Goal: Task Accomplishment & Management: Complete application form

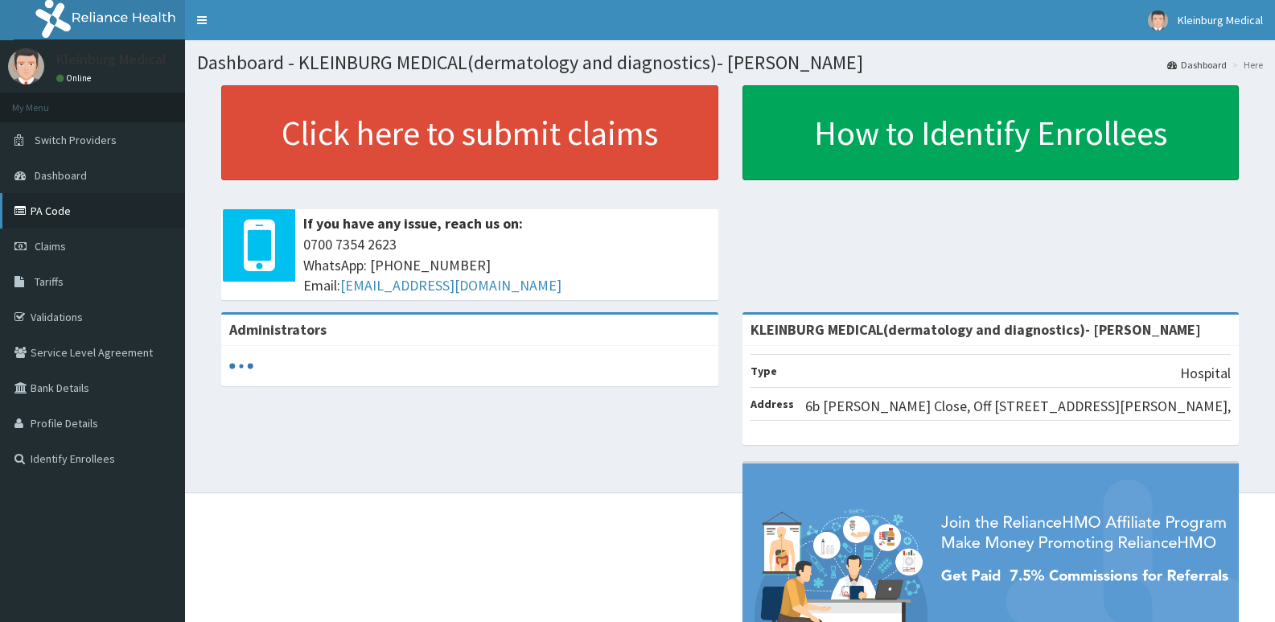
click at [49, 204] on link "PA Code" at bounding box center [92, 210] width 185 height 35
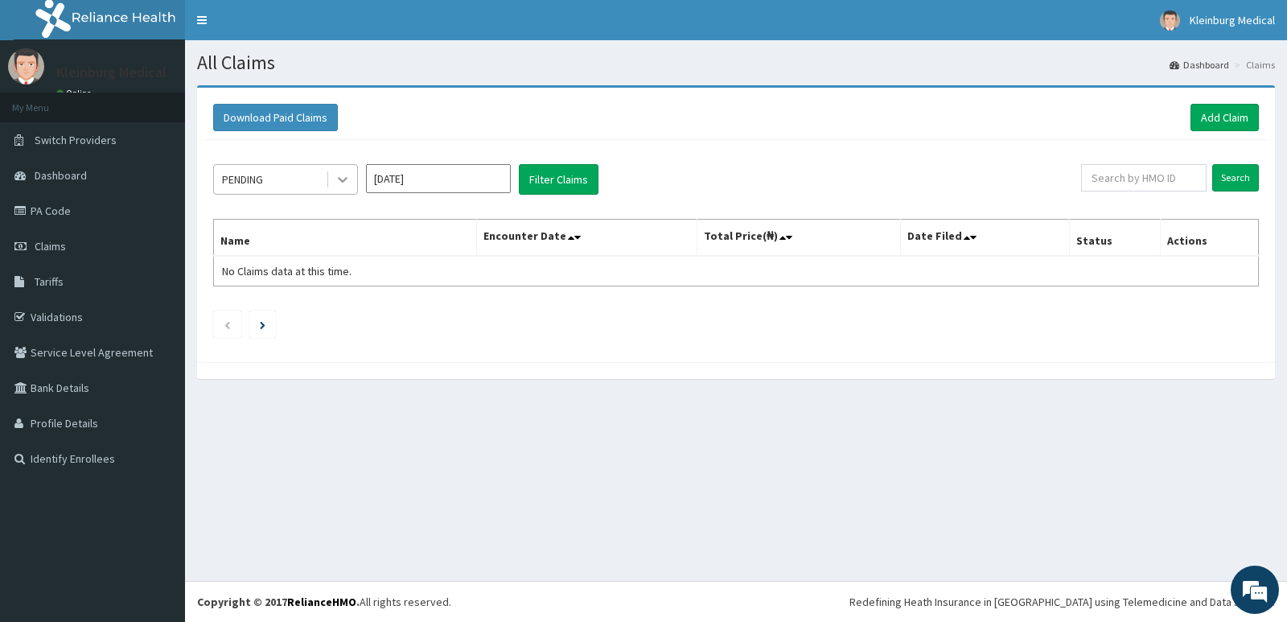
click at [335, 186] on icon at bounding box center [343, 179] width 16 height 16
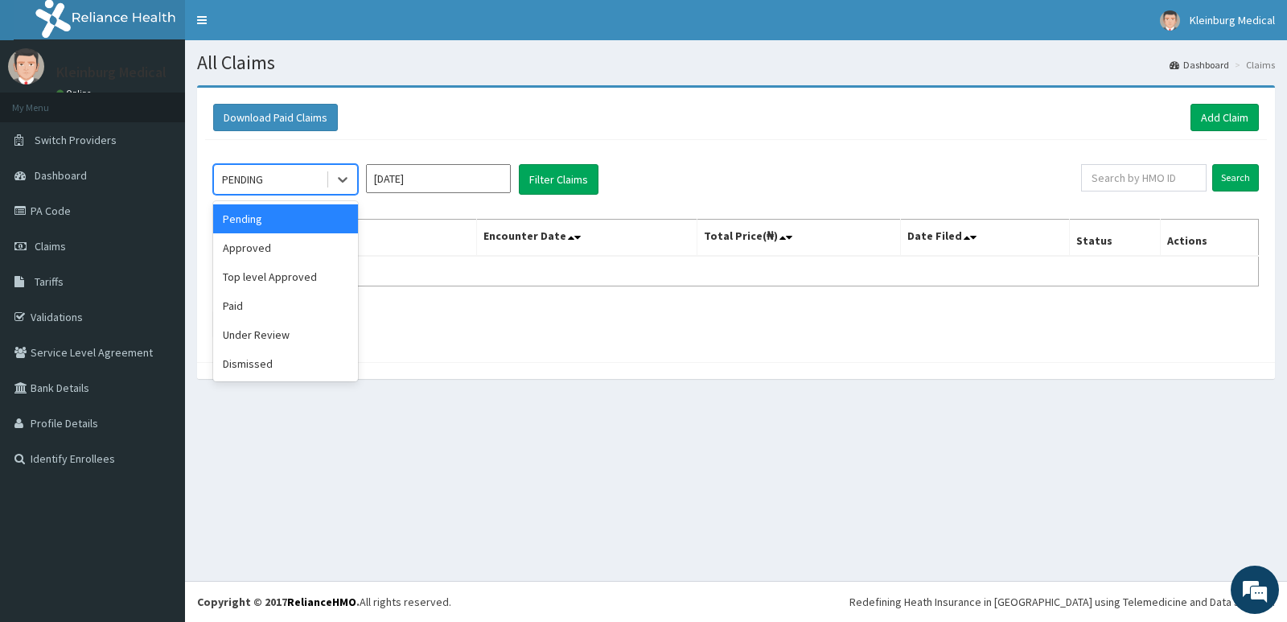
click at [585, 140] on div "Download Paid Claims Add Claim" at bounding box center [736, 118] width 1062 height 44
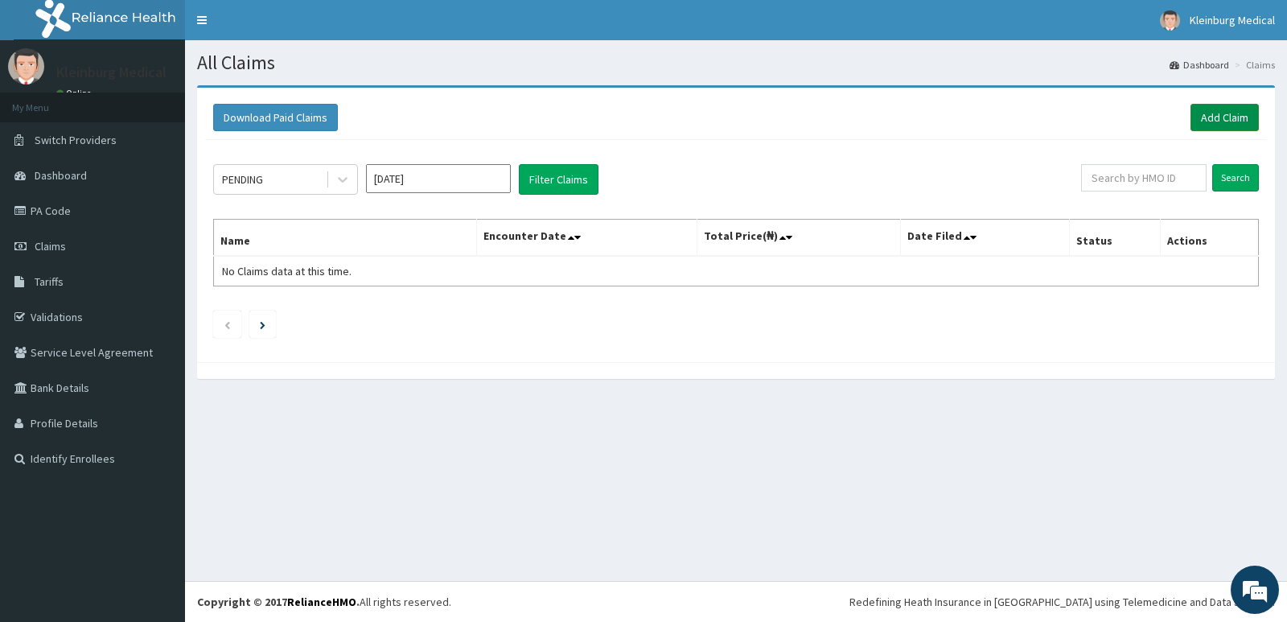
click at [1205, 121] on link "Add Claim" at bounding box center [1224, 117] width 68 height 27
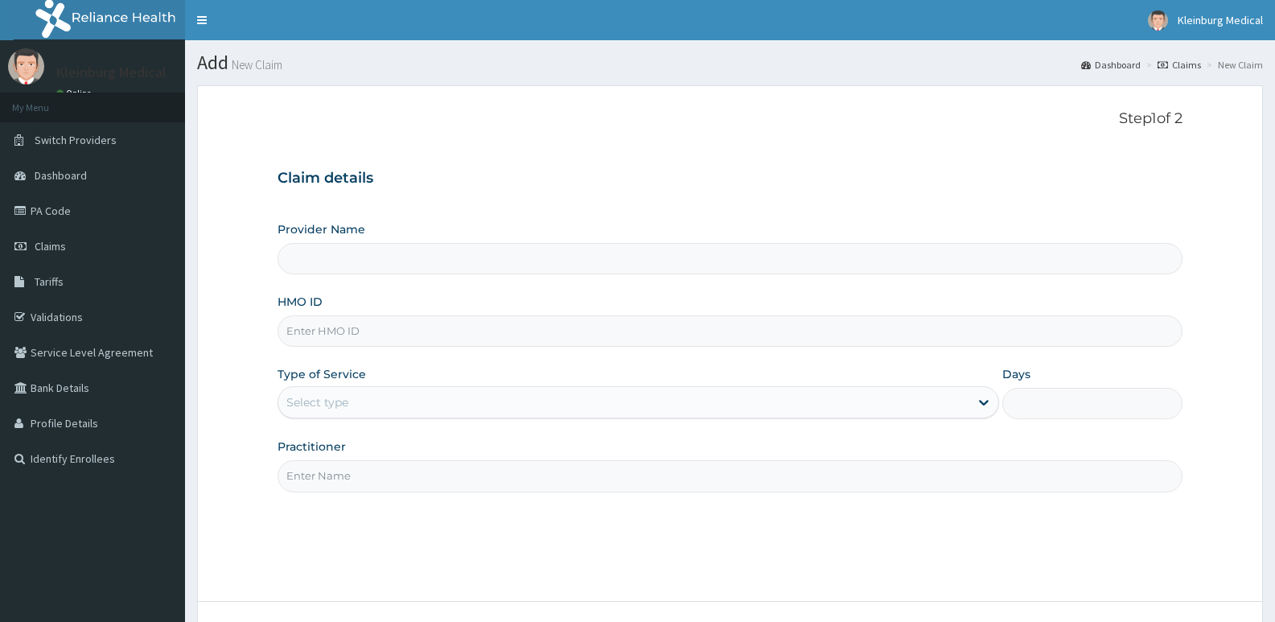
click at [416, 338] on input "HMO ID" at bounding box center [730, 330] width 905 height 31
type input "KLEINBURG MEDICAL(dermatology and diagnostics)- Saka Tinubu"
paste input "RNI/10006/A"
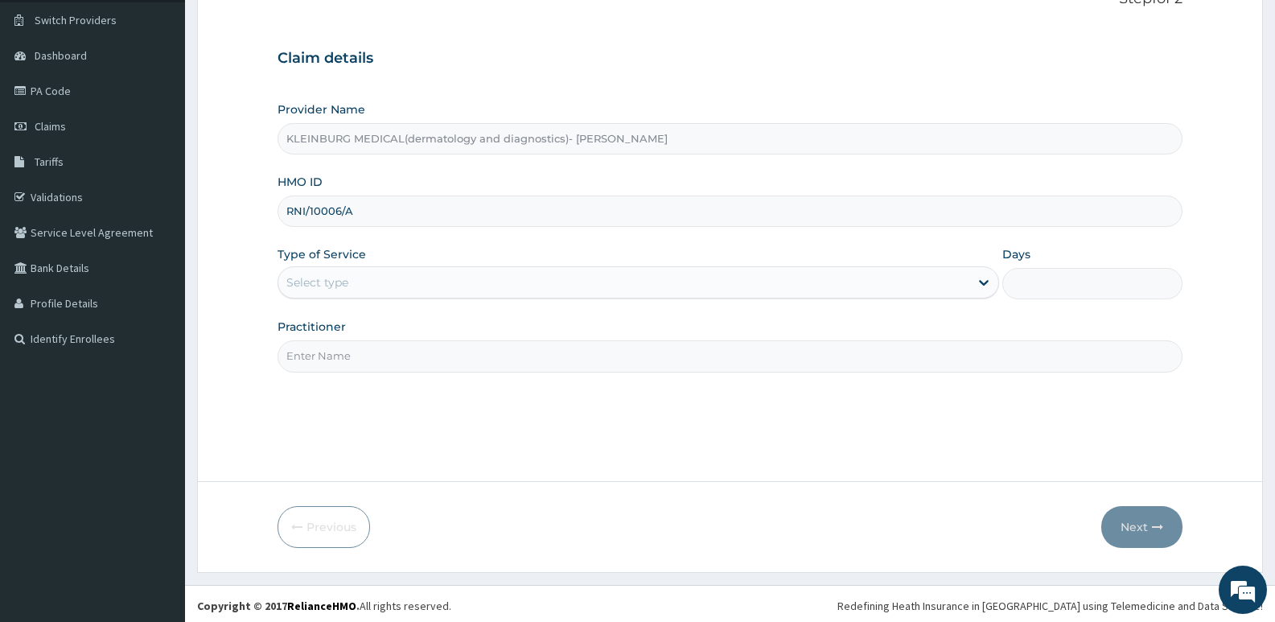
scroll to position [124, 0]
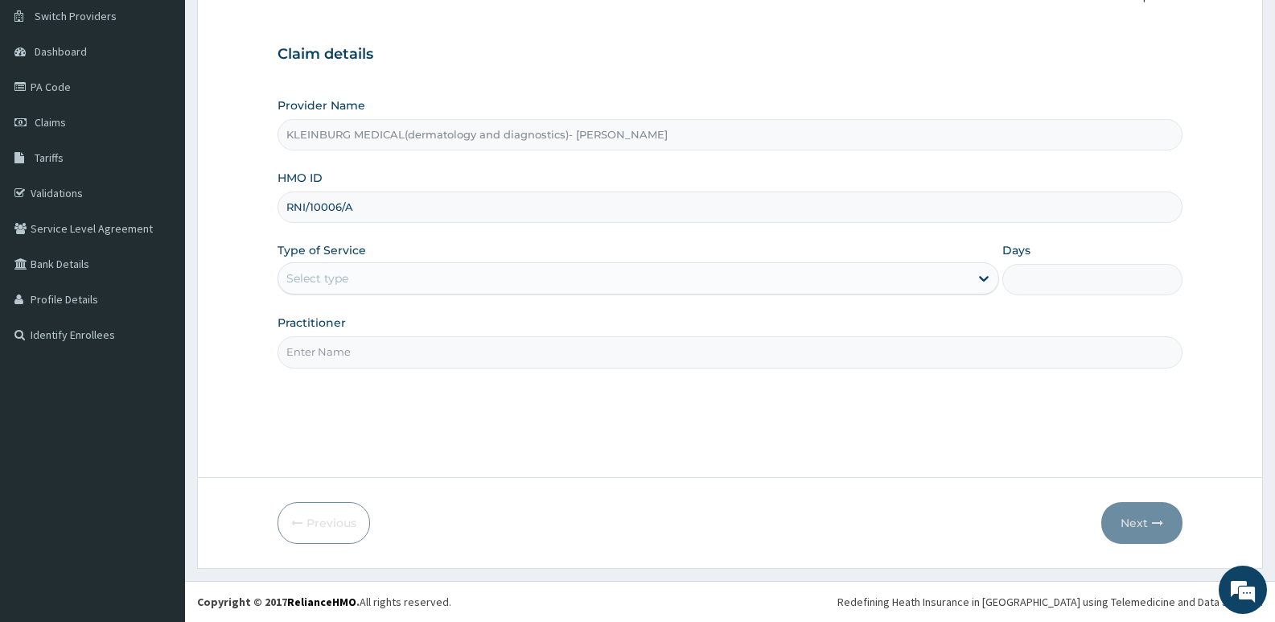
type input "RNI/10006/A"
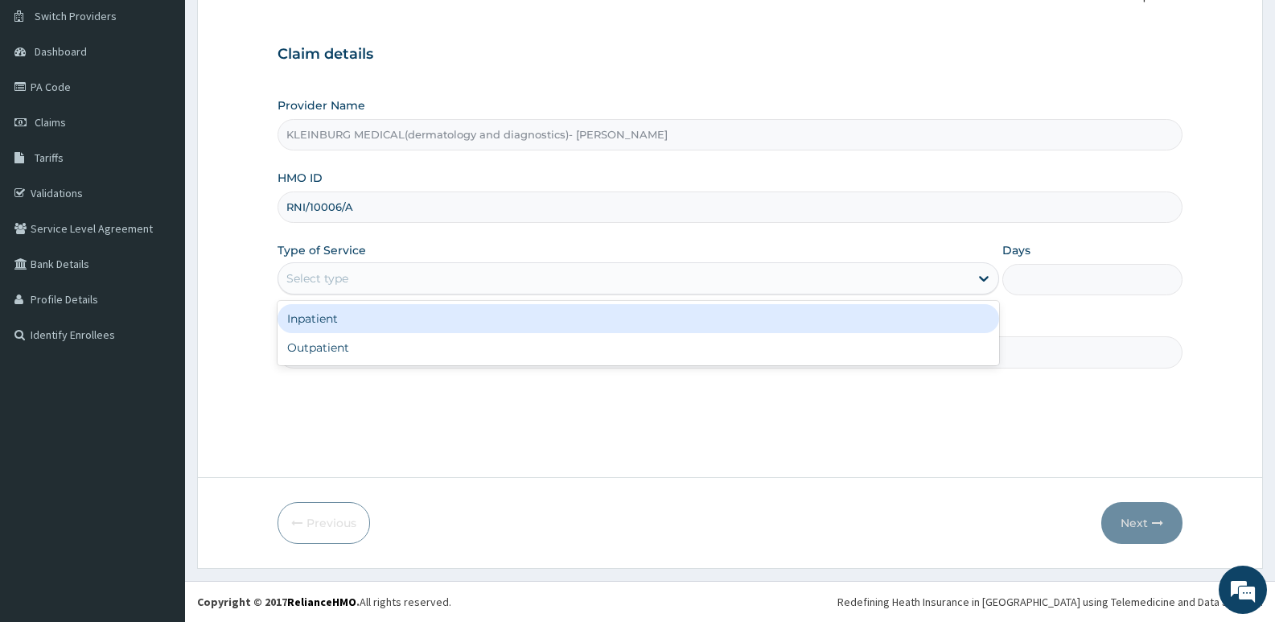
click at [424, 273] on div "Select type" at bounding box center [623, 278] width 690 height 26
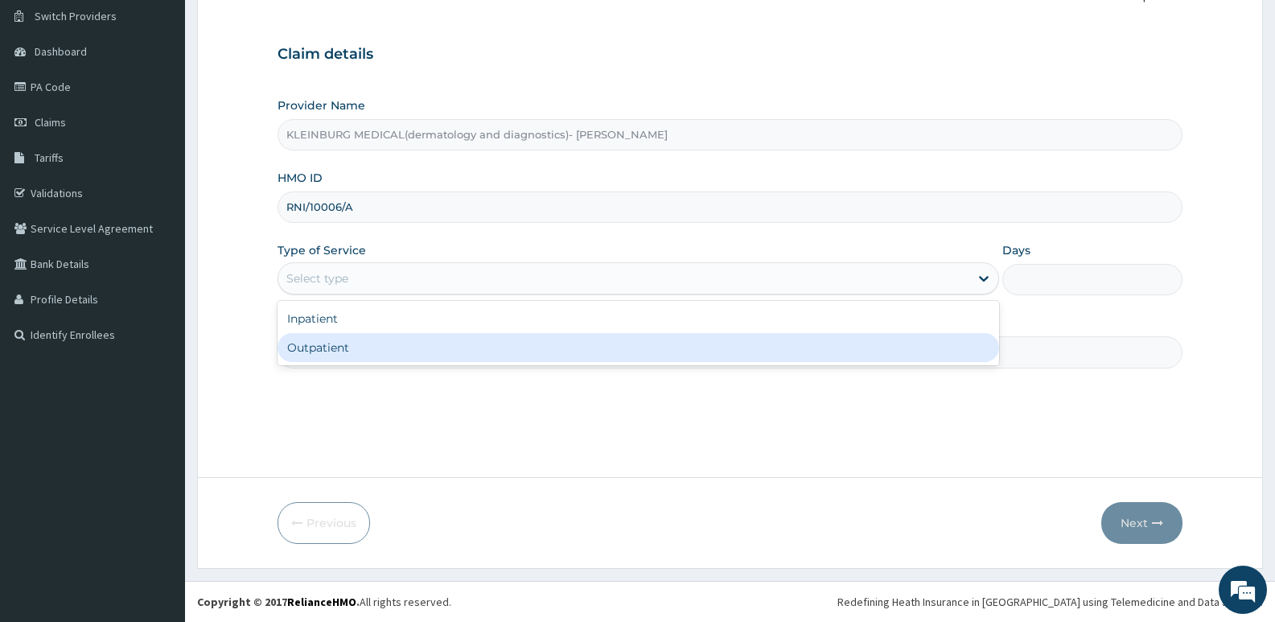
click at [376, 347] on div "Outpatient" at bounding box center [638, 347] width 721 height 29
type input "1"
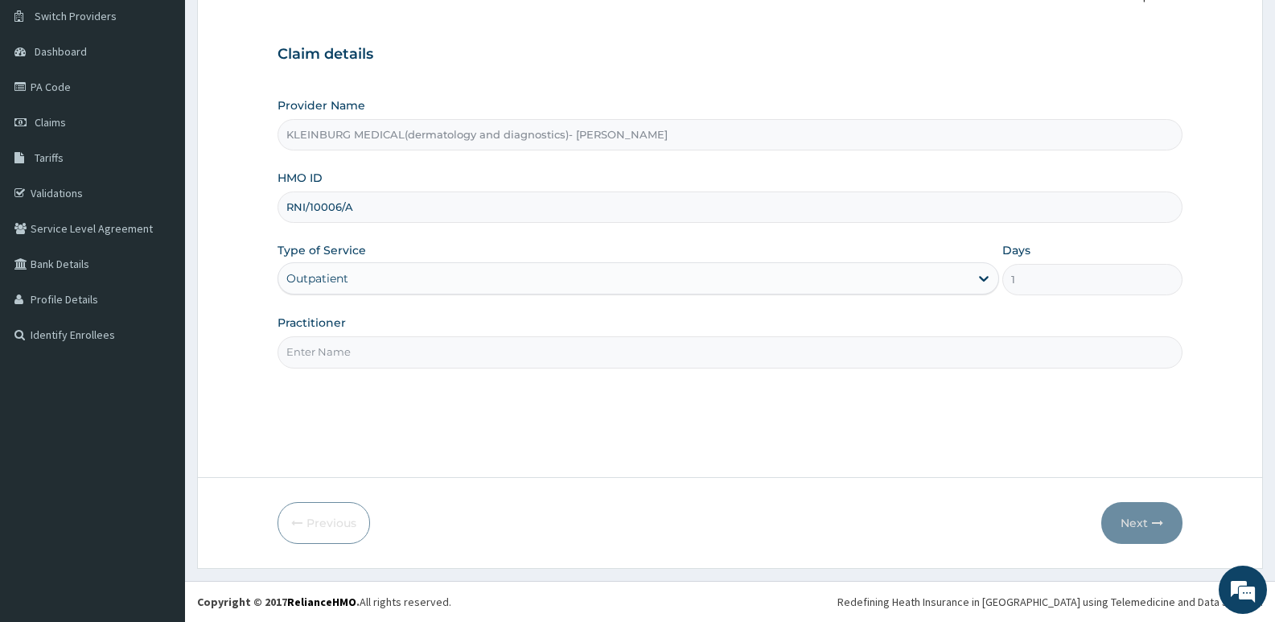
click at [353, 358] on input "Practitioner" at bounding box center [730, 351] width 905 height 31
type input "Dr brown"
click at [1144, 531] on button "Next" at bounding box center [1141, 523] width 81 height 42
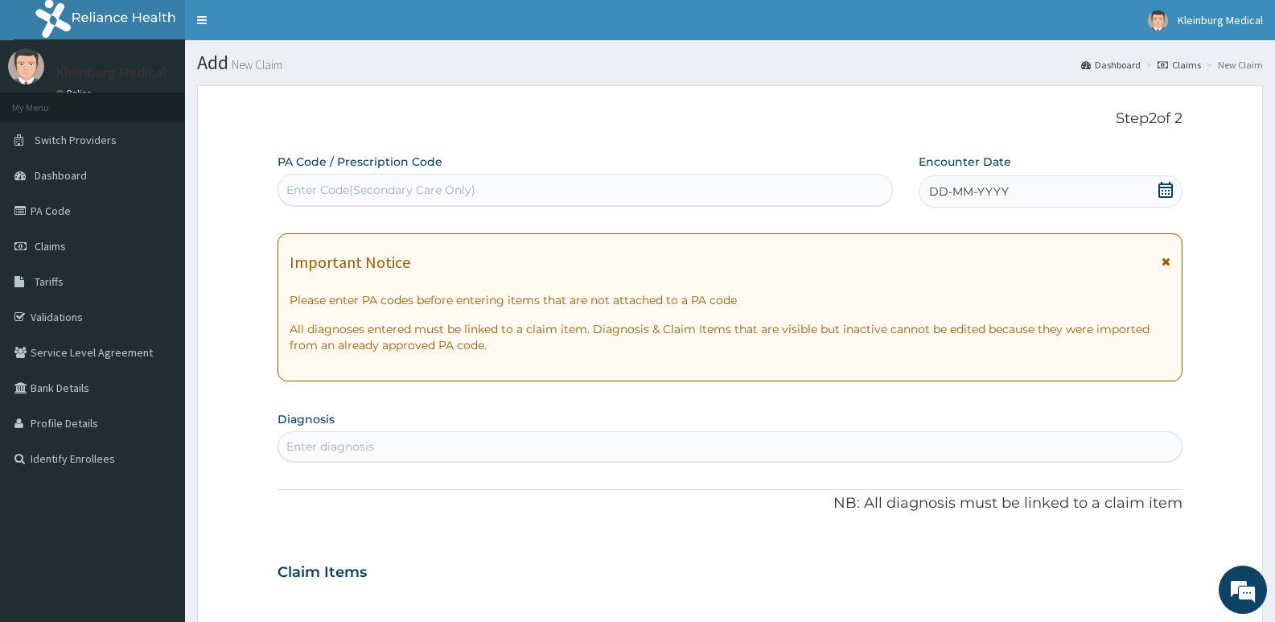
drag, startPoint x: 1164, startPoint y: 195, endPoint x: 1149, endPoint y: 192, distance: 14.8
click at [1163, 195] on icon at bounding box center [1165, 190] width 16 height 16
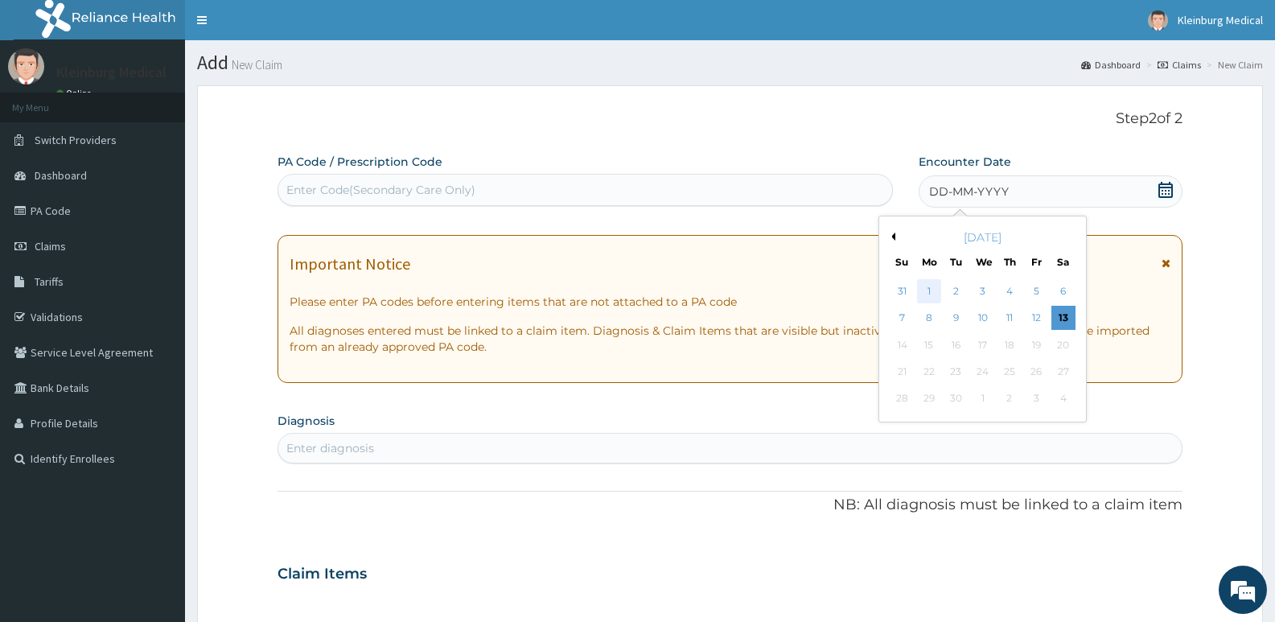
click at [928, 292] on div "1" at bounding box center [929, 291] width 24 height 24
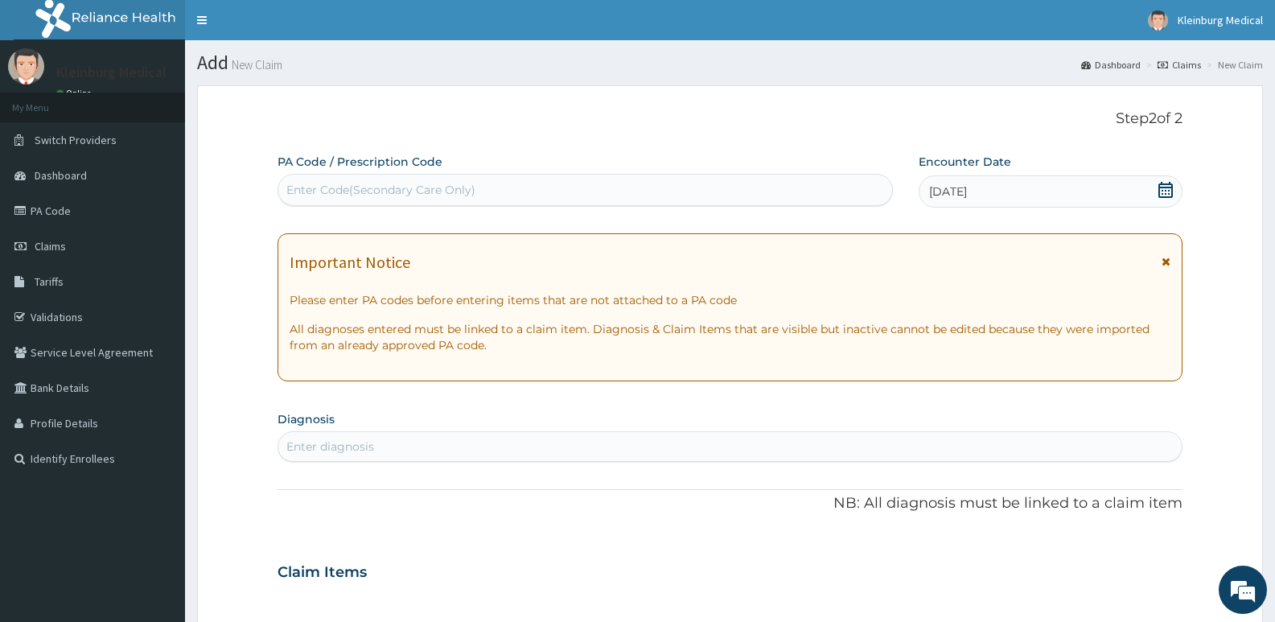
click at [378, 453] on div "Enter diagnosis" at bounding box center [729, 447] width 903 height 26
type input "pericar"
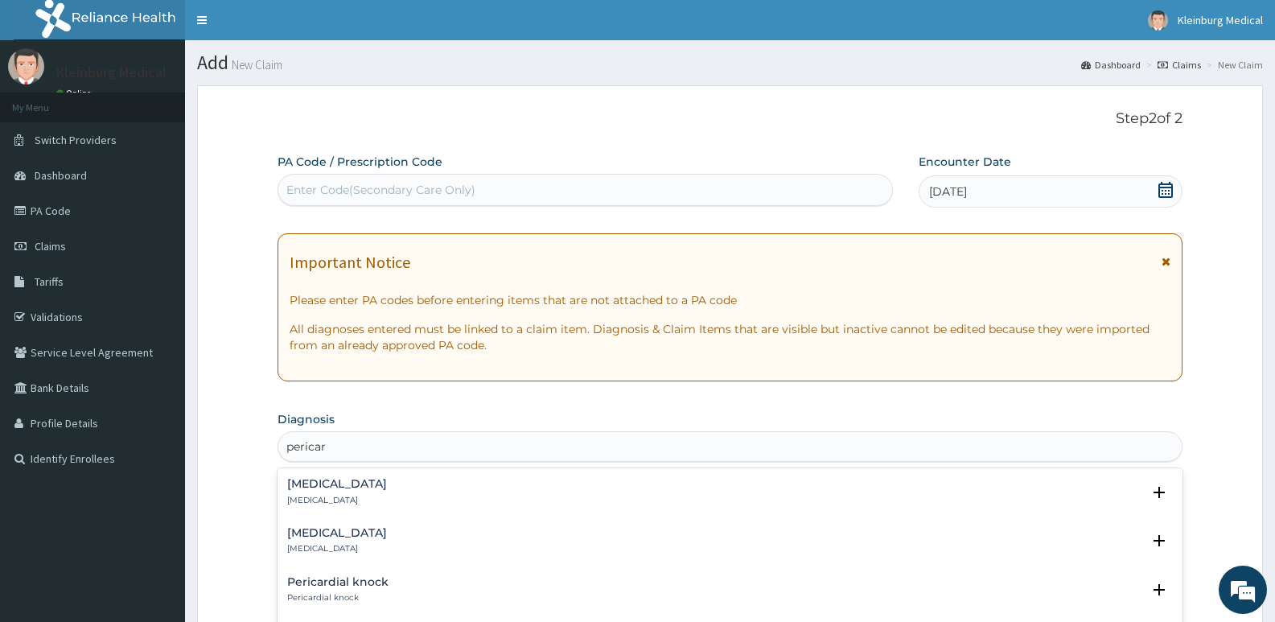
click at [331, 515] on div "Pericarditis Pericarditis Select Status Query Query covers suspected (?), Keep …" at bounding box center [730, 495] width 905 height 49
click at [332, 500] on p "Pericarditis" at bounding box center [337, 500] width 100 height 11
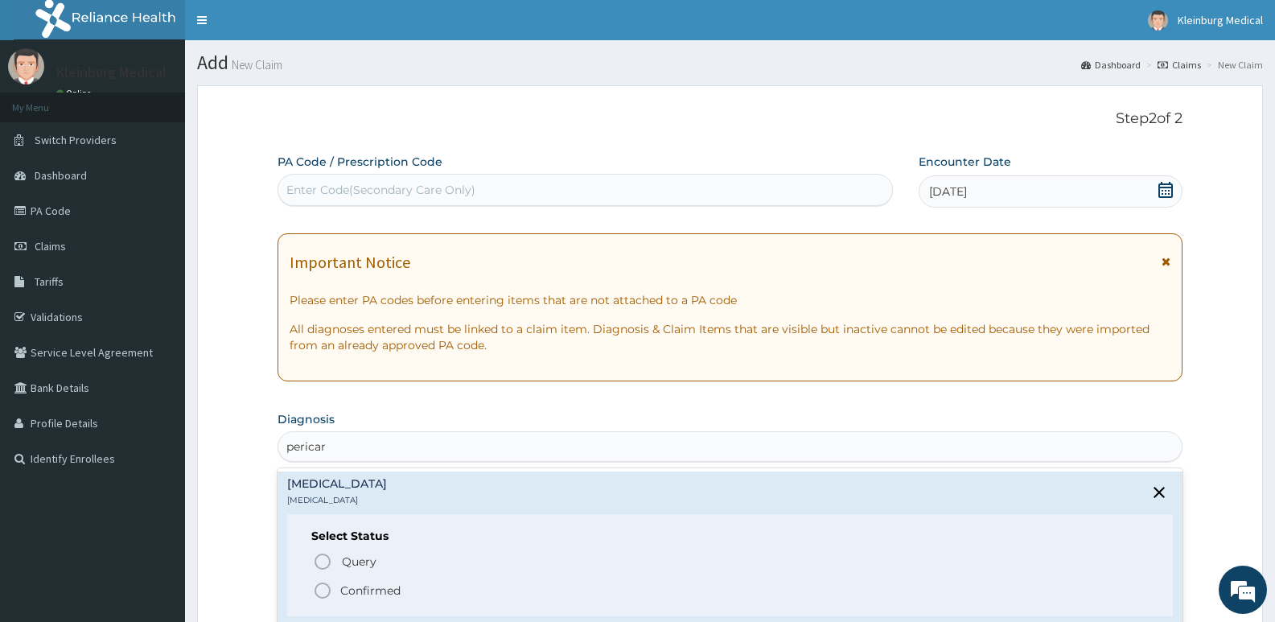
click at [368, 583] on p "Confirmed" at bounding box center [370, 590] width 60 height 16
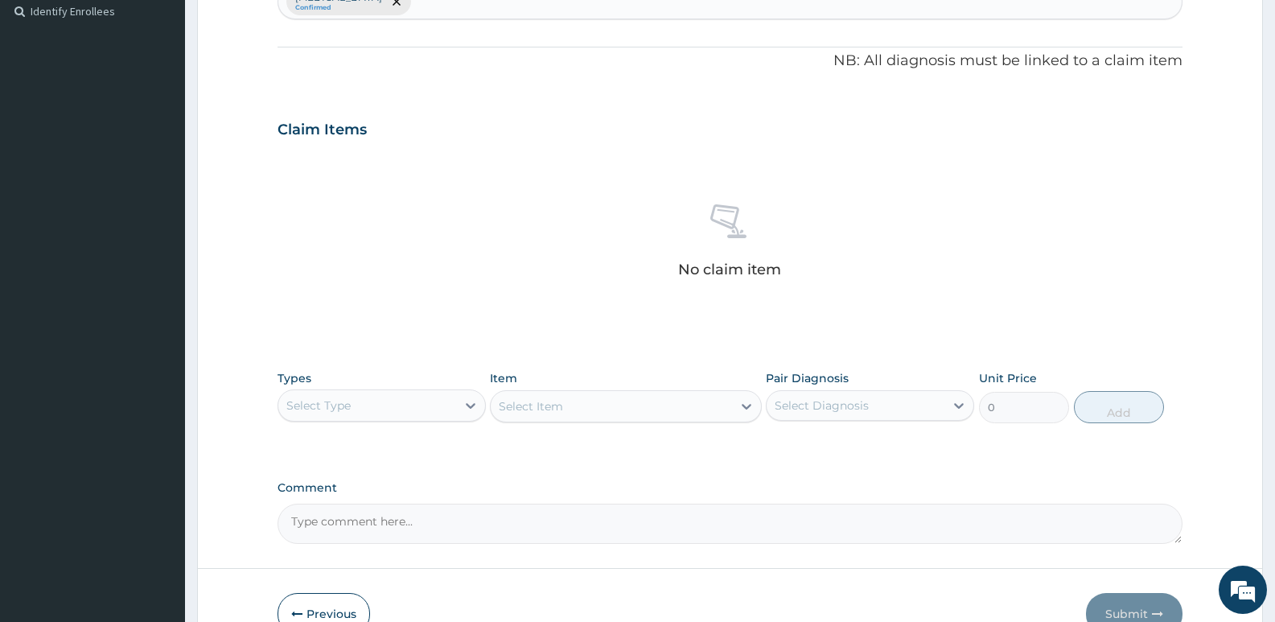
scroll to position [483, 0]
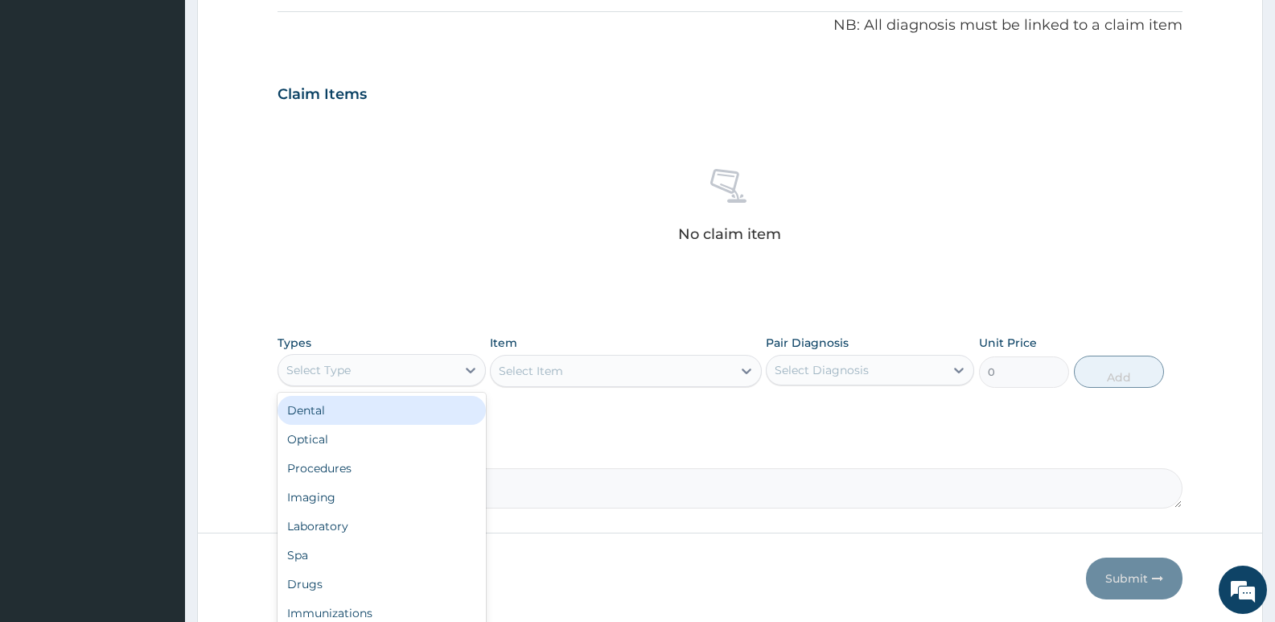
drag, startPoint x: 384, startPoint y: 360, endPoint x: 383, endPoint y: 411, distance: 50.7
click at [384, 361] on div "Select Type" at bounding box center [367, 370] width 178 height 26
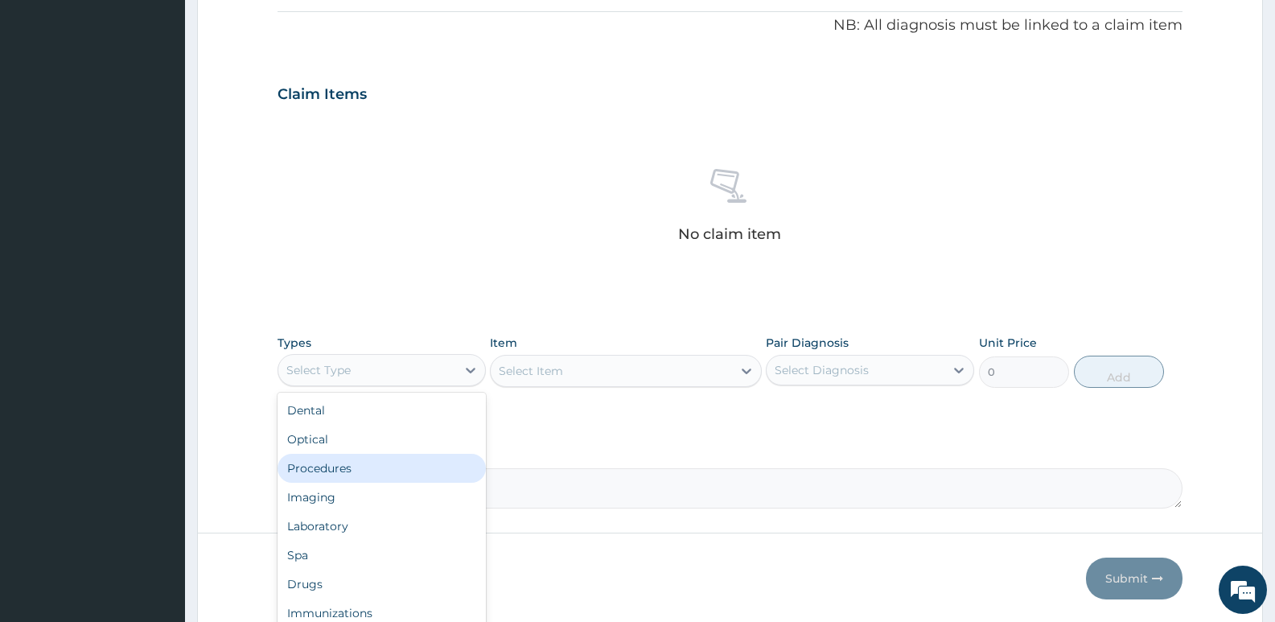
click at [366, 473] on div "Procedures" at bounding box center [382, 468] width 208 height 29
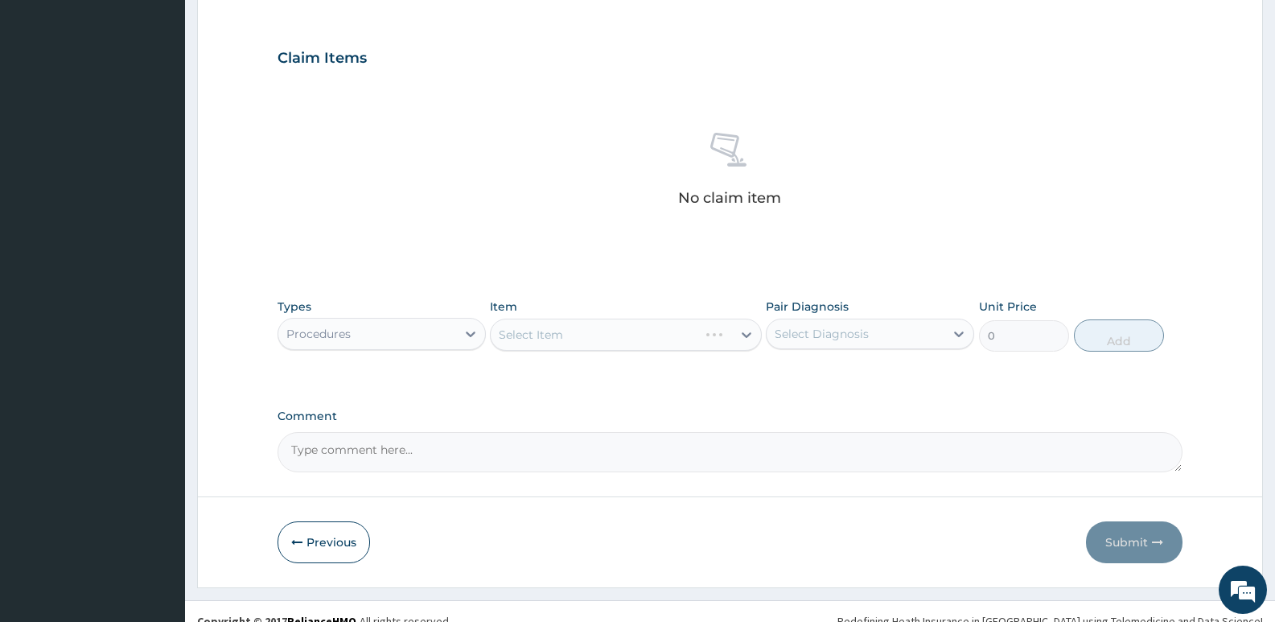
scroll to position [538, 0]
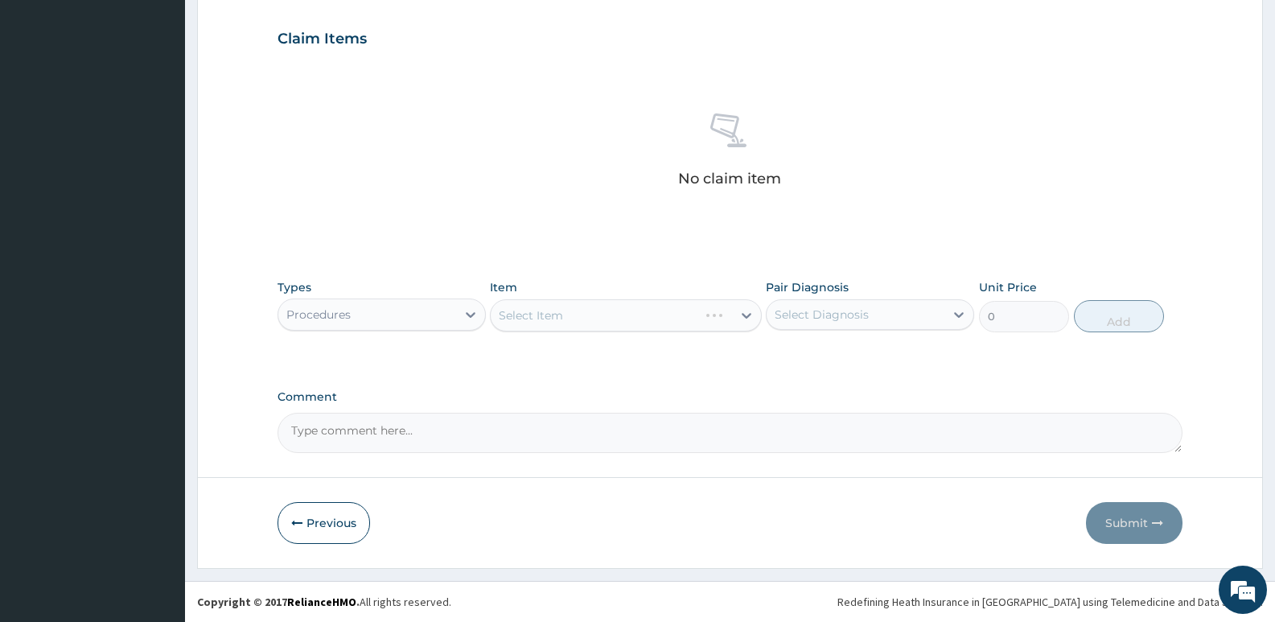
click at [593, 319] on div "Select Item" at bounding box center [625, 315] width 271 height 32
click at [695, 322] on div "Select Item" at bounding box center [625, 315] width 271 height 32
click at [698, 315] on div "Select Item" at bounding box center [611, 315] width 241 height 26
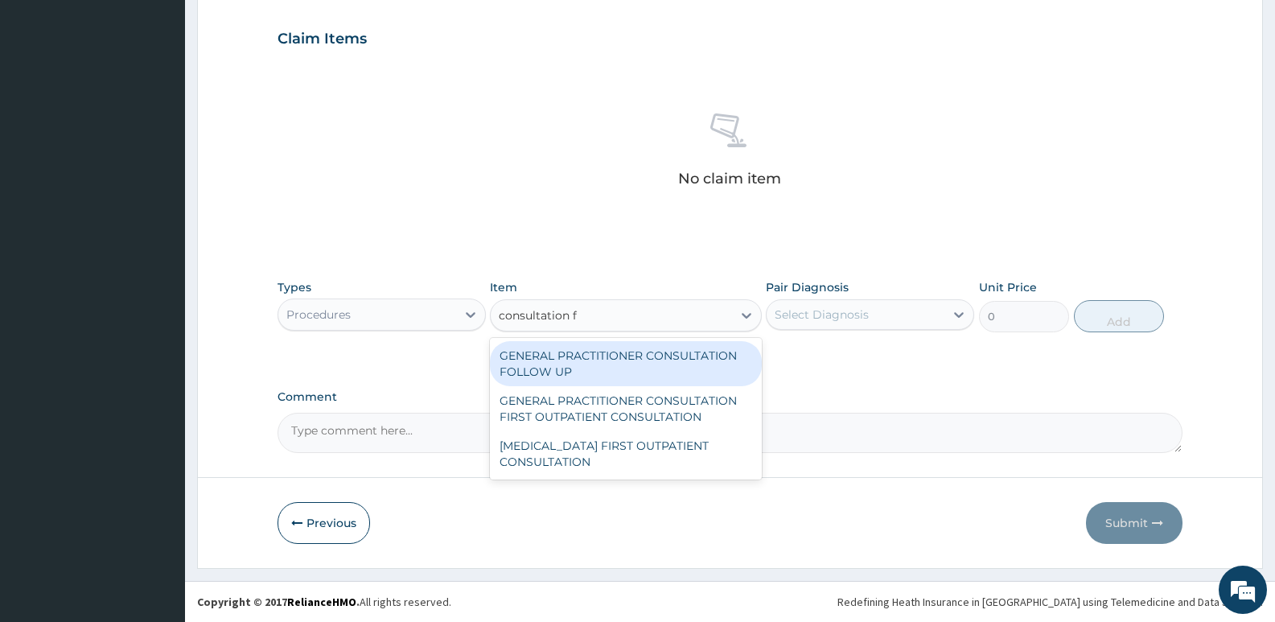
type input "consultation fi"
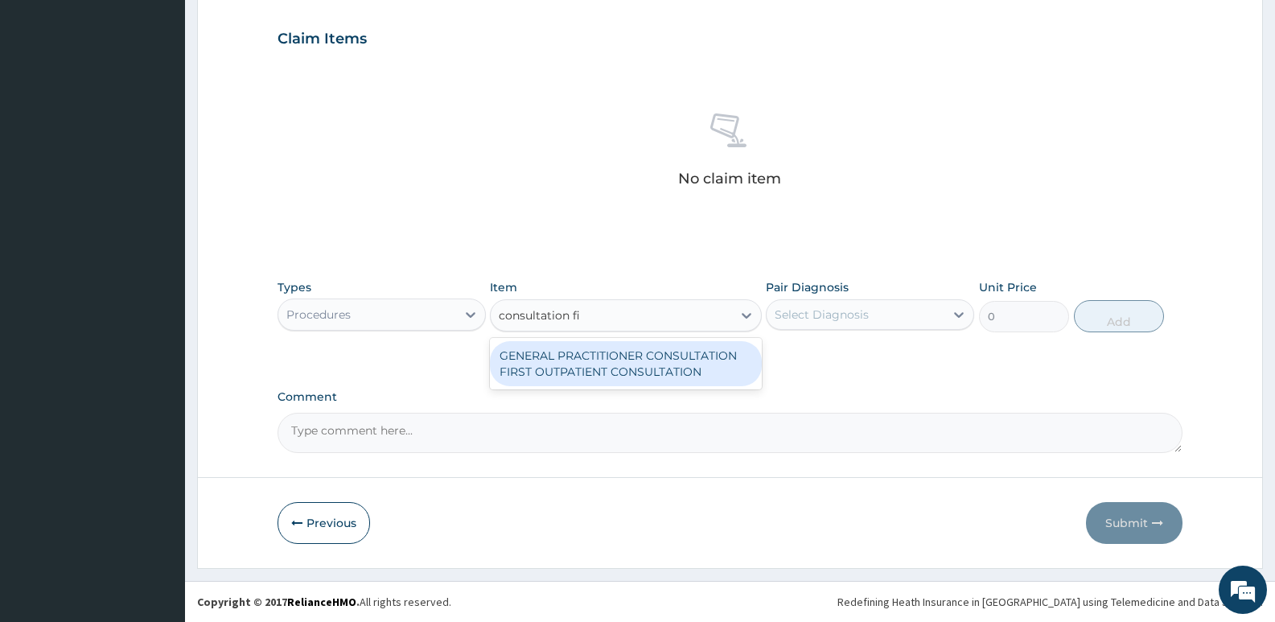
click at [674, 376] on div "GENERAL PRACTITIONER CONSULTATION FIRST OUTPATIENT CONSULTATION" at bounding box center [625, 363] width 271 height 45
type input "3795"
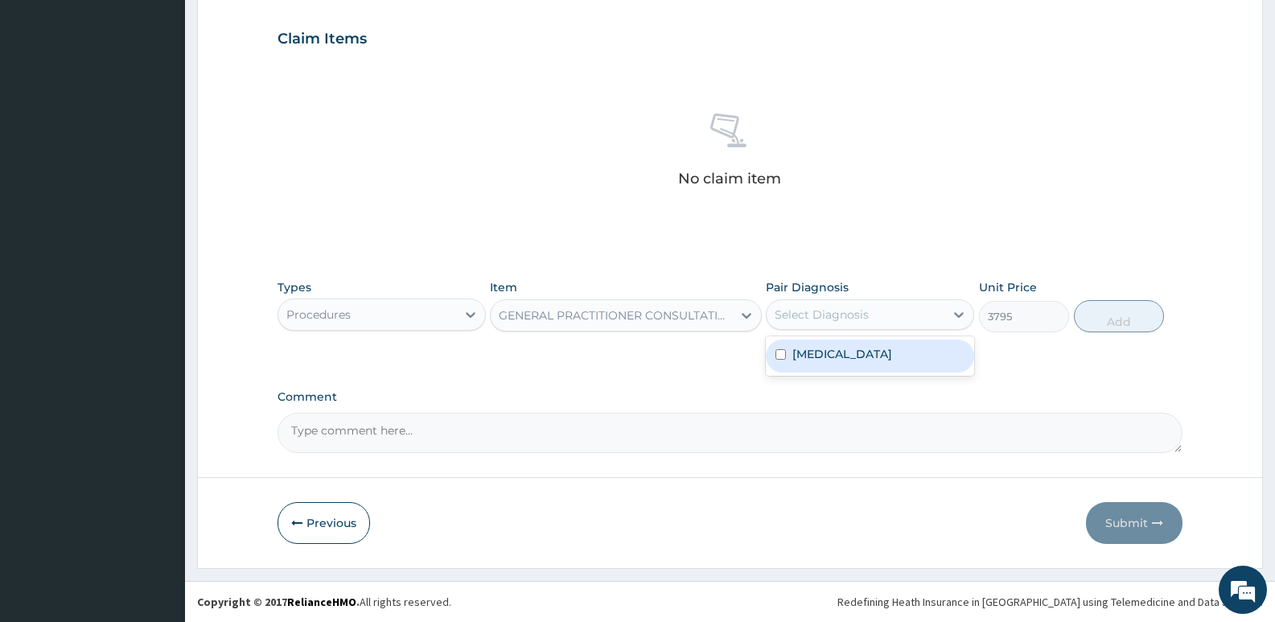
click at [833, 325] on div "Select Diagnosis" at bounding box center [856, 315] width 178 height 26
drag, startPoint x: 829, startPoint y: 360, endPoint x: 905, endPoint y: 334, distance: 79.9
click at [830, 360] on label "Pericarditis" at bounding box center [842, 354] width 100 height 16
checkbox input "true"
click at [1103, 310] on button "Add" at bounding box center [1119, 316] width 90 height 32
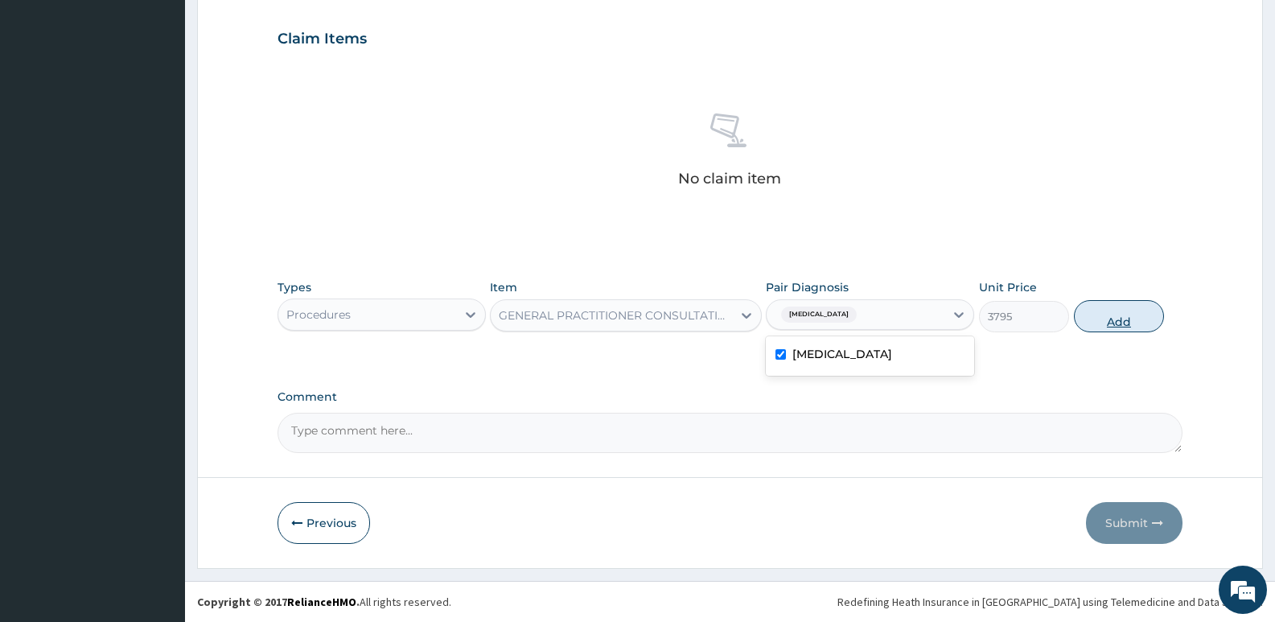
type input "0"
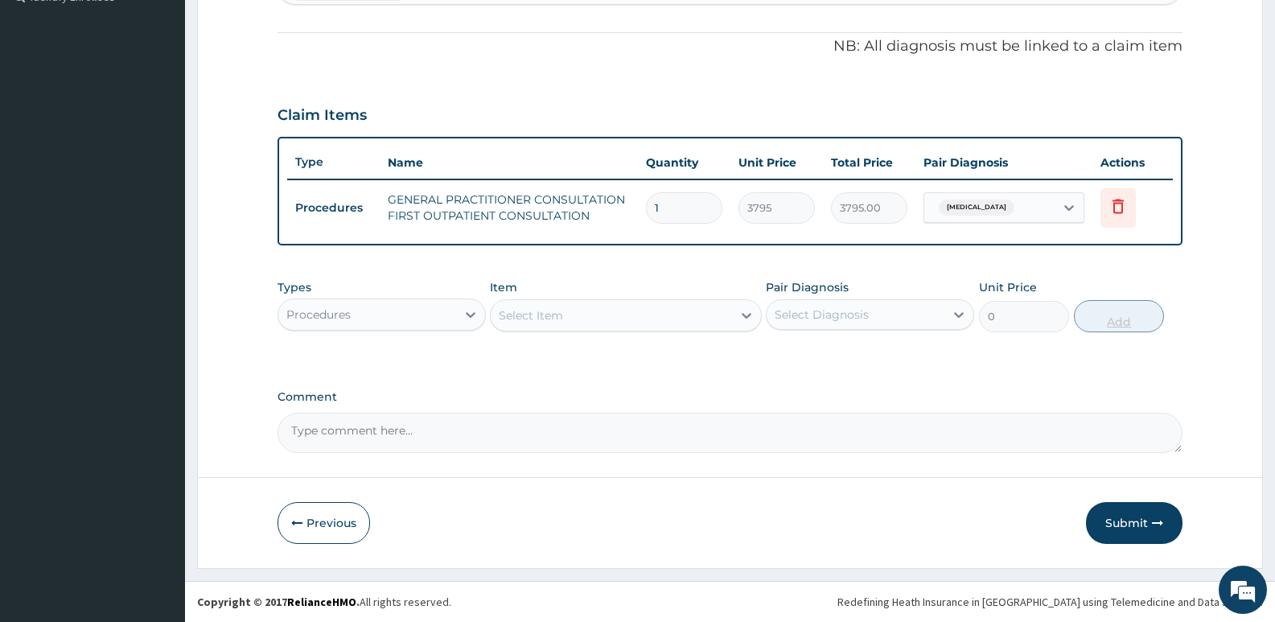
scroll to position [462, 0]
click at [540, 317] on div "Select Item" at bounding box center [531, 315] width 64 height 16
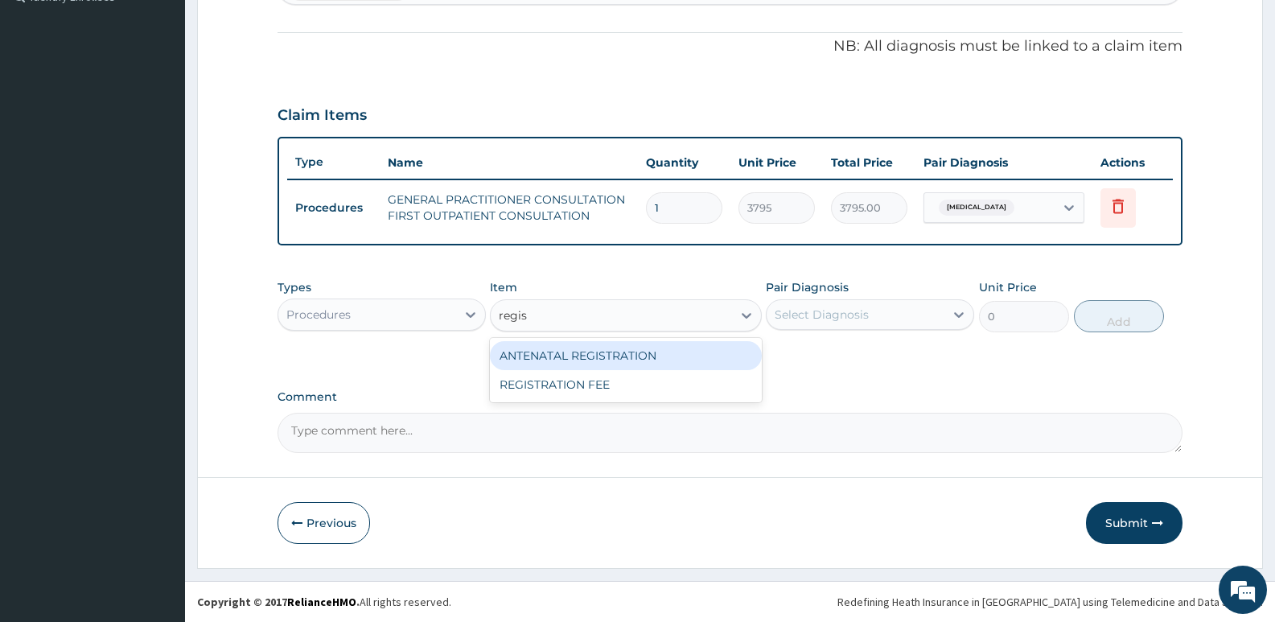
type input "regist"
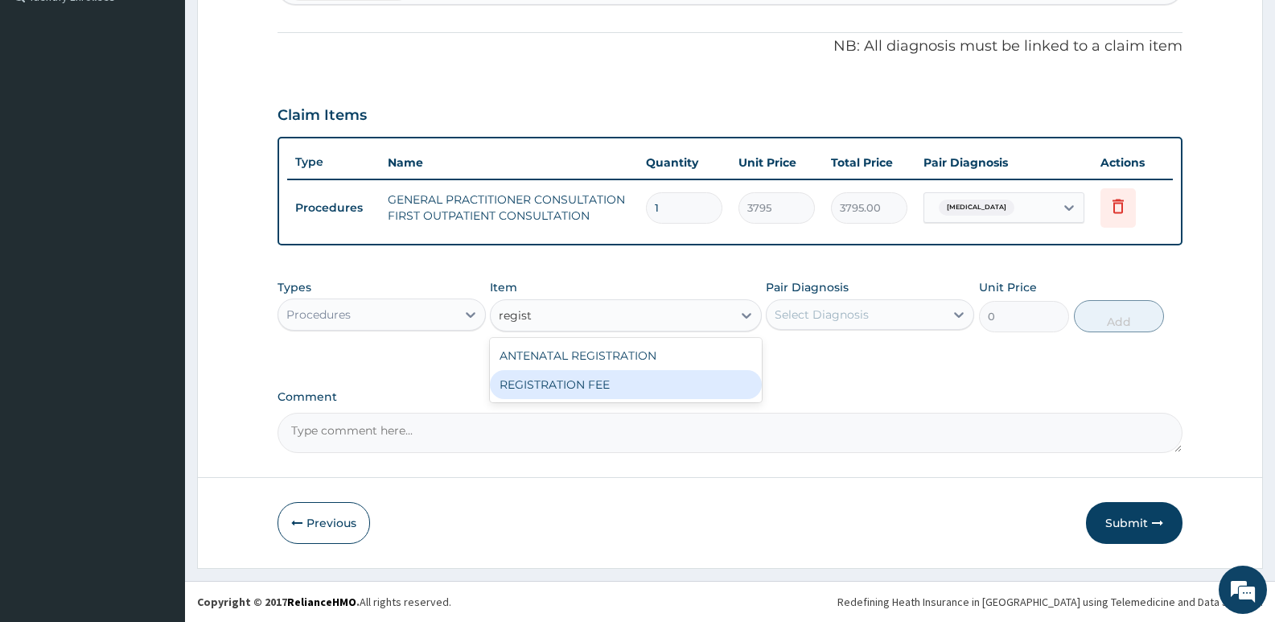
click at [659, 375] on div "REGISTRATION FEE" at bounding box center [625, 384] width 271 height 29
type input "2300"
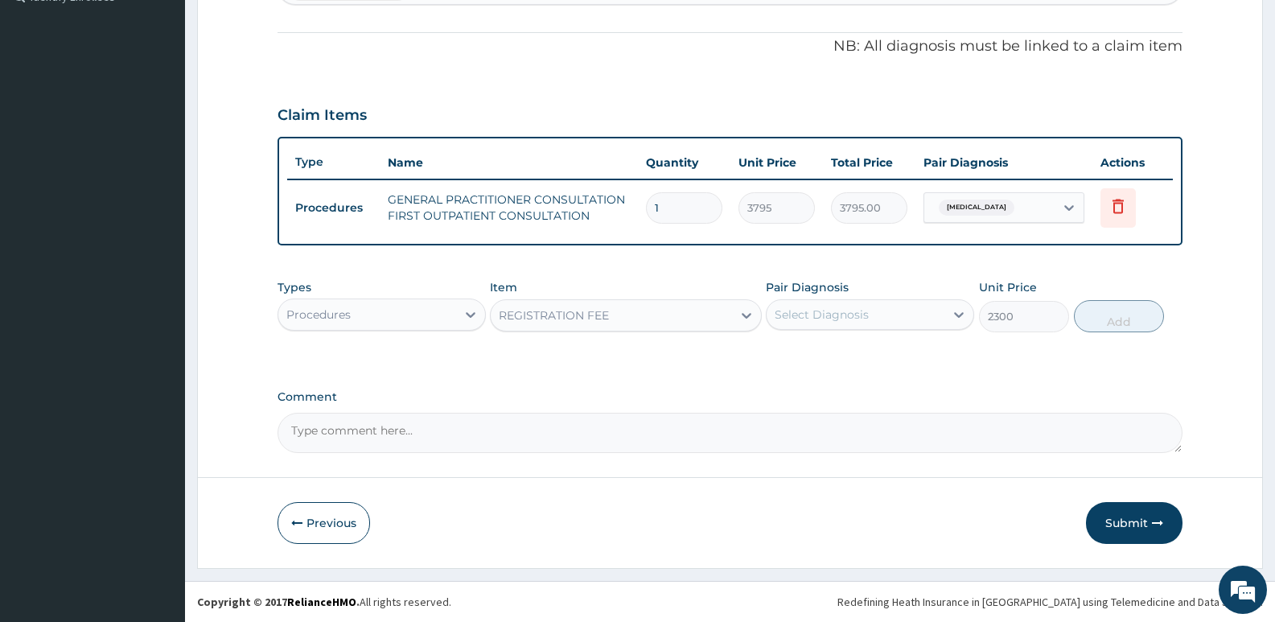
click at [796, 313] on div "Select Diagnosis" at bounding box center [822, 314] width 94 height 16
click at [915, 366] on div "Pericarditis" at bounding box center [870, 355] width 208 height 33
checkbox input "true"
click at [1120, 315] on button "Add" at bounding box center [1119, 316] width 90 height 32
type input "0"
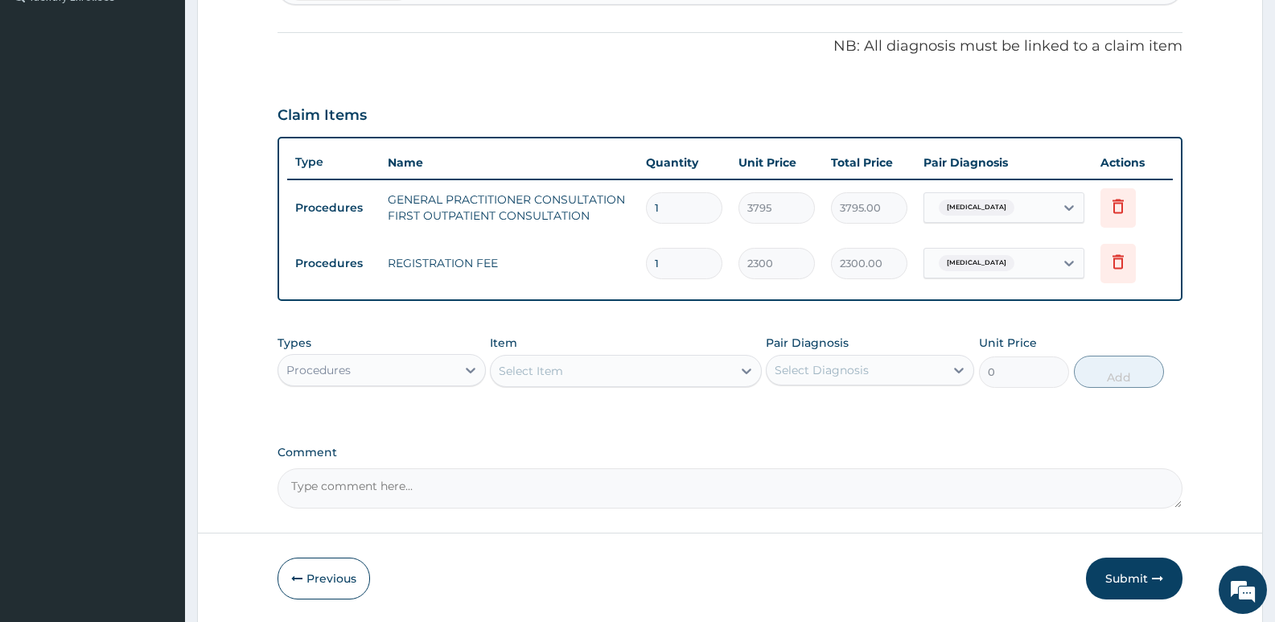
click at [393, 372] on div "Procedures" at bounding box center [367, 370] width 178 height 26
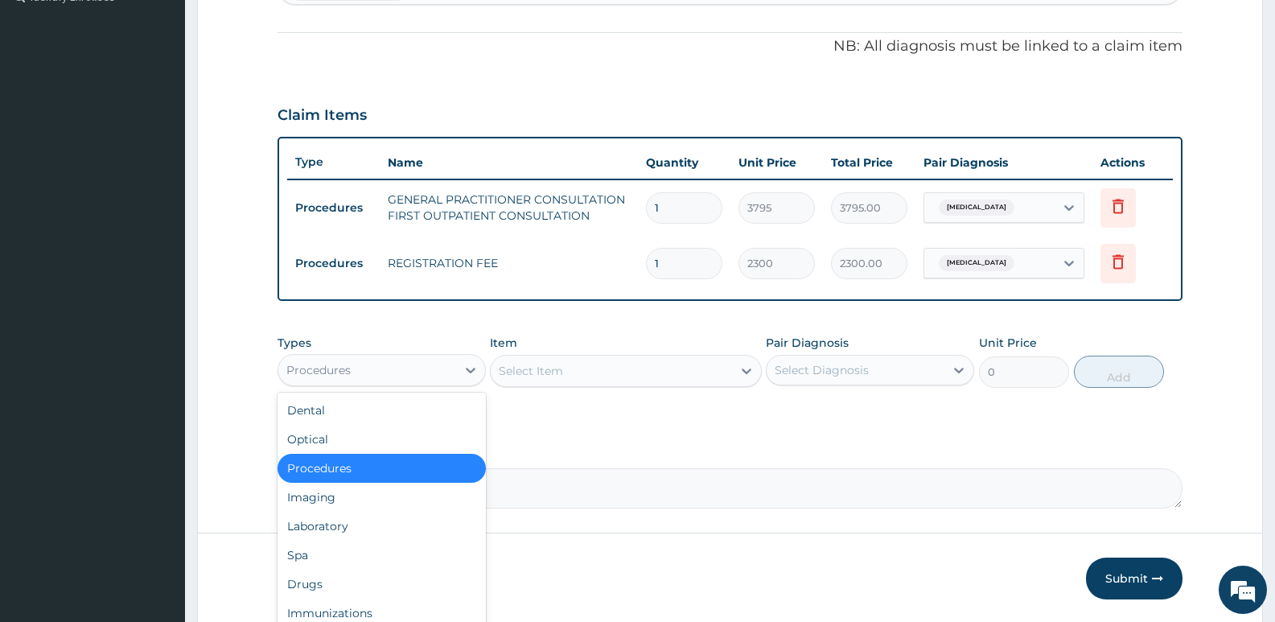
click at [394, 372] on div "Procedures" at bounding box center [367, 370] width 178 height 26
click at [387, 506] on div "Imaging" at bounding box center [382, 497] width 208 height 29
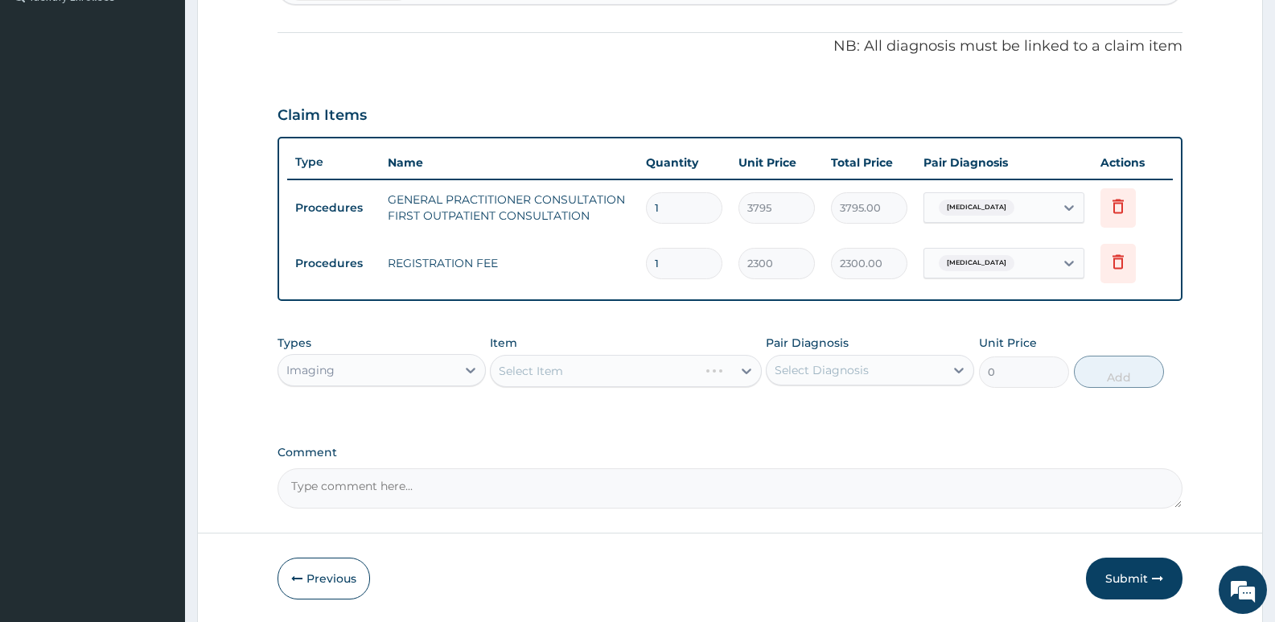
click at [445, 368] on div "Imaging" at bounding box center [367, 370] width 178 height 26
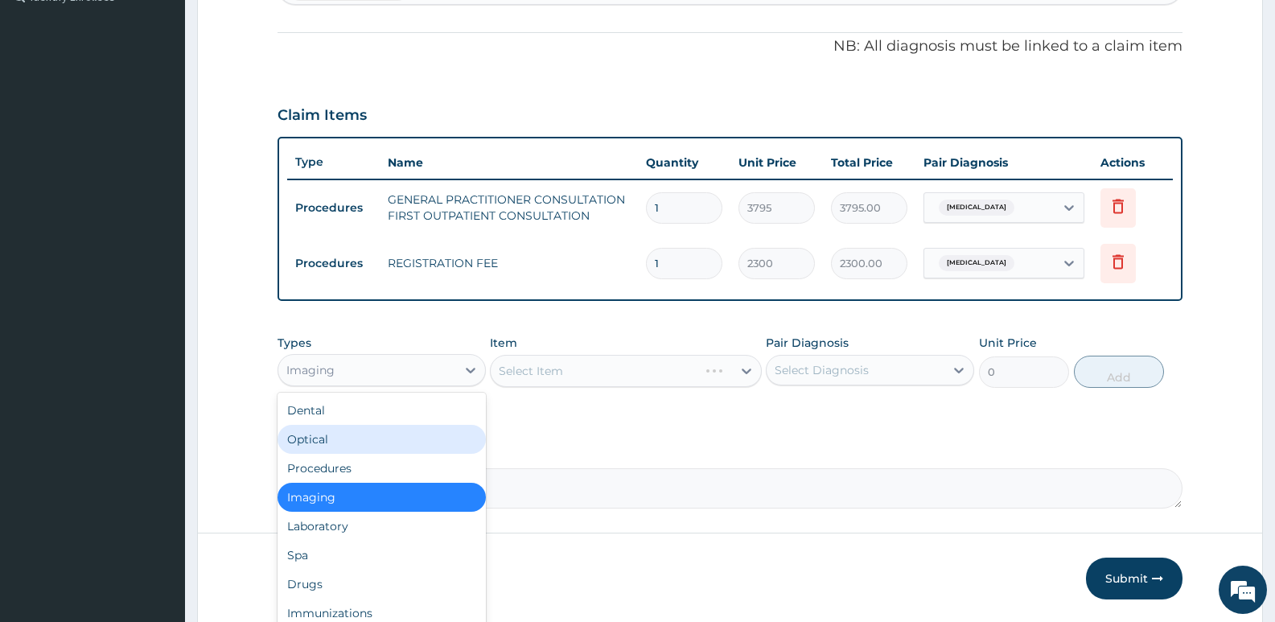
click at [585, 375] on div "Select Item" at bounding box center [625, 371] width 271 height 32
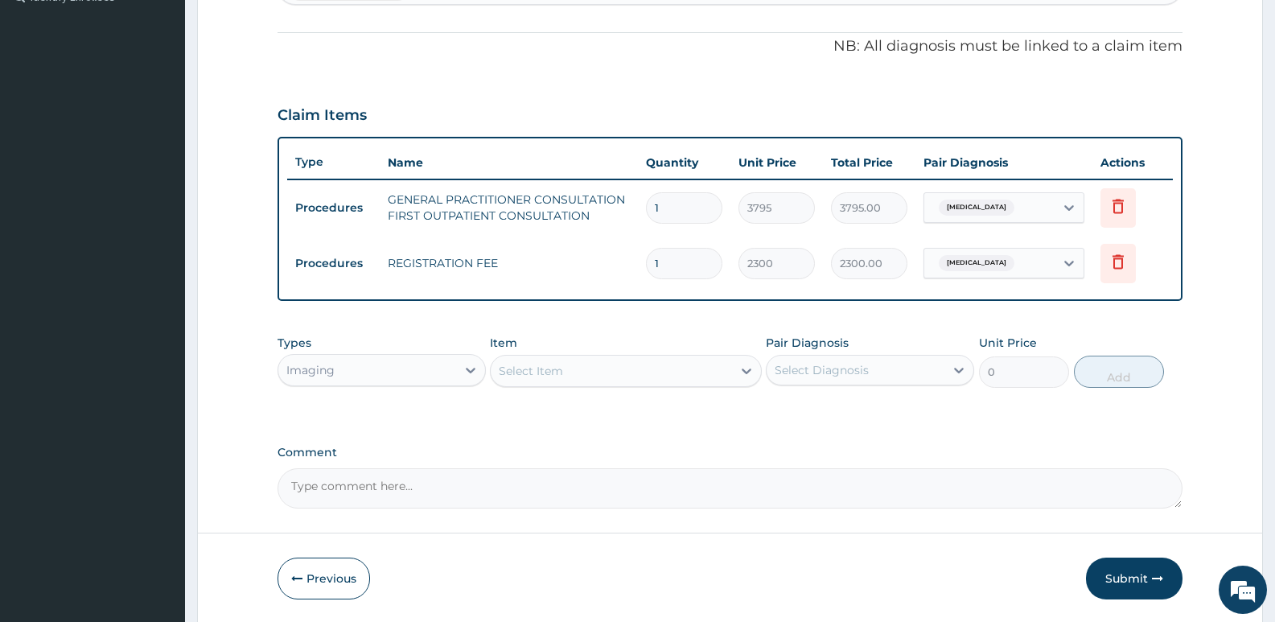
click at [585, 374] on div "Select Item" at bounding box center [611, 371] width 241 height 26
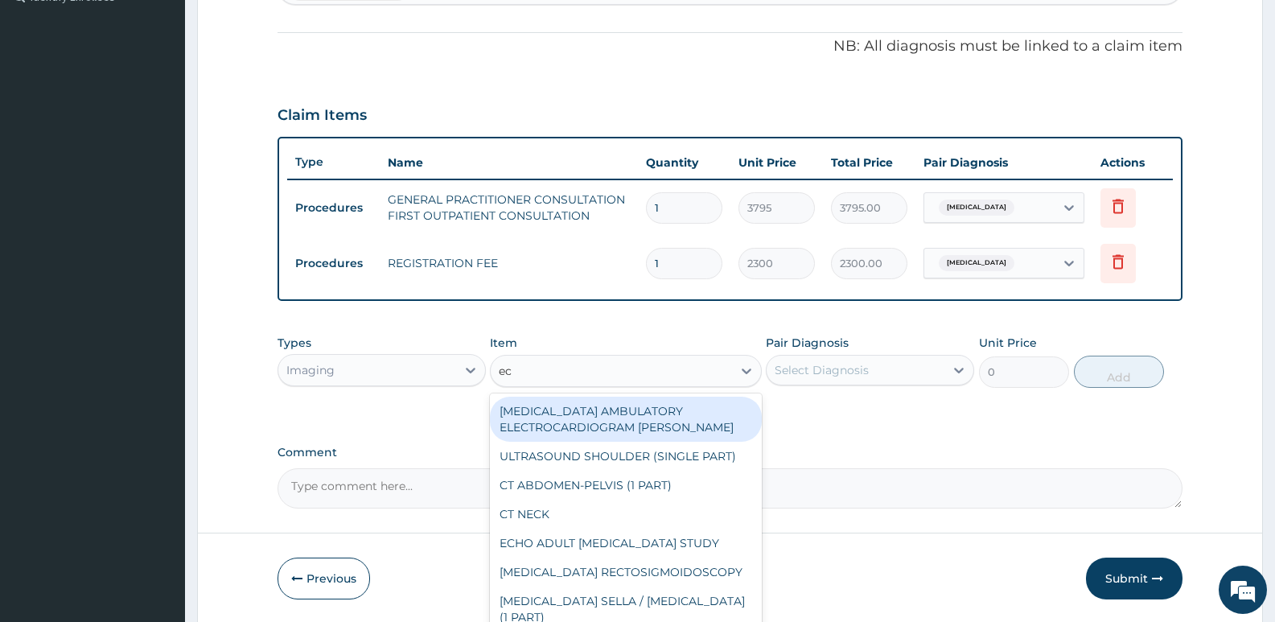
type input "ecg"
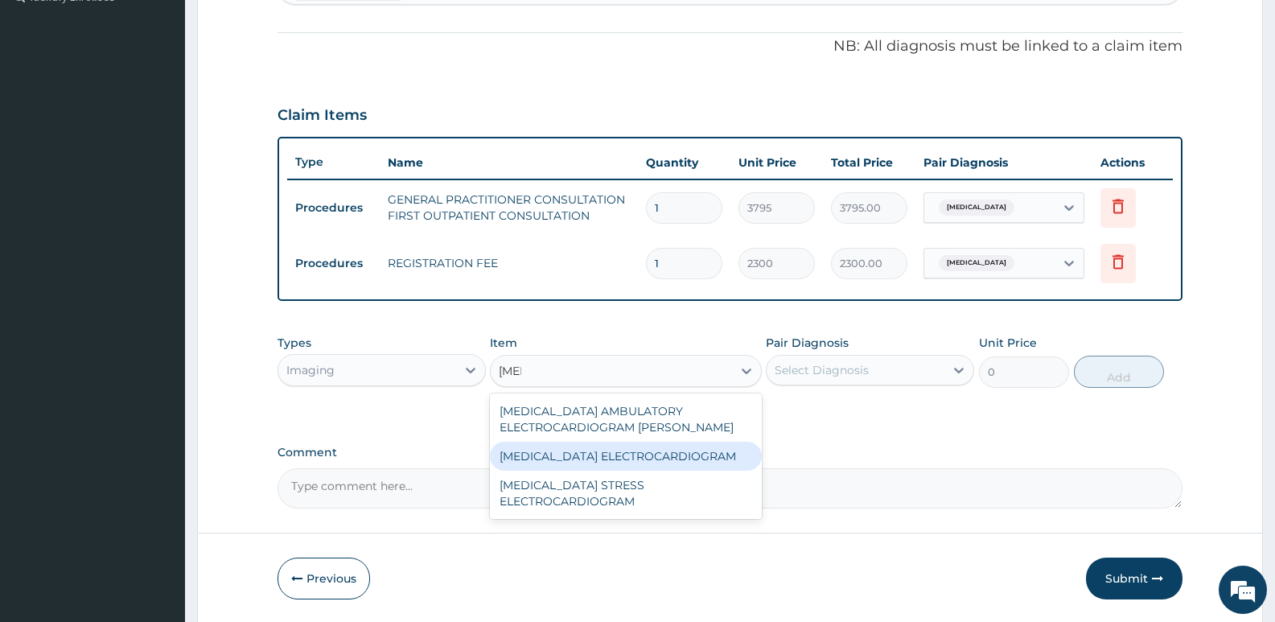
click at [596, 461] on div "ECG ELECTROCARDIOGRAM" at bounding box center [625, 456] width 271 height 29
type input "9200"
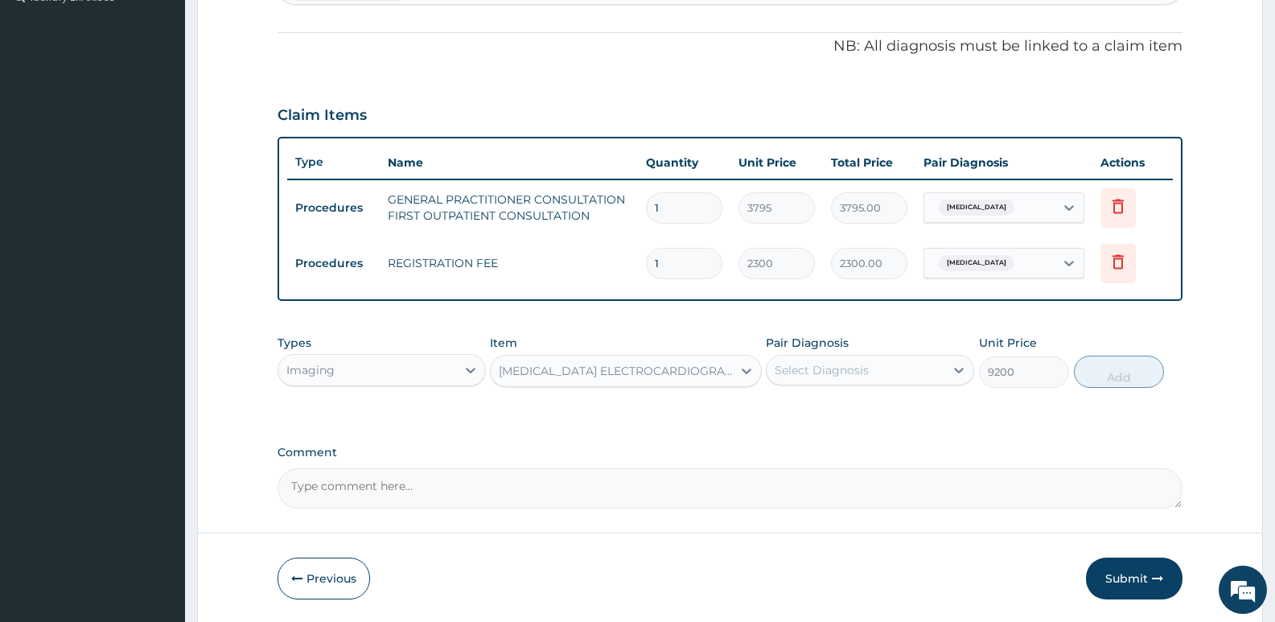
click at [942, 360] on div "Select Diagnosis" at bounding box center [856, 370] width 178 height 26
click at [876, 404] on div "Pericarditis" at bounding box center [870, 411] width 208 height 33
checkbox input "true"
click at [1097, 373] on button "Add" at bounding box center [1119, 372] width 90 height 32
type input "0"
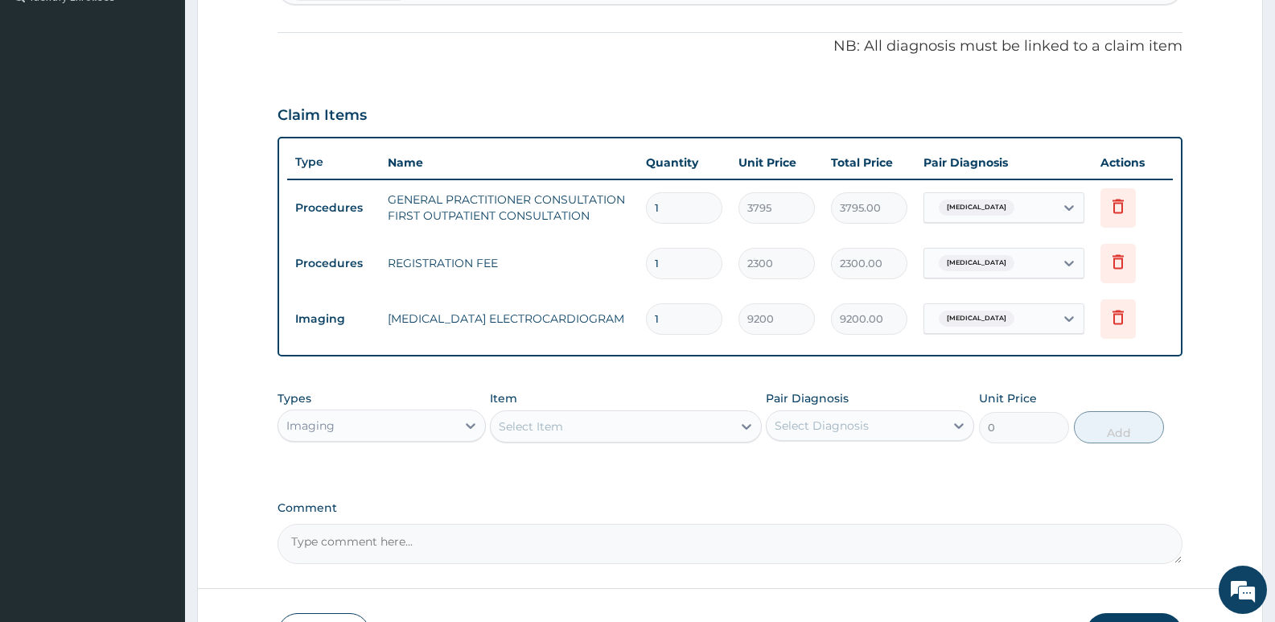
click at [356, 428] on div "Imaging" at bounding box center [367, 426] width 178 height 26
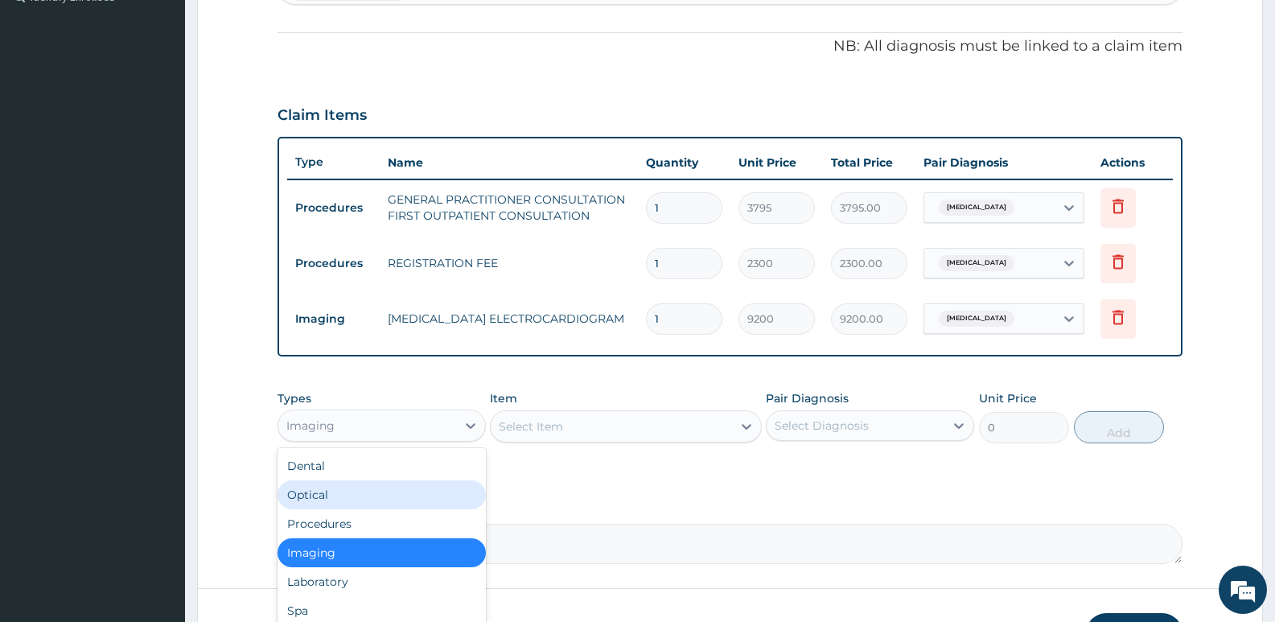
scroll to position [55, 0]
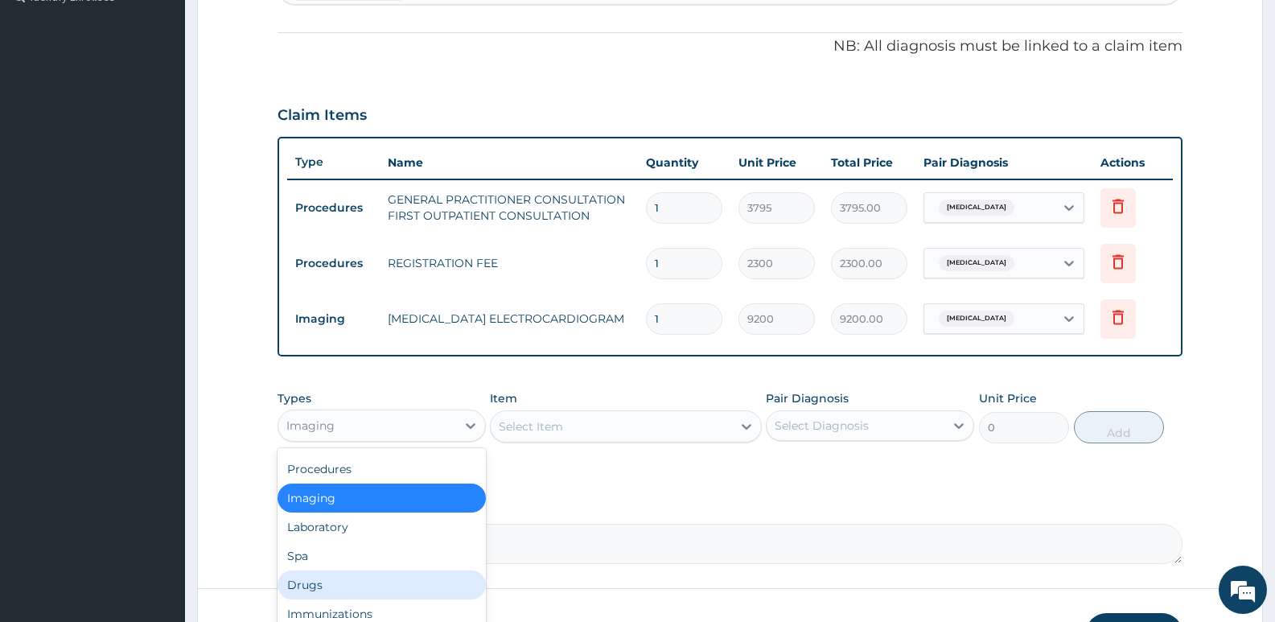
click at [331, 590] on div "Drugs" at bounding box center [382, 584] width 208 height 29
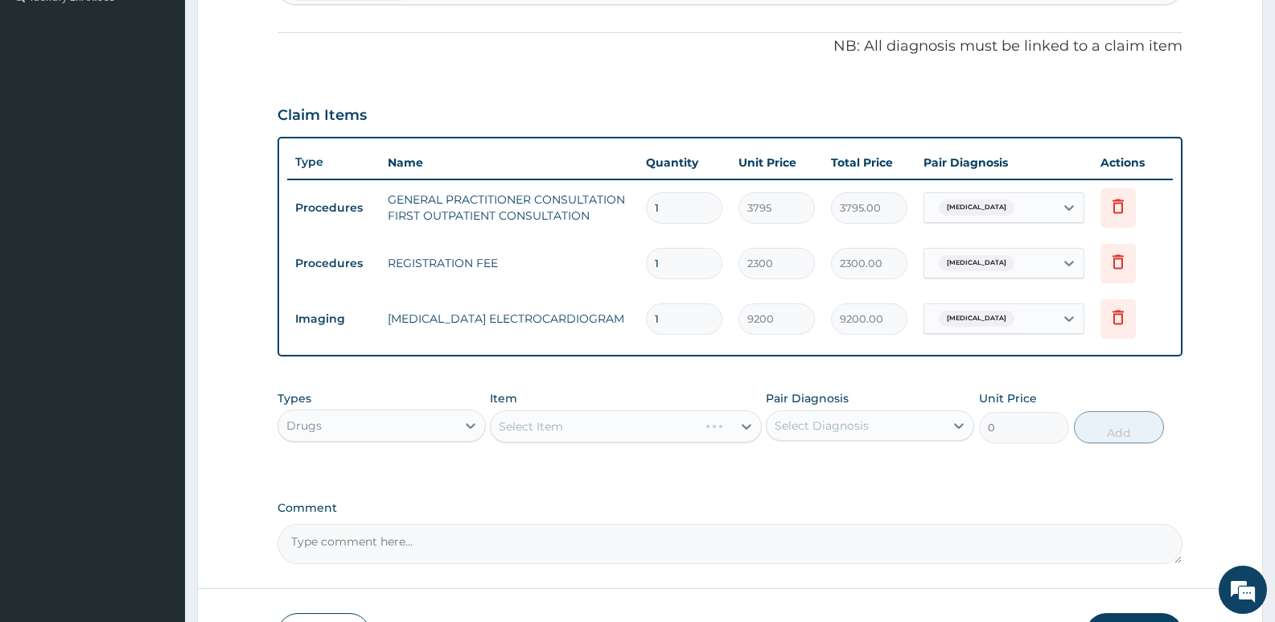
click at [577, 425] on div "Select Item" at bounding box center [625, 426] width 271 height 32
click at [518, 503] on label "Comment" at bounding box center [730, 508] width 905 height 14
click at [518, 524] on textarea "Comment" at bounding box center [730, 544] width 905 height 40
click at [535, 432] on div "Select Item" at bounding box center [625, 426] width 271 height 32
click at [584, 487] on div "PA Code / Prescription Code Enter Code(Secondary Care Only) Encounter Date 01-0…" at bounding box center [730, 128] width 905 height 872
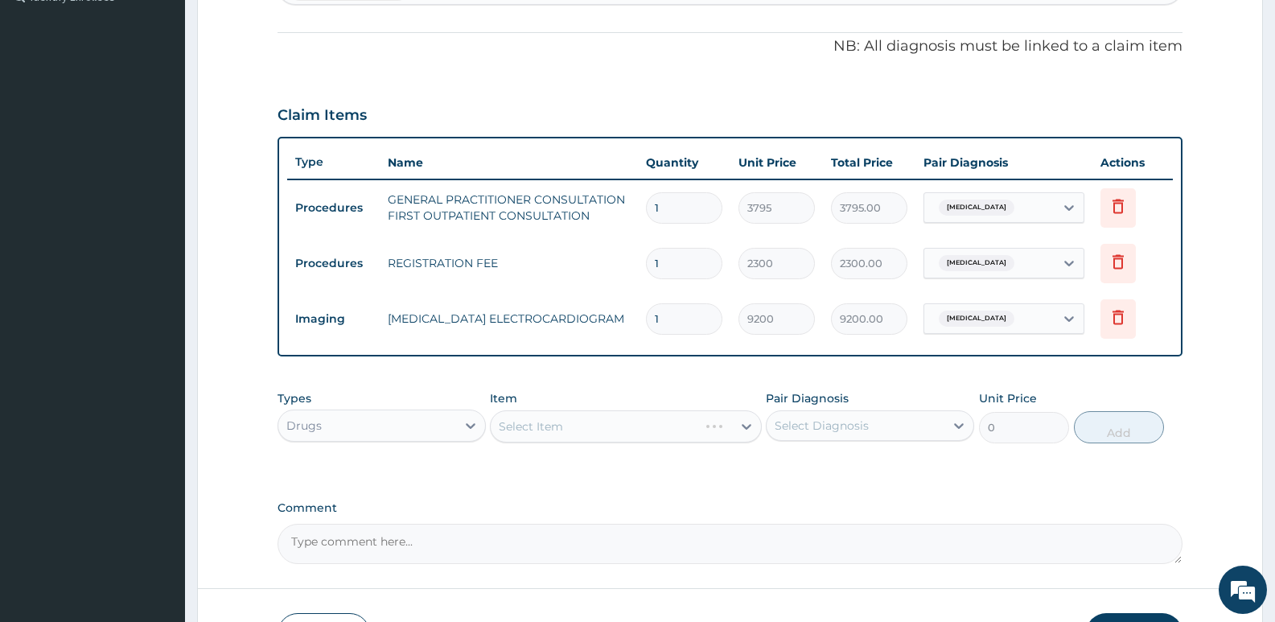
click at [797, 421] on div "Select Diagnosis" at bounding box center [822, 425] width 94 height 16
click at [684, 435] on div "Select Item" at bounding box center [611, 426] width 241 height 26
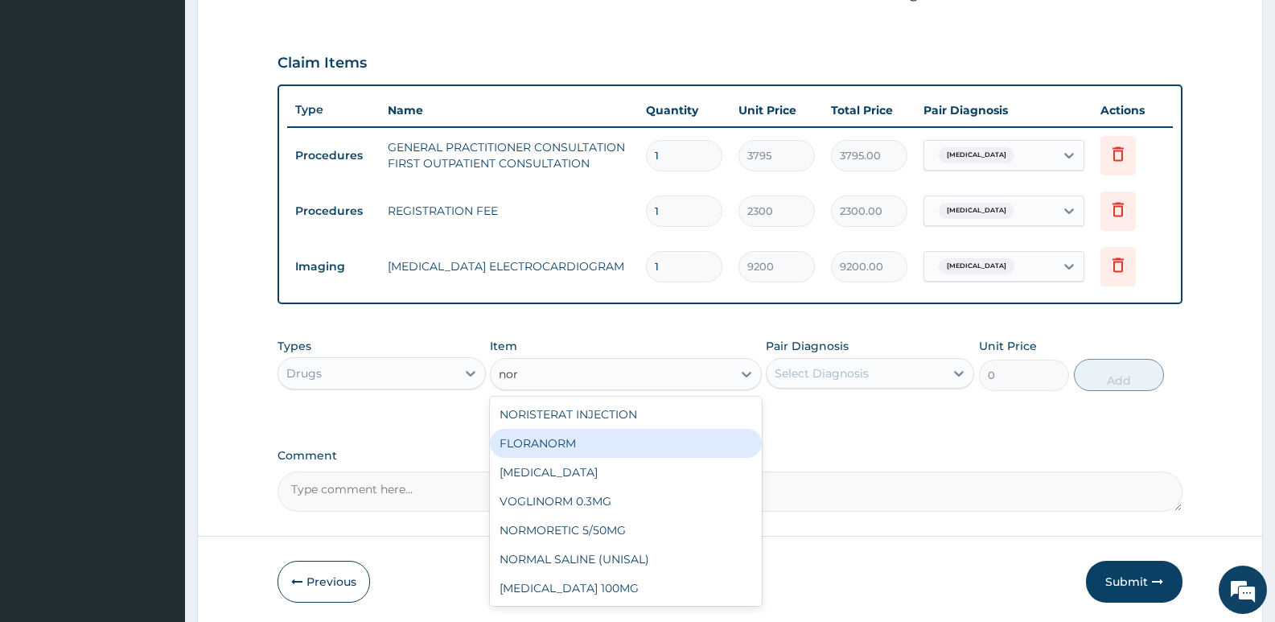
scroll to position [573, 0]
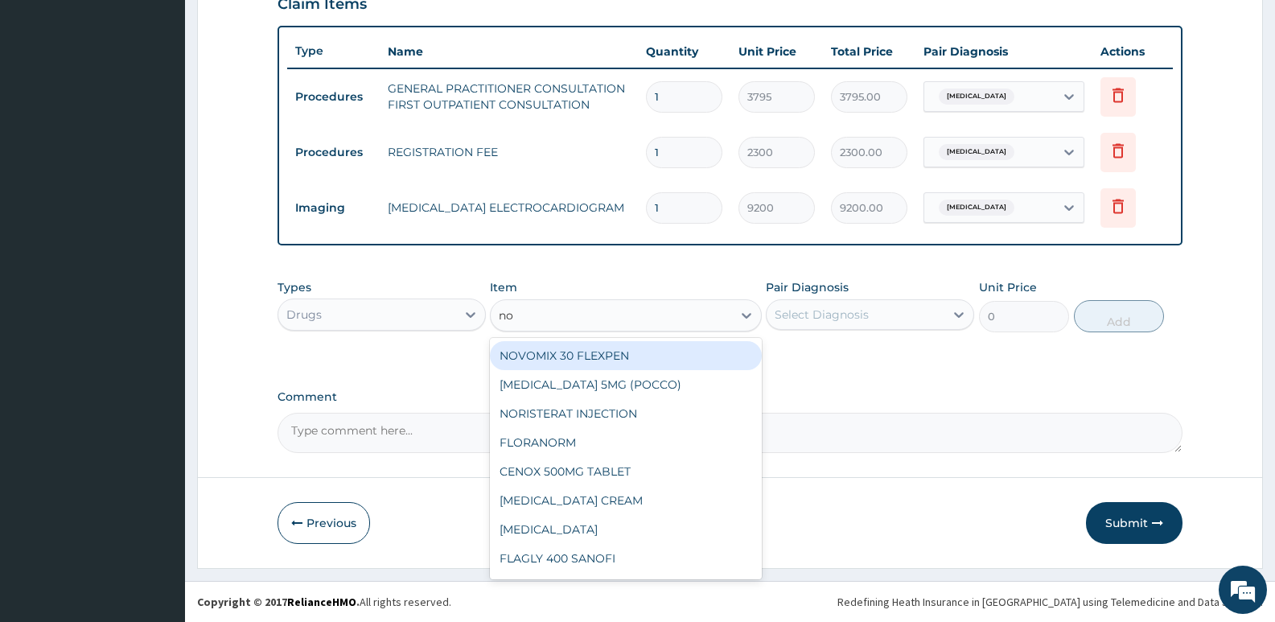
type input "no"
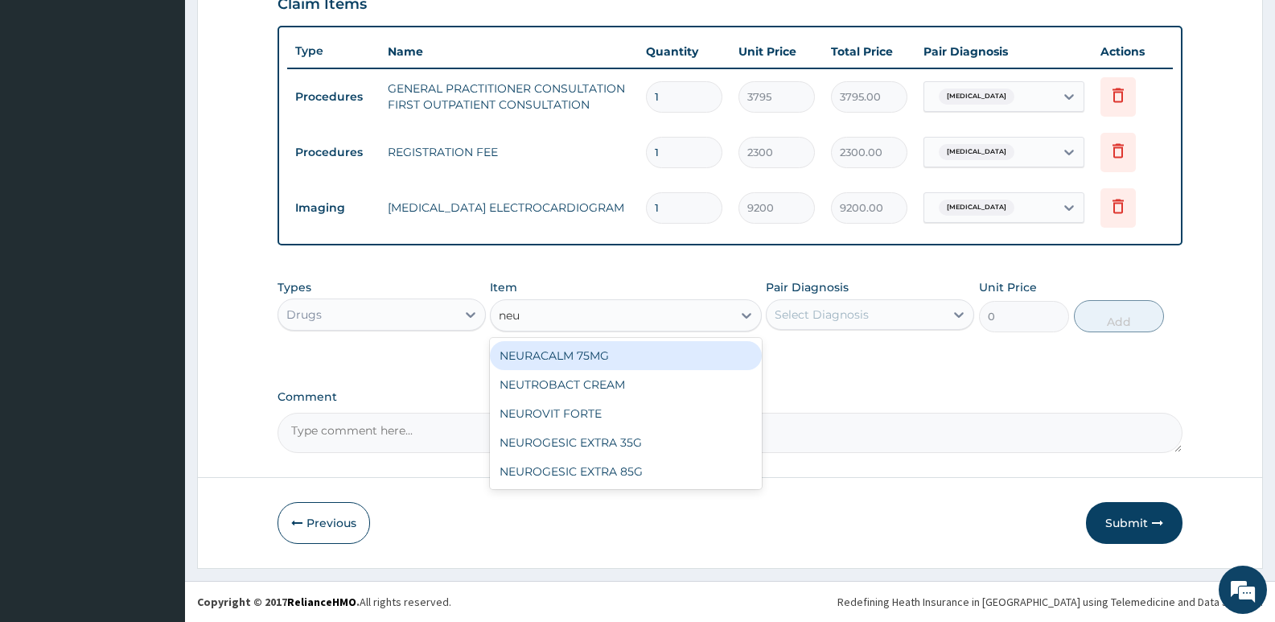
type input "neur"
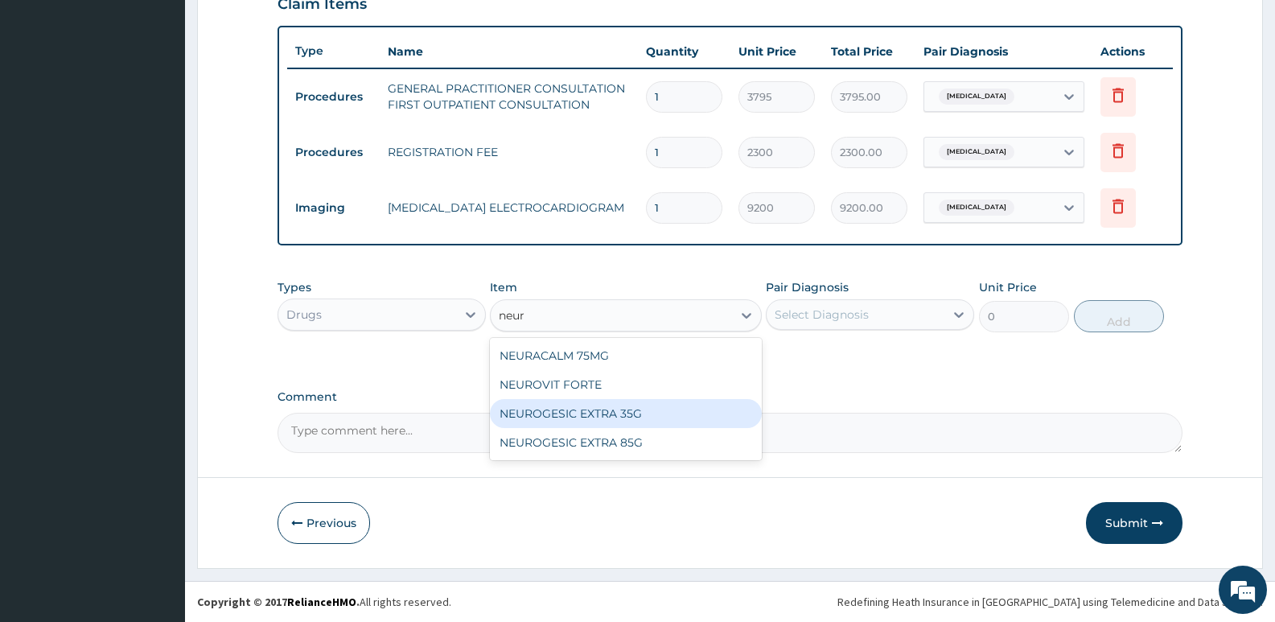
click at [642, 414] on div "NEUROGESIC EXTRA 35G" at bounding box center [625, 413] width 271 height 29
type input "1897.5"
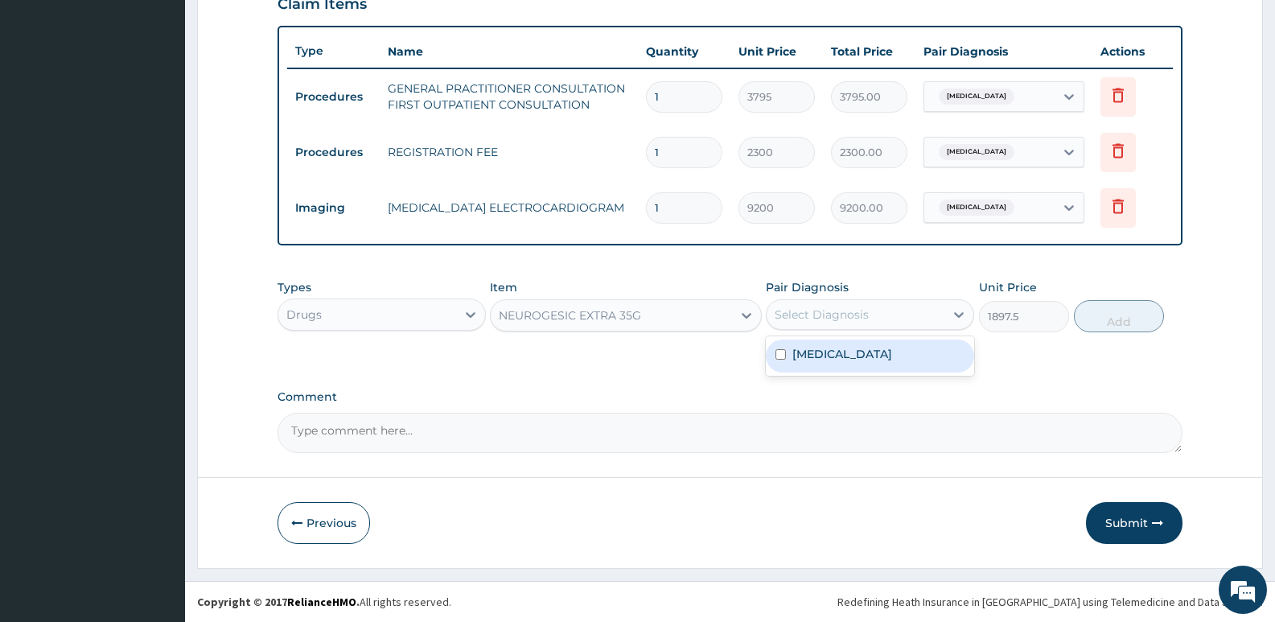
click at [875, 313] on div "Select Diagnosis" at bounding box center [856, 315] width 178 height 26
click at [862, 356] on div "Pericarditis" at bounding box center [870, 355] width 208 height 33
checkbox input "true"
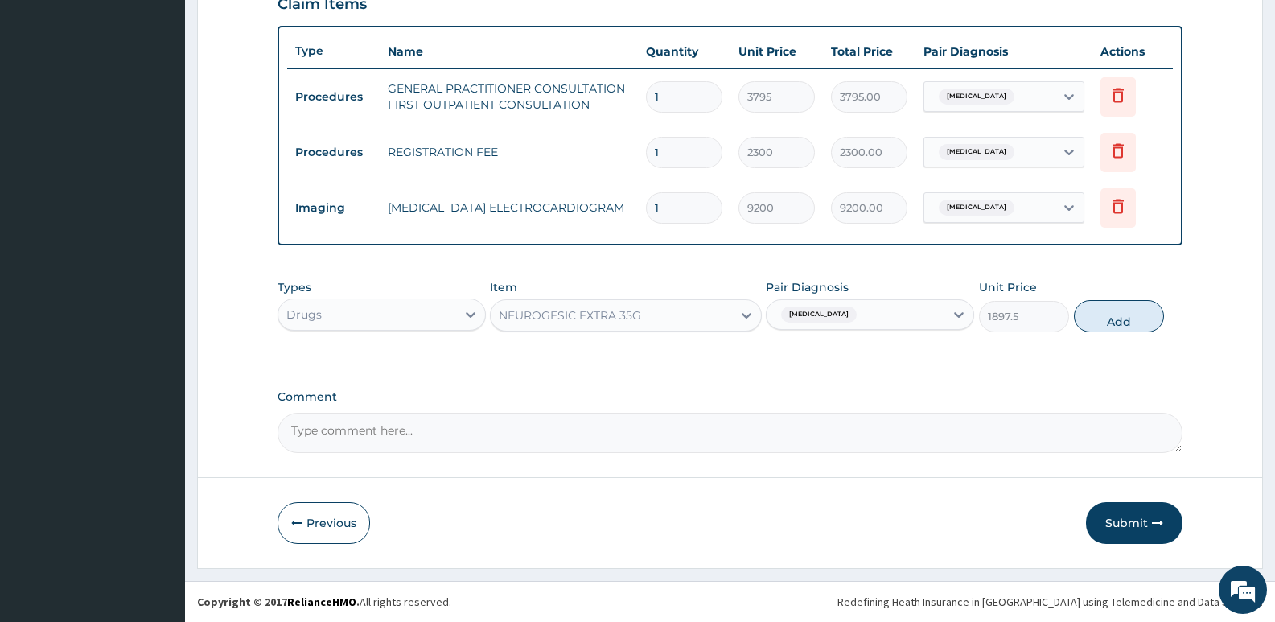
click at [1103, 319] on button "Add" at bounding box center [1119, 316] width 90 height 32
type input "0"
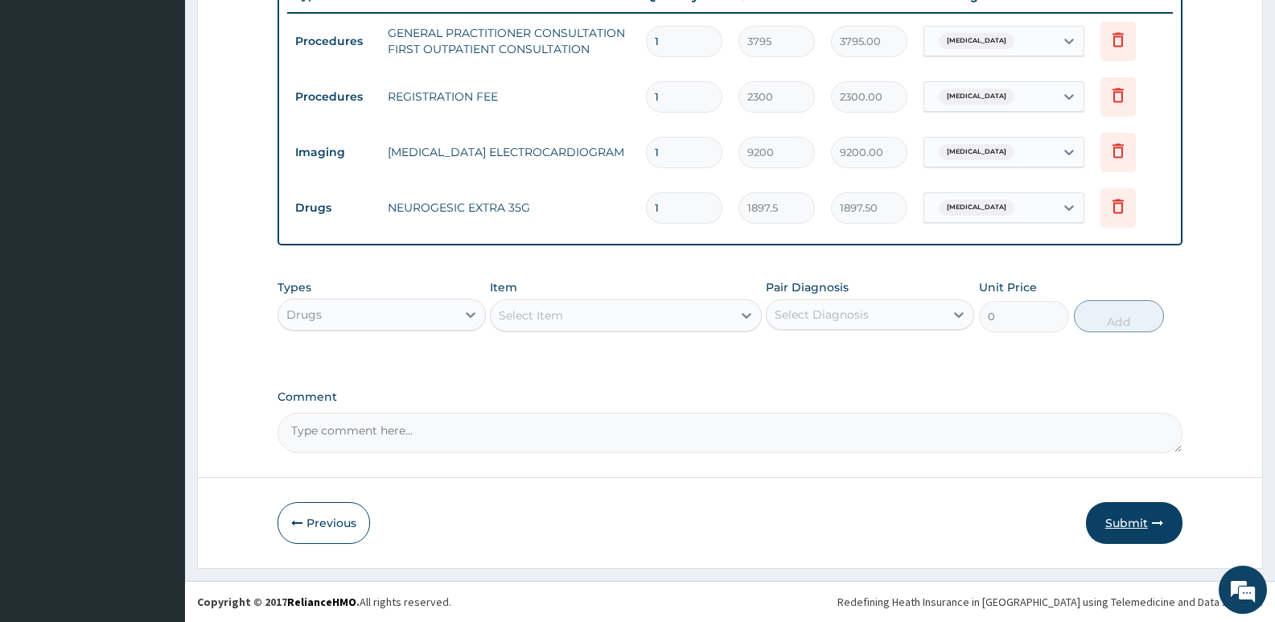
click at [1115, 516] on button "Submit" at bounding box center [1134, 523] width 97 height 42
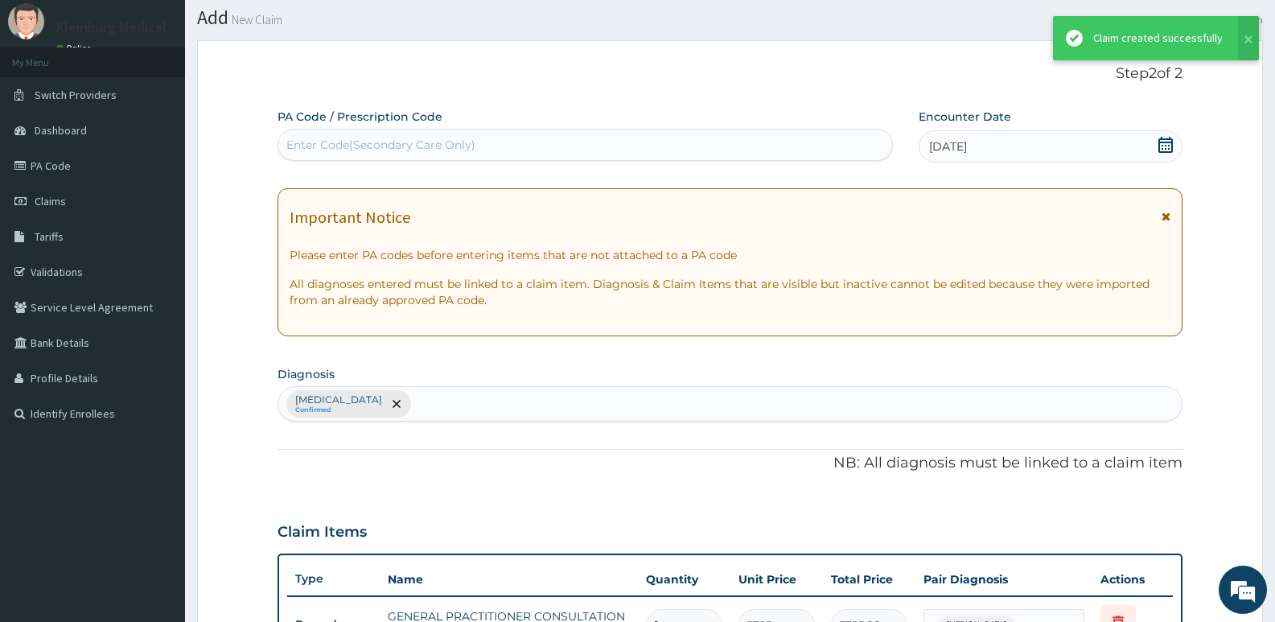
scroll to position [628, 0]
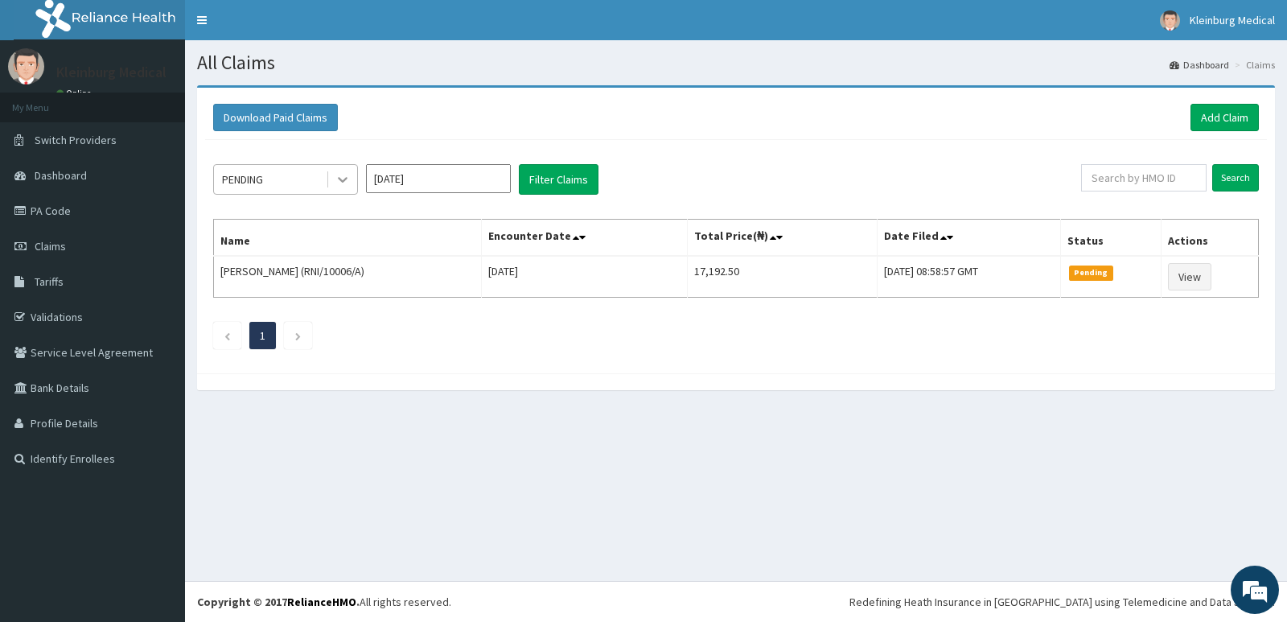
click at [351, 182] on div at bounding box center [342, 179] width 29 height 29
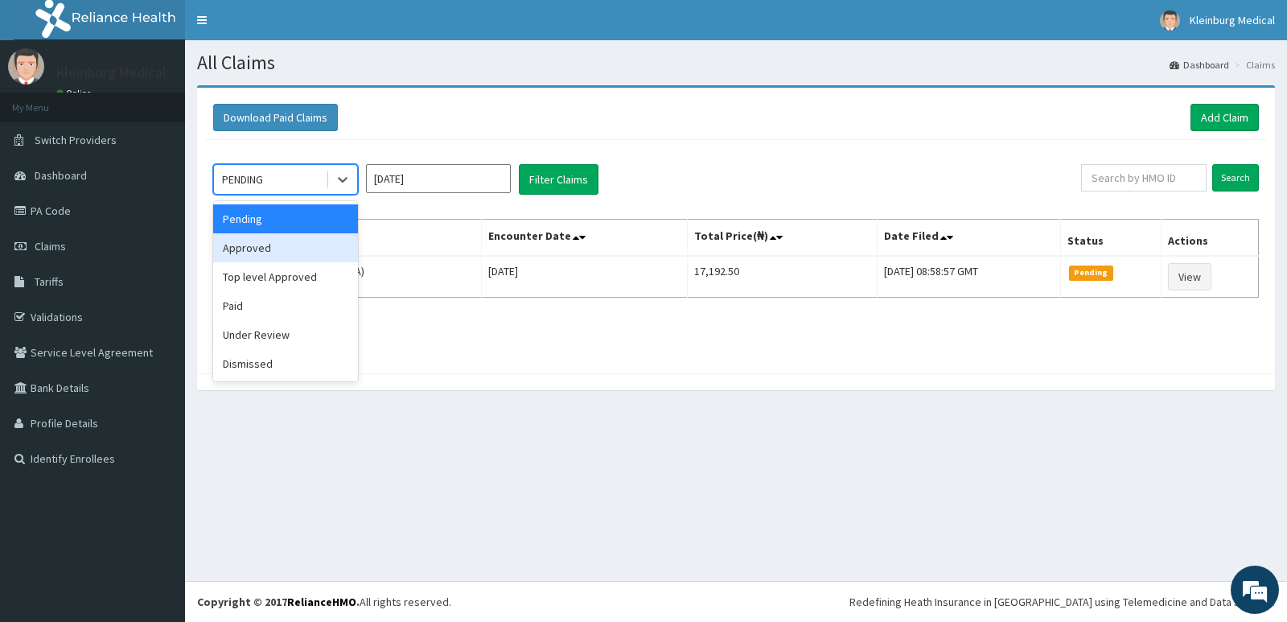
click at [310, 247] on div "Approved" at bounding box center [285, 247] width 145 height 29
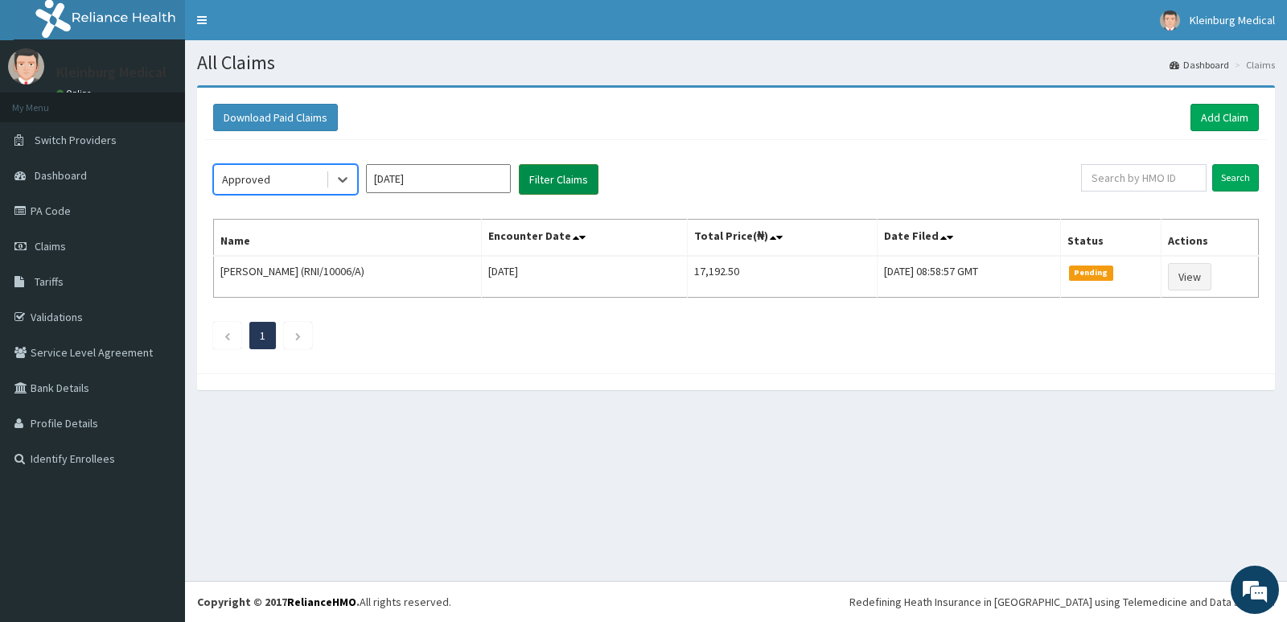
click at [565, 191] on button "Filter Claims" at bounding box center [559, 179] width 80 height 31
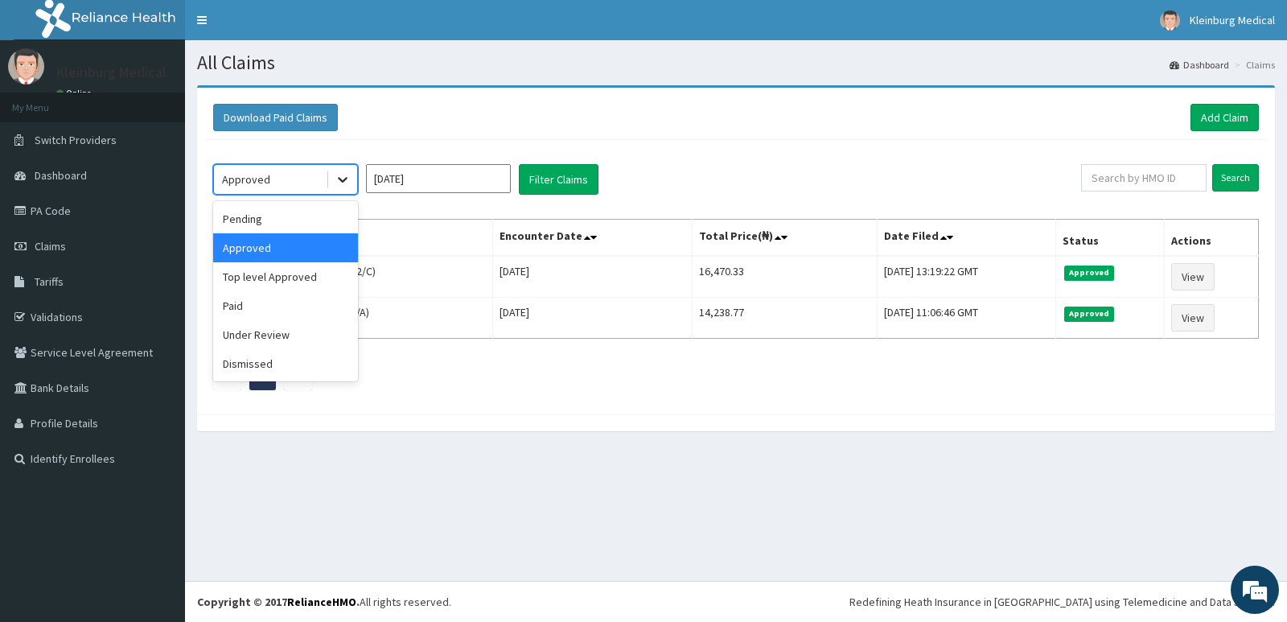
click at [351, 189] on div at bounding box center [342, 179] width 29 height 29
click at [326, 228] on div "Pending" at bounding box center [285, 218] width 145 height 29
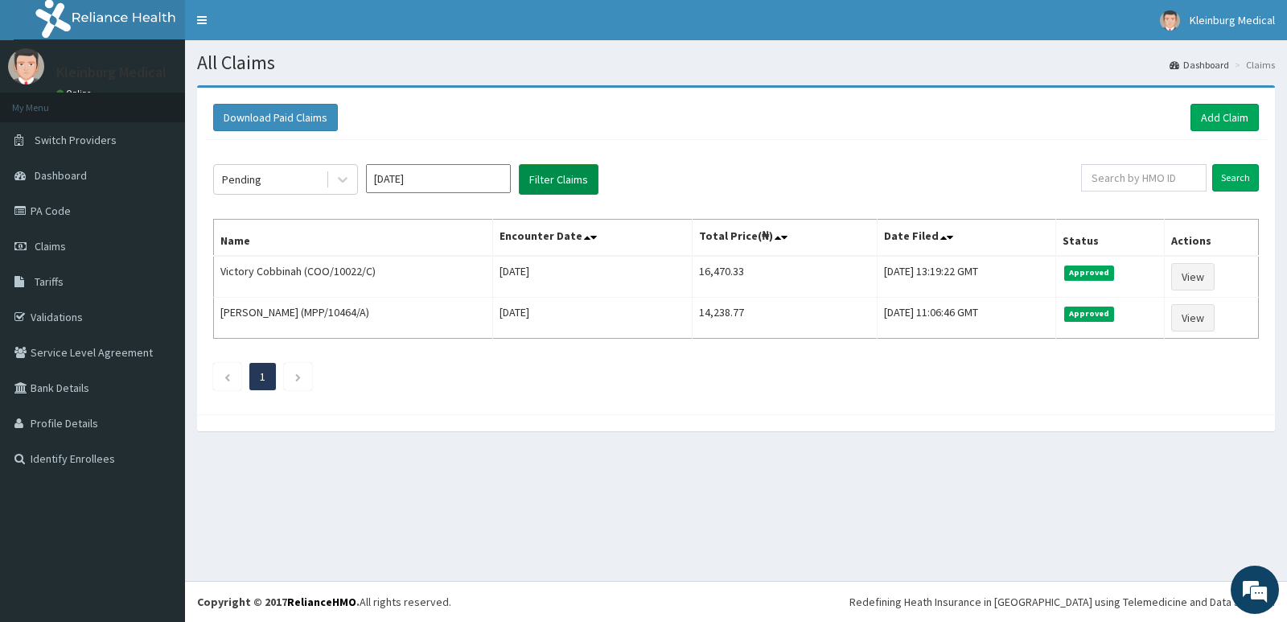
click at [576, 184] on button "Filter Claims" at bounding box center [559, 179] width 80 height 31
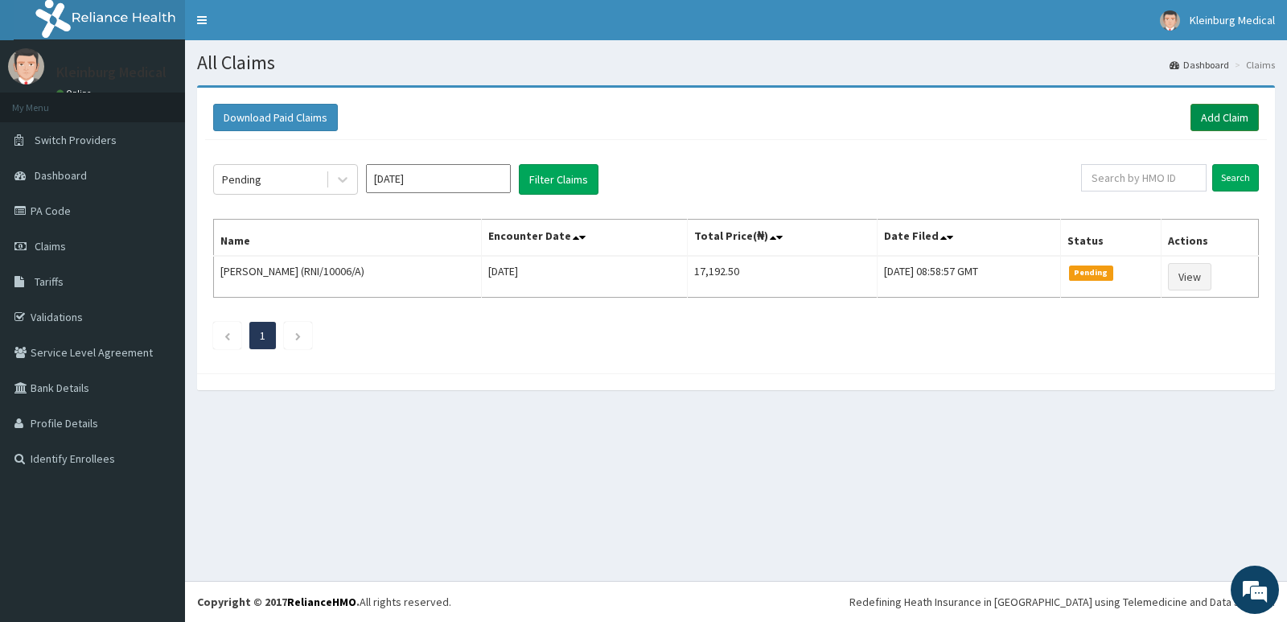
click at [1205, 116] on link "Add Claim" at bounding box center [1224, 117] width 68 height 27
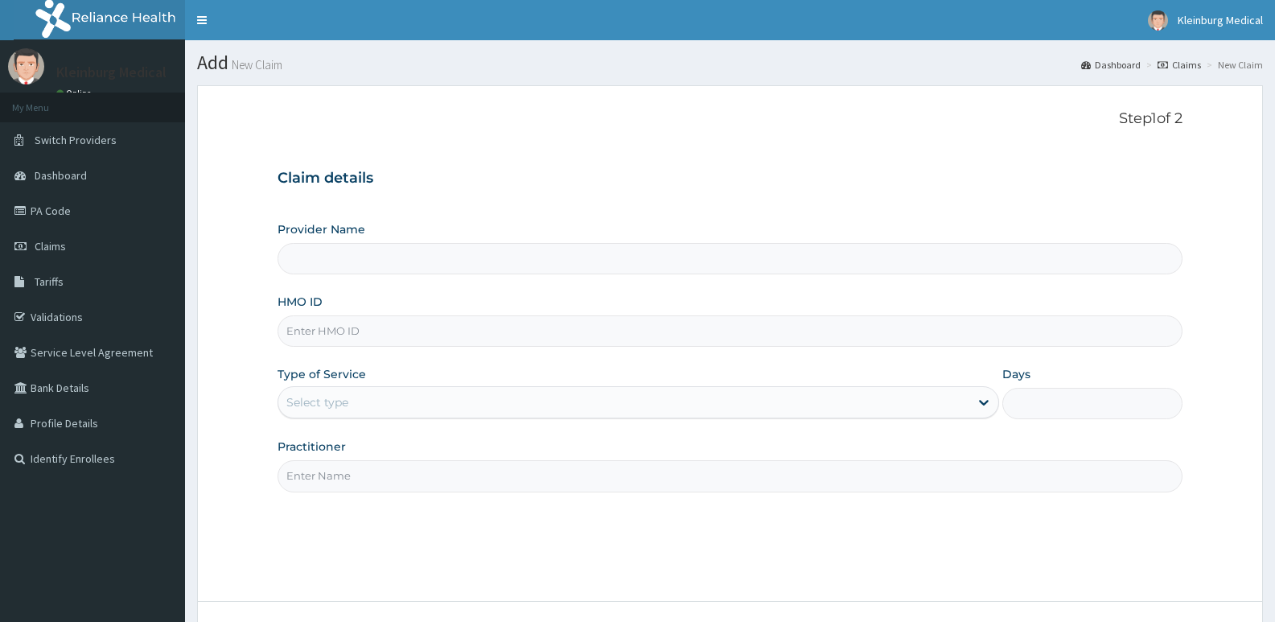
click at [405, 341] on input "HMO ID" at bounding box center [730, 330] width 905 height 31
paste input "ECS/10012/A"
type input "ECS/10012/A"
type input "KLEINBURG MEDICAL(dermatology and diagnostics)- [PERSON_NAME]"
type input "ECS/10012/A"
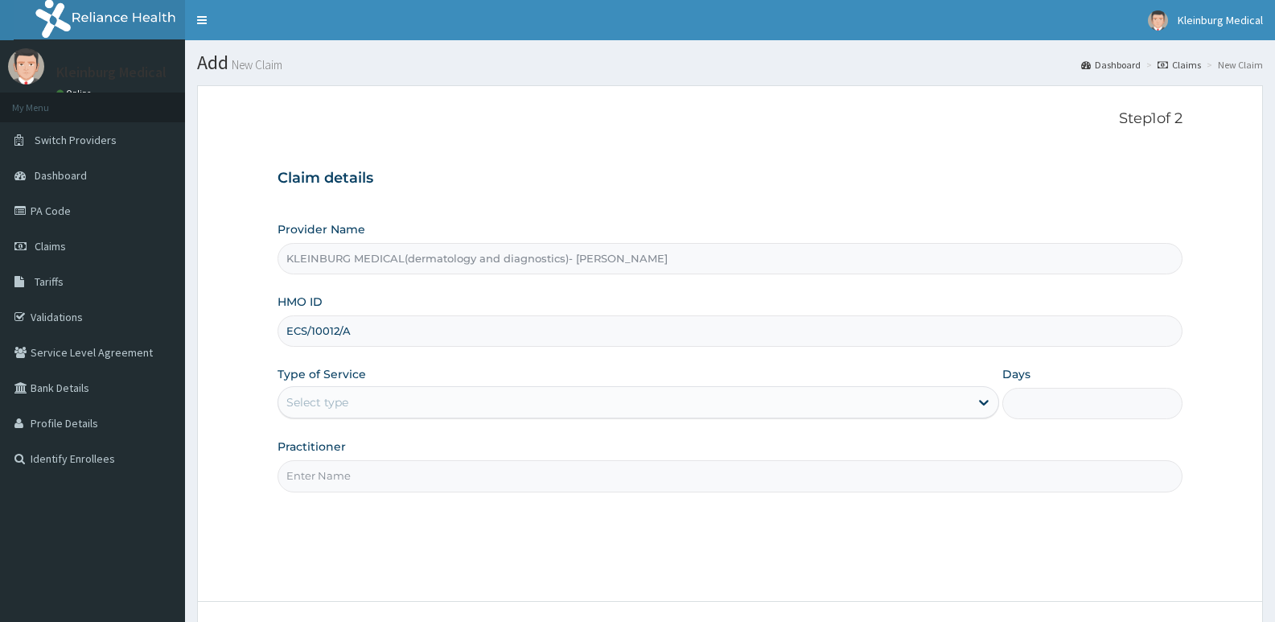
click at [626, 409] on div "Select type" at bounding box center [623, 402] width 690 height 26
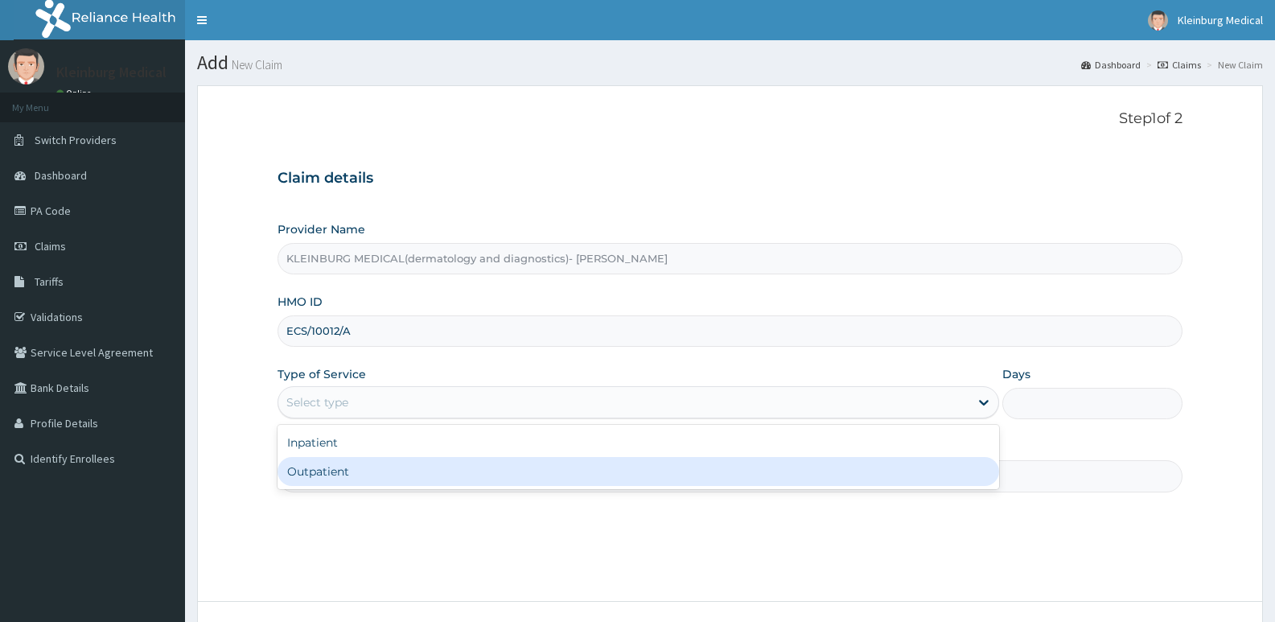
click at [462, 468] on div "Outpatient" at bounding box center [638, 471] width 721 height 29
type input "1"
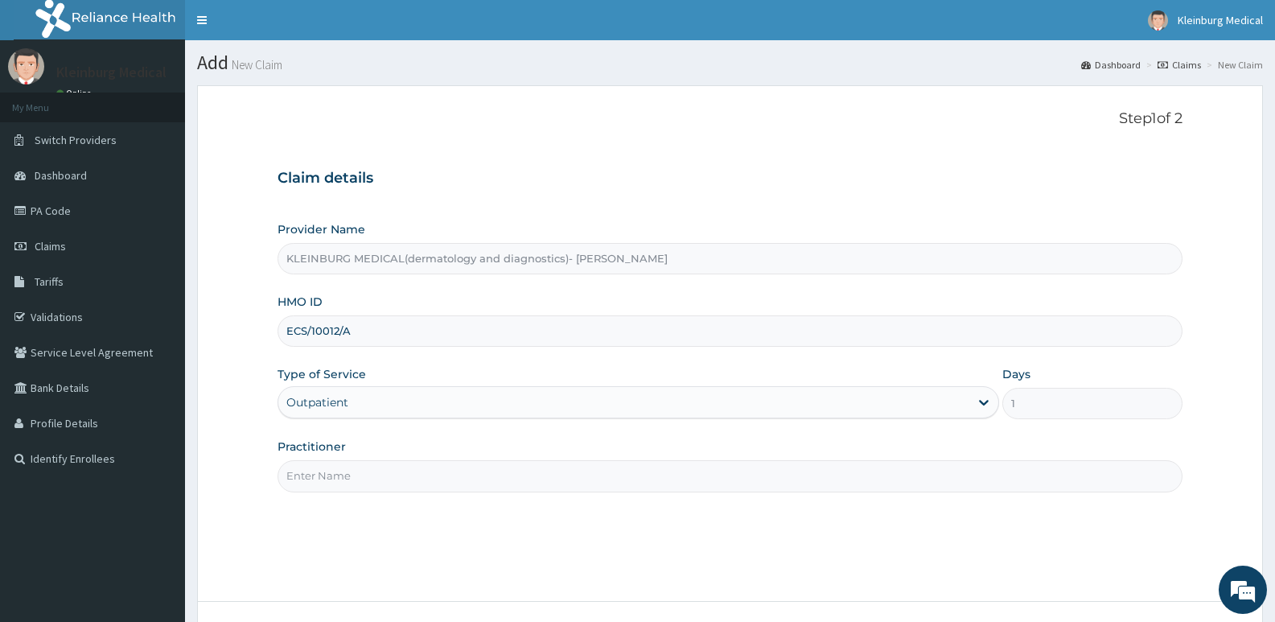
drag, startPoint x: 416, startPoint y: 481, endPoint x: 414, endPoint y: 471, distance: 10.6
click at [416, 481] on input "Practitioner" at bounding box center [730, 475] width 905 height 31
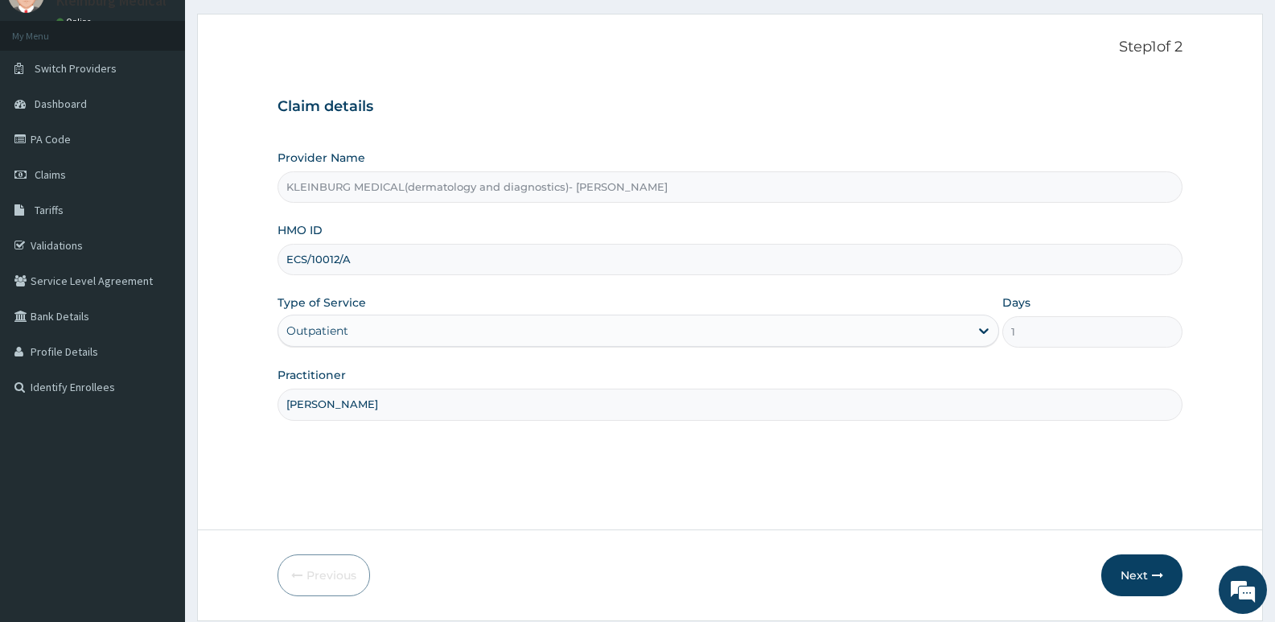
scroll to position [124, 0]
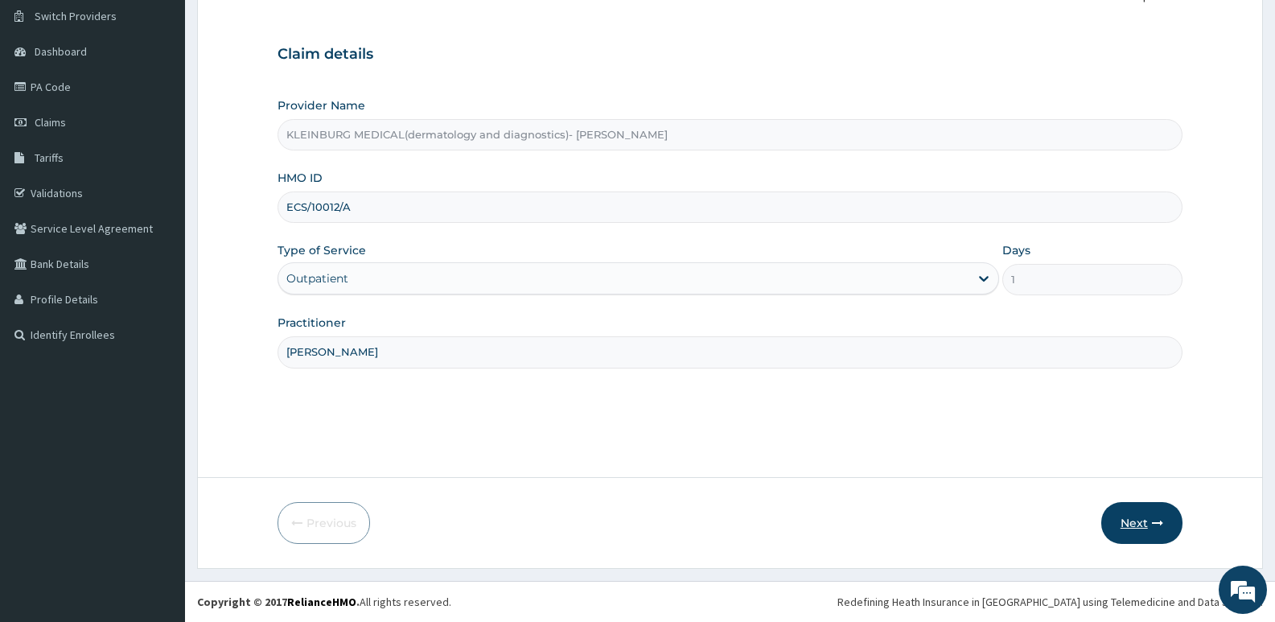
type input "Dr Chisom"
click at [1161, 521] on icon "button" at bounding box center [1157, 522] width 11 height 11
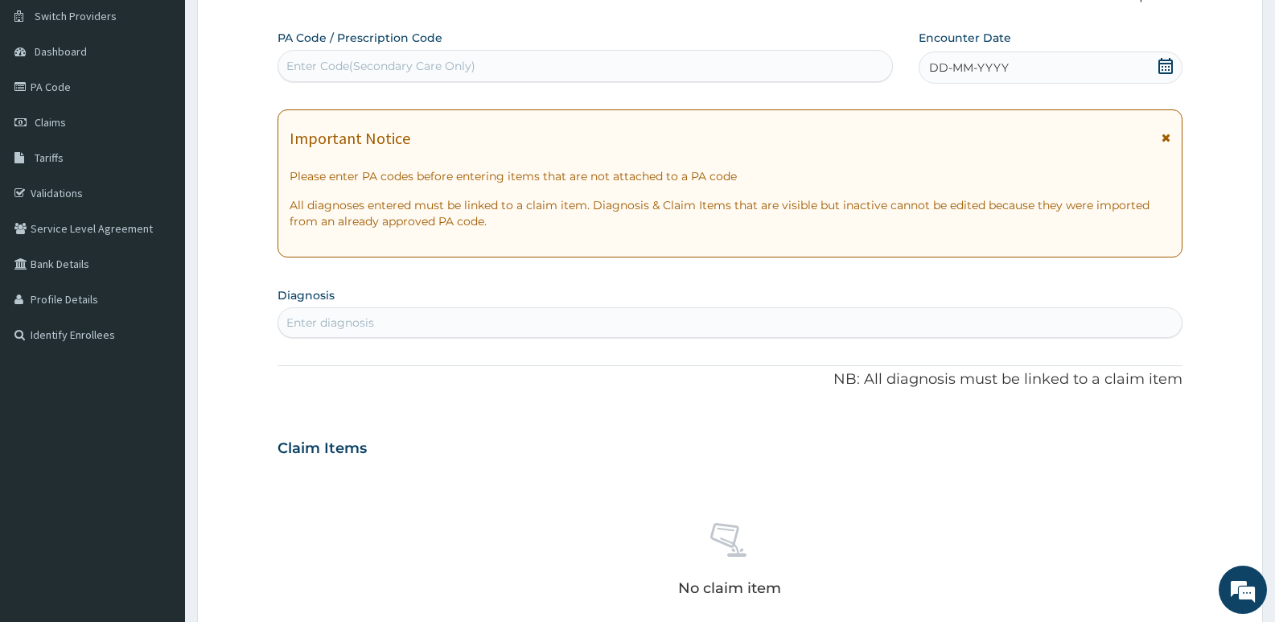
scroll to position [0, 0]
click at [1167, 64] on icon at bounding box center [1165, 66] width 14 height 16
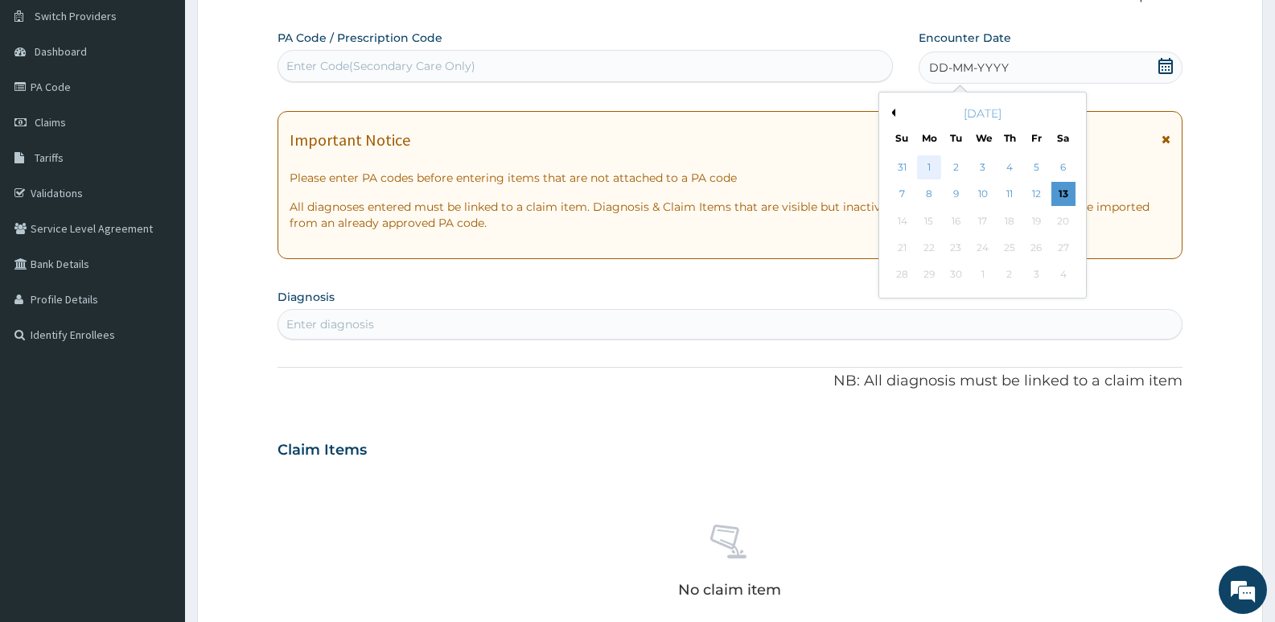
click at [932, 167] on div "1" at bounding box center [929, 167] width 24 height 24
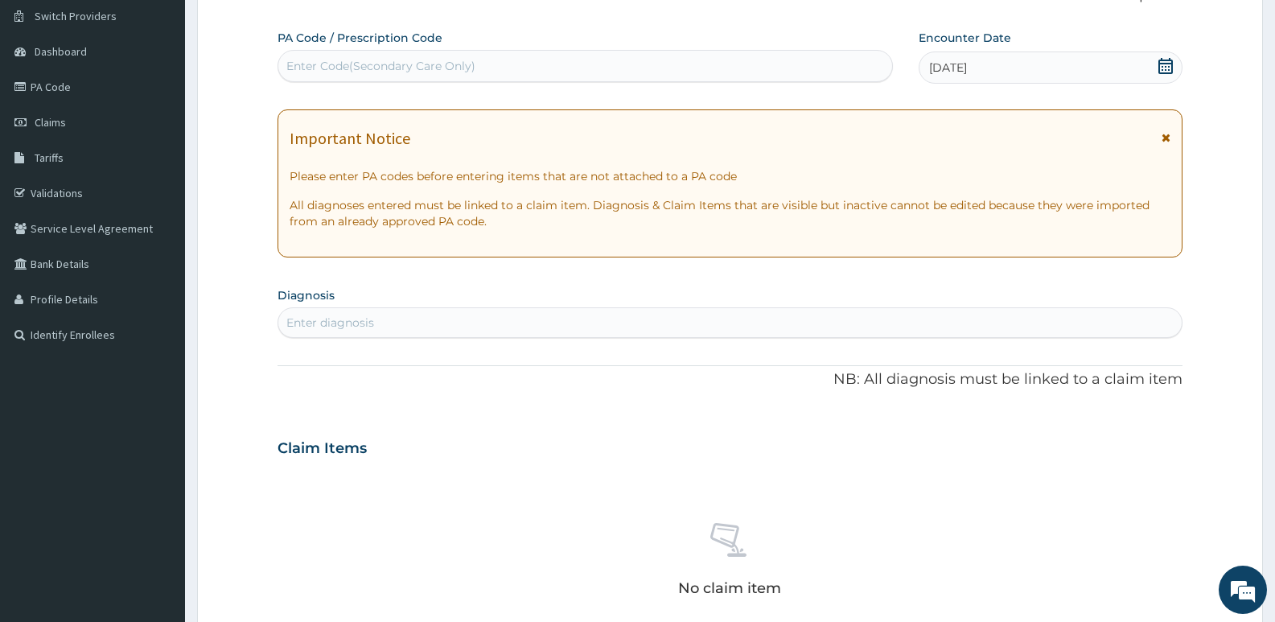
click at [614, 327] on div "Enter diagnosis" at bounding box center [729, 323] width 903 height 26
type input "vulgar"
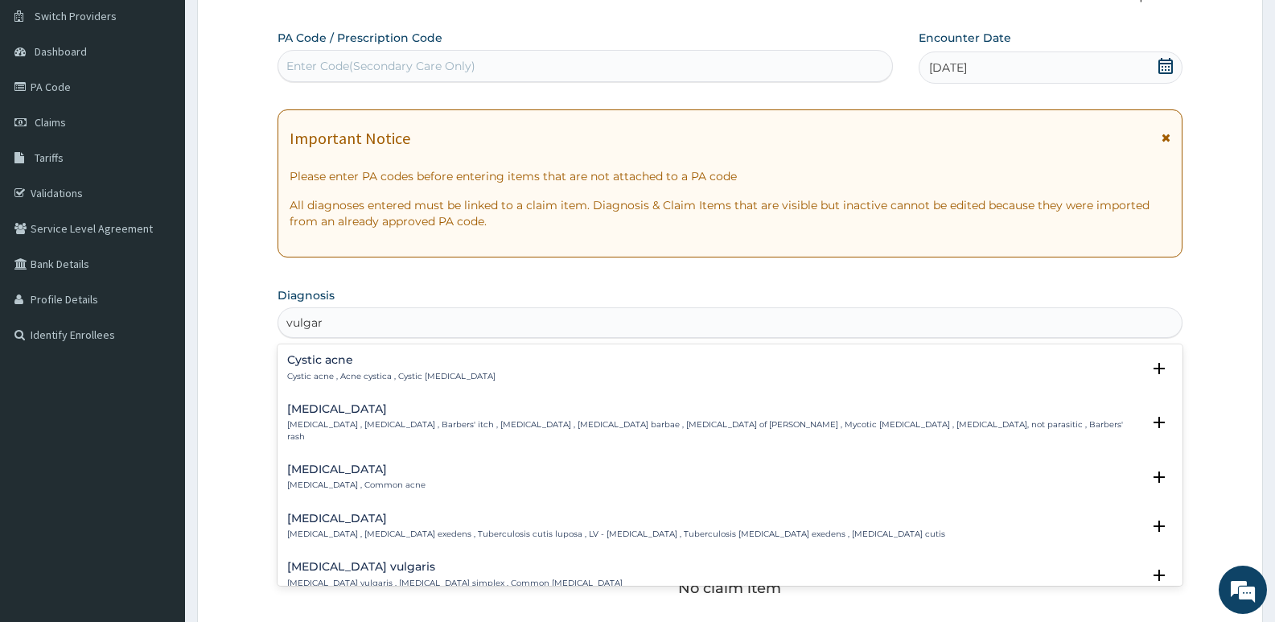
click at [327, 463] on h4 "Acne vulgaris" at bounding box center [356, 469] width 138 height 12
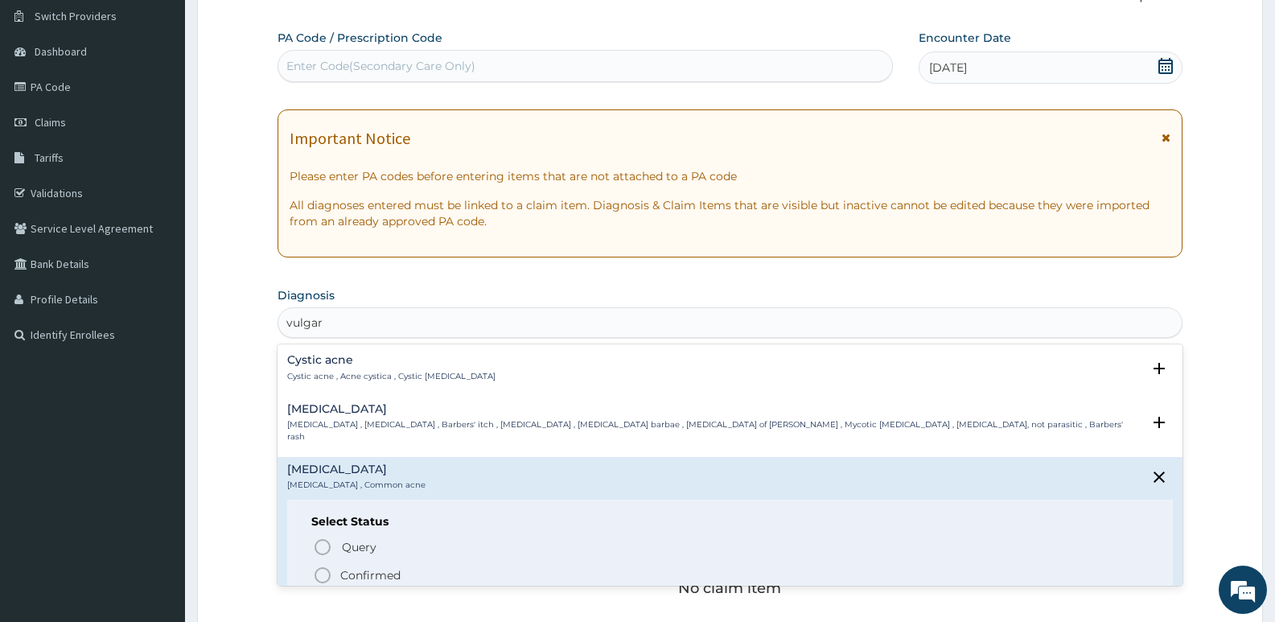
click at [356, 567] on p "Confirmed" at bounding box center [370, 575] width 60 height 16
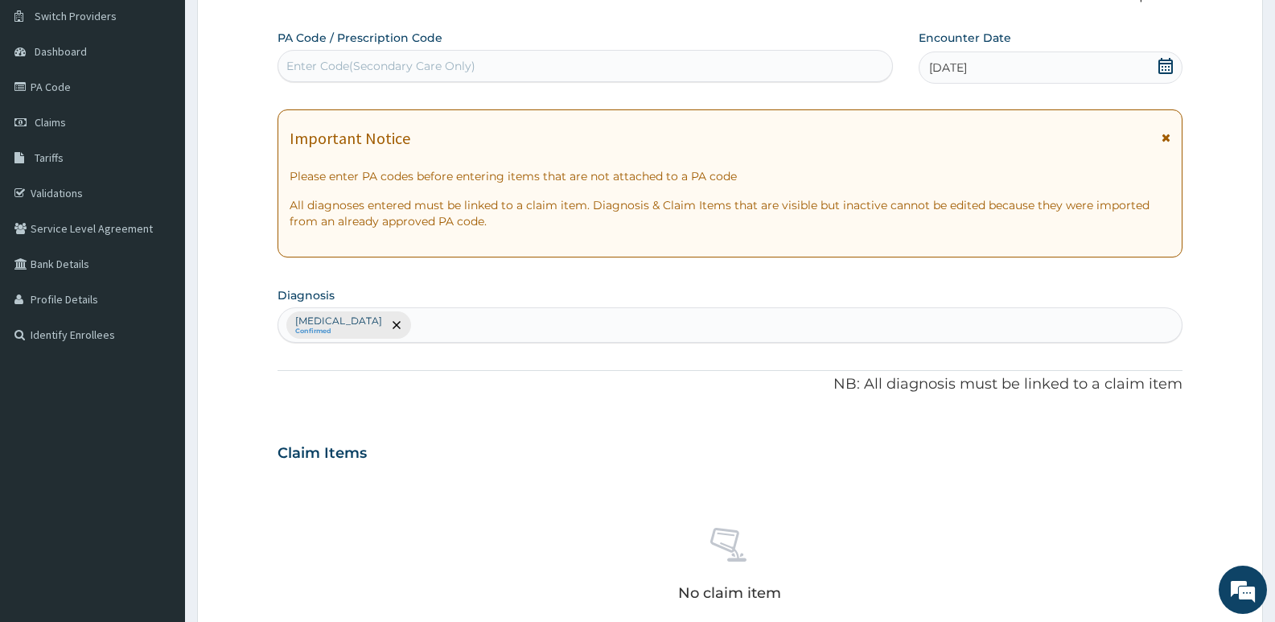
click at [483, 326] on div "Acne vulgaris Confirmed" at bounding box center [729, 325] width 903 height 34
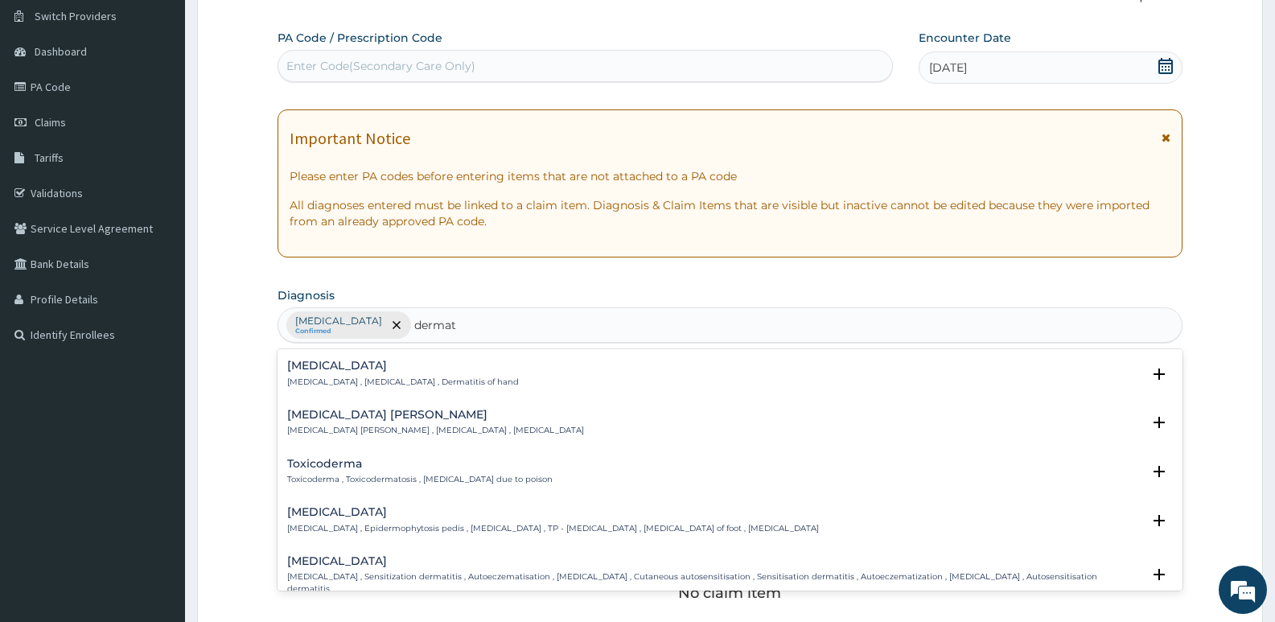
scroll to position [241, 0]
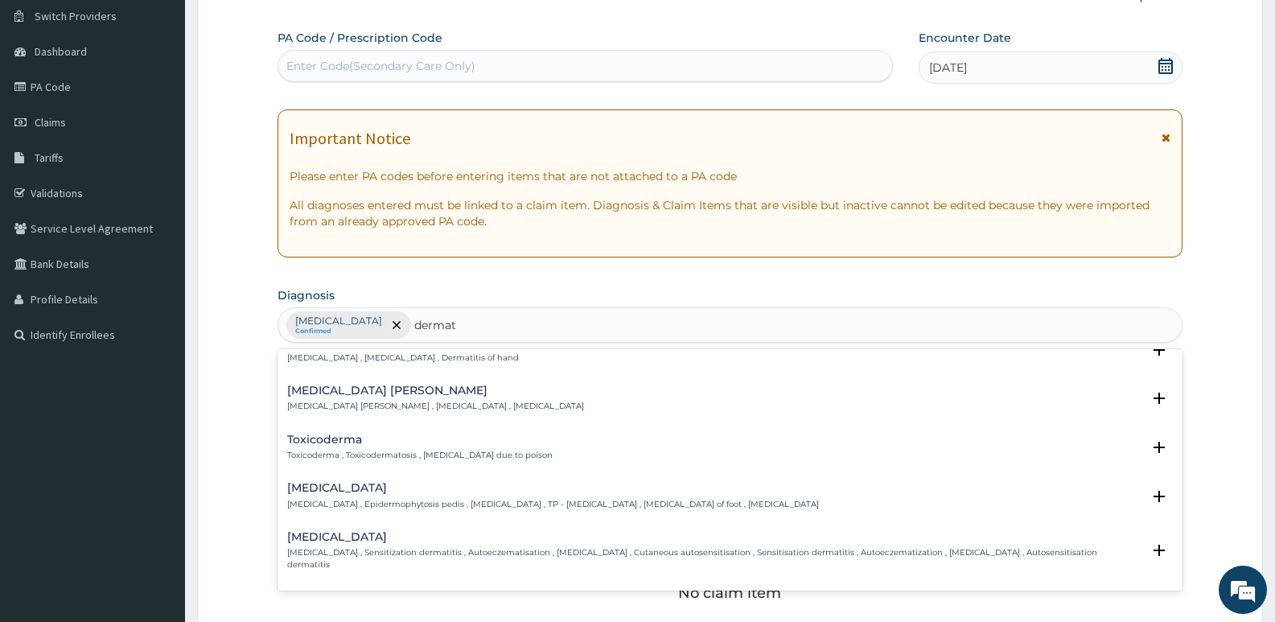
type input "dermat"
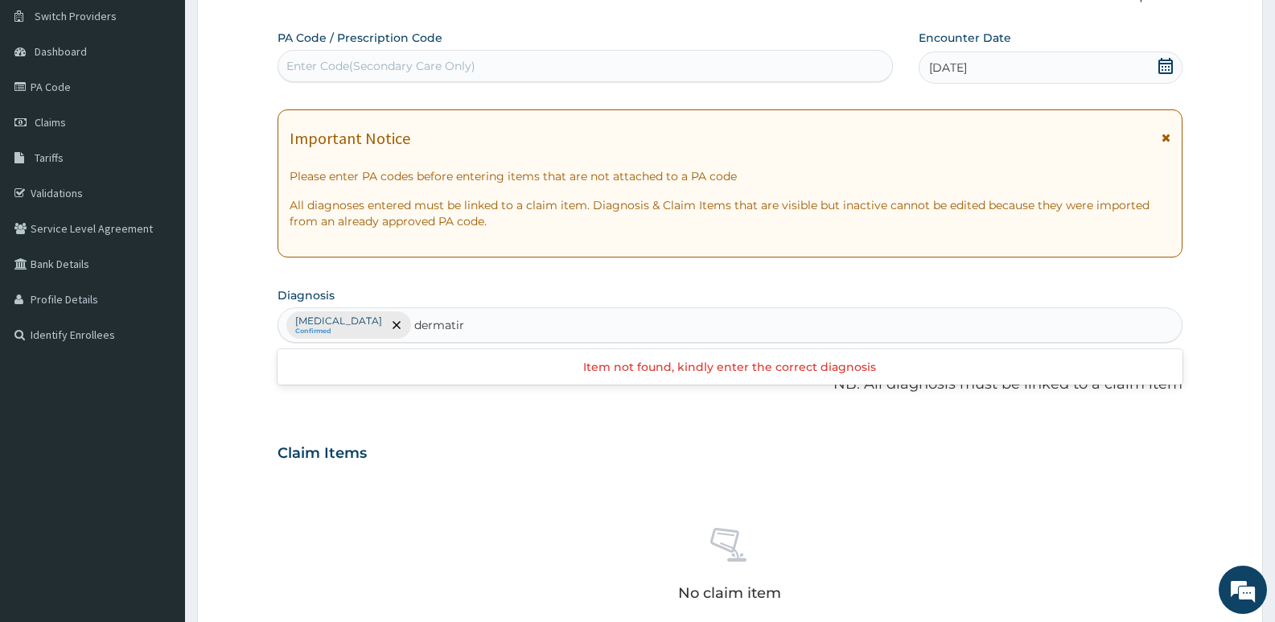
type input "dermati"
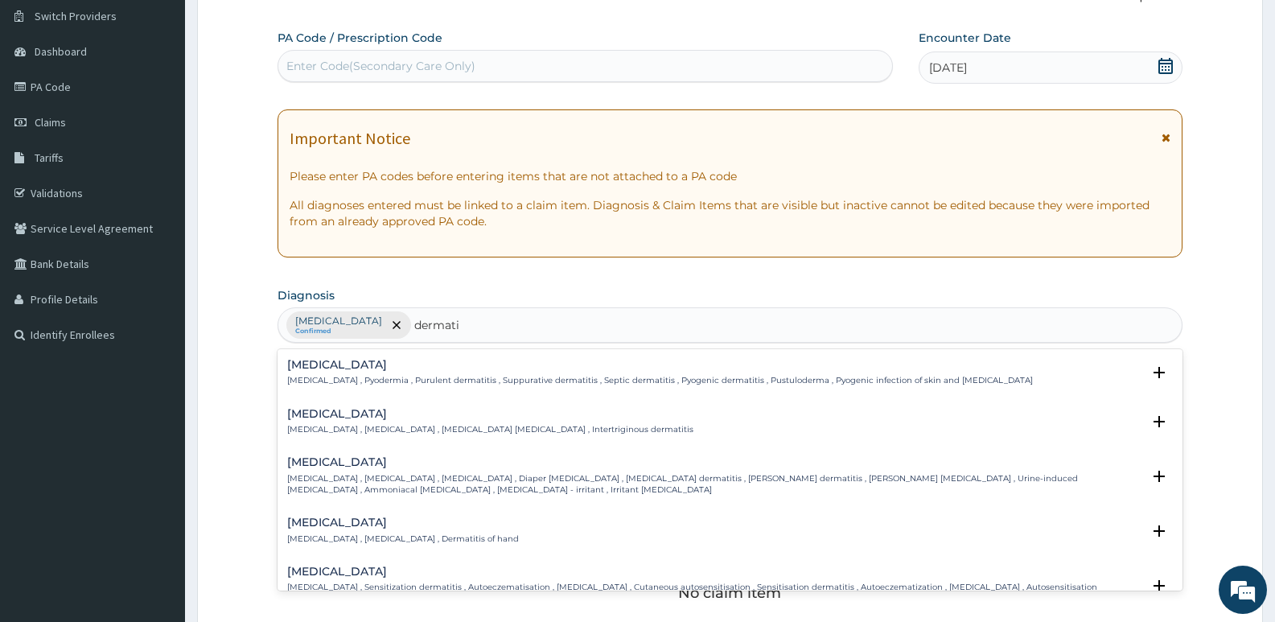
click at [511, 374] on div "Pyoderma Pyoderma , Pyodermia , Purulent dermatitis , Suppurative dermatitis , …" at bounding box center [660, 373] width 746 height 28
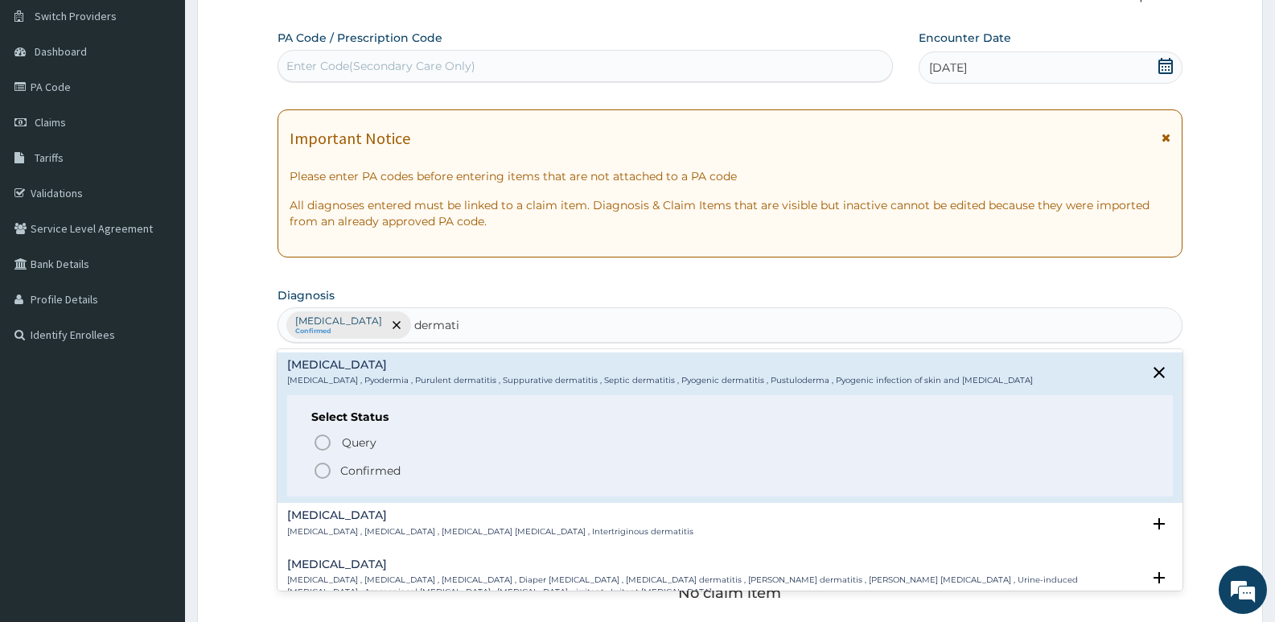
click at [367, 469] on p "Confirmed" at bounding box center [370, 471] width 60 height 16
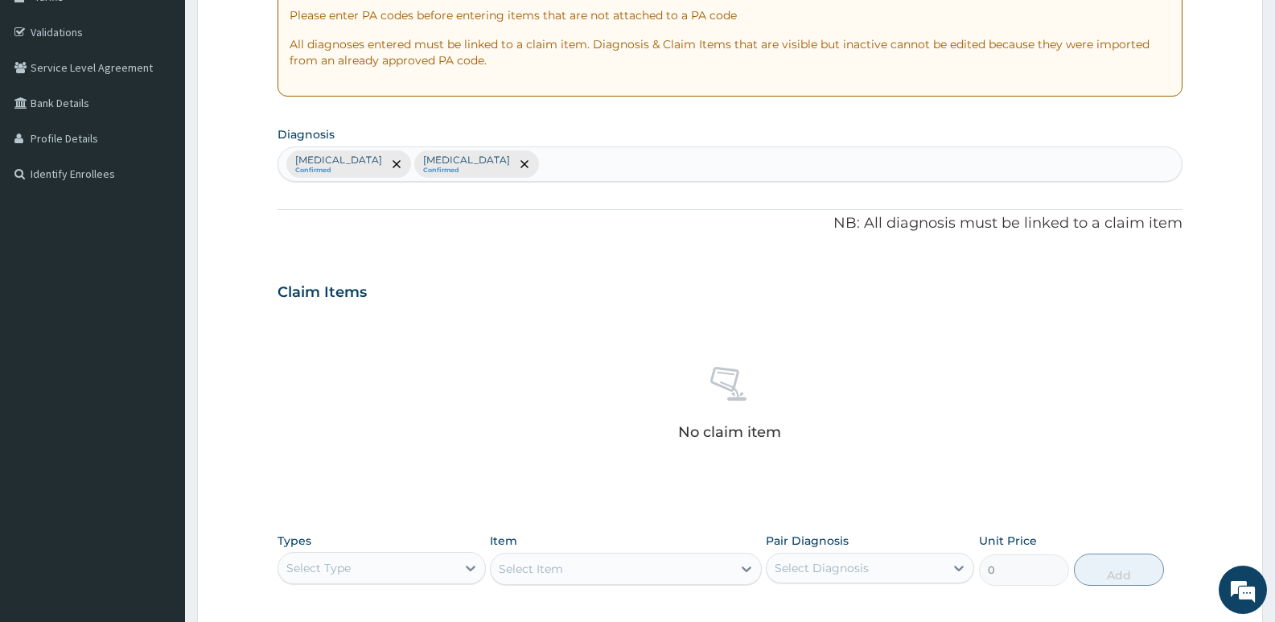
scroll to position [538, 0]
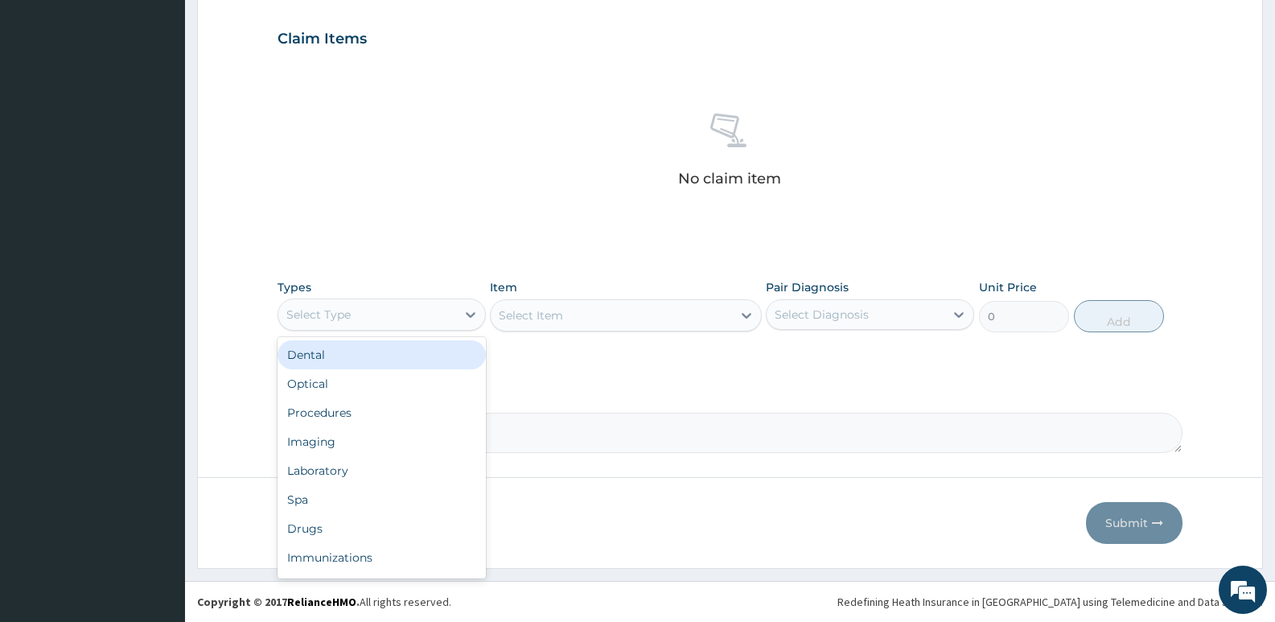
click at [388, 313] on div "Select Type" at bounding box center [367, 315] width 178 height 26
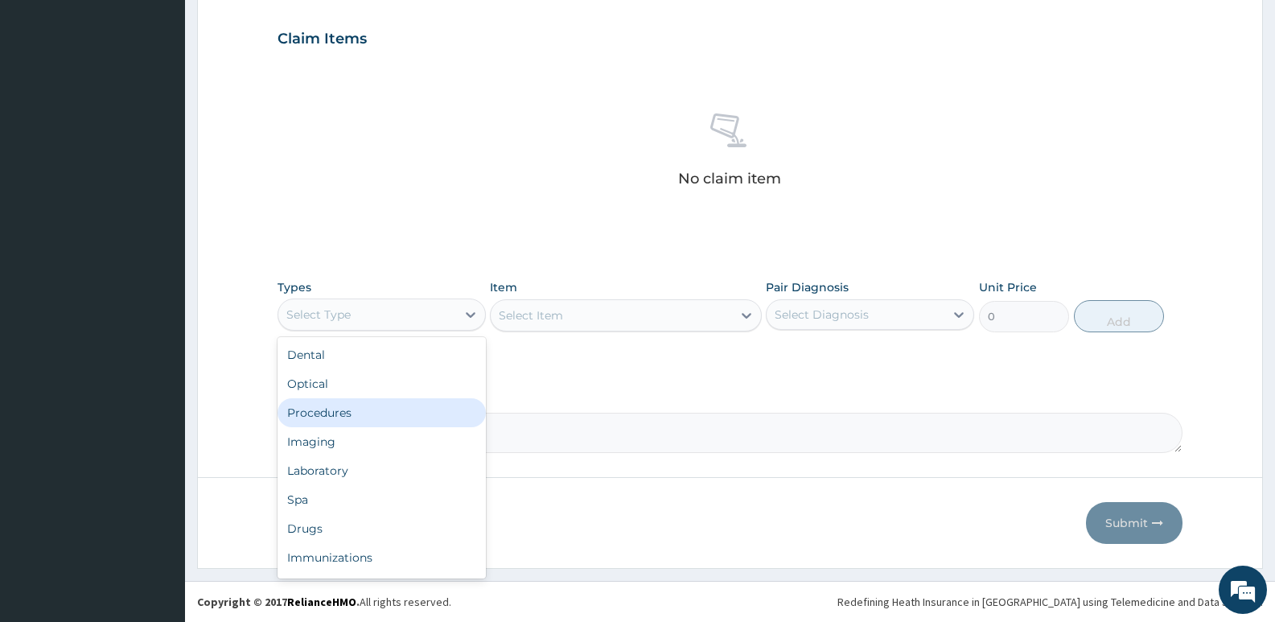
click at [401, 410] on div "Procedures" at bounding box center [382, 412] width 208 height 29
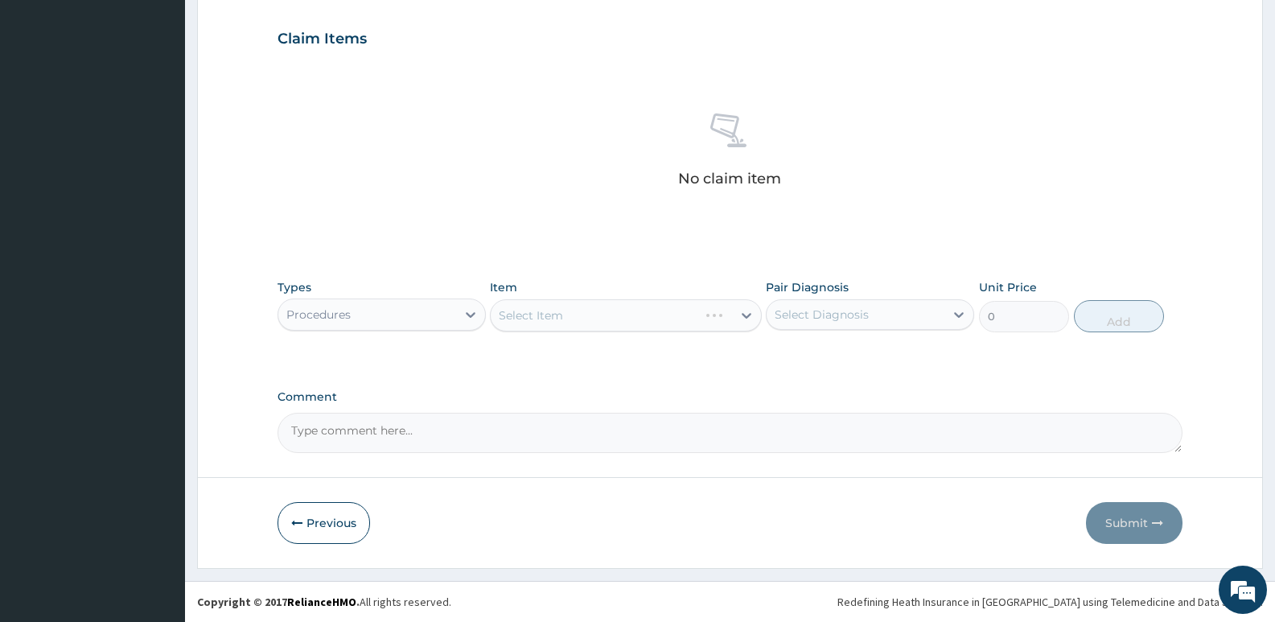
click at [554, 315] on div "Select Item" at bounding box center [625, 315] width 271 height 32
click at [582, 218] on div "No claim item" at bounding box center [730, 152] width 905 height 185
click at [598, 323] on div "Select Item" at bounding box center [625, 315] width 271 height 32
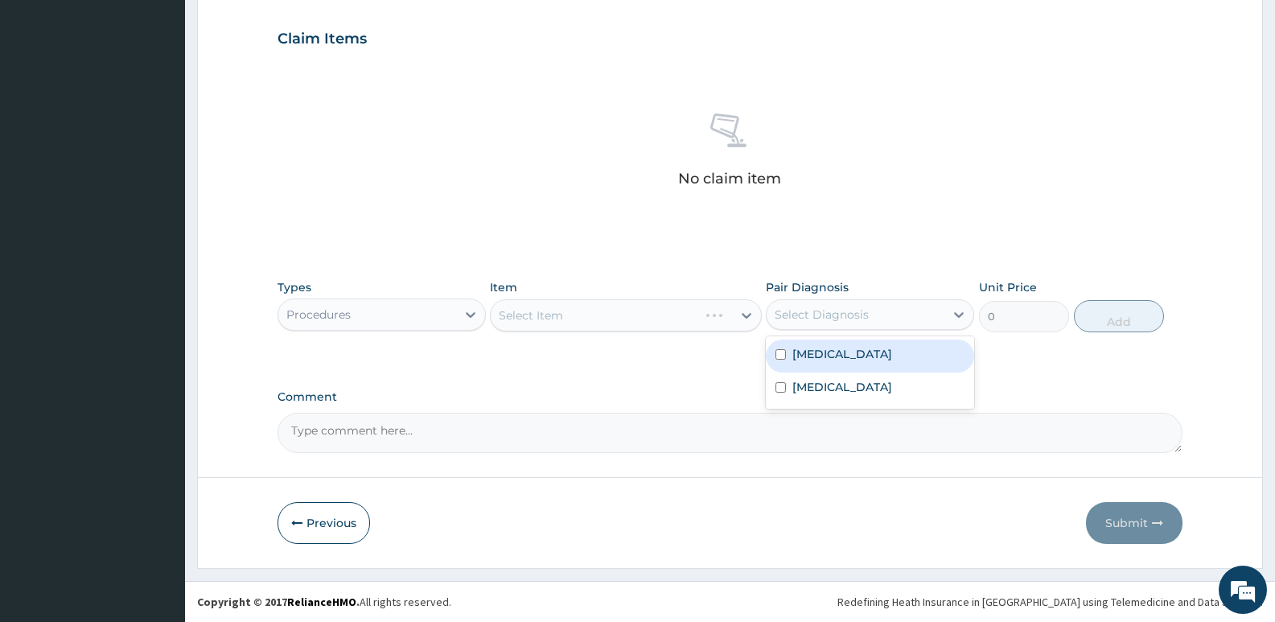
click at [805, 320] on div "Select Diagnosis" at bounding box center [822, 314] width 94 height 16
click at [651, 322] on div "Select Item" at bounding box center [611, 315] width 241 height 26
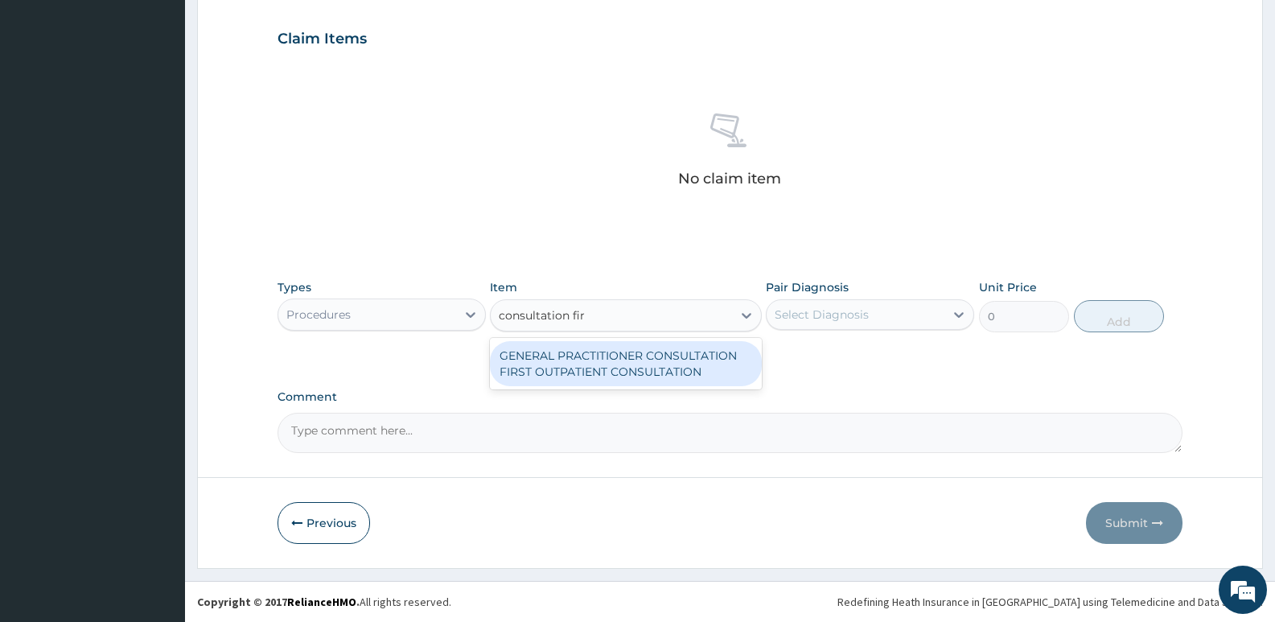
type input "consultation first"
drag, startPoint x: 641, startPoint y: 372, endPoint x: 698, endPoint y: 356, distance: 59.6
click at [642, 372] on div "GENERAL PRACTITIONER CONSULTATION FIRST OUTPATIENT CONSULTATION" at bounding box center [625, 363] width 271 height 45
type input "3795"
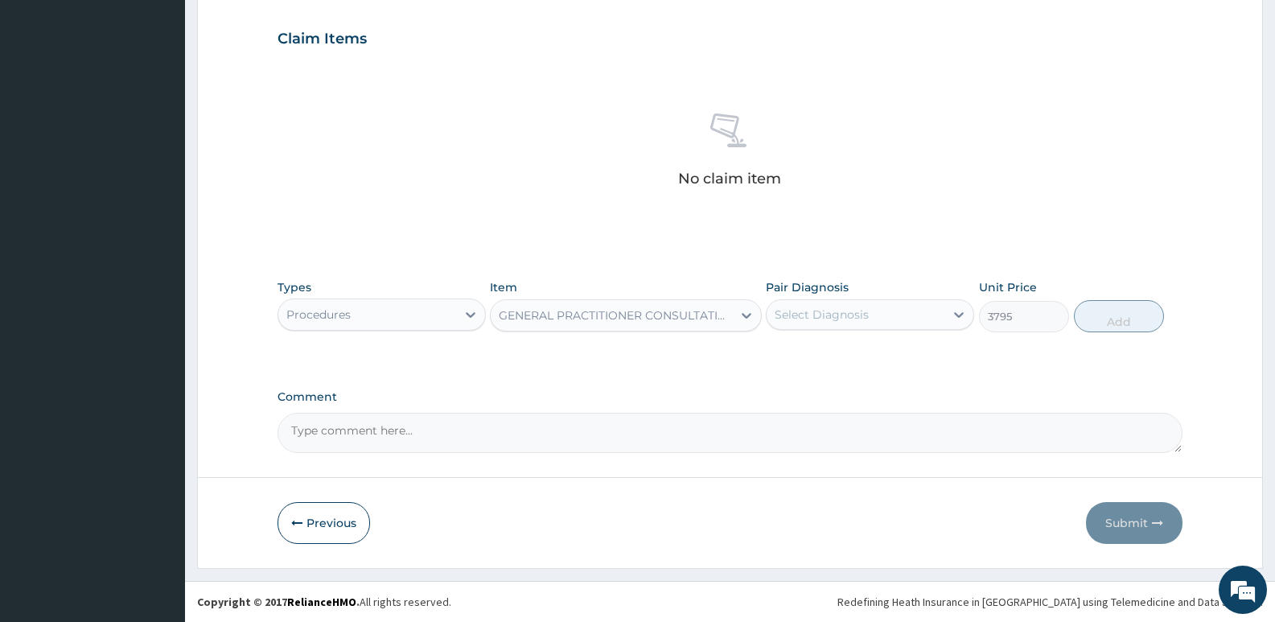
click at [819, 318] on div "Select Diagnosis" at bounding box center [822, 314] width 94 height 16
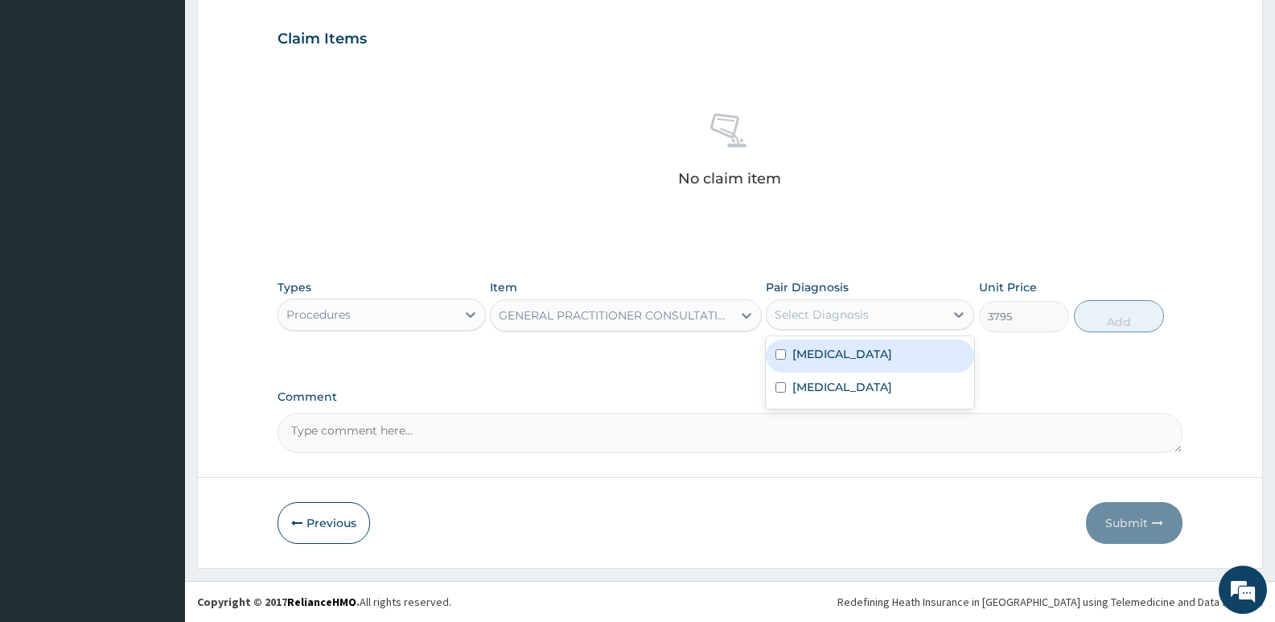
click at [850, 360] on label "Acne vulgaris" at bounding box center [842, 354] width 100 height 16
checkbox input "true"
click at [861, 327] on div "Acne vulgaris" at bounding box center [856, 314] width 178 height 27
drag, startPoint x: 864, startPoint y: 322, endPoint x: 869, endPoint y: 367, distance: 45.3
click at [864, 325] on div "Acne vulgaris" at bounding box center [856, 314] width 178 height 27
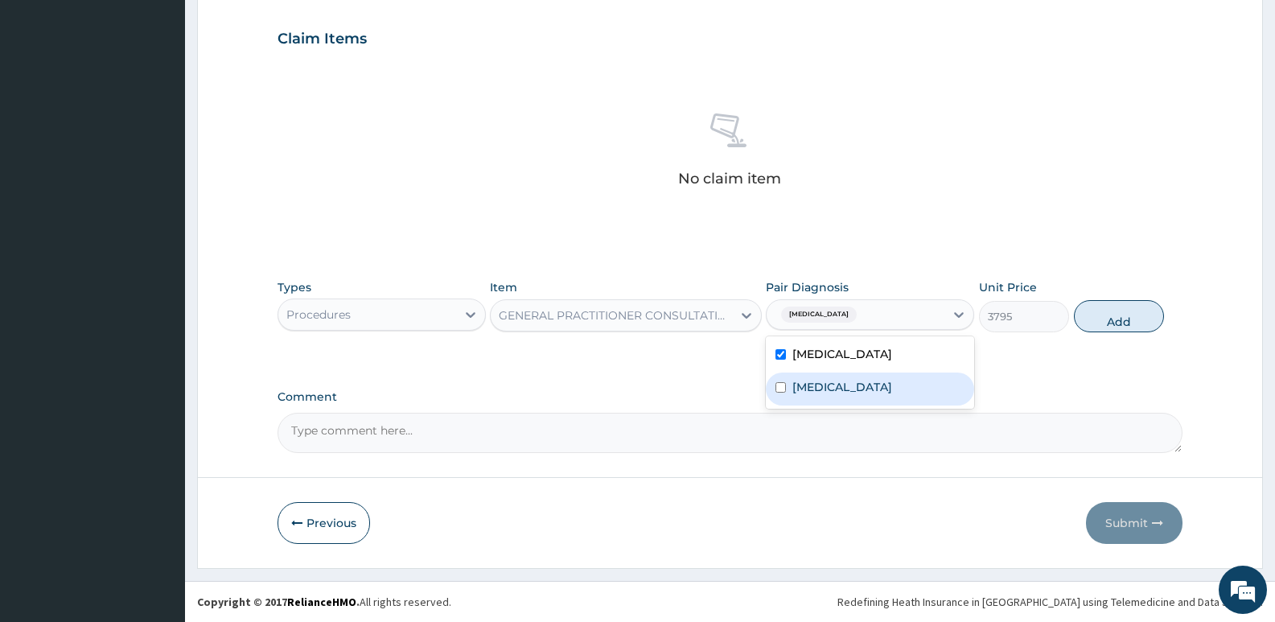
drag, startPoint x: 865, startPoint y: 382, endPoint x: 956, endPoint y: 343, distance: 99.8
click at [865, 383] on div "Pyoderma" at bounding box center [870, 388] width 208 height 33
checkbox input "true"
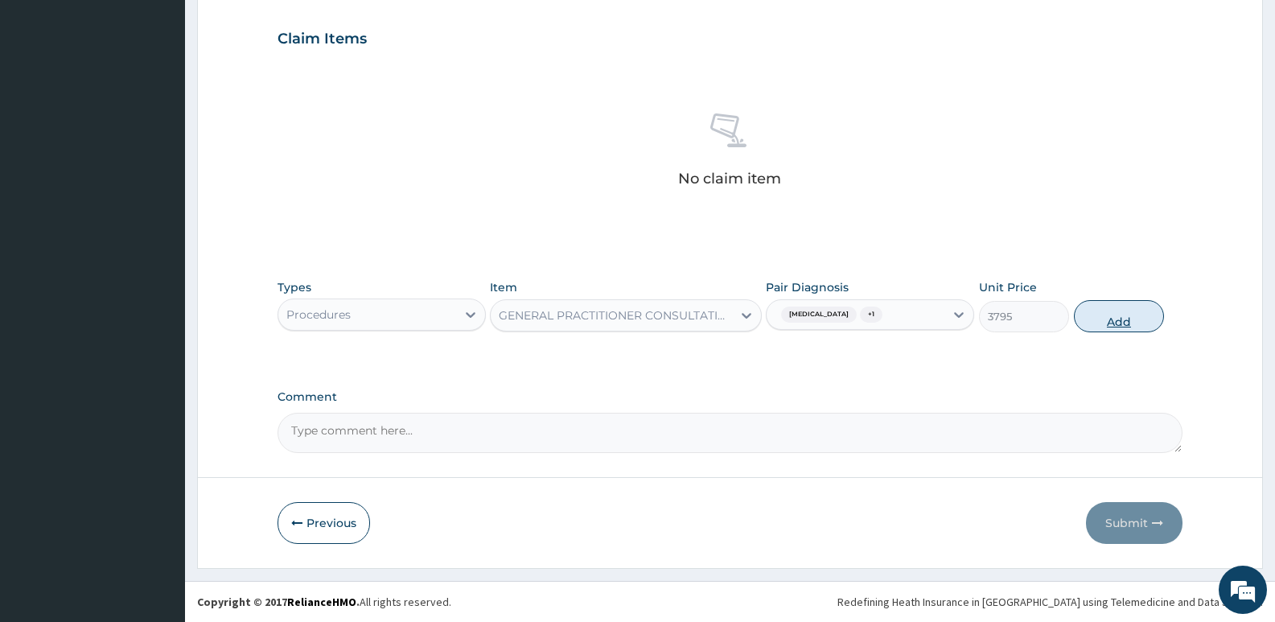
click at [1091, 315] on button "Add" at bounding box center [1119, 316] width 90 height 32
type input "0"
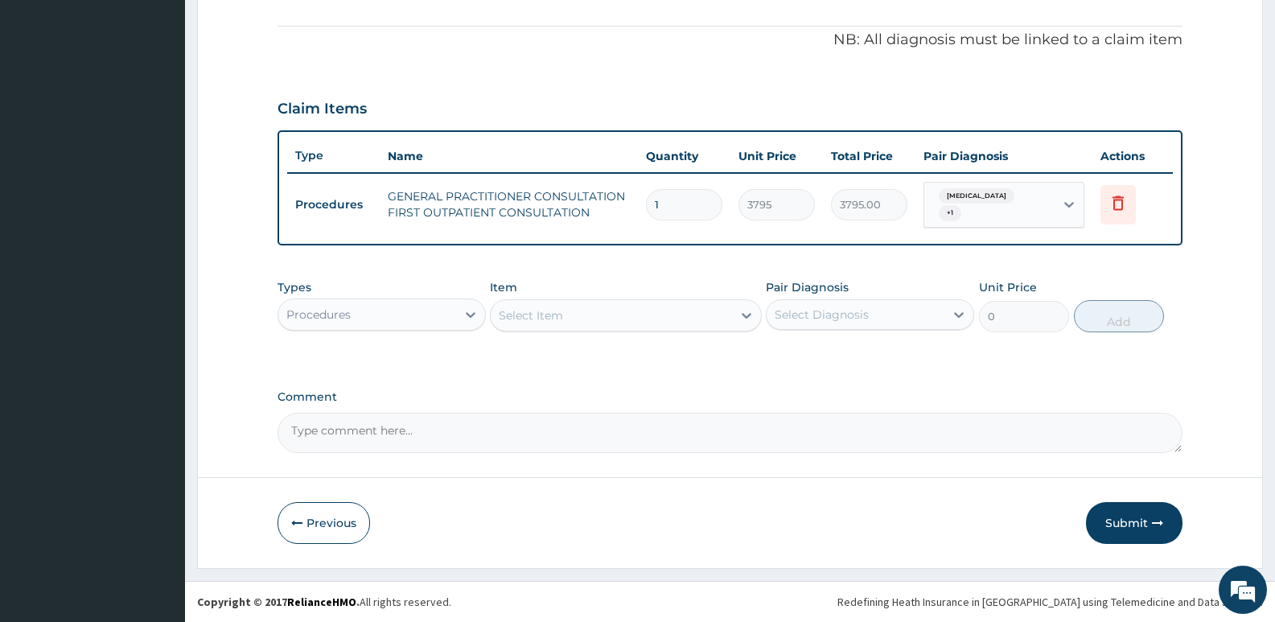
scroll to position [462, 0]
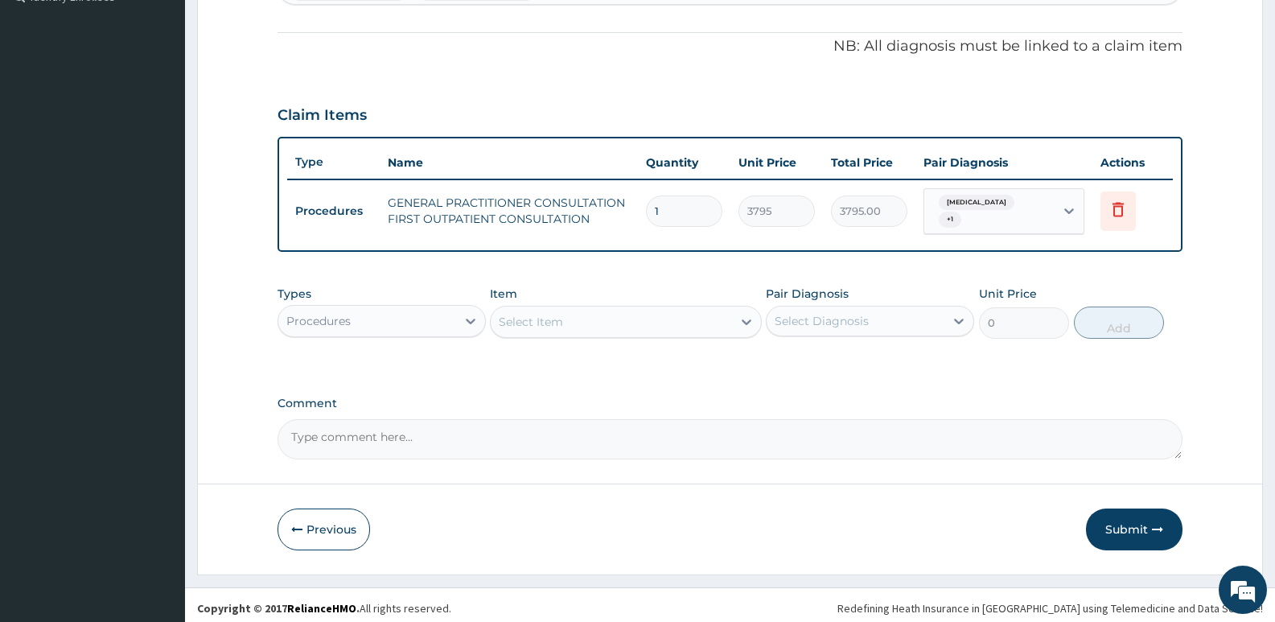
click at [397, 321] on div "Procedures" at bounding box center [367, 321] width 178 height 26
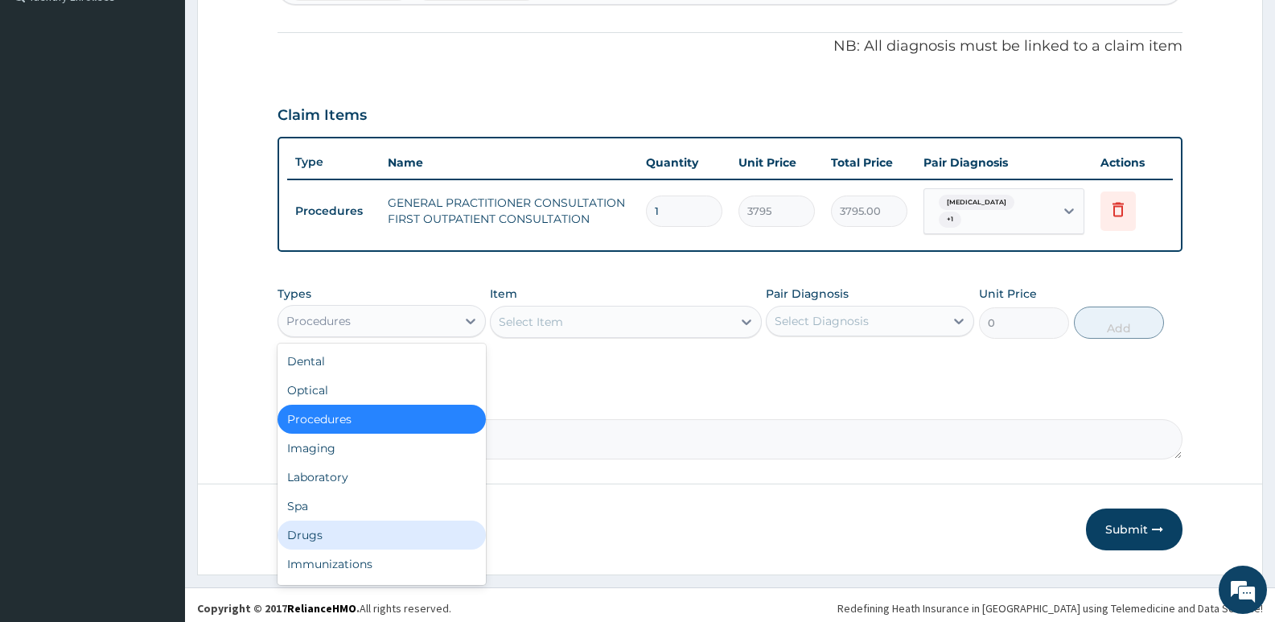
click at [370, 520] on div "Drugs" at bounding box center [382, 534] width 208 height 29
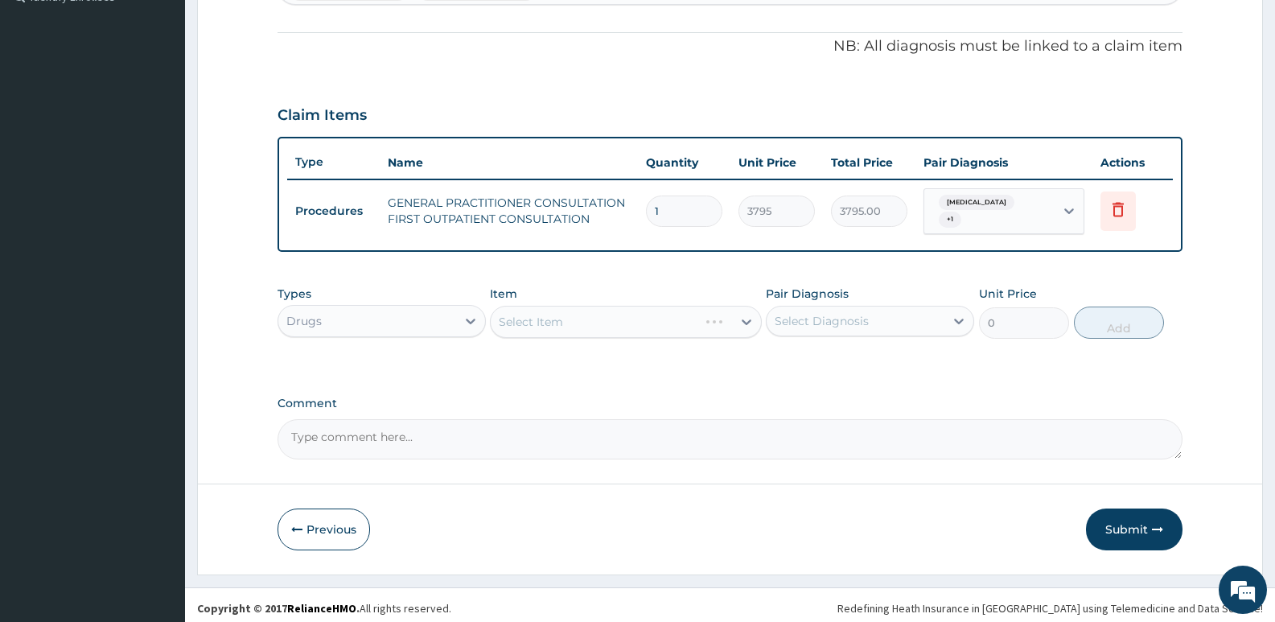
click at [557, 313] on div "Select Item" at bounding box center [625, 322] width 271 height 32
click at [565, 317] on div "Select Item" at bounding box center [625, 322] width 271 height 32
click at [528, 374] on div "PA Code / Prescription Code Enter Code(Secondary Care Only) Encounter Date 01-0…" at bounding box center [730, 75] width 905 height 767
click at [551, 319] on div "Select Item" at bounding box center [625, 322] width 271 height 32
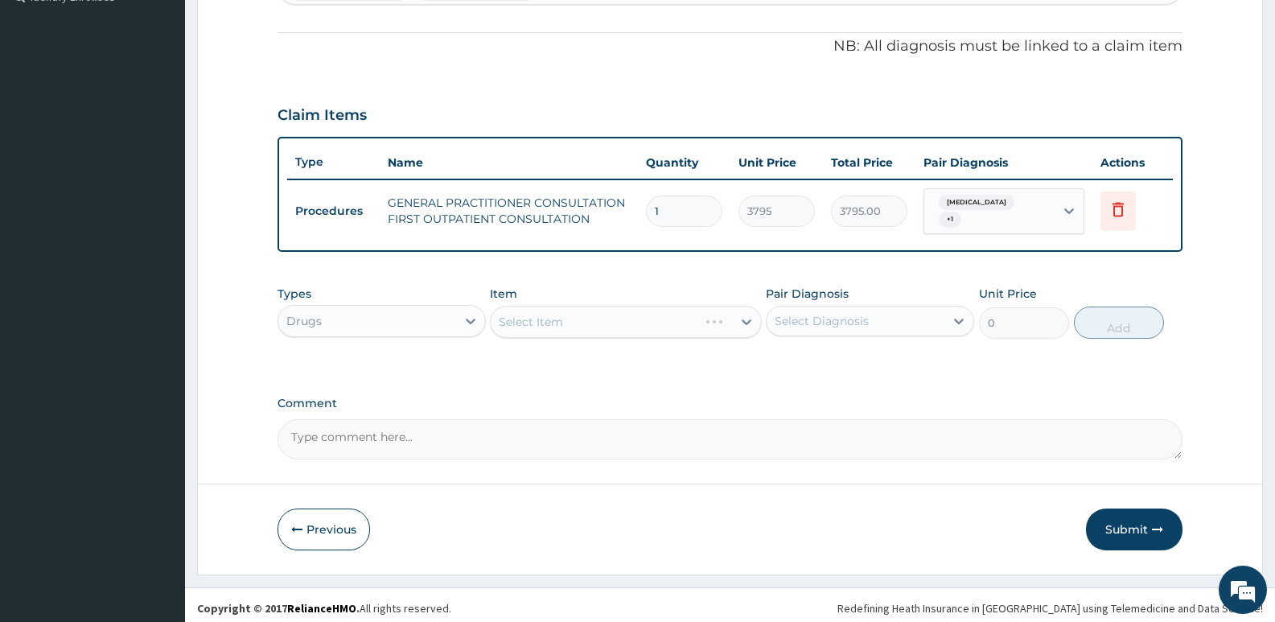
click at [798, 308] on div "Select Diagnosis" at bounding box center [856, 321] width 178 height 26
click at [617, 320] on div "Select Item" at bounding box center [625, 322] width 271 height 32
click at [586, 312] on div "Select Item" at bounding box center [625, 322] width 271 height 32
click at [786, 313] on div "Select Diagnosis" at bounding box center [822, 321] width 94 height 16
click at [650, 310] on div "Select Item" at bounding box center [625, 322] width 271 height 32
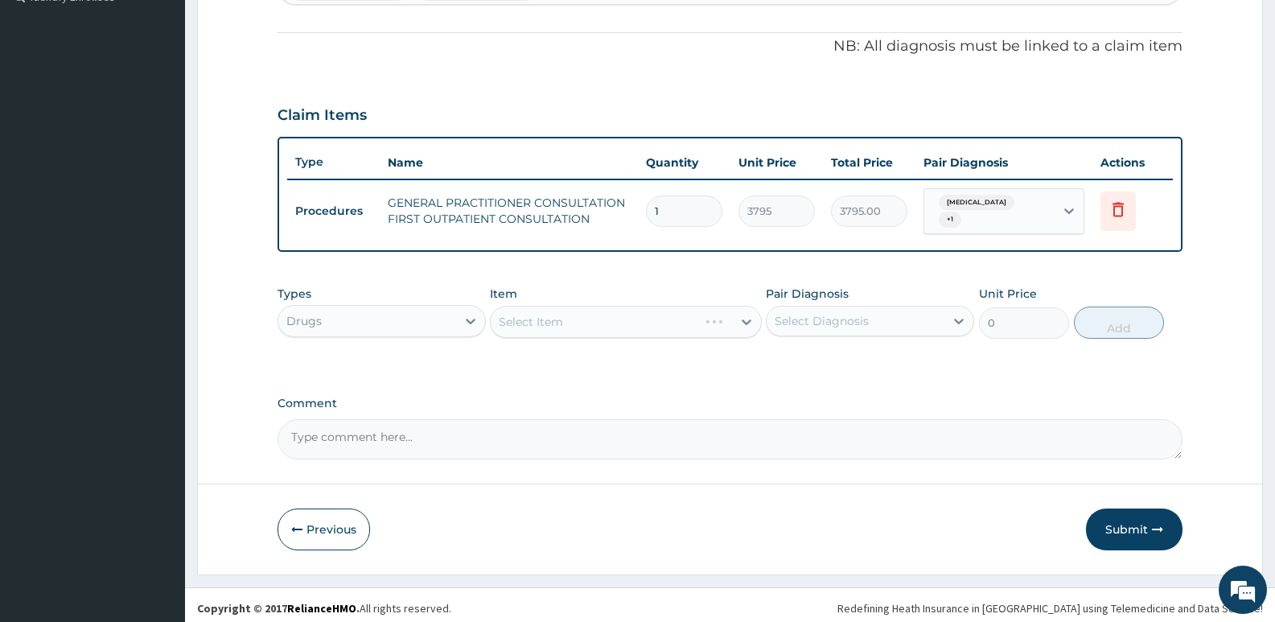
click at [552, 310] on div "Select Item" at bounding box center [625, 322] width 271 height 32
click at [565, 320] on div "Select Item" at bounding box center [625, 322] width 271 height 32
click at [649, 364] on div "Types Drugs Item Select Item Pair Diagnosis Select Diagnosis Unit Price 0 Add" at bounding box center [730, 324] width 905 height 93
click at [568, 326] on div "Select Item" at bounding box center [625, 322] width 271 height 32
click at [786, 315] on div "Select Diagnosis" at bounding box center [822, 321] width 94 height 16
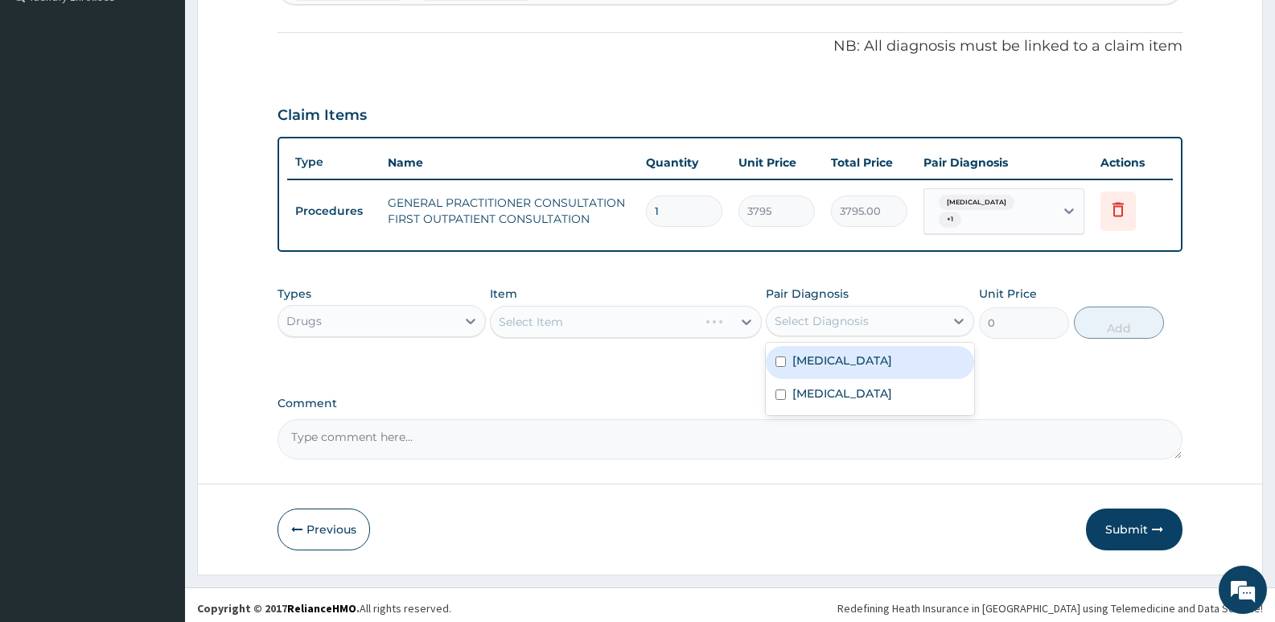
click at [676, 311] on div "Select Item" at bounding box center [625, 322] width 271 height 32
click at [643, 318] on div "Select Item" at bounding box center [625, 322] width 271 height 32
click at [594, 306] on div "Select Item" at bounding box center [625, 322] width 271 height 32
click at [599, 316] on div "Select Item" at bounding box center [625, 322] width 271 height 32
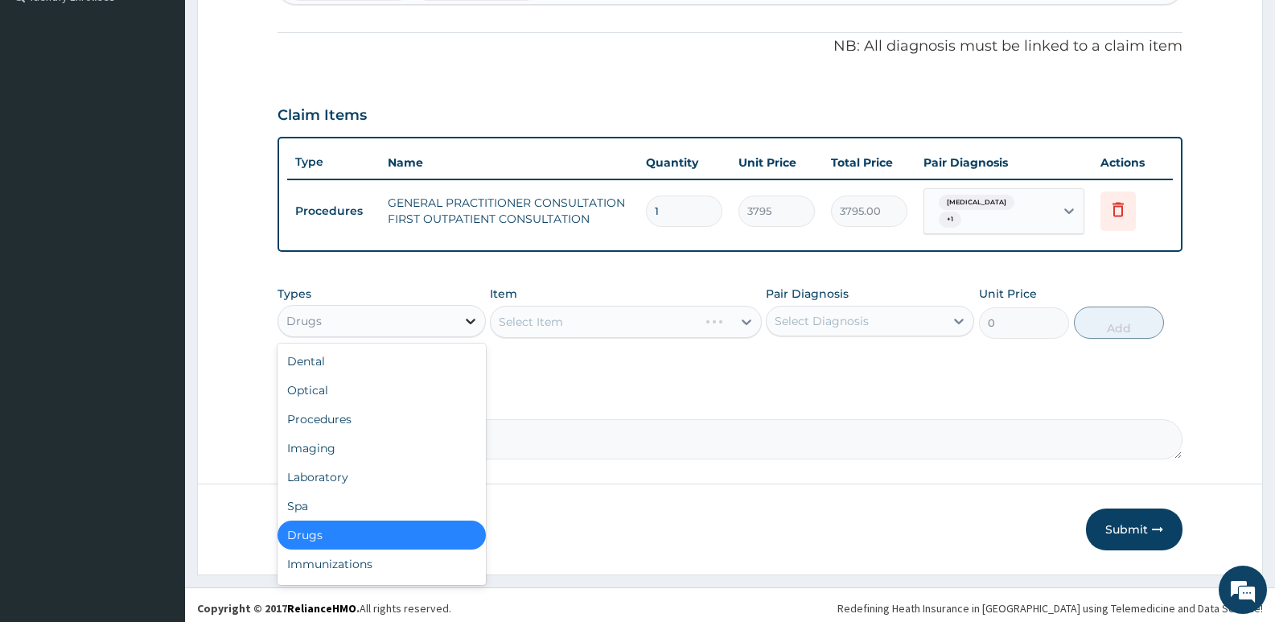
click at [471, 319] on icon at bounding box center [471, 321] width 16 height 16
click at [410, 390] on div "Optical" at bounding box center [382, 390] width 208 height 29
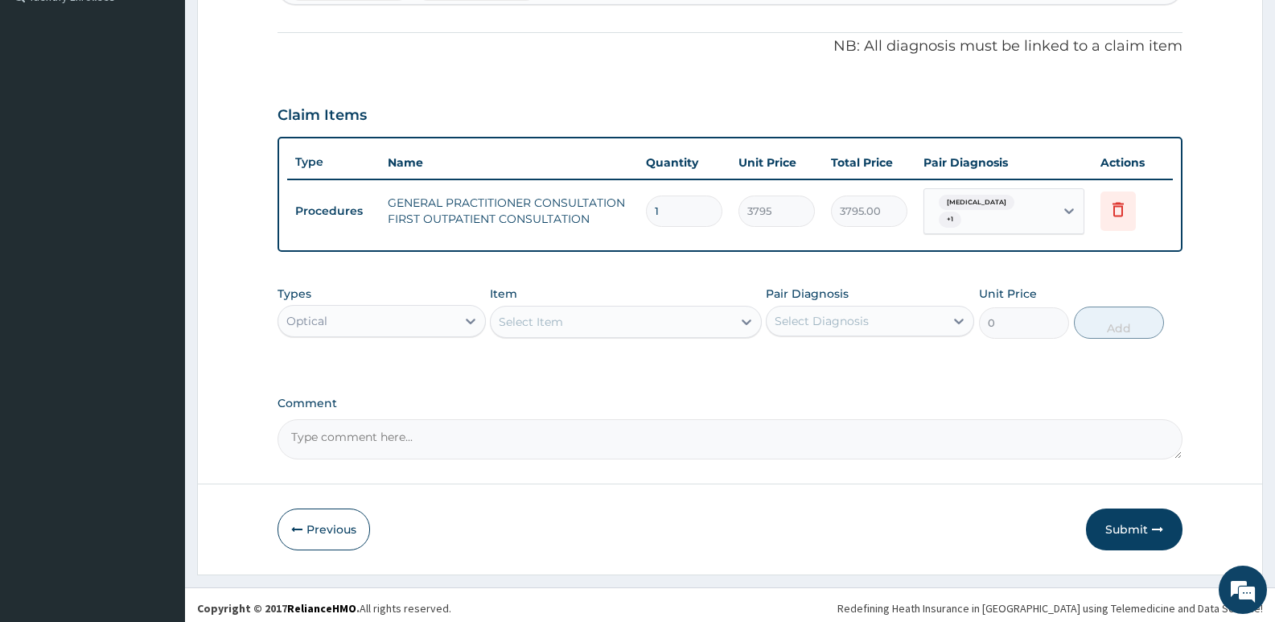
click at [430, 323] on div "Optical" at bounding box center [367, 321] width 178 height 26
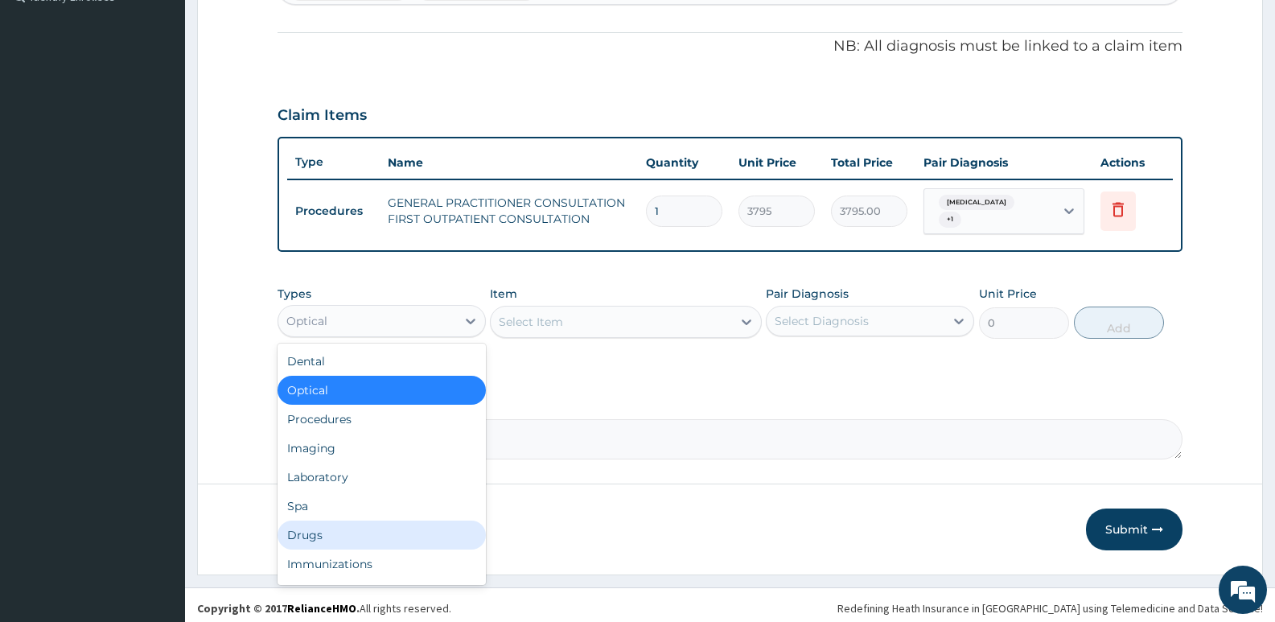
click at [364, 530] on div "Drugs" at bounding box center [382, 534] width 208 height 29
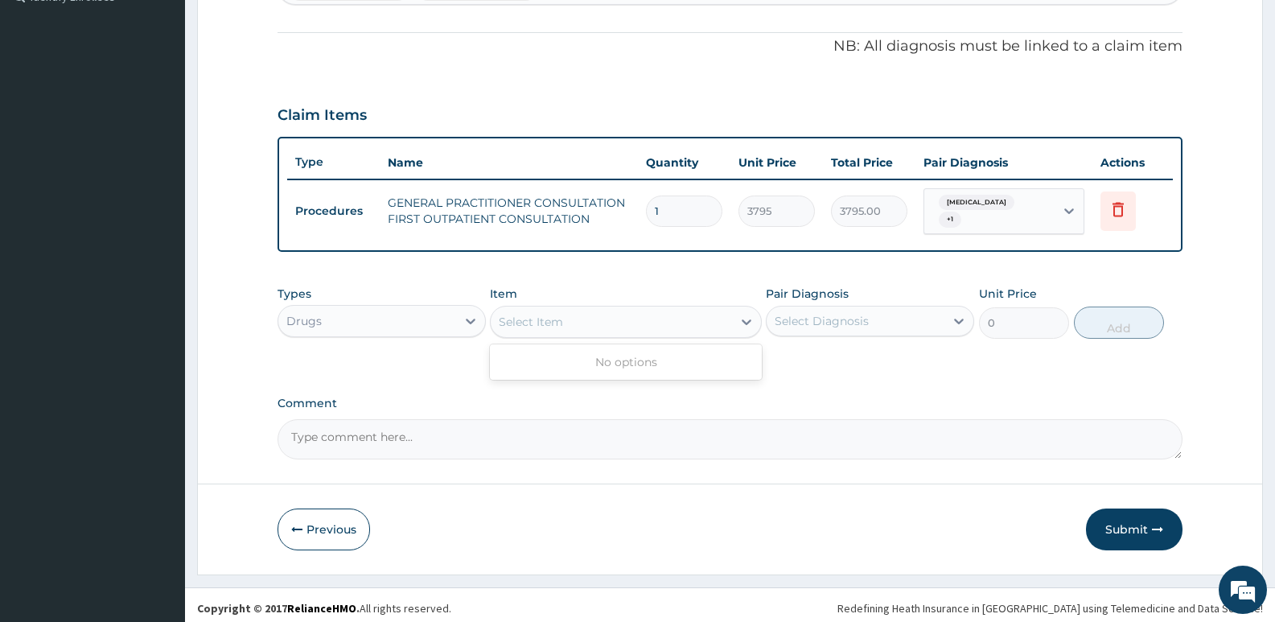
click at [576, 319] on div "Select Item" at bounding box center [611, 322] width 241 height 26
type input "d"
click at [349, 524] on button "Previous" at bounding box center [324, 529] width 93 height 42
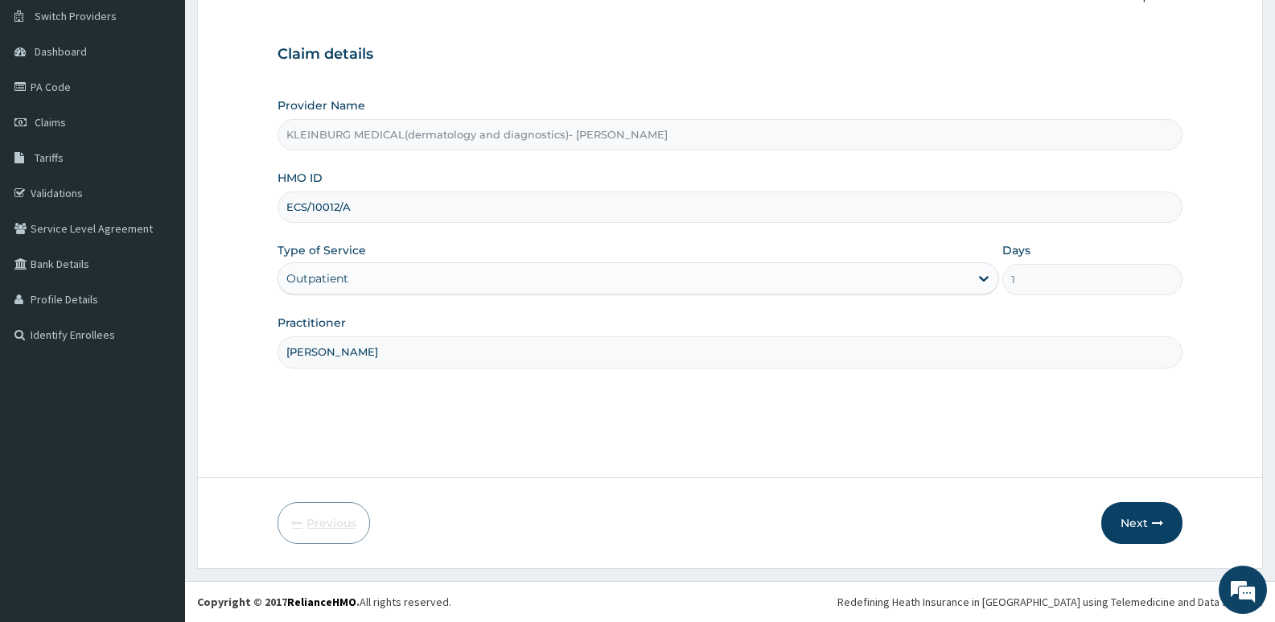
scroll to position [124, 0]
drag, startPoint x: 368, startPoint y: 211, endPoint x: 287, endPoint y: 204, distance: 80.8
click at [287, 204] on input "ECS/10012/A" at bounding box center [730, 206] width 905 height 31
click at [62, 113] on link "Claims" at bounding box center [92, 122] width 185 height 35
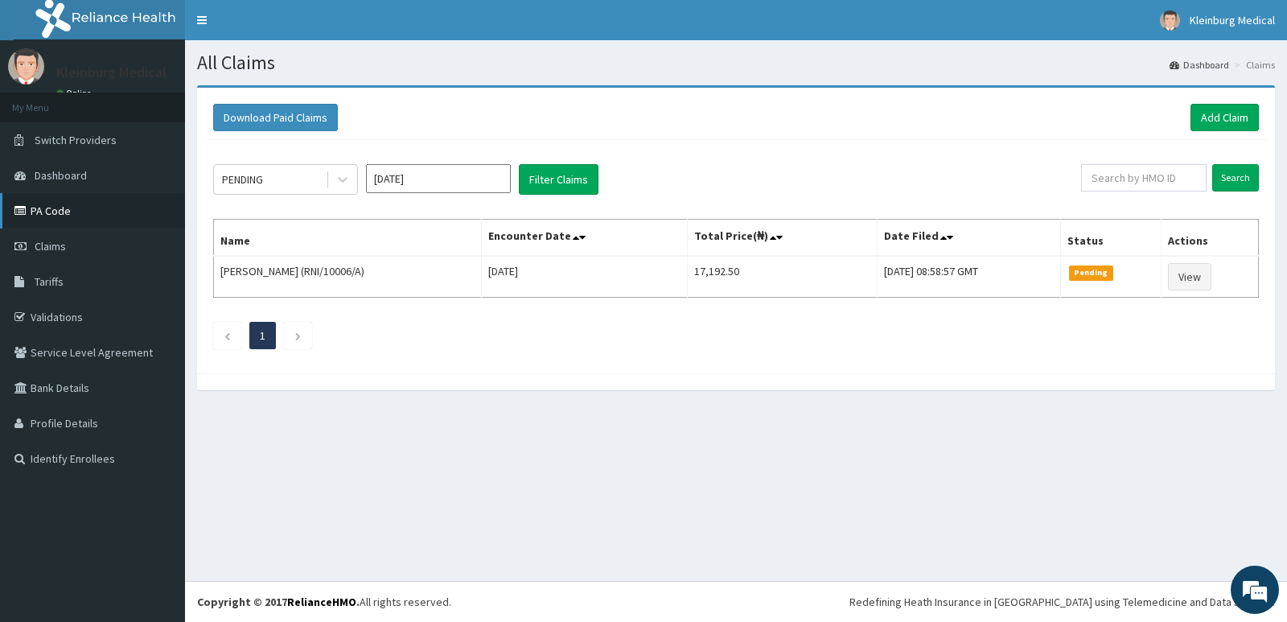
click at [69, 203] on link "PA Code" at bounding box center [92, 210] width 185 height 35
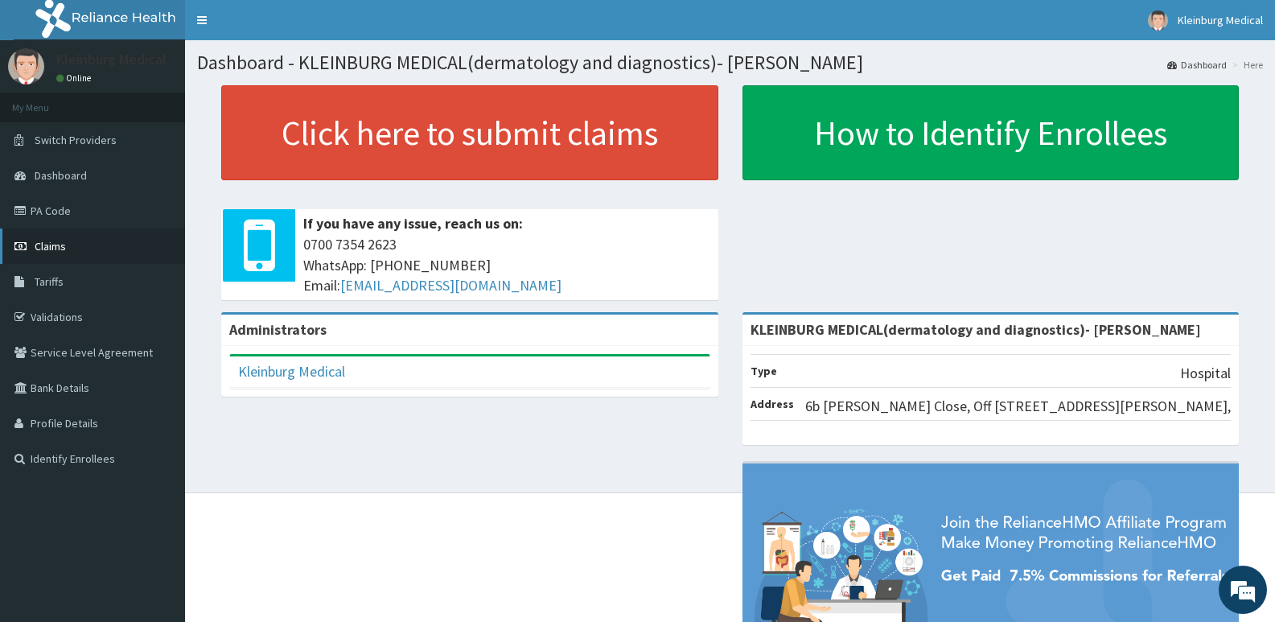
click at [33, 245] on link "Claims" at bounding box center [92, 245] width 185 height 35
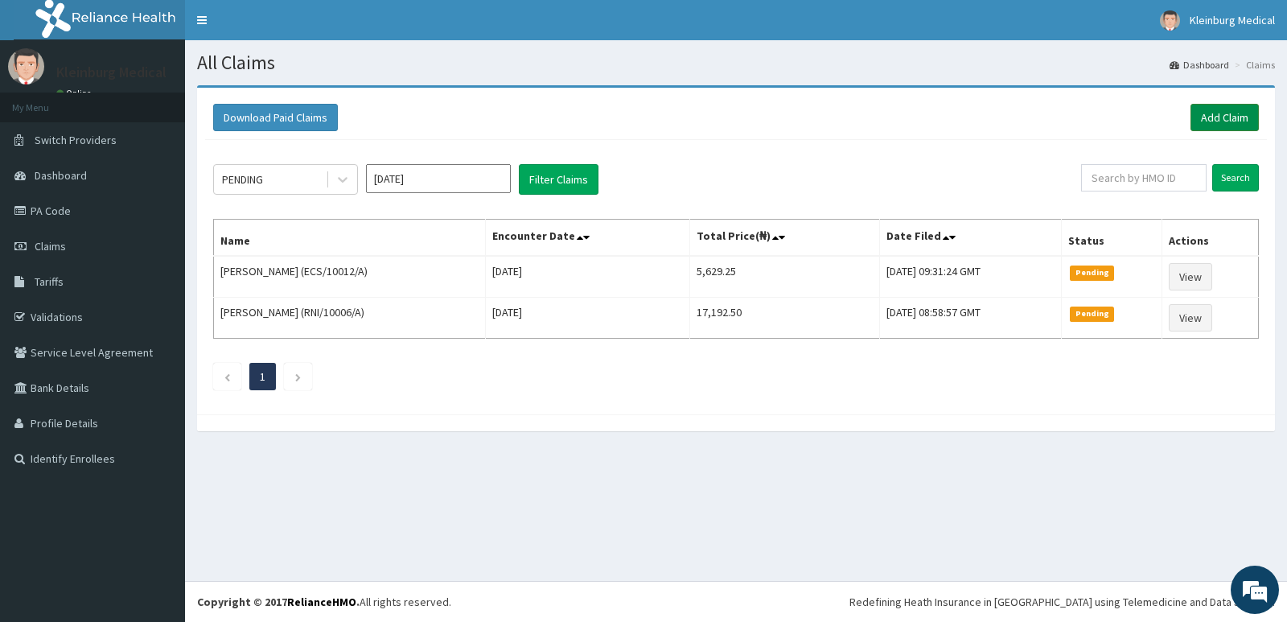
click at [1230, 116] on link "Add Claim" at bounding box center [1224, 117] width 68 height 27
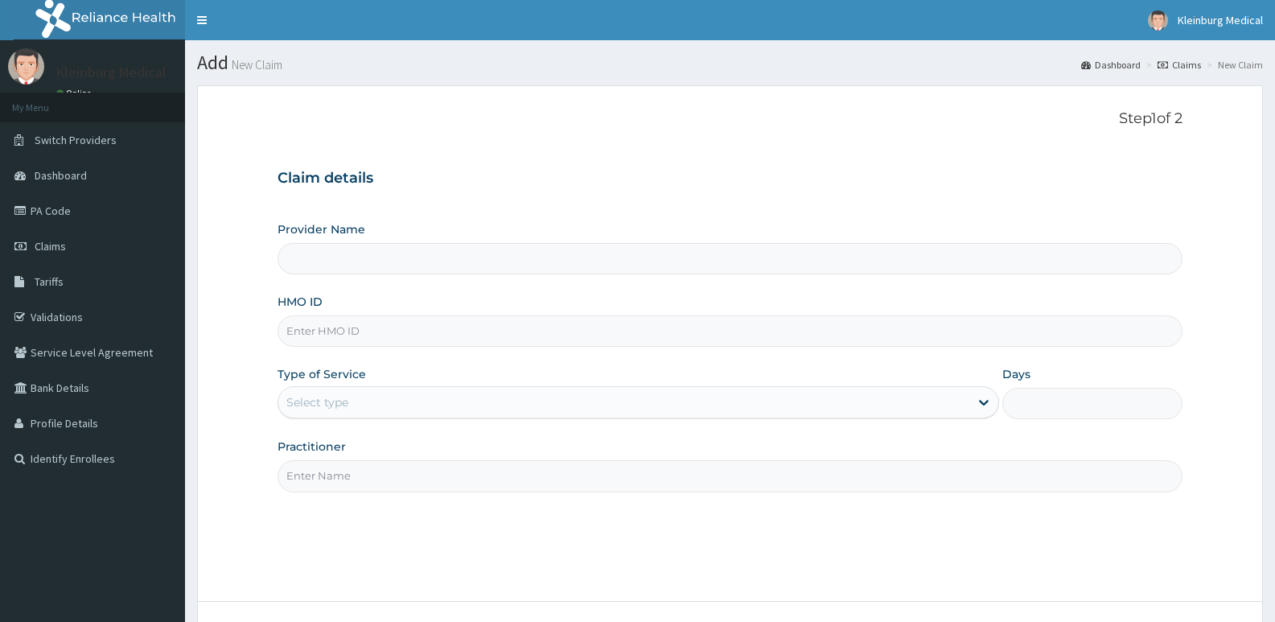
click at [364, 335] on input "HMO ID" at bounding box center [730, 330] width 905 height 31
paste input "OHT/11773/A"
type input "KLEINBURG MEDICAL(dermatology and diagnostics)- [PERSON_NAME]"
type input "OHT/11773/A"
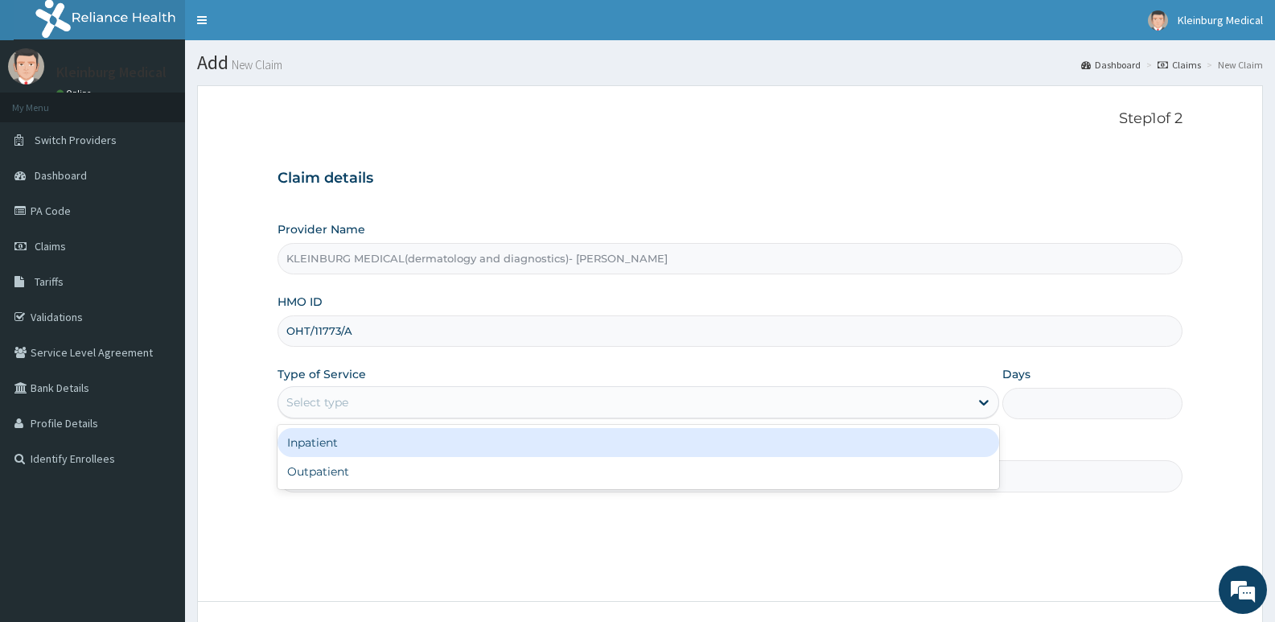
click at [437, 401] on div "Select type" at bounding box center [623, 402] width 690 height 26
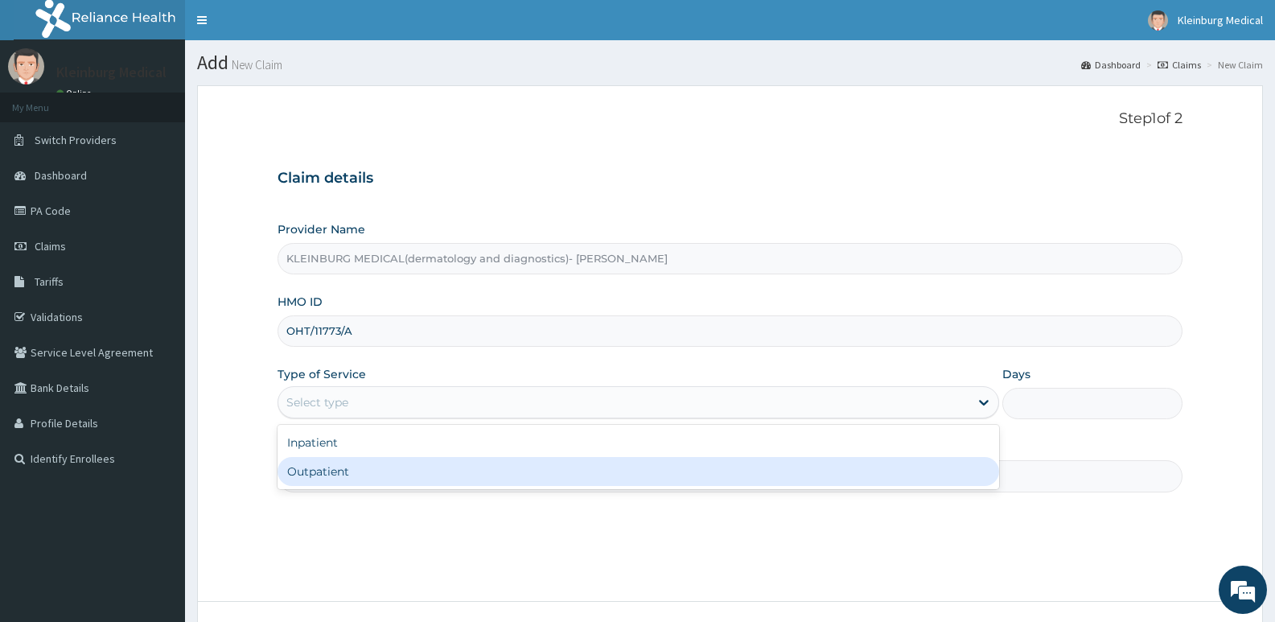
click at [387, 475] on div "Outpatient" at bounding box center [638, 471] width 721 height 29
type input "1"
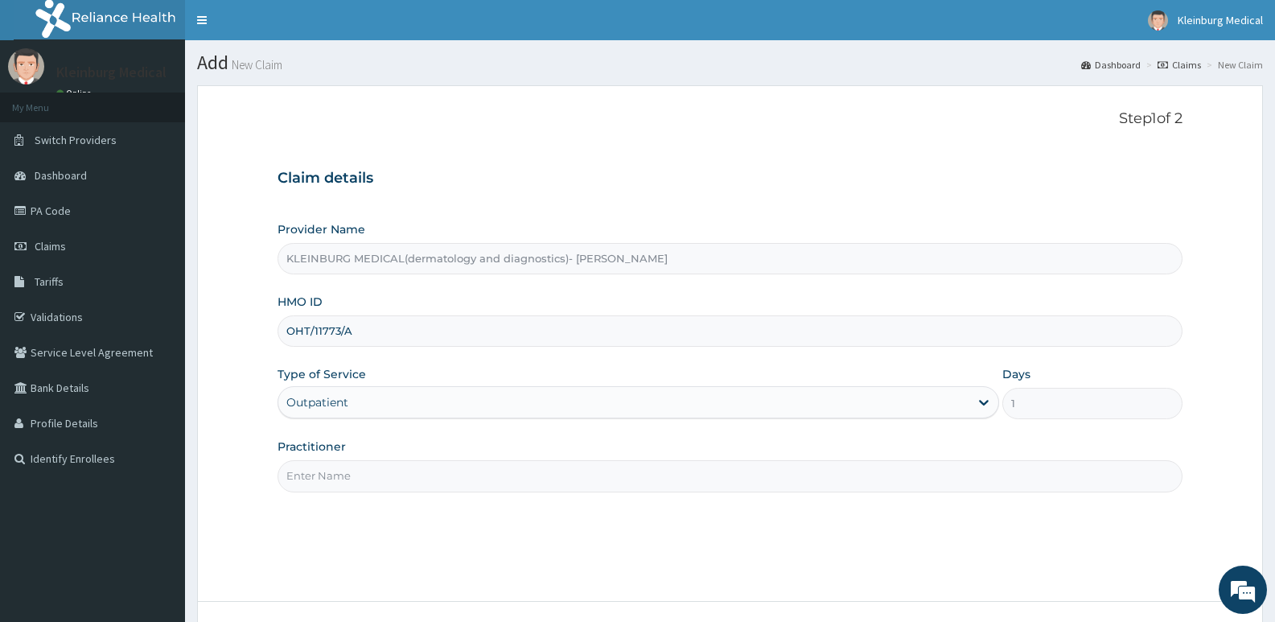
click at [408, 469] on input "Practitioner" at bounding box center [730, 475] width 905 height 31
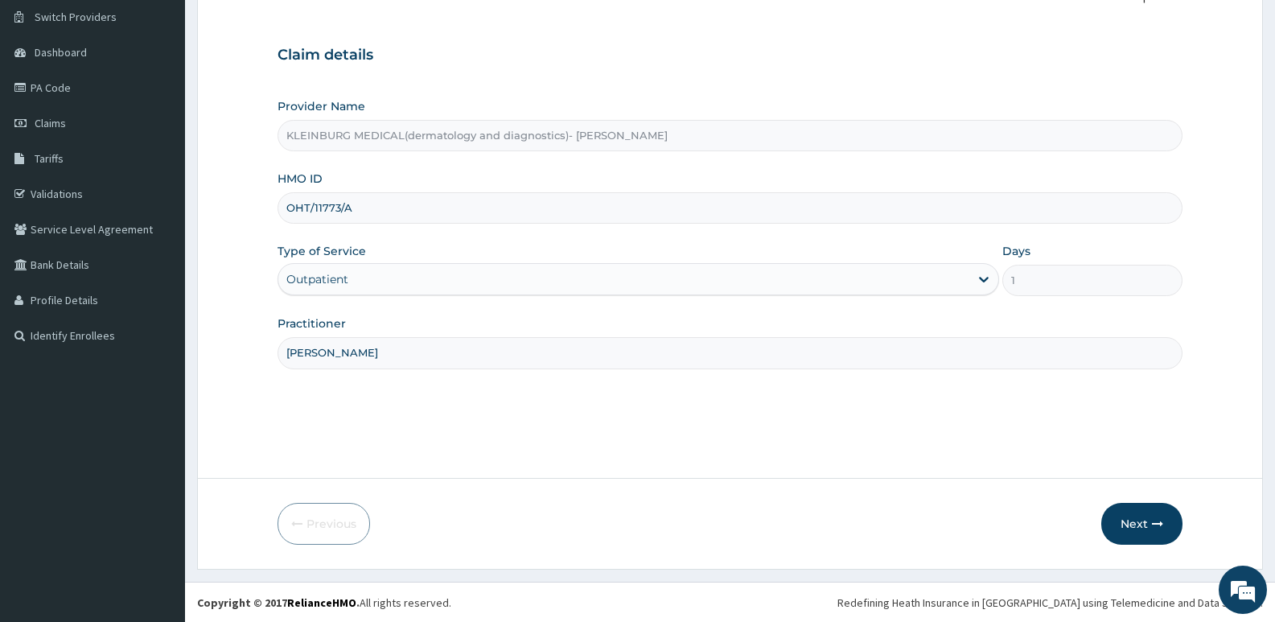
scroll to position [124, 0]
type input "[PERSON_NAME]"
click at [1137, 527] on button "Next" at bounding box center [1141, 523] width 81 height 42
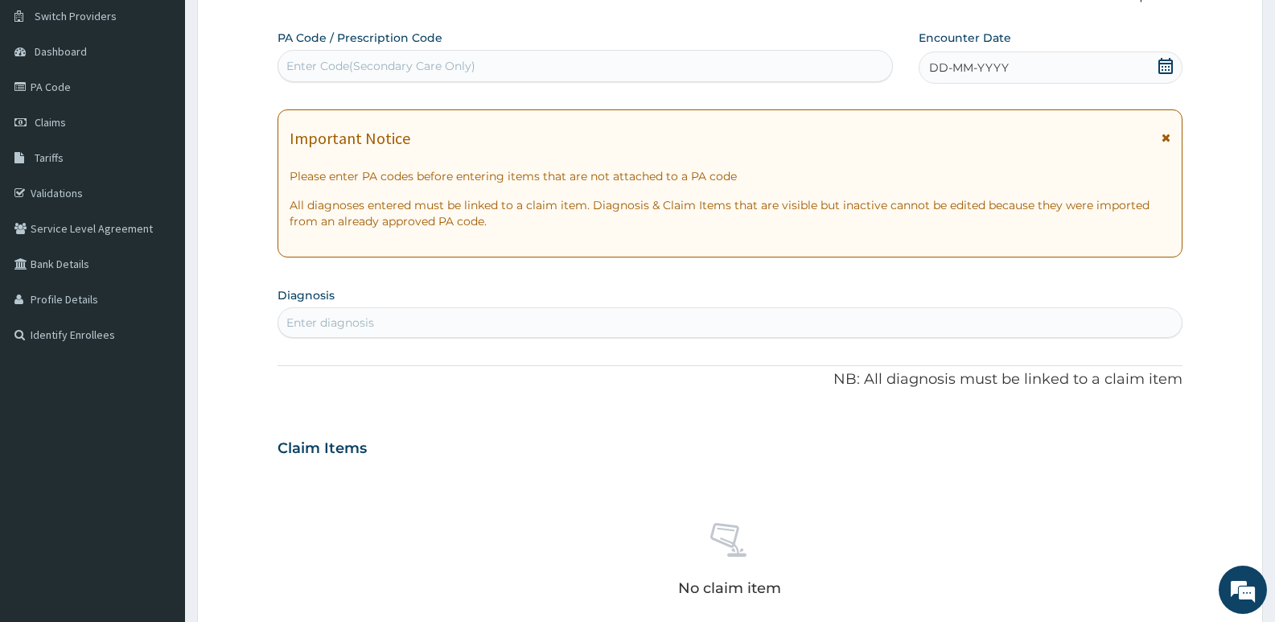
click at [1157, 71] on icon at bounding box center [1165, 66] width 16 height 16
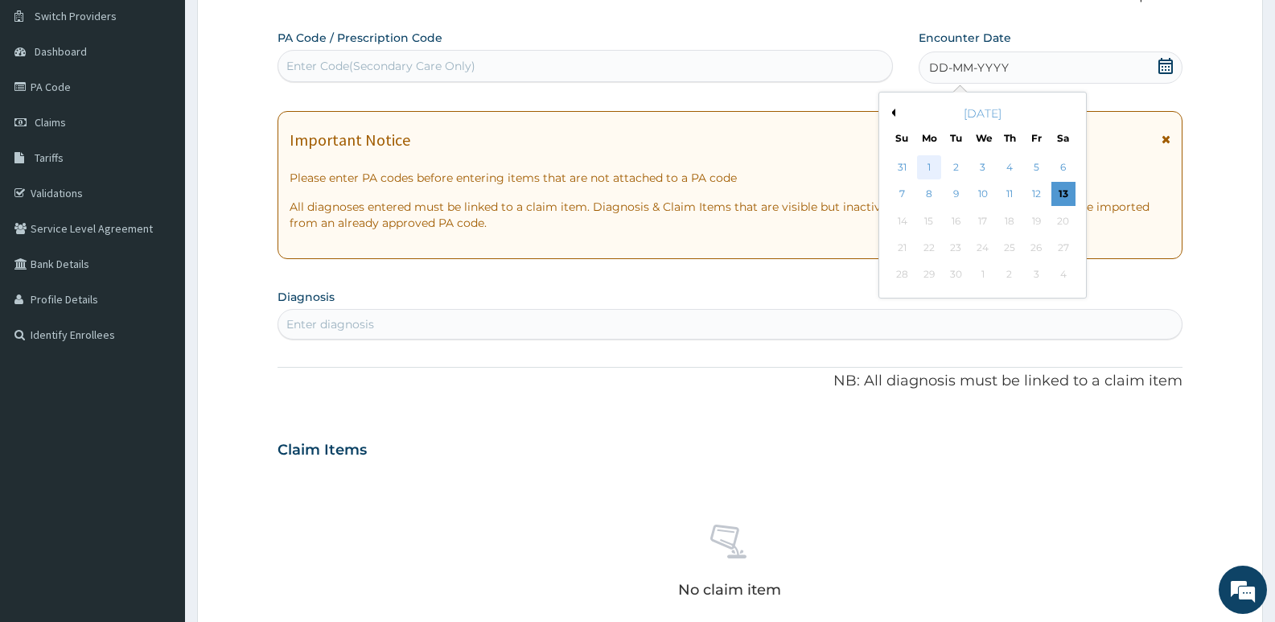
click at [924, 163] on div "1" at bounding box center [929, 167] width 24 height 24
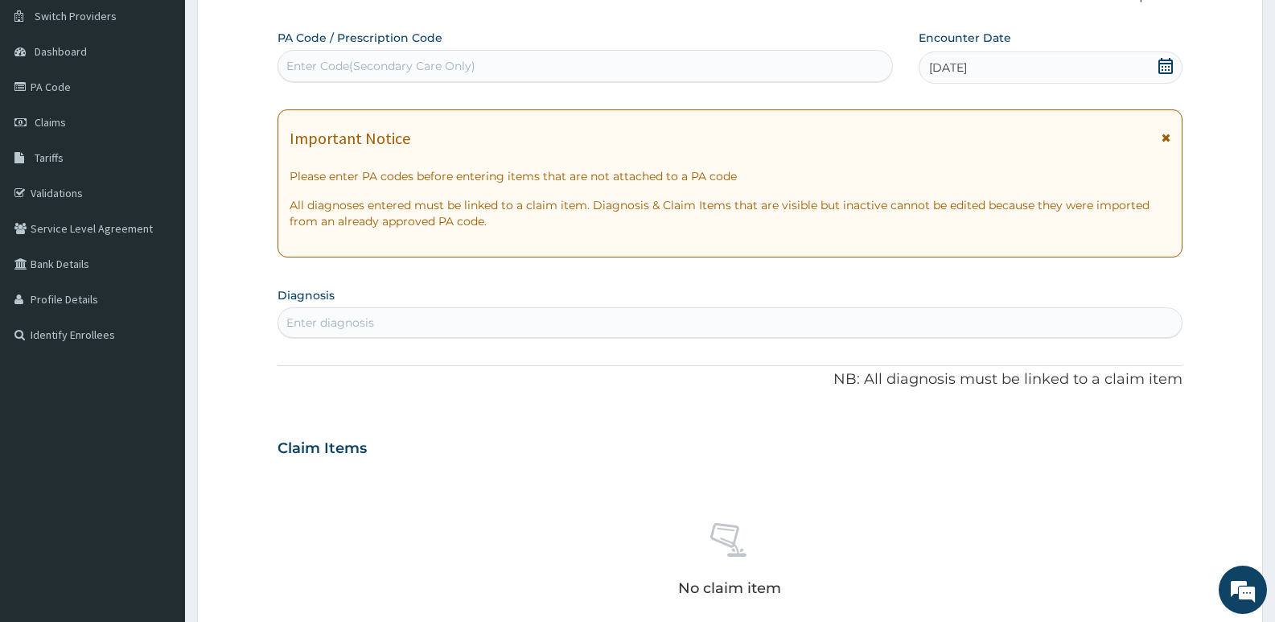
click at [430, 326] on div "Enter diagnosis" at bounding box center [729, 323] width 903 height 26
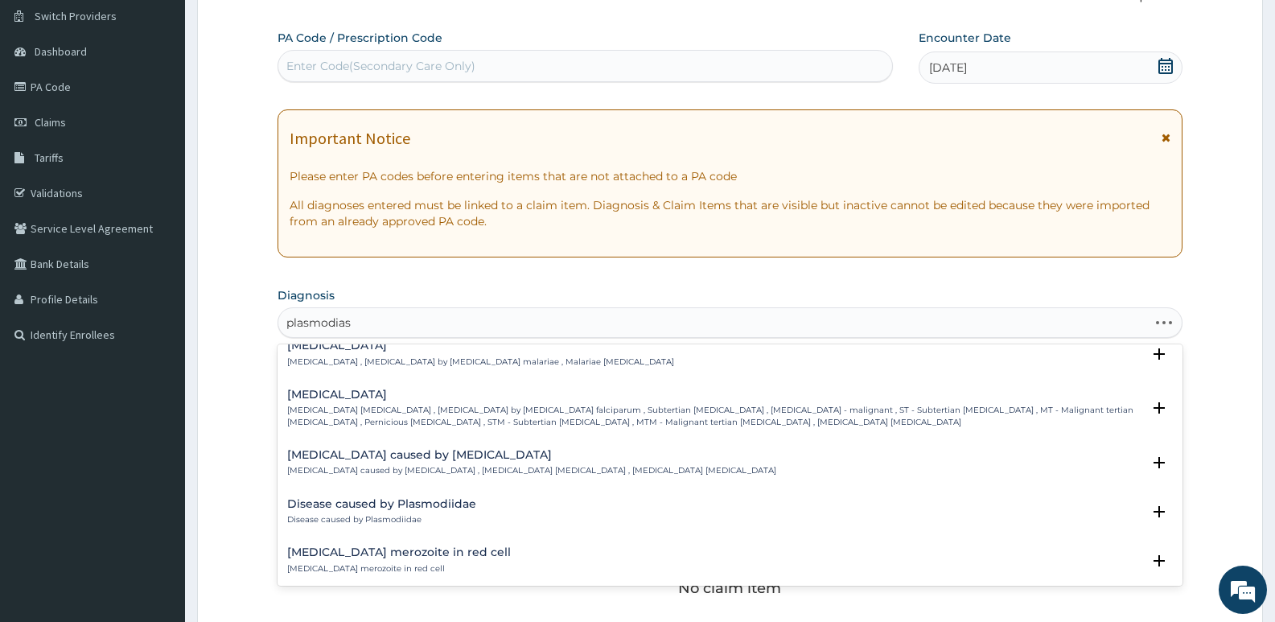
scroll to position [0, 0]
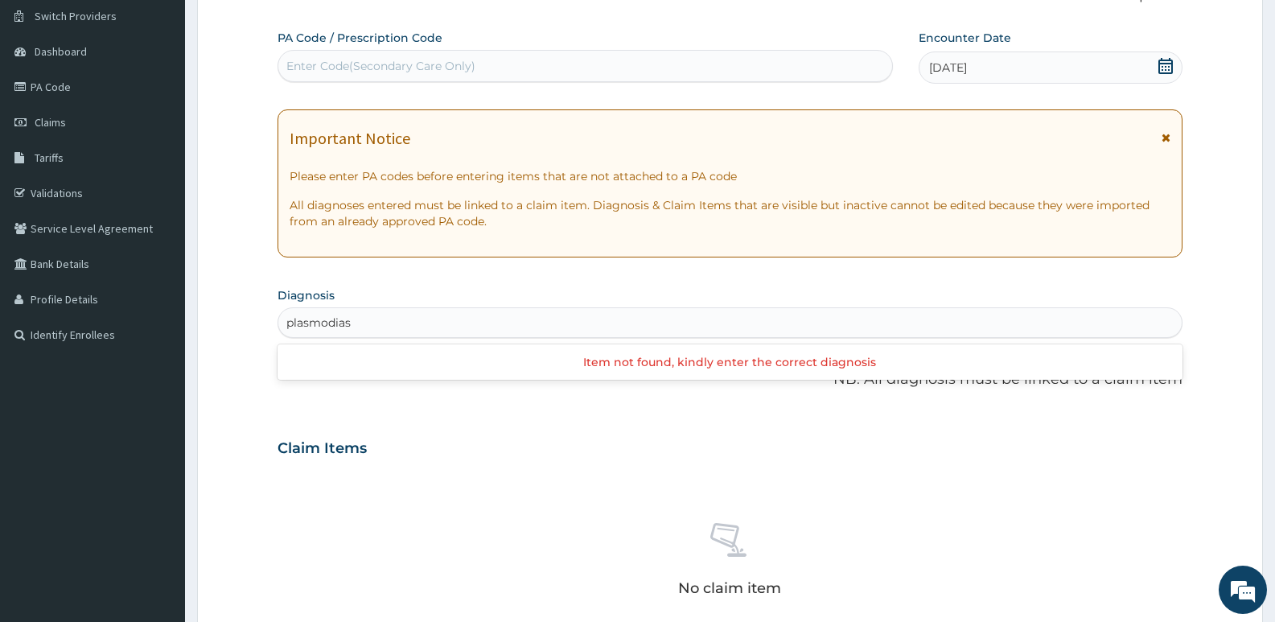
type input "[MEDICAL_DATA]"
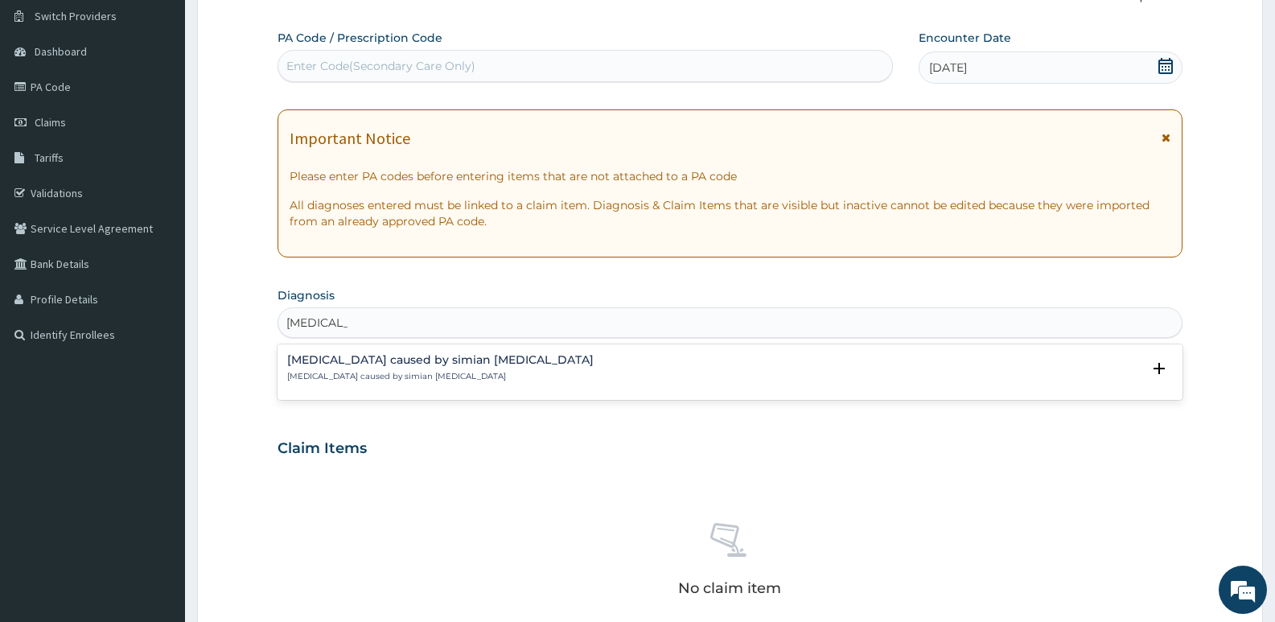
click at [518, 360] on div "[MEDICAL_DATA] caused by simian [MEDICAL_DATA] [MEDICAL_DATA] caused by simian …" at bounding box center [730, 368] width 886 height 28
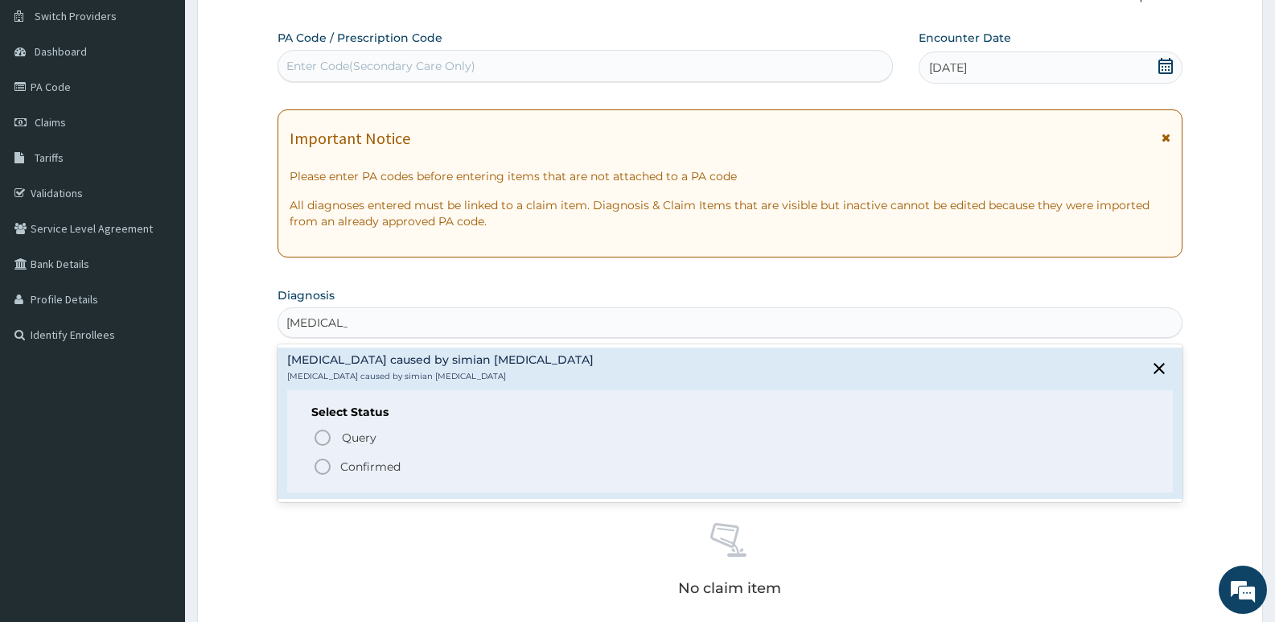
click at [330, 474] on icon "status option filled" at bounding box center [322, 466] width 19 height 19
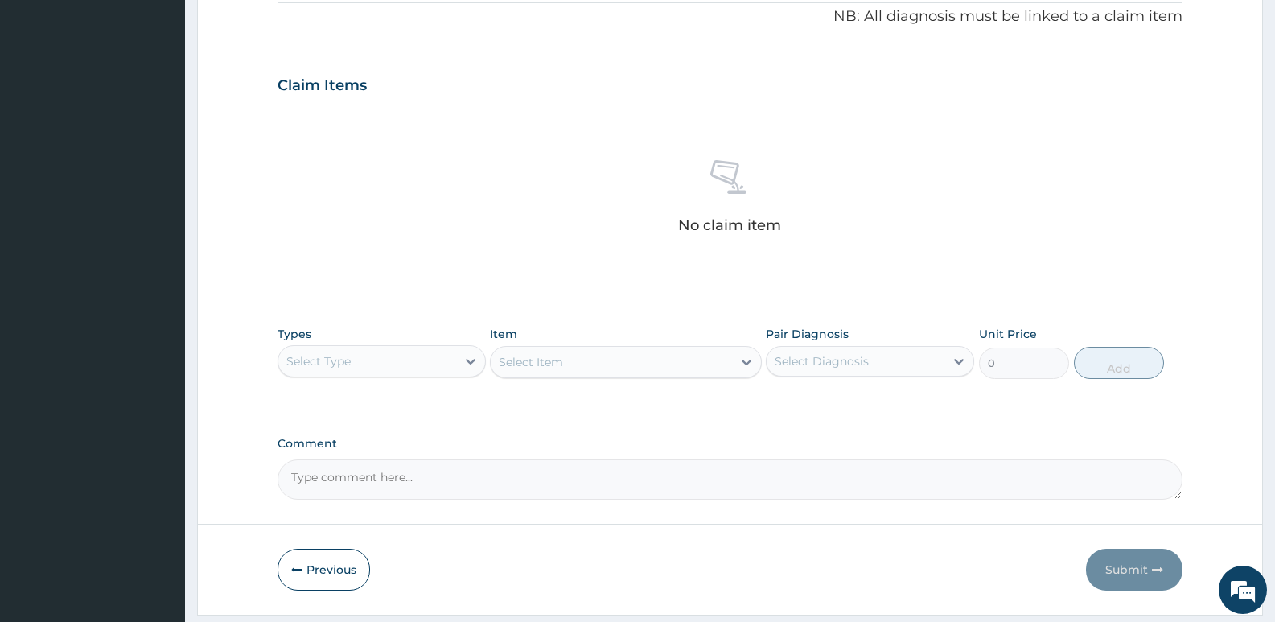
scroll to position [538, 0]
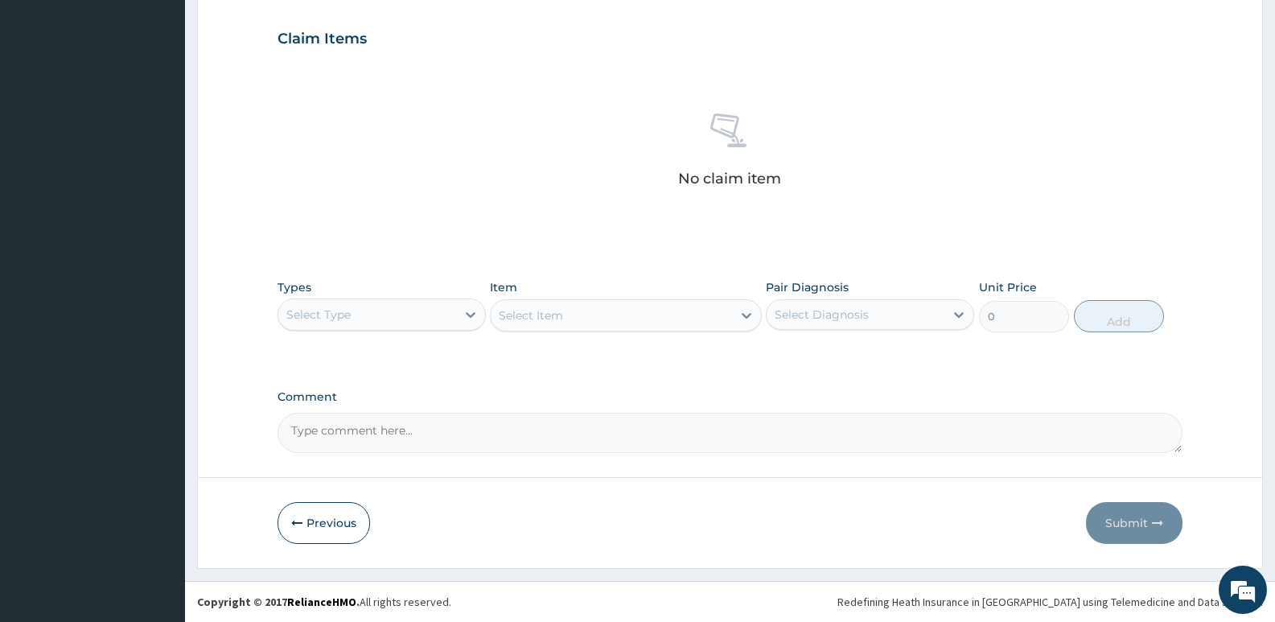
click at [368, 312] on div "Select Type" at bounding box center [367, 315] width 178 height 26
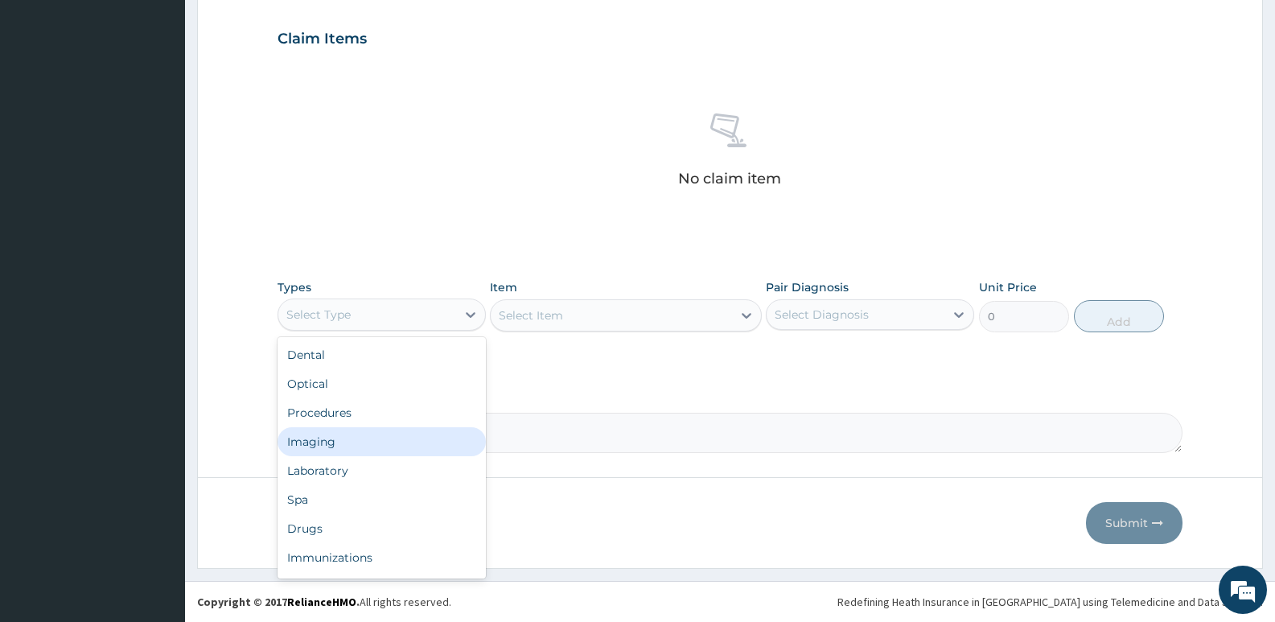
click at [361, 420] on div "Procedures" at bounding box center [382, 412] width 208 height 29
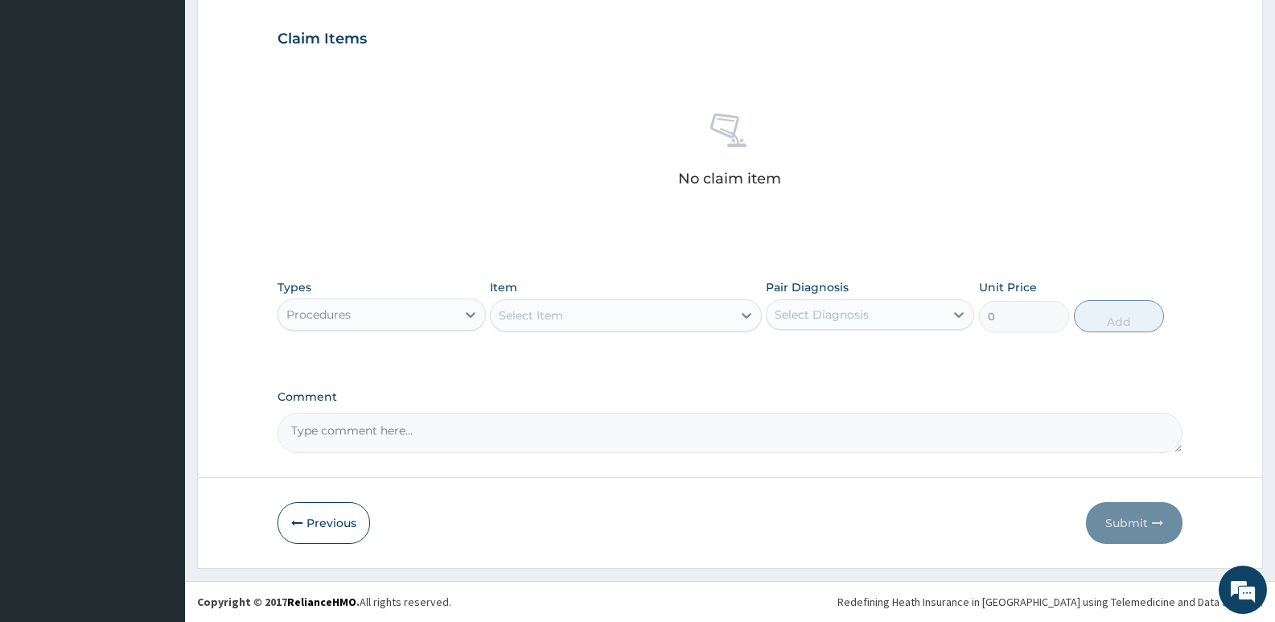
click at [570, 330] on div "Select Item" at bounding box center [625, 315] width 271 height 32
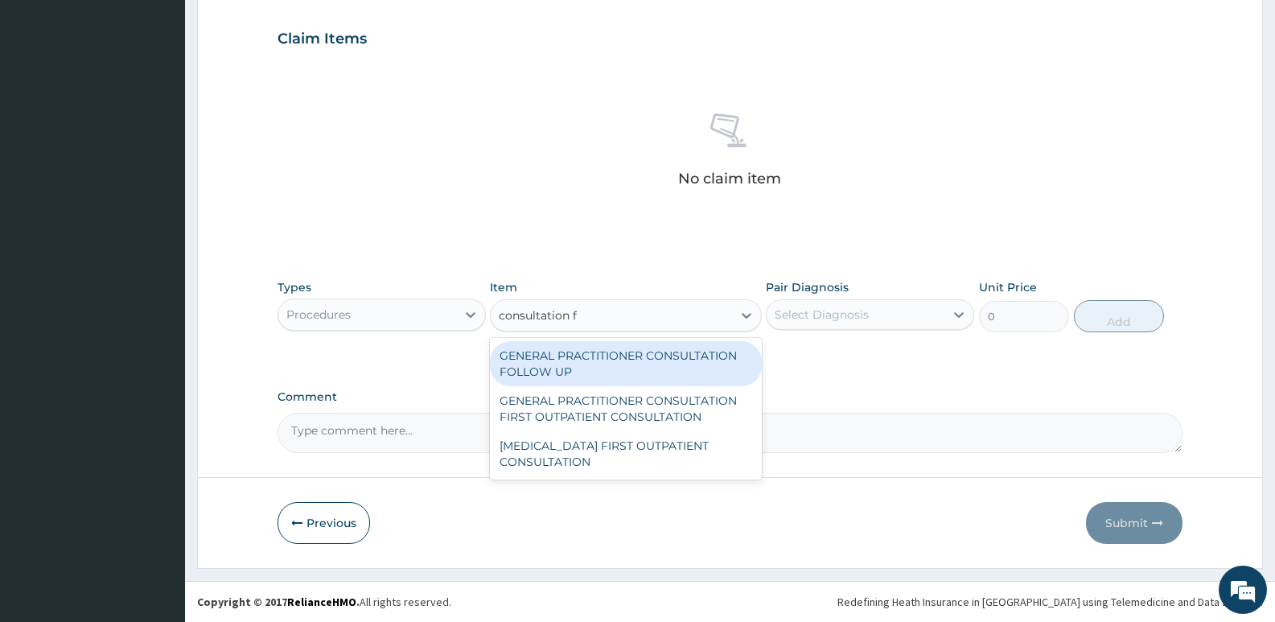
type input "consultation fir"
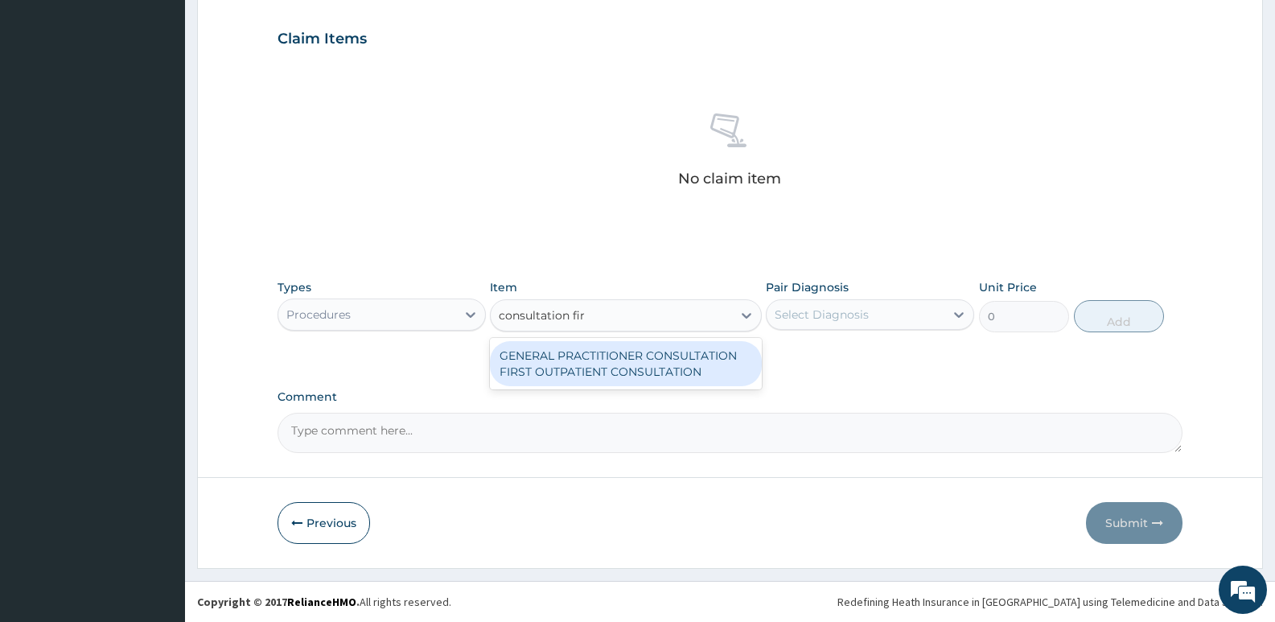
drag, startPoint x: 610, startPoint y: 370, endPoint x: 680, endPoint y: 359, distance: 70.9
click at [623, 370] on div "GENERAL PRACTITIONER CONSULTATION FIRST OUTPATIENT CONSULTATION" at bounding box center [625, 363] width 271 height 45
type input "3795"
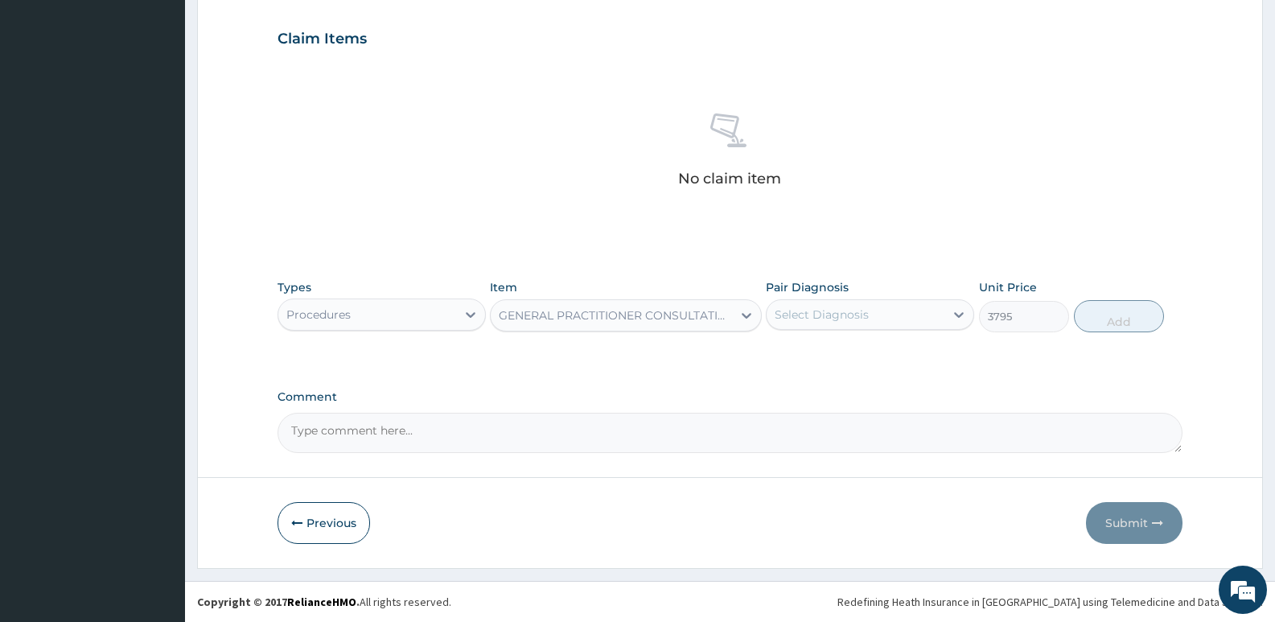
click at [799, 315] on div "Select Diagnosis" at bounding box center [822, 314] width 94 height 16
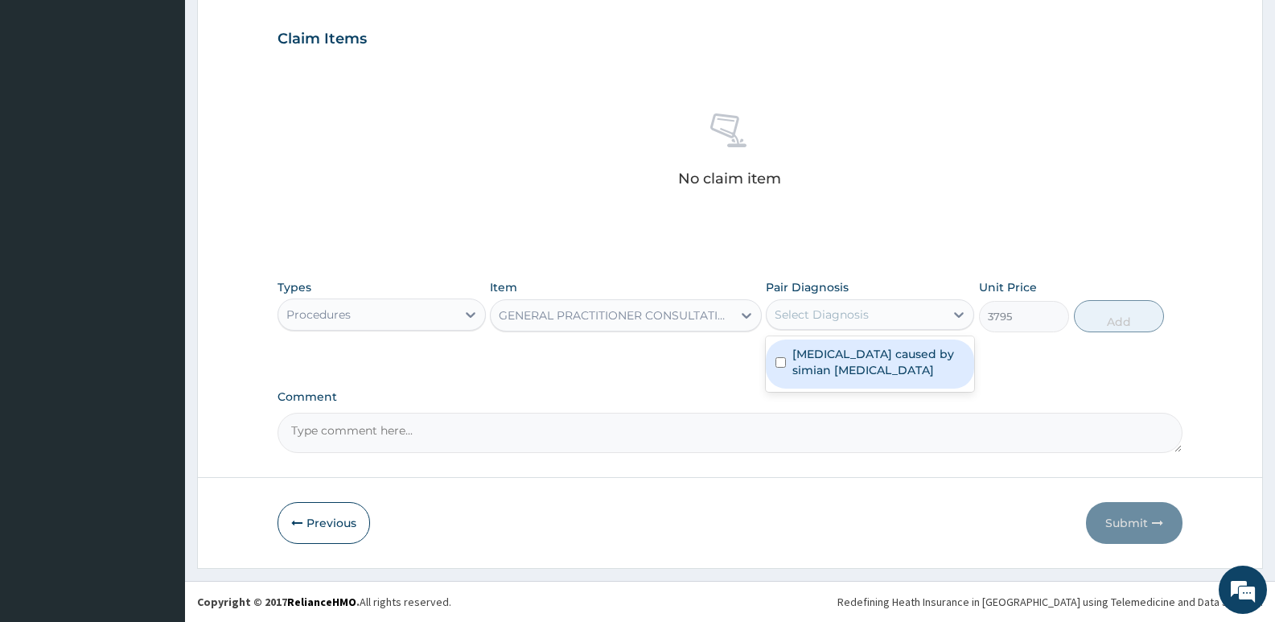
drag, startPoint x: 853, startPoint y: 372, endPoint x: 1022, endPoint y: 338, distance: 172.3
click at [856, 372] on label "Malaria caused by simian plasmodia" at bounding box center [878, 362] width 172 height 32
checkbox input "true"
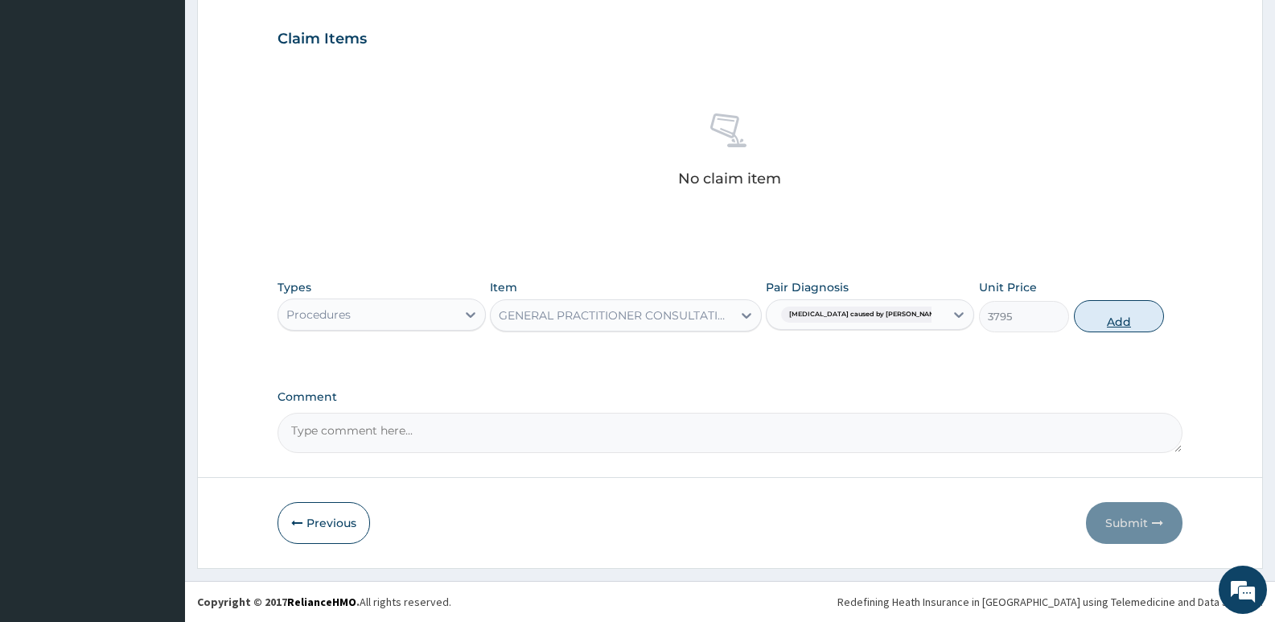
click at [1104, 316] on button "Add" at bounding box center [1119, 316] width 90 height 32
type input "0"
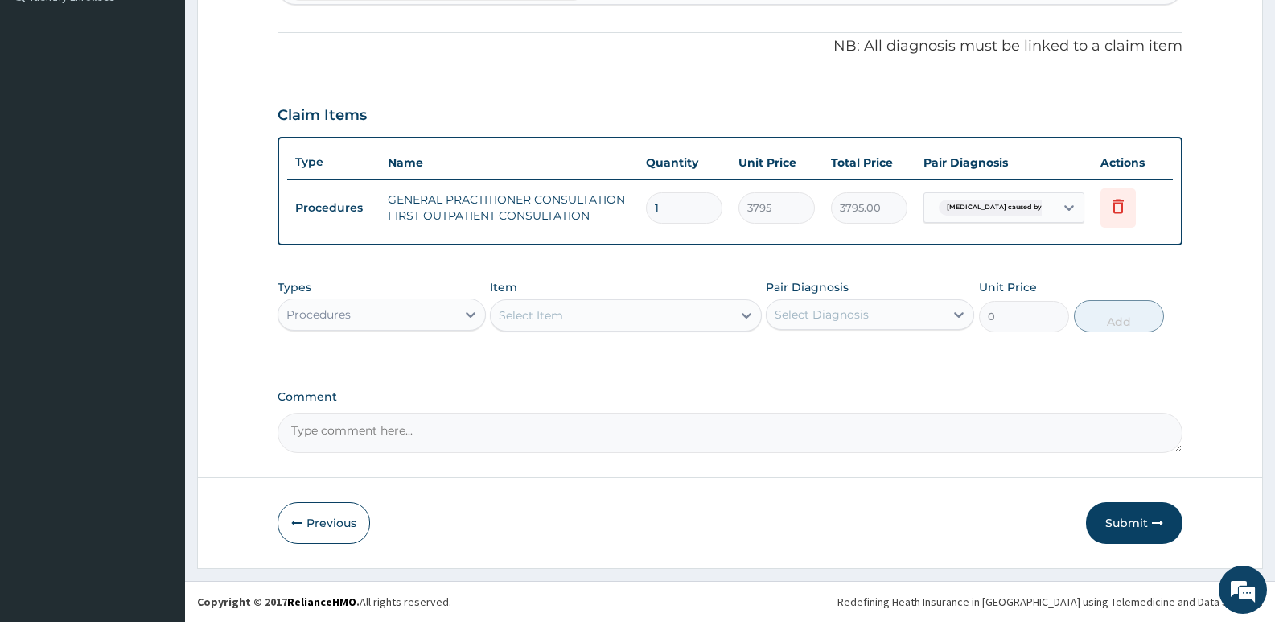
click at [421, 319] on div "Procedures" at bounding box center [367, 315] width 178 height 26
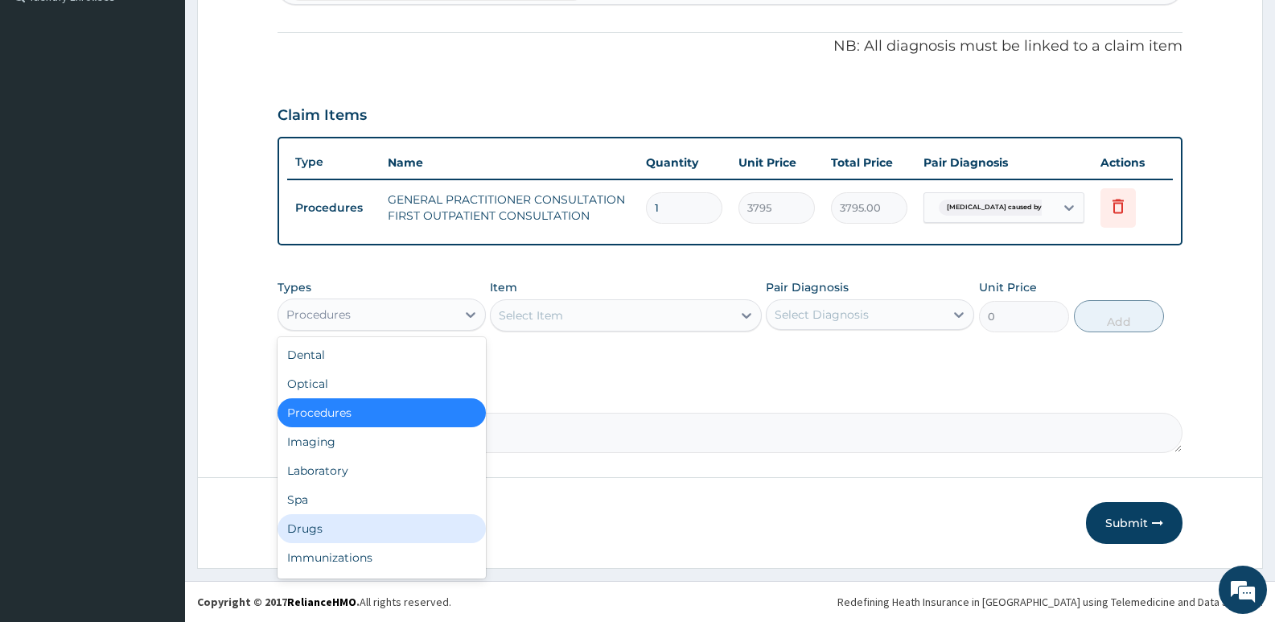
click at [333, 527] on div "Drugs" at bounding box center [382, 528] width 208 height 29
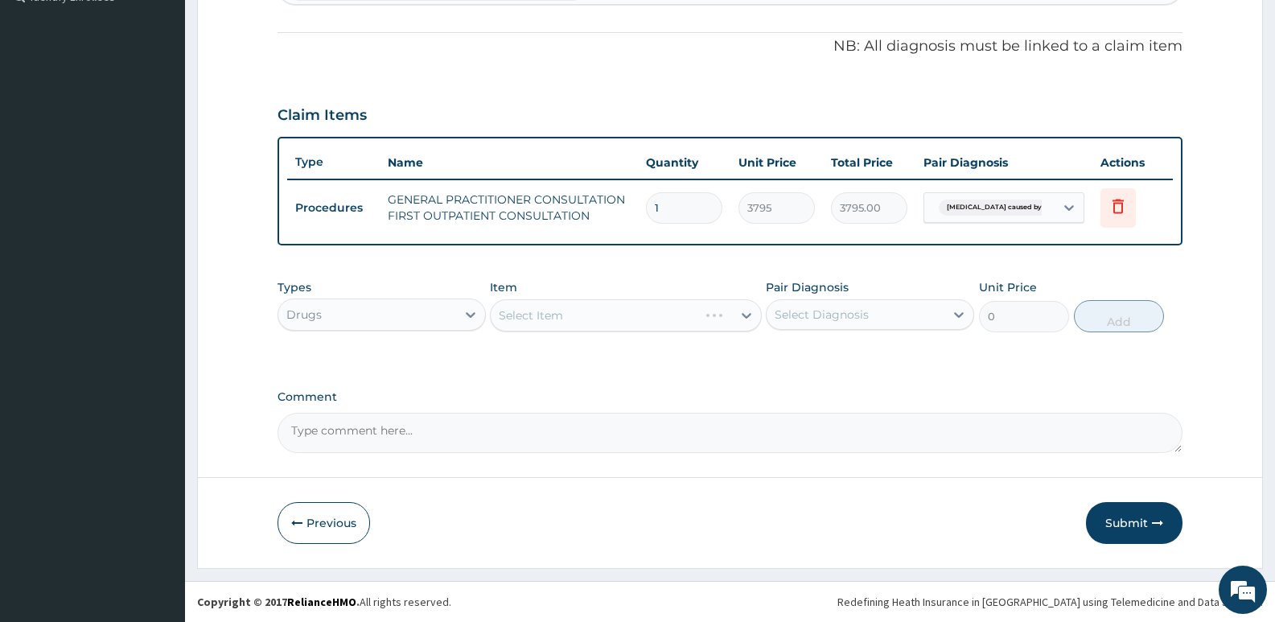
click at [590, 316] on div "Select Item" at bounding box center [625, 315] width 271 height 32
click at [591, 316] on div "Select Item" at bounding box center [625, 315] width 271 height 32
click at [601, 357] on div "Types Drugs Item Select Item Pair Diagnosis Select Diagnosis Unit Price 0 Add" at bounding box center [730, 317] width 905 height 93
click at [524, 315] on div "Select Item" at bounding box center [531, 315] width 64 height 16
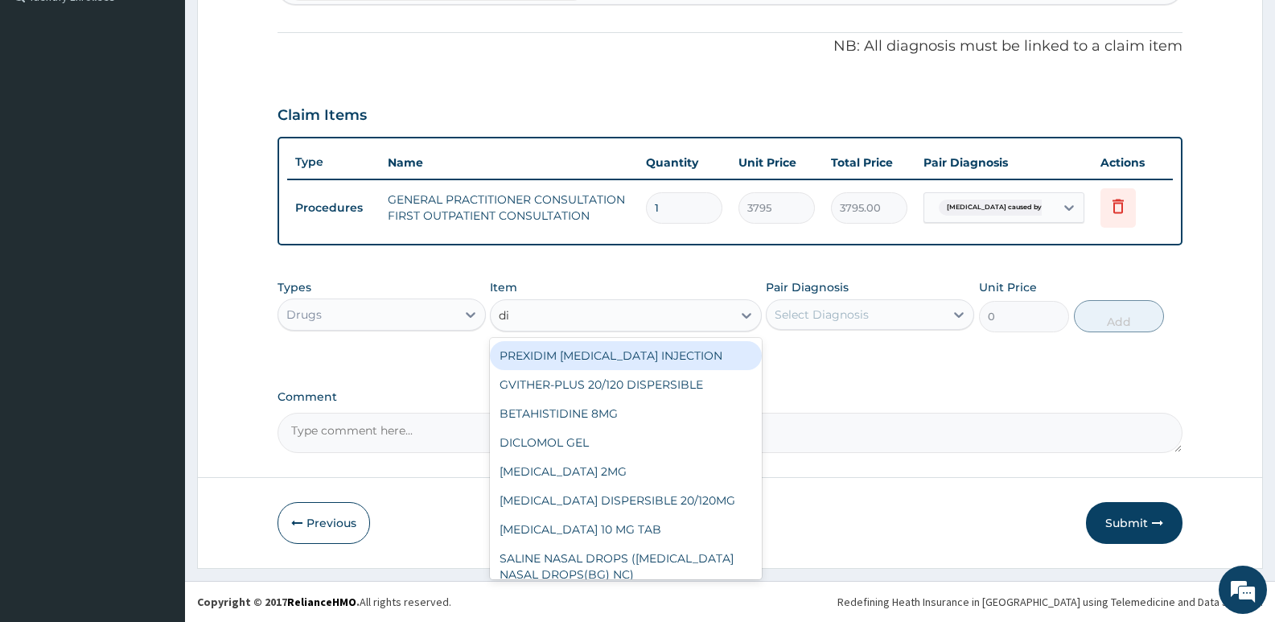
type input "dic"
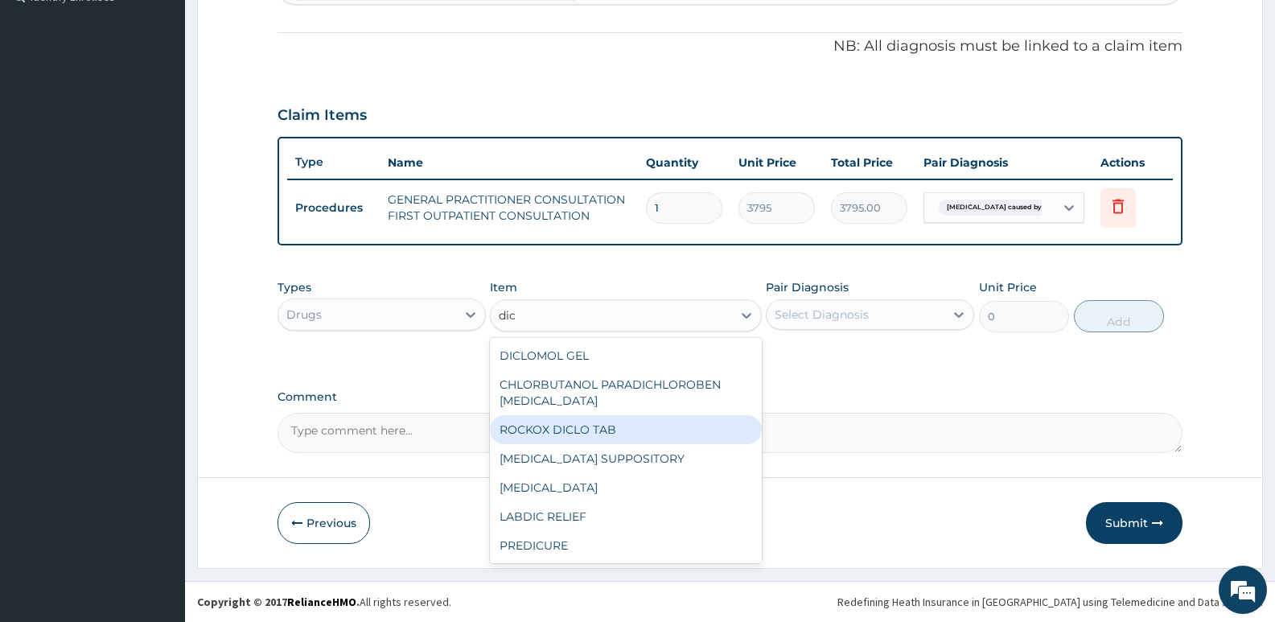
click at [591, 434] on div "ROCKOX DICLO TAB" at bounding box center [625, 429] width 271 height 29
type input "88.55"
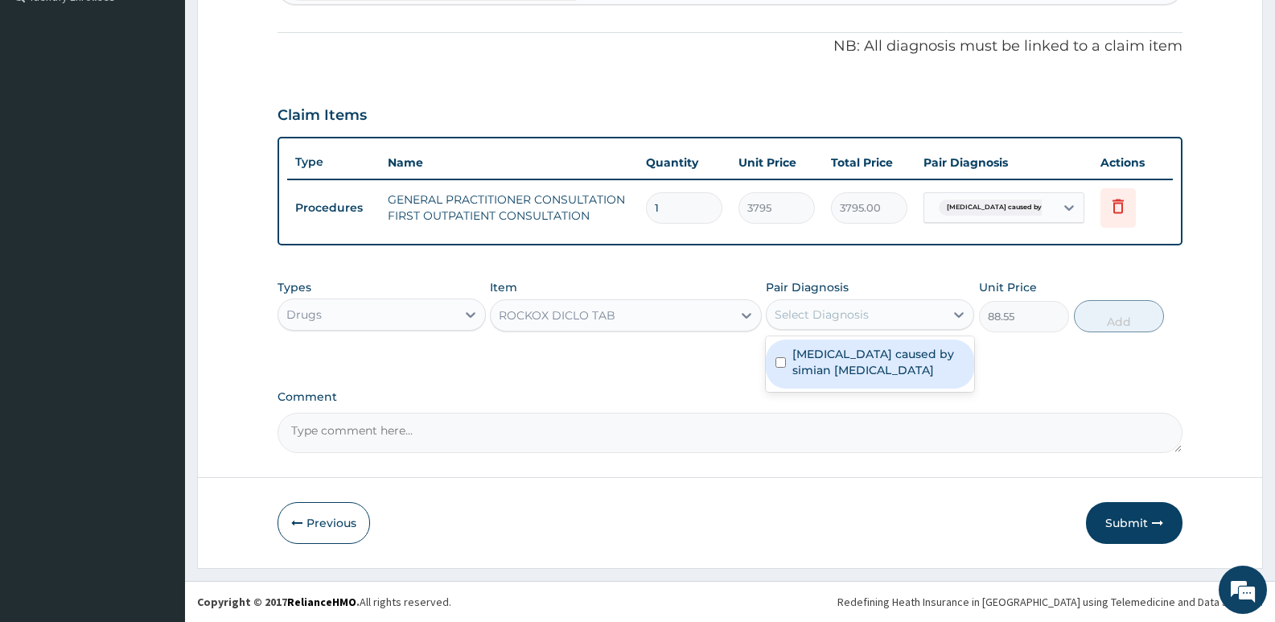
click at [794, 317] on div "Select Diagnosis" at bounding box center [822, 314] width 94 height 16
drag, startPoint x: 814, startPoint y: 358, endPoint x: 905, endPoint y: 357, distance: 90.9
click at [816, 358] on label "Malaria caused by simian plasmodia" at bounding box center [878, 362] width 172 height 32
checkbox input "true"
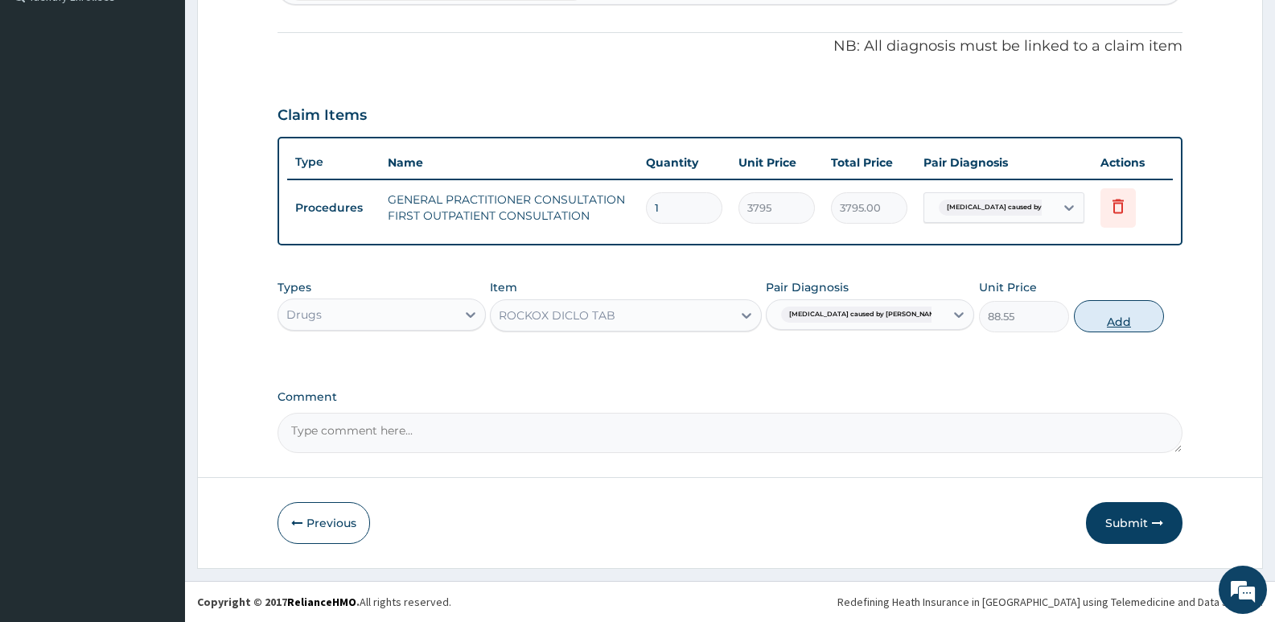
click at [1119, 317] on button "Add" at bounding box center [1119, 316] width 90 height 32
type input "0"
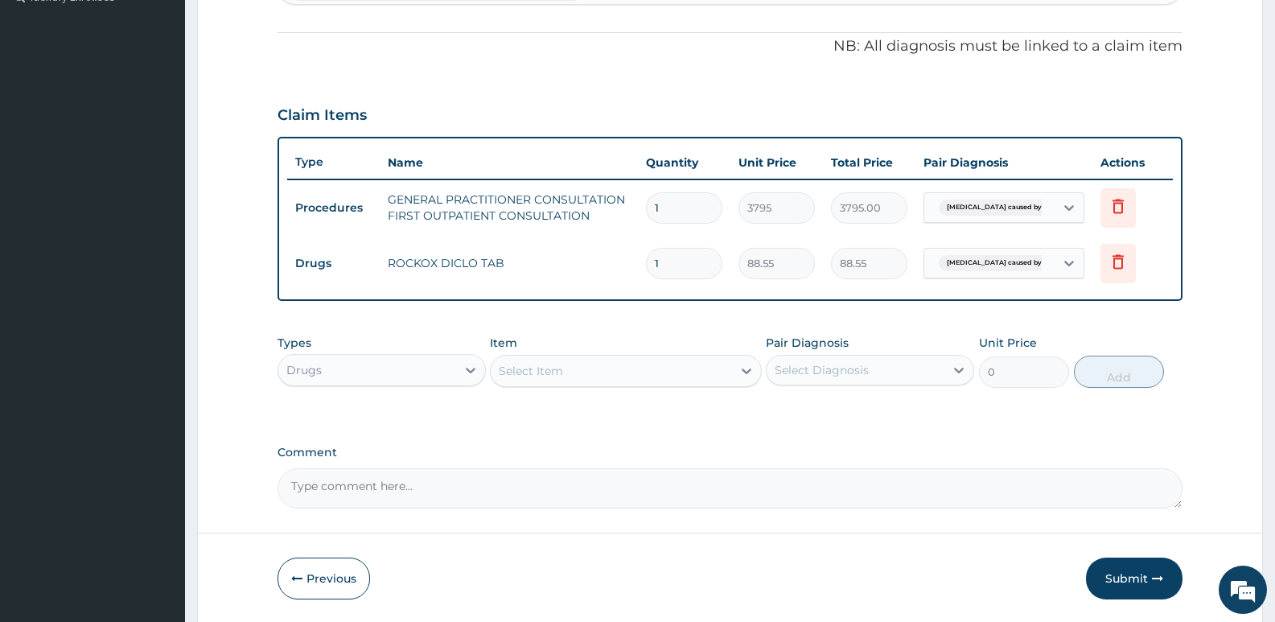
type input "10"
type input "885.50"
type input "10"
click at [933, 393] on div "Types Drugs Item Select Item Pair Diagnosis Select Diagnosis Unit Price 0 Add" at bounding box center [730, 361] width 905 height 69
click at [648, 376] on div "Select Item" at bounding box center [611, 371] width 241 height 26
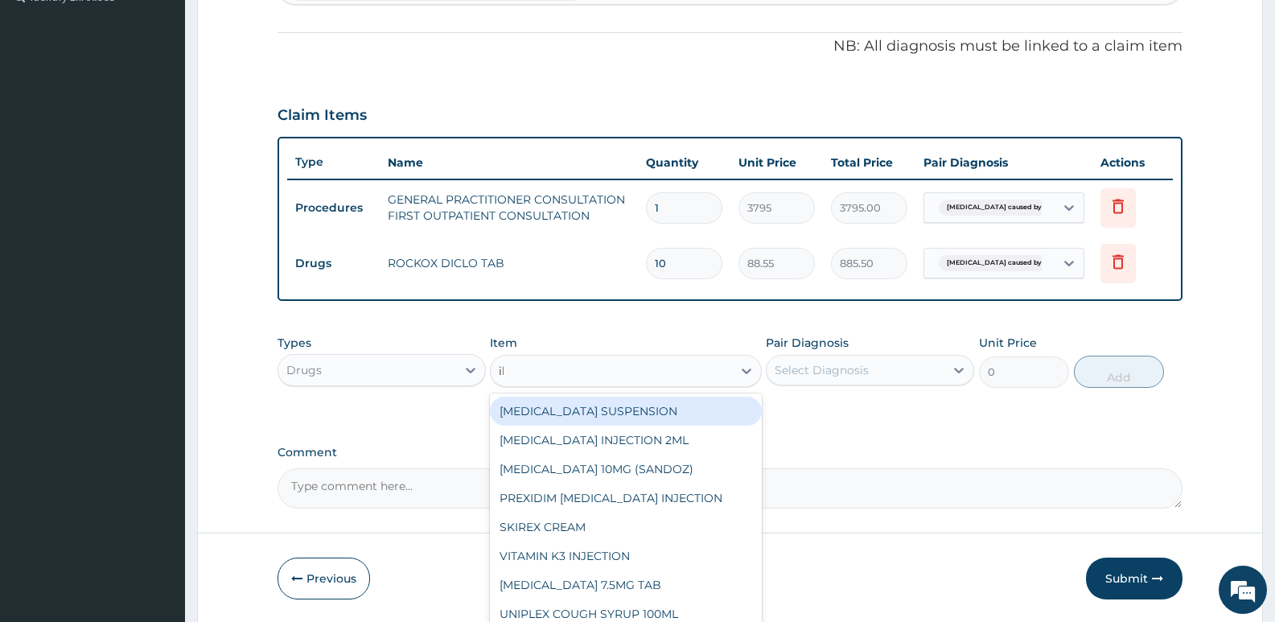
type input "ibu"
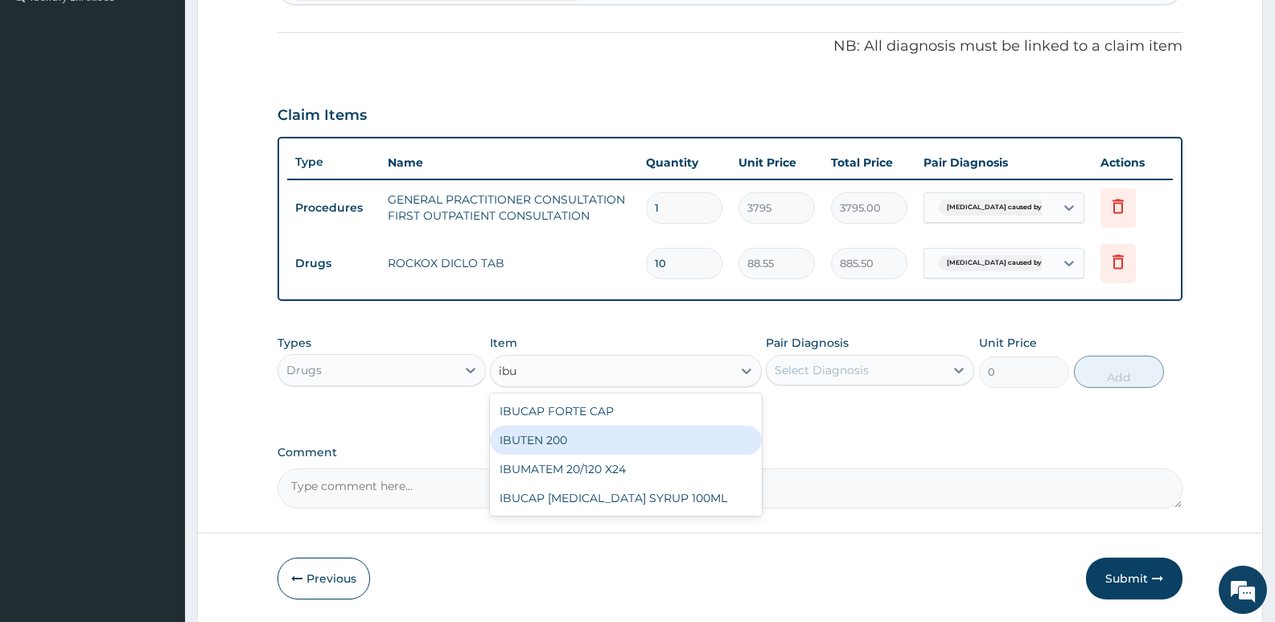
click at [567, 446] on div "IBUTEN 200" at bounding box center [625, 440] width 271 height 29
type input "88.55"
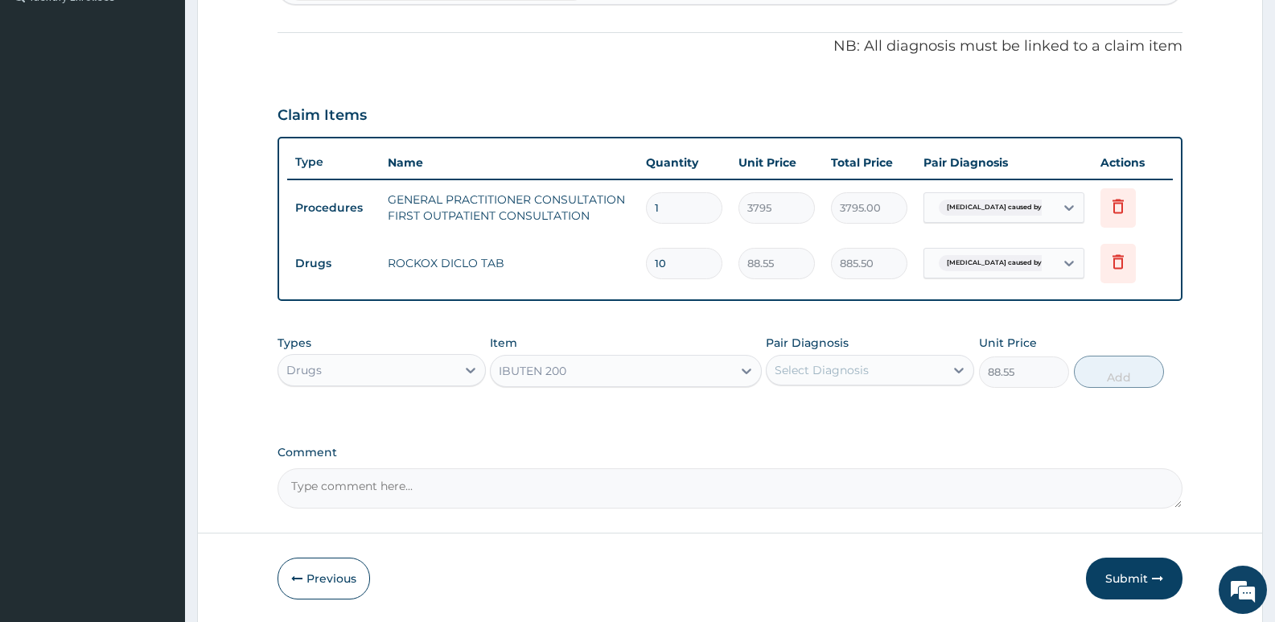
click at [598, 379] on div "IBUTEN 200" at bounding box center [611, 371] width 241 height 26
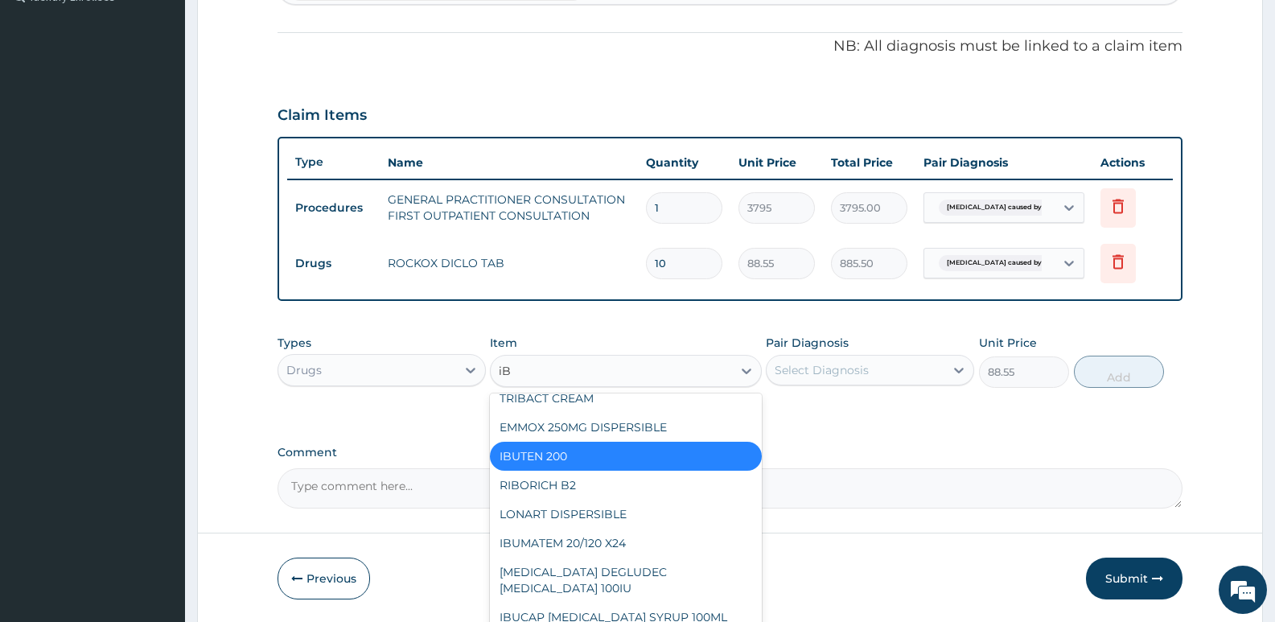
scroll to position [3, 0]
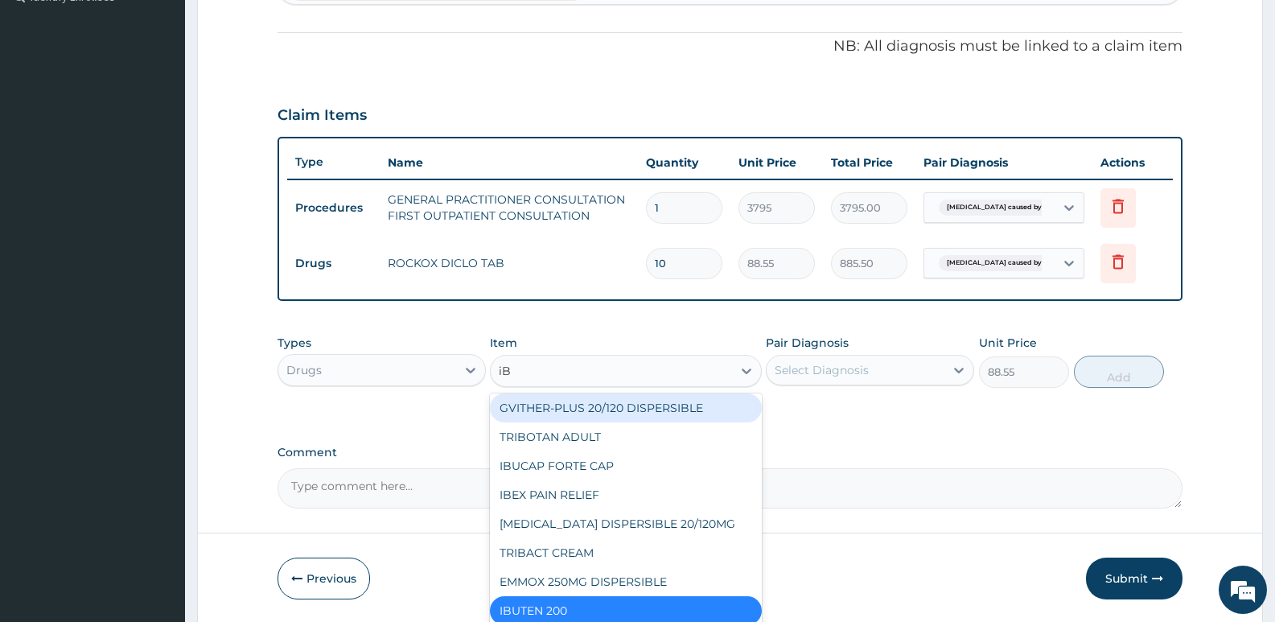
type input "iBu"
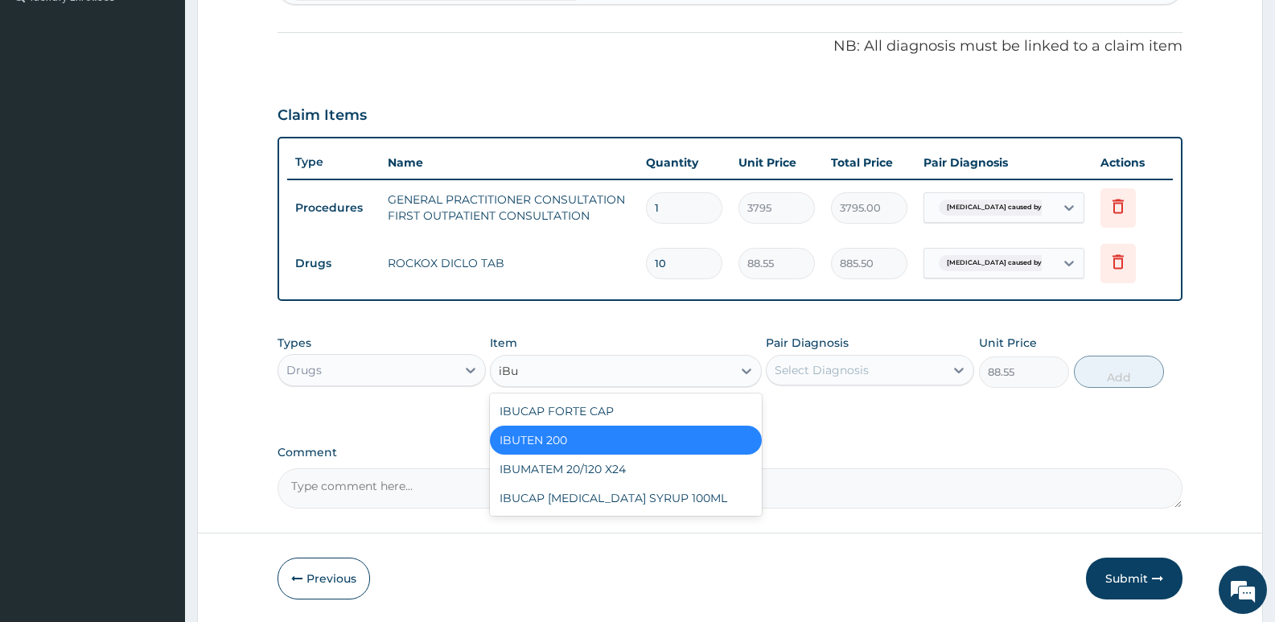
click at [631, 448] on div "IBUTEN 200" at bounding box center [625, 440] width 271 height 29
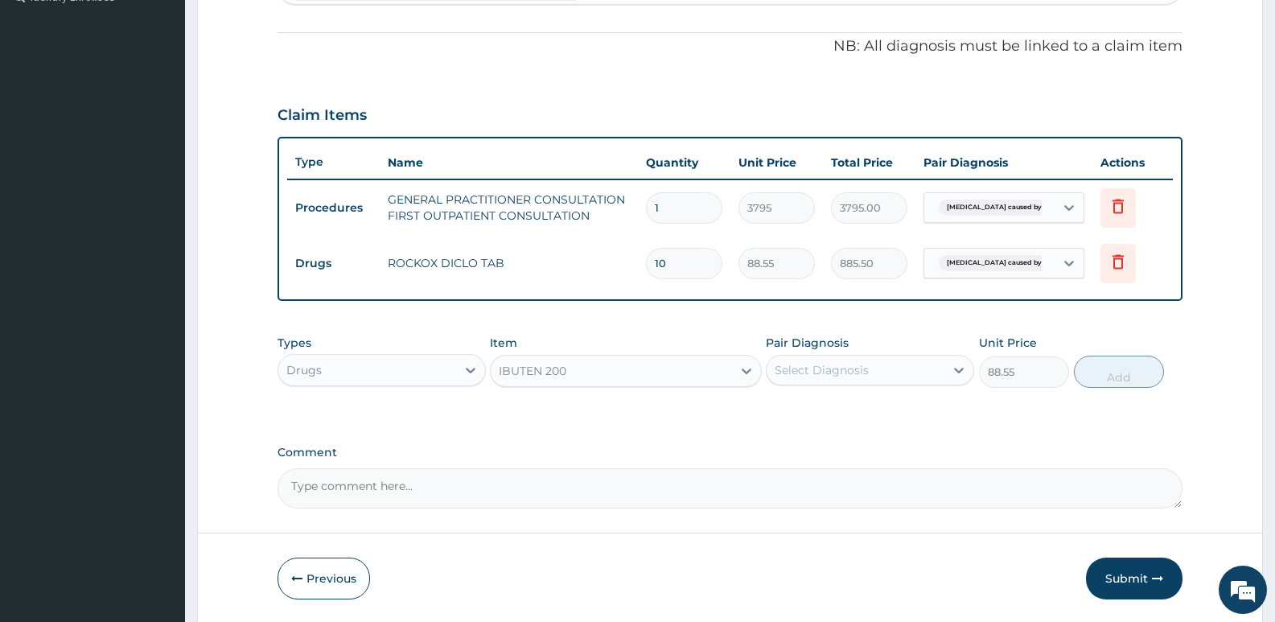
click at [890, 372] on div "Select Diagnosis" at bounding box center [856, 370] width 178 height 26
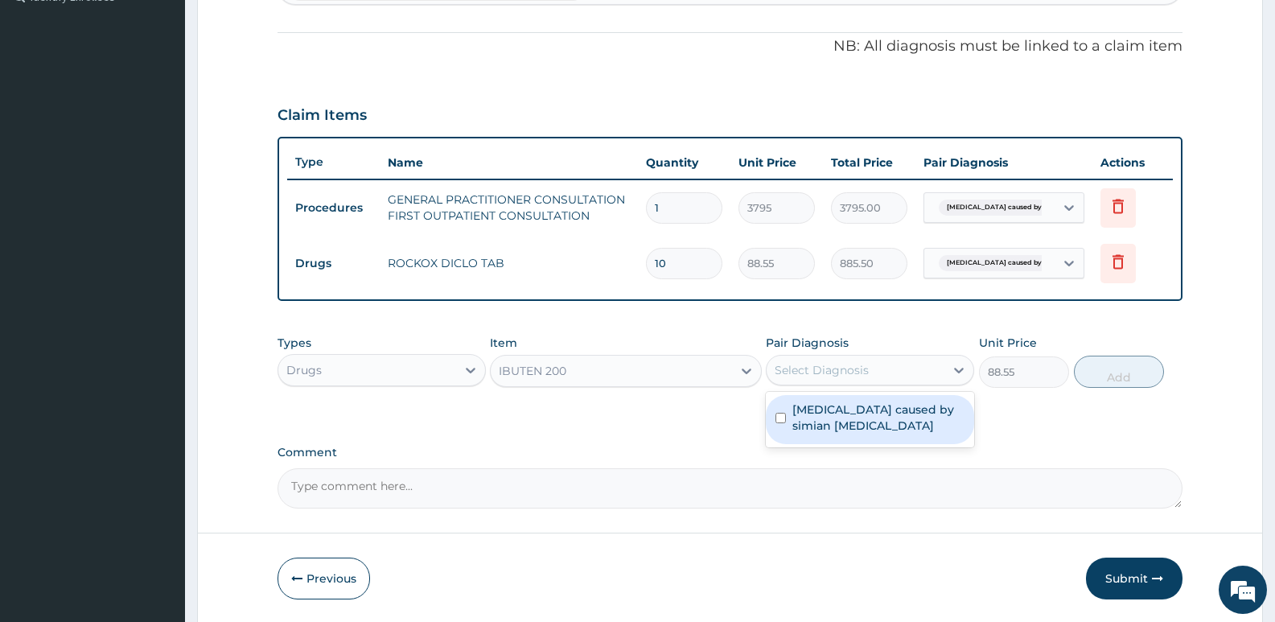
click at [854, 416] on label "Malaria caused by simian plasmodia" at bounding box center [878, 417] width 172 height 32
checkbox input "true"
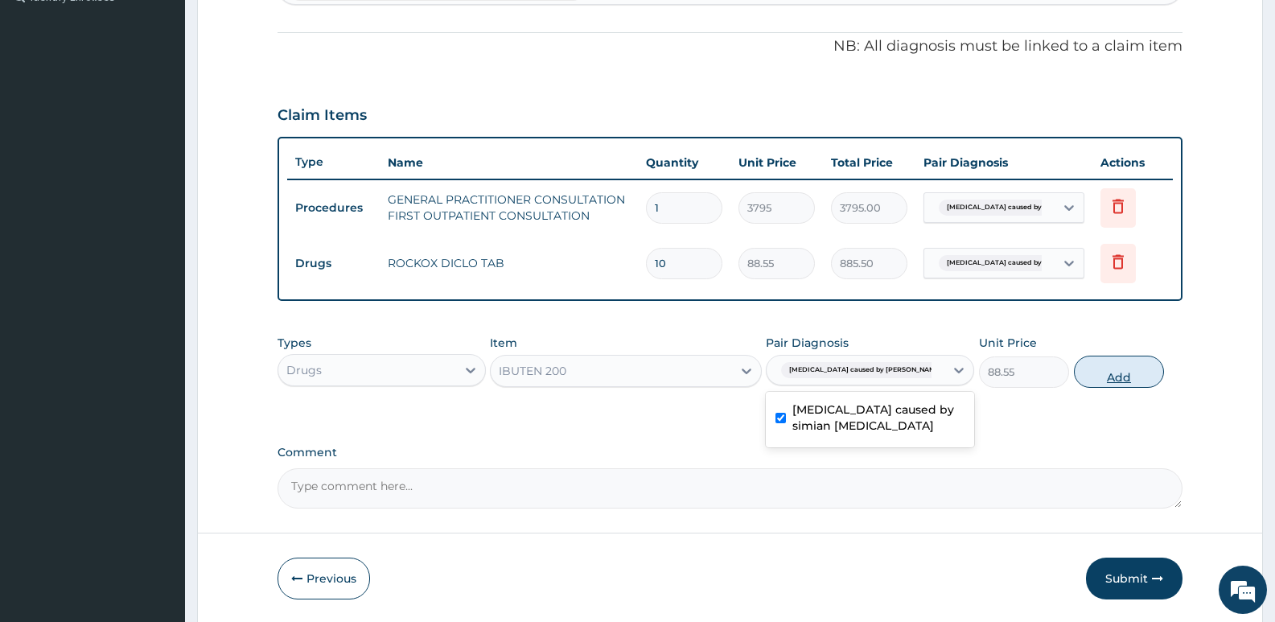
click at [1108, 372] on button "Add" at bounding box center [1119, 372] width 90 height 32
type input "0"
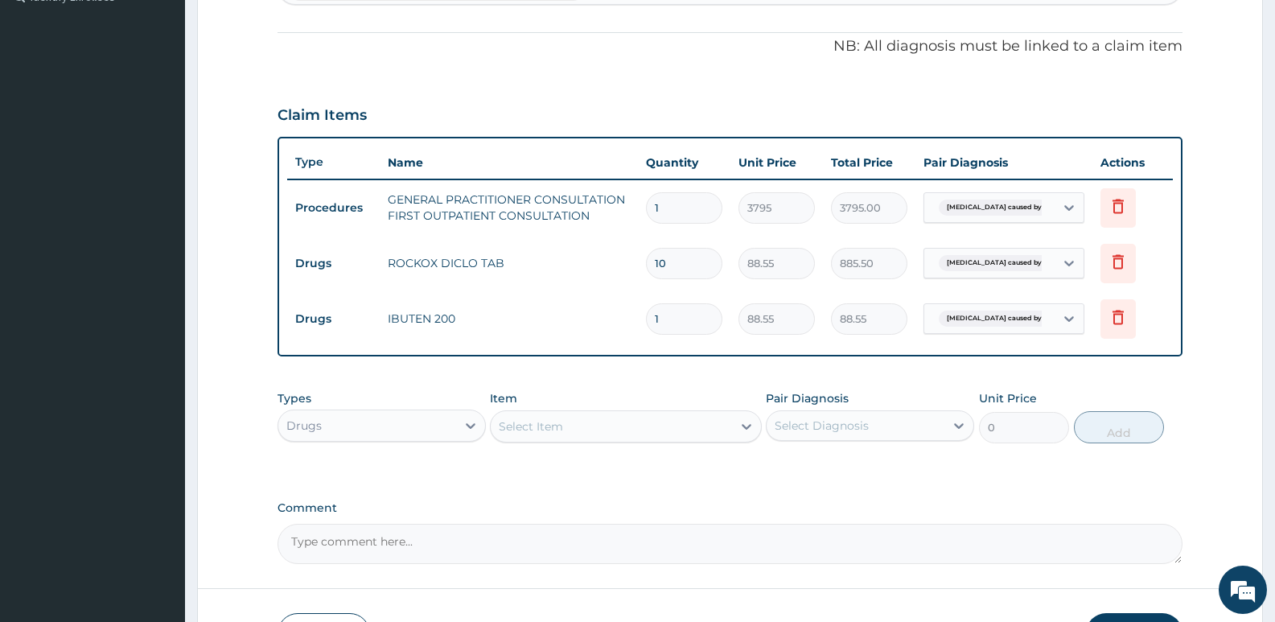
type input "16"
type input "1416.80"
type input "16"
click at [723, 389] on div "Types Drugs Item Select Item Pair Diagnosis Select Diagnosis Unit Price 0 Add" at bounding box center [730, 416] width 905 height 69
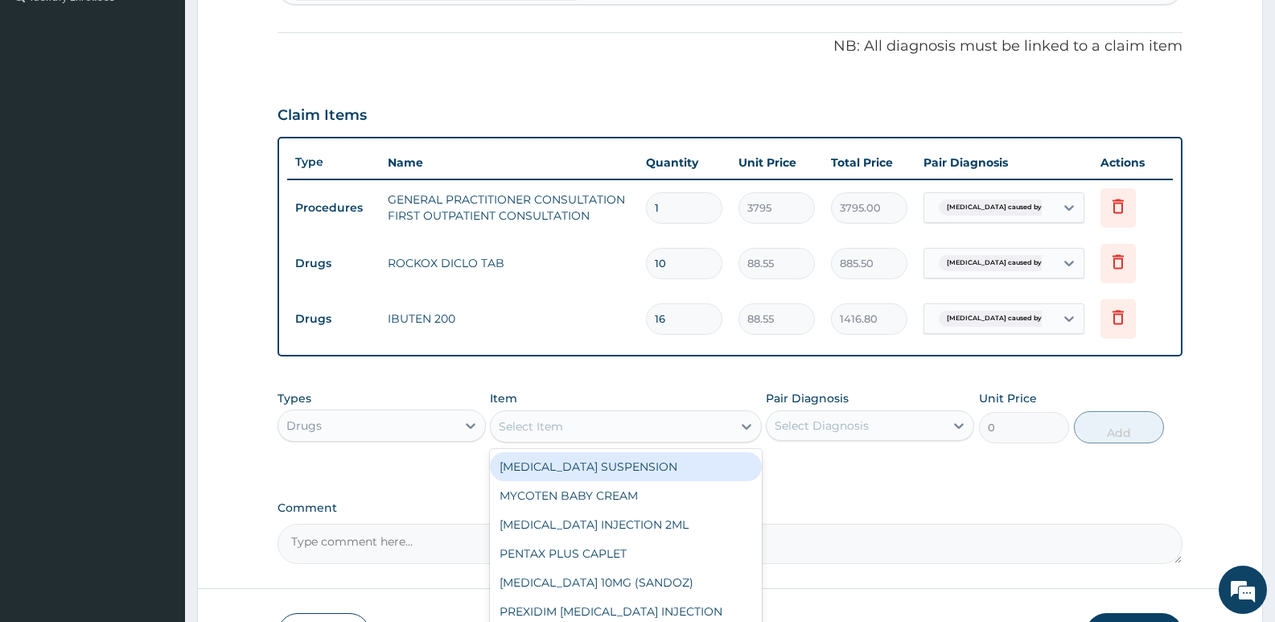
click at [578, 418] on div "Select Item" at bounding box center [611, 426] width 241 height 26
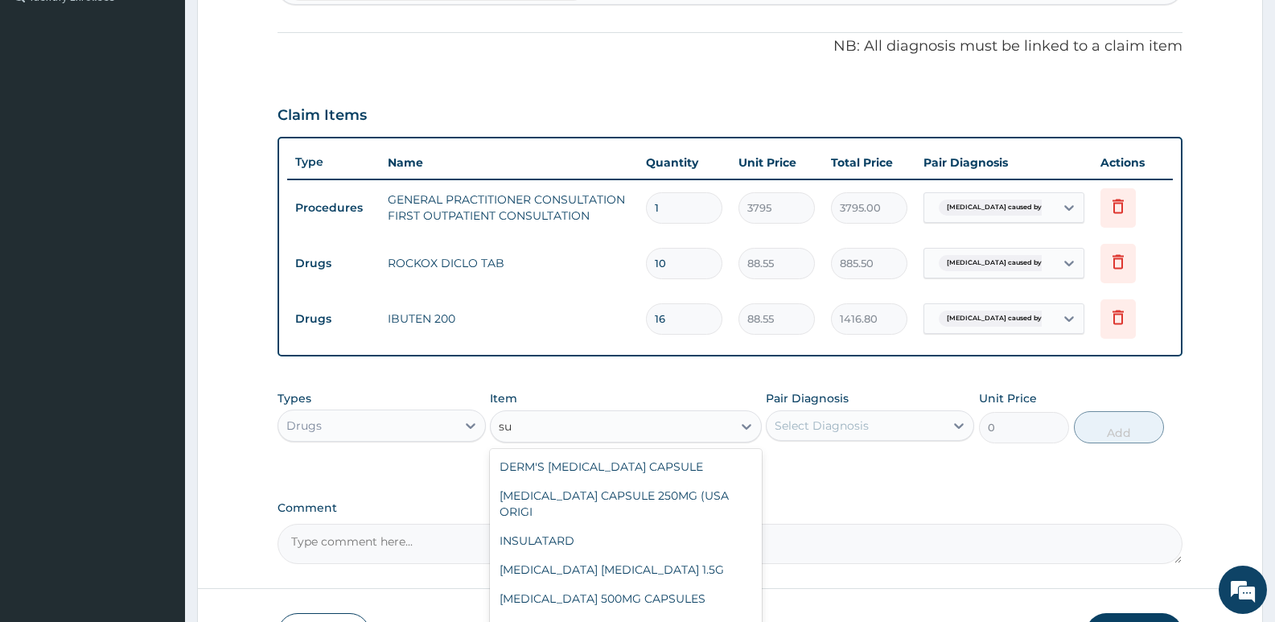
type input "s"
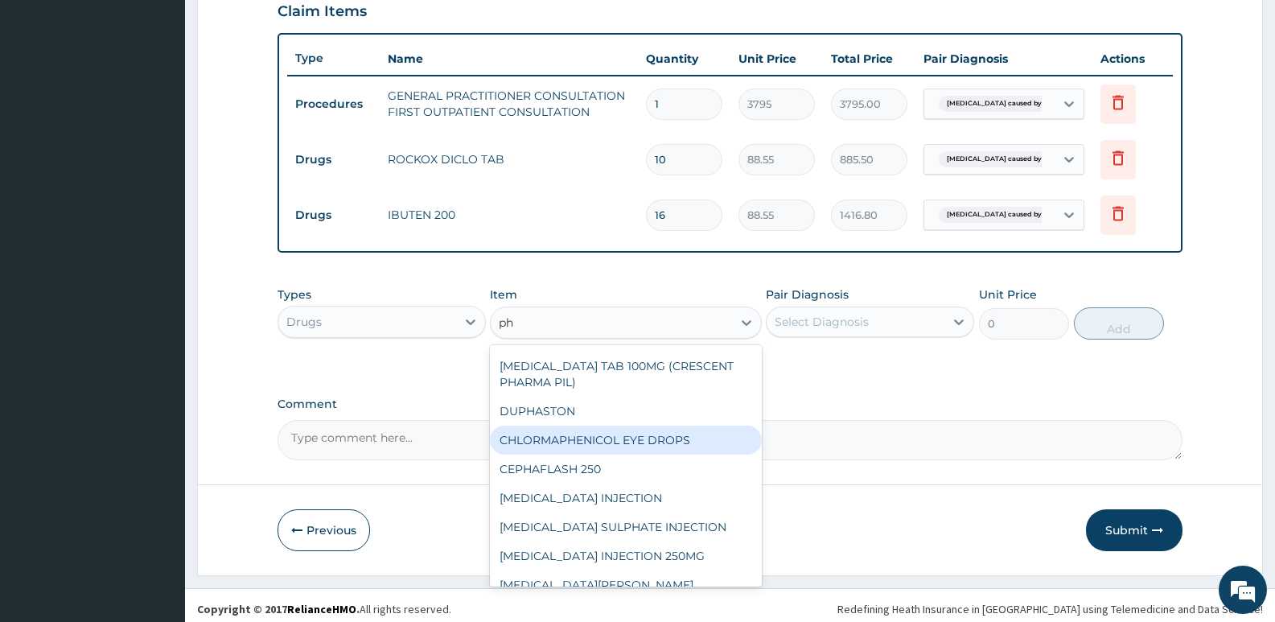
scroll to position [573, 0]
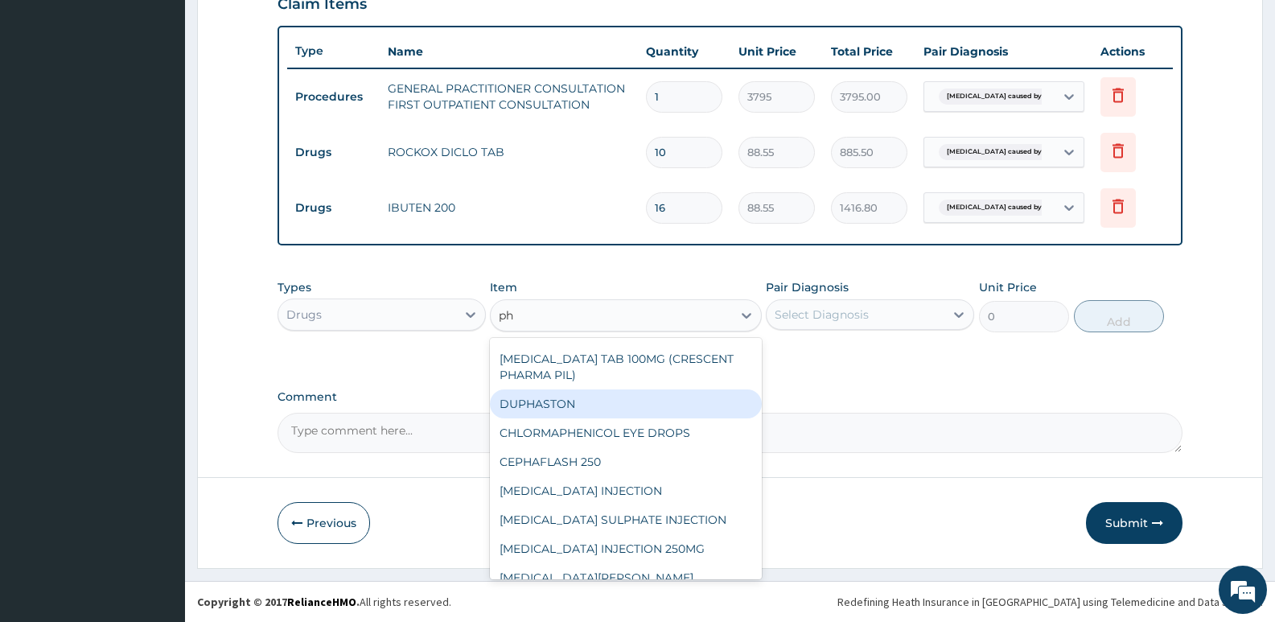
type input "p"
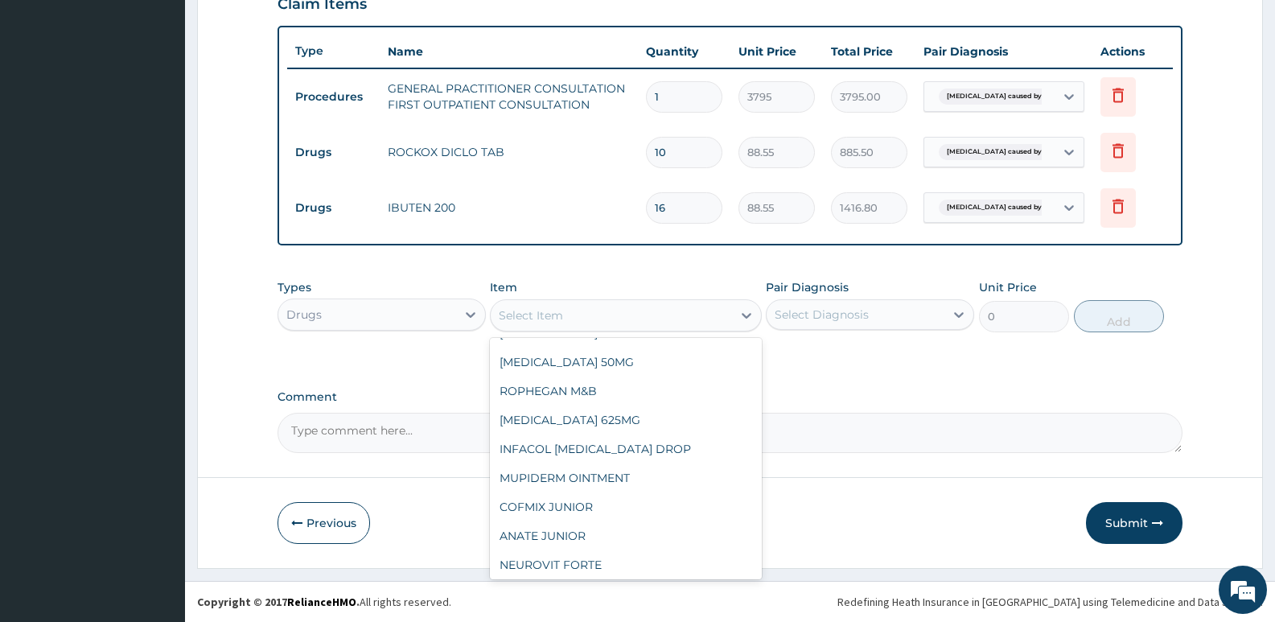
scroll to position [14060, 0]
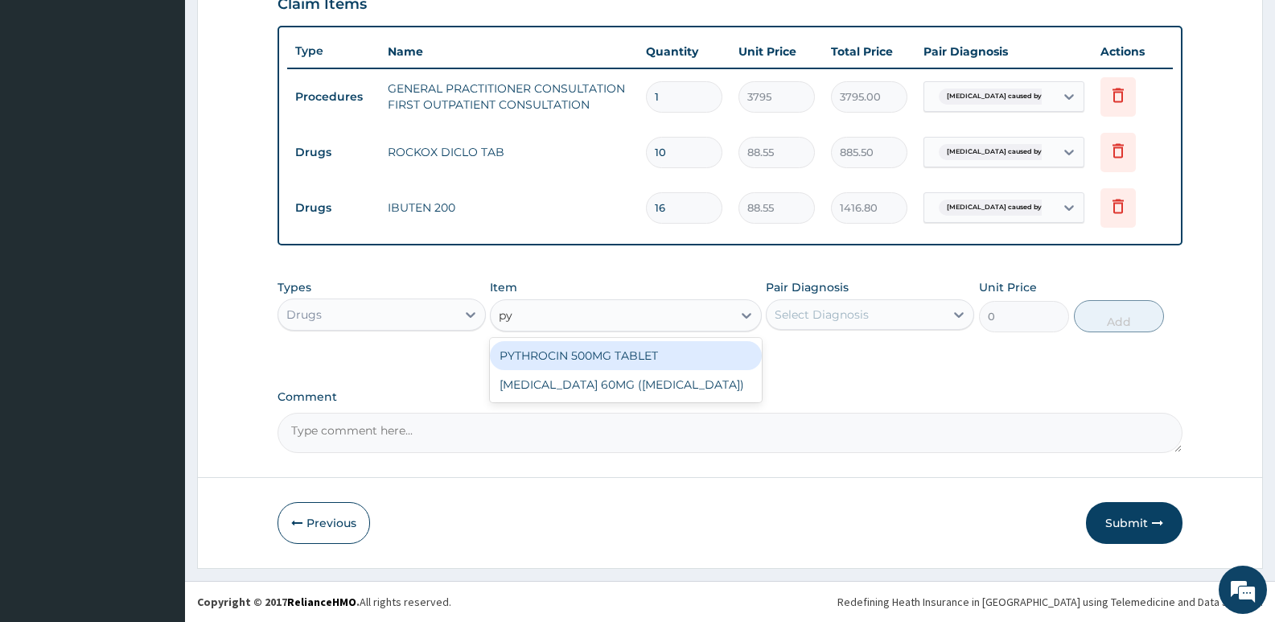
type input "py"
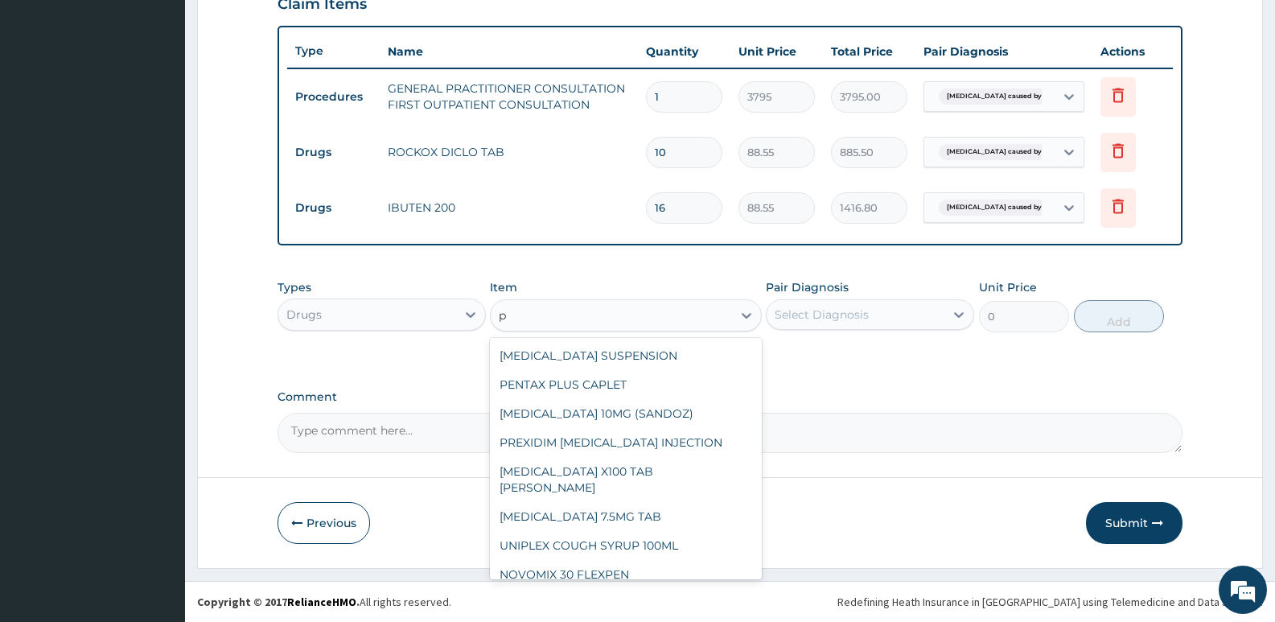
type input "p"
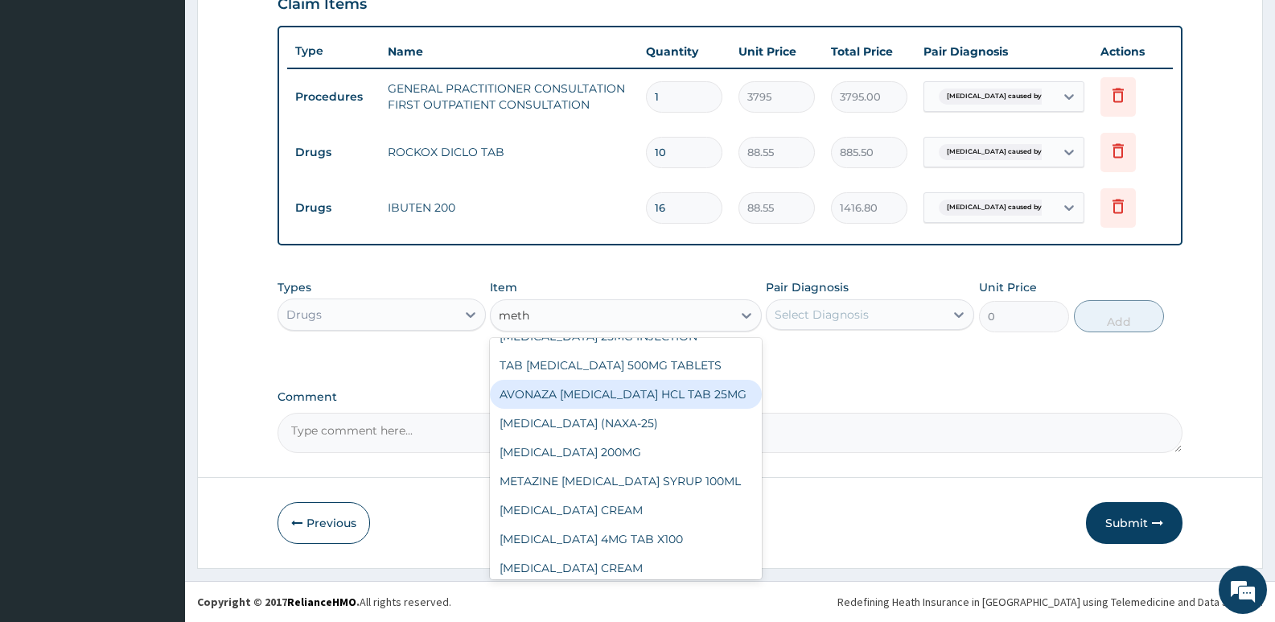
scroll to position [0, 0]
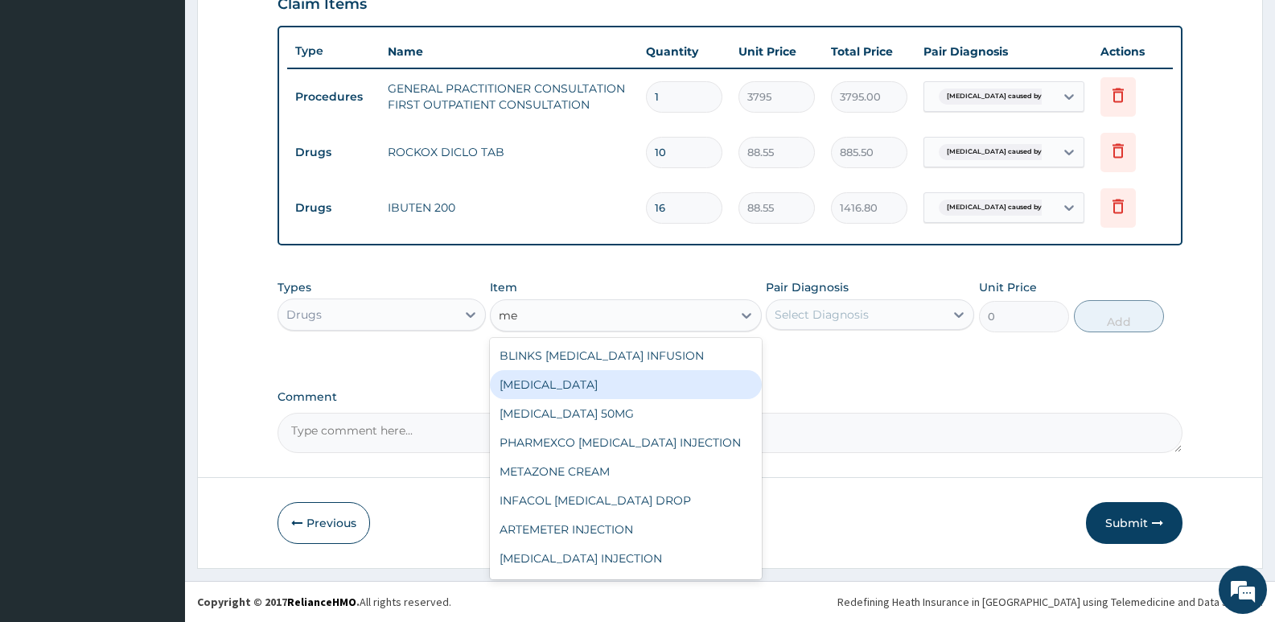
type input "m"
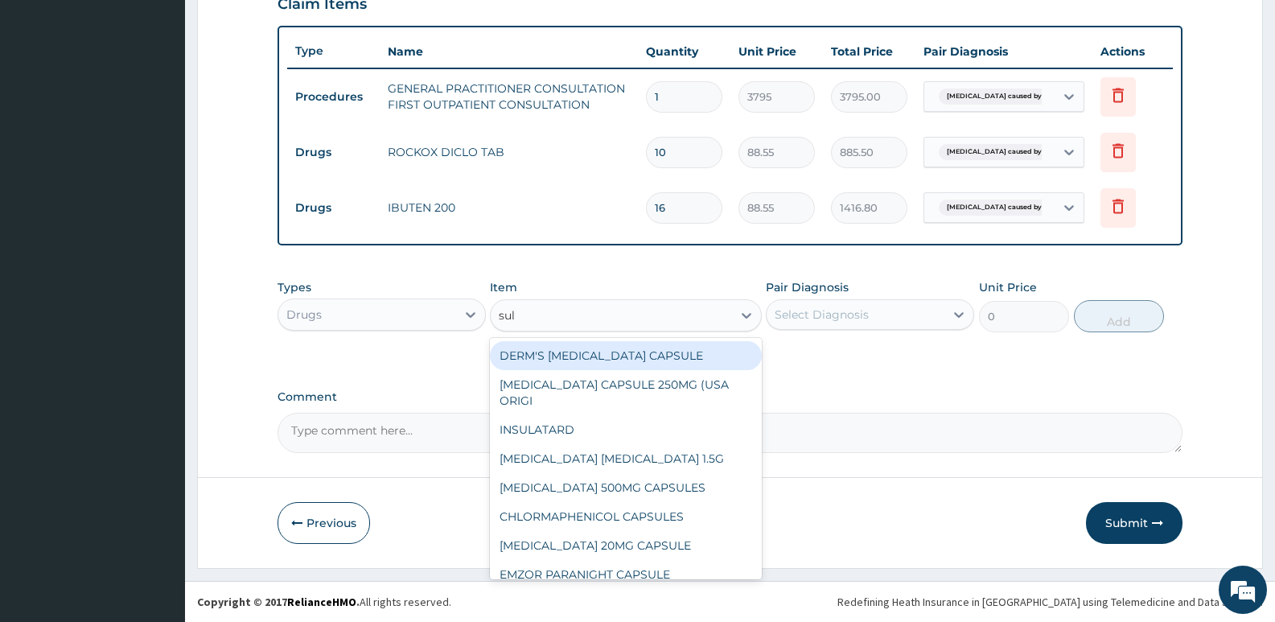
type input "sulf"
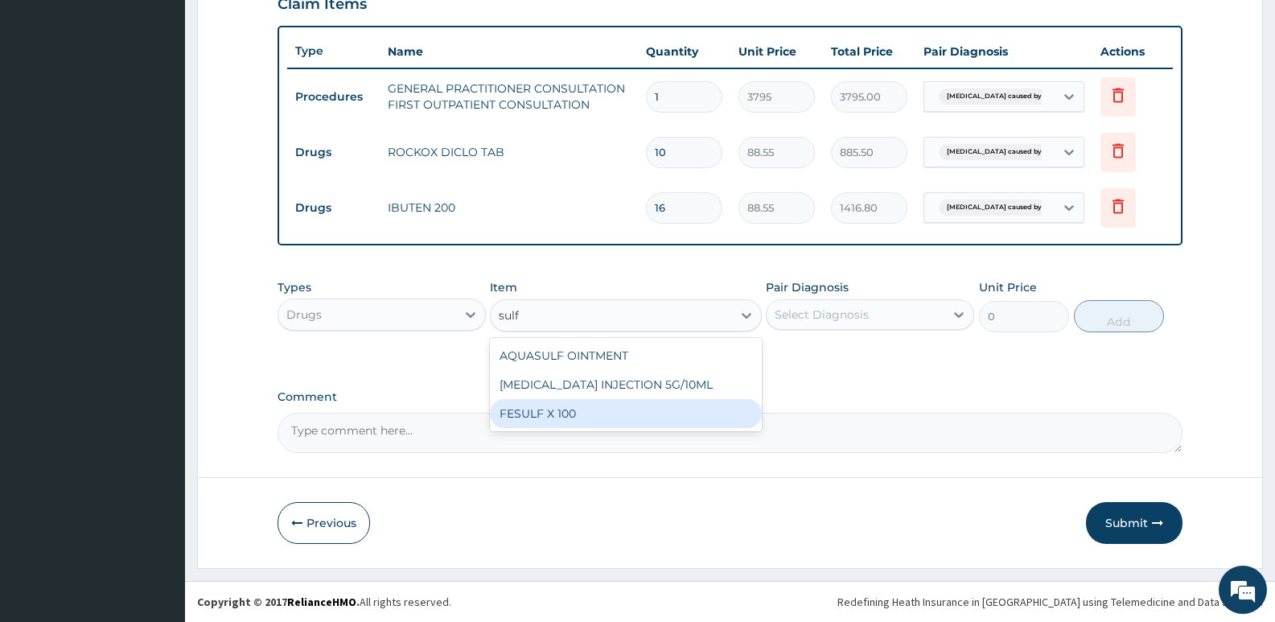
click at [599, 414] on div "FESULF X 100" at bounding box center [625, 413] width 271 height 29
type input "25.3"
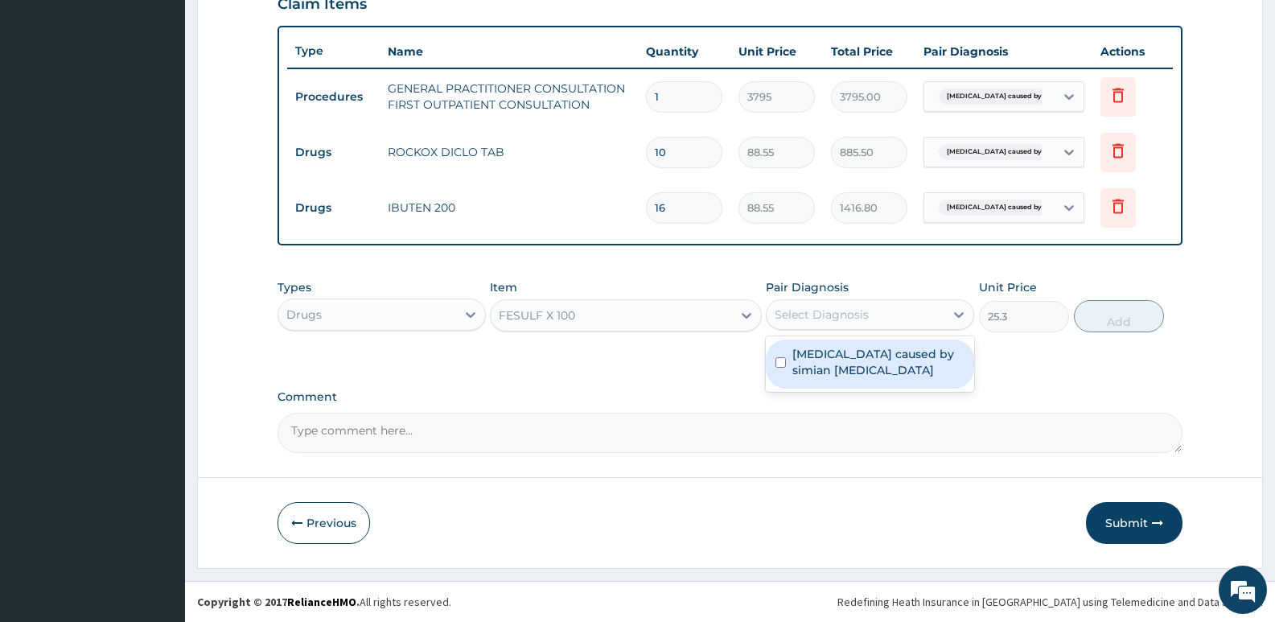
click at [875, 319] on div "Select Diagnosis" at bounding box center [856, 315] width 178 height 26
click at [604, 312] on div "FESULF X 100" at bounding box center [611, 315] width 241 height 26
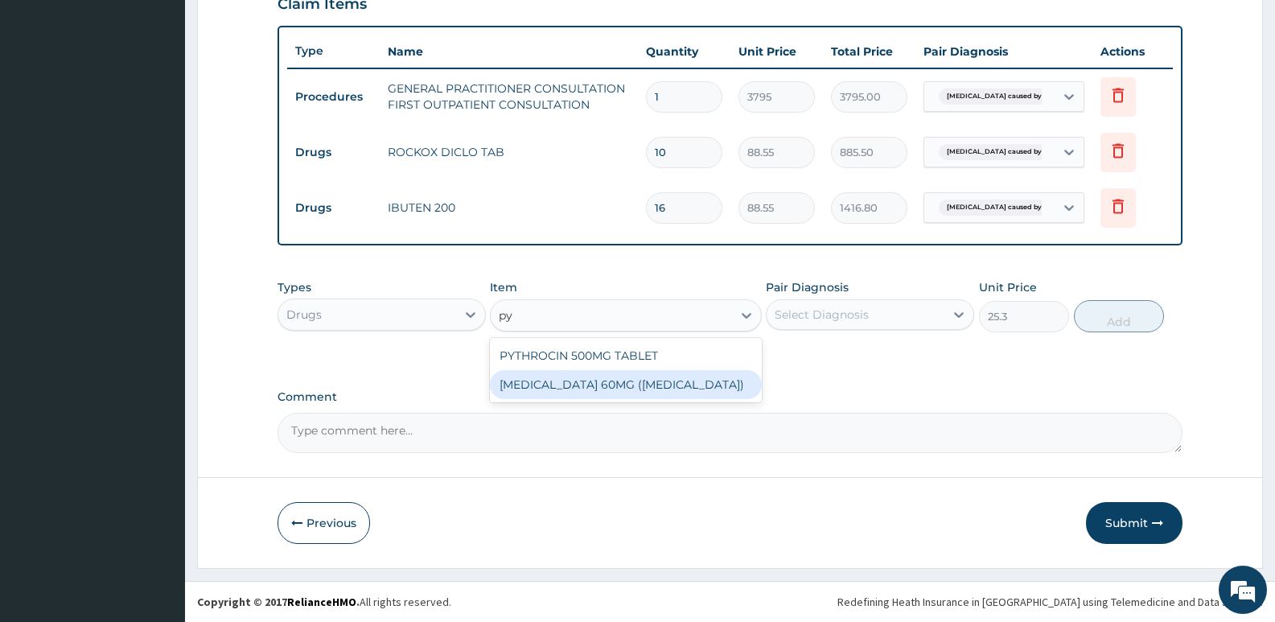
type input "p"
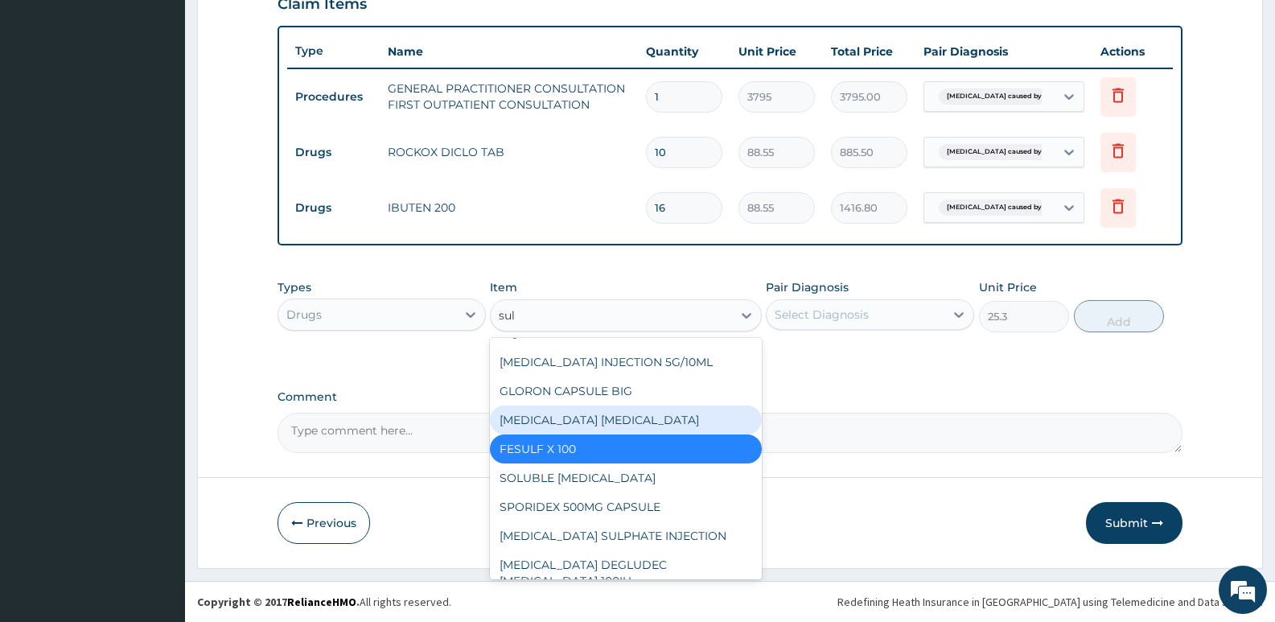
scroll to position [467, 0]
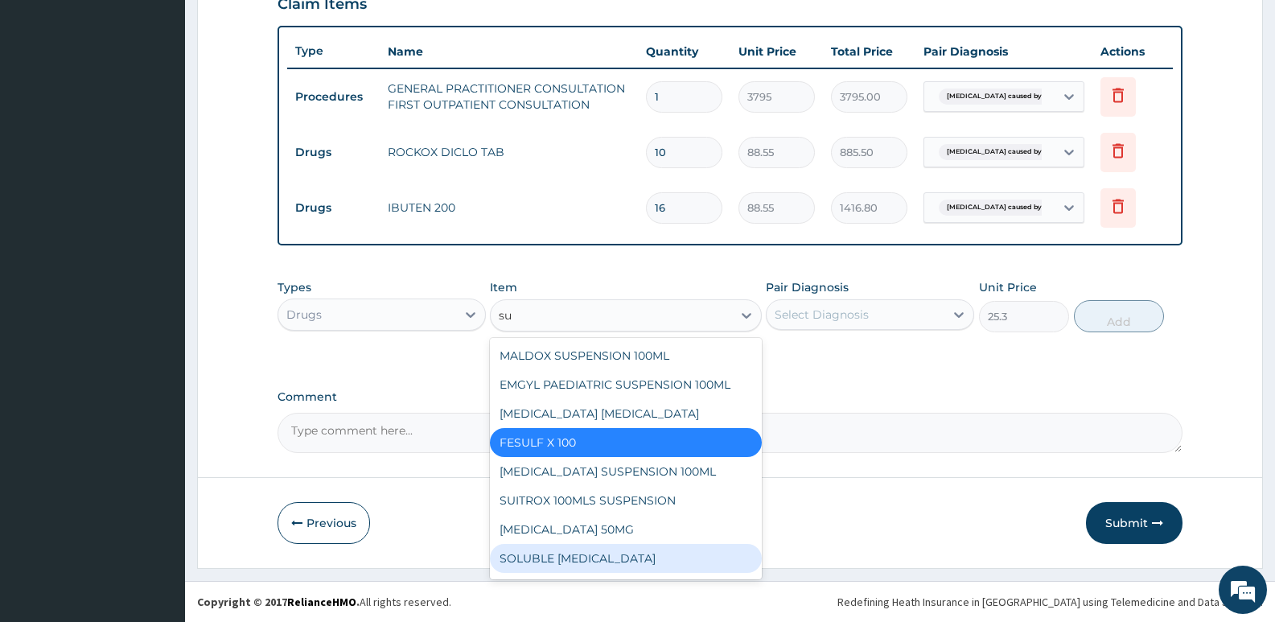
type input "s"
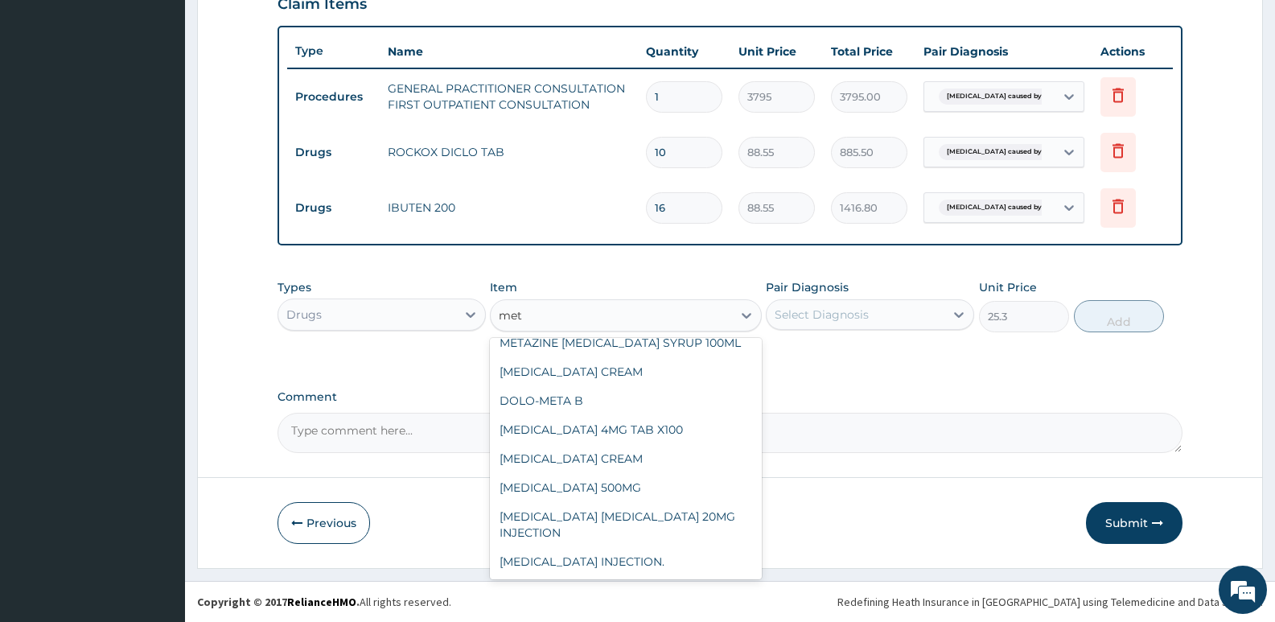
scroll to position [13, 0]
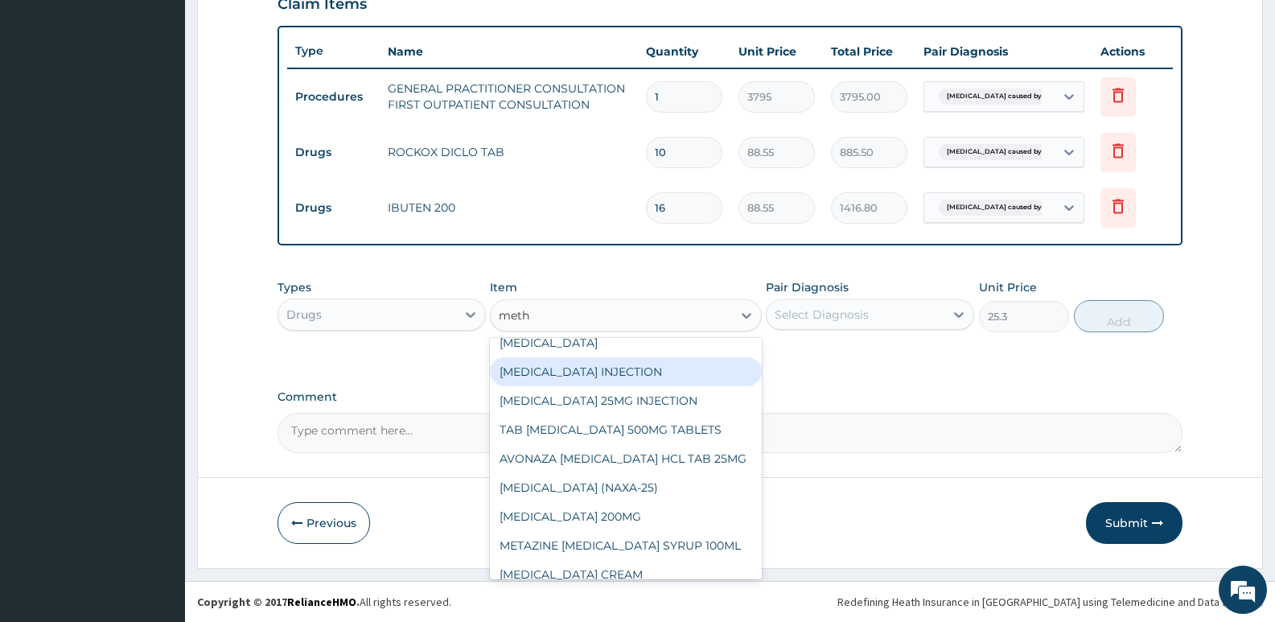
type input "meth"
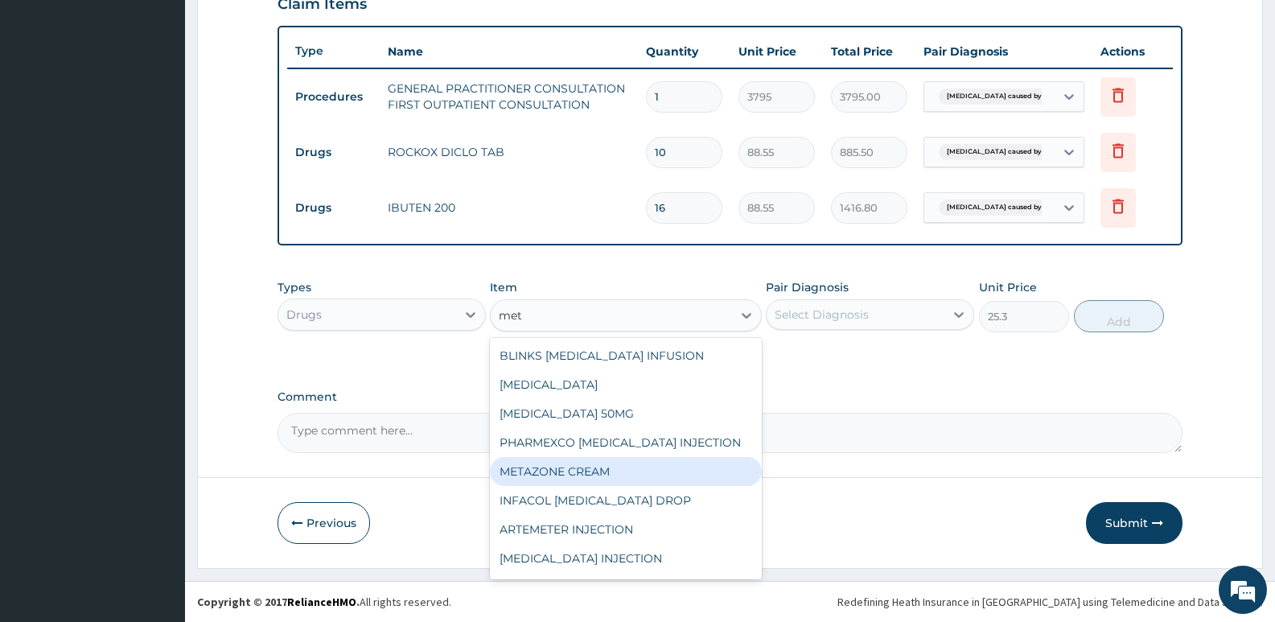
type input "met"
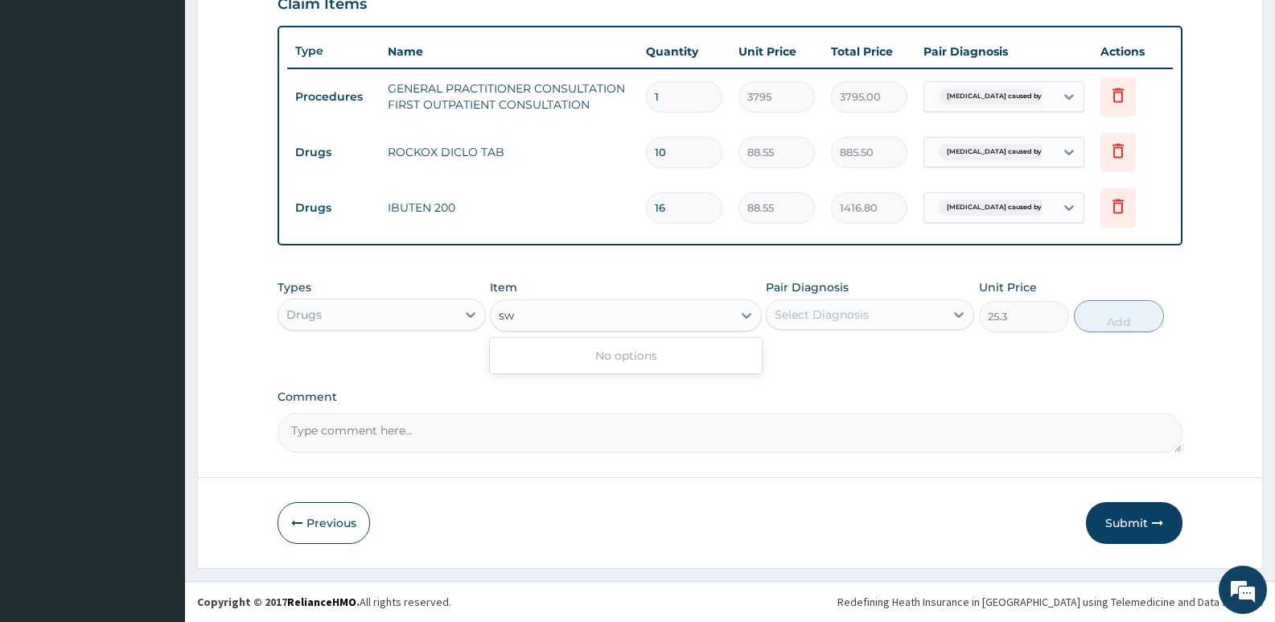
type input "s"
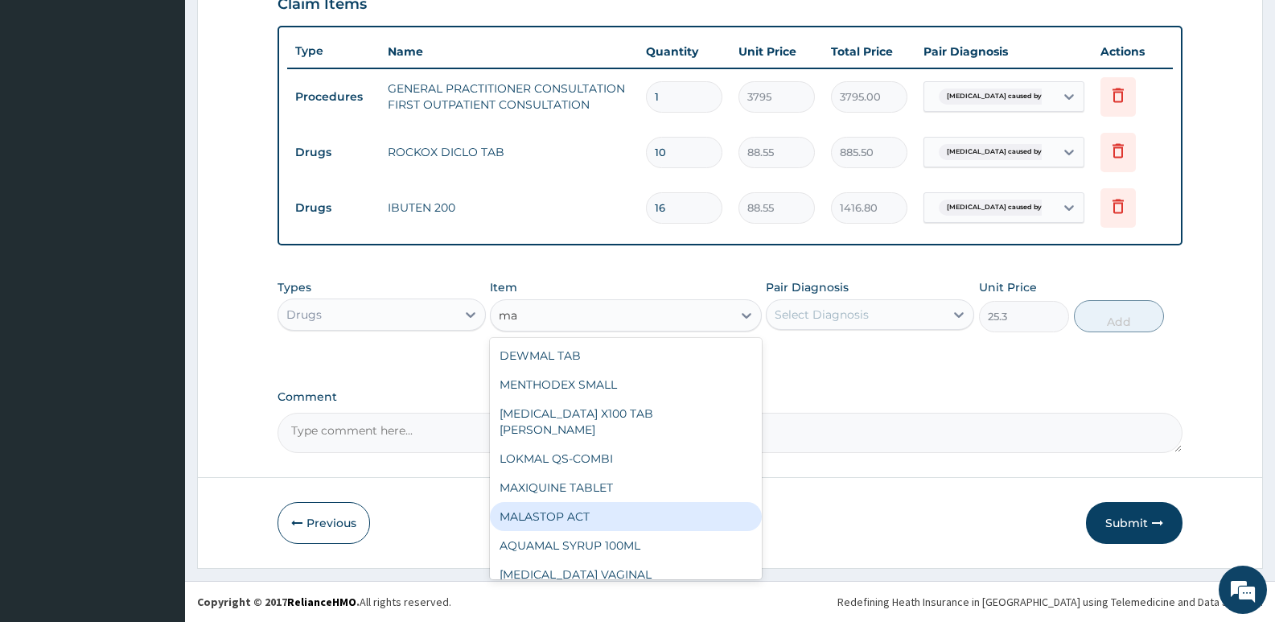
type input "m"
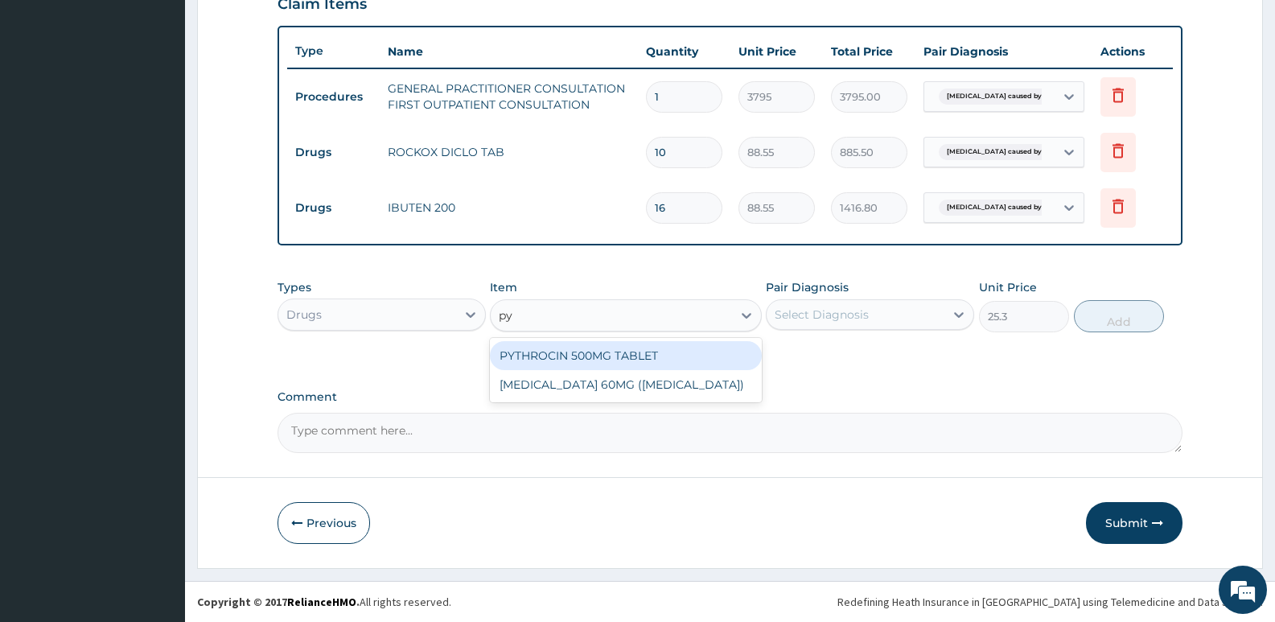
type input "py"
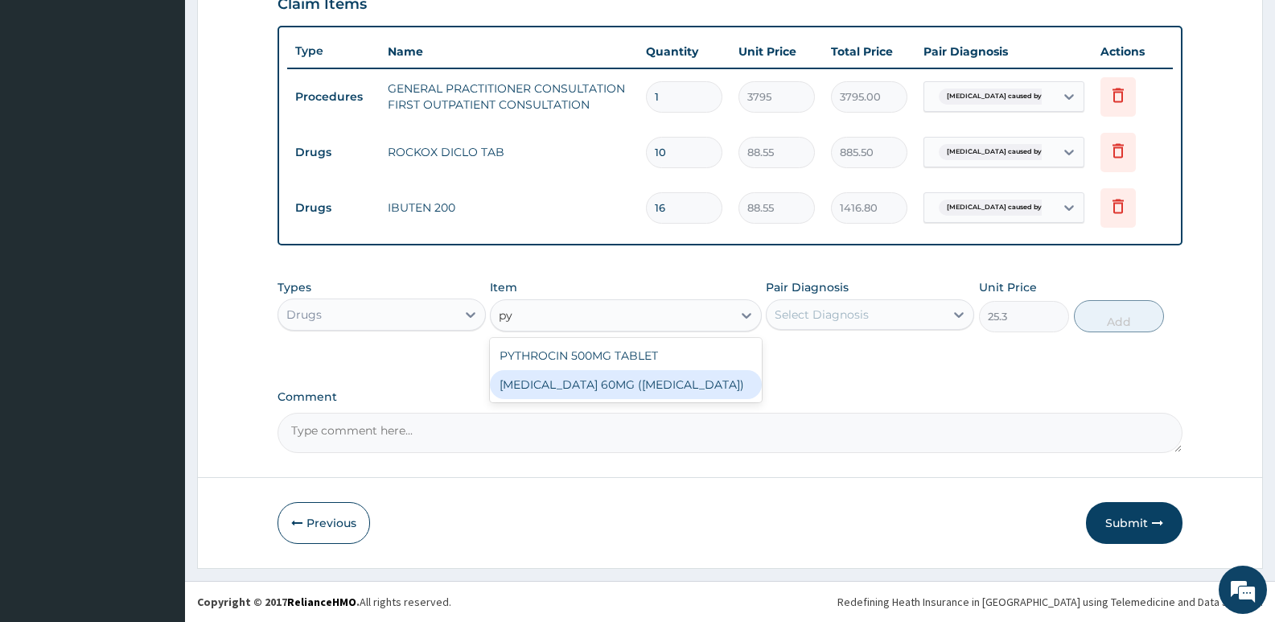
type input "p"
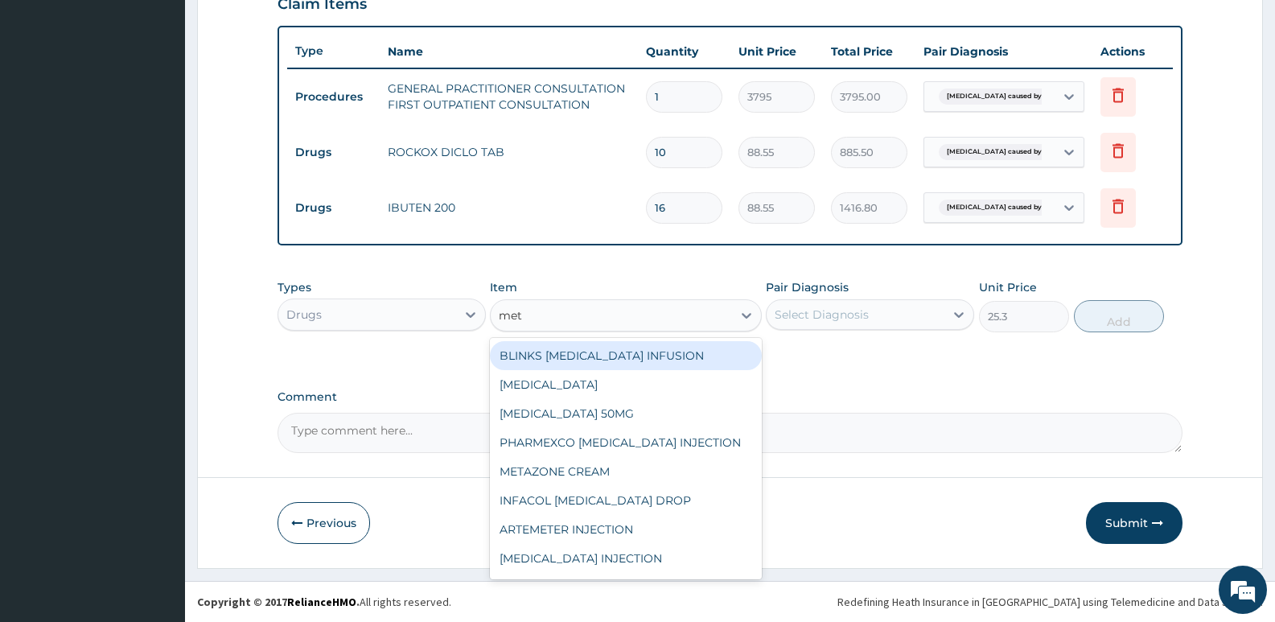
type input "meth"
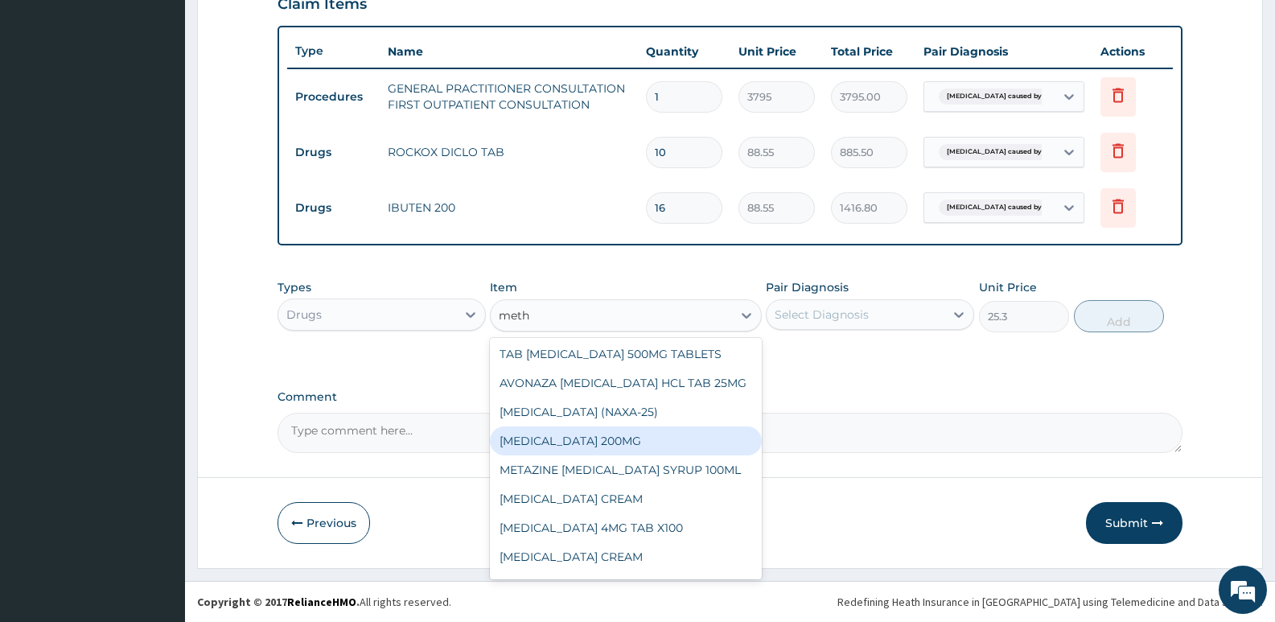
scroll to position [158, 0]
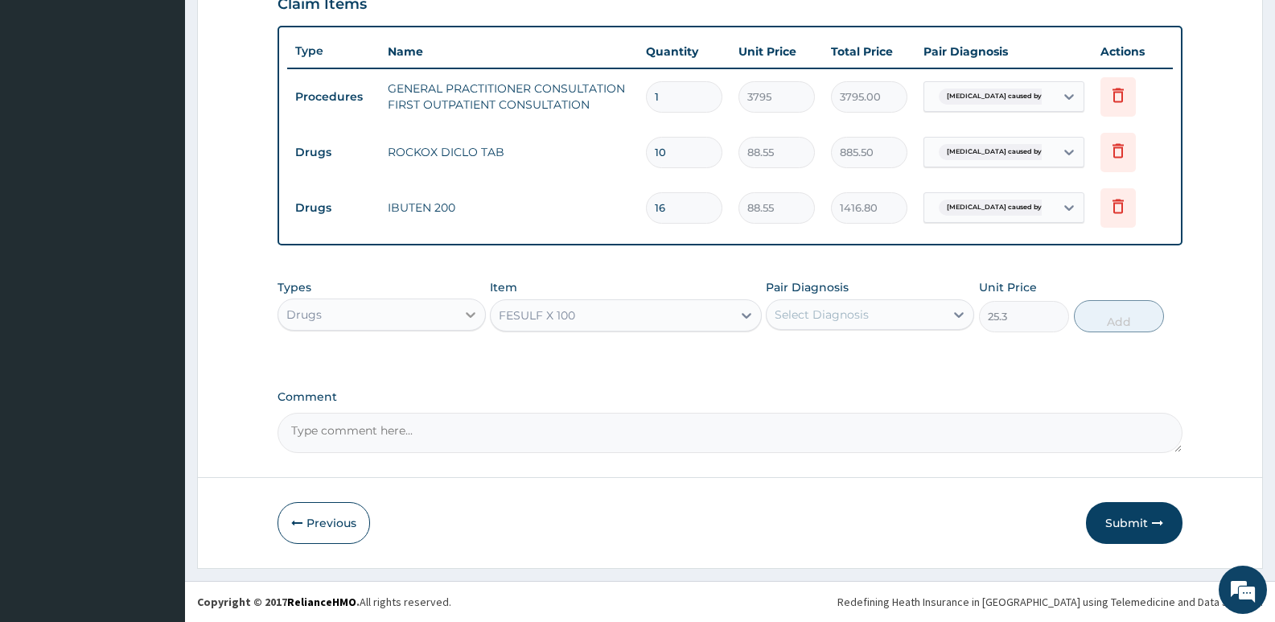
drag, startPoint x: 590, startPoint y: 310, endPoint x: 484, endPoint y: 309, distance: 105.4
click at [484, 309] on div "Types Drugs Item option FESULF X 100, selected. Select is focused ,type to refi…" at bounding box center [730, 305] width 905 height 69
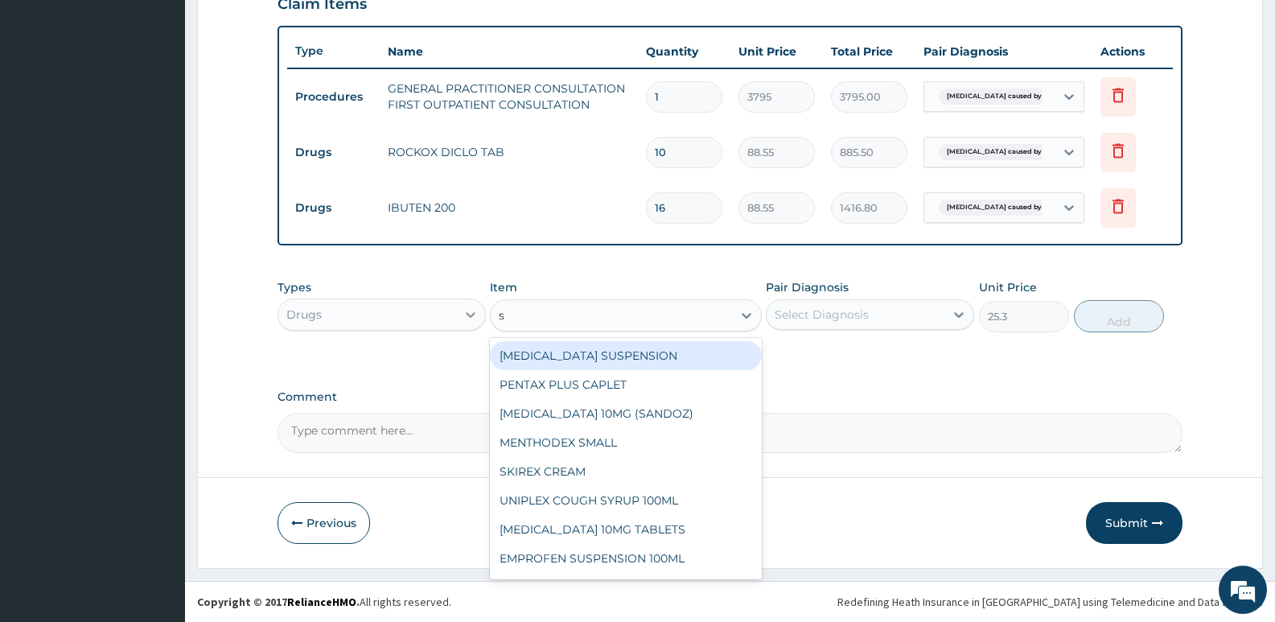
type input "su"
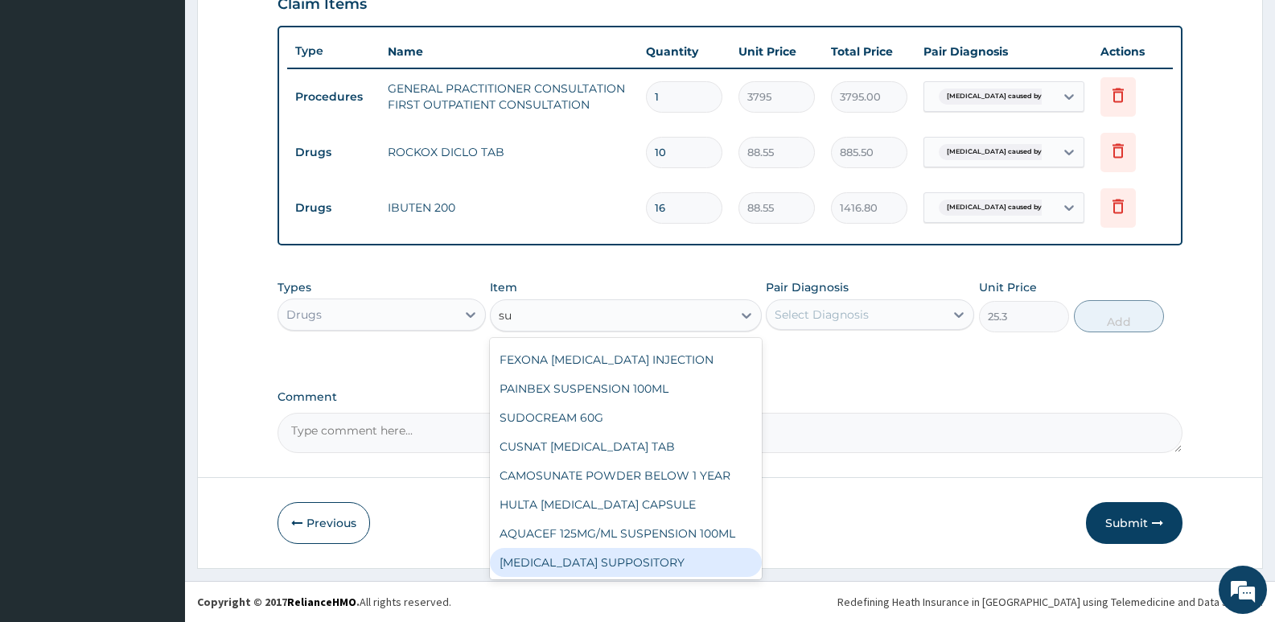
scroll to position [875, 0]
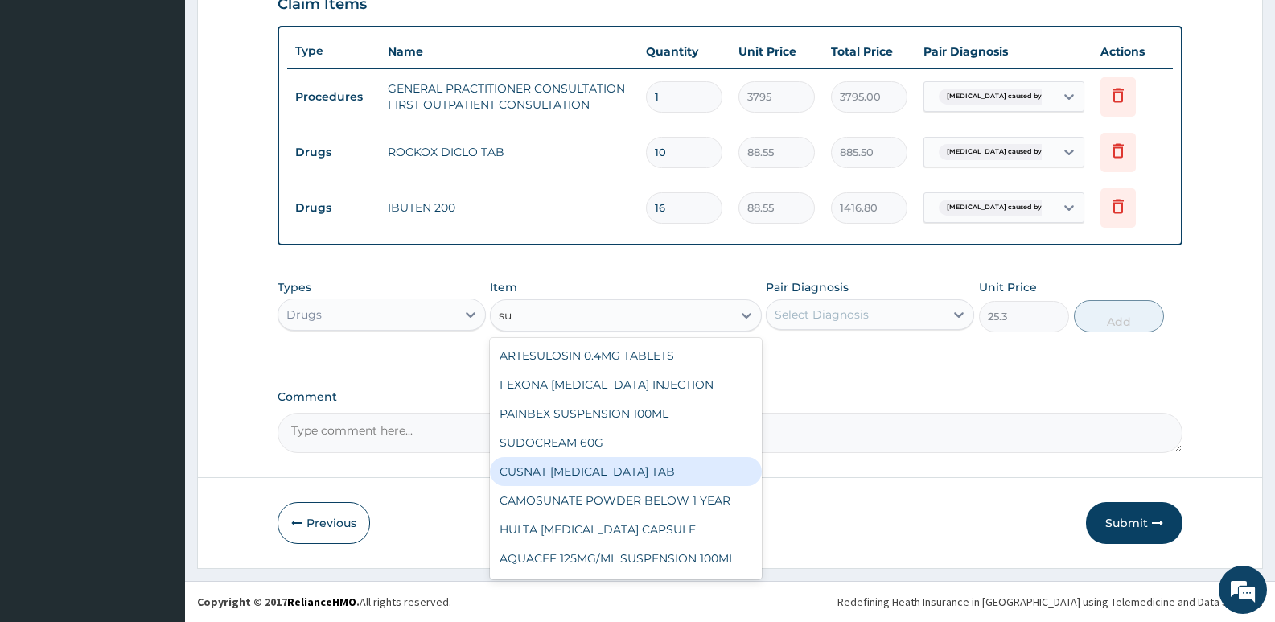
click at [615, 462] on div "CUSNAT ARTESUNATE TAB" at bounding box center [625, 471] width 271 height 29
type input "189.75"
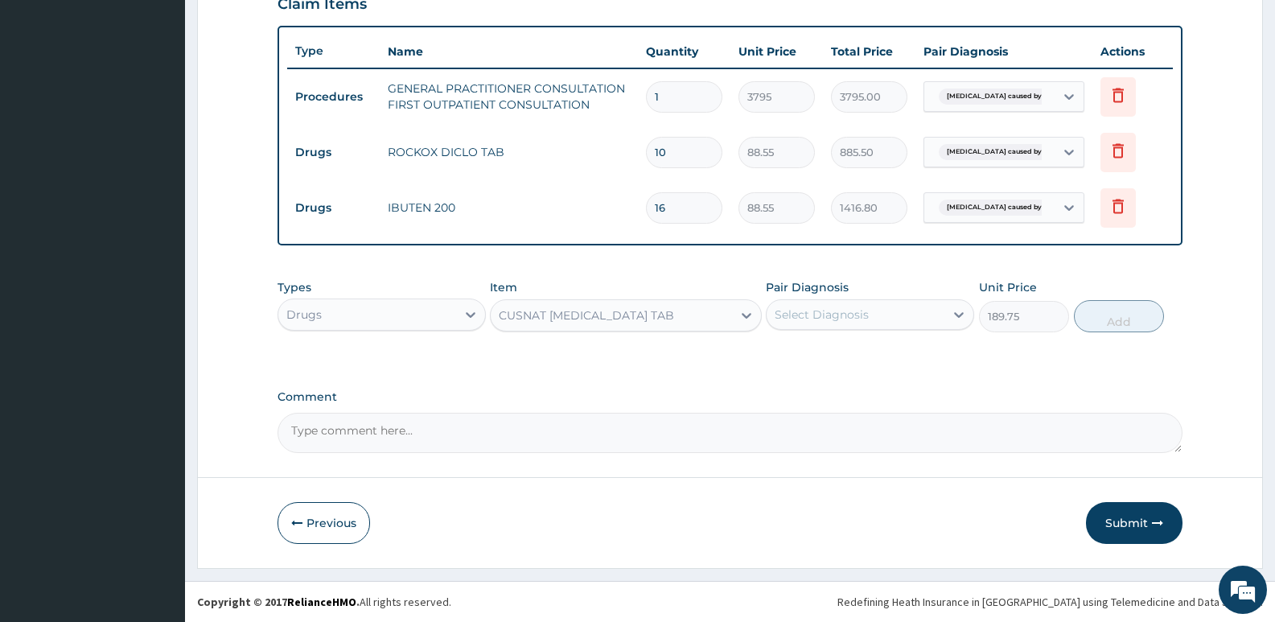
click at [788, 323] on div "Select Diagnosis" at bounding box center [856, 315] width 178 height 26
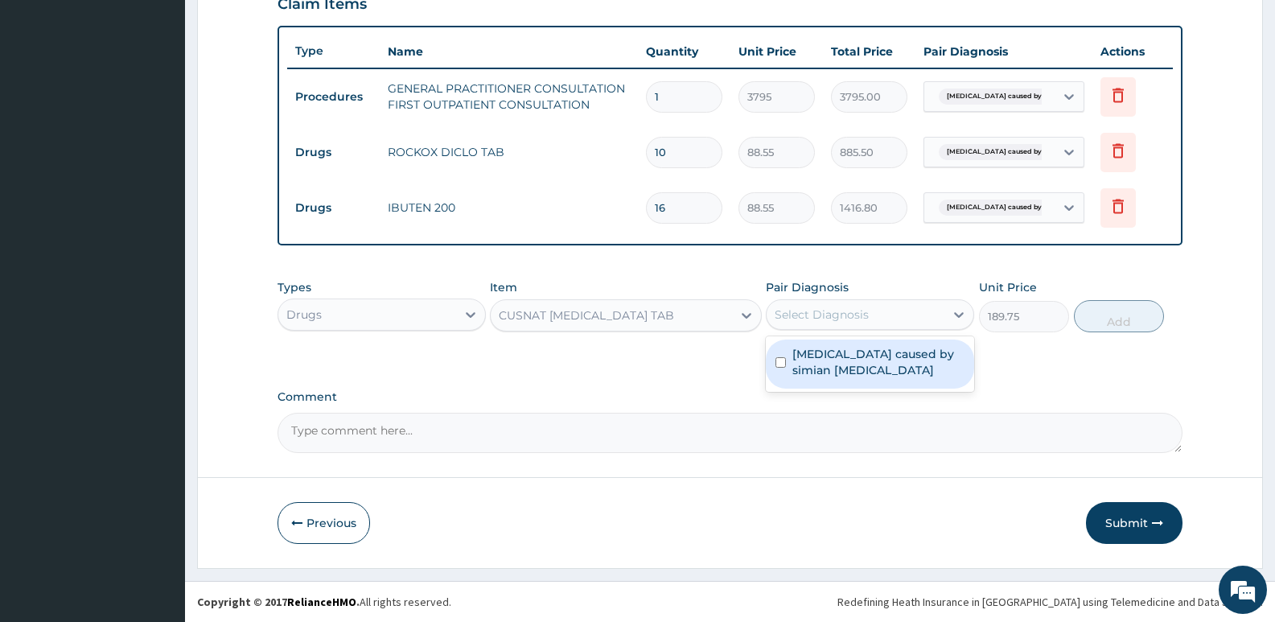
click at [803, 364] on label "Malaria caused by simian plasmodia" at bounding box center [878, 362] width 172 height 32
checkbox input "true"
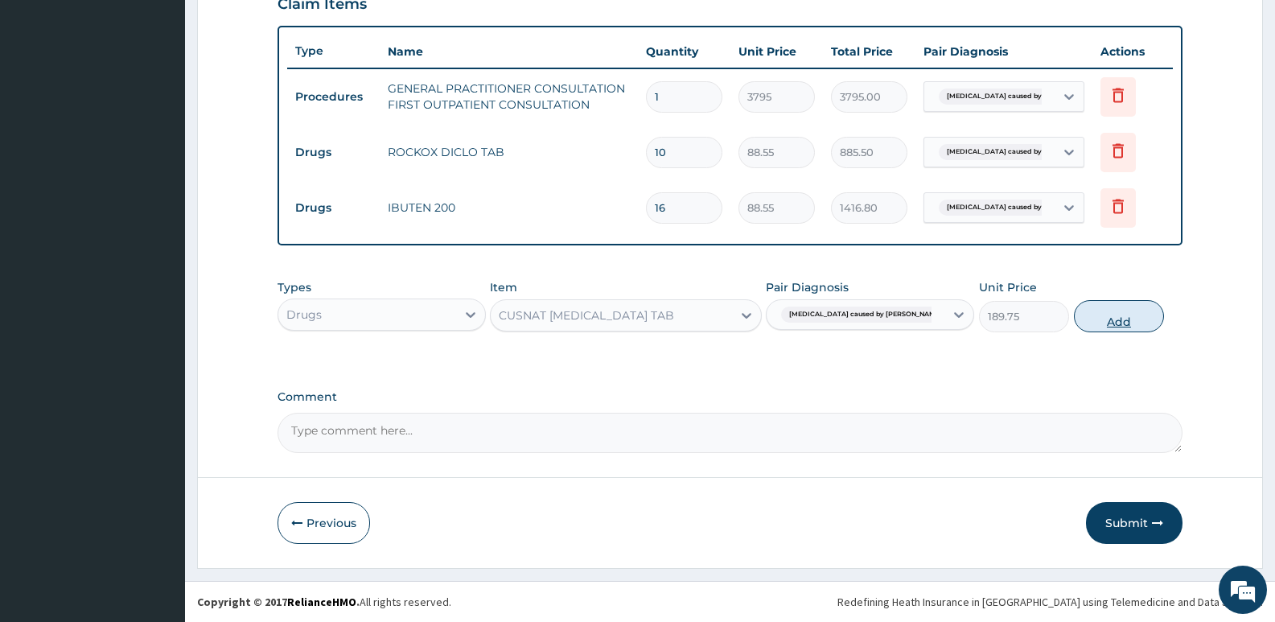
click at [1116, 317] on button "Add" at bounding box center [1119, 316] width 90 height 32
type input "0"
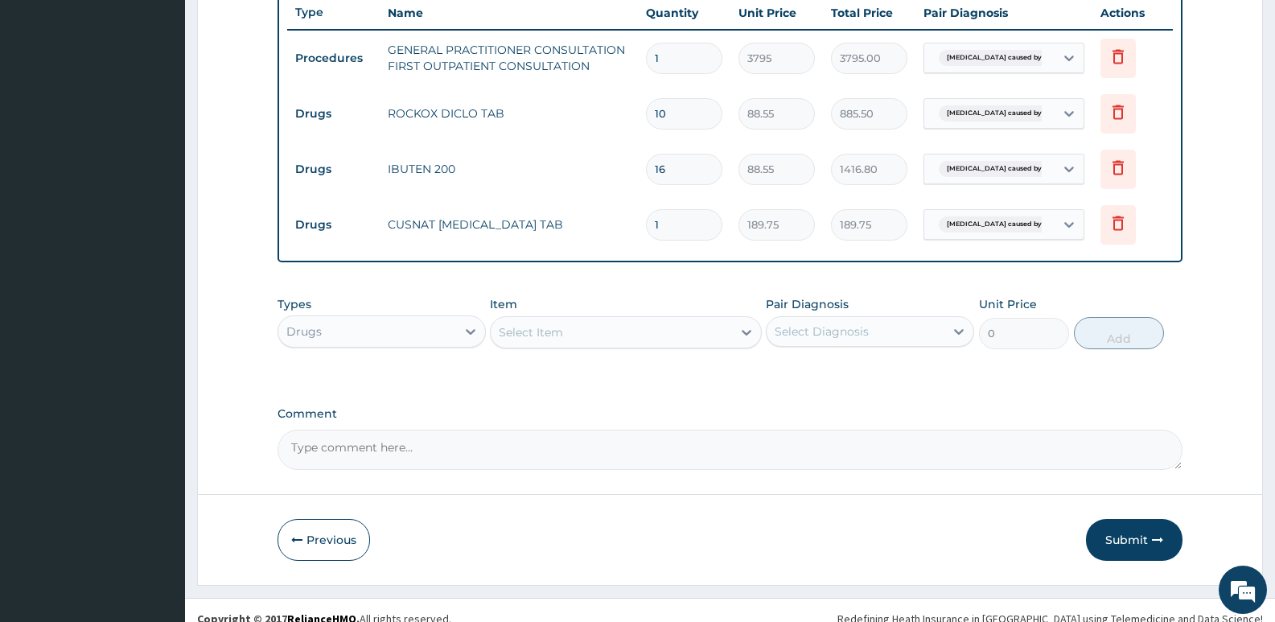
scroll to position [628, 0]
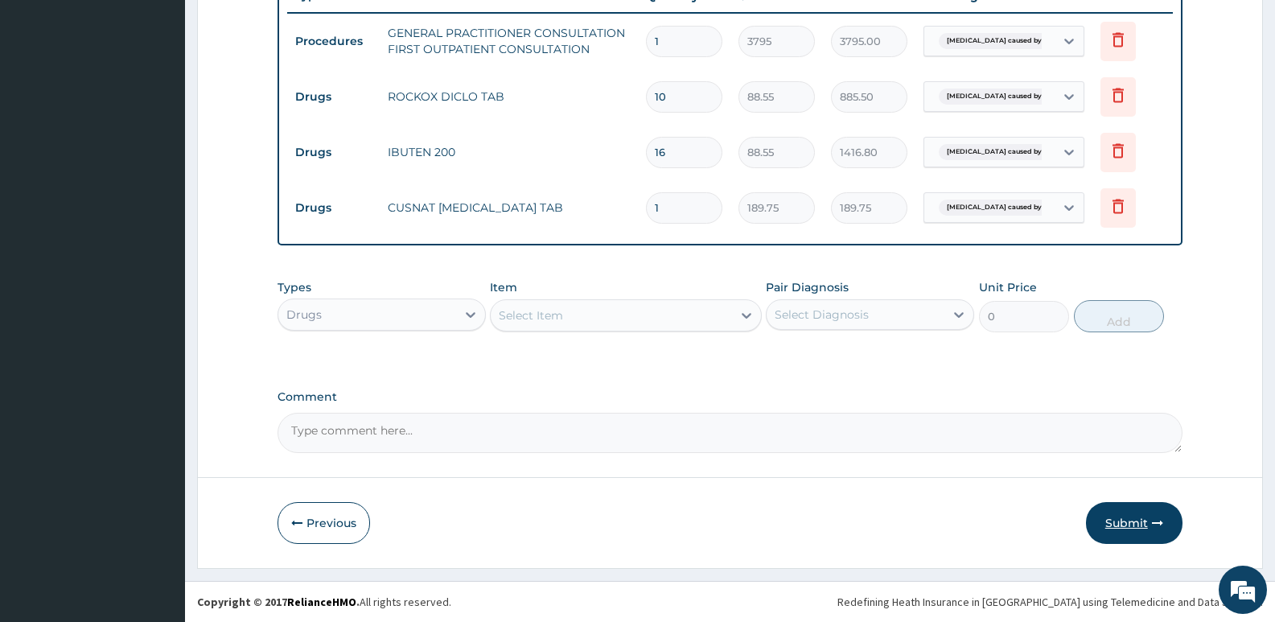
click at [1124, 514] on button "Submit" at bounding box center [1134, 523] width 97 height 42
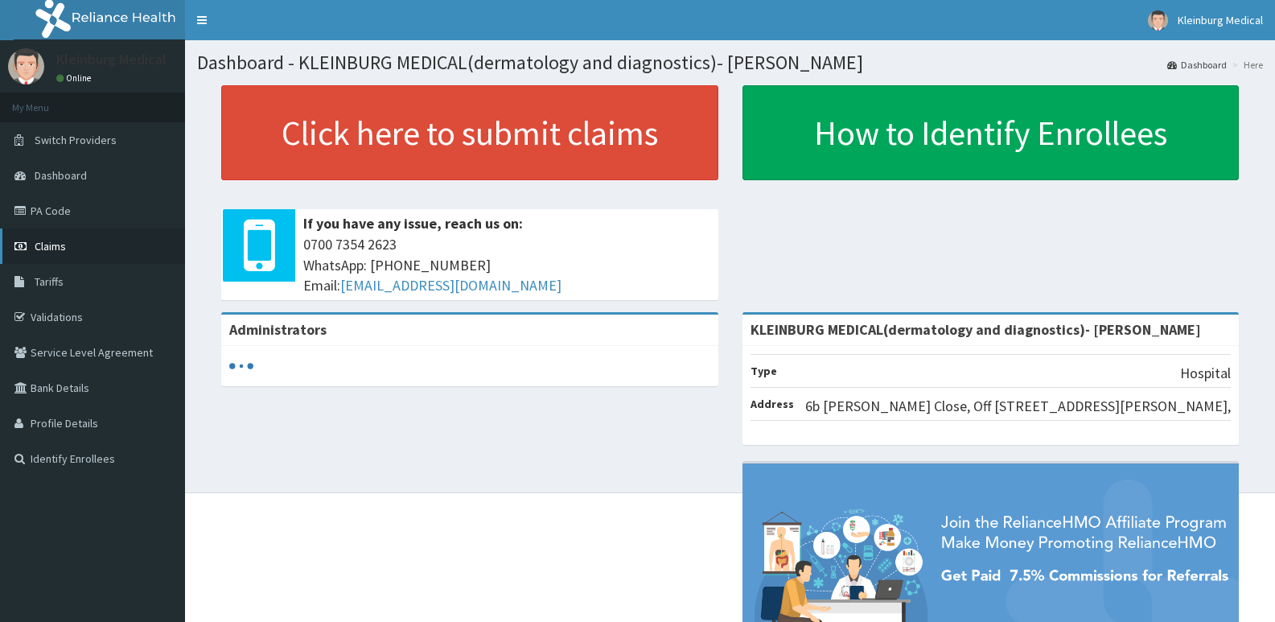
click at [67, 232] on link "Claims" at bounding box center [92, 245] width 185 height 35
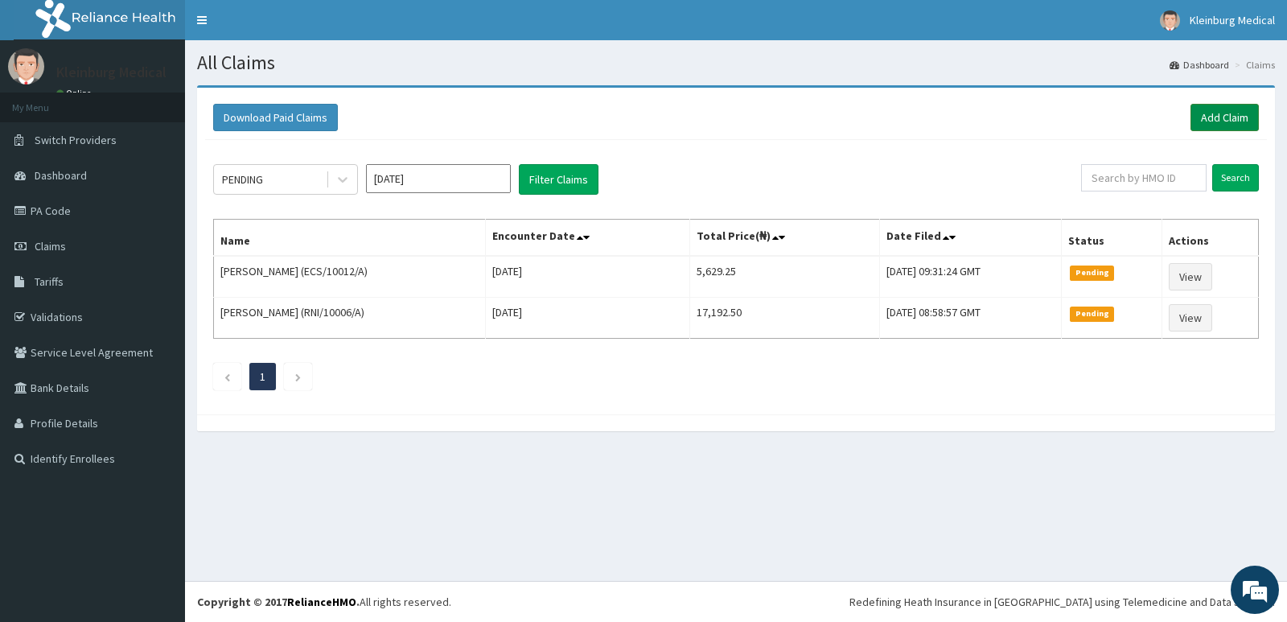
click at [1207, 117] on link "Add Claim" at bounding box center [1224, 117] width 68 height 27
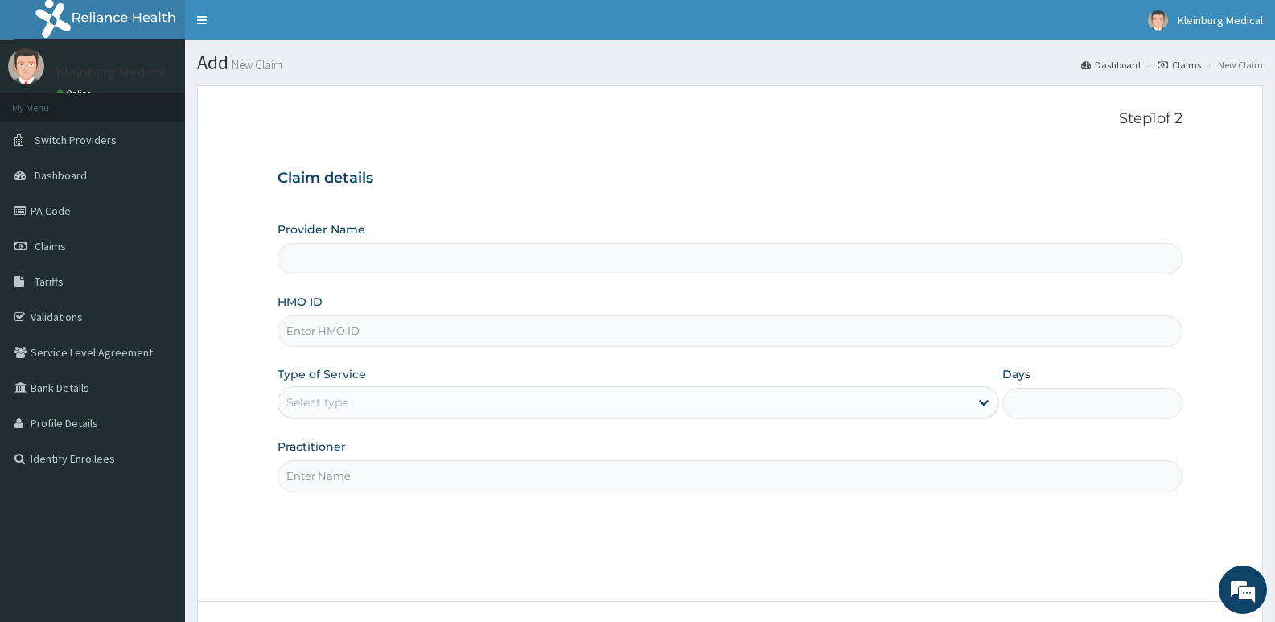
type input "KLEINBURG MEDICAL(dermatology and diagnostics)- [PERSON_NAME]"
click at [376, 334] on input "HMO ID" at bounding box center [730, 330] width 905 height 31
paste input "AIP/10426/A"
type input "AIP/10426/A"
click at [345, 408] on div "Select type" at bounding box center [317, 402] width 62 height 16
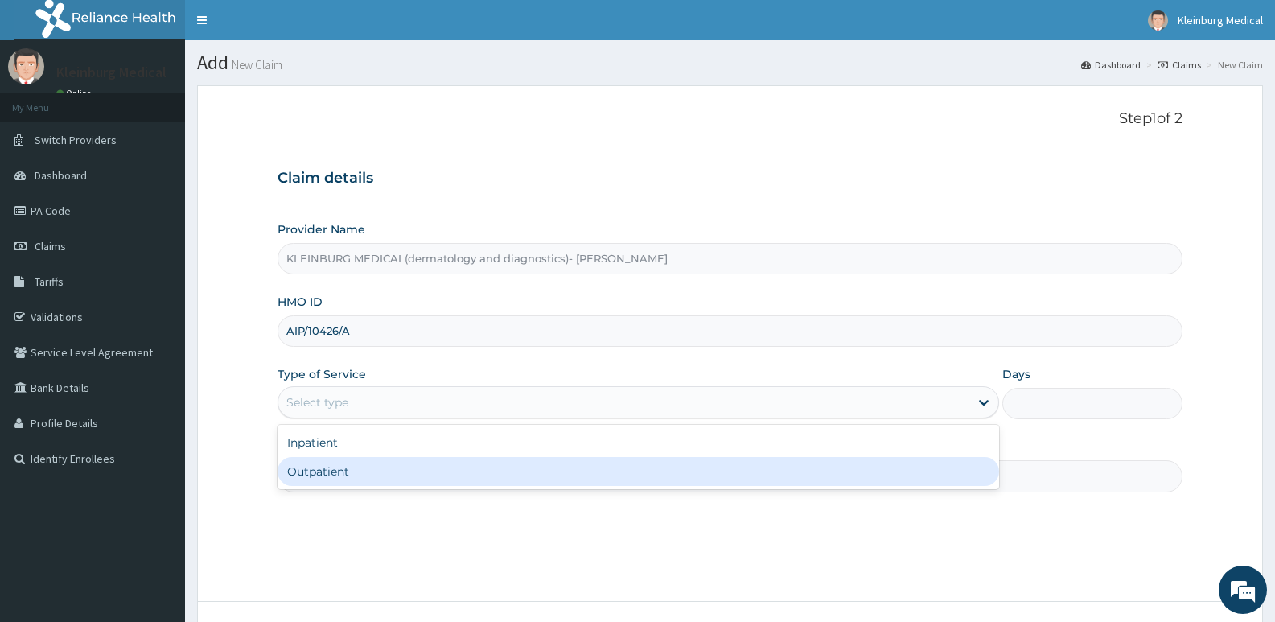
click at [344, 467] on div "Outpatient" at bounding box center [638, 471] width 721 height 29
type input "1"
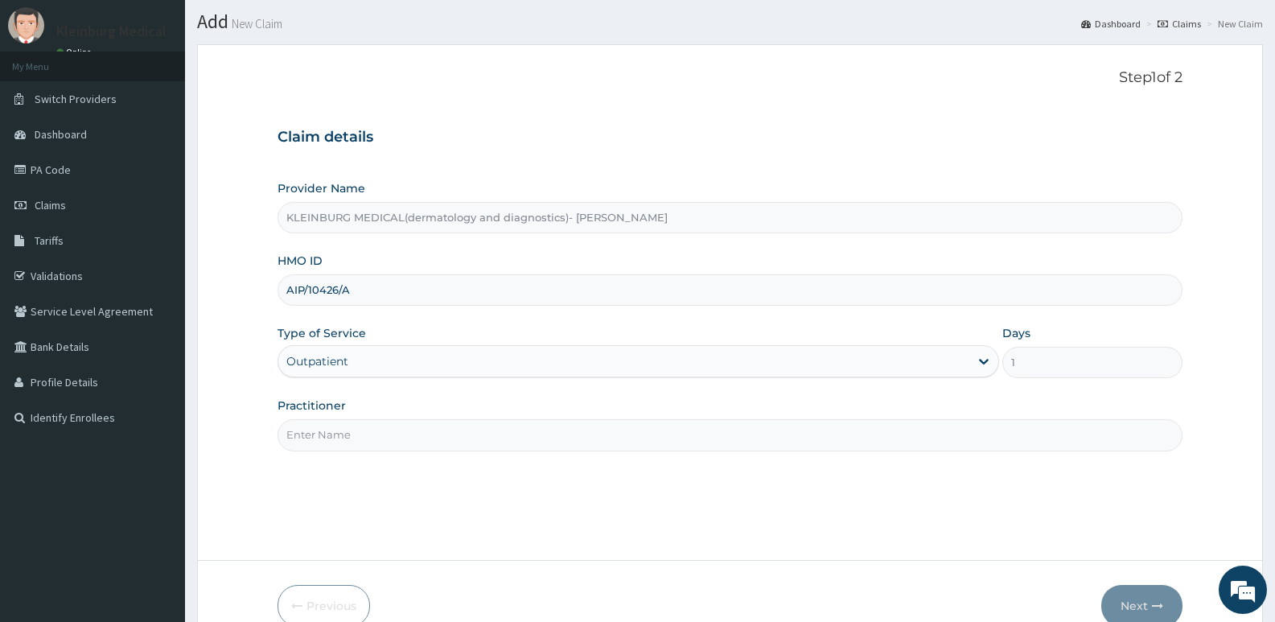
scroll to position [80, 0]
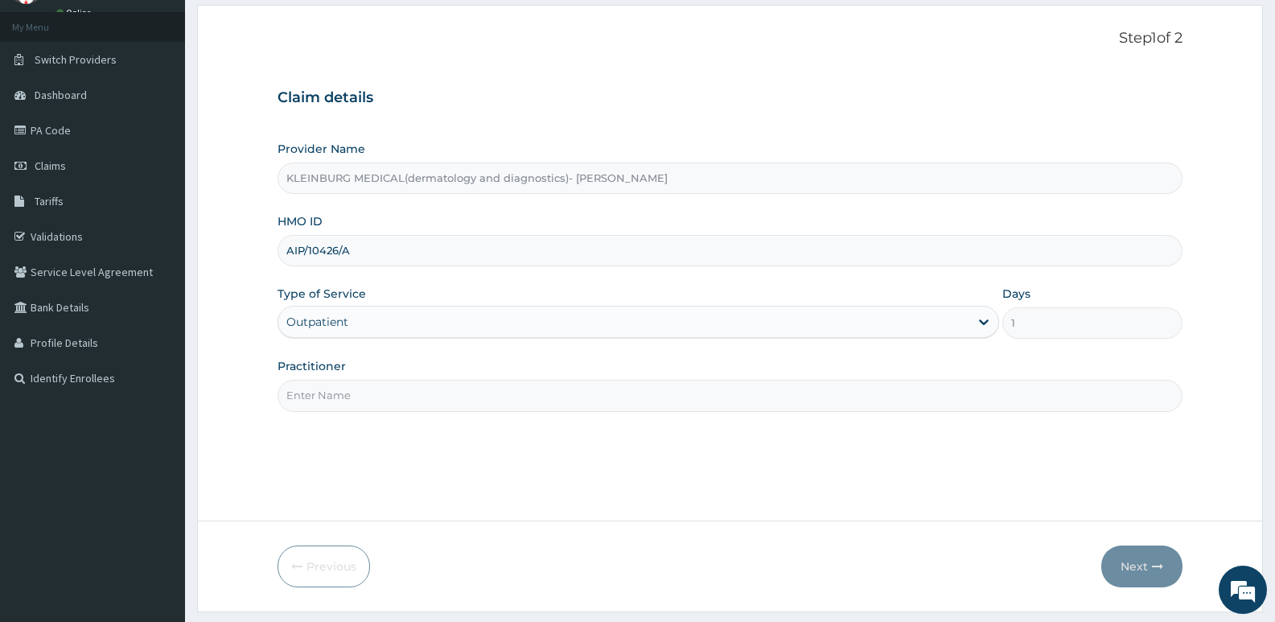
click at [488, 392] on input "Practitioner" at bounding box center [730, 395] width 905 height 31
type input "Dr Chisom"
click at [1132, 569] on button "Next" at bounding box center [1141, 566] width 81 height 42
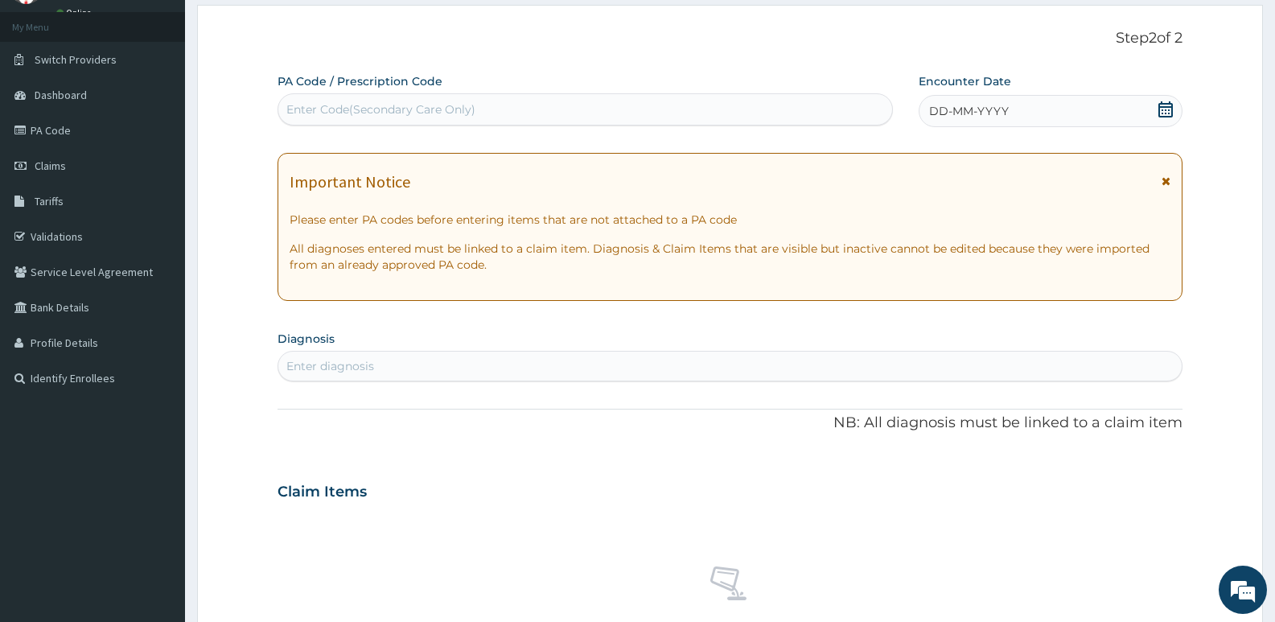
click at [1156, 109] on div "DD-MM-YYYY" at bounding box center [1051, 111] width 264 height 32
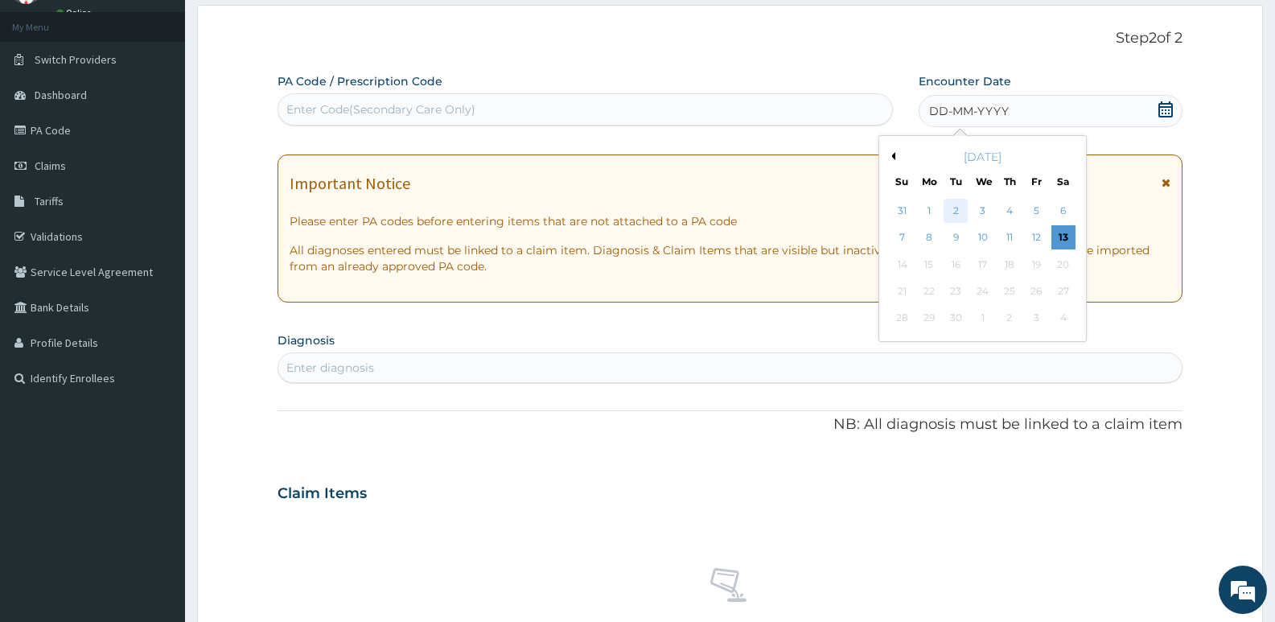
click at [951, 209] on div "2" at bounding box center [956, 211] width 24 height 24
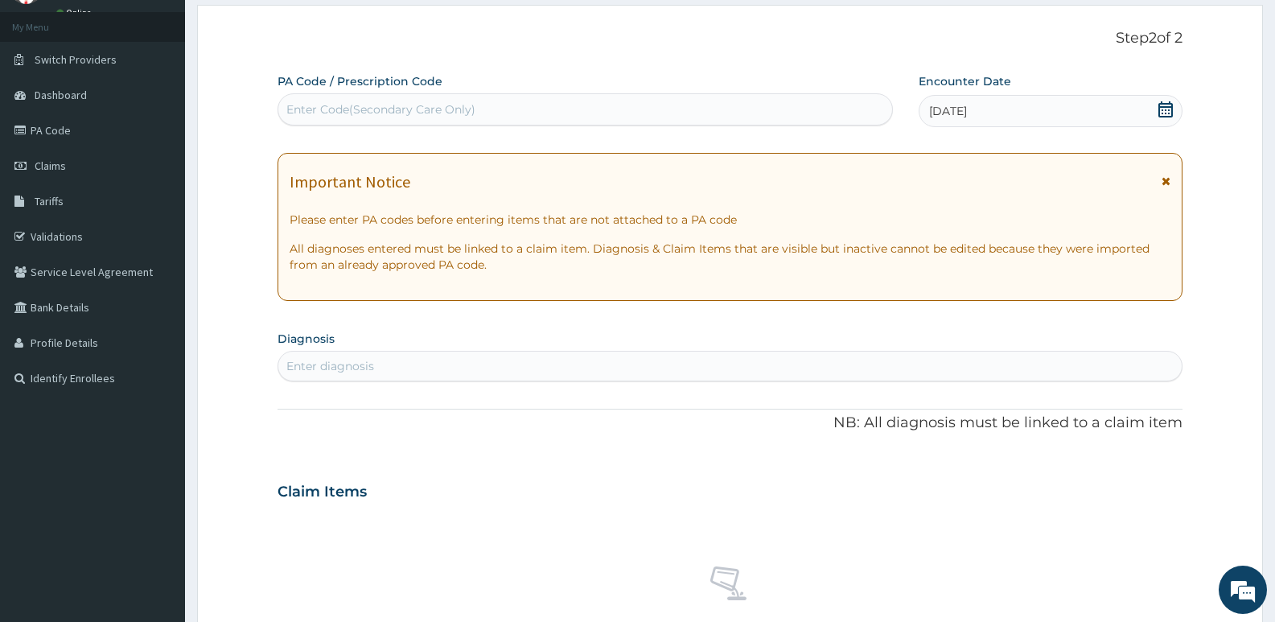
click at [555, 113] on div "Enter Code(Secondary Care Only)" at bounding box center [585, 110] width 614 height 26
paste input "PA/147FA8"
type input "PA/147FA8"
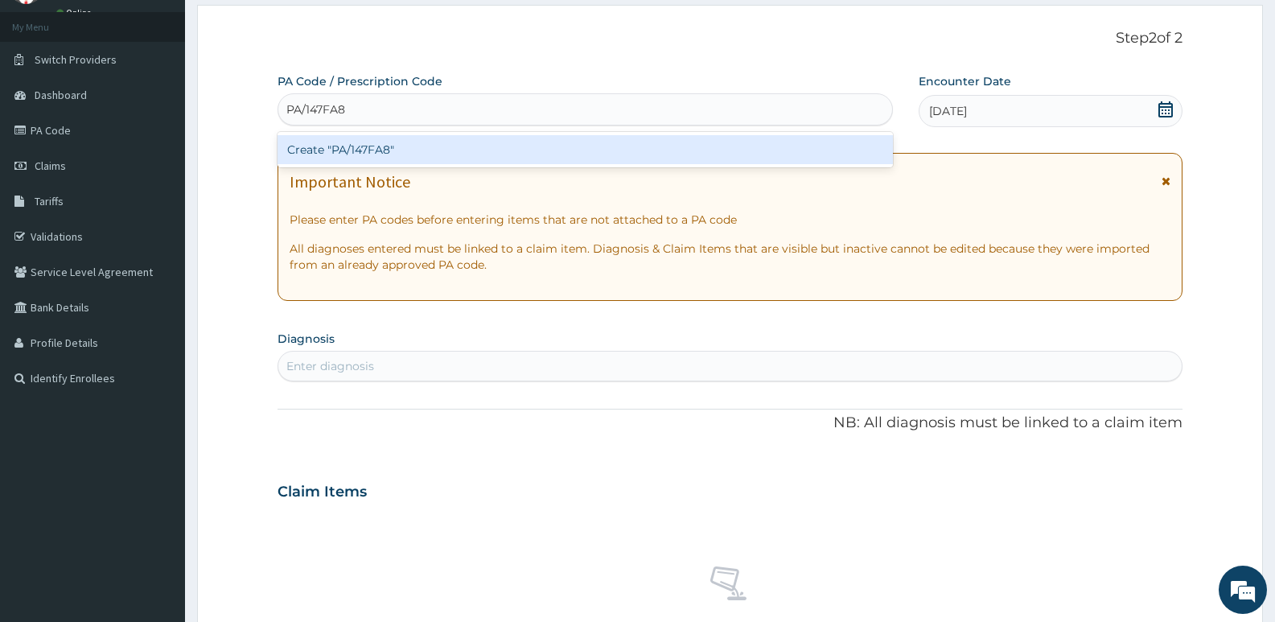
click at [545, 146] on div "Create "PA/147FA8"" at bounding box center [585, 149] width 615 height 29
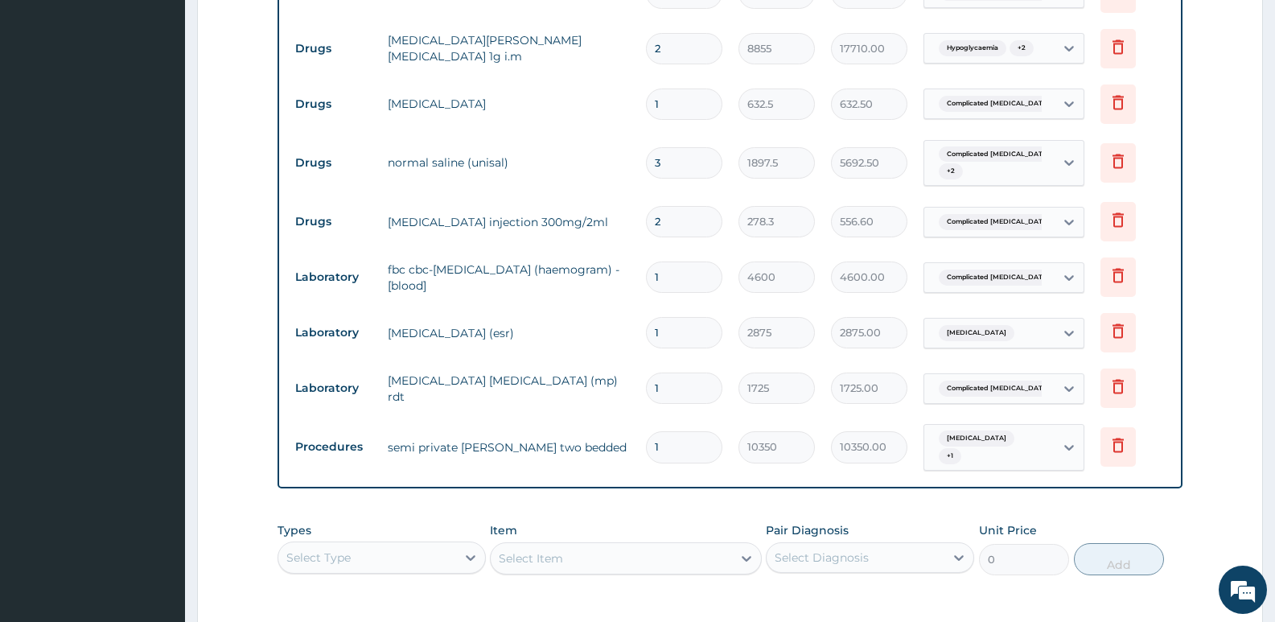
scroll to position [648, 0]
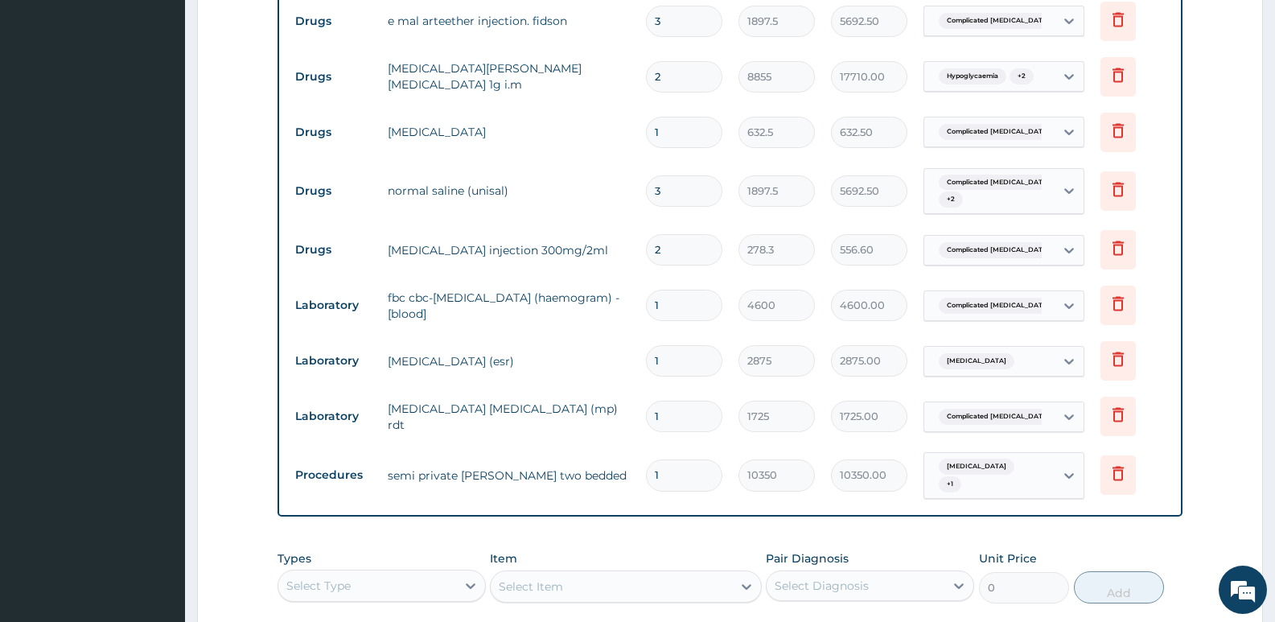
click at [664, 252] on input "2" at bounding box center [684, 249] width 76 height 31
type input "0.00"
type input "4"
type input "1113.20"
type input "4"
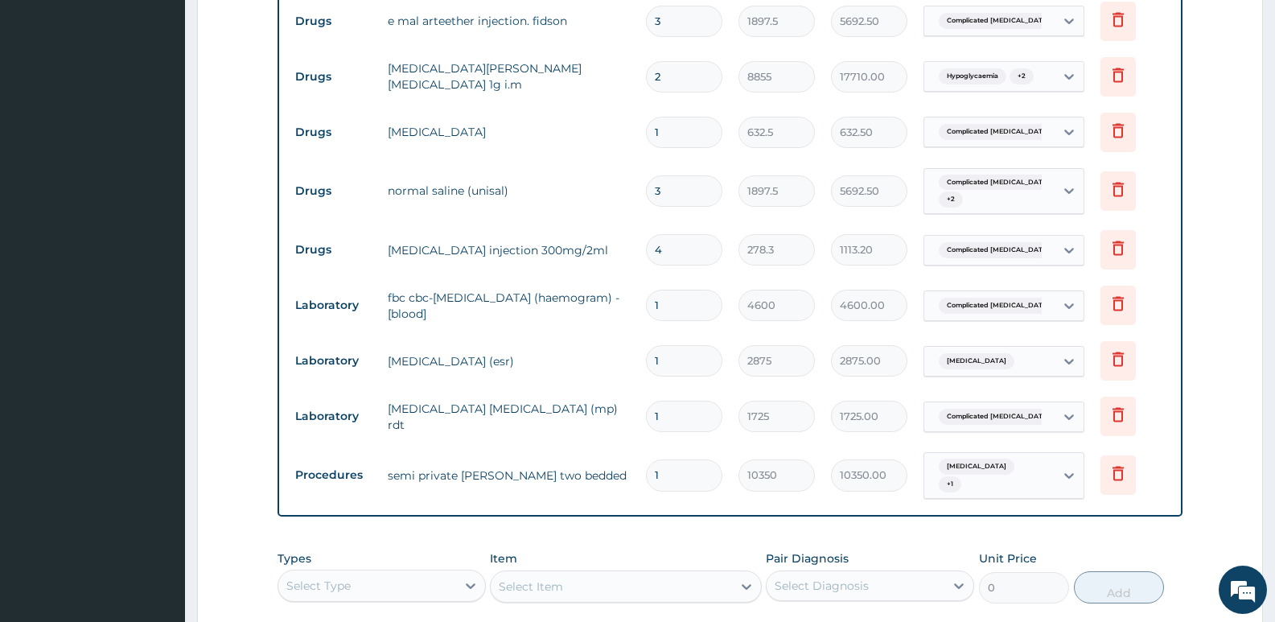
click at [598, 209] on tr "Drugs normal saline (unisal) 3 1897.5 5692.50 Complicated malaria + 2 Delete" at bounding box center [730, 191] width 886 height 63
click at [535, 144] on td "diclofenac" at bounding box center [509, 132] width 258 height 32
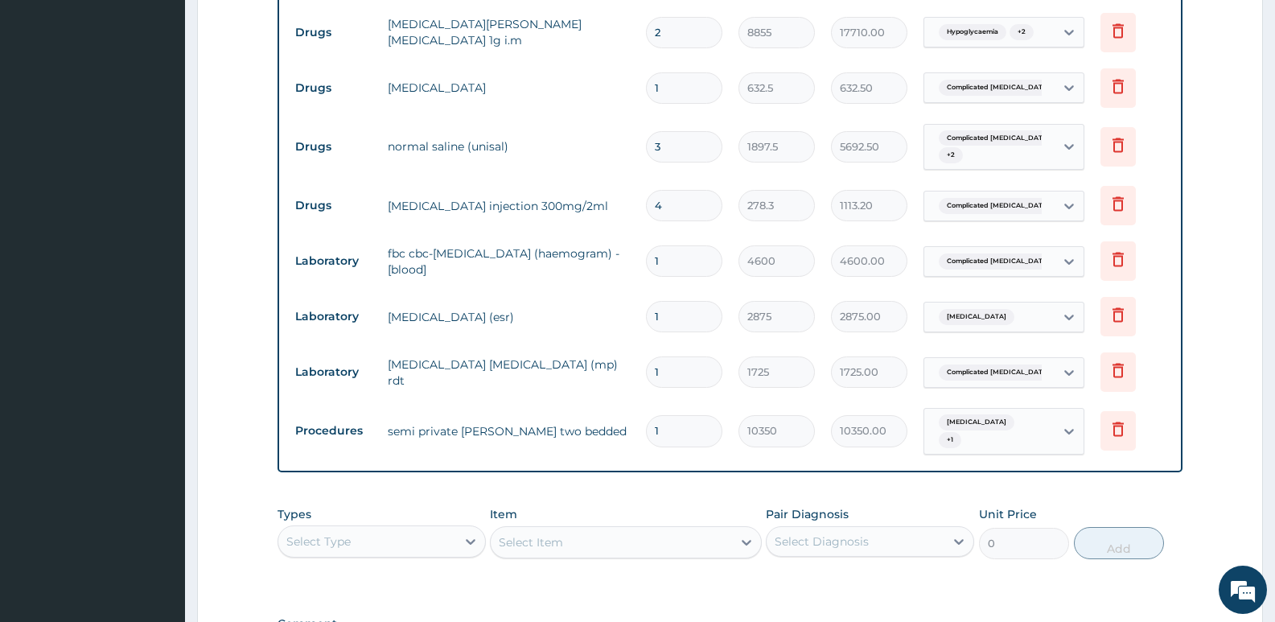
scroll to position [729, 0]
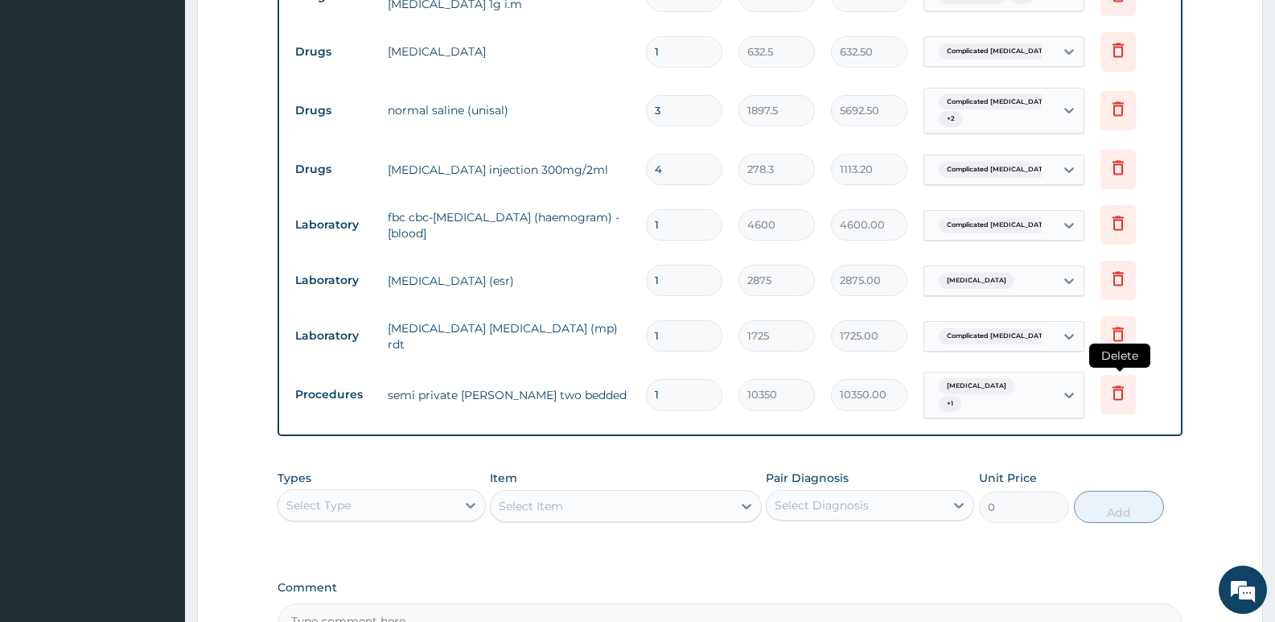
click at [1122, 389] on icon at bounding box center [1117, 393] width 11 height 14
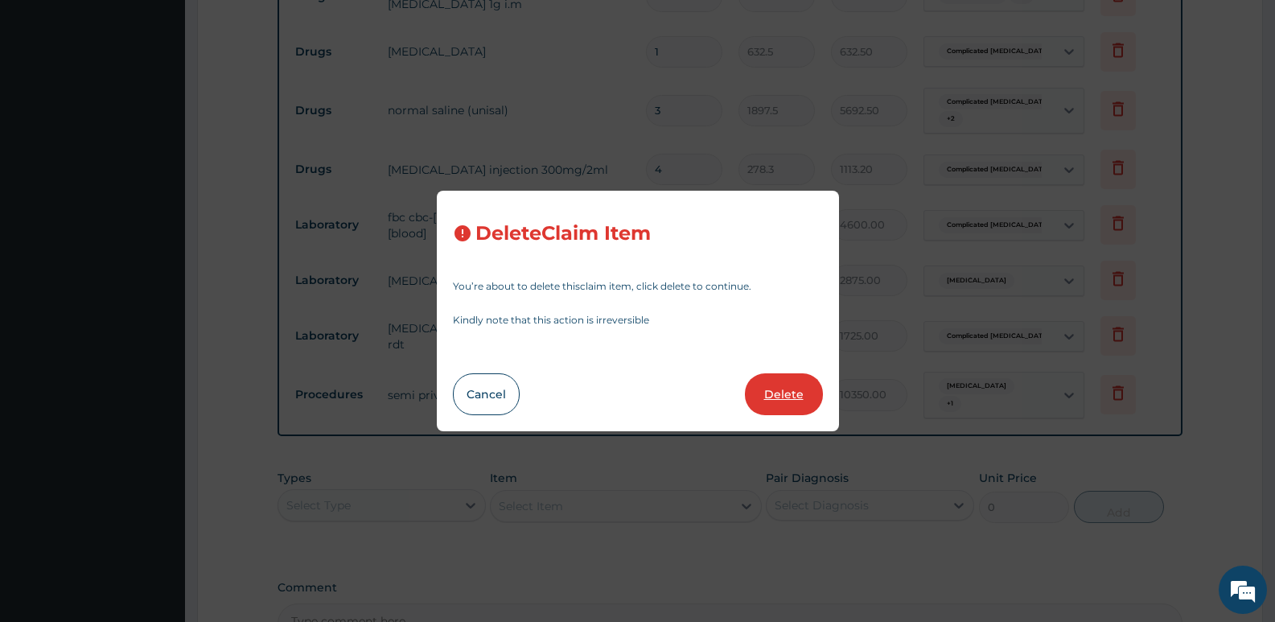
click at [772, 390] on button "Delete" at bounding box center [784, 394] width 78 height 42
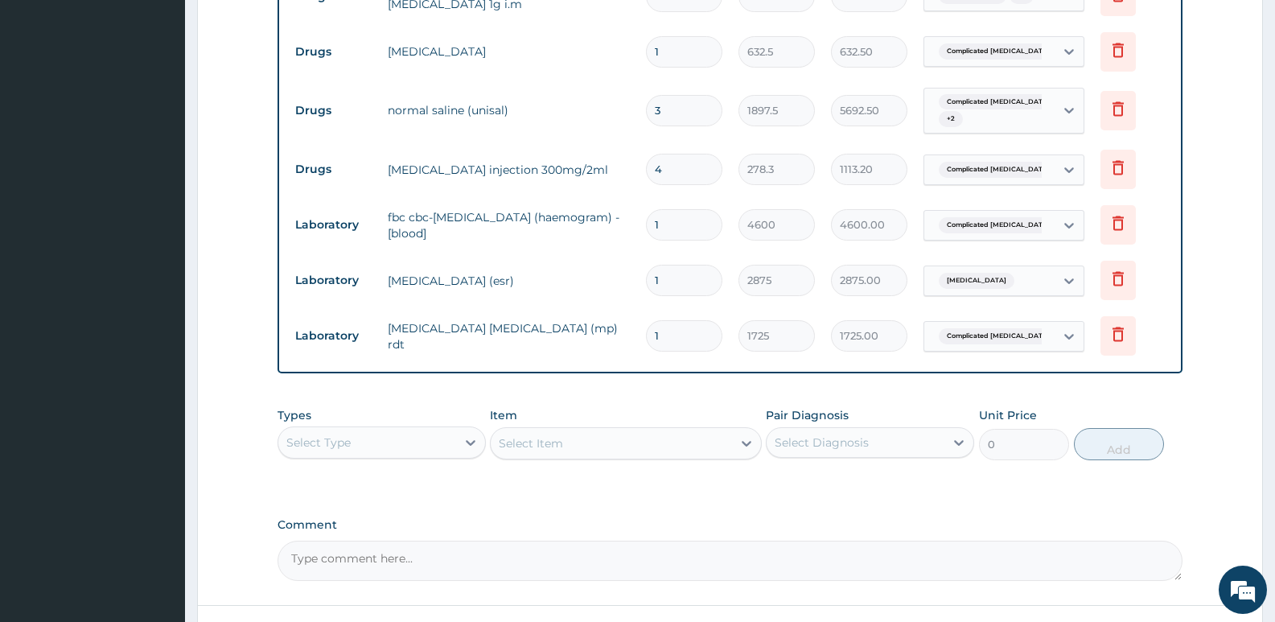
click at [423, 453] on div "Select Type" at bounding box center [367, 443] width 178 height 26
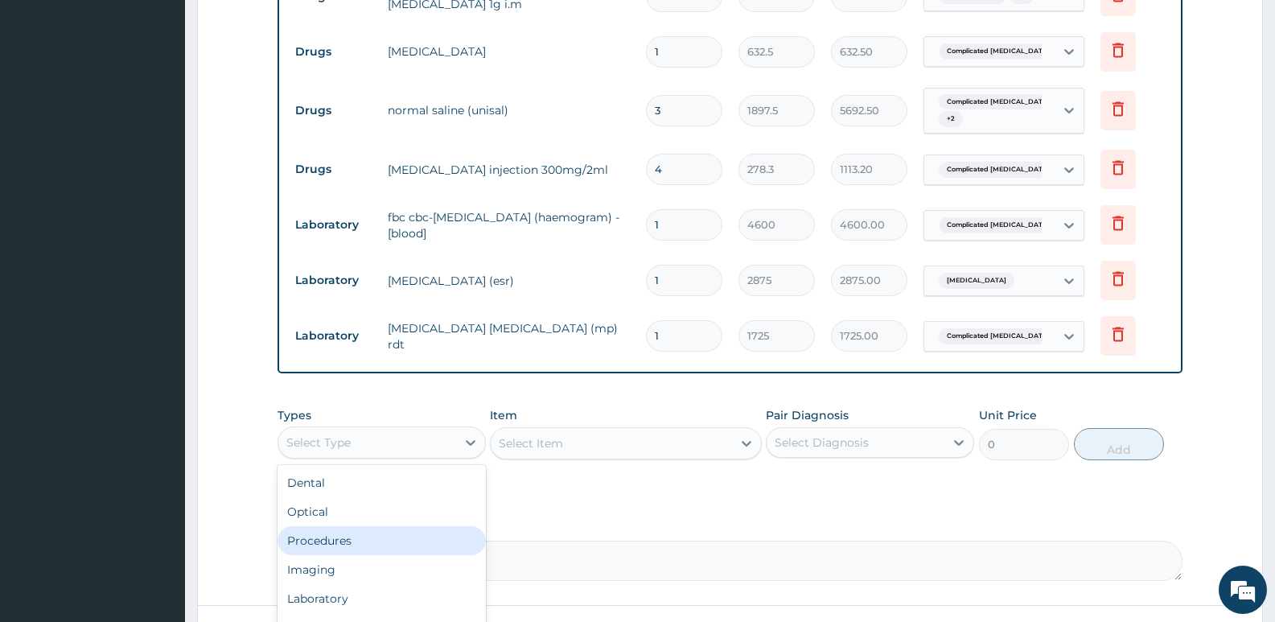
click at [372, 537] on div "Procedures" at bounding box center [382, 540] width 208 height 29
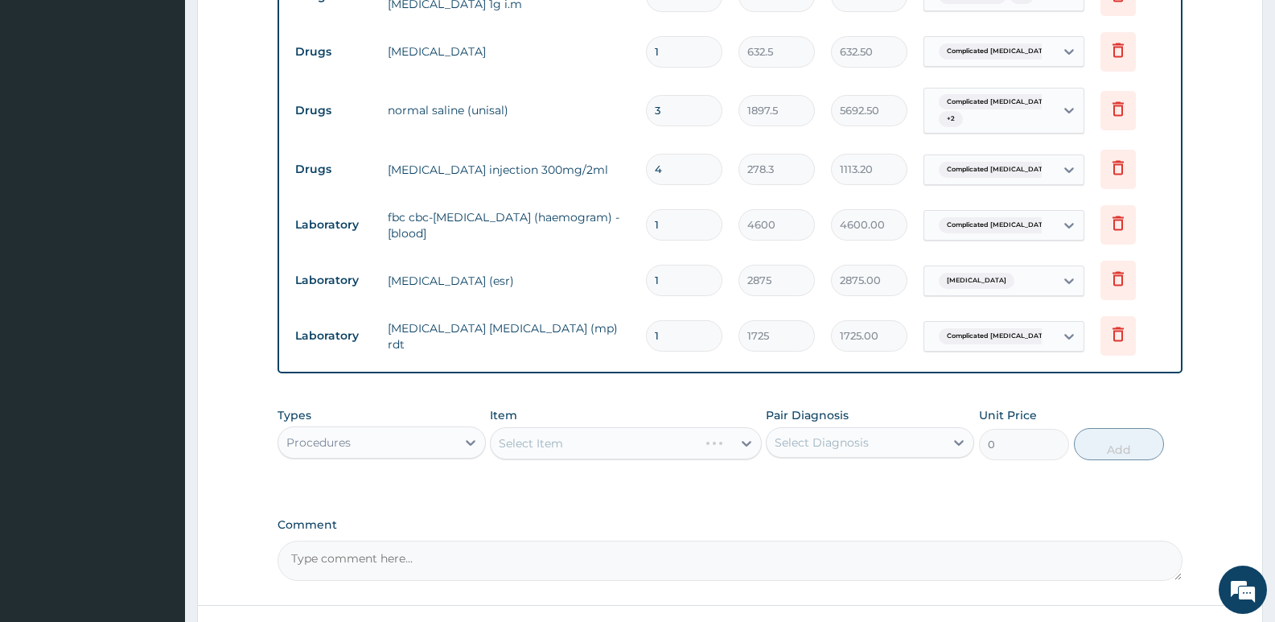
click at [555, 449] on div "Select Item" at bounding box center [625, 443] width 271 height 32
click at [578, 441] on div "Select Item" at bounding box center [625, 443] width 271 height 32
click at [650, 397] on div "PA Code / Prescription Code PA/147FA8 Encounter Date 02-09-2025 Important Notic…" at bounding box center [730, 3] width 905 height 1156
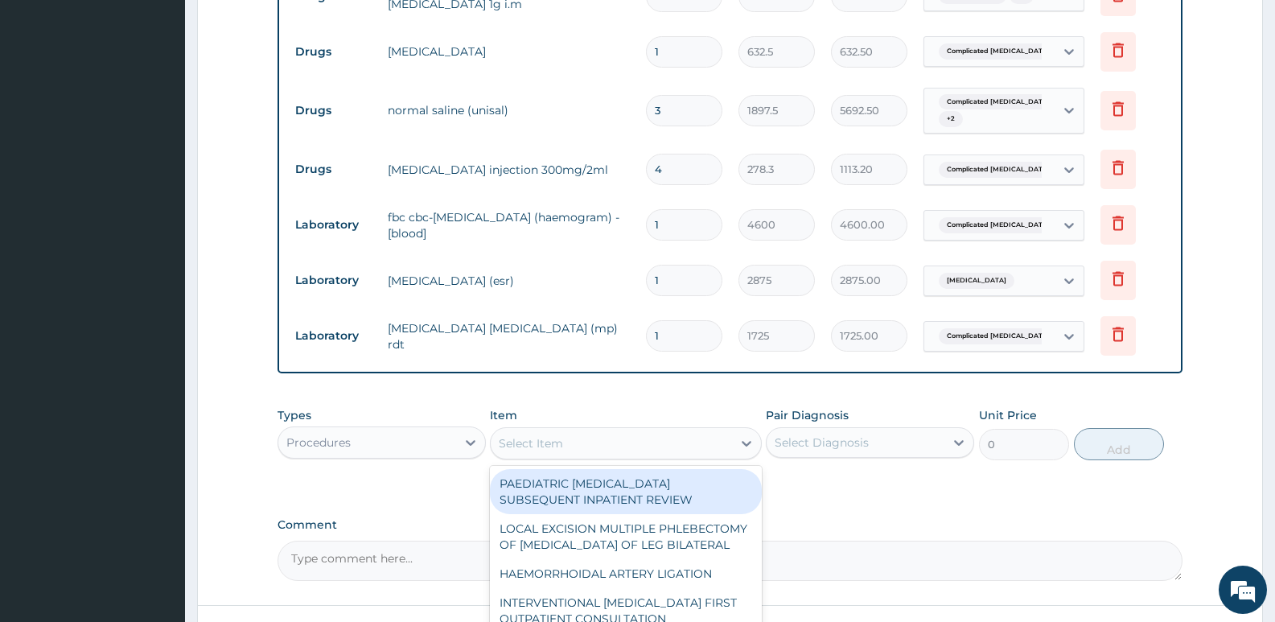
click at [591, 442] on div "Select Item" at bounding box center [611, 443] width 241 height 26
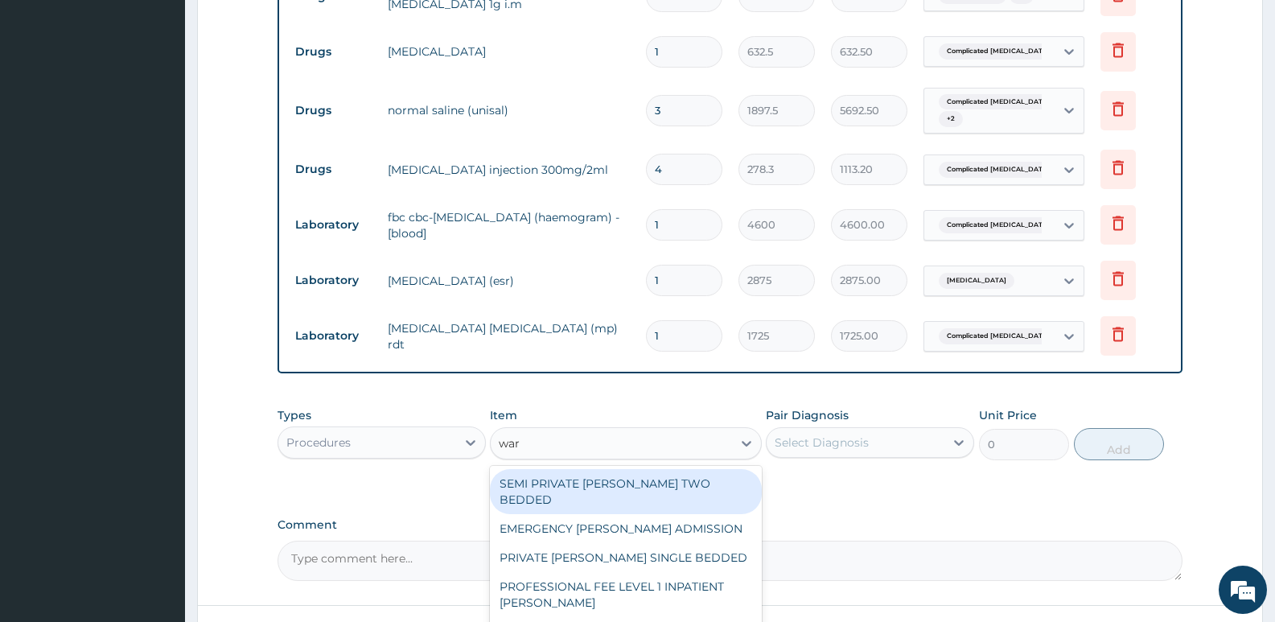
type input "ward"
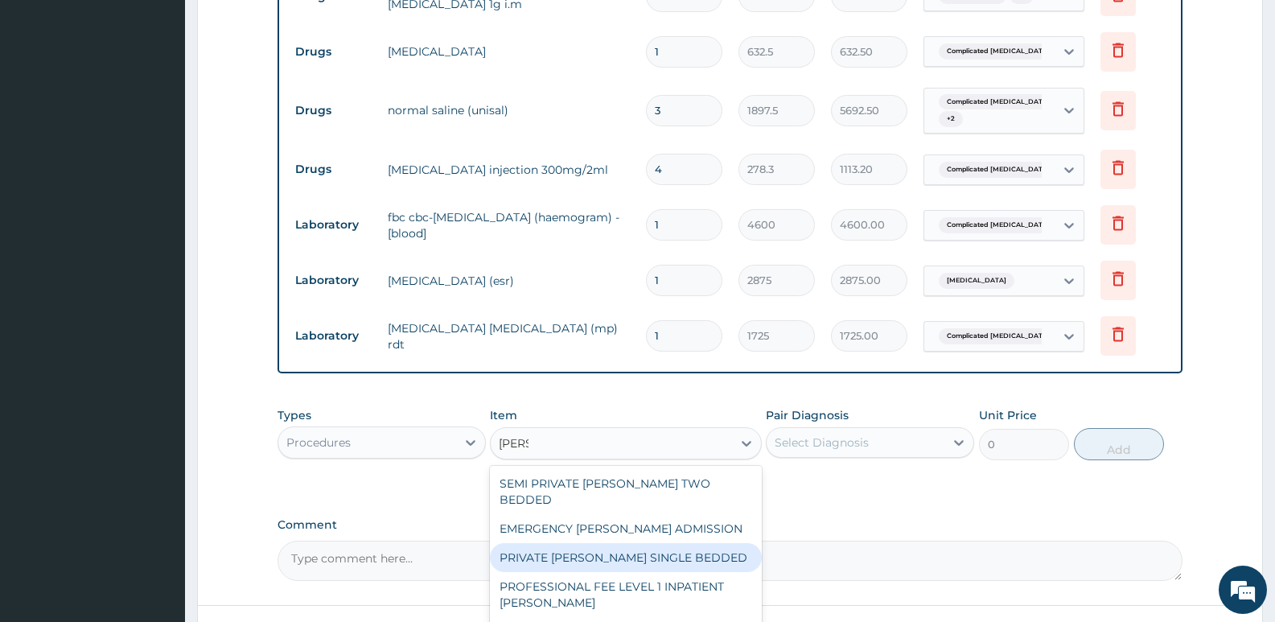
click at [604, 543] on div "PRIVATE WARD SINGLE BEDDED" at bounding box center [625, 557] width 271 height 29
type input "16100"
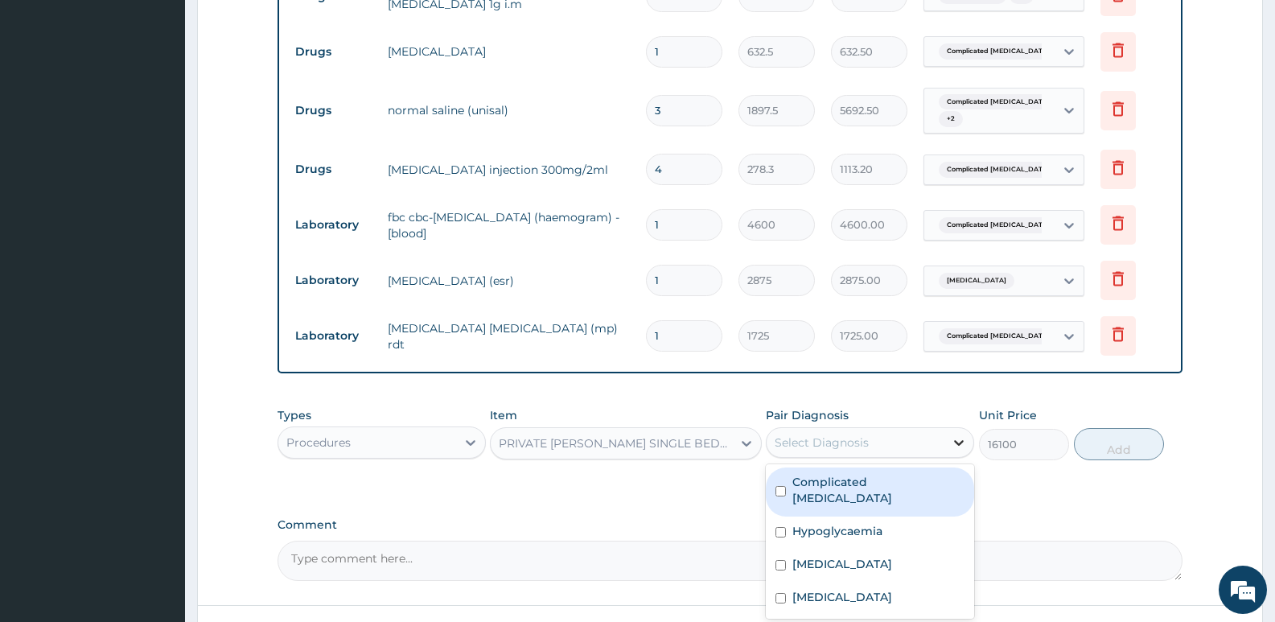
click at [957, 438] on icon at bounding box center [959, 442] width 16 height 16
click at [890, 487] on label "Complicated malaria" at bounding box center [878, 490] width 172 height 32
checkbox input "true"
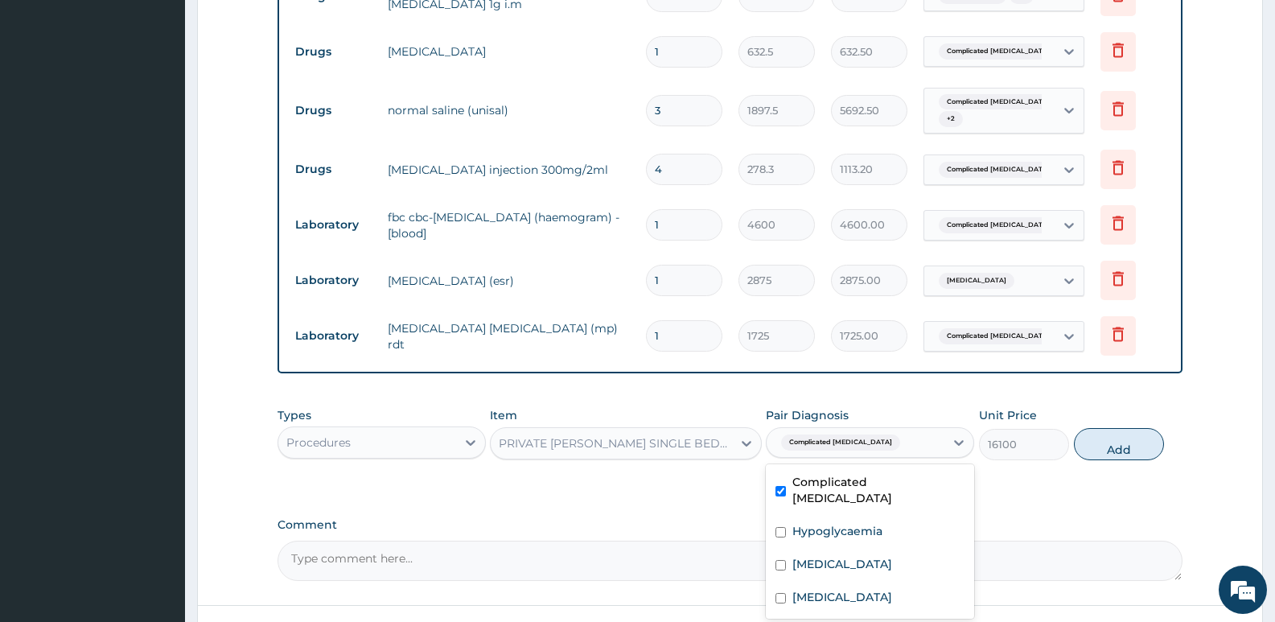
click at [895, 452] on div "Complicated malaria" at bounding box center [856, 442] width 178 height 27
click at [895, 452] on div "Complicated [MEDICAL_DATA]" at bounding box center [856, 442] width 178 height 27
click at [870, 523] on label "Hypoglycaemia" at bounding box center [837, 531] width 90 height 16
checkbox input "true"
click at [844, 556] on label "[MEDICAL_DATA]" at bounding box center [842, 564] width 100 height 16
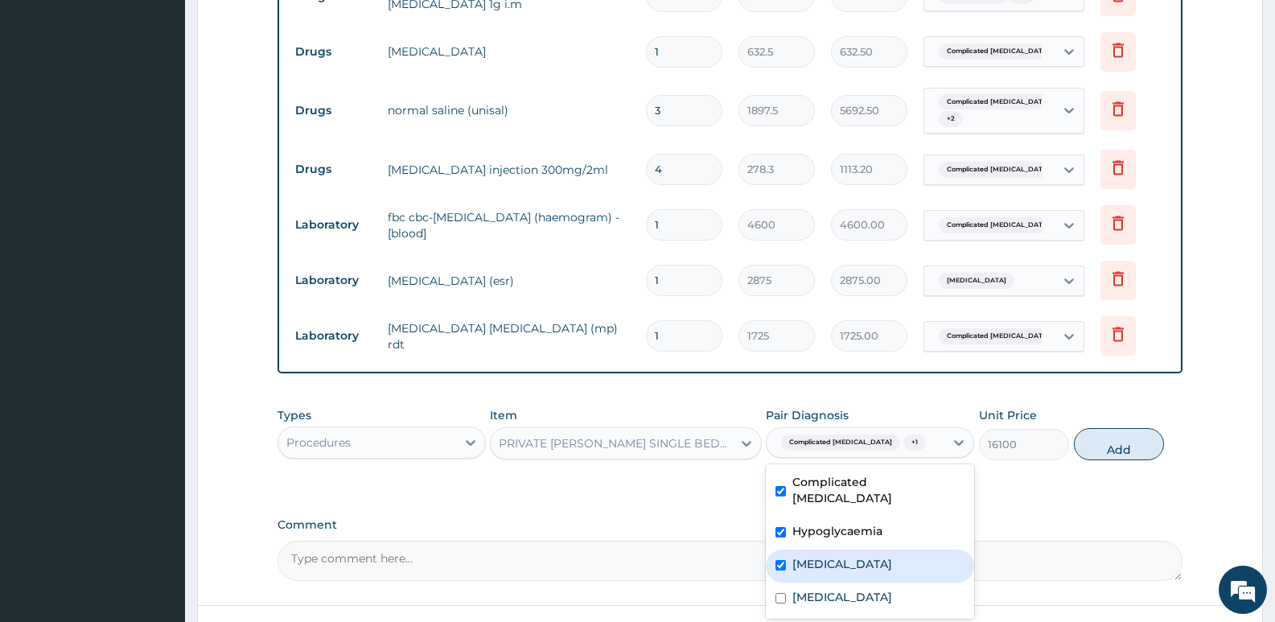
checkbox input "true"
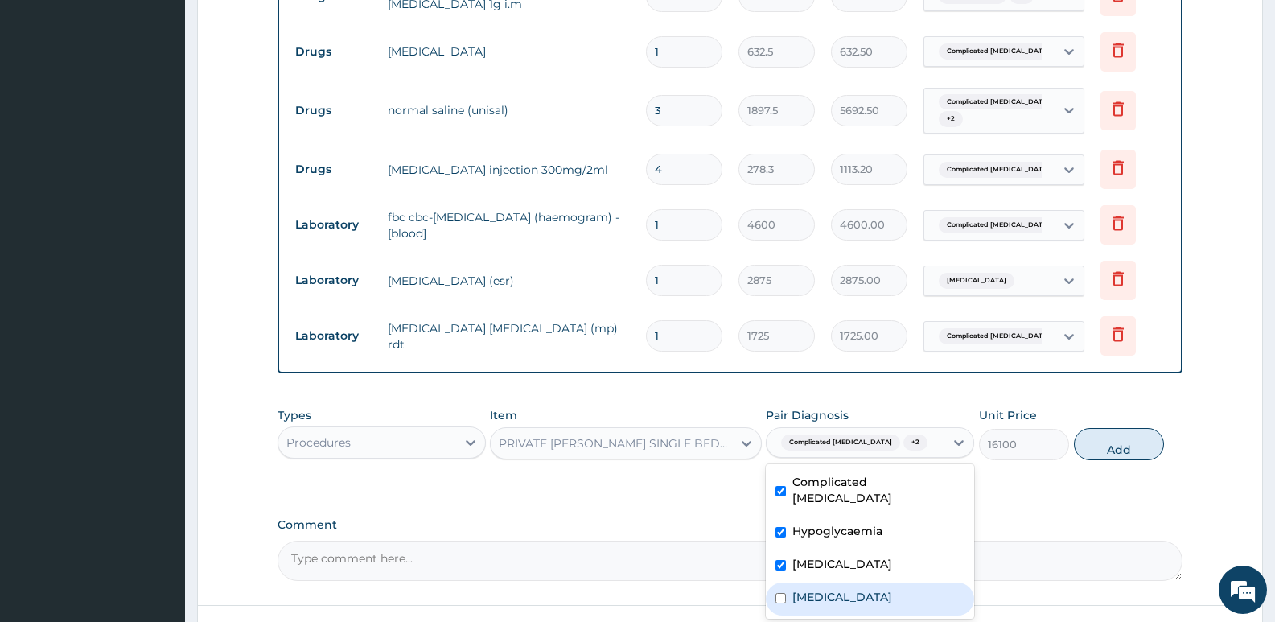
click at [820, 589] on label "[MEDICAL_DATA]" at bounding box center [842, 597] width 100 height 16
checkbox input "true"
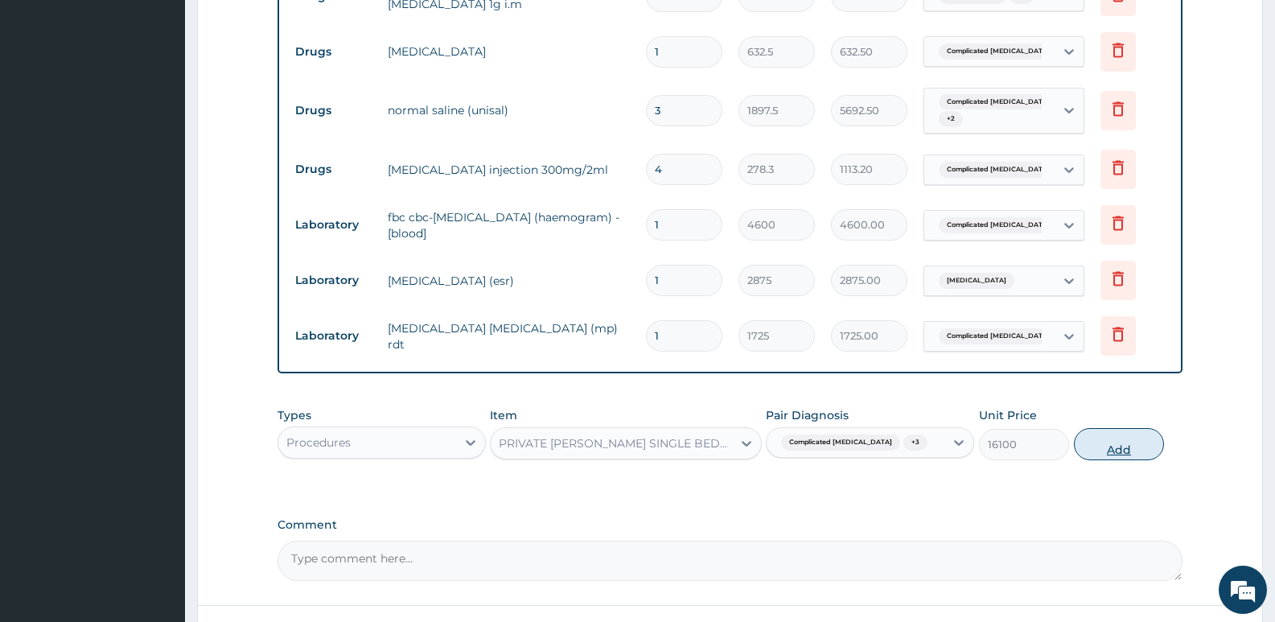
click at [1123, 441] on button "Add" at bounding box center [1119, 444] width 90 height 32
type input "0"
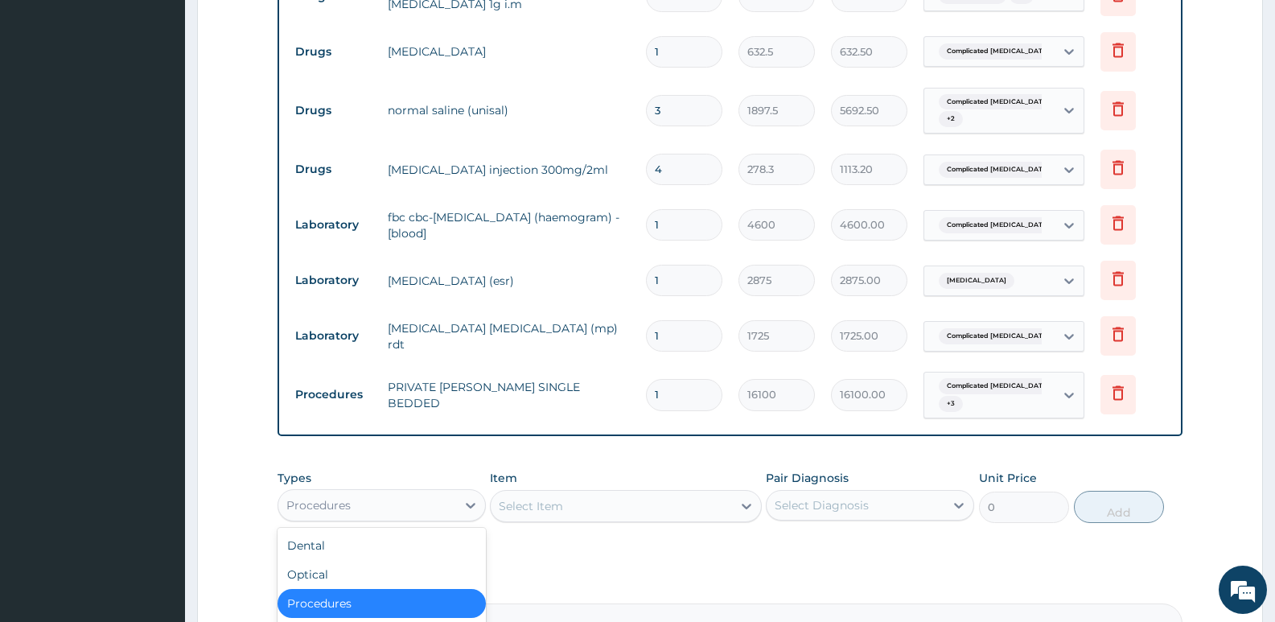
click at [421, 497] on div "Procedures" at bounding box center [367, 505] width 178 height 26
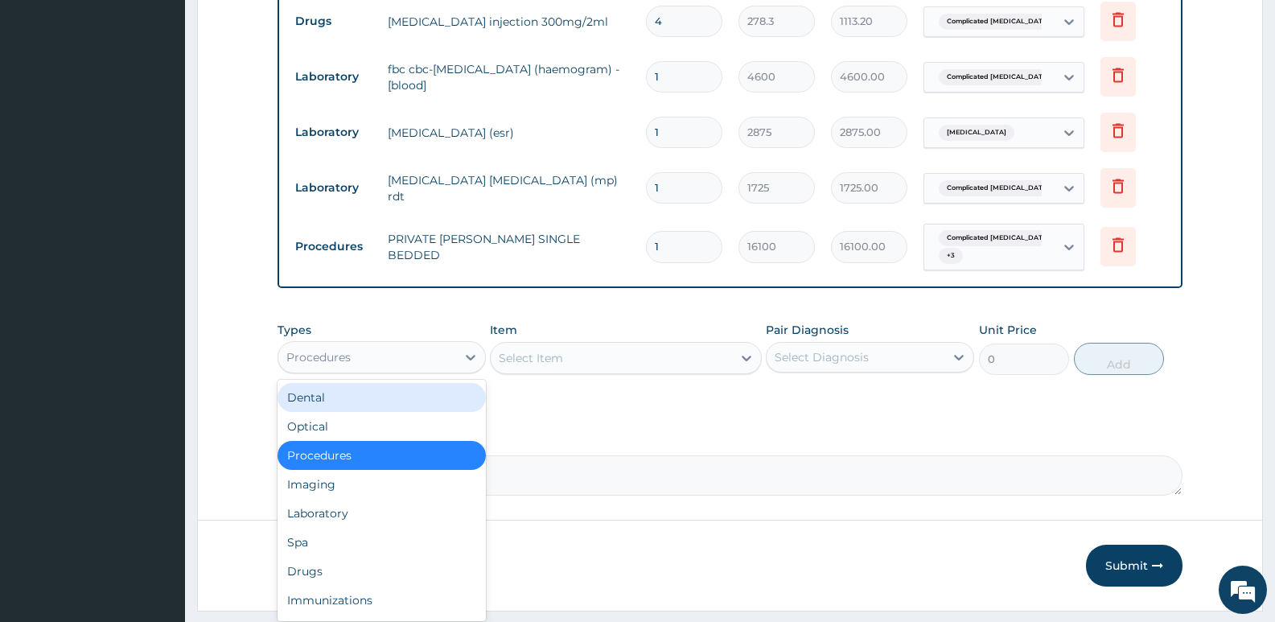
scroll to position [890, 0]
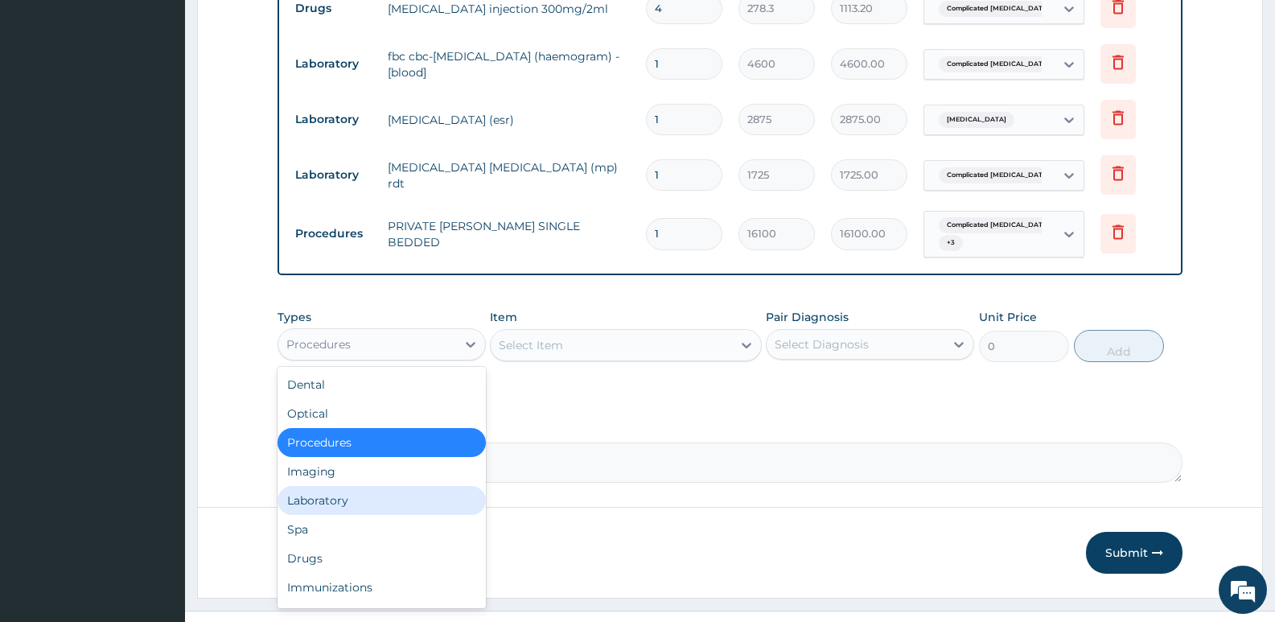
click at [385, 493] on div "Laboratory" at bounding box center [382, 500] width 208 height 29
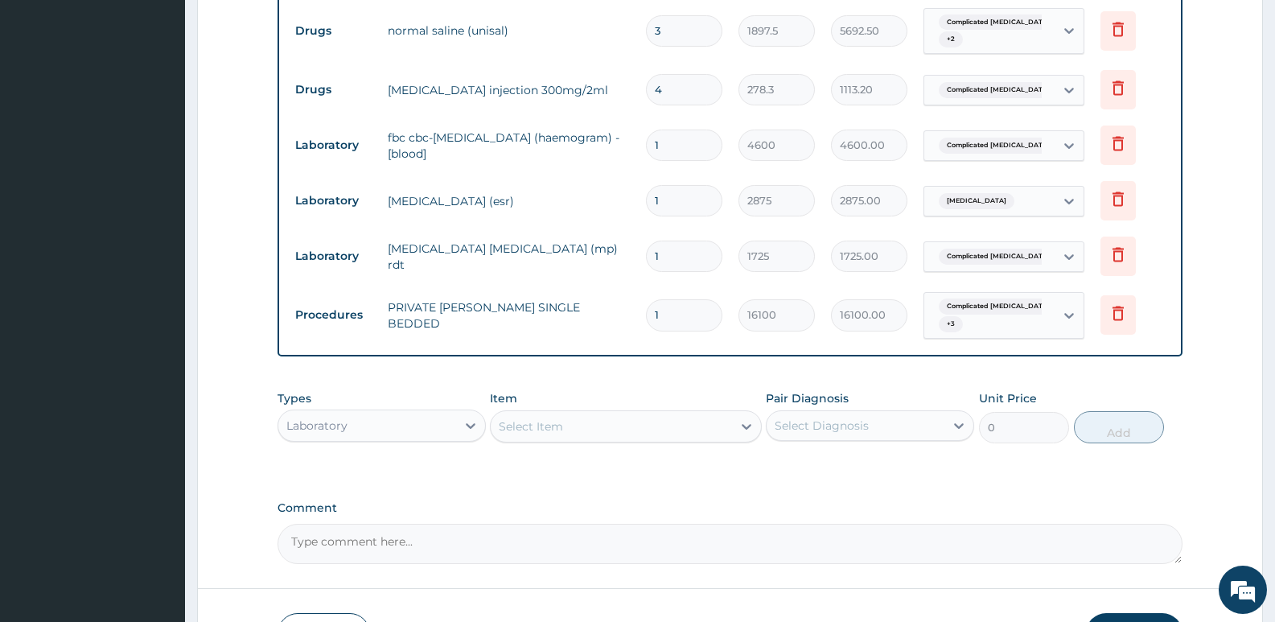
scroll to position [809, 0]
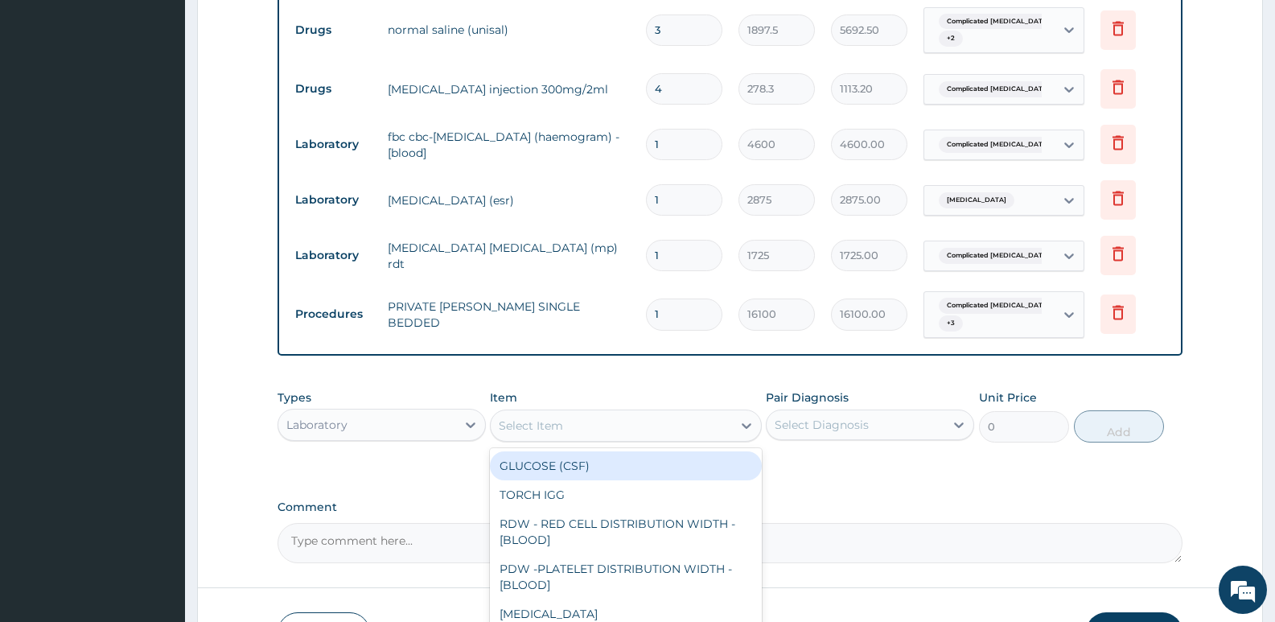
click at [573, 427] on div "Select Item" at bounding box center [611, 426] width 241 height 26
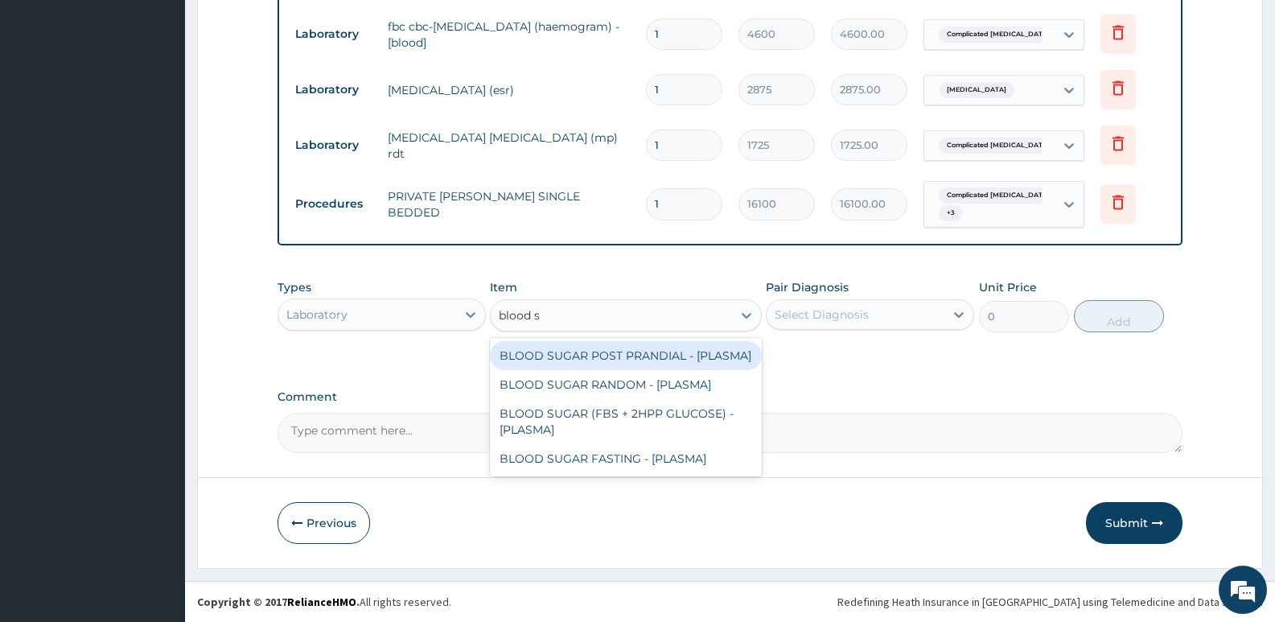
scroll to position [0, 0]
type input "blood su"
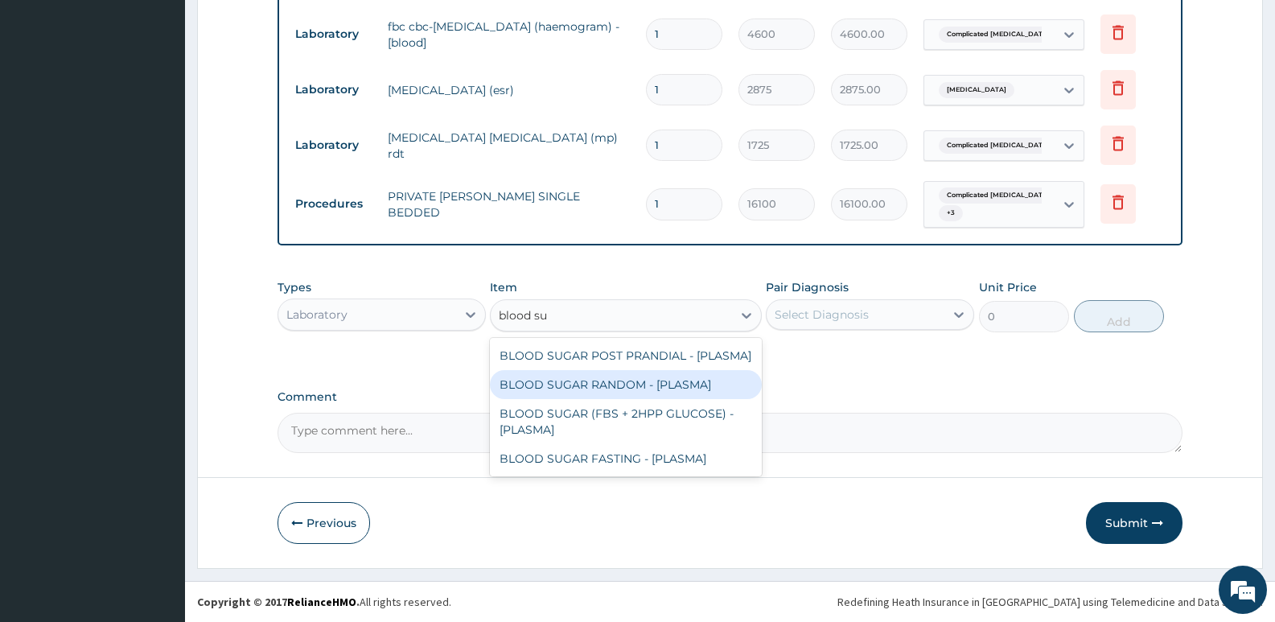
click at [650, 393] on div "BLOOD SUGAR RANDOM - [PLASMA]" at bounding box center [625, 384] width 271 height 29
type input "1380"
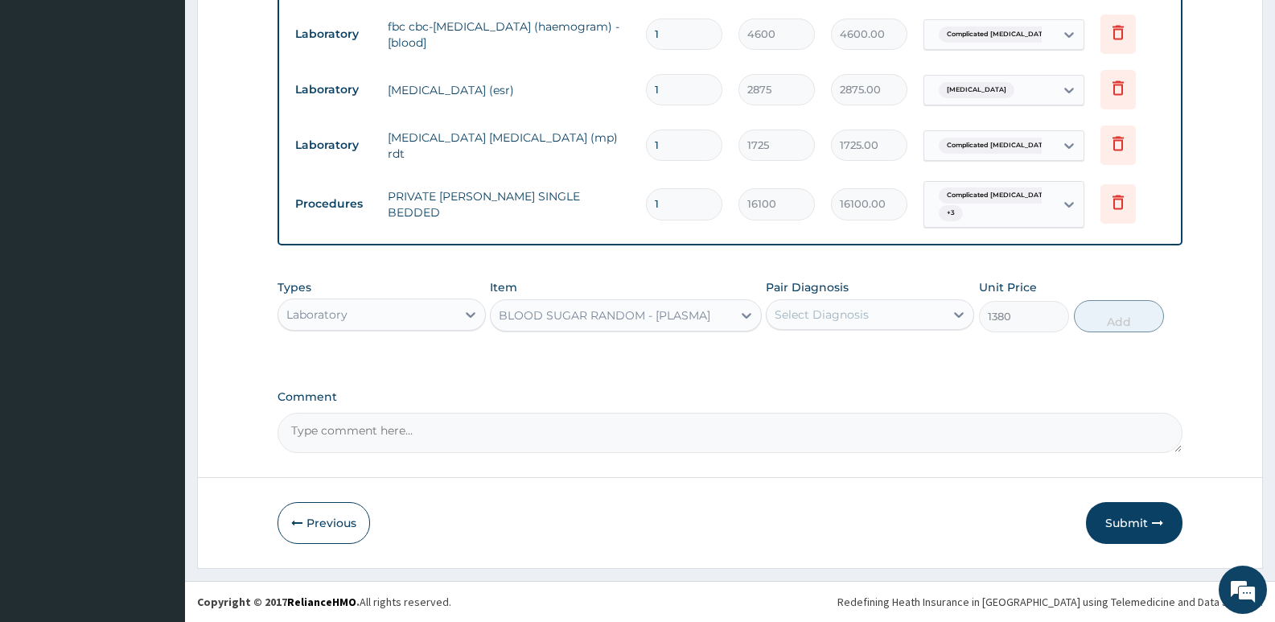
click at [905, 310] on div "Select Diagnosis" at bounding box center [856, 315] width 178 height 26
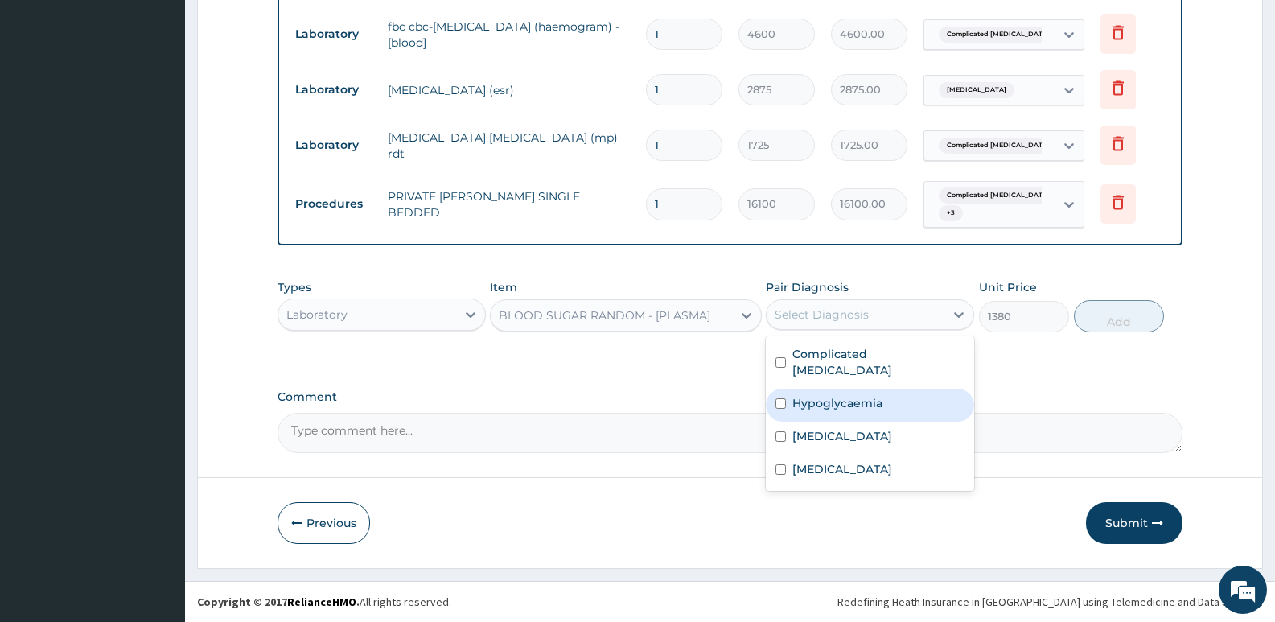
click at [840, 395] on label "Hypoglycaemia" at bounding box center [837, 403] width 90 height 16
checkbox input "true"
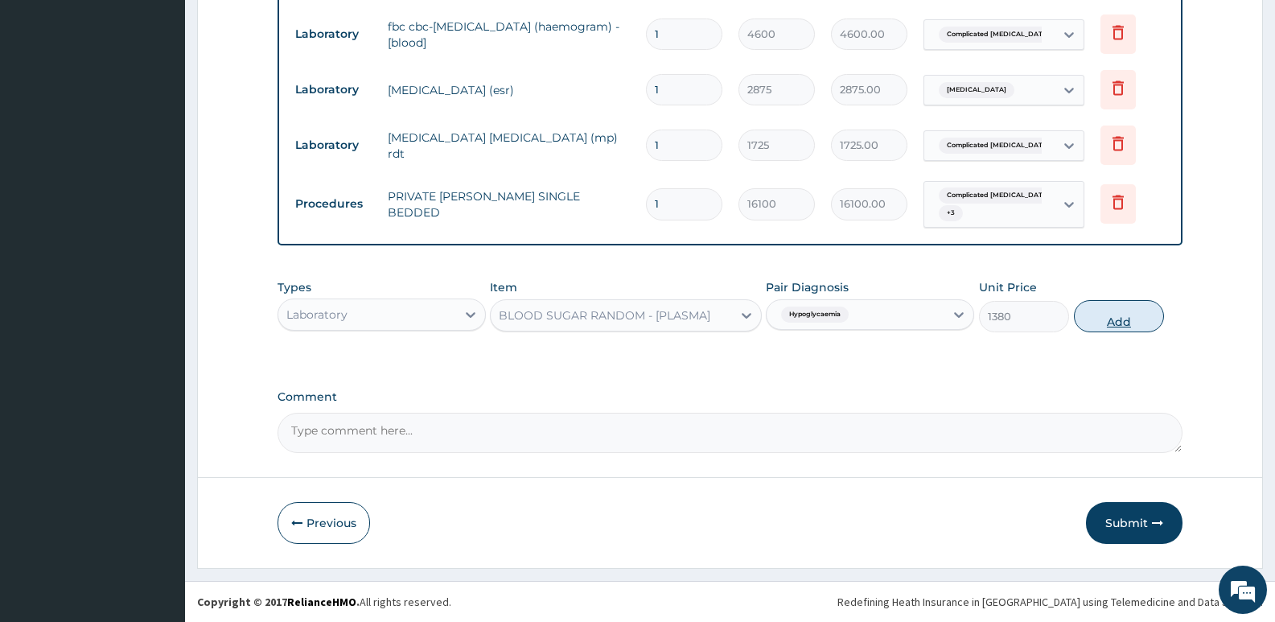
click at [1112, 324] on button "Add" at bounding box center [1119, 316] width 90 height 32
type input "0"
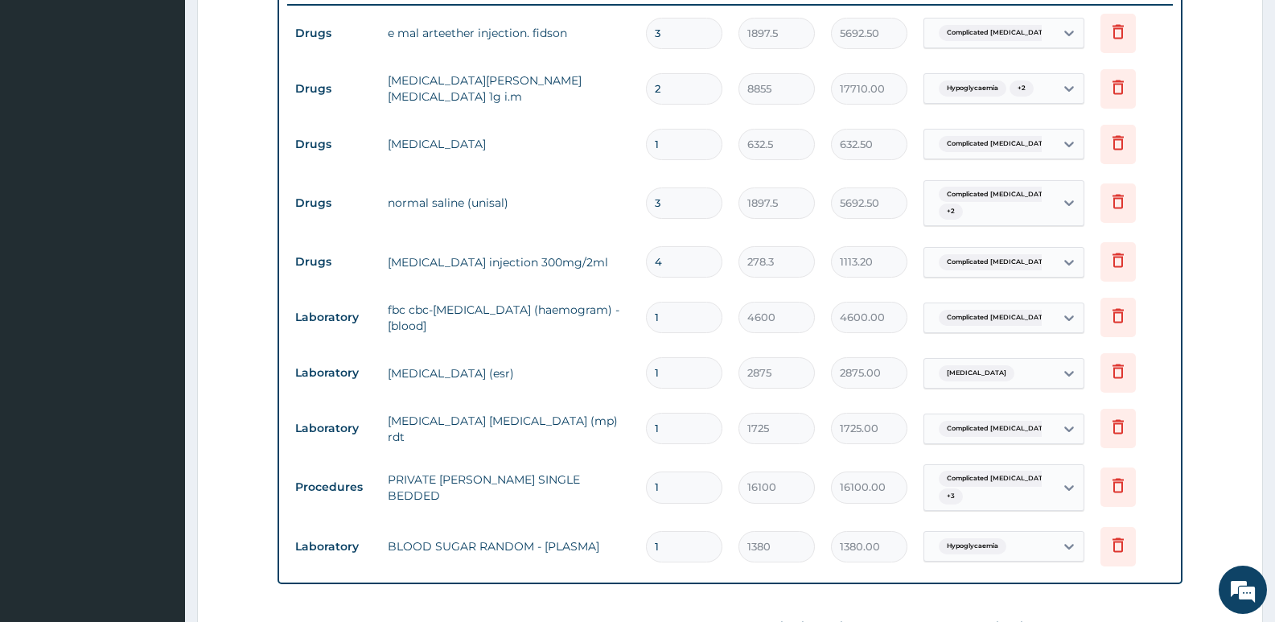
scroll to position [598, 0]
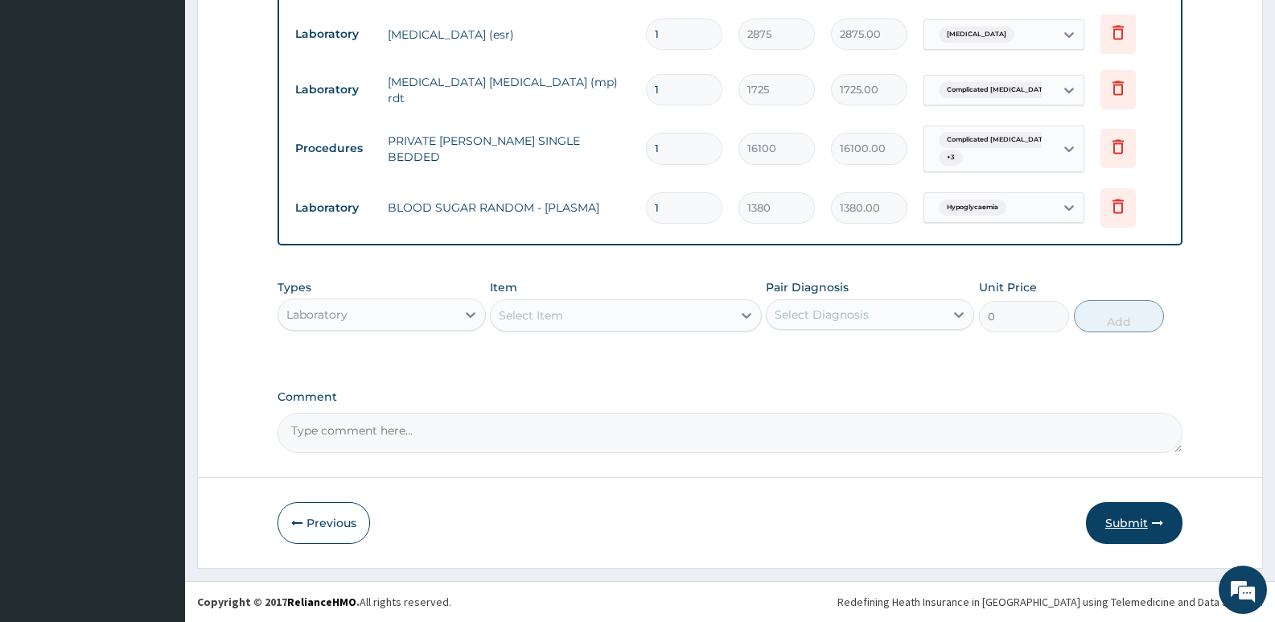
click at [1117, 522] on button "Submit" at bounding box center [1134, 523] width 97 height 42
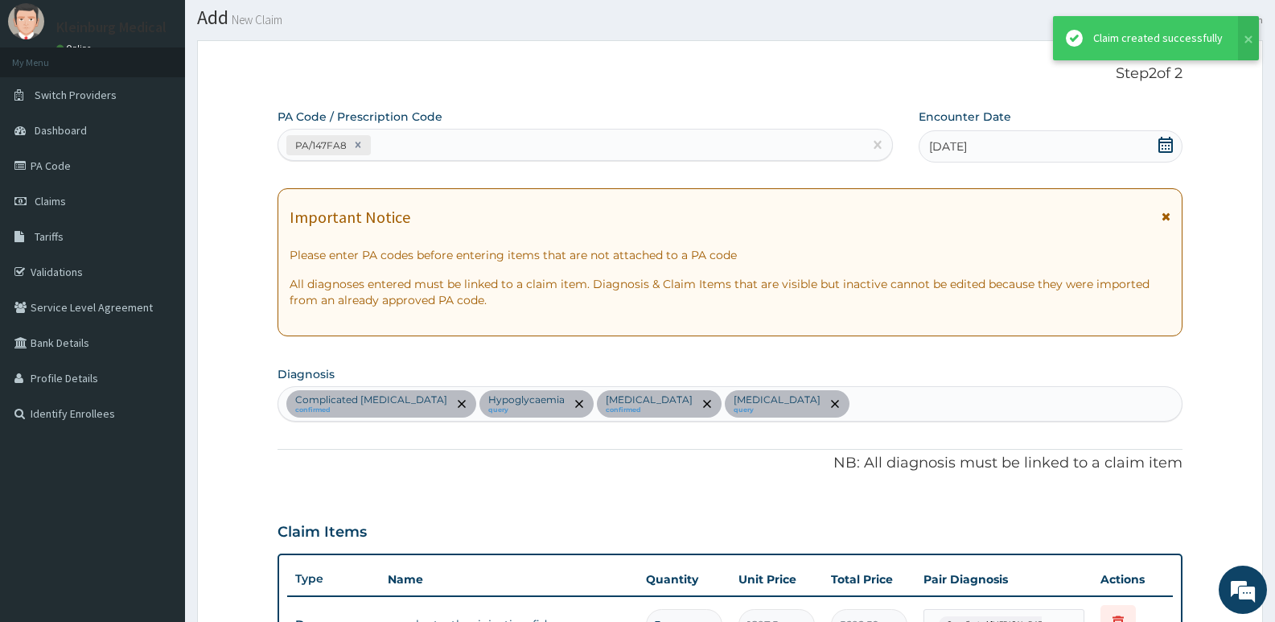
scroll to position [975, 0]
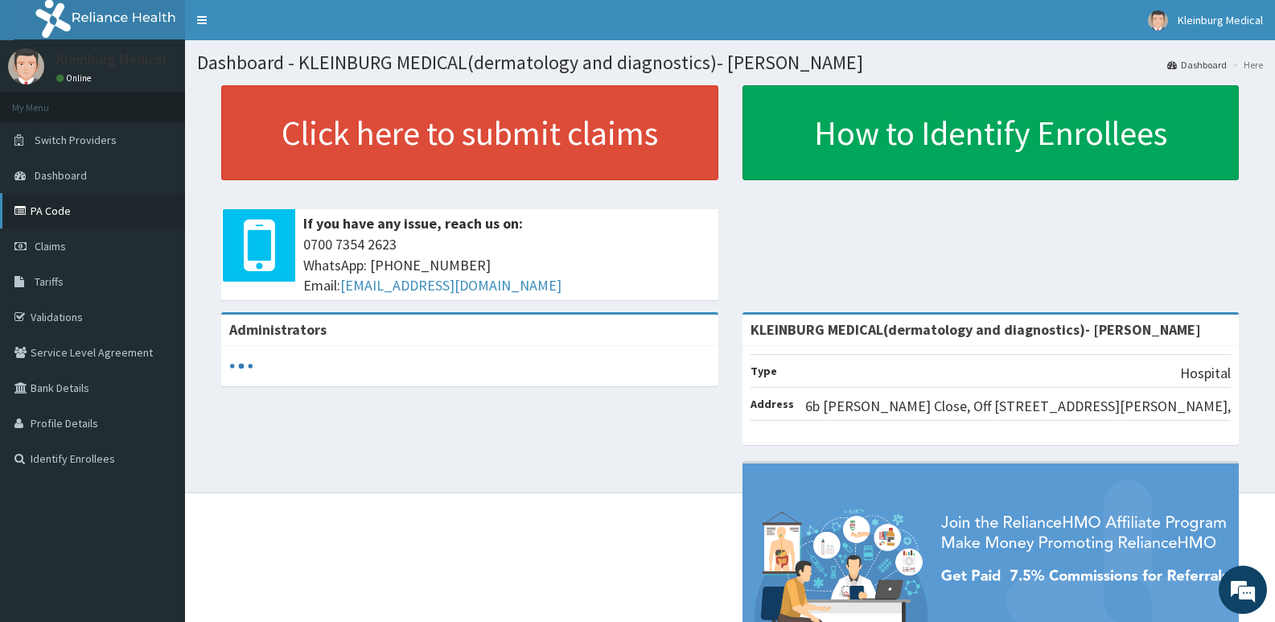
click at [81, 217] on link "PA Code" at bounding box center [92, 210] width 185 height 35
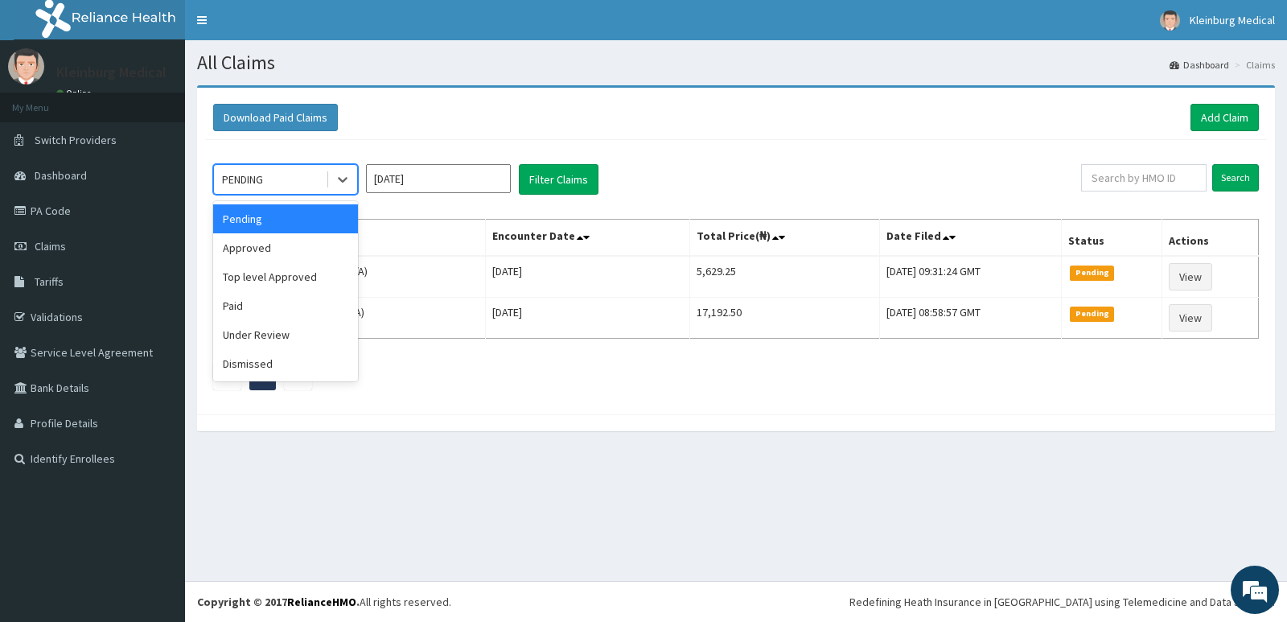
click at [322, 181] on div "PENDING" at bounding box center [270, 180] width 112 height 26
click at [297, 240] on div "Approved" at bounding box center [285, 247] width 145 height 29
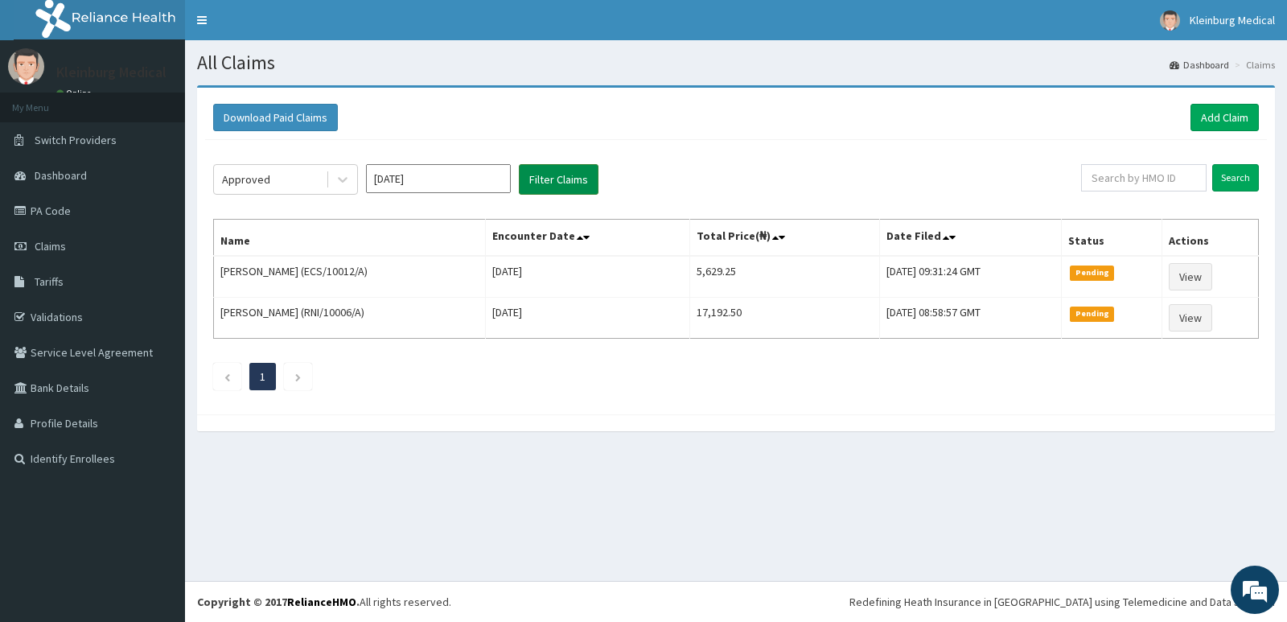
click at [545, 172] on button "Filter Claims" at bounding box center [559, 179] width 80 height 31
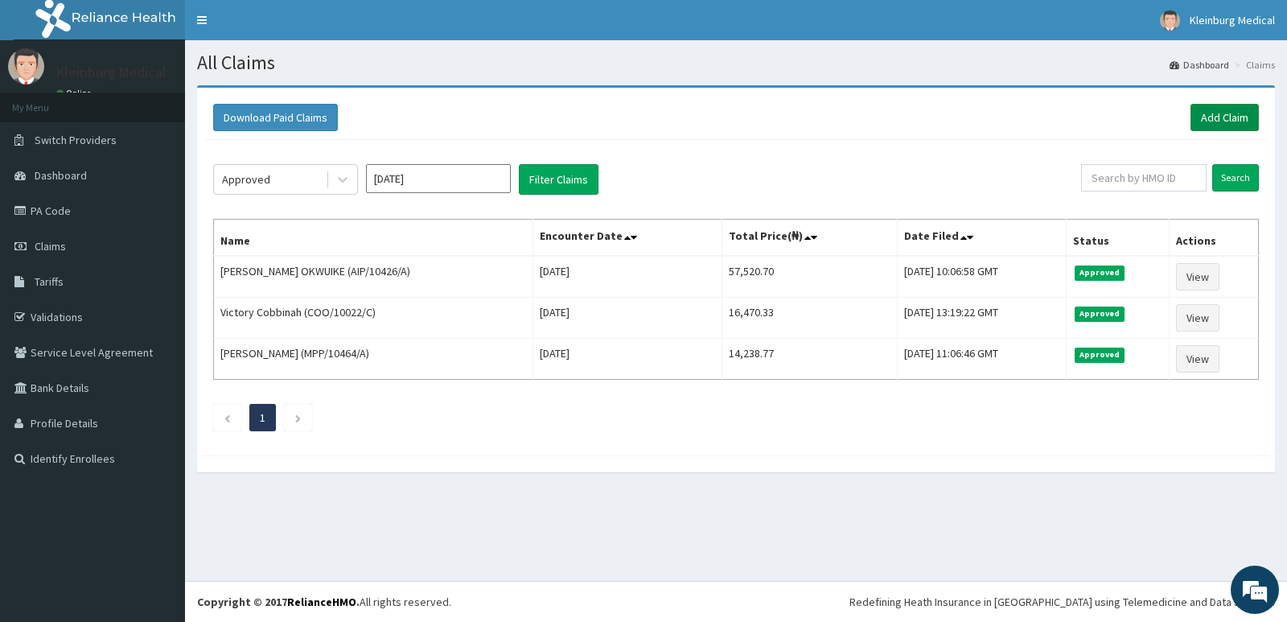
click at [1202, 117] on link "Add Claim" at bounding box center [1224, 117] width 68 height 27
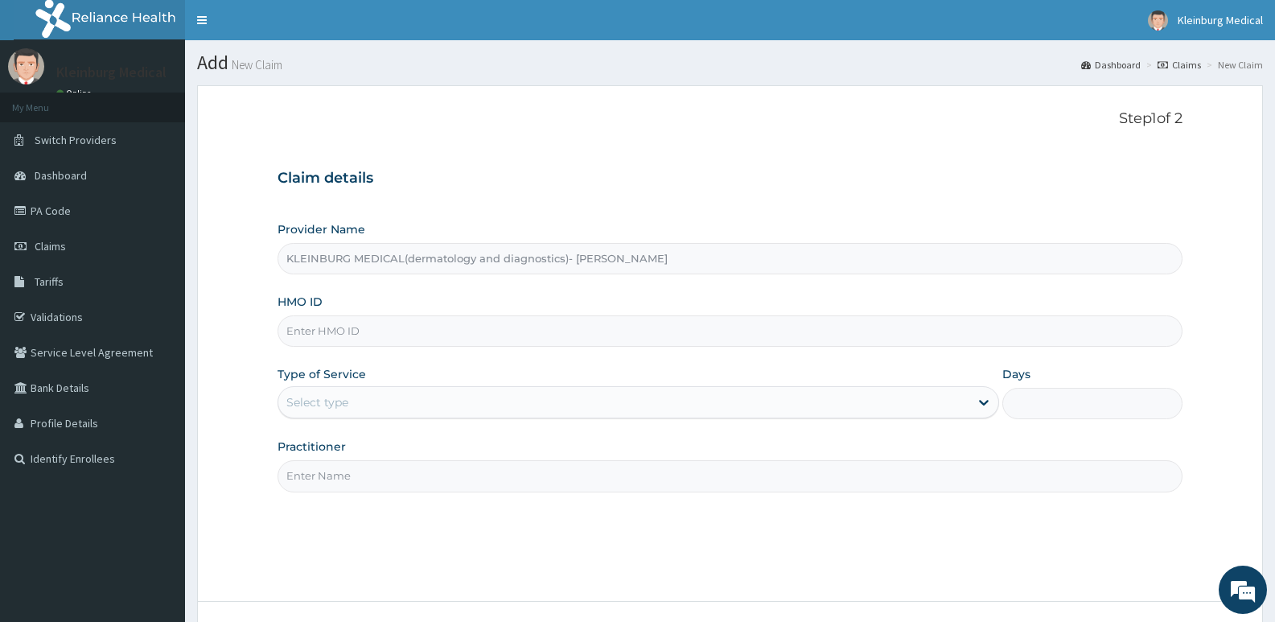
click at [448, 337] on input "HMO ID" at bounding box center [730, 330] width 905 height 31
paste input "MCK/10004/A"
type input "MCK/10004/A"
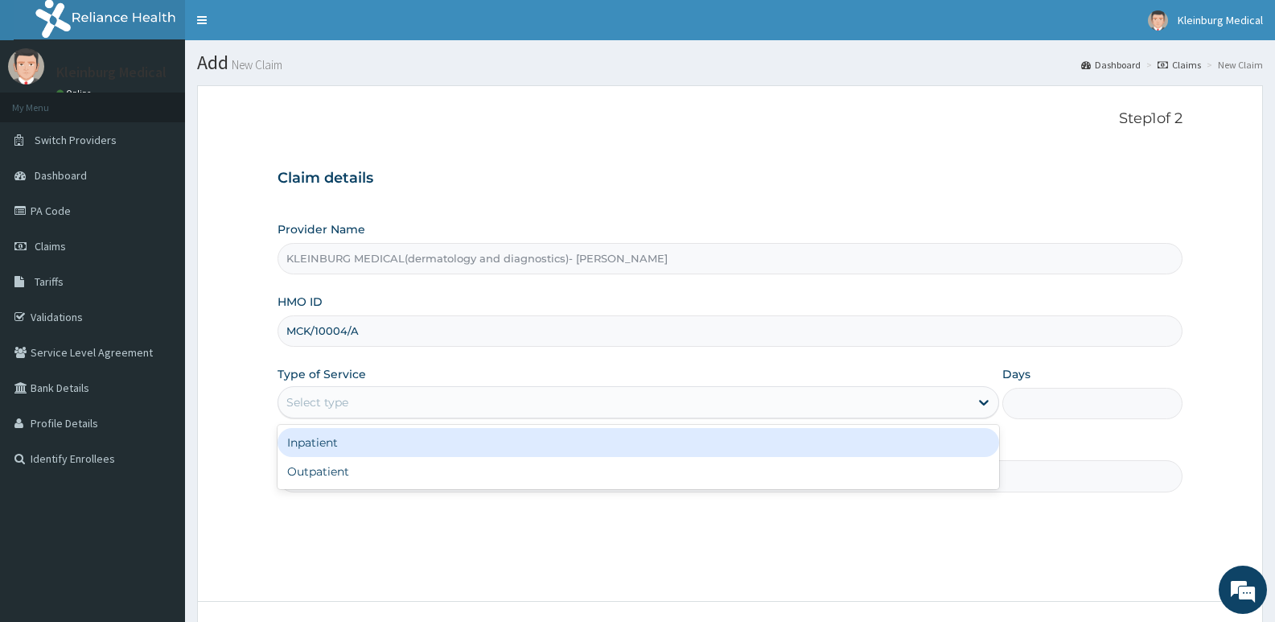
click at [392, 394] on div "Select type" at bounding box center [623, 402] width 690 height 26
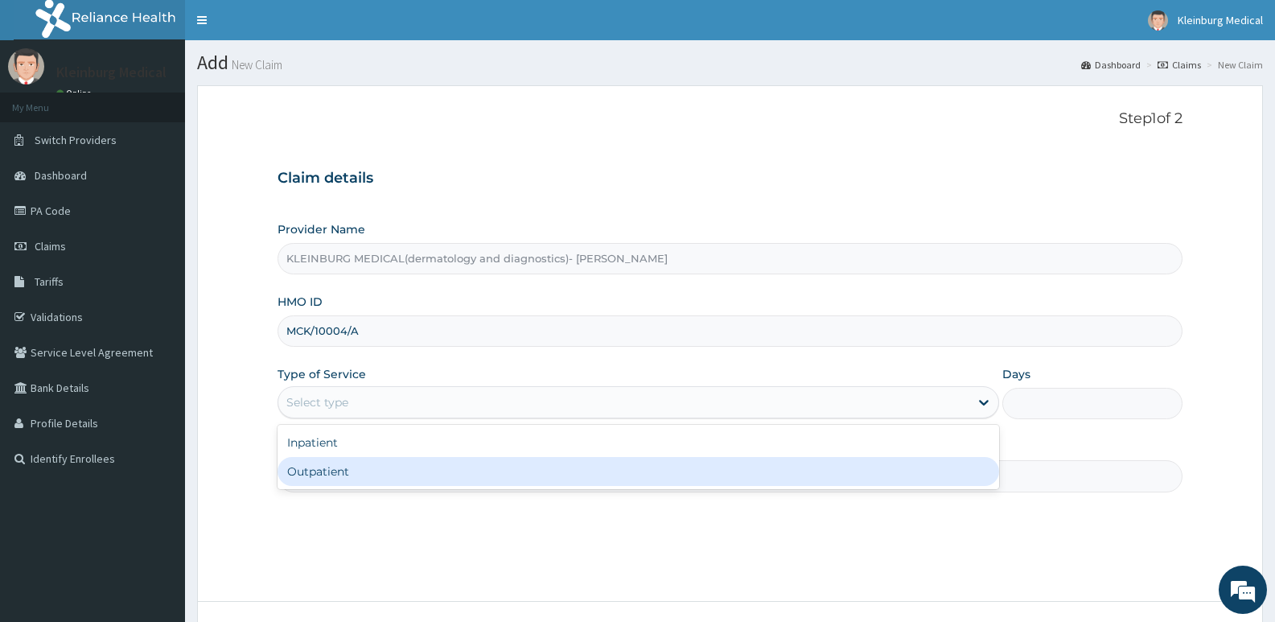
click at [376, 470] on div "Outpatient" at bounding box center [638, 471] width 721 height 29
type input "1"
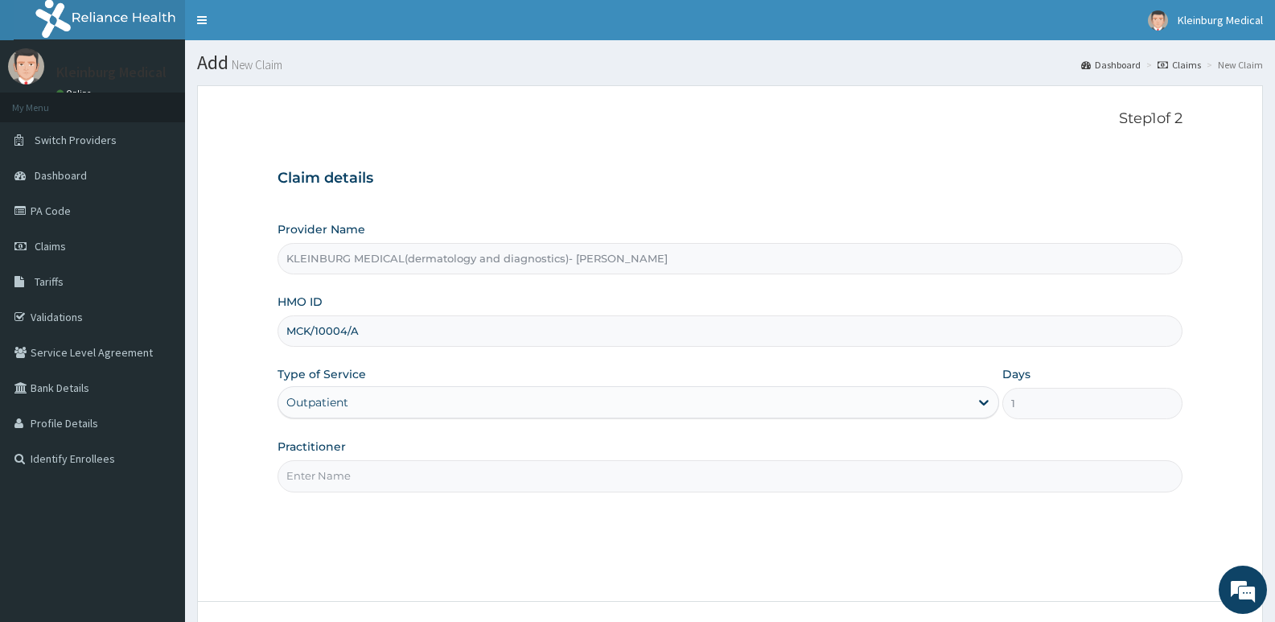
click at [378, 469] on input "Practitioner" at bounding box center [730, 475] width 905 height 31
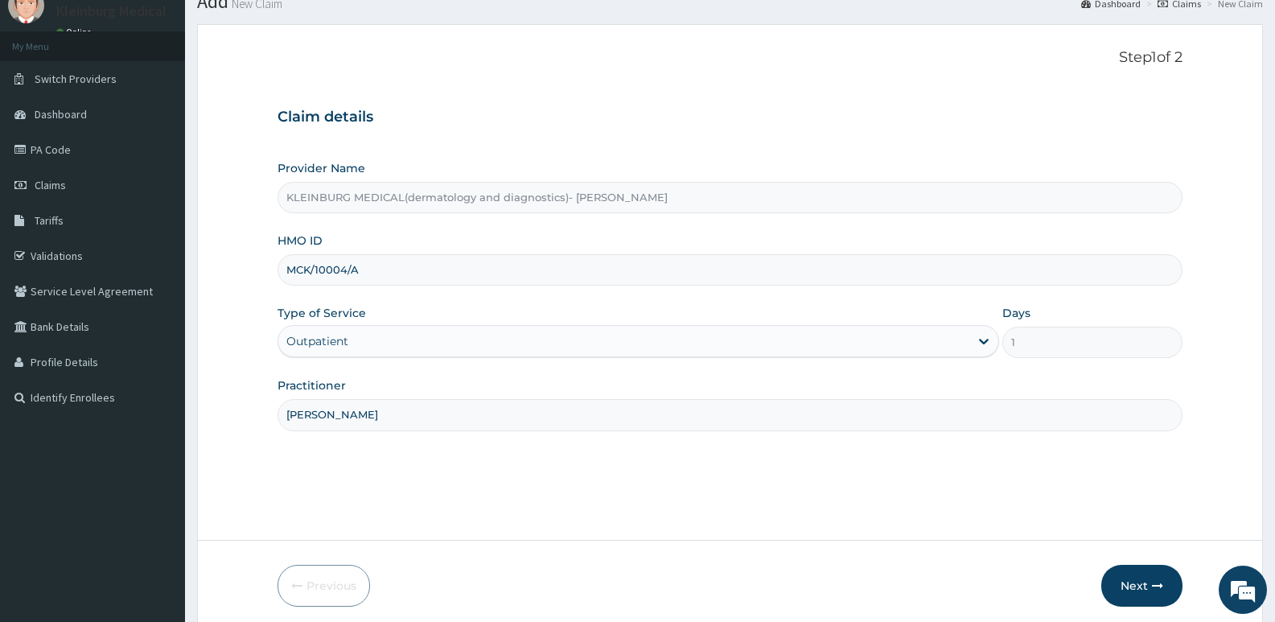
scroll to position [124, 0]
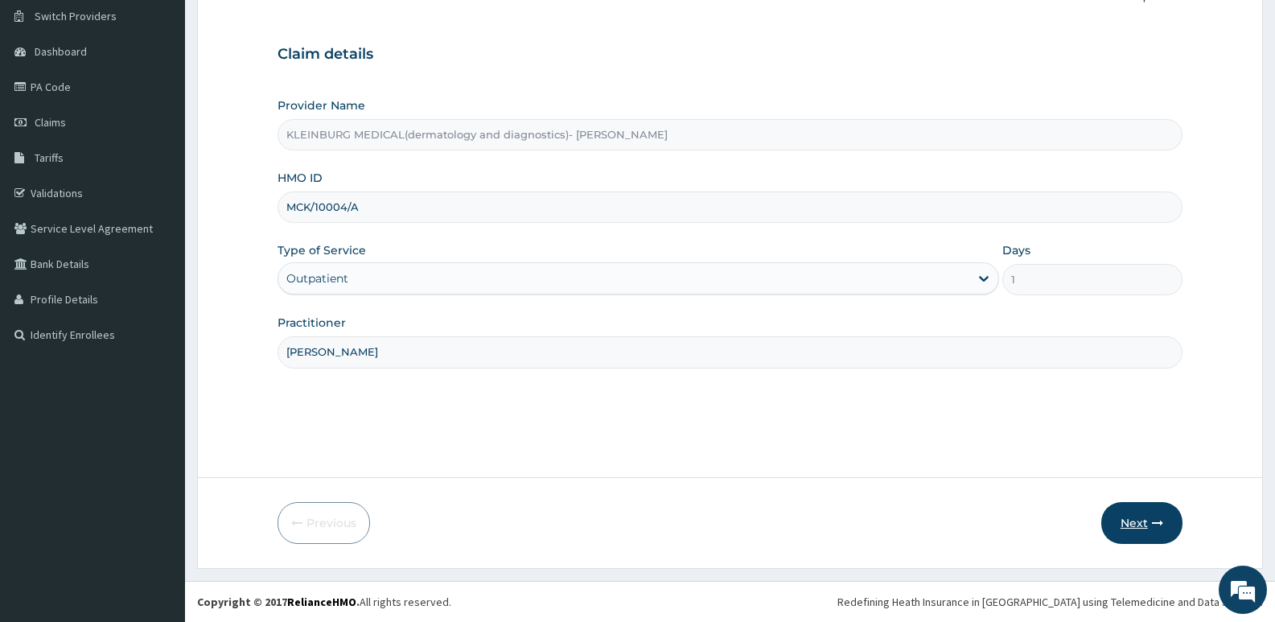
type input "DR CHISOM"
click at [1152, 529] on button "Next" at bounding box center [1141, 523] width 81 height 42
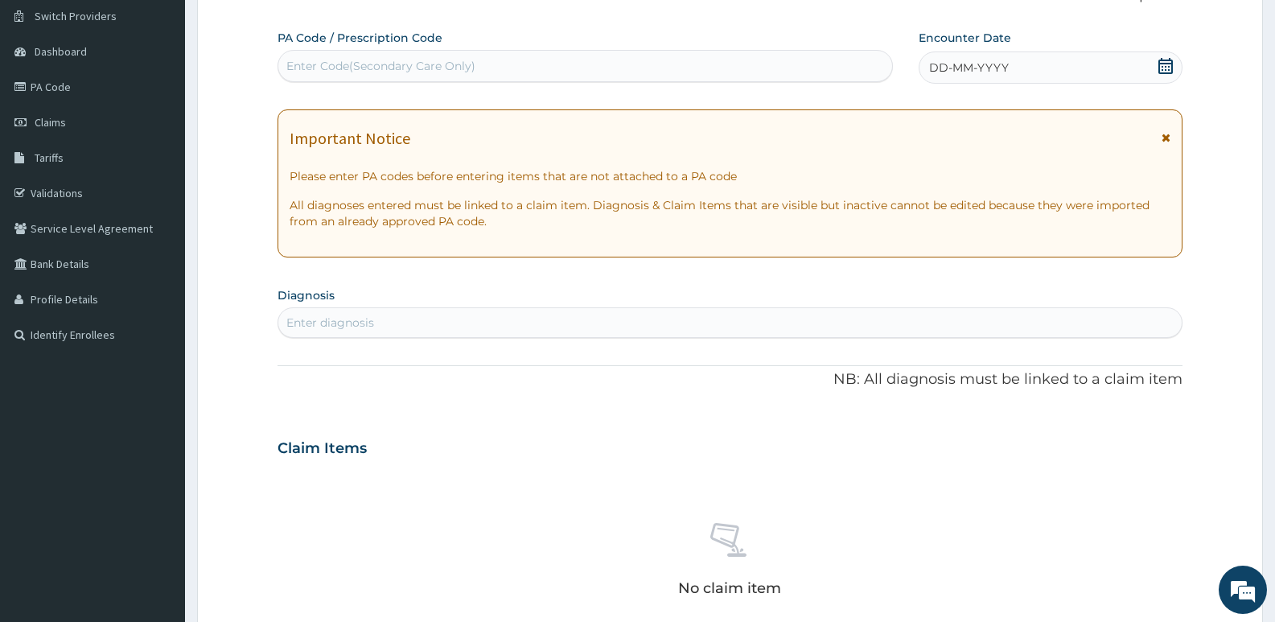
click at [1161, 67] on icon at bounding box center [1165, 66] width 16 height 16
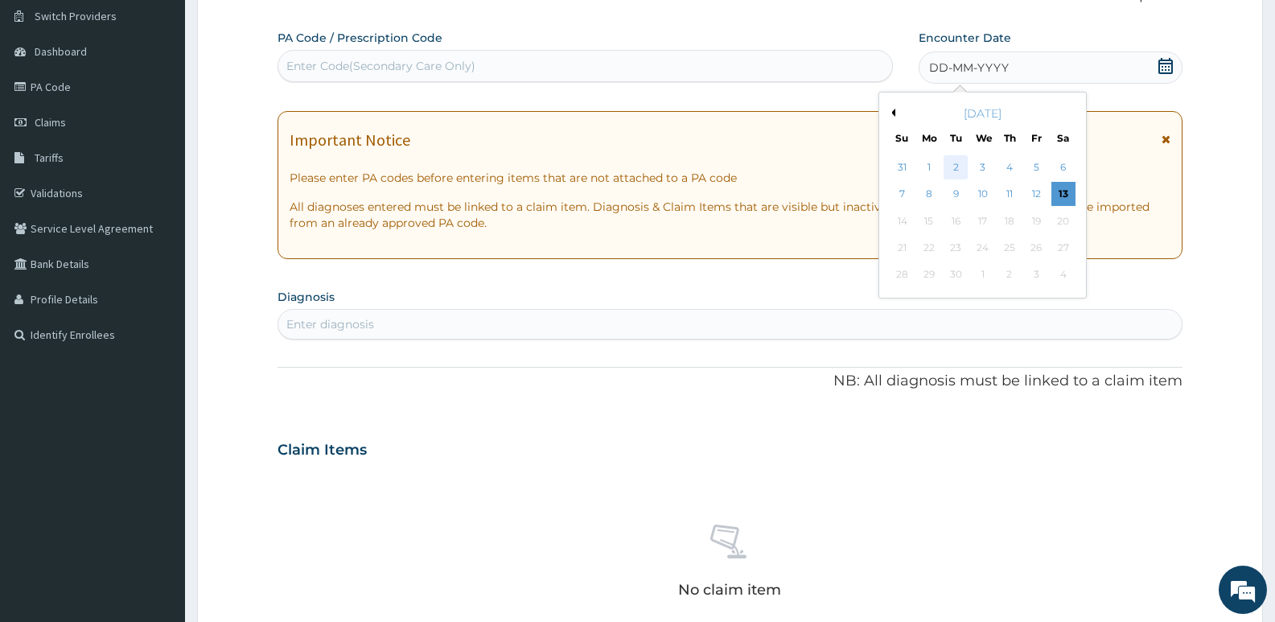
click at [949, 167] on div "2" at bounding box center [956, 167] width 24 height 24
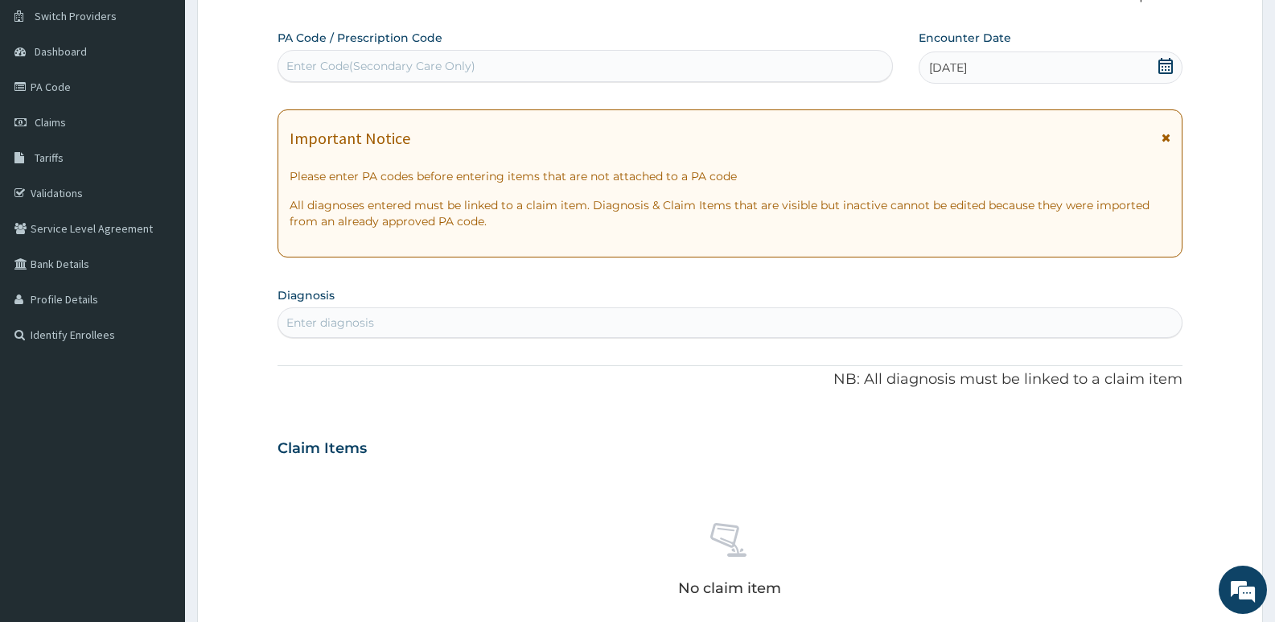
click at [423, 327] on div "Enter diagnosis" at bounding box center [729, 323] width 903 height 26
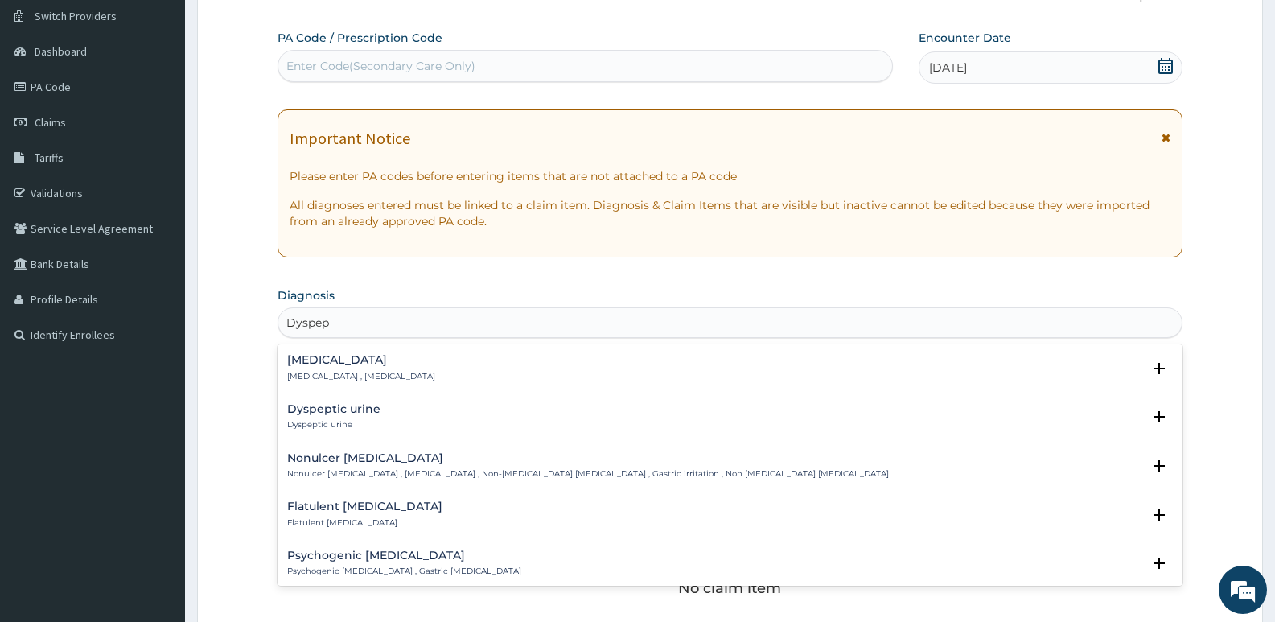
type input "Dyspeps"
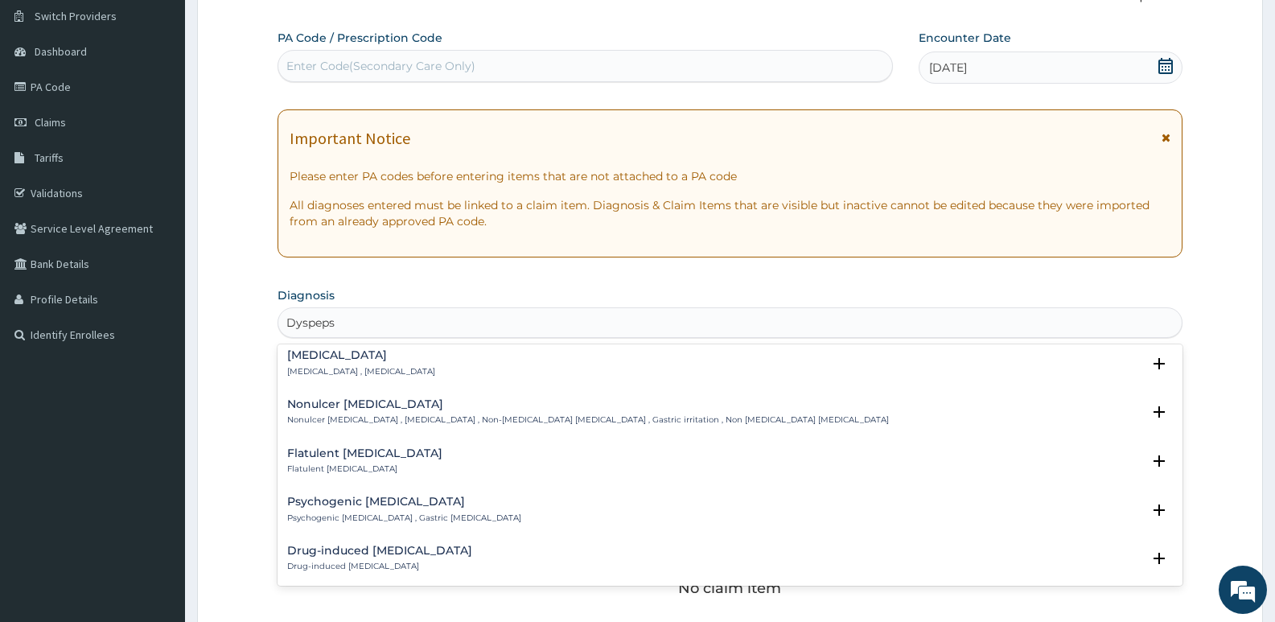
scroll to position [0, 0]
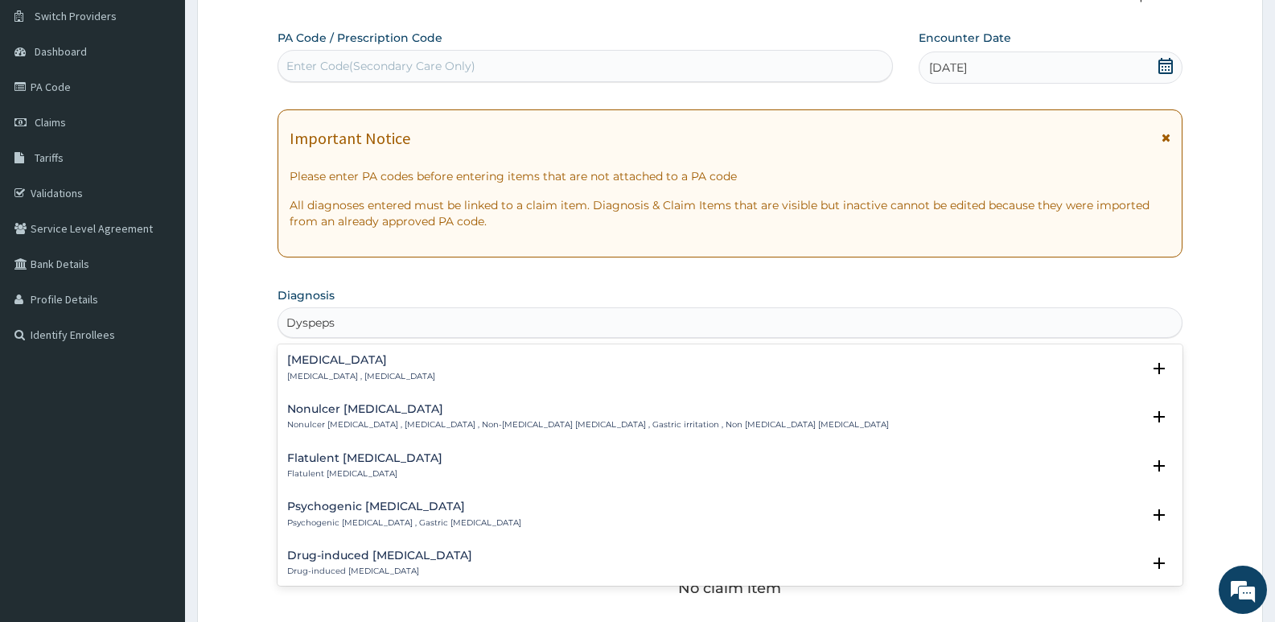
click at [412, 361] on div "Indigestion Indigestion , Dyspepsia" at bounding box center [730, 368] width 886 height 28
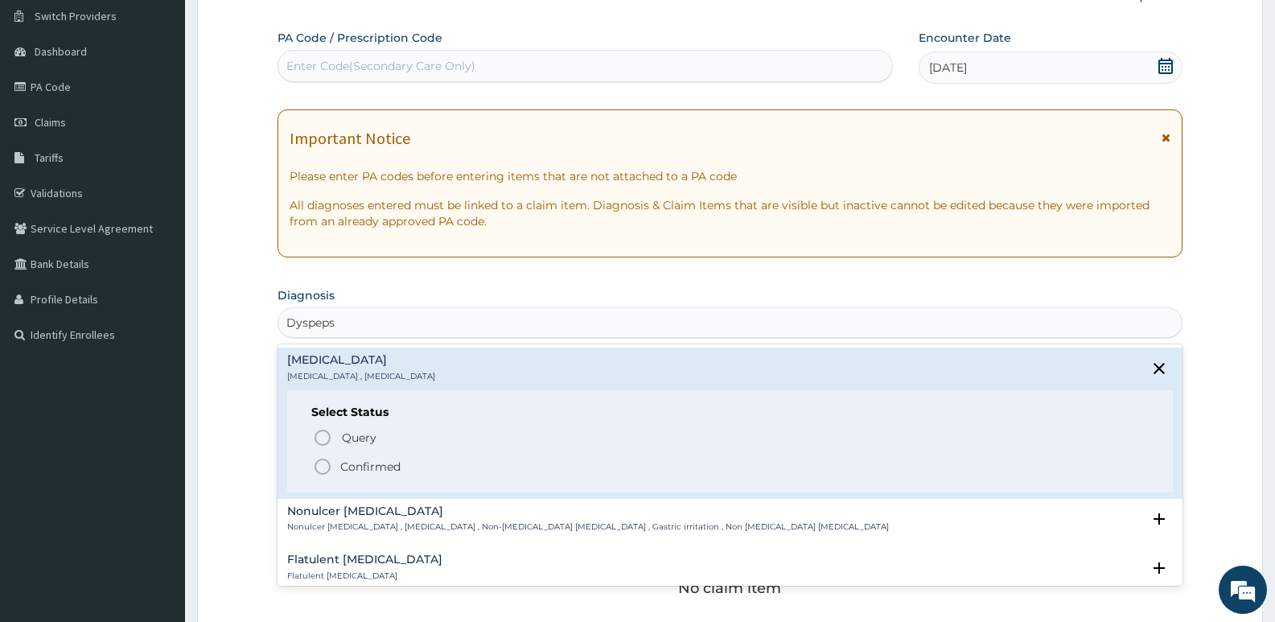
click at [353, 471] on p "Confirmed" at bounding box center [370, 466] width 60 height 16
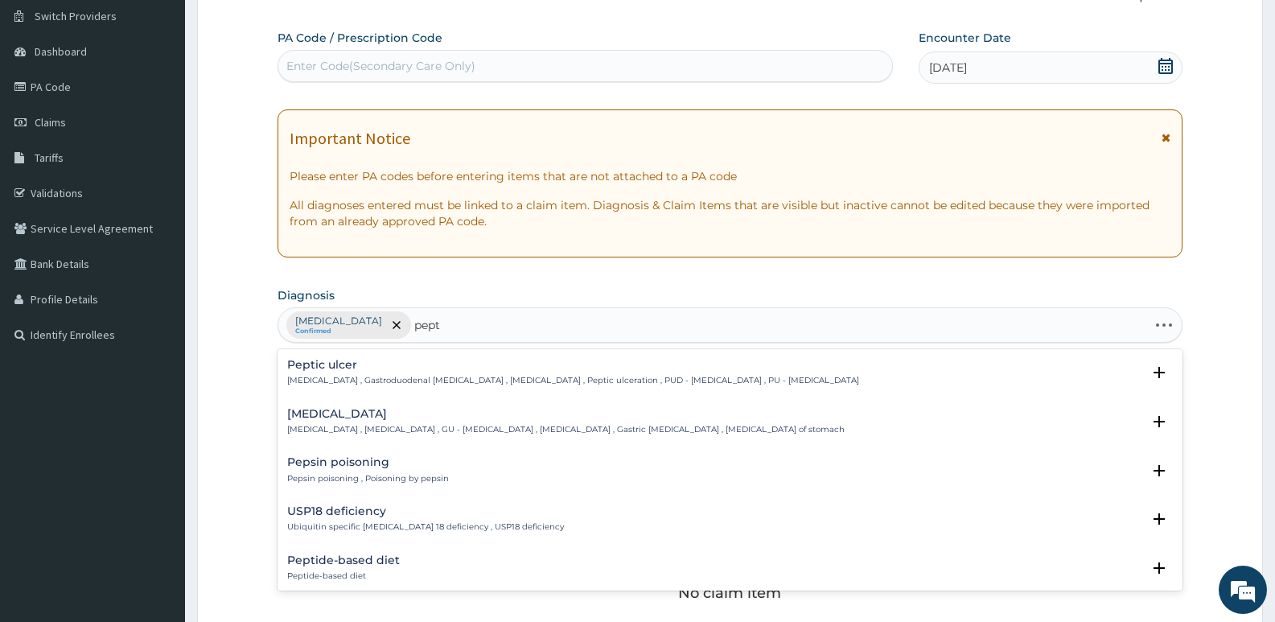
type input "pepti"
click at [431, 365] on h4 "Peptic ulcer" at bounding box center [573, 365] width 572 height 12
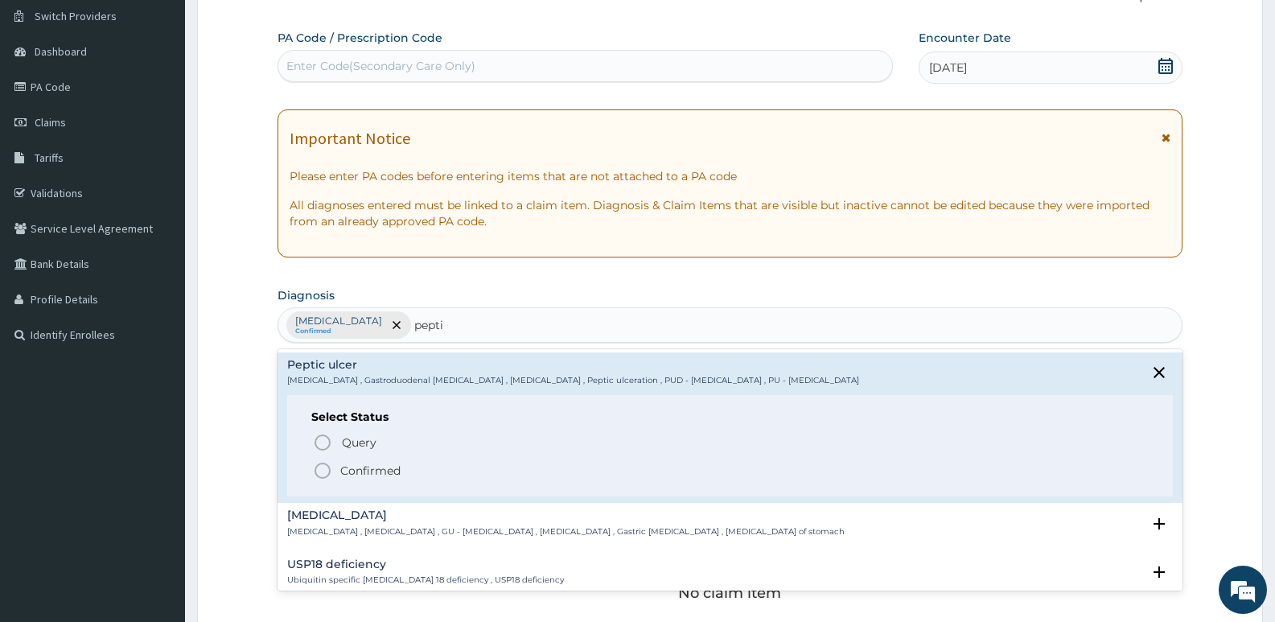
click at [363, 469] on p "Confirmed" at bounding box center [370, 471] width 60 height 16
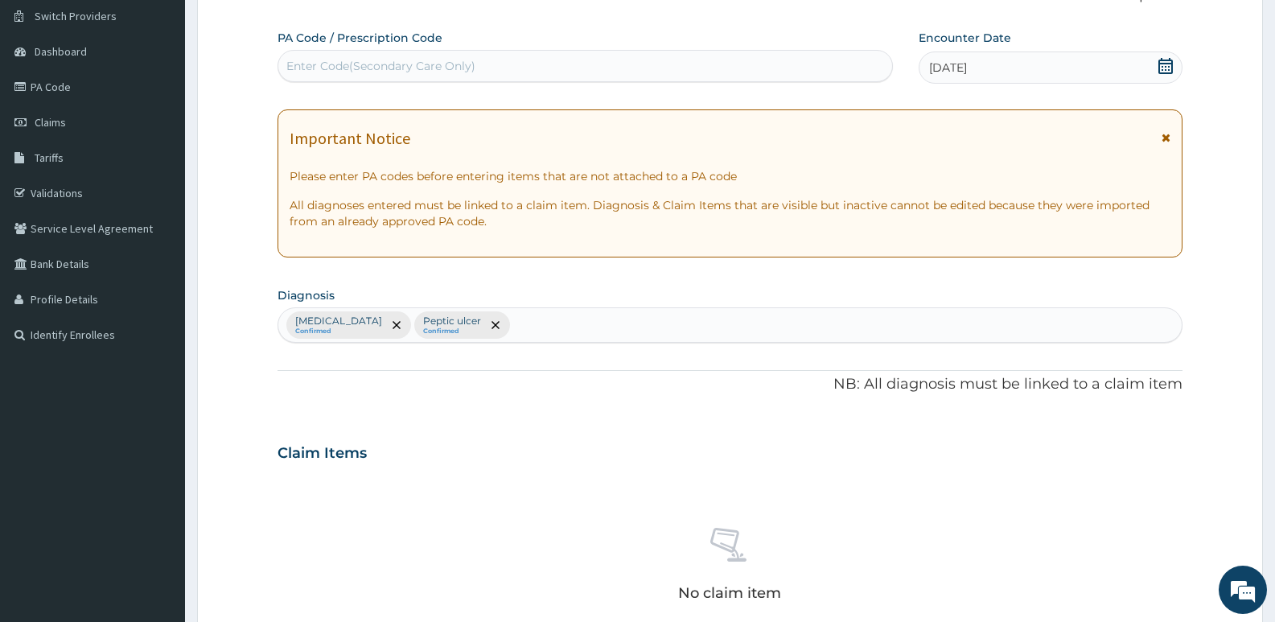
type input "i"
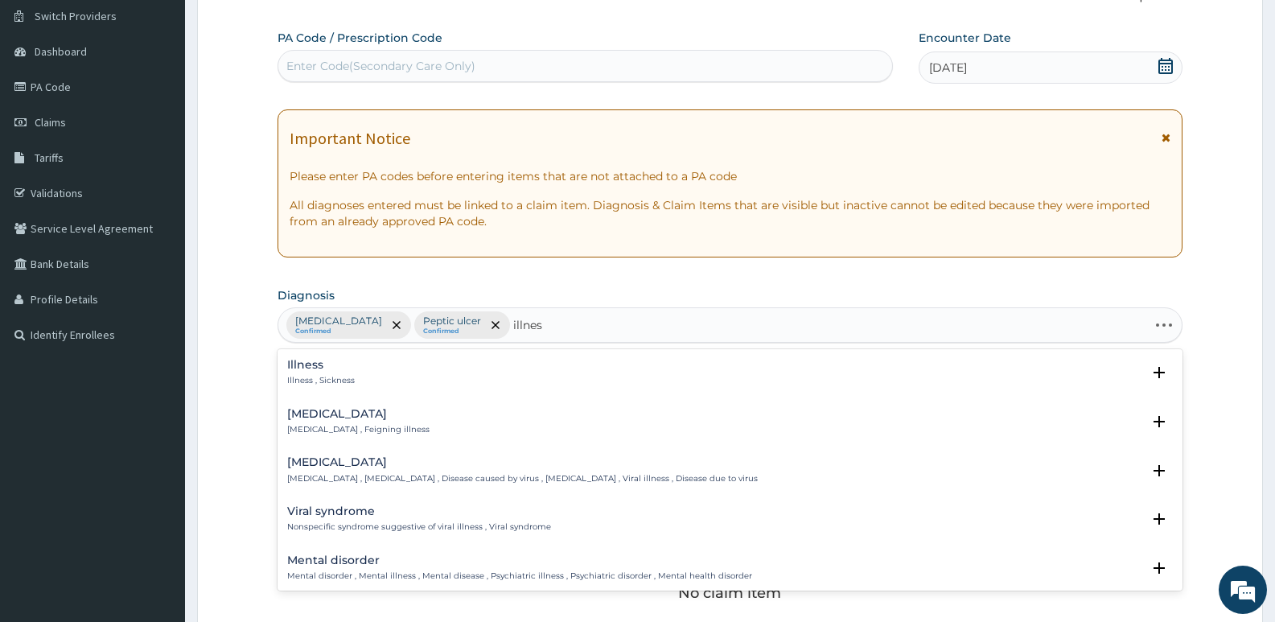
type input "illness"
click at [403, 363] on div "Illness Illness , Sickness" at bounding box center [730, 373] width 886 height 28
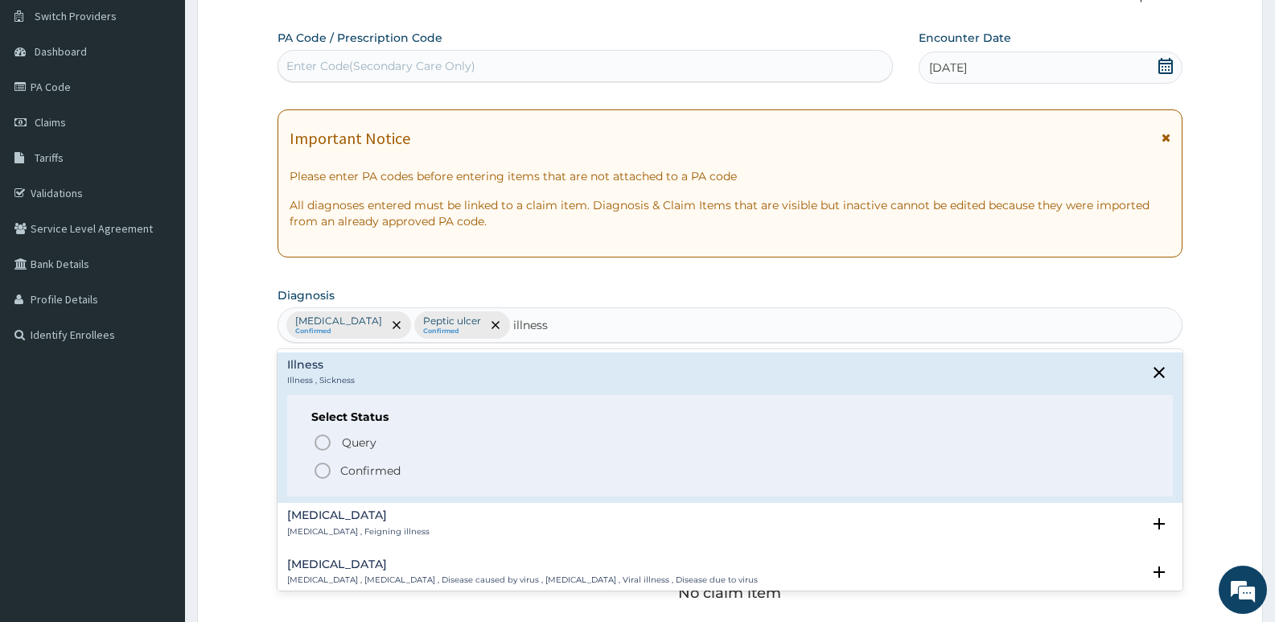
click at [375, 465] on p "Confirmed" at bounding box center [370, 471] width 60 height 16
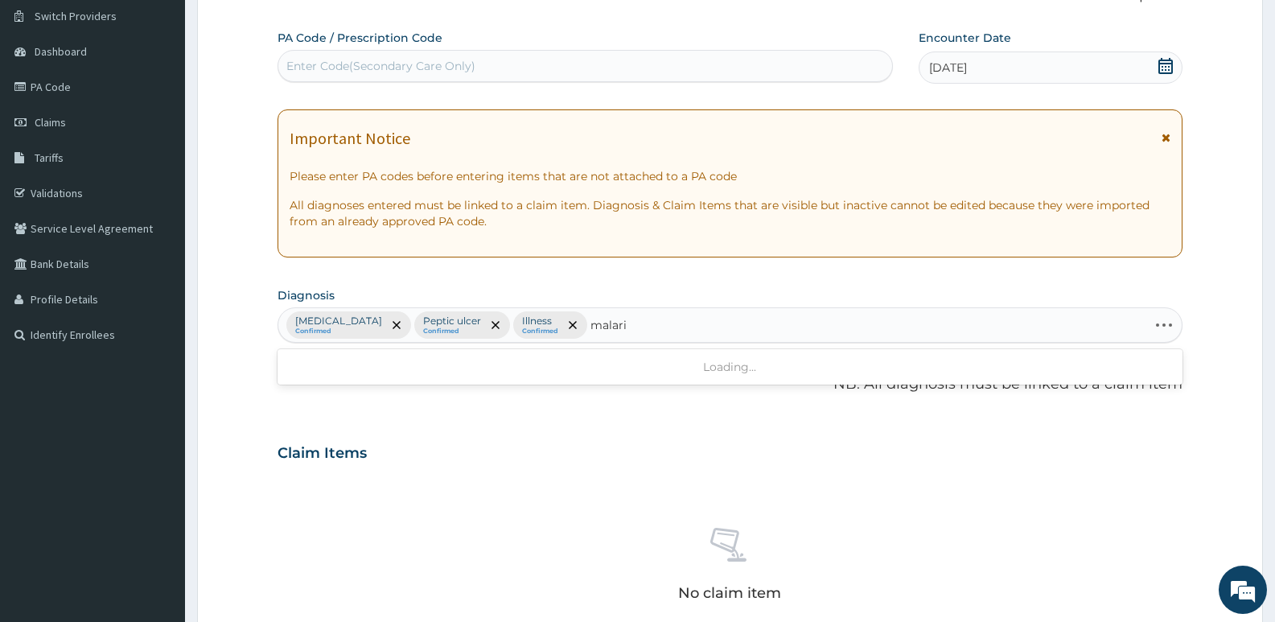
type input "malaria"
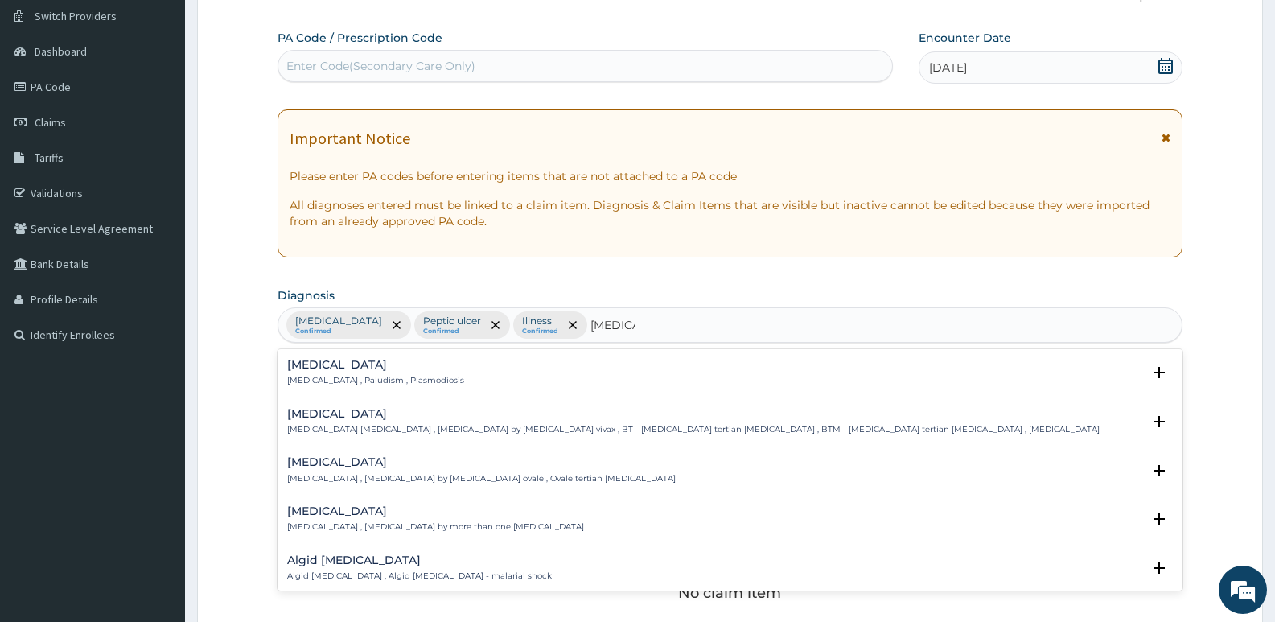
click at [324, 365] on h4 "Malaria" at bounding box center [375, 365] width 177 height 12
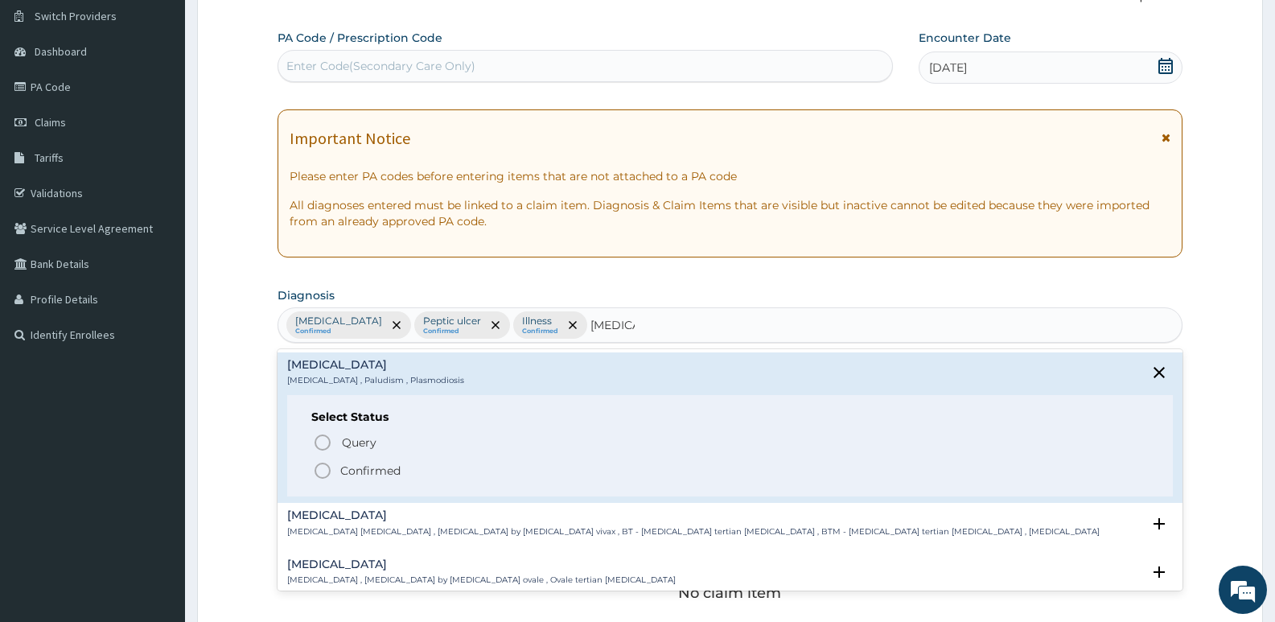
click at [350, 471] on p "Confirmed" at bounding box center [370, 471] width 60 height 16
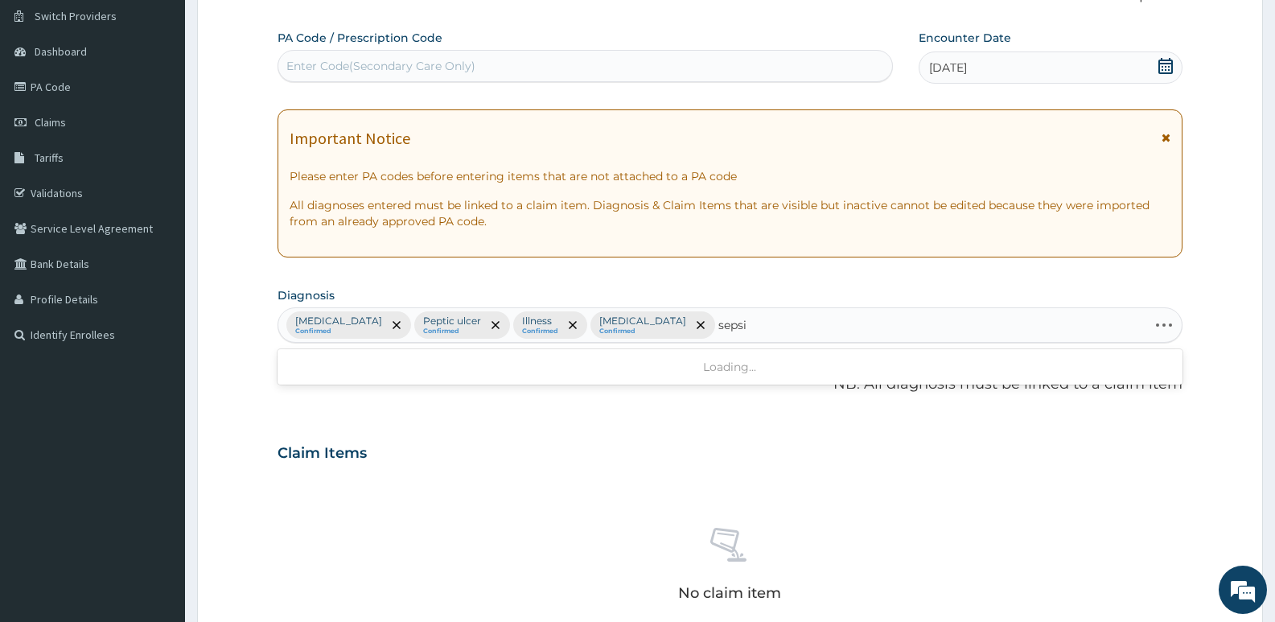
type input "sepsis"
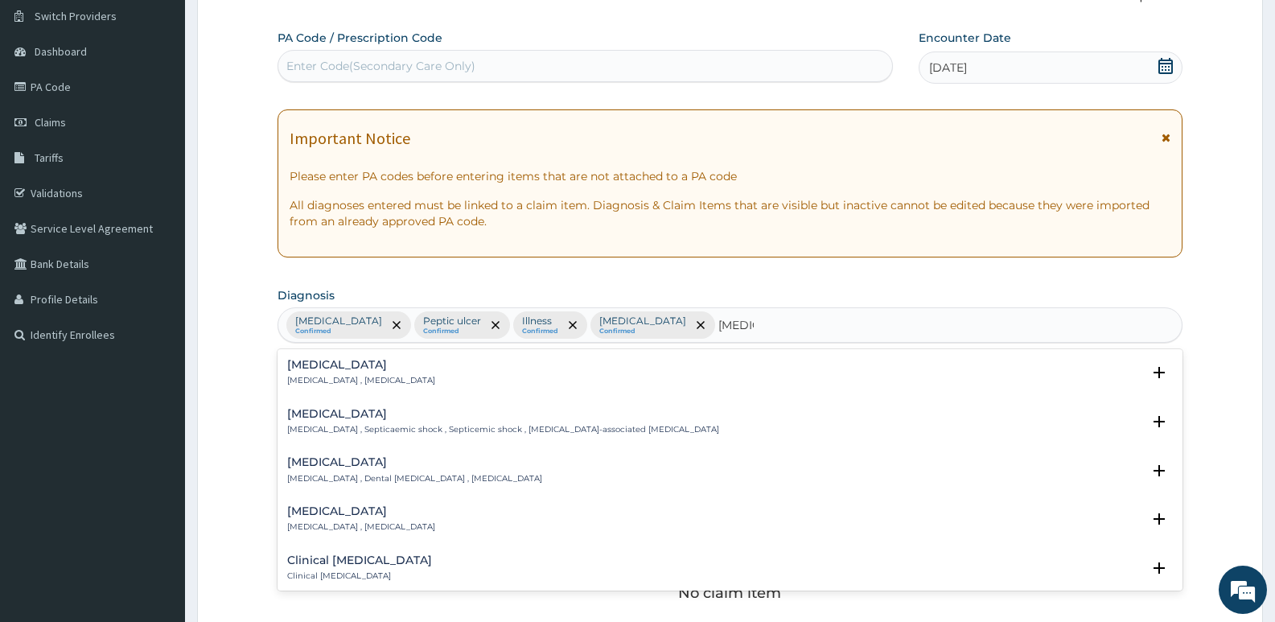
click at [356, 356] on div "Sepsis Systemic infection , Sepsis Select Status Query Query covers suspected (…" at bounding box center [730, 376] width 905 height 49
click at [347, 368] on h4 "Sepsis" at bounding box center [361, 365] width 148 height 12
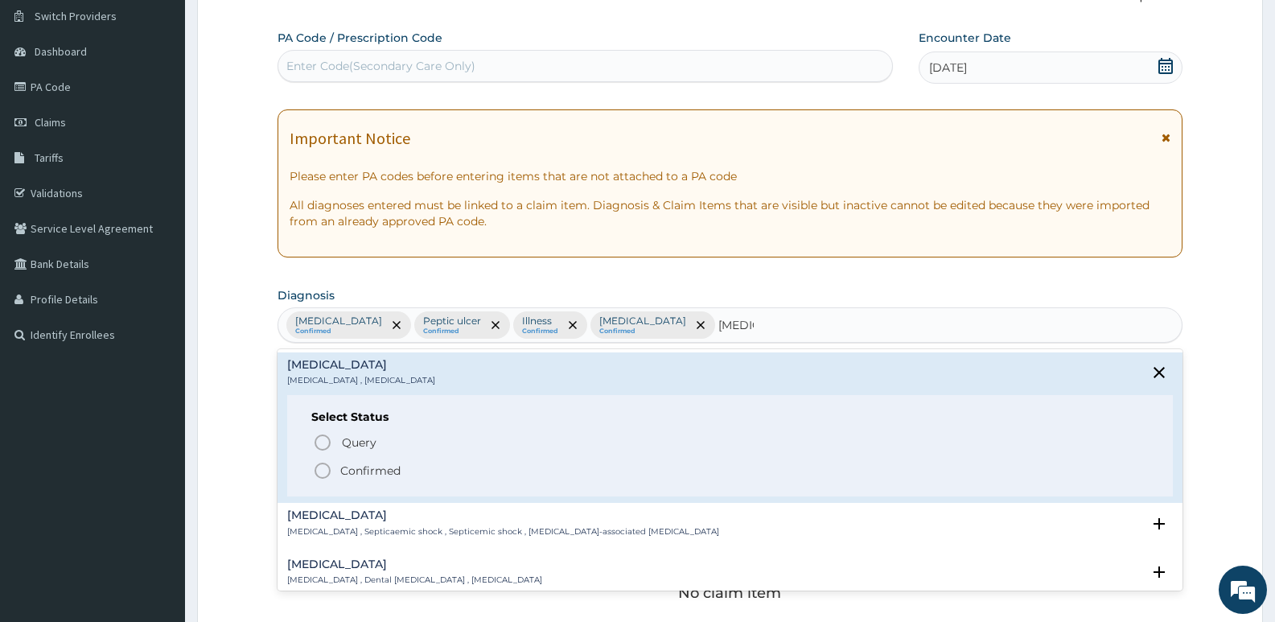
click at [352, 469] on p "Confirmed" at bounding box center [370, 471] width 60 height 16
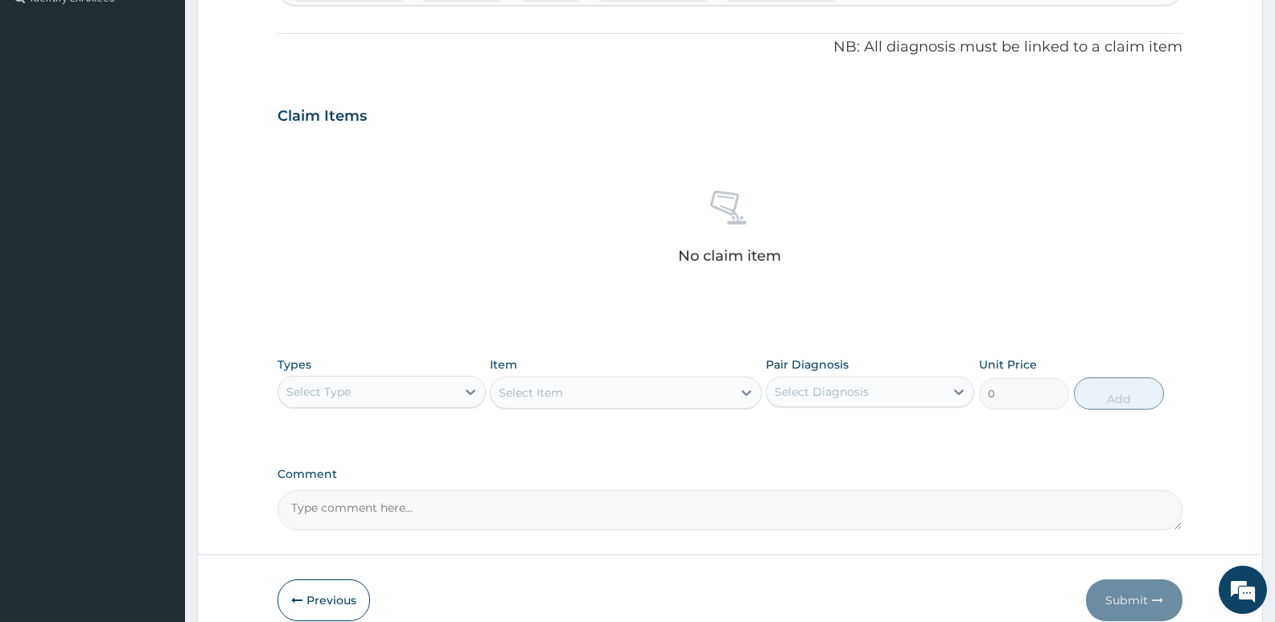
scroll to position [365, 0]
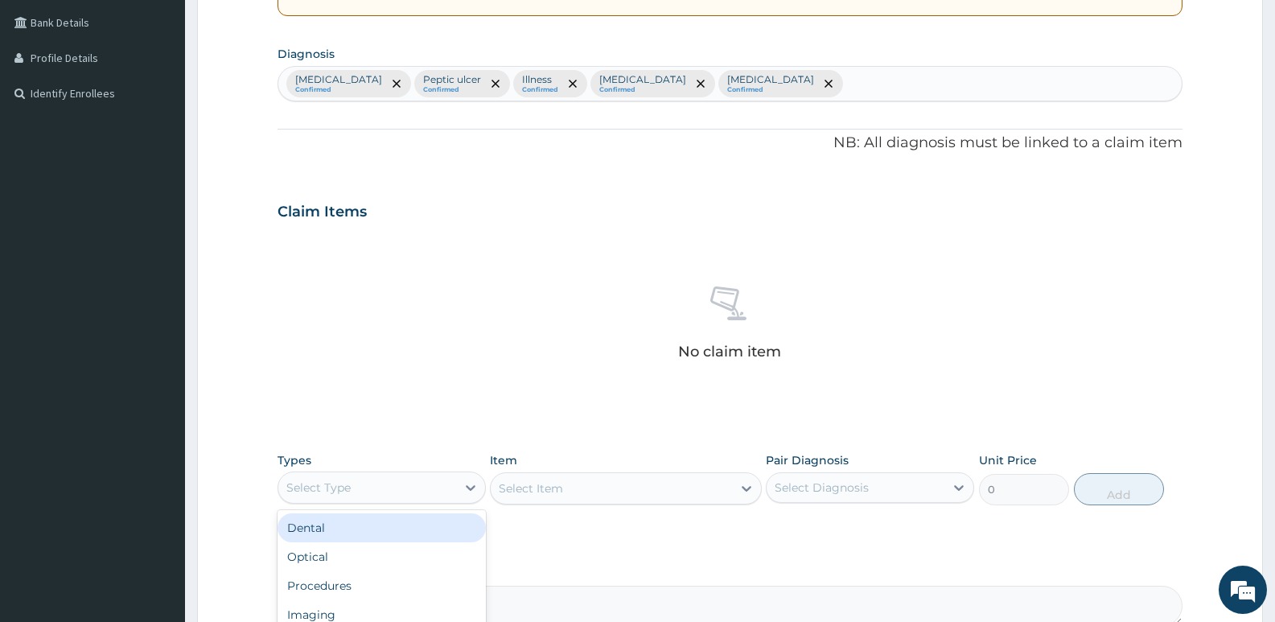
click at [380, 475] on div "Select Type" at bounding box center [367, 488] width 178 height 26
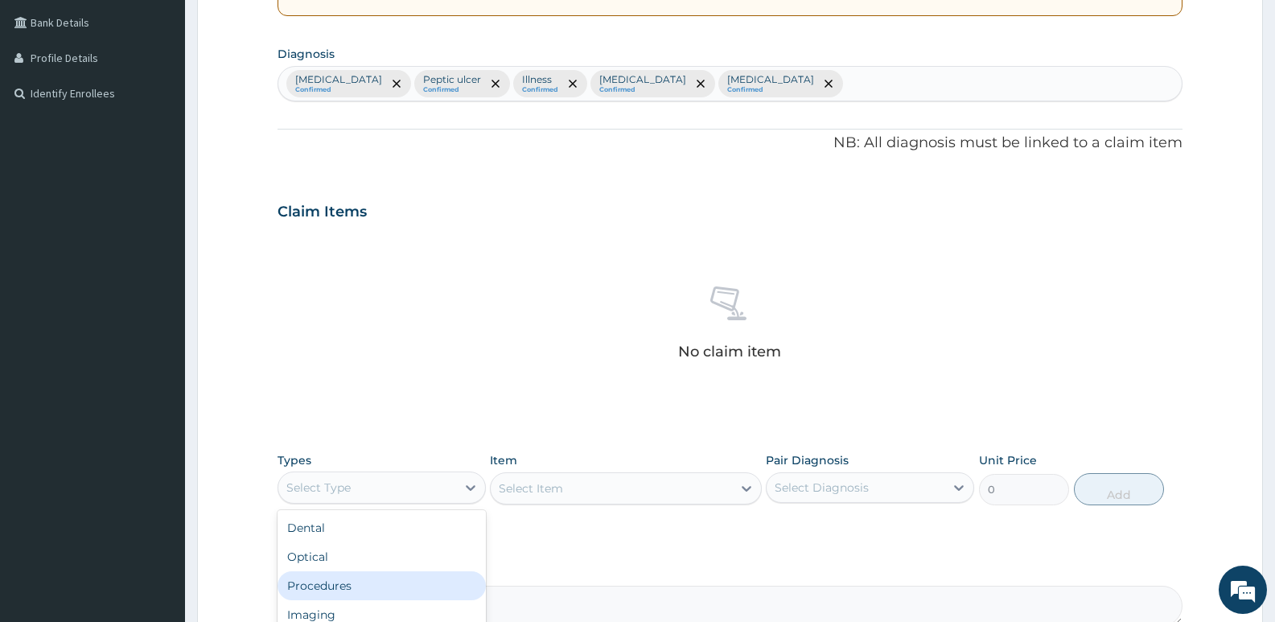
click at [352, 583] on div "Procedures" at bounding box center [382, 585] width 208 height 29
click at [559, 492] on div "Select Item" at bounding box center [625, 488] width 271 height 32
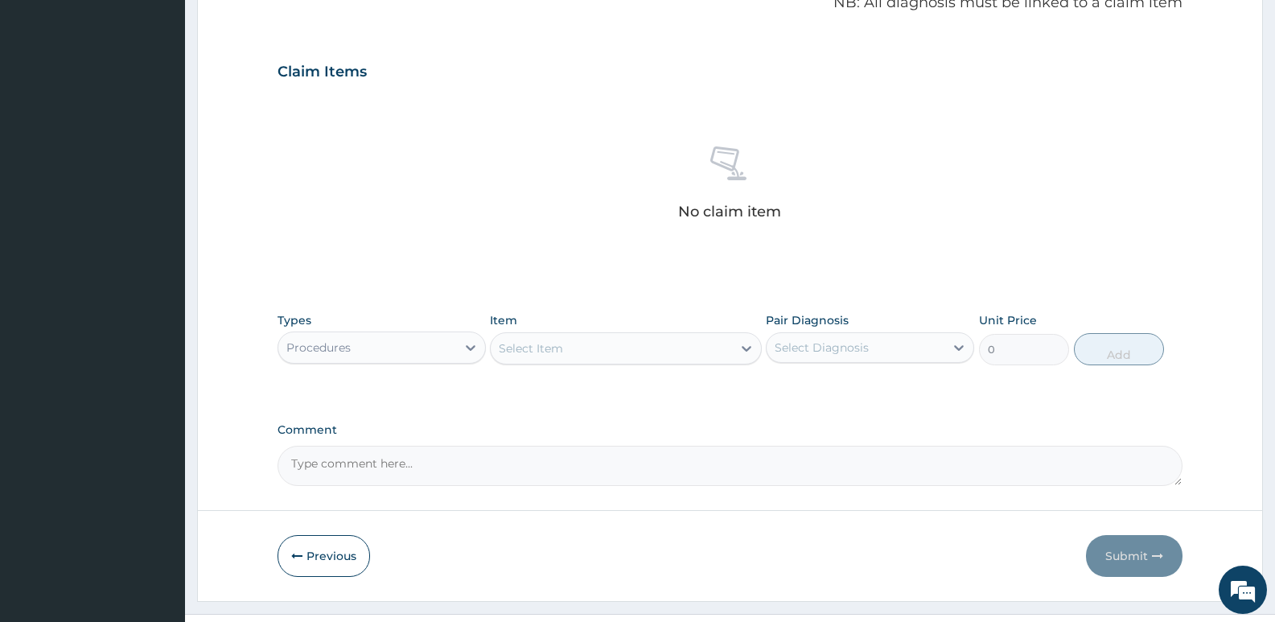
scroll to position [538, 0]
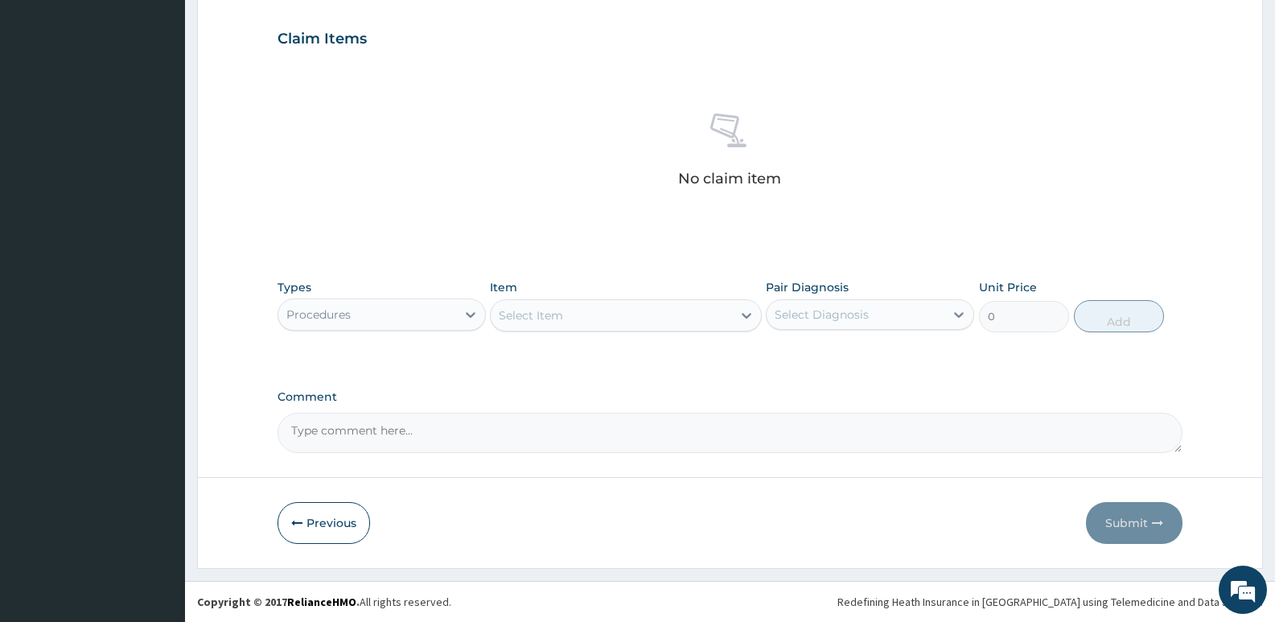
click at [586, 316] on div "Select Item" at bounding box center [611, 315] width 241 height 26
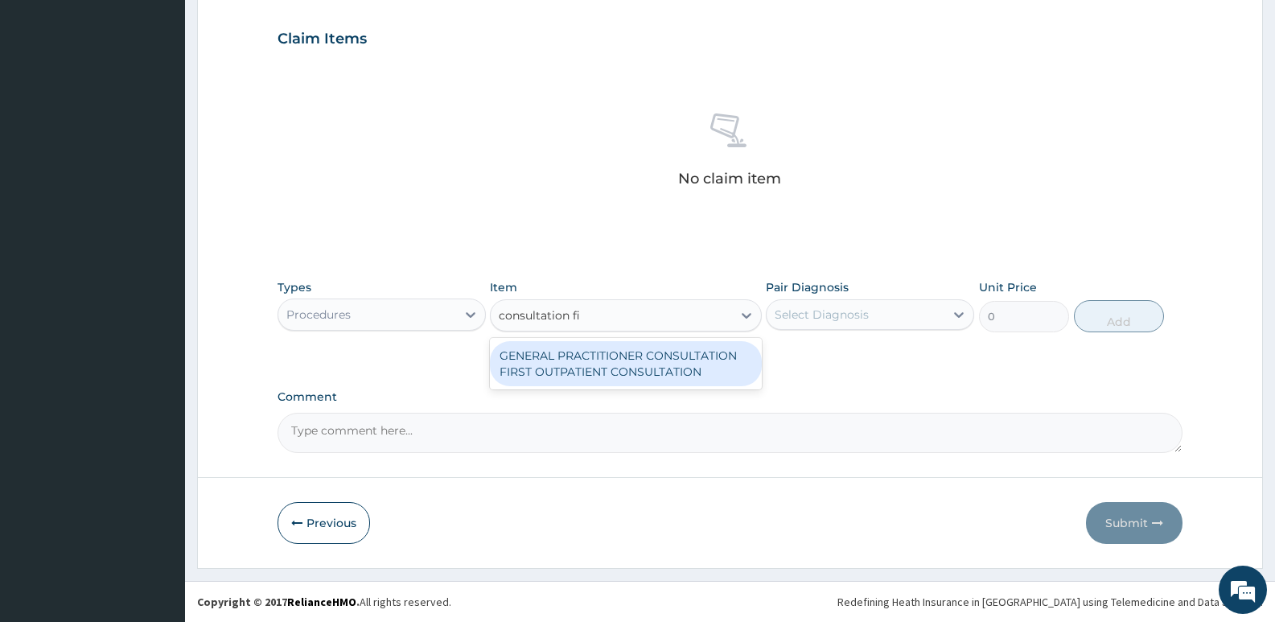
type input "consultation fir"
drag, startPoint x: 648, startPoint y: 374, endPoint x: 787, endPoint y: 351, distance: 141.1
click at [652, 374] on div "GENERAL PRACTITIONER CONSULTATION FIRST OUTPATIENT CONSULTATION" at bounding box center [625, 363] width 271 height 45
type input "3795"
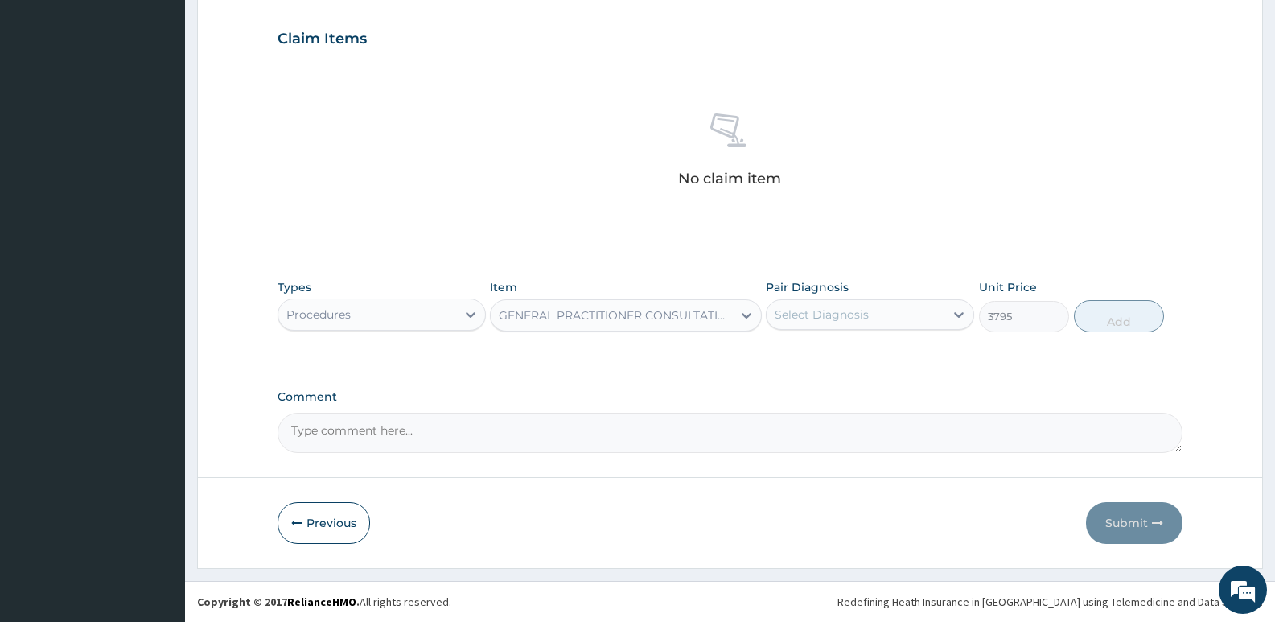
click at [826, 319] on div "Select Diagnosis" at bounding box center [822, 314] width 94 height 16
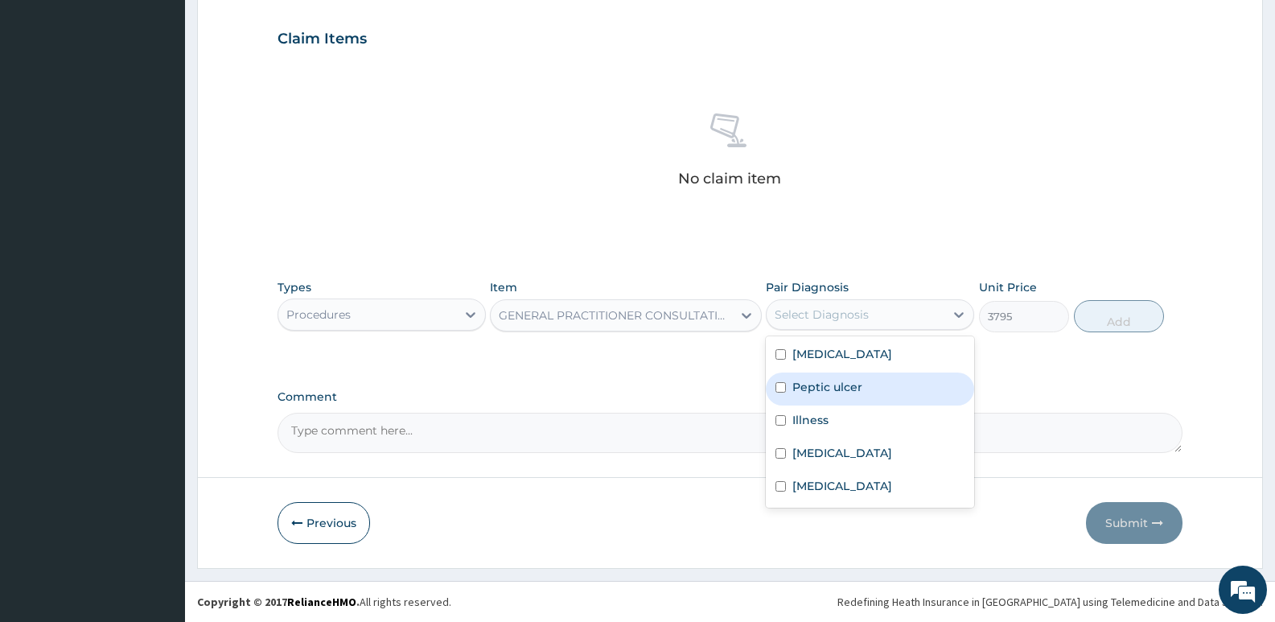
click at [861, 396] on div "Peptic ulcer" at bounding box center [870, 388] width 208 height 33
checkbox input "true"
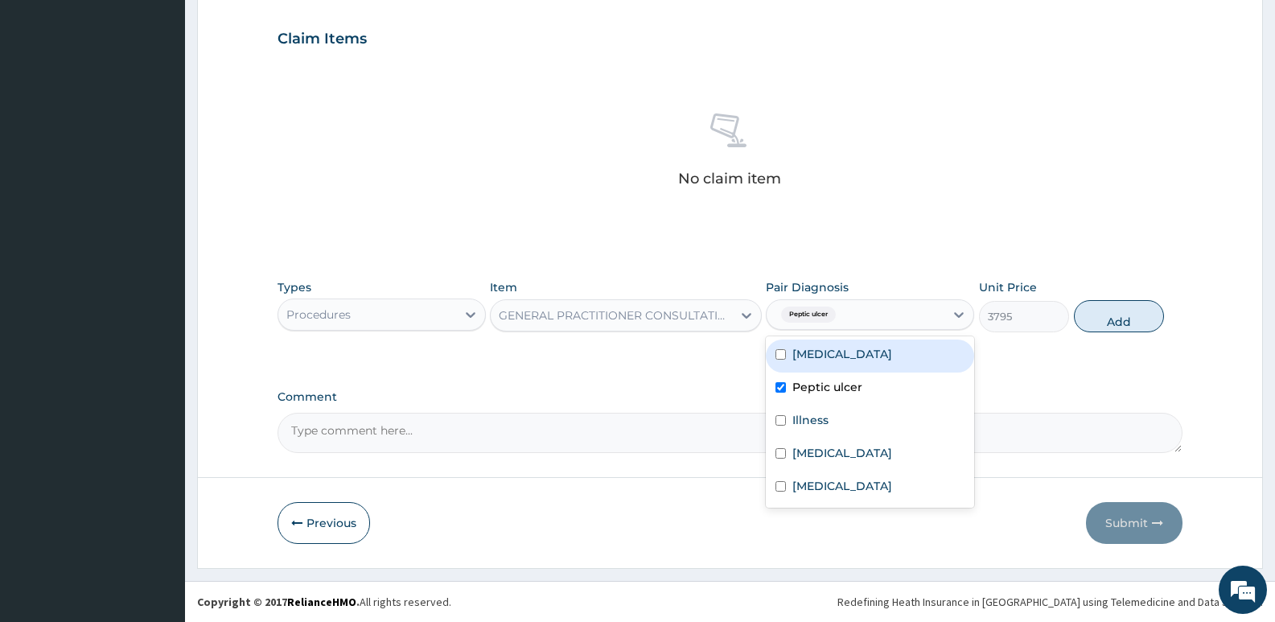
click at [853, 352] on label "Indigestion" at bounding box center [842, 354] width 100 height 16
checkbox input "true"
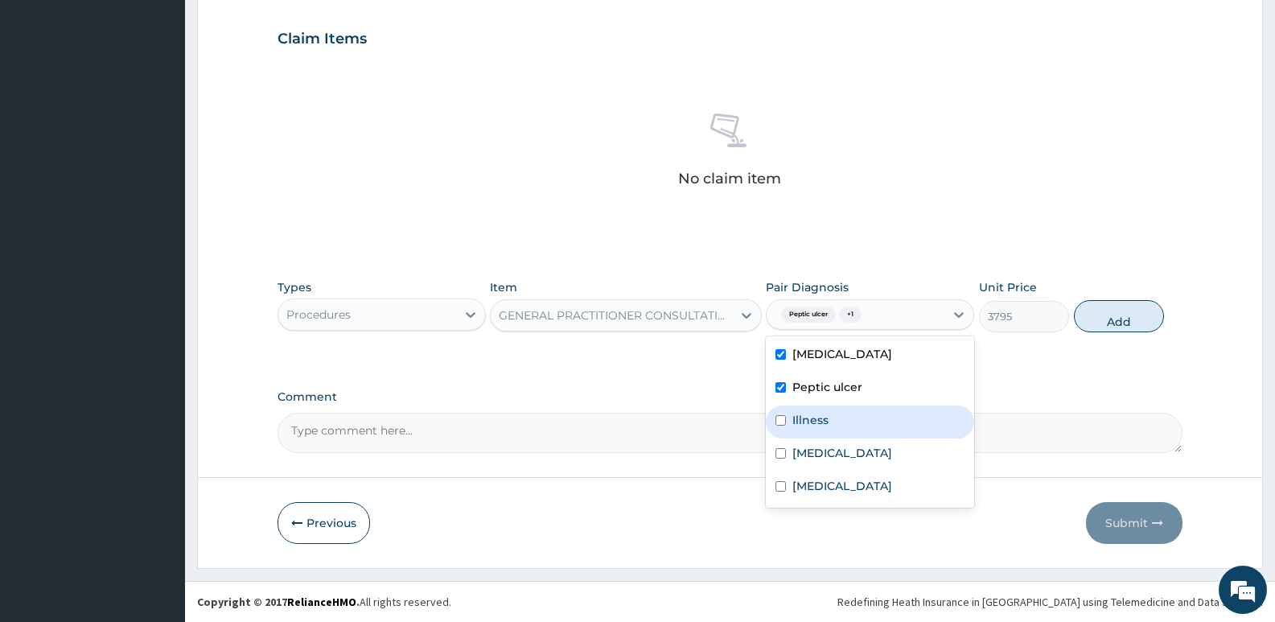
drag, startPoint x: 824, startPoint y: 424, endPoint x: 823, endPoint y: 457, distance: 33.0
click at [824, 429] on div "Illness" at bounding box center [870, 421] width 208 height 33
checkbox input "true"
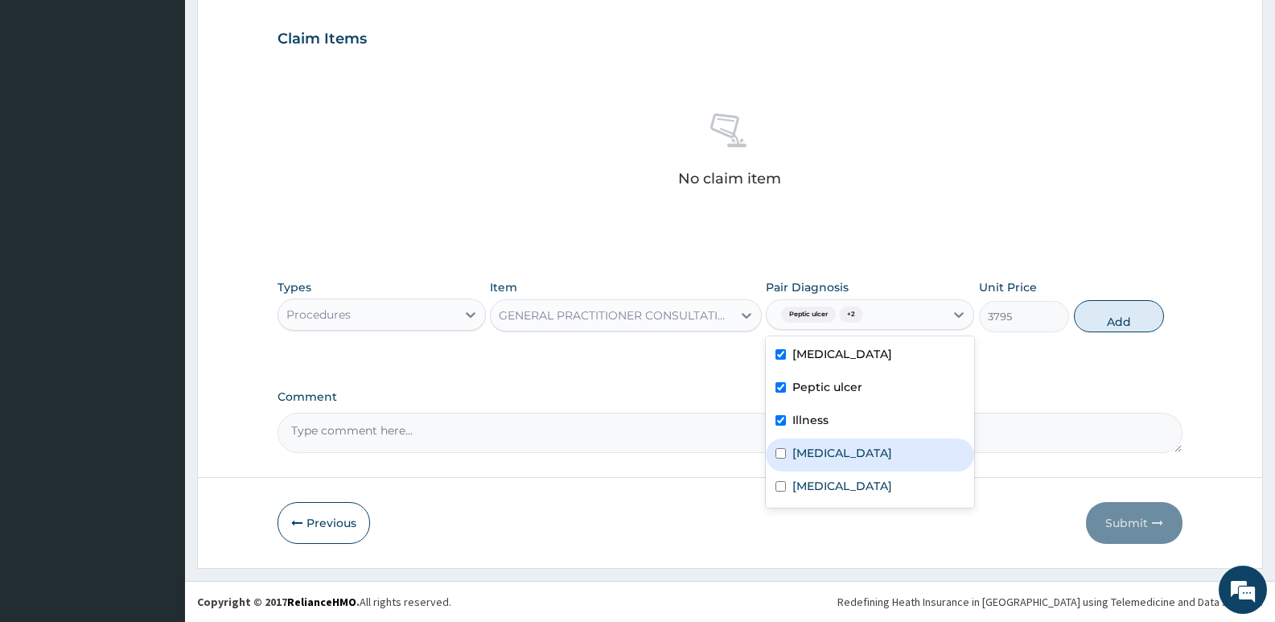
click at [823, 461] on div "Malaria" at bounding box center [870, 454] width 208 height 33
checkbox input "true"
click at [819, 479] on label "Sepsis" at bounding box center [842, 486] width 100 height 16
checkbox input "true"
click at [1119, 327] on button "Add" at bounding box center [1119, 316] width 90 height 32
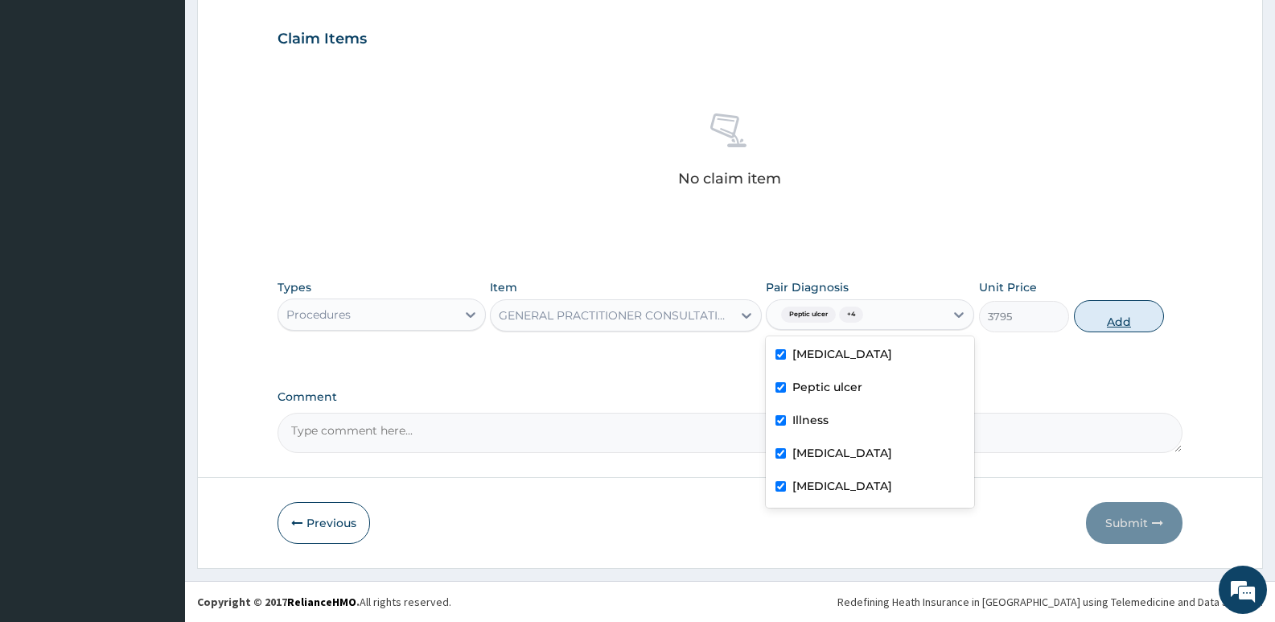
type input "0"
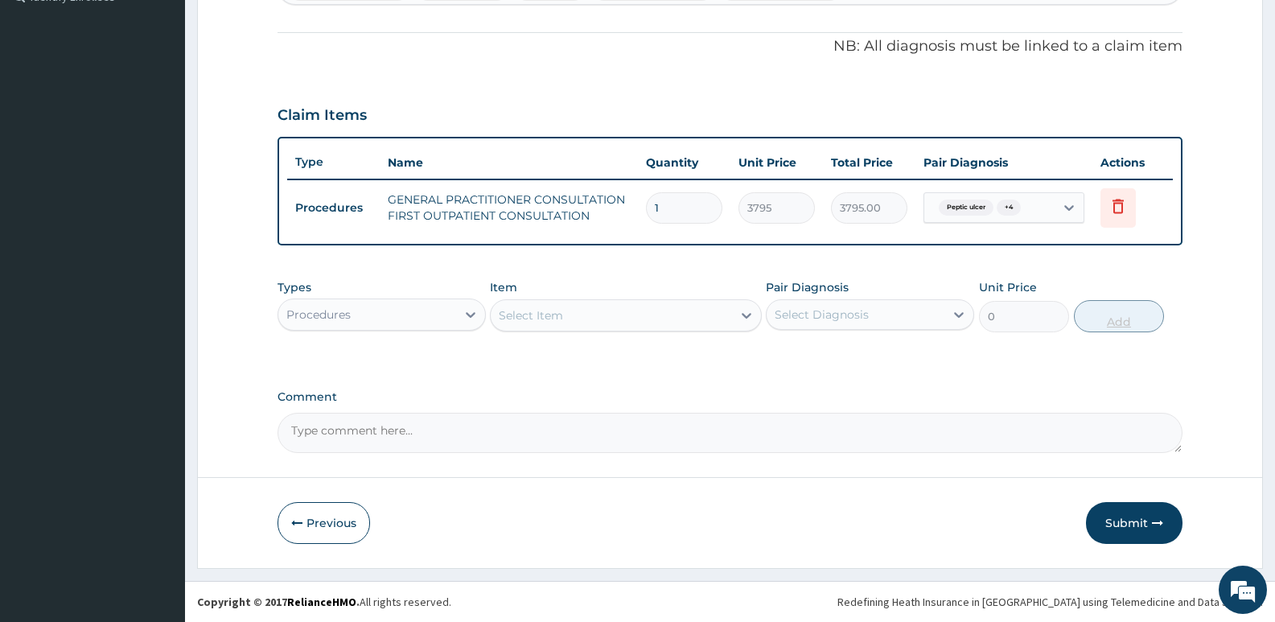
scroll to position [462, 0]
click at [464, 323] on div at bounding box center [470, 314] width 29 height 29
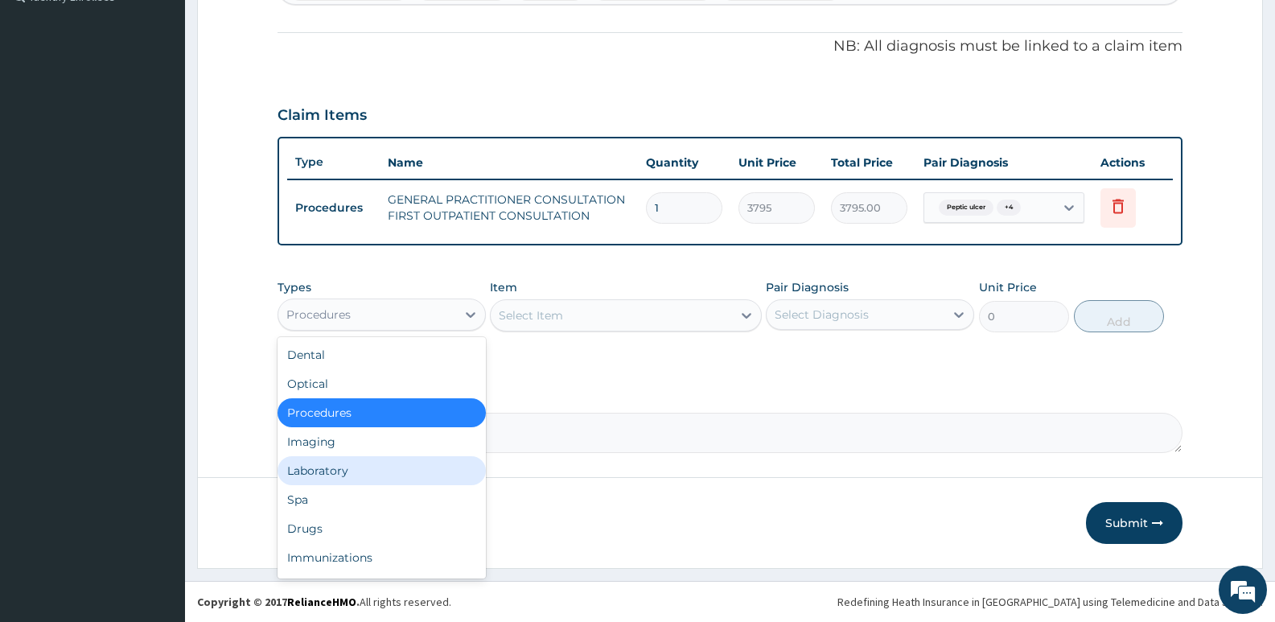
click at [356, 471] on div "Laboratory" at bounding box center [382, 470] width 208 height 29
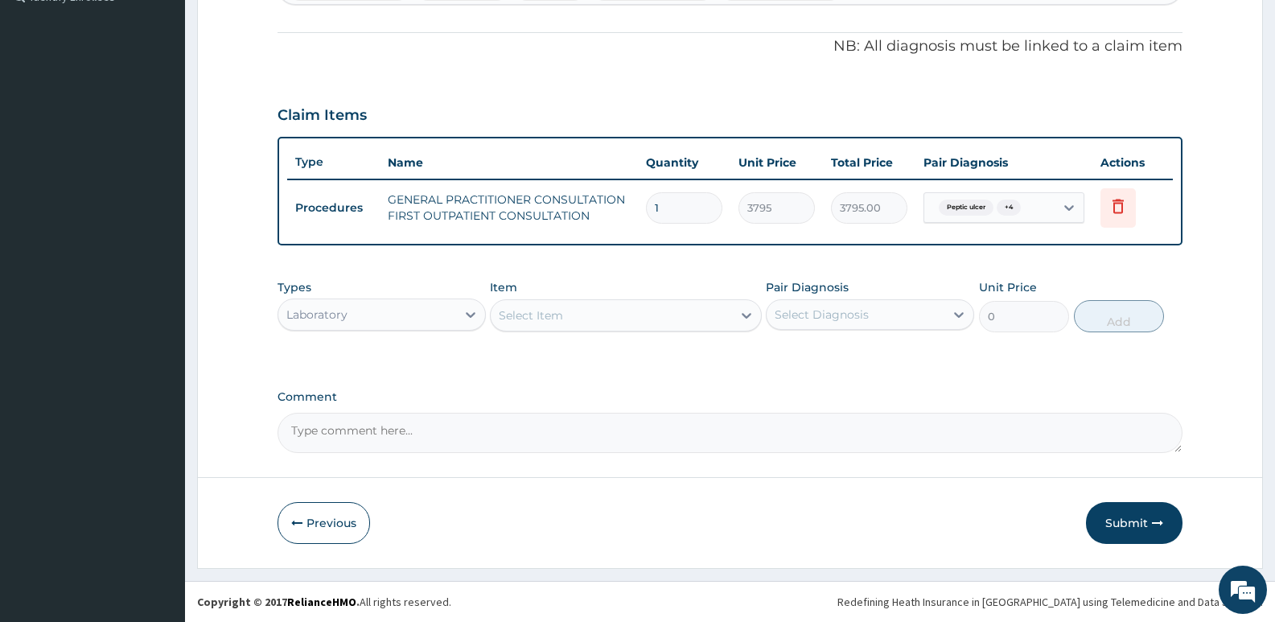
click at [582, 319] on div "Select Item" at bounding box center [611, 315] width 241 height 26
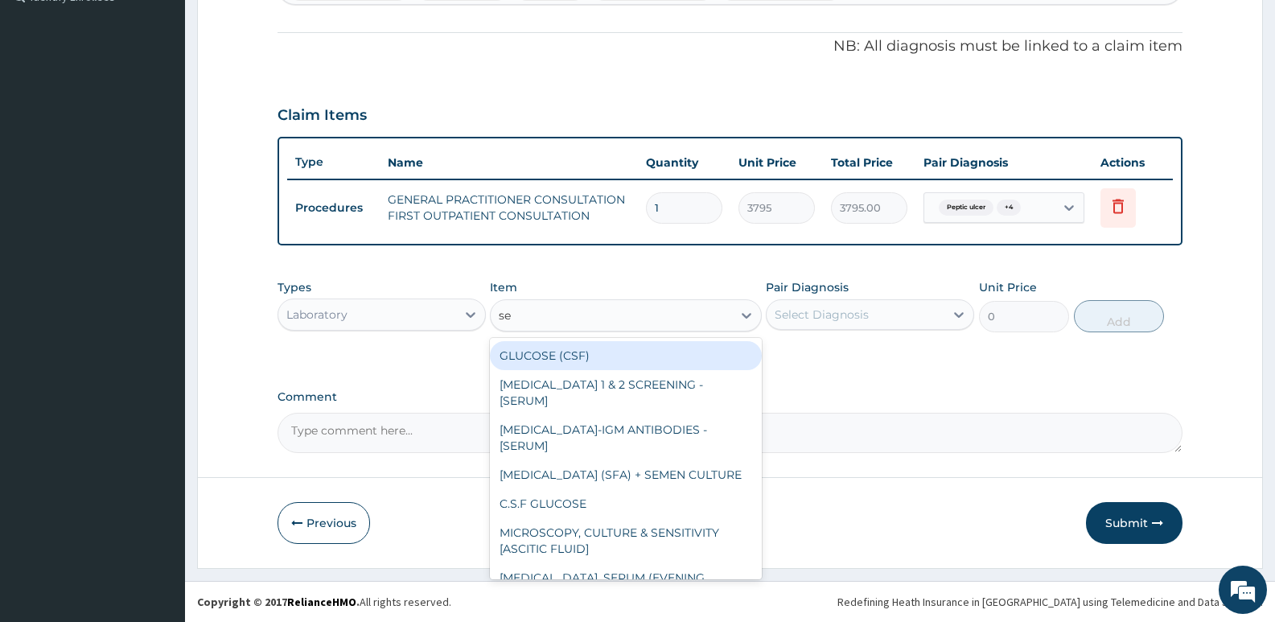
type input "s"
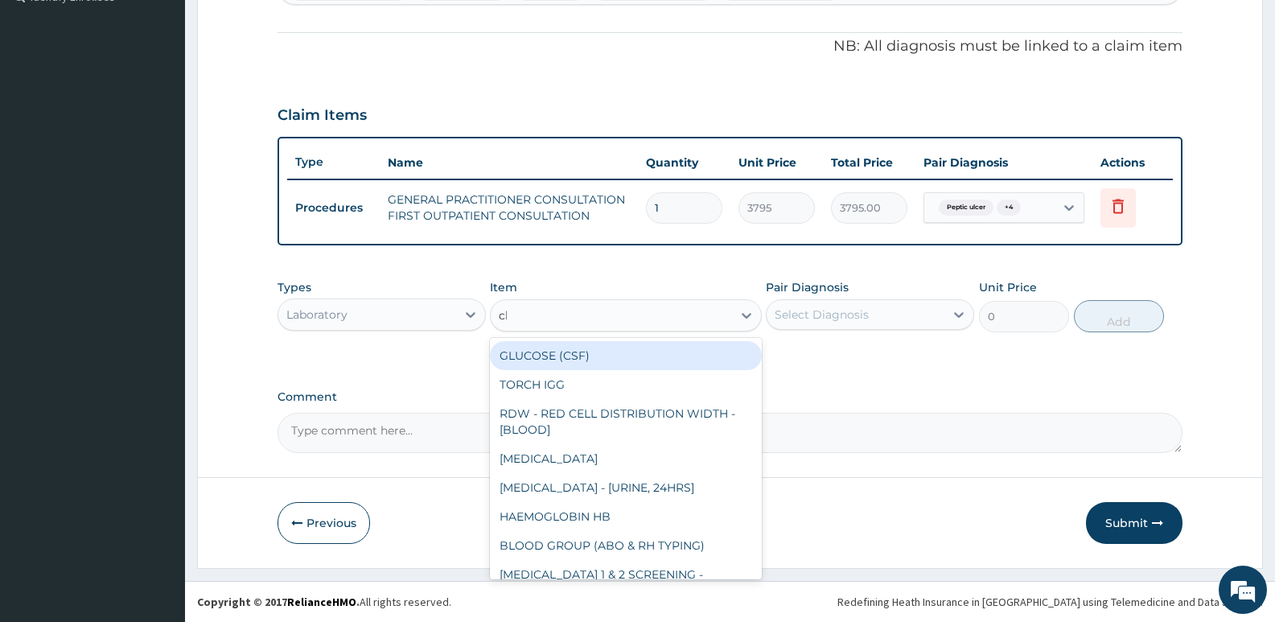
type input "cbc"
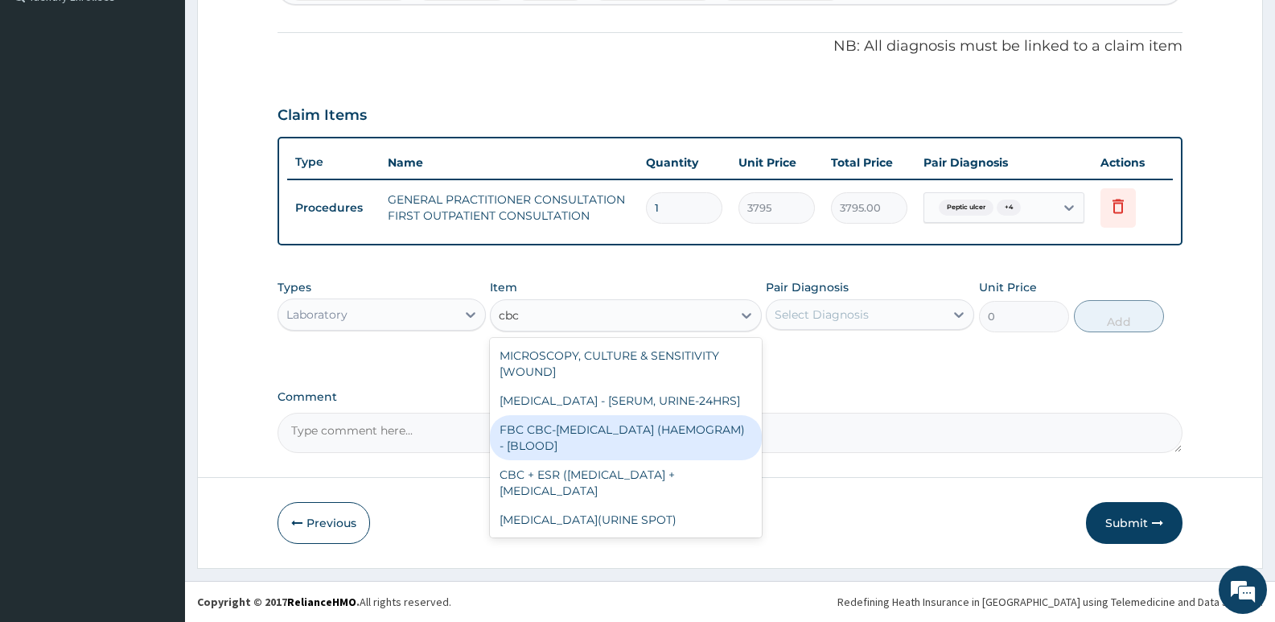
click at [594, 449] on div "FBC CBC-COMPLETE BLOOD COUNT (HAEMOGRAM) - [BLOOD]" at bounding box center [625, 437] width 271 height 45
type input "4600"
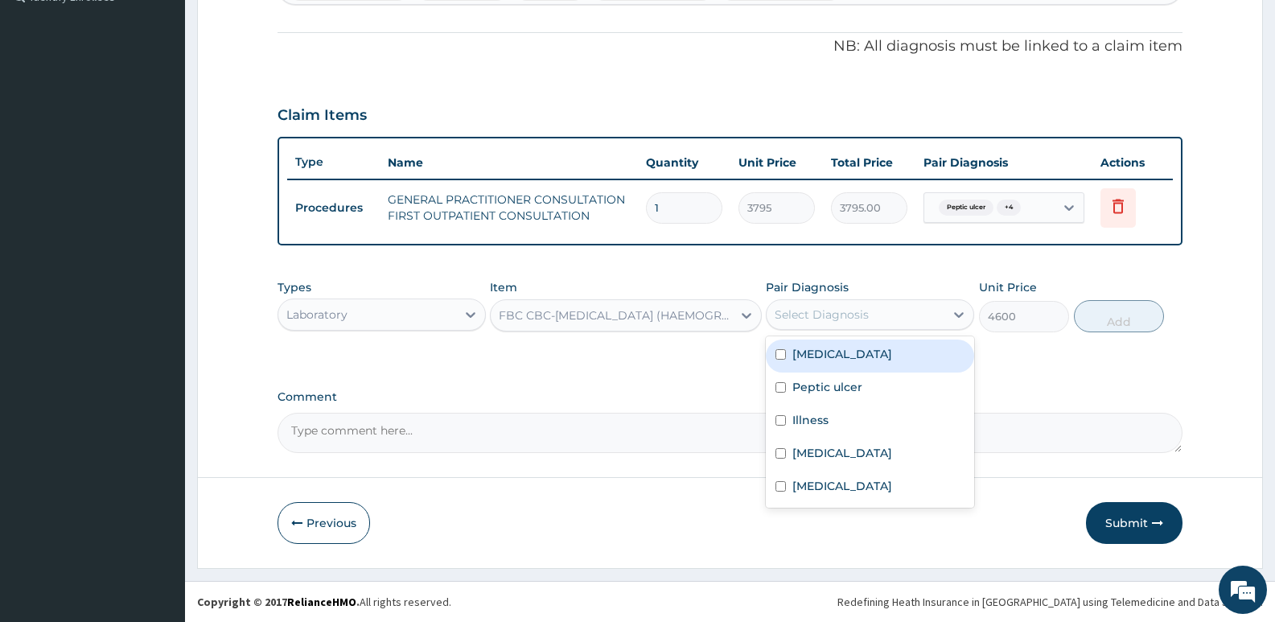
click at [835, 321] on div "Select Diagnosis" at bounding box center [822, 314] width 94 height 16
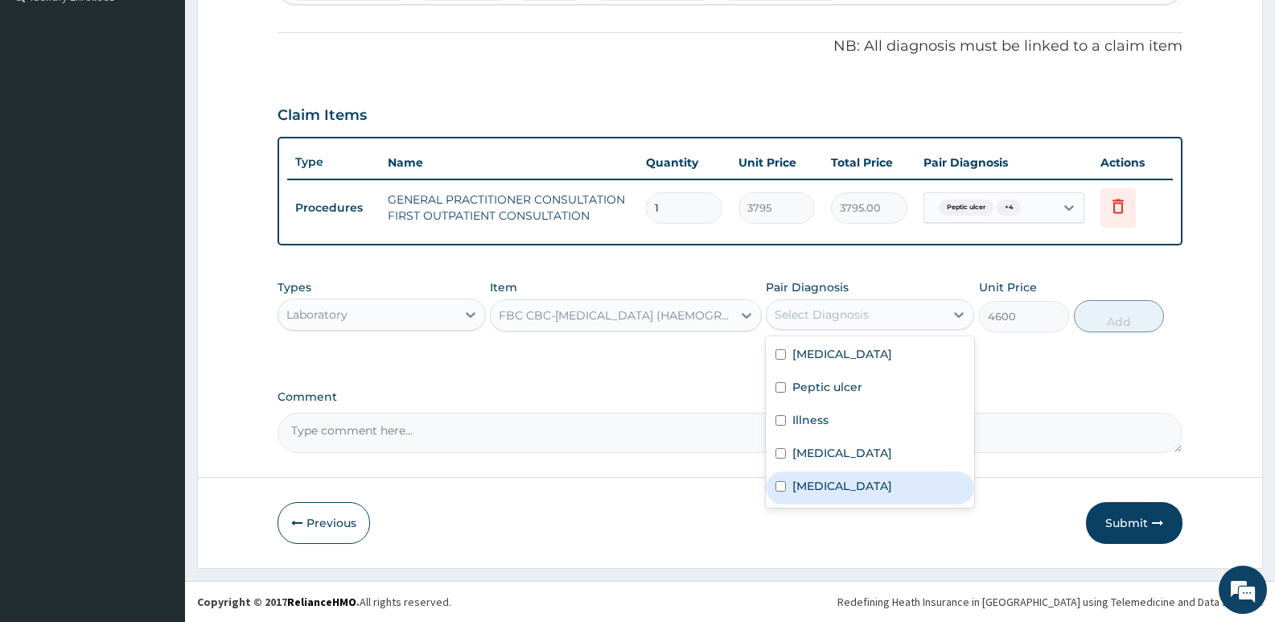
click at [801, 491] on label "Sepsis" at bounding box center [842, 486] width 100 height 16
checkbox input "true"
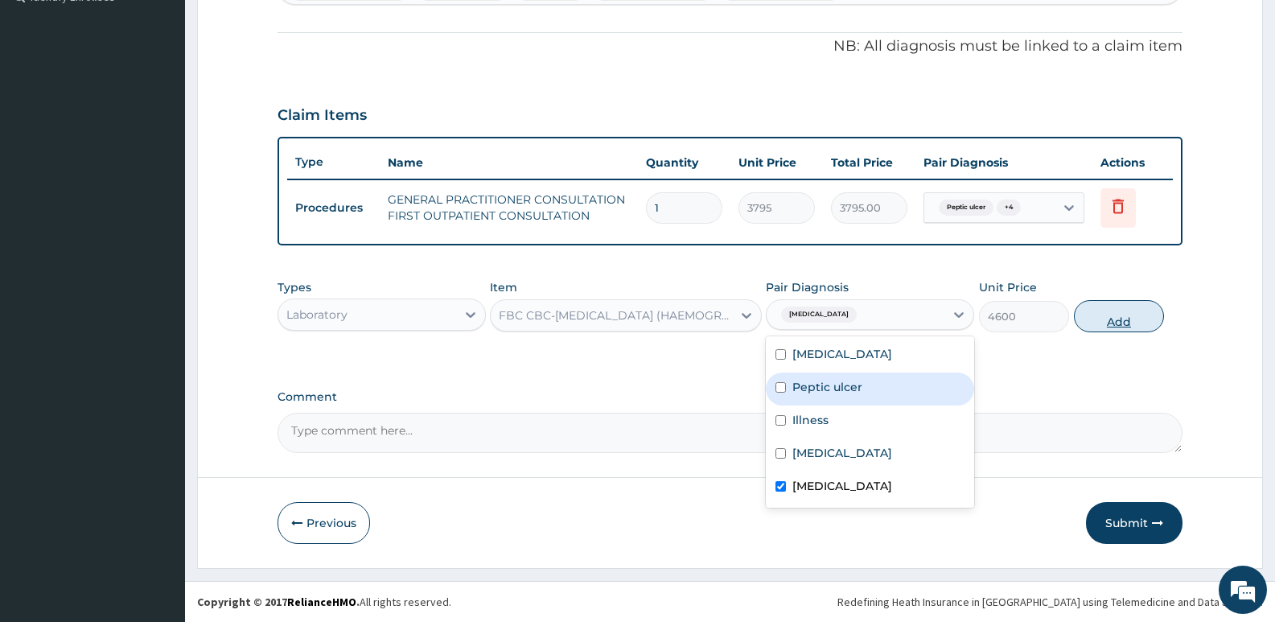
click at [1096, 324] on button "Add" at bounding box center [1119, 316] width 90 height 32
type input "0"
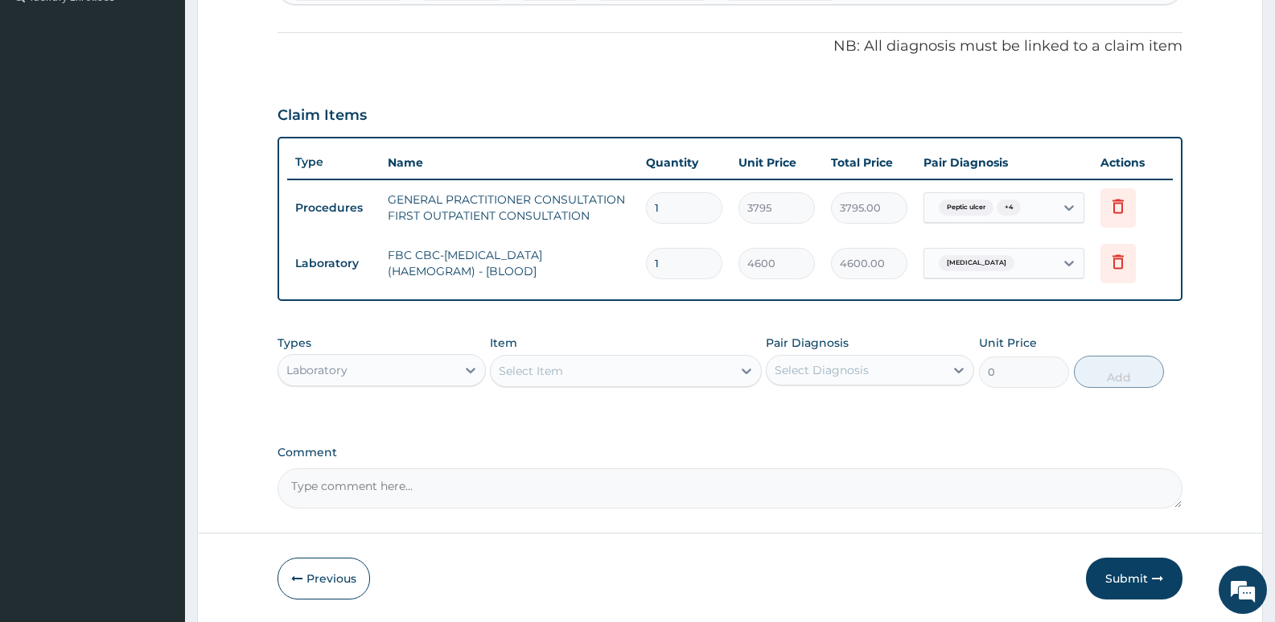
click at [584, 356] on div "Select Item" at bounding box center [625, 371] width 271 height 32
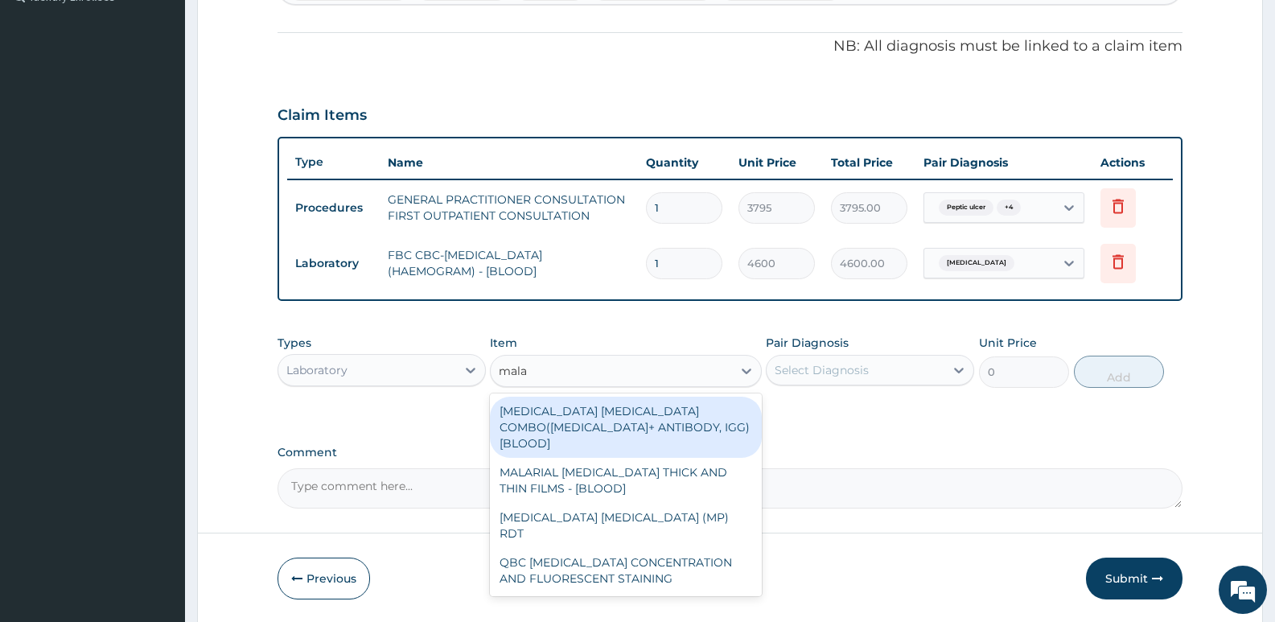
type input "malar"
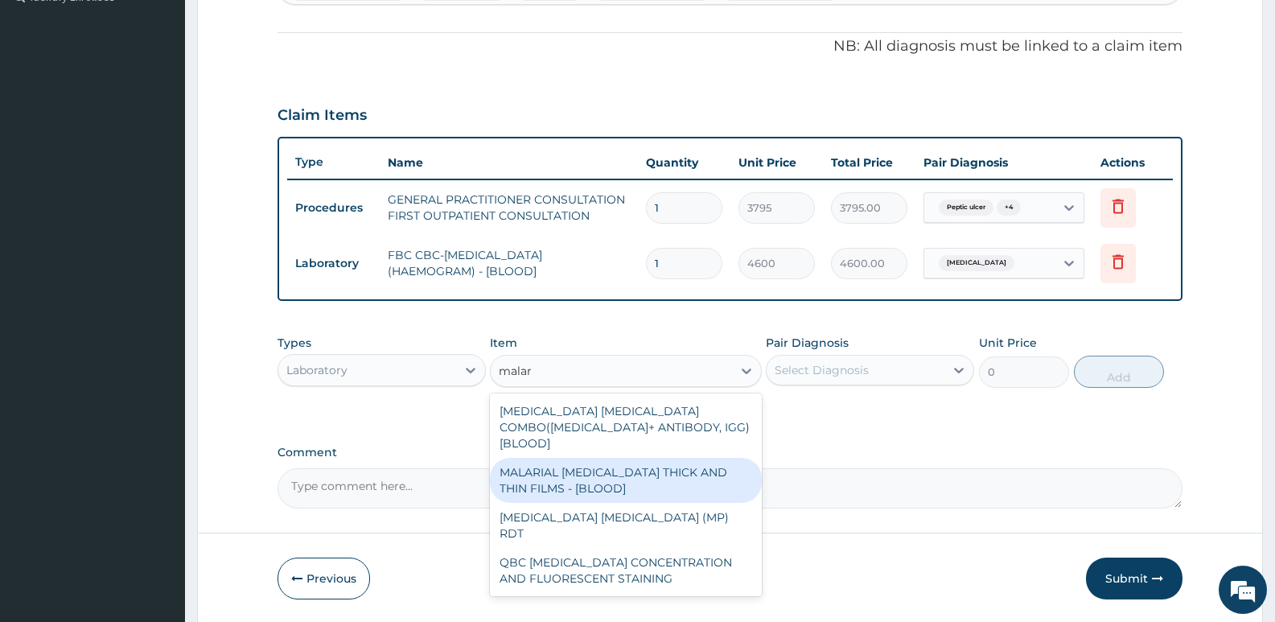
click at [598, 465] on div "MALARIAL PARASITE THICK AND THIN FILMS - [BLOOD]" at bounding box center [625, 480] width 271 height 45
type input "1725"
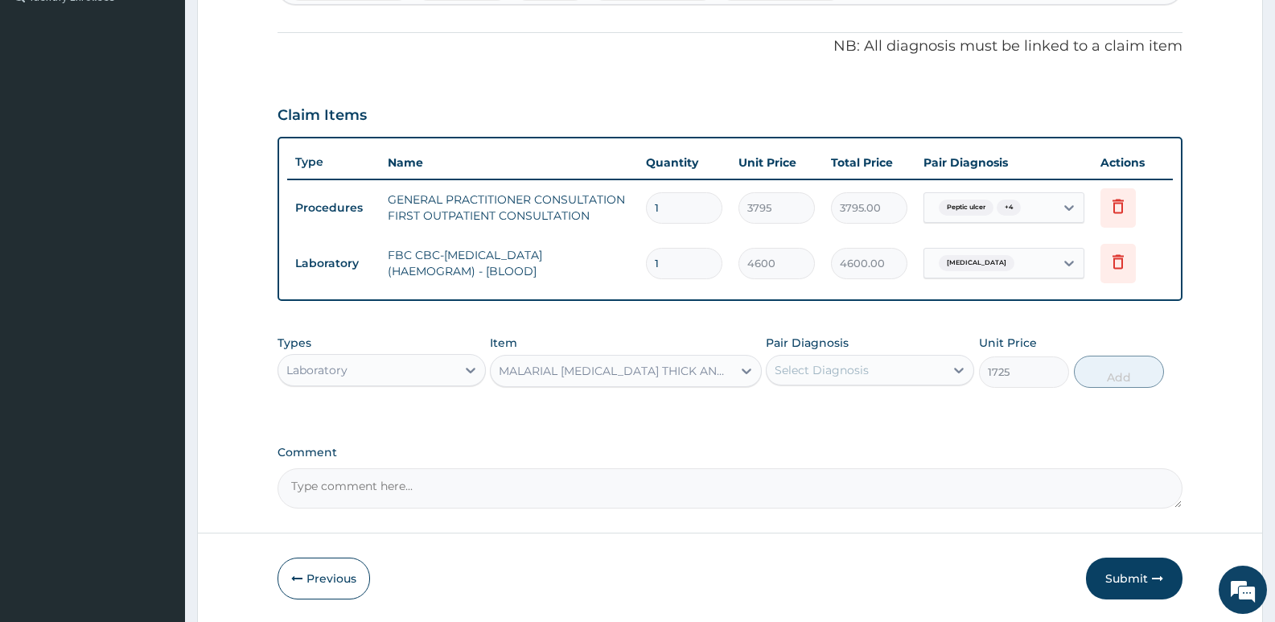
click at [812, 378] on div "Select Diagnosis" at bounding box center [856, 370] width 178 height 26
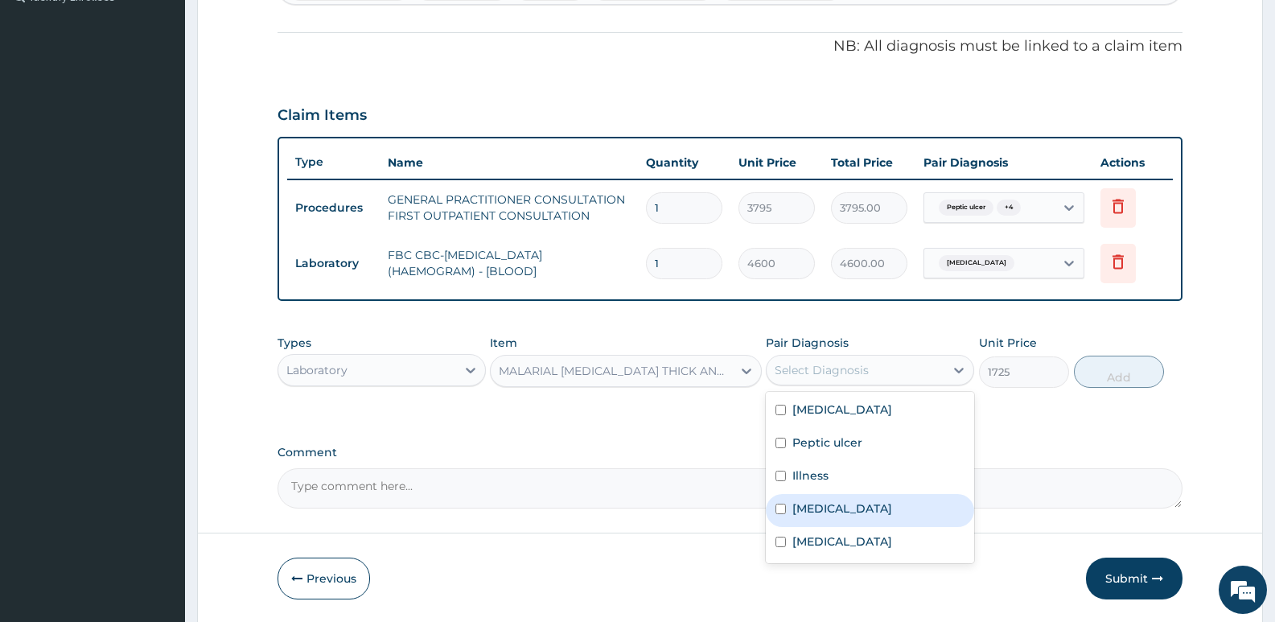
click at [838, 506] on div "Malaria" at bounding box center [870, 510] width 208 height 33
checkbox input "true"
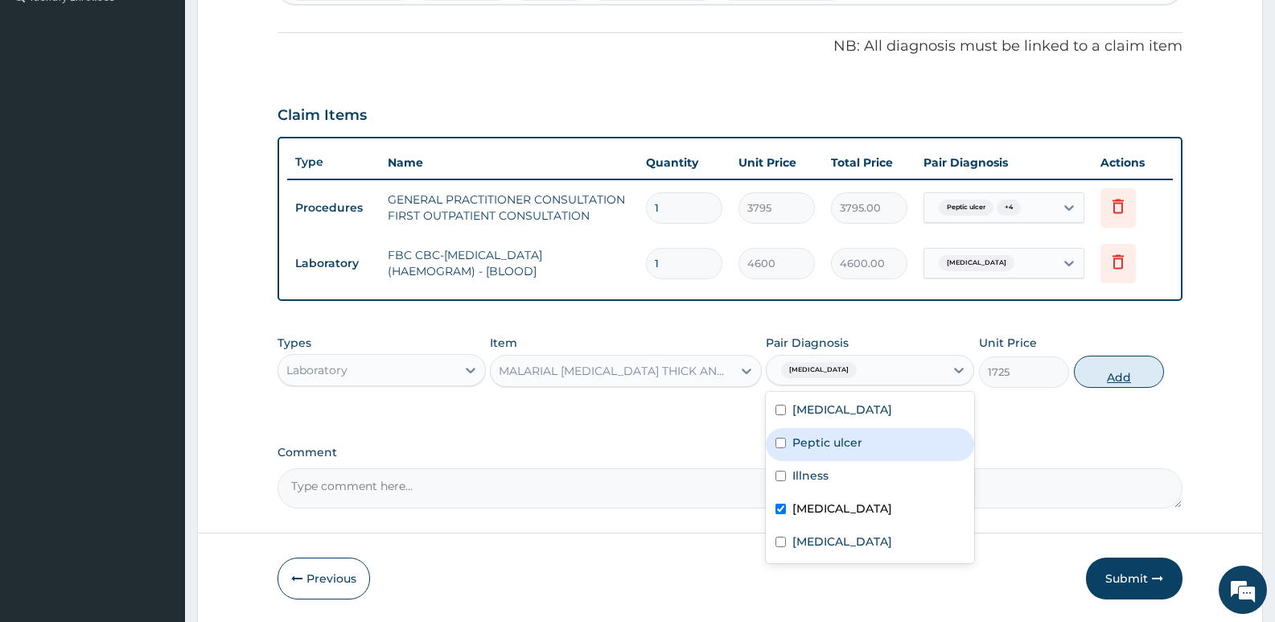
click at [1102, 377] on button "Add" at bounding box center [1119, 372] width 90 height 32
type input "0"
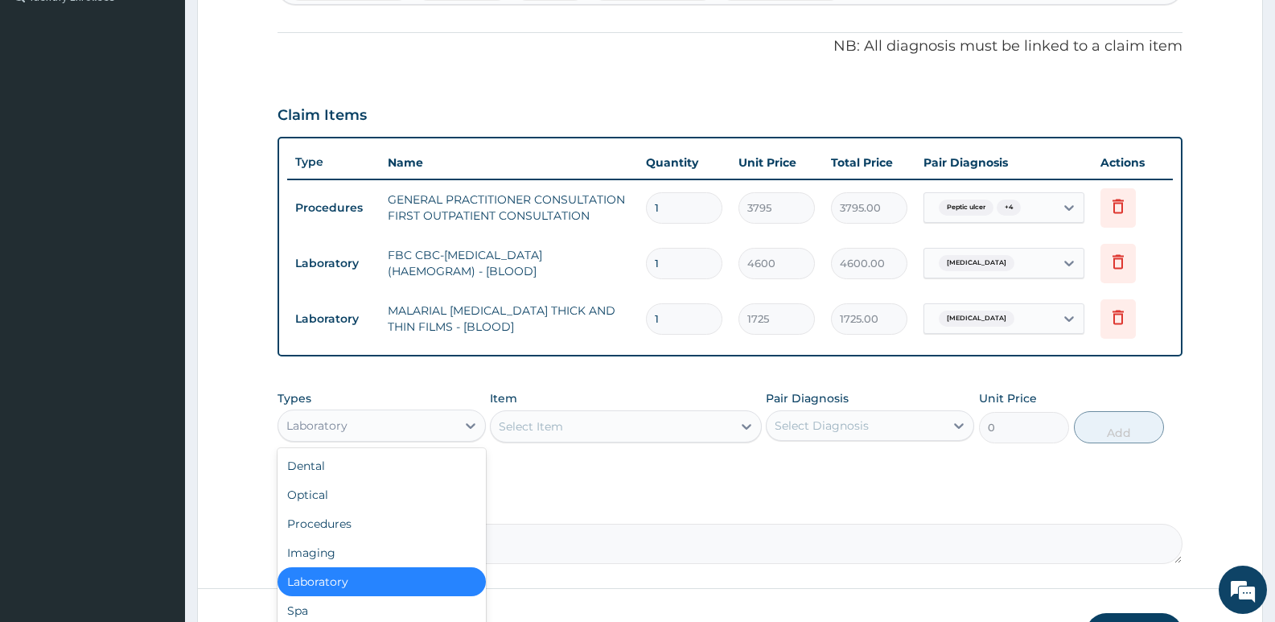
click at [448, 432] on div "Laboratory" at bounding box center [367, 426] width 178 height 26
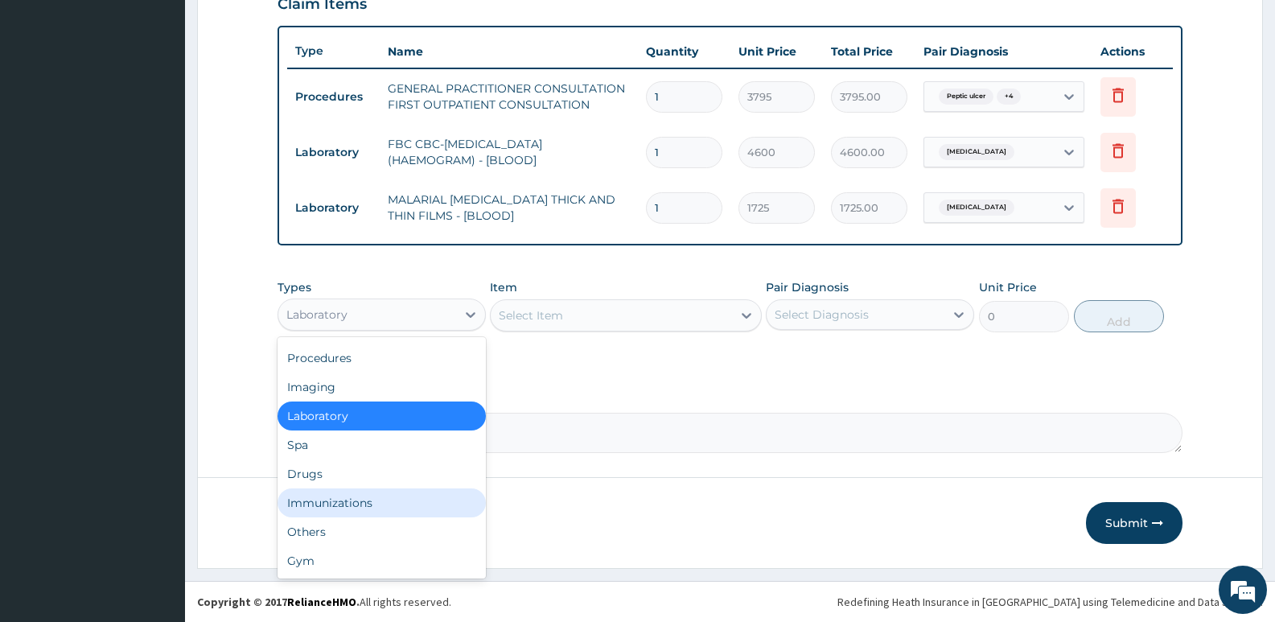
scroll to position [0, 0]
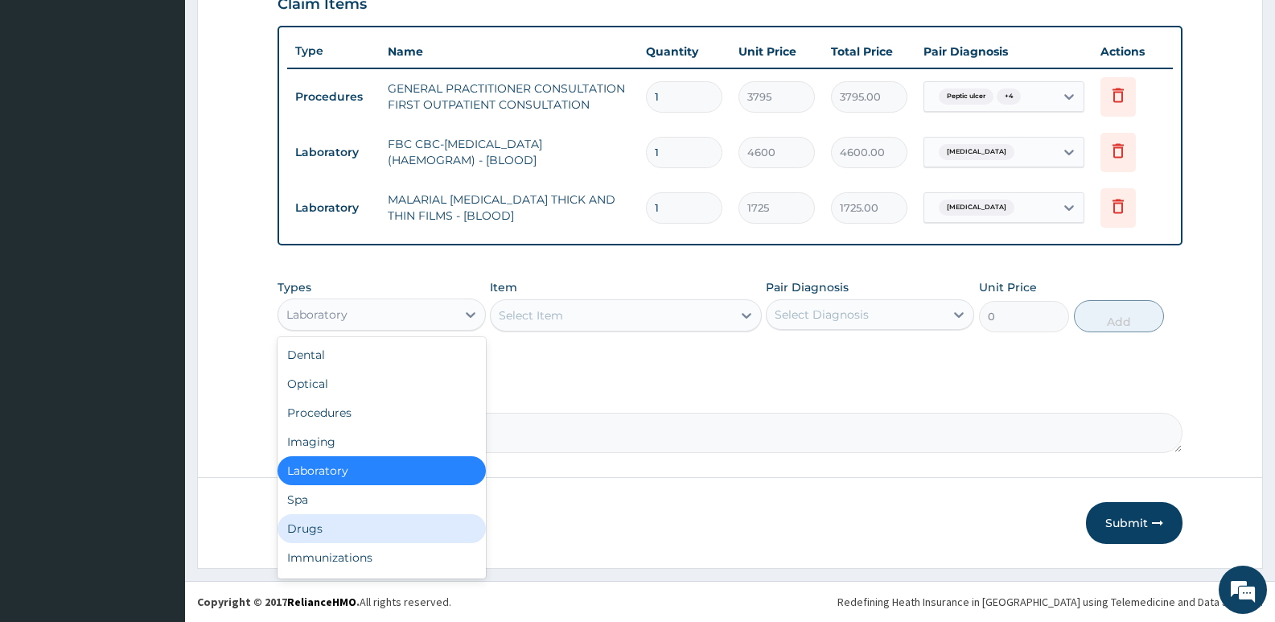
click at [327, 537] on div "Drugs" at bounding box center [382, 528] width 208 height 29
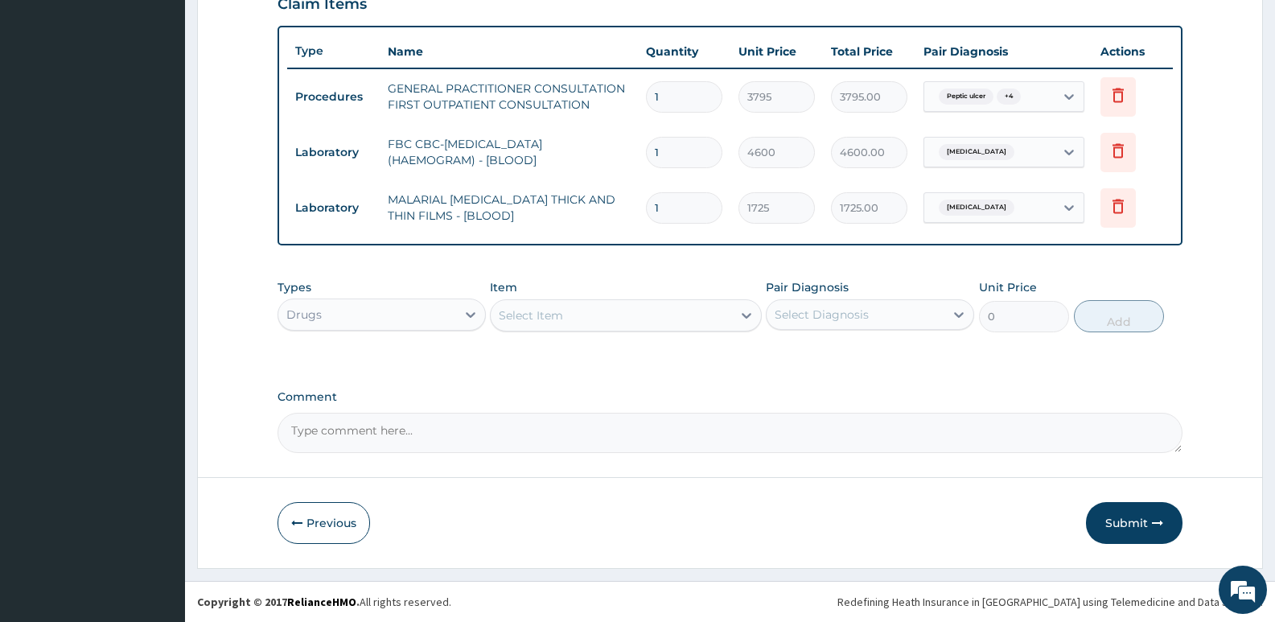
click at [514, 319] on div "Select Item" at bounding box center [531, 315] width 64 height 16
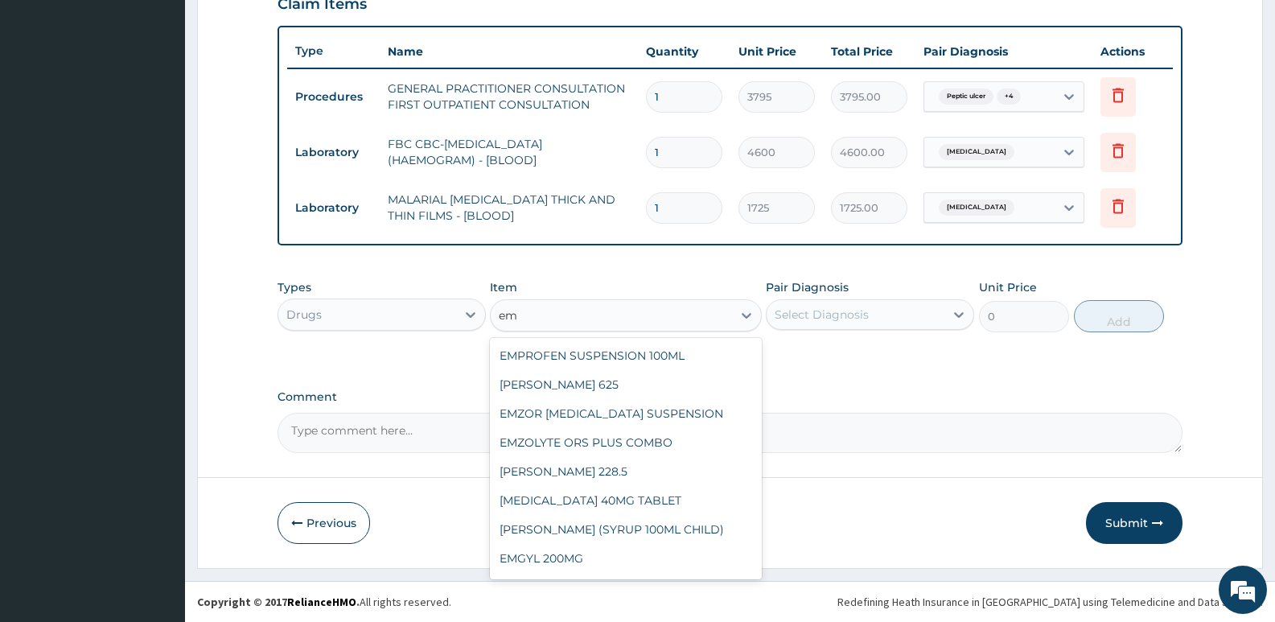
type input "e"
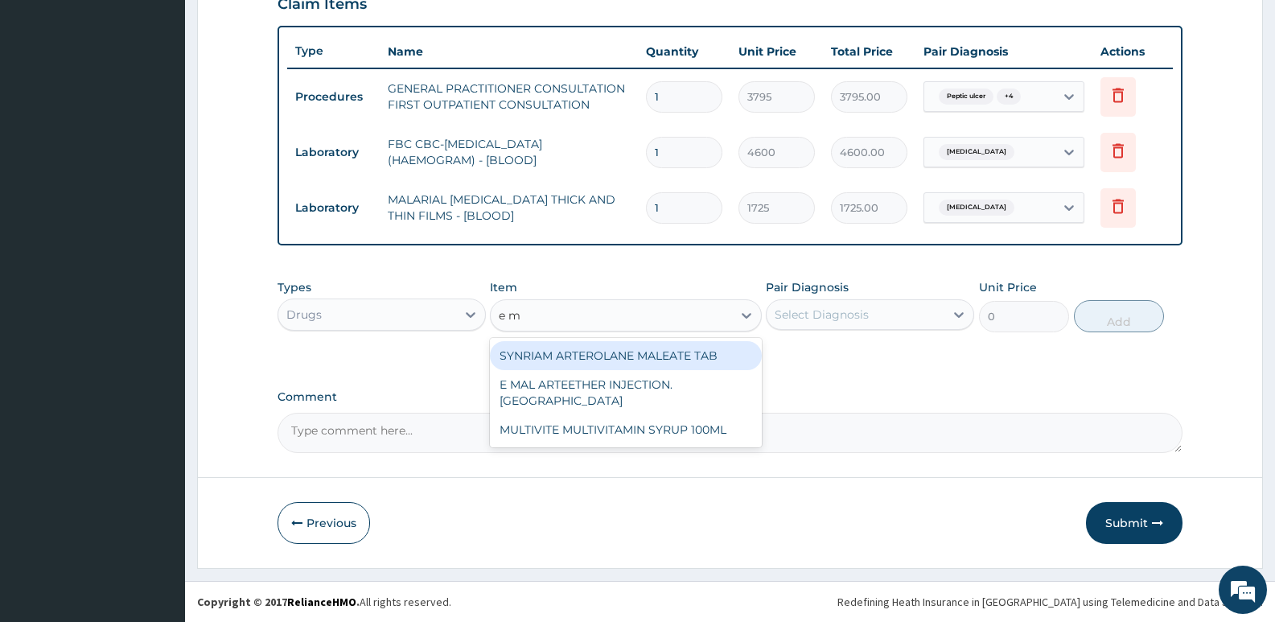
type input "e ma"
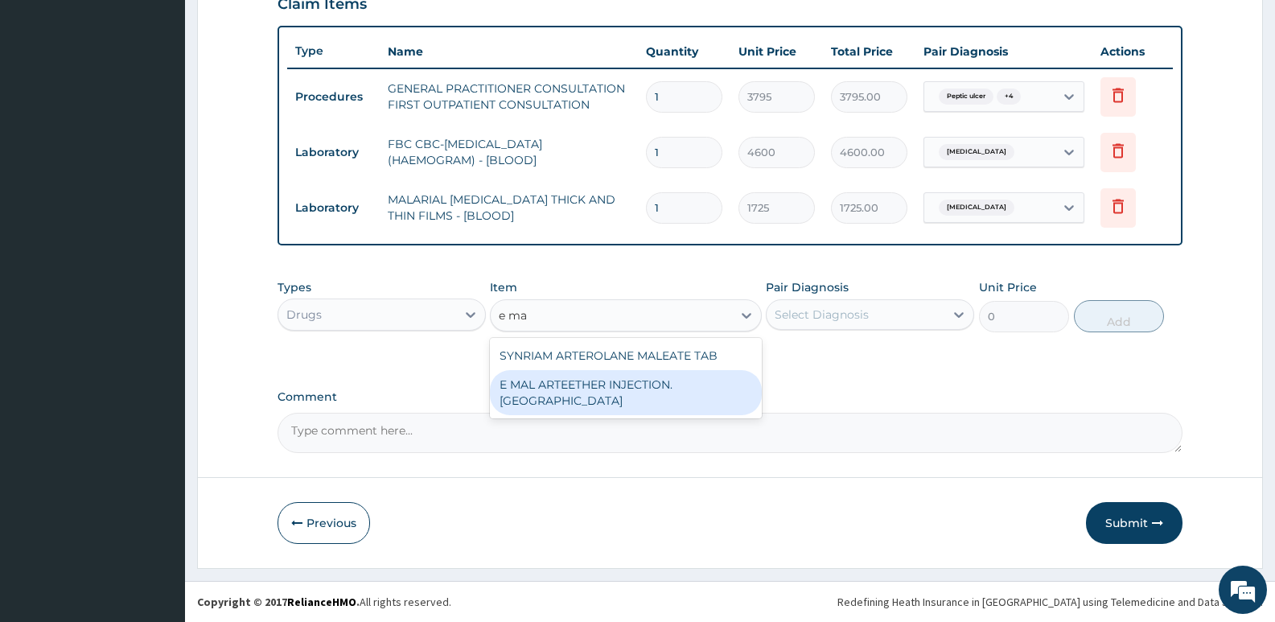
click at [665, 386] on div "E MAL ARTEETHER INJECTION. FIDSON" at bounding box center [625, 392] width 271 height 45
type input "1897.5"
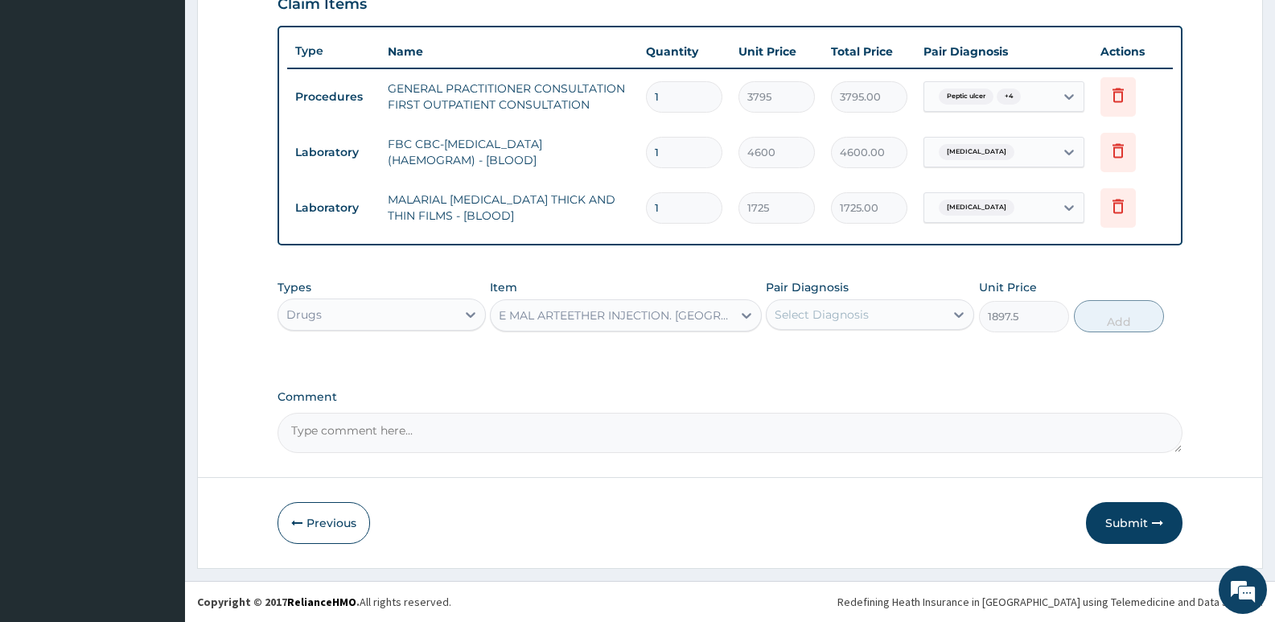
click at [827, 315] on div "Select Diagnosis" at bounding box center [822, 314] width 94 height 16
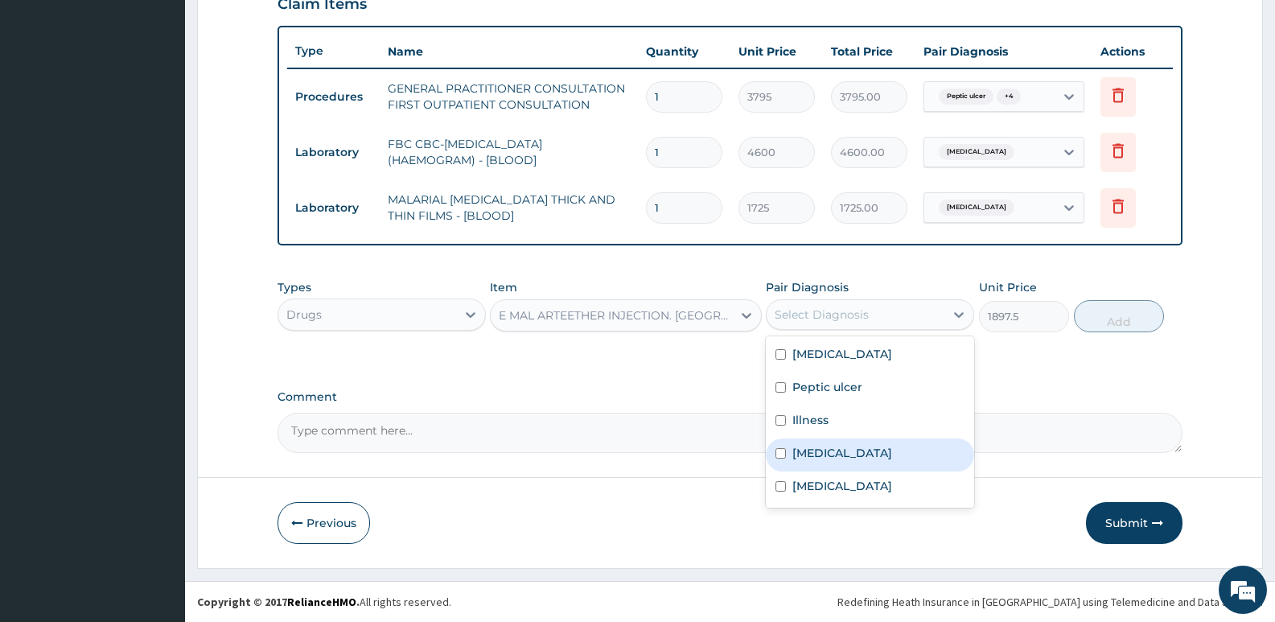
click at [823, 456] on label "Malaria" at bounding box center [842, 453] width 100 height 16
checkbox input "true"
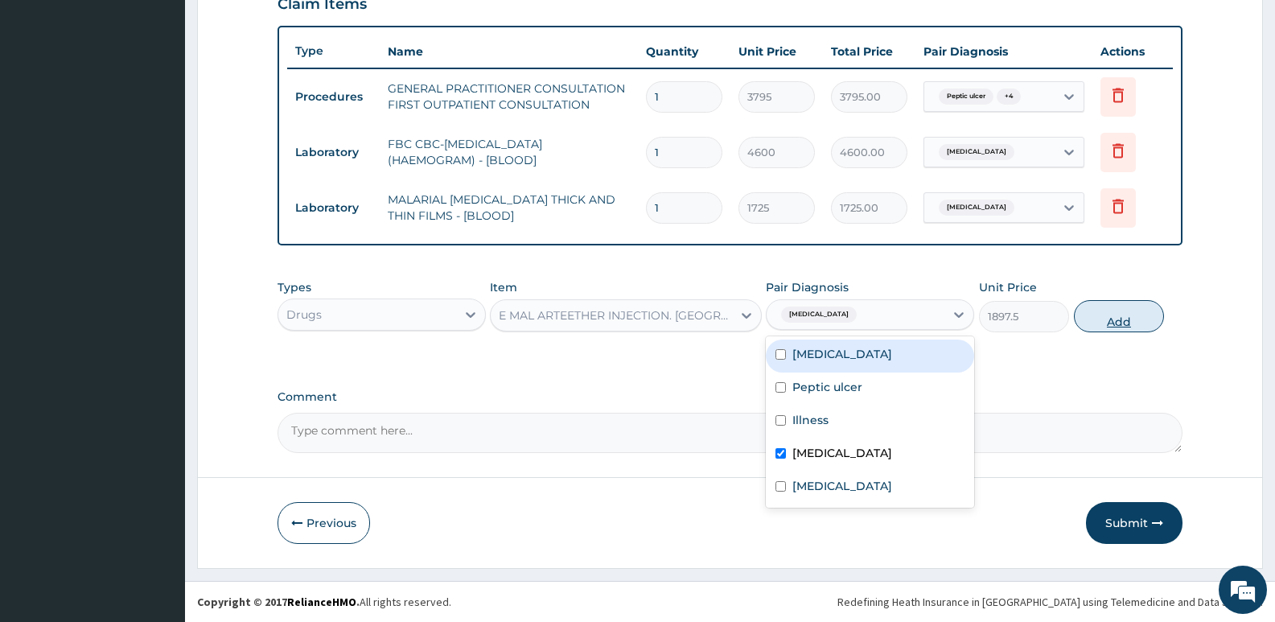
click at [1098, 319] on button "Add" at bounding box center [1119, 316] width 90 height 32
type input "0"
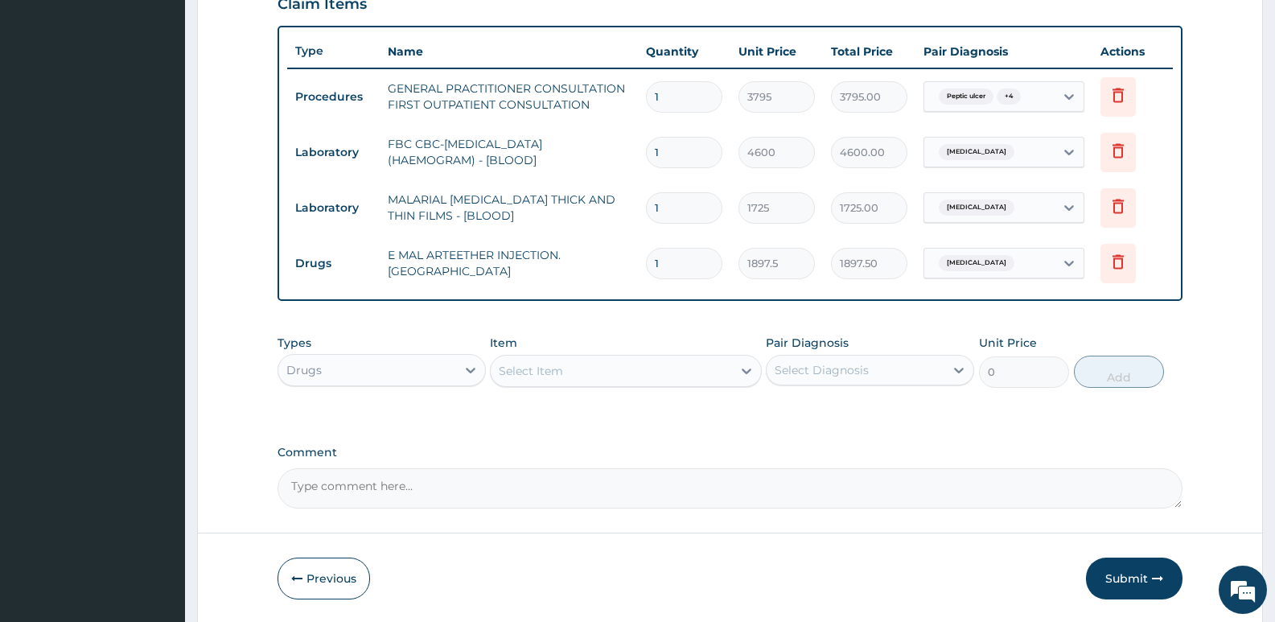
click at [564, 364] on div "Select Item" at bounding box center [611, 371] width 241 height 26
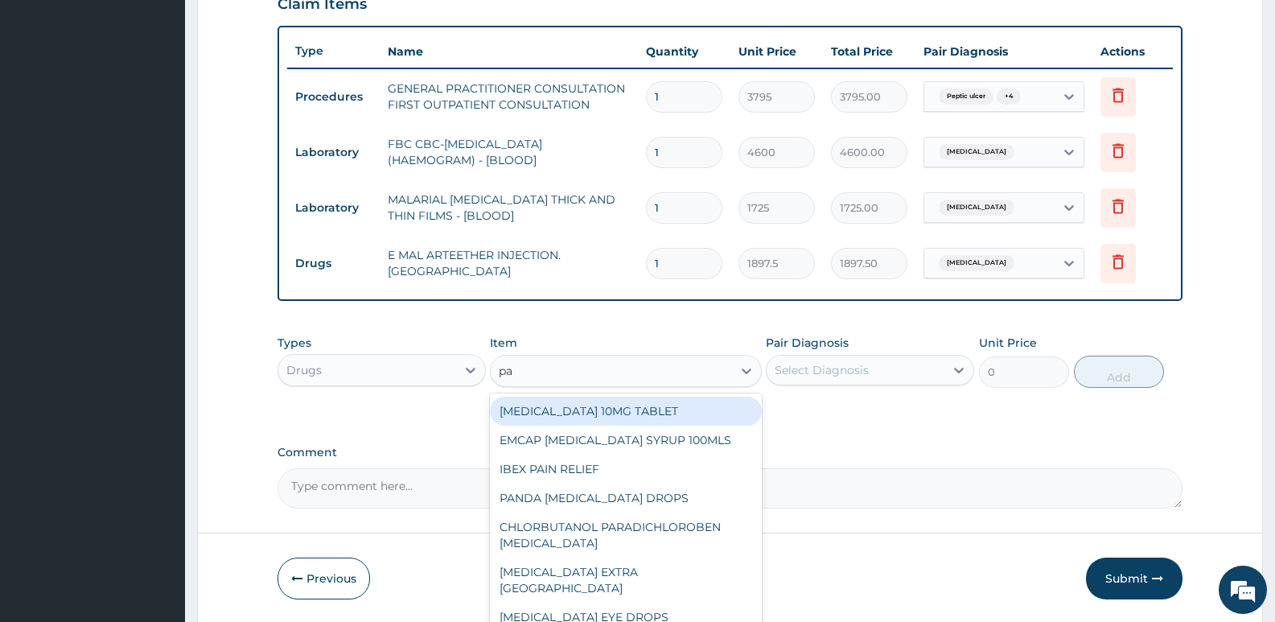
type input "pa"
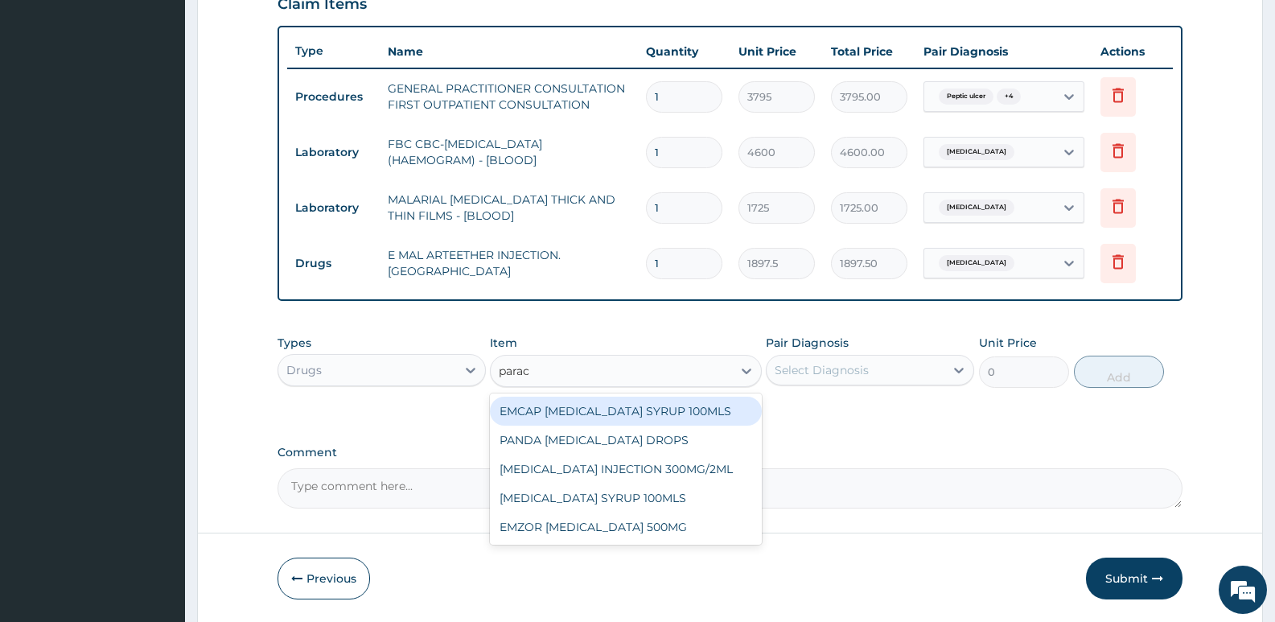
type input "parace"
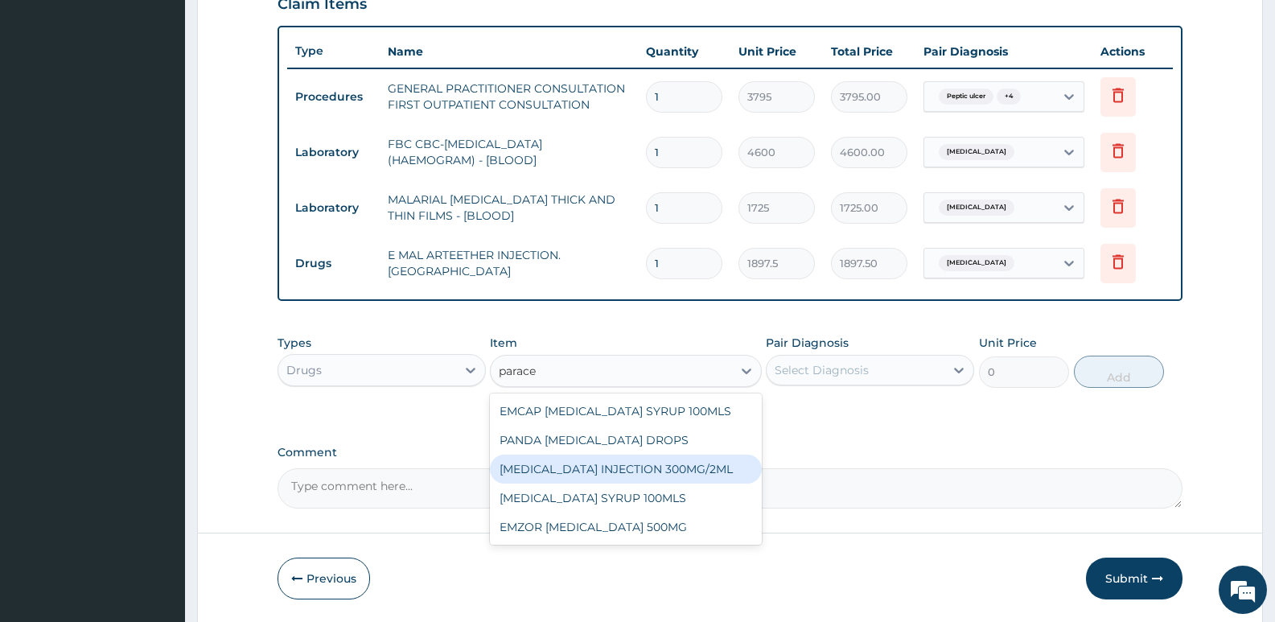
click at [684, 471] on div "PARACETAMOL INJECTION 300MG/2ML" at bounding box center [625, 468] width 271 height 29
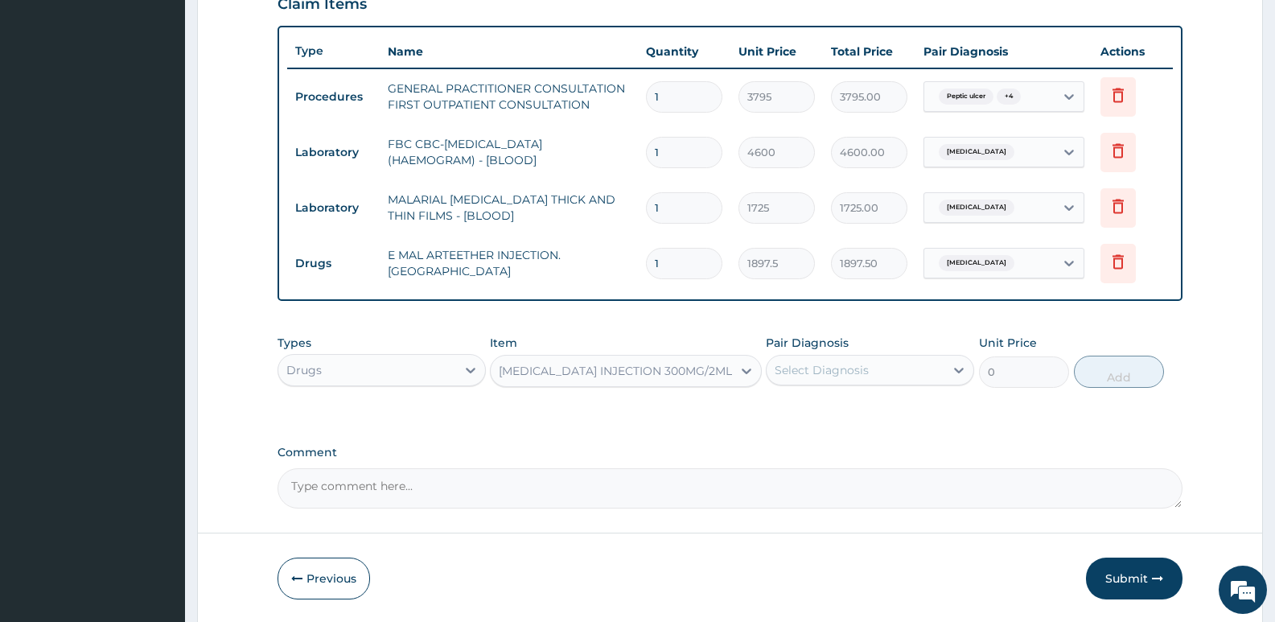
type input "278.3"
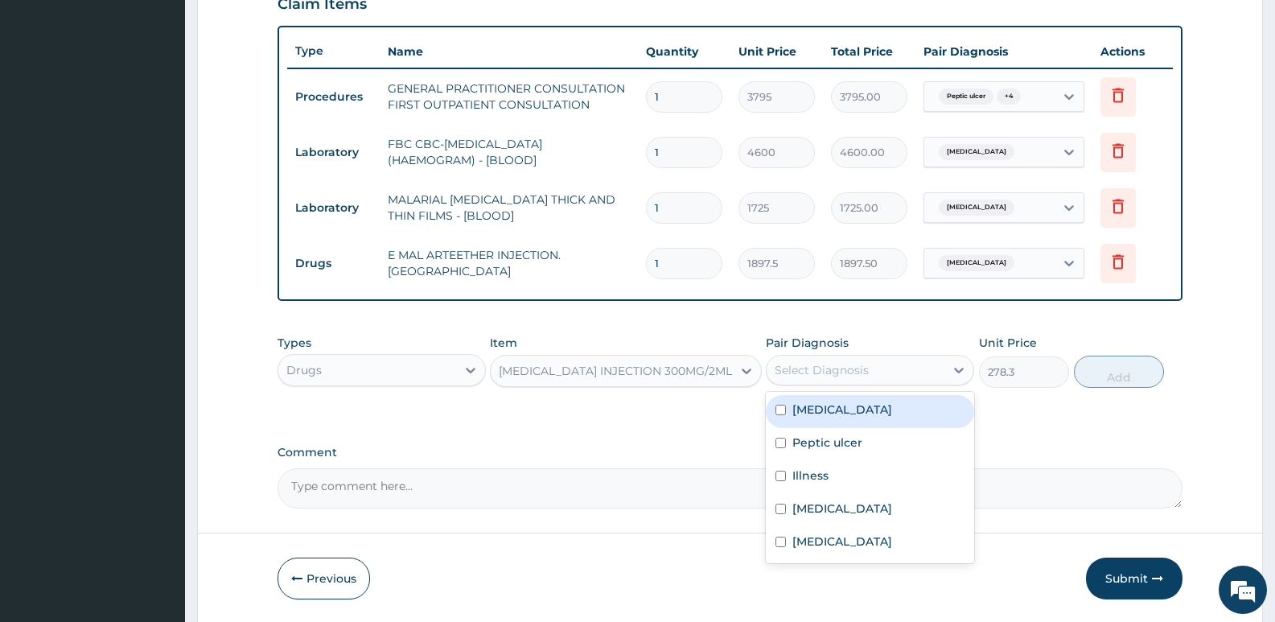
click at [829, 360] on div "Select Diagnosis" at bounding box center [856, 370] width 178 height 26
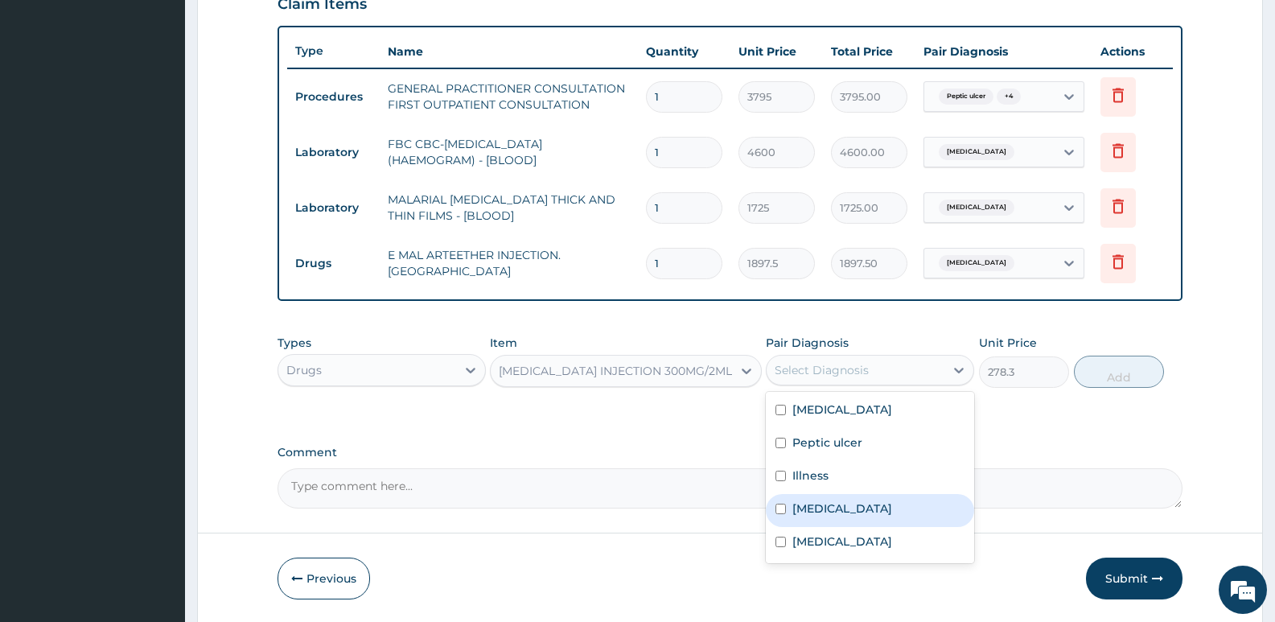
click at [820, 504] on label "Malaria" at bounding box center [842, 508] width 100 height 16
checkbox input "true"
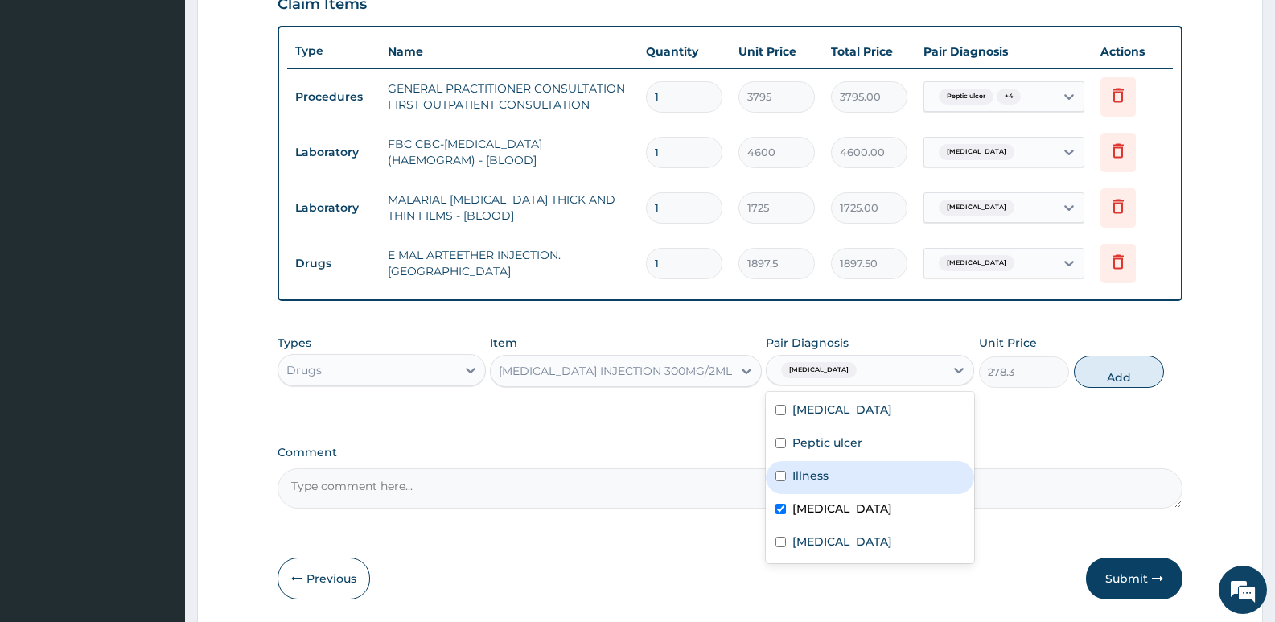
click at [822, 478] on label "Illness" at bounding box center [810, 475] width 36 height 16
checkbox input "true"
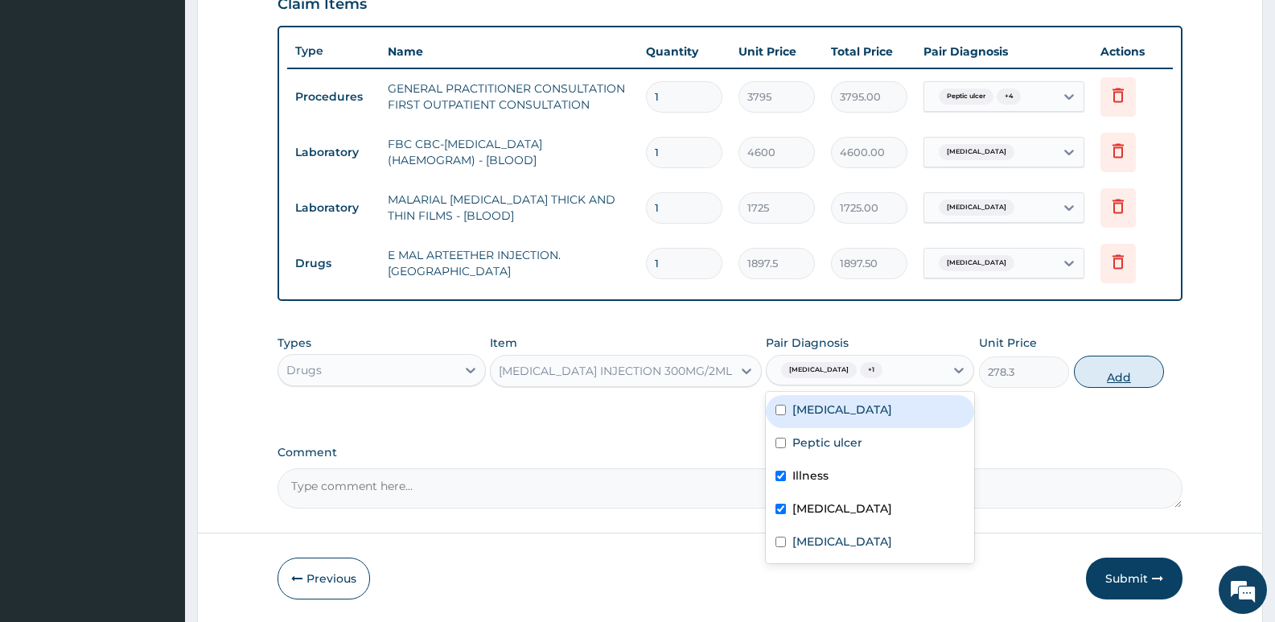
click at [1107, 376] on button "Add" at bounding box center [1119, 372] width 90 height 32
type input "0"
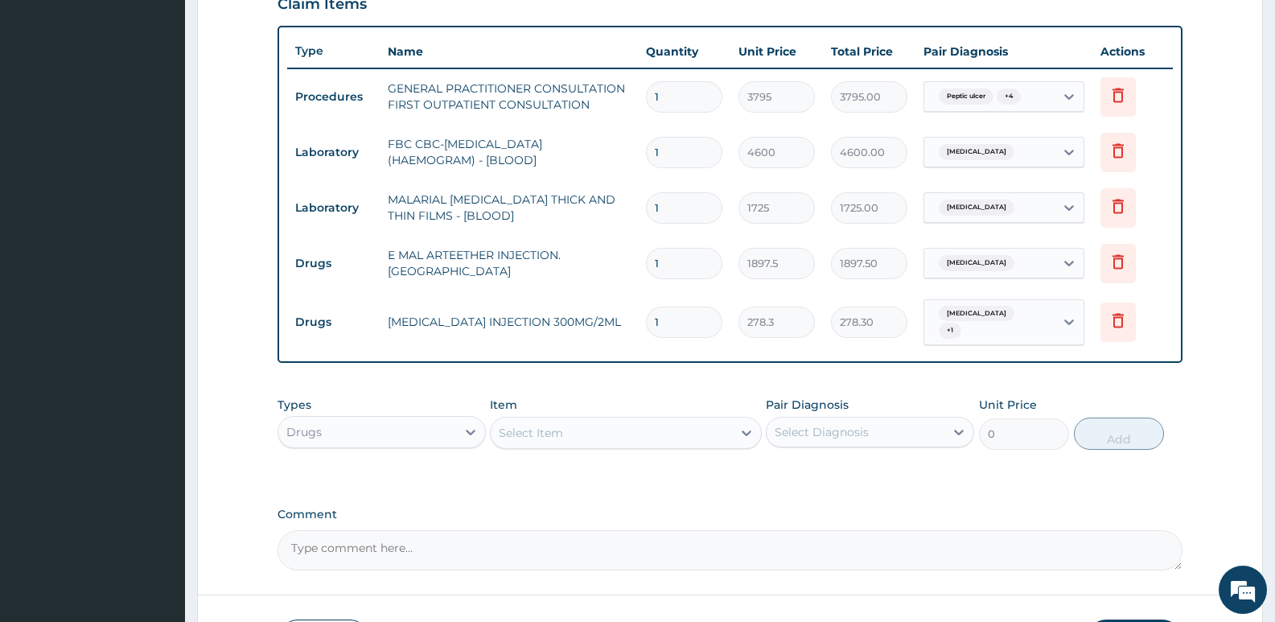
type input "0.00"
type input "2"
type input "556.60"
type input "2"
click at [624, 380] on div "PA Code / Prescription Code Enter Code(Secondary Care Only) Encounter Date 02-0…" at bounding box center [730, 75] width 905 height 989
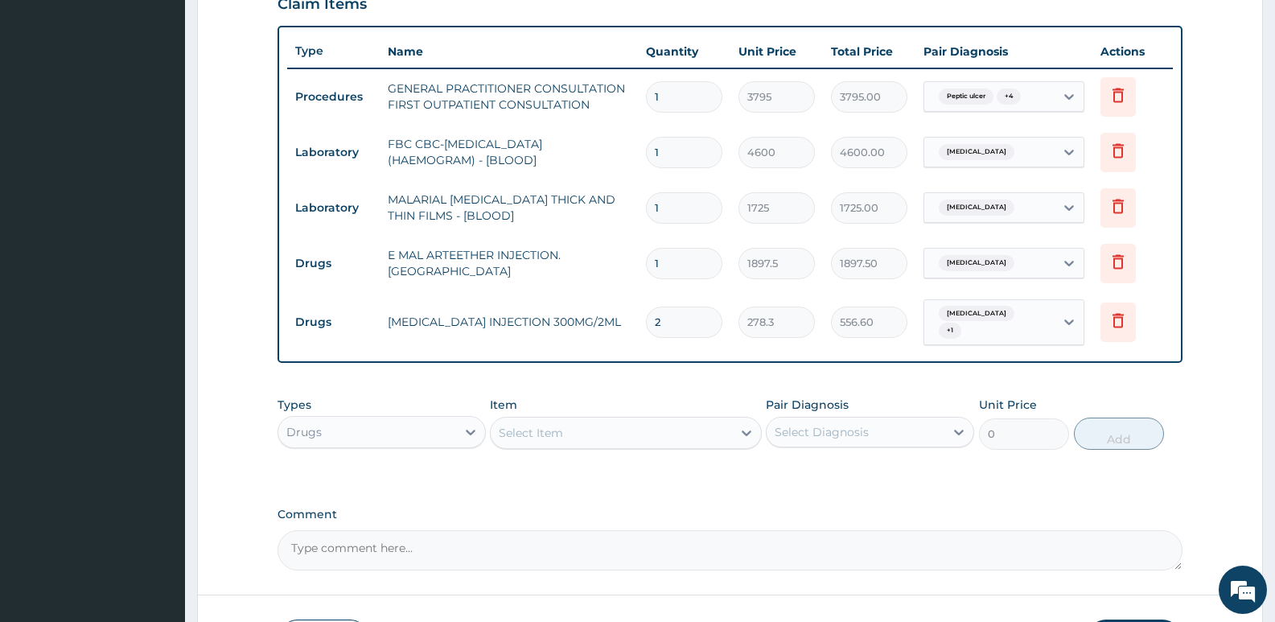
click at [535, 425] on div "Select Item" at bounding box center [531, 433] width 64 height 16
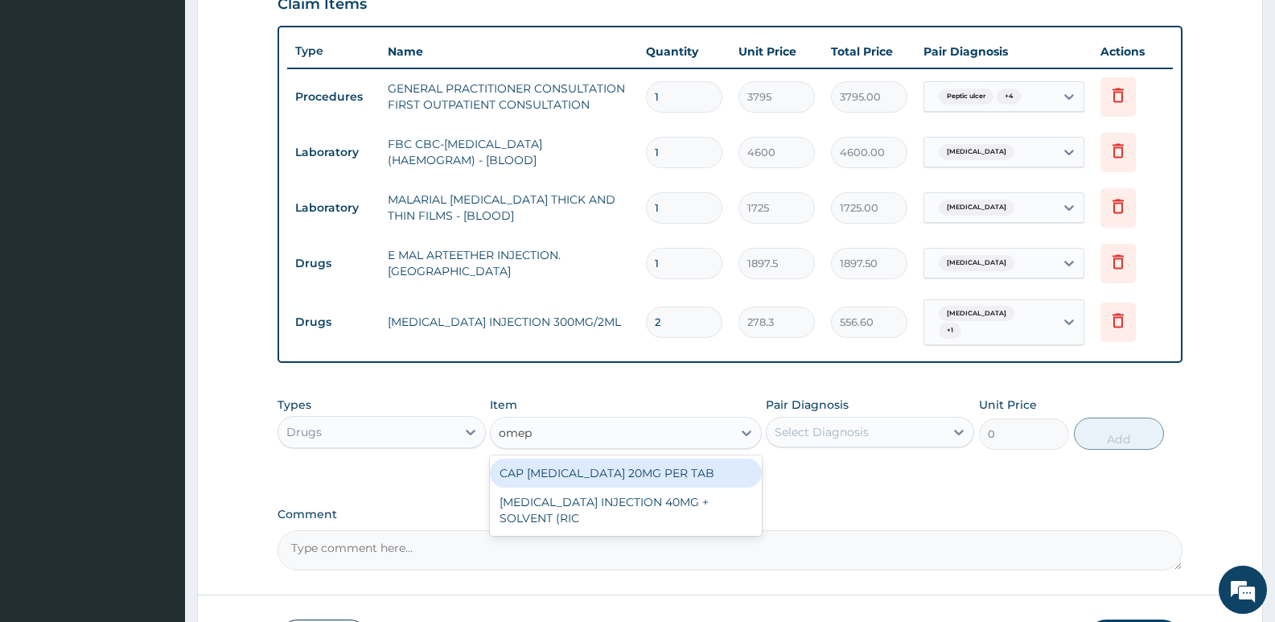
type input "omepr"
drag, startPoint x: 568, startPoint y: 473, endPoint x: 729, endPoint y: 471, distance: 160.9
click at [603, 475] on div "CAP [MEDICAL_DATA] 20MG PER TAB" at bounding box center [625, 472] width 271 height 29
type input "170"
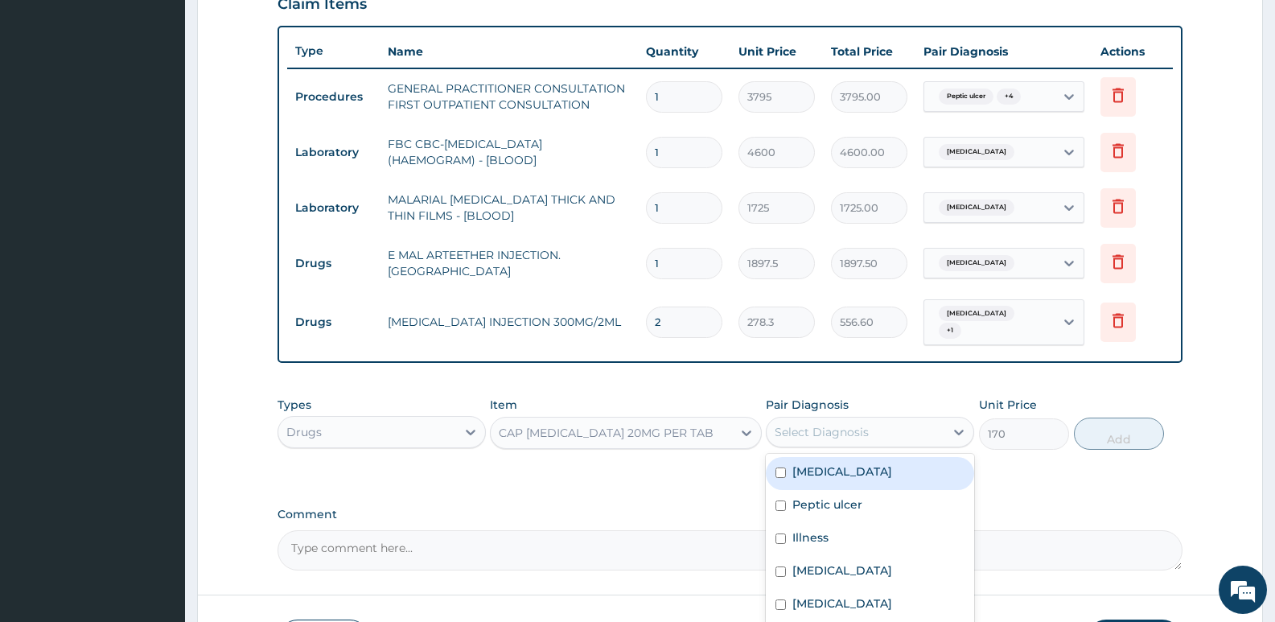
drag, startPoint x: 807, startPoint y: 426, endPoint x: 832, endPoint y: 446, distance: 32.0
click at [808, 425] on div "Select Diagnosis" at bounding box center [822, 432] width 94 height 16
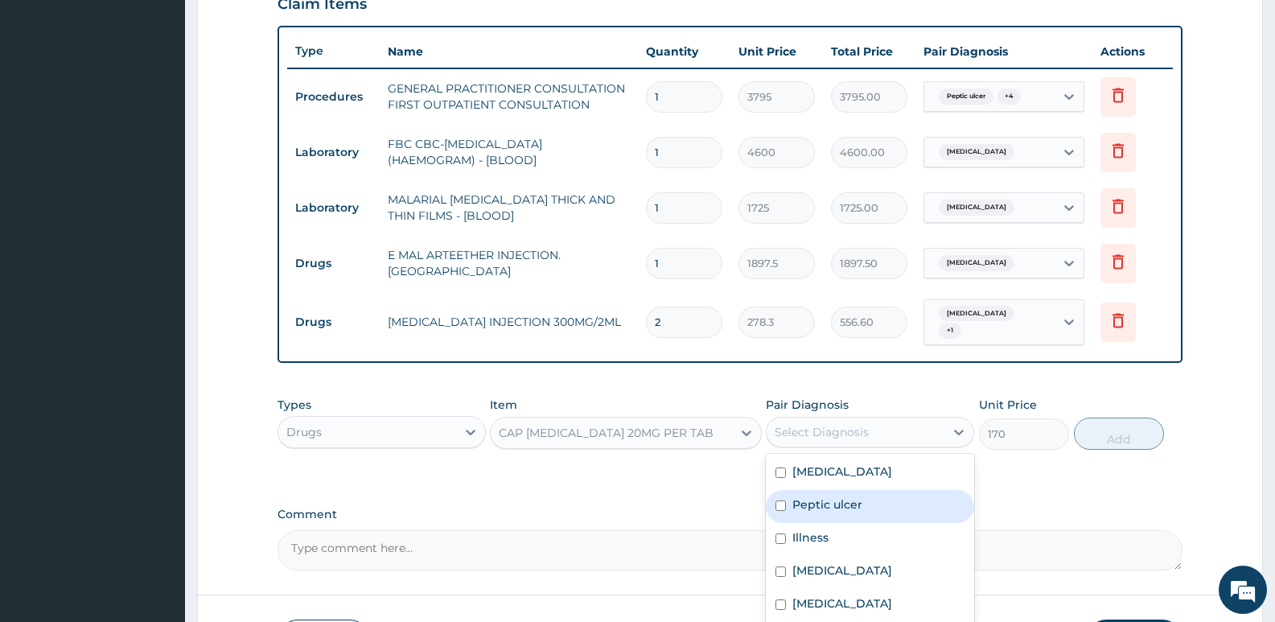
click at [870, 496] on div "Peptic ulcer" at bounding box center [870, 506] width 208 height 33
checkbox input "true"
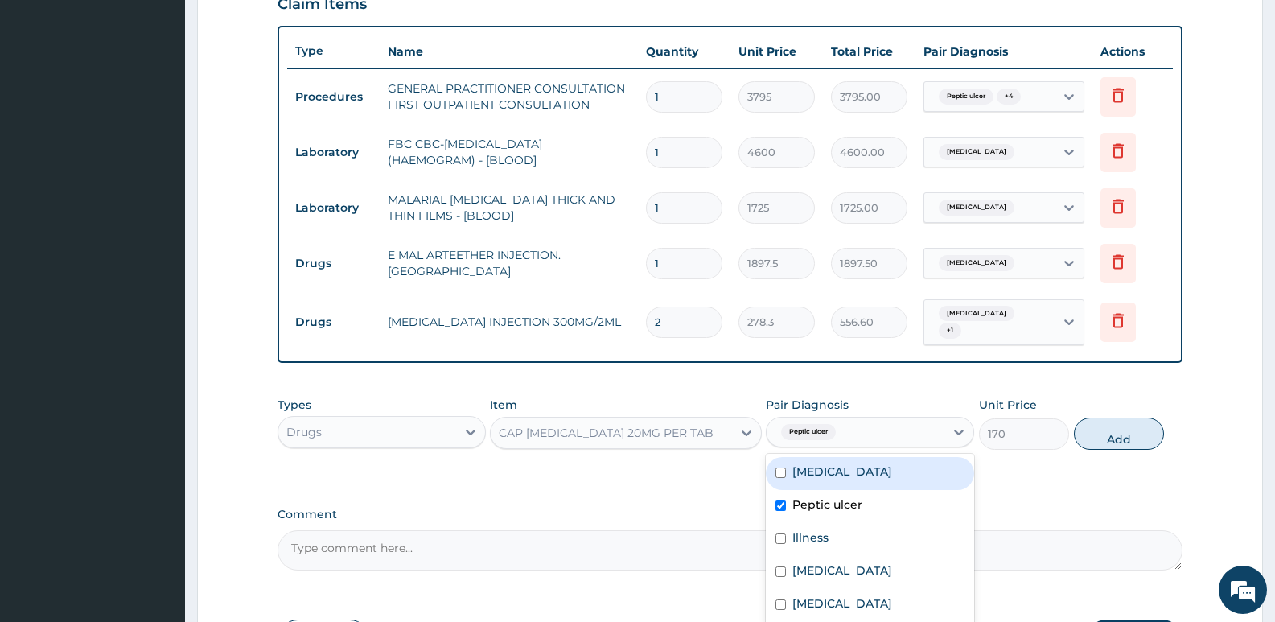
click at [880, 471] on div "Indigestion" at bounding box center [870, 473] width 208 height 33
checkbox input "true"
click at [1089, 432] on button "Add" at bounding box center [1119, 433] width 90 height 32
type input "0"
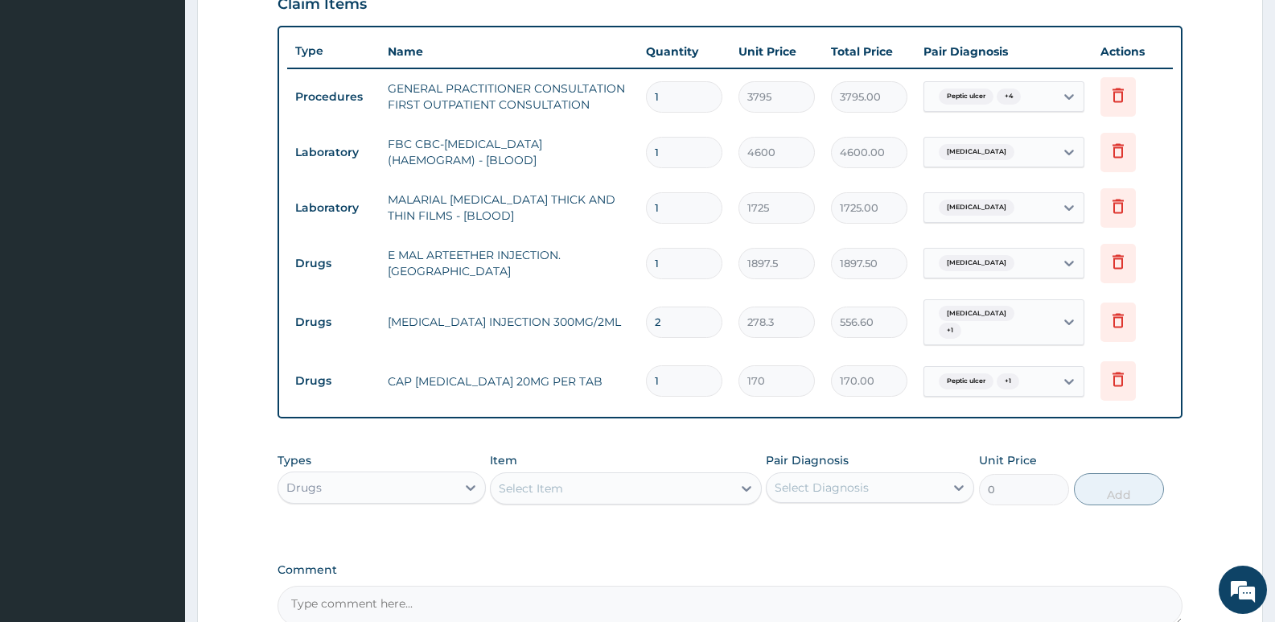
drag, startPoint x: 679, startPoint y: 373, endPoint x: 598, endPoint y: 360, distance: 81.5
click at [598, 360] on tr "Drugs CAP OMEPRAZOLE 20MG PER TAB 1 170 170.00 Peptic ulcer + 1 Delete" at bounding box center [730, 381] width 886 height 56
type input "2"
type input "340.00"
type input "20"
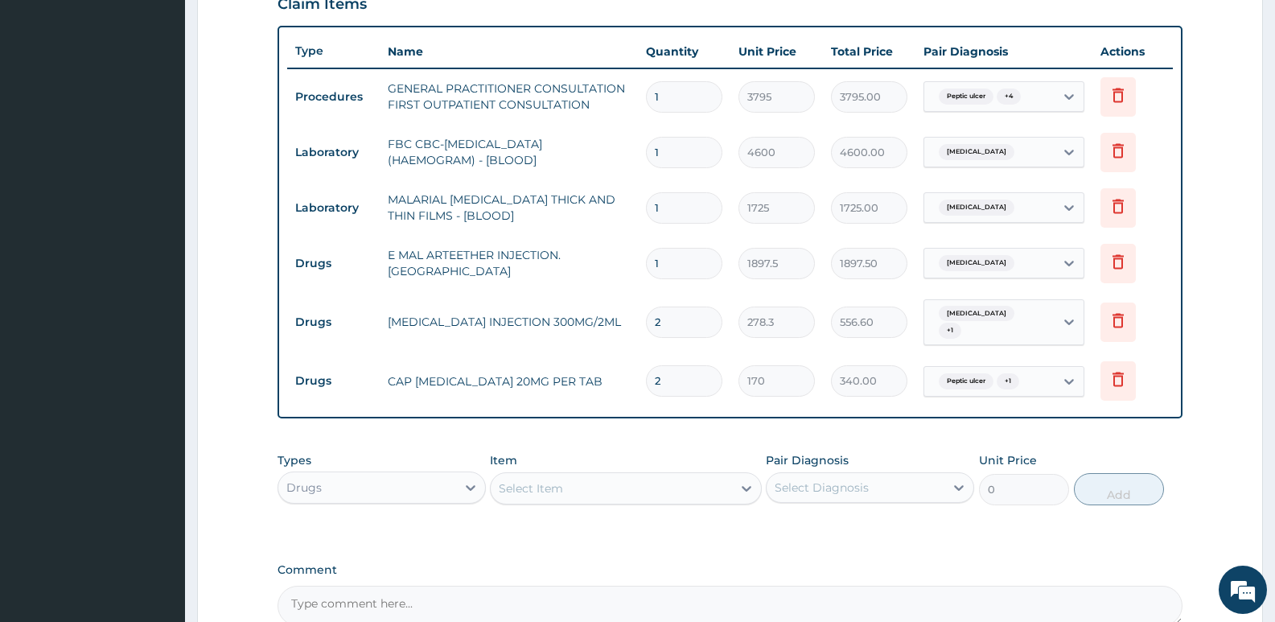
type input "3400.00"
click at [649, 444] on div "Types Drugs Item Select Item Pair Diagnosis Select Diagnosis Unit Price 0 Add" at bounding box center [730, 478] width 905 height 69
click at [663, 377] on input "20" at bounding box center [684, 380] width 76 height 31
type input "0"
type input "0.00"
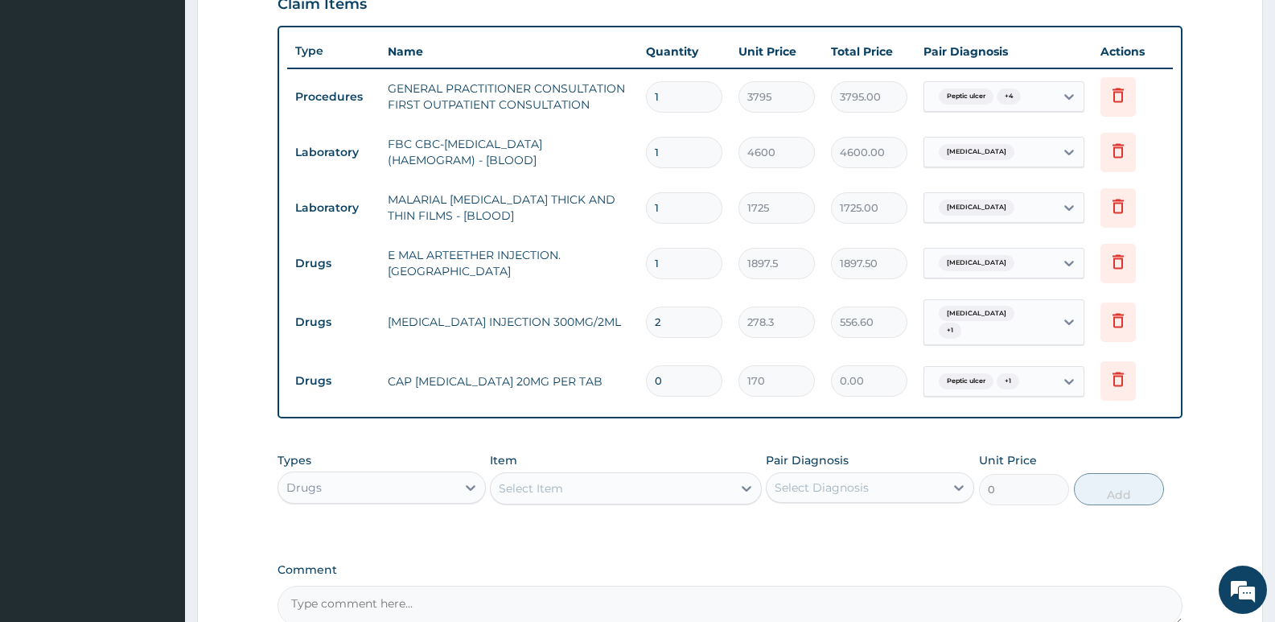
type input "10"
type input "1700.00"
type input "10"
click at [518, 480] on div "Select Item" at bounding box center [531, 488] width 64 height 16
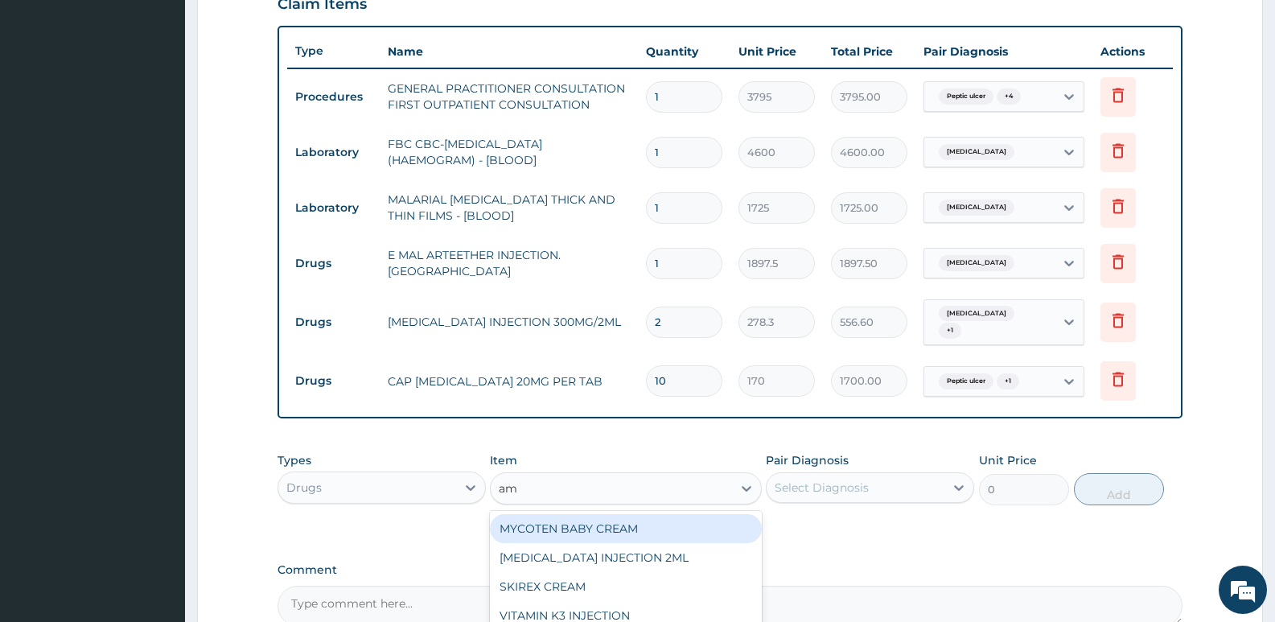
type input "amo"
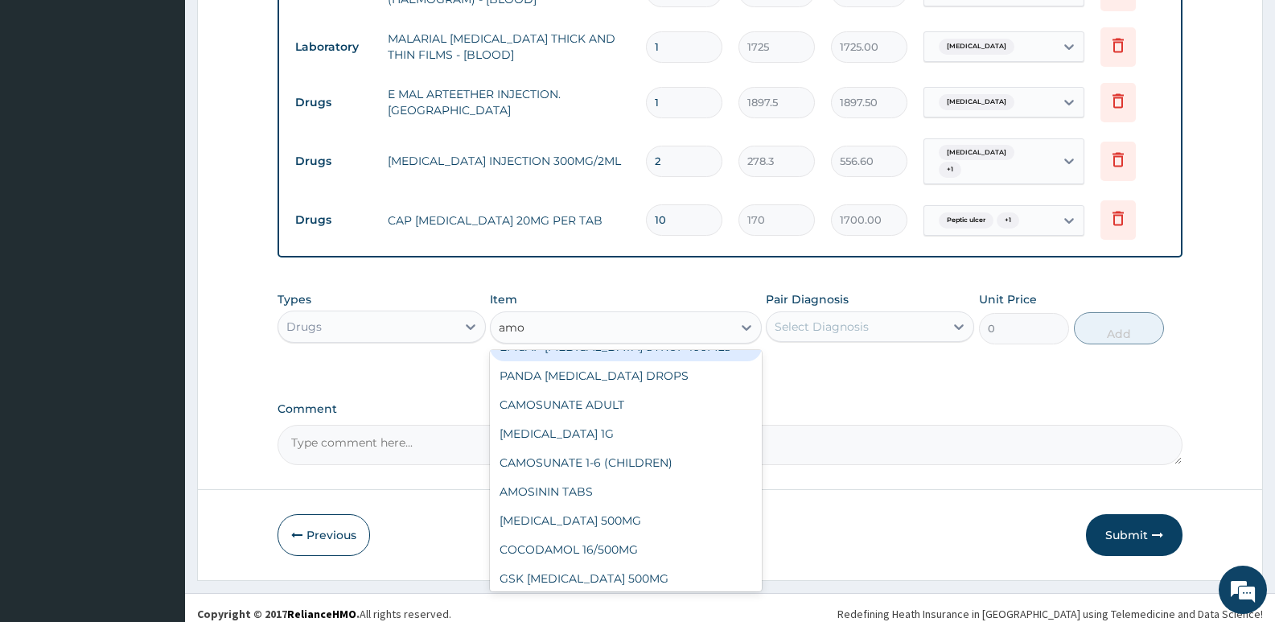
scroll to position [241, 0]
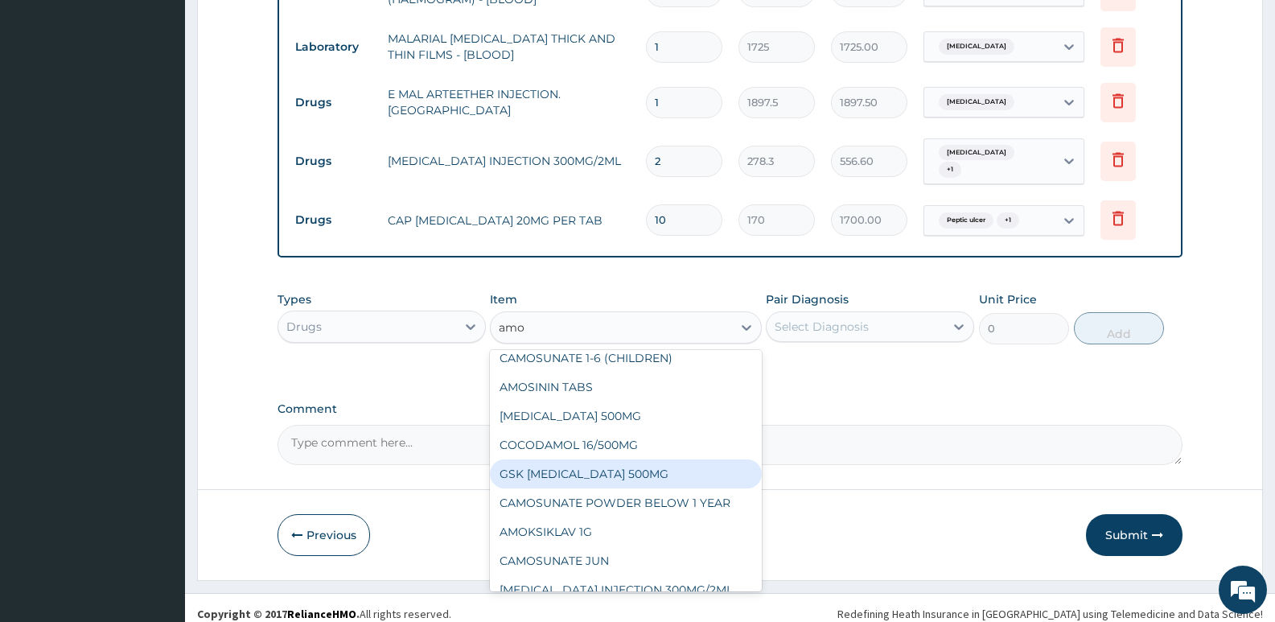
click at [626, 471] on div "GSK [MEDICAL_DATA] 500MG" at bounding box center [625, 473] width 271 height 29
type input "63.25"
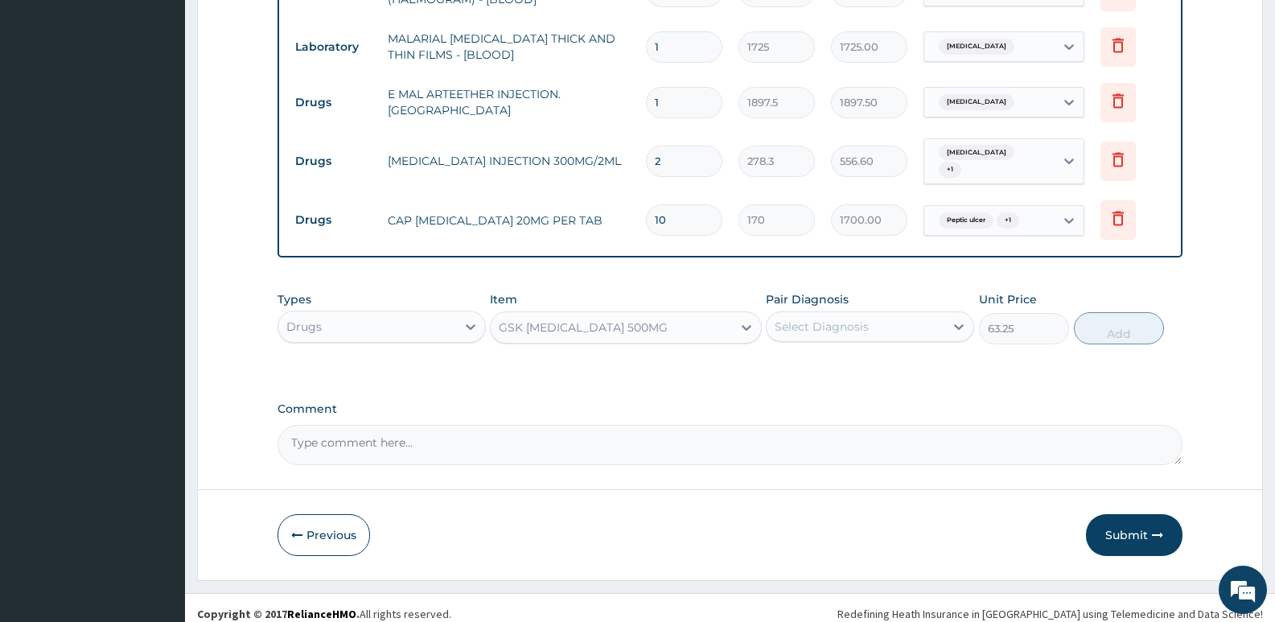
click at [843, 332] on div "Select Diagnosis" at bounding box center [856, 327] width 178 height 26
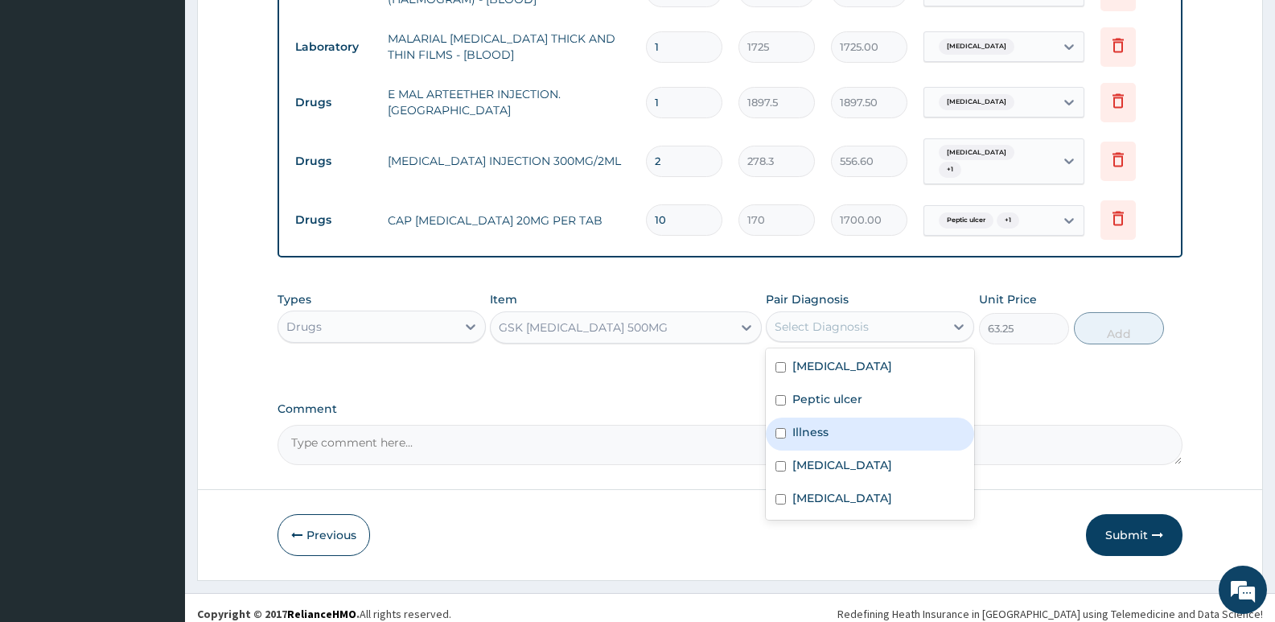
click at [808, 425] on label "Illness" at bounding box center [810, 432] width 36 height 16
checkbox input "true"
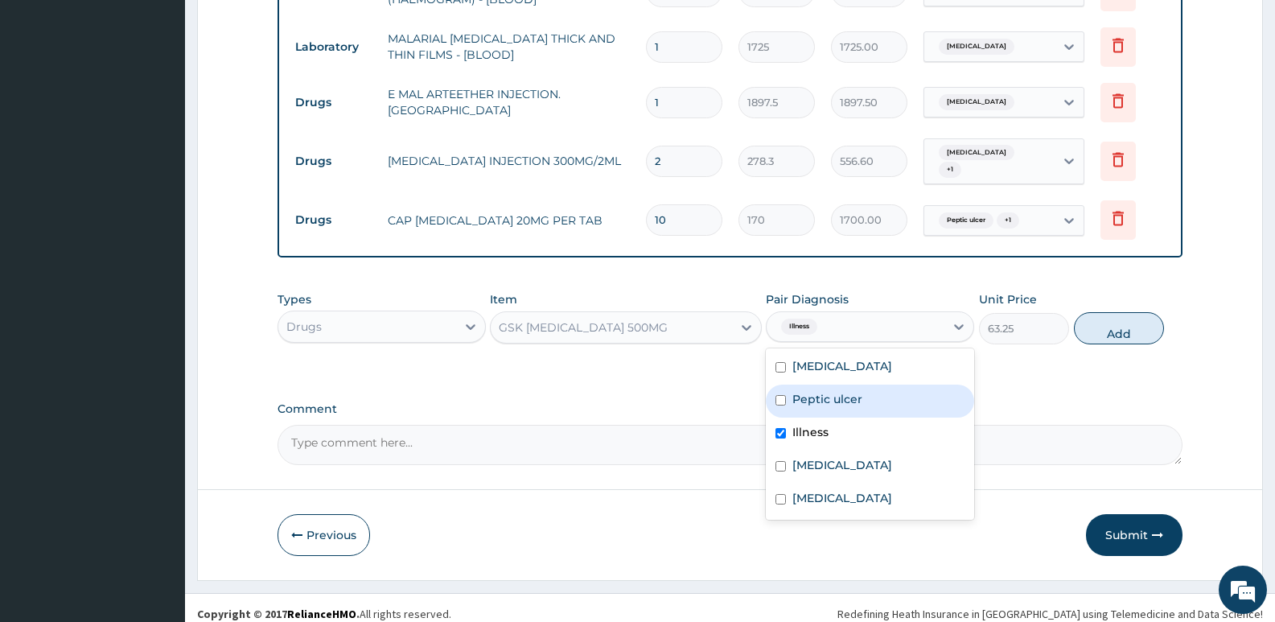
click at [833, 391] on label "Peptic ulcer" at bounding box center [827, 399] width 70 height 16
checkbox input "true"
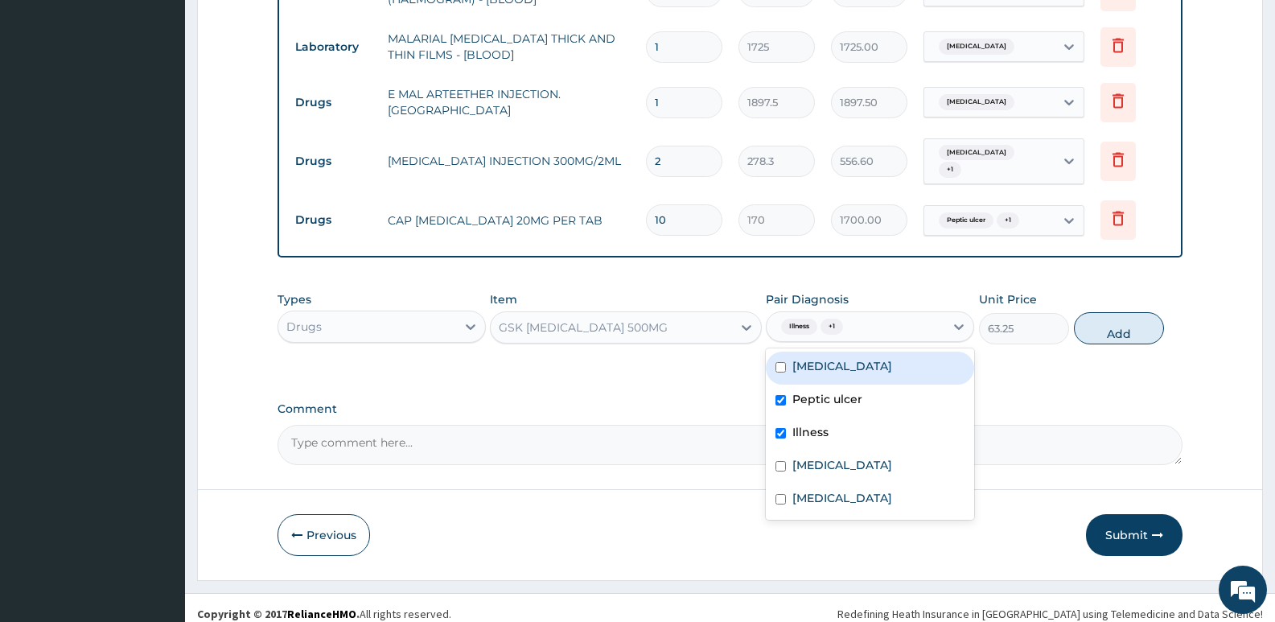
click at [848, 358] on label "Indigestion" at bounding box center [842, 366] width 100 height 16
checkbox input "true"
click at [1106, 323] on button "Add" at bounding box center [1119, 328] width 90 height 32
type input "0"
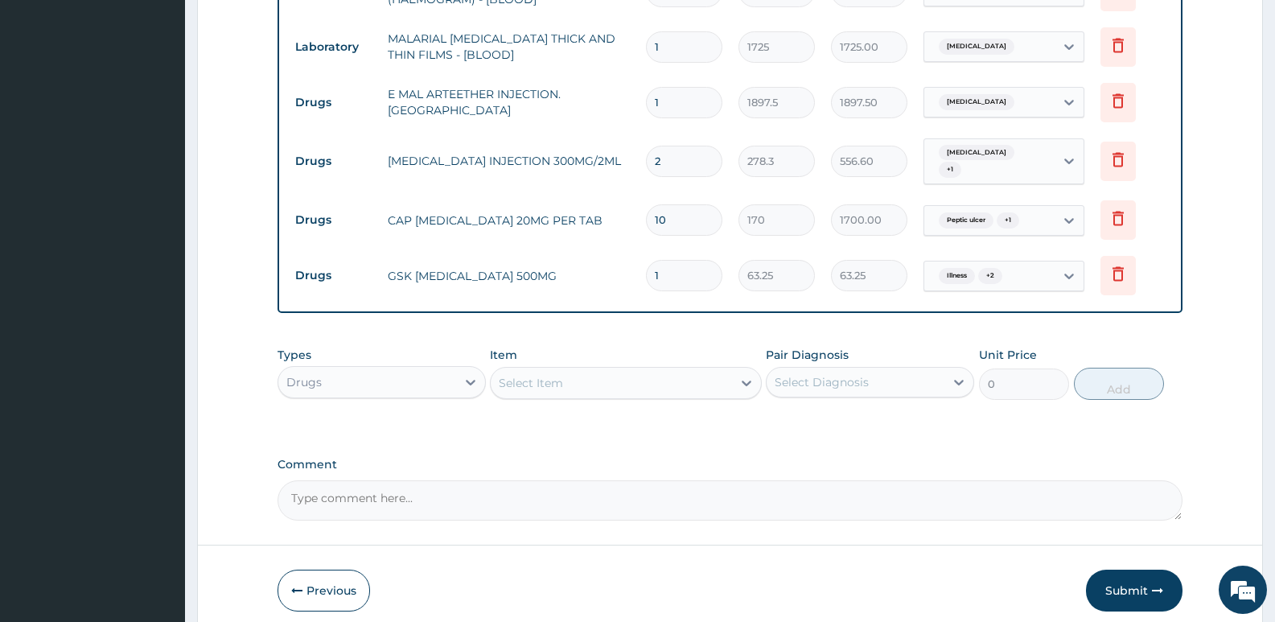
type input "15"
type input "948.75"
type input "15"
click at [516, 370] on div "Select Item" at bounding box center [611, 383] width 241 height 26
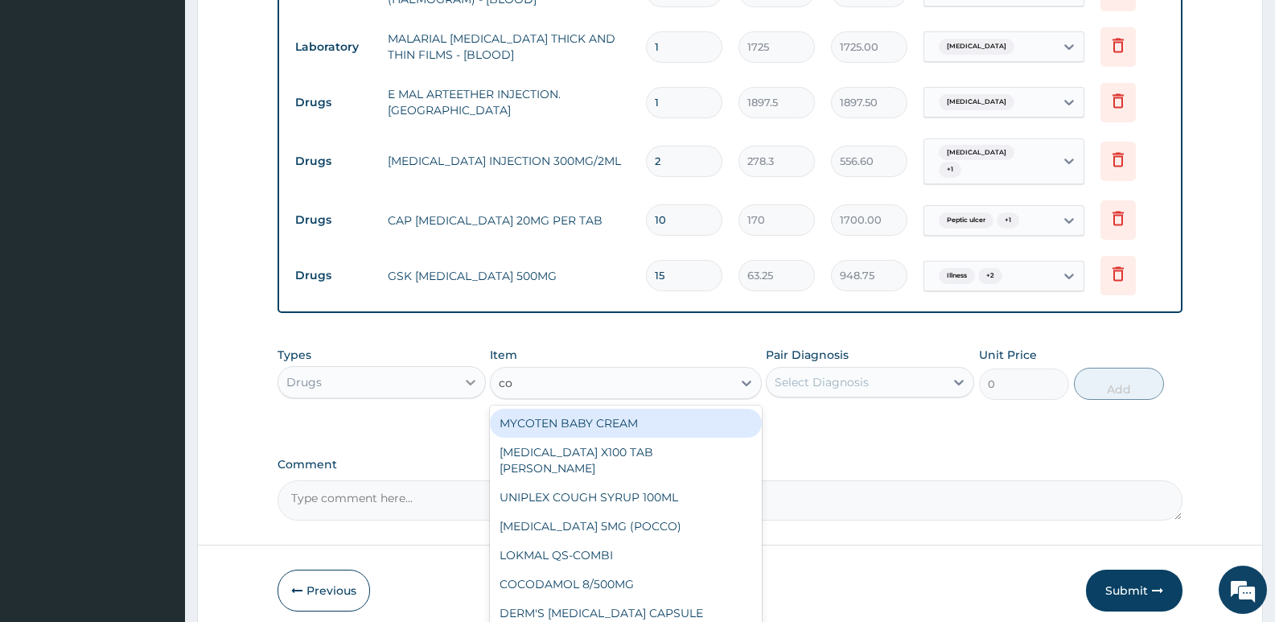
type input "c"
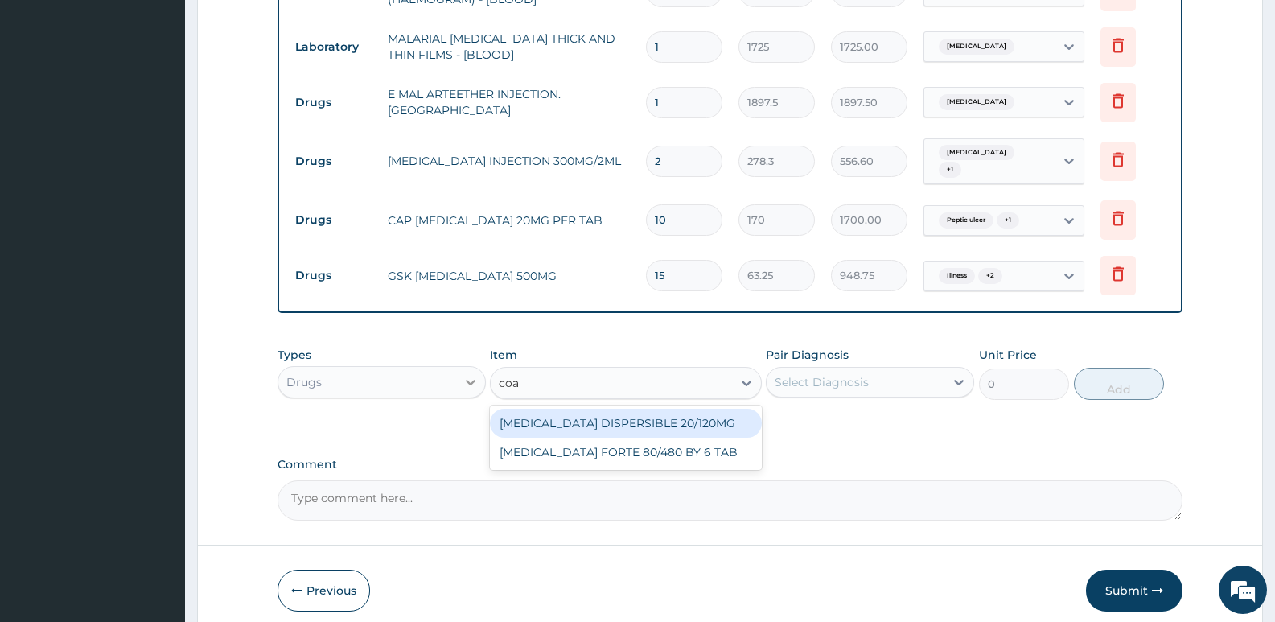
type input "coar"
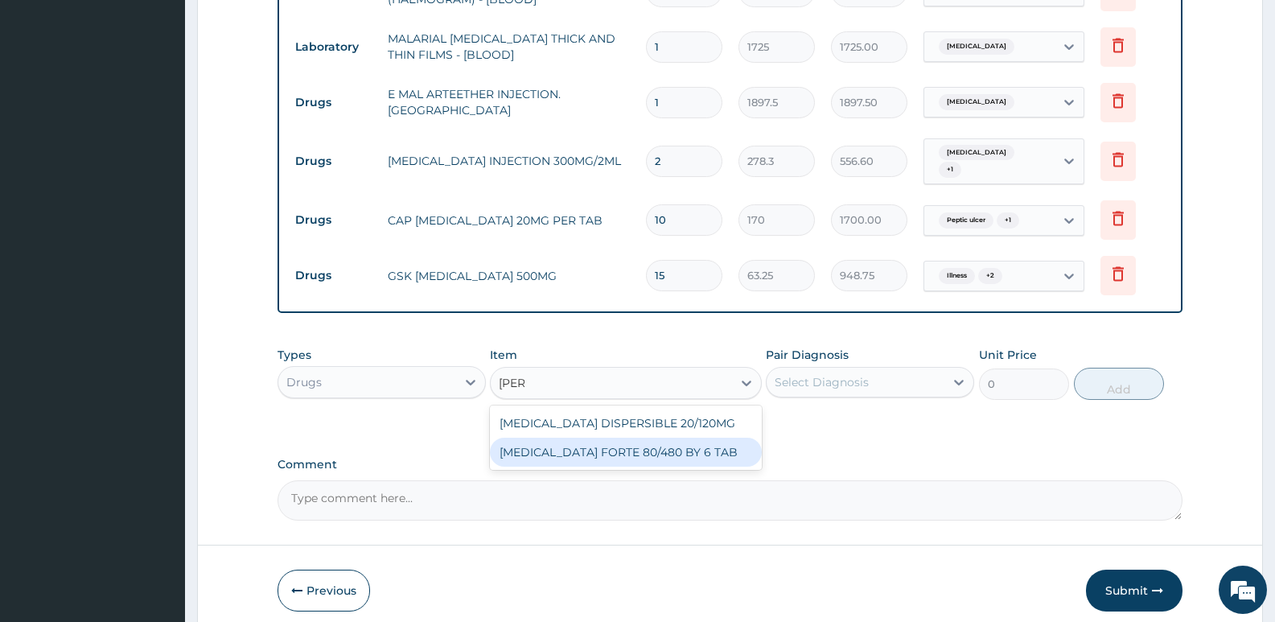
click at [611, 442] on div "COARTEM FORTE 80/480 BY 6 TAB" at bounding box center [625, 452] width 271 height 29
type input "480.7"
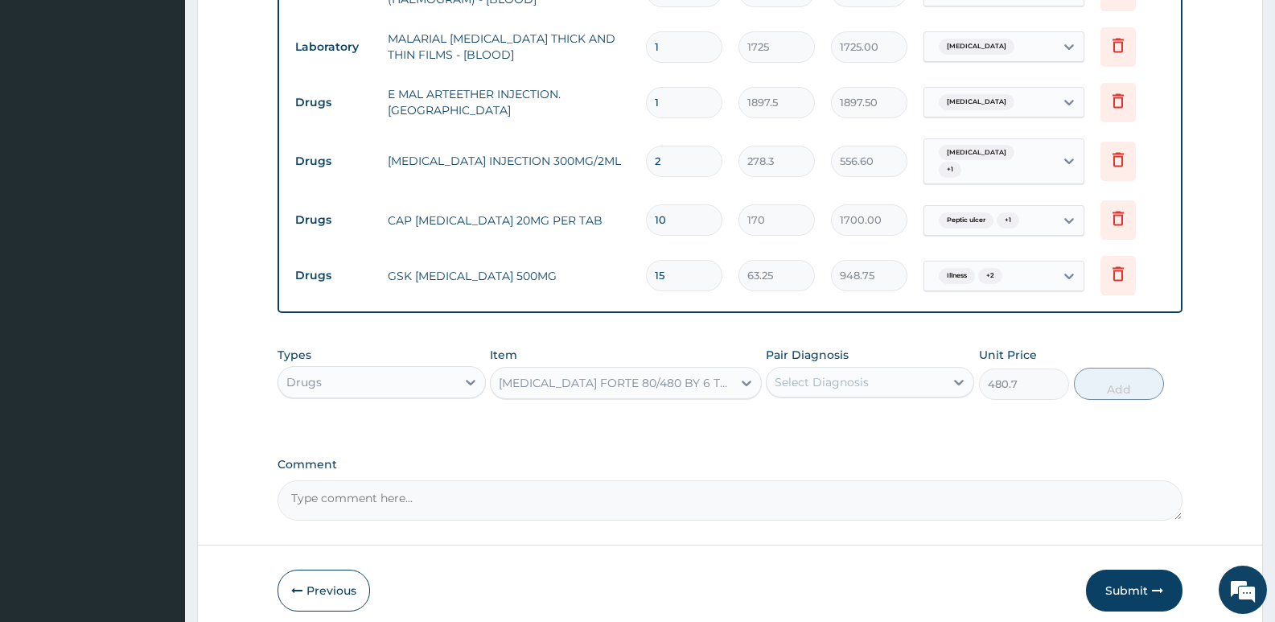
click at [872, 369] on div "Select Diagnosis" at bounding box center [856, 382] width 178 height 26
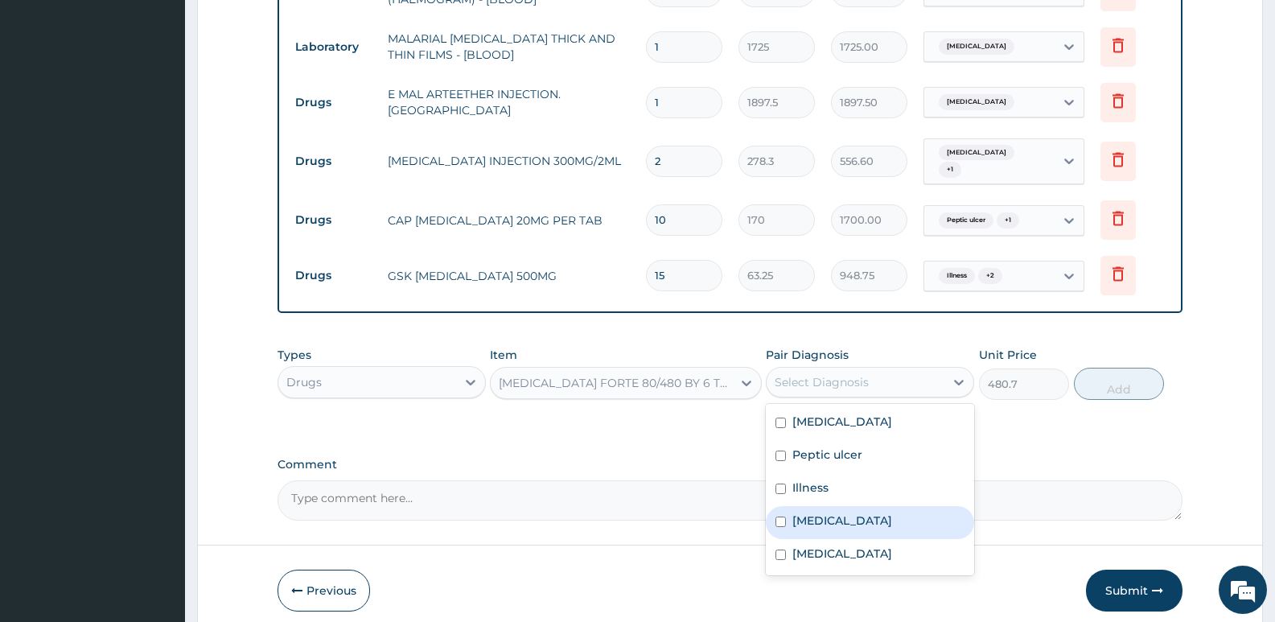
click at [829, 512] on label "[MEDICAL_DATA]" at bounding box center [842, 520] width 100 height 16
checkbox input "true"
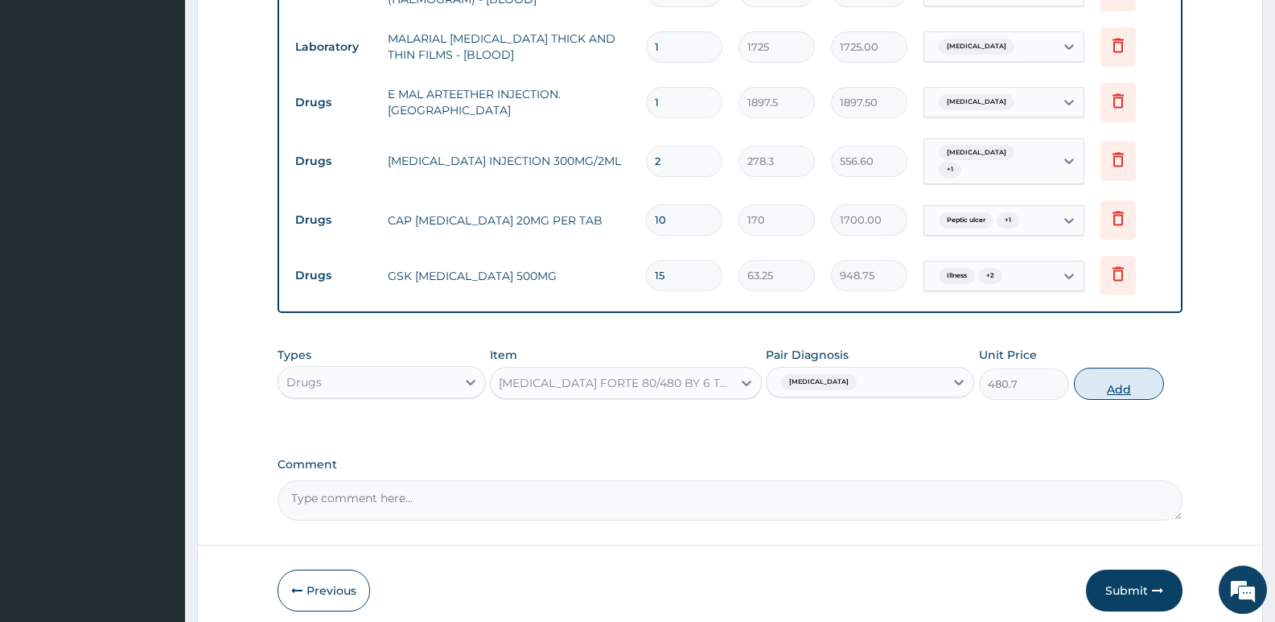
click at [1099, 390] on button "Add" at bounding box center [1119, 384] width 90 height 32
type input "0"
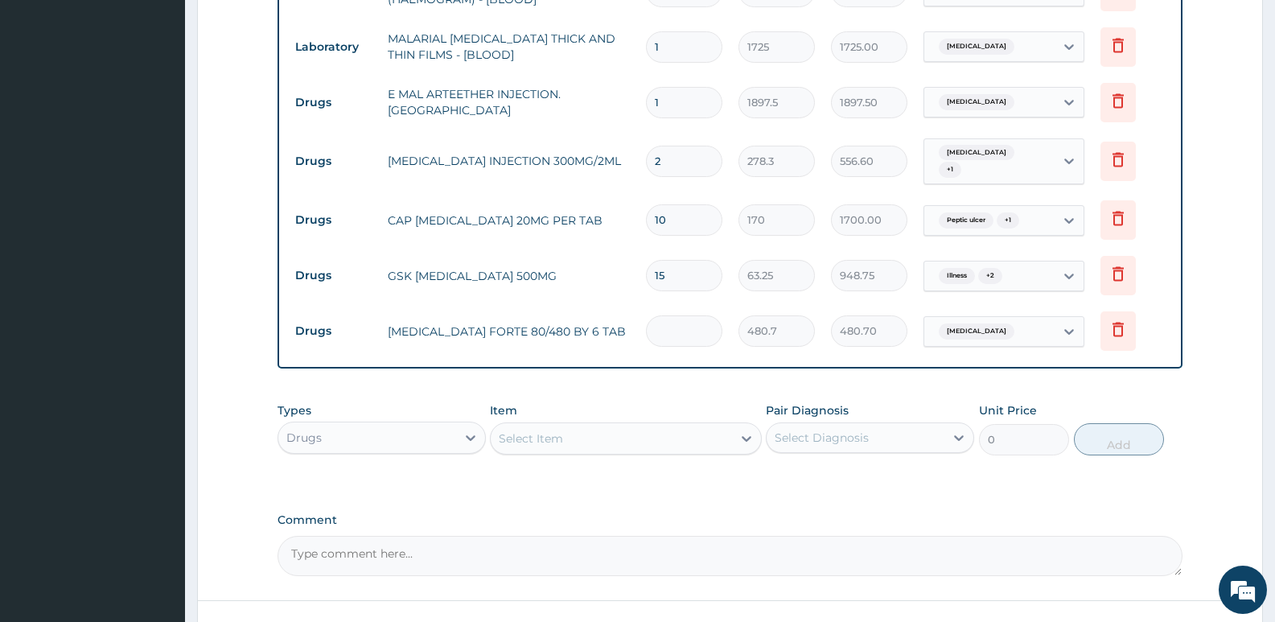
type input "0.00"
type input "6"
type input "2884.20"
type input "6"
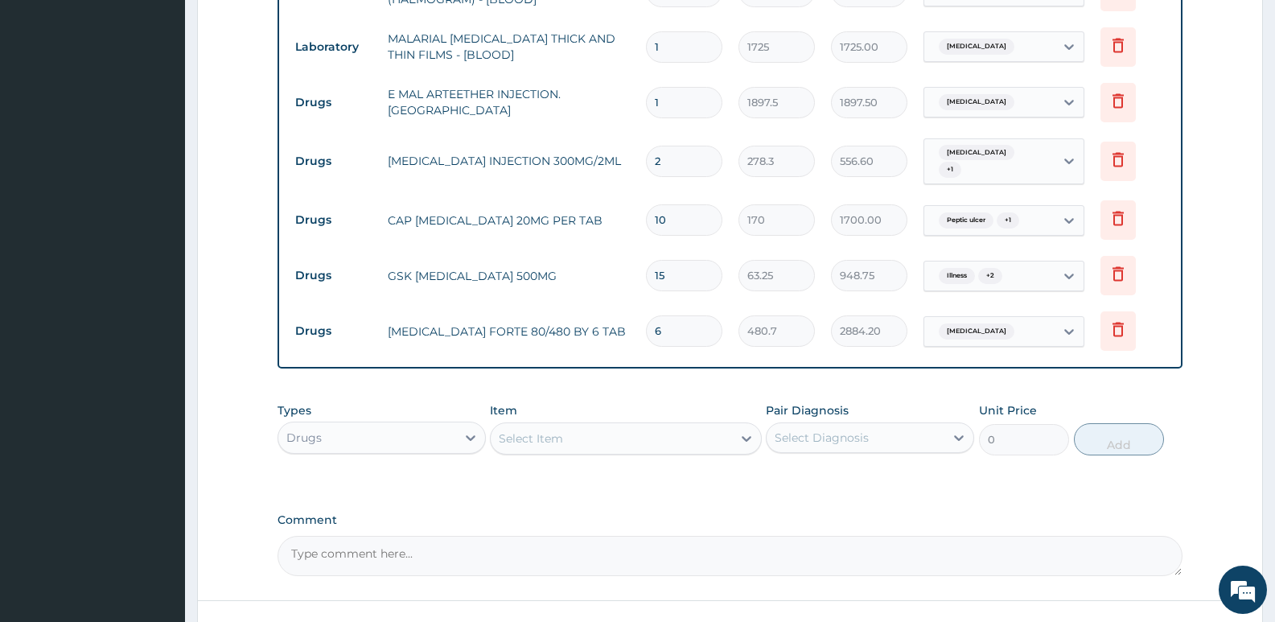
click at [538, 426] on div "Select Item" at bounding box center [611, 439] width 241 height 26
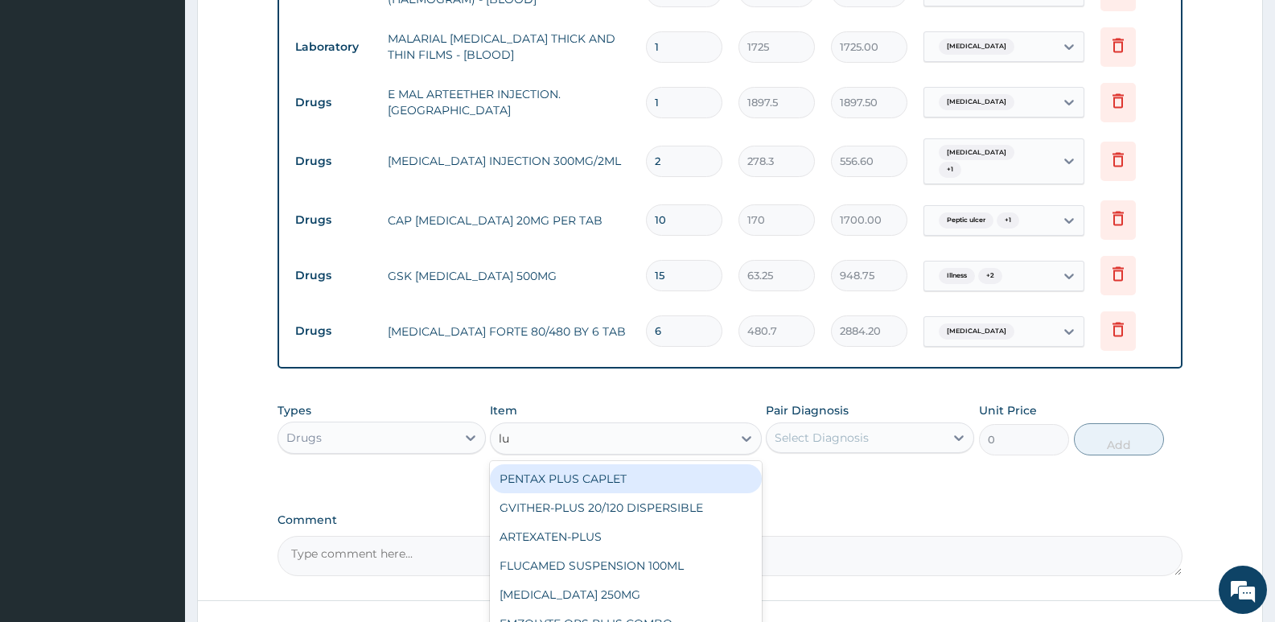
type input "l"
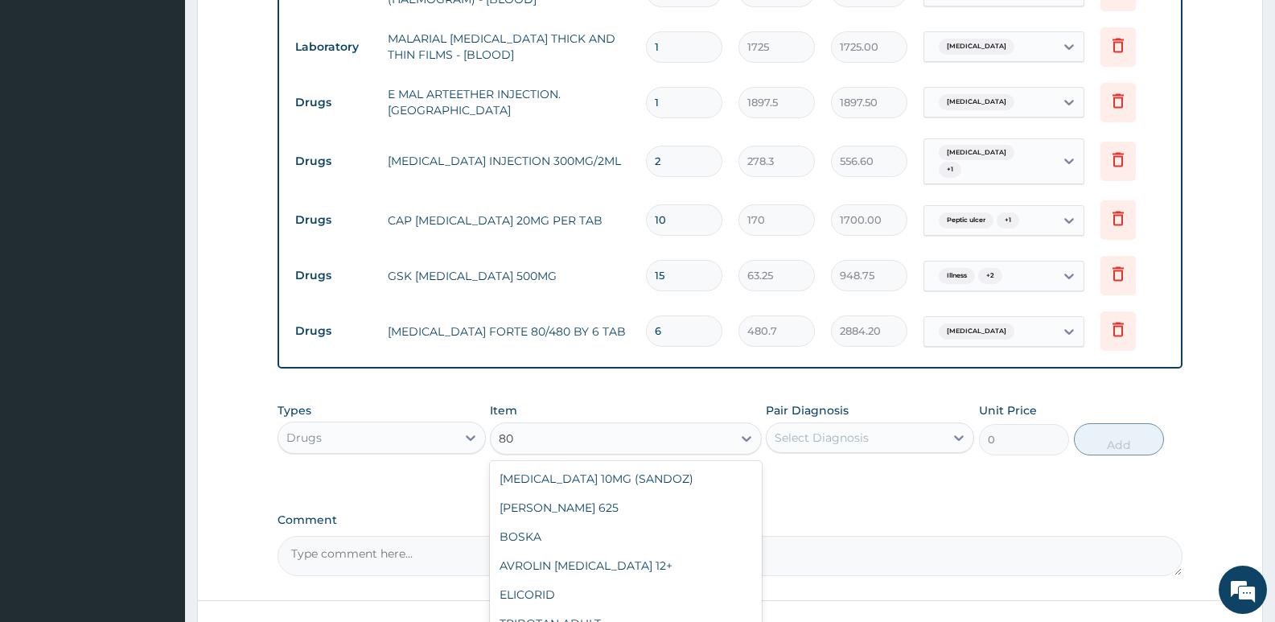
type input "8"
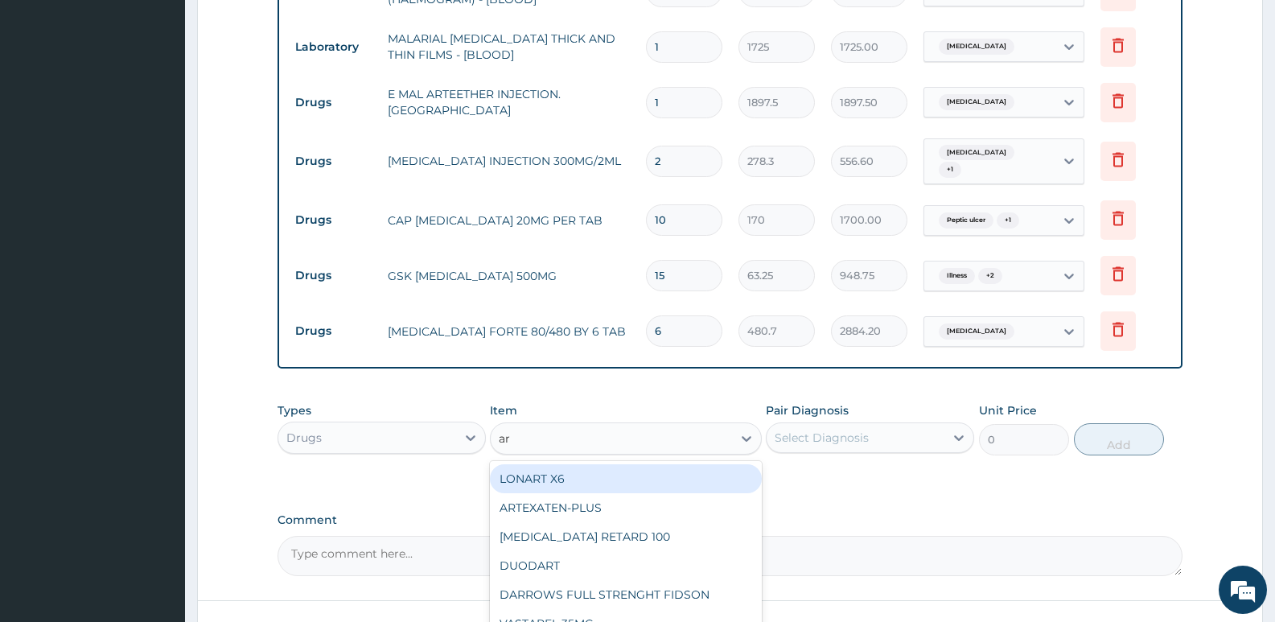
type input "art"
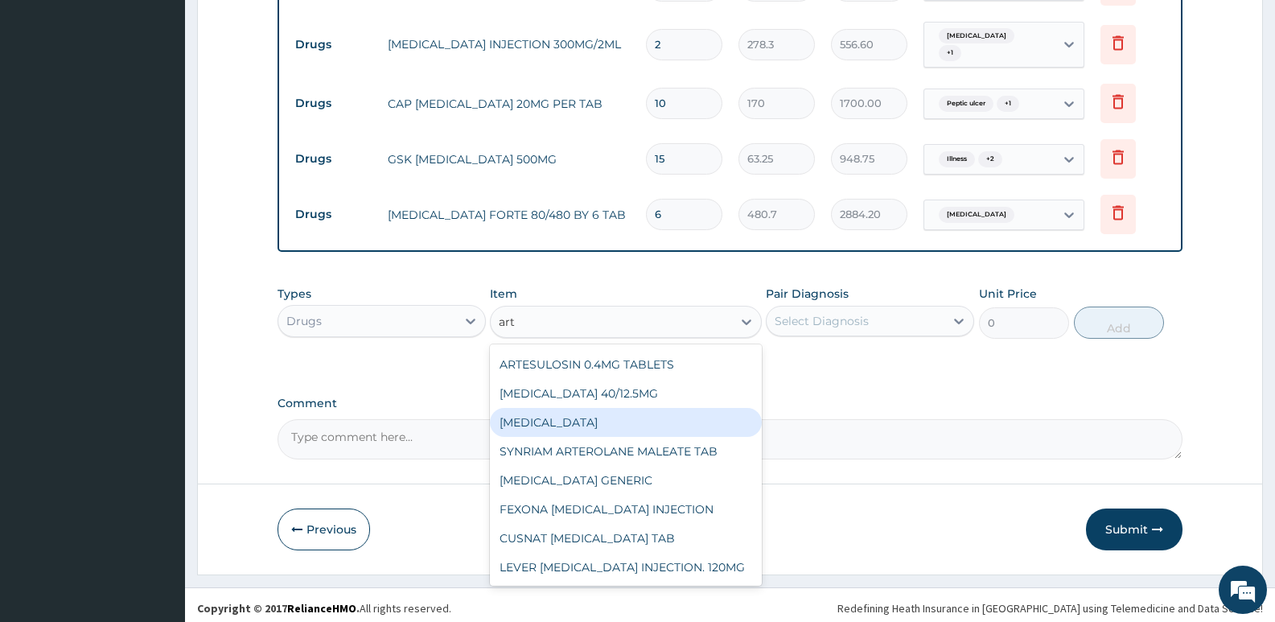
scroll to position [360, 0]
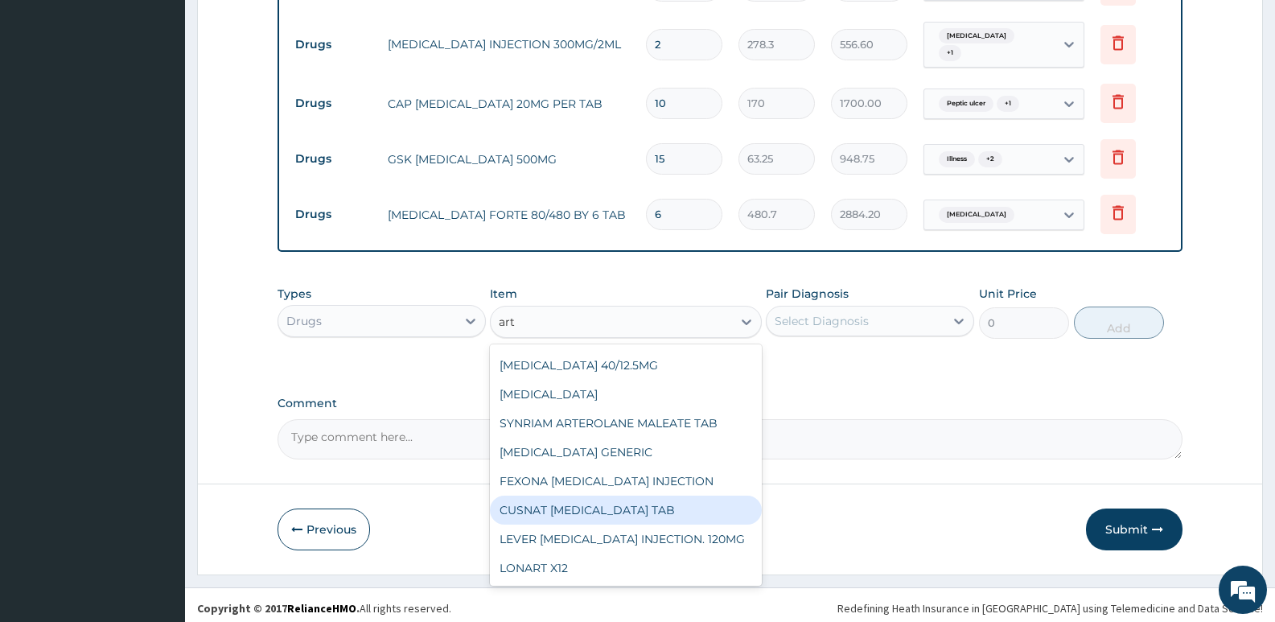
click at [650, 516] on div "CUSNAT ARTESUNATE TAB" at bounding box center [625, 509] width 271 height 29
type input "189.75"
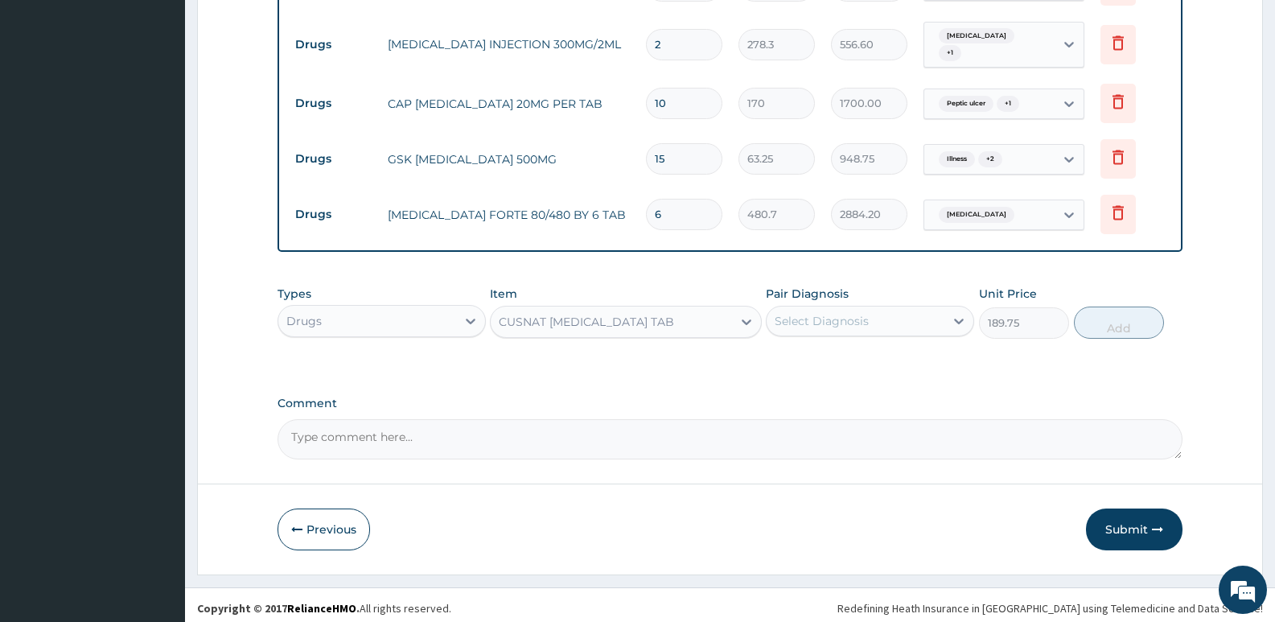
click at [656, 314] on div "CUSNAT ARTESUNATE TAB" at bounding box center [611, 322] width 241 height 26
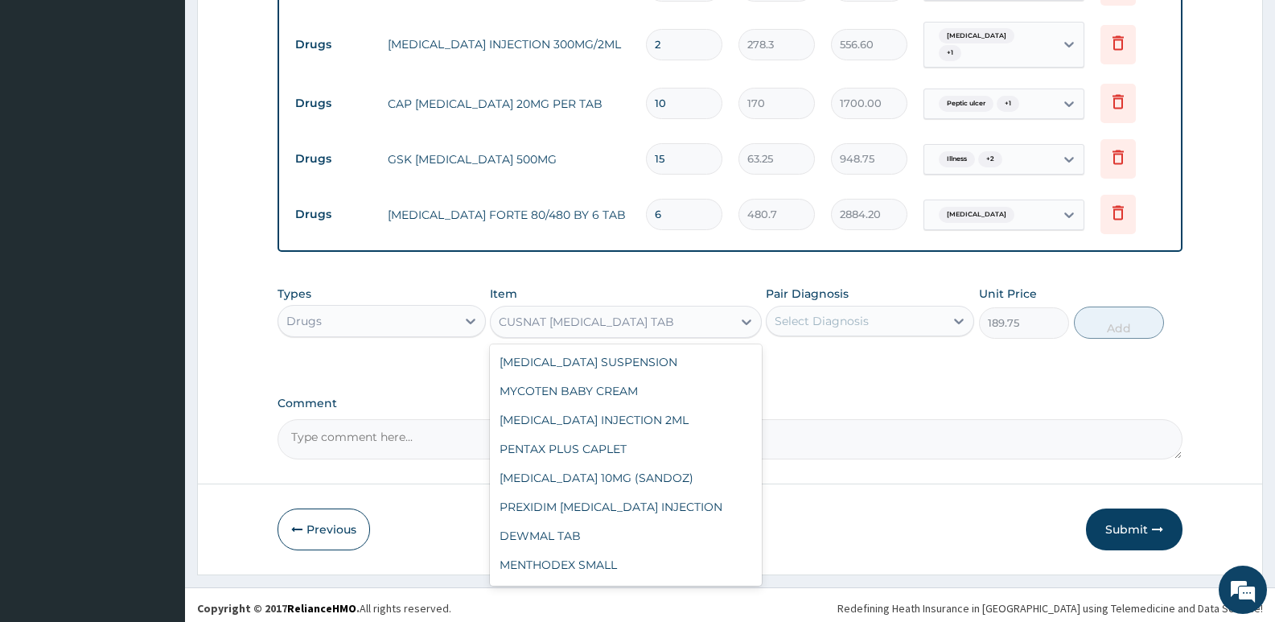
scroll to position [9533, 0]
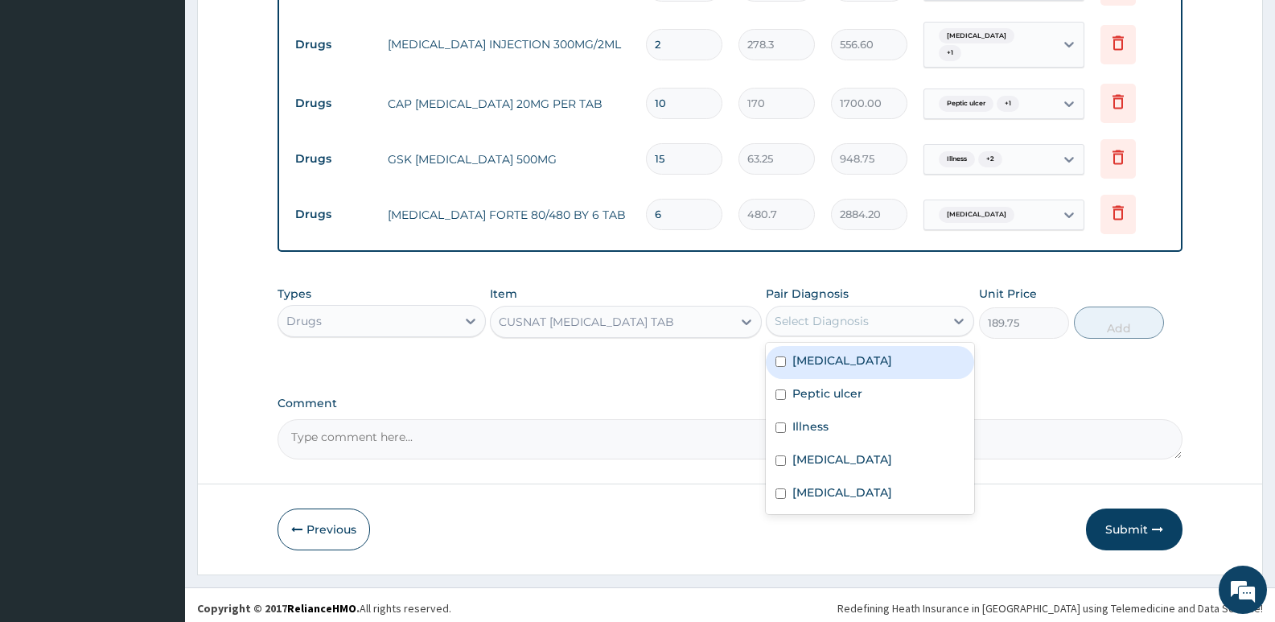
click at [875, 323] on div "Select Diagnosis" at bounding box center [856, 321] width 178 height 26
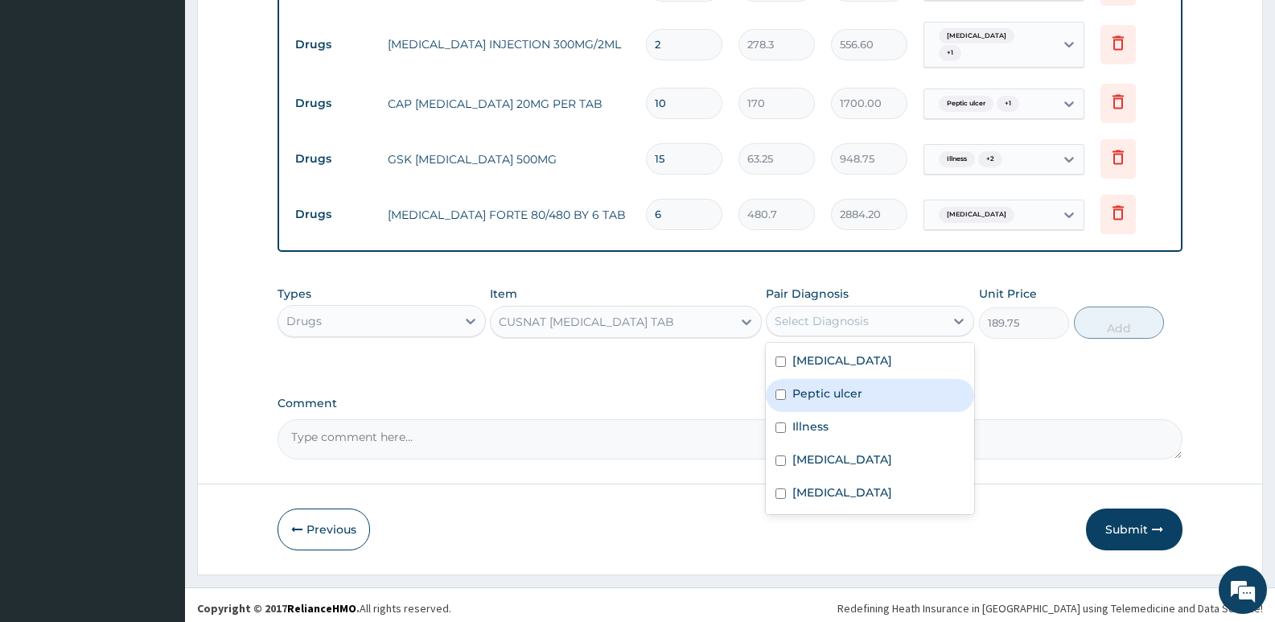
click at [848, 385] on label "Peptic ulcer" at bounding box center [827, 393] width 70 height 16
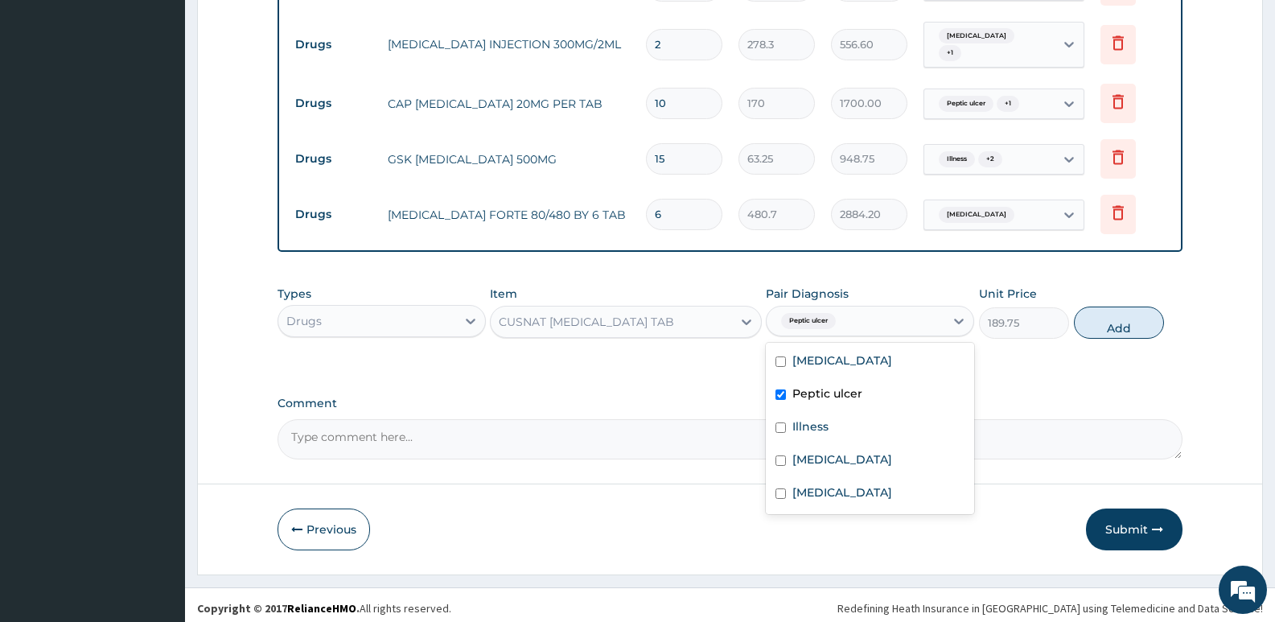
checkbox input "true"
click at [1119, 322] on button "Add" at bounding box center [1119, 322] width 90 height 32
type input "0"
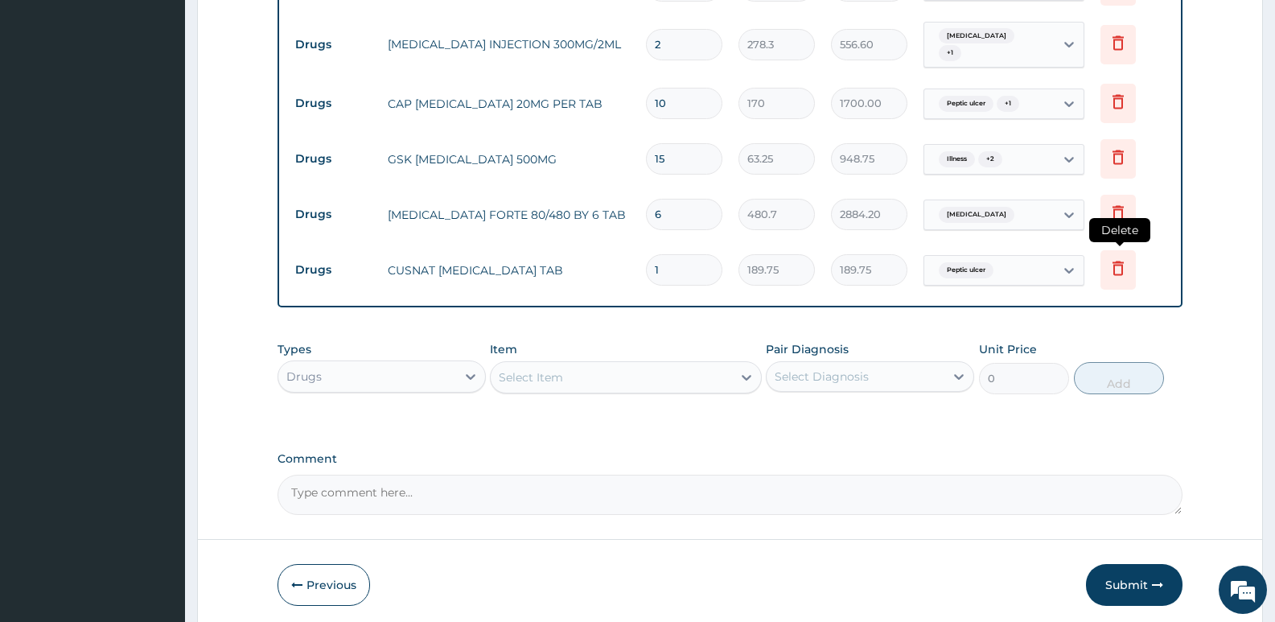
click at [1121, 264] on icon at bounding box center [1117, 268] width 11 height 14
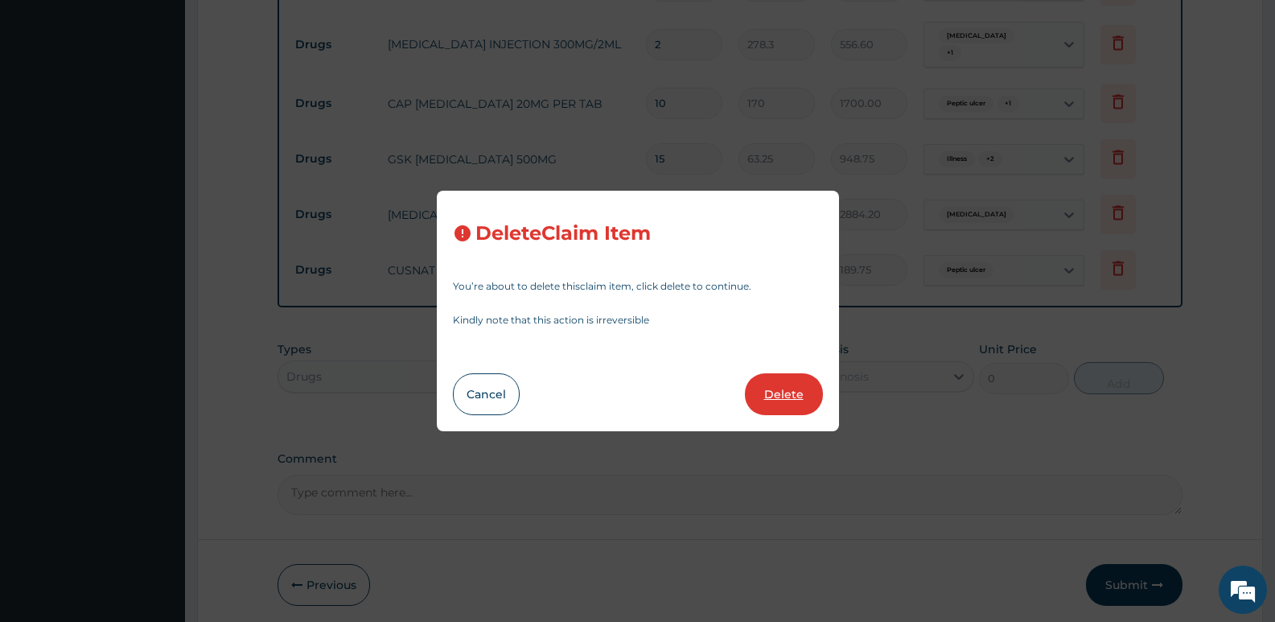
click at [763, 389] on button "Delete" at bounding box center [784, 394] width 78 height 42
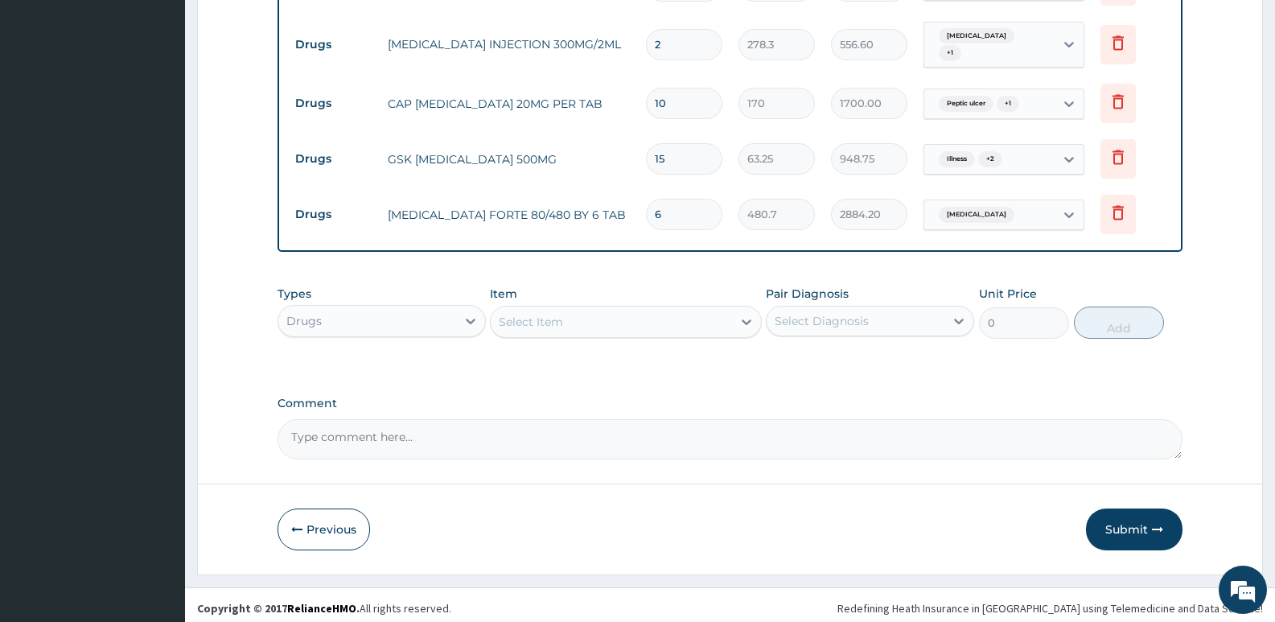
click at [631, 327] on div "Select Item" at bounding box center [611, 322] width 241 height 26
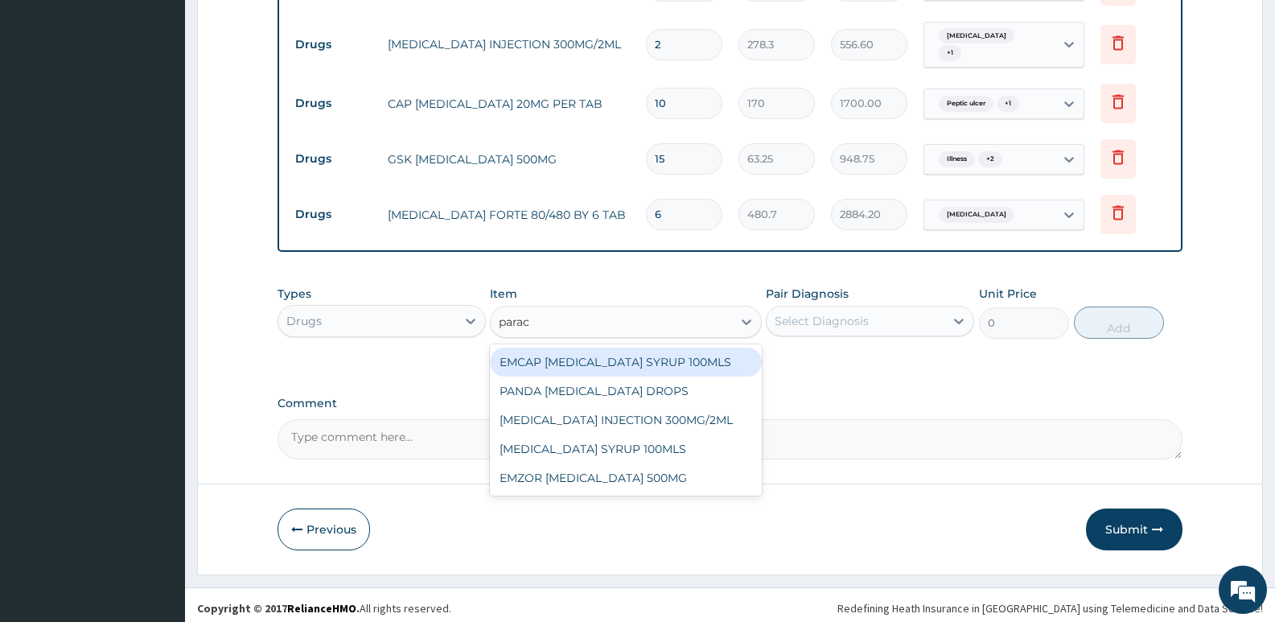
type input "parace"
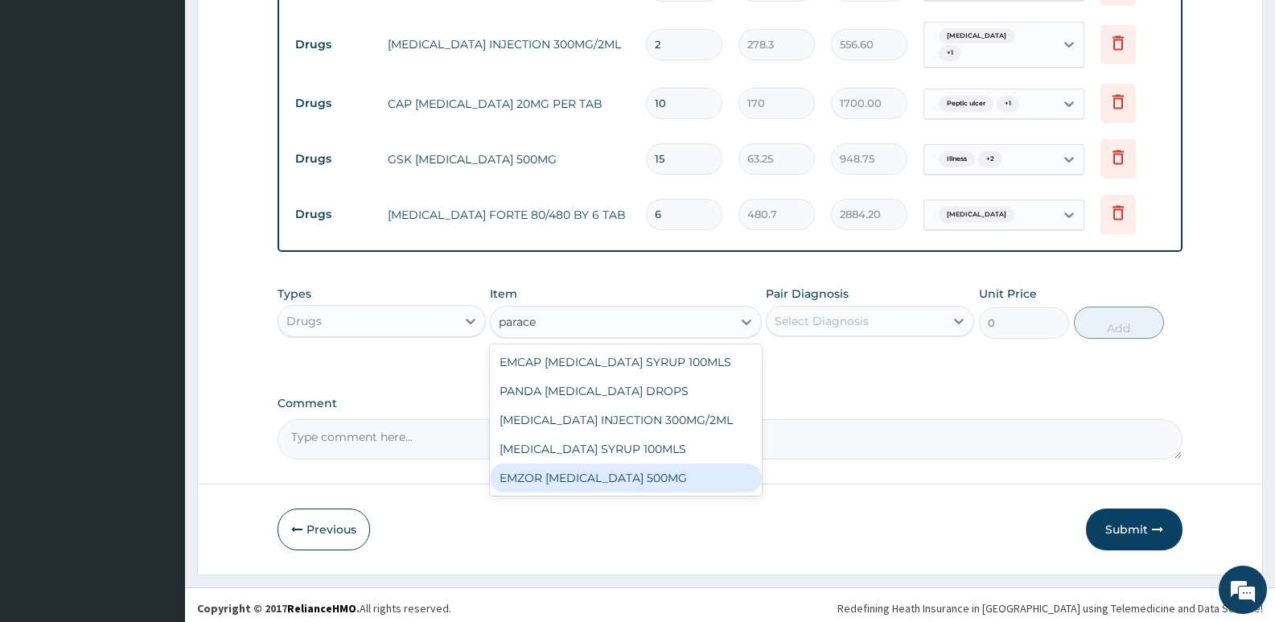
click at [640, 466] on div "EMZOR PARACETAMOL 500MG" at bounding box center [625, 477] width 271 height 29
type input "25.3"
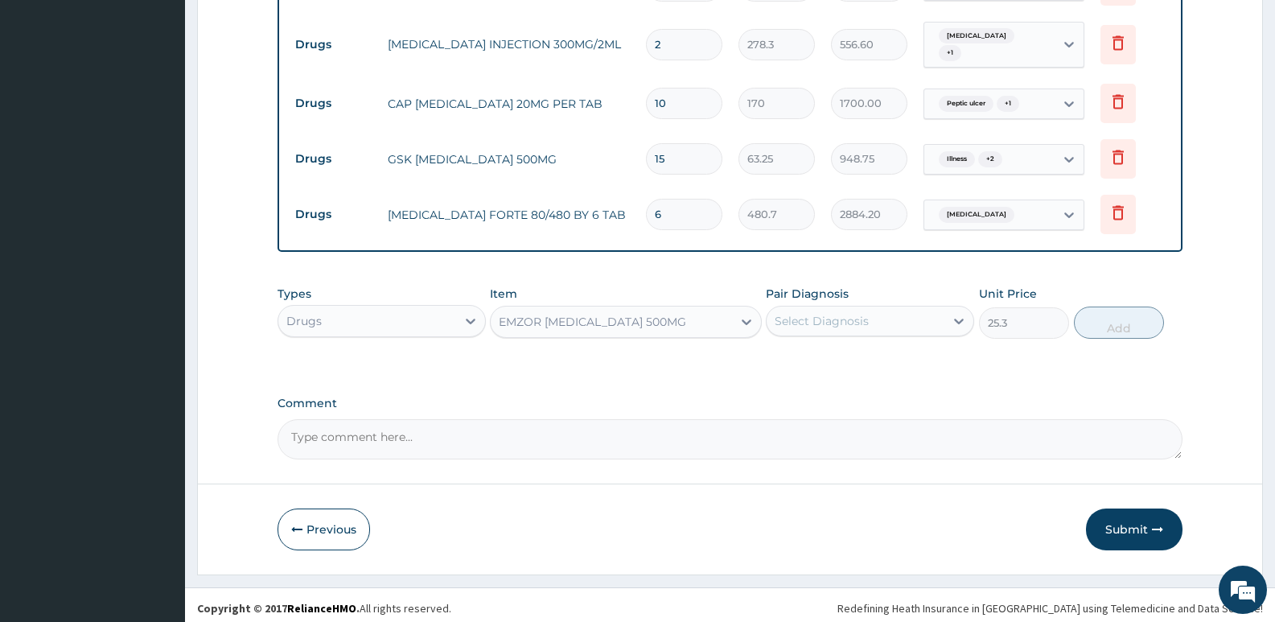
click at [841, 313] on div "Select Diagnosis" at bounding box center [822, 321] width 94 height 16
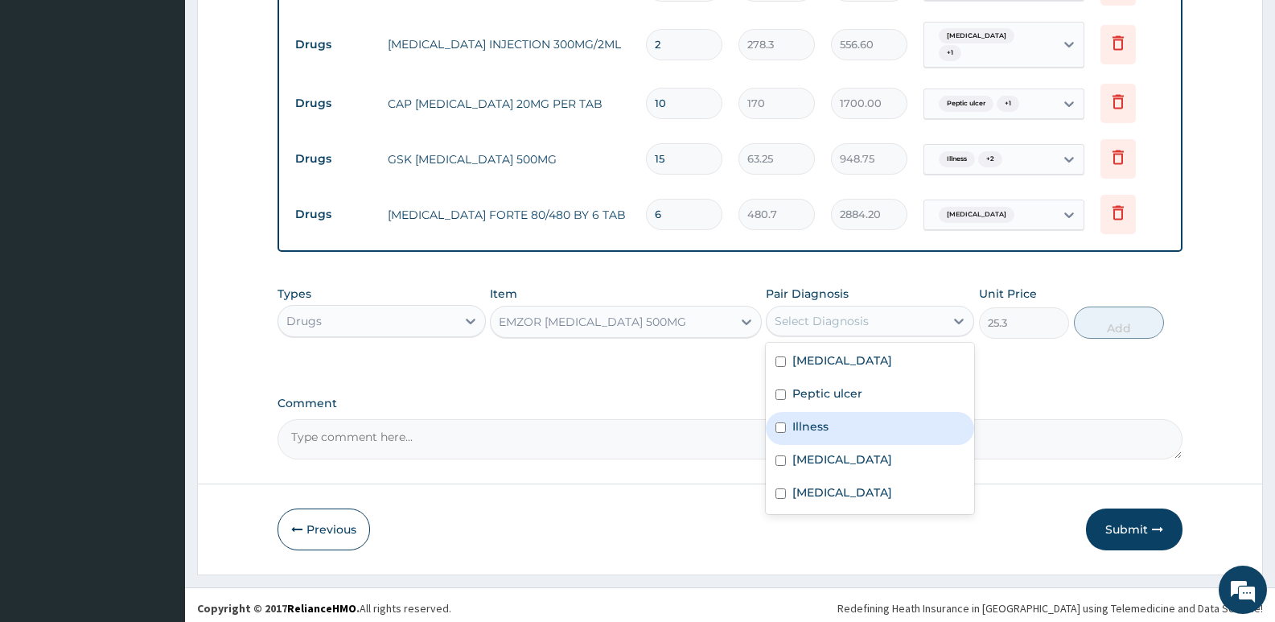
click at [823, 421] on label "Illness" at bounding box center [810, 426] width 36 height 16
checkbox input "true"
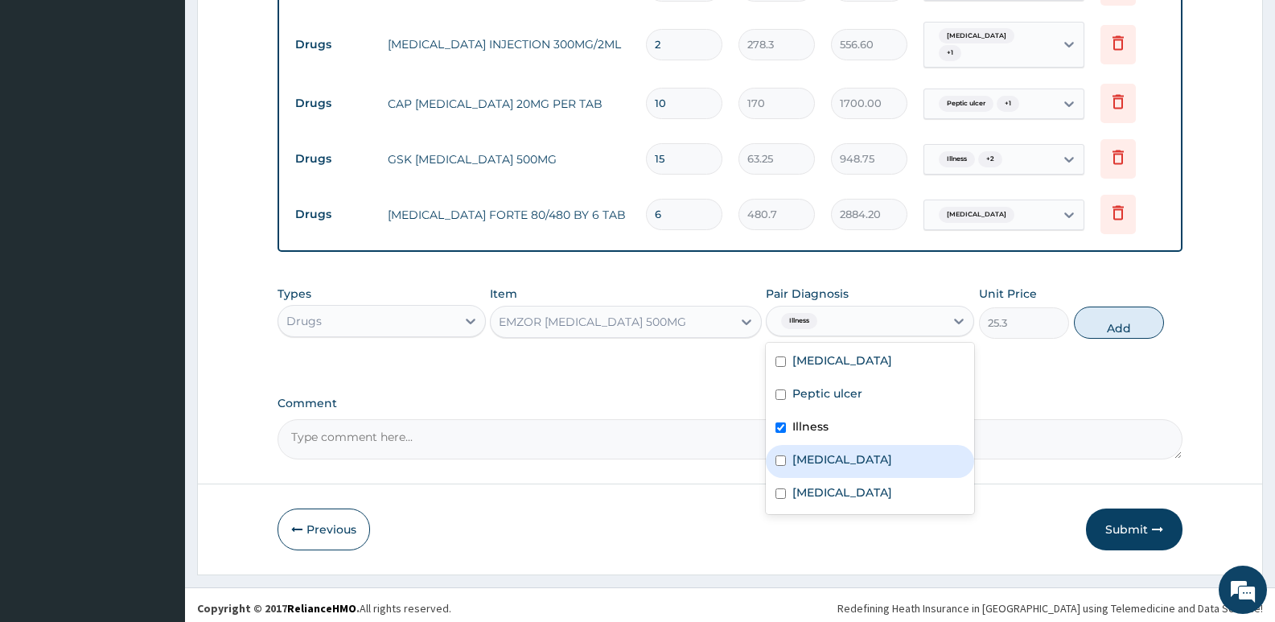
click at [837, 460] on div "[MEDICAL_DATA]" at bounding box center [870, 461] width 208 height 33
checkbox input "true"
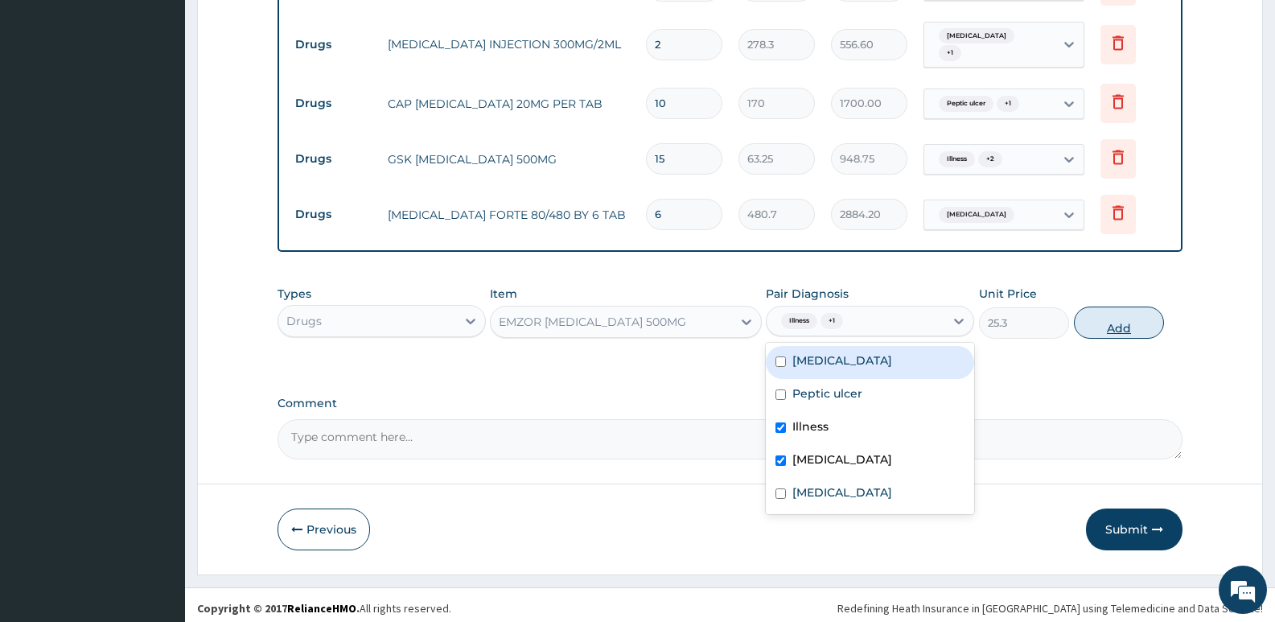
click at [1125, 316] on button "Add" at bounding box center [1119, 322] width 90 height 32
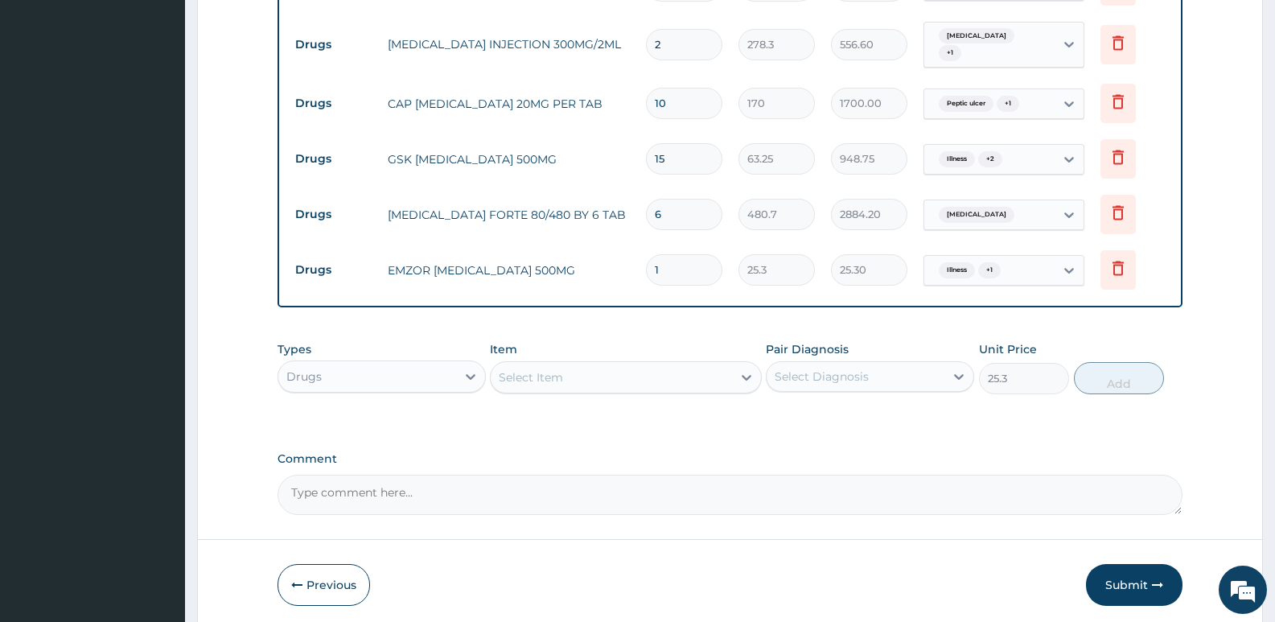
type input "0"
type input "15"
type input "379.50"
type input "1"
type input "25.30"
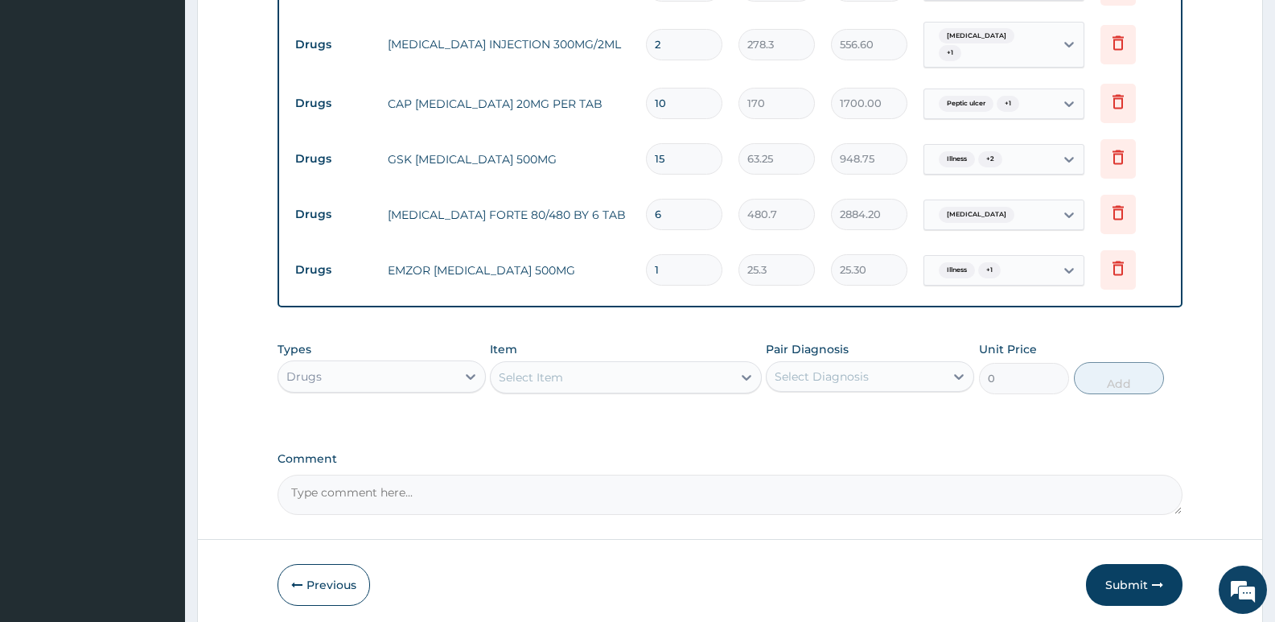
type input "18"
type input "455.40"
type input "18"
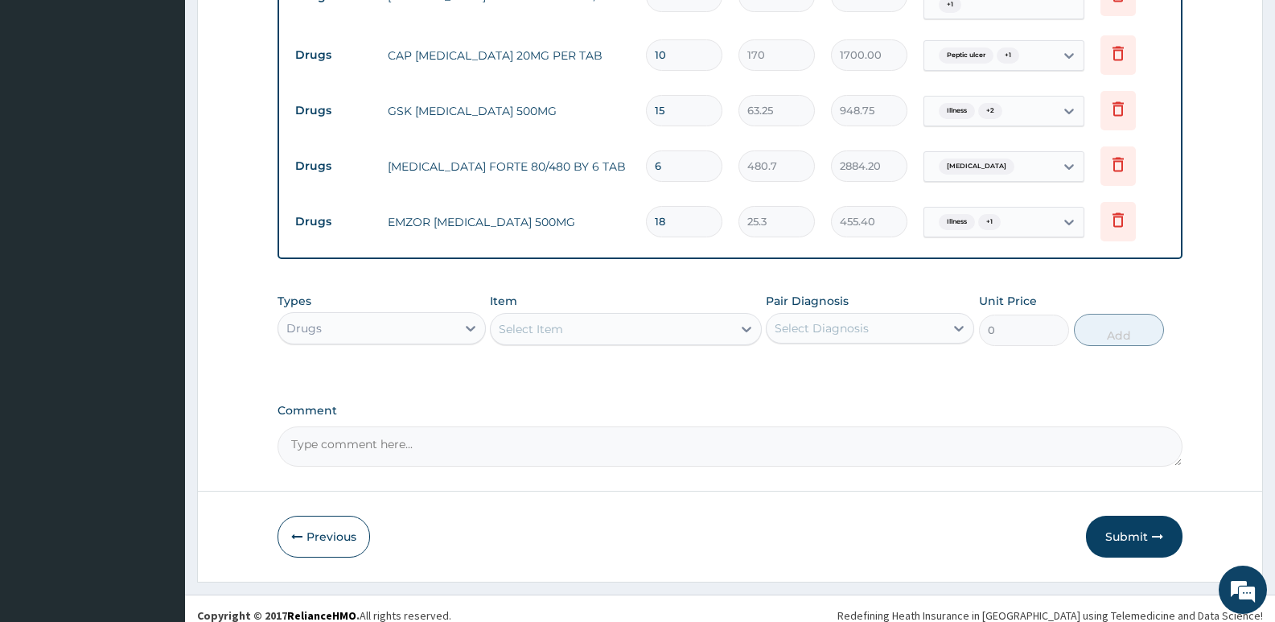
scroll to position [906, 0]
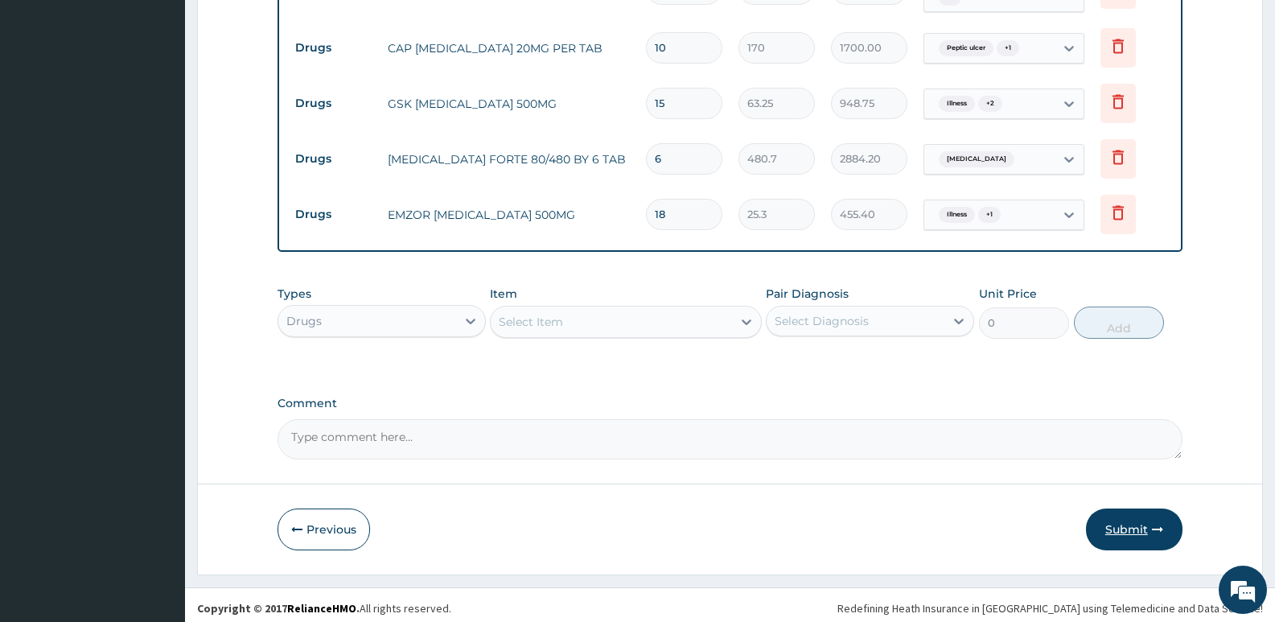
click at [1128, 528] on button "Submit" at bounding box center [1134, 529] width 97 height 42
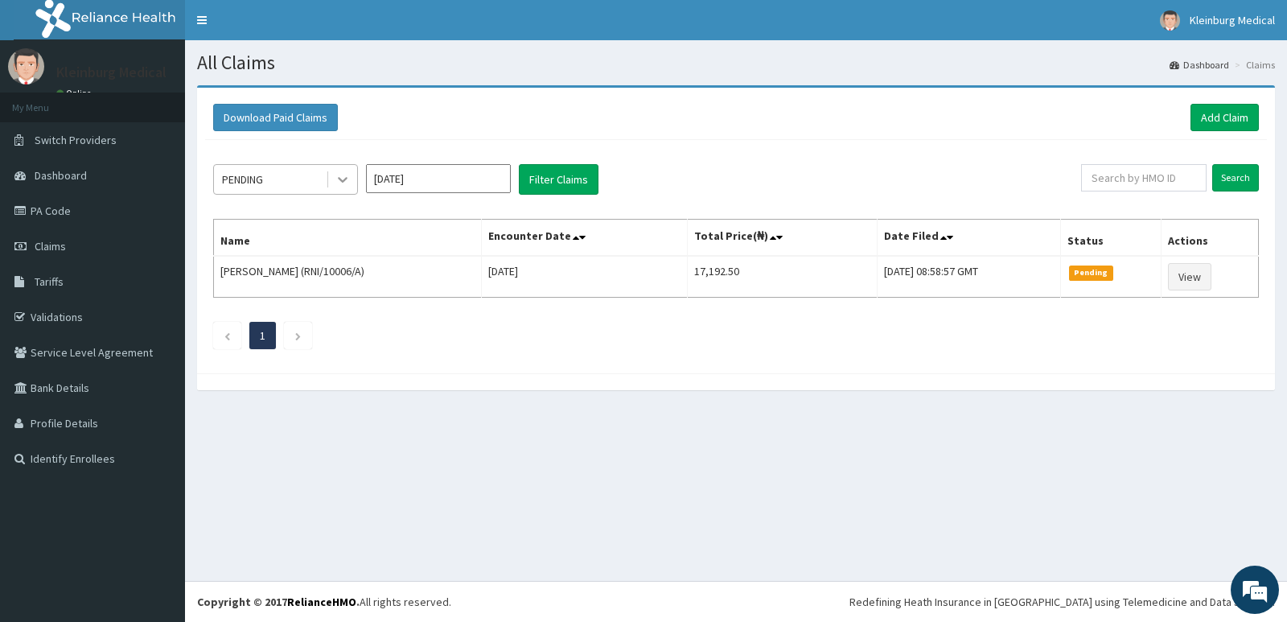
click at [347, 170] on div at bounding box center [342, 179] width 29 height 29
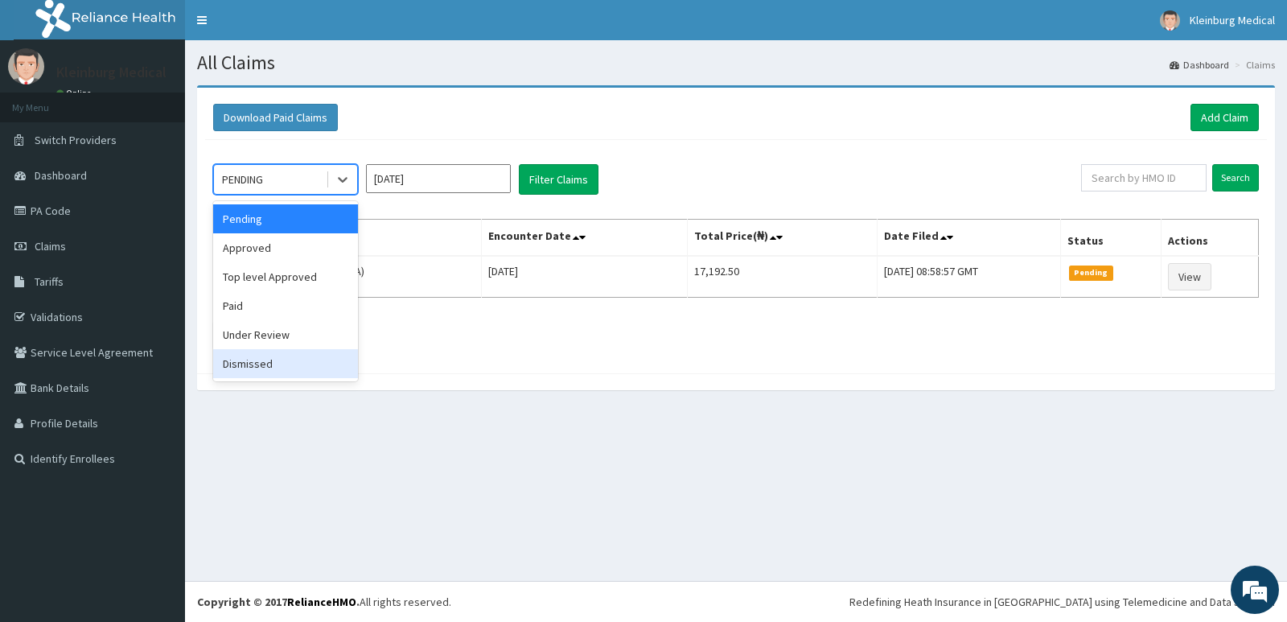
click at [278, 356] on div "Dismissed" at bounding box center [285, 363] width 145 height 29
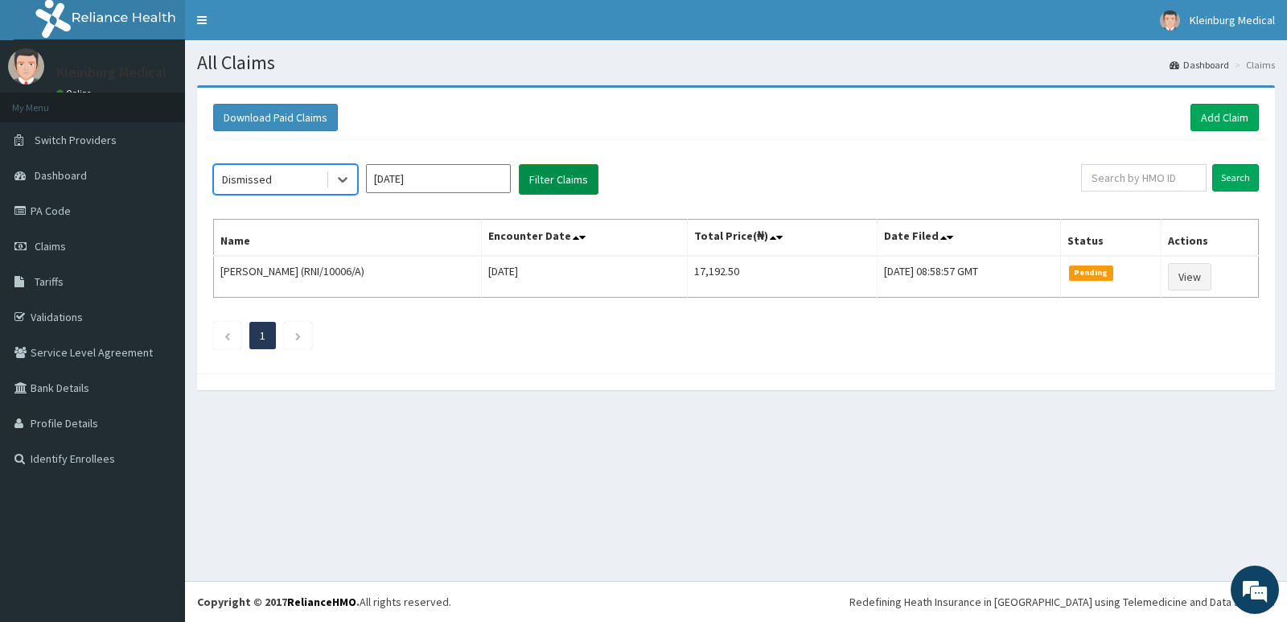
click at [528, 187] on button "Filter Claims" at bounding box center [559, 179] width 80 height 31
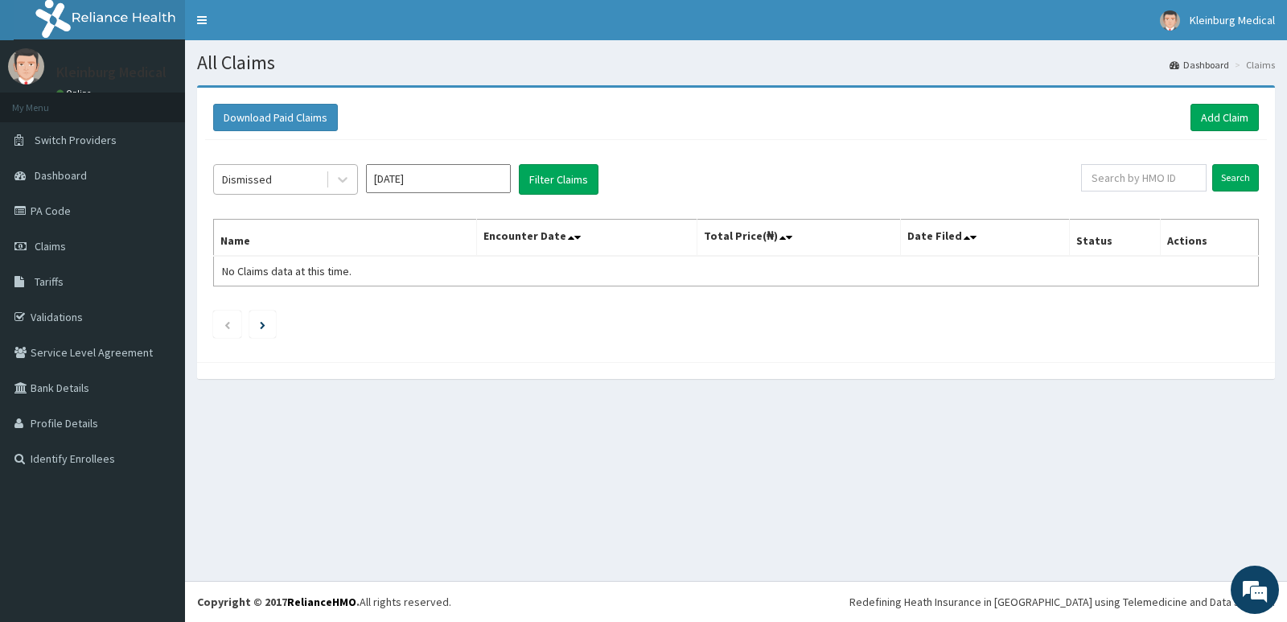
click at [313, 187] on div "Dismissed" at bounding box center [270, 180] width 112 height 26
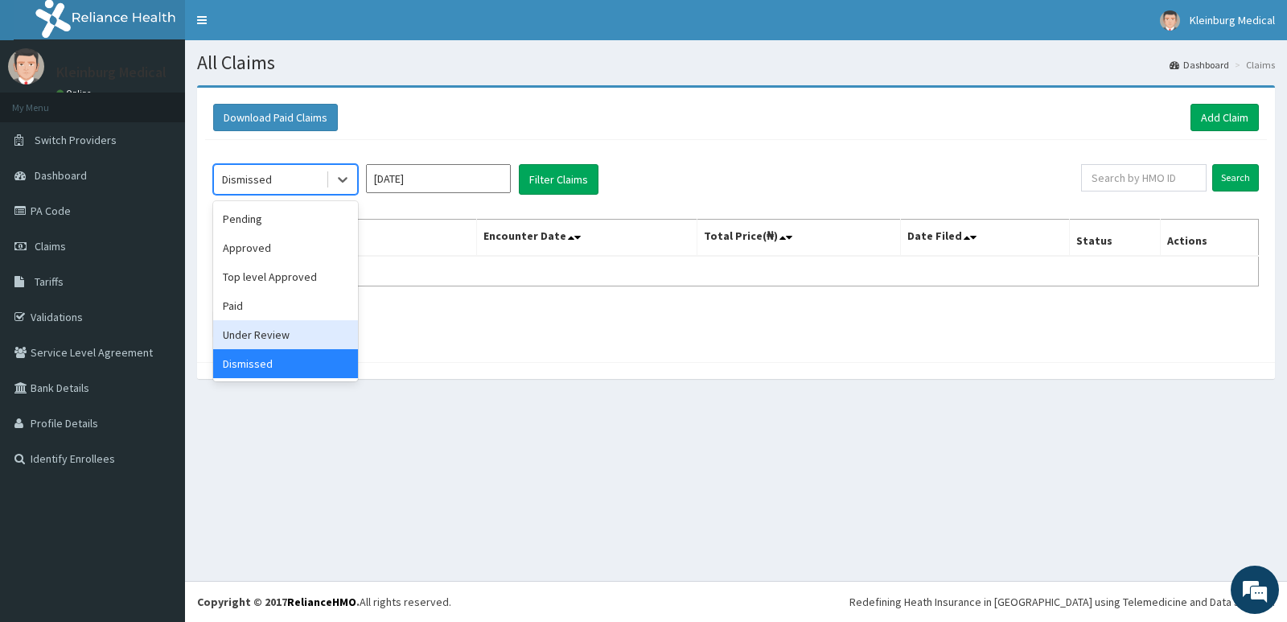
click at [285, 334] on div "Under Review" at bounding box center [285, 334] width 145 height 29
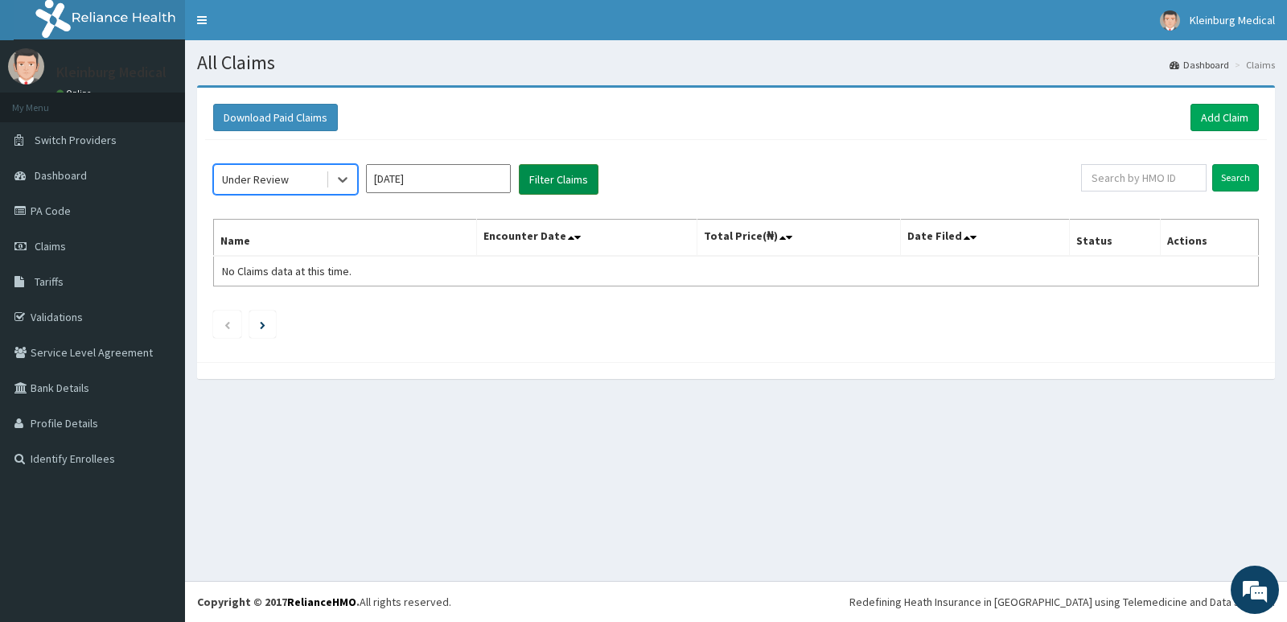
click at [574, 171] on button "Filter Claims" at bounding box center [559, 179] width 80 height 31
click at [283, 187] on div "Under Review" at bounding box center [255, 179] width 67 height 16
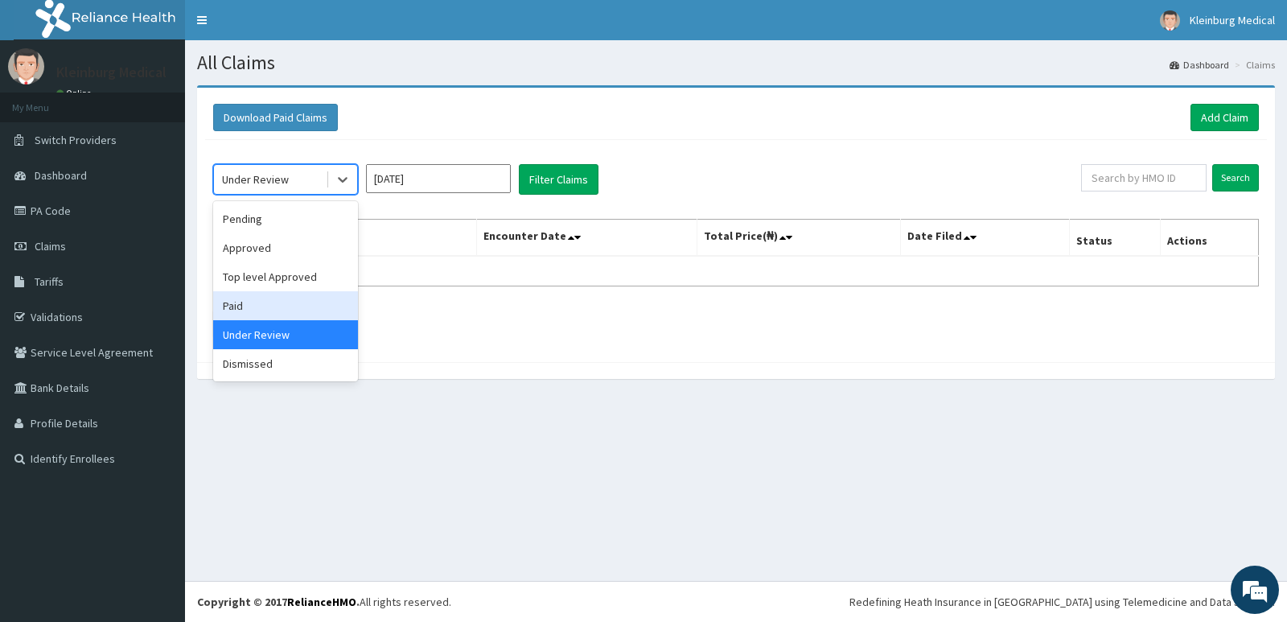
click at [286, 307] on div "Paid" at bounding box center [285, 305] width 145 height 29
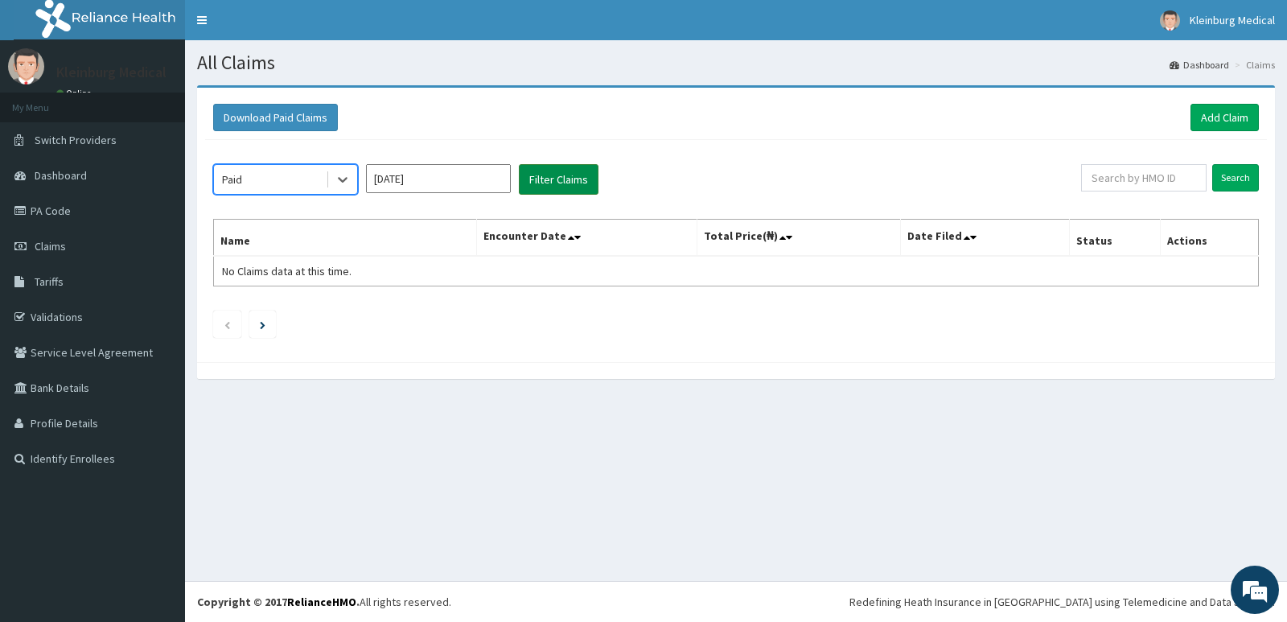
click at [549, 187] on button "Filter Claims" at bounding box center [559, 179] width 80 height 31
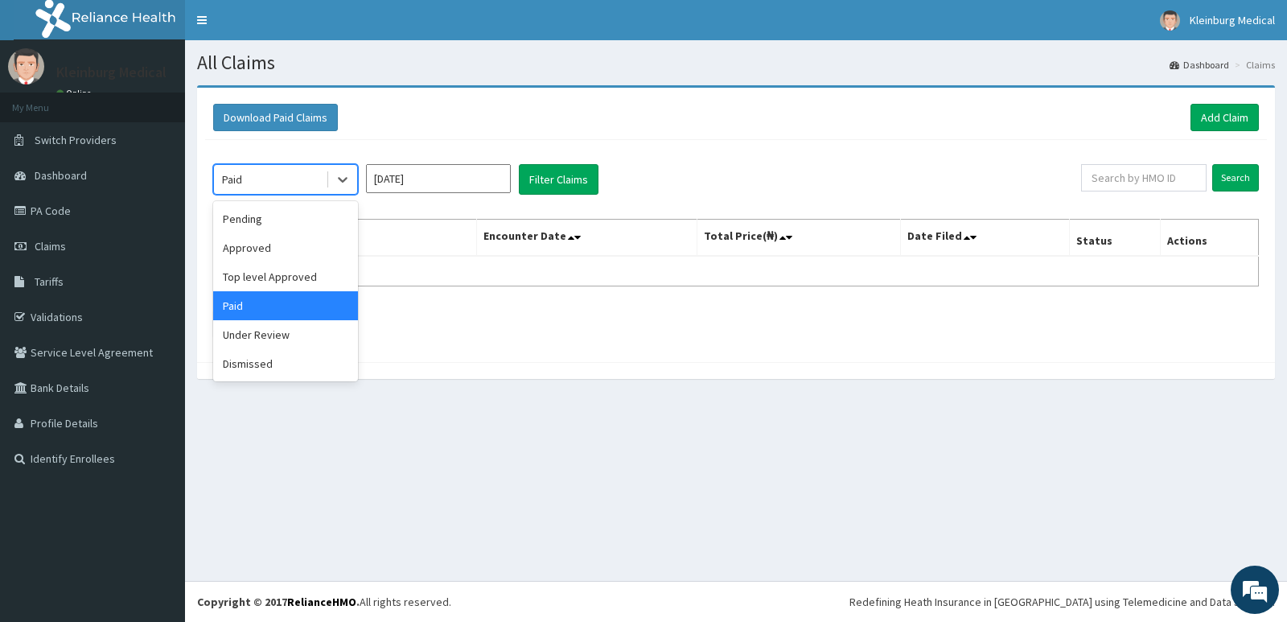
click at [325, 183] on div "Paid" at bounding box center [270, 180] width 112 height 26
click at [309, 269] on div "Top level Approved" at bounding box center [285, 276] width 145 height 29
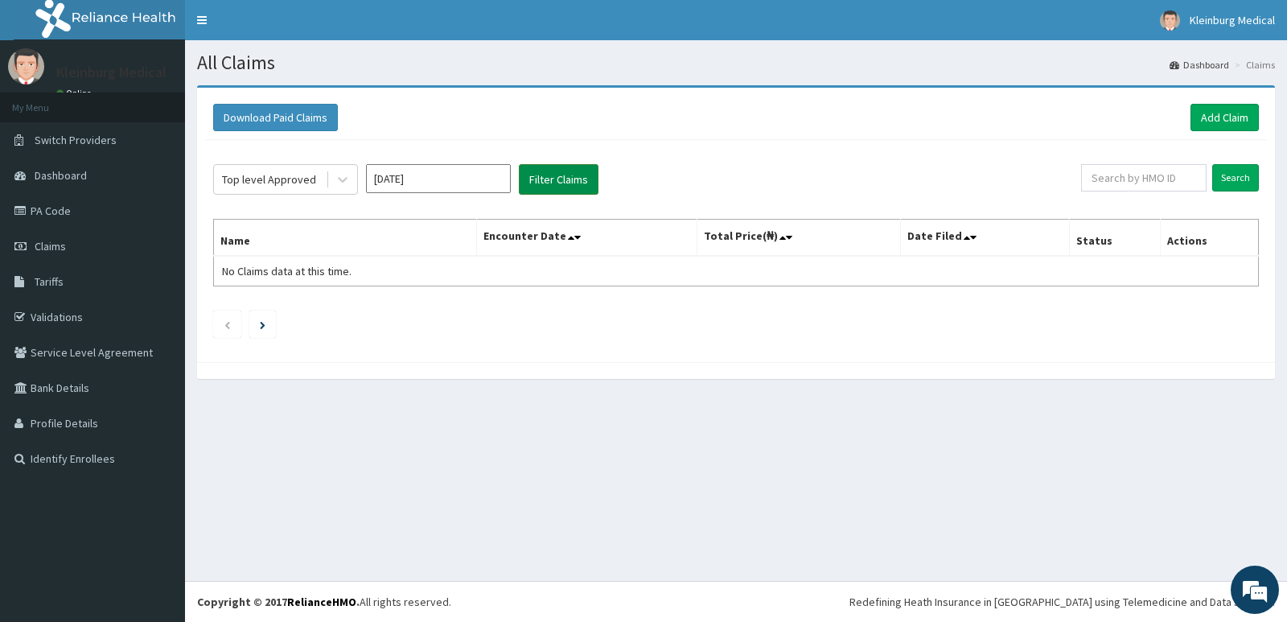
click at [536, 178] on button "Filter Claims" at bounding box center [559, 179] width 80 height 31
click at [316, 175] on div "Top level Approved" at bounding box center [270, 180] width 112 height 26
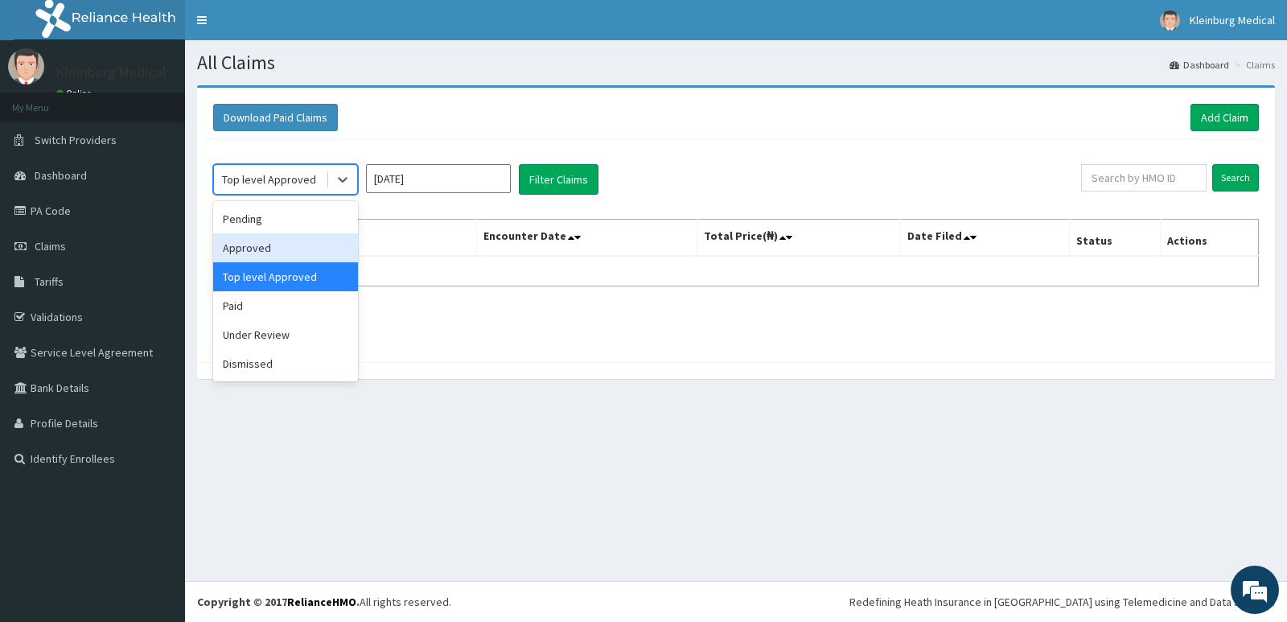
click at [284, 249] on div "Approved" at bounding box center [285, 247] width 145 height 29
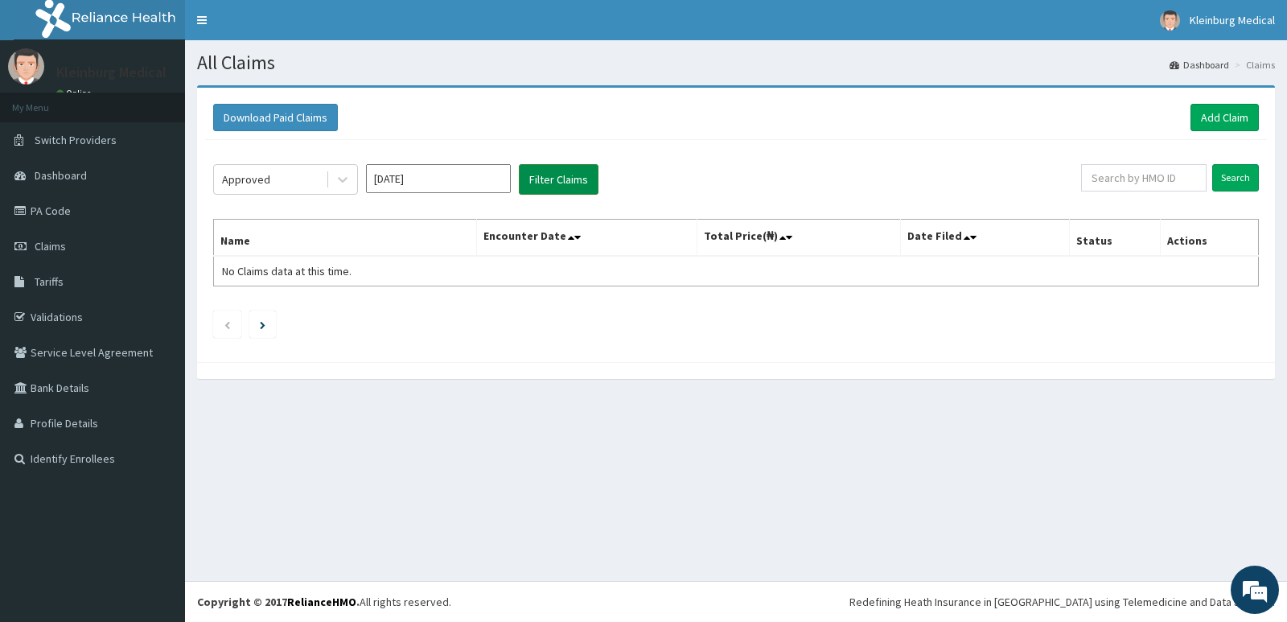
click at [539, 187] on button "Filter Claims" at bounding box center [559, 179] width 80 height 31
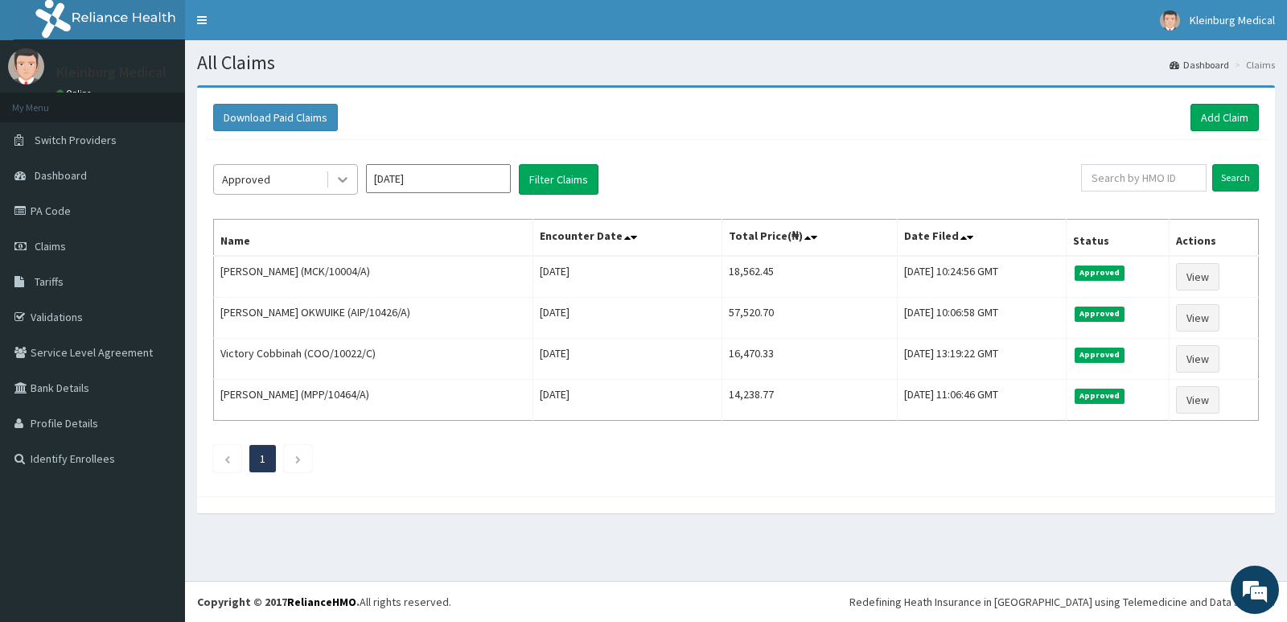
click at [330, 173] on div at bounding box center [342, 179] width 29 height 29
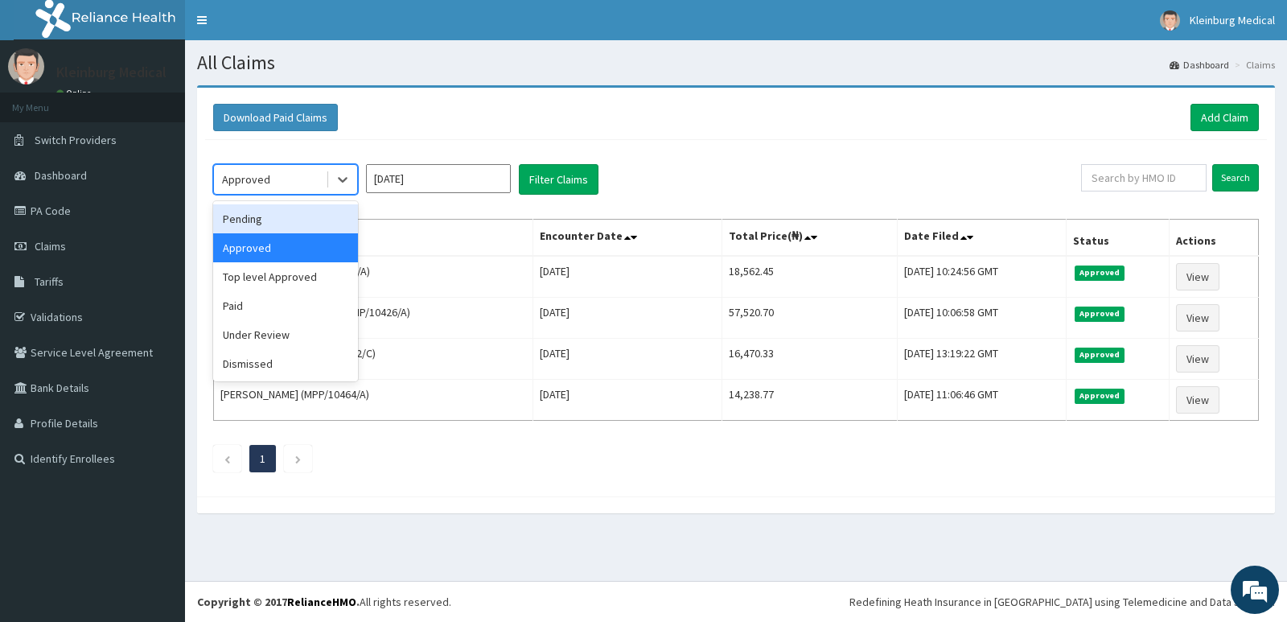
click at [311, 225] on div "Pending" at bounding box center [285, 218] width 145 height 29
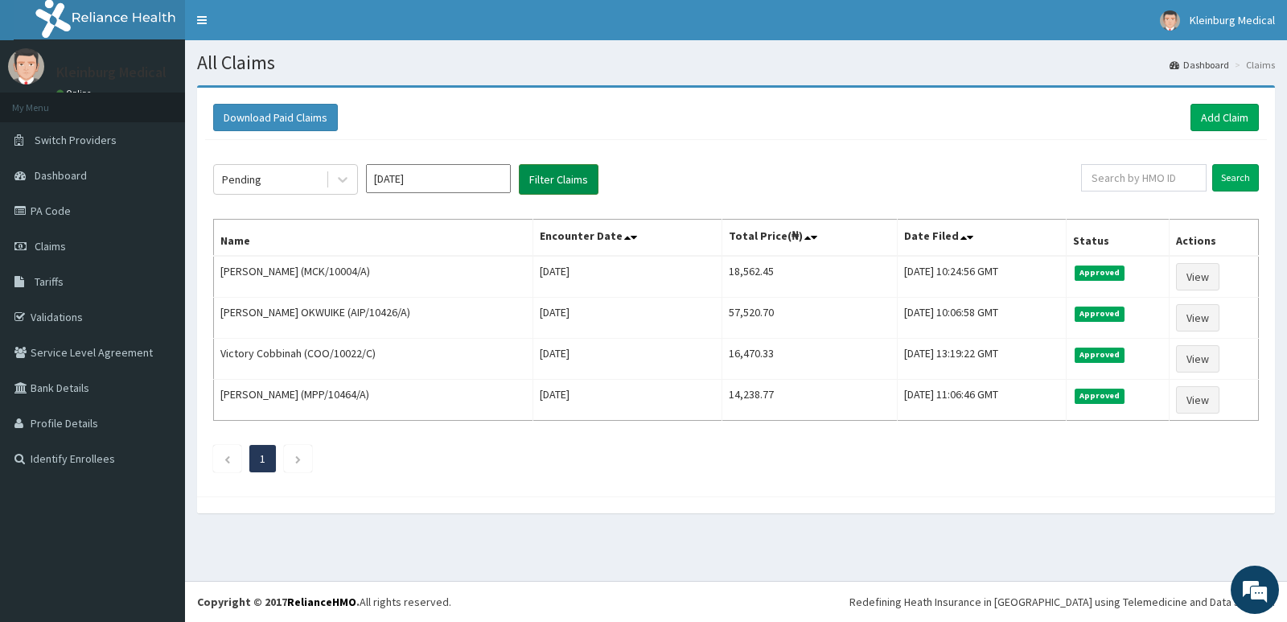
click at [541, 179] on button "Filter Claims" at bounding box center [559, 179] width 80 height 31
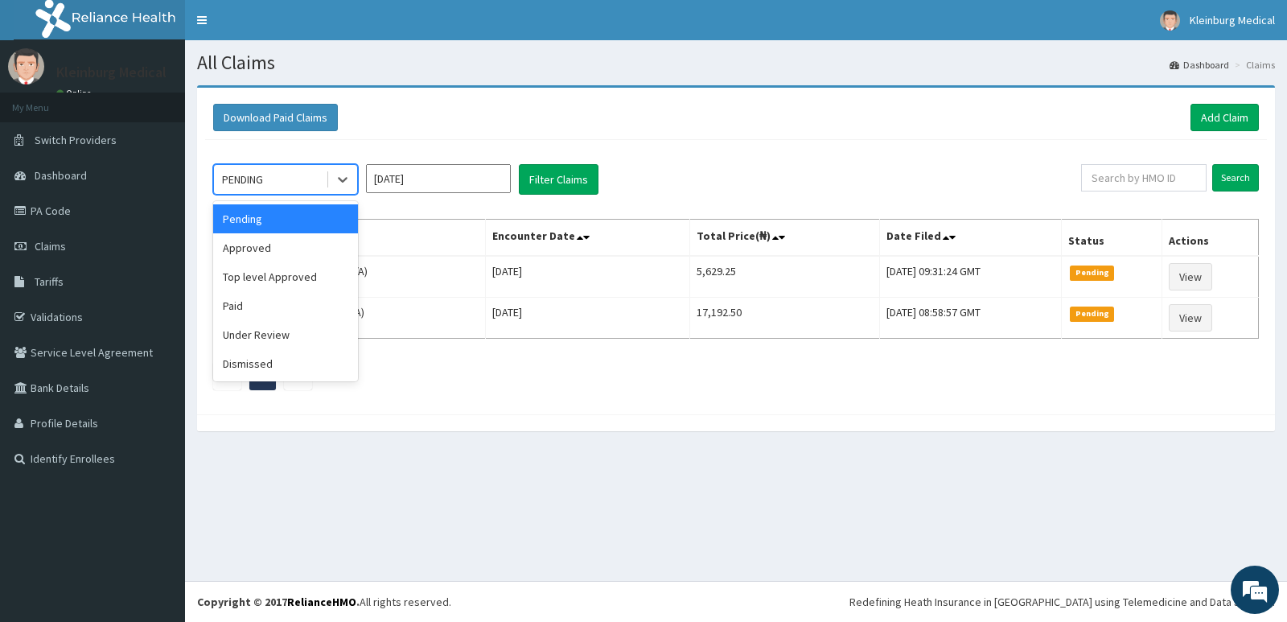
click at [273, 187] on div "PENDING" at bounding box center [270, 180] width 112 height 26
click at [274, 244] on div "Approved" at bounding box center [285, 247] width 145 height 29
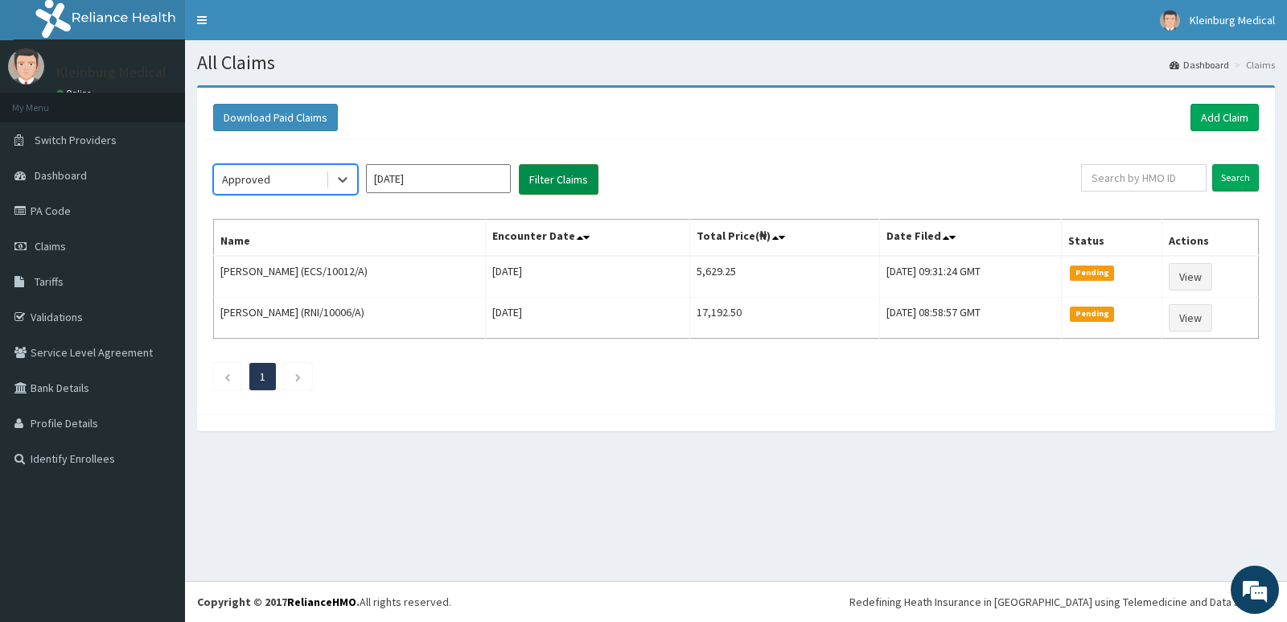
click at [550, 184] on button "Filter Claims" at bounding box center [559, 179] width 80 height 31
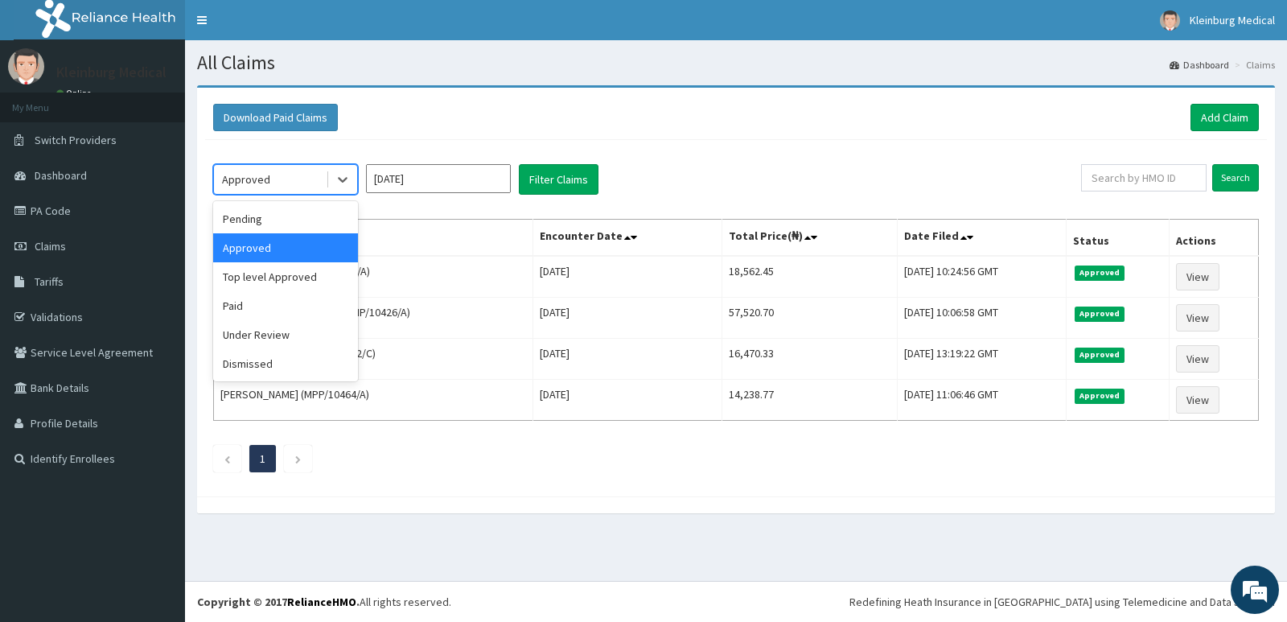
click at [306, 181] on div "Approved" at bounding box center [270, 180] width 112 height 26
click at [306, 230] on div "Pending" at bounding box center [285, 218] width 145 height 29
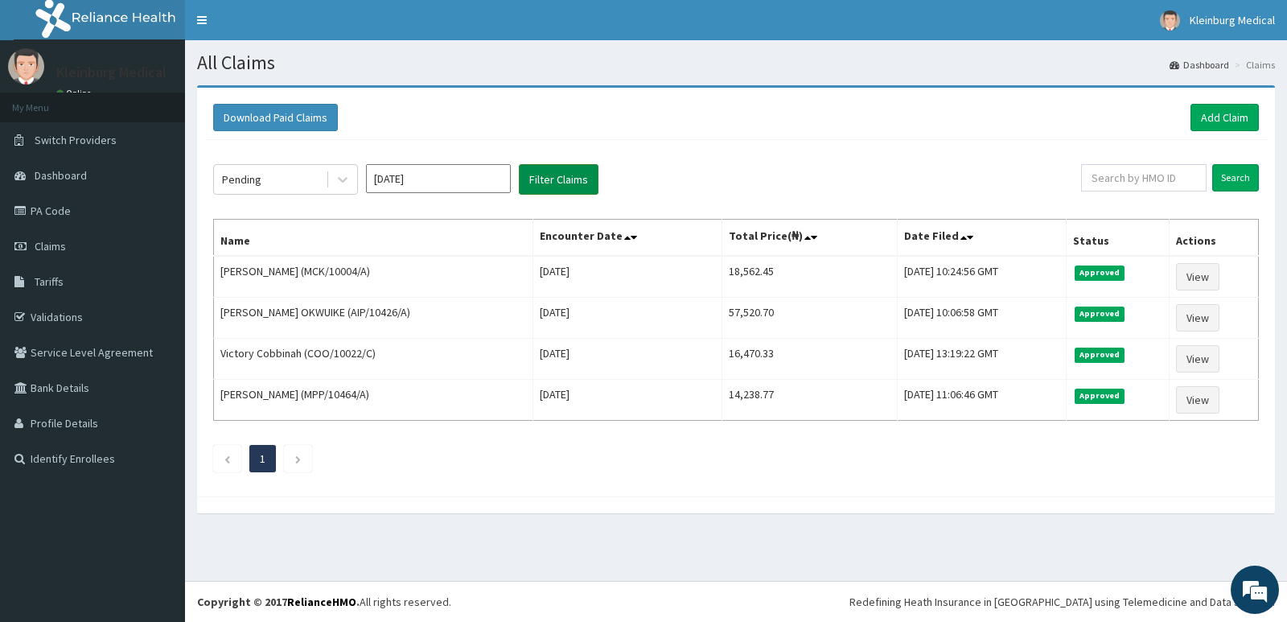
click at [552, 181] on button "Filter Claims" at bounding box center [559, 179] width 80 height 31
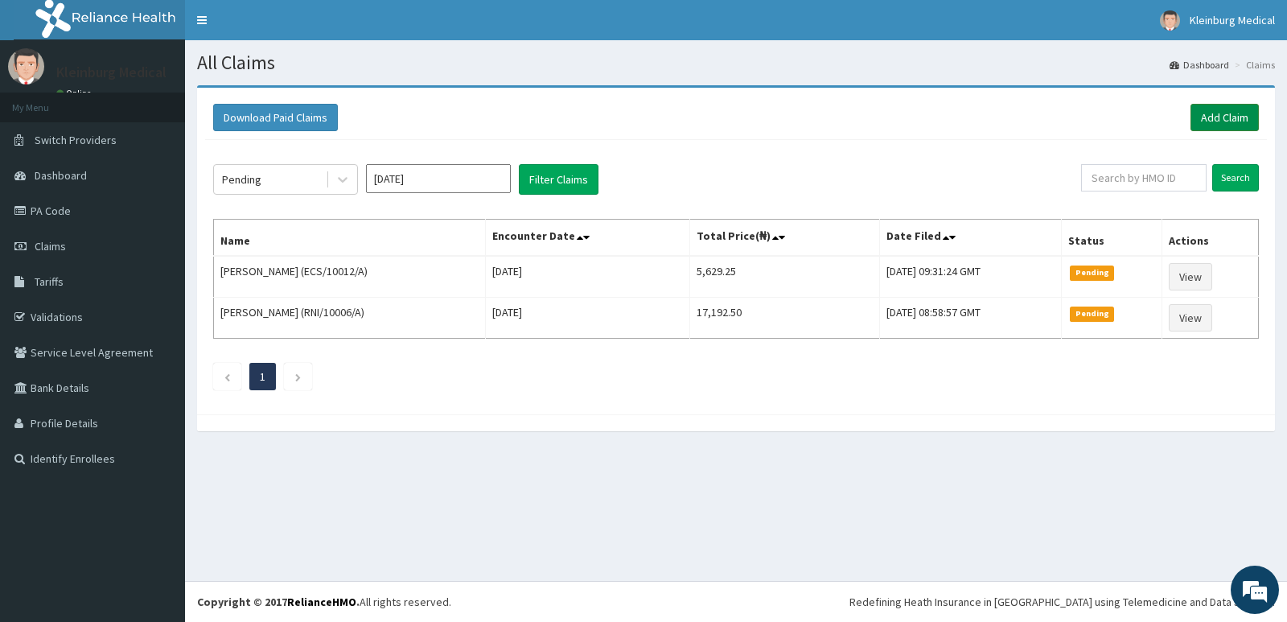
click at [1194, 114] on link "Add Claim" at bounding box center [1224, 117] width 68 height 27
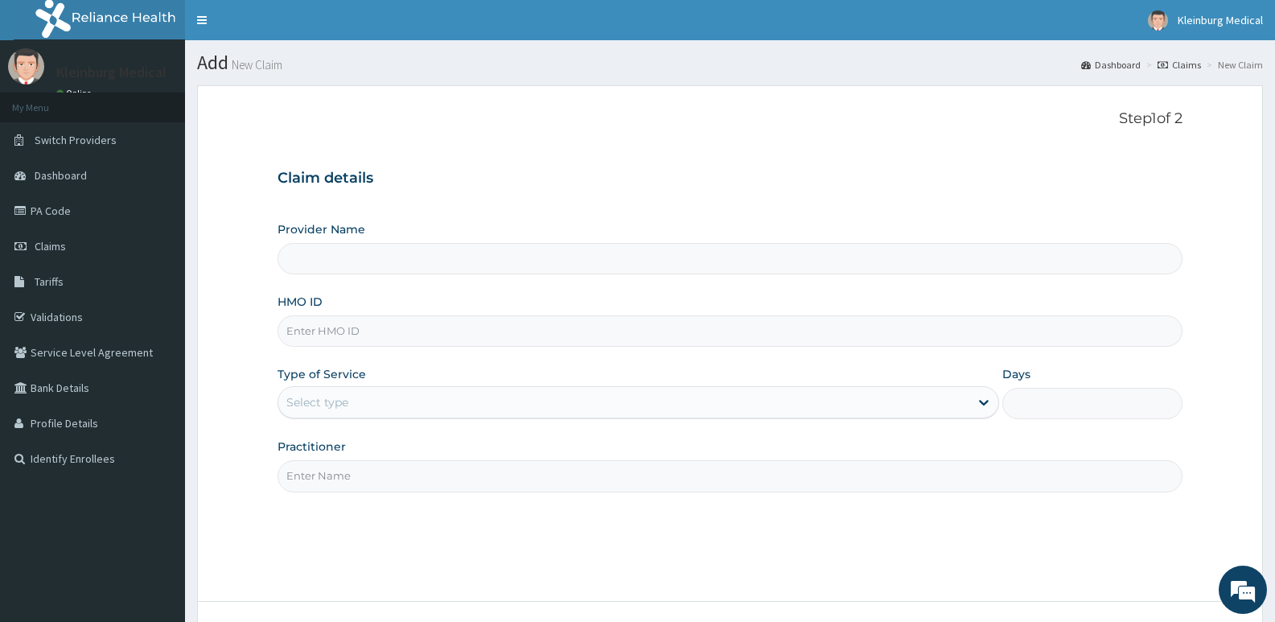
type input "KLEINBURG MEDICAL(dermatology and diagnostics)- [PERSON_NAME]"
click at [404, 341] on input "HMO ID" at bounding box center [730, 330] width 905 height 31
paste input "AIT/10009/A"
type input "AIT/10009/A"
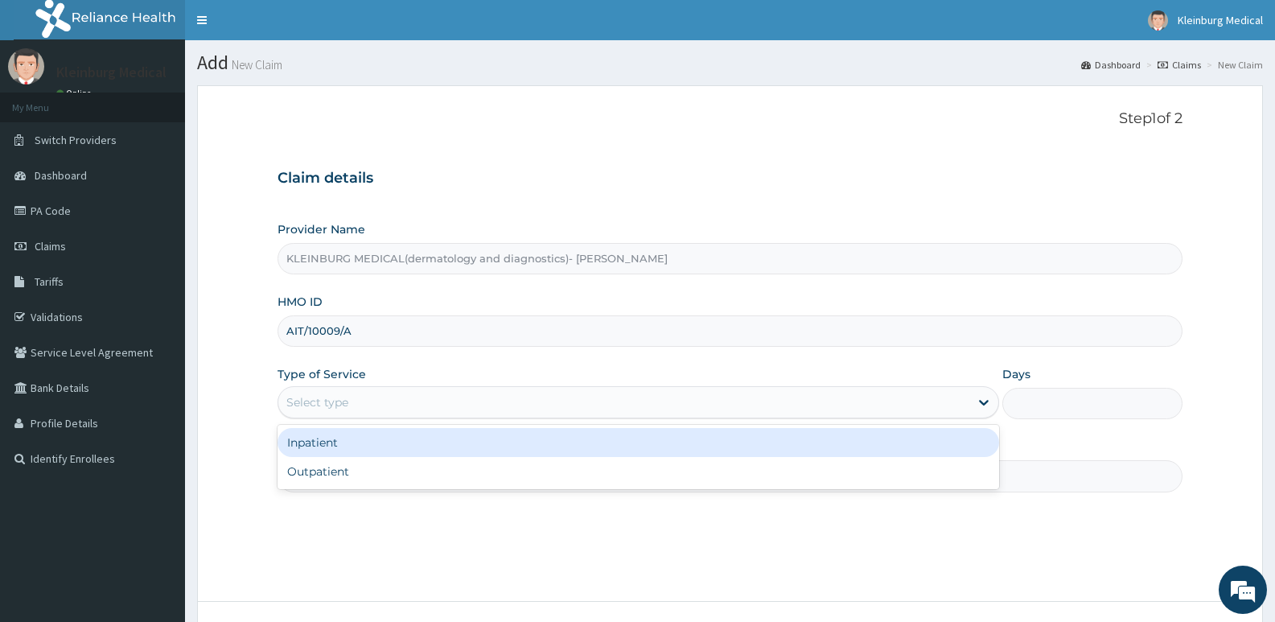
click at [753, 395] on div "Select type" at bounding box center [623, 402] width 690 height 26
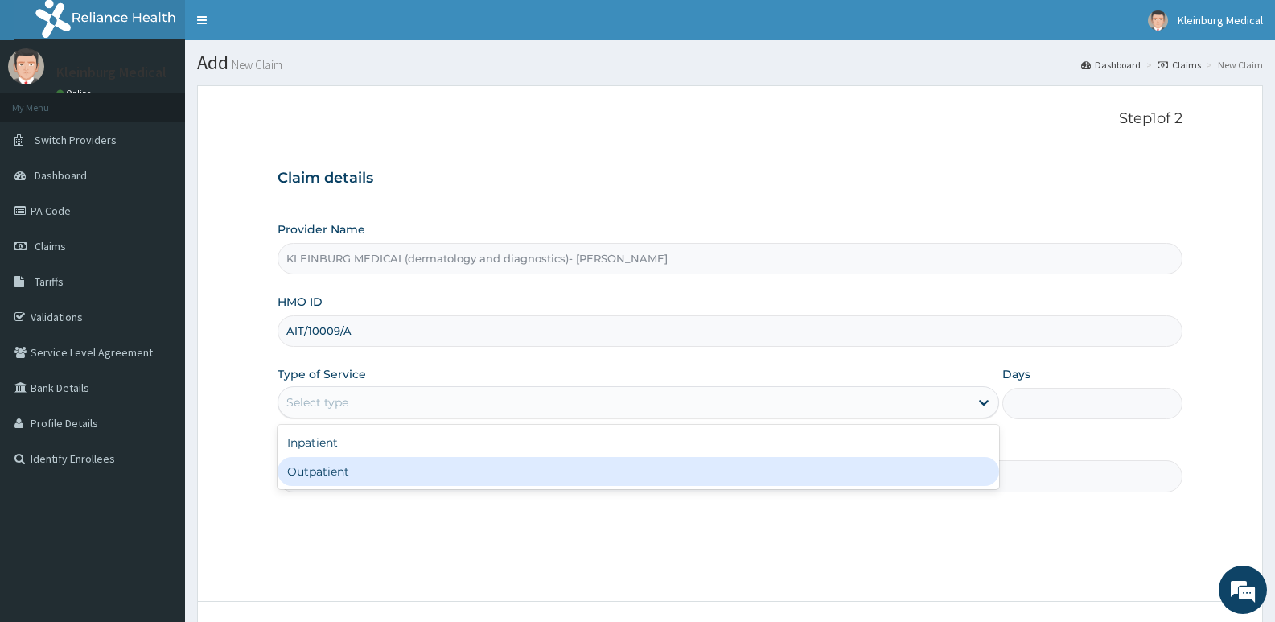
click at [531, 470] on div "Outpatient" at bounding box center [638, 471] width 721 height 29
type input "1"
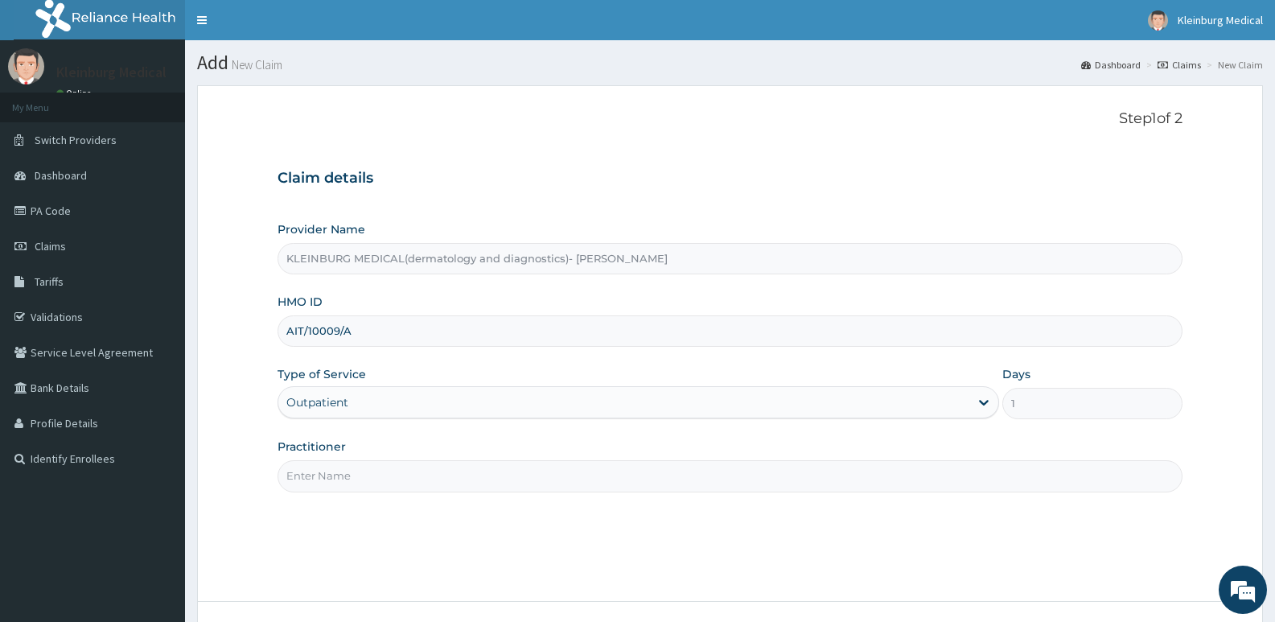
click at [393, 477] on input "Practitioner" at bounding box center [730, 475] width 905 height 31
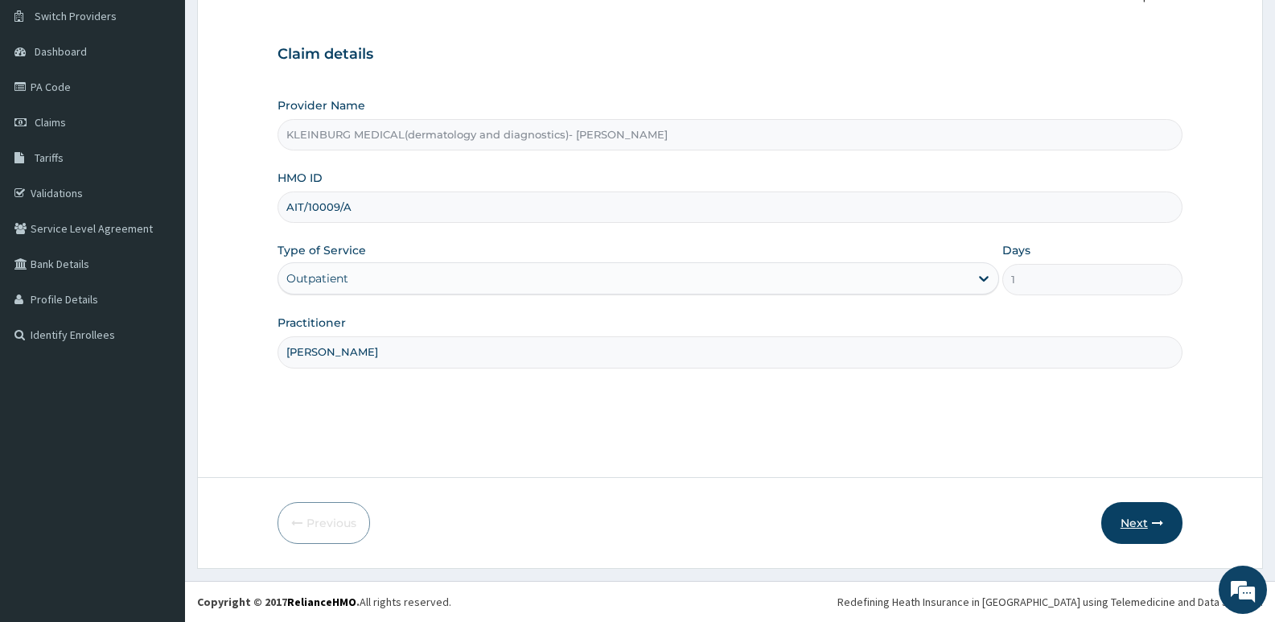
type input "[PERSON_NAME]"
click at [1137, 535] on button "Next" at bounding box center [1141, 523] width 81 height 42
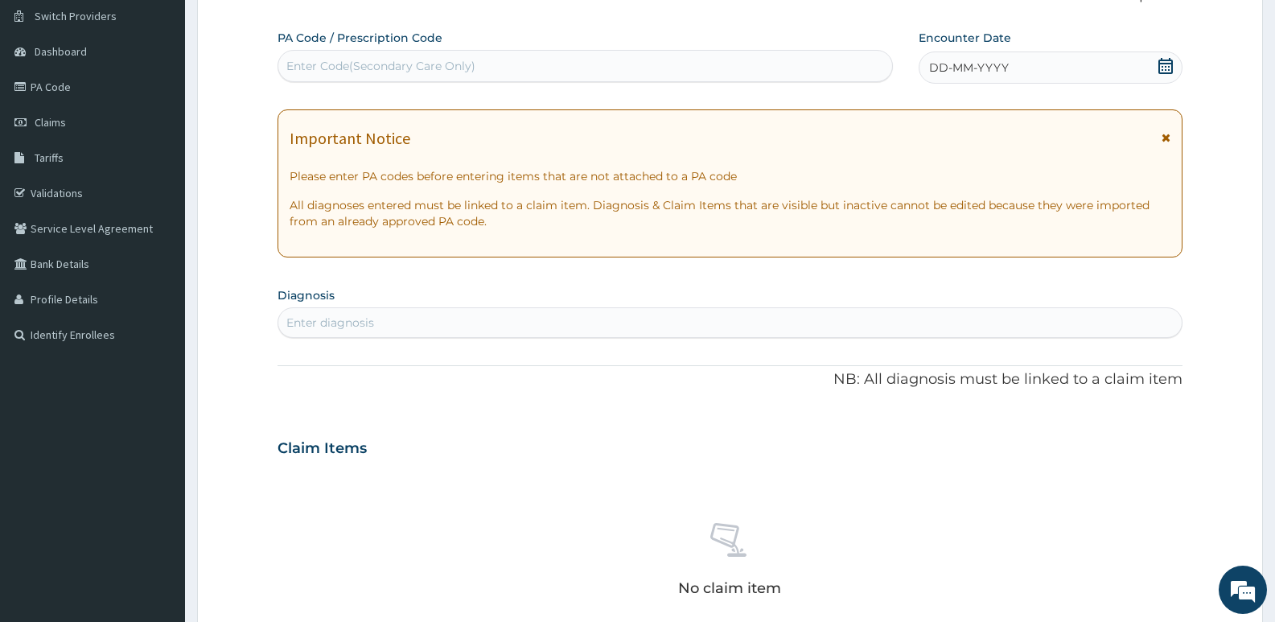
click at [1166, 63] on icon at bounding box center [1165, 66] width 14 height 16
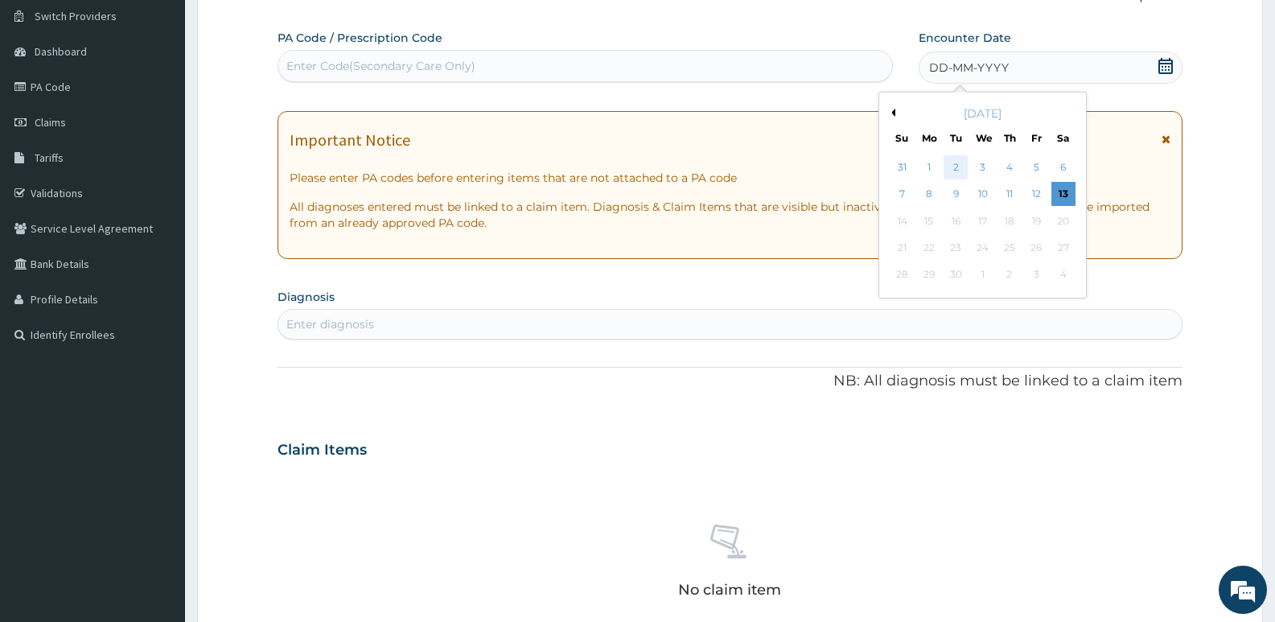
click at [952, 166] on div "2" at bounding box center [956, 167] width 24 height 24
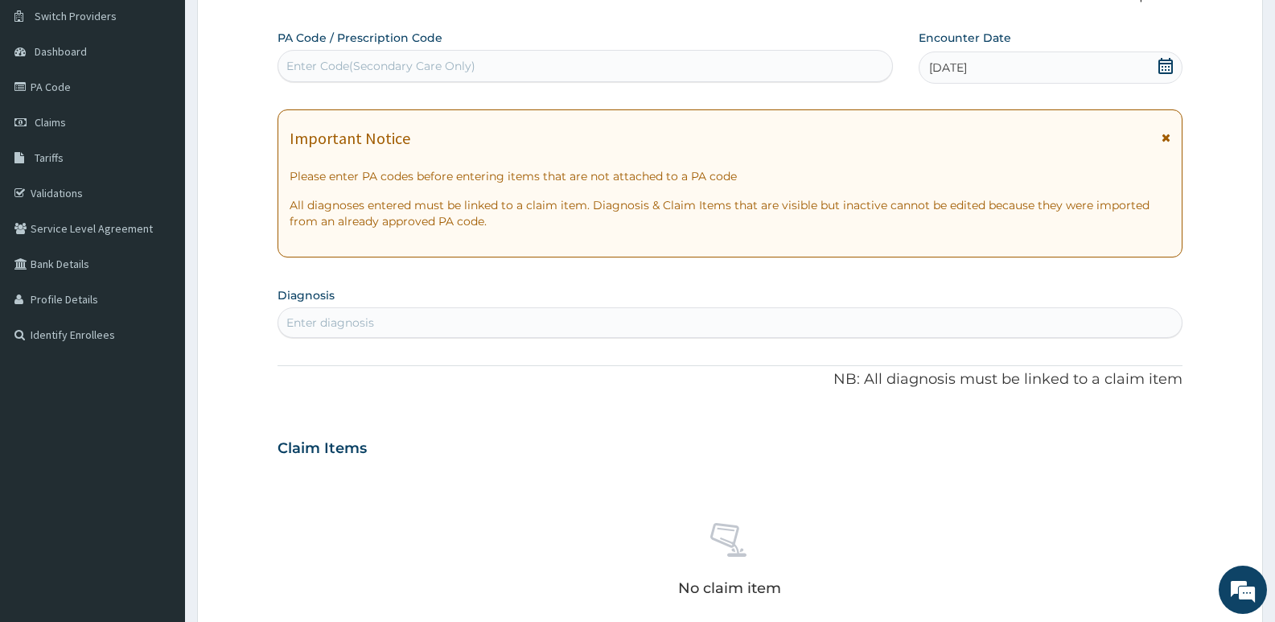
click at [380, 319] on div "Enter diagnosis" at bounding box center [729, 323] width 903 height 26
type input "illness"
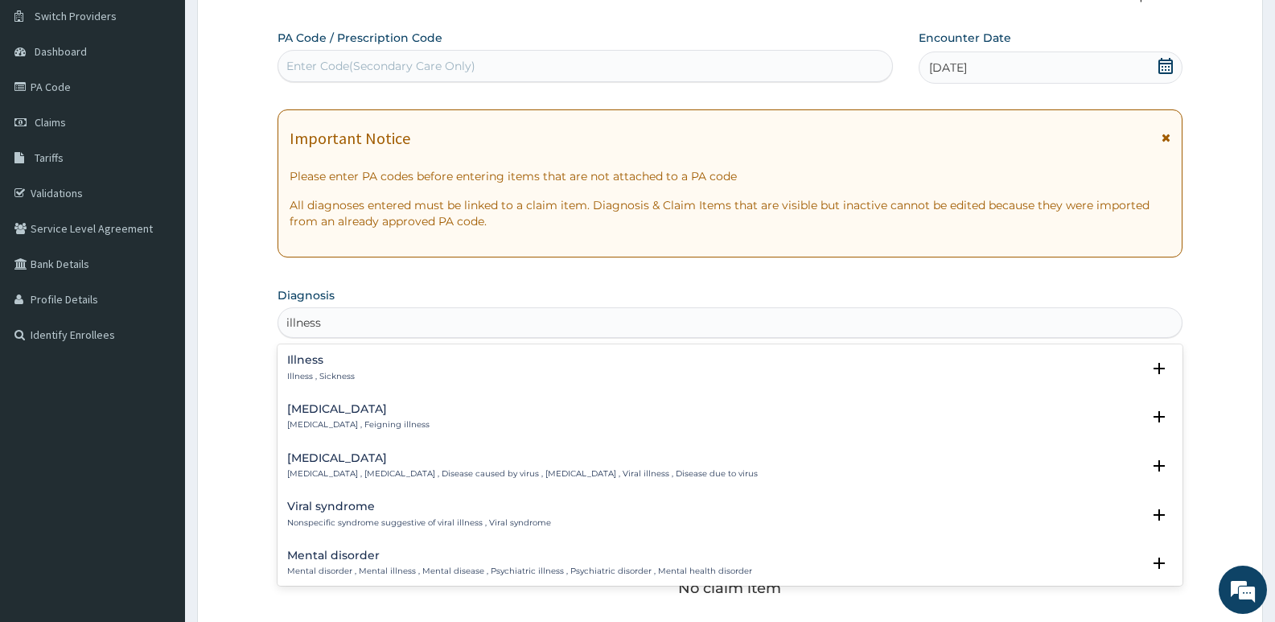
click at [343, 368] on div "Illness Illness , Sickness" at bounding box center [321, 368] width 68 height 28
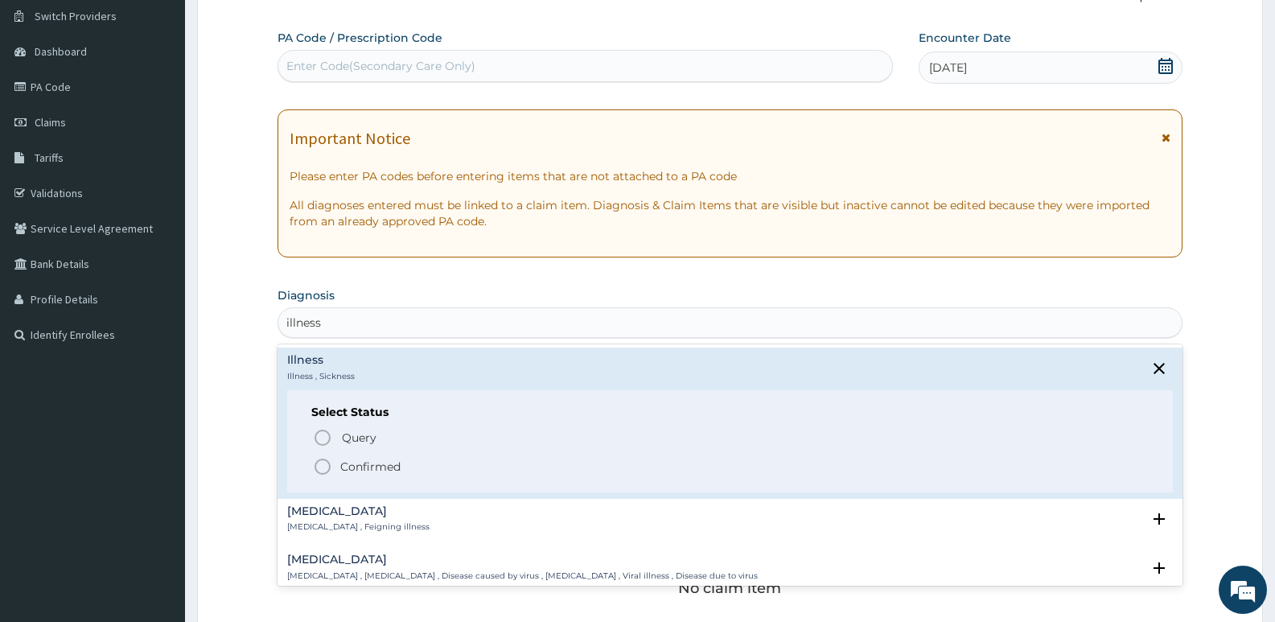
click at [340, 469] on p "Confirmed" at bounding box center [370, 466] width 60 height 16
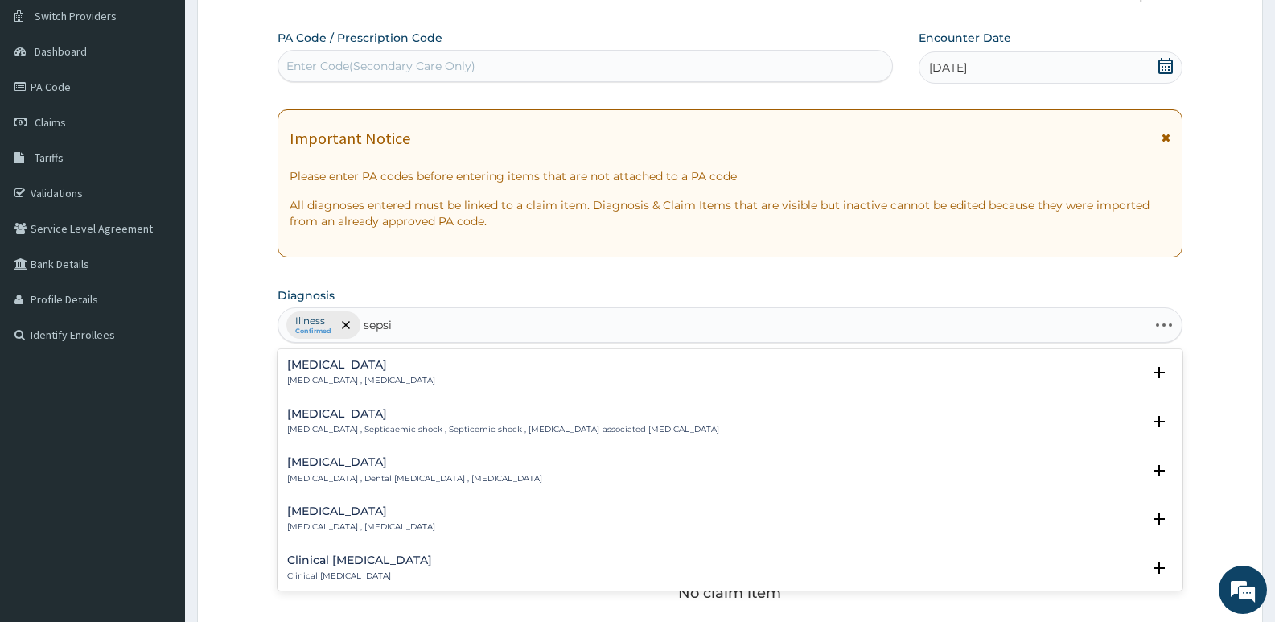
type input "[MEDICAL_DATA]"
click at [389, 363] on h4 "[MEDICAL_DATA]" at bounding box center [361, 365] width 148 height 12
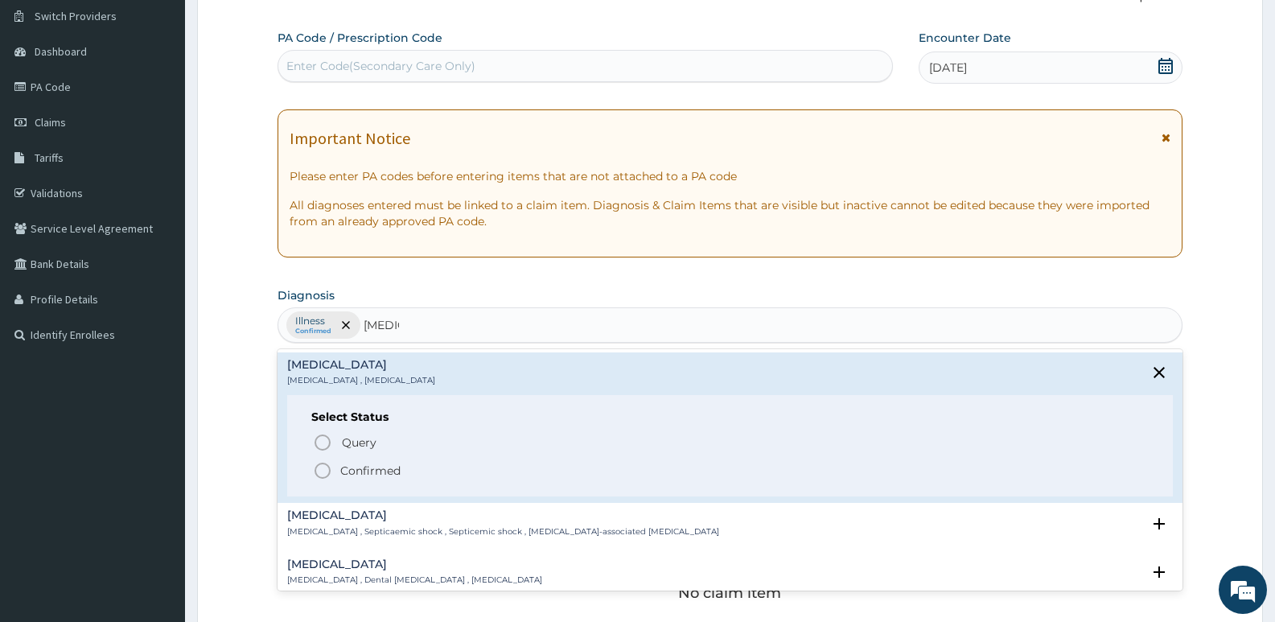
click at [362, 467] on p "Confirmed" at bounding box center [370, 471] width 60 height 16
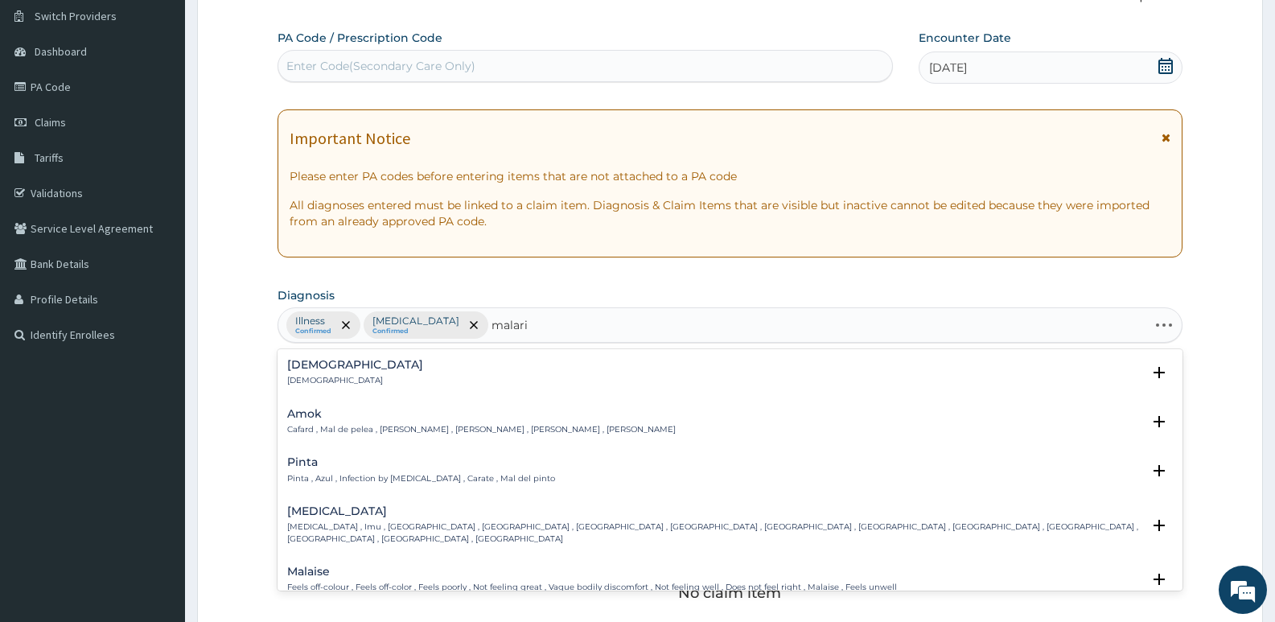
type input "[MEDICAL_DATA]"
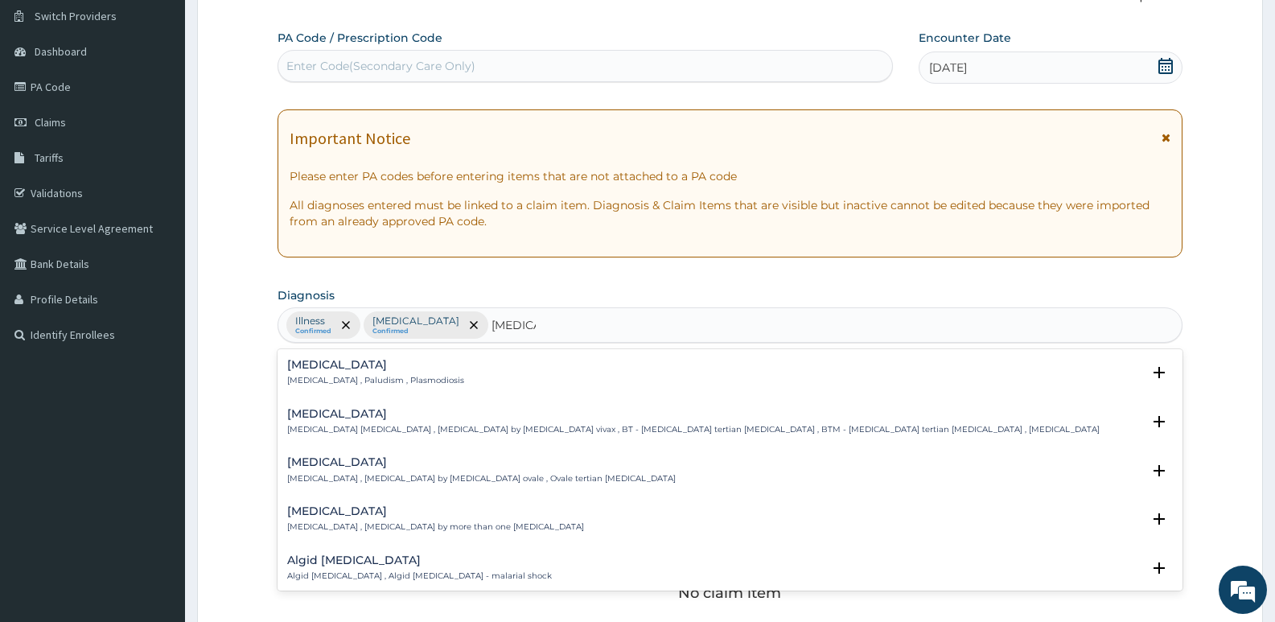
click at [411, 372] on div "[MEDICAL_DATA] [MEDICAL_DATA] , Paludism , Plasmodiosis" at bounding box center [375, 373] width 177 height 28
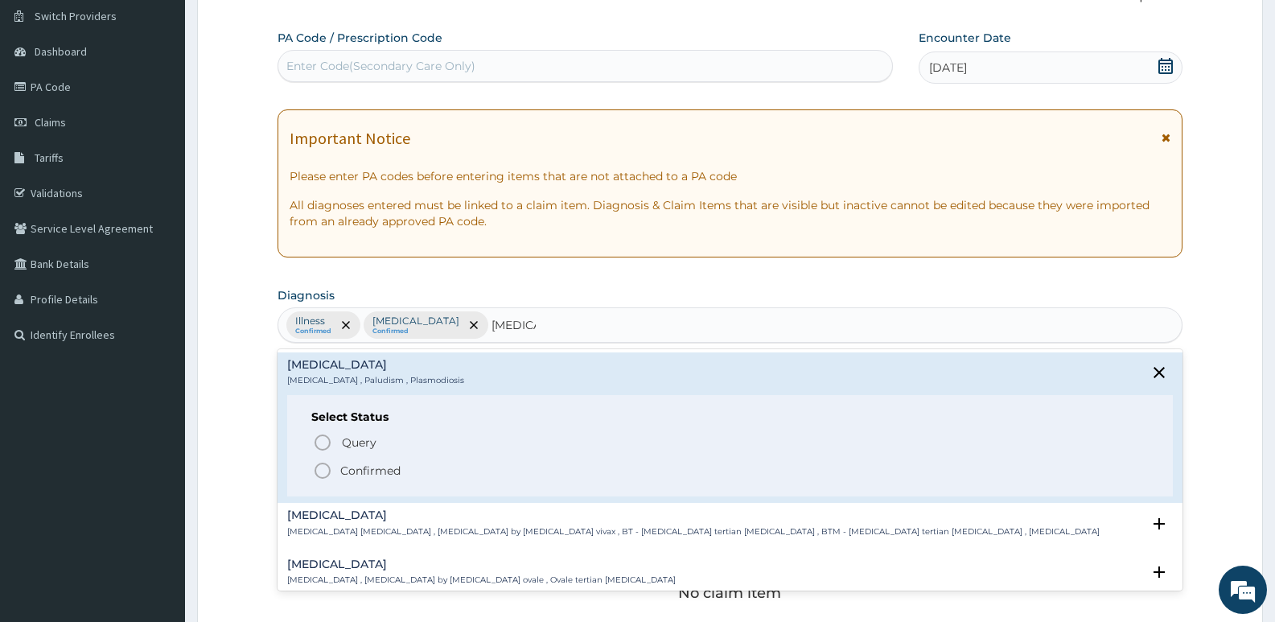
click at [380, 470] on p "Confirmed" at bounding box center [370, 471] width 60 height 16
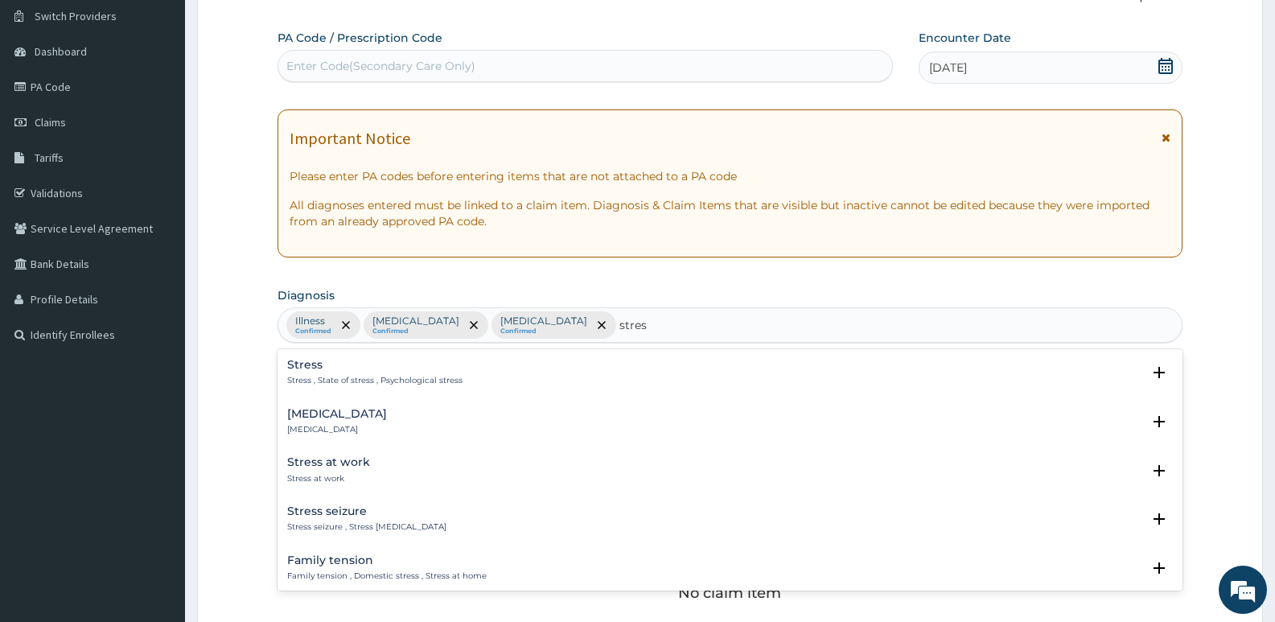
type input "stres"
type input "stress rea"
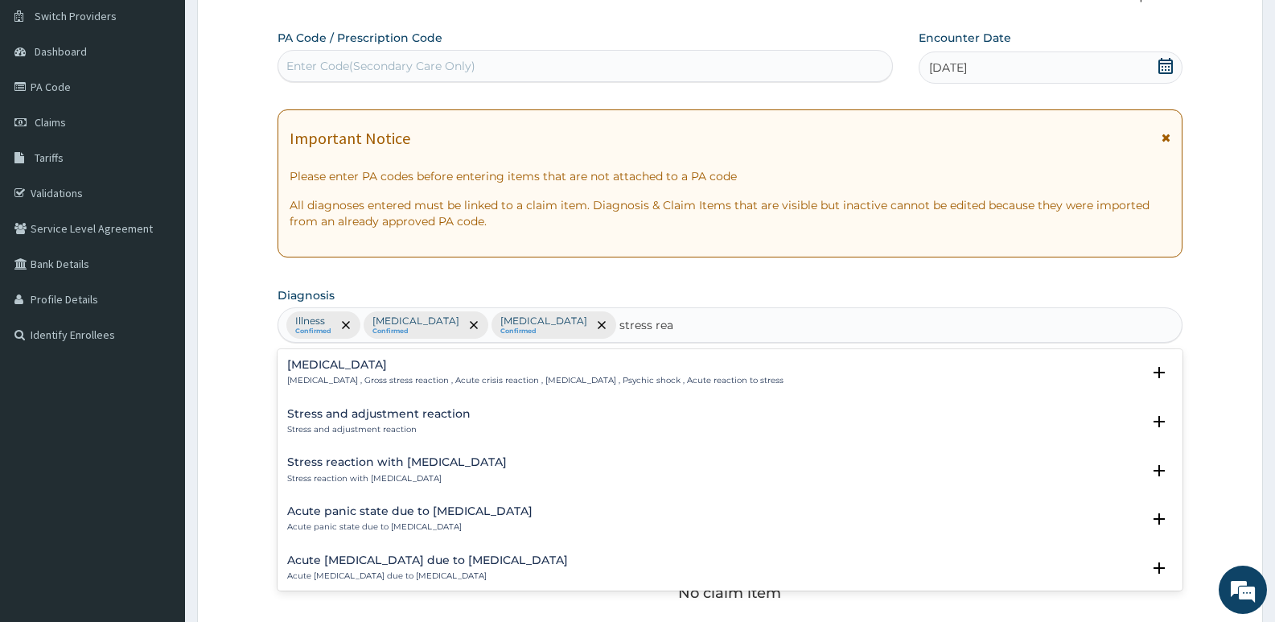
click at [384, 363] on h4 "[MEDICAL_DATA]" at bounding box center [535, 365] width 496 height 12
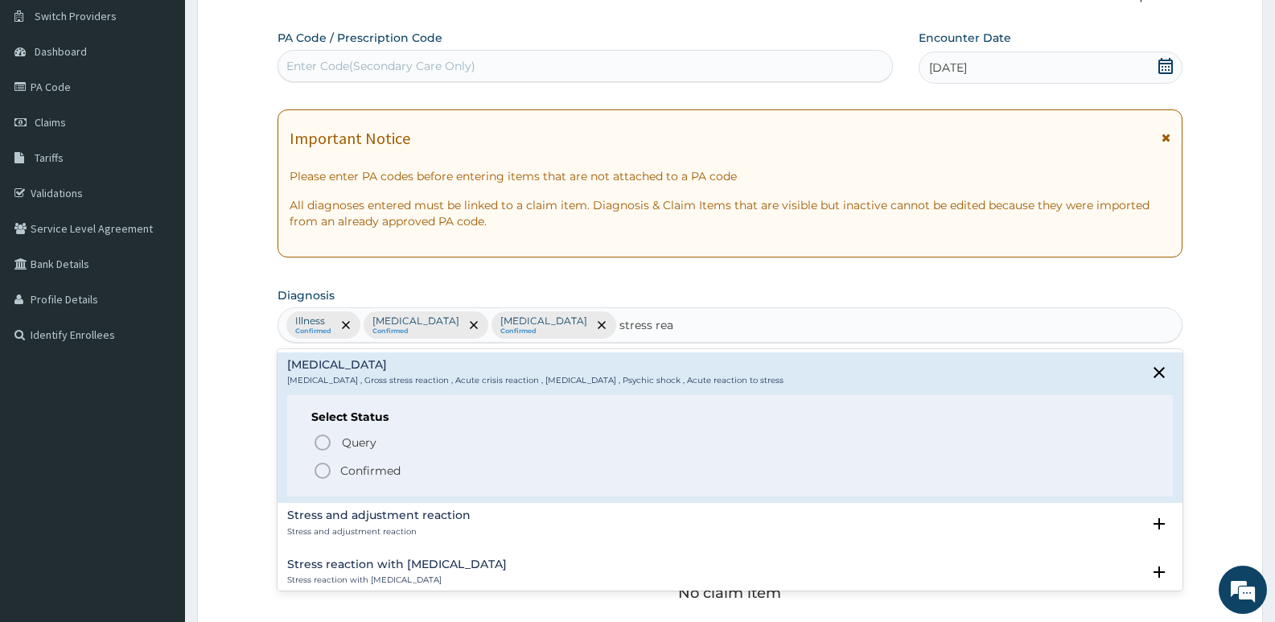
click at [369, 463] on p "Confirmed" at bounding box center [370, 471] width 60 height 16
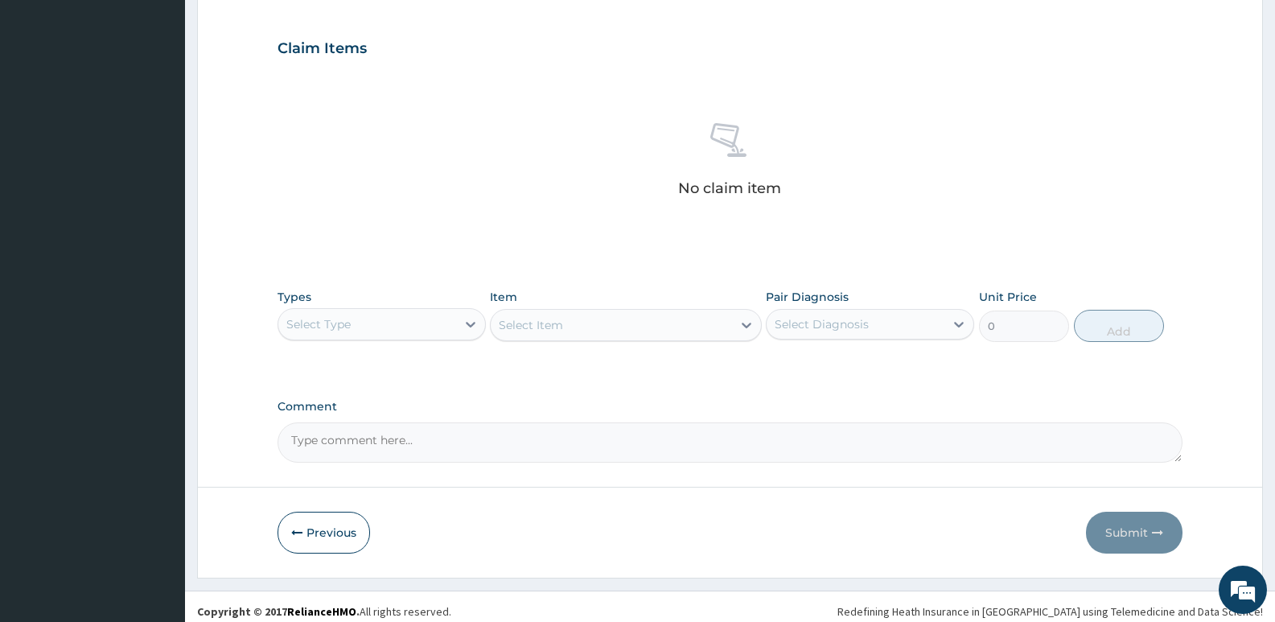
scroll to position [538, 0]
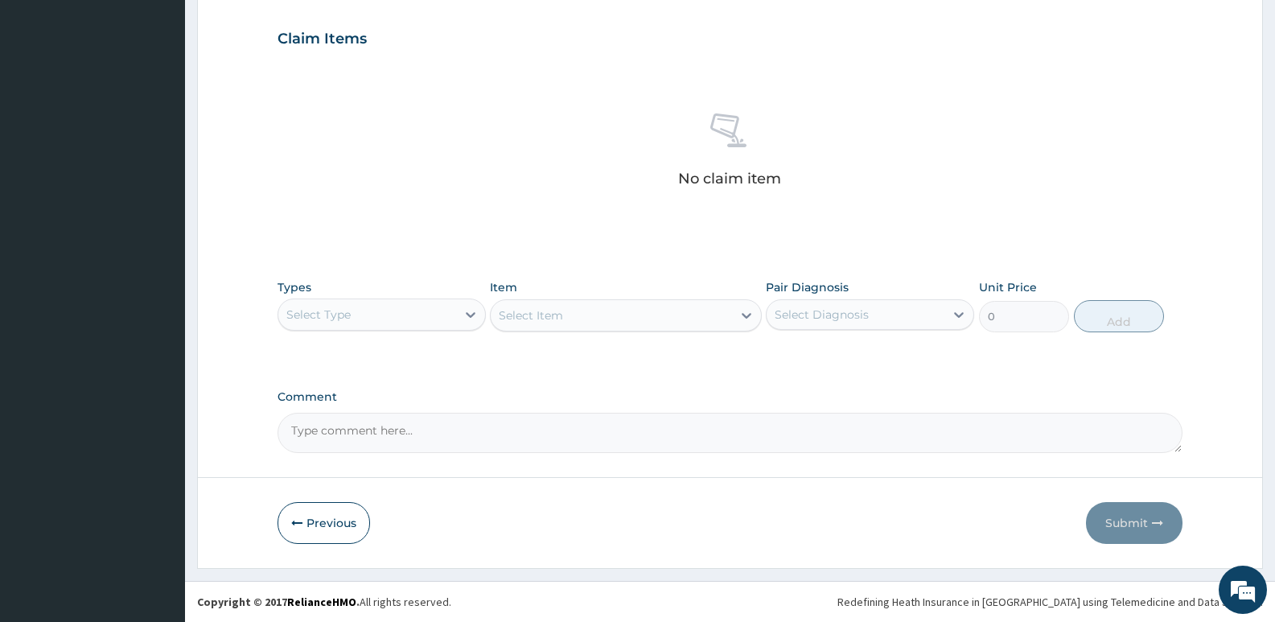
click at [417, 318] on div "Select Type" at bounding box center [367, 315] width 178 height 26
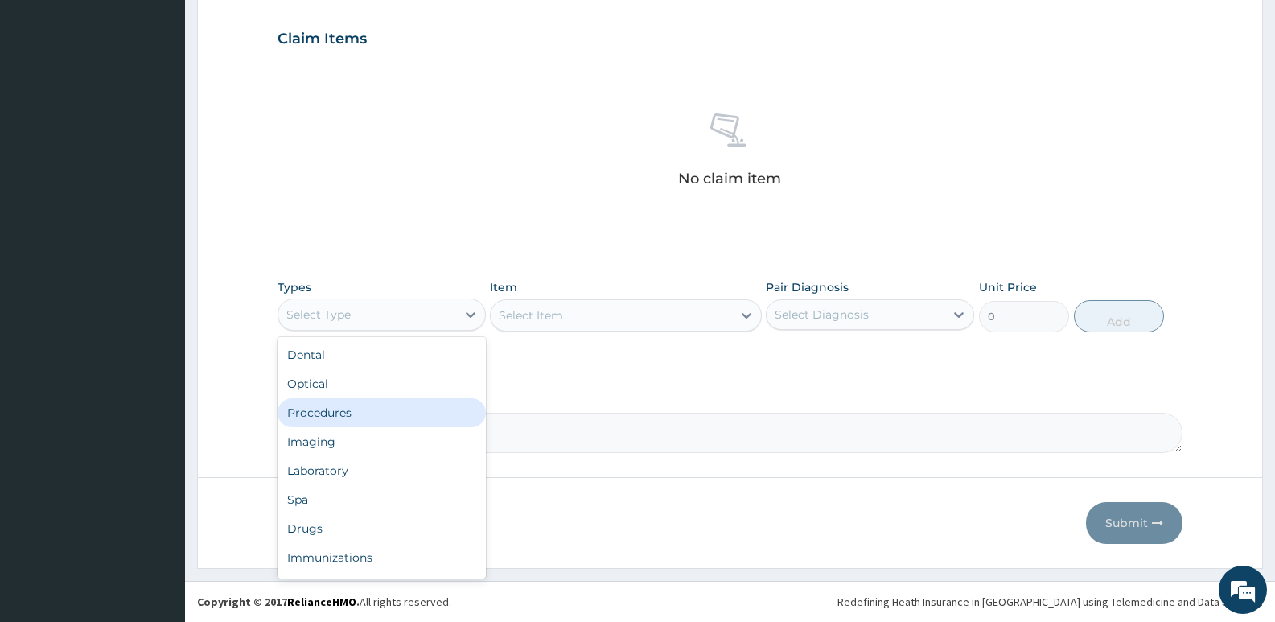
click at [358, 420] on div "Procedures" at bounding box center [382, 412] width 208 height 29
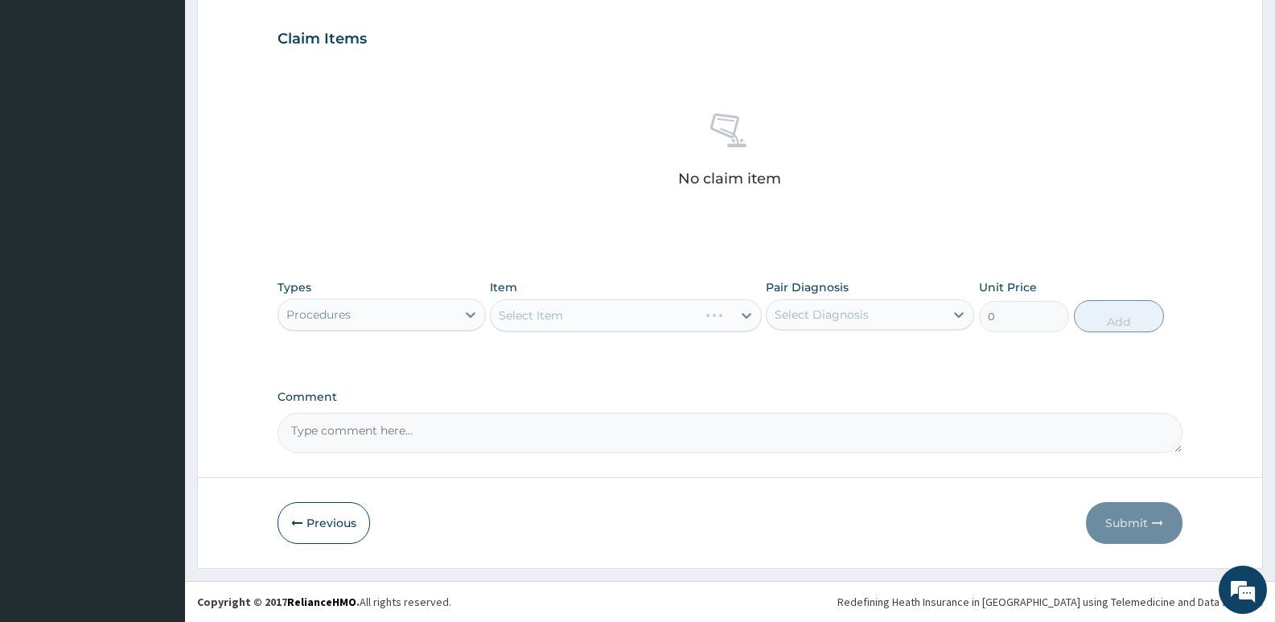
click at [577, 325] on div "Select Item" at bounding box center [625, 315] width 271 height 32
click at [574, 318] on div "Select Item" at bounding box center [625, 315] width 271 height 32
click at [611, 320] on div "Select Item" at bounding box center [611, 315] width 241 height 26
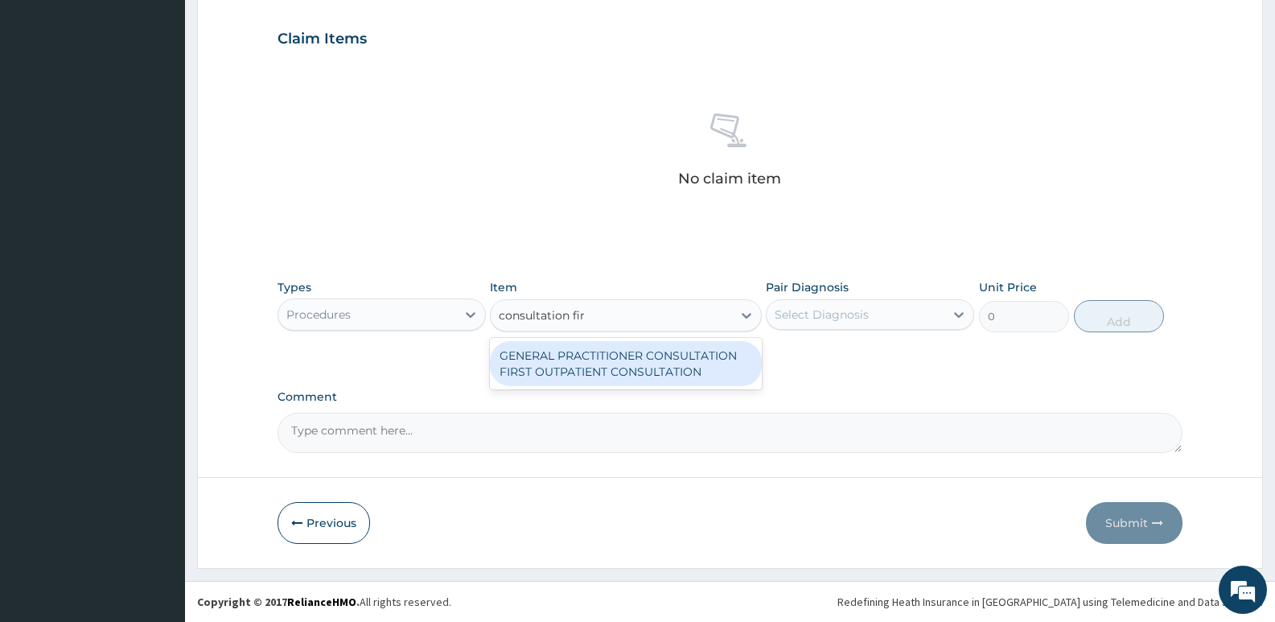
type input "consultation first"
click at [587, 363] on div "GENERAL PRACTITIONER CONSULTATION FIRST OUTPATIENT CONSULTATION" at bounding box center [625, 363] width 271 height 45
type input "3795"
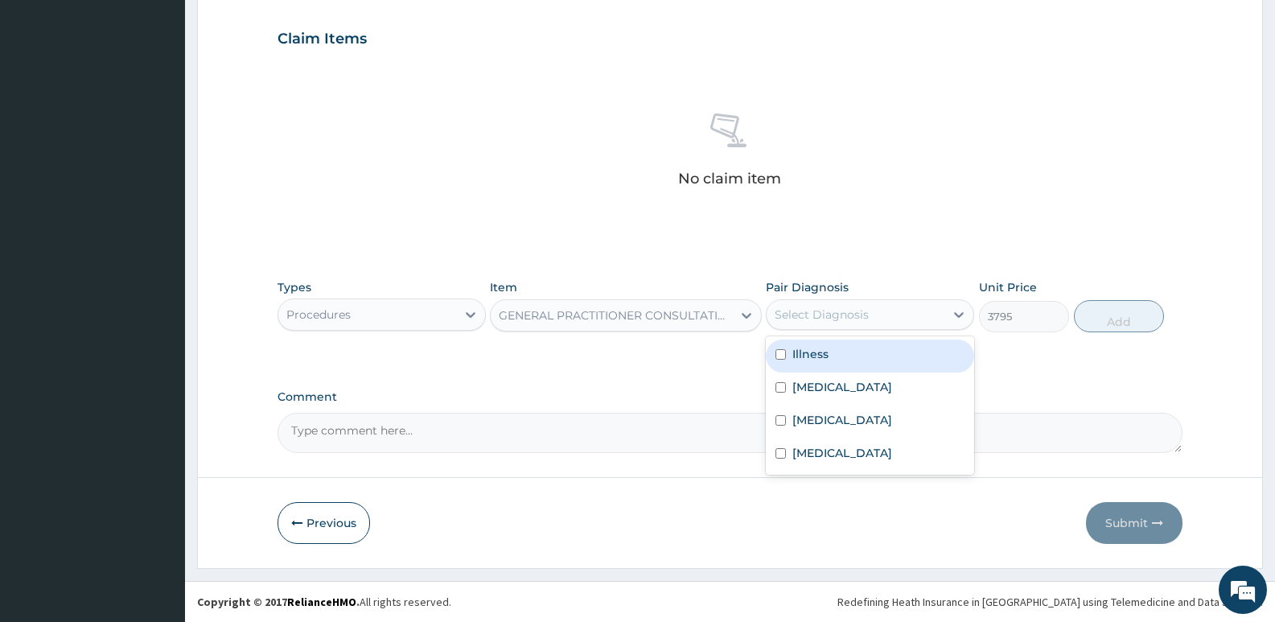
click at [804, 322] on div "Select Diagnosis" at bounding box center [822, 314] width 94 height 16
click at [820, 365] on div "Illness" at bounding box center [870, 355] width 208 height 33
checkbox input "true"
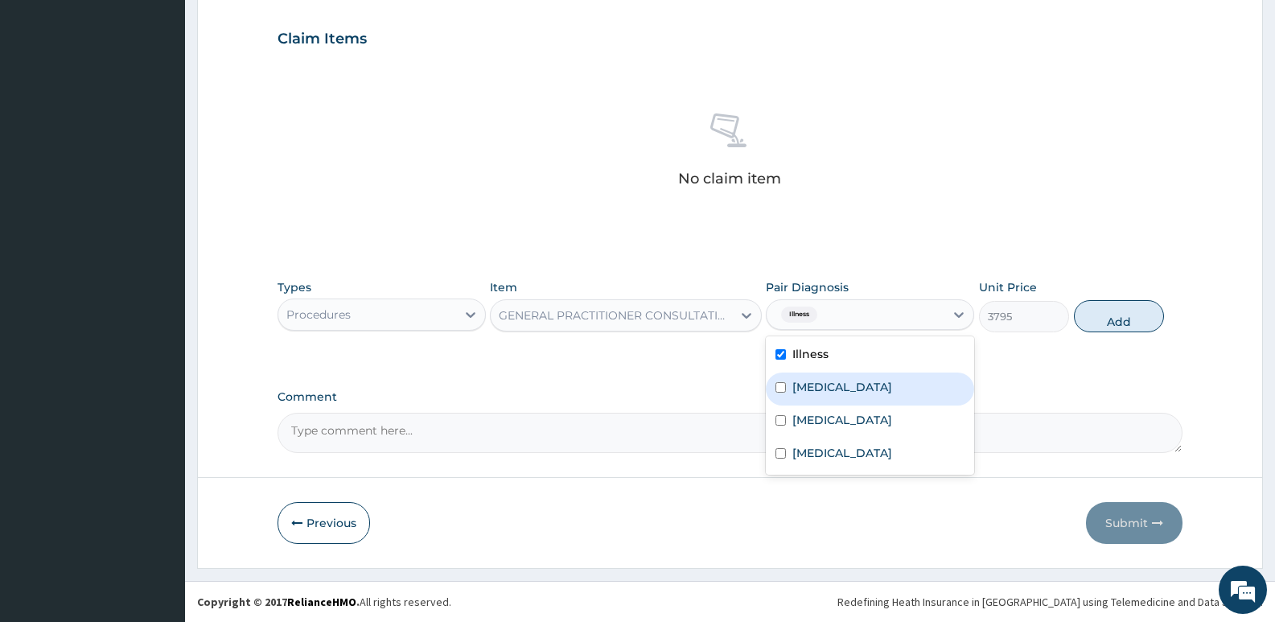
click at [813, 400] on div "[MEDICAL_DATA]" at bounding box center [870, 388] width 208 height 33
checkbox input "true"
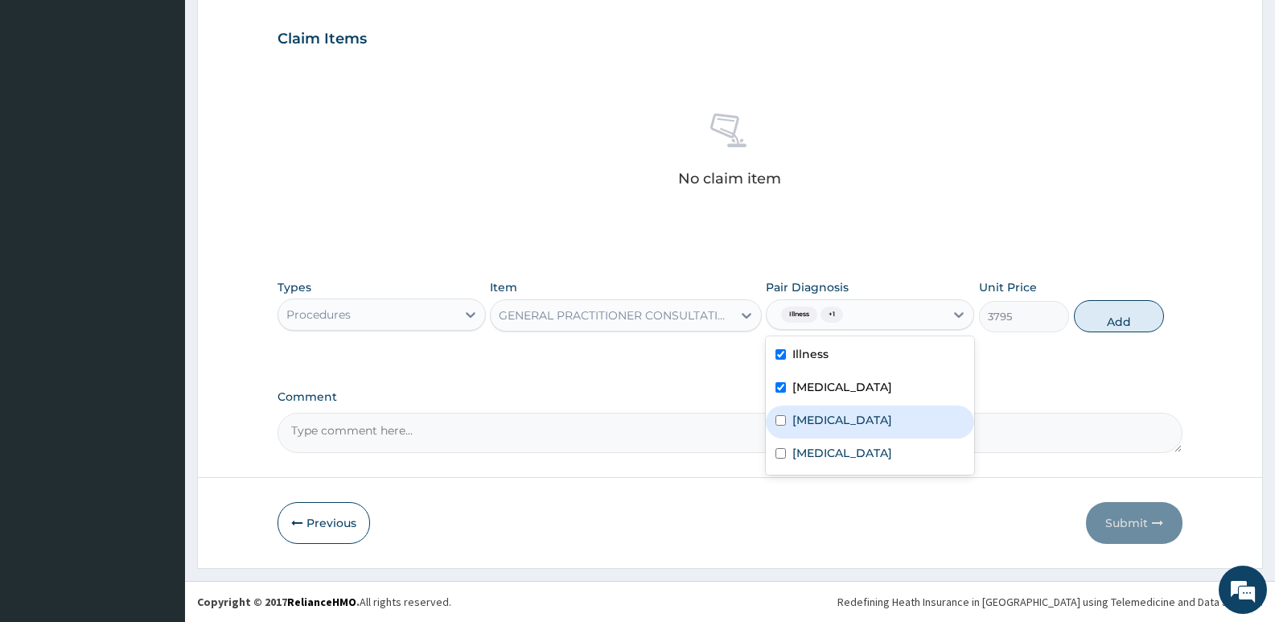
drag, startPoint x: 811, startPoint y: 423, endPoint x: 811, endPoint y: 444, distance: 20.9
click at [811, 426] on label "[MEDICAL_DATA]" at bounding box center [842, 420] width 100 height 16
checkbox input "true"
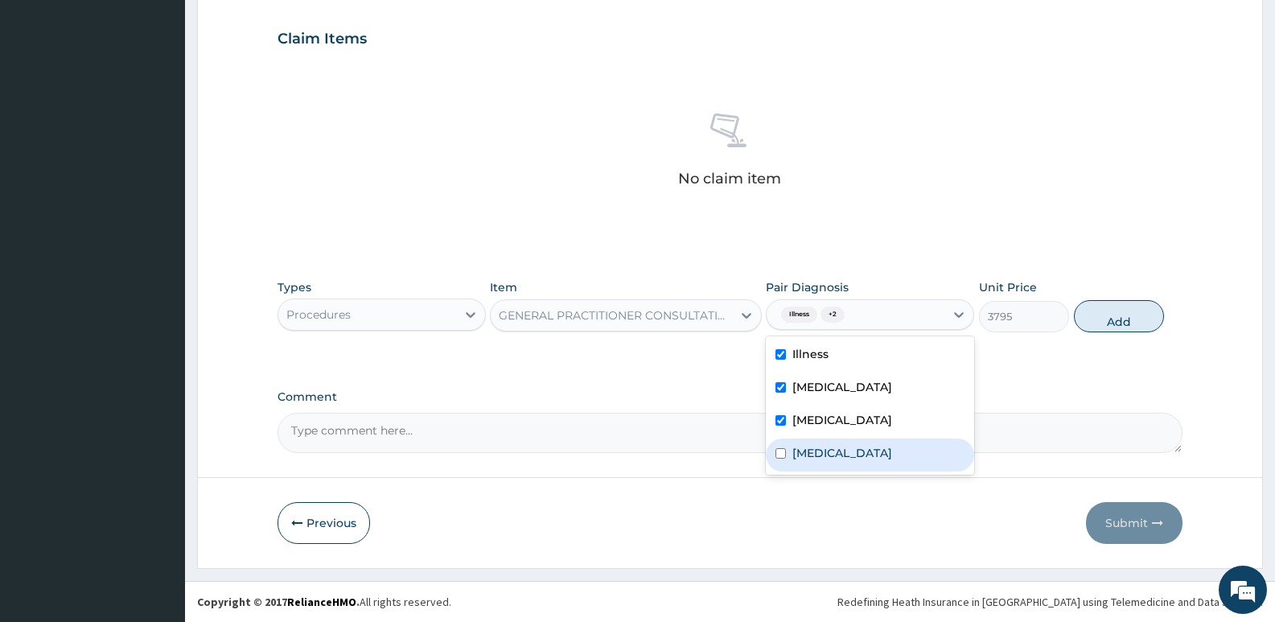
drag, startPoint x: 812, startPoint y: 453, endPoint x: 833, endPoint y: 450, distance: 21.2
click at [817, 453] on label "[MEDICAL_DATA]" at bounding box center [842, 453] width 100 height 16
checkbox input "true"
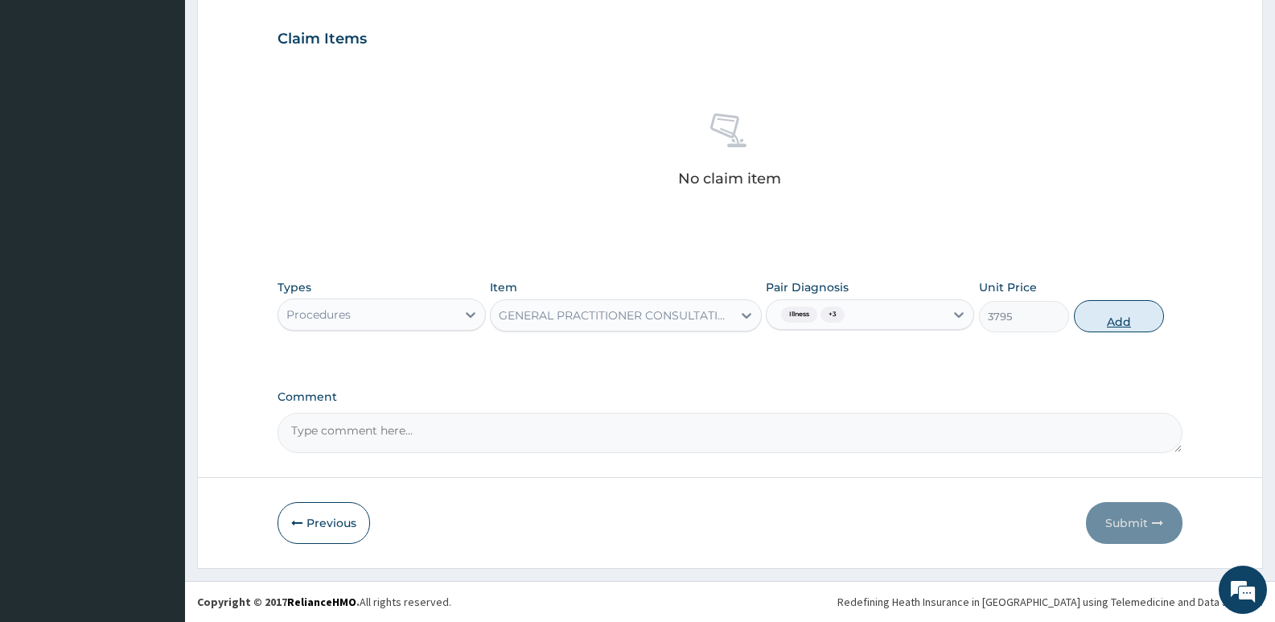
click at [1107, 329] on button "Add" at bounding box center [1119, 316] width 90 height 32
type input "0"
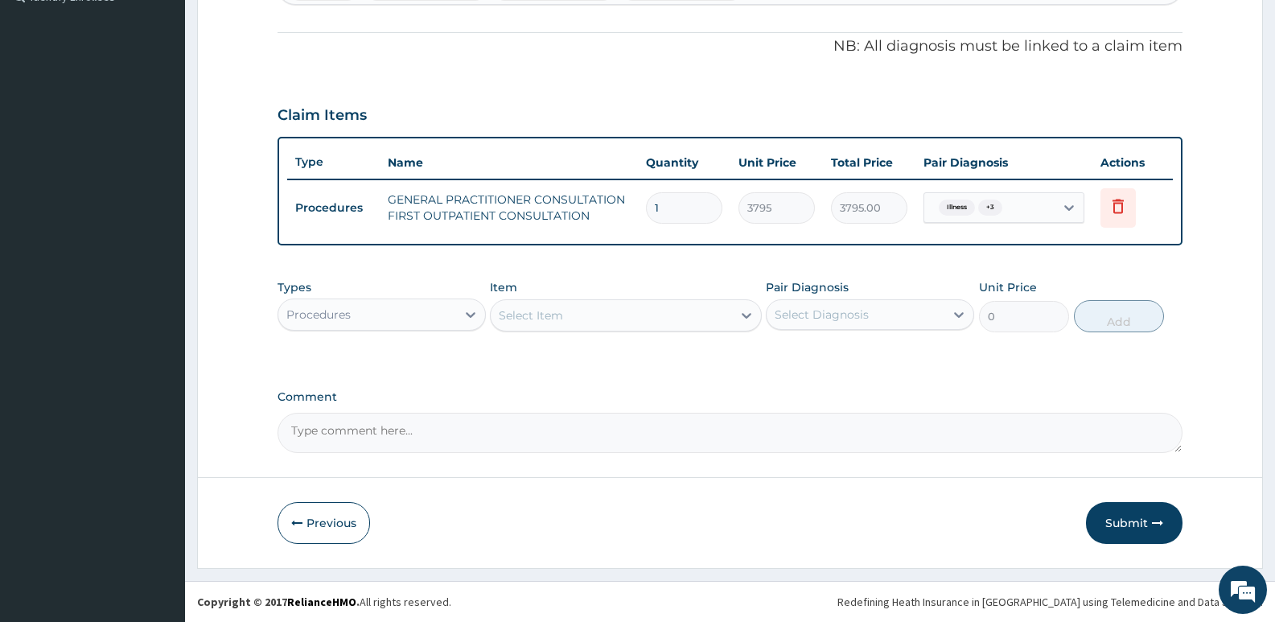
scroll to position [462, 0]
click at [515, 315] on div "Select Item" at bounding box center [531, 315] width 64 height 16
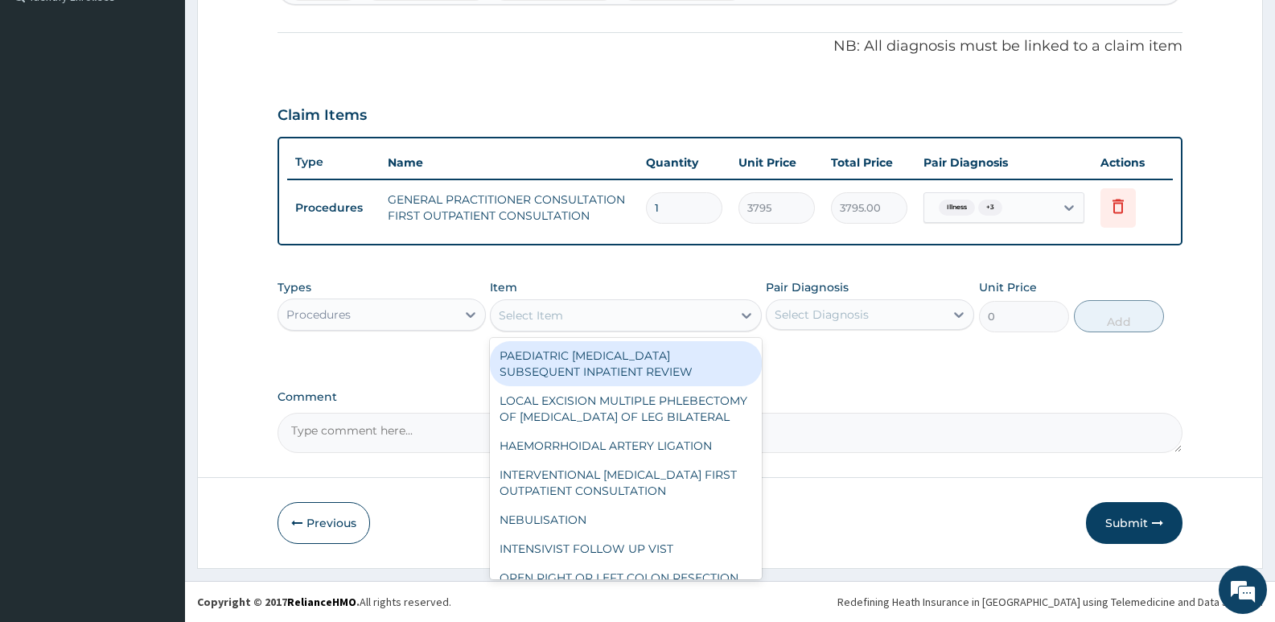
click at [389, 317] on div "Procedures" at bounding box center [367, 315] width 178 height 26
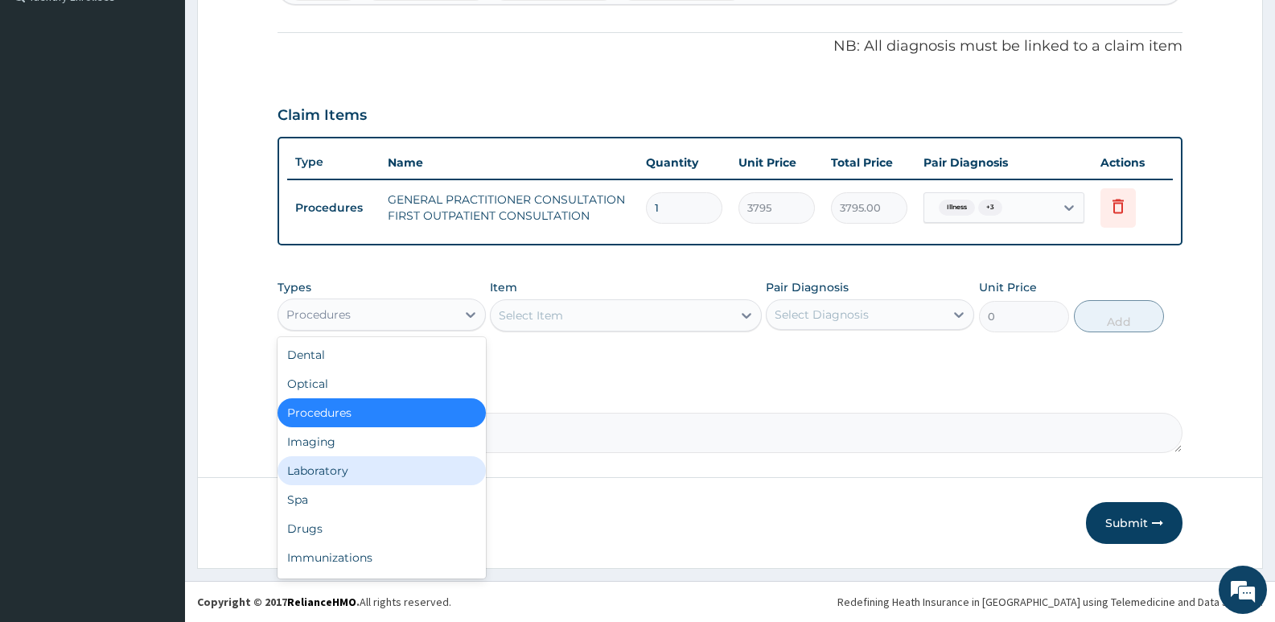
click at [332, 463] on div "Laboratory" at bounding box center [382, 470] width 208 height 29
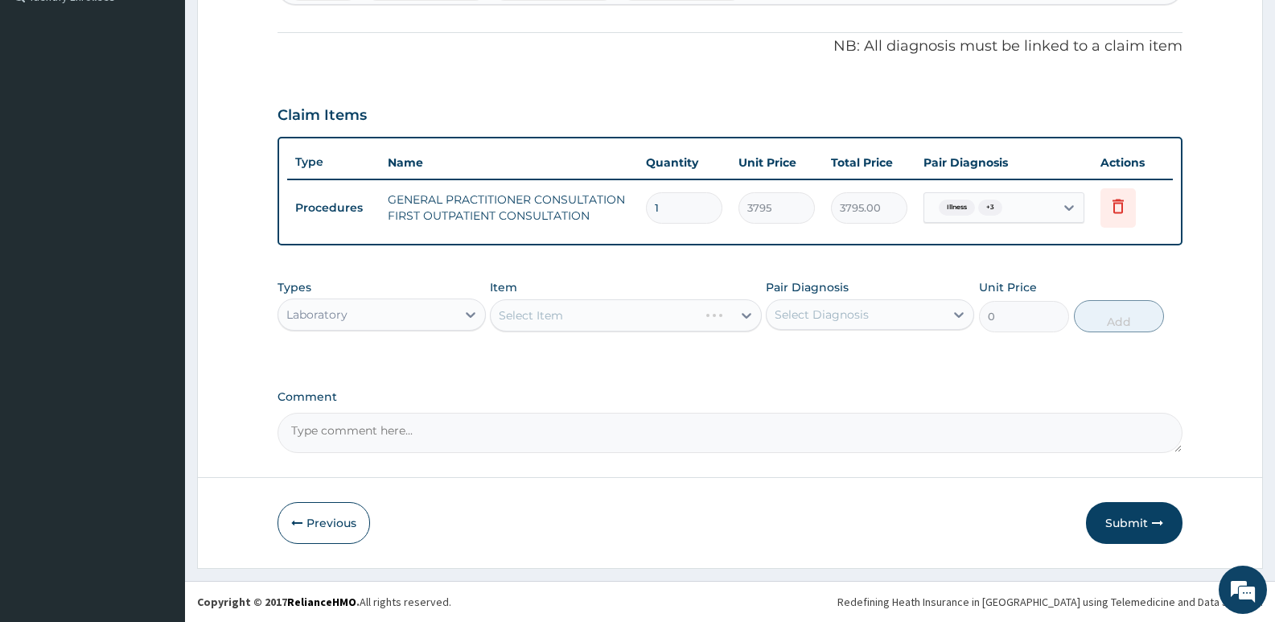
click at [626, 327] on div "Select Item" at bounding box center [625, 315] width 271 height 32
click at [671, 263] on div "PA Code / Prescription Code Enter Code(Secondary Care Only) Encounter Date [DAT…" at bounding box center [730, 72] width 905 height 761
click at [655, 310] on div "Select Item" at bounding box center [594, 315] width 207 height 26
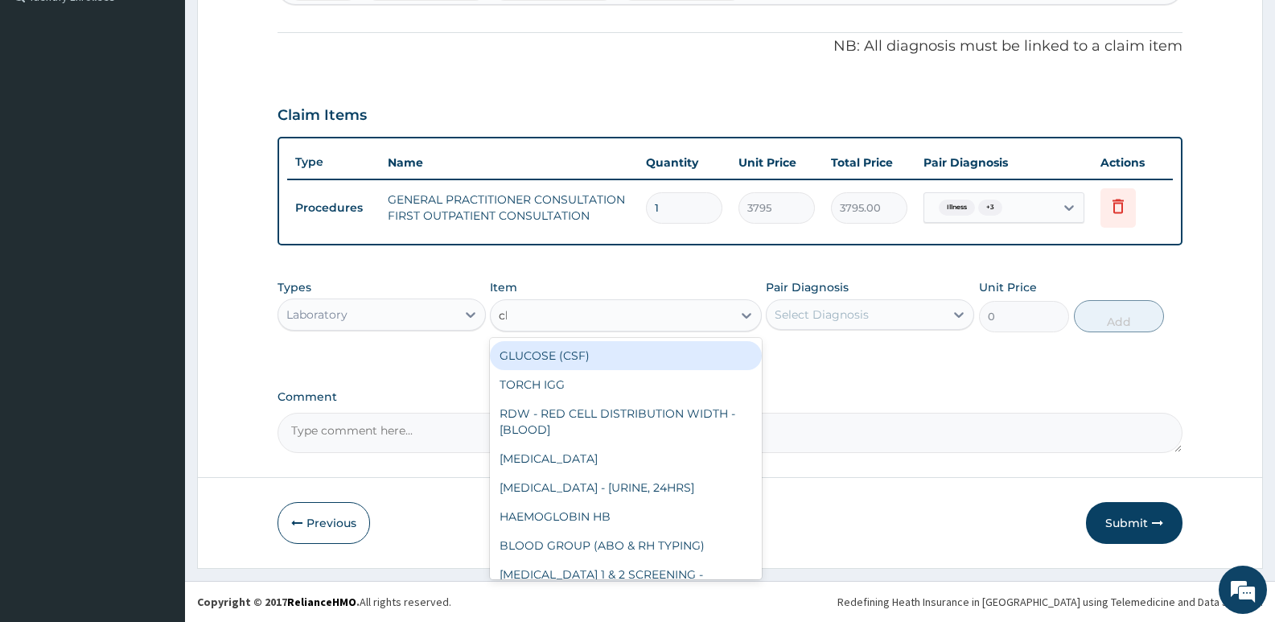
type input "cbc"
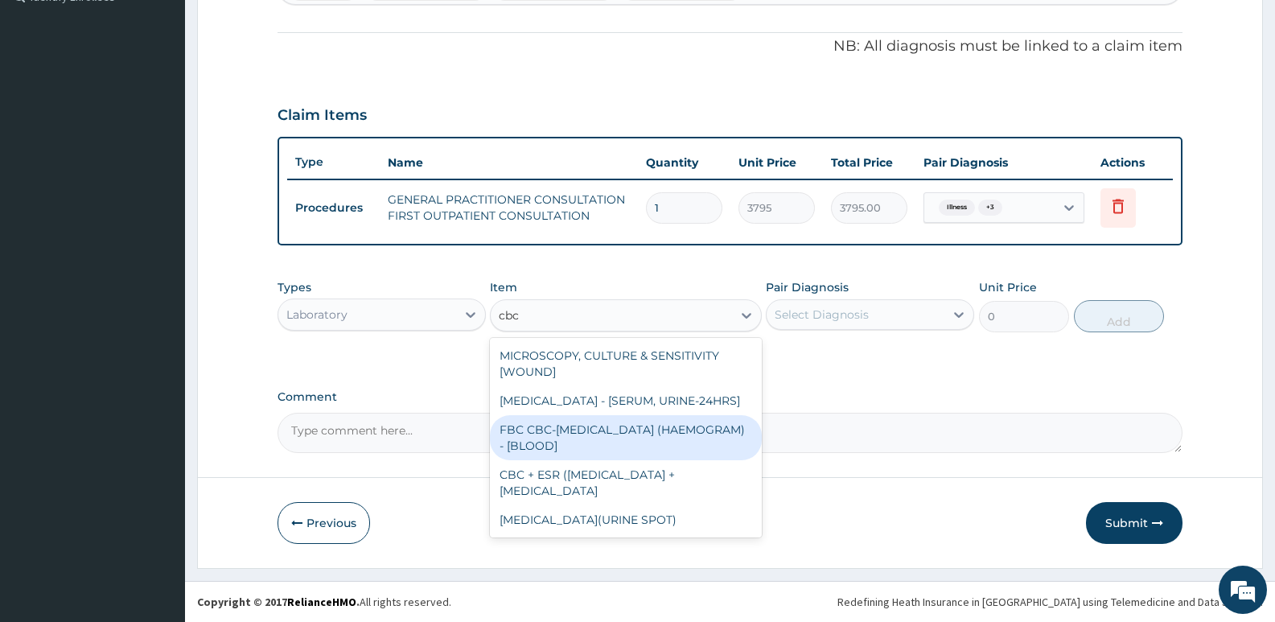
click at [619, 454] on div "FBC CBC-[MEDICAL_DATA] (HAEMOGRAM) - [BLOOD]" at bounding box center [625, 437] width 271 height 45
type input "4600"
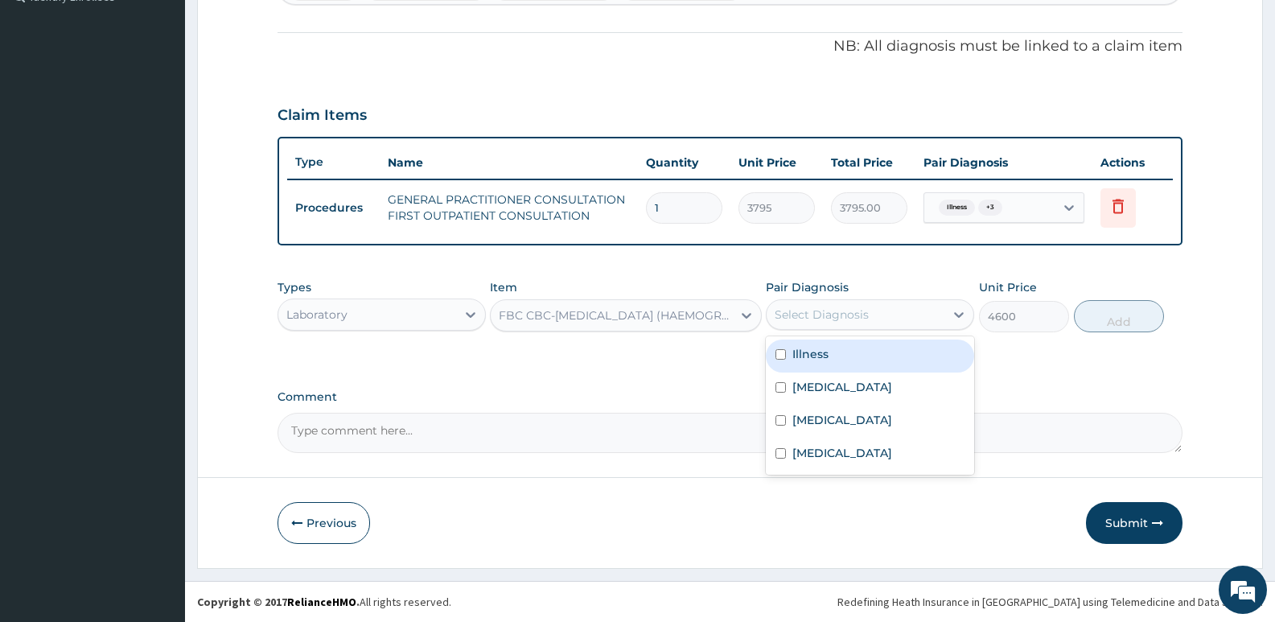
click at [840, 320] on div "Select Diagnosis" at bounding box center [822, 314] width 94 height 16
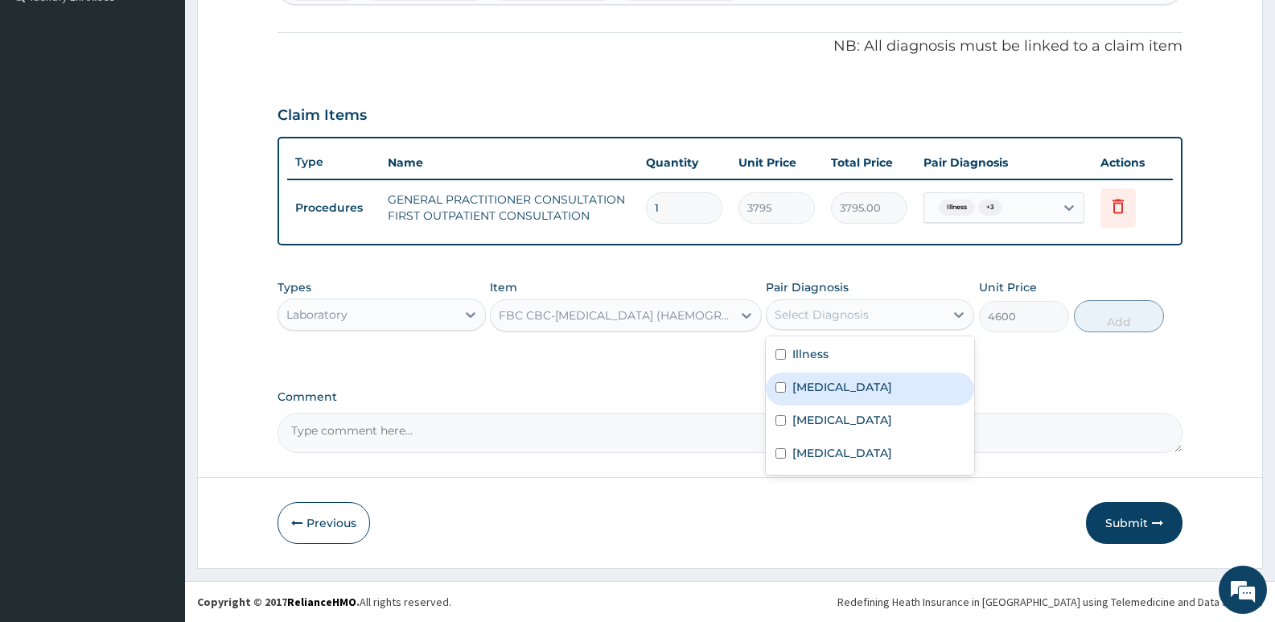
click at [804, 389] on label "Sepsis" at bounding box center [842, 387] width 100 height 16
checkbox input "true"
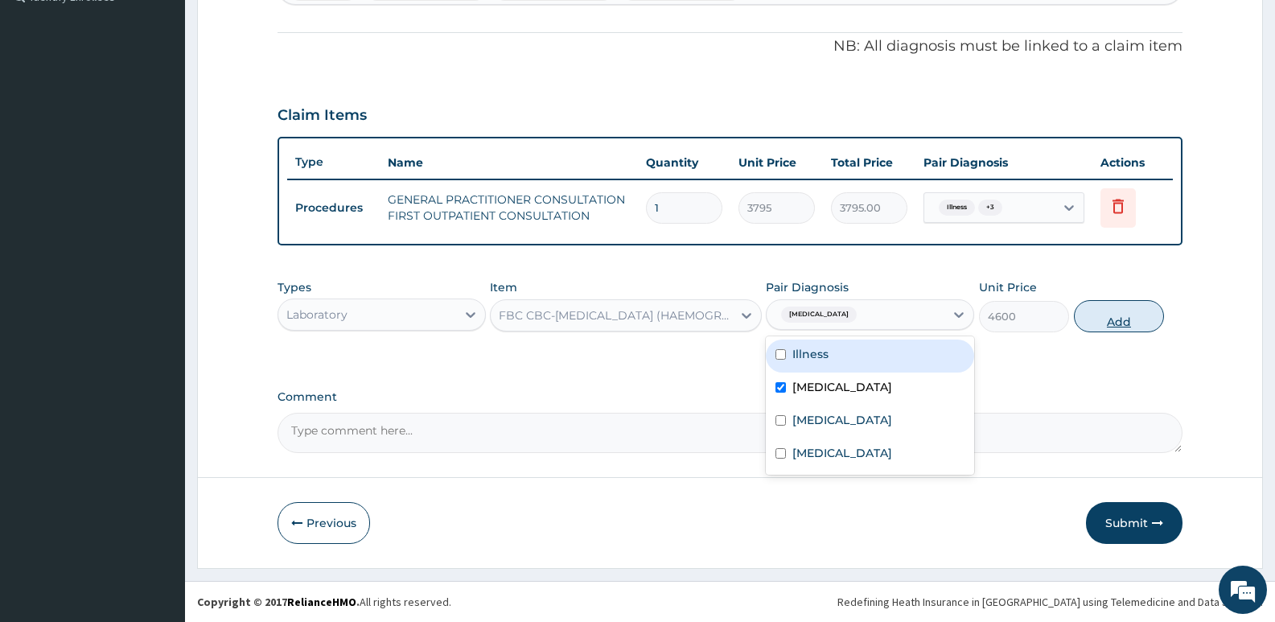
click at [1098, 309] on button "Add" at bounding box center [1119, 316] width 90 height 32
type input "0"
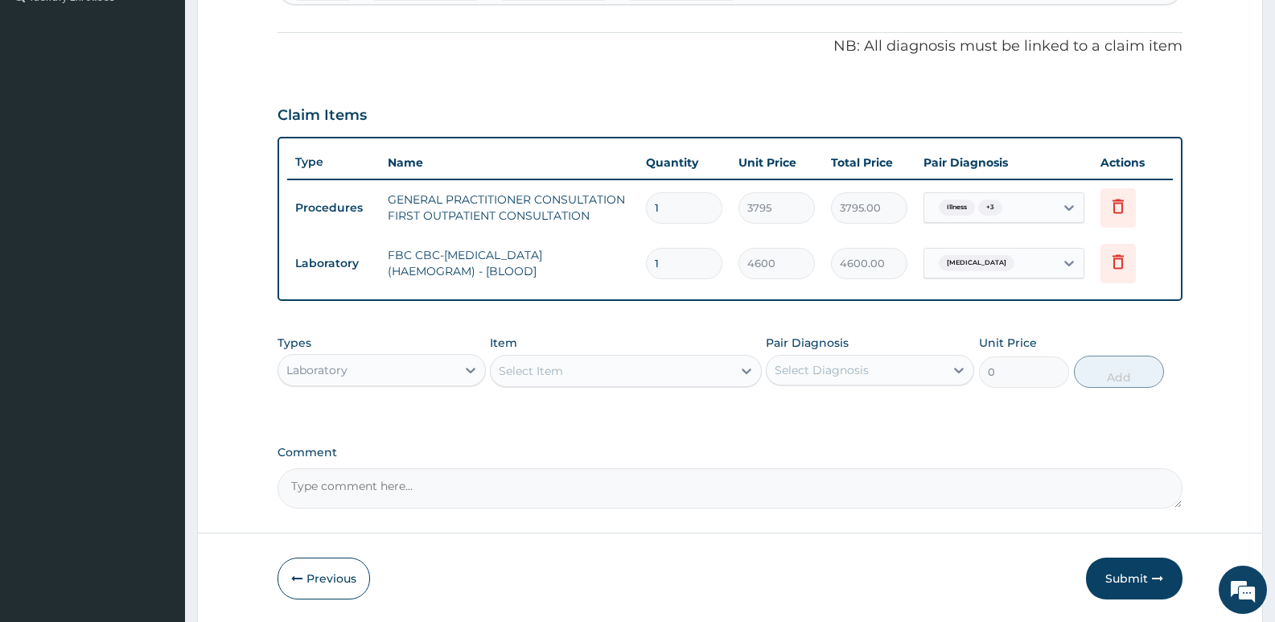
click at [606, 376] on div "Select Item" at bounding box center [611, 371] width 241 height 26
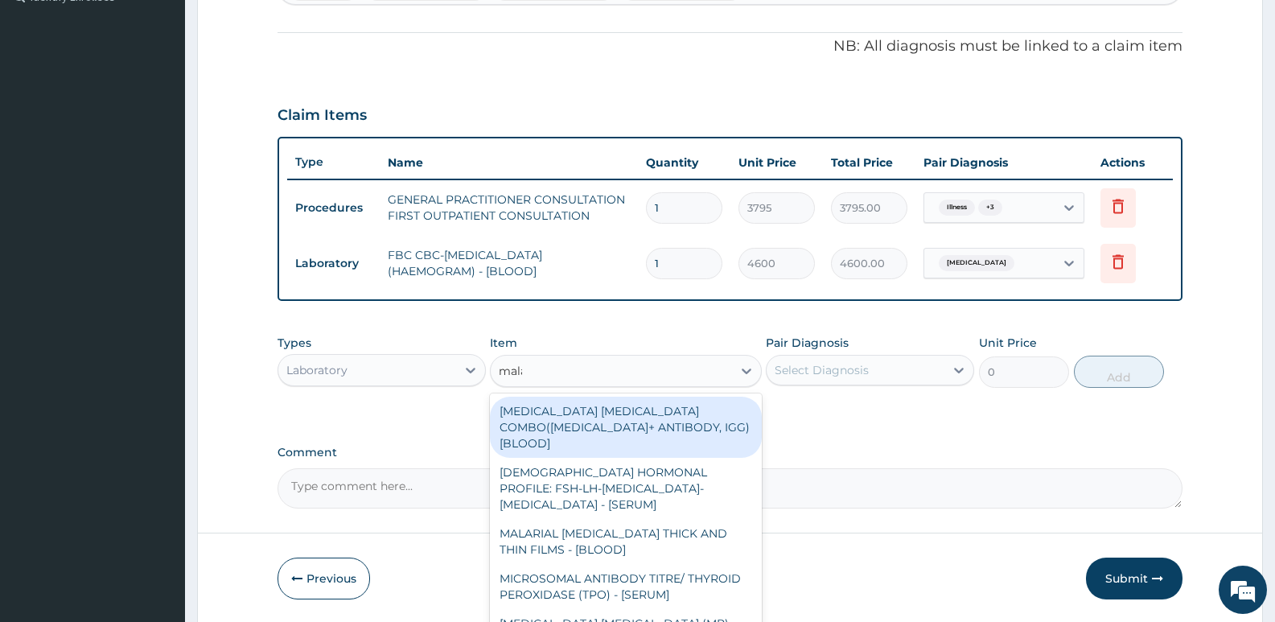
type input "malar"
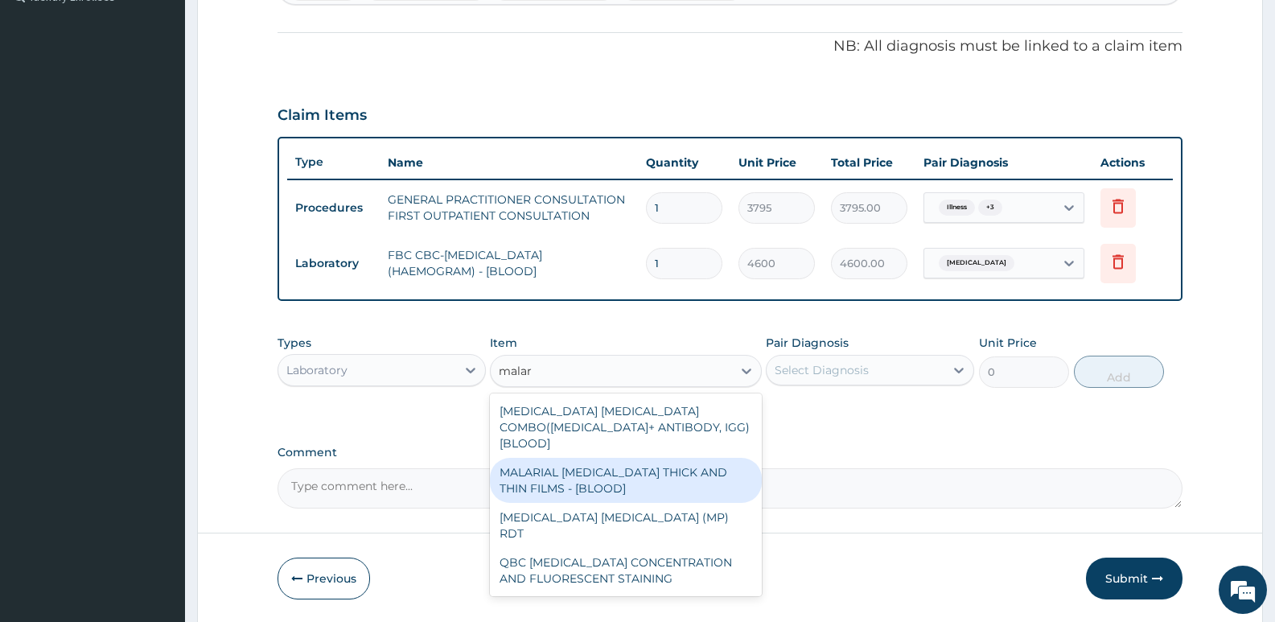
click at [690, 463] on div "MALARIAL PARASITE THICK AND THIN FILMS - [BLOOD]" at bounding box center [625, 480] width 271 height 45
type input "1725"
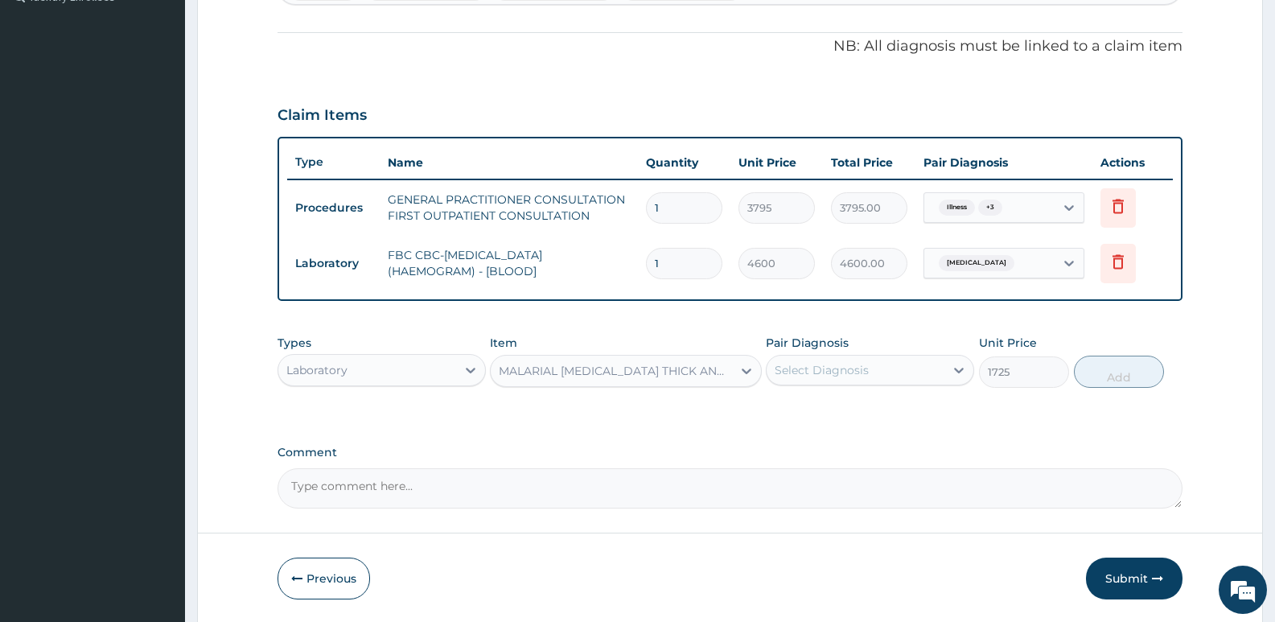
click at [820, 372] on div "Select Diagnosis" at bounding box center [822, 370] width 94 height 16
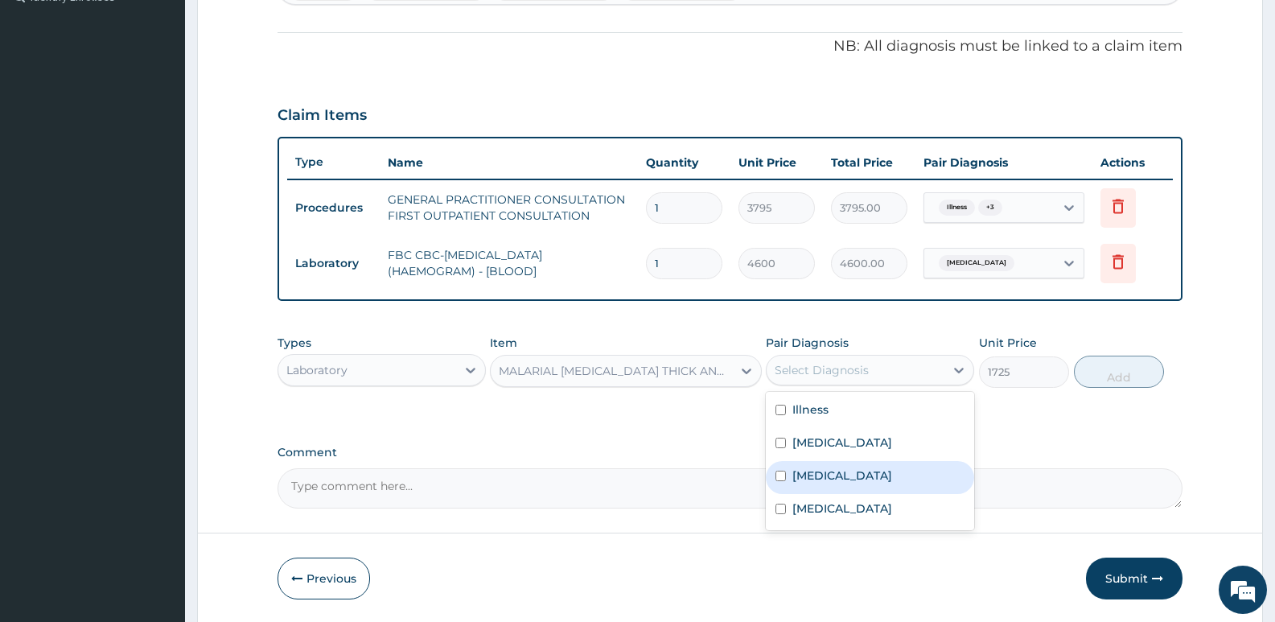
click at [817, 470] on label "Malaria" at bounding box center [842, 475] width 100 height 16
checkbox input "true"
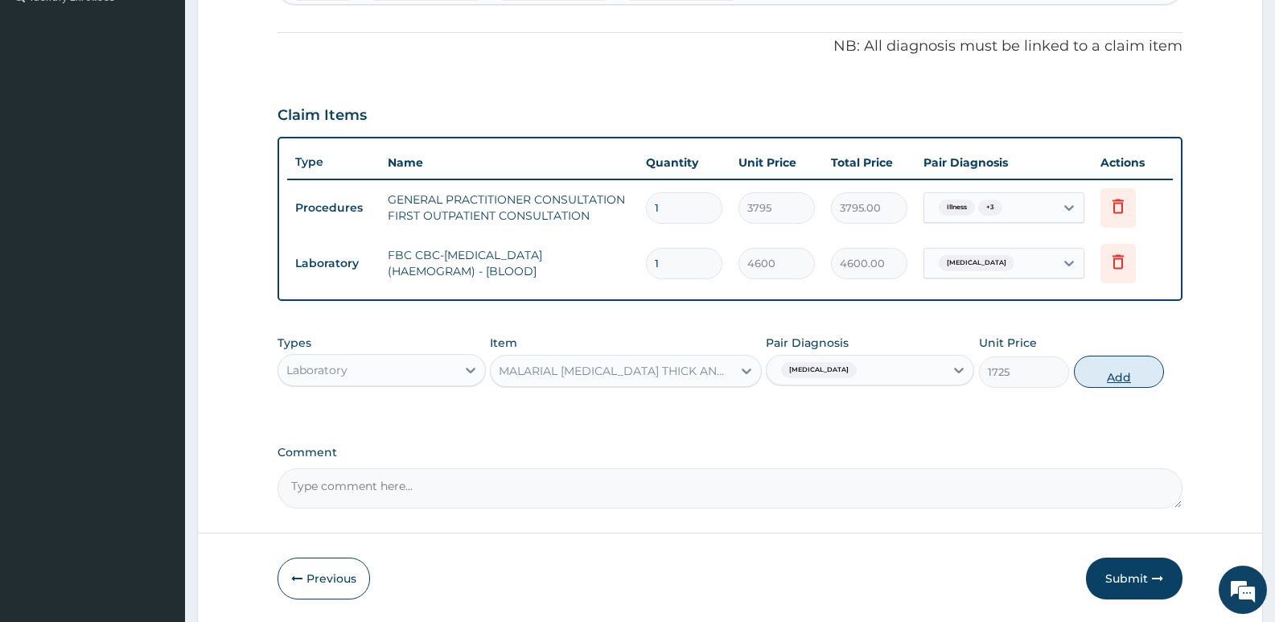
click at [1139, 372] on button "Add" at bounding box center [1119, 372] width 90 height 32
type input "0"
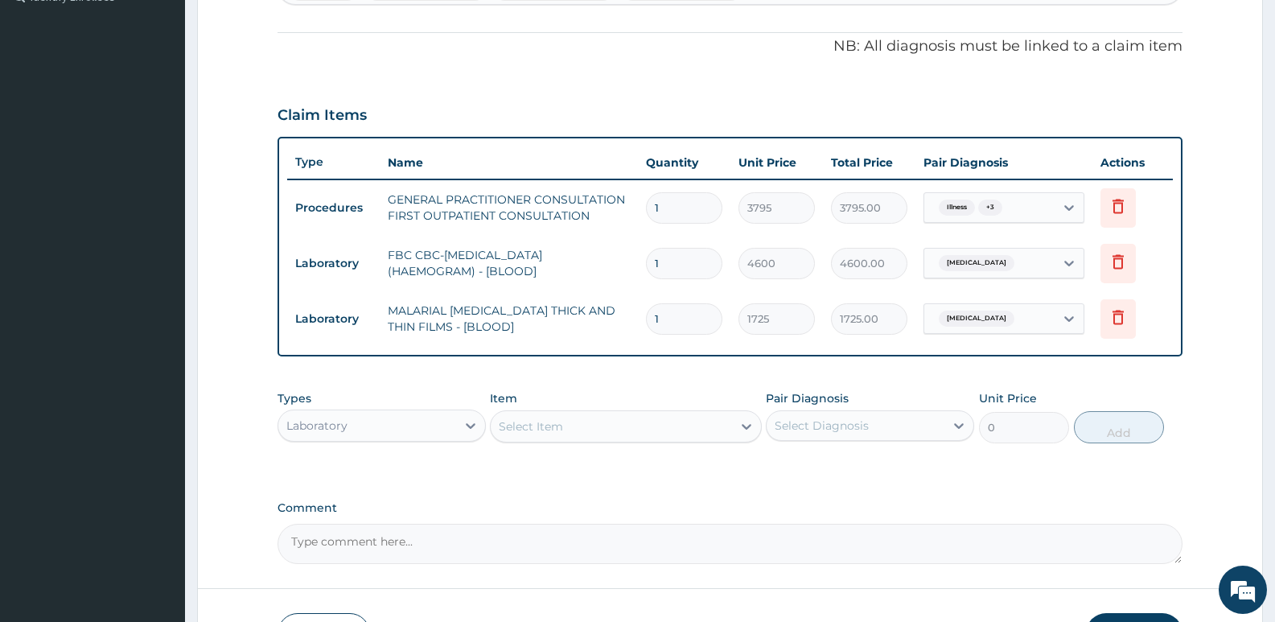
click at [430, 417] on div "Laboratory" at bounding box center [367, 426] width 178 height 26
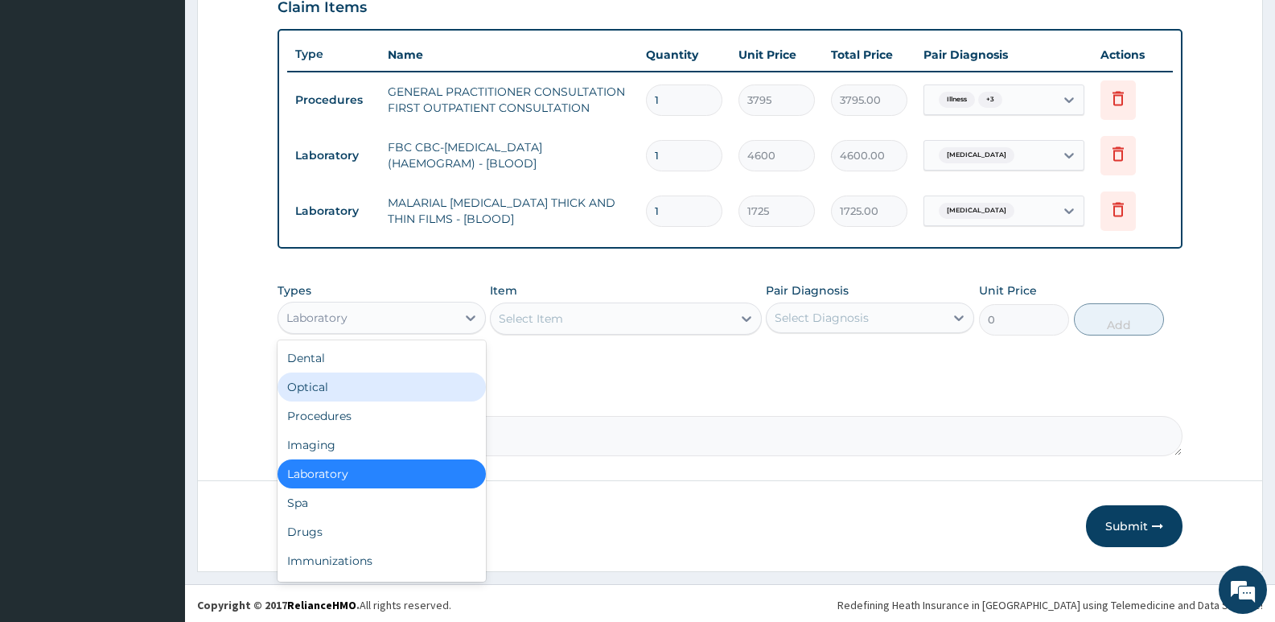
scroll to position [573, 0]
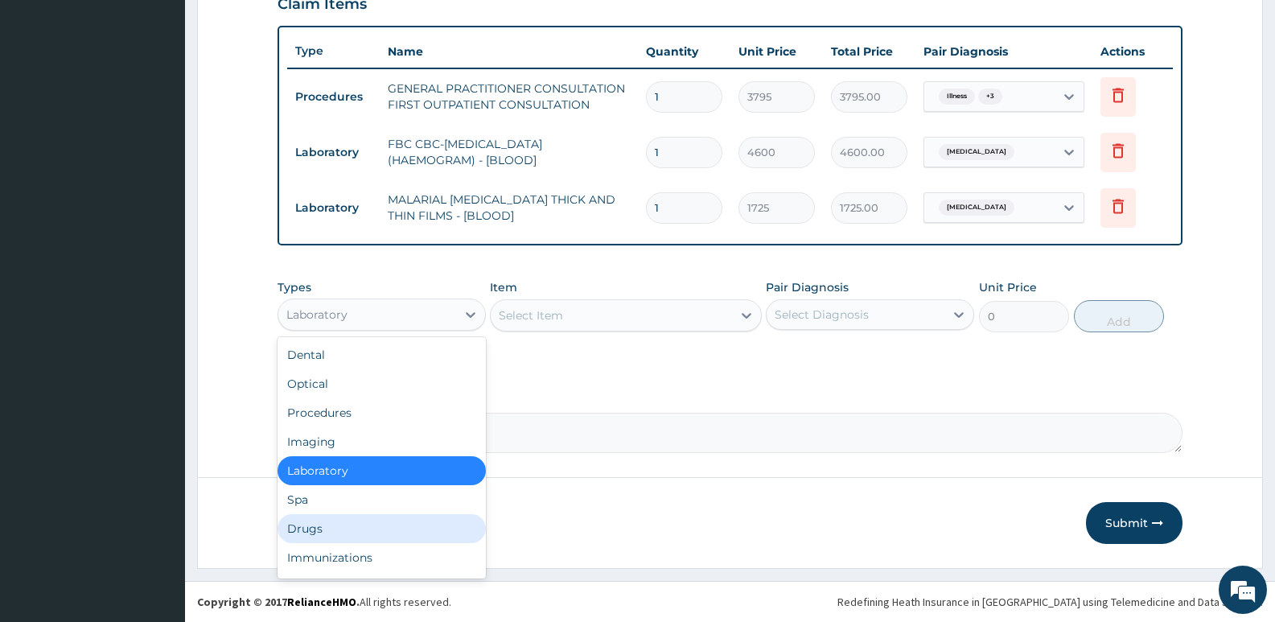
drag, startPoint x: 363, startPoint y: 528, endPoint x: 353, endPoint y: 532, distance: 10.5
click at [360, 529] on div "Drugs" at bounding box center [382, 528] width 208 height 29
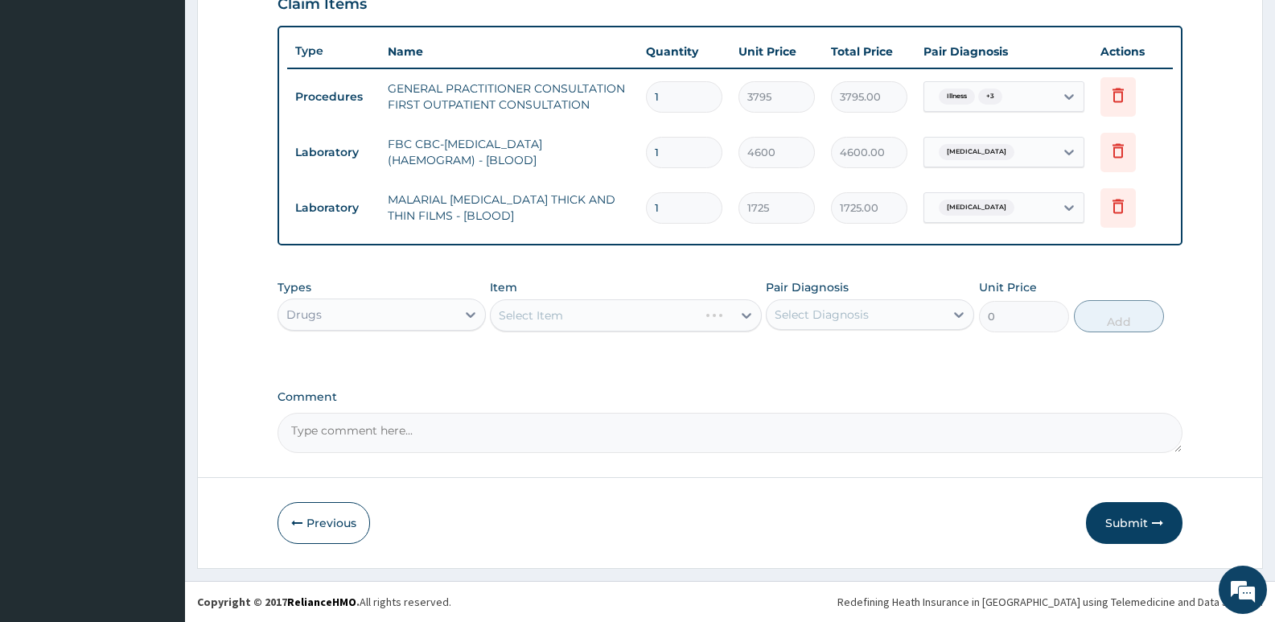
click at [594, 323] on div "Select Item" at bounding box center [625, 315] width 271 height 32
click at [610, 322] on div "Select Item" at bounding box center [625, 315] width 271 height 32
click at [658, 287] on div "Item Select Item" at bounding box center [625, 305] width 271 height 53
click at [833, 310] on div "Select Diagnosis" at bounding box center [822, 314] width 94 height 16
click at [743, 322] on div "Select Item" at bounding box center [625, 315] width 271 height 32
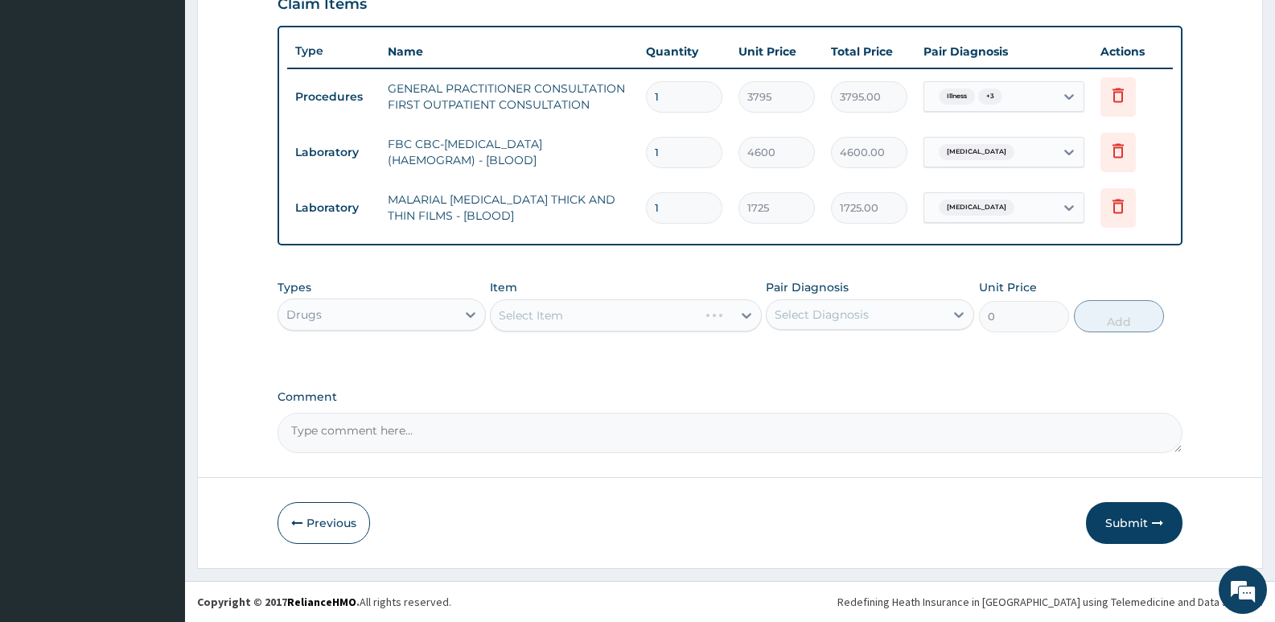
click at [697, 320] on div "Select Item" at bounding box center [594, 315] width 207 height 26
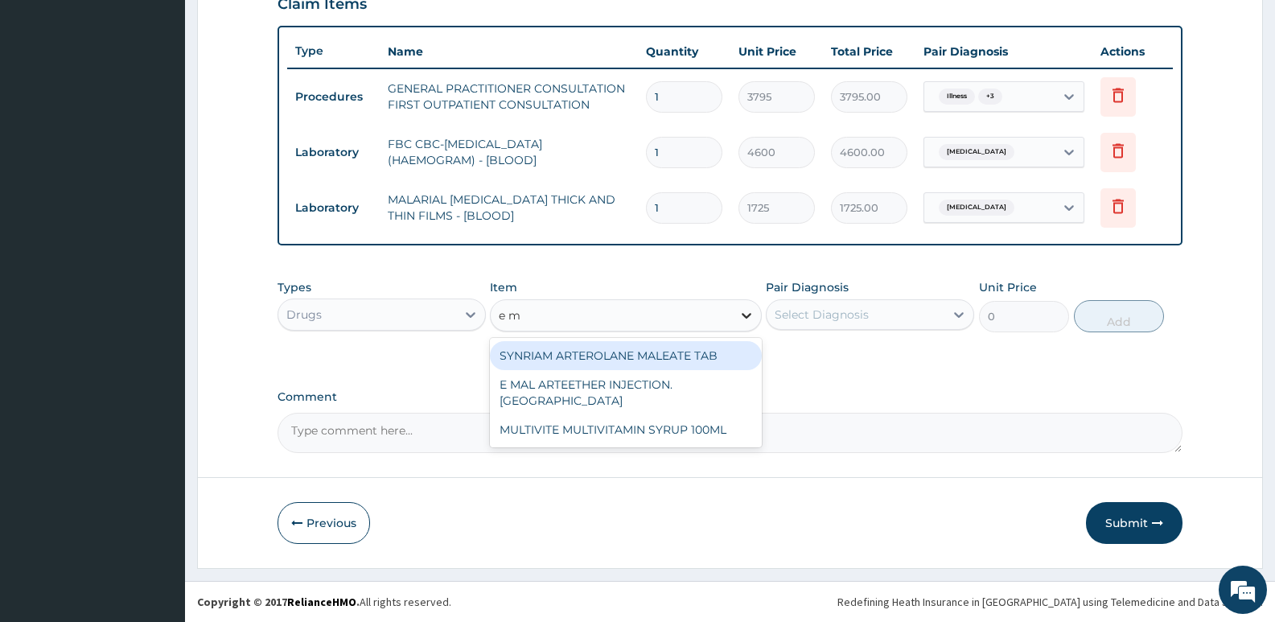
type input "e ma"
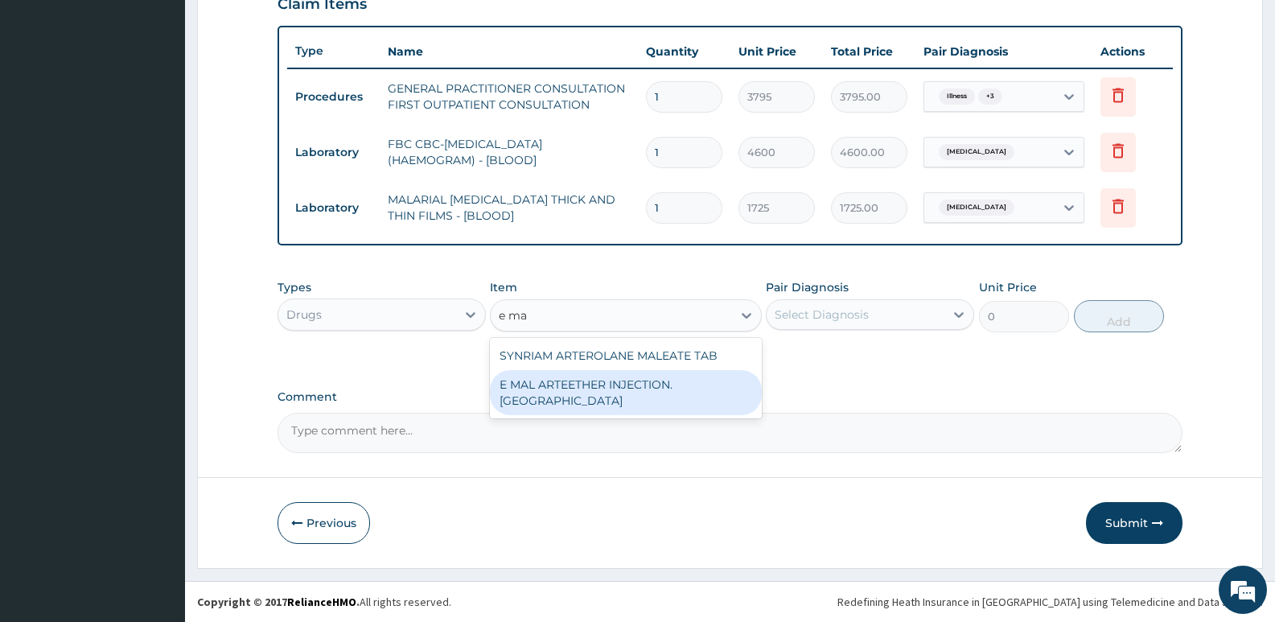
click at [678, 399] on div "SYNRIAM ARTEROLANE MALEATE TAB E MAL ARTEETHER INJECTION. FIDSON" at bounding box center [625, 378] width 271 height 80
click at [709, 377] on div "E MAL ARTEETHER INJECTION. FIDSON" at bounding box center [625, 392] width 271 height 45
type input "1897.5"
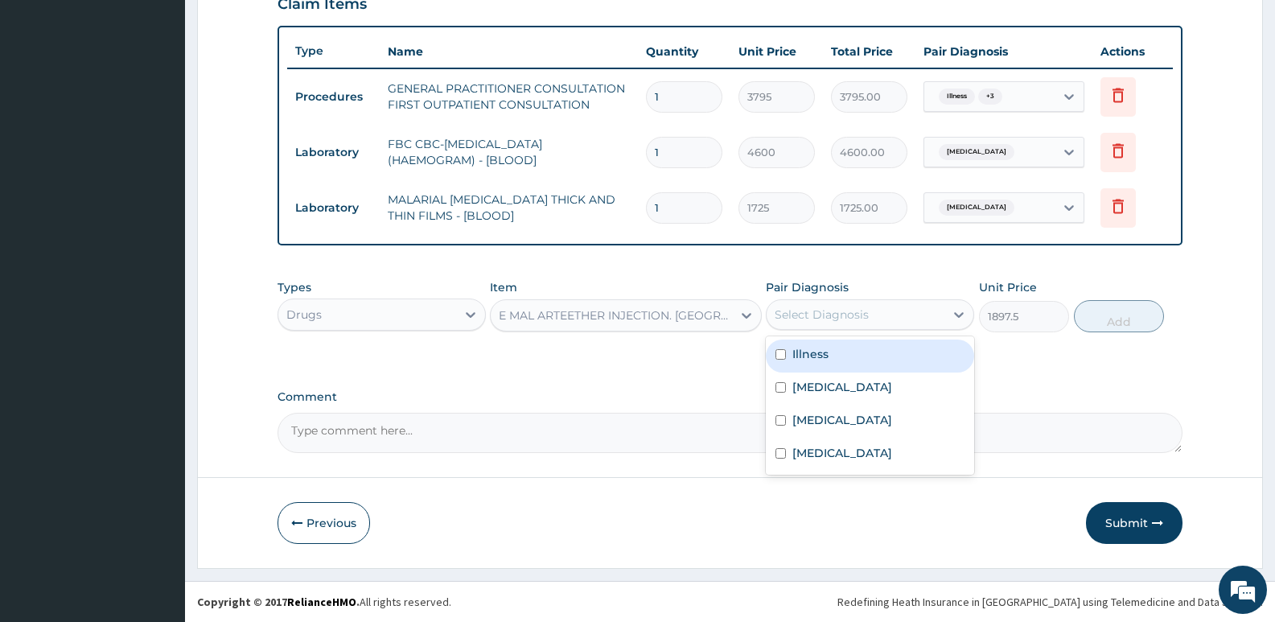
click at [804, 322] on div "Select Diagnosis" at bounding box center [822, 314] width 94 height 16
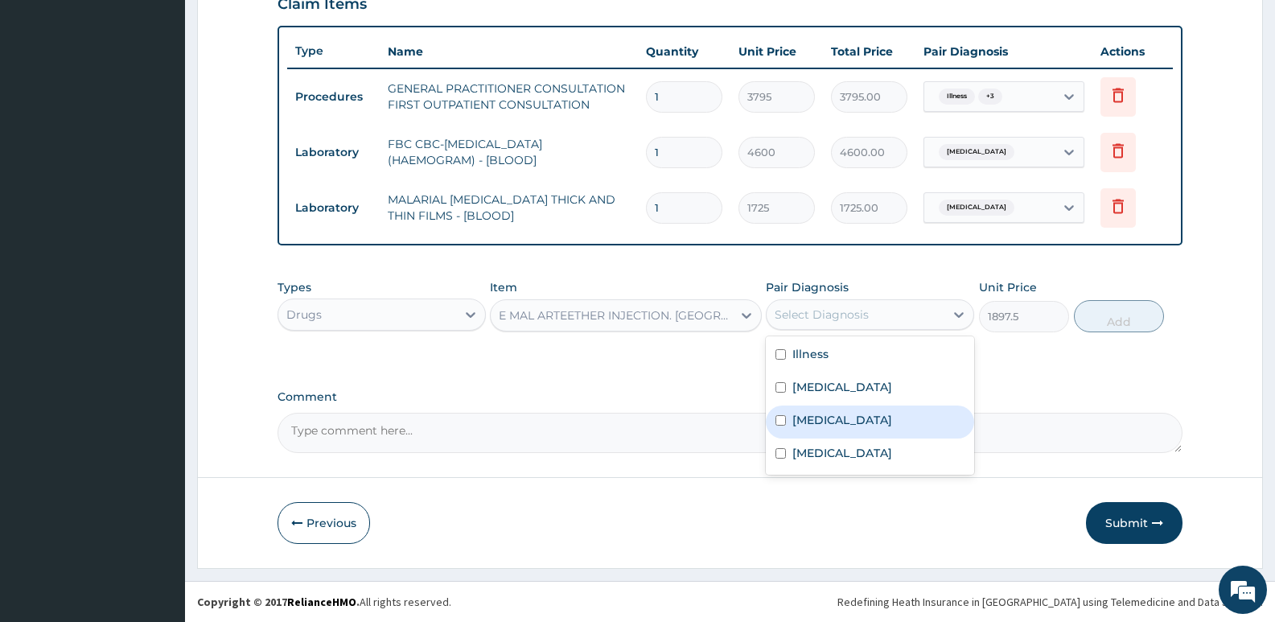
click at [809, 416] on label "Malaria" at bounding box center [842, 420] width 100 height 16
checkbox input "true"
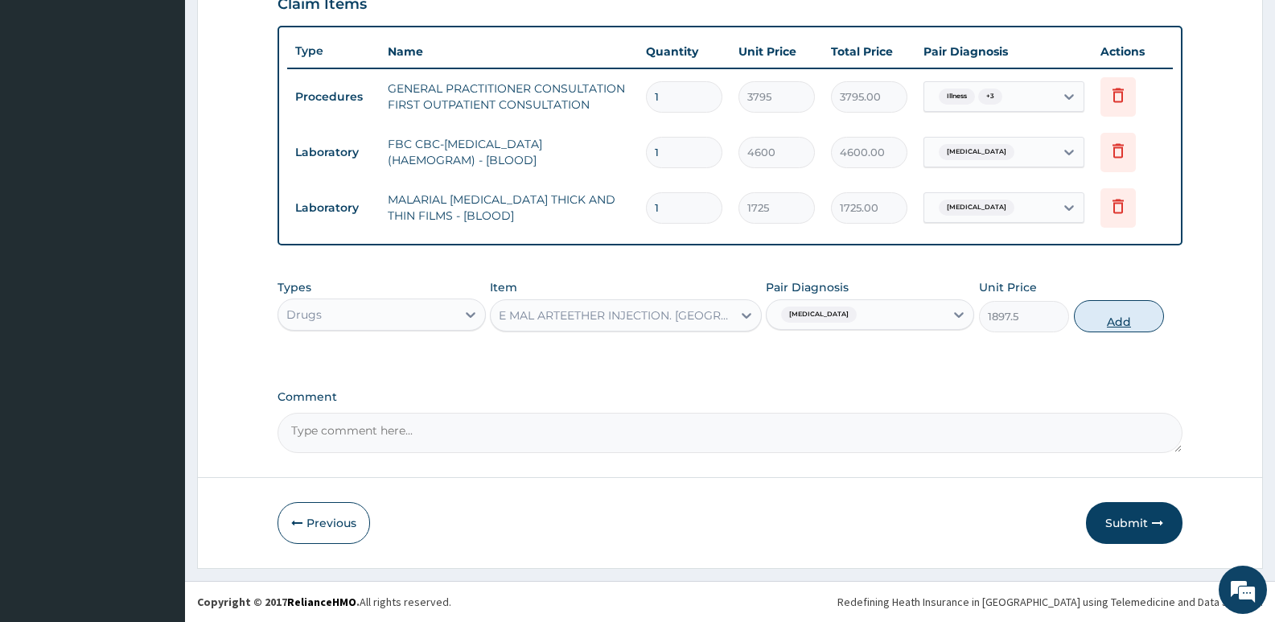
click at [1096, 316] on button "Add" at bounding box center [1119, 316] width 90 height 32
type input "0"
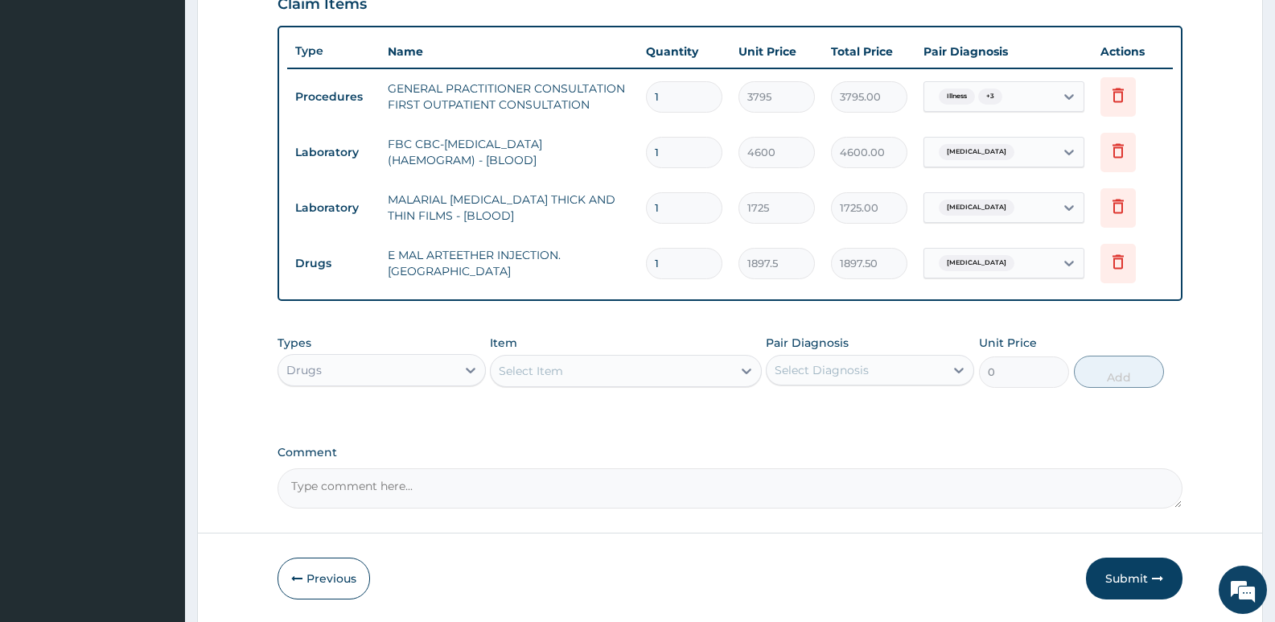
click at [569, 356] on div "Select Item" at bounding box center [625, 371] width 271 height 32
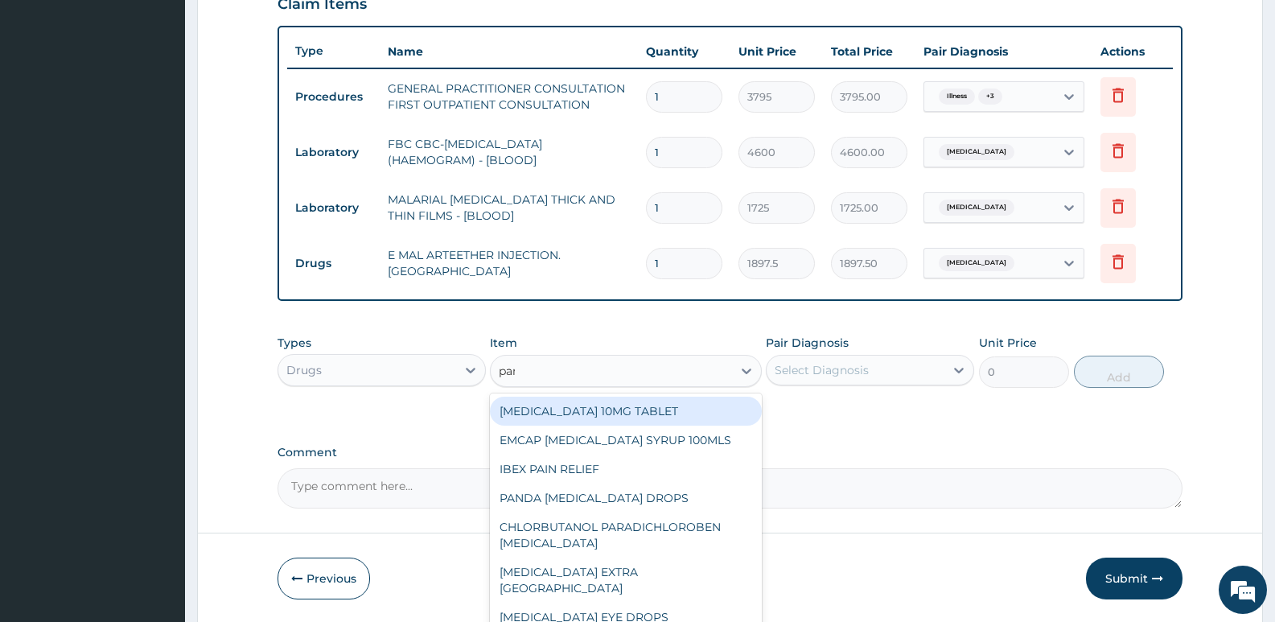
type input "para"
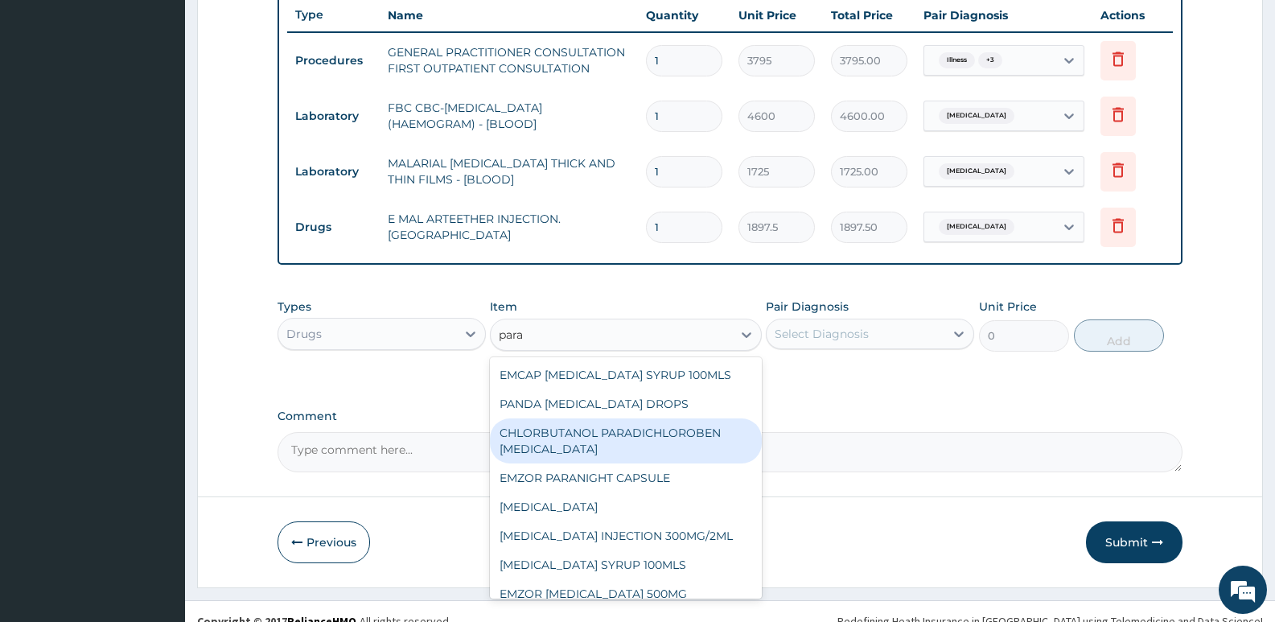
scroll to position [628, 0]
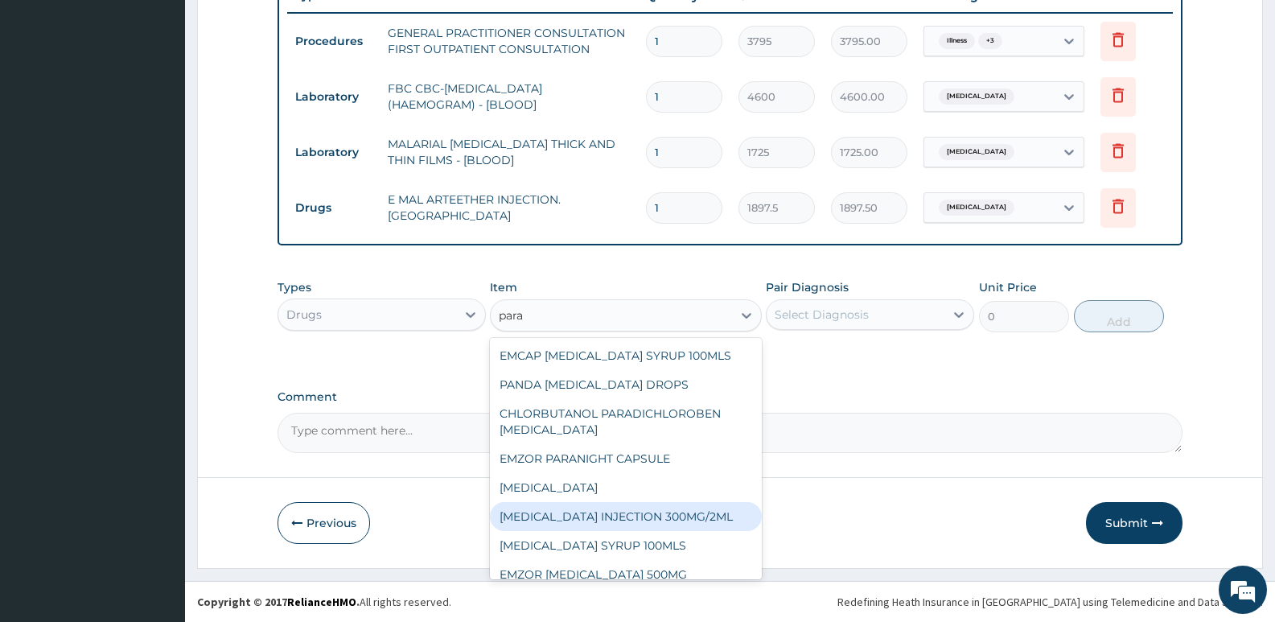
click at [695, 522] on div "PARACETAMOL INJECTION 300MG/2ML" at bounding box center [625, 516] width 271 height 29
type input "278.3"
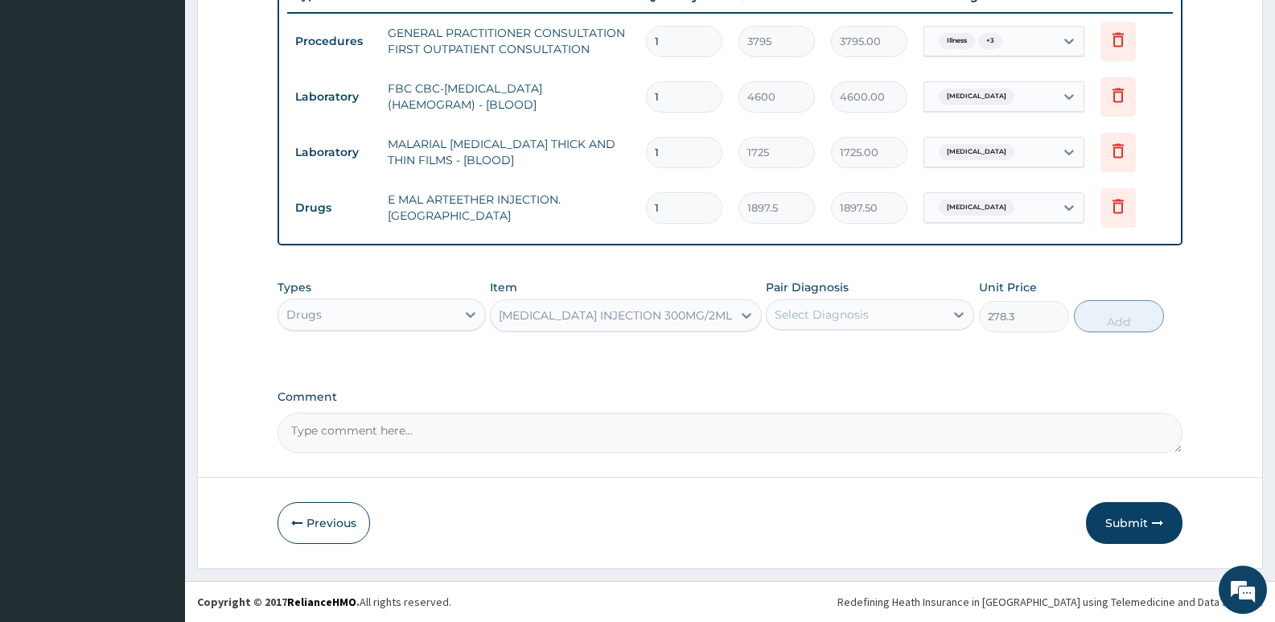
click at [838, 308] on div "Select Diagnosis" at bounding box center [822, 314] width 94 height 16
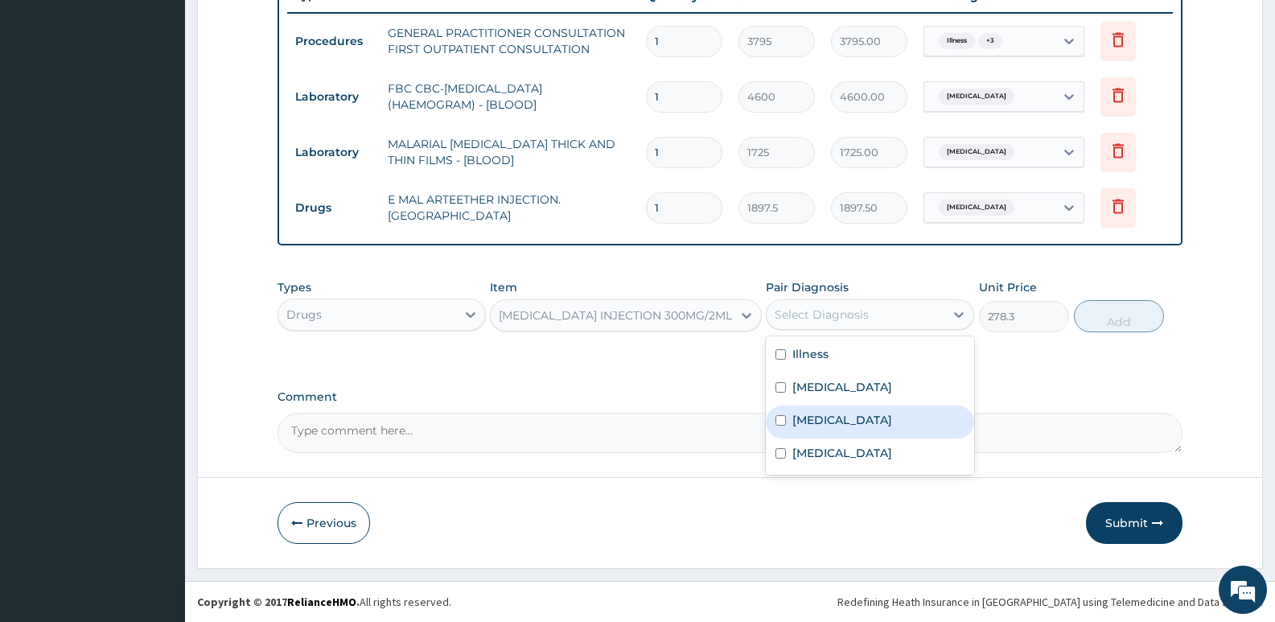
click at [815, 420] on label "Malaria" at bounding box center [842, 420] width 100 height 16
checkbox input "true"
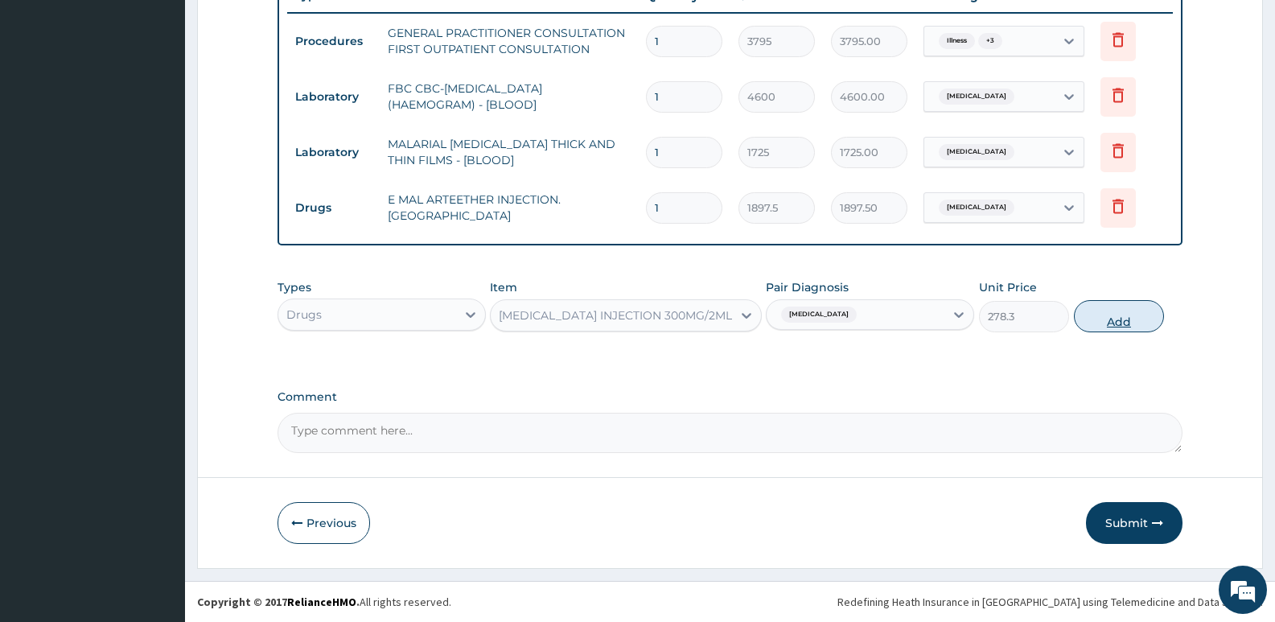
click at [1120, 324] on button "Add" at bounding box center [1119, 316] width 90 height 32
type input "0"
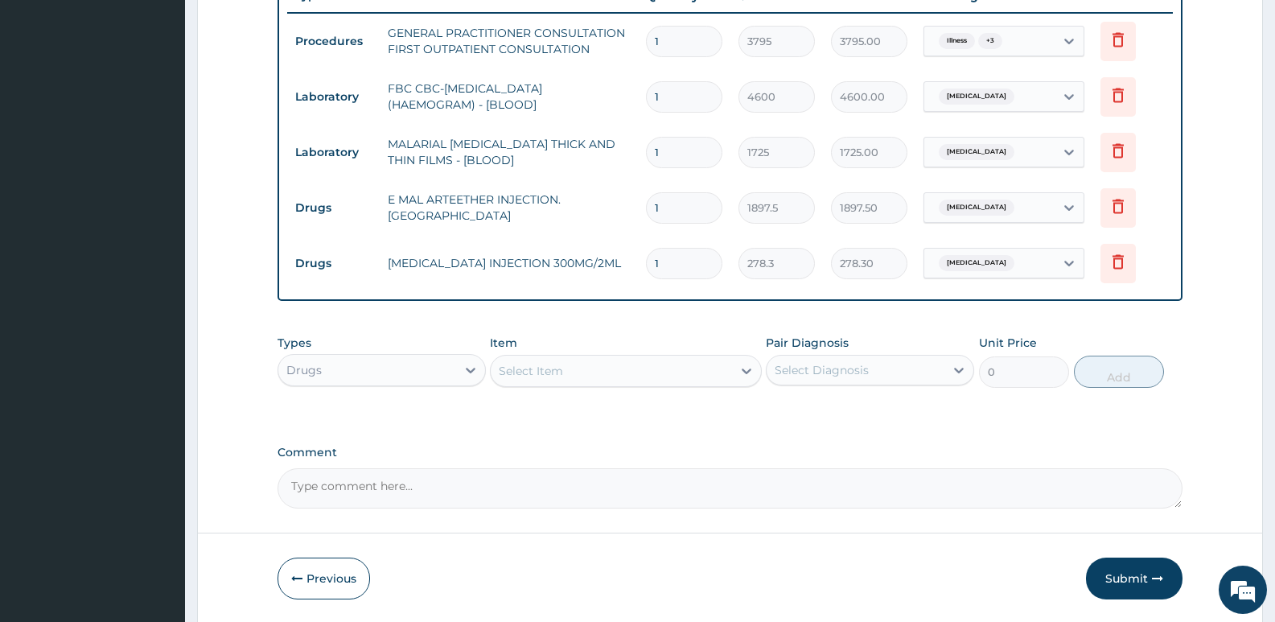
click at [963, 260] on span "Malaria" at bounding box center [977, 263] width 76 height 16
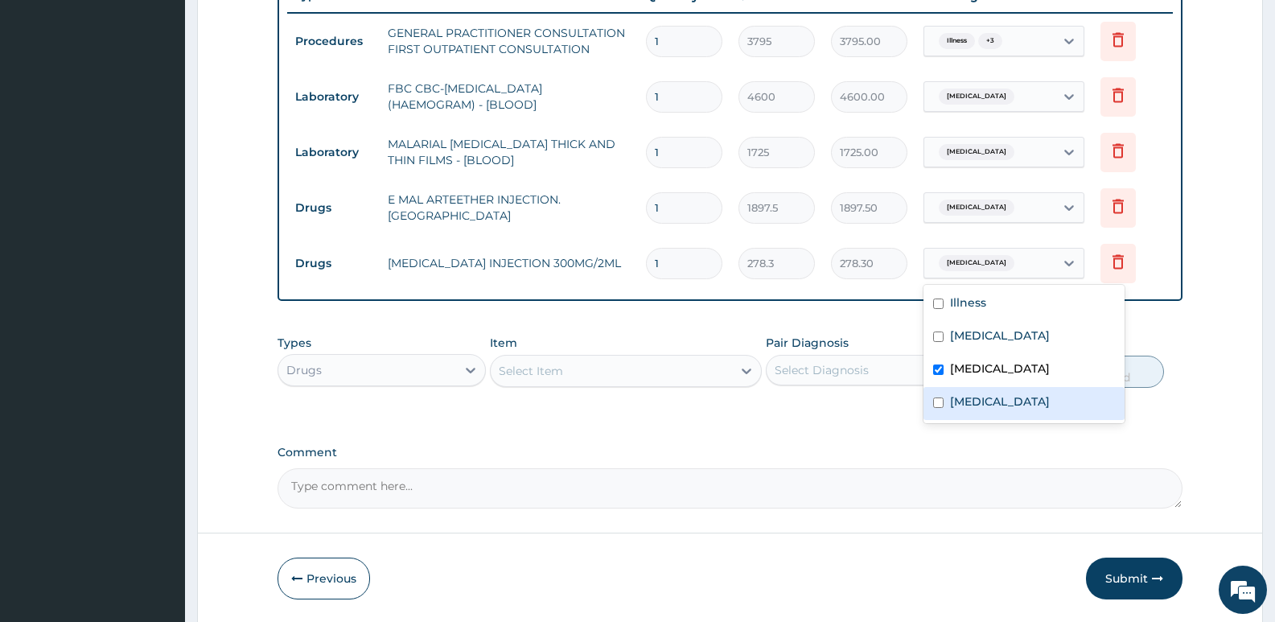
click at [960, 403] on label "Acute stress disorder" at bounding box center [1000, 401] width 100 height 16
checkbox input "true"
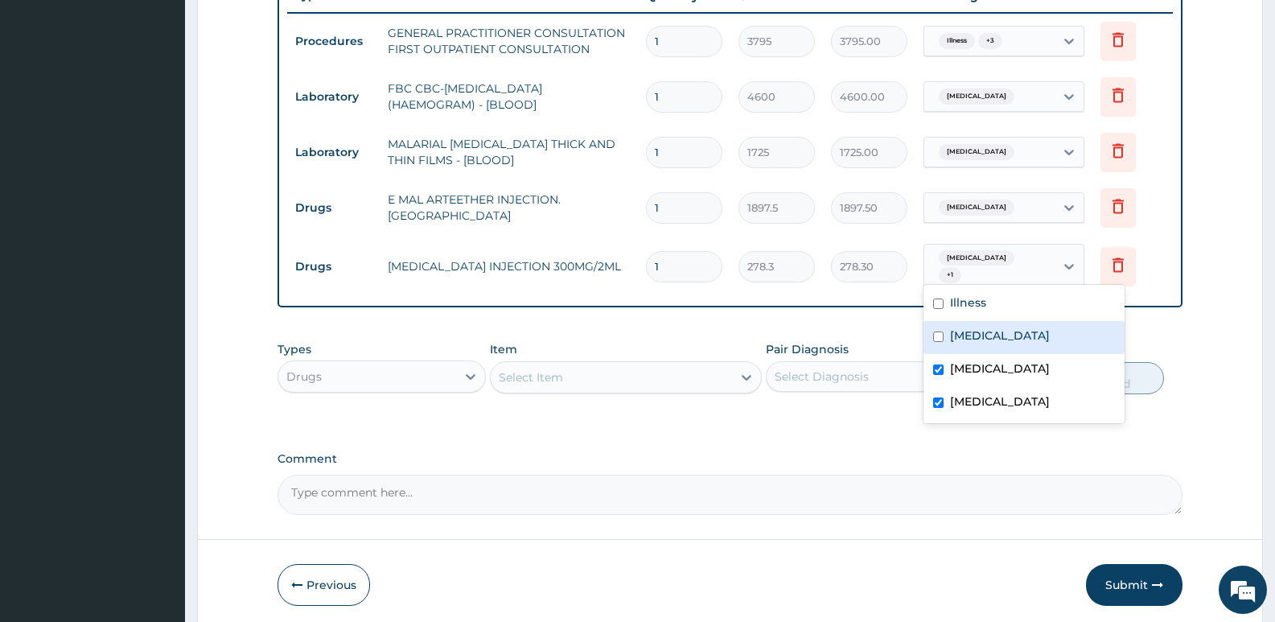
click at [1151, 333] on div "Types Drugs Item Select Item Pair Diagnosis Select Diagnosis Unit Price 0 Add" at bounding box center [730, 367] width 905 height 69
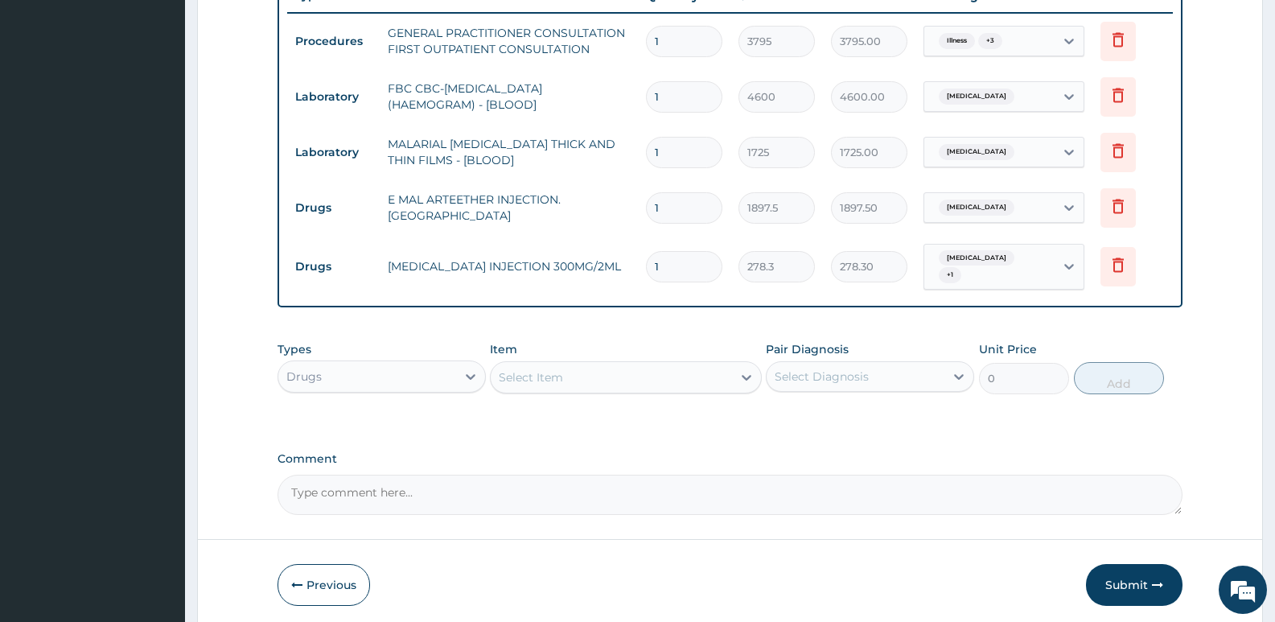
drag, startPoint x: 670, startPoint y: 259, endPoint x: 646, endPoint y: 259, distance: 24.1
click at [646, 259] on input "1" at bounding box center [684, 266] width 76 height 31
type input "12"
type input "3339.60"
type input "1"
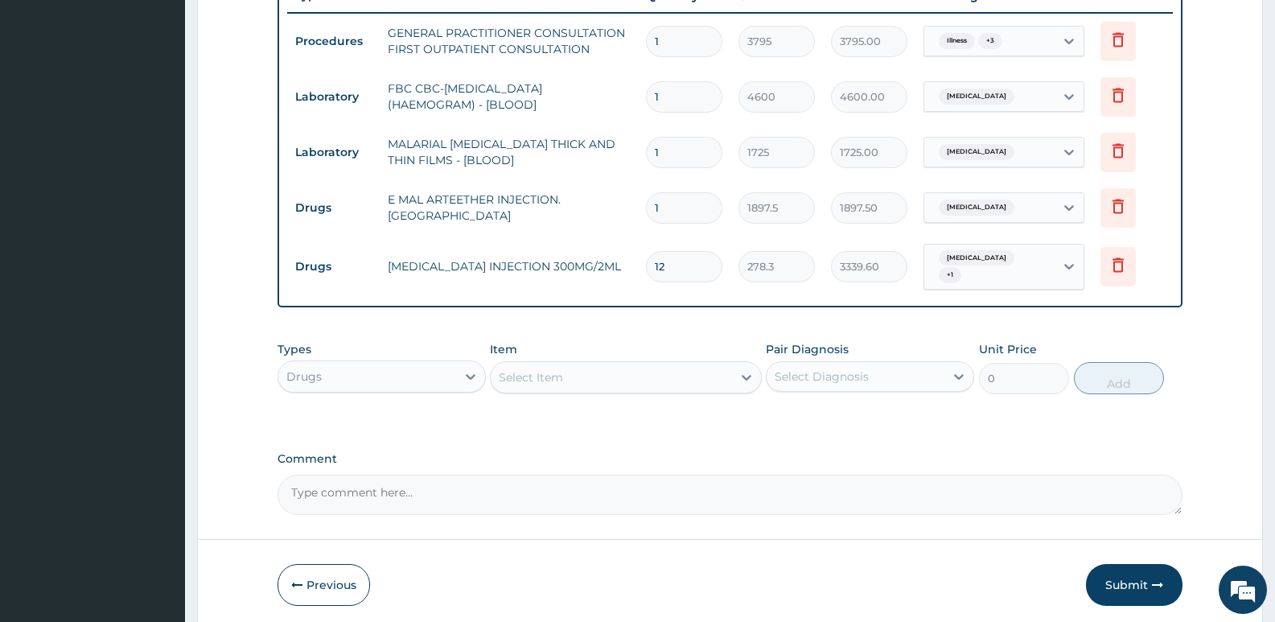
type input "278.30"
type input "0.00"
type input "2"
type input "556.60"
type input "2"
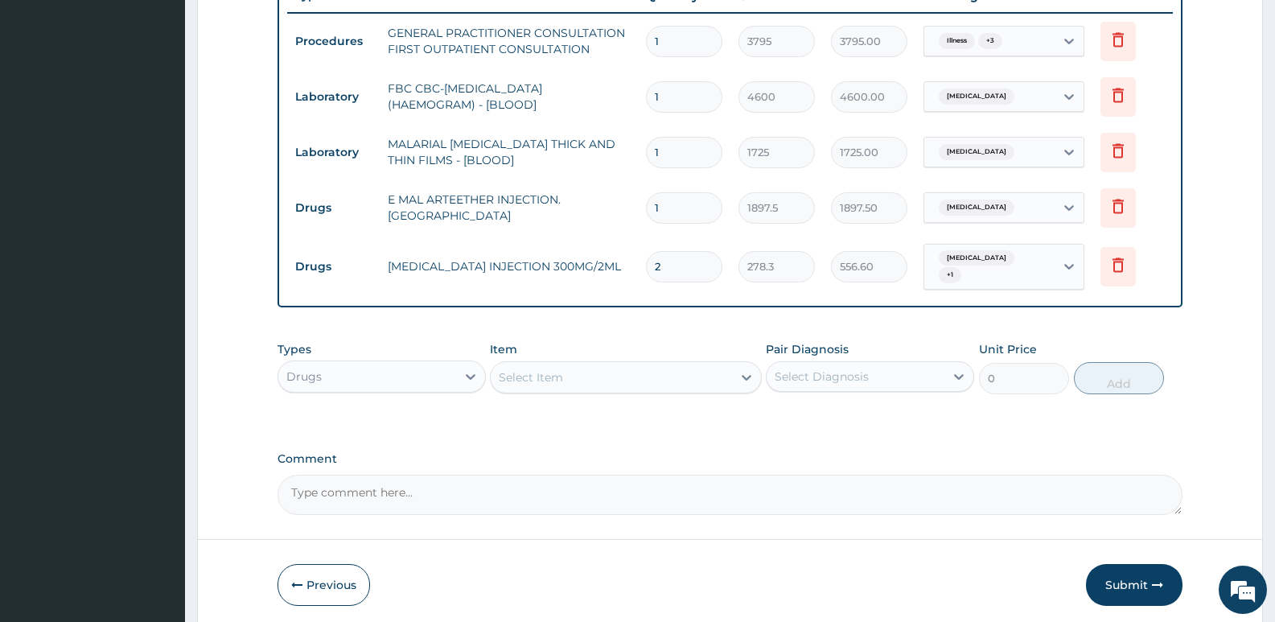
click at [677, 341] on div "Item Select Item" at bounding box center [625, 367] width 271 height 53
click at [496, 375] on div "Select Item" at bounding box center [611, 377] width 241 height 26
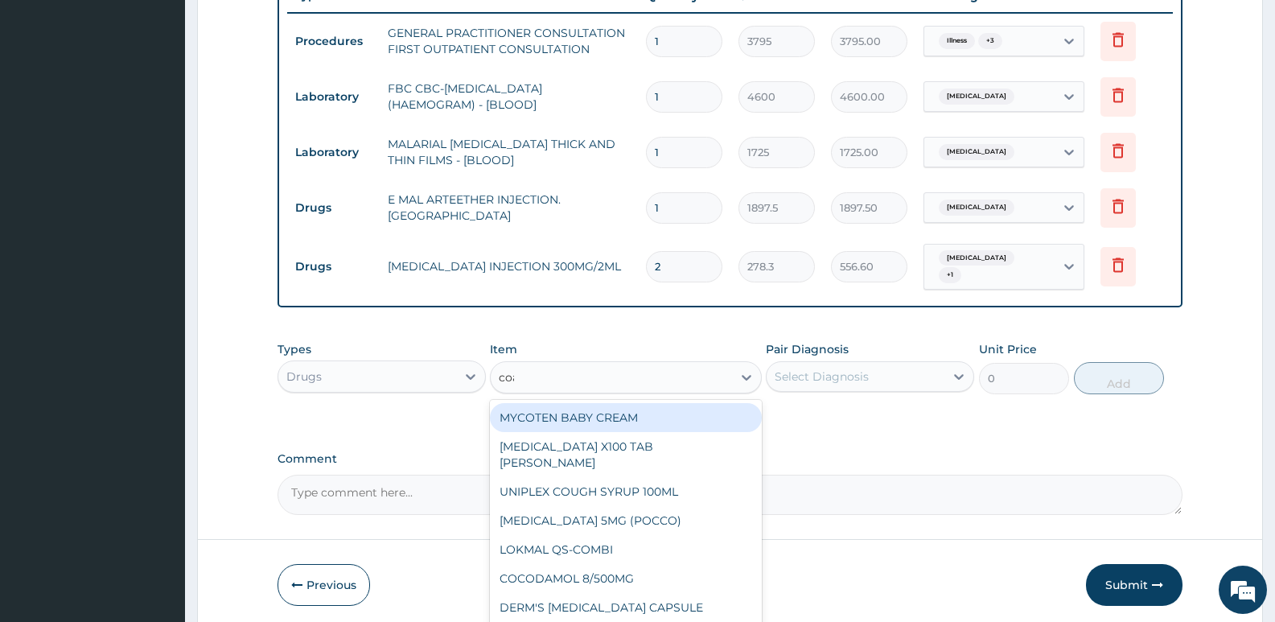
type input "coar"
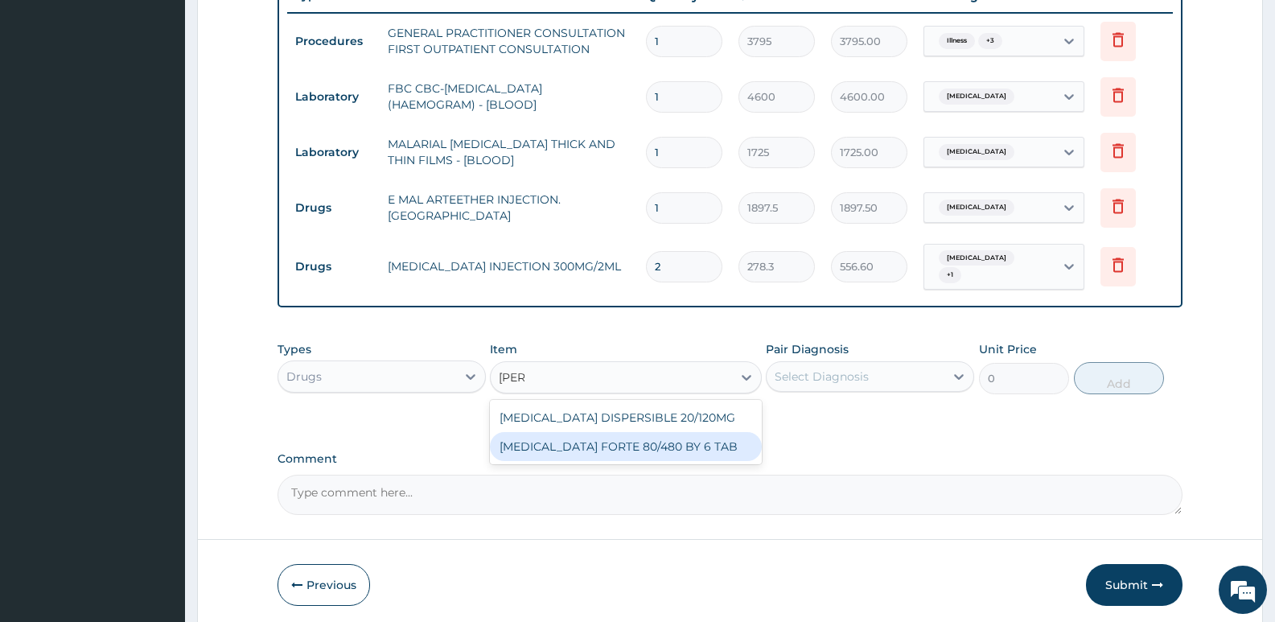
click at [649, 451] on div "COARTEM FORTE 80/480 BY 6 TAB" at bounding box center [625, 446] width 271 height 29
type input "480.7"
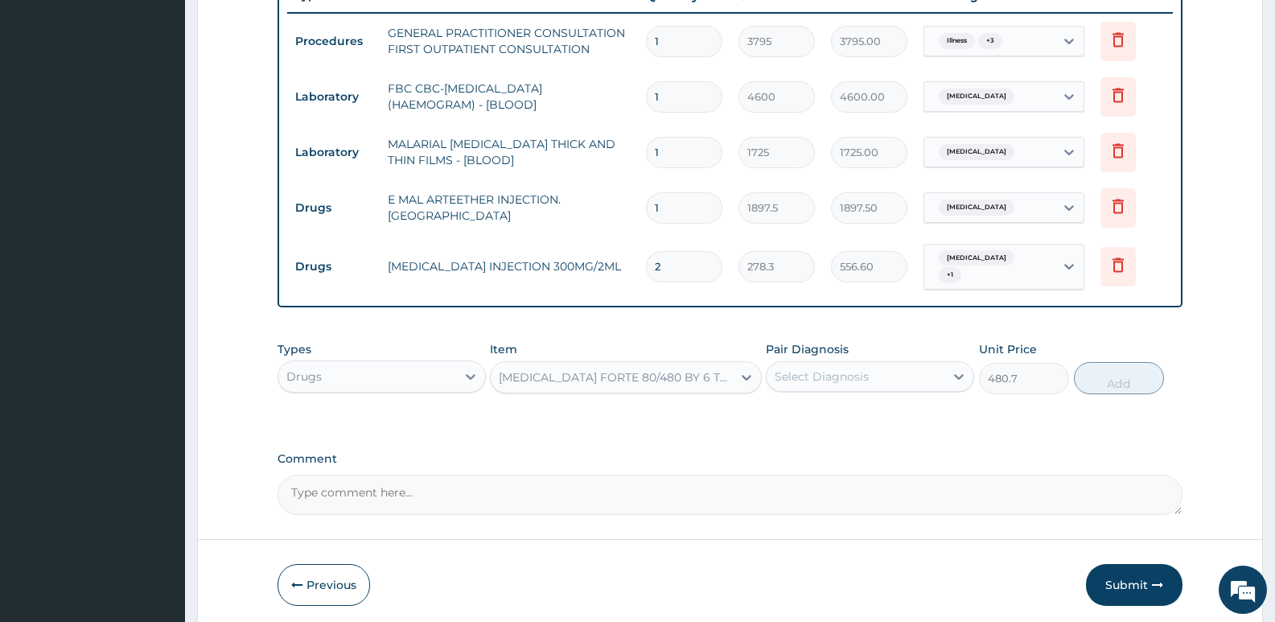
click at [870, 379] on div "Select Diagnosis" at bounding box center [856, 377] width 178 height 26
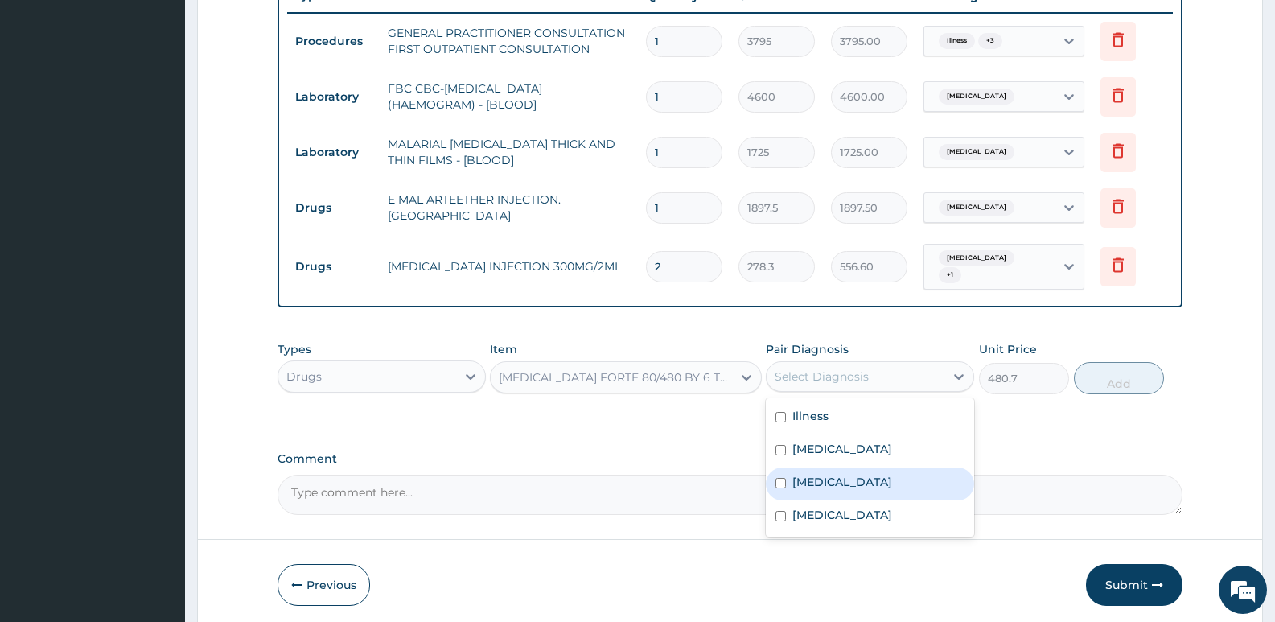
click at [831, 480] on label "Malaria" at bounding box center [842, 482] width 100 height 16
checkbox input "true"
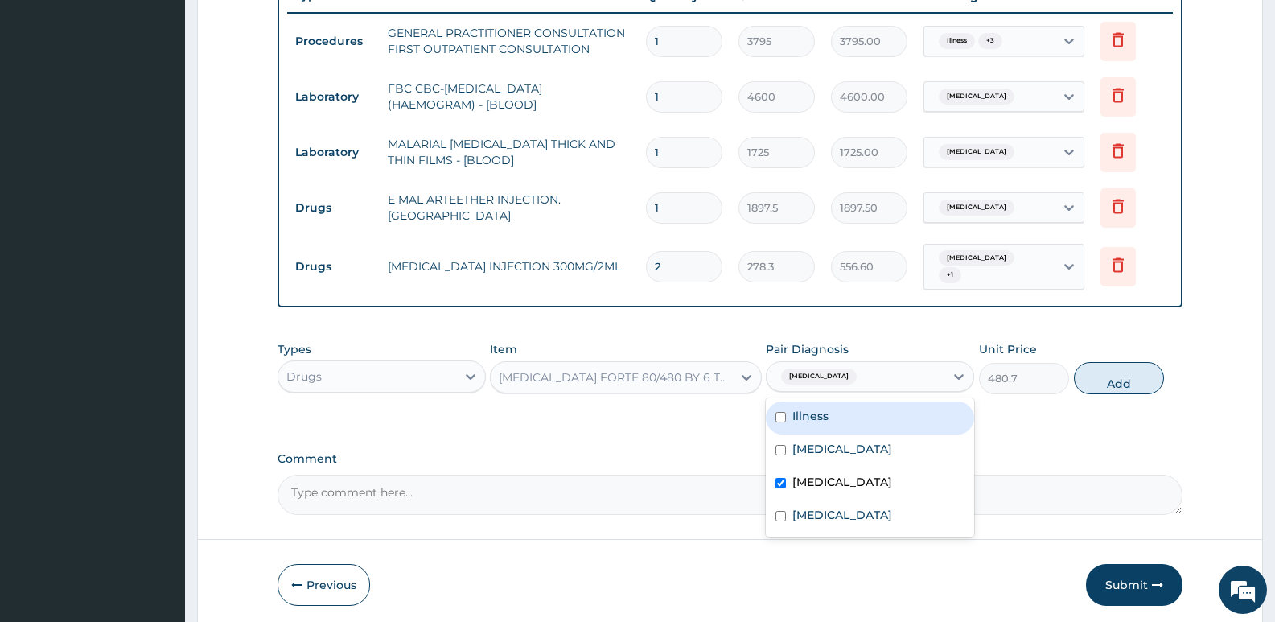
click at [1091, 371] on button "Add" at bounding box center [1119, 378] width 90 height 32
type input "0"
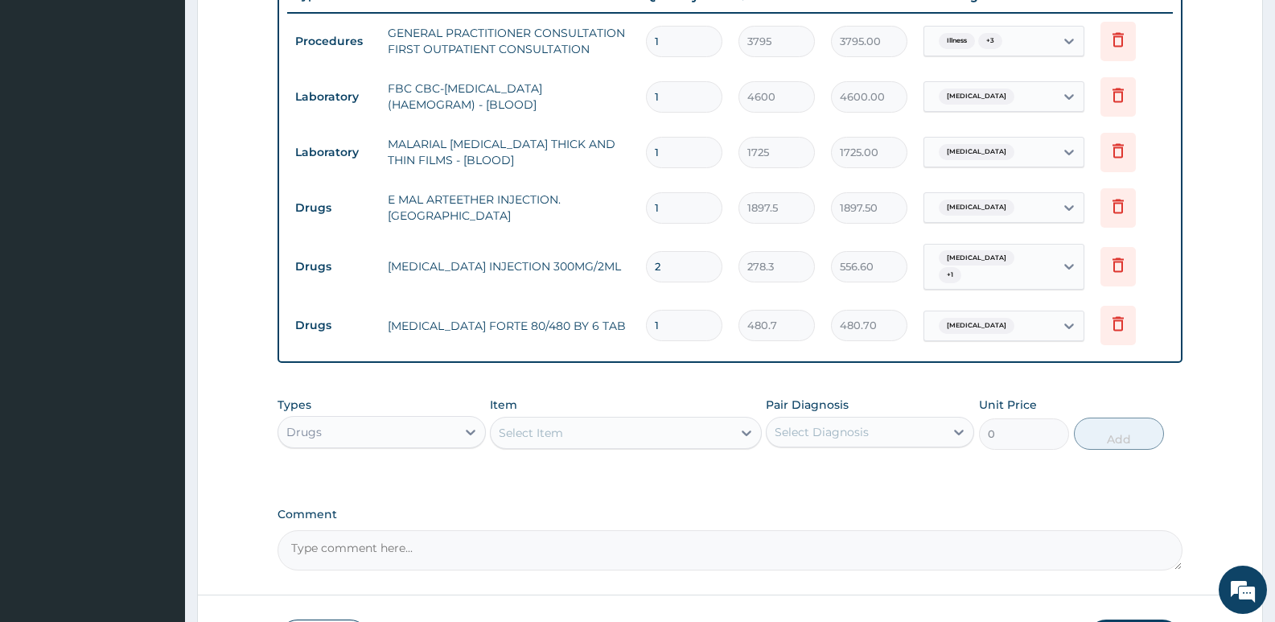
type input "0.00"
type input "6"
type input "2884.20"
type input "6"
click at [567, 432] on div "Select Item" at bounding box center [611, 433] width 241 height 26
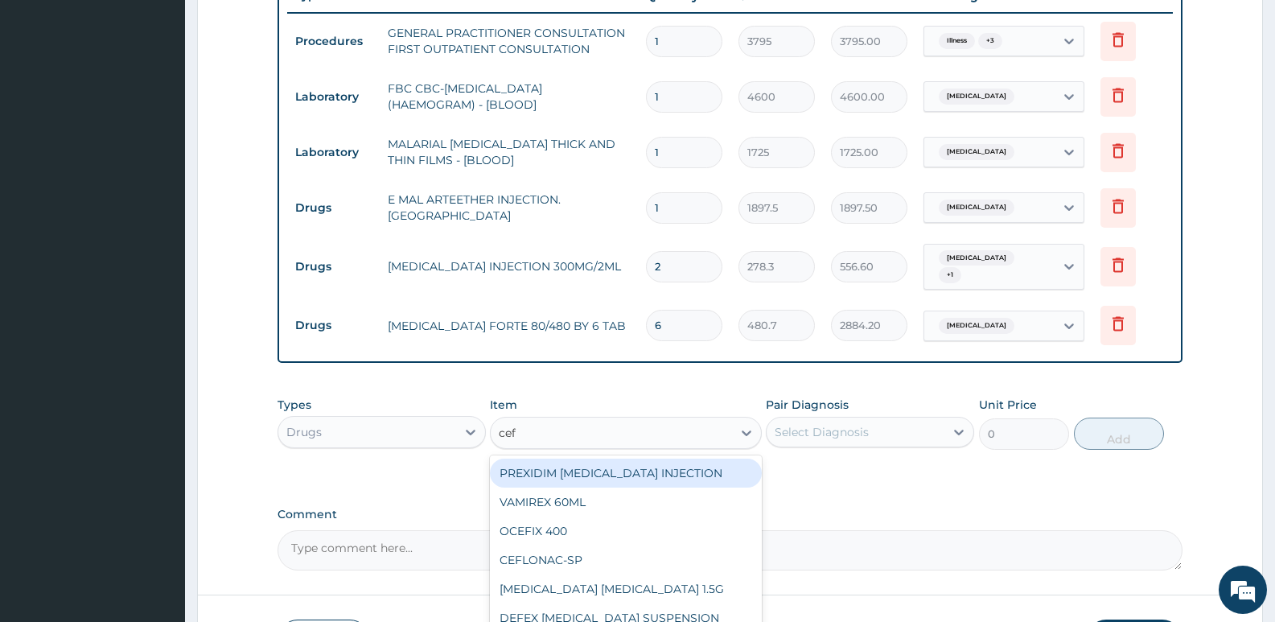
type input "cef"
type input "cefu"
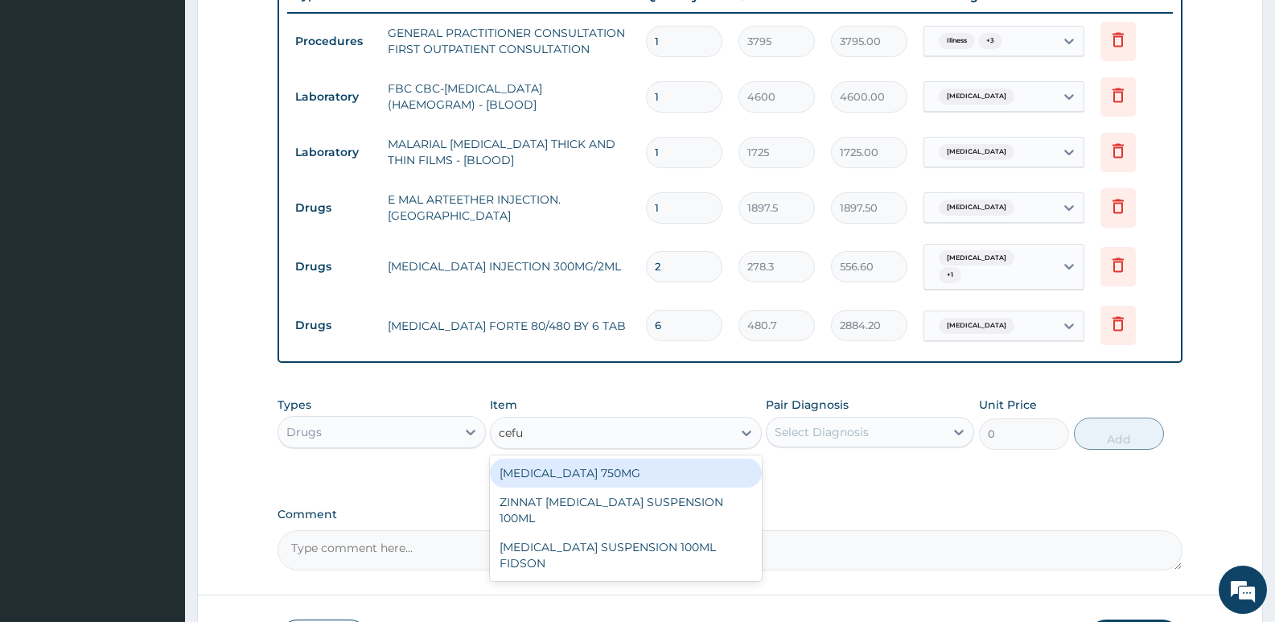
click at [636, 471] on div "CEFUROXIME 750MG" at bounding box center [625, 472] width 271 height 29
type input "1897.5"
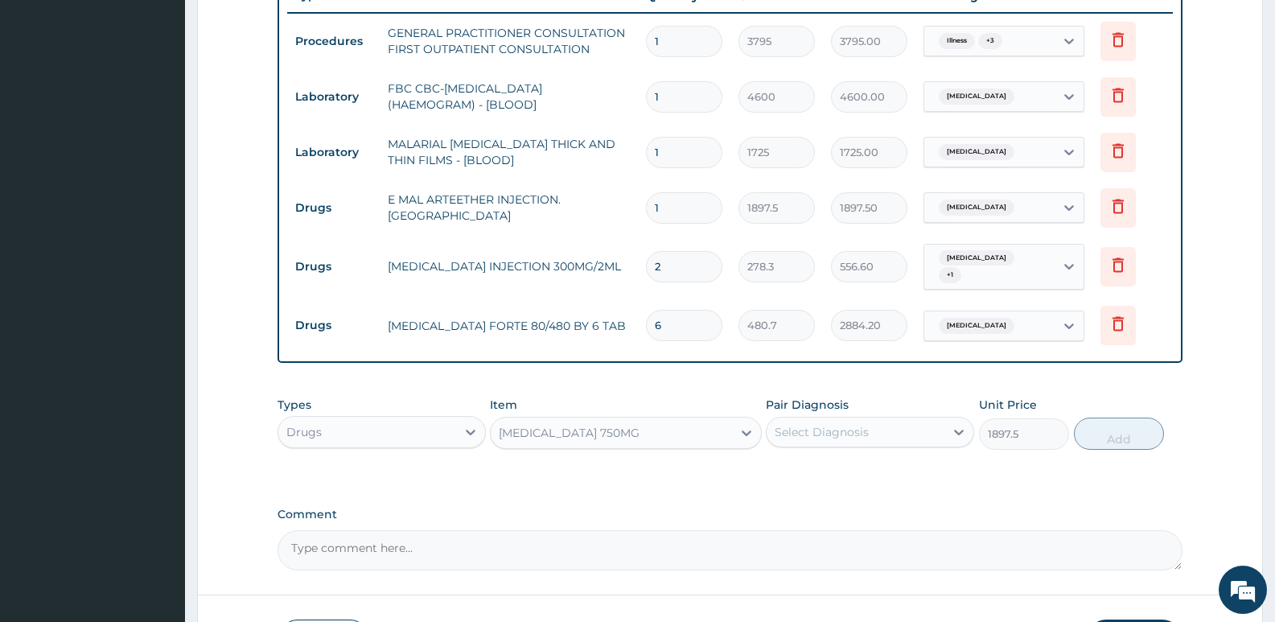
click at [814, 434] on div "Select Diagnosis" at bounding box center [856, 432] width 178 height 26
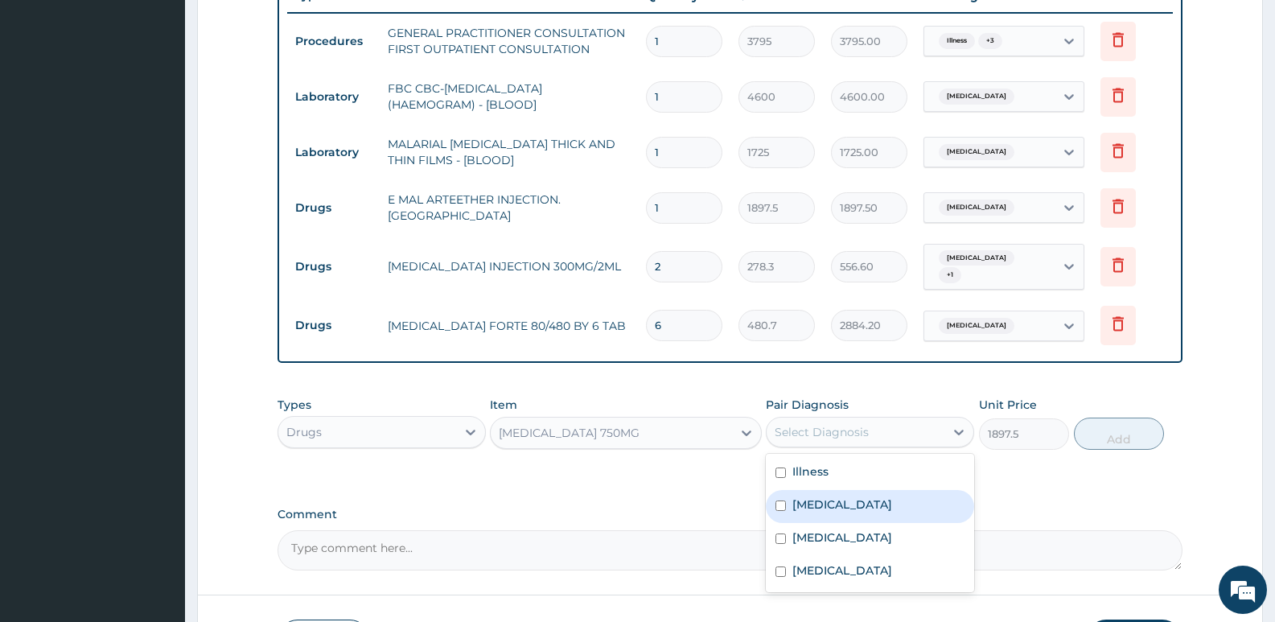
click at [855, 504] on div "Sepsis" at bounding box center [870, 506] width 208 height 33
checkbox input "true"
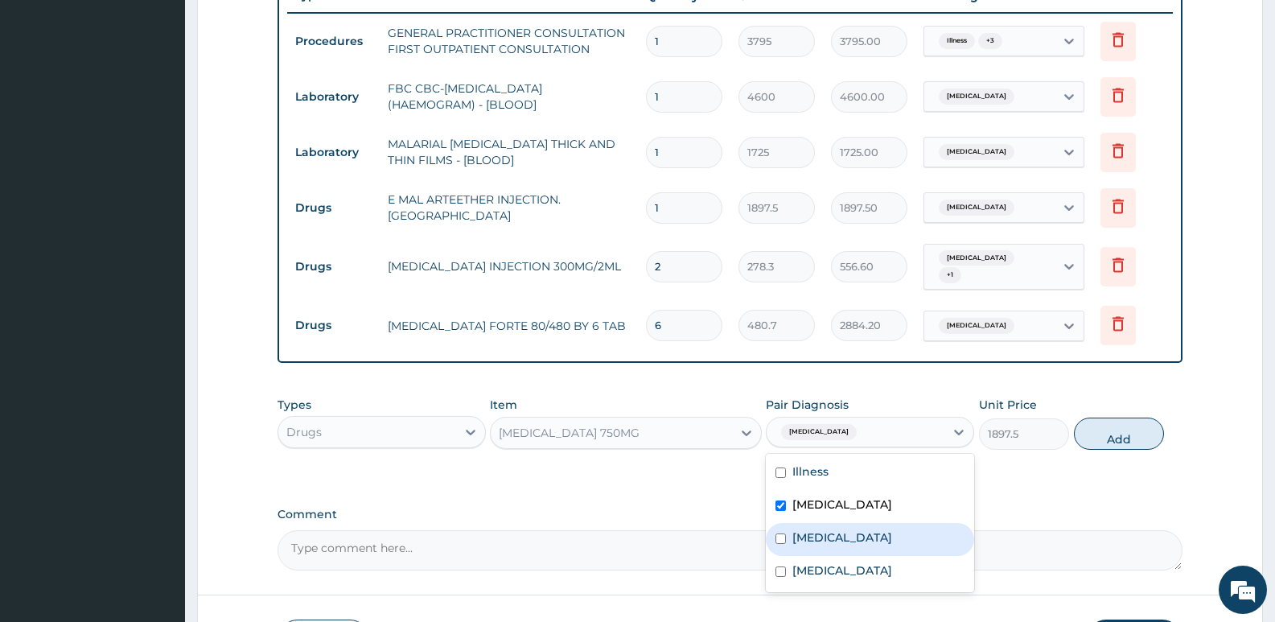
click at [849, 532] on div "Malaria" at bounding box center [870, 539] width 208 height 33
checkbox input "true"
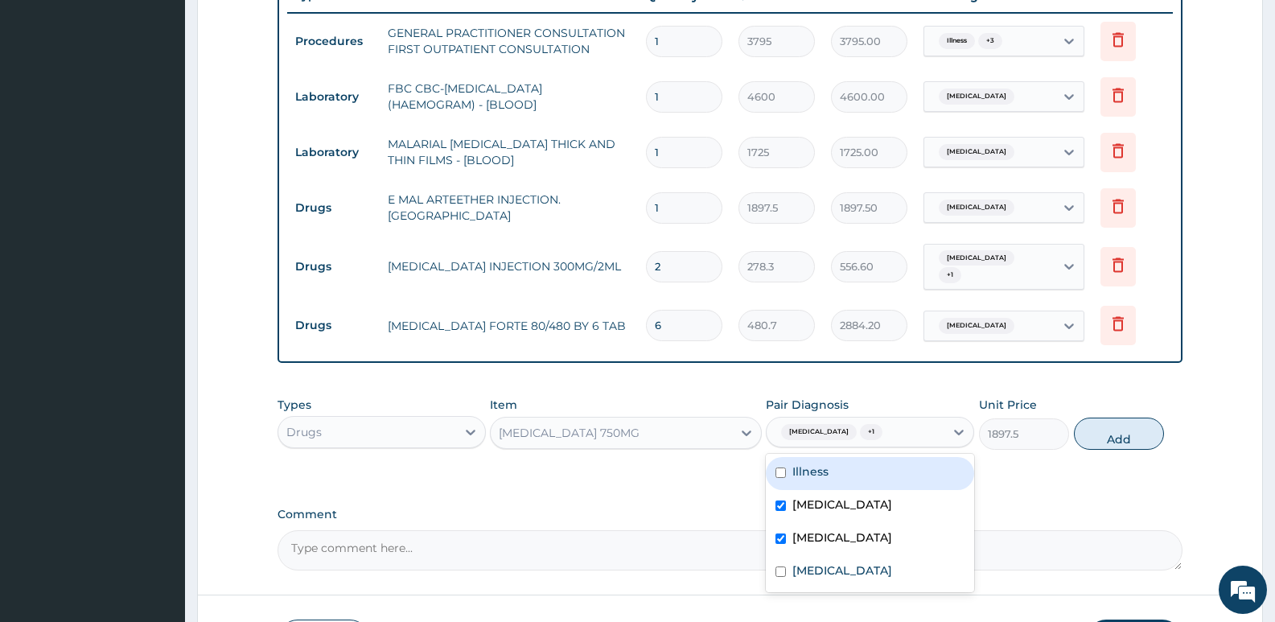
click at [893, 478] on div "Illness" at bounding box center [870, 473] width 208 height 33
checkbox input "true"
click at [1131, 425] on button "Add" at bounding box center [1119, 433] width 90 height 32
type input "0"
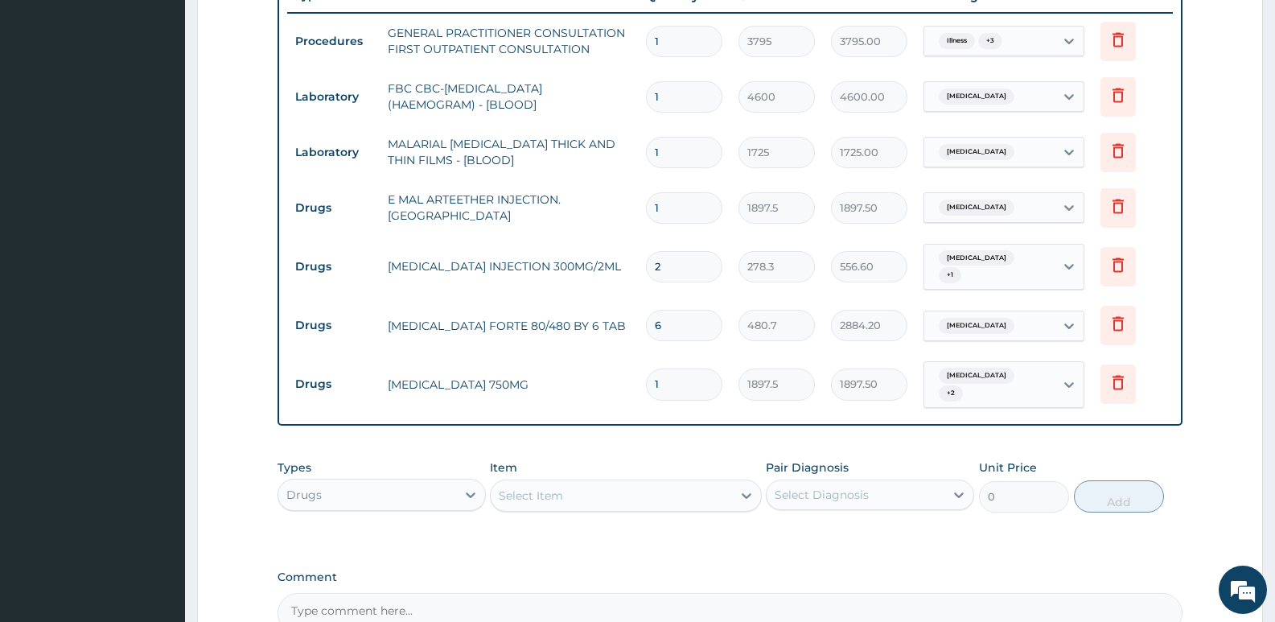
type input "10"
type input "18975.00"
type input "10"
click at [576, 377] on td "CEFUROXIME 750MG" at bounding box center [509, 384] width 258 height 32
click at [603, 483] on div "Select Item" at bounding box center [611, 496] width 241 height 26
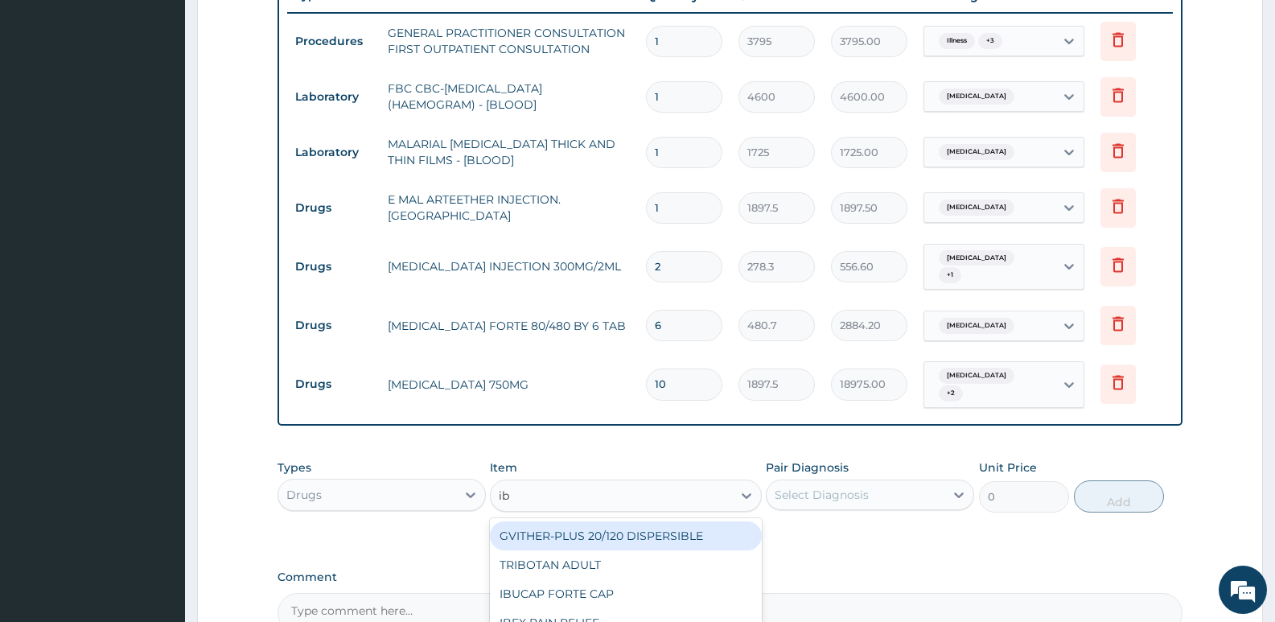
type input "ibu"
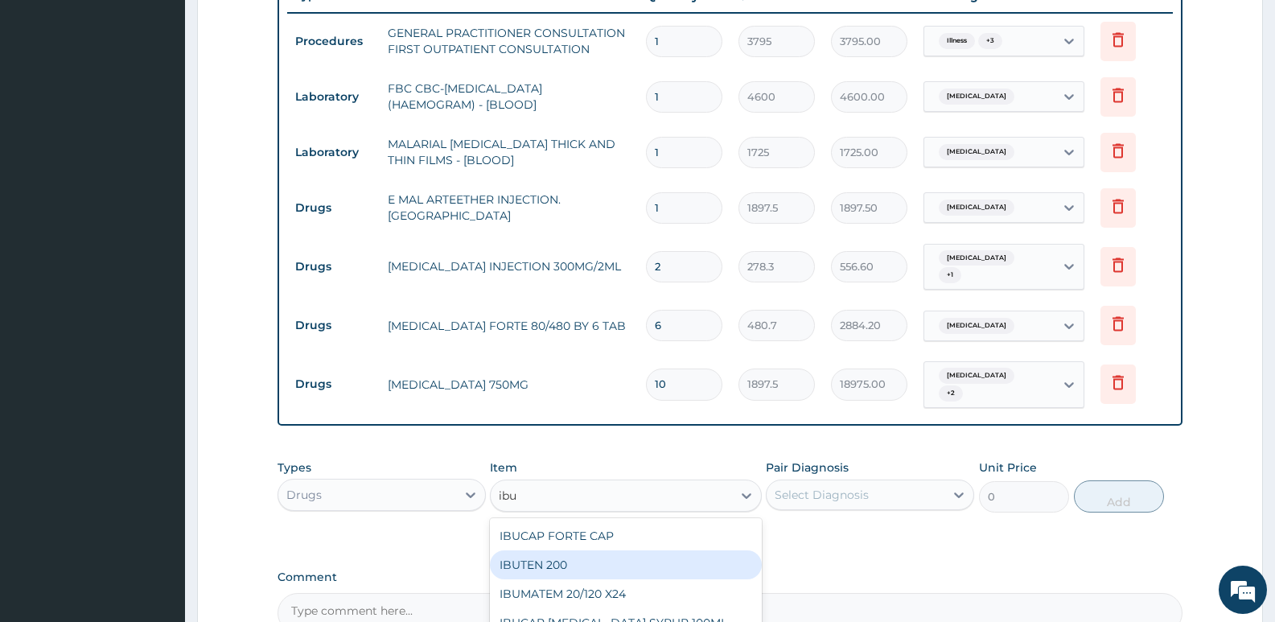
click at [578, 552] on div "IBUTEN 200" at bounding box center [625, 564] width 271 height 29
type input "88.55"
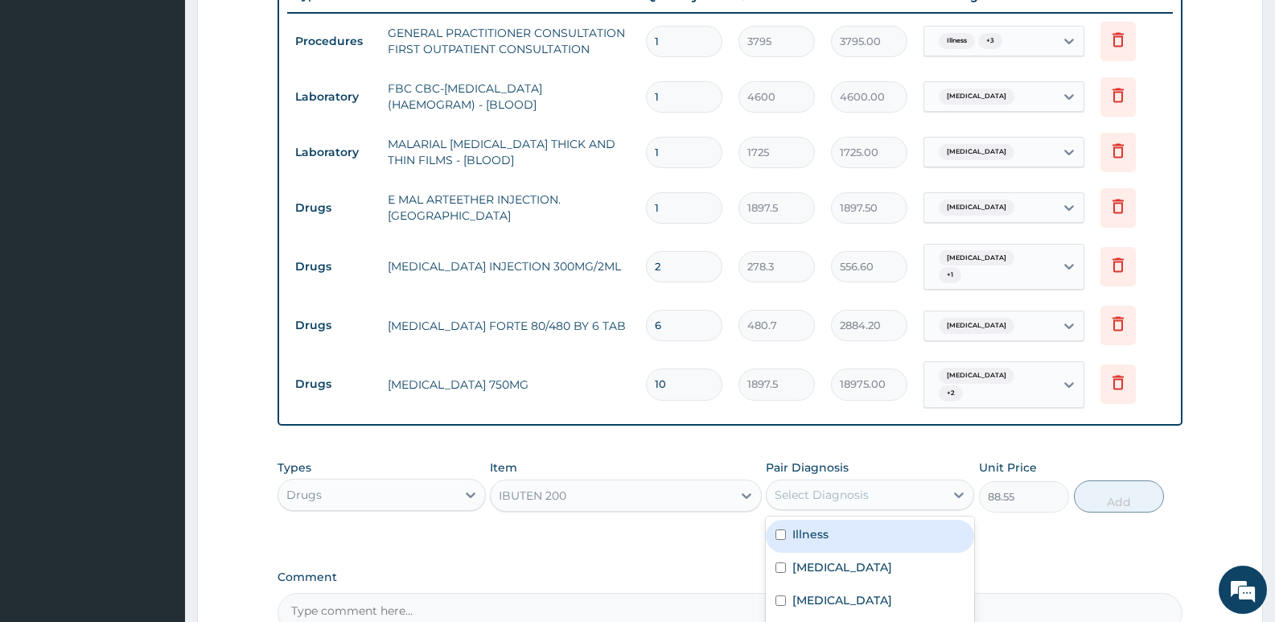
click at [812, 487] on div "Select Diagnosis" at bounding box center [822, 495] width 94 height 16
click at [838, 482] on div "Select Diagnosis" at bounding box center [856, 495] width 178 height 26
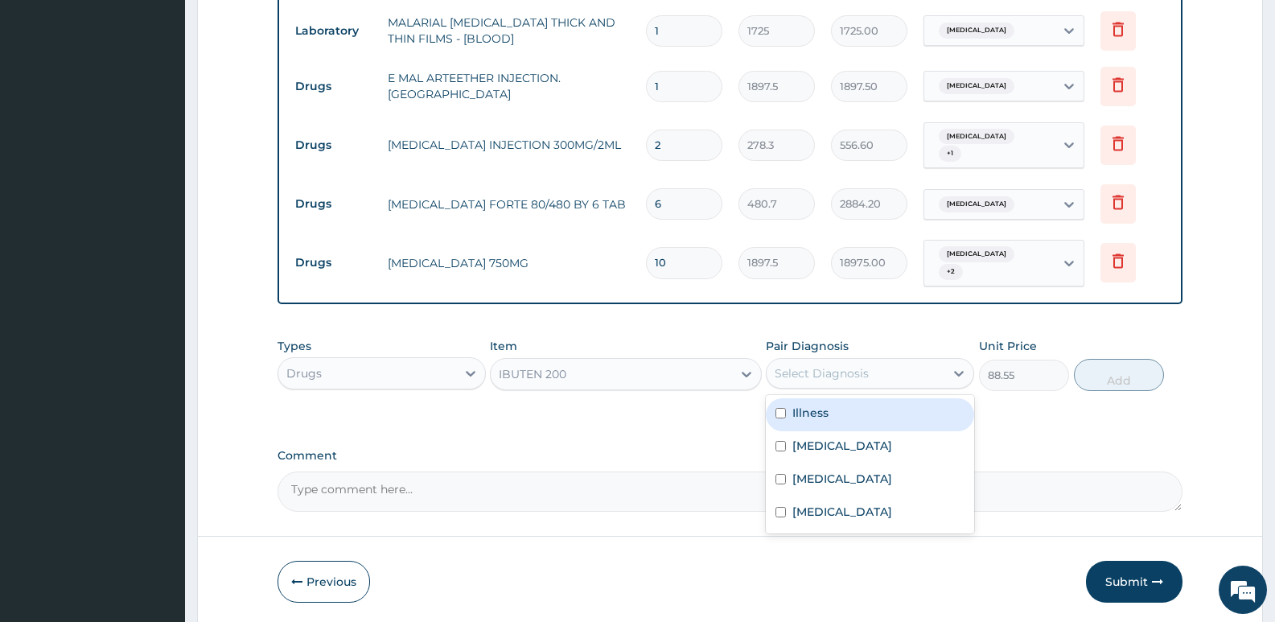
scroll to position [789, 0]
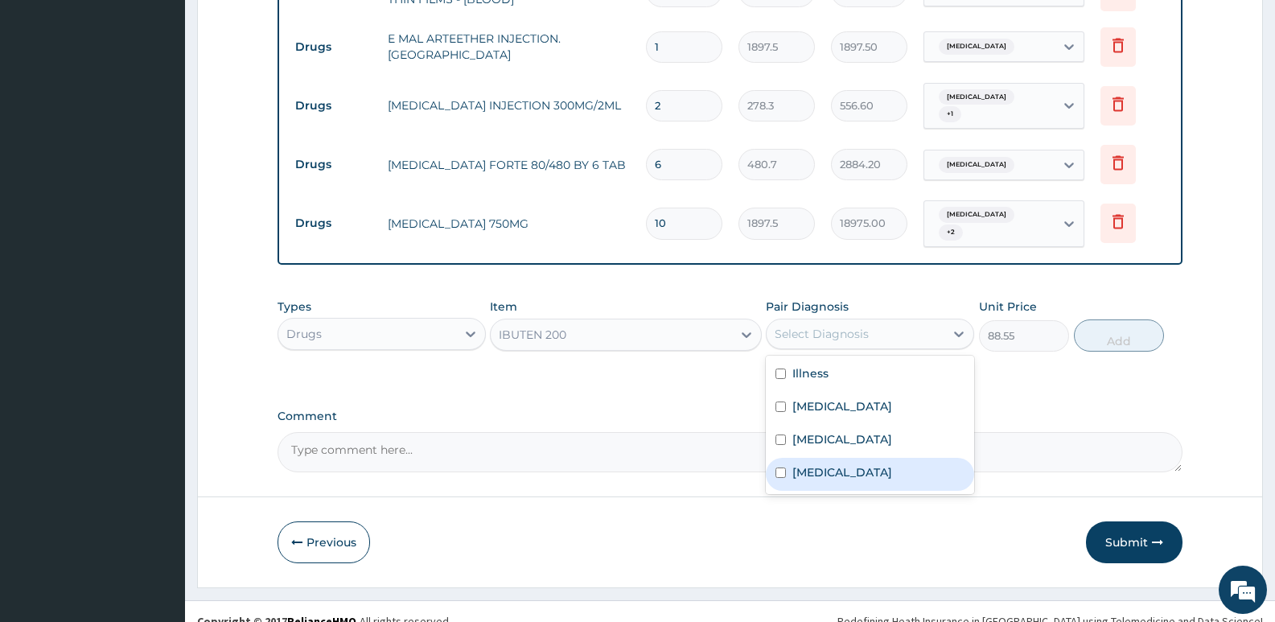
click at [857, 464] on label "Acute stress disorder" at bounding box center [842, 472] width 100 height 16
checkbox input "true"
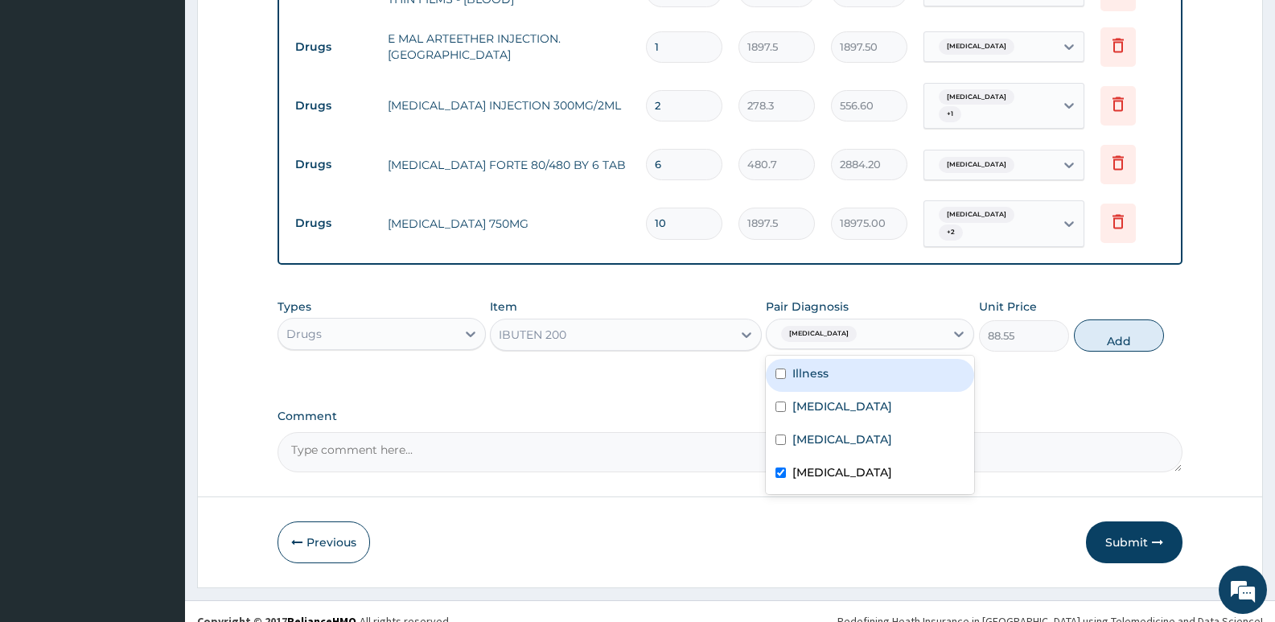
click at [855, 359] on div "Illness" at bounding box center [870, 375] width 208 height 33
checkbox input "true"
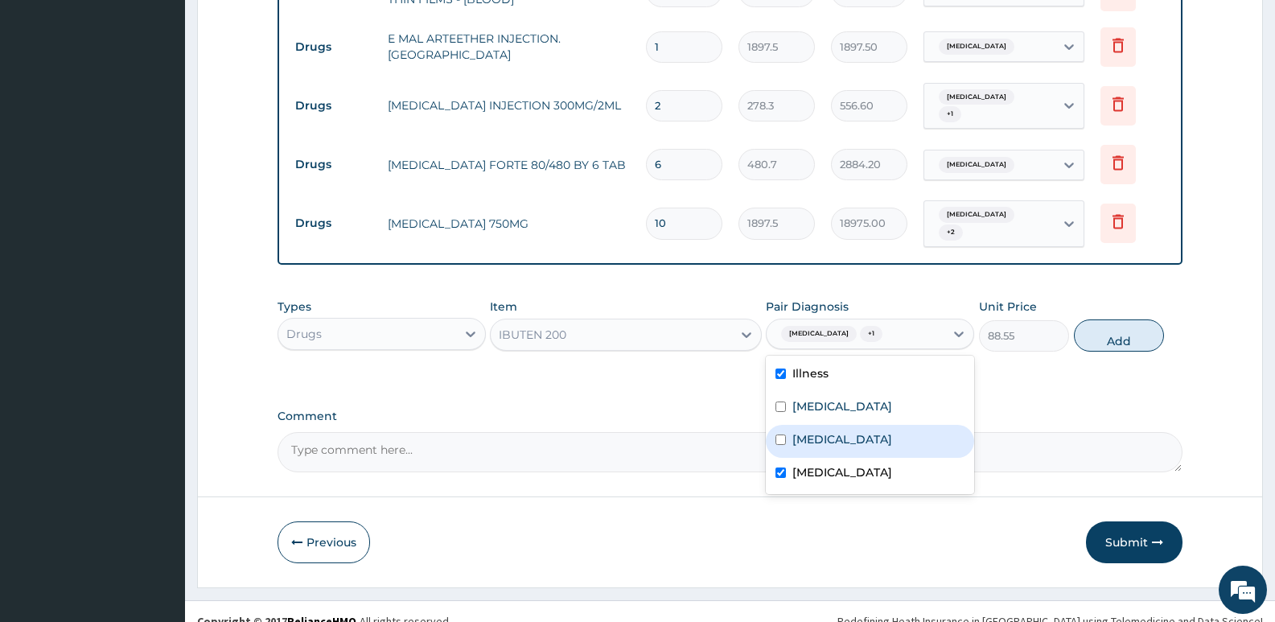
click at [831, 425] on div "Malaria" at bounding box center [870, 441] width 208 height 33
checkbox input "true"
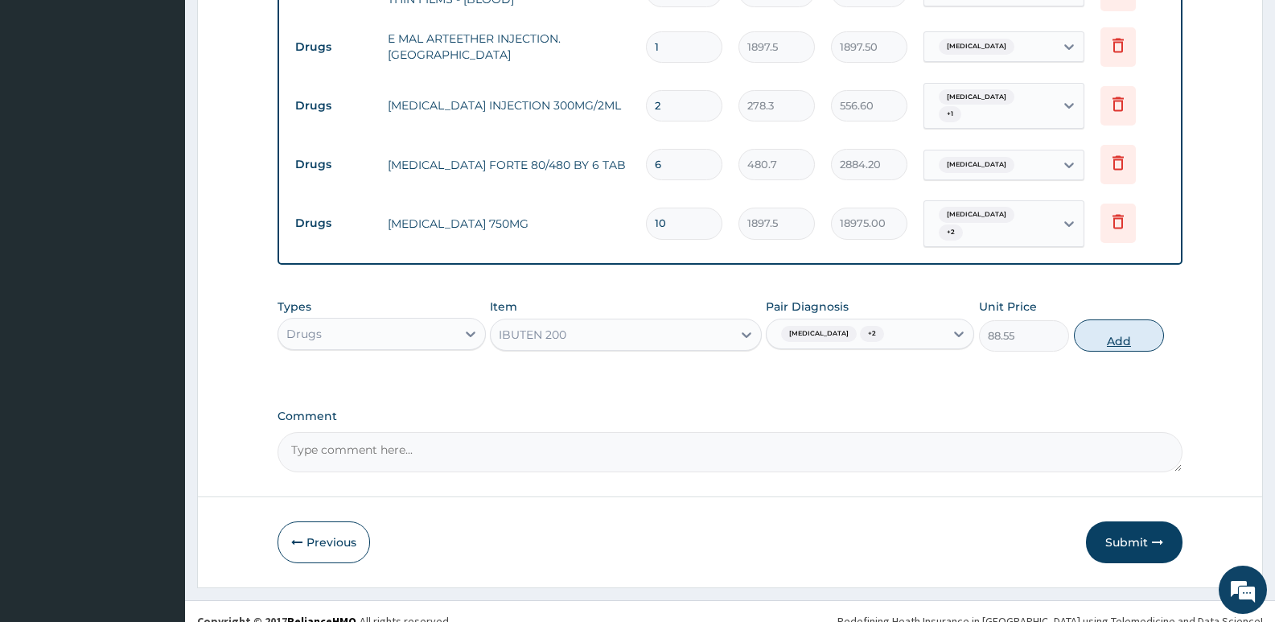
click at [1098, 319] on button "Add" at bounding box center [1119, 335] width 90 height 32
type input "0"
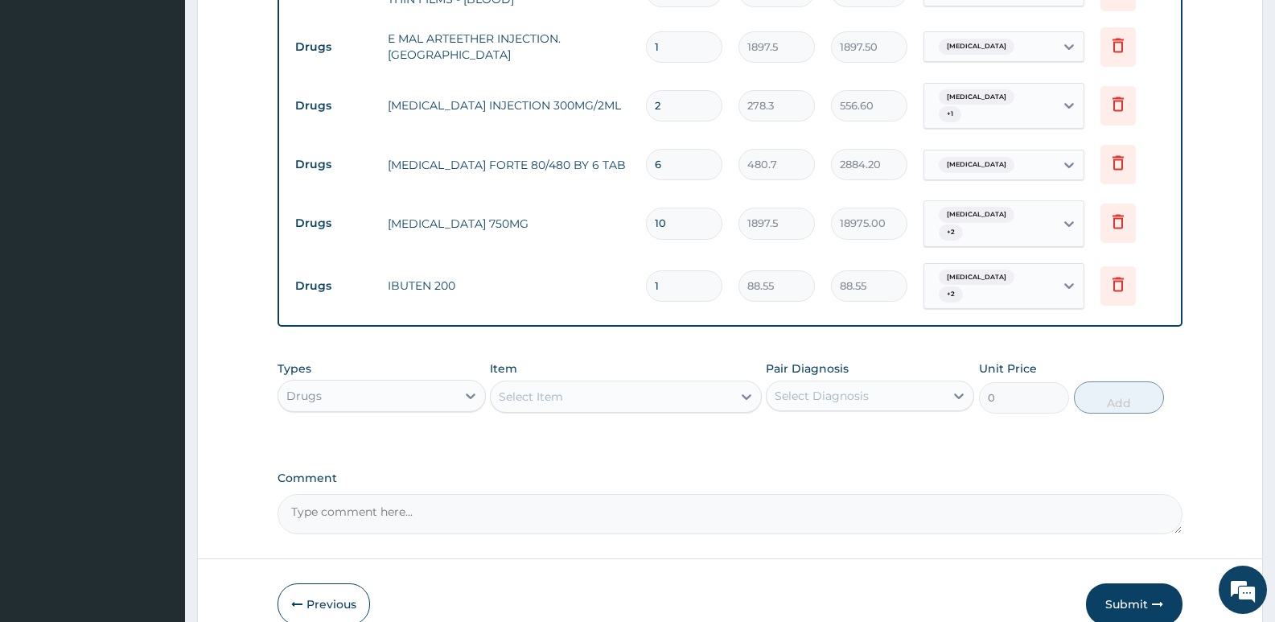
type input "18"
type input "1593.90"
type input "1"
type input "88.55"
type input "16"
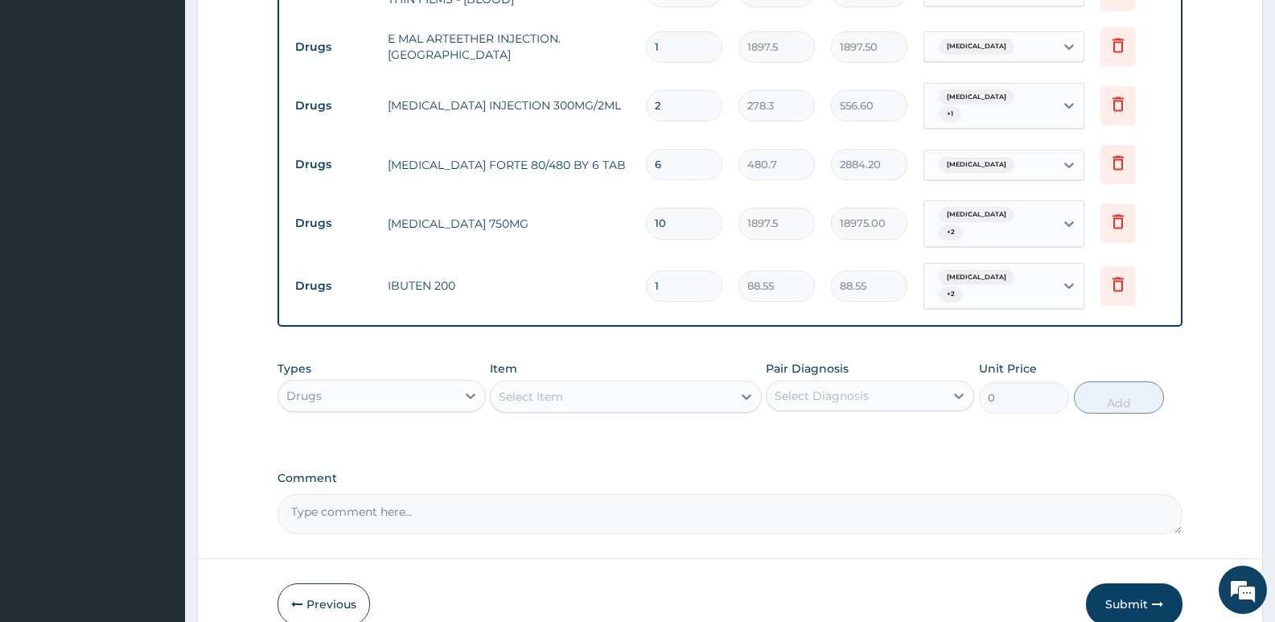
type input "1416.80"
type input "16"
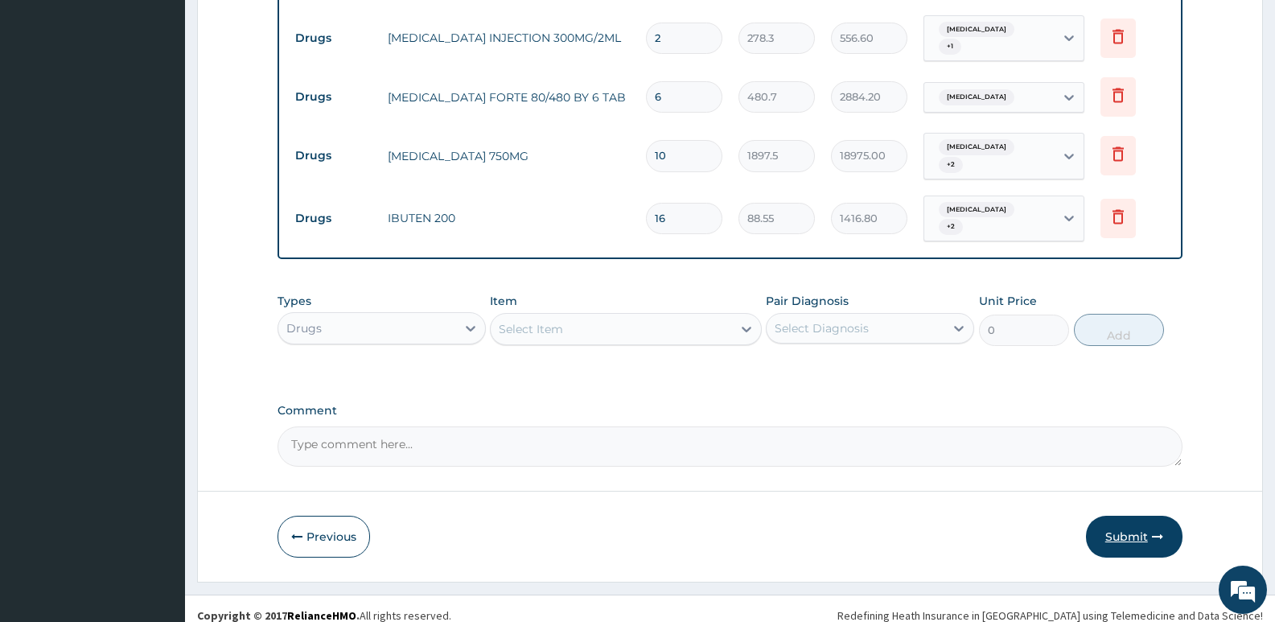
click at [1117, 527] on button "Submit" at bounding box center [1134, 537] width 97 height 42
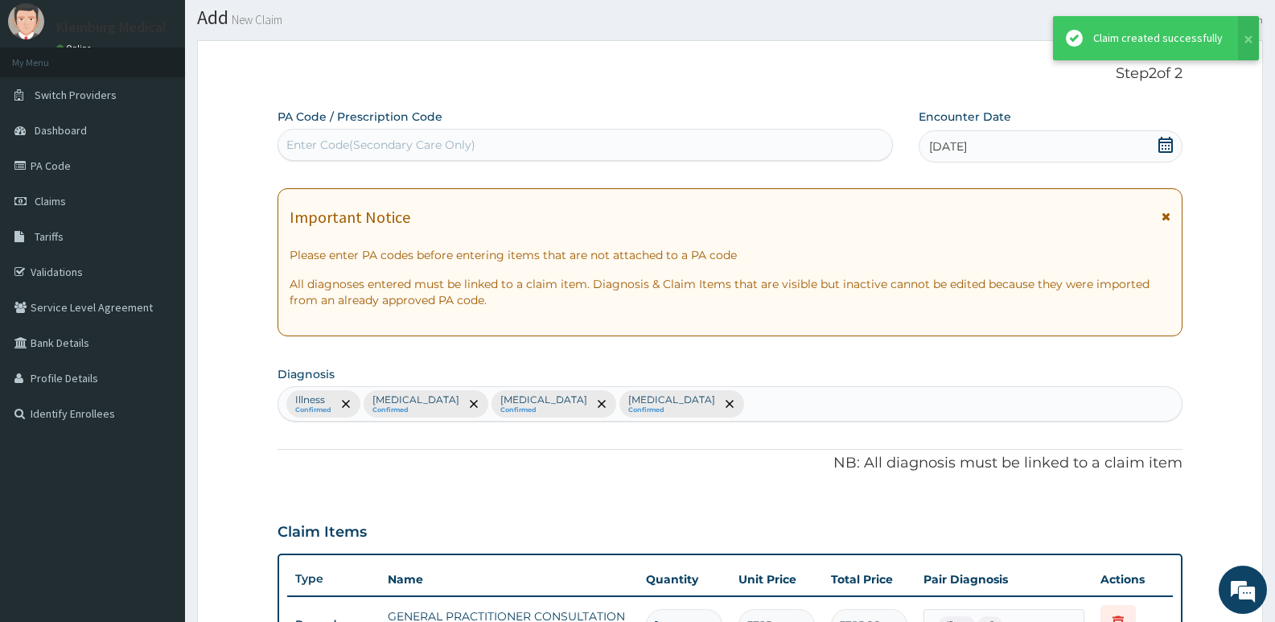
scroll to position [857, 0]
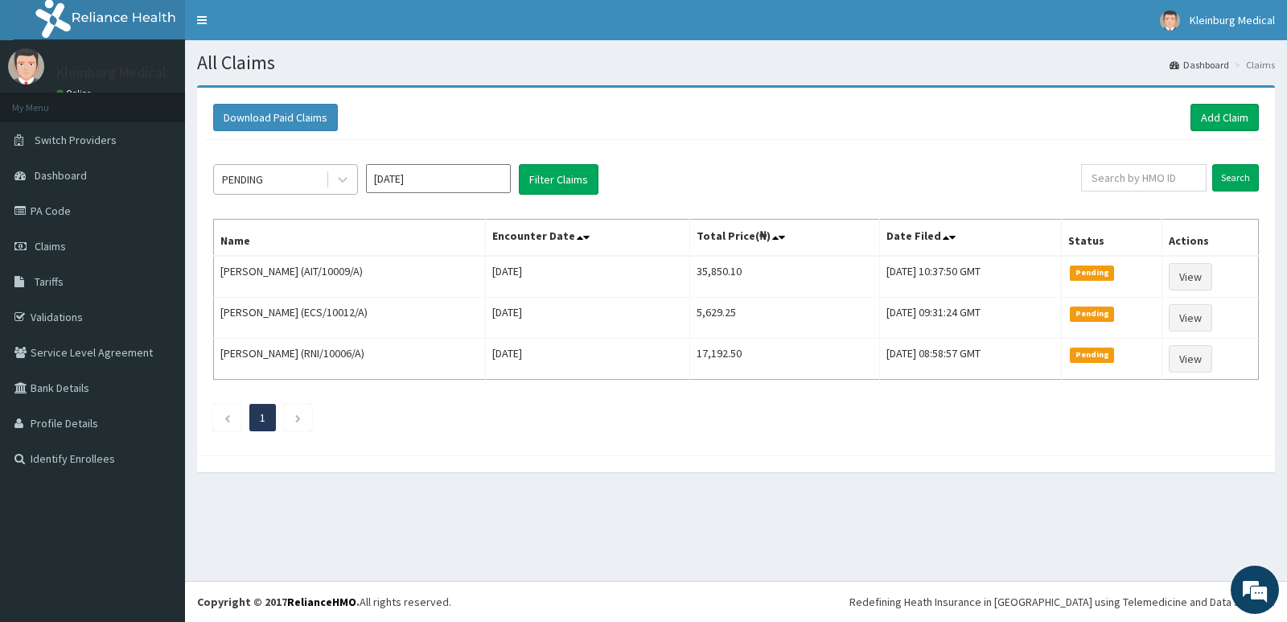
click at [245, 180] on div "PENDING" at bounding box center [242, 179] width 41 height 16
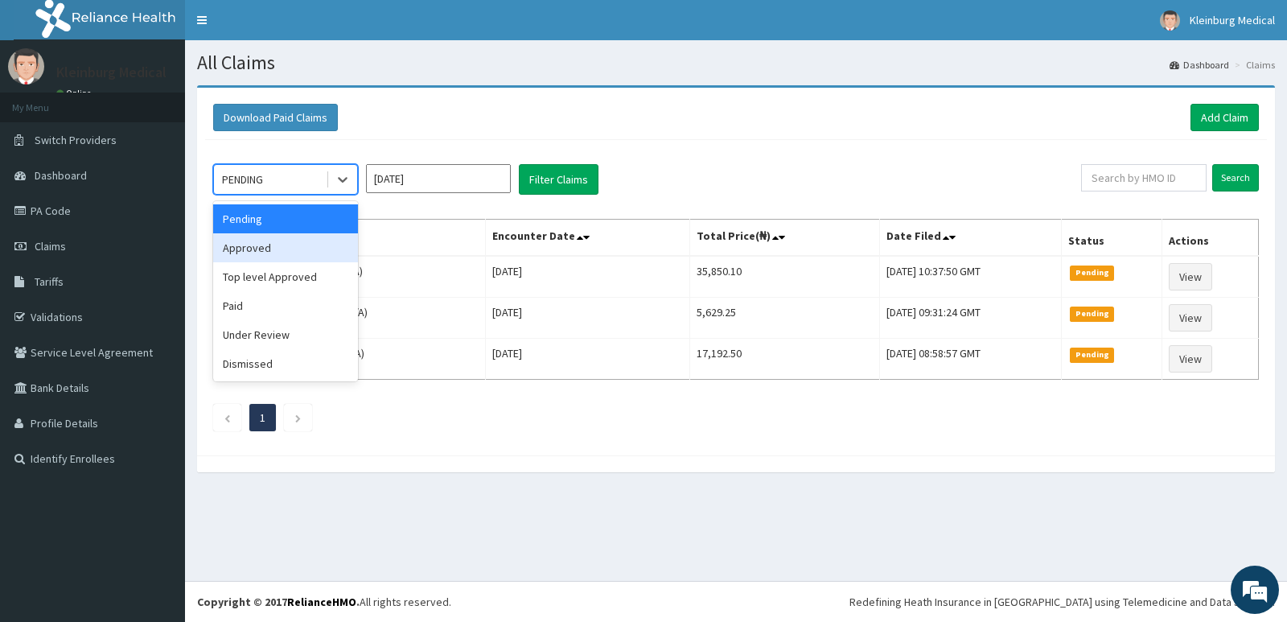
click at [259, 243] on div "Approved" at bounding box center [285, 247] width 145 height 29
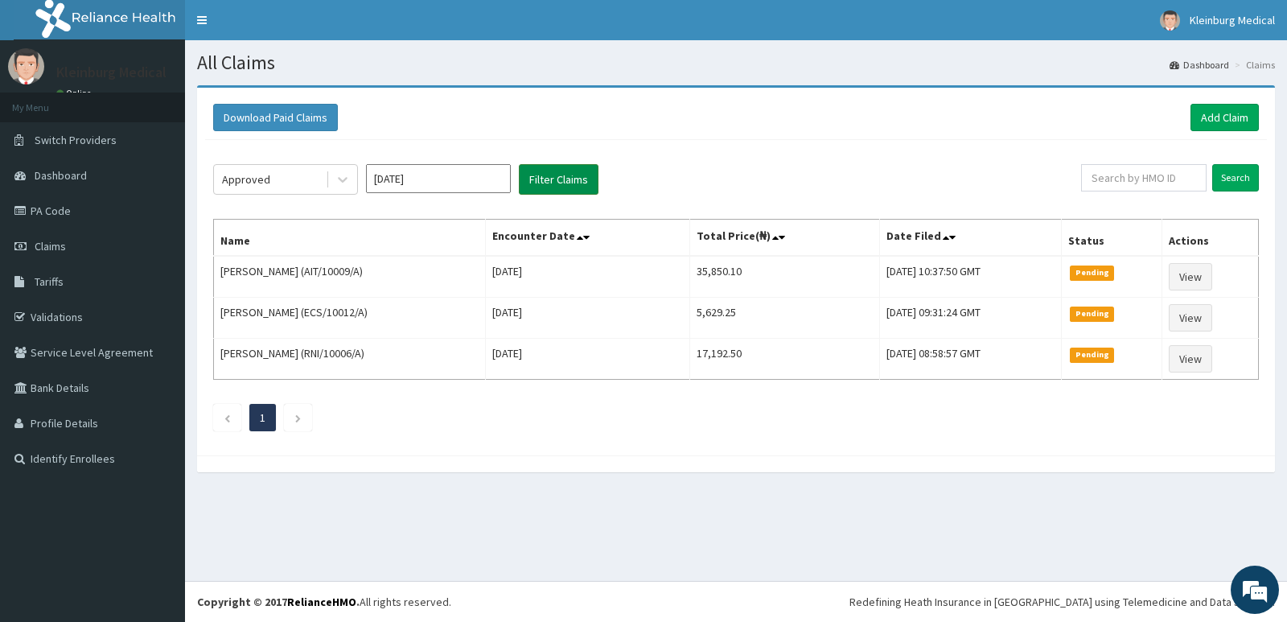
click at [538, 189] on button "Filter Claims" at bounding box center [559, 179] width 80 height 31
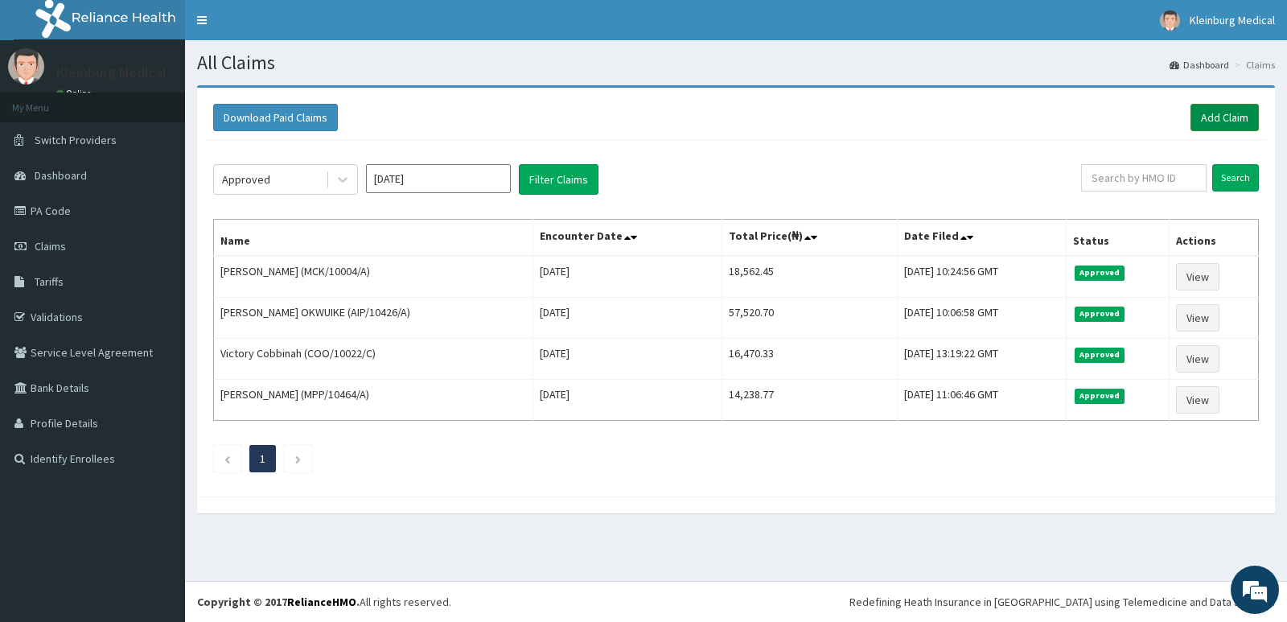
click at [1202, 117] on link "Add Claim" at bounding box center [1224, 117] width 68 height 27
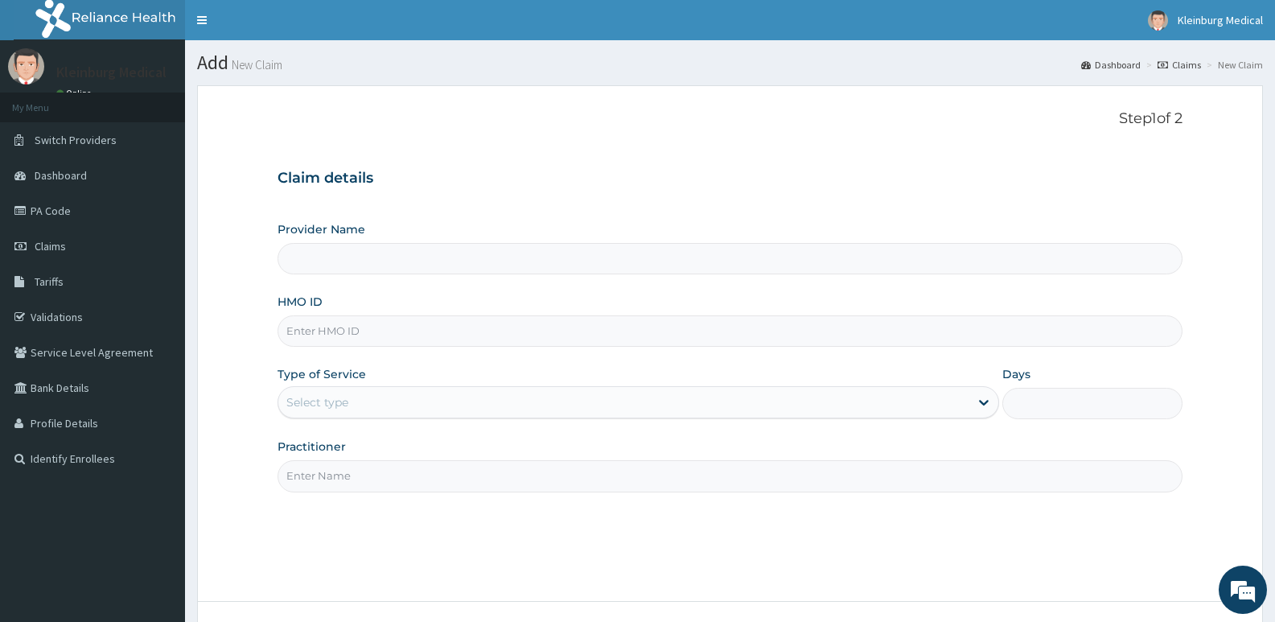
type input "KLEINBURG MEDICAL(dermatology and diagnostics)- [PERSON_NAME]"
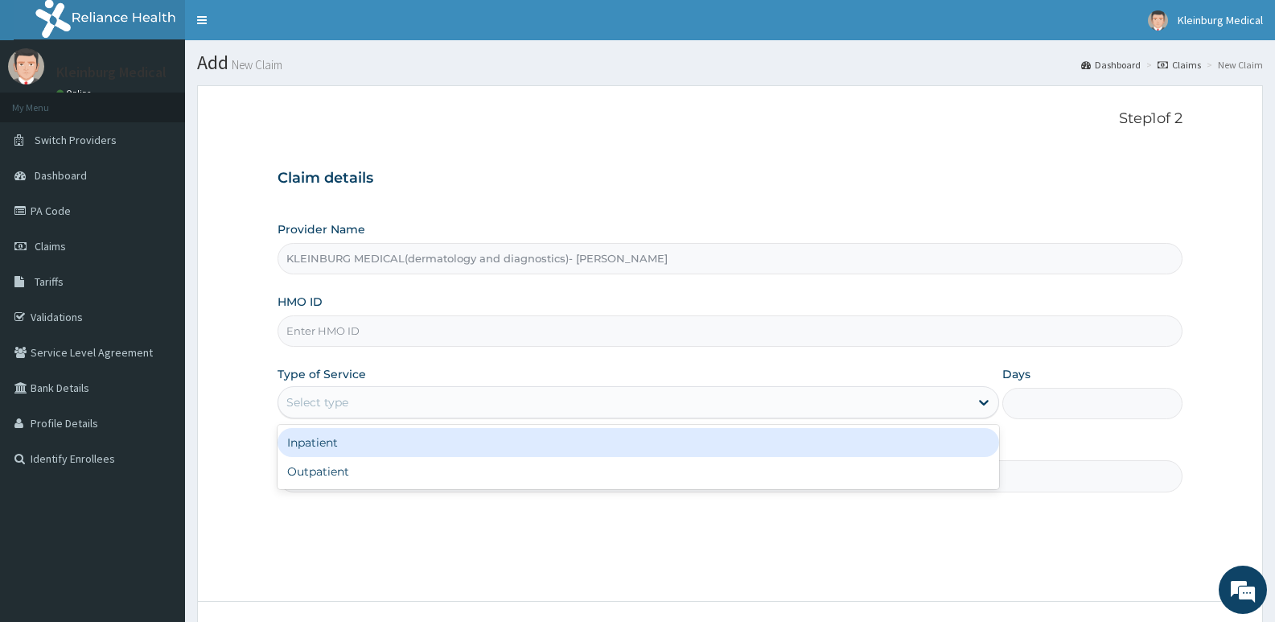
click at [462, 409] on div "Select type" at bounding box center [623, 402] width 690 height 26
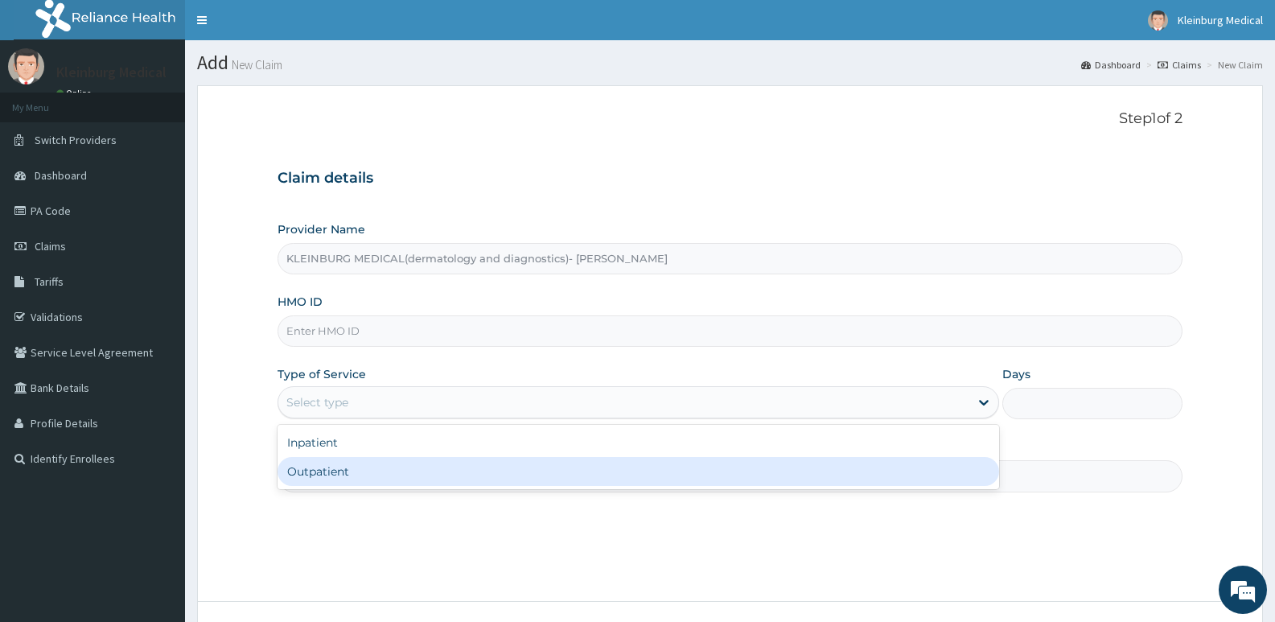
click at [384, 476] on div "Outpatient" at bounding box center [638, 471] width 721 height 29
type input "1"
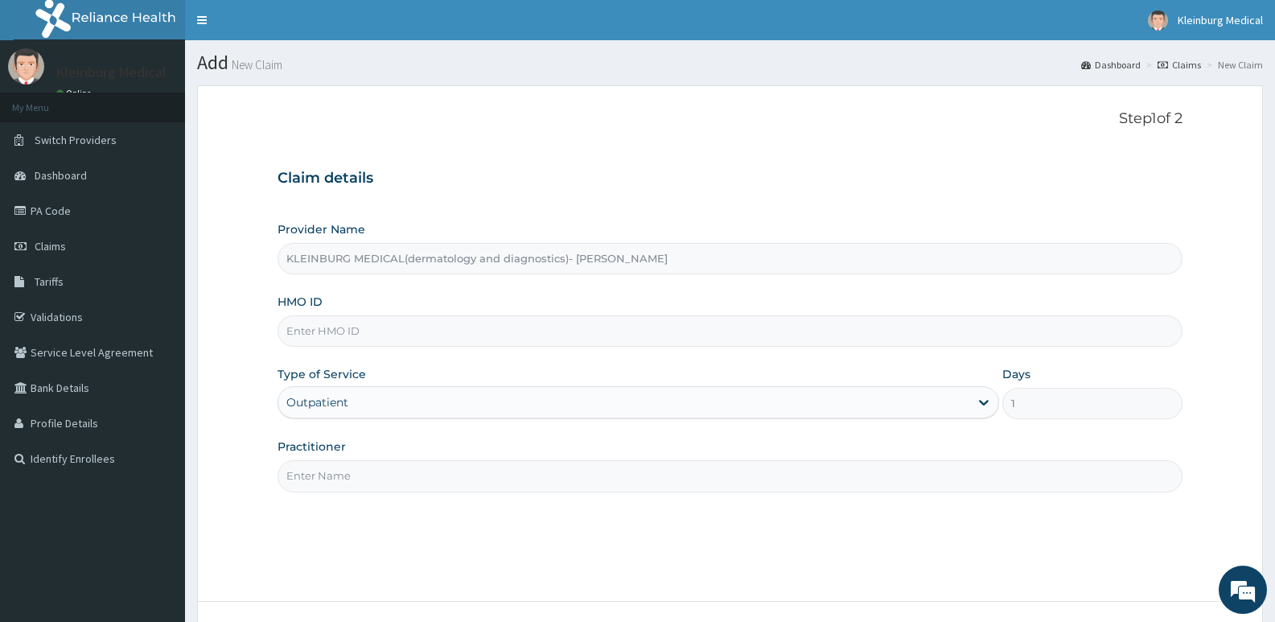
click at [384, 486] on input "Practitioner" at bounding box center [730, 475] width 905 height 31
paste input "PA/8FB0A0"
type input "PA/8FB0A0"
click at [421, 329] on input "HMO ID" at bounding box center [730, 330] width 905 height 31
paste input "UPS/10051/A"
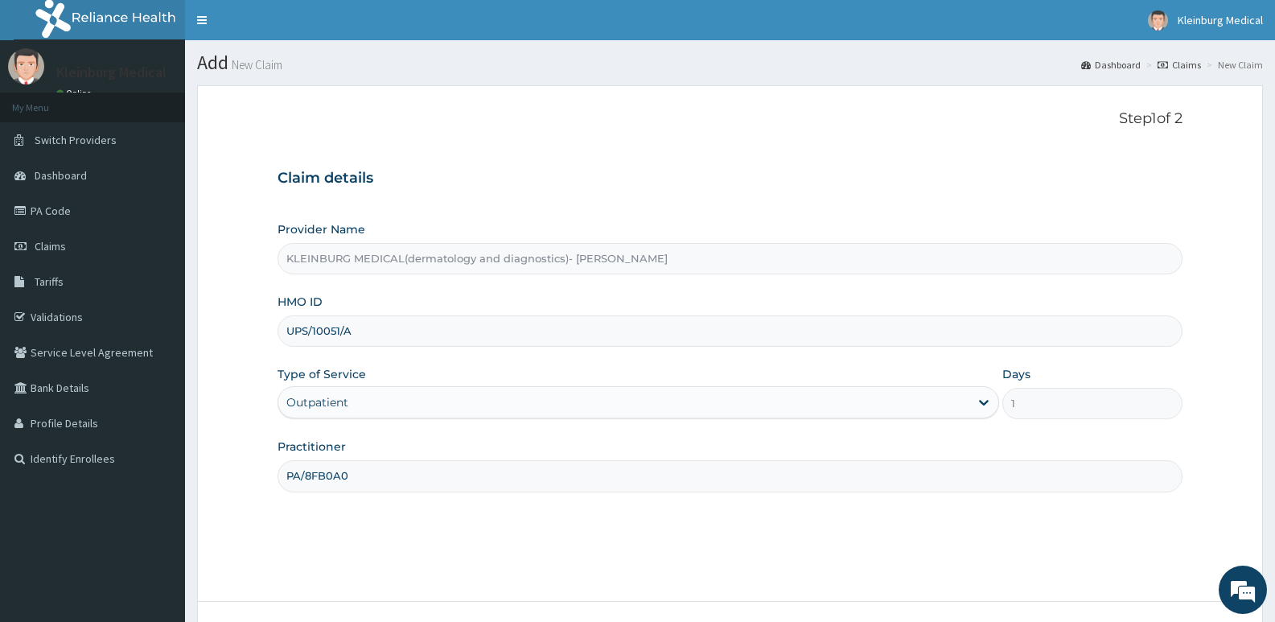
type input "UPS/10051/A"
drag, startPoint x: 370, startPoint y: 475, endPoint x: 269, endPoint y: 480, distance: 101.5
click at [269, 480] on form "Step 1 of 2 Claim details Provider Name KLEINBURG MEDICAL(dermatology and diagn…" at bounding box center [730, 388] width 1066 height 607
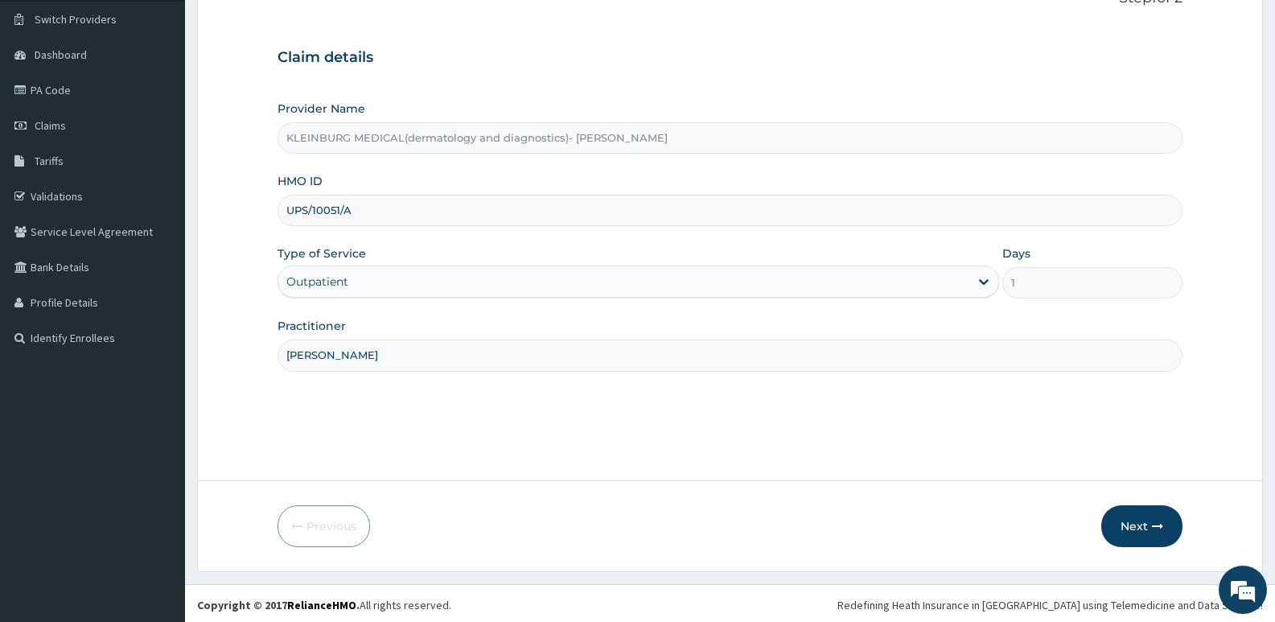
scroll to position [124, 0]
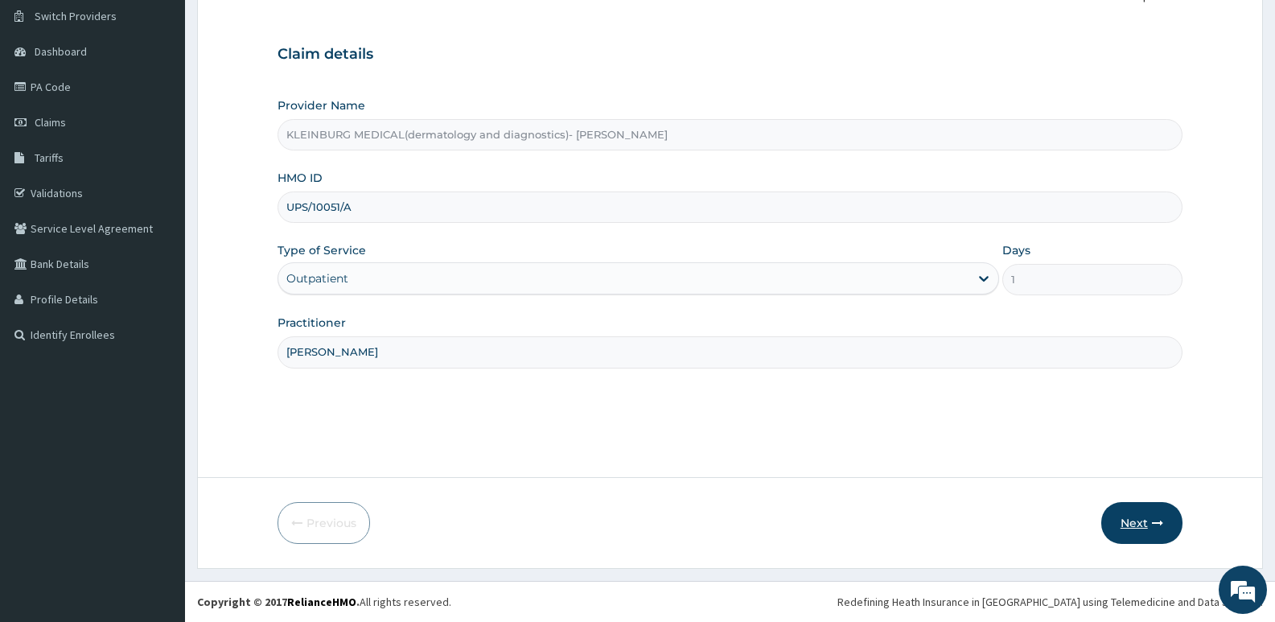
type input "[PERSON_NAME]"
click at [1124, 518] on button "Next" at bounding box center [1141, 523] width 81 height 42
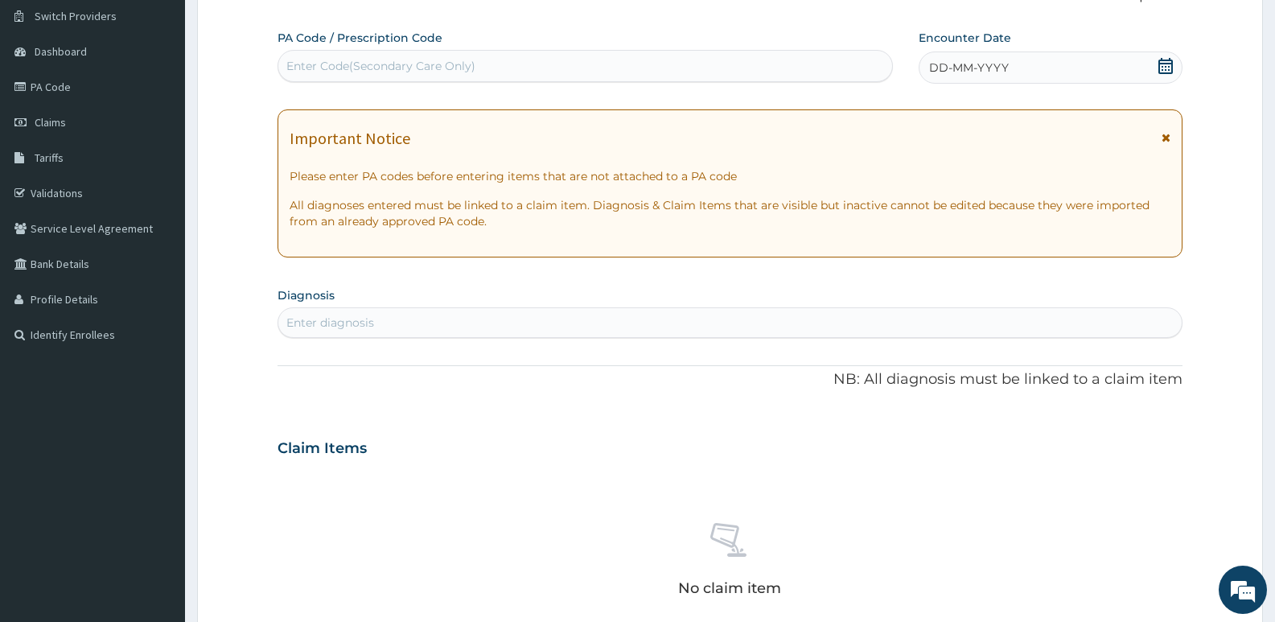
click at [393, 78] on div "Enter Code(Secondary Care Only)" at bounding box center [585, 66] width 614 height 26
paste input "PA/8FB0A0"
type input "PA/8FB0A0"
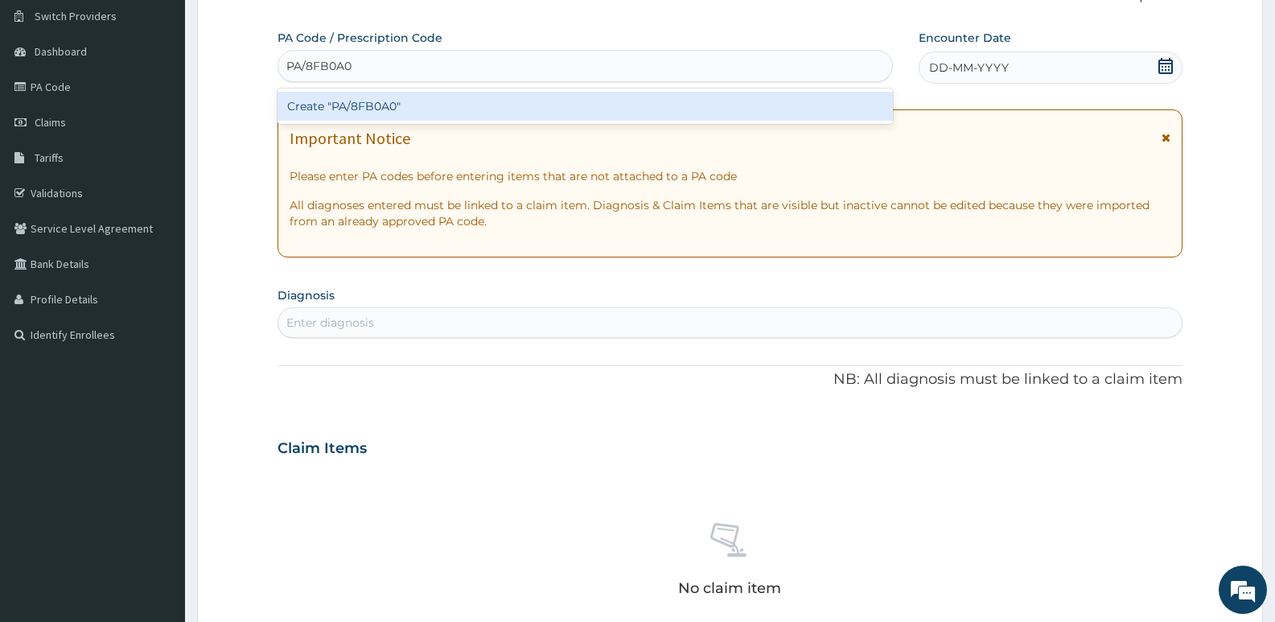
click at [423, 99] on div "Create "PA/8FB0A0"" at bounding box center [585, 106] width 615 height 29
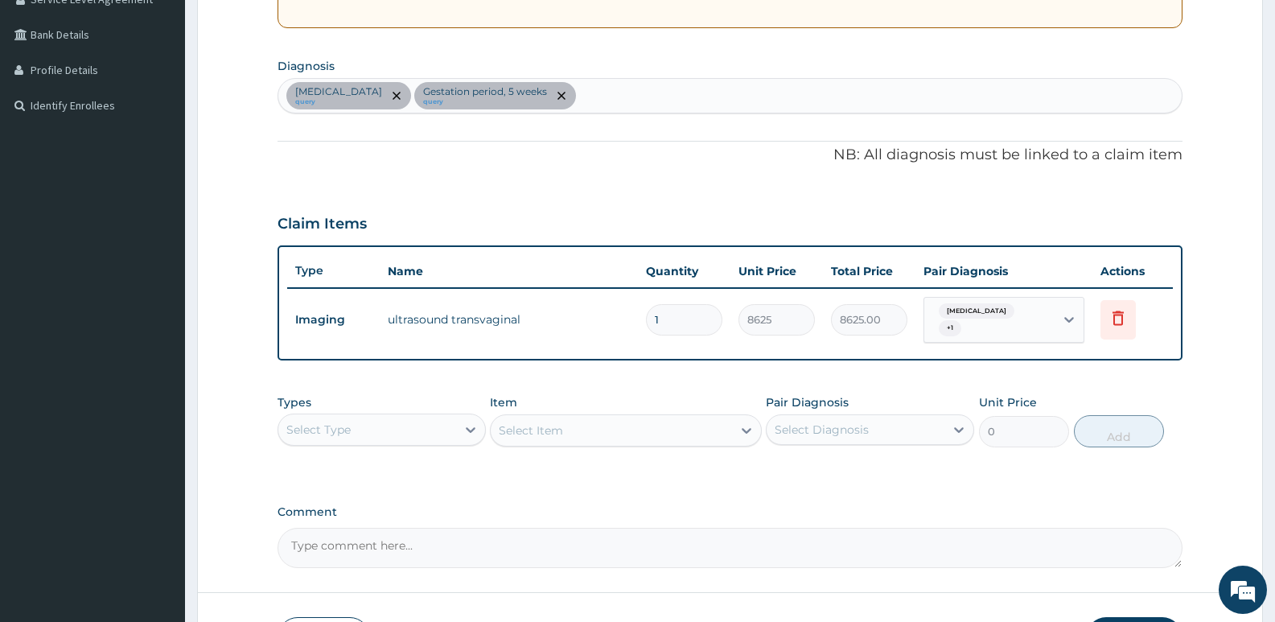
scroll to position [462, 0]
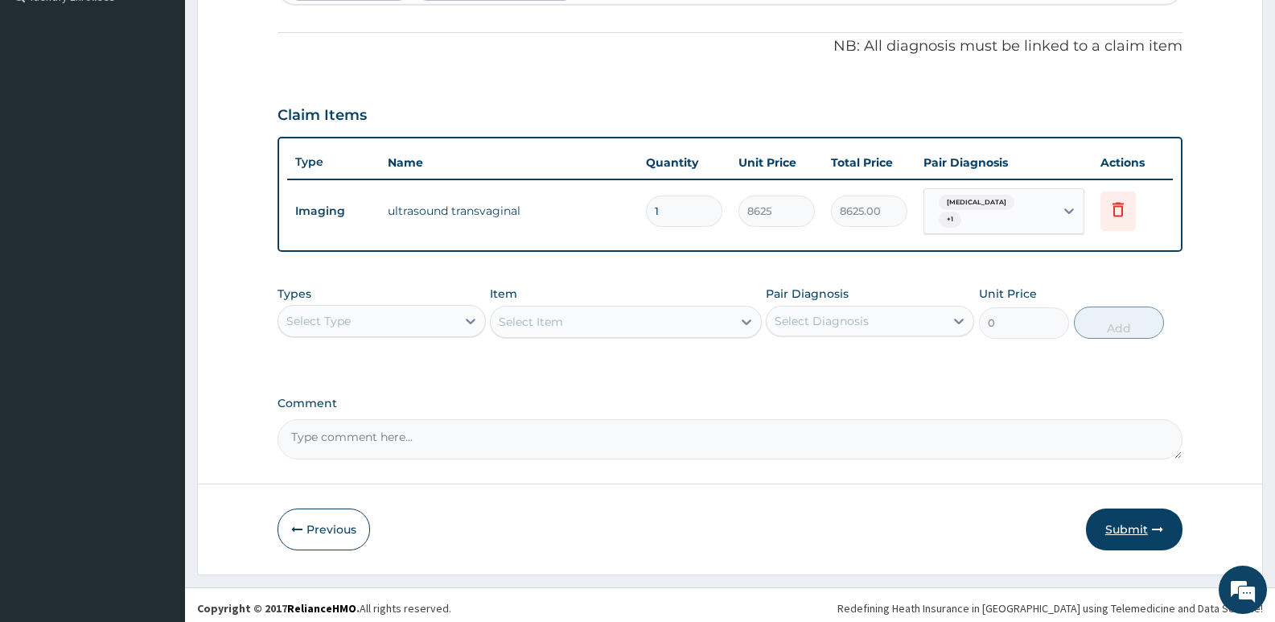
click at [1115, 535] on button "Submit" at bounding box center [1134, 529] width 97 height 42
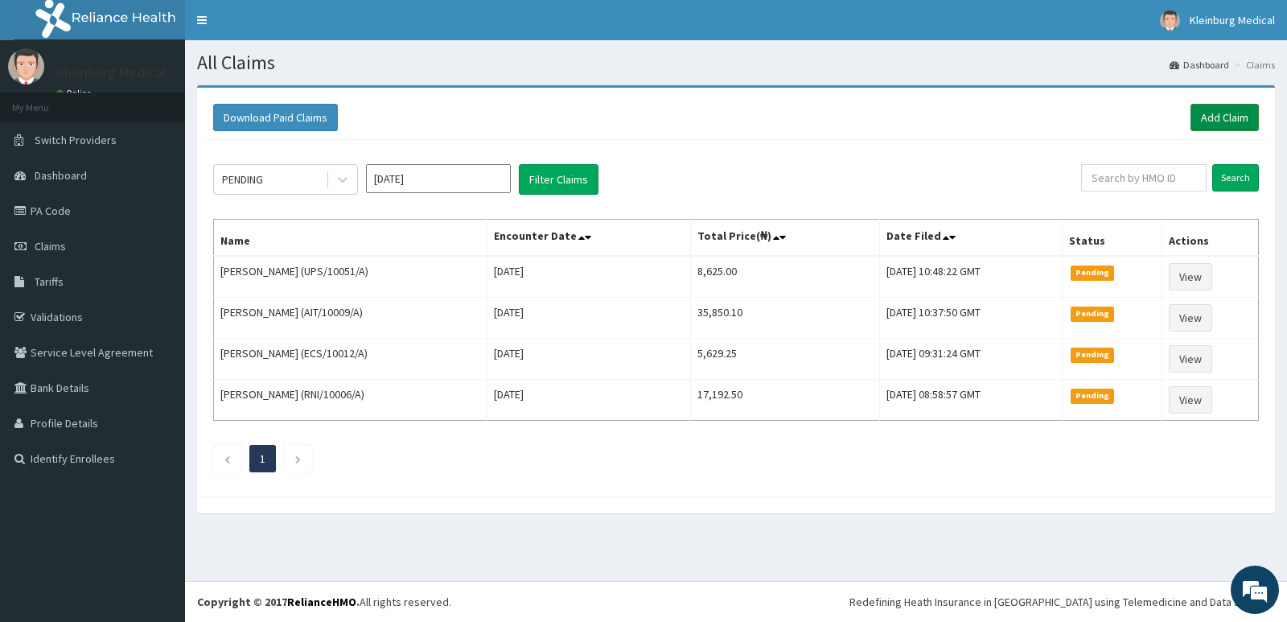
click at [1211, 117] on link "Add Claim" at bounding box center [1224, 117] width 68 height 27
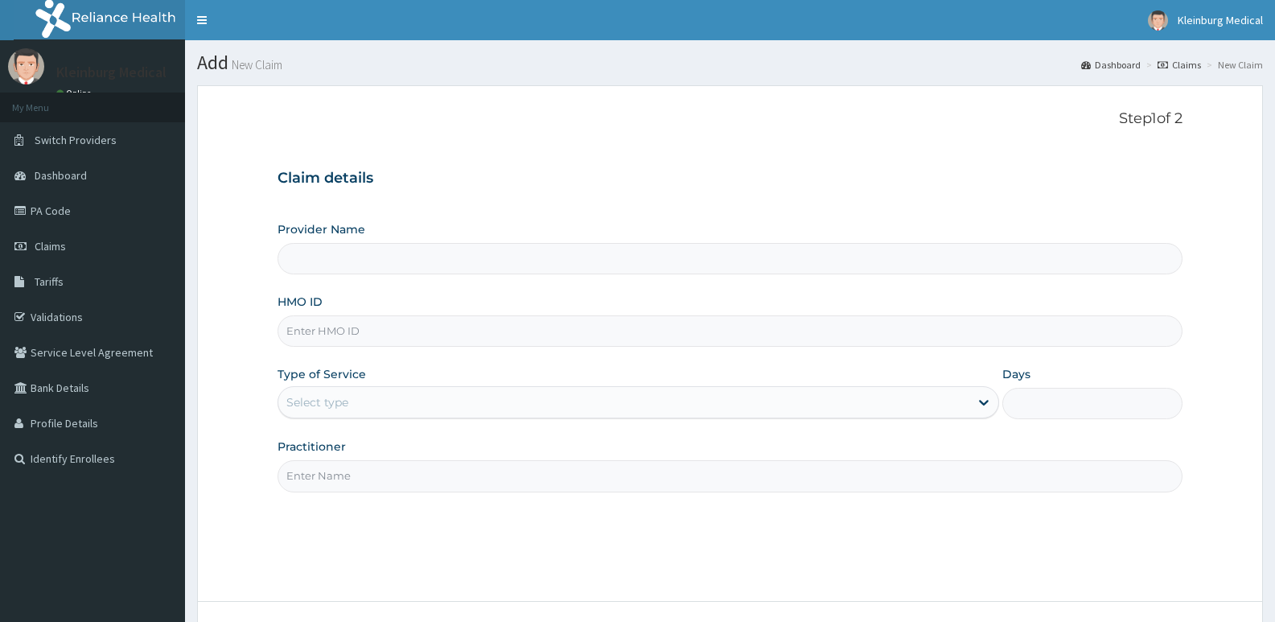
drag, startPoint x: 0, startPoint y: 0, endPoint x: 382, endPoint y: 337, distance: 509.5
click at [382, 337] on input "HMO ID" at bounding box center [730, 330] width 905 height 31
paste input "UPS/10051/A"
type input "UPS/10051/A"
type input "KLEINBURG MEDICAL(dermatology and diagnostics)- [PERSON_NAME]"
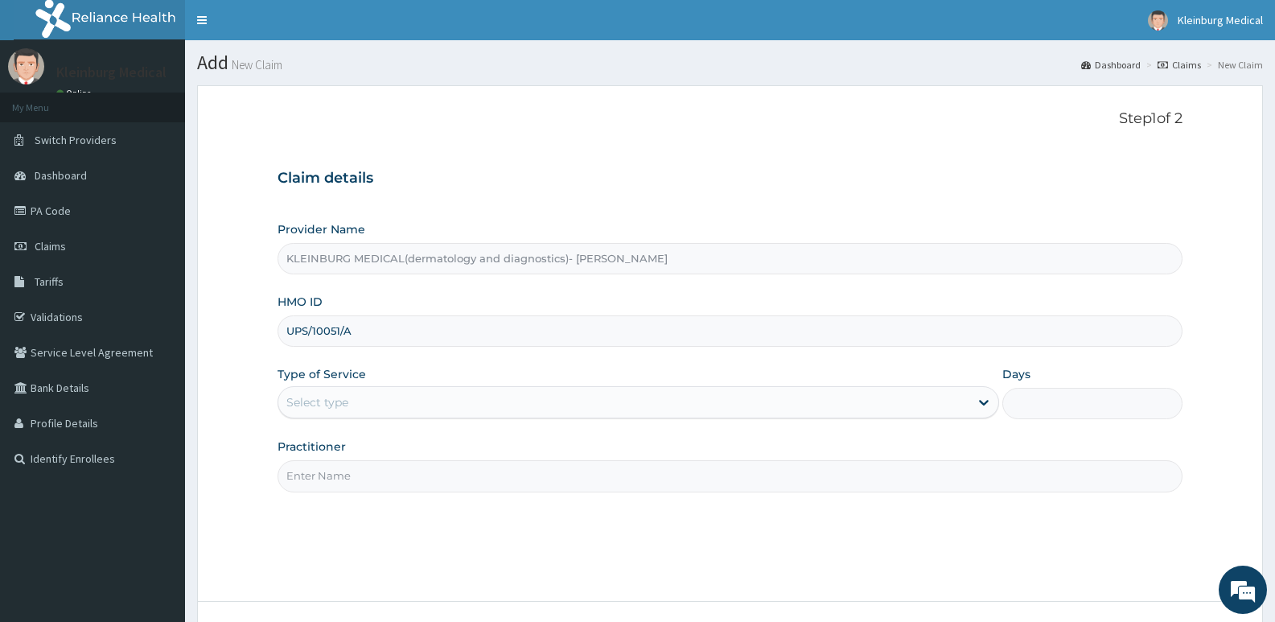
type input "UPS/10051/A"
click at [370, 471] on input "Practitioner" at bounding box center [730, 475] width 905 height 31
type input "[PERSON_NAME]"
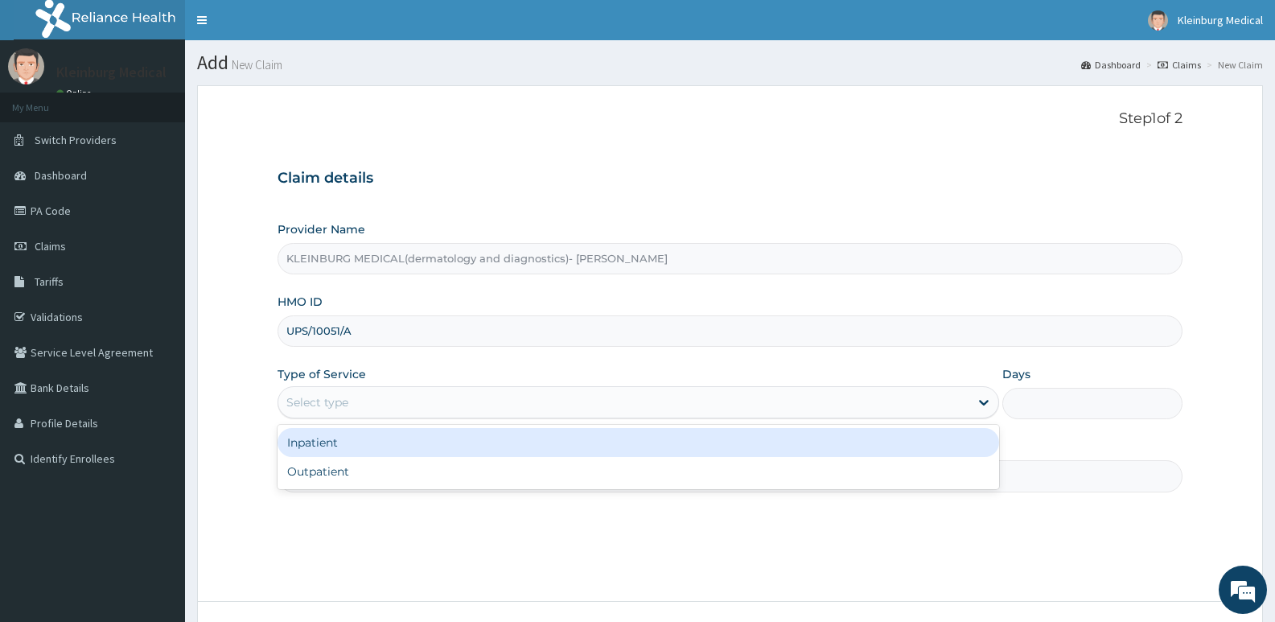
click at [438, 398] on div "Select type" at bounding box center [623, 402] width 690 height 26
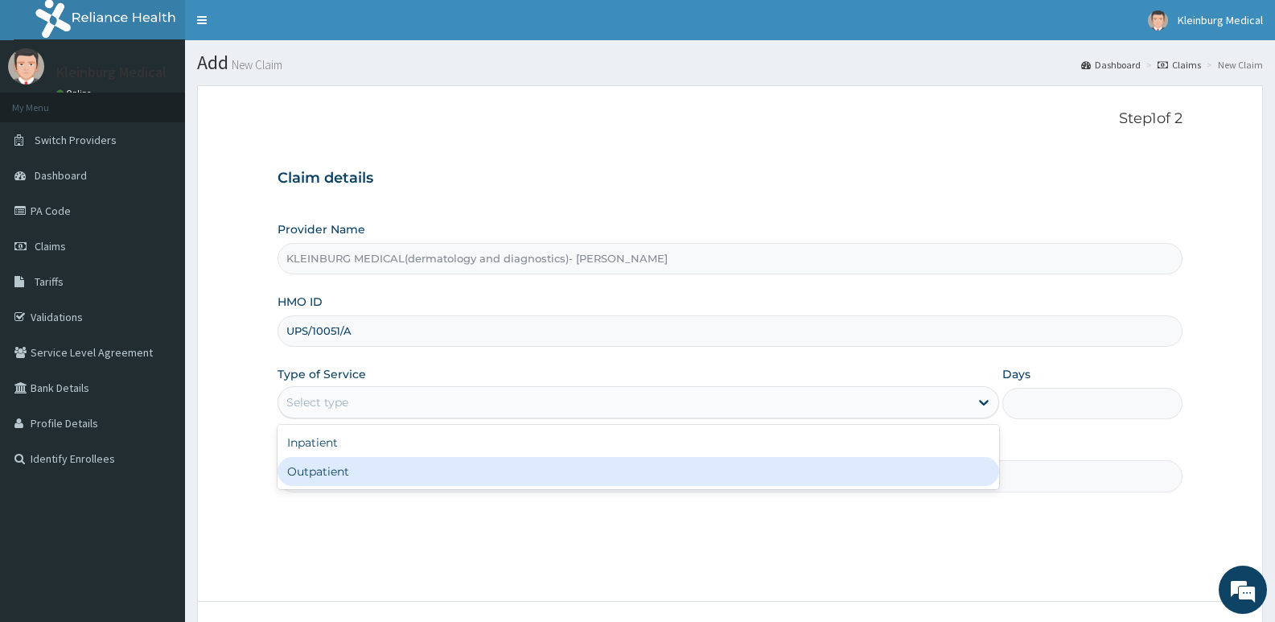
click at [430, 471] on div "Outpatient" at bounding box center [638, 471] width 721 height 29
type input "1"
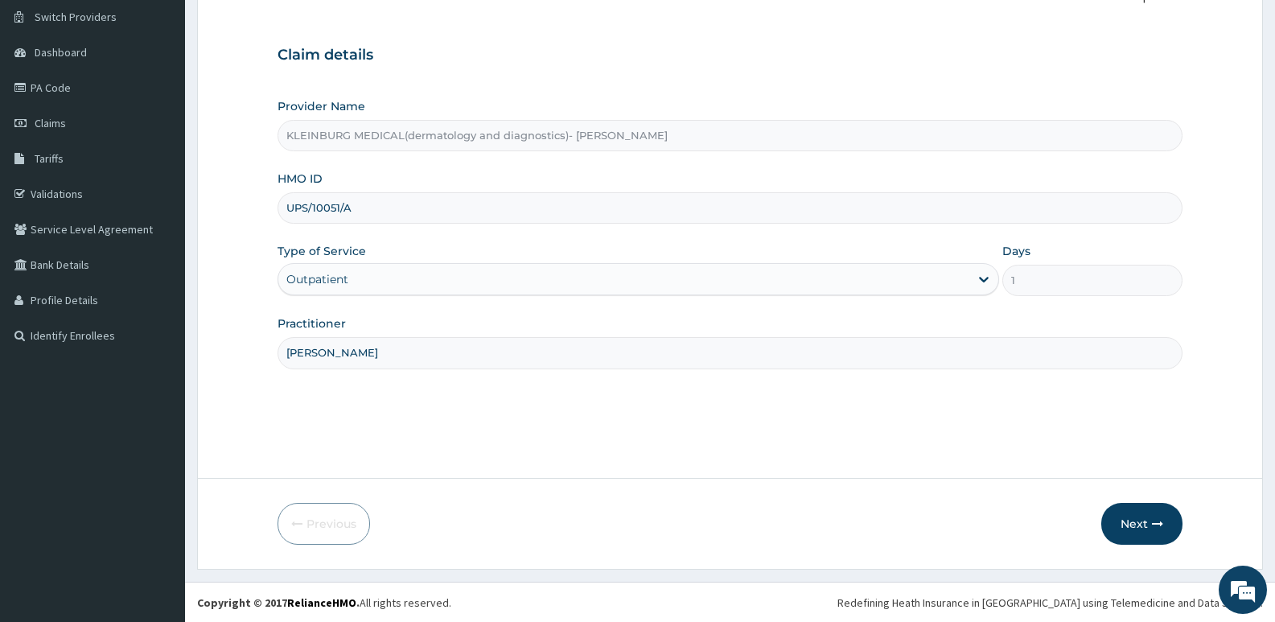
scroll to position [124, 0]
click at [1124, 519] on button "Next" at bounding box center [1141, 523] width 81 height 42
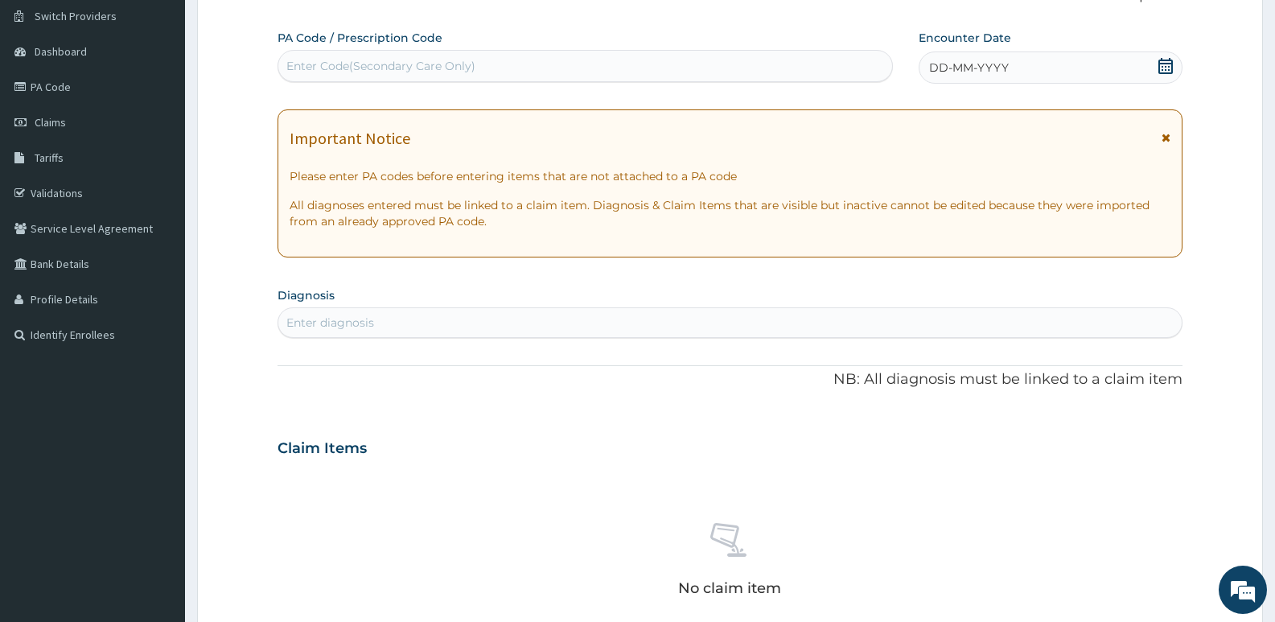
scroll to position [0, 0]
click at [424, 71] on div "Enter Code(Secondary Care Only)" at bounding box center [380, 66] width 189 height 16
paste input "PA/1440FE"
type input "PA/1440FE"
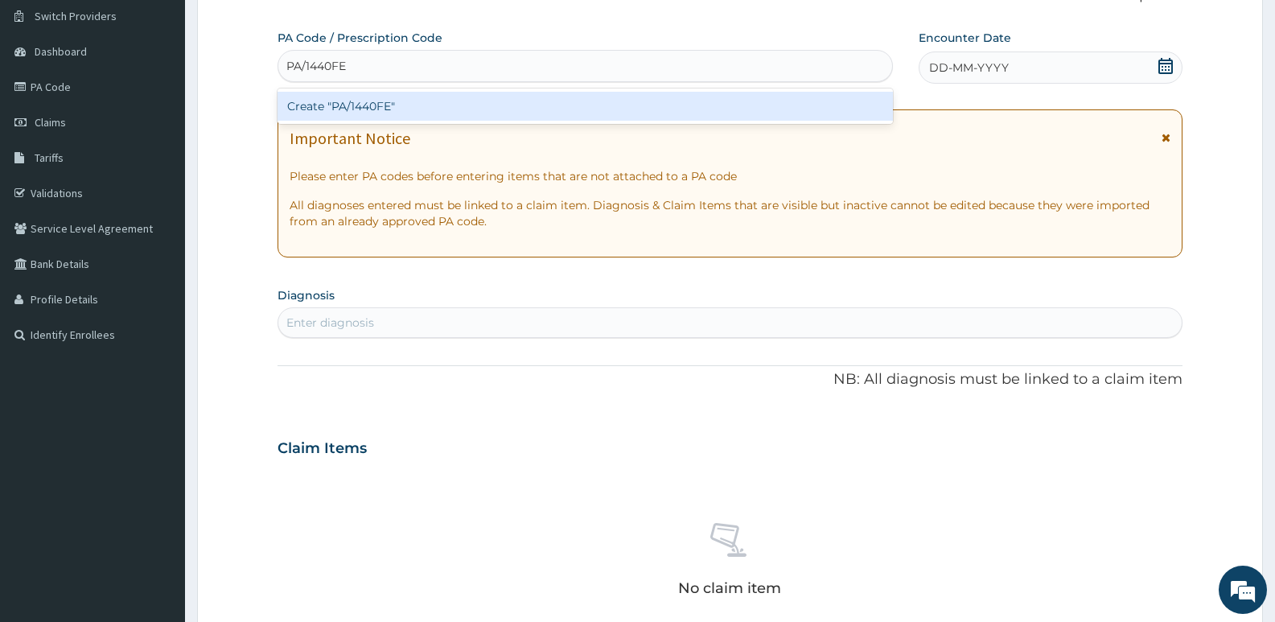
click at [492, 106] on div "Create "PA/1440FE"" at bounding box center [585, 106] width 615 height 29
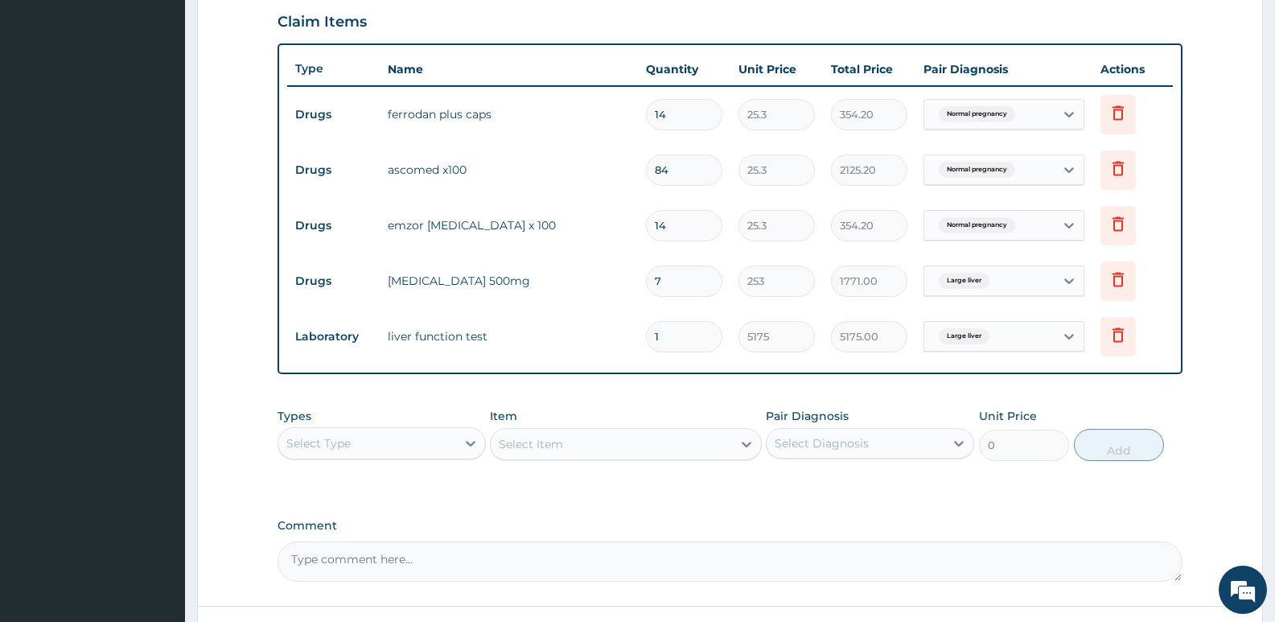
scroll to position [684, 0]
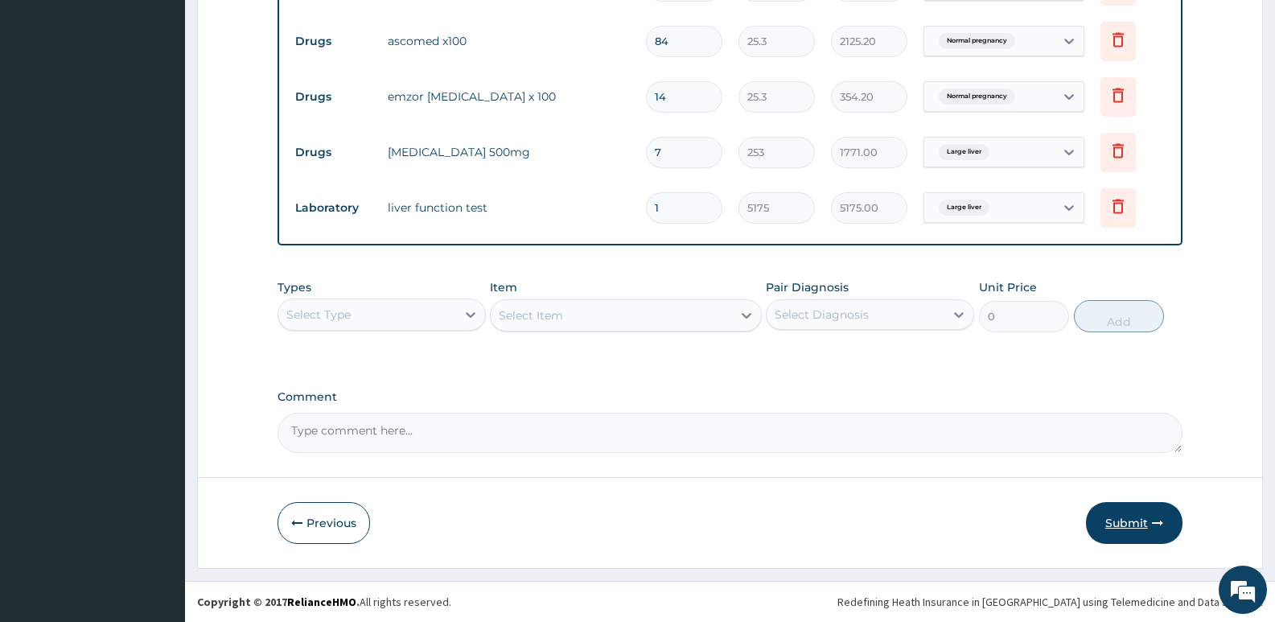
click at [1129, 525] on button "Submit" at bounding box center [1134, 523] width 97 height 42
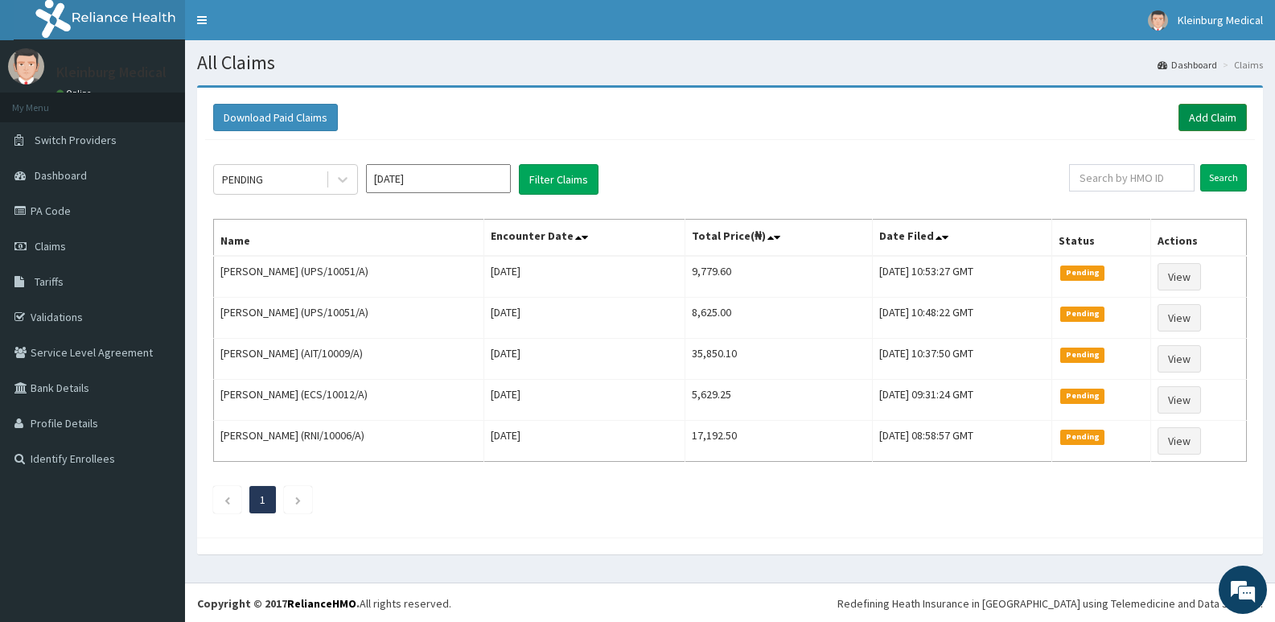
click at [1212, 127] on link "Add Claim" at bounding box center [1212, 117] width 68 height 27
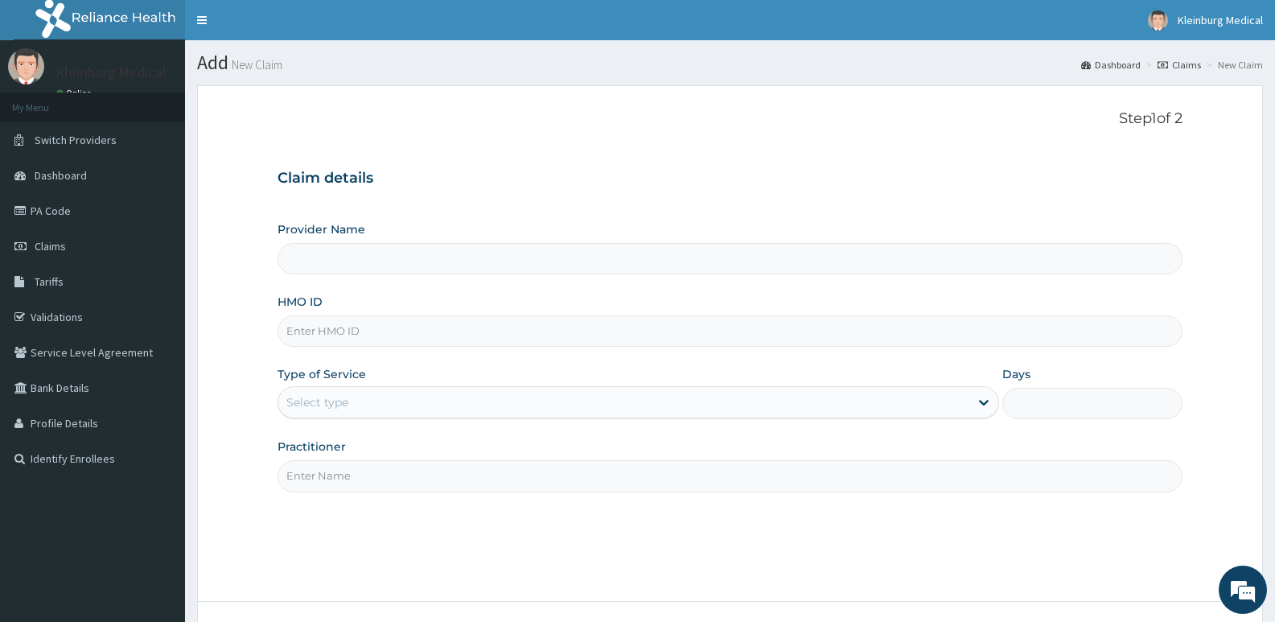
type input "KLEINBURG MEDICAL(dermatology and diagnostics)- [PERSON_NAME]"
click at [421, 325] on input "HMO ID" at bounding box center [730, 330] width 905 height 31
paste input "SFL/10240/A"
type input "SFL/10240/A"
click at [361, 412] on div "Select type" at bounding box center [623, 402] width 690 height 26
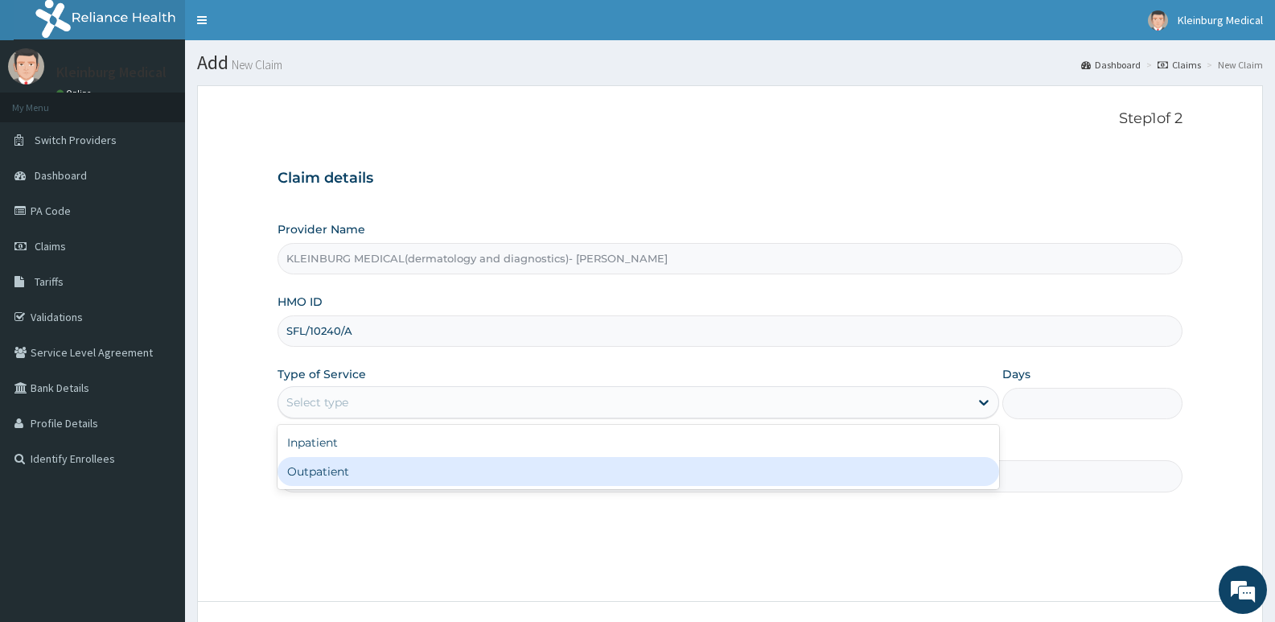
click at [313, 480] on div "Outpatient" at bounding box center [638, 471] width 721 height 29
type input "1"
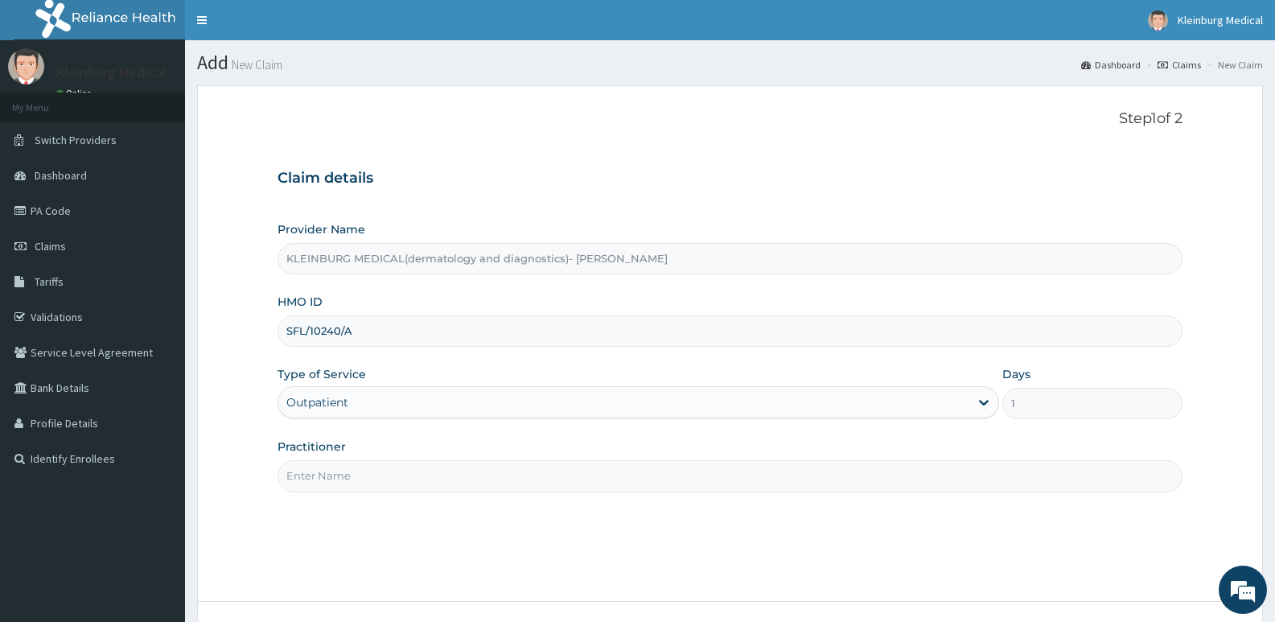
click at [347, 471] on input "Practitioner" at bounding box center [730, 475] width 905 height 31
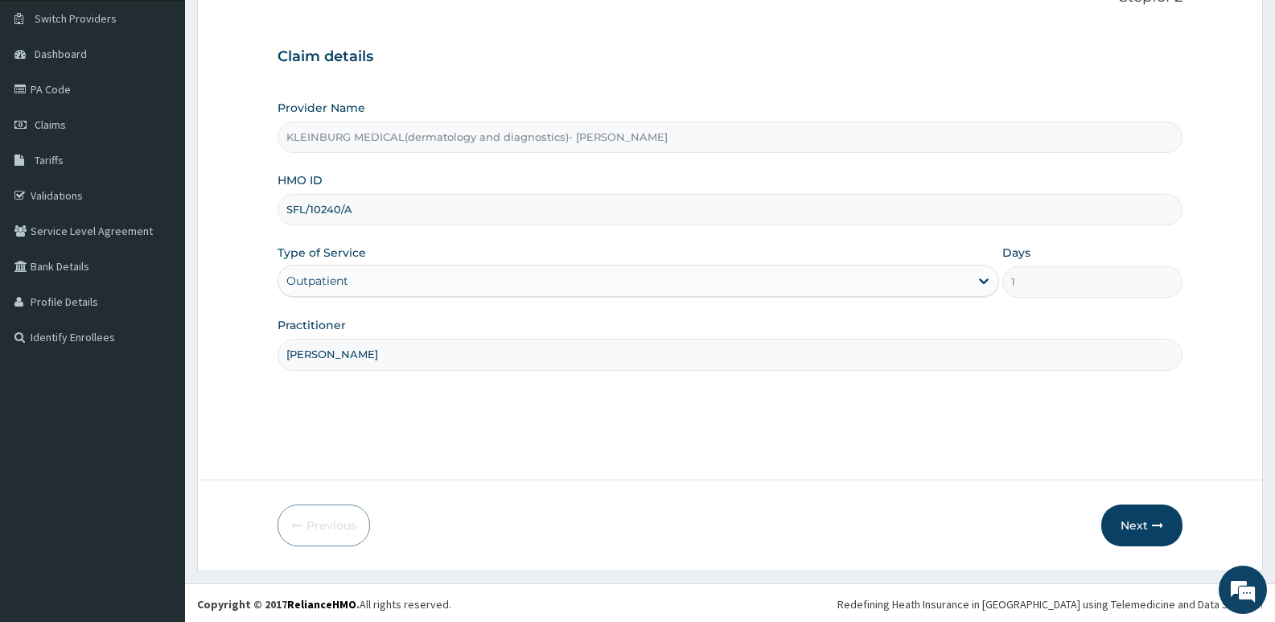
scroll to position [124, 0]
type input "[PERSON_NAME]"
click at [1154, 528] on icon "button" at bounding box center [1157, 522] width 11 height 11
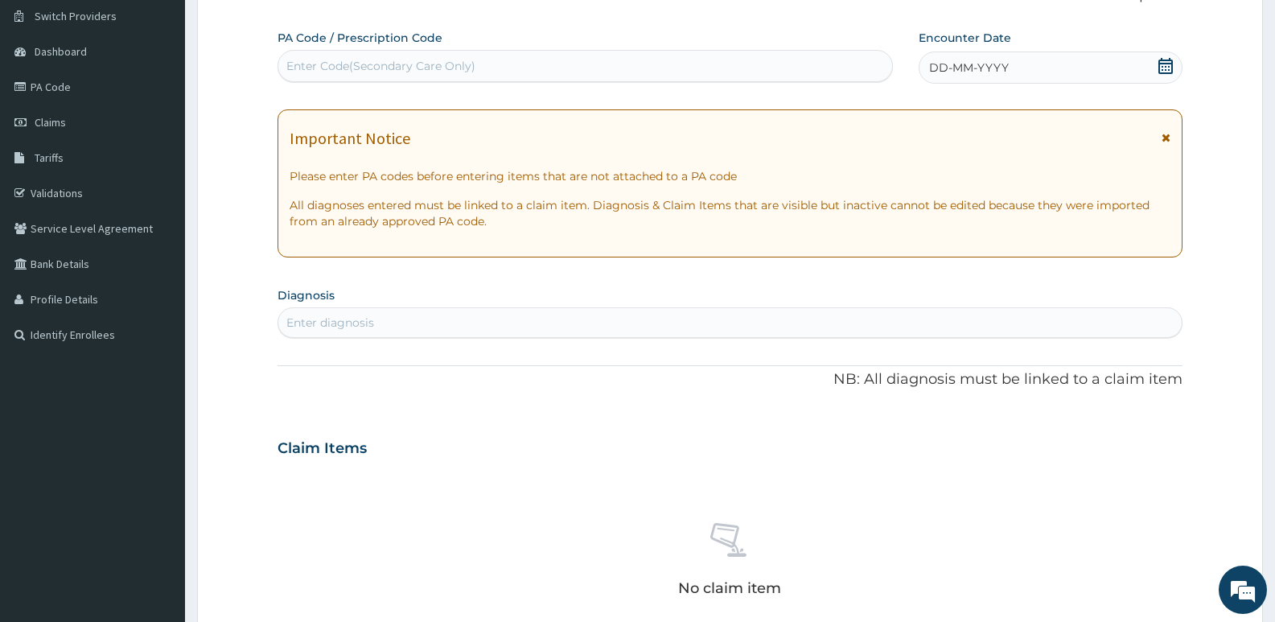
click at [541, 70] on div "Enter Code(Secondary Care Only)" at bounding box center [585, 66] width 614 height 26
paste input "PA/3FC0AC"
type input "PA/3FC0AC"
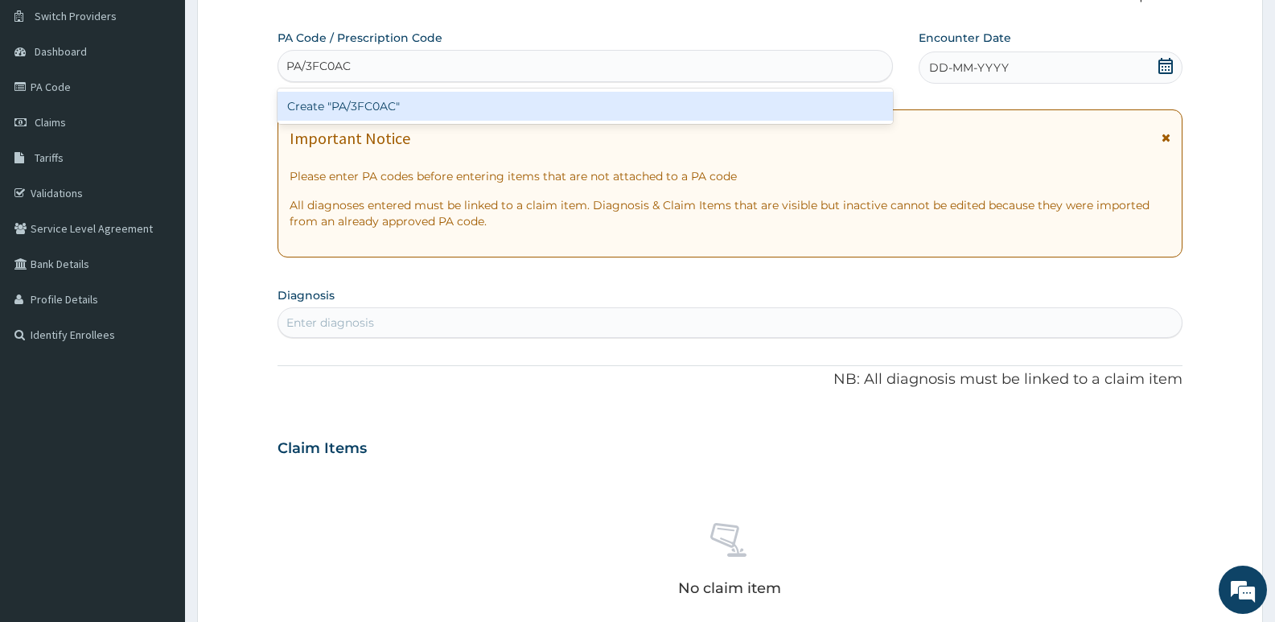
click at [541, 103] on div "Create "PA/3FC0AC"" at bounding box center [585, 106] width 615 height 29
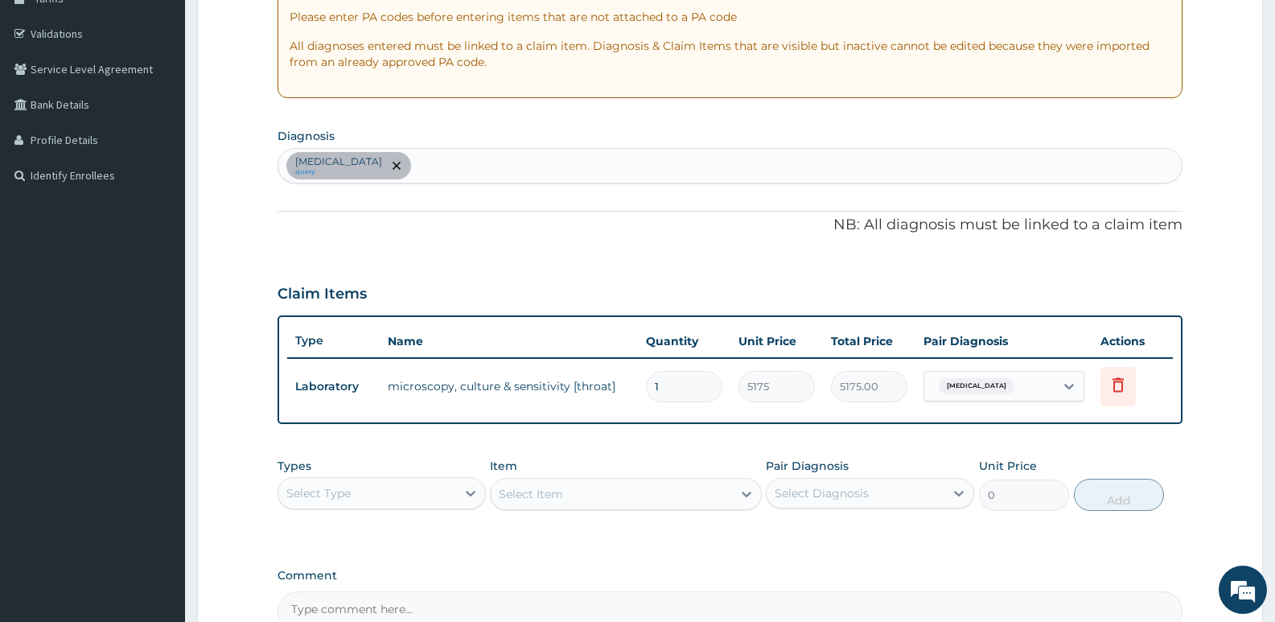
scroll to position [285, 0]
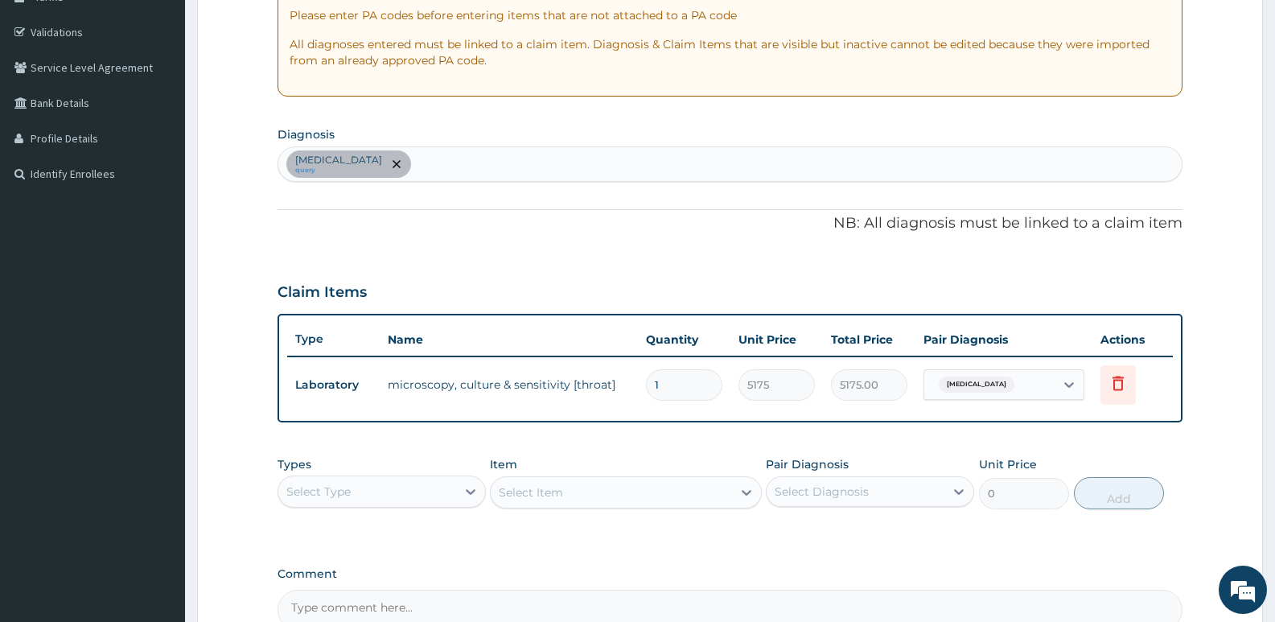
click at [492, 173] on div "Acute pharyngitis query" at bounding box center [729, 164] width 903 height 34
type input "malaria"
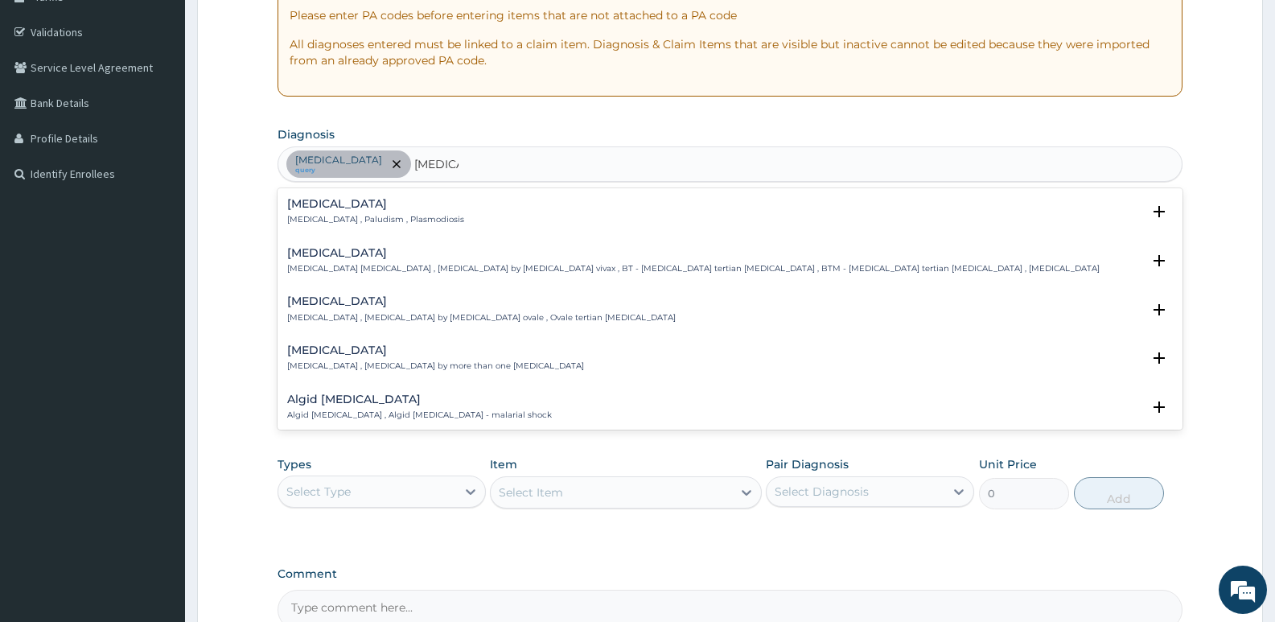
click at [454, 222] on div "Malaria Malaria , Paludism , Plasmodiosis" at bounding box center [730, 212] width 886 height 28
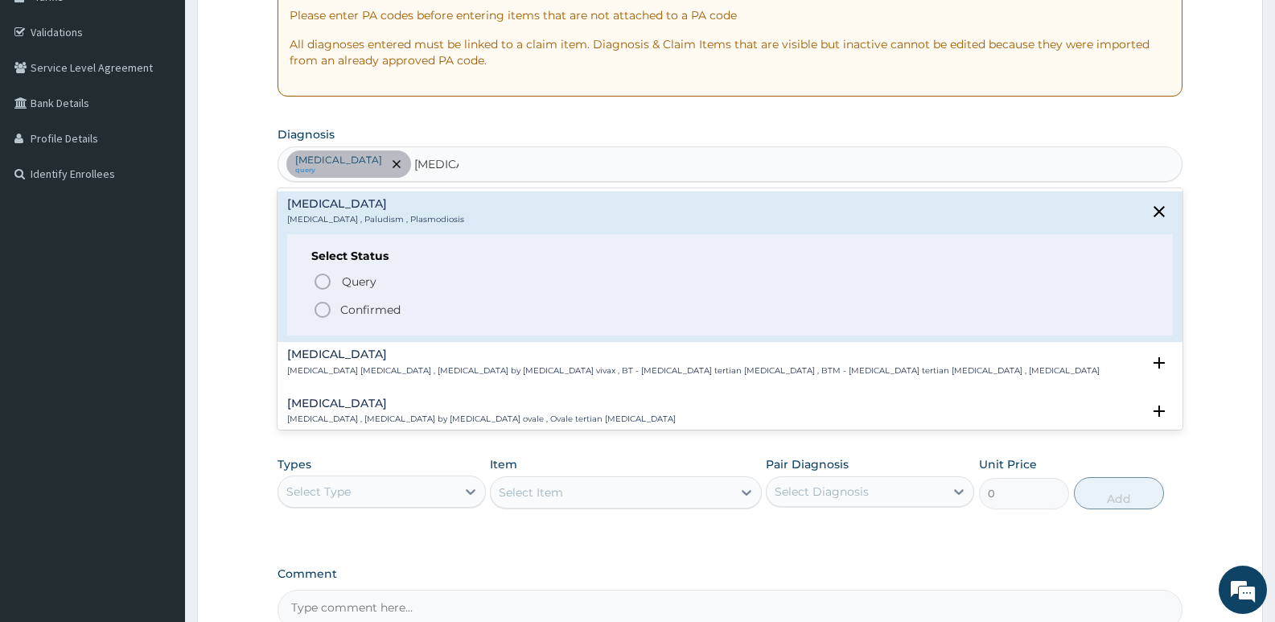
click at [372, 310] on p "Confirmed" at bounding box center [370, 310] width 60 height 16
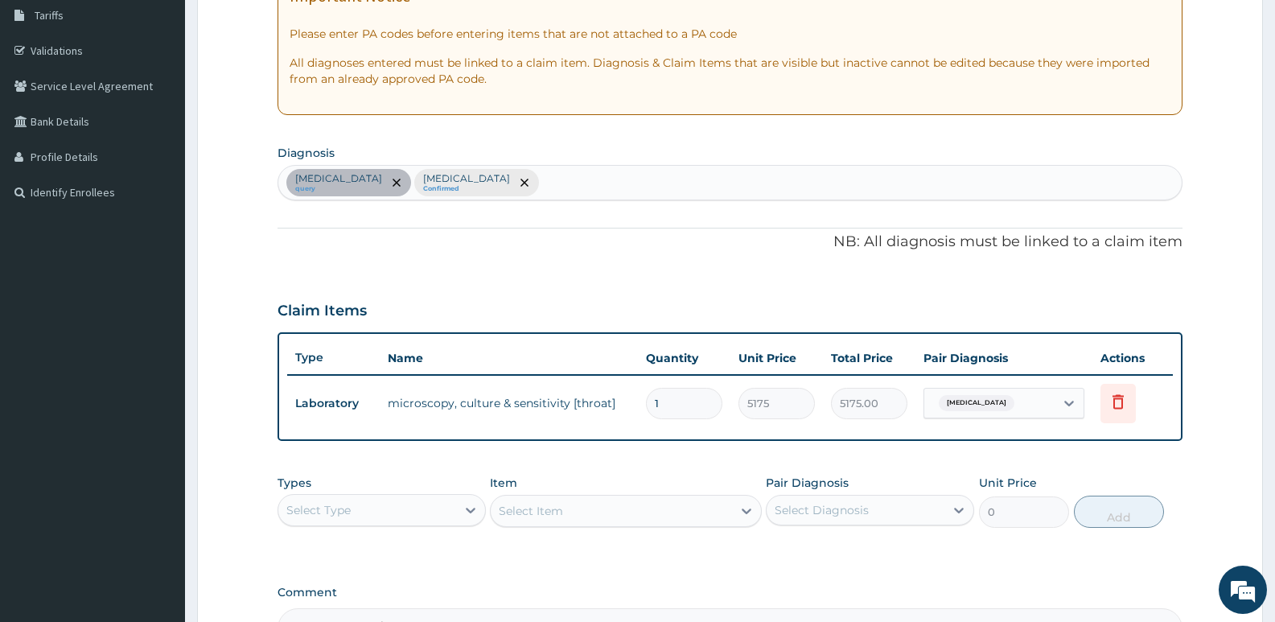
scroll to position [220, 0]
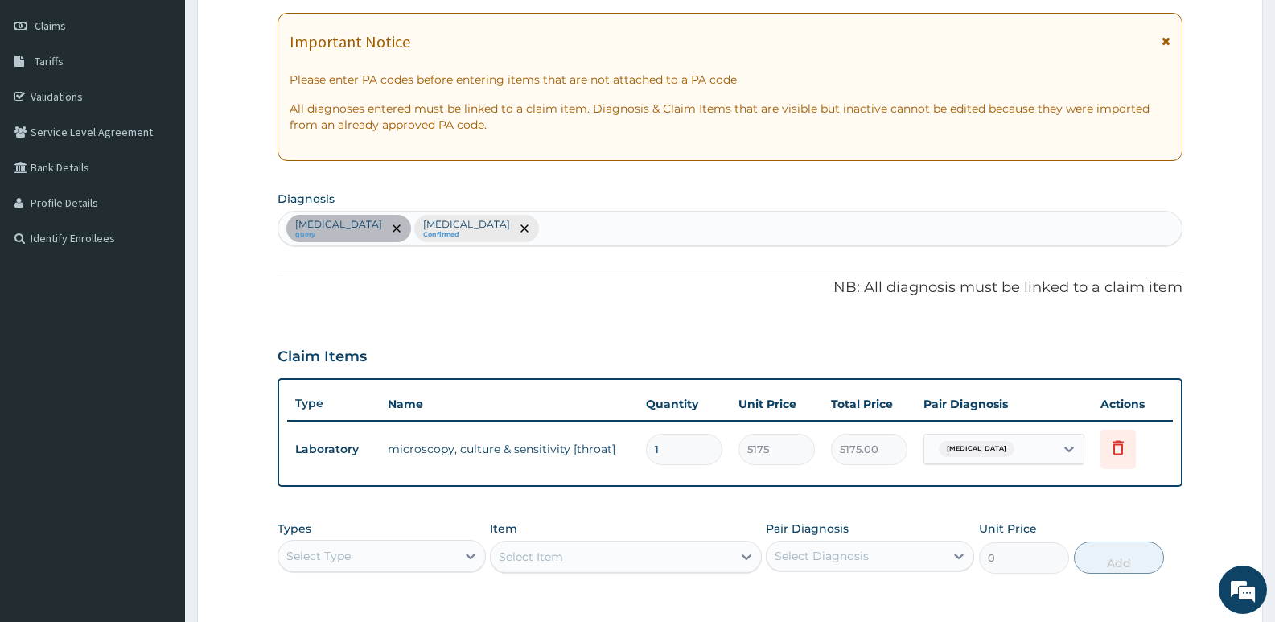
click at [435, 558] on div "Select Type" at bounding box center [367, 556] width 178 height 26
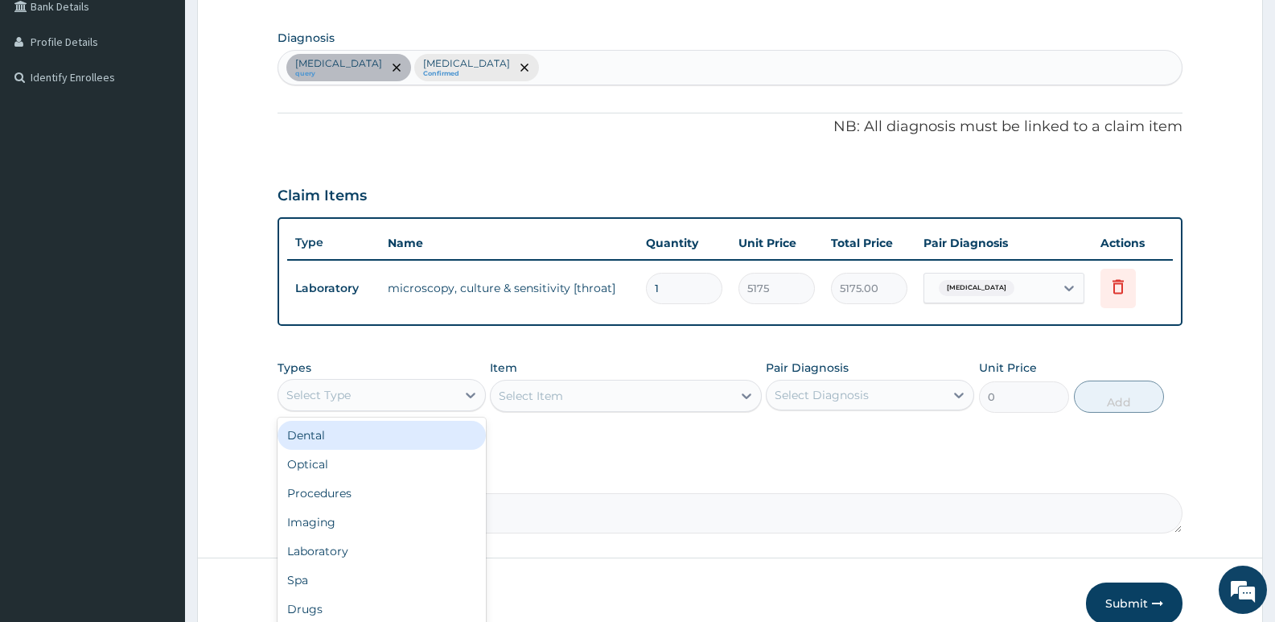
scroll to position [462, 0]
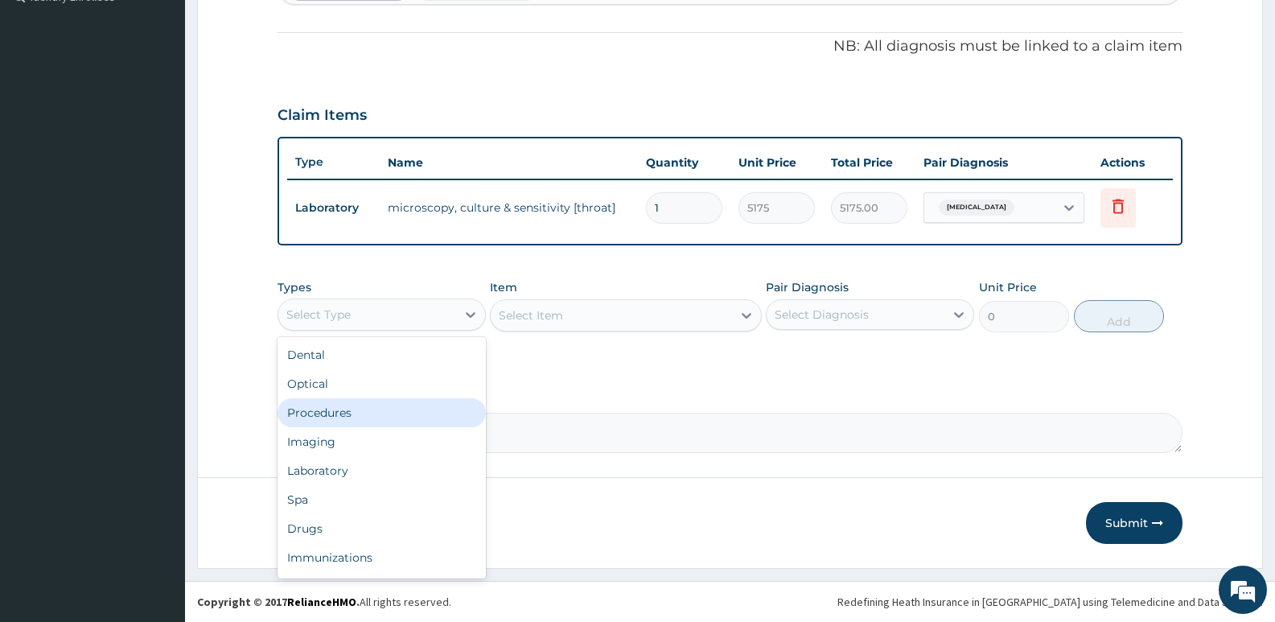
click at [380, 415] on div "Procedures" at bounding box center [382, 412] width 208 height 29
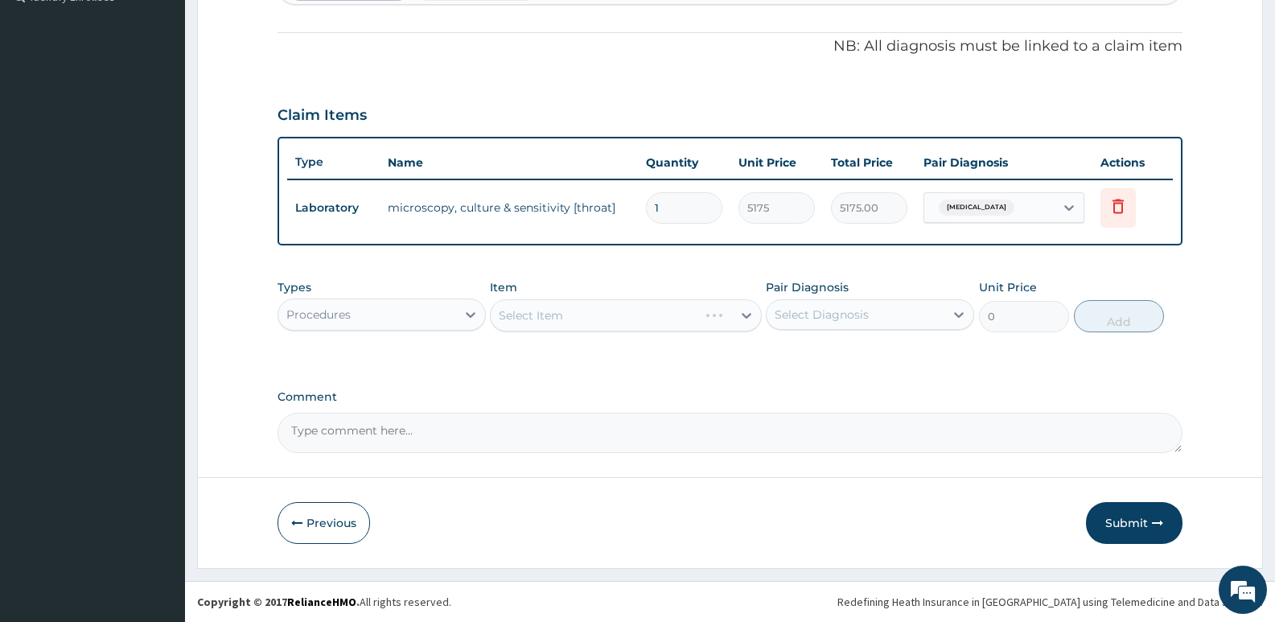
click at [527, 315] on div "Select Item" at bounding box center [625, 315] width 271 height 32
click at [691, 267] on div "PA Code / Prescription Code PA/3FC0AC Encounter Date 02-09-2025 Important Notic…" at bounding box center [730, 72] width 905 height 761
click at [687, 317] on div "Select Item" at bounding box center [625, 315] width 271 height 32
click at [732, 268] on div "PA Code / Prescription Code PA/3FC0AC Encounter Date 02-09-2025 Important Notic…" at bounding box center [730, 72] width 905 height 761
click at [783, 363] on div "Types Procedures Item Select Item Pair Diagnosis Select Diagnosis Unit Price 0 …" at bounding box center [730, 317] width 905 height 93
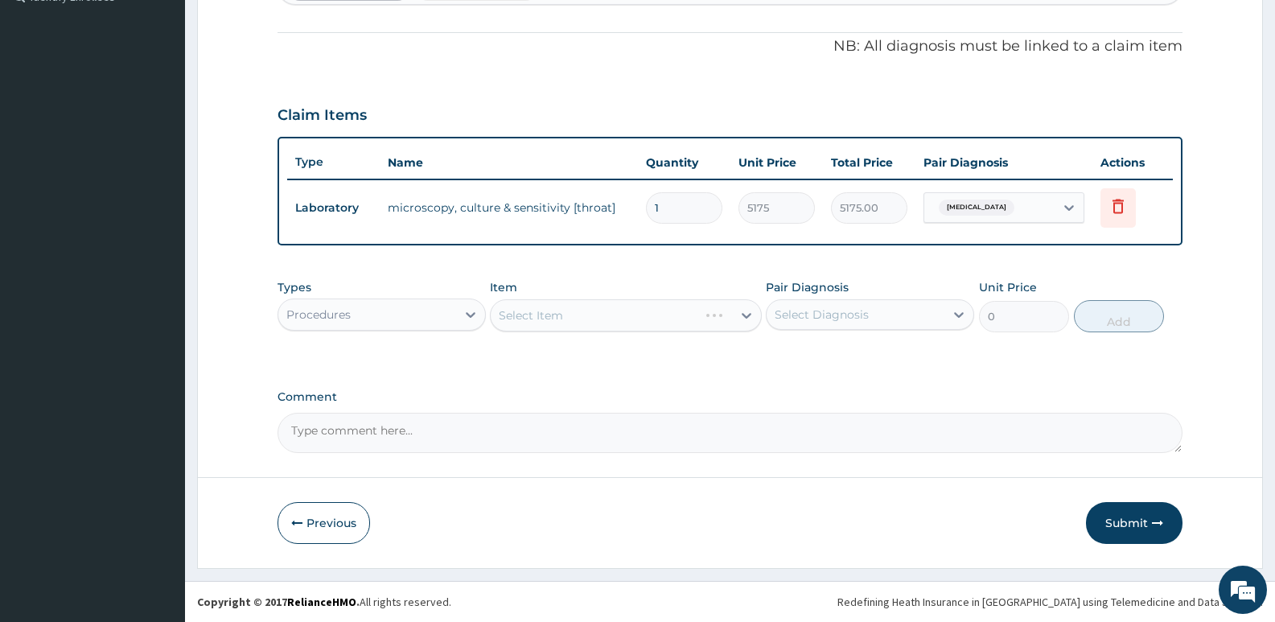
click at [706, 312] on div "Select Item" at bounding box center [625, 315] width 271 height 32
click at [699, 322] on div "Select Item" at bounding box center [611, 315] width 241 height 26
type input "m"
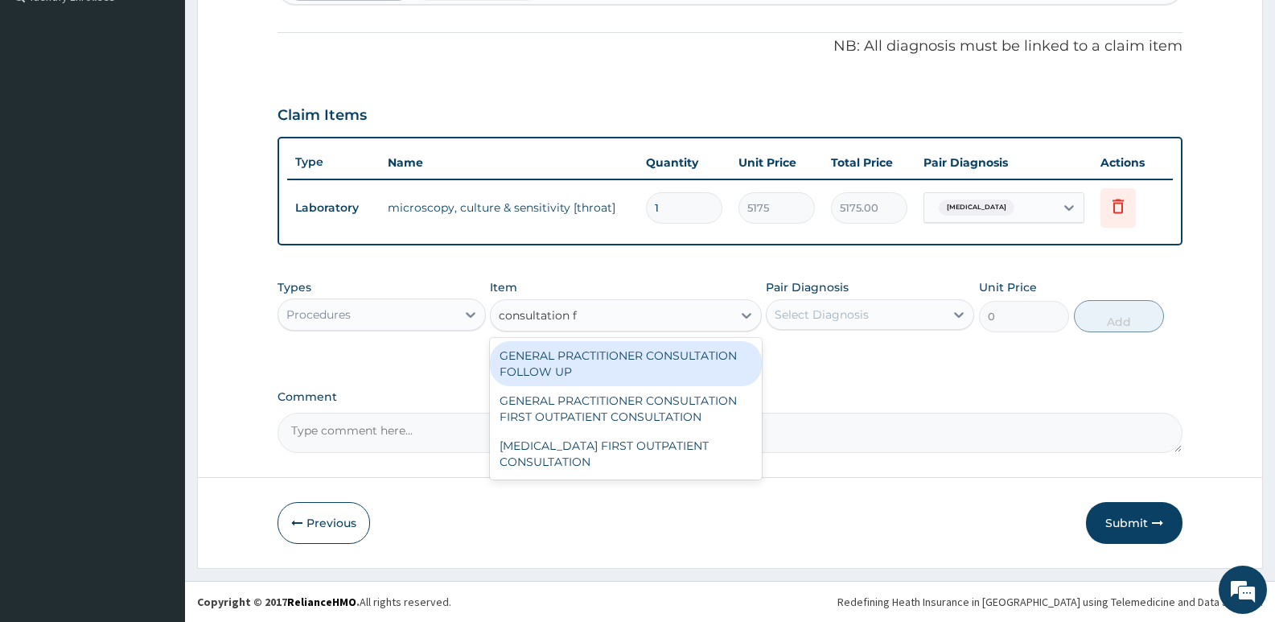
type input "consultation fi"
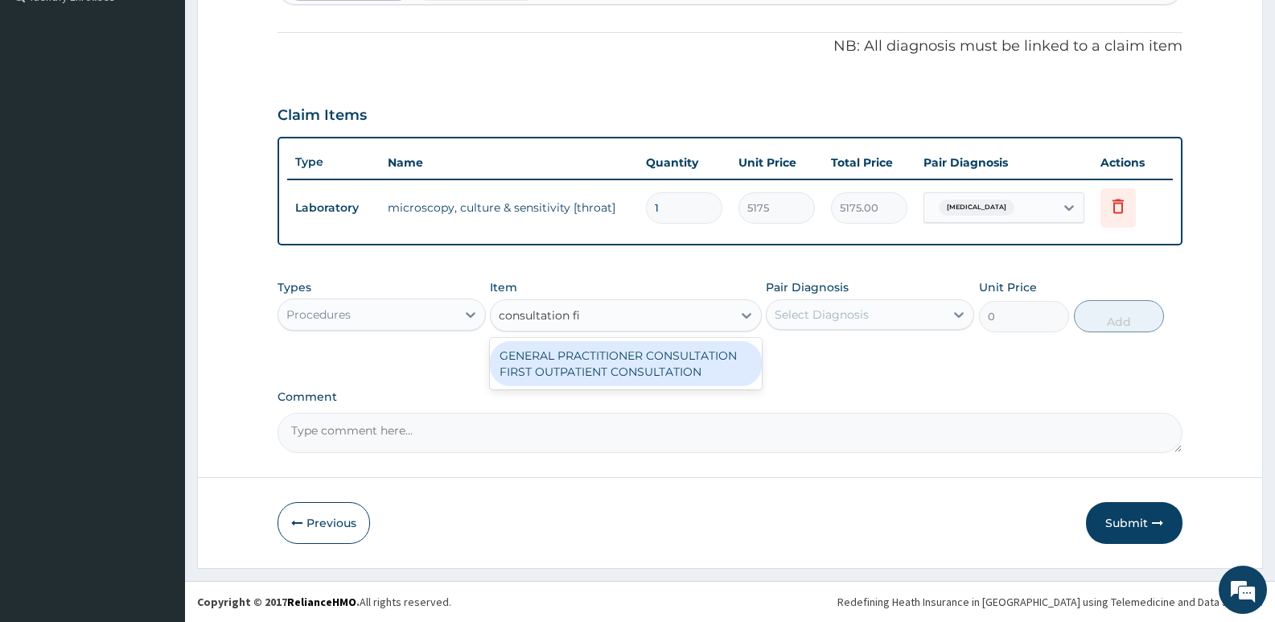
click at [650, 364] on div "GENERAL PRACTITIONER CONSULTATION FIRST OUTPATIENT CONSULTATION" at bounding box center [625, 363] width 271 height 45
type input "3795"
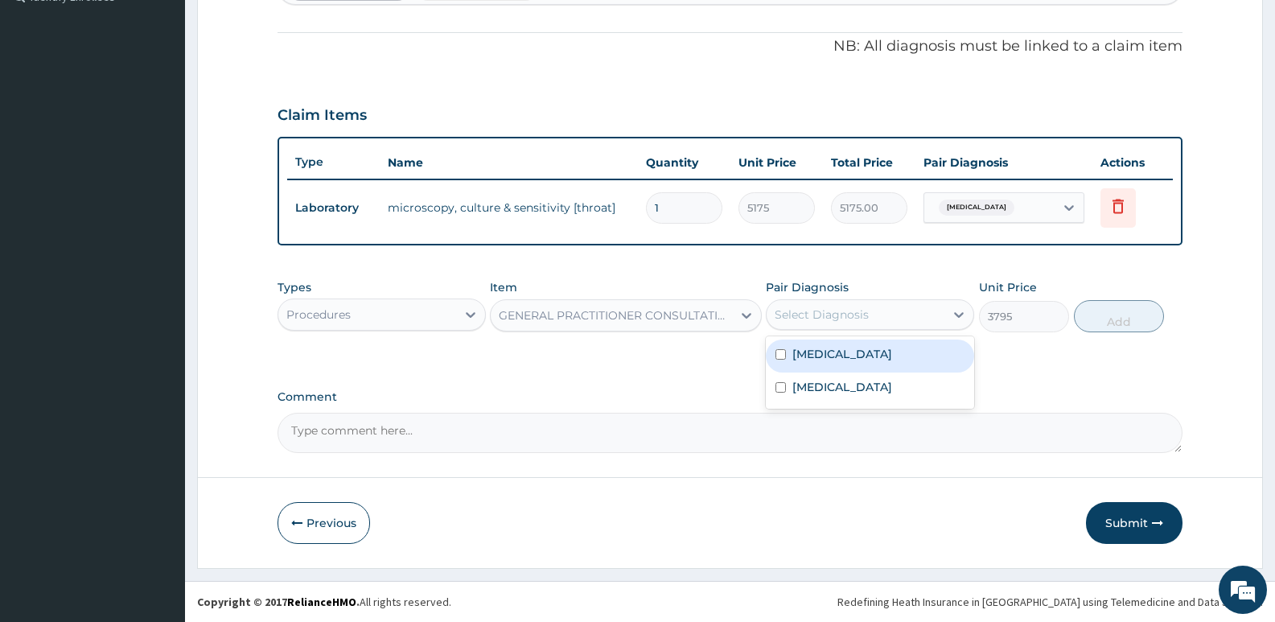
click at [825, 321] on div "Select Diagnosis" at bounding box center [822, 314] width 94 height 16
click at [866, 364] on div "Acute pharyngitis" at bounding box center [870, 355] width 208 height 33
checkbox input "true"
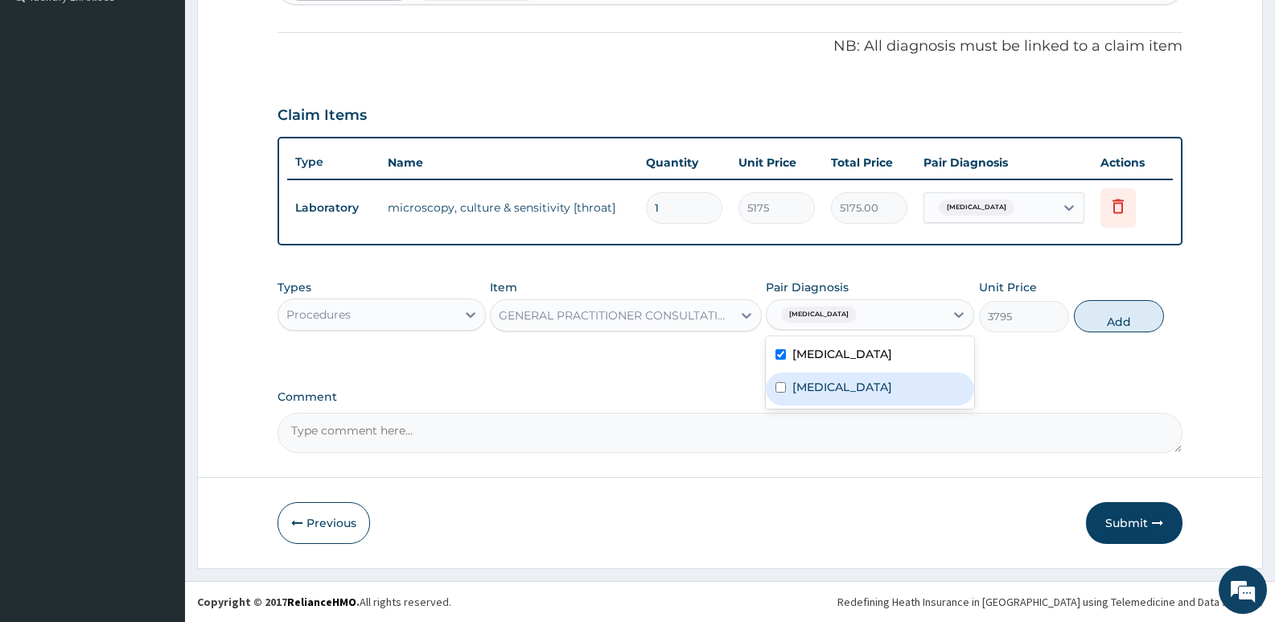
drag, startPoint x: 862, startPoint y: 389, endPoint x: 963, endPoint y: 349, distance: 108.3
click at [870, 390] on div "Malaria" at bounding box center [870, 388] width 208 height 33
checkbox input "true"
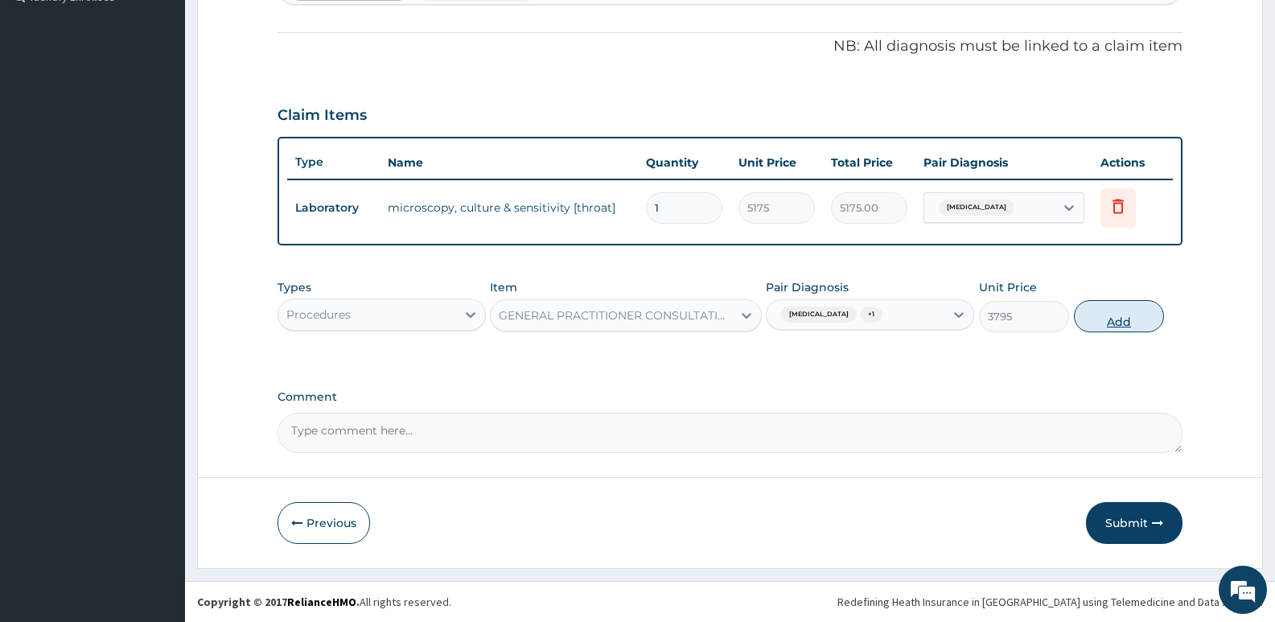
click at [1080, 323] on button "Add" at bounding box center [1119, 316] width 90 height 32
type input "0"
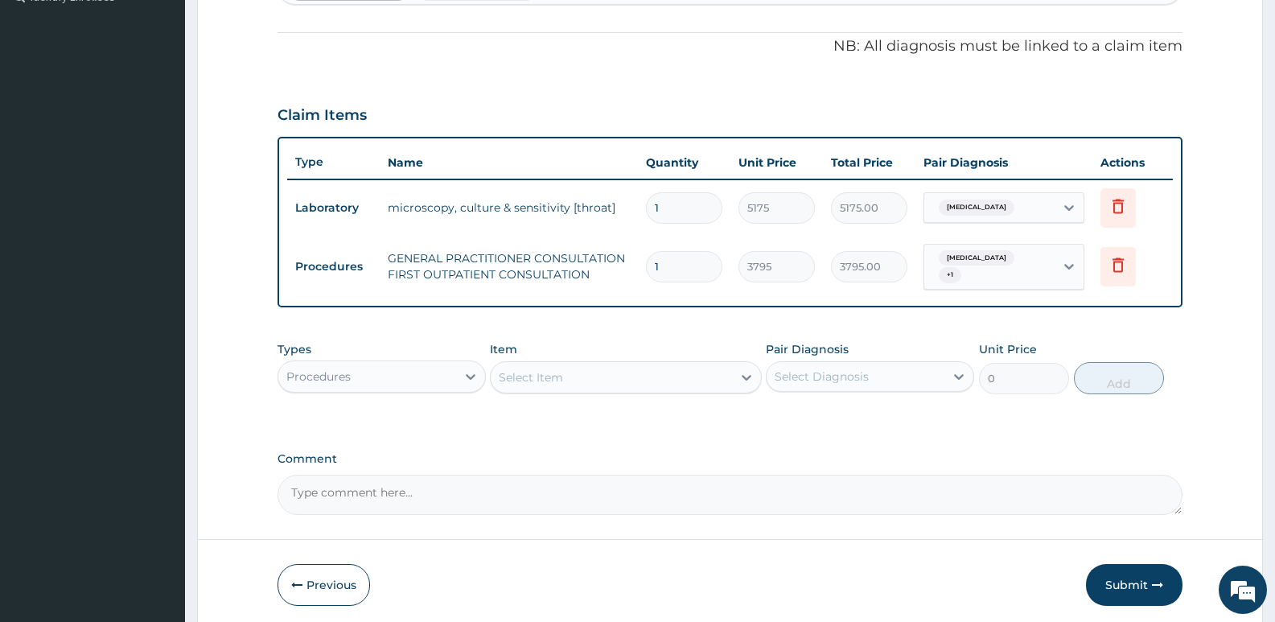
click at [384, 382] on div "Procedures" at bounding box center [367, 377] width 178 height 26
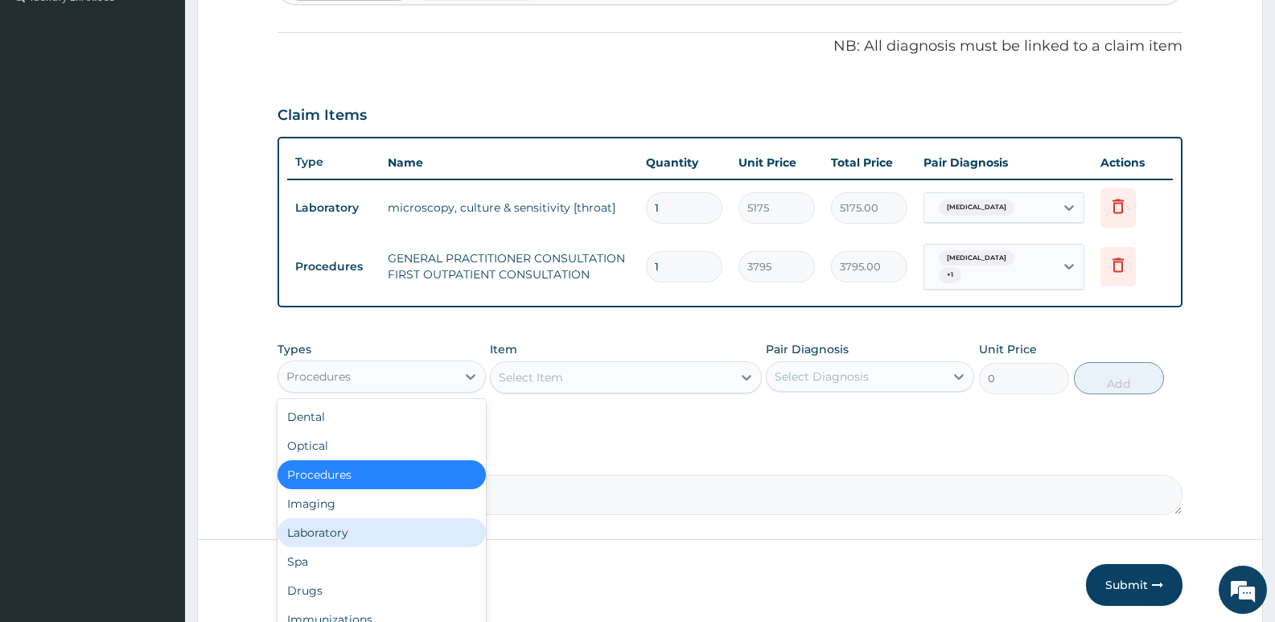
click at [331, 535] on div "Laboratory" at bounding box center [382, 532] width 208 height 29
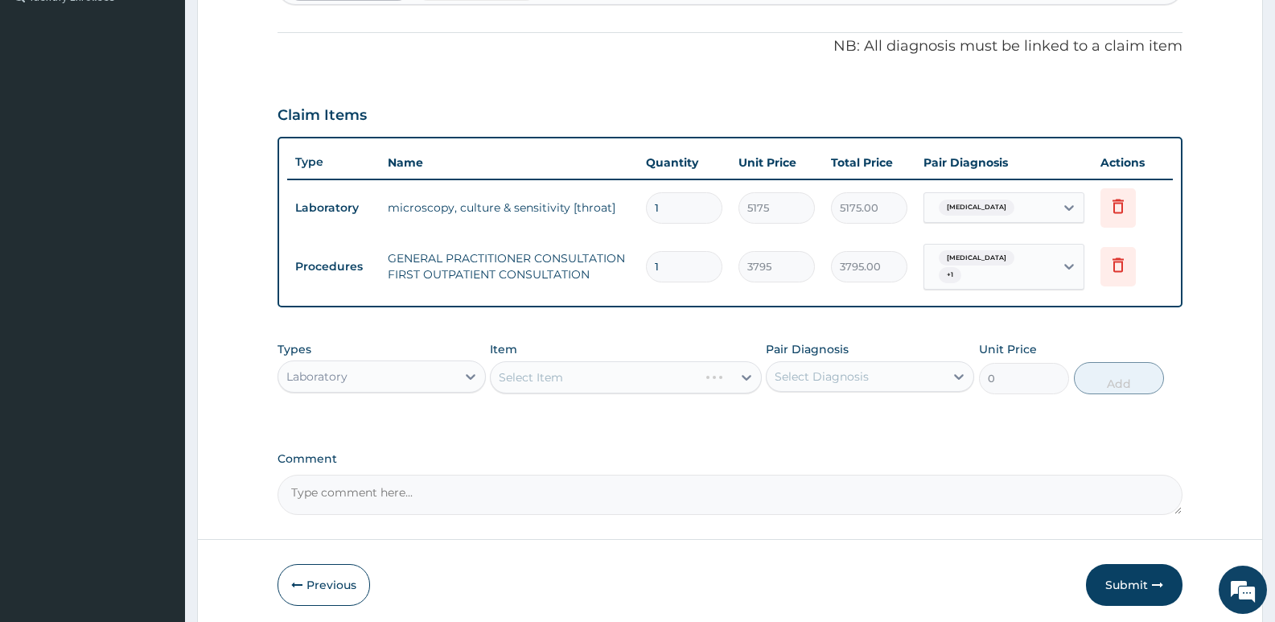
click at [582, 375] on div "Select Item" at bounding box center [625, 377] width 271 height 32
drag, startPoint x: 647, startPoint y: 437, endPoint x: 714, endPoint y: 417, distance: 70.5
click at [668, 437] on div "PA Code / Prescription Code PA/3FC0AC Encounter Date 02-09-2025 Important Notic…" at bounding box center [730, 103] width 905 height 823
click at [814, 376] on div "Select Diagnosis" at bounding box center [822, 376] width 94 height 16
click at [617, 381] on div "Select Item" at bounding box center [611, 377] width 241 height 26
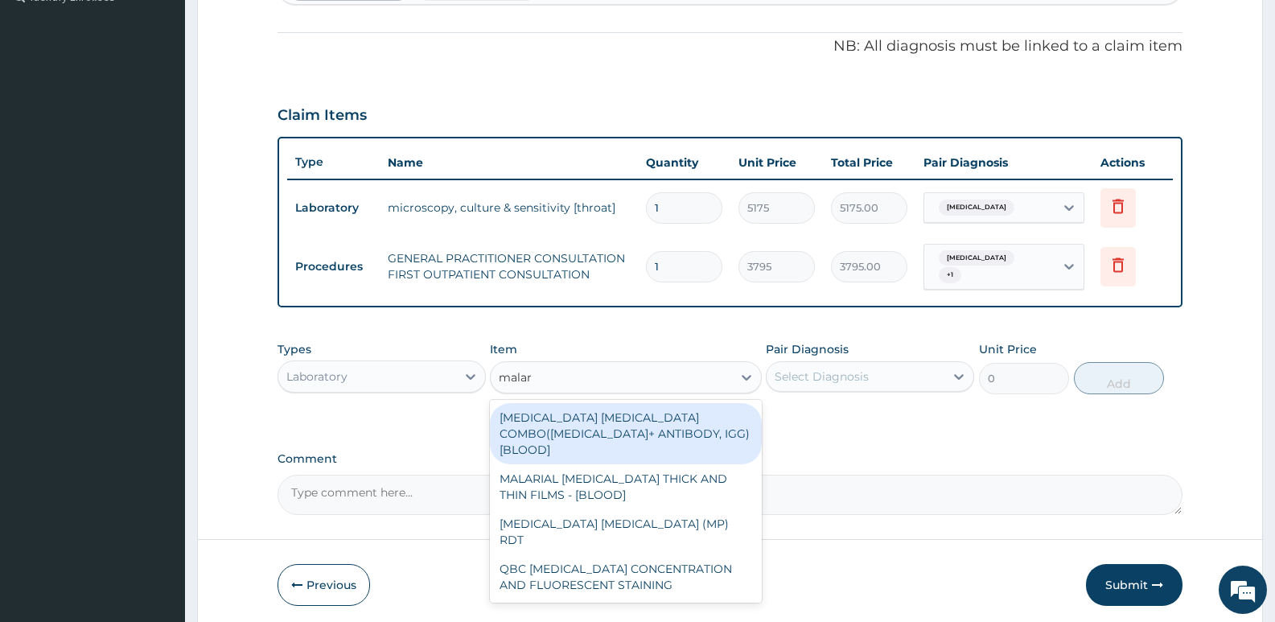
type input "malari"
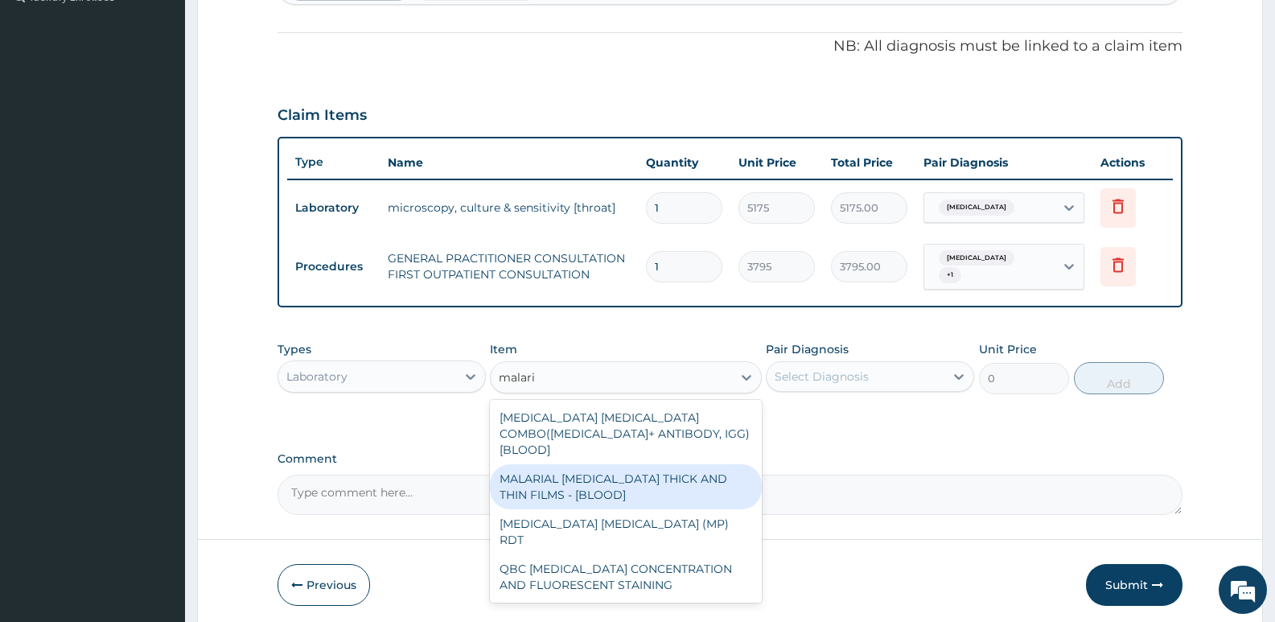
click at [643, 464] on div "MALARIAL PARASITE THICK AND THIN FILMS - [BLOOD]" at bounding box center [625, 486] width 271 height 45
type input "1725"
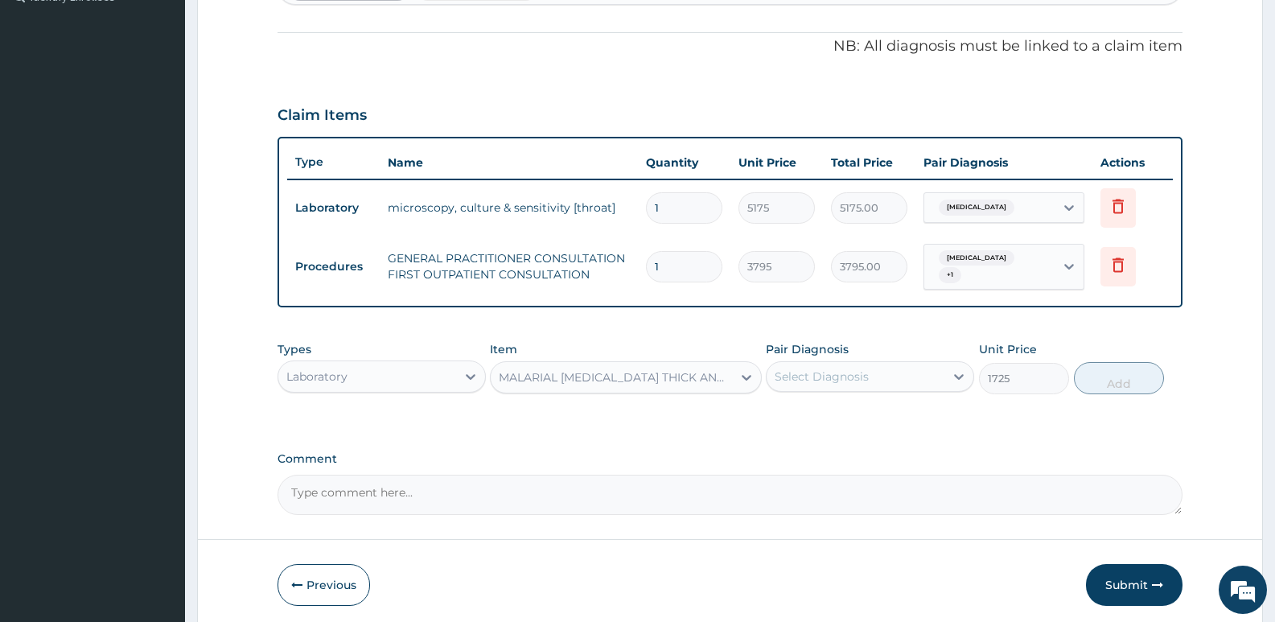
click at [820, 372] on div "Select Diagnosis" at bounding box center [822, 376] width 94 height 16
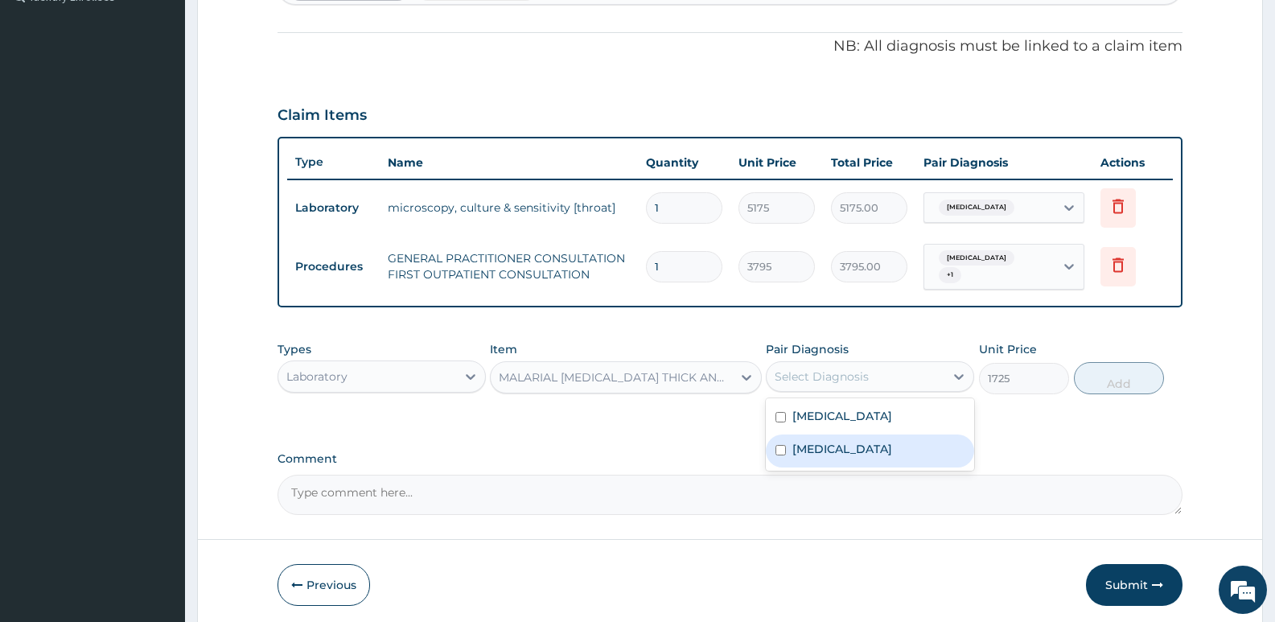
click at [823, 449] on label "Malaria" at bounding box center [842, 449] width 100 height 16
checkbox input "true"
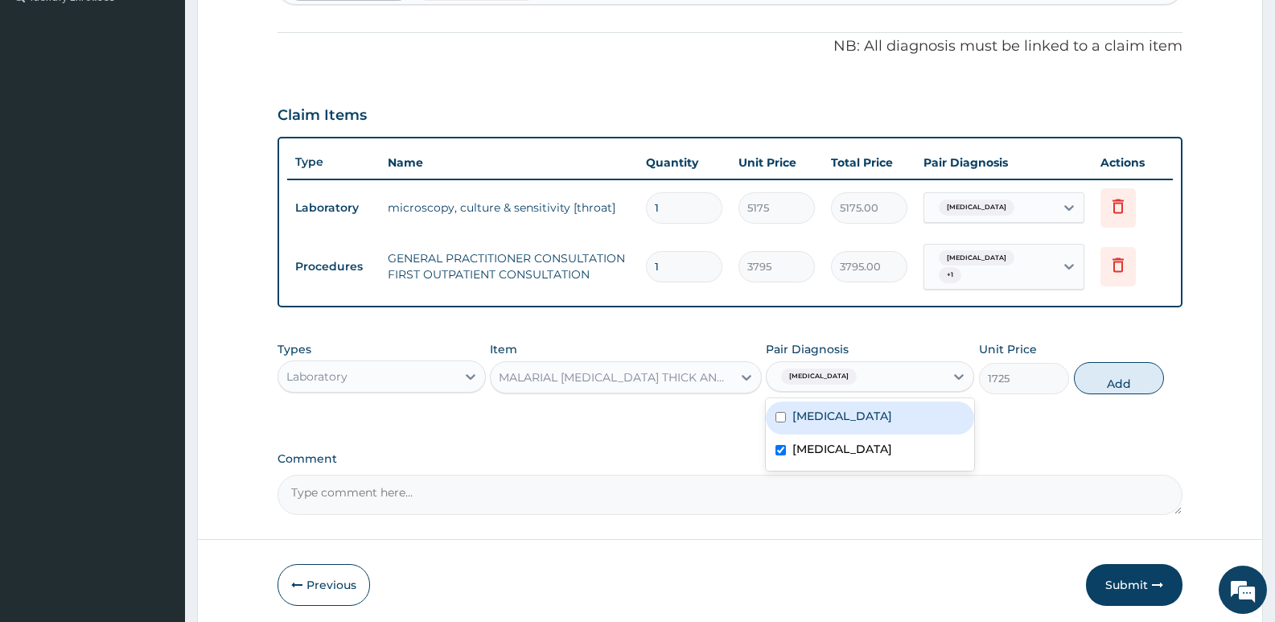
click at [1103, 372] on button "Add" at bounding box center [1119, 378] width 90 height 32
type input "0"
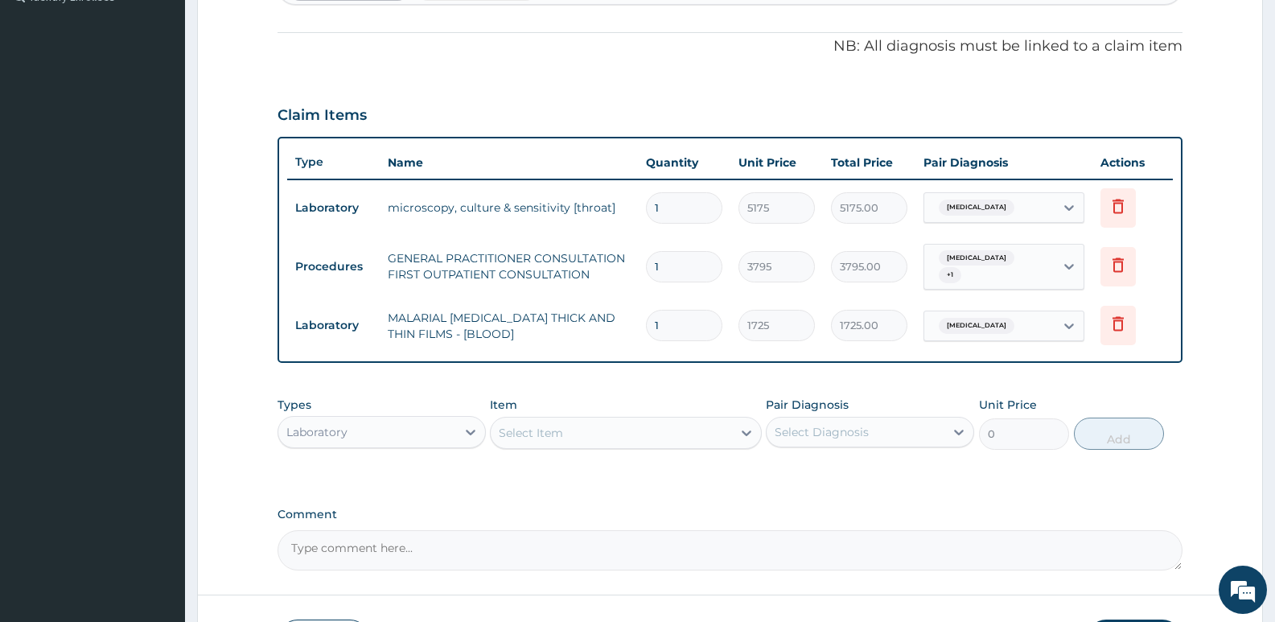
click at [576, 439] on div "Select Item" at bounding box center [611, 433] width 241 height 26
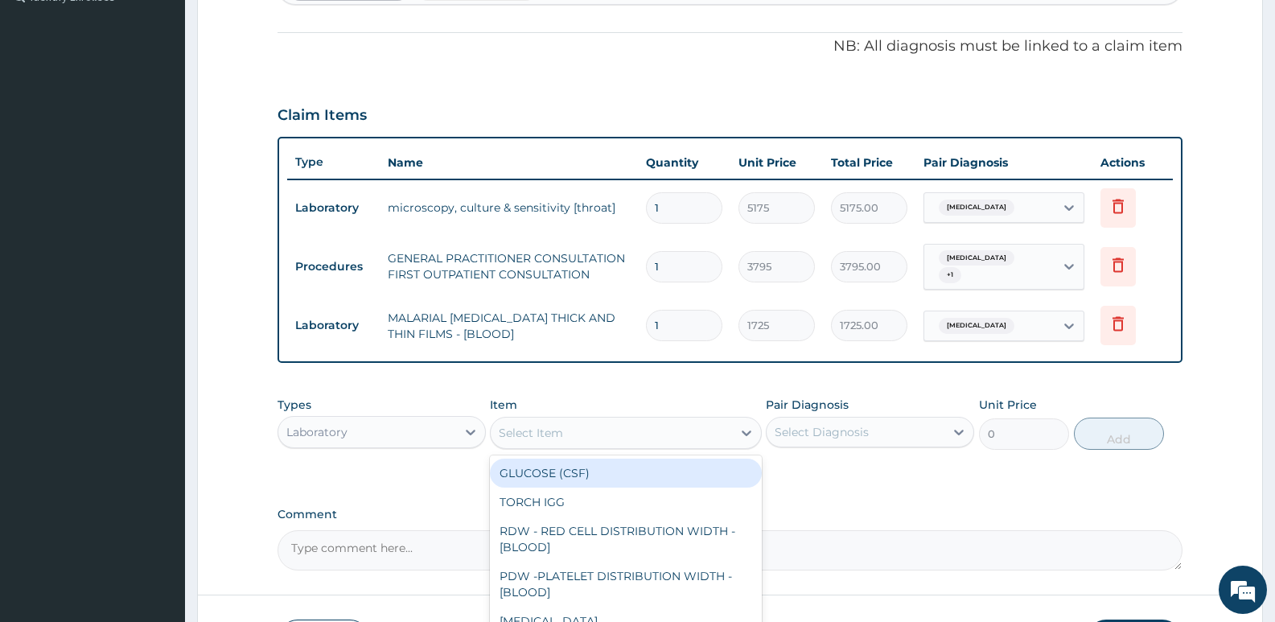
click at [412, 437] on div "Laboratory" at bounding box center [367, 432] width 178 height 26
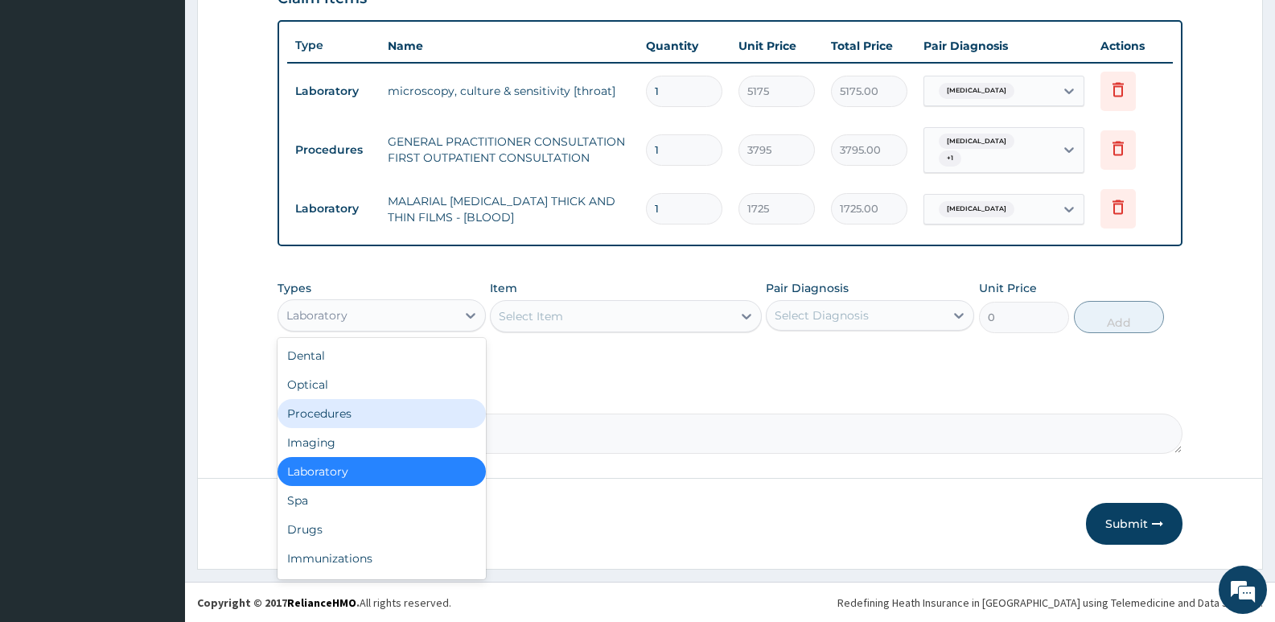
scroll to position [579, 0]
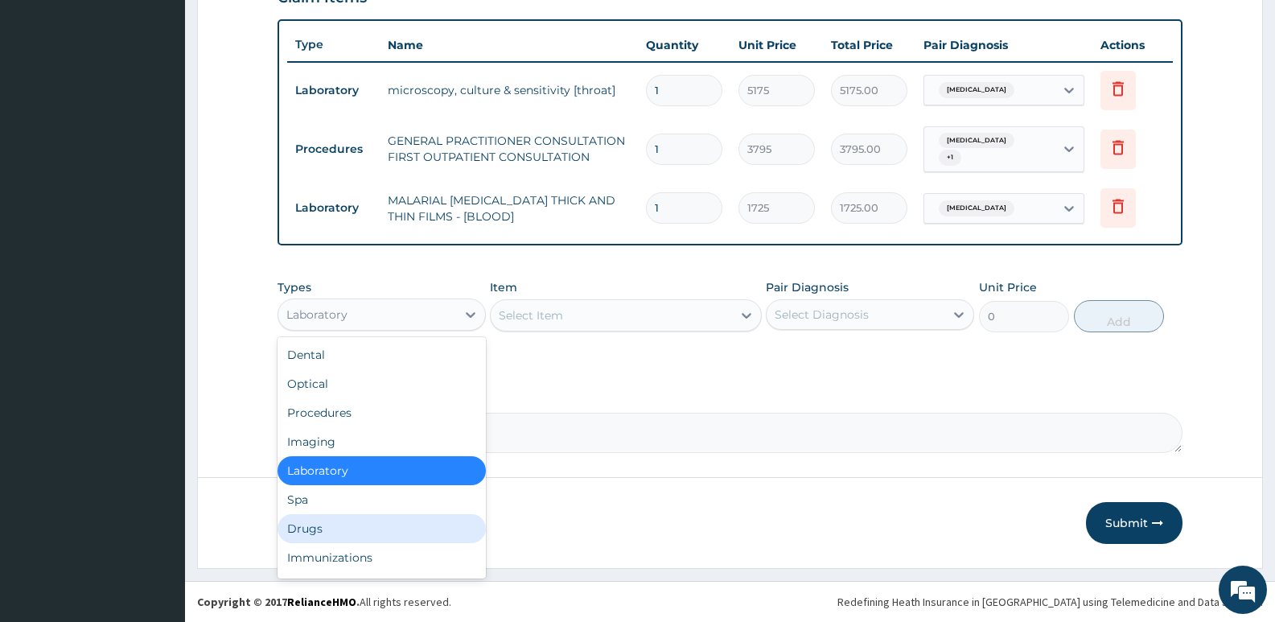
click at [374, 526] on div "Drugs" at bounding box center [382, 528] width 208 height 29
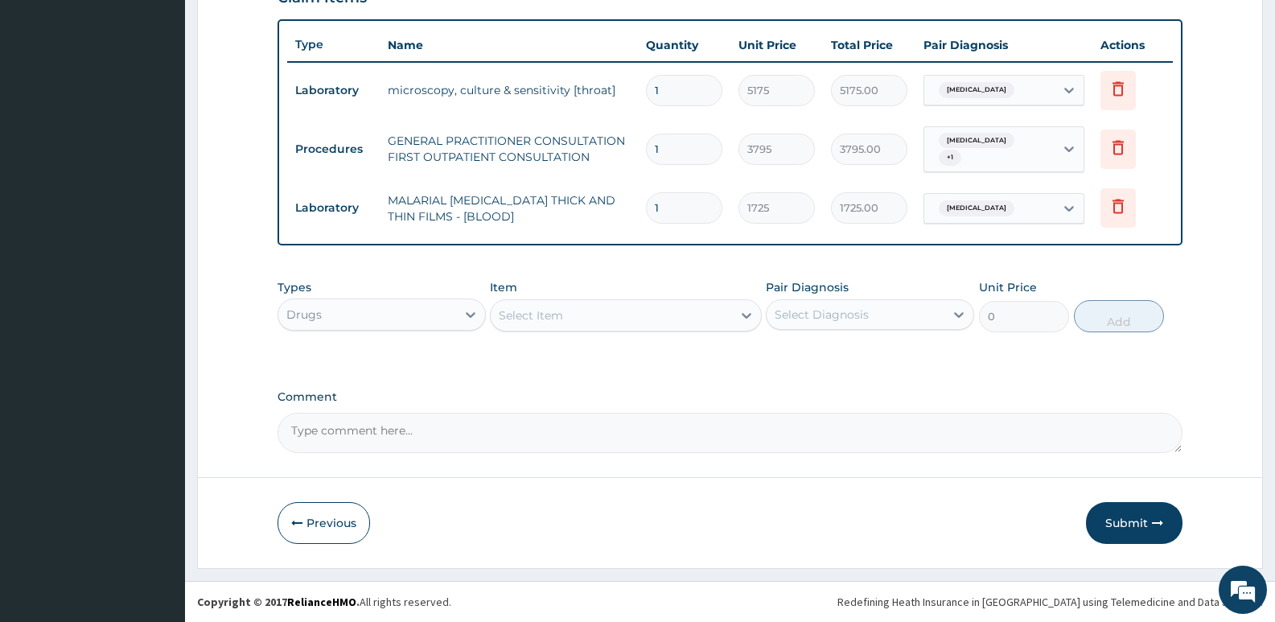
click at [617, 321] on div "Select Item" at bounding box center [611, 315] width 241 height 26
click at [582, 313] on div "Select Item" at bounding box center [611, 315] width 241 height 26
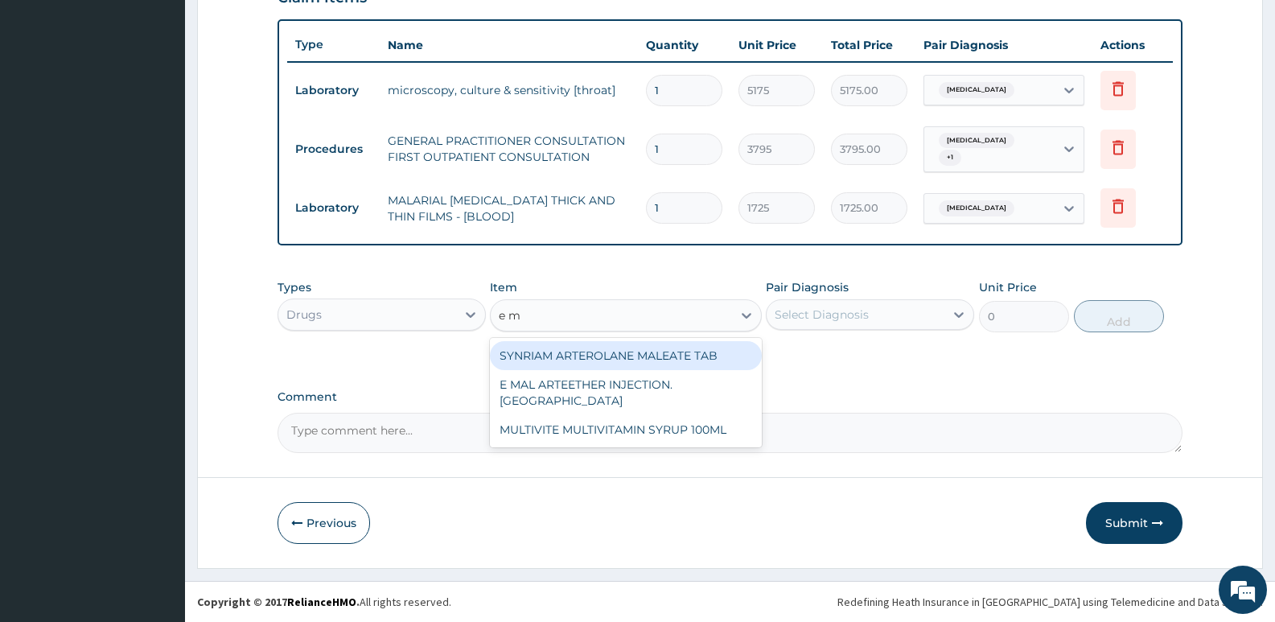
type input "e ma"
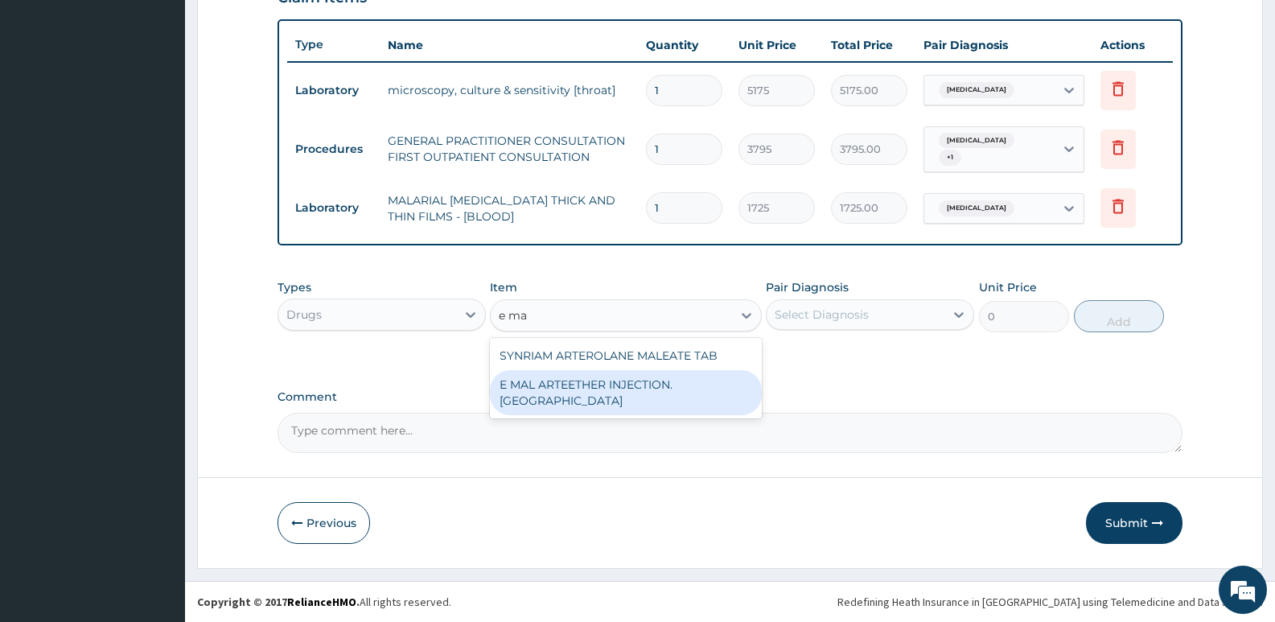
drag, startPoint x: 639, startPoint y: 384, endPoint x: 671, endPoint y: 376, distance: 33.2
click at [639, 386] on div "E MAL ARTEETHER INJECTION. FIDSON" at bounding box center [625, 392] width 271 height 45
type input "1897.5"
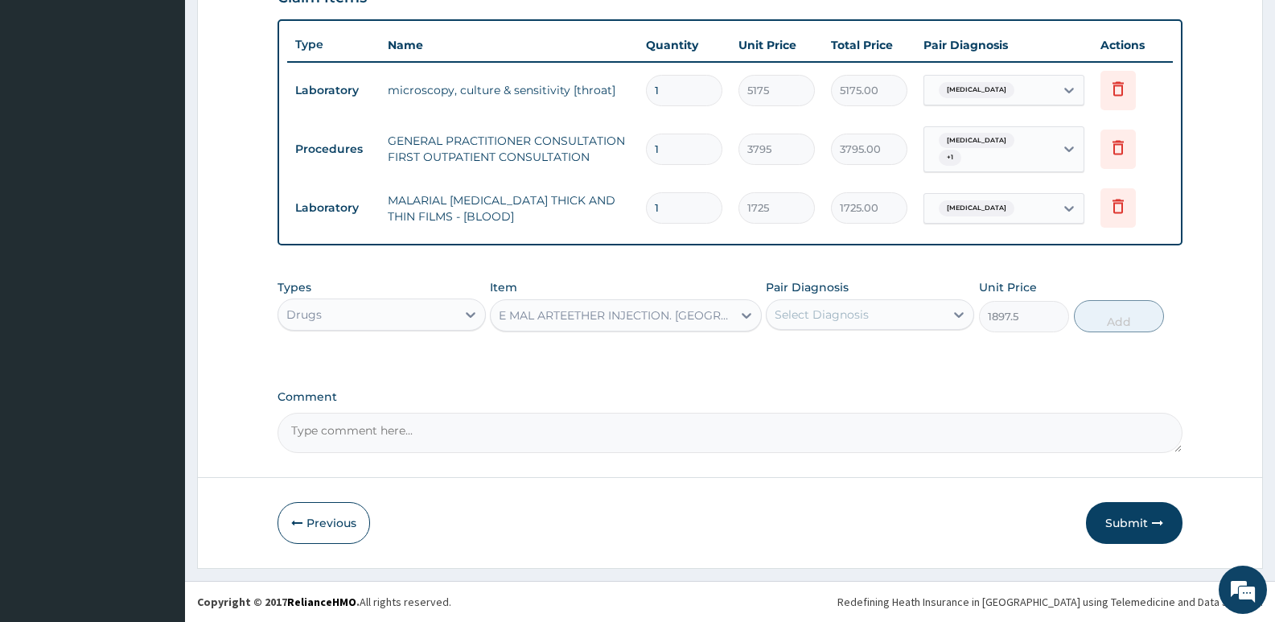
click at [819, 324] on div "Select Diagnosis" at bounding box center [856, 315] width 178 height 26
click at [822, 382] on label "Malaria" at bounding box center [842, 387] width 100 height 16
checkbox input "true"
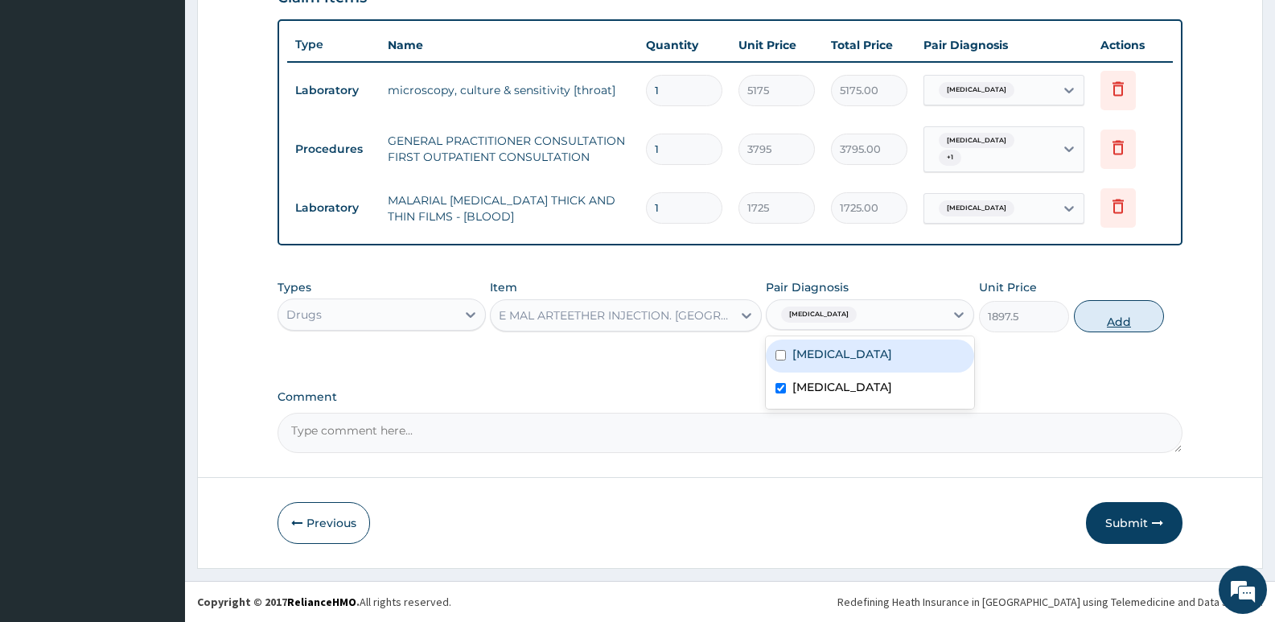
click at [1111, 315] on button "Add" at bounding box center [1119, 316] width 90 height 32
type input "0"
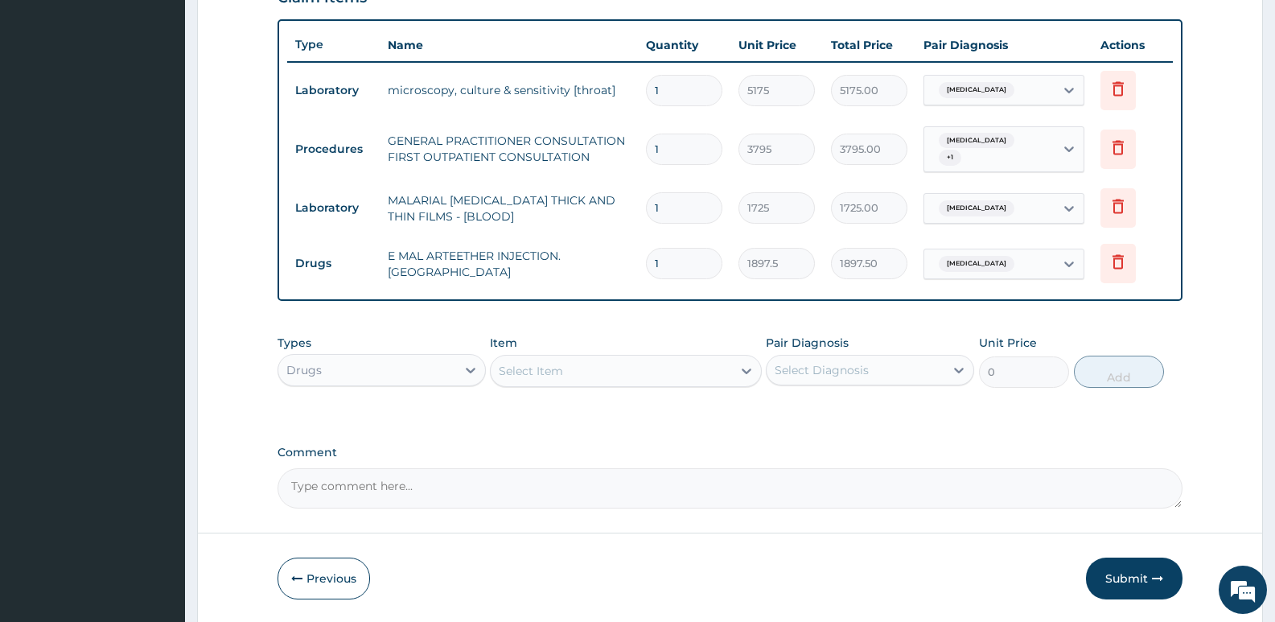
click at [555, 356] on div "Select Item" at bounding box center [625, 371] width 271 height 32
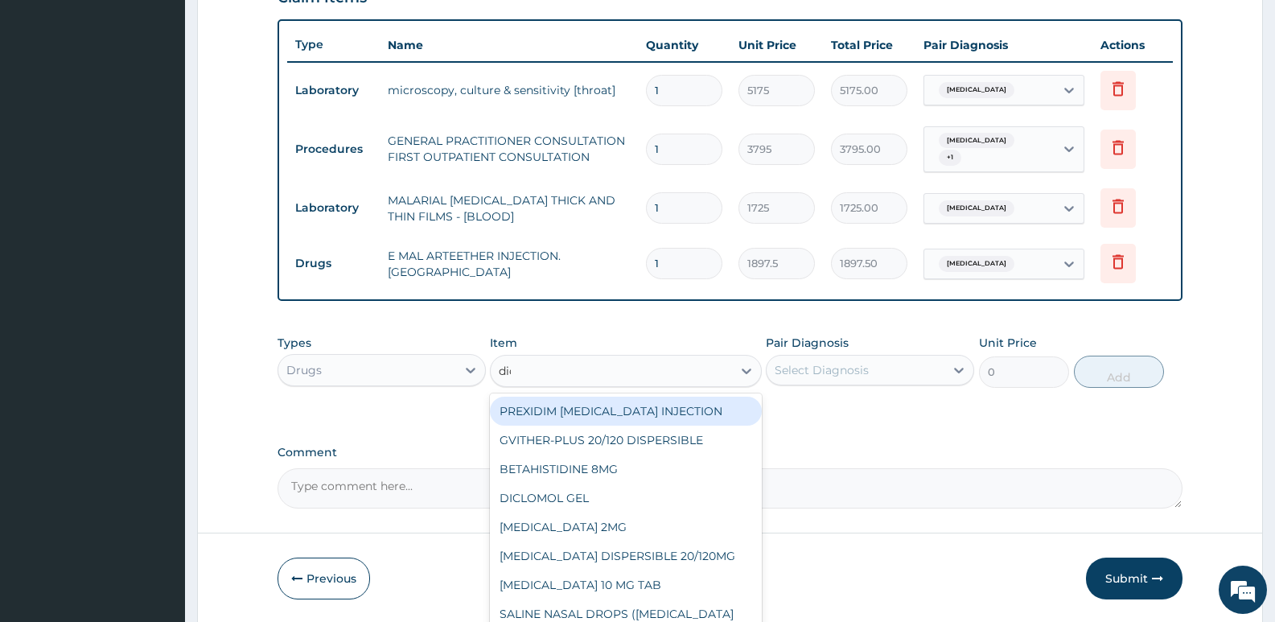
type input "dicl"
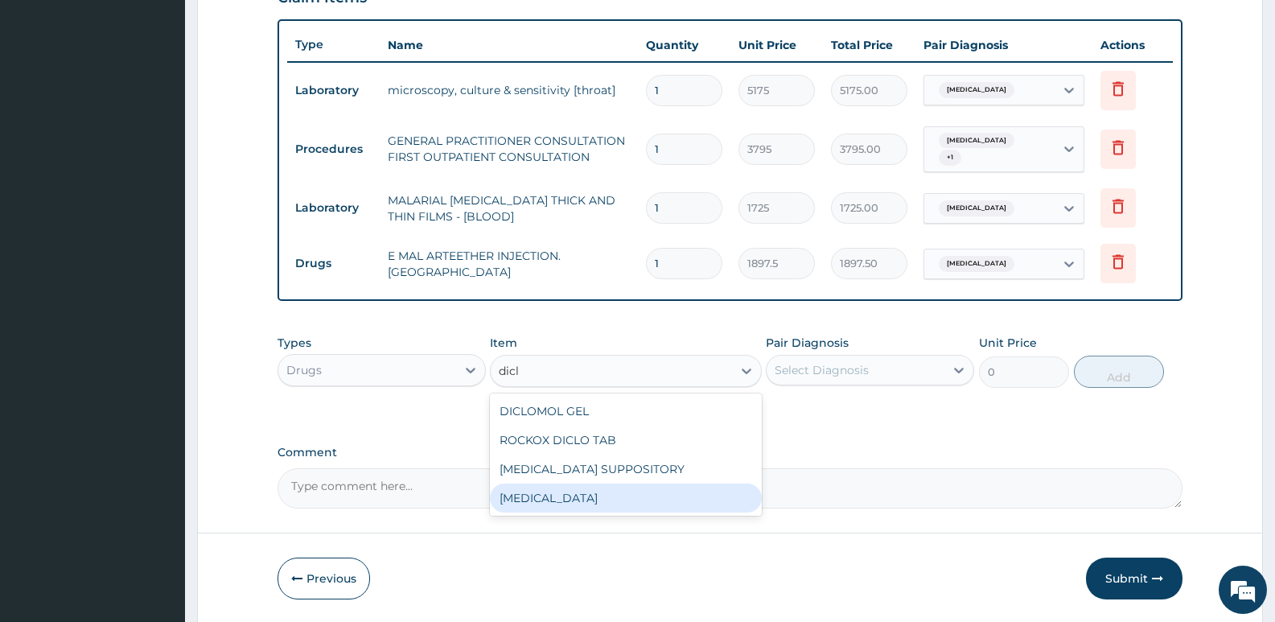
click at [538, 498] on div "DICLOFENAC" at bounding box center [625, 497] width 271 height 29
type input "632.5"
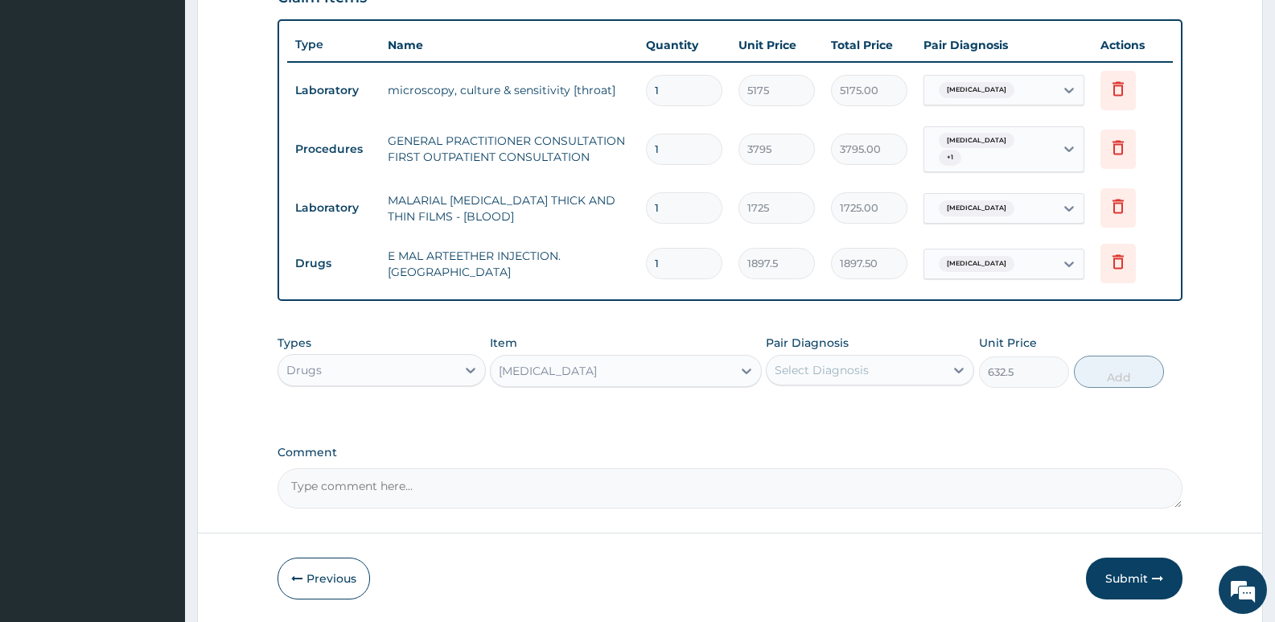
click at [808, 362] on div "Select Diagnosis" at bounding box center [856, 370] width 178 height 26
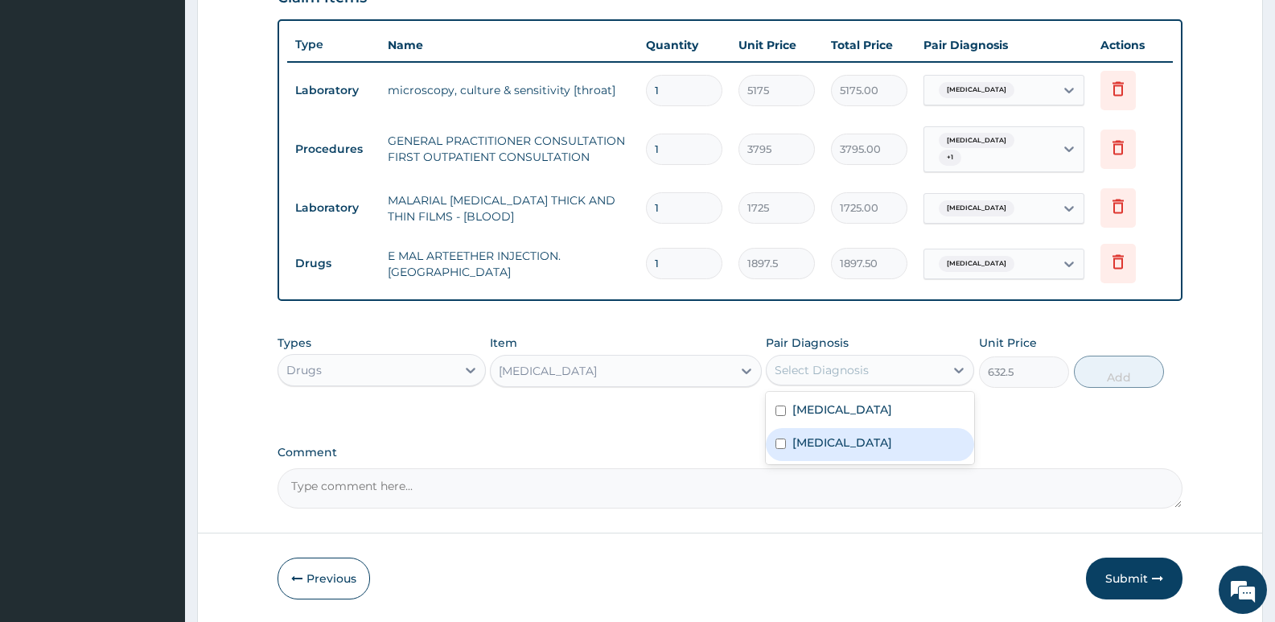
click at [809, 444] on label "Malaria" at bounding box center [842, 442] width 100 height 16
checkbox input "true"
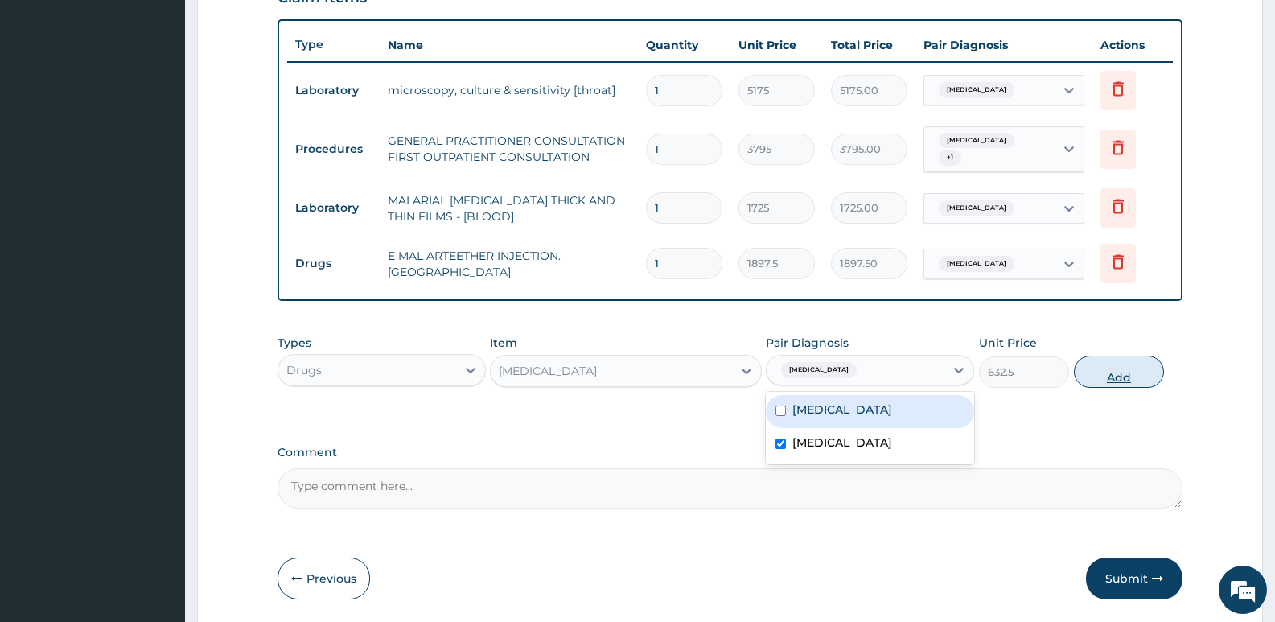
click at [1108, 376] on button "Add" at bounding box center [1119, 372] width 90 height 32
type input "0"
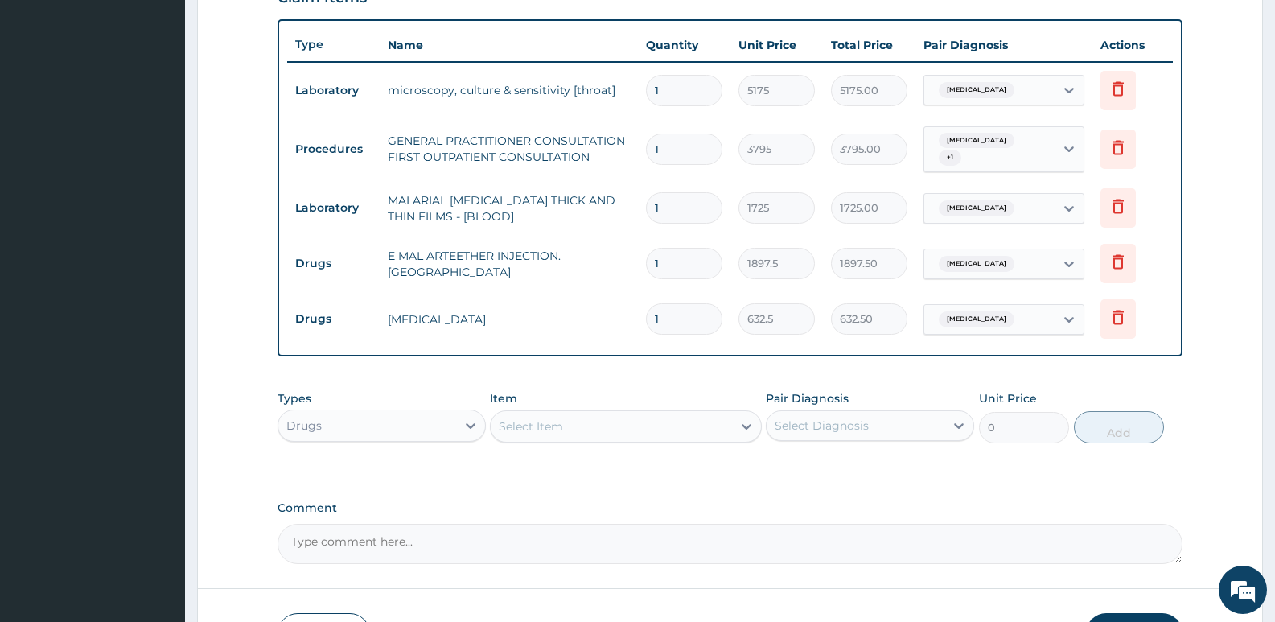
click at [553, 444] on div "Types Drugs Item Select Item Pair Diagnosis Select Diagnosis Unit Price 0 Add" at bounding box center [730, 416] width 905 height 69
click at [565, 426] on div "Select Item" at bounding box center [611, 426] width 241 height 26
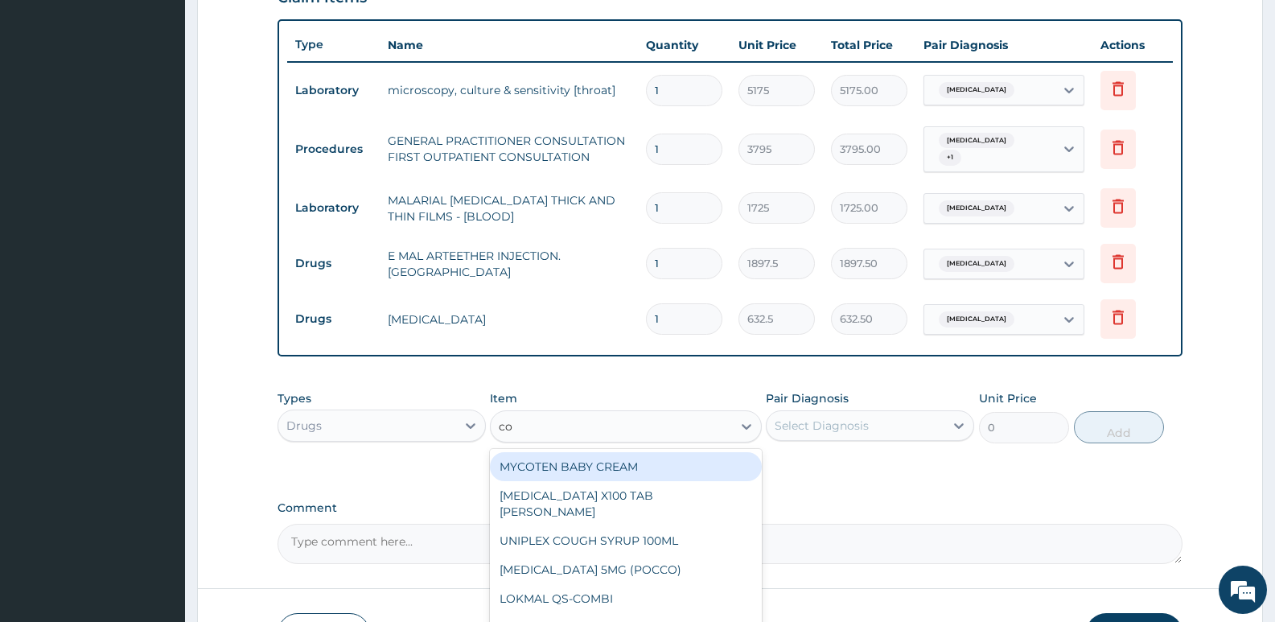
type input "c"
type input "trim"
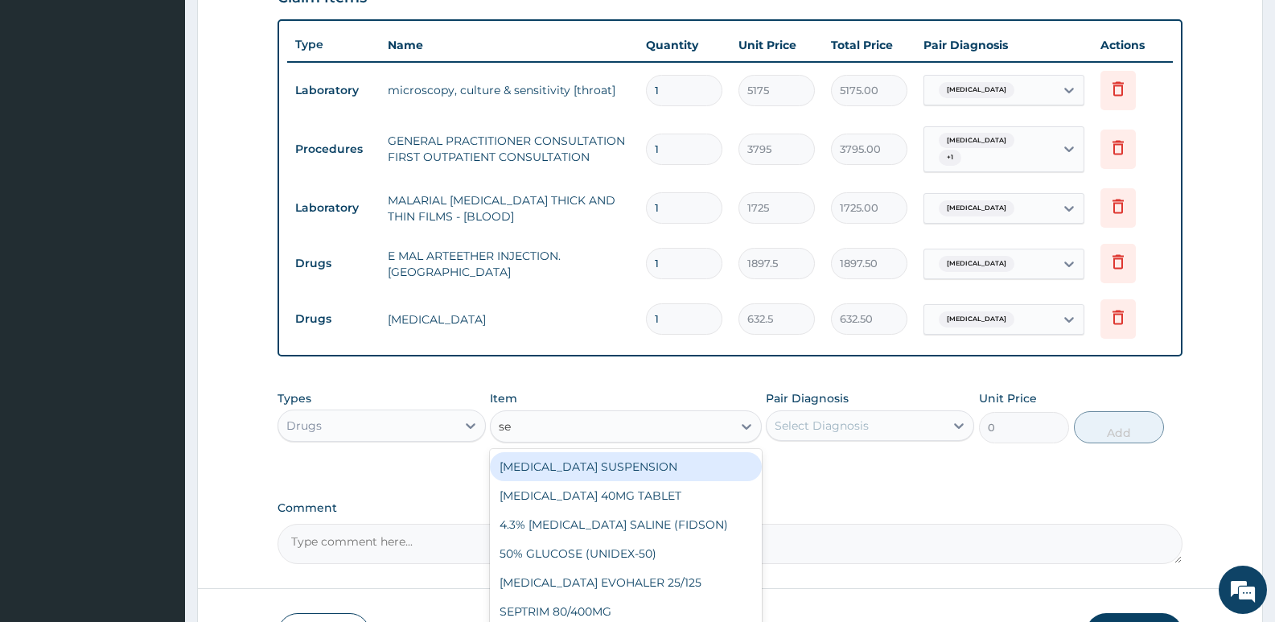
type input "sep"
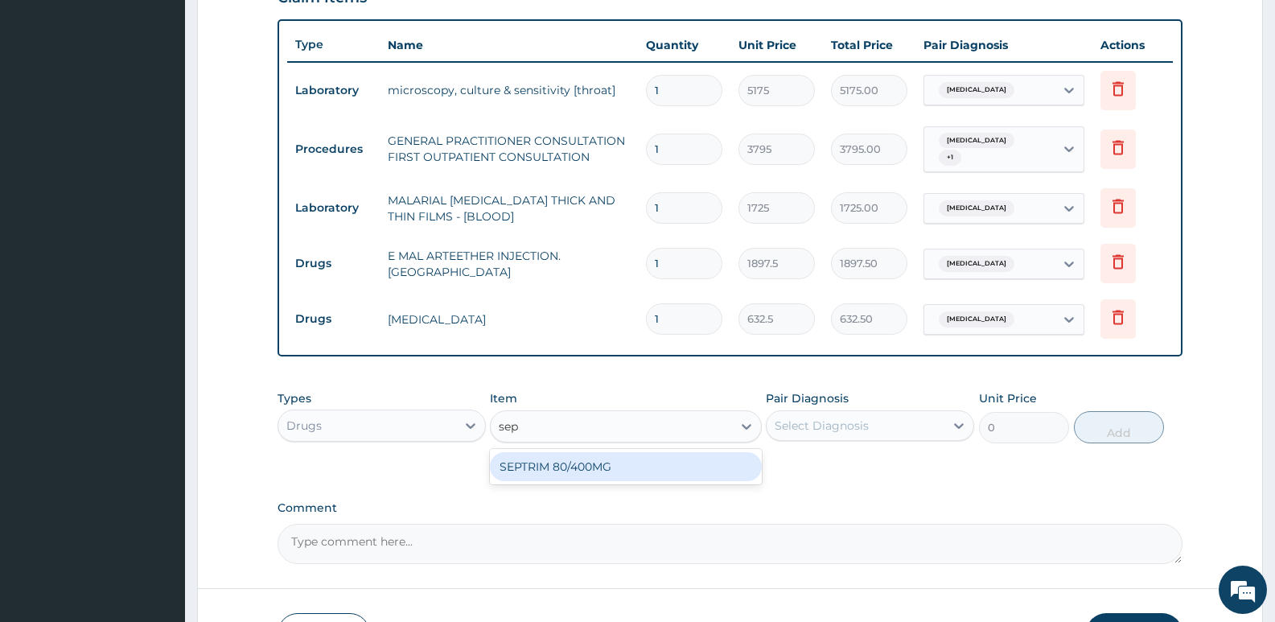
click at [594, 463] on div "SEPTRIM 80/400MG" at bounding box center [625, 466] width 271 height 29
type input "101.2"
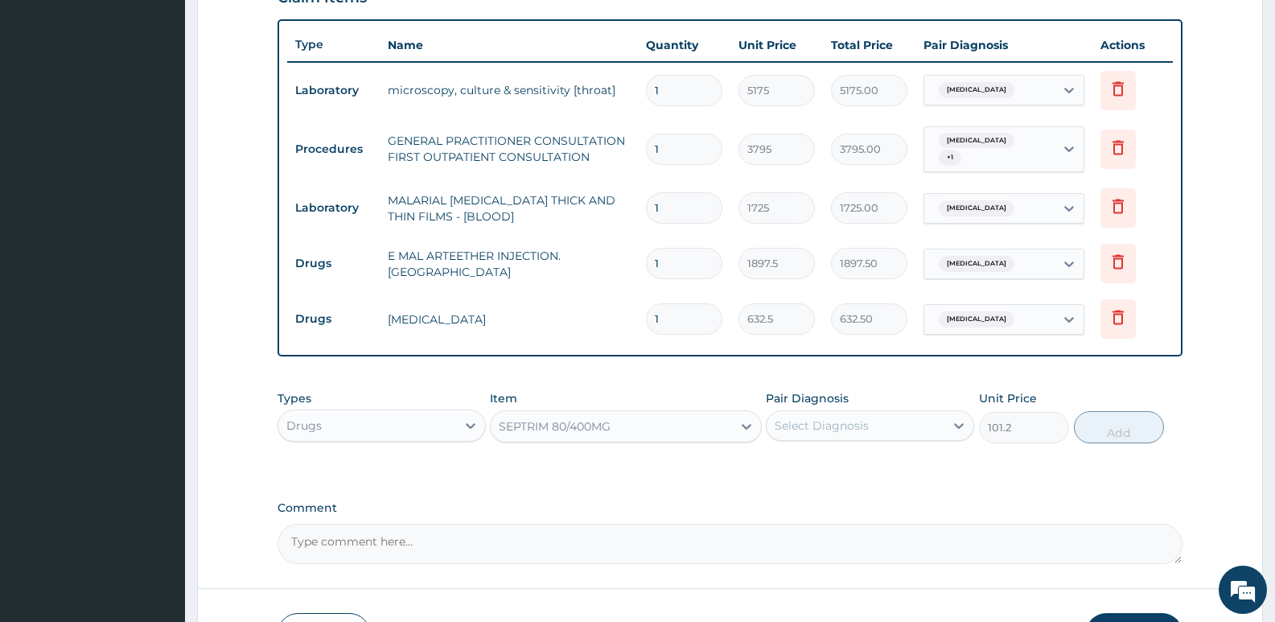
click at [619, 431] on div "SEPTRIM 80/400MG" at bounding box center [611, 426] width 241 height 26
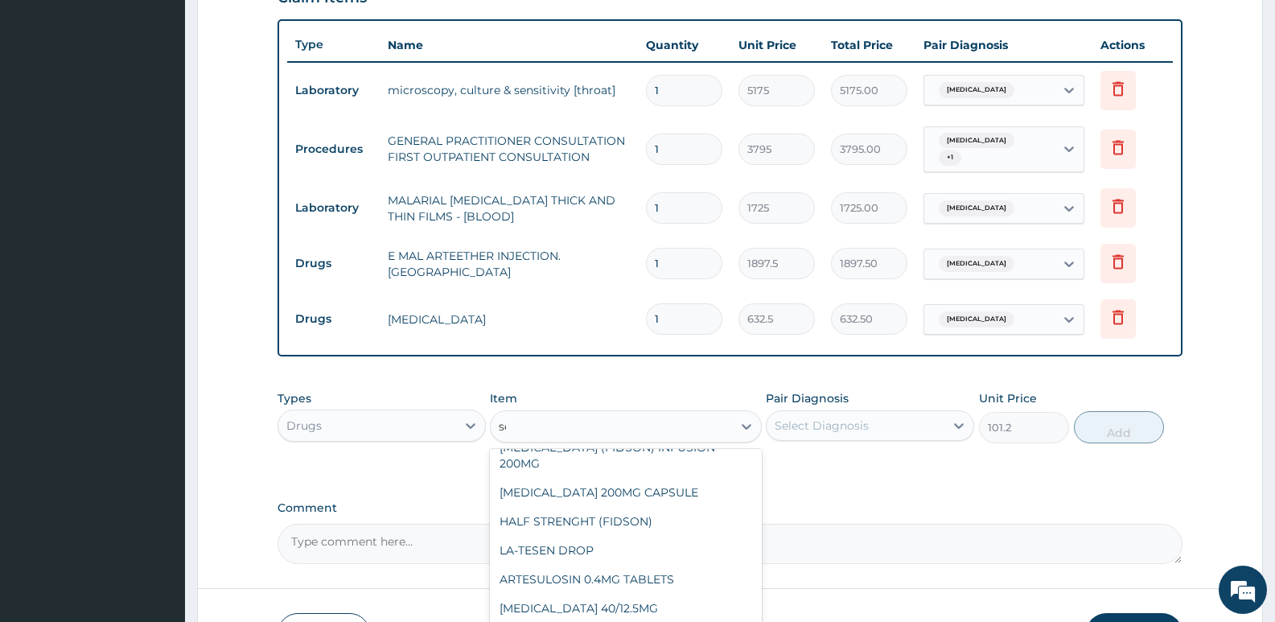
scroll to position [61, 0]
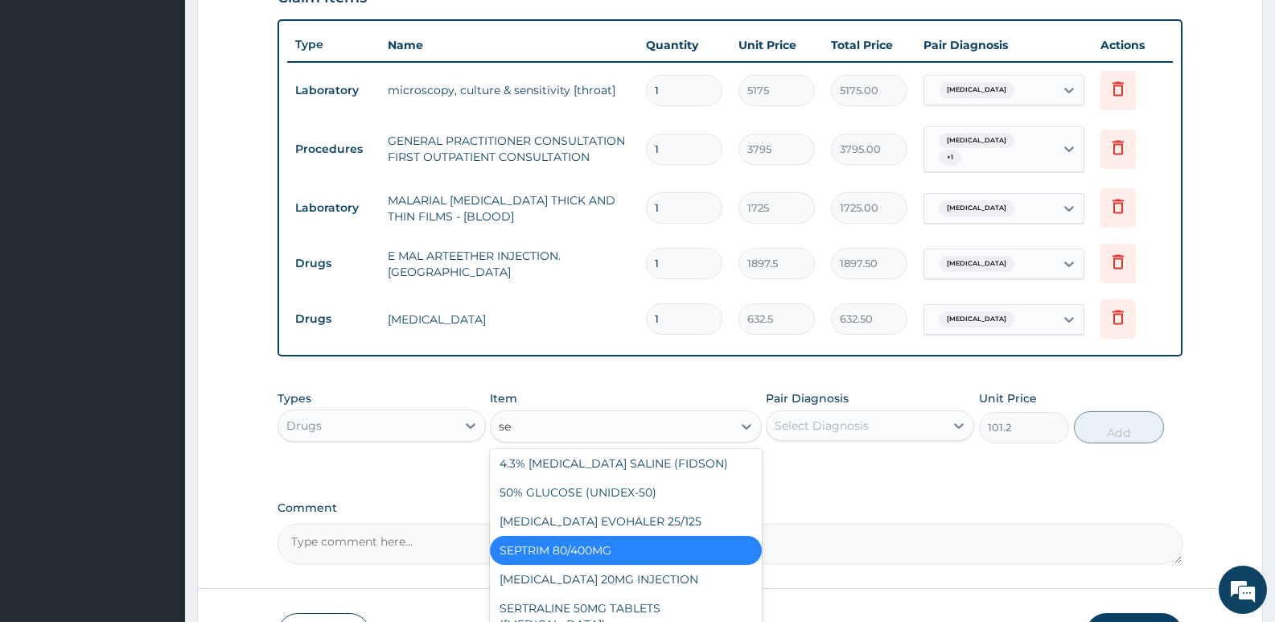
type input "sep"
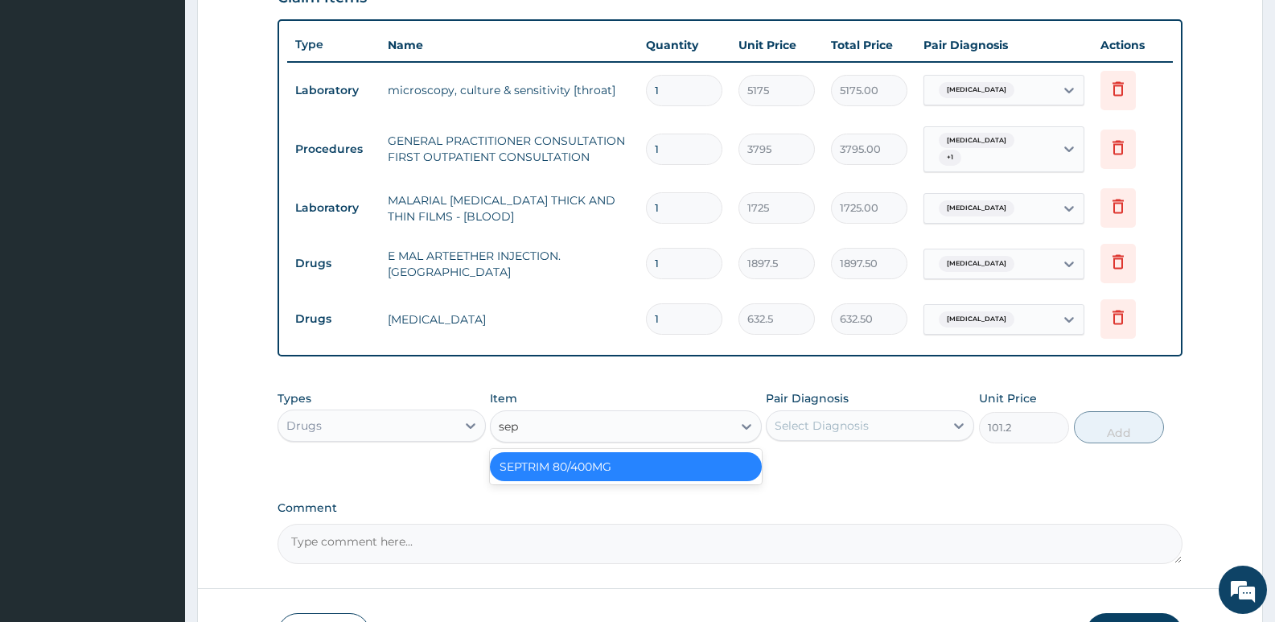
scroll to position [0, 0]
click at [616, 464] on div "SEPTRIM 80/400MG" at bounding box center [625, 466] width 271 height 29
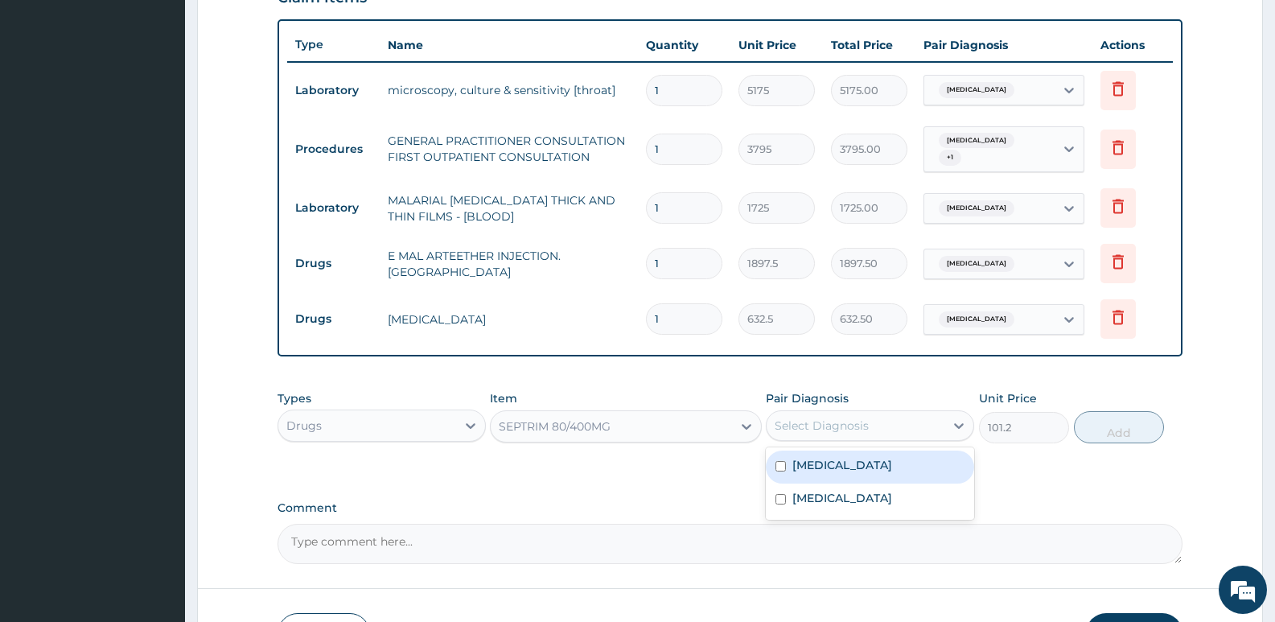
click at [842, 419] on div "Select Diagnosis" at bounding box center [822, 425] width 94 height 16
click at [868, 463] on label "Acute pharyngitis" at bounding box center [842, 465] width 100 height 16
checkbox input "true"
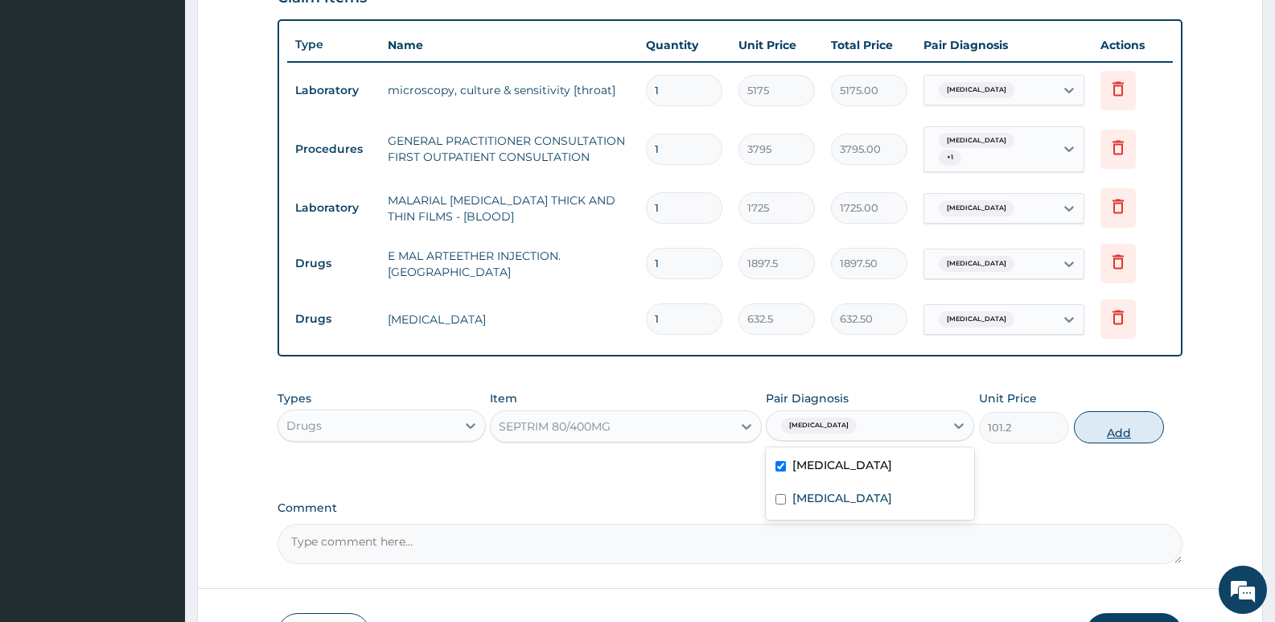
click at [1090, 429] on button "Add" at bounding box center [1119, 427] width 90 height 32
type input "0"
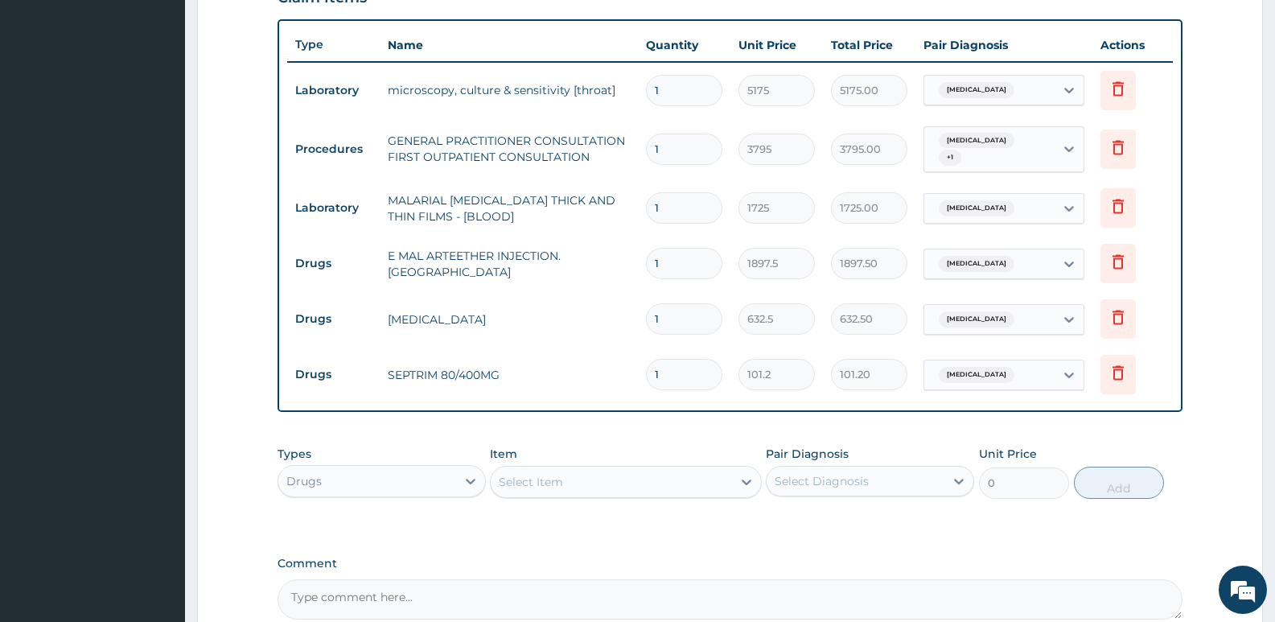
drag, startPoint x: 664, startPoint y: 374, endPoint x: 651, endPoint y: 374, distance: 12.9
click at [651, 374] on input "1" at bounding box center [684, 374] width 76 height 31
type input "2"
type input "202.40"
type input "20"
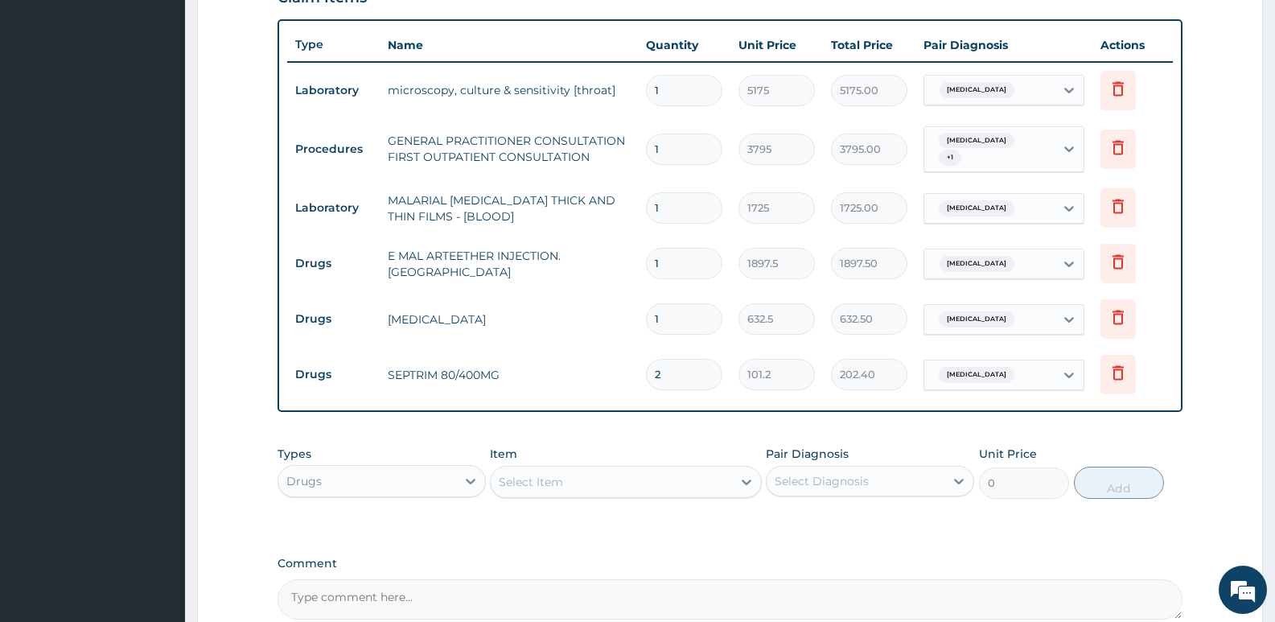
type input "2024.00"
type input "20"
click at [553, 377] on td "SEPTRIM 80/400MG" at bounding box center [509, 375] width 258 height 32
click at [550, 489] on div "Select Item" at bounding box center [531, 482] width 64 height 16
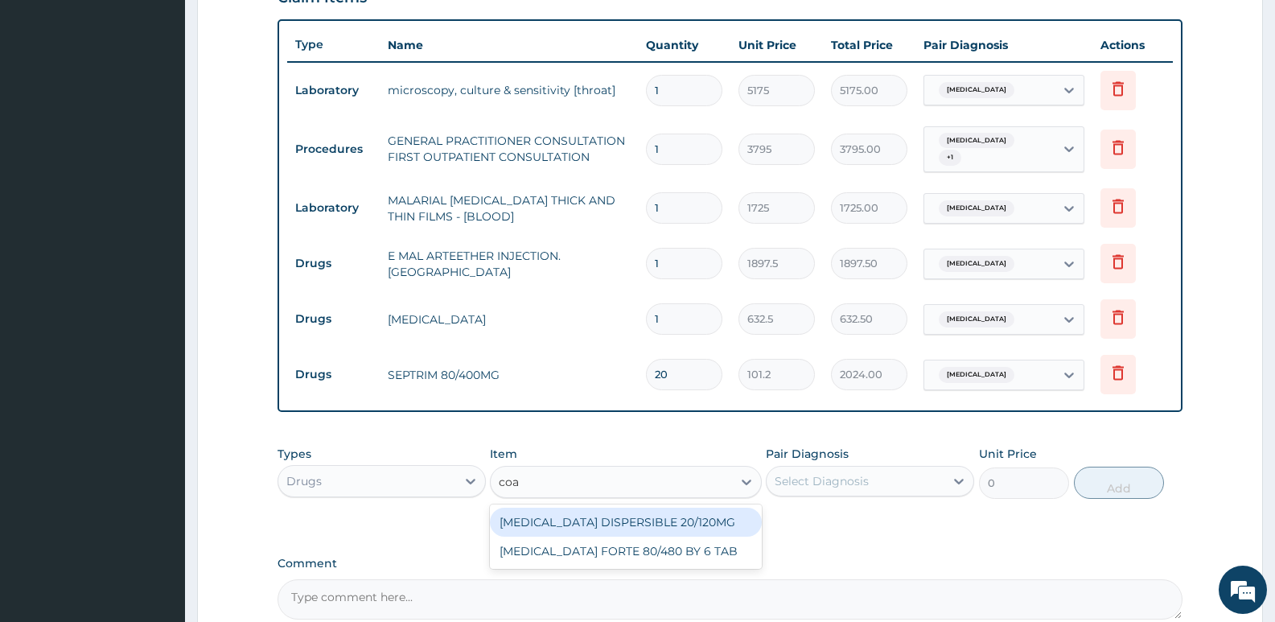
type input "coar"
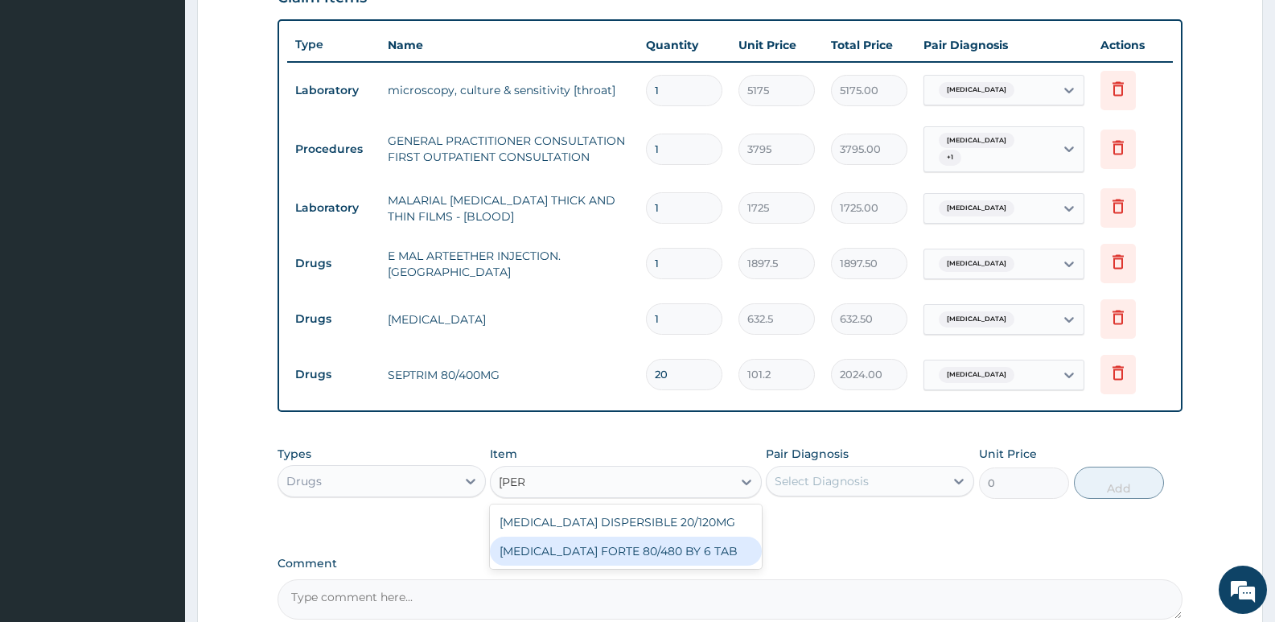
click at [728, 541] on div "COARTEM FORTE 80/480 BY 6 TAB" at bounding box center [625, 551] width 271 height 29
type input "480.7"
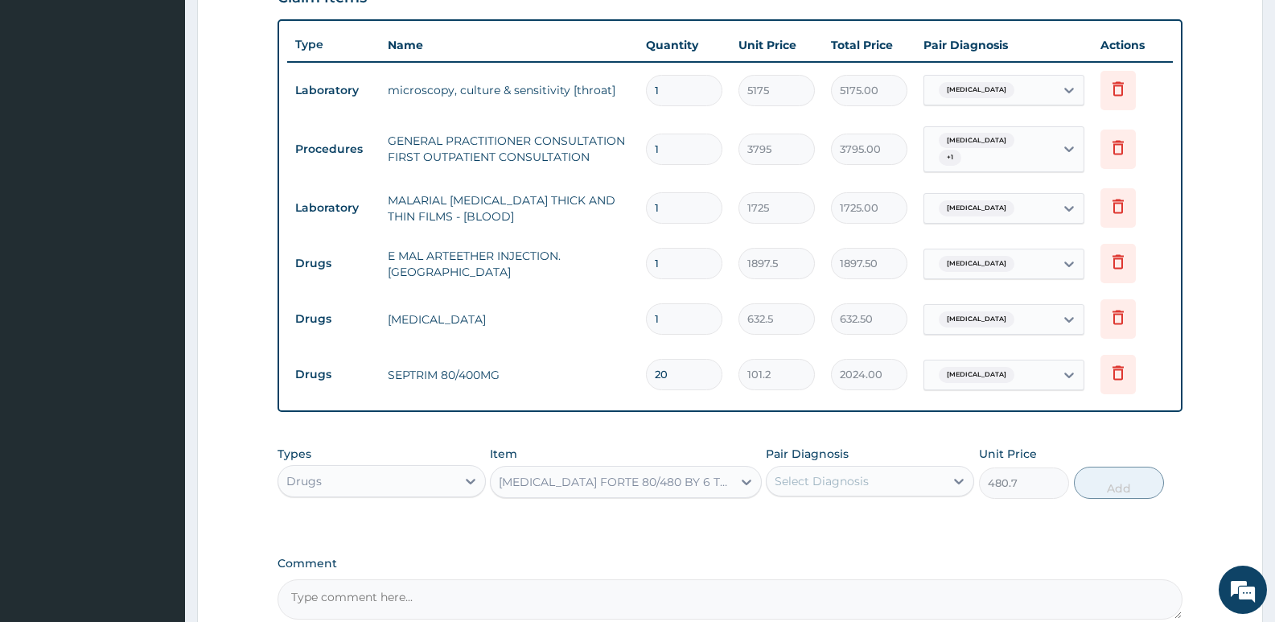
click at [823, 488] on div "Select Diagnosis" at bounding box center [822, 481] width 94 height 16
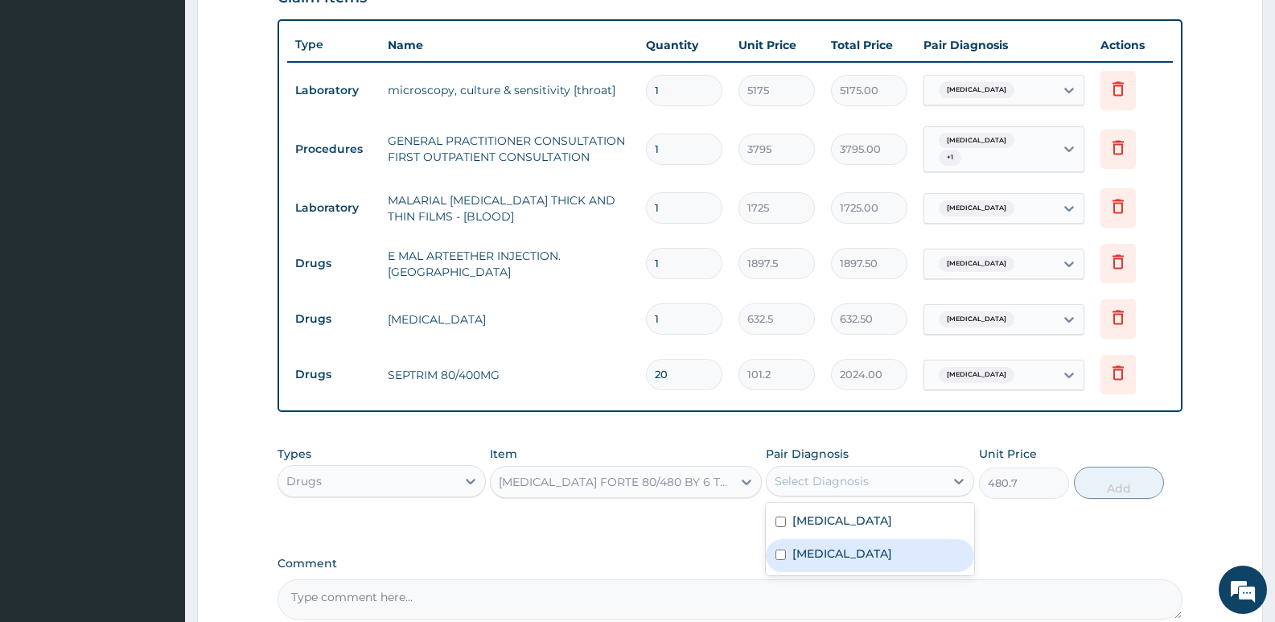
click at [837, 546] on div "Malaria" at bounding box center [870, 555] width 208 height 33
checkbox input "true"
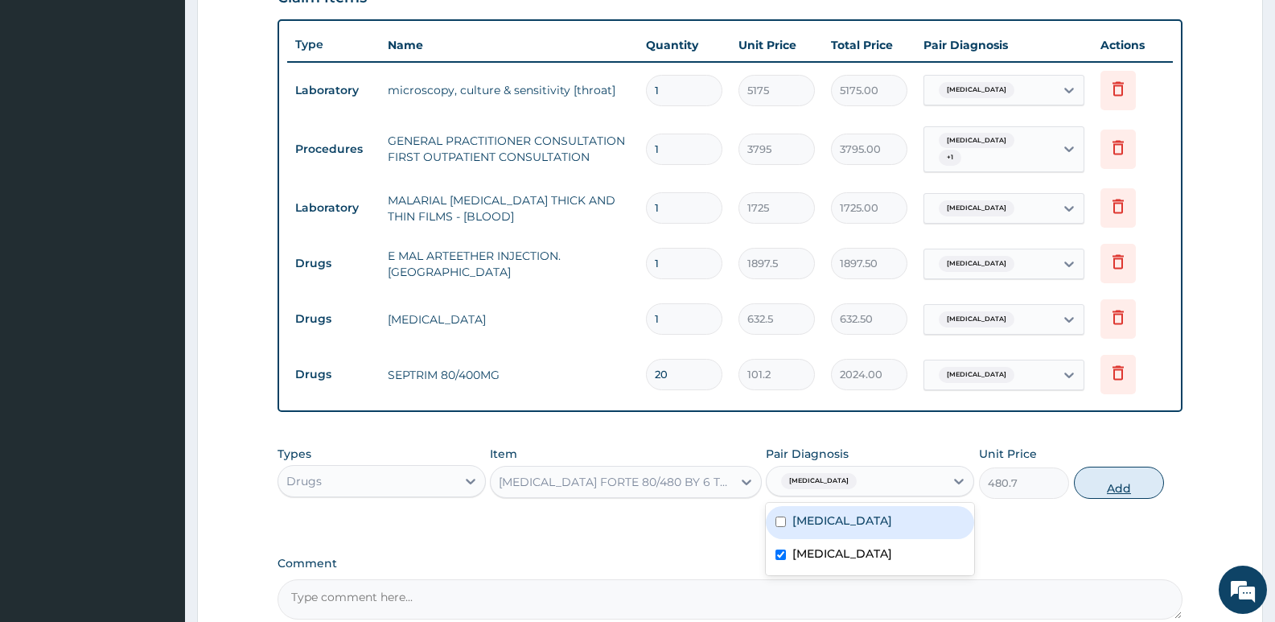
click at [1079, 487] on button "Add" at bounding box center [1119, 483] width 90 height 32
type input "0"
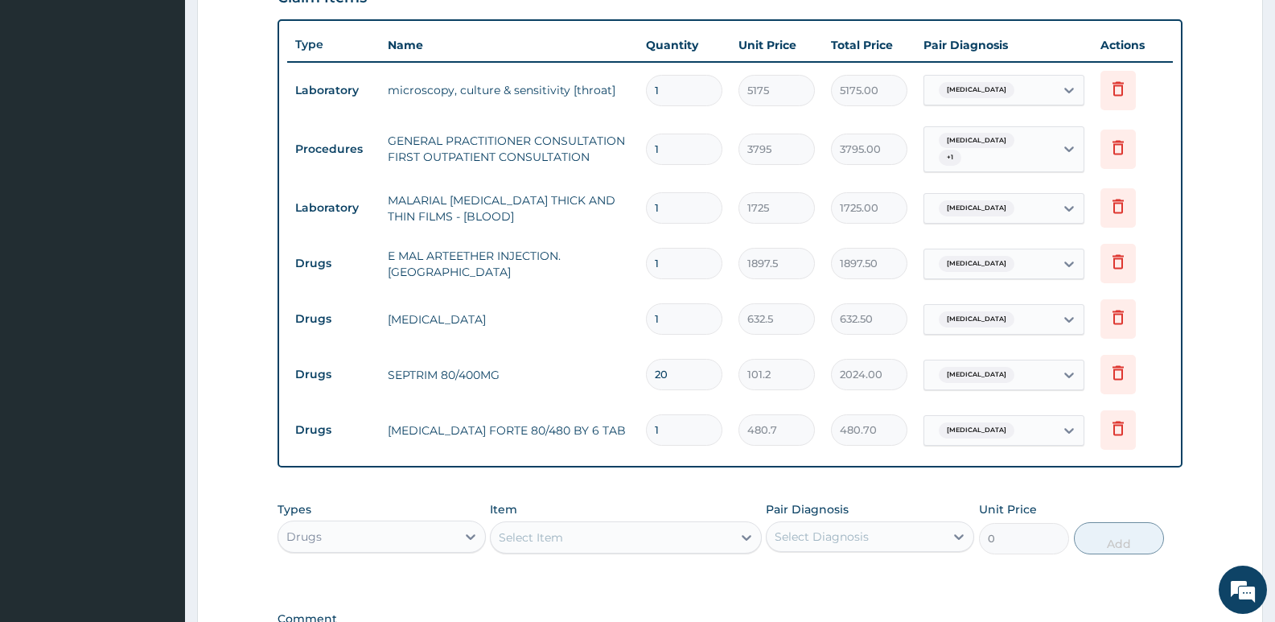
type input "0.00"
type input "6"
type input "2884.20"
type input "6"
click at [579, 532] on div "Select Item" at bounding box center [611, 537] width 241 height 26
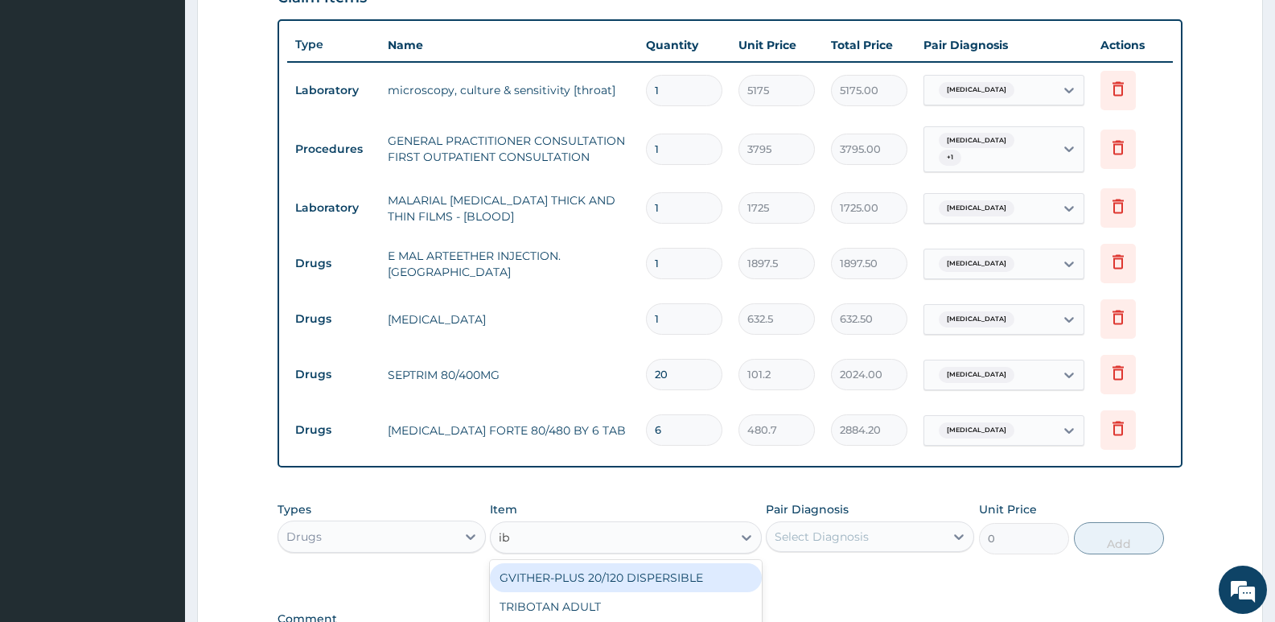
type input "ibu"
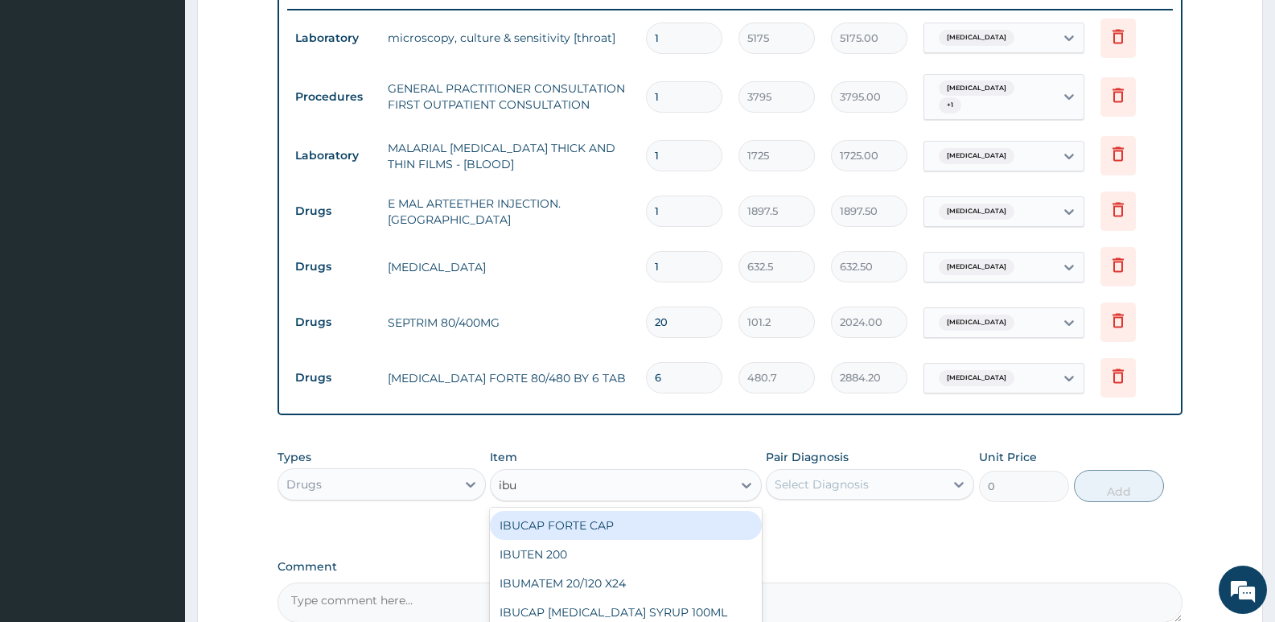
scroll to position [660, 0]
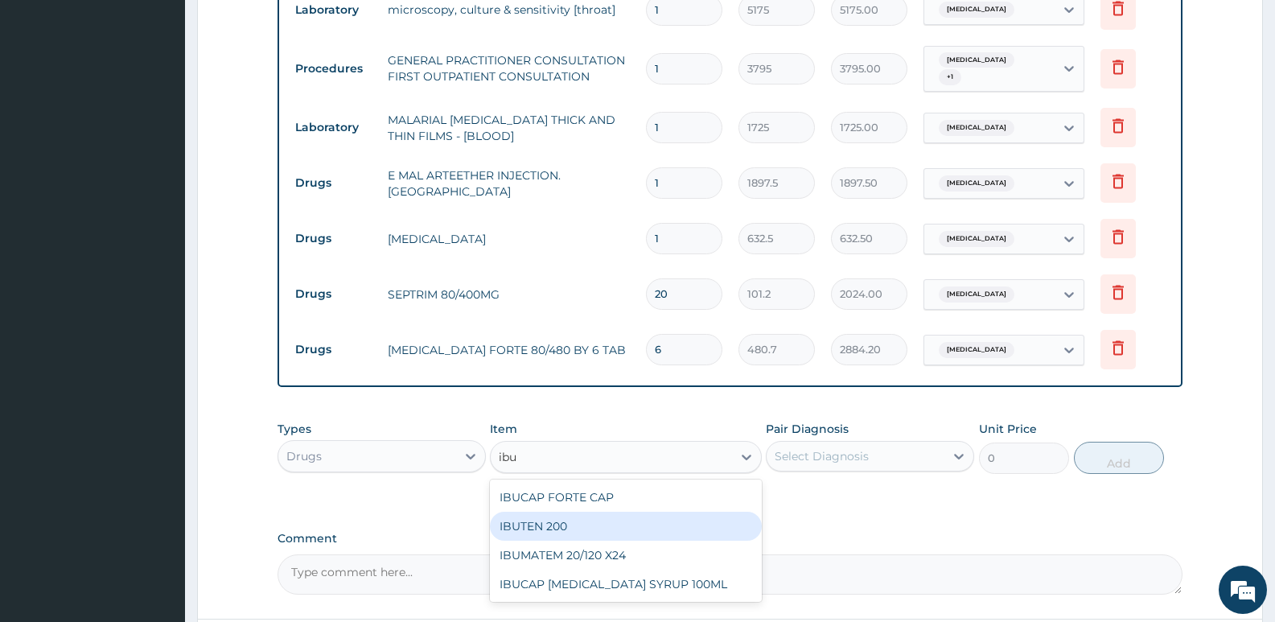
click at [618, 525] on div "IBUTEN 200" at bounding box center [625, 526] width 271 height 29
type input "88.55"
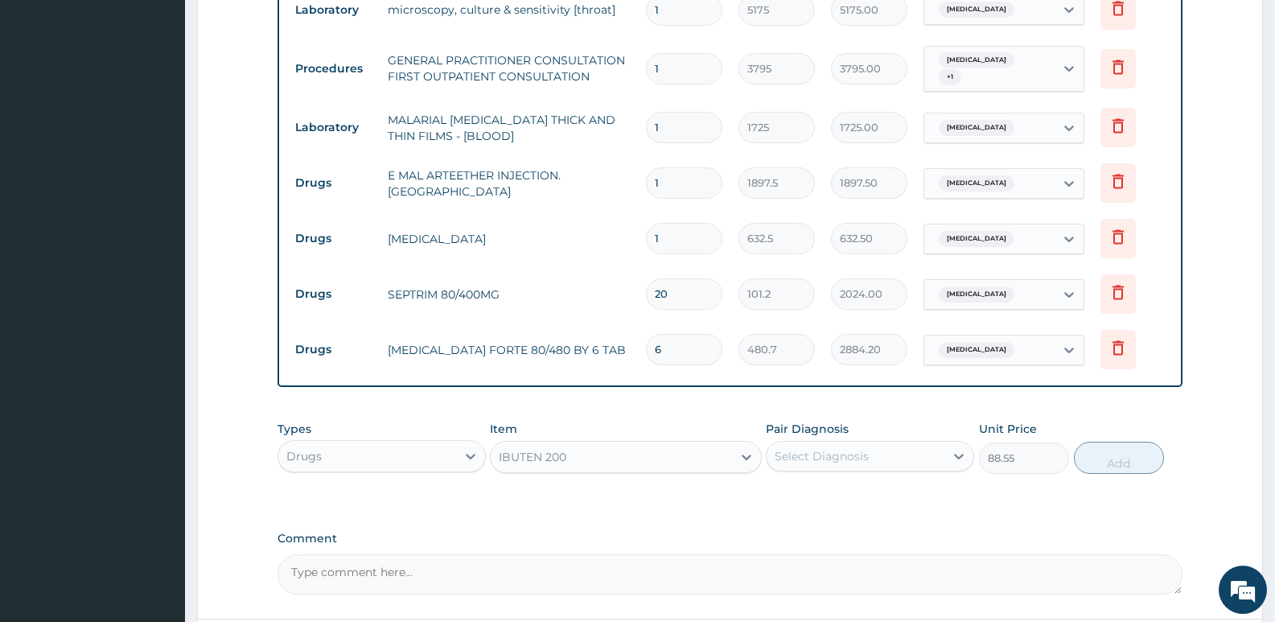
click at [807, 459] on div "Select Diagnosis" at bounding box center [822, 456] width 94 height 16
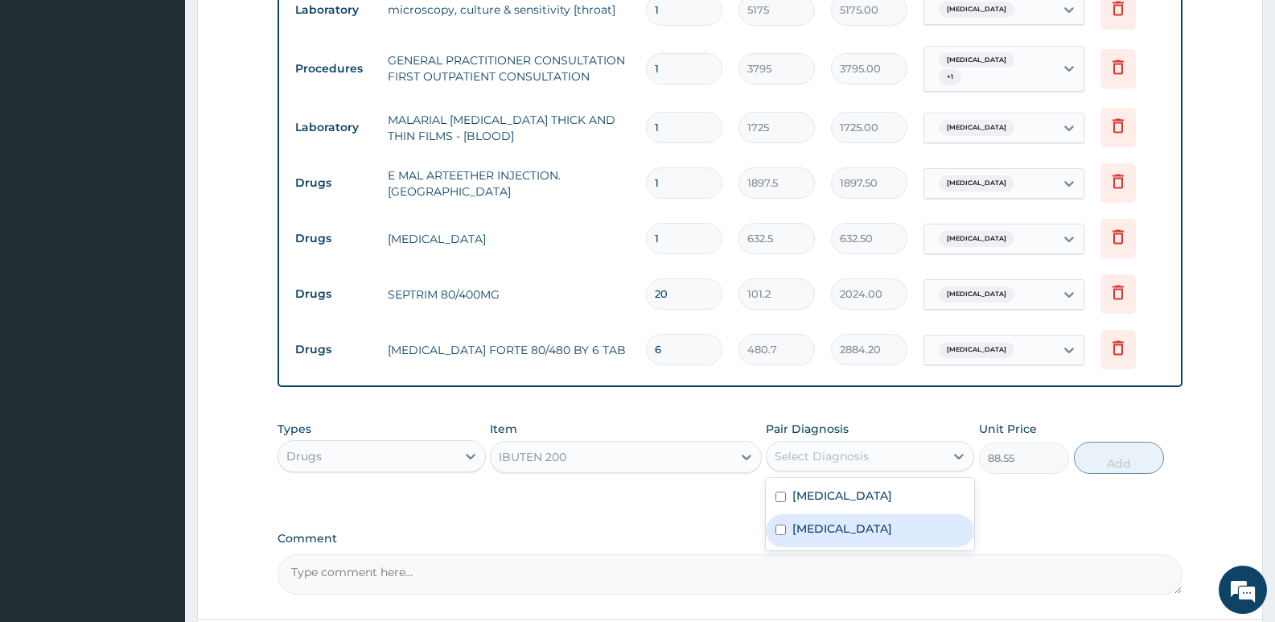
click at [814, 532] on label "Malaria" at bounding box center [842, 528] width 100 height 16
checkbox input "true"
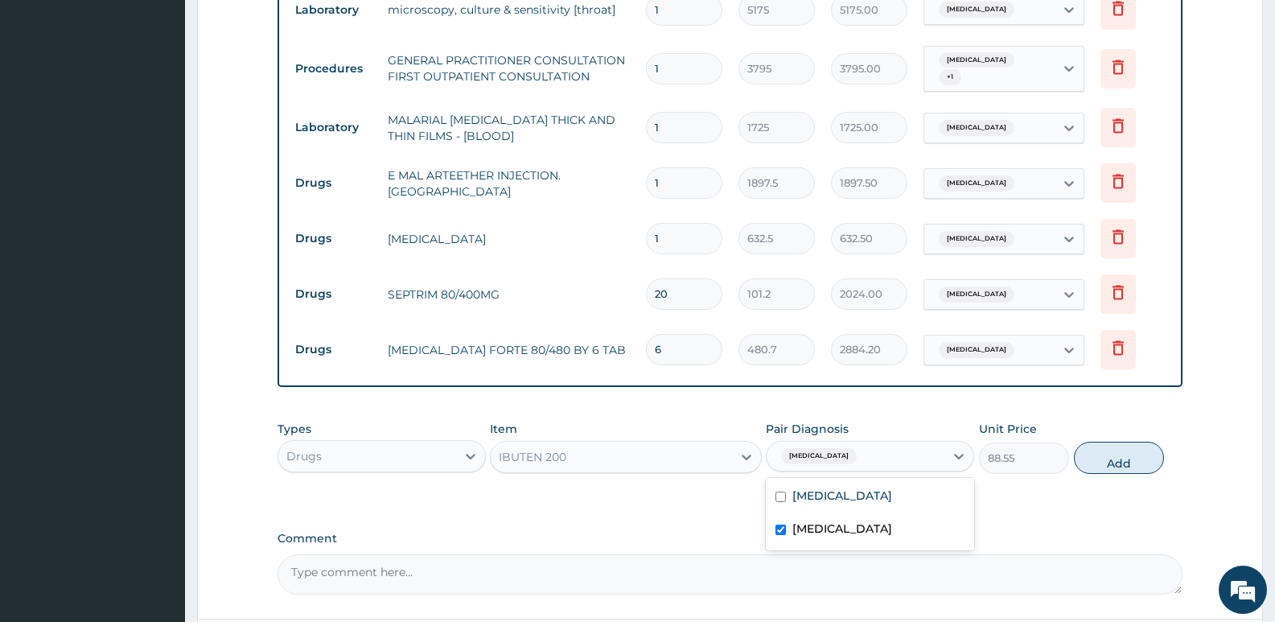
click at [1137, 465] on button "Add" at bounding box center [1119, 458] width 90 height 32
type input "0"
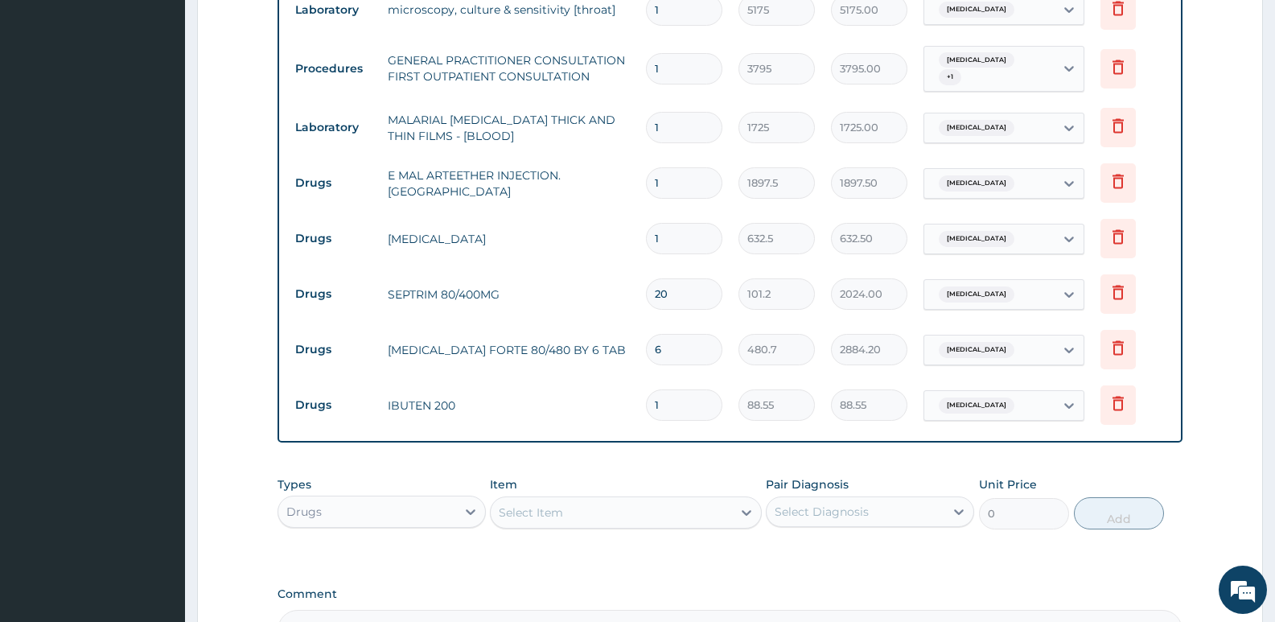
type input "16"
type input "1416.80"
type input "16"
click at [544, 513] on div "Select Item" at bounding box center [531, 512] width 64 height 16
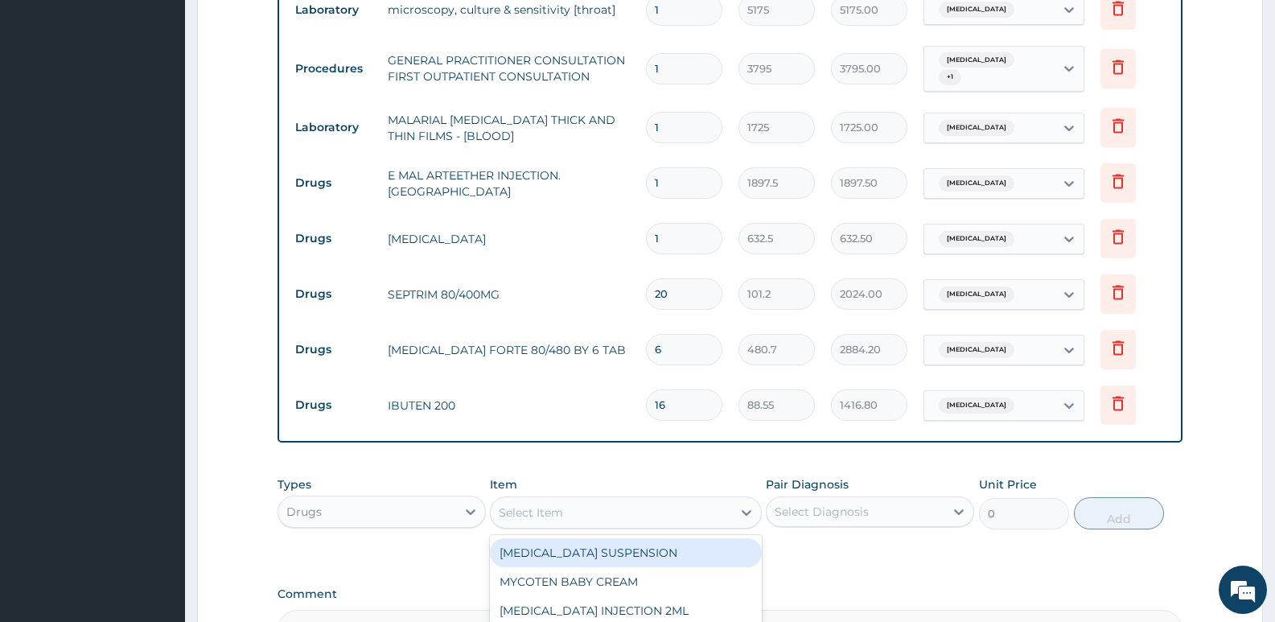
click at [1241, 298] on form "Step 2 of 2 PA Code / Prescription Code PA/3FC0AC Encounter Date 02-09-2025 Imp…" at bounding box center [730, 96] width 1066 height 1340
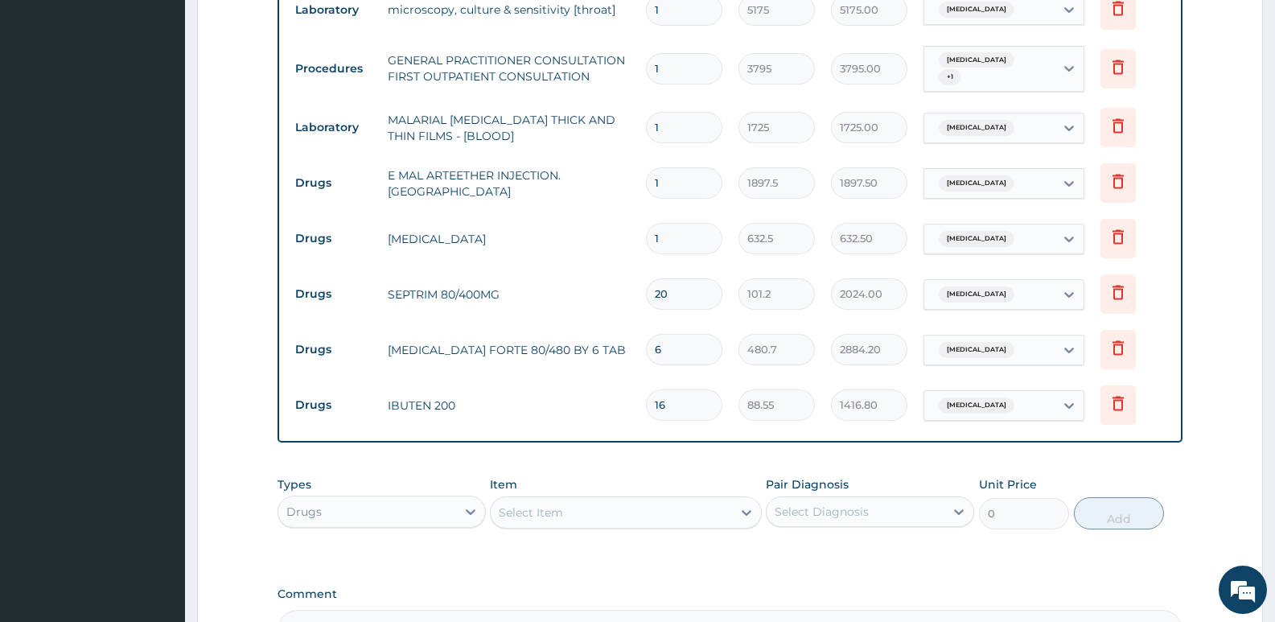
click at [686, 513] on div "Select Item" at bounding box center [611, 513] width 241 height 26
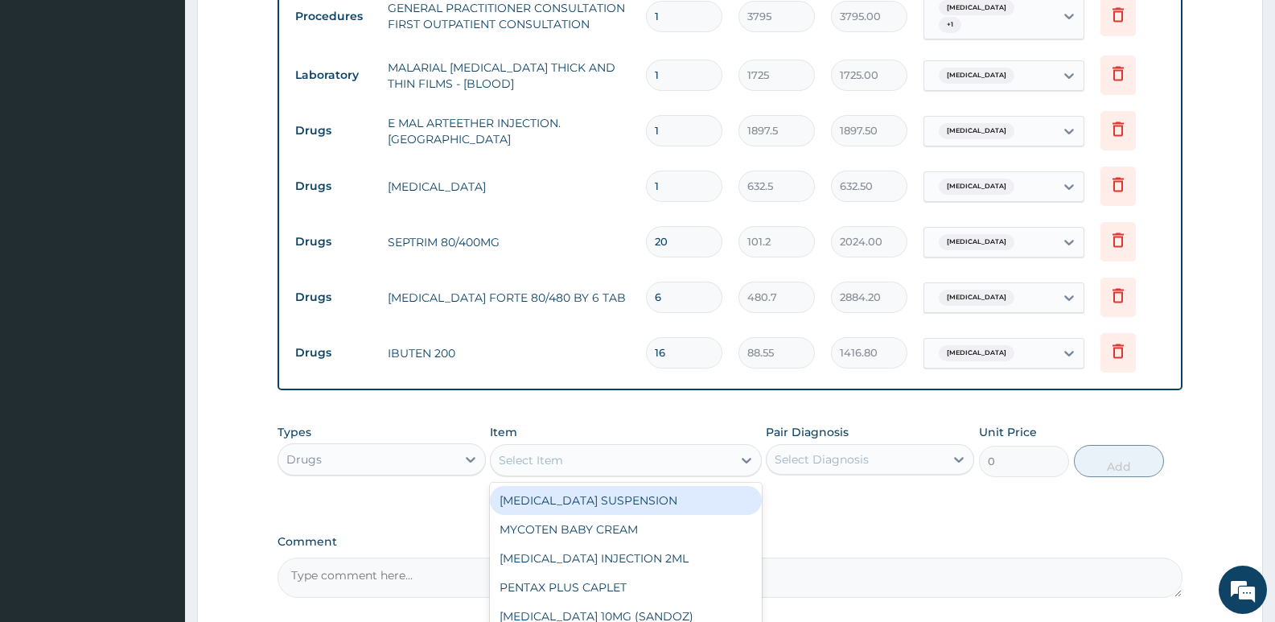
scroll to position [740, 0]
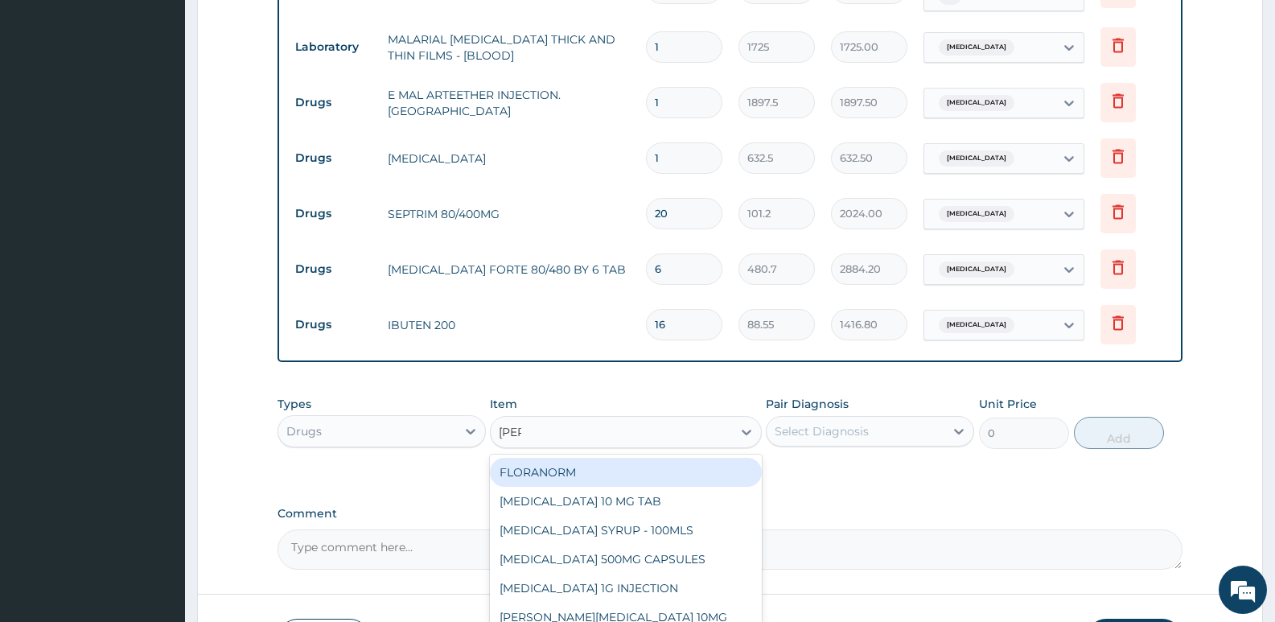
type input "lorat"
click at [587, 473] on div "LORATADINE 10 MG TAB" at bounding box center [625, 472] width 271 height 29
type input "63.25"
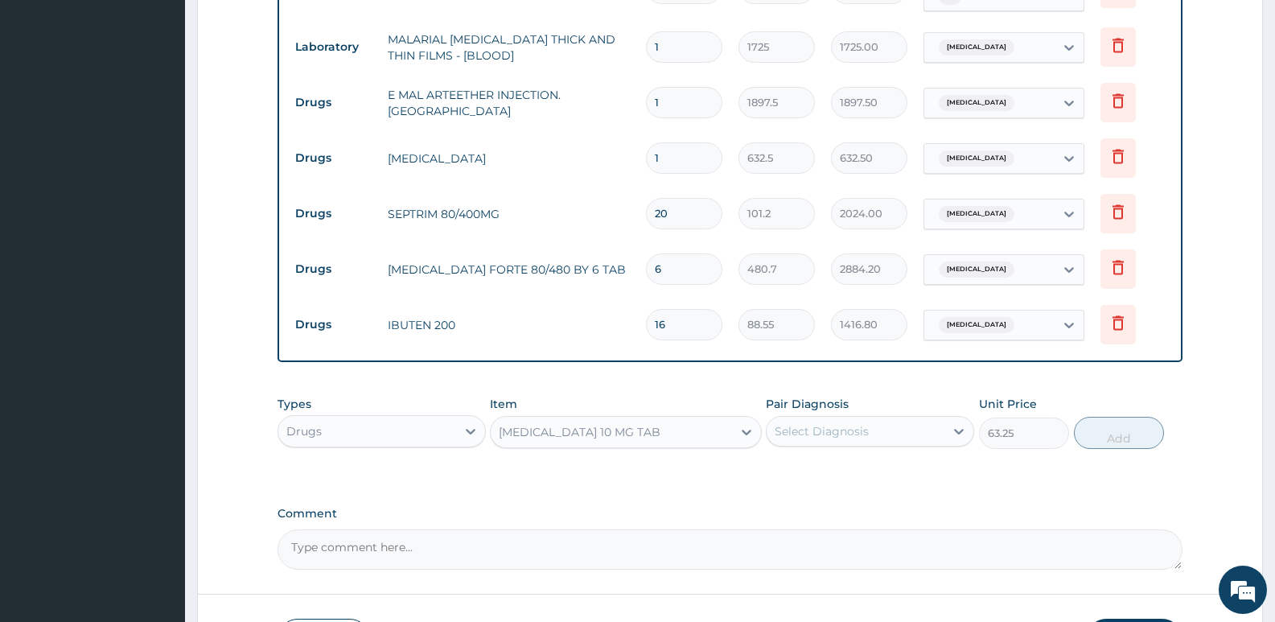
click at [833, 431] on div "Select Diagnosis" at bounding box center [822, 431] width 94 height 16
click at [802, 442] on div "Select Diagnosis" at bounding box center [856, 431] width 178 height 26
click at [818, 469] on label "Acute pharyngitis" at bounding box center [842, 471] width 100 height 16
checkbox input "true"
click at [1089, 437] on button "Add" at bounding box center [1119, 433] width 90 height 32
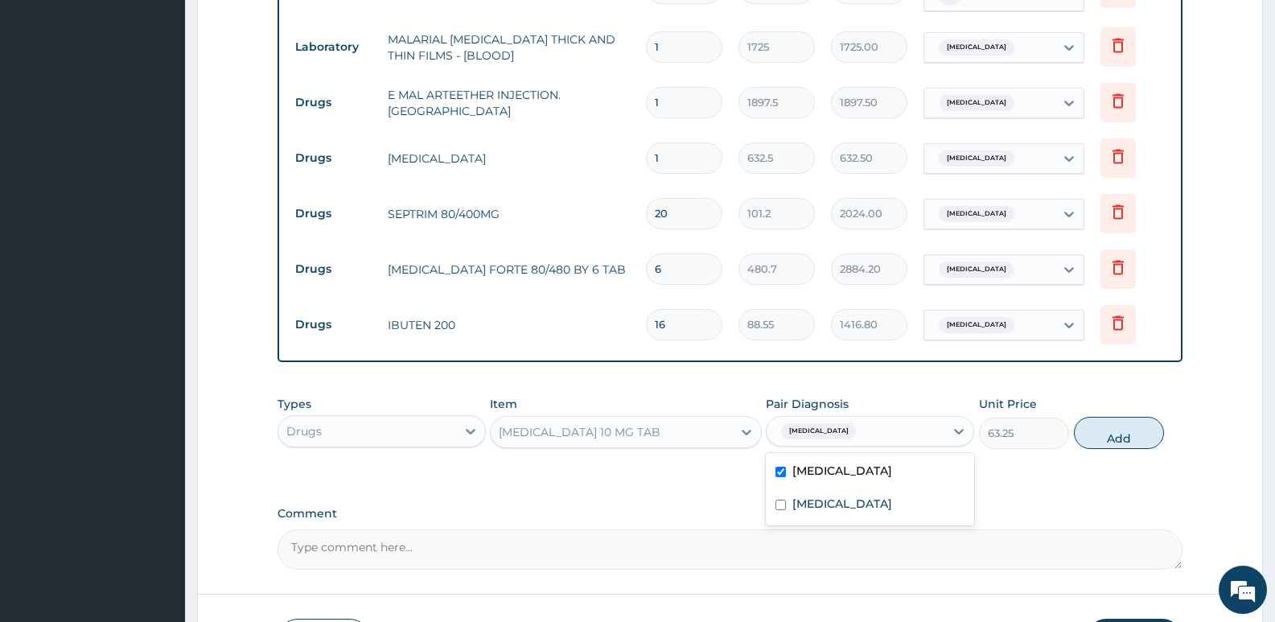
type input "0"
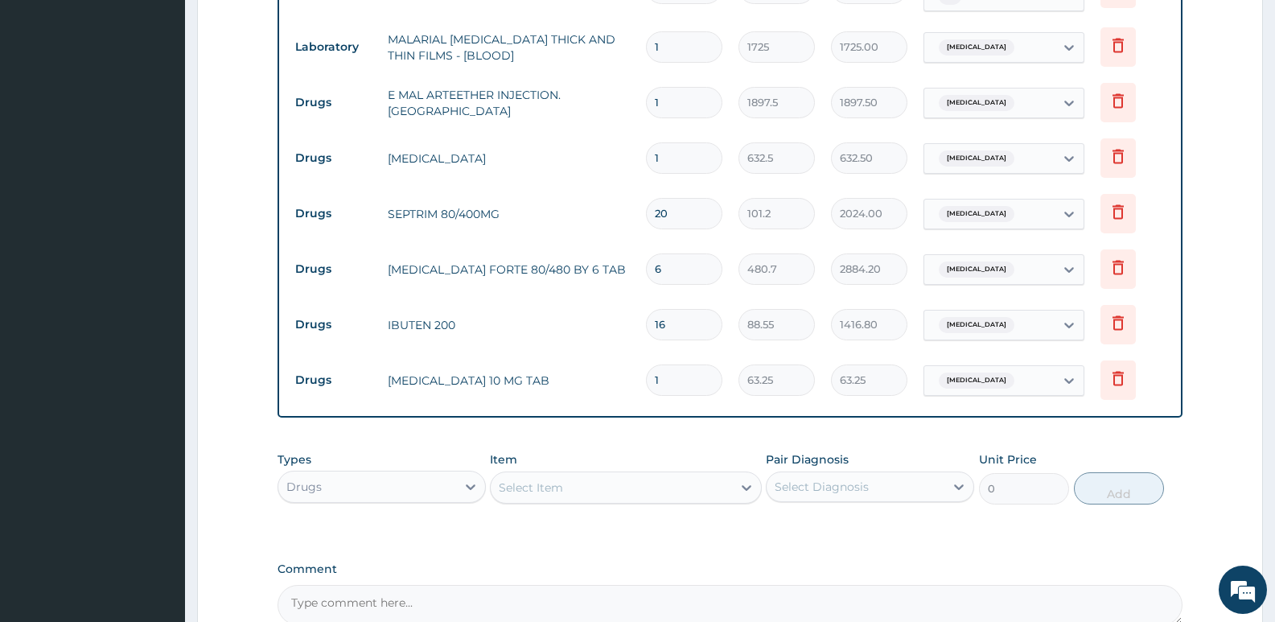
type input "0.00"
type input "5"
type input "316.25"
type input "5"
click at [675, 449] on div "Types Drugs Item Select Item Pair Diagnosis Select Diagnosis Unit Price 0 Add" at bounding box center [730, 477] width 905 height 69
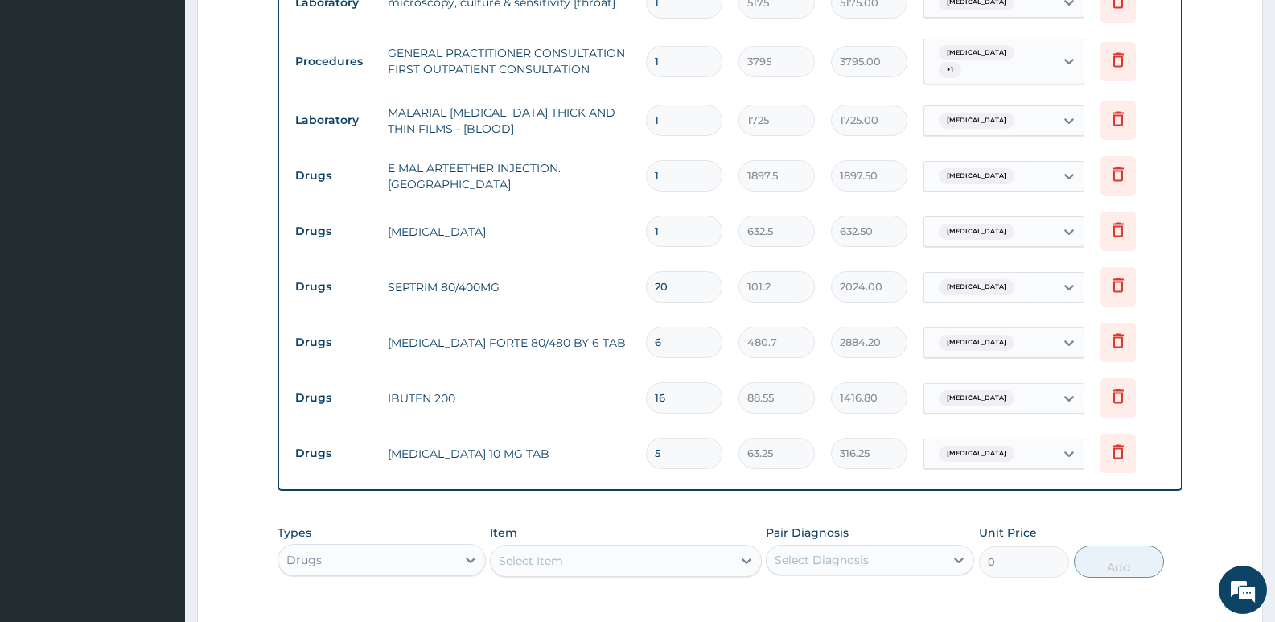
scroll to position [912, 0]
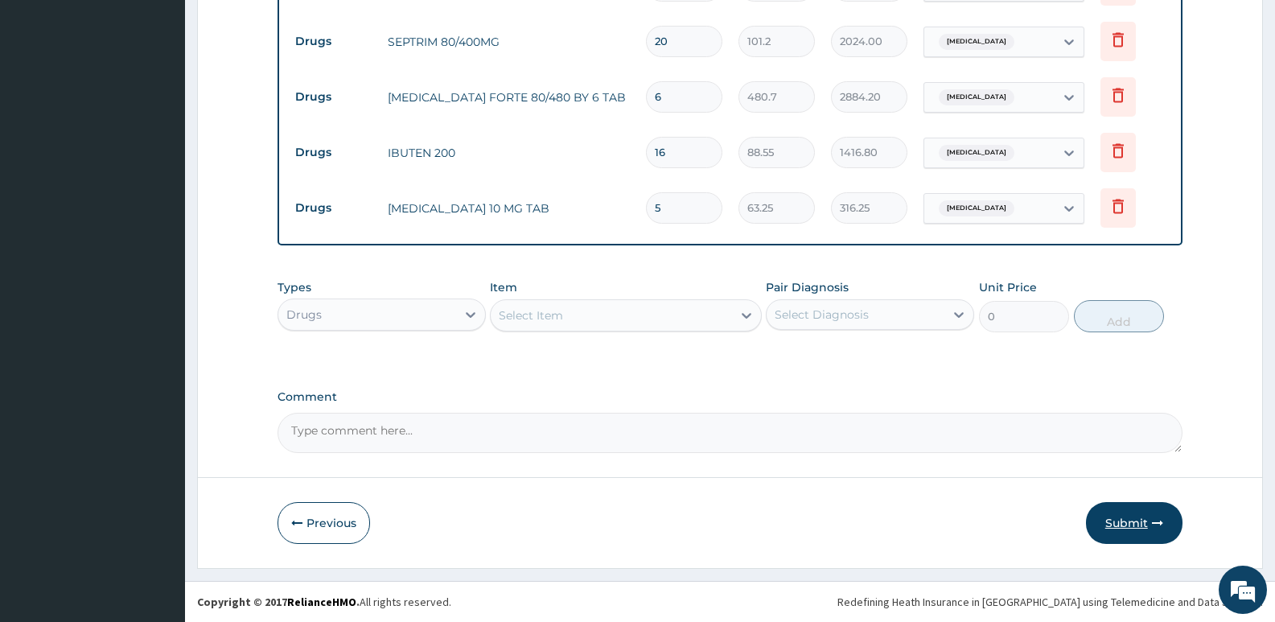
click at [1116, 522] on button "Submit" at bounding box center [1134, 523] width 97 height 42
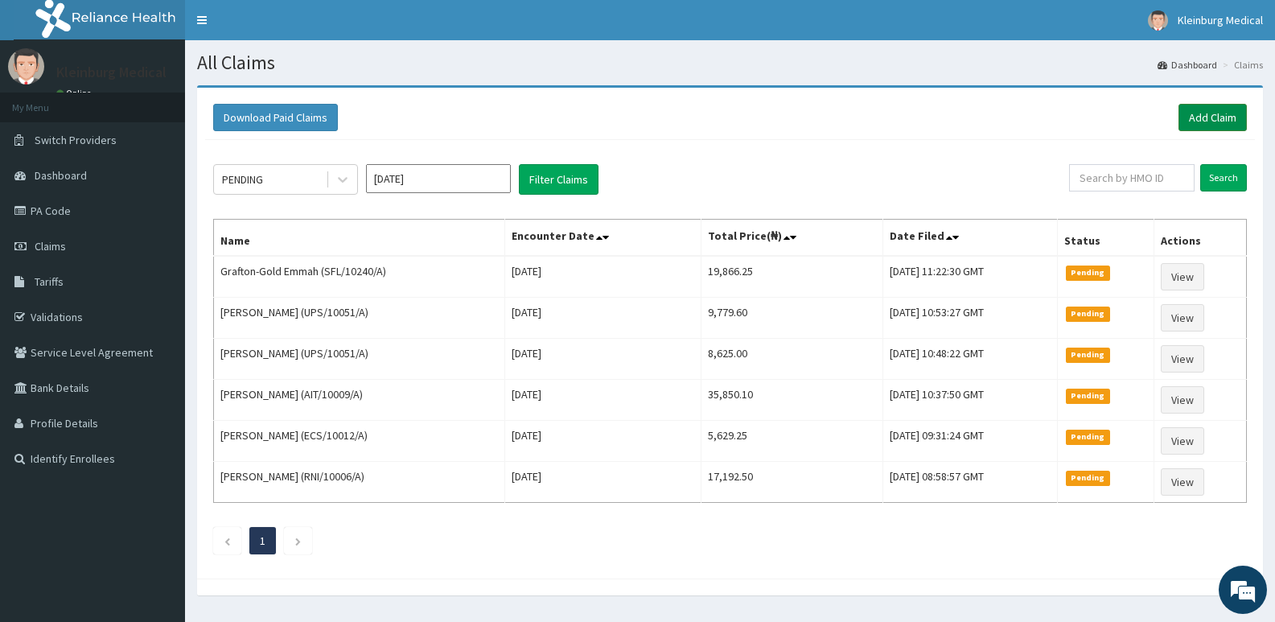
click at [1193, 124] on link "Add Claim" at bounding box center [1212, 117] width 68 height 27
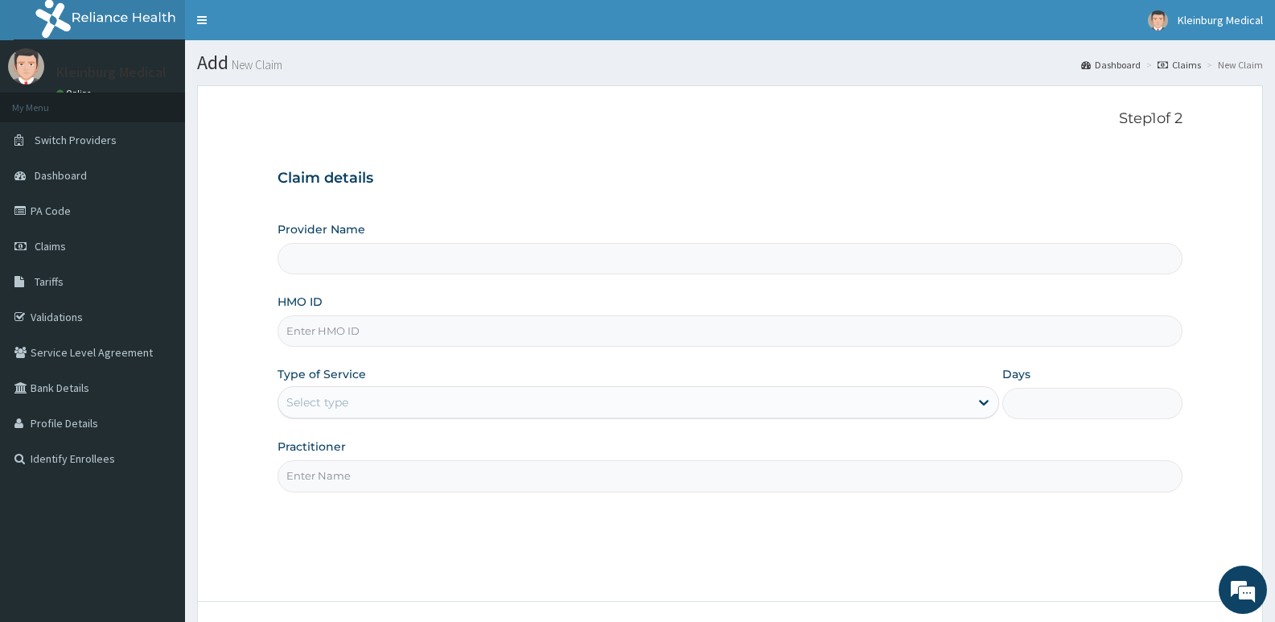
click at [431, 338] on input "HMO ID" at bounding box center [730, 330] width 905 height 31
type input "KLEINBURG MEDICAL(dermatology and diagnostics)- [PERSON_NAME]"
paste input "VLA/10009/A"
type input "VLA/10009/A"
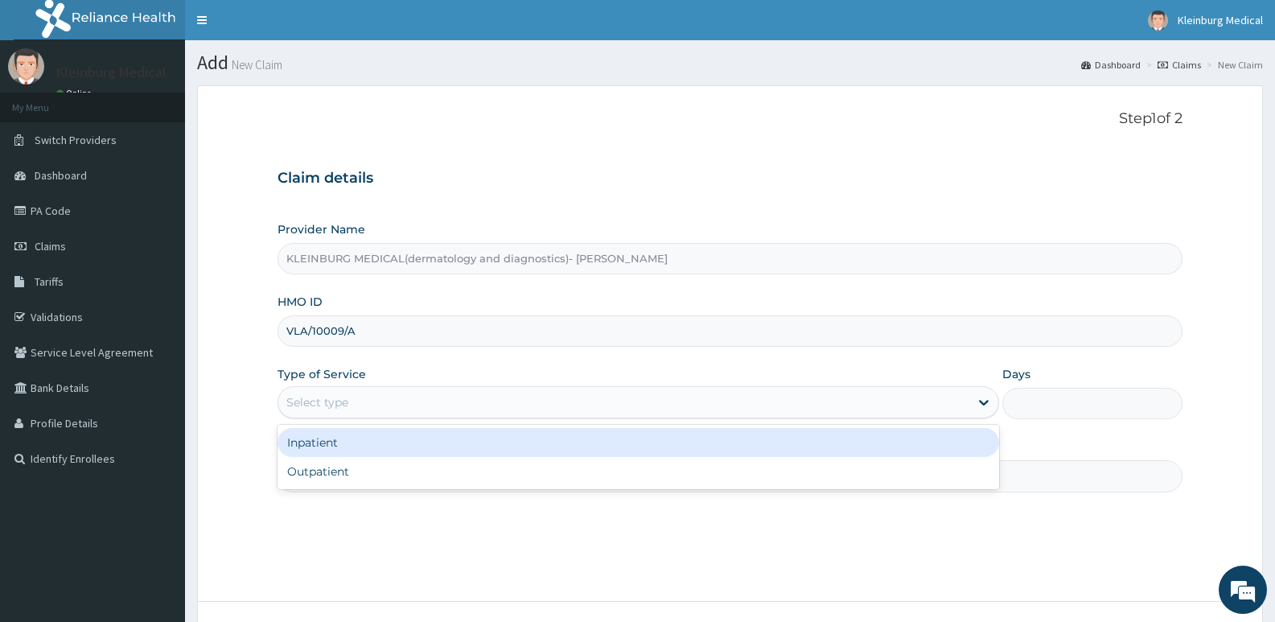
click at [450, 401] on div "Select type" at bounding box center [623, 402] width 690 height 26
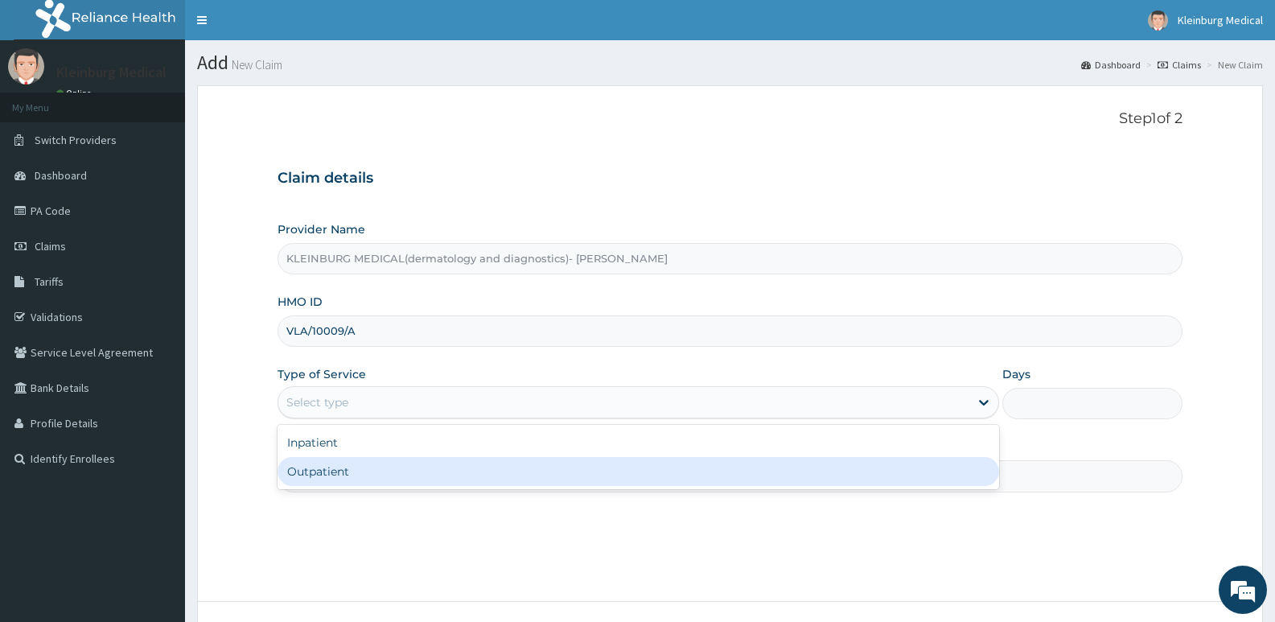
click at [446, 464] on div "Outpatient" at bounding box center [638, 471] width 721 height 29
type input "1"
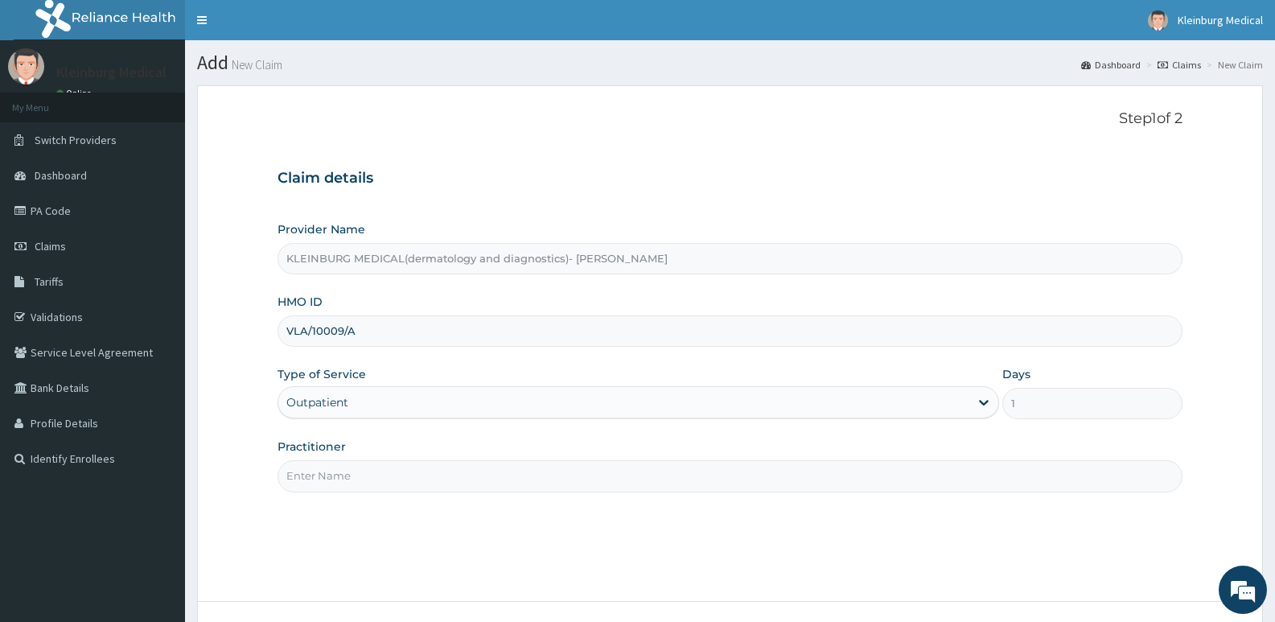
click at [420, 484] on input "Practitioner" at bounding box center [730, 475] width 905 height 31
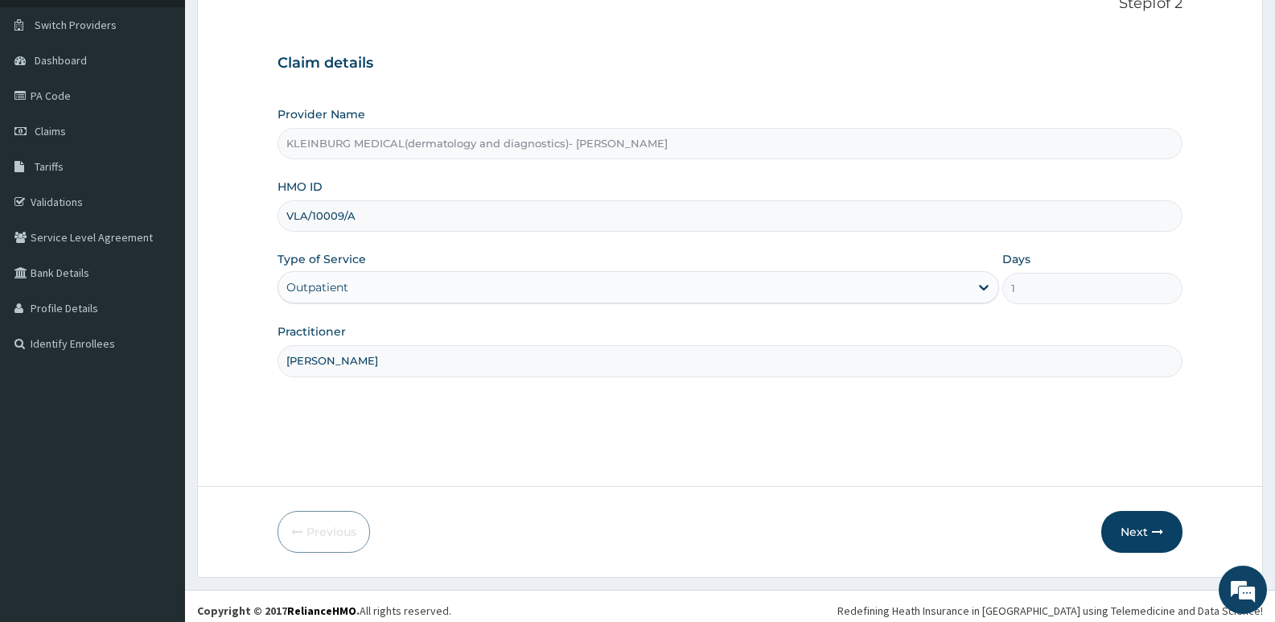
scroll to position [124, 0]
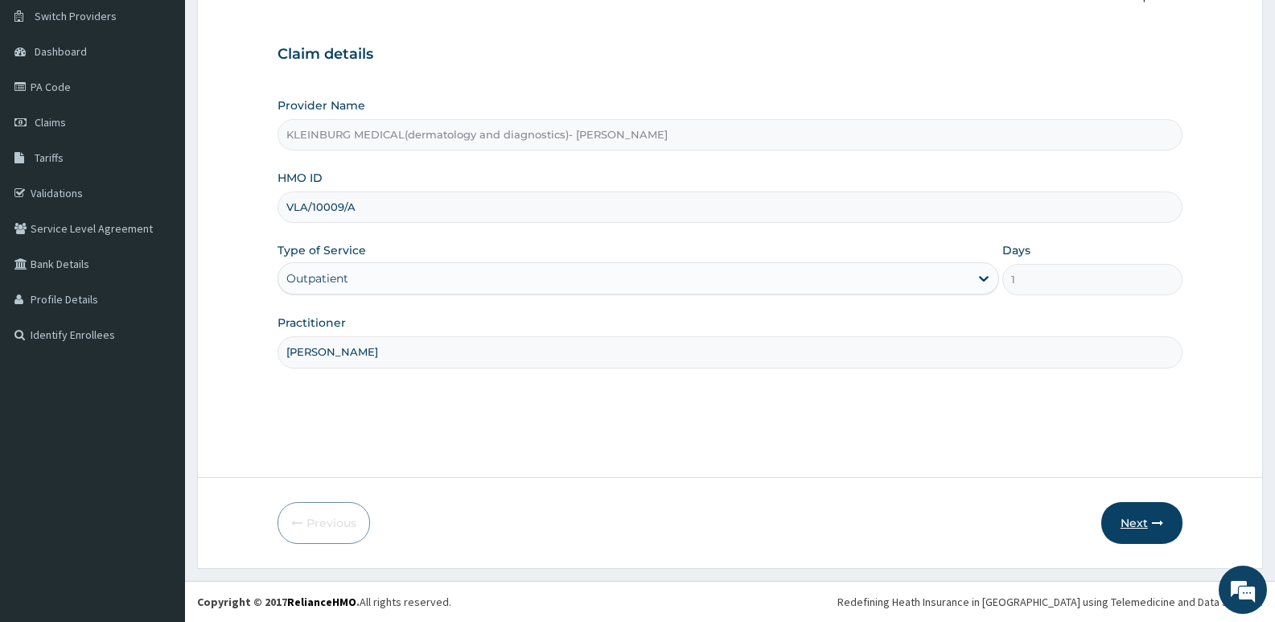
type input "DR BROWN"
click at [1133, 532] on button "Next" at bounding box center [1141, 523] width 81 height 42
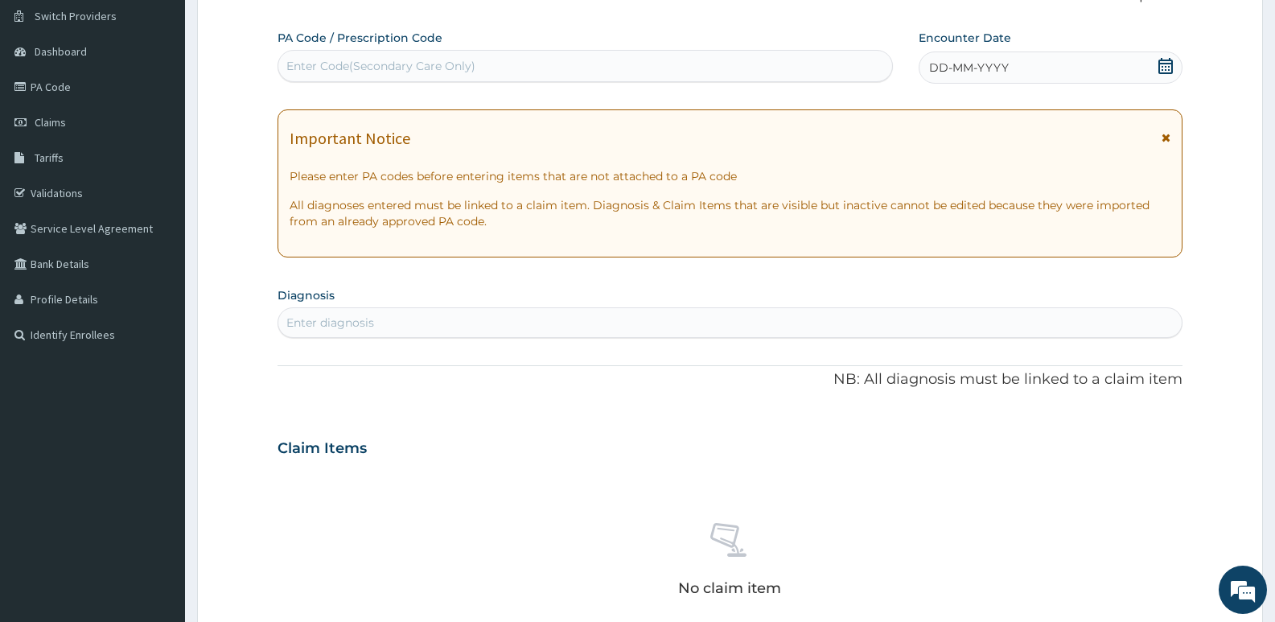
click at [1170, 67] on icon at bounding box center [1165, 66] width 16 height 16
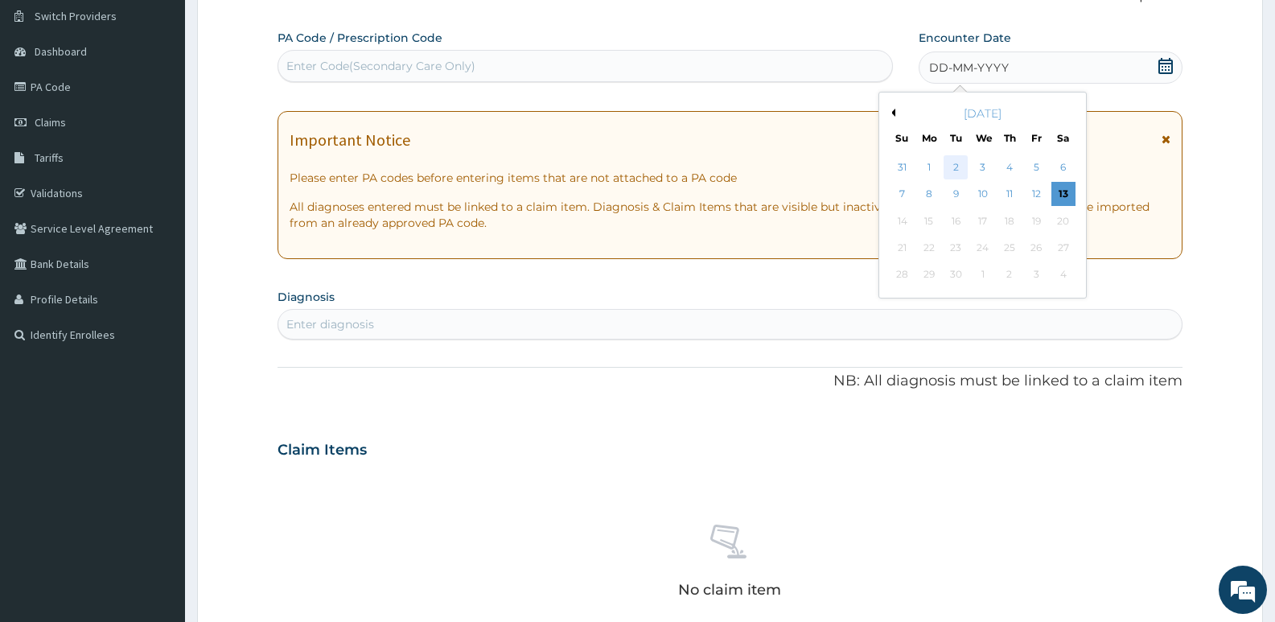
click at [952, 167] on div "2" at bounding box center [956, 167] width 24 height 24
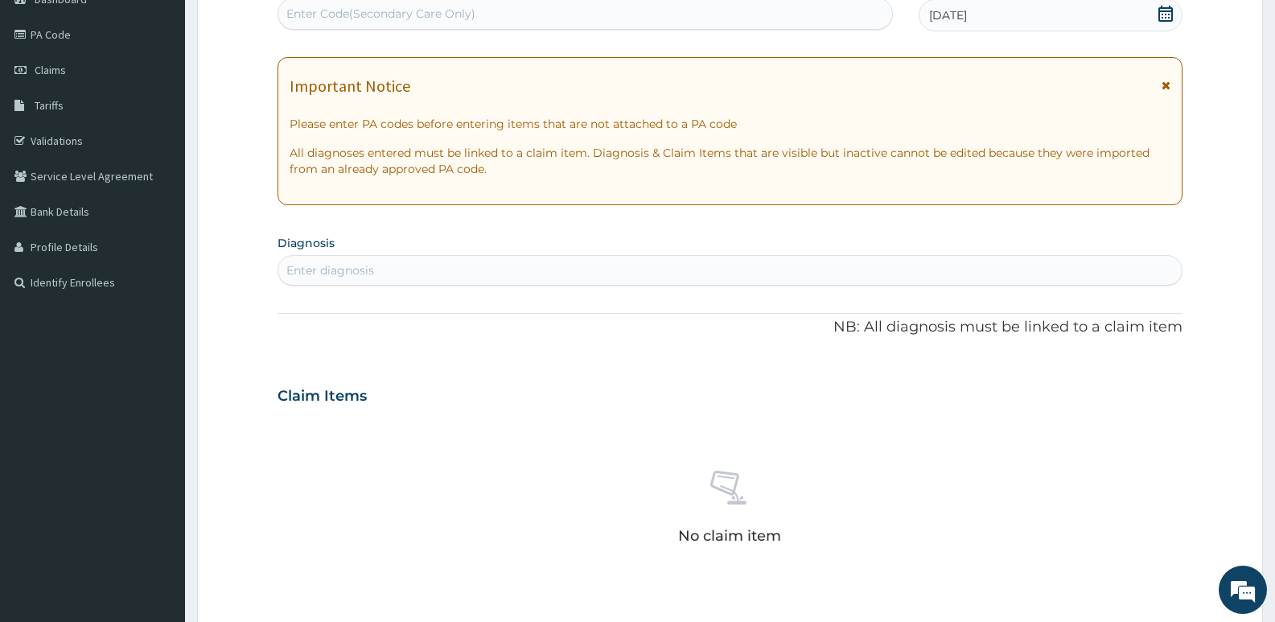
scroll to position [204, 0]
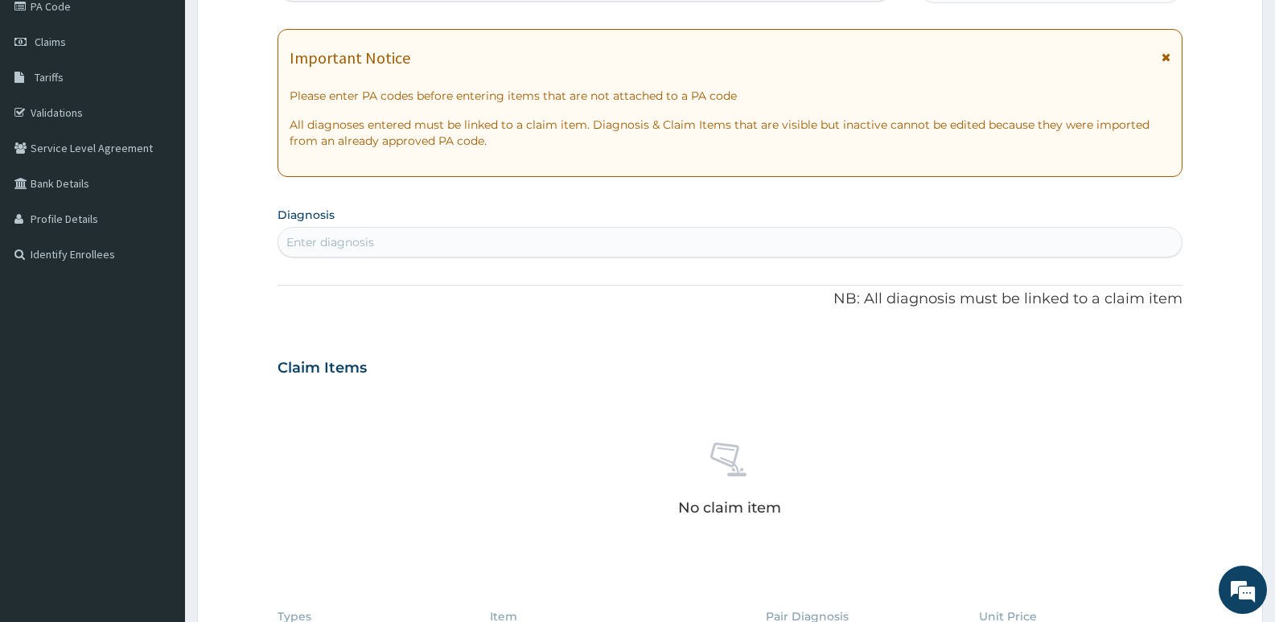
click at [508, 241] on div "Enter diagnosis" at bounding box center [729, 242] width 903 height 26
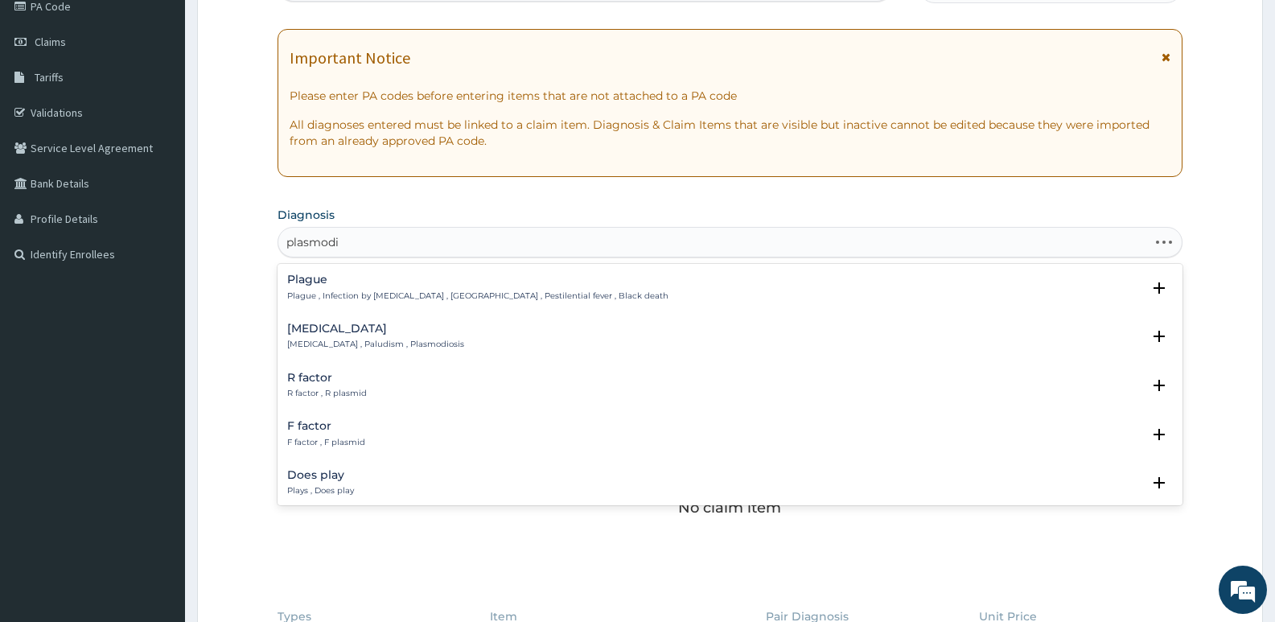
type input "plasmodia"
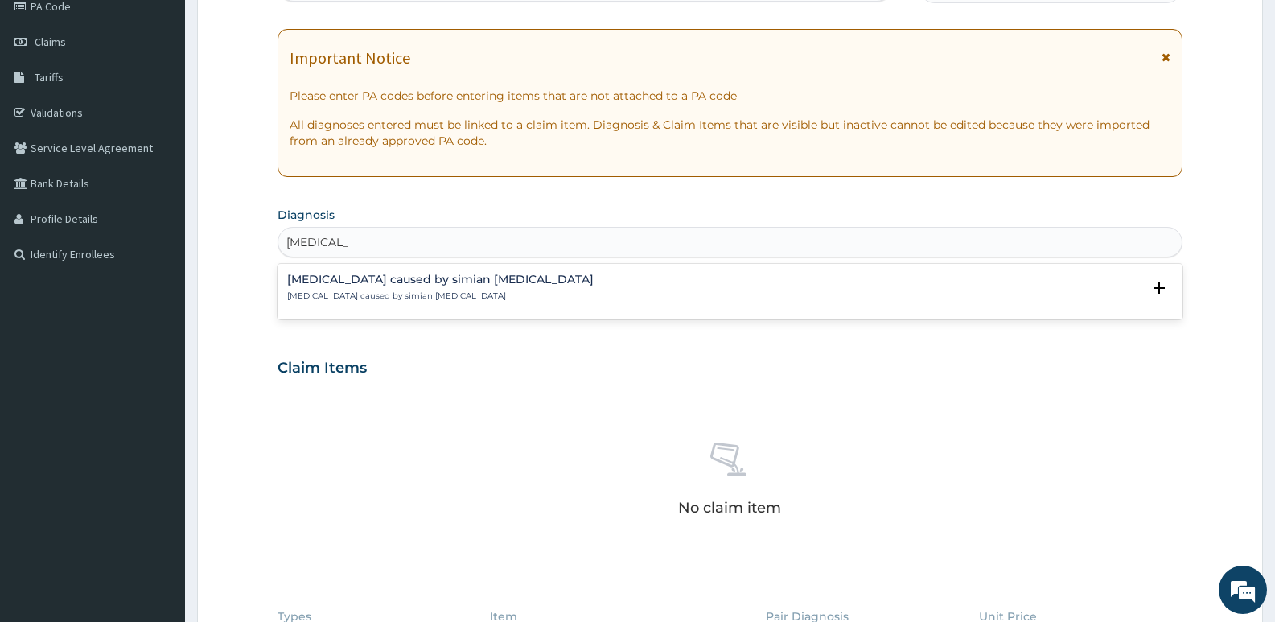
click at [500, 279] on div "Malaria caused by simian plasmodia Malaria caused by simian plasmodia" at bounding box center [730, 287] width 886 height 28
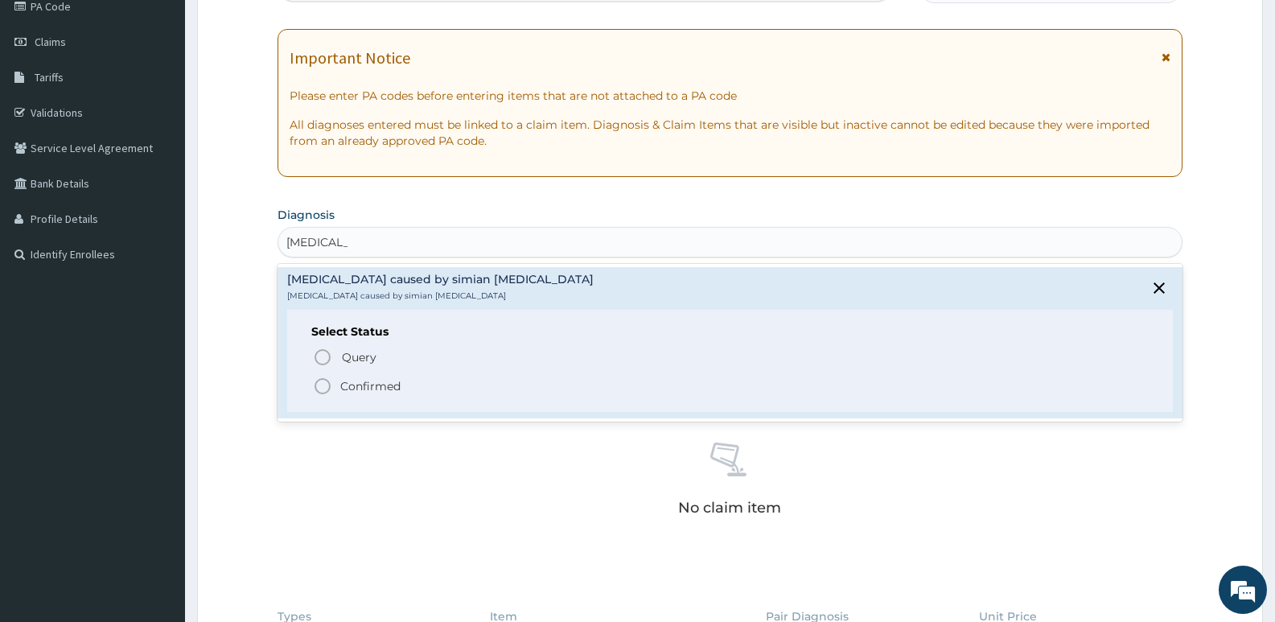
click at [375, 384] on p "Confirmed" at bounding box center [370, 386] width 60 height 16
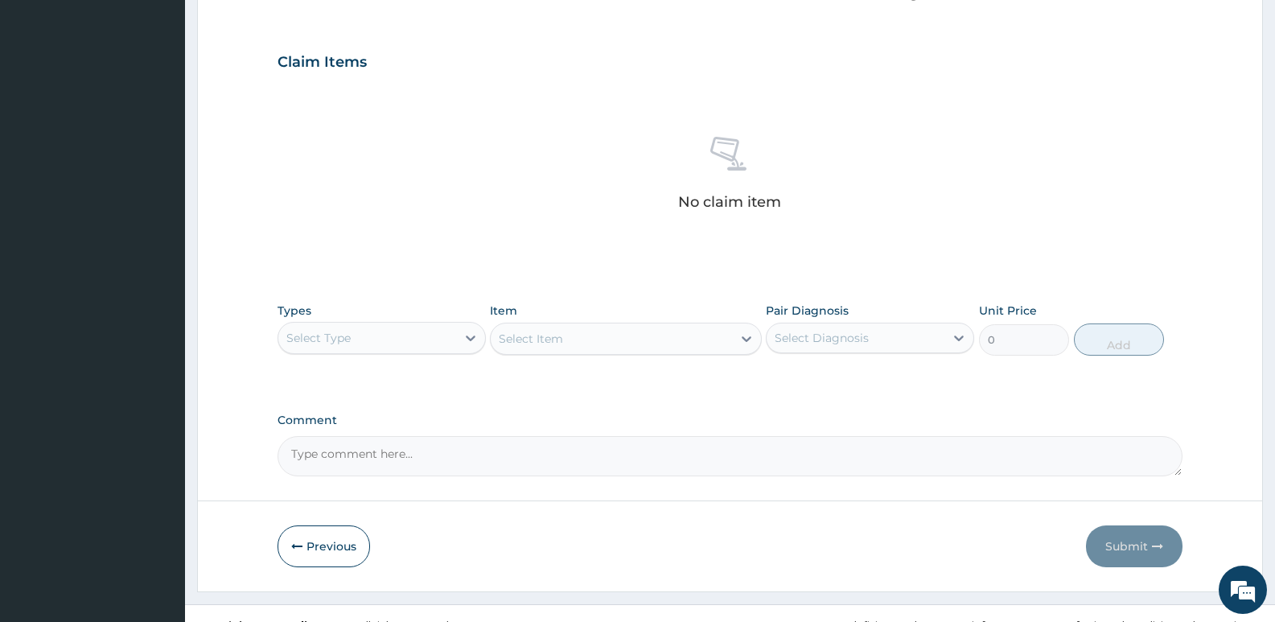
scroll to position [526, 0]
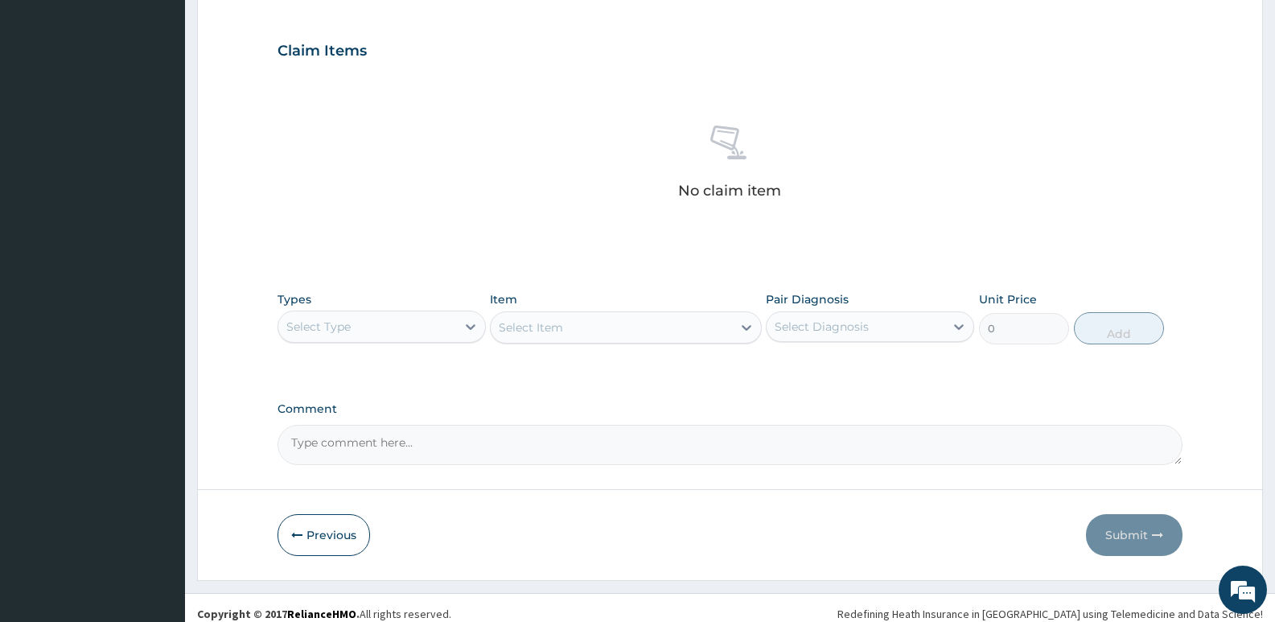
click at [387, 321] on div "Select Type" at bounding box center [367, 327] width 178 height 26
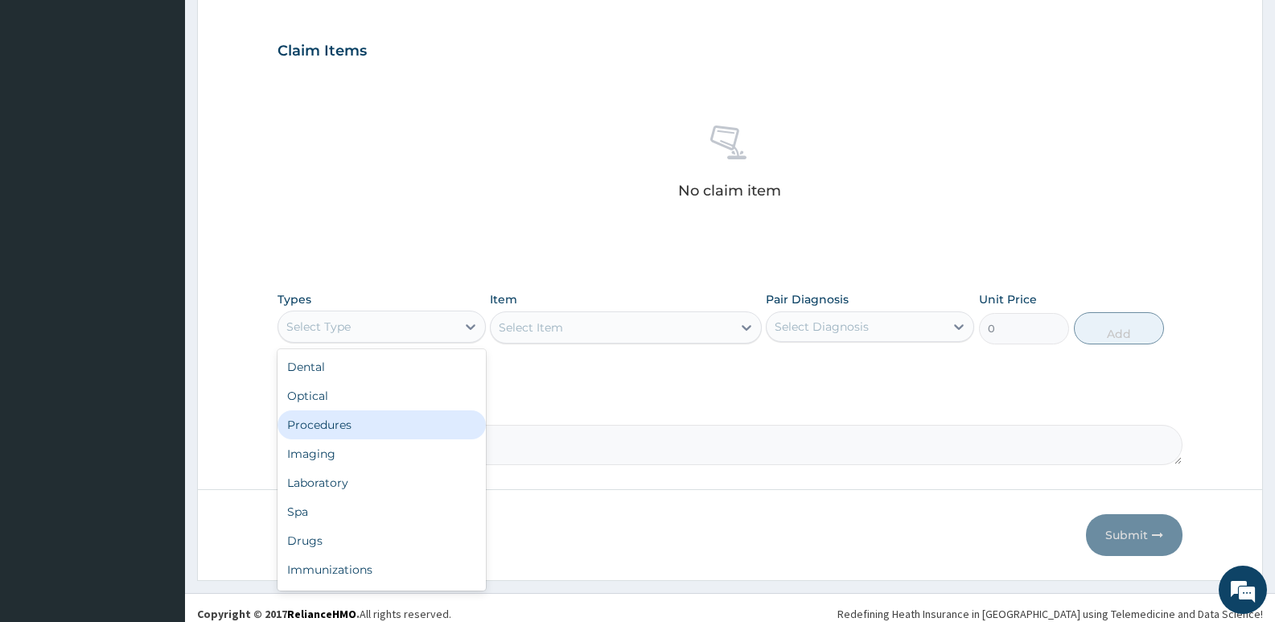
click at [371, 430] on div "Procedures" at bounding box center [382, 424] width 208 height 29
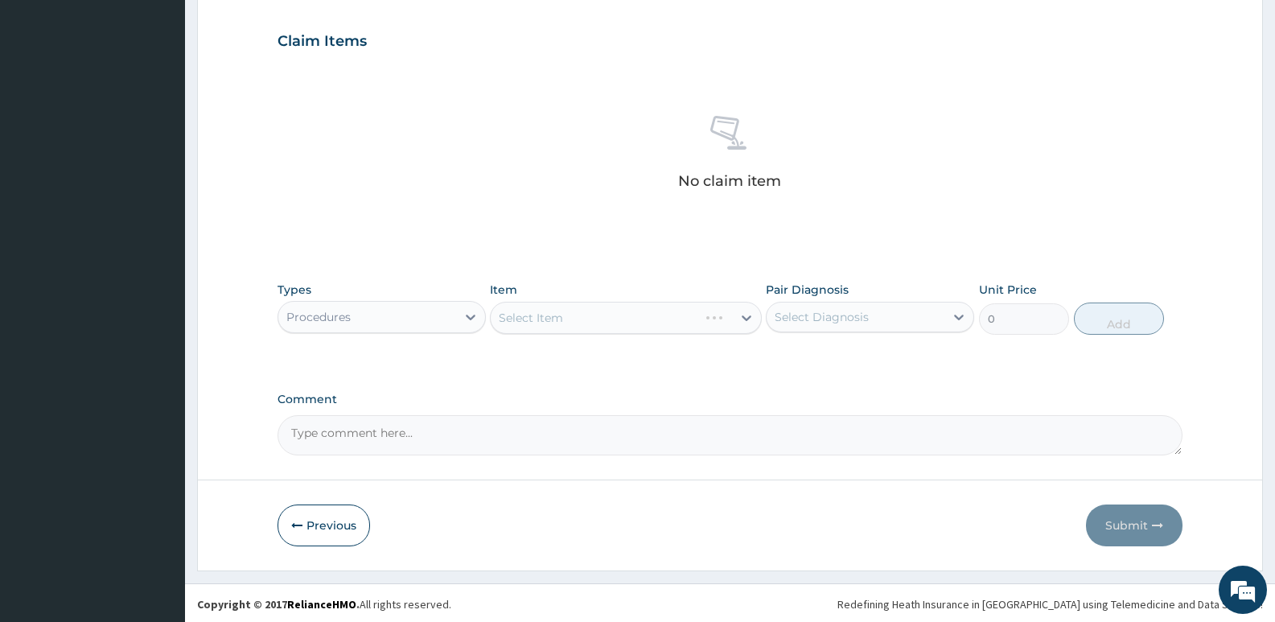
scroll to position [538, 0]
click at [627, 320] on div "Select Item" at bounding box center [625, 315] width 271 height 32
click at [673, 309] on div "Select Item" at bounding box center [625, 315] width 271 height 32
click at [686, 312] on div "Select Item" at bounding box center [611, 315] width 241 height 26
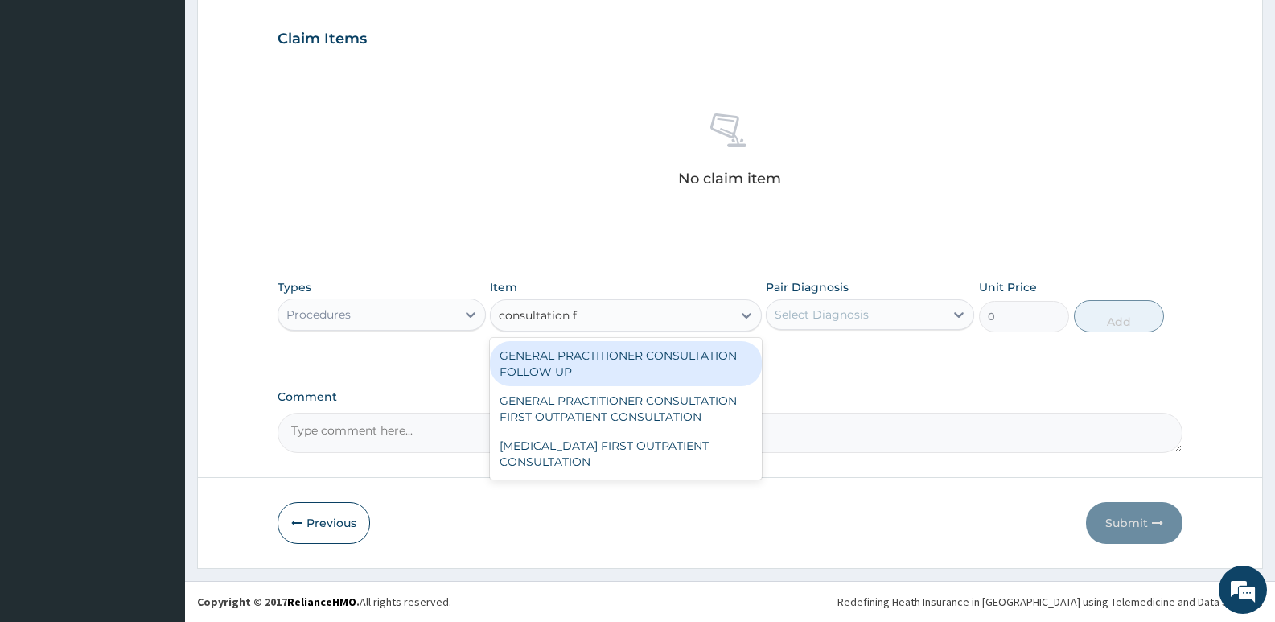
type input "consultation fir"
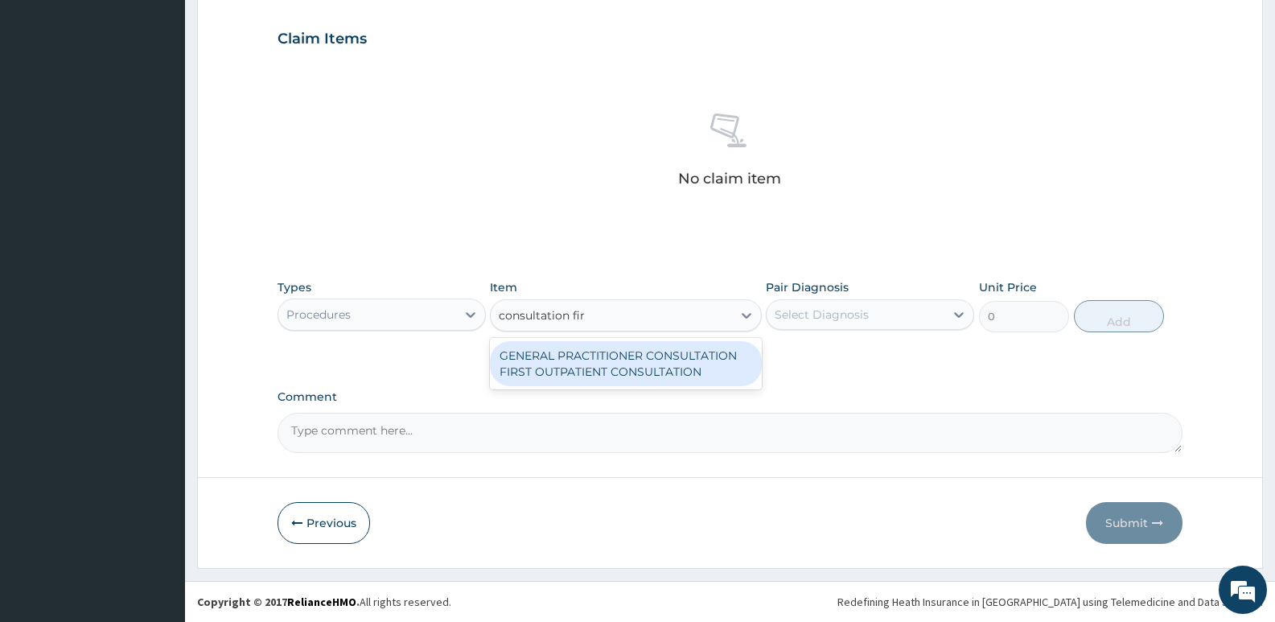
click at [650, 356] on div "GENERAL PRACTITIONER CONSULTATION FIRST OUTPATIENT CONSULTATION" at bounding box center [625, 363] width 271 height 45
type input "3795"
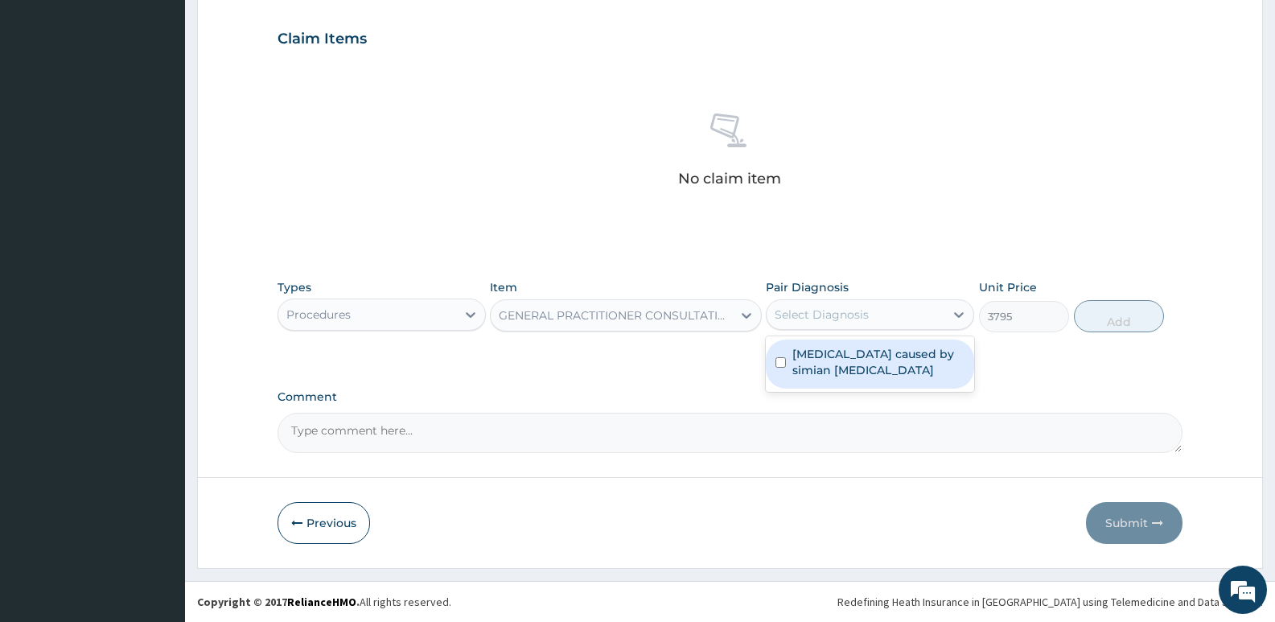
click at [854, 310] on div "Select Diagnosis" at bounding box center [822, 314] width 94 height 16
click at [865, 353] on label "Malaria caused by simian plasmodia" at bounding box center [878, 362] width 172 height 32
checkbox input "true"
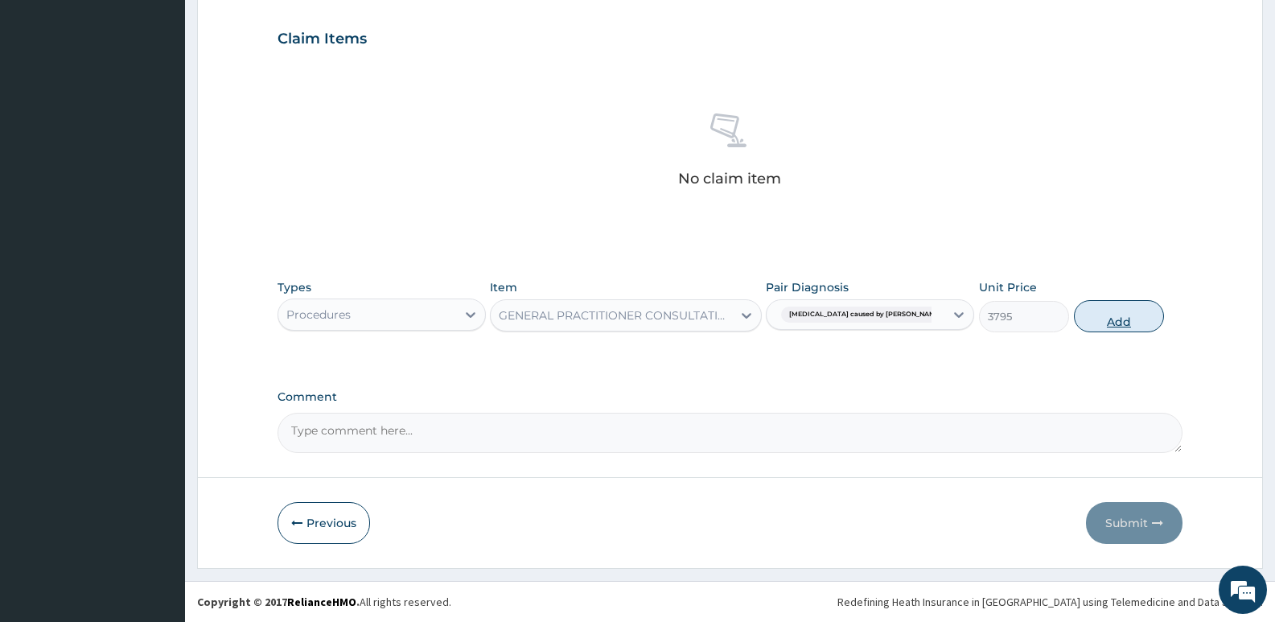
click at [1092, 312] on button "Add" at bounding box center [1119, 316] width 90 height 32
type input "0"
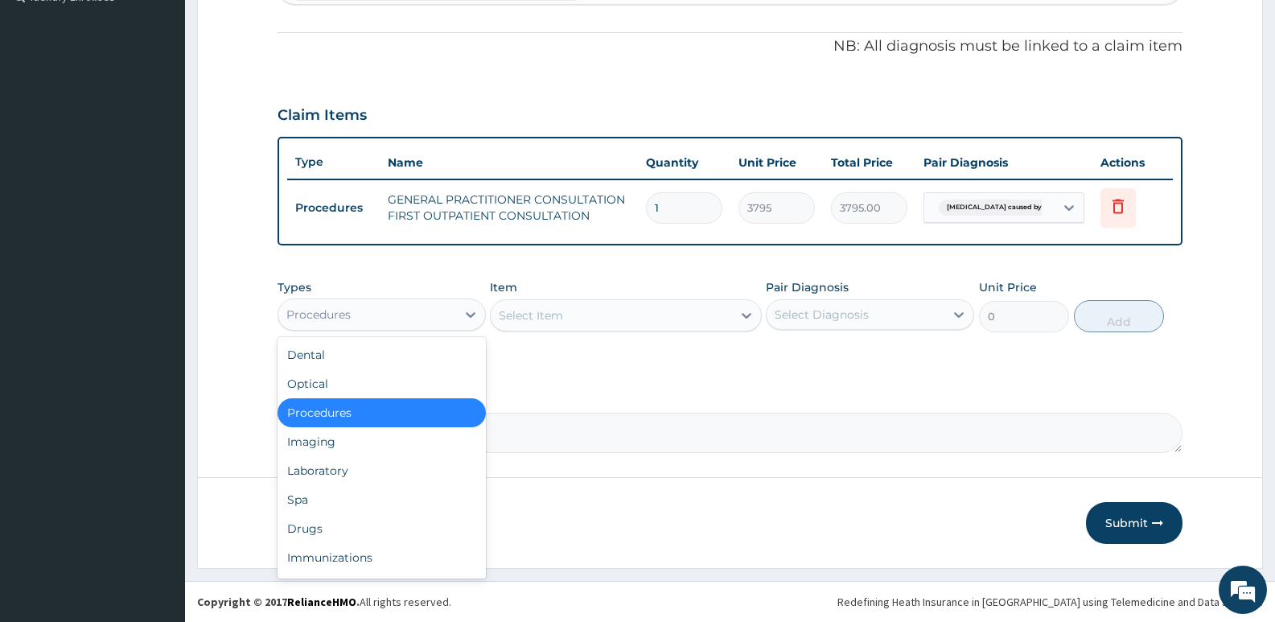
click at [455, 325] on div "Procedures" at bounding box center [367, 315] width 178 height 26
click at [327, 525] on div "Drugs" at bounding box center [382, 528] width 208 height 29
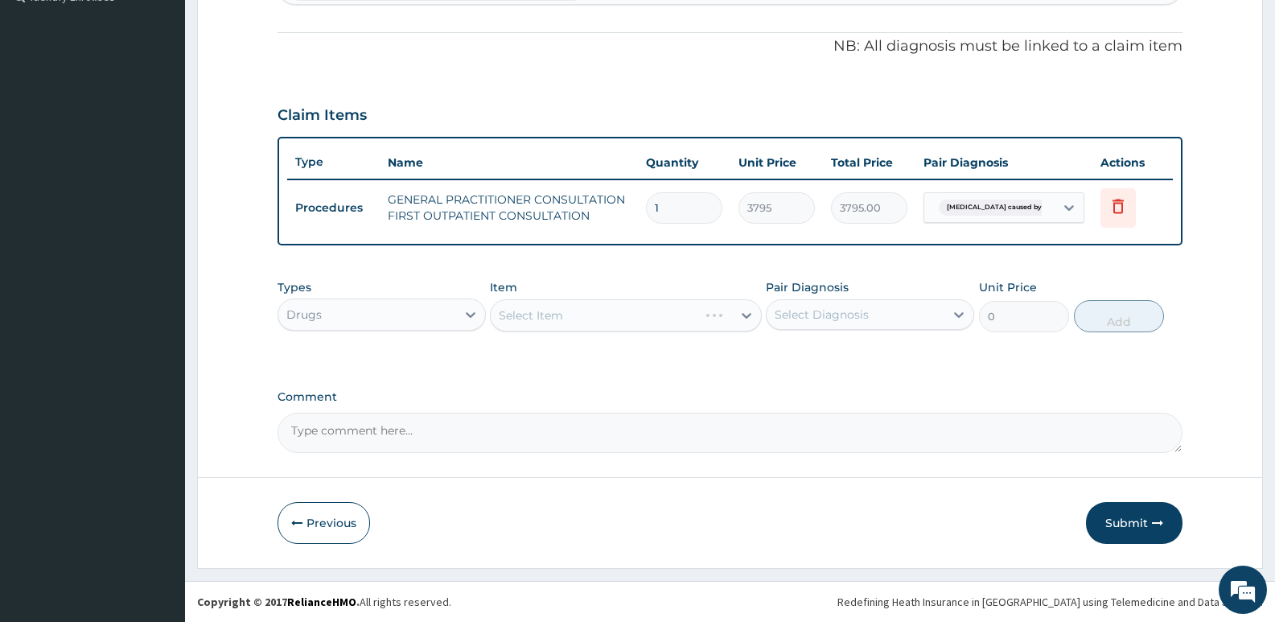
click at [396, 319] on div "Drugs" at bounding box center [367, 315] width 178 height 26
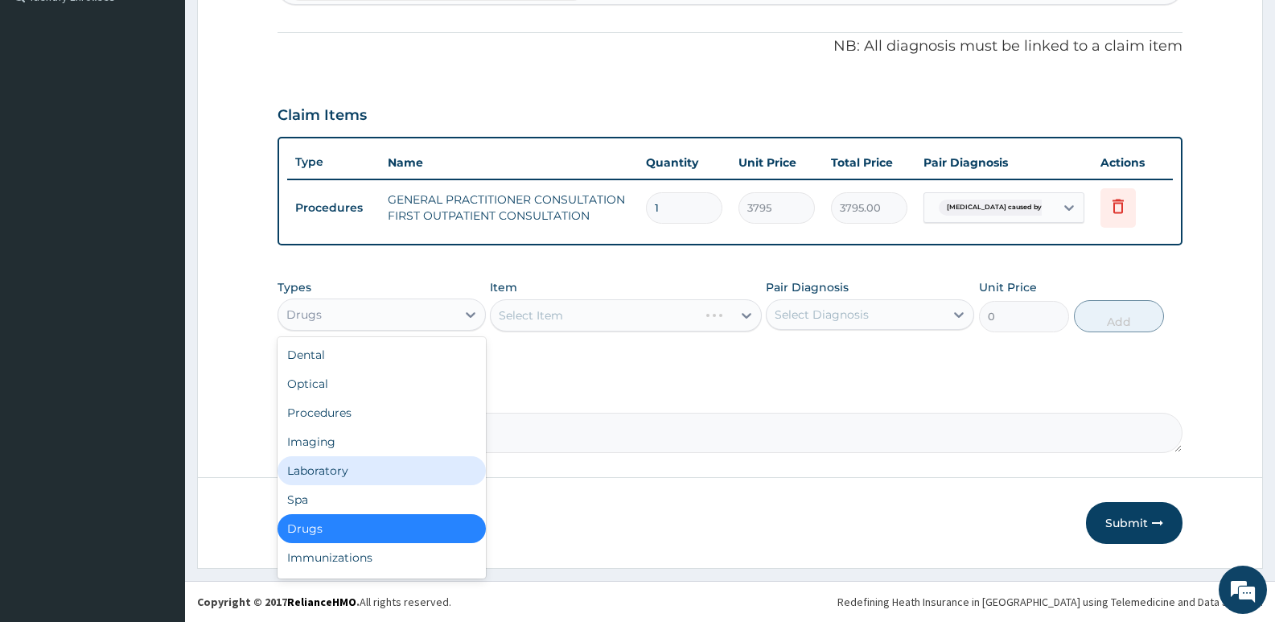
click at [331, 483] on div "Laboratory" at bounding box center [382, 470] width 208 height 29
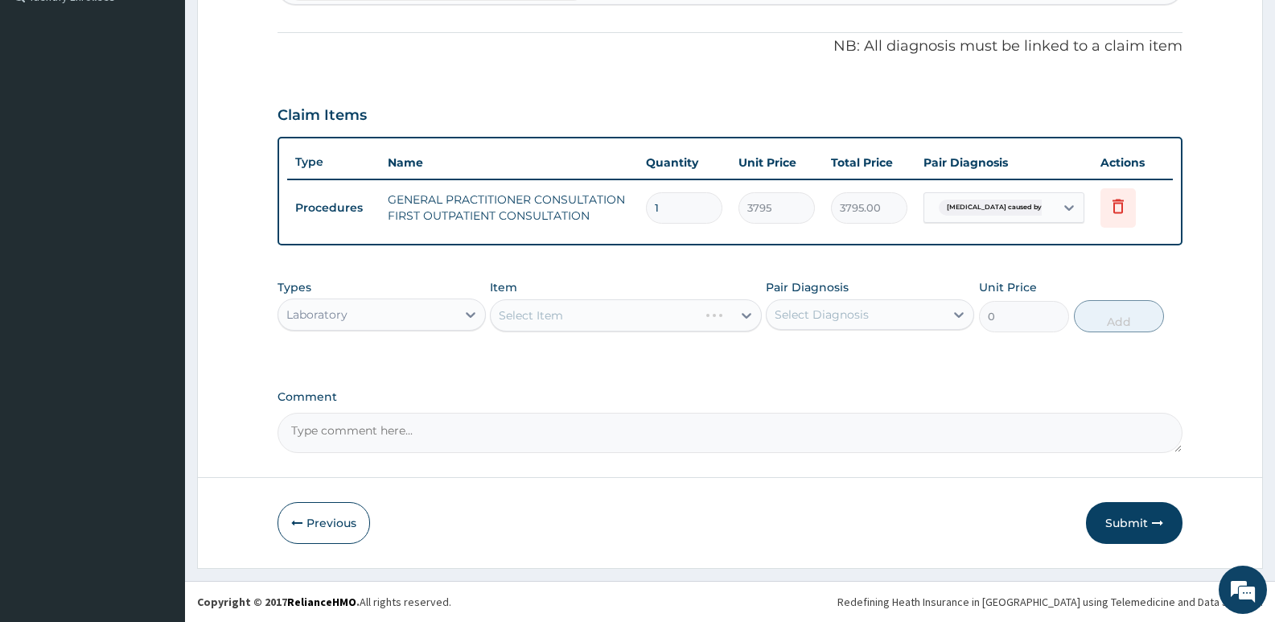
click at [826, 327] on div "Select Diagnosis" at bounding box center [870, 314] width 208 height 31
click at [726, 323] on div "Select Item" at bounding box center [625, 315] width 271 height 32
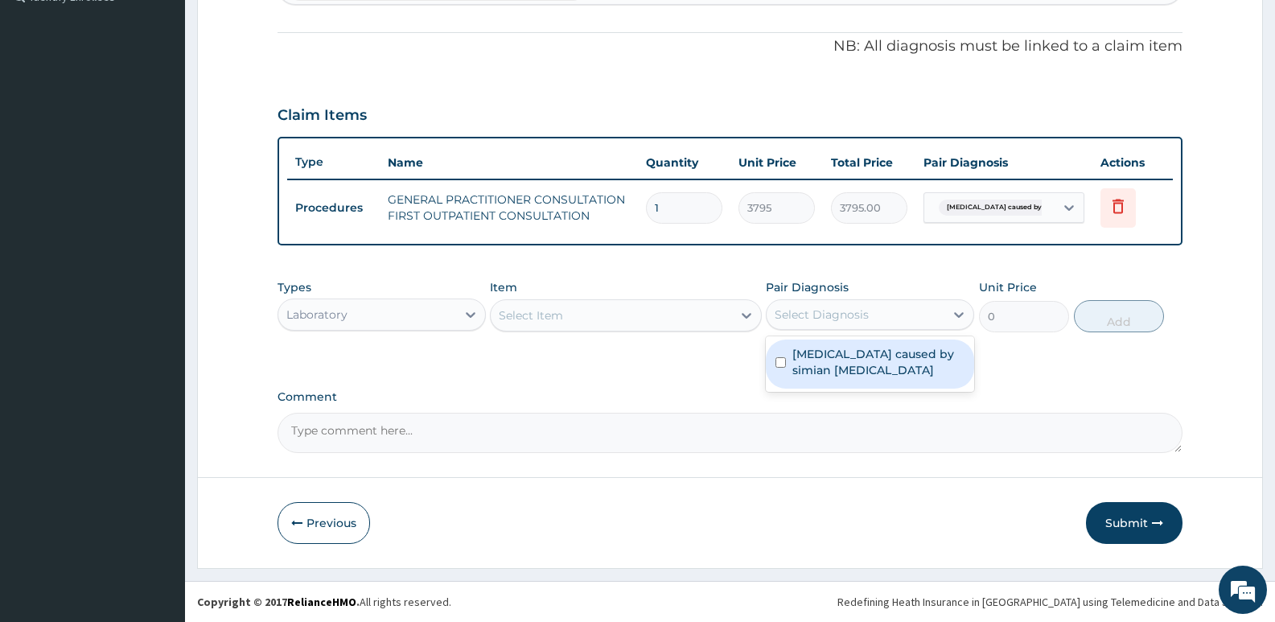
click at [824, 303] on div "Select Diagnosis" at bounding box center [856, 315] width 178 height 26
click at [686, 320] on div "Select Item" at bounding box center [611, 315] width 241 height 26
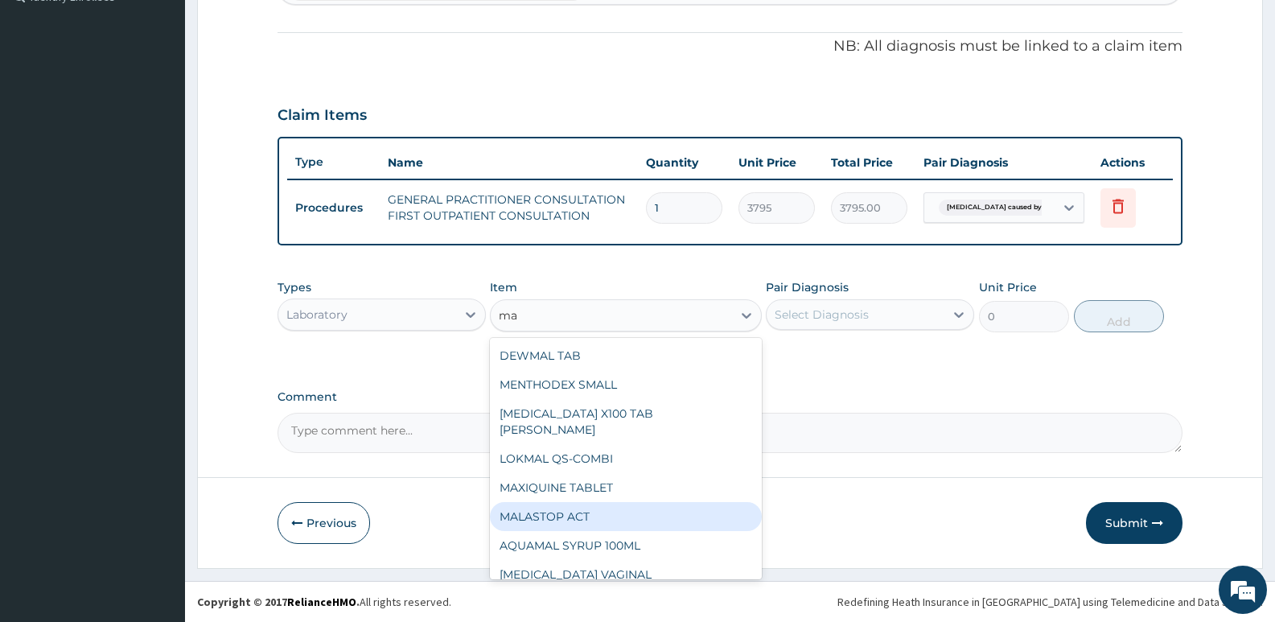
type input "m"
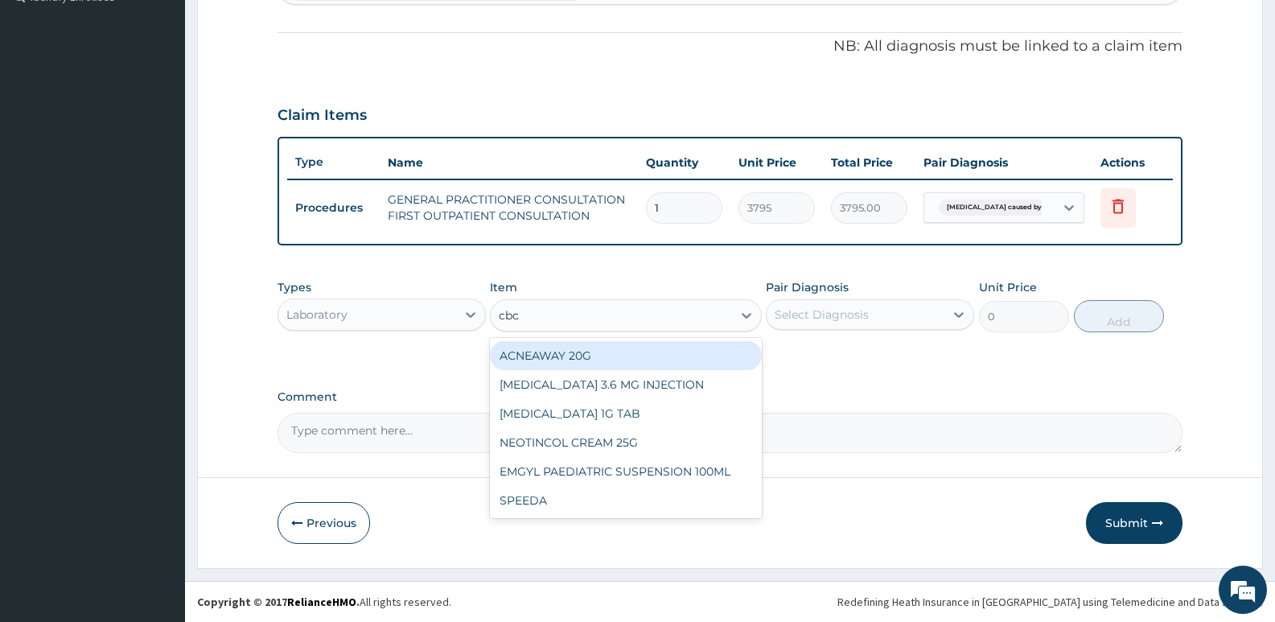
type input "cbc"
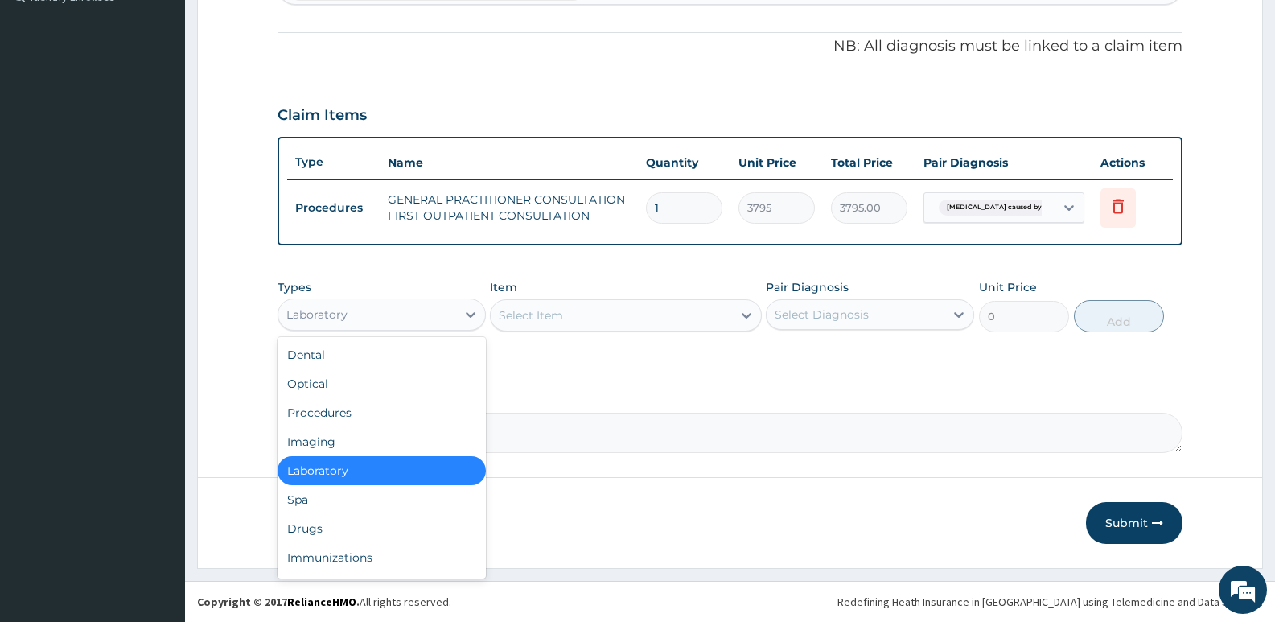
click at [413, 306] on div "Laboratory" at bounding box center [367, 315] width 178 height 26
click at [343, 475] on div "Laboratory" at bounding box center [382, 470] width 208 height 29
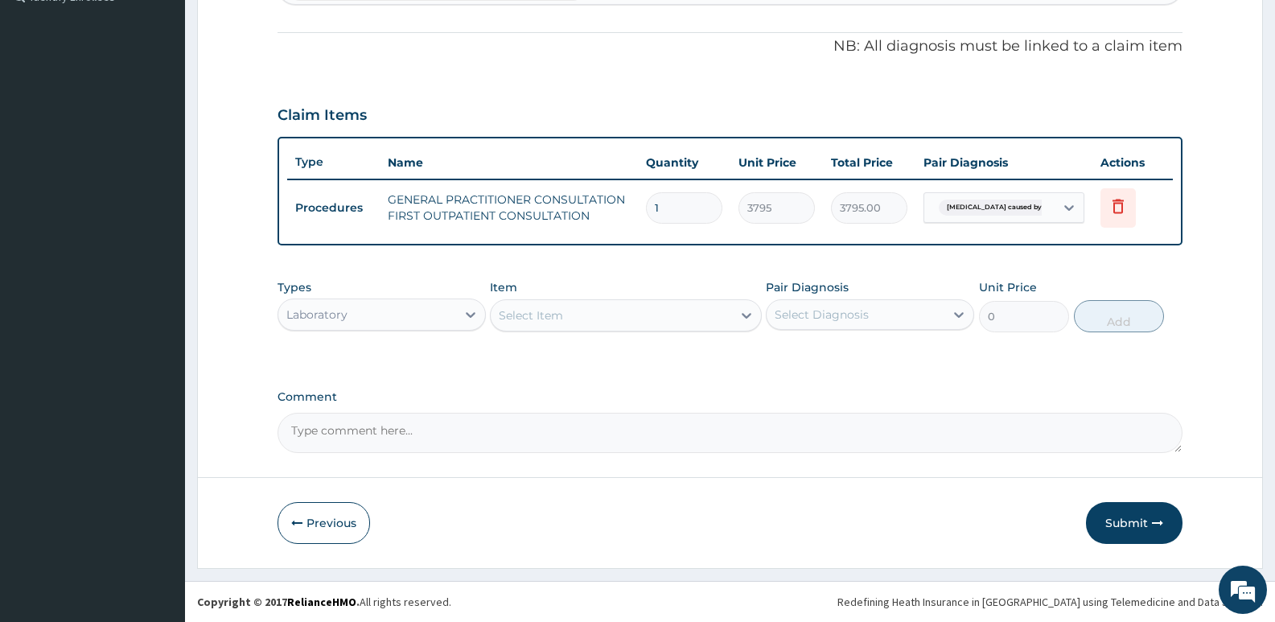
click at [537, 318] on div "Select Item" at bounding box center [531, 315] width 64 height 16
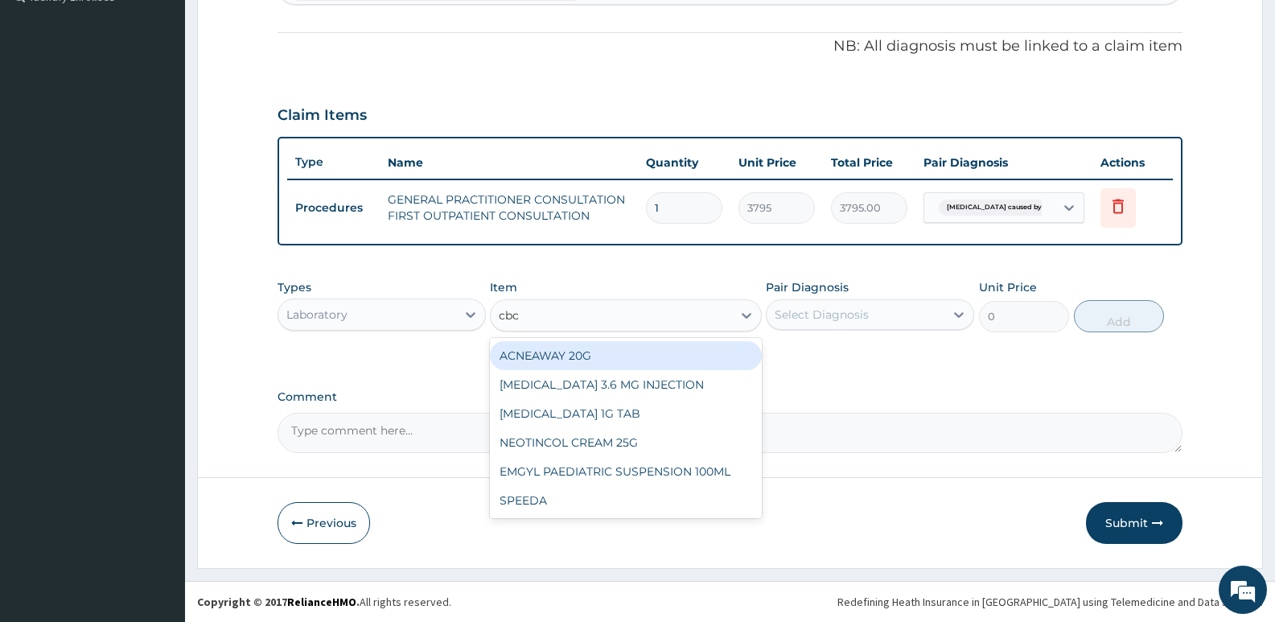
type input "cbc"
click at [380, 321] on div "Laboratory" at bounding box center [367, 315] width 178 height 26
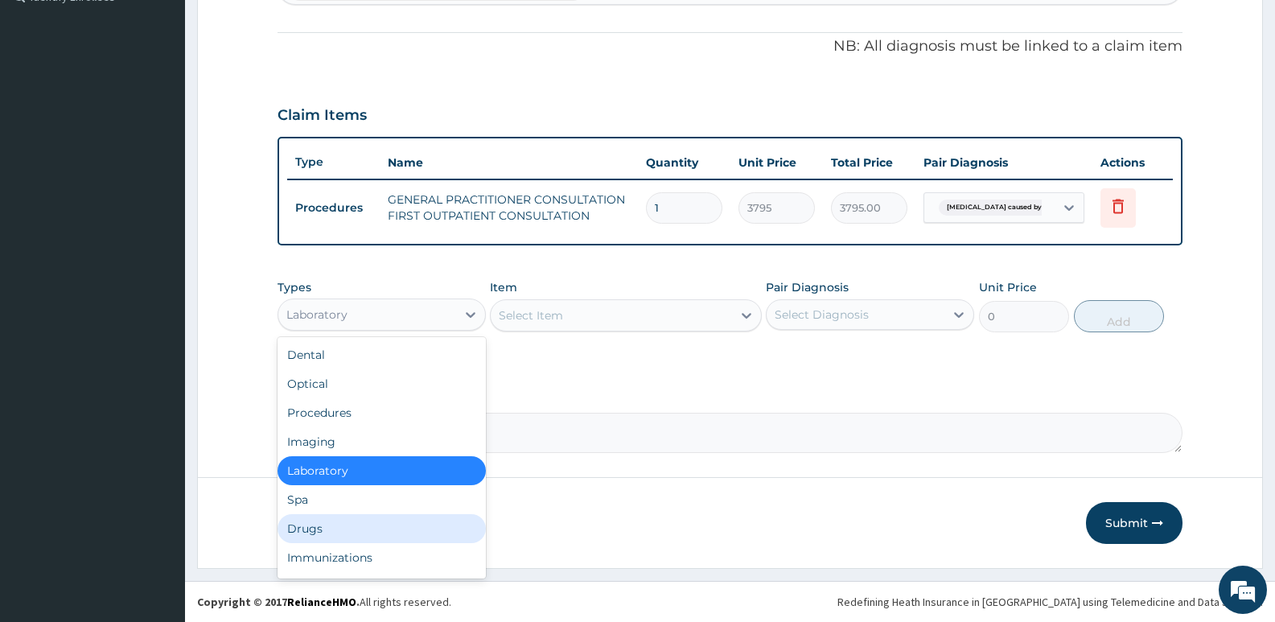
click at [335, 534] on div "Drugs" at bounding box center [382, 528] width 208 height 29
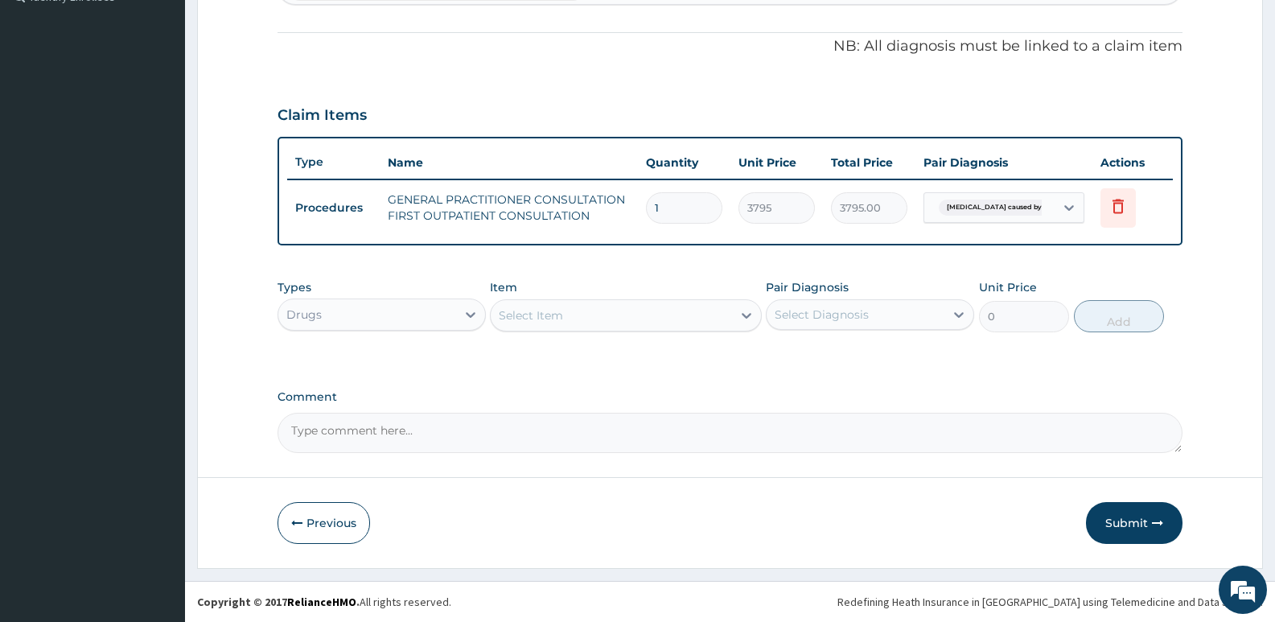
click at [575, 309] on div "Select Item" at bounding box center [611, 315] width 241 height 26
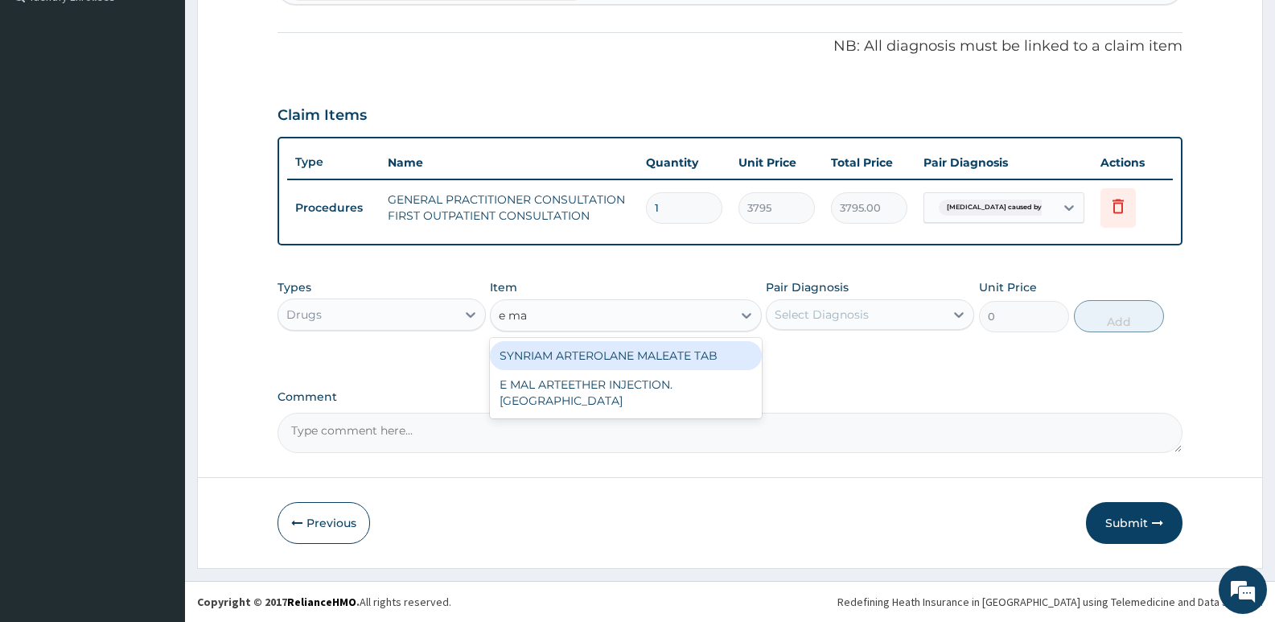
type input "e mal"
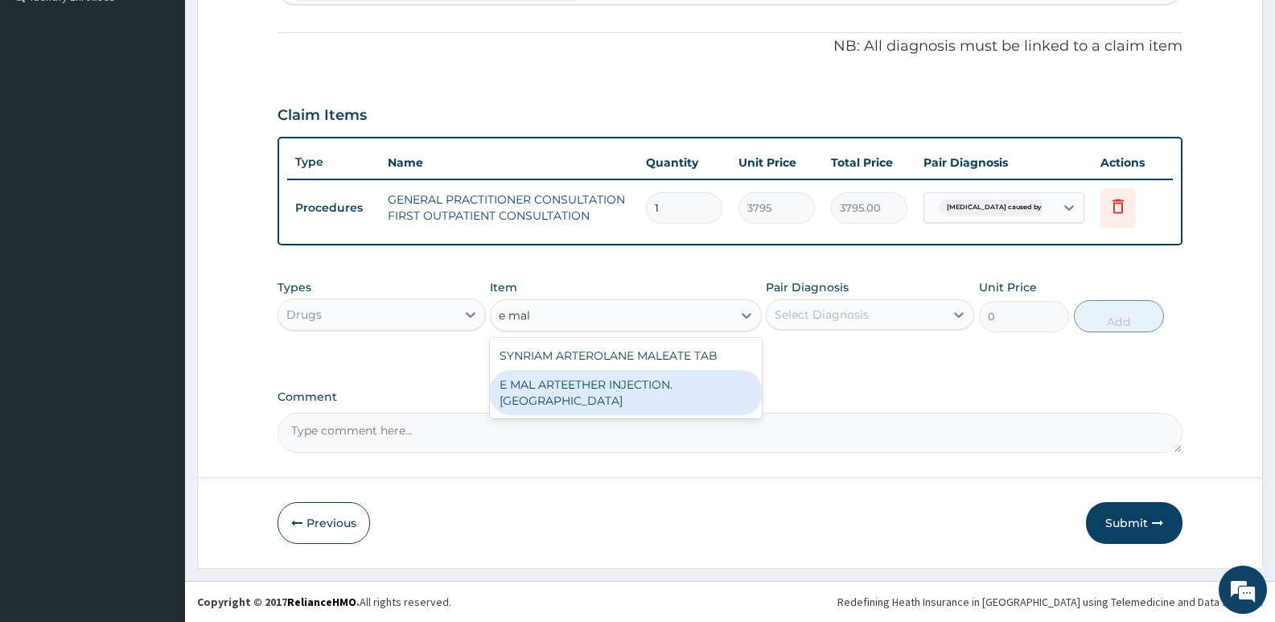
click at [578, 376] on div "E MAL ARTEETHER INJECTION. [GEOGRAPHIC_DATA]" at bounding box center [625, 392] width 271 height 45
type input "1897.5"
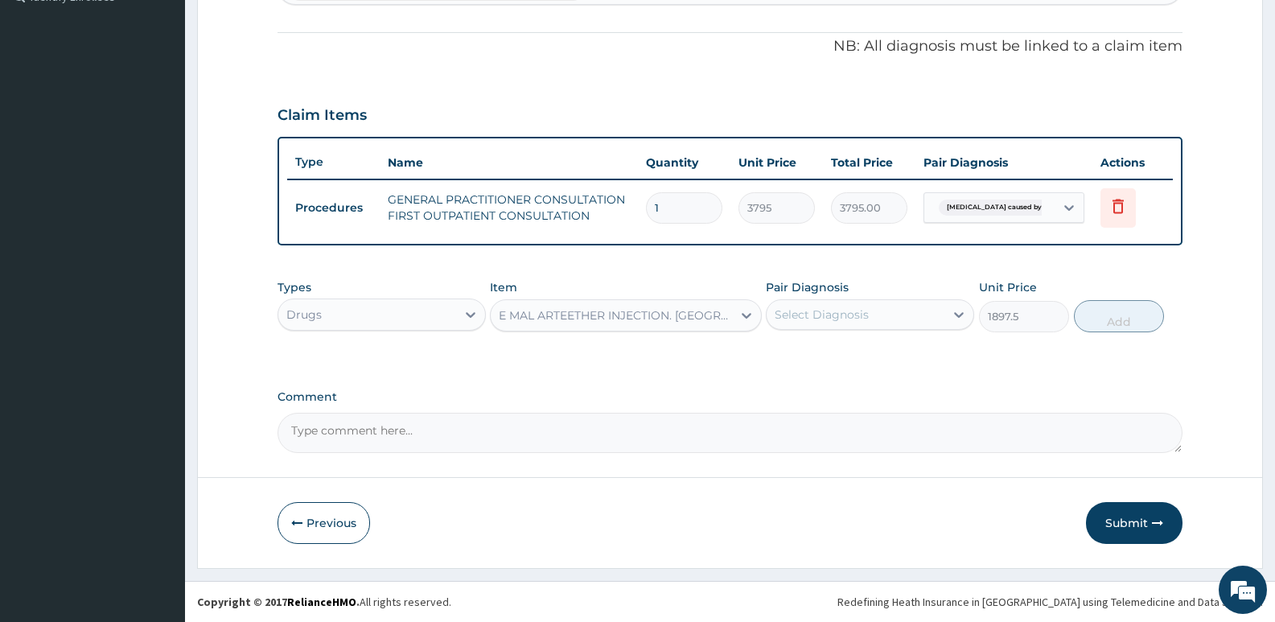
click at [870, 315] on div "Select Diagnosis" at bounding box center [856, 315] width 178 height 26
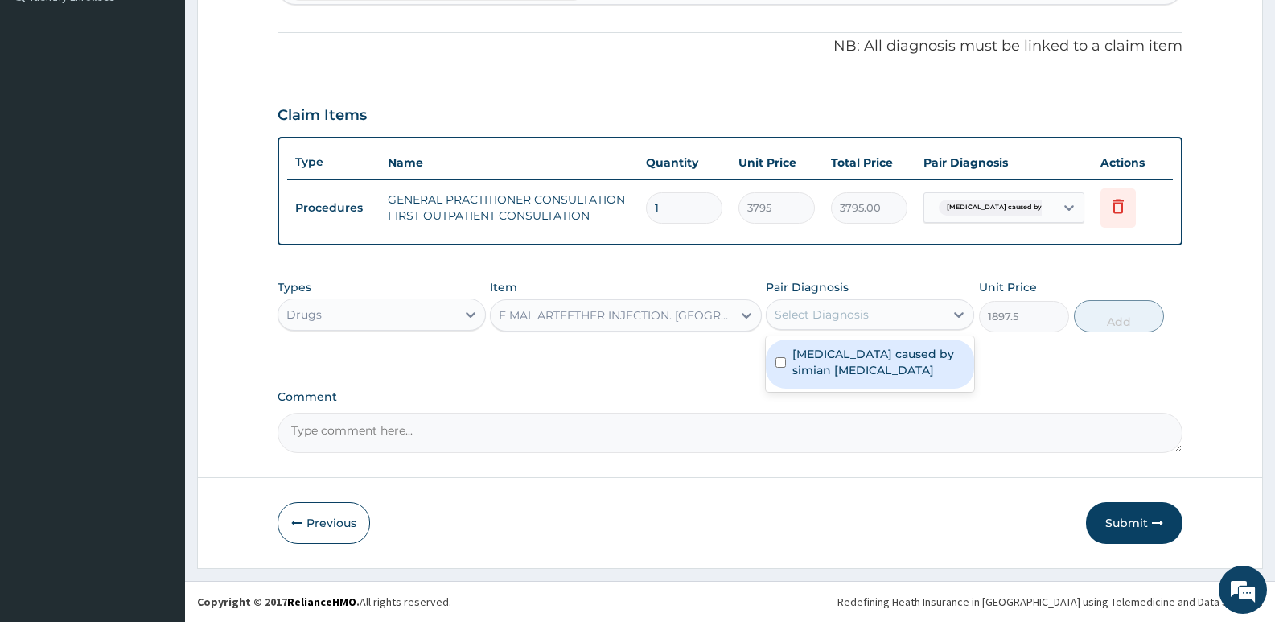
drag, startPoint x: 855, startPoint y: 367, endPoint x: 866, endPoint y: 360, distance: 13.0
click at [855, 366] on label "[MEDICAL_DATA] caused by simian [MEDICAL_DATA]" at bounding box center [878, 362] width 172 height 32
checkbox input "true"
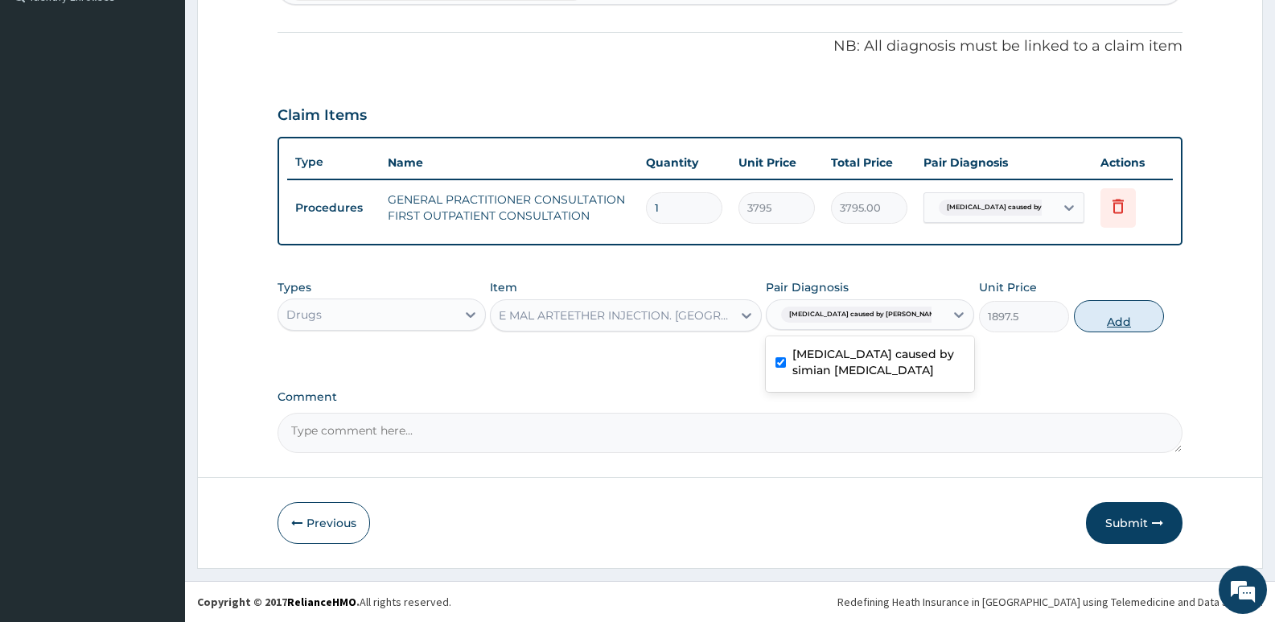
click at [1107, 307] on button "Add" at bounding box center [1119, 316] width 90 height 32
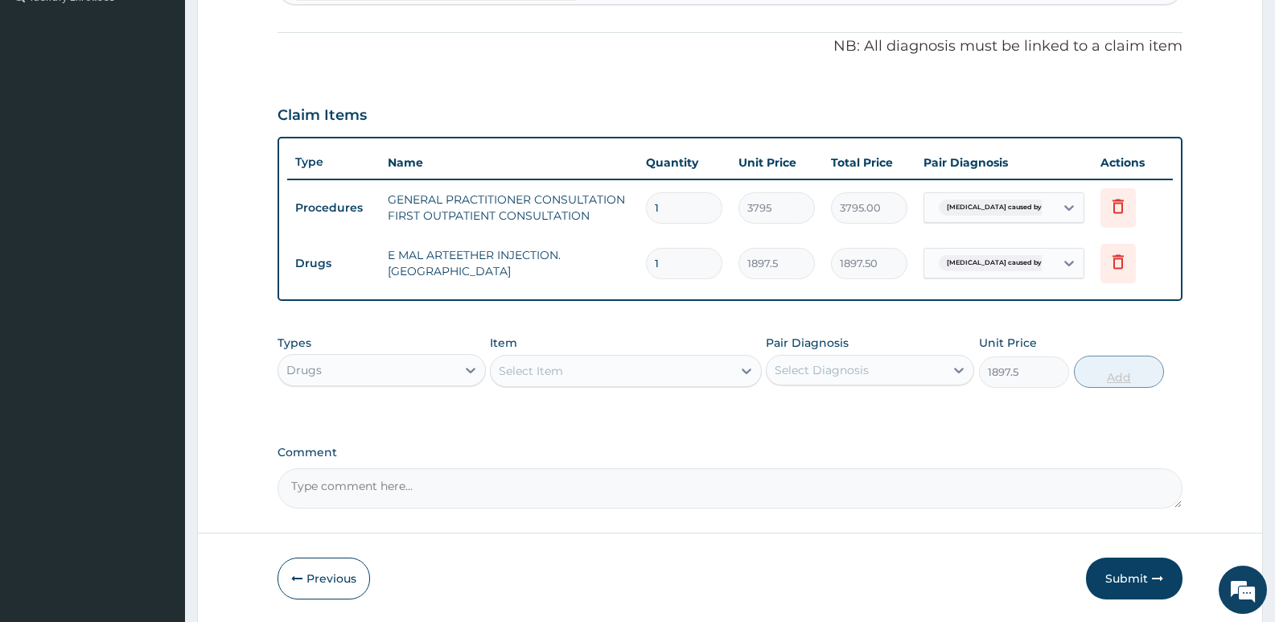
type input "0"
click at [508, 375] on div "Select Item" at bounding box center [531, 371] width 64 height 16
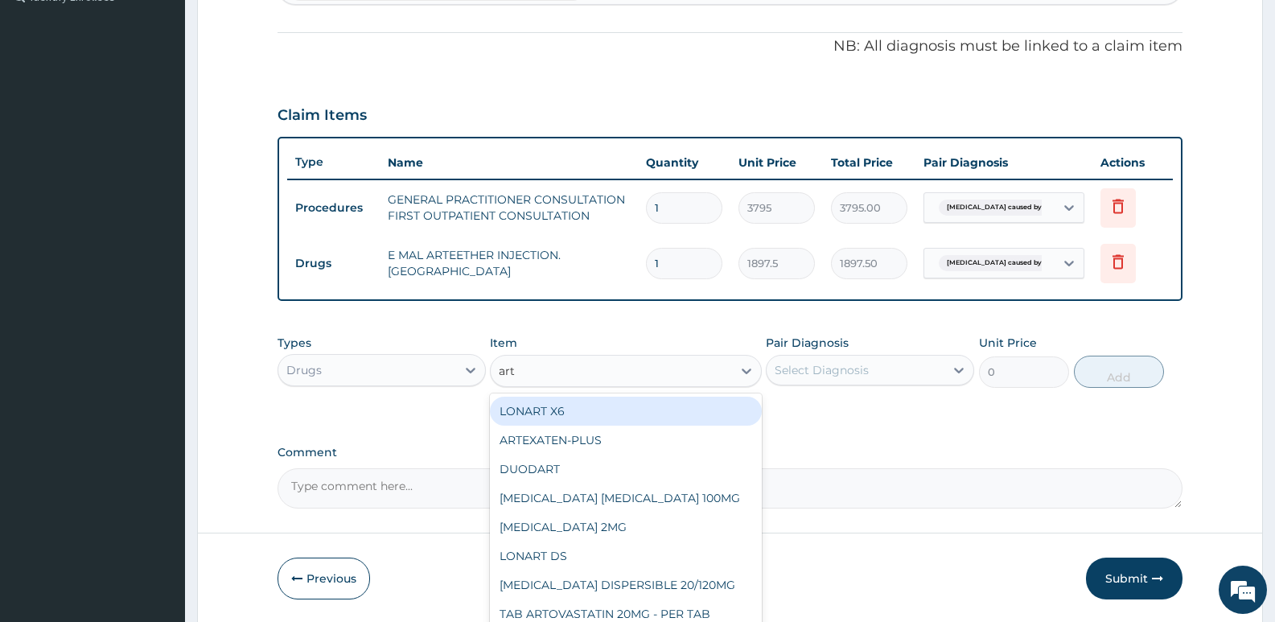
type input "arte"
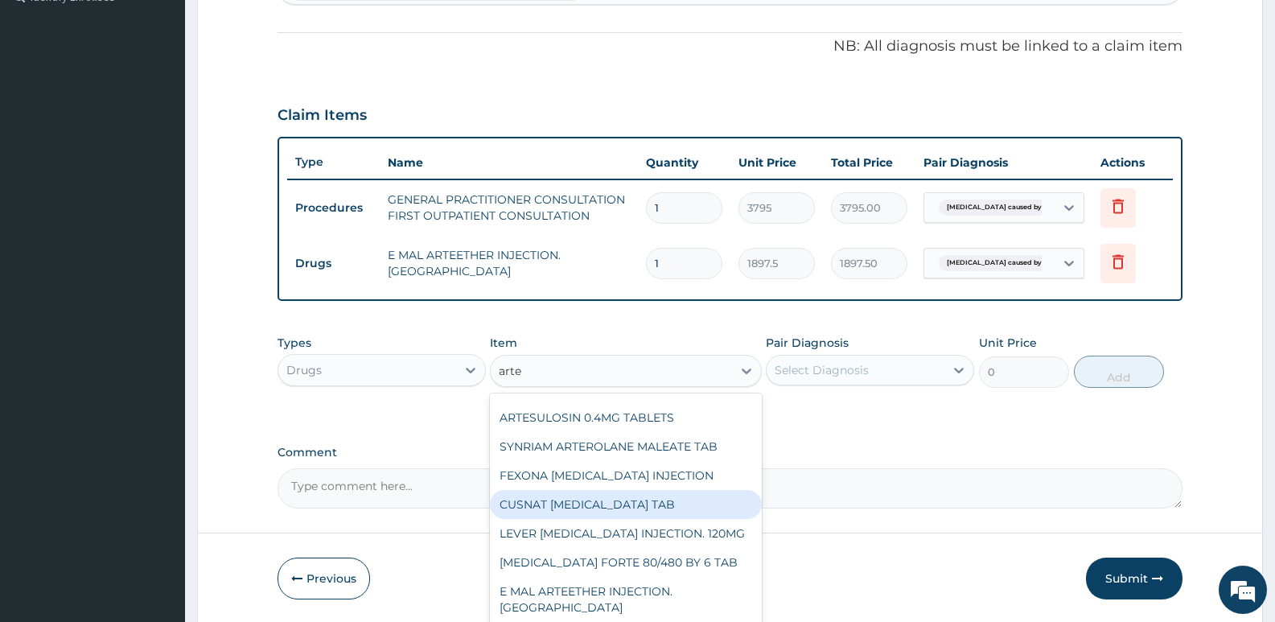
scroll to position [113, 0]
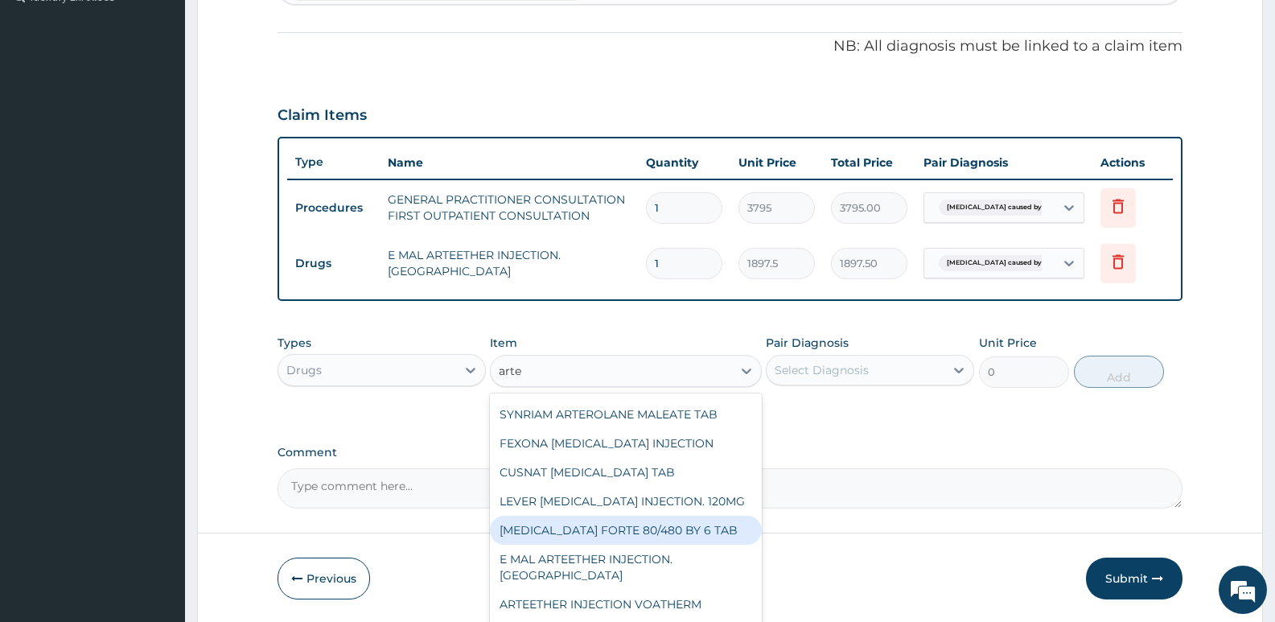
click at [646, 530] on div "[MEDICAL_DATA] FORTE 80/480 BY 6 TAB" at bounding box center [625, 530] width 271 height 29
type input "480.7"
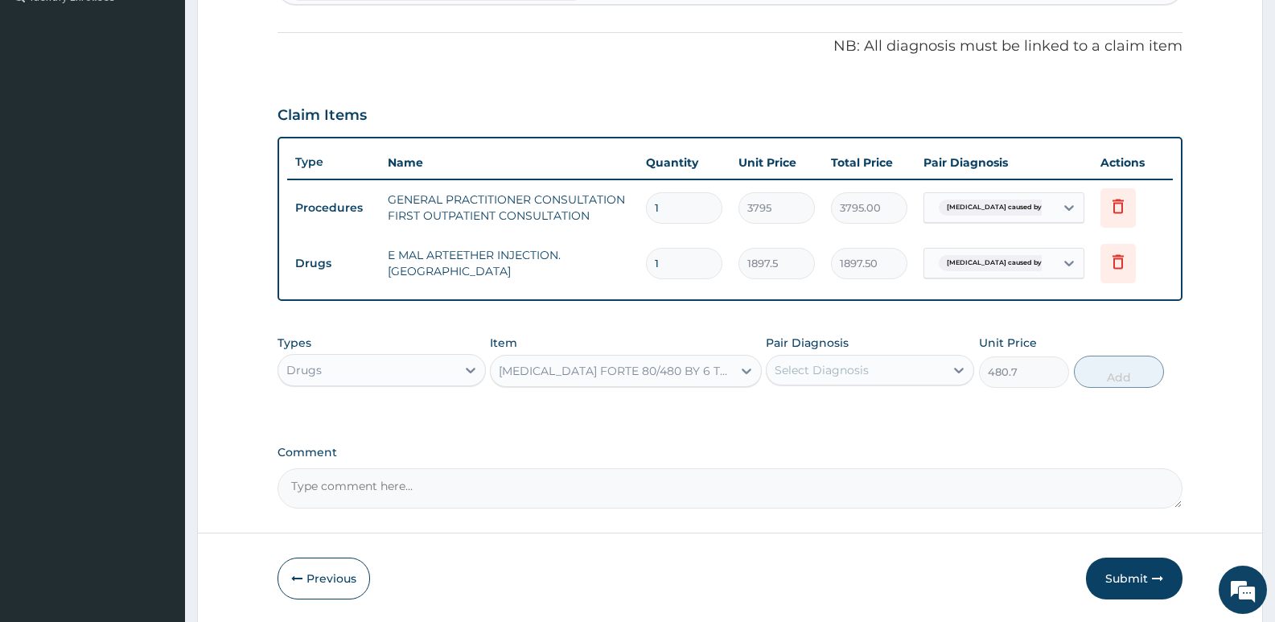
click at [800, 360] on div "Select Diagnosis" at bounding box center [856, 370] width 178 height 26
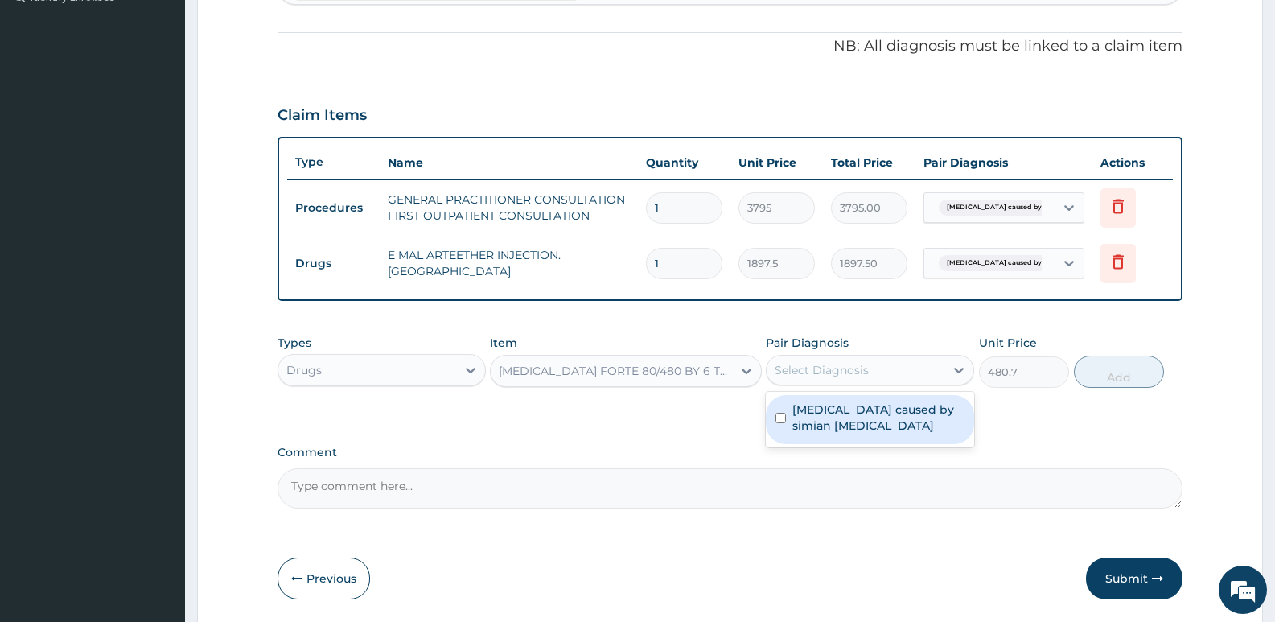
drag, startPoint x: 797, startPoint y: 418, endPoint x: 868, endPoint y: 408, distance: 71.6
click at [800, 419] on label "[MEDICAL_DATA] caused by simian [MEDICAL_DATA]" at bounding box center [878, 417] width 172 height 32
checkbox input "true"
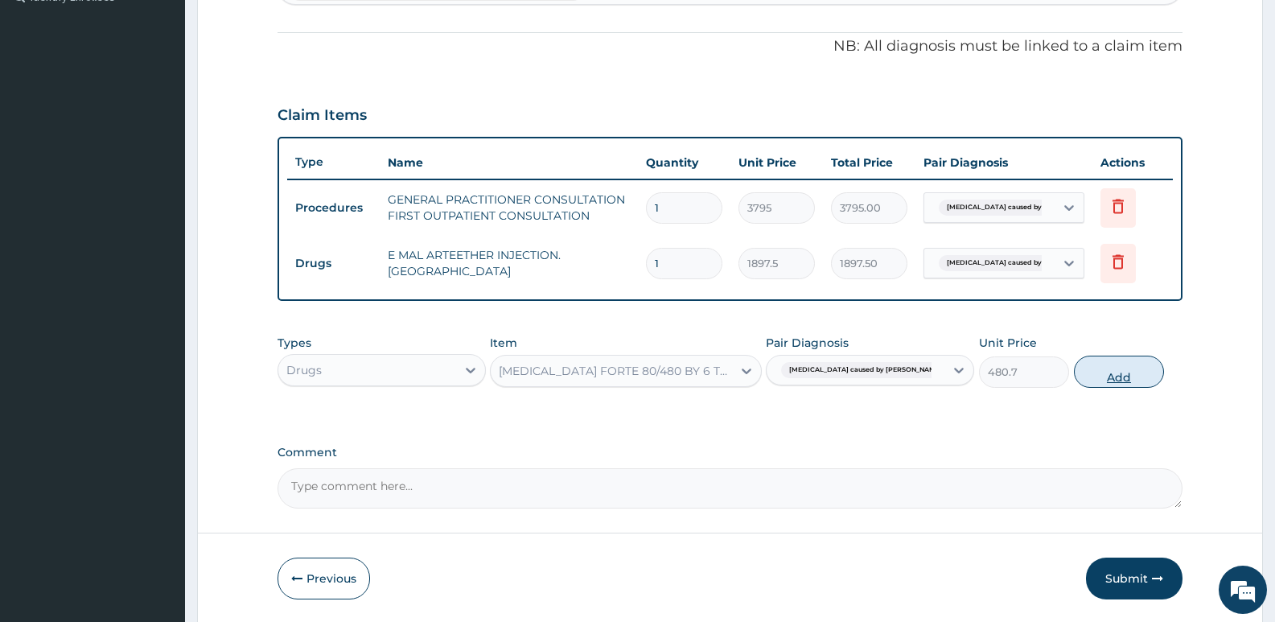
click at [1129, 372] on button "Add" at bounding box center [1119, 372] width 90 height 32
type input "0"
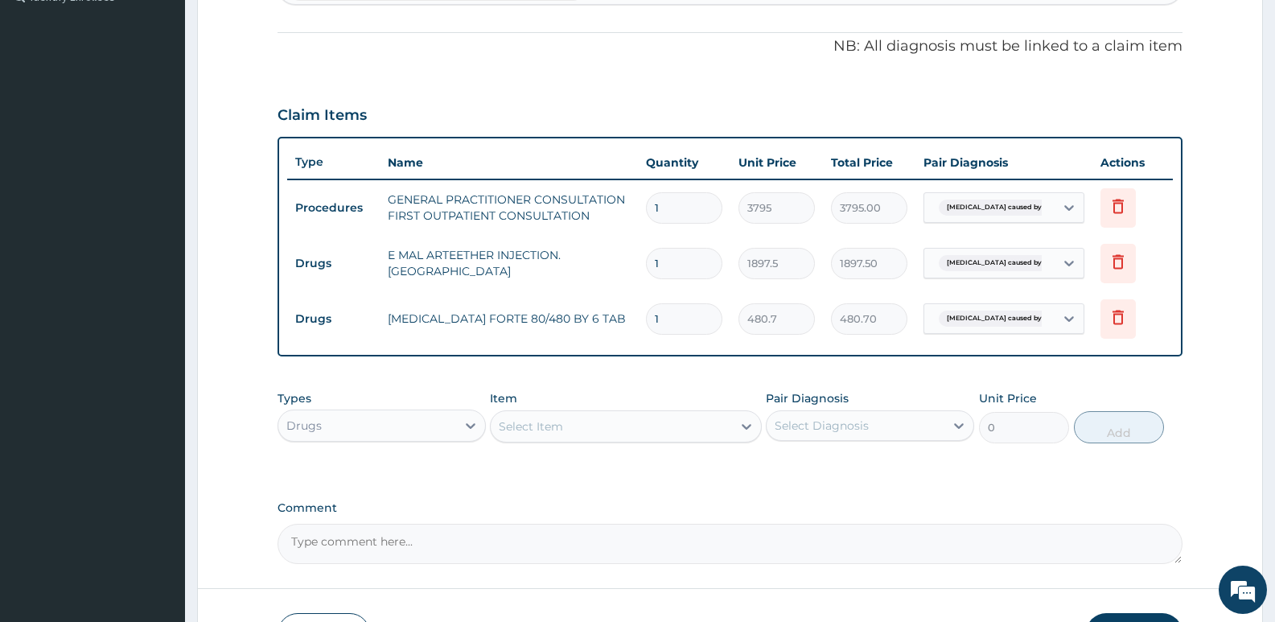
drag, startPoint x: 682, startPoint y: 321, endPoint x: 641, endPoint y: 318, distance: 41.1
click at [641, 318] on td "1" at bounding box center [684, 318] width 93 height 47
type input "6"
type input "2884.20"
type input "6"
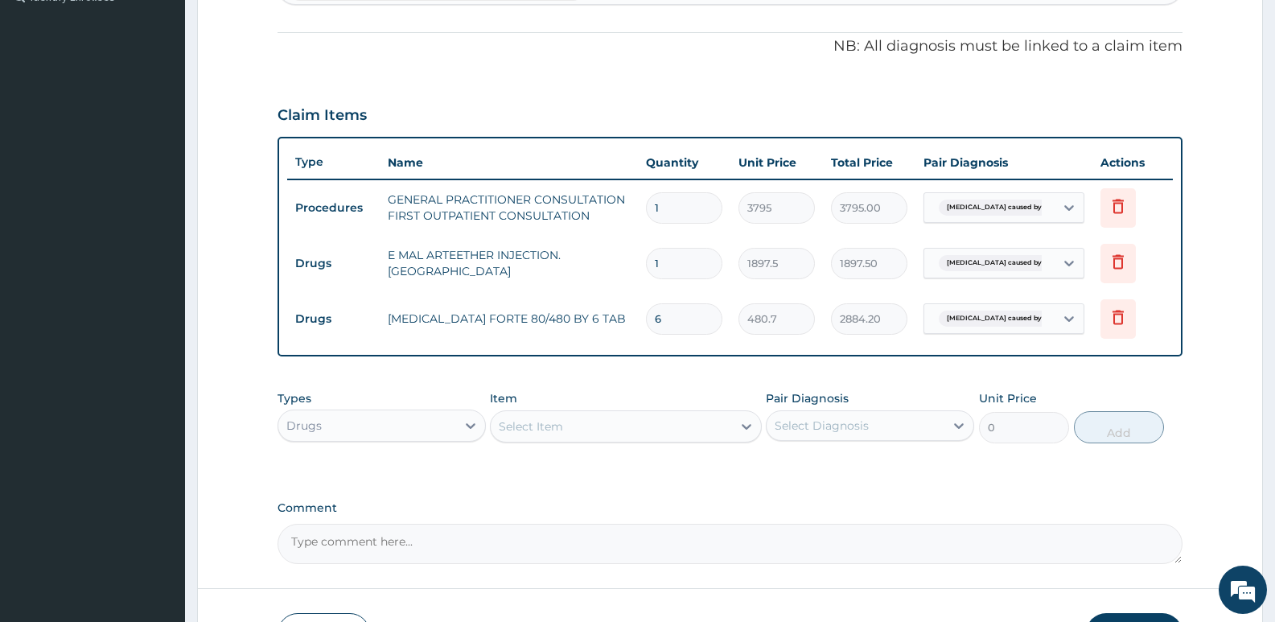
click at [625, 363] on div "PA Code / Prescription Code Enter Code(Secondary Care Only) Encounter Date 02-0…" at bounding box center [730, 128] width 905 height 872
click at [507, 420] on div "Select Item" at bounding box center [531, 426] width 64 height 16
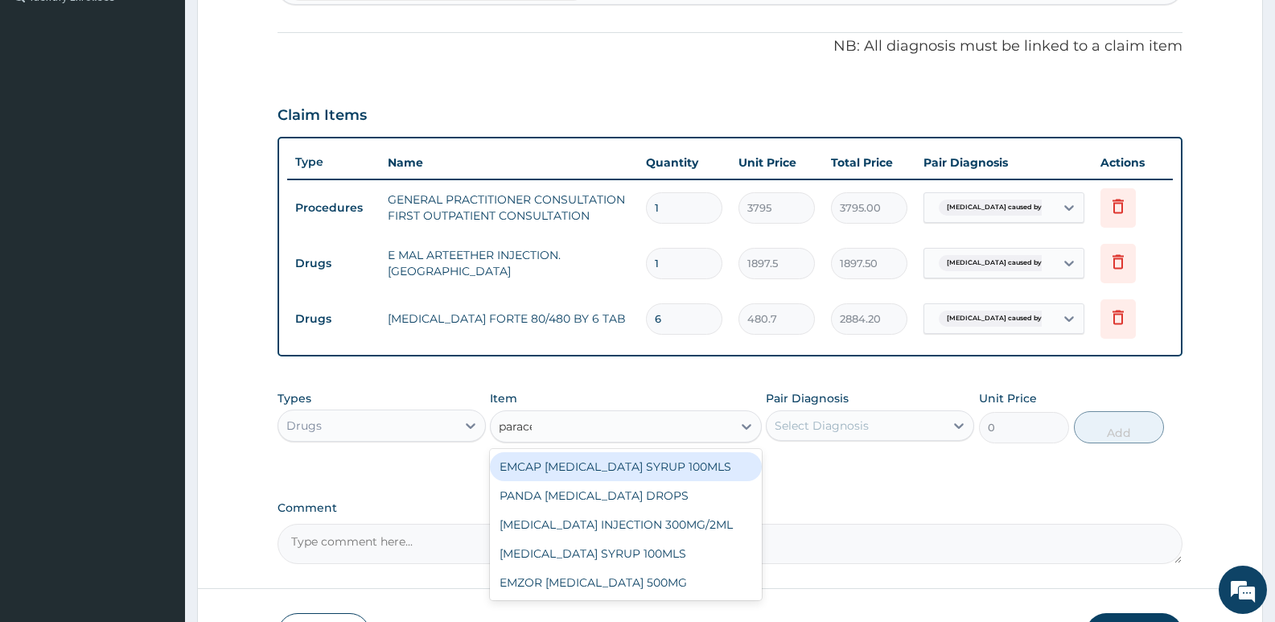
type input "paracet"
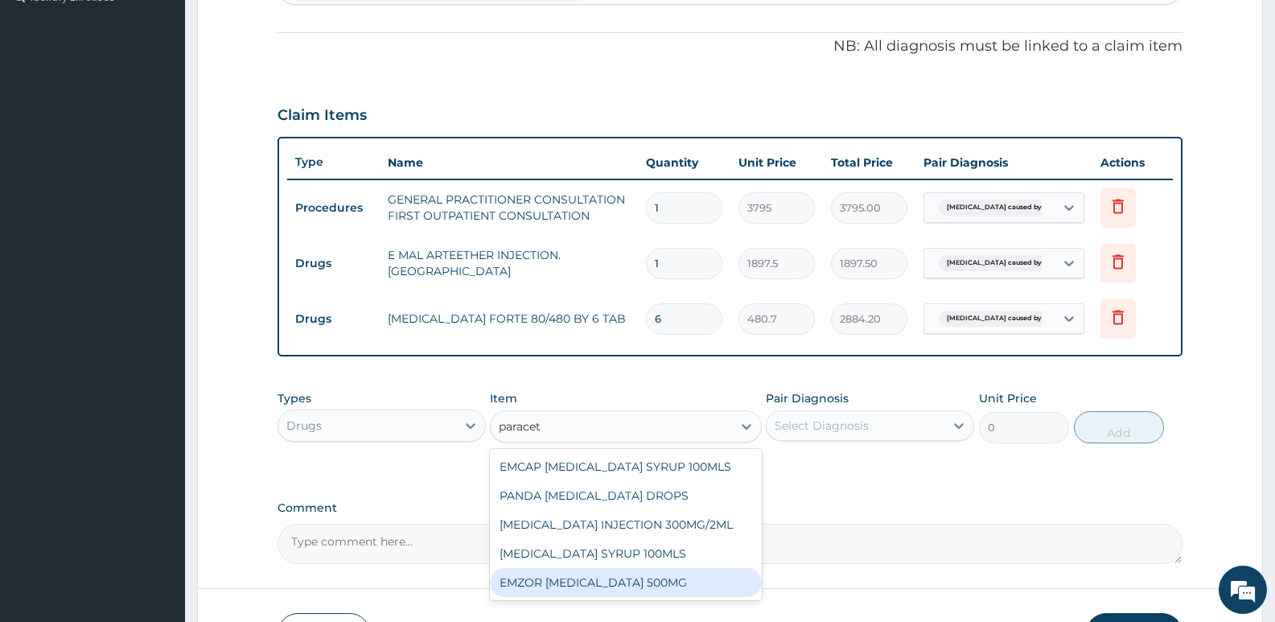
click at [601, 578] on div "EMZOR [MEDICAL_DATA] 500MG" at bounding box center [625, 582] width 271 height 29
type input "25.3"
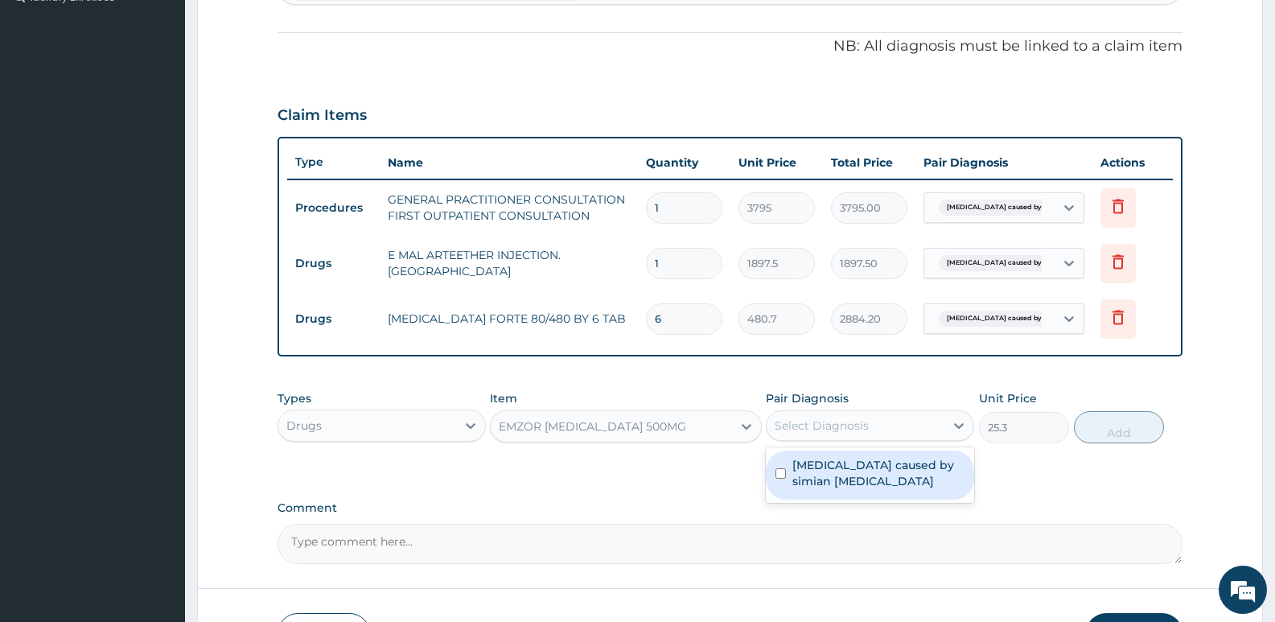
click at [812, 429] on div "Select Diagnosis" at bounding box center [822, 425] width 94 height 16
click at [818, 470] on label "[MEDICAL_DATA] caused by simian [MEDICAL_DATA]" at bounding box center [878, 473] width 172 height 32
checkbox input "true"
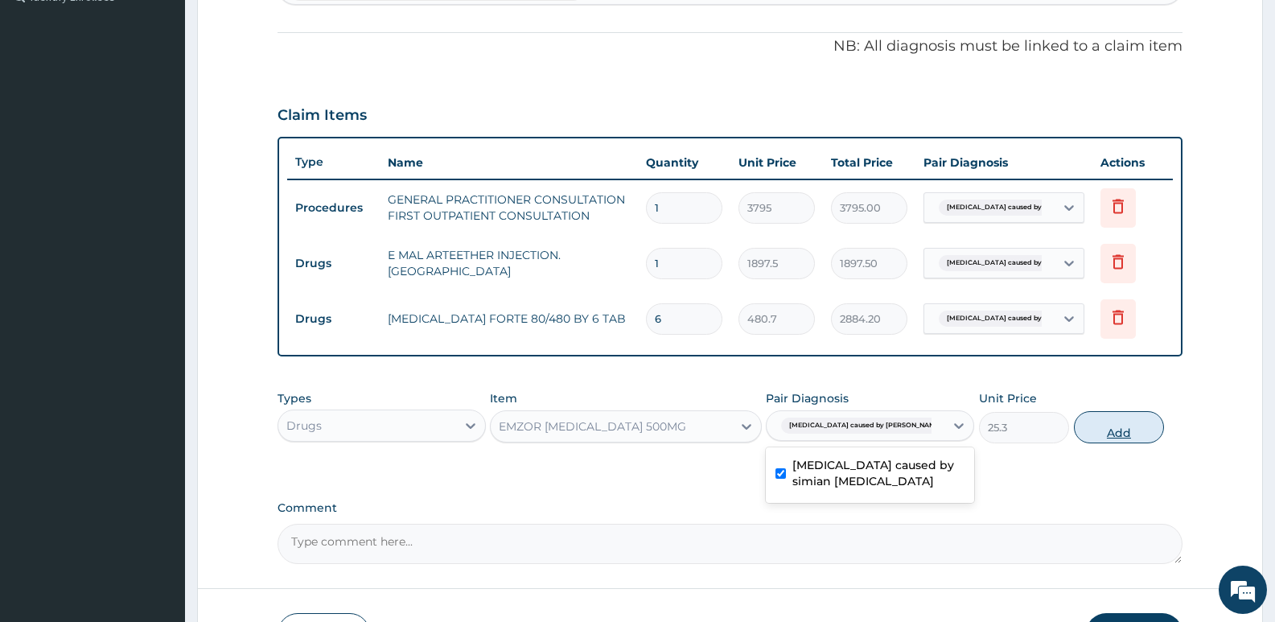
click at [1089, 422] on button "Add" at bounding box center [1119, 427] width 90 height 32
type input "0"
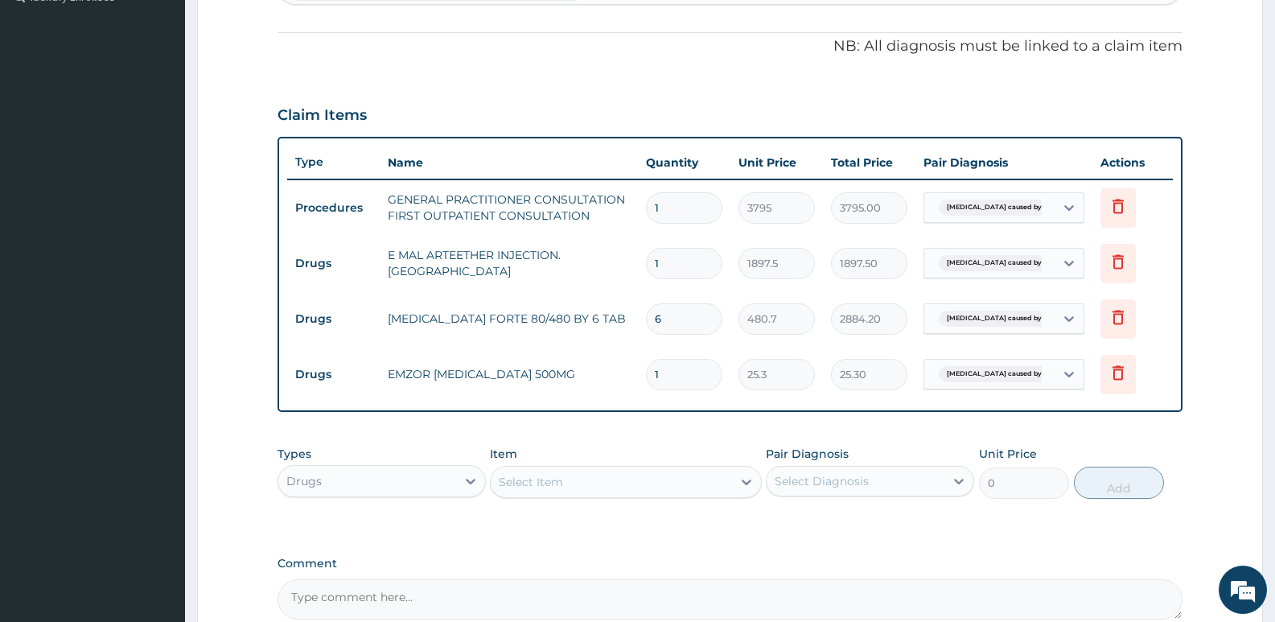
type input "18"
type input "455.40"
type input "18"
click at [602, 471] on div "Select Item" at bounding box center [611, 482] width 241 height 26
click at [375, 493] on div "Drugs" at bounding box center [367, 481] width 178 height 26
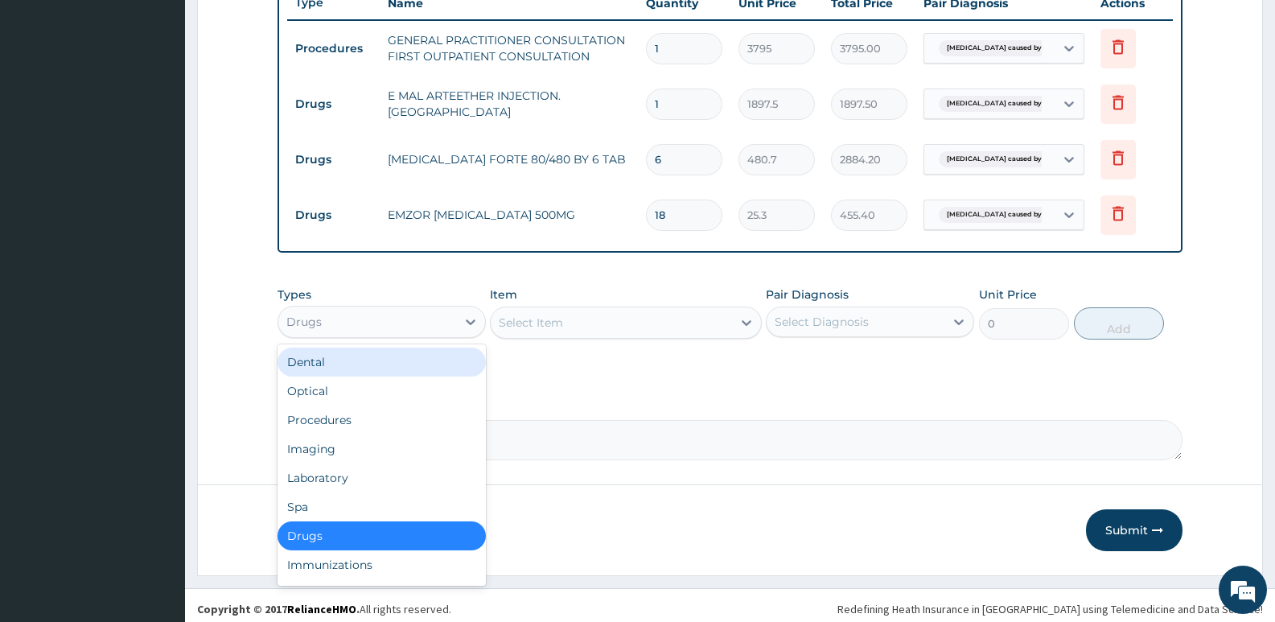
scroll to position [623, 0]
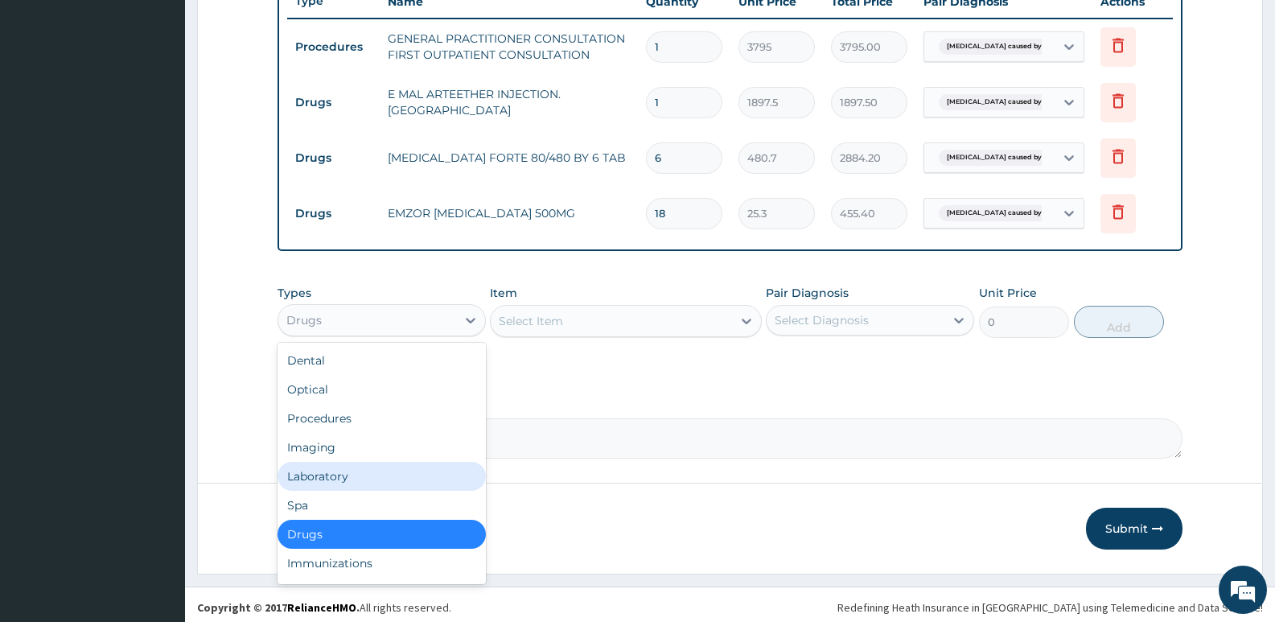
click at [364, 473] on div "Laboratory" at bounding box center [382, 476] width 208 height 29
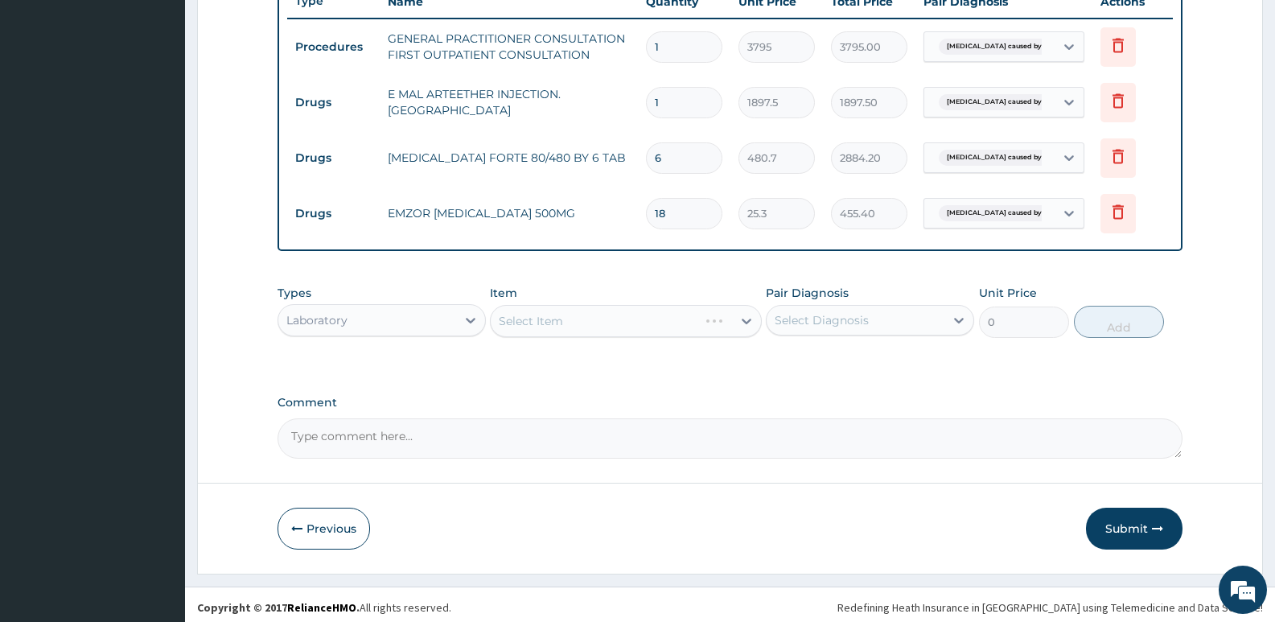
click at [553, 319] on div "Select Item" at bounding box center [625, 321] width 271 height 32
click at [553, 318] on div "Select Item" at bounding box center [625, 321] width 271 height 32
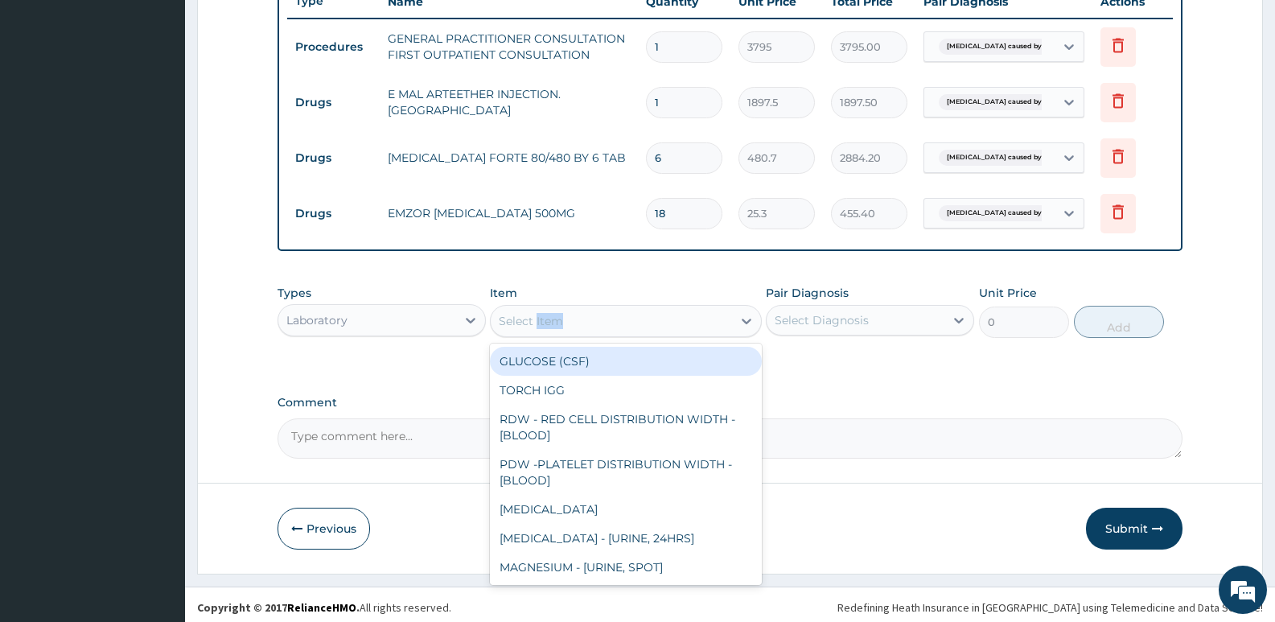
click at [702, 308] on div "Select Item" at bounding box center [611, 321] width 241 height 26
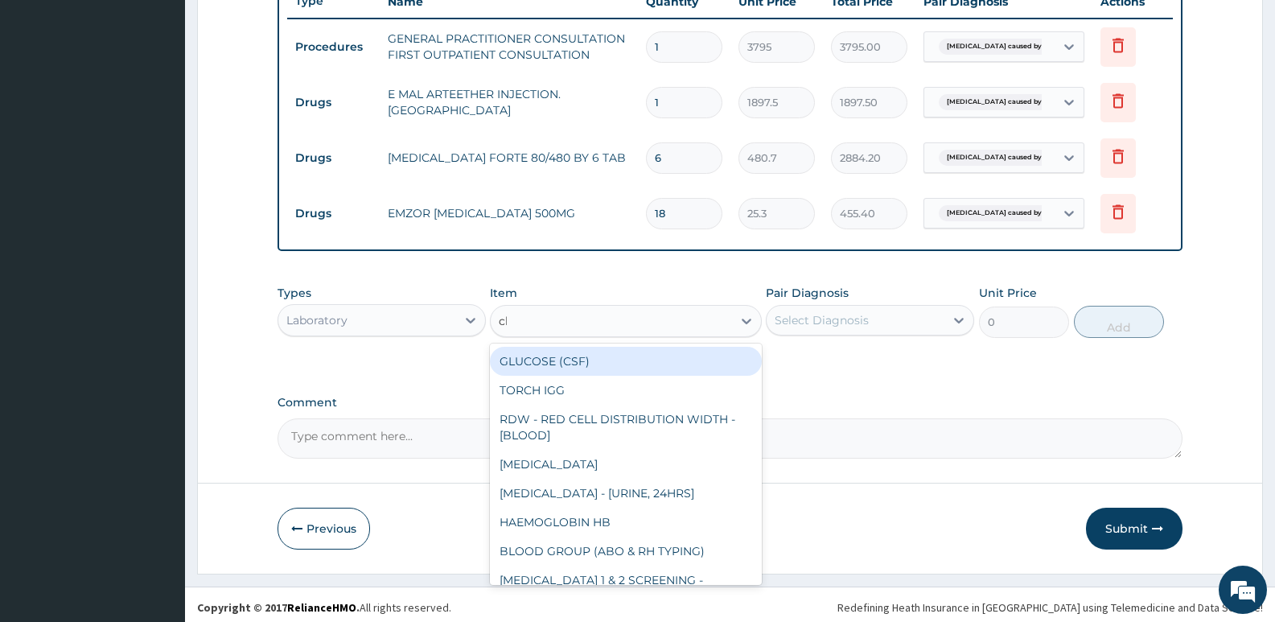
type input "cbc"
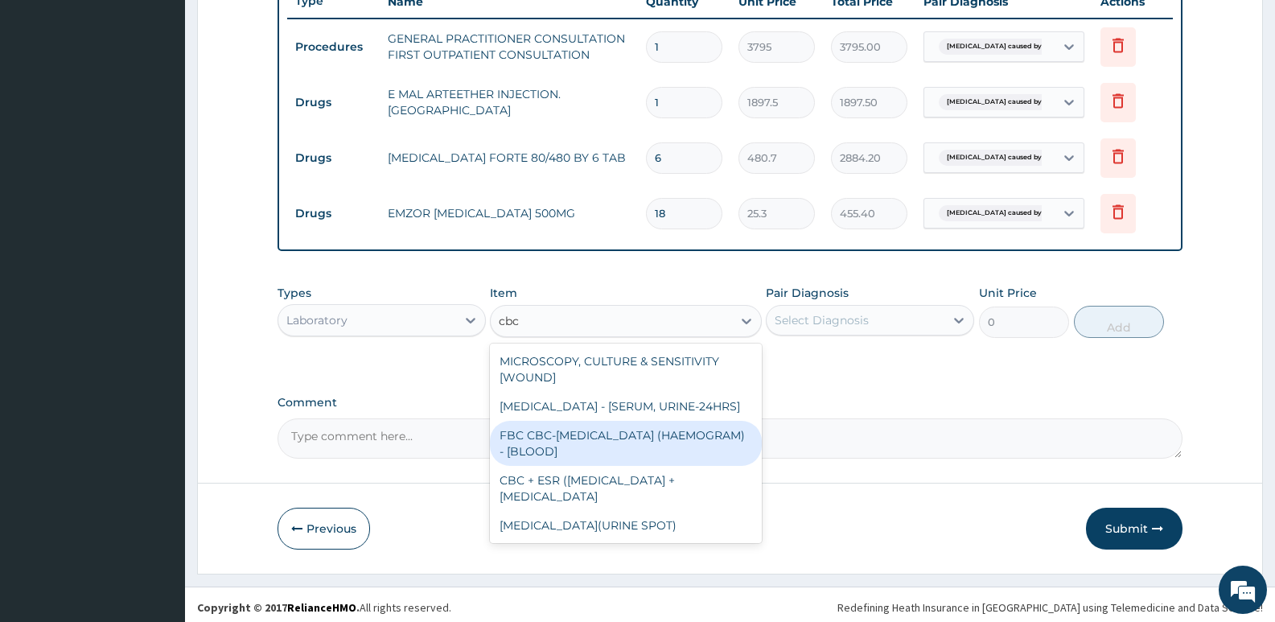
click at [639, 458] on div "FBC CBC-[MEDICAL_DATA] (HAEMOGRAM) - [BLOOD]" at bounding box center [625, 443] width 271 height 45
type input "4600"
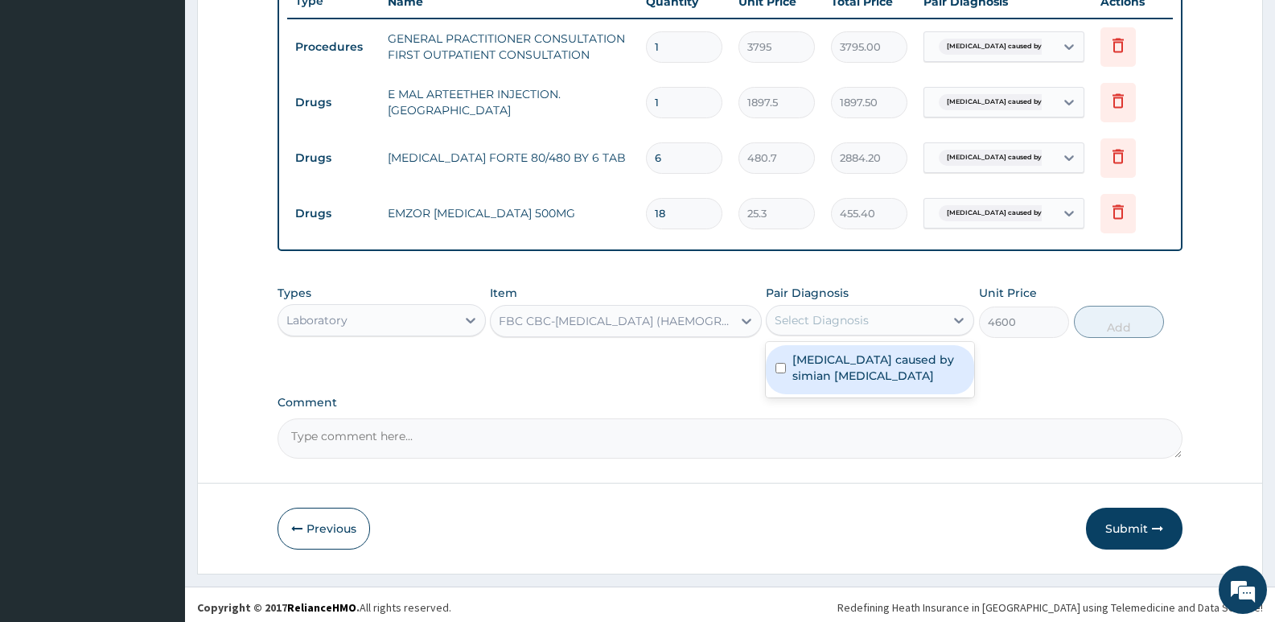
click at [848, 312] on div "Select Diagnosis" at bounding box center [822, 320] width 94 height 16
click at [833, 386] on div "[MEDICAL_DATA] caused by simian [MEDICAL_DATA]" at bounding box center [870, 369] width 208 height 49
checkbox input "true"
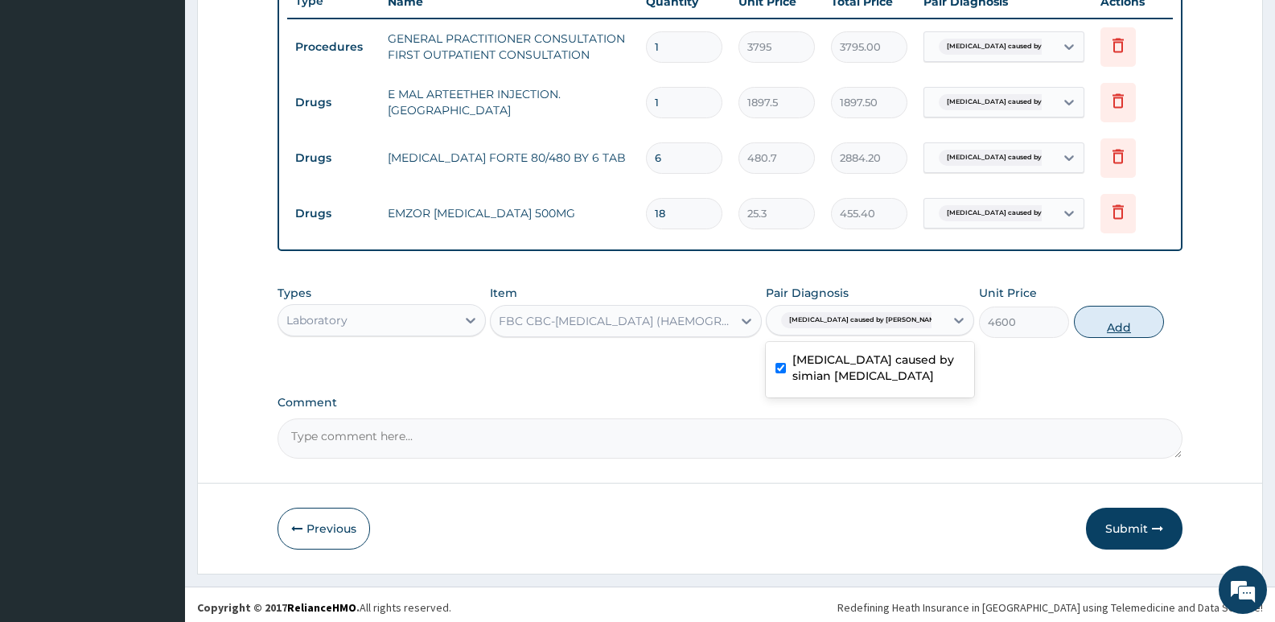
click at [1108, 333] on button "Add" at bounding box center [1119, 322] width 90 height 32
type input "0"
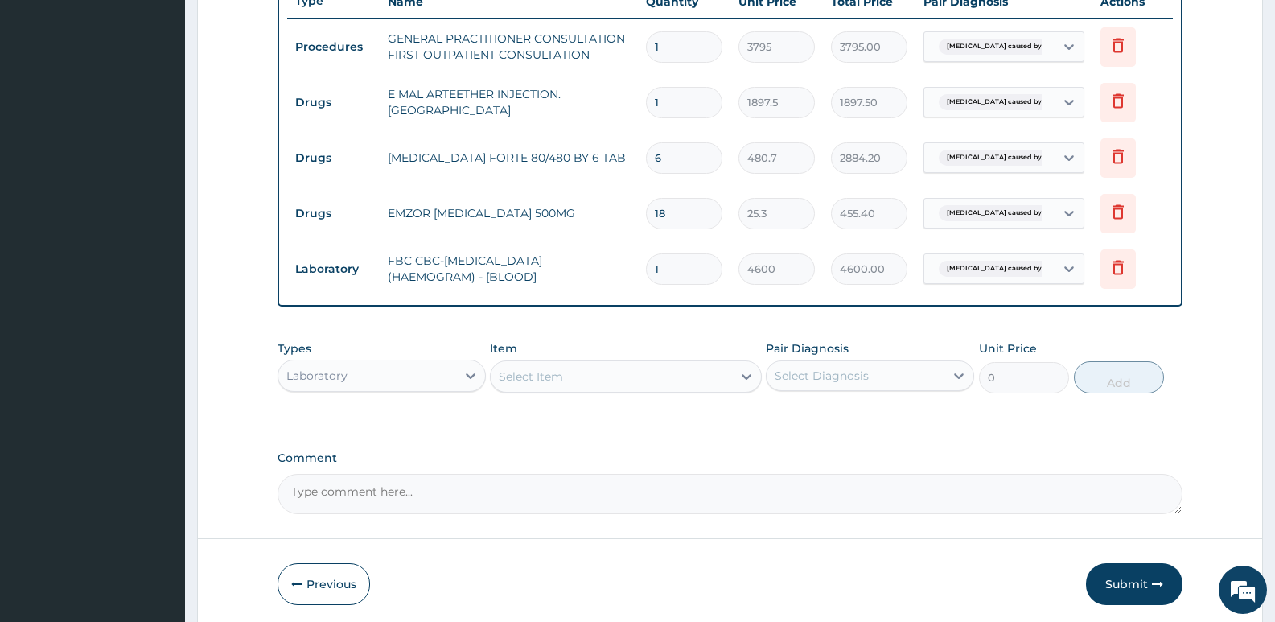
click at [623, 376] on div "Select Item" at bounding box center [611, 377] width 241 height 26
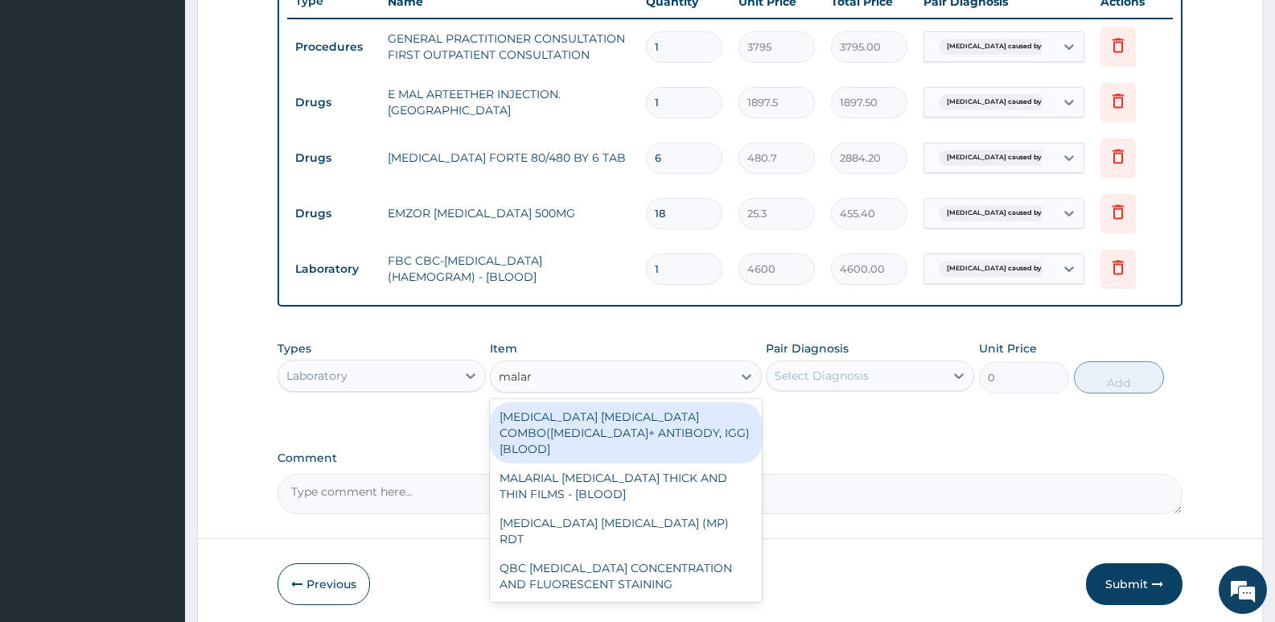
type input "malari"
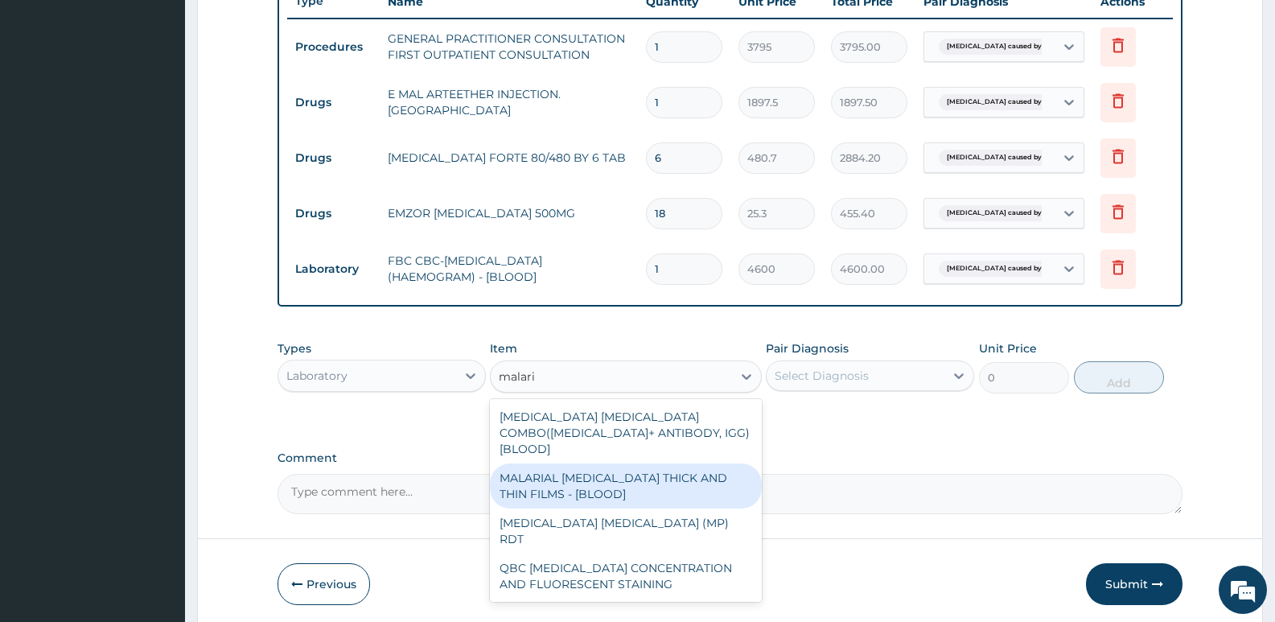
click at [629, 463] on div "MALARIAL [MEDICAL_DATA] THICK AND THIN FILMS - [BLOOD]" at bounding box center [625, 485] width 271 height 45
type input "1725"
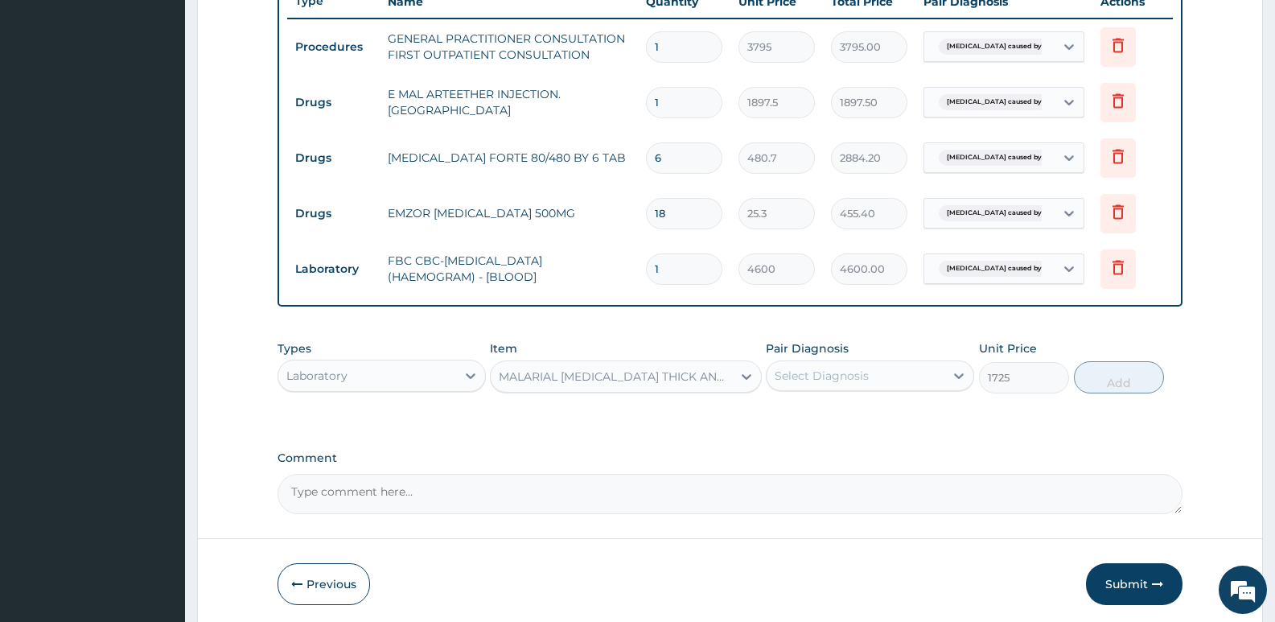
click at [910, 368] on div "Select Diagnosis" at bounding box center [856, 376] width 178 height 26
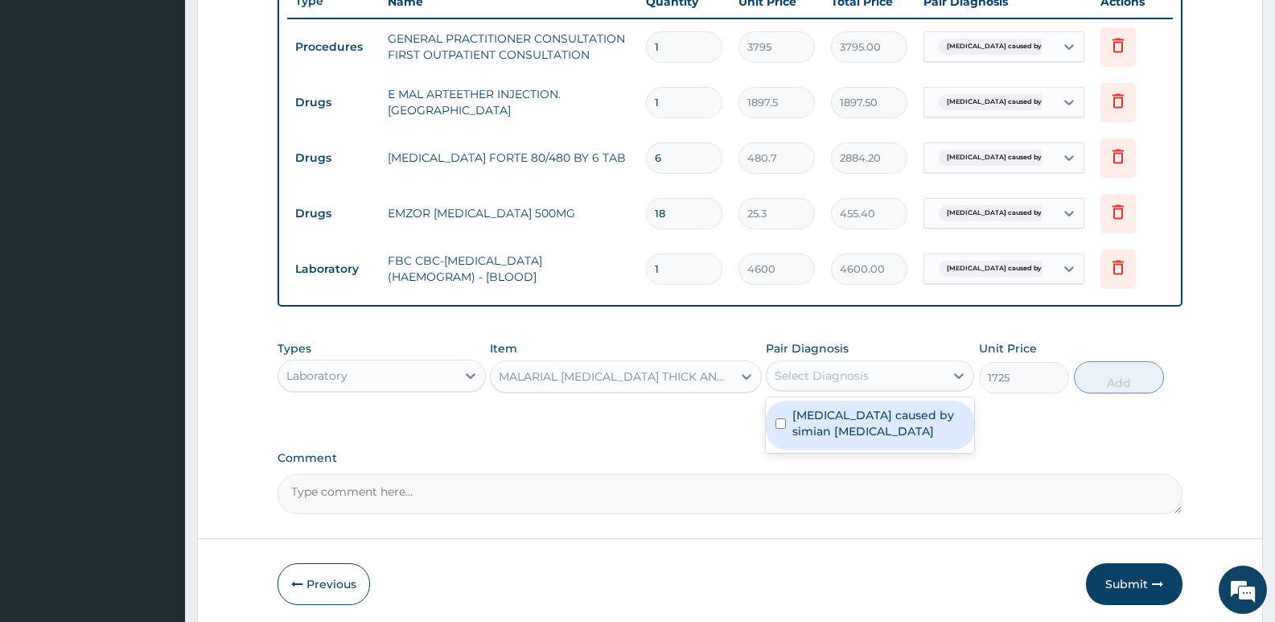
drag, startPoint x: 874, startPoint y: 437, endPoint x: 892, endPoint y: 431, distance: 18.6
click at [878, 436] on label "[MEDICAL_DATA] caused by simian [MEDICAL_DATA]" at bounding box center [878, 423] width 172 height 32
checkbox input "true"
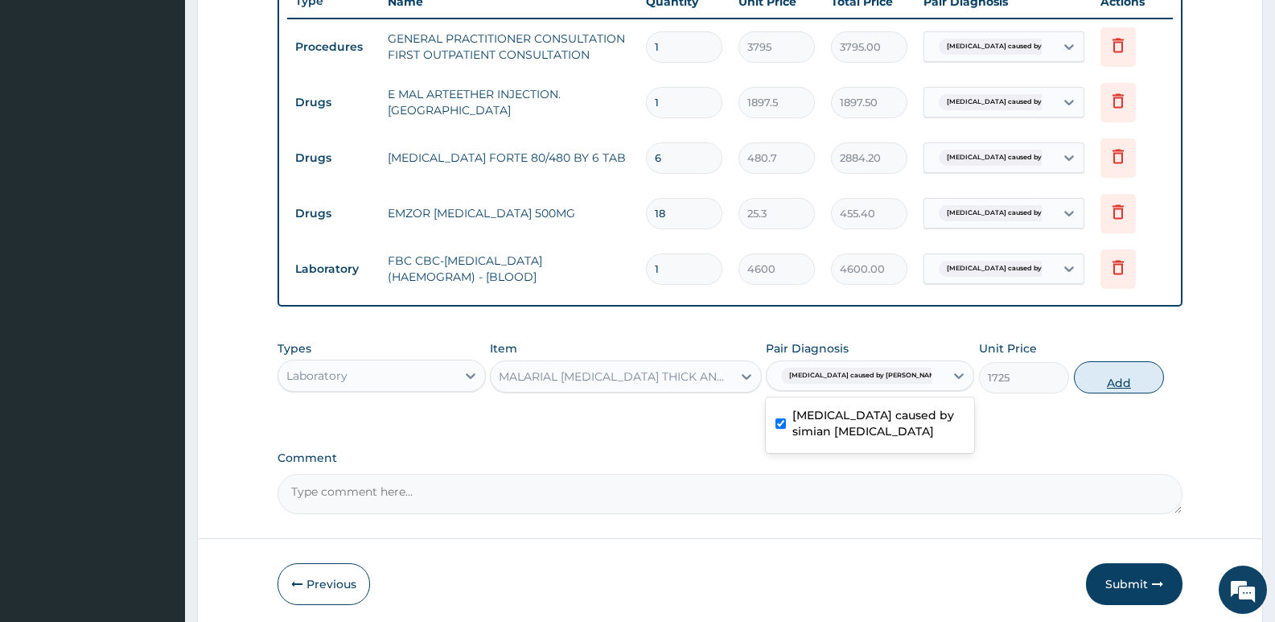
click at [1127, 385] on button "Add" at bounding box center [1119, 377] width 90 height 32
type input "0"
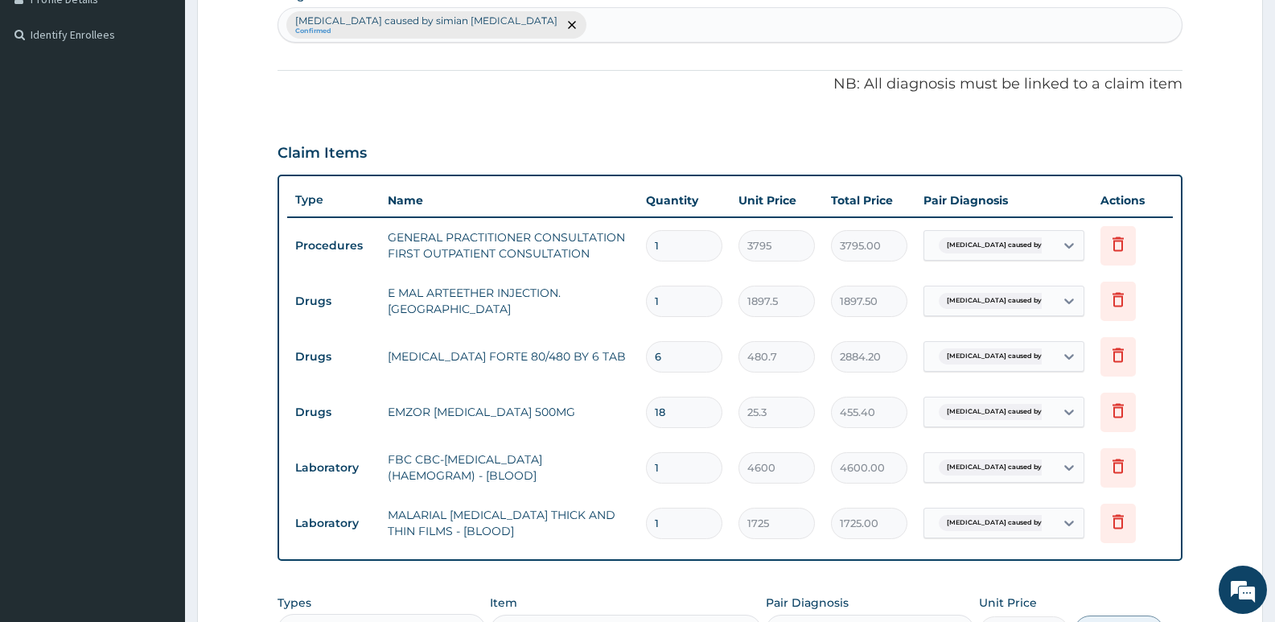
scroll to position [417, 0]
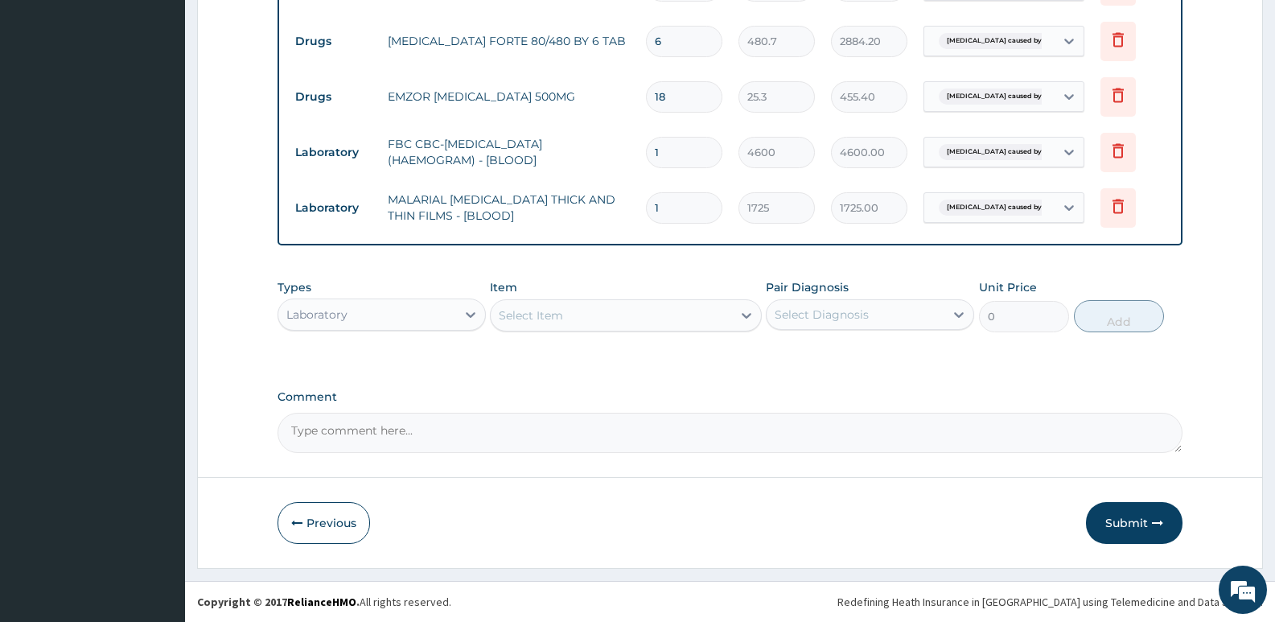
click at [1109, 518] on button "Submit" at bounding box center [1134, 523] width 97 height 42
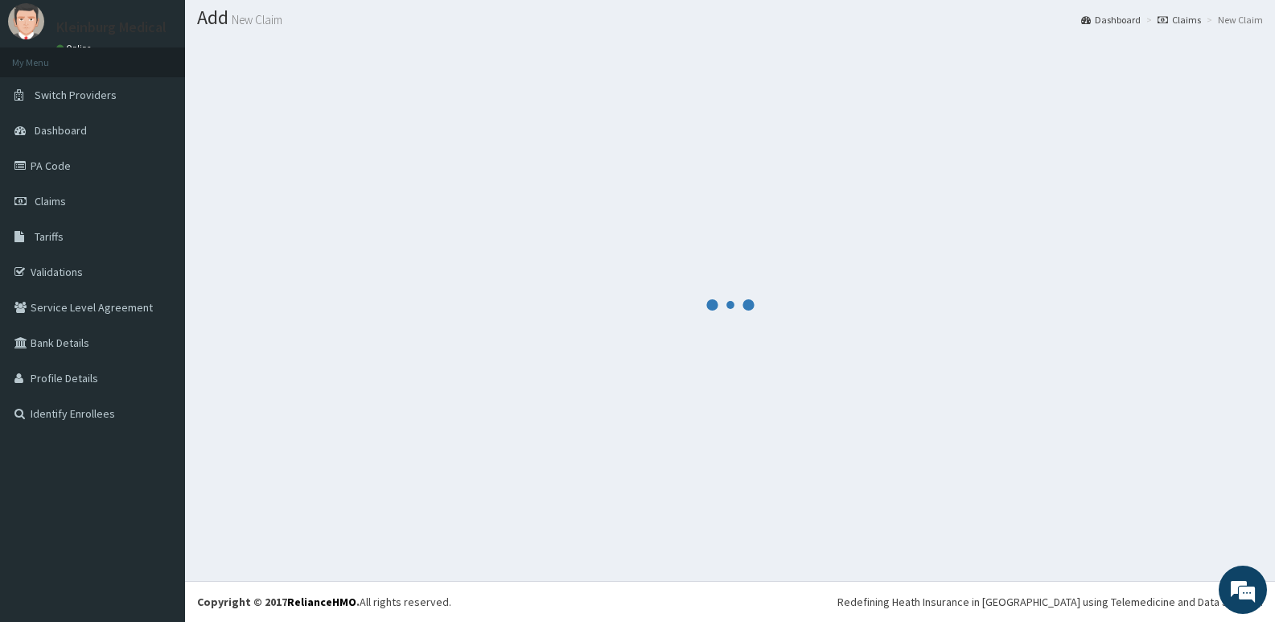
scroll to position [45, 0]
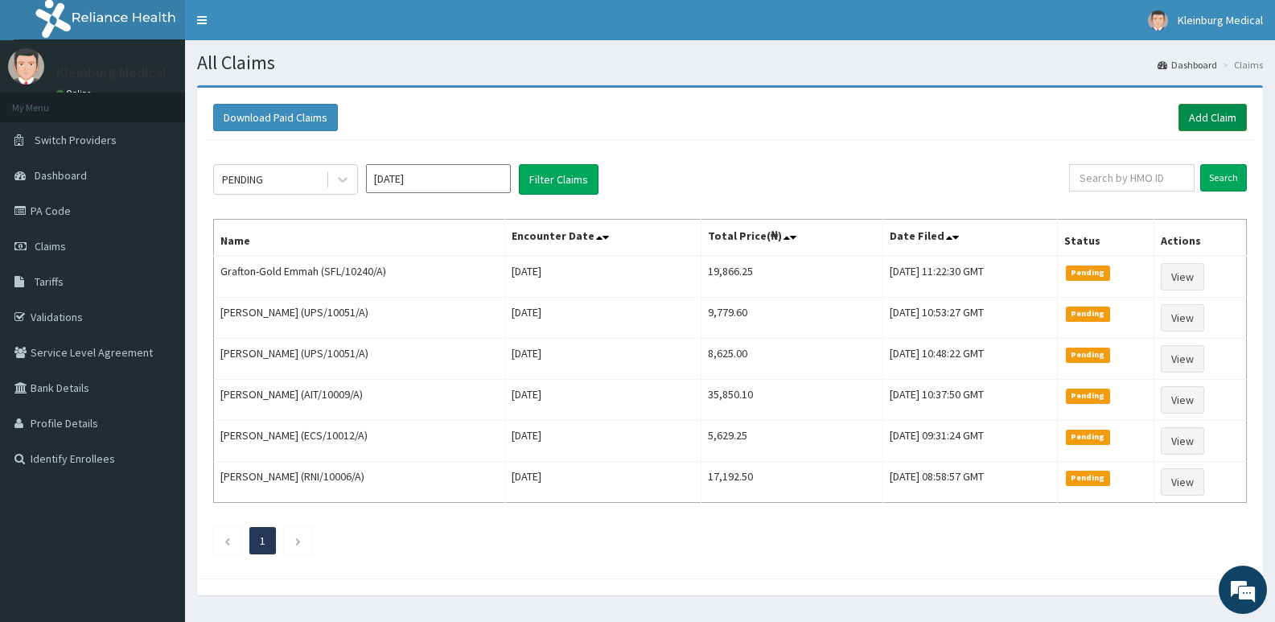
click at [1195, 121] on link "Add Claim" at bounding box center [1212, 117] width 68 height 27
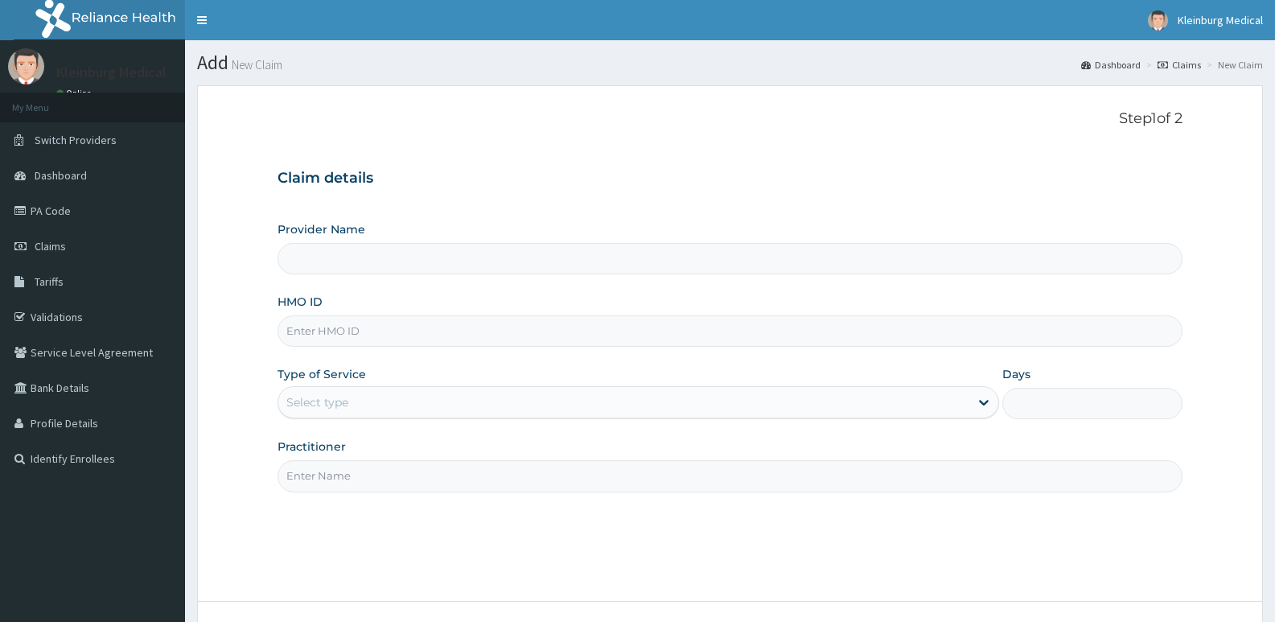
click at [433, 339] on input "HMO ID" at bounding box center [730, 330] width 905 height 31
type input "KLEINBURG MEDICAL(dermatology and diagnostics)- [PERSON_NAME]"
paste input "ELN/10354/A"
type input "ELN/10354/A"
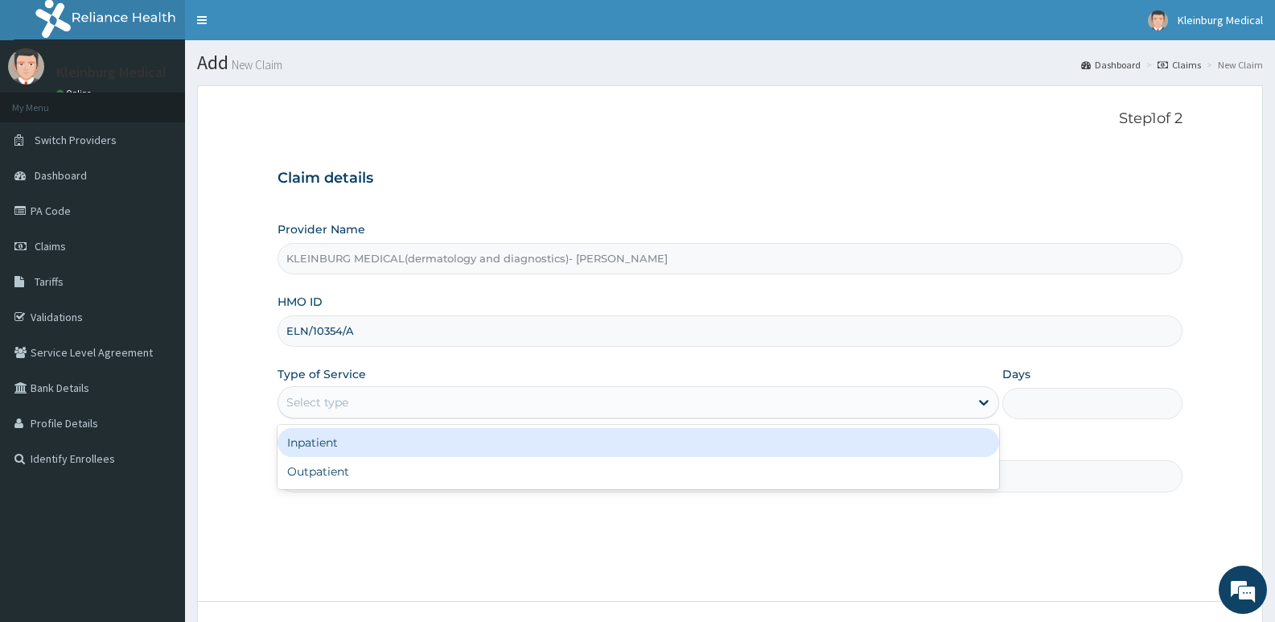
click at [444, 398] on div "Select type" at bounding box center [623, 402] width 690 height 26
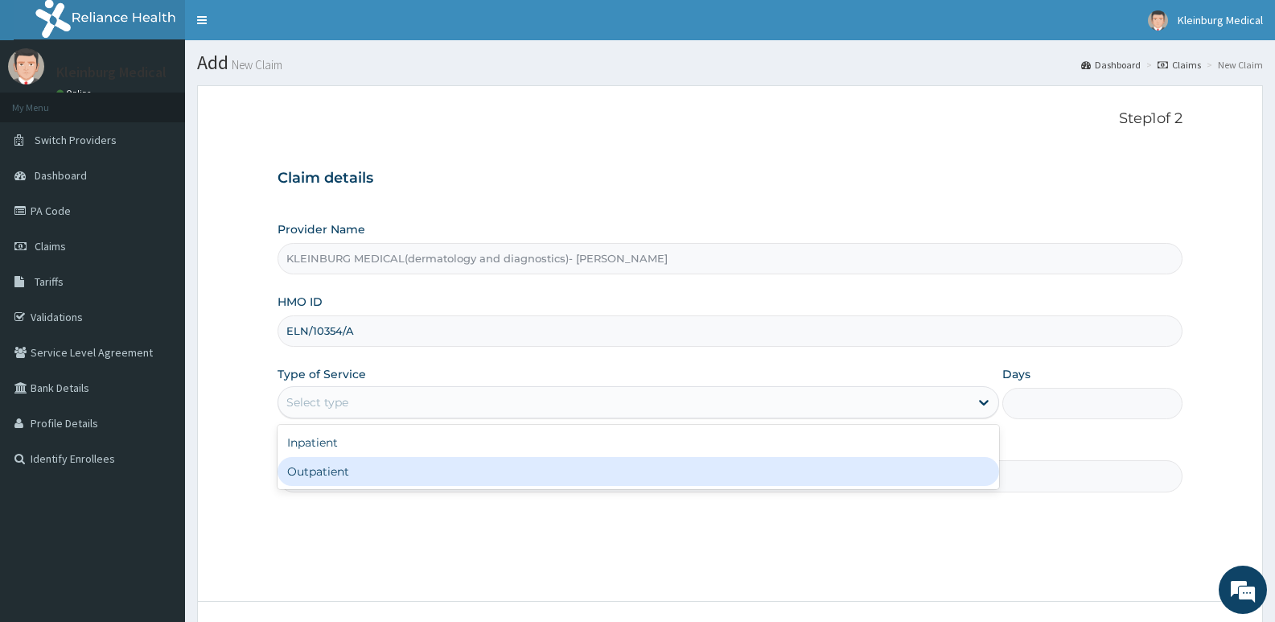
click at [404, 482] on div "Outpatient" at bounding box center [638, 471] width 721 height 29
type input "1"
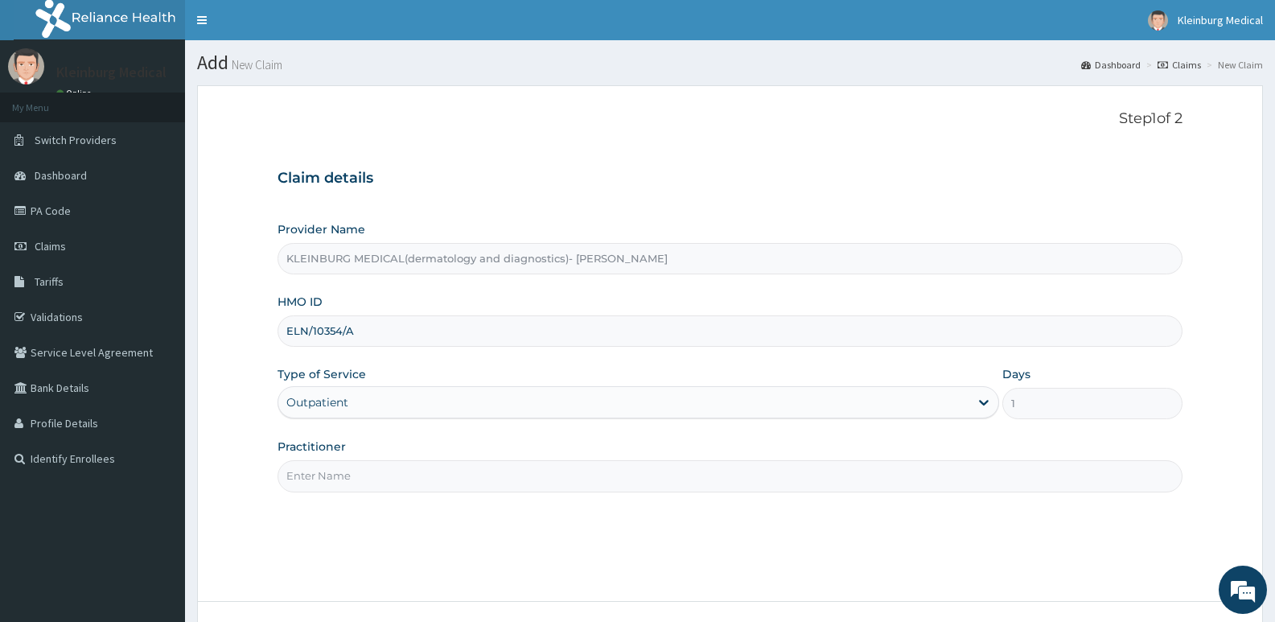
click at [487, 475] on input "Practitioner" at bounding box center [730, 475] width 905 height 31
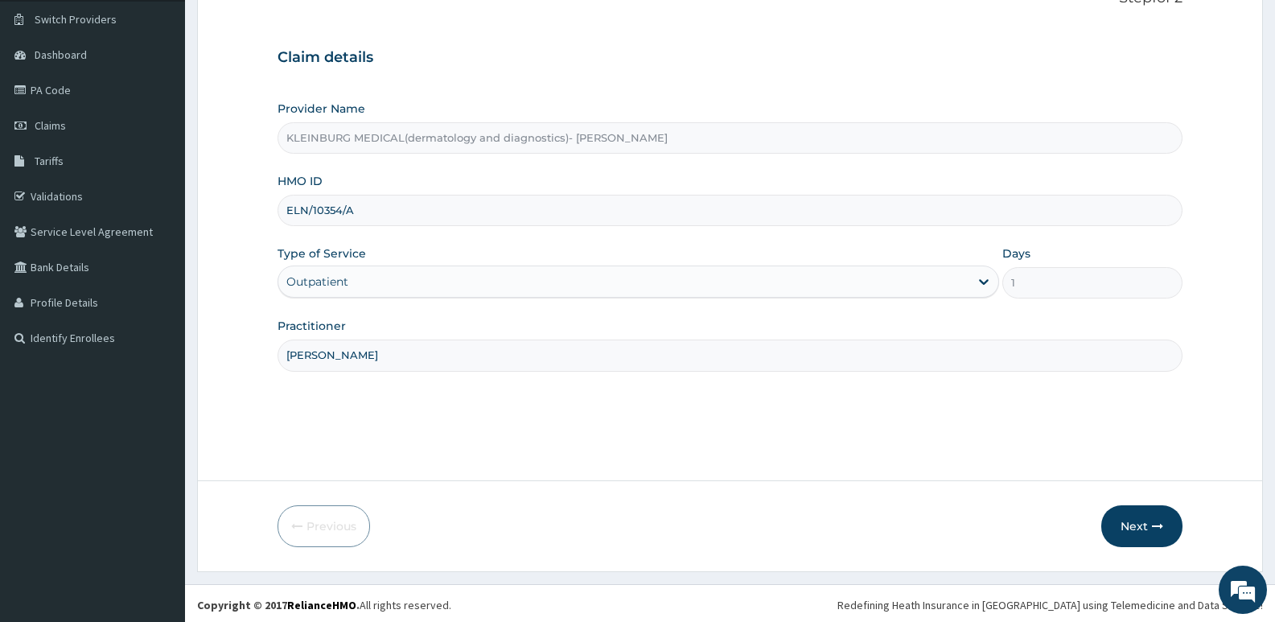
scroll to position [124, 0]
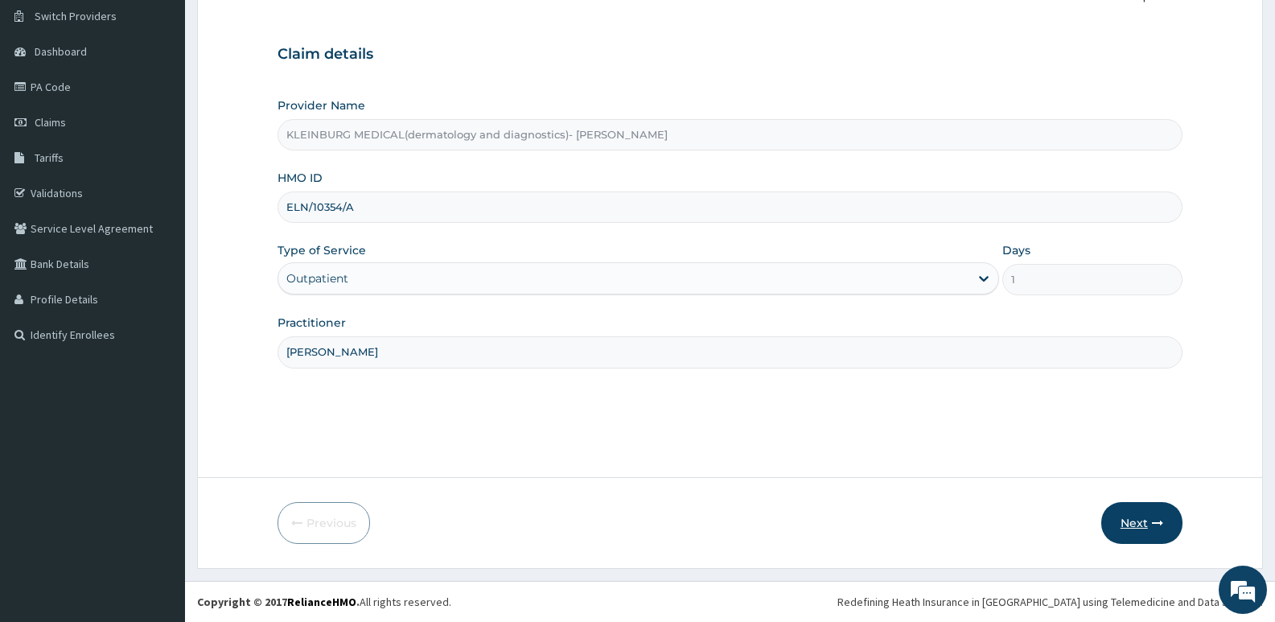
type input "[PERSON_NAME]"
click at [1140, 514] on button "Next" at bounding box center [1141, 523] width 81 height 42
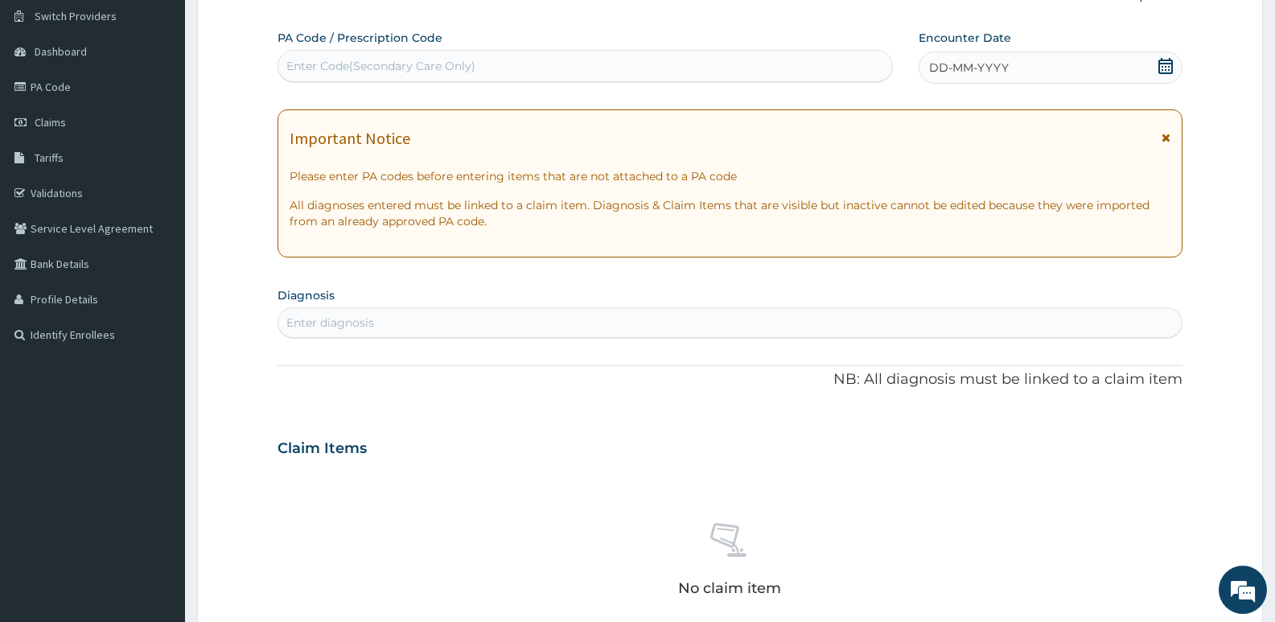
click at [1162, 68] on icon at bounding box center [1165, 66] width 16 height 16
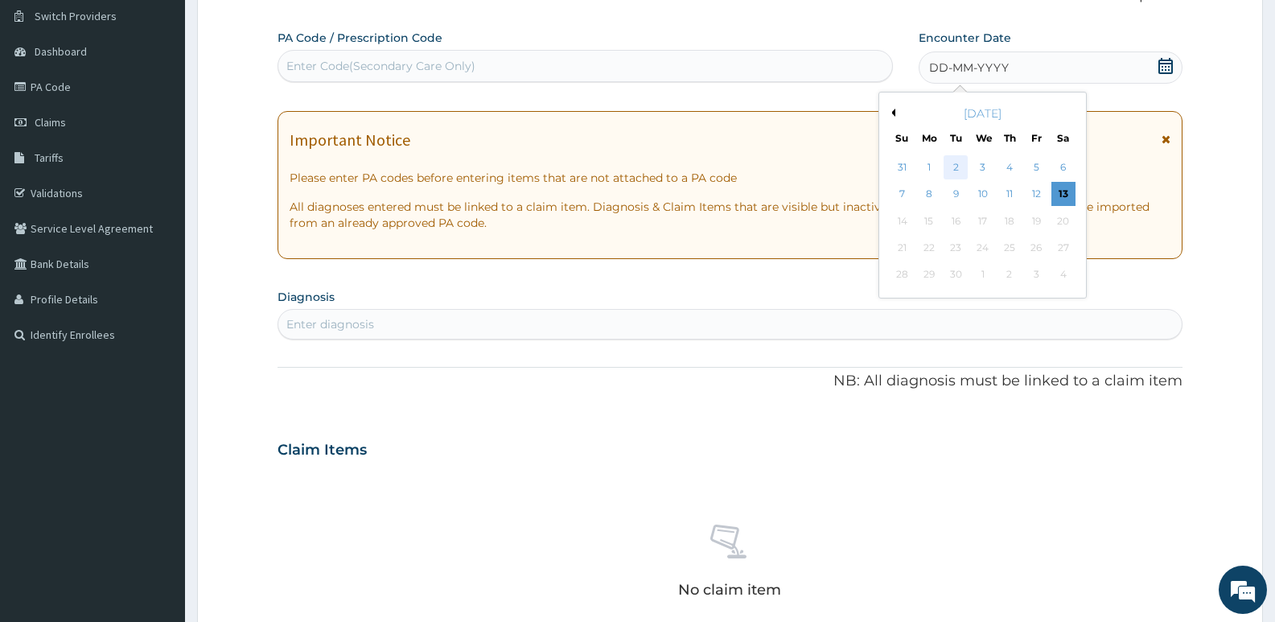
click at [952, 166] on div "2" at bounding box center [956, 167] width 24 height 24
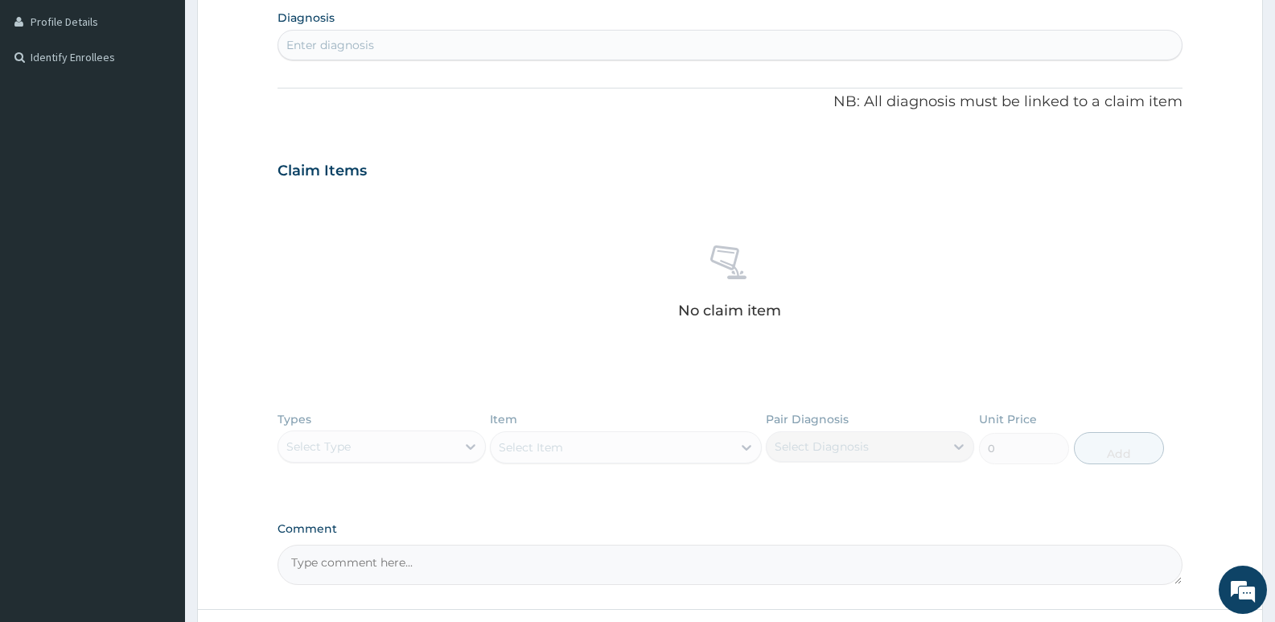
scroll to position [402, 0]
click at [446, 41] on div "Enter diagnosis" at bounding box center [729, 44] width 903 height 26
type input "ILLNESS"
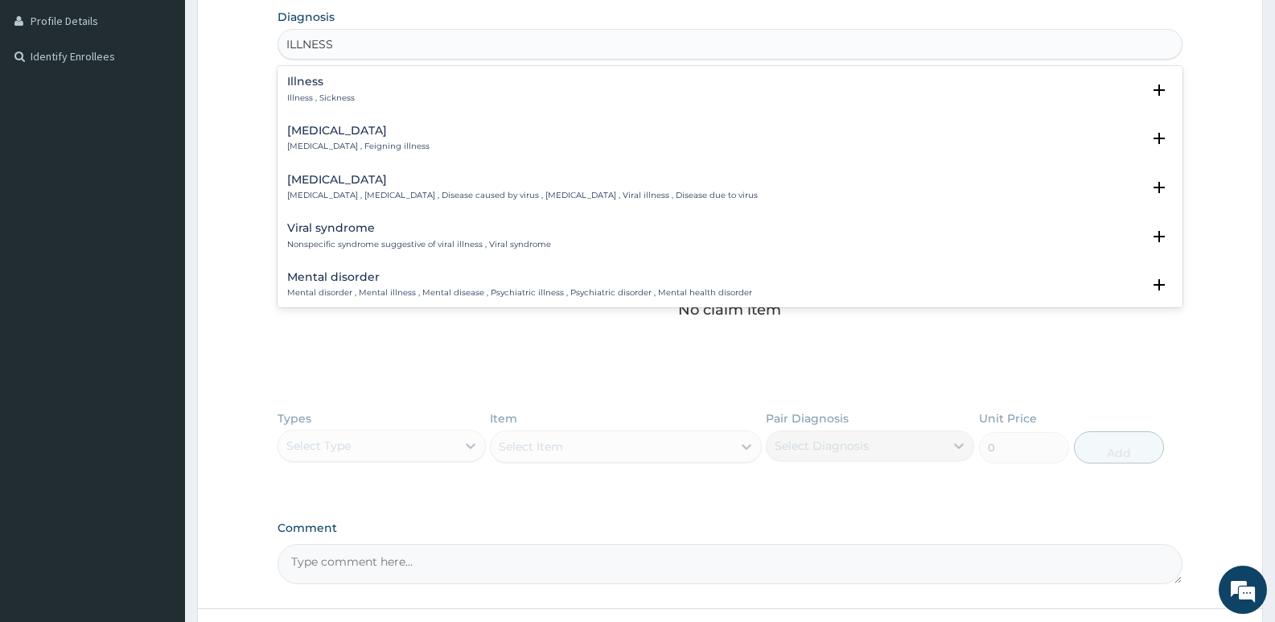
click at [393, 99] on div "Illness Illness , Sickness" at bounding box center [730, 90] width 886 height 28
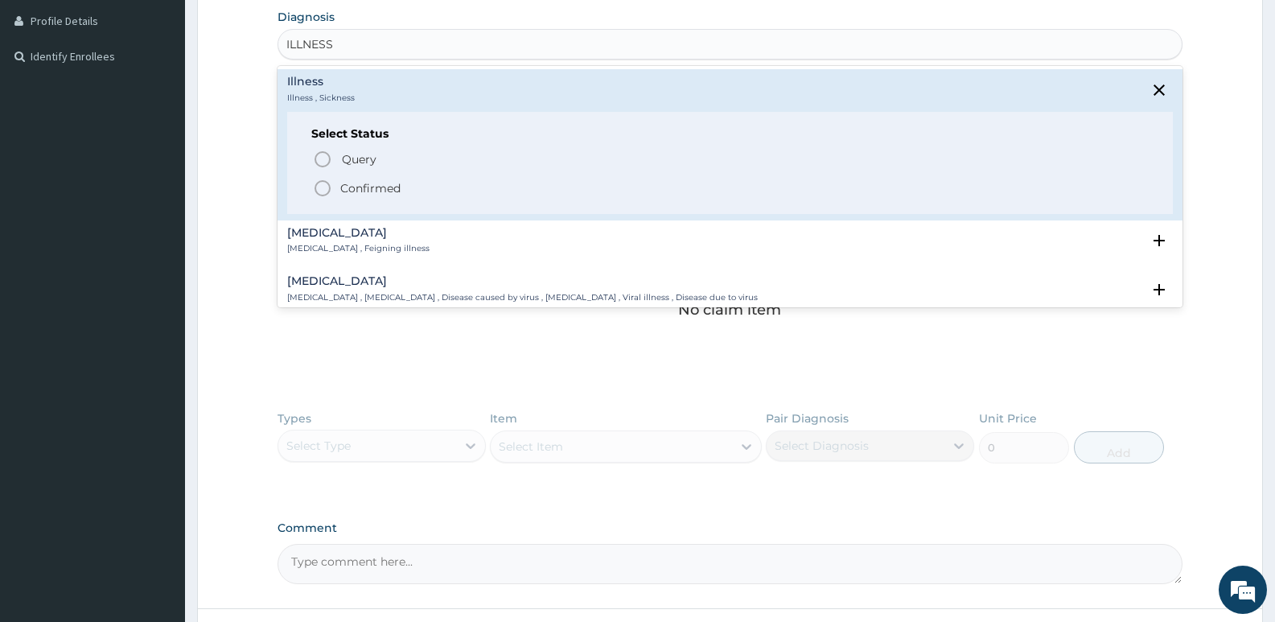
click at [339, 179] on span "Confirmed" at bounding box center [731, 188] width 836 height 19
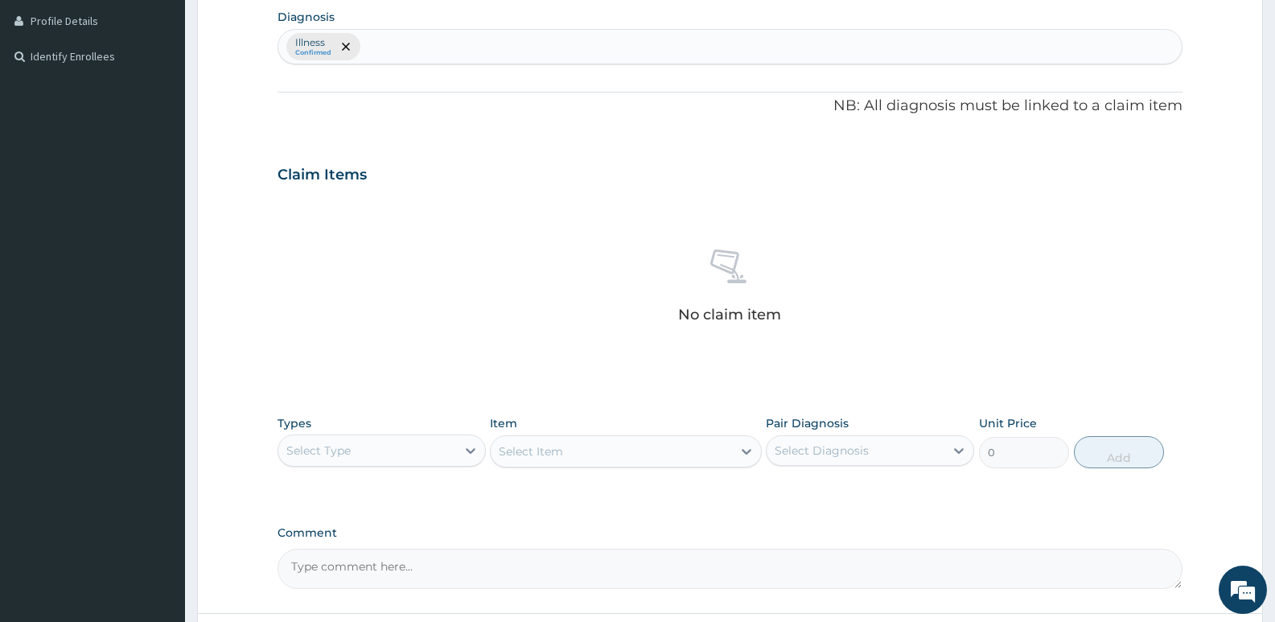
click at [401, 51] on div "Illness Confirmed" at bounding box center [729, 47] width 903 height 34
type input "[MEDICAL_DATA]"
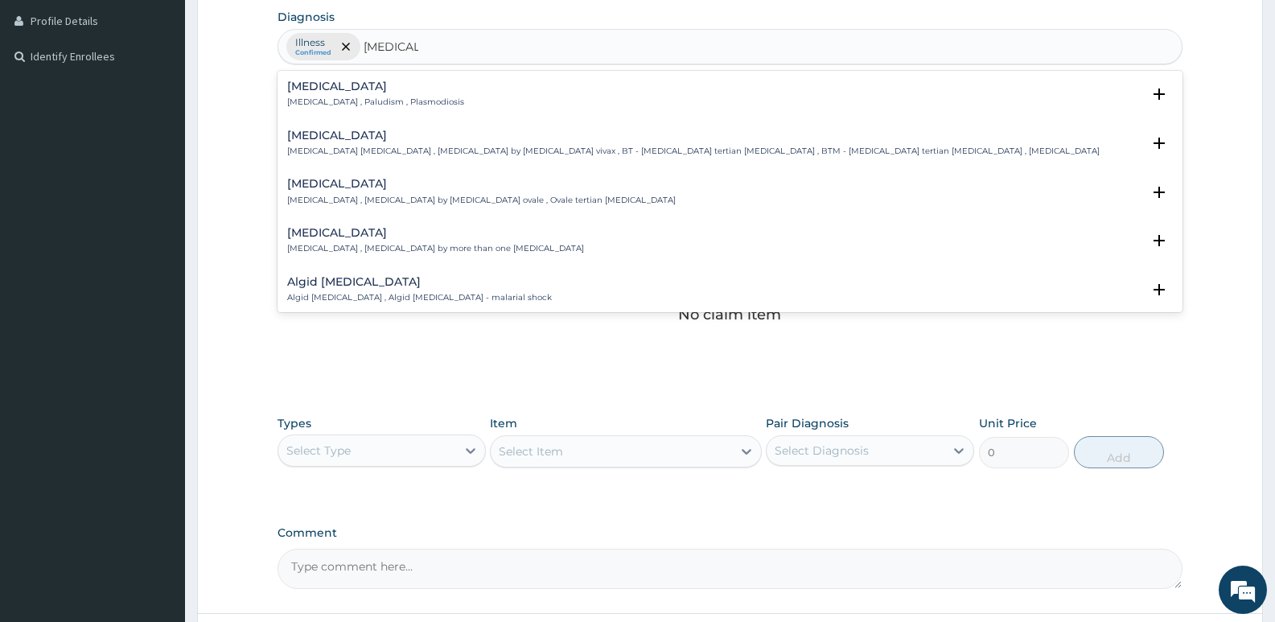
click at [421, 105] on div "[MEDICAL_DATA] [MEDICAL_DATA] , Paludism , Plasmodiosis" at bounding box center [730, 94] width 886 height 28
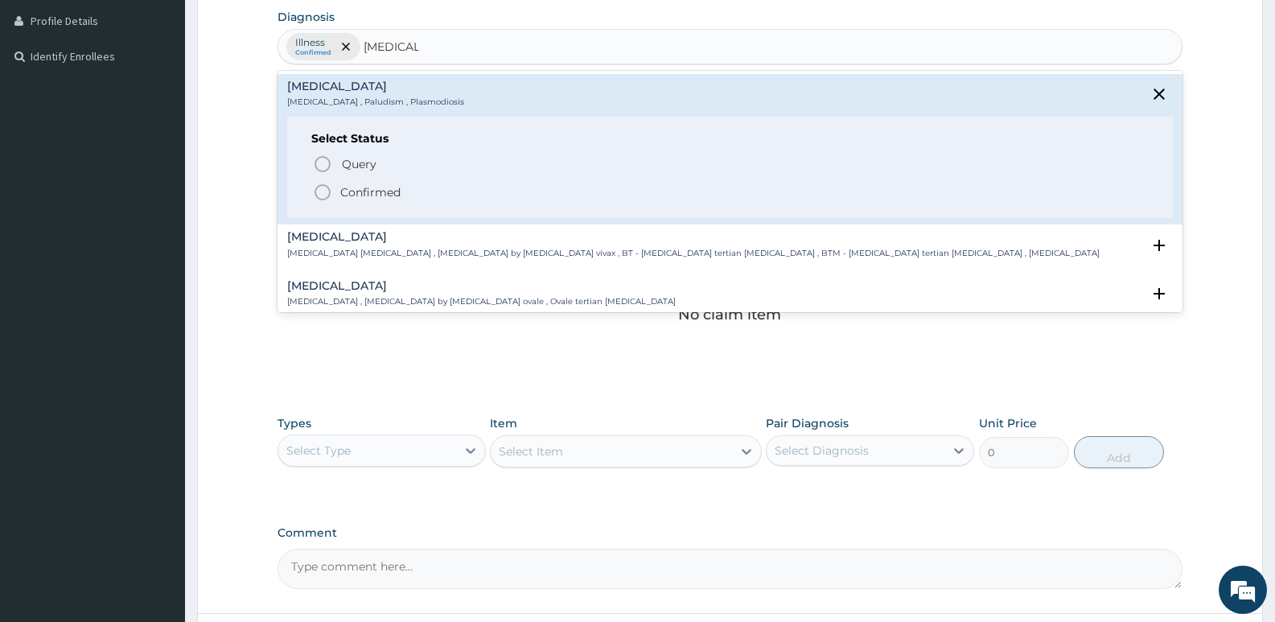
click at [390, 193] on p "Confirmed" at bounding box center [370, 192] width 60 height 16
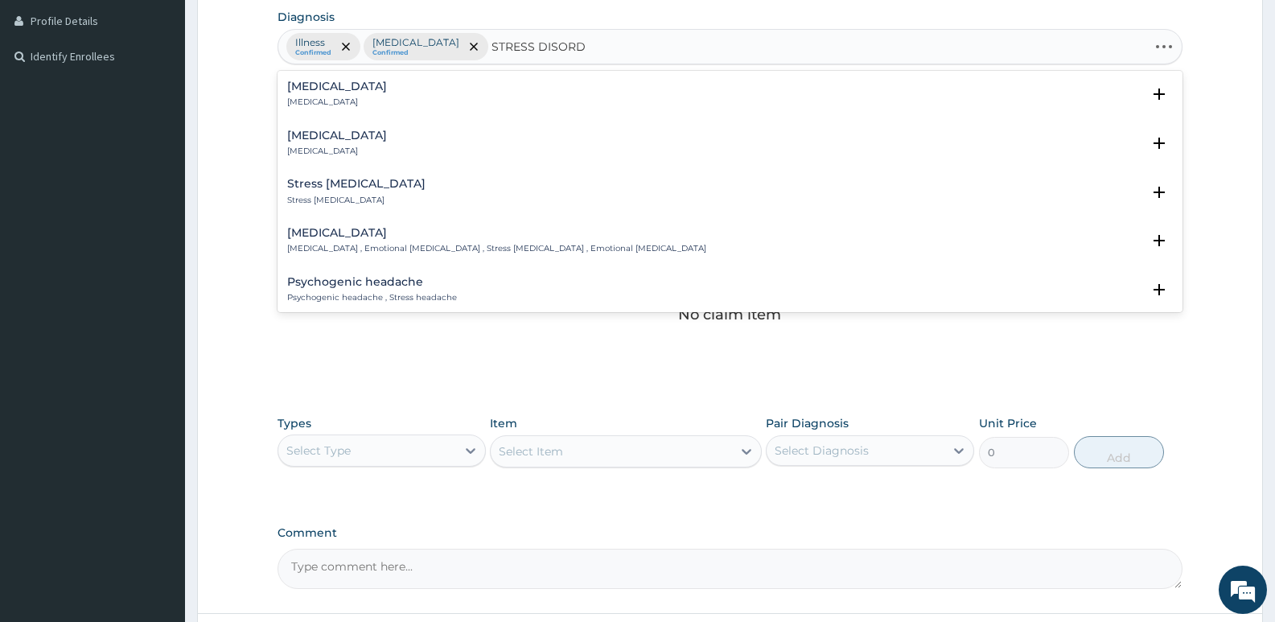
type input "STRESS DISORDER"
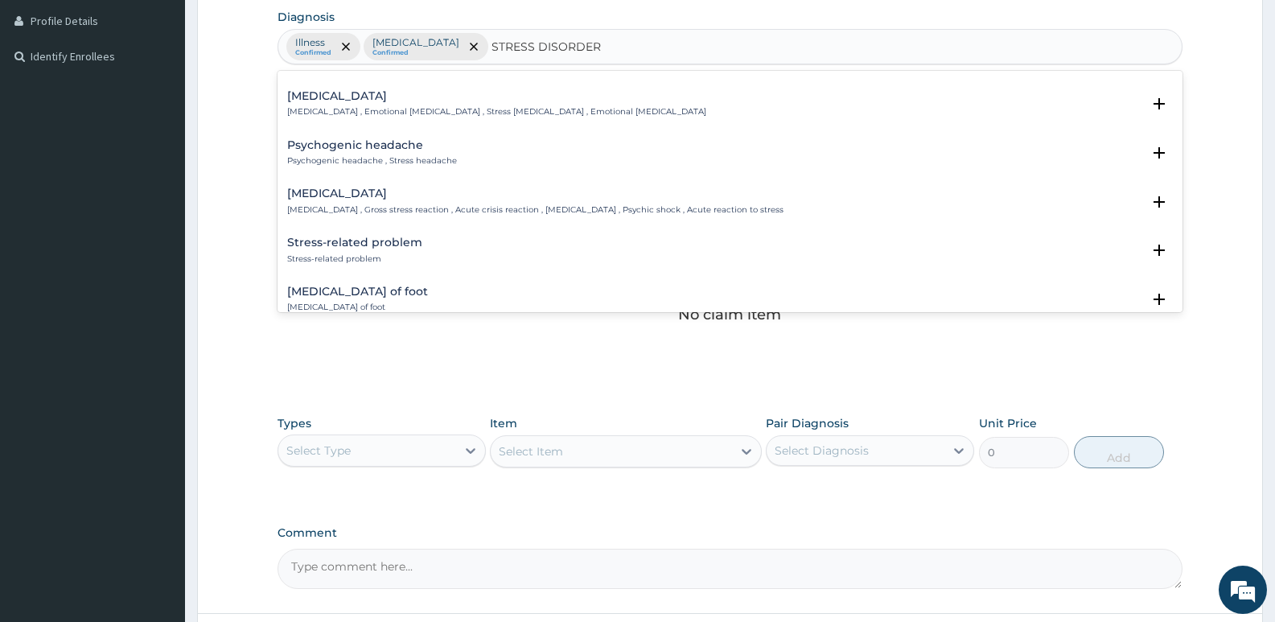
scroll to position [161, 0]
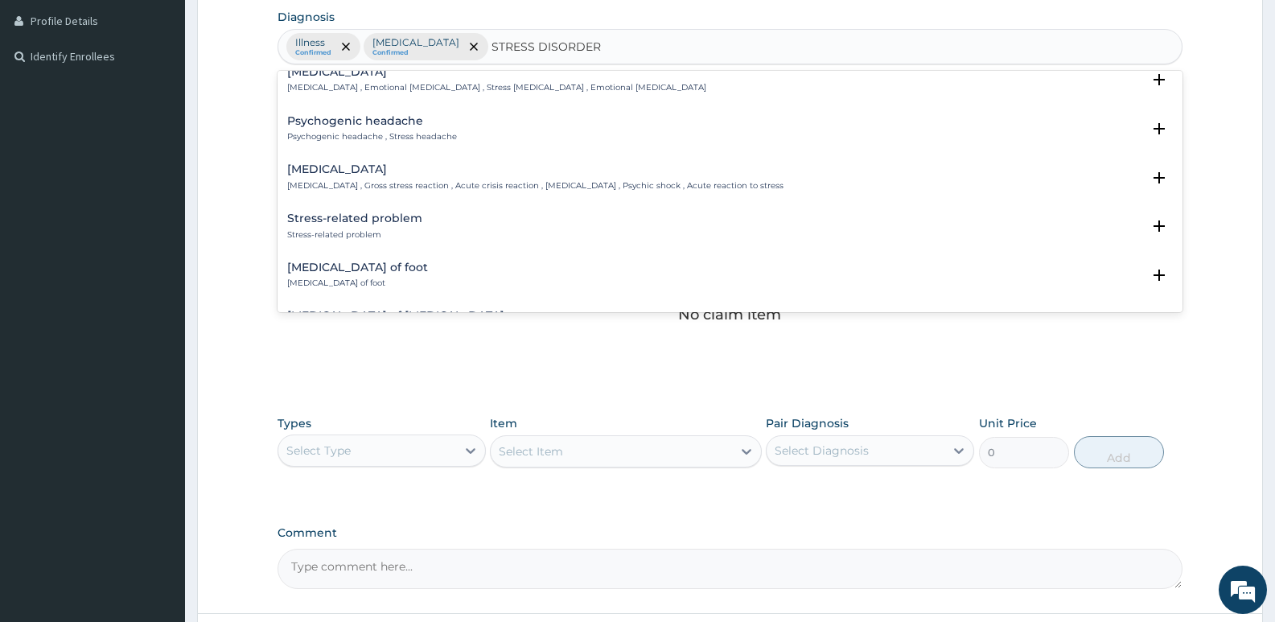
click at [384, 184] on p "[MEDICAL_DATA] , Gross stress reaction , Acute crisis reaction , [MEDICAL_DATA]…" at bounding box center [535, 185] width 496 height 11
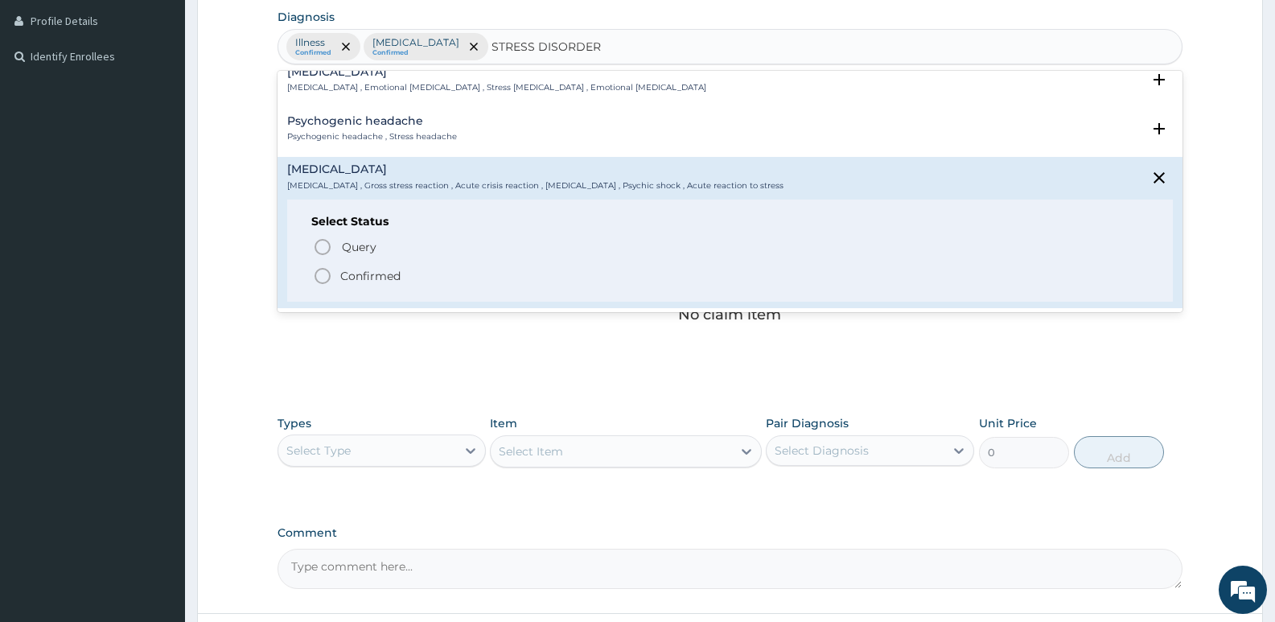
click at [365, 284] on span "Confirmed" at bounding box center [731, 275] width 836 height 19
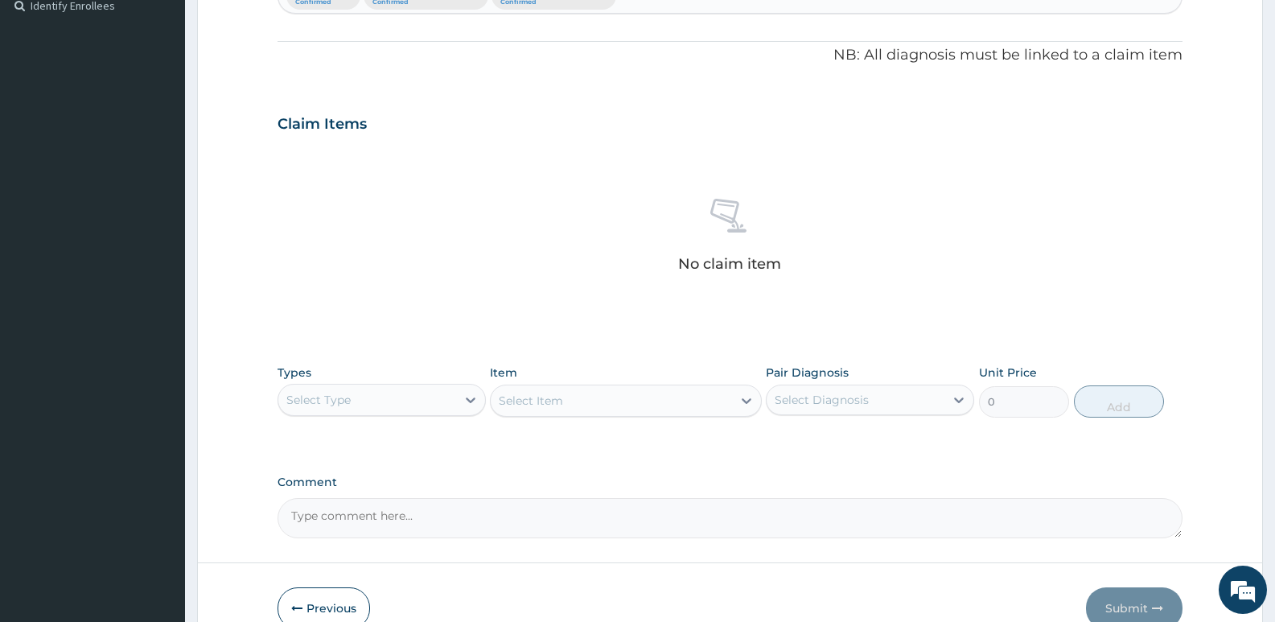
scroll to position [538, 0]
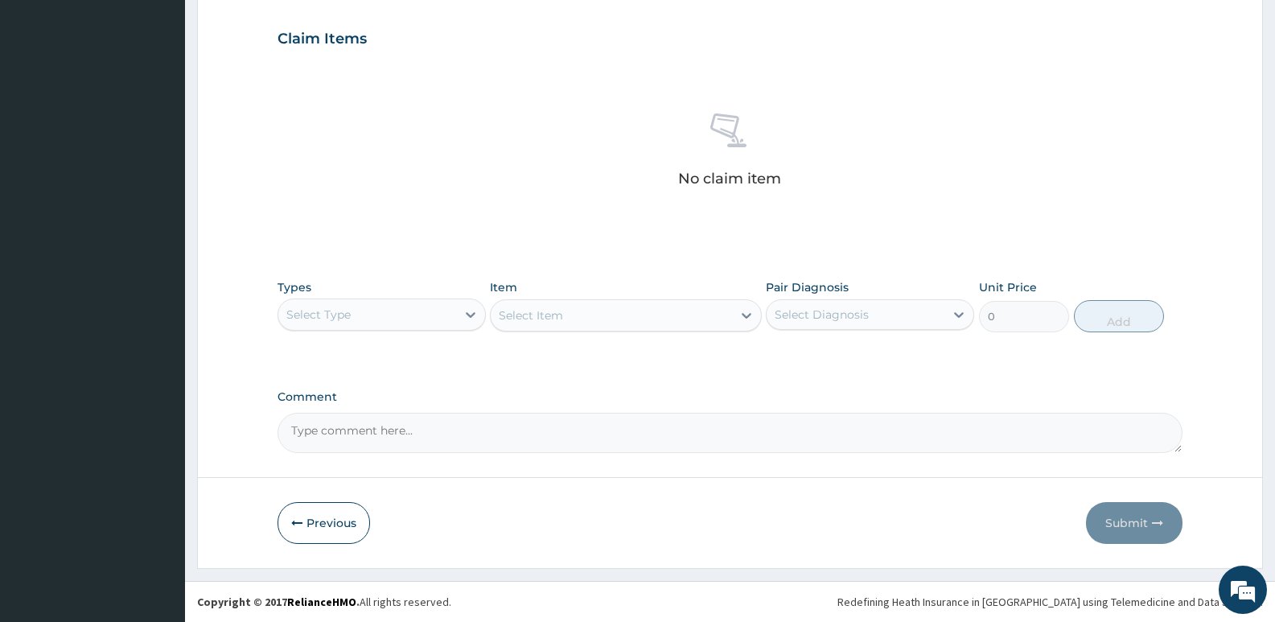
click at [375, 310] on div "Select Type" at bounding box center [367, 315] width 178 height 26
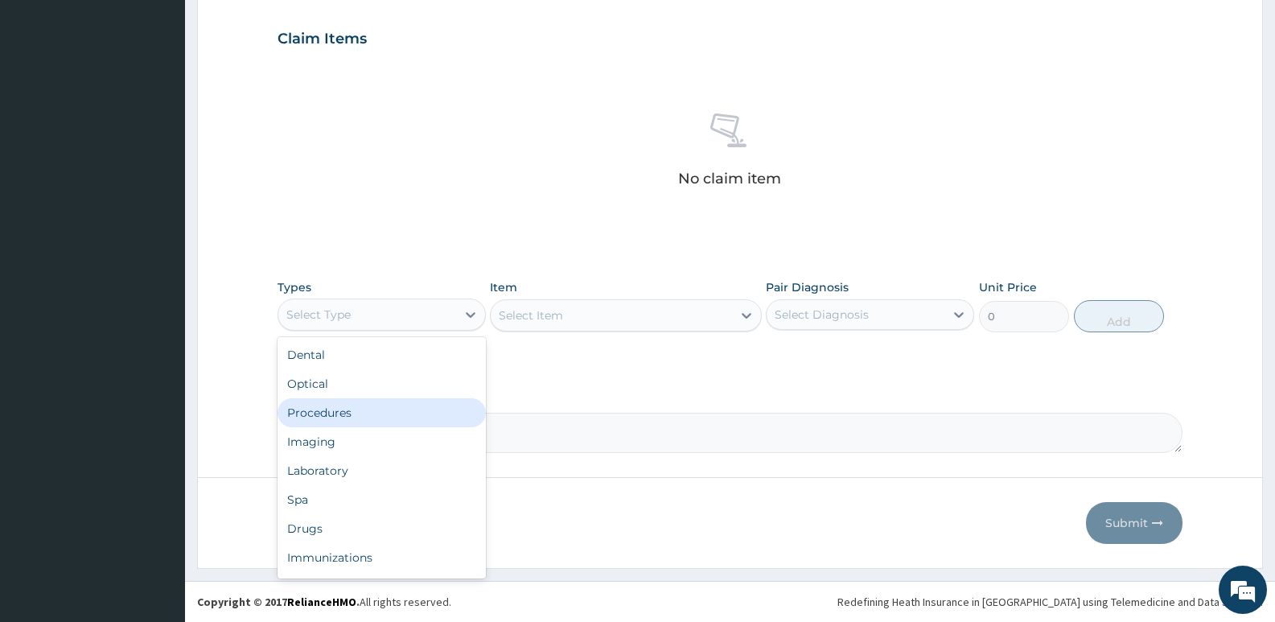
click at [331, 417] on div "Procedures" at bounding box center [382, 412] width 208 height 29
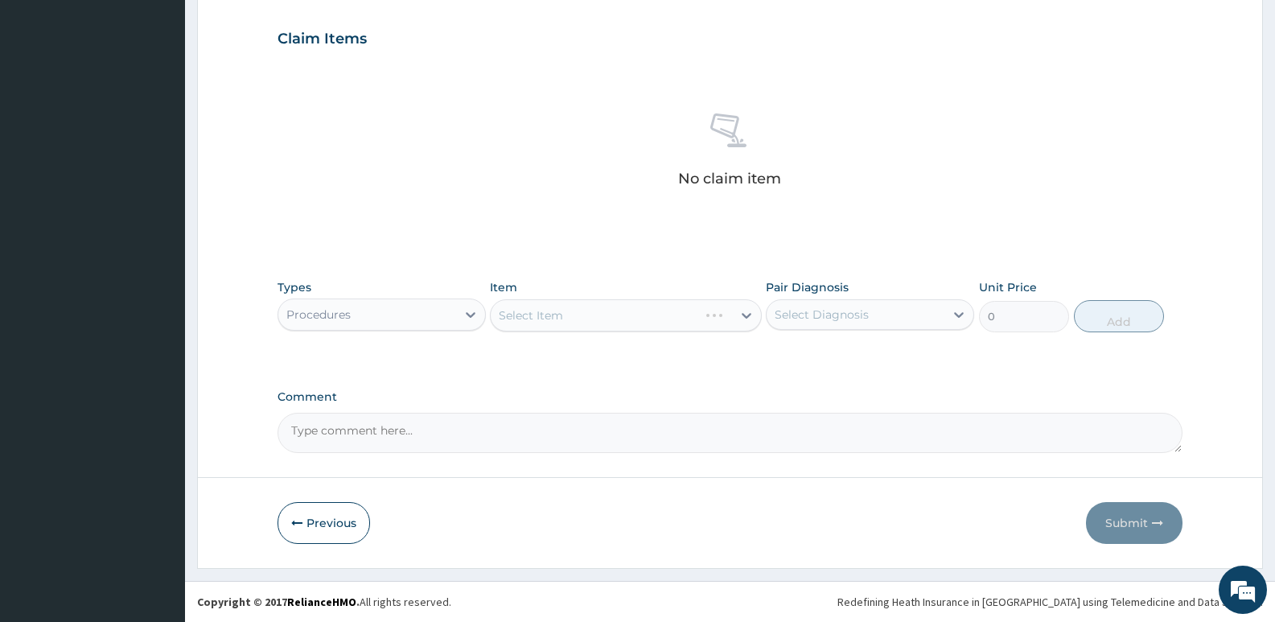
click at [614, 320] on div "Select Item" at bounding box center [625, 315] width 271 height 32
click at [606, 328] on div "Select Item" at bounding box center [625, 315] width 271 height 32
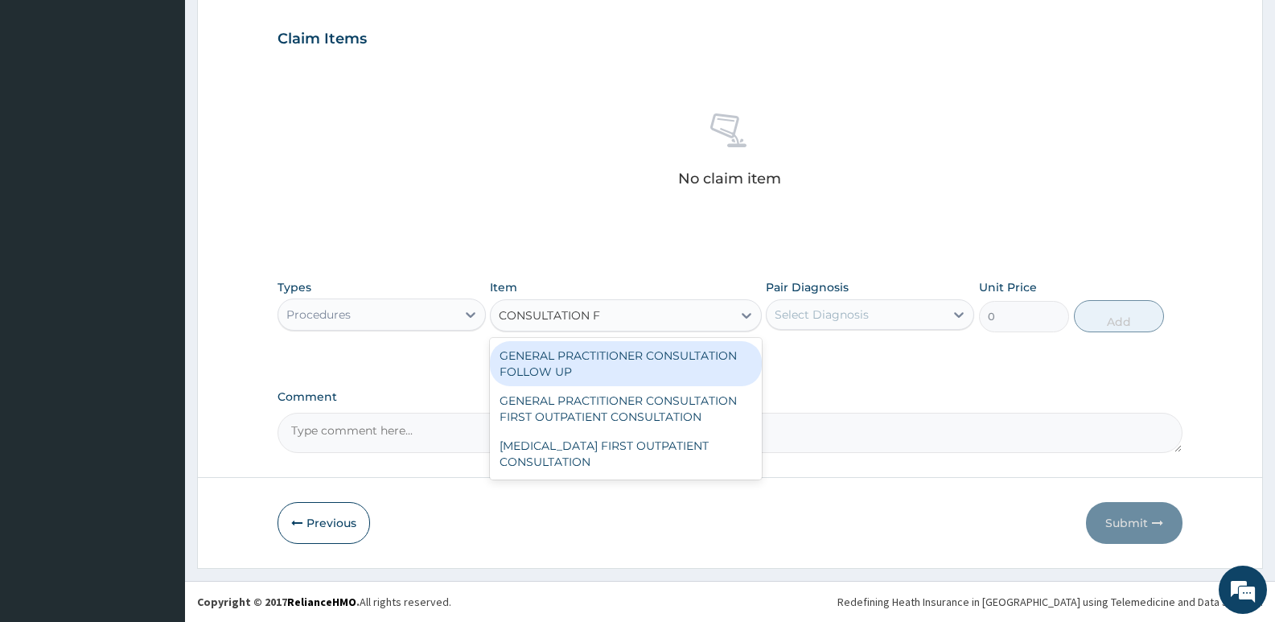
type input "CONSULTATION FI"
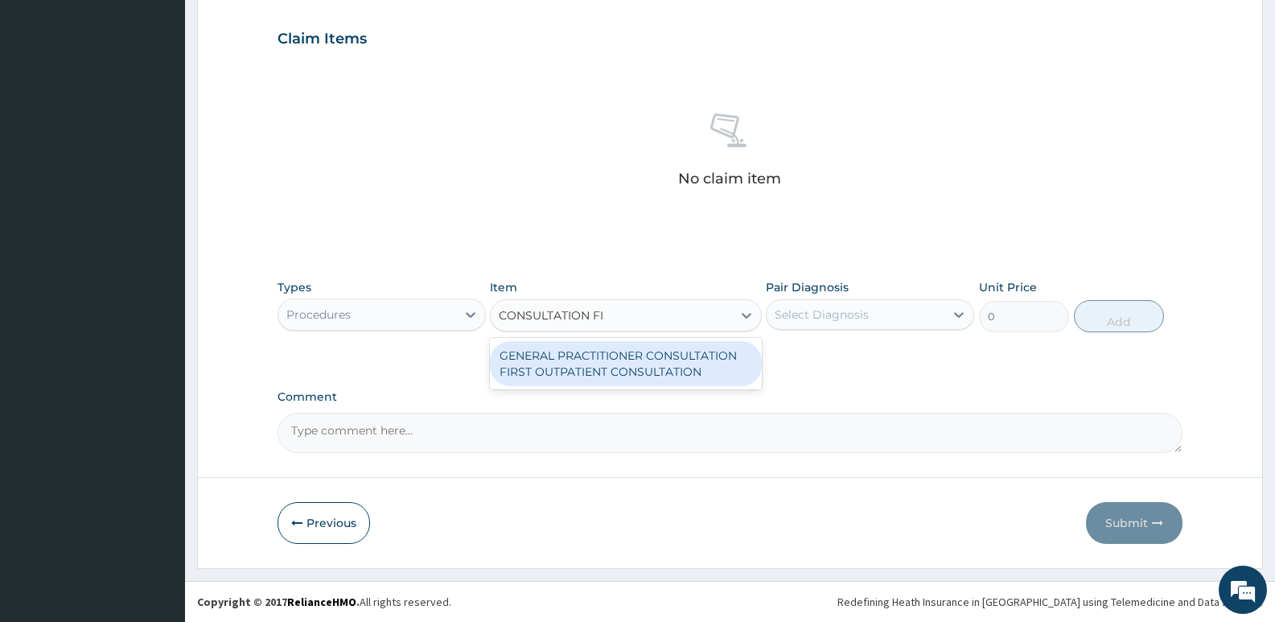
click at [602, 367] on div "GENERAL PRACTITIONER CONSULTATION FIRST OUTPATIENT CONSULTATION" at bounding box center [625, 363] width 271 height 45
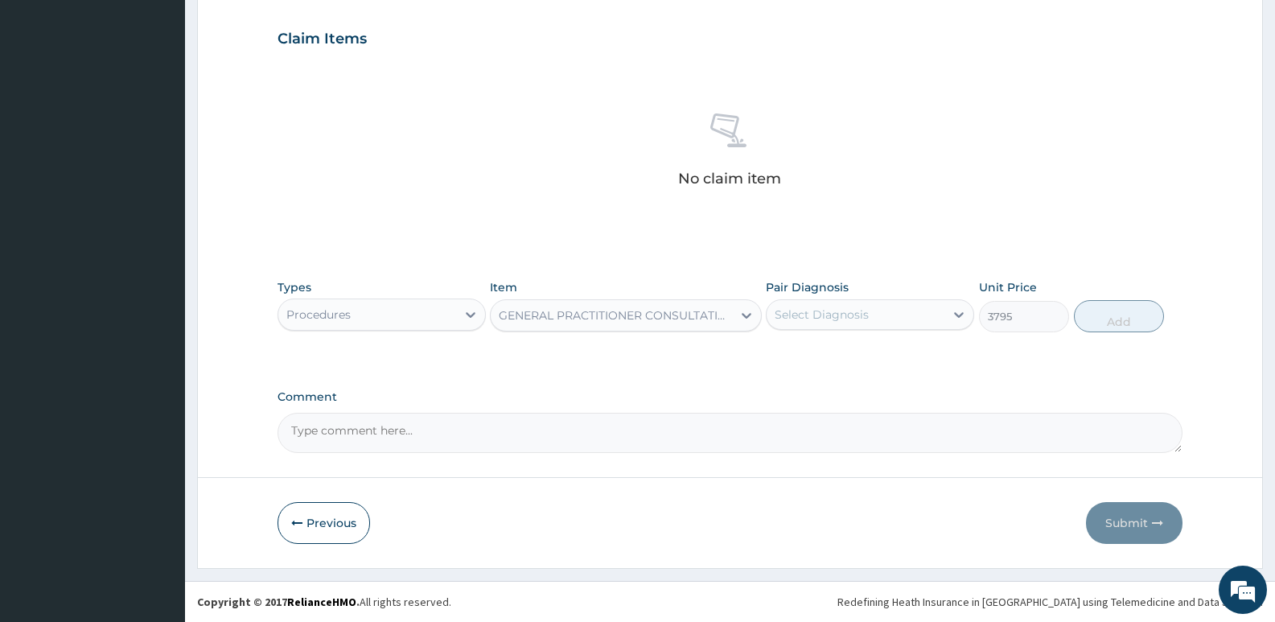
type input "3795"
click at [801, 330] on div "Pair Diagnosis Select Diagnosis" at bounding box center [870, 305] width 208 height 53
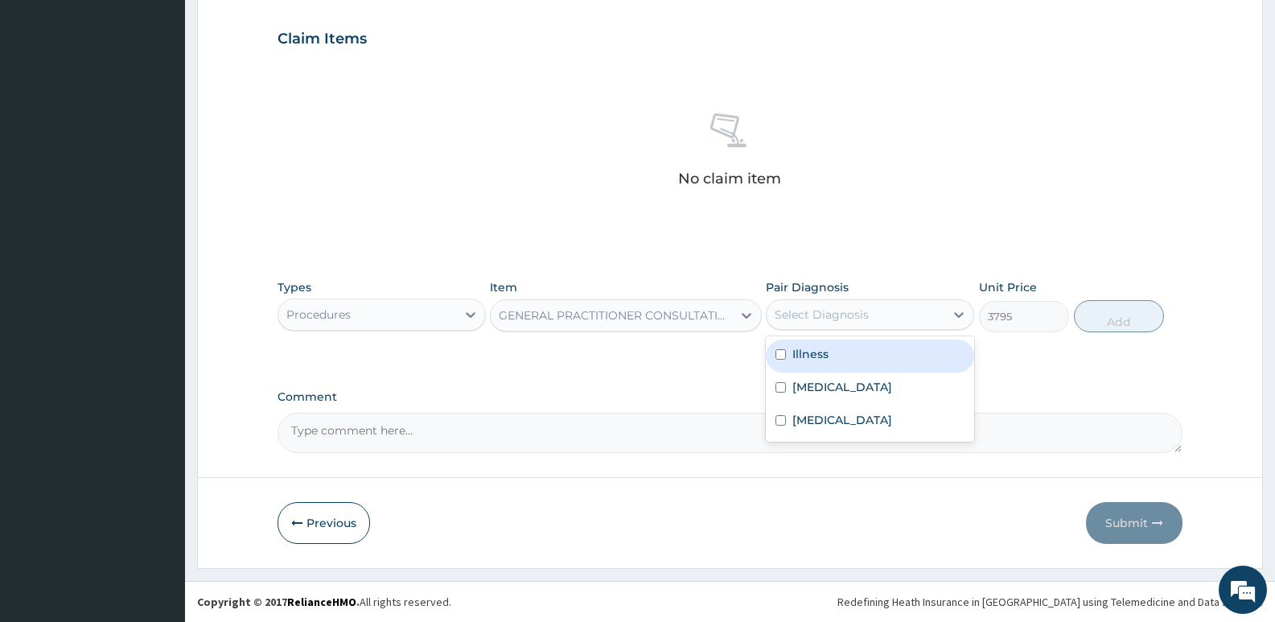
click at [871, 323] on div "Select Diagnosis" at bounding box center [856, 315] width 178 height 26
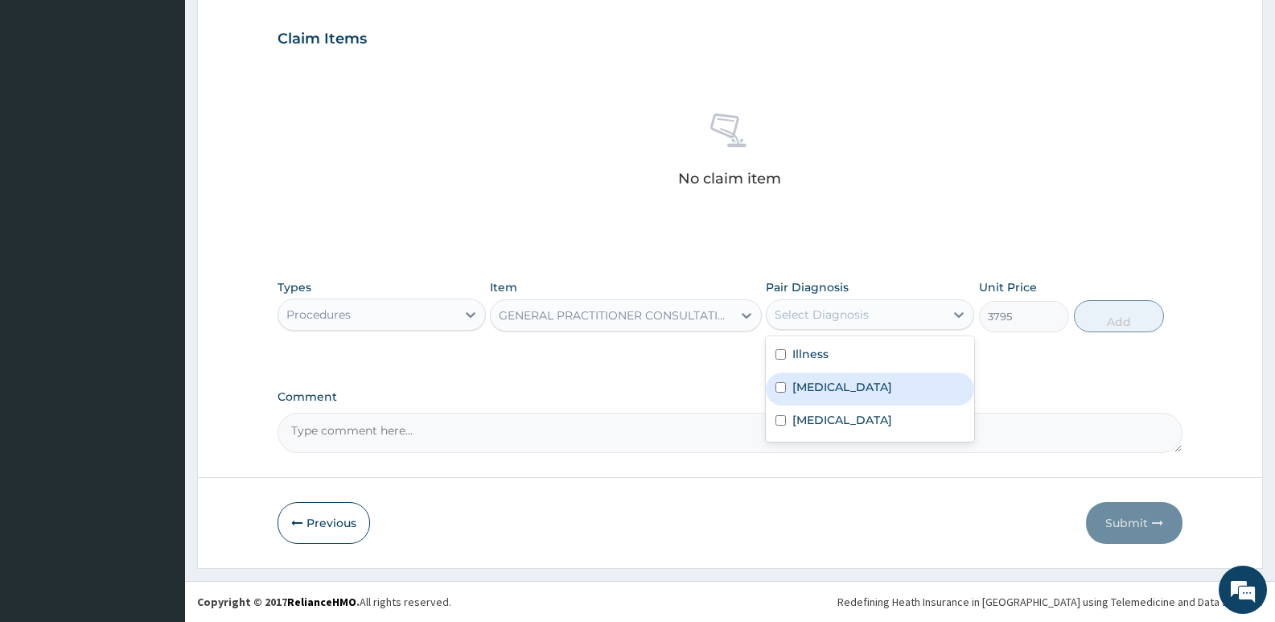
click at [894, 396] on div "[MEDICAL_DATA]" at bounding box center [870, 388] width 208 height 33
checkbox input "true"
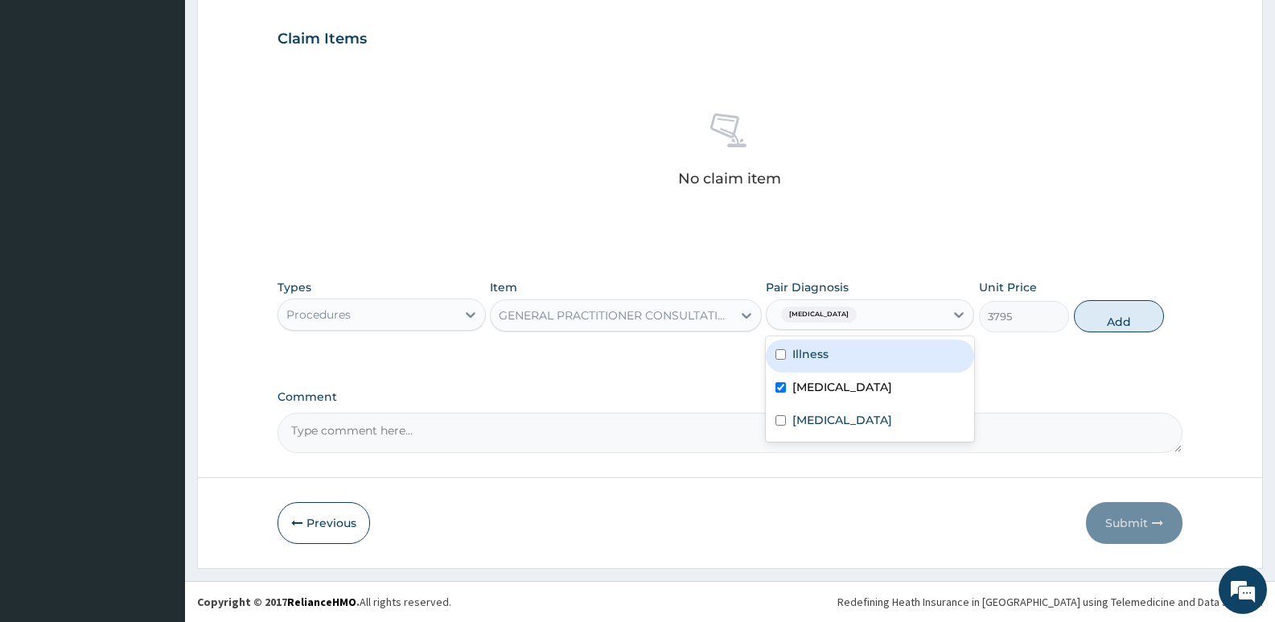
drag, startPoint x: 894, startPoint y: 359, endPoint x: 886, endPoint y: 413, distance: 54.5
click at [894, 361] on div "Illness" at bounding box center [870, 355] width 208 height 33
checkbox input "true"
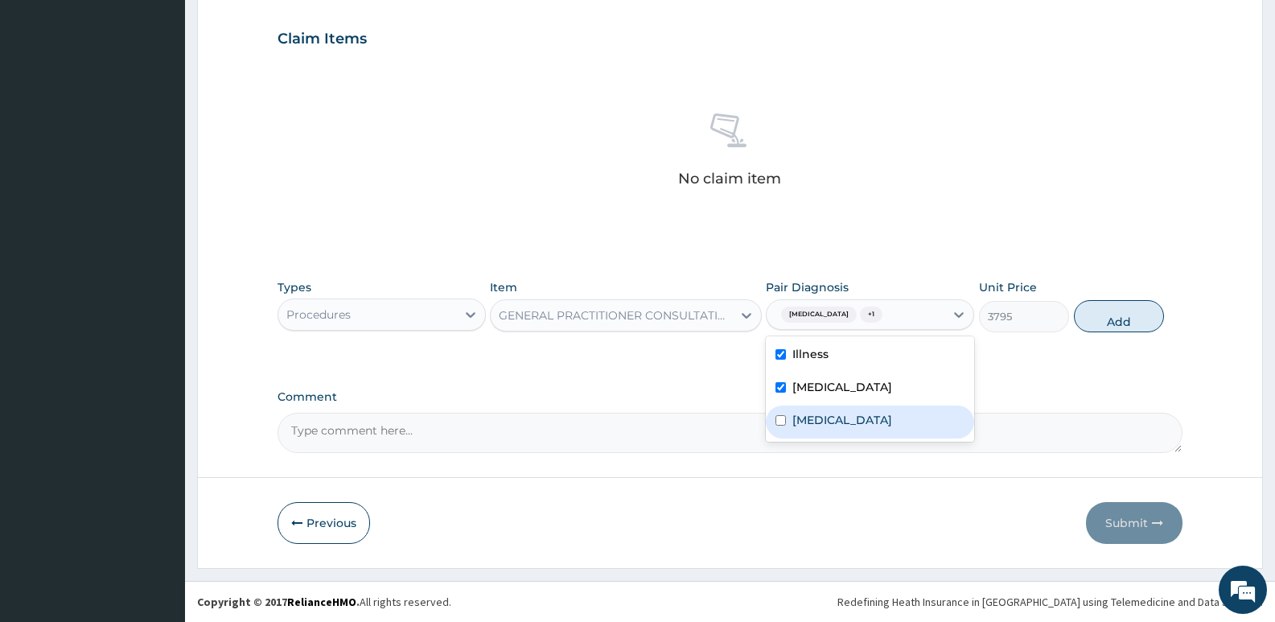
drag, startPoint x: 886, startPoint y: 414, endPoint x: 978, endPoint y: 365, distance: 104.7
click at [886, 415] on label "[MEDICAL_DATA]" at bounding box center [842, 420] width 100 height 16
checkbox input "true"
click at [1089, 313] on button "Add" at bounding box center [1119, 316] width 90 height 32
type input "0"
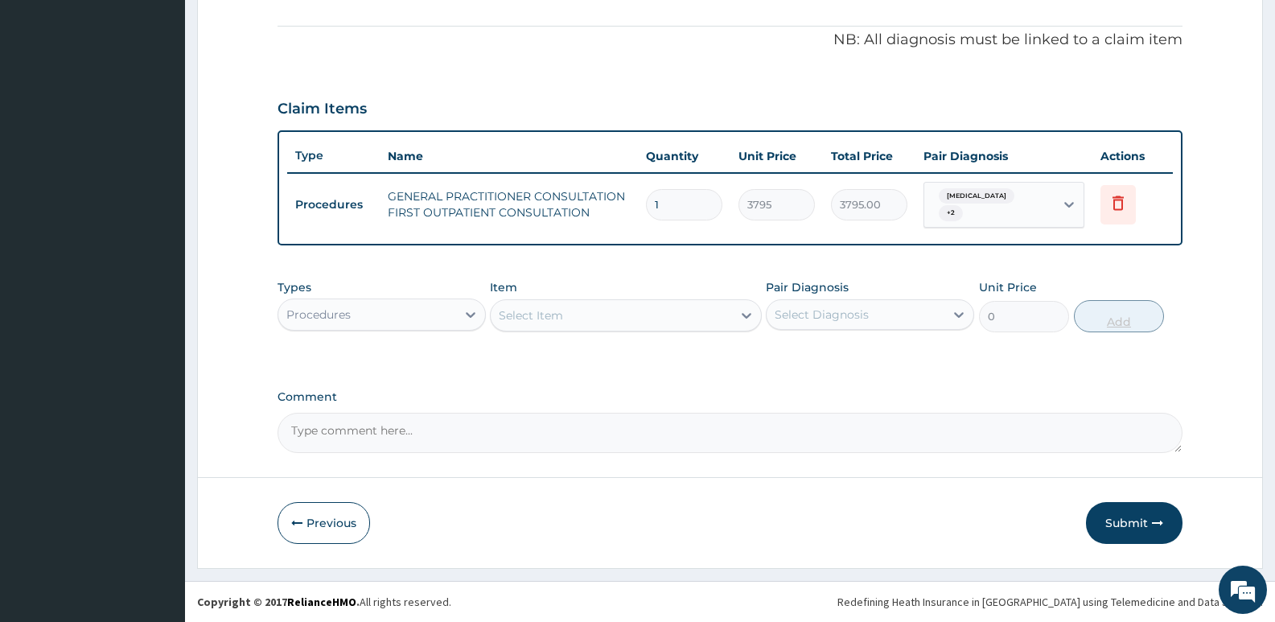
scroll to position [462, 0]
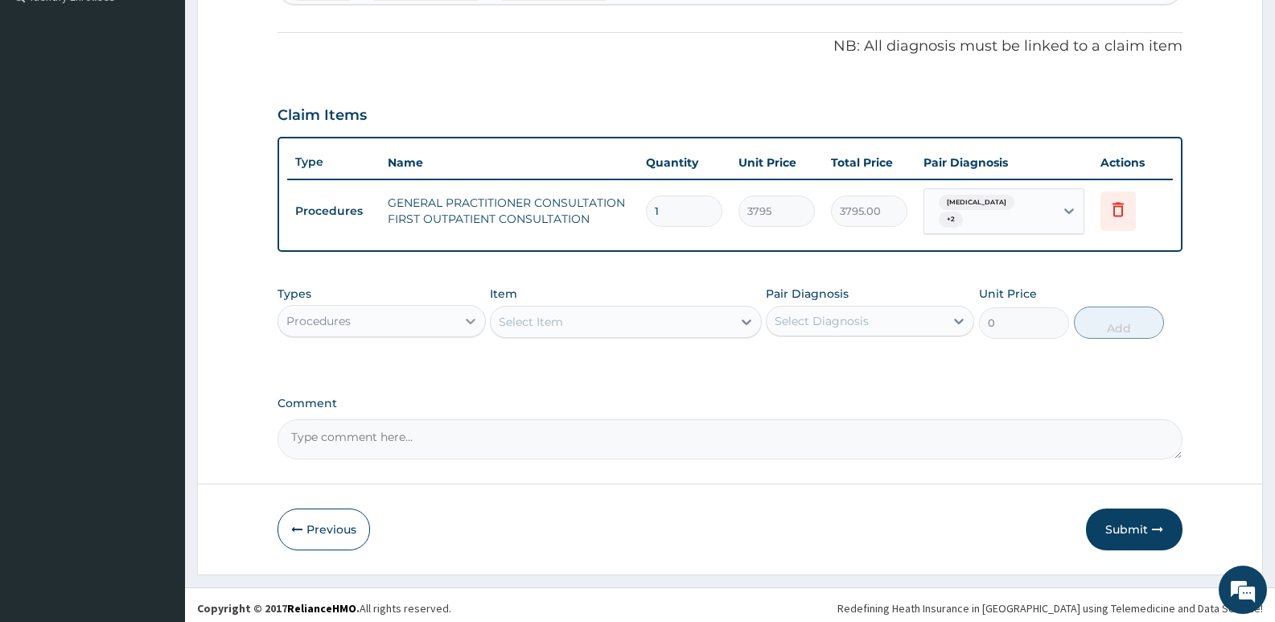
click at [461, 311] on div at bounding box center [470, 320] width 29 height 29
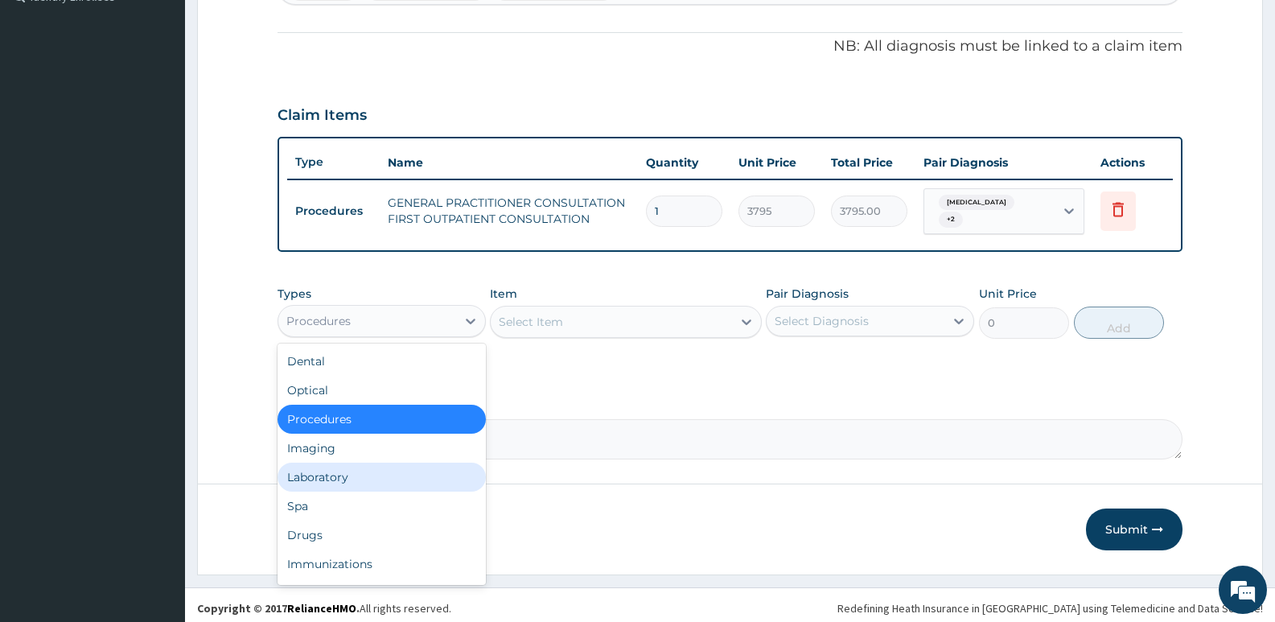
click at [356, 465] on div "Laboratory" at bounding box center [382, 477] width 208 height 29
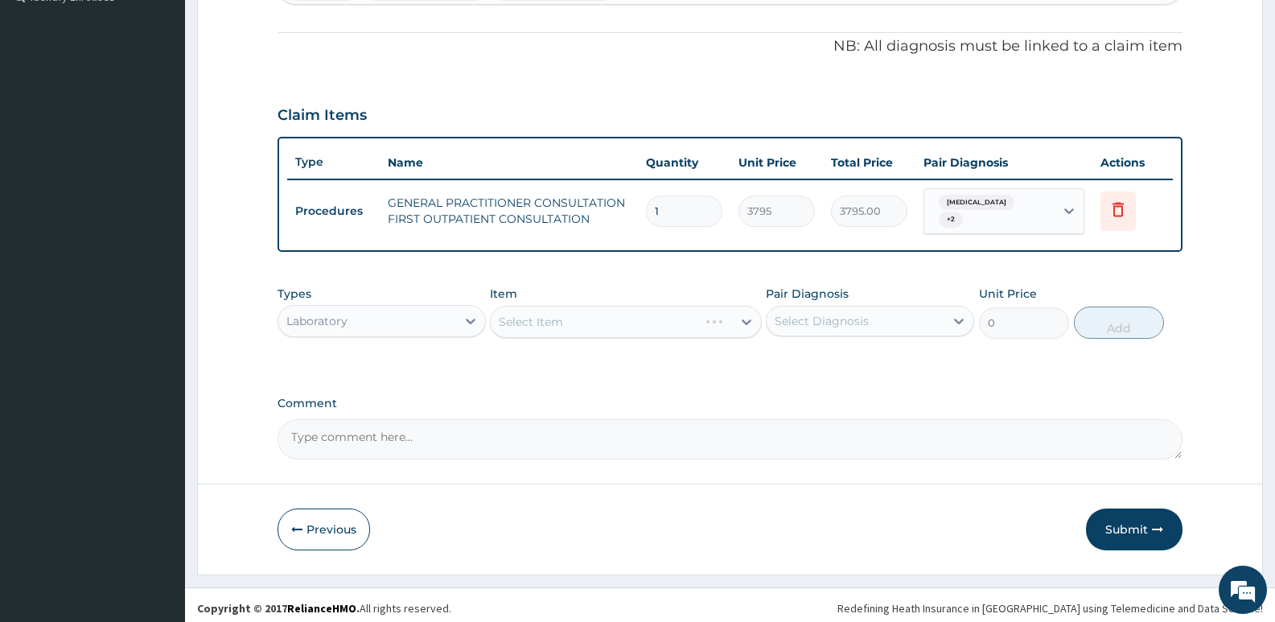
click at [549, 316] on div "Select Item" at bounding box center [625, 322] width 271 height 32
click at [548, 316] on div "Select Item" at bounding box center [625, 322] width 271 height 32
click at [548, 316] on div "Select Item" at bounding box center [531, 322] width 64 height 16
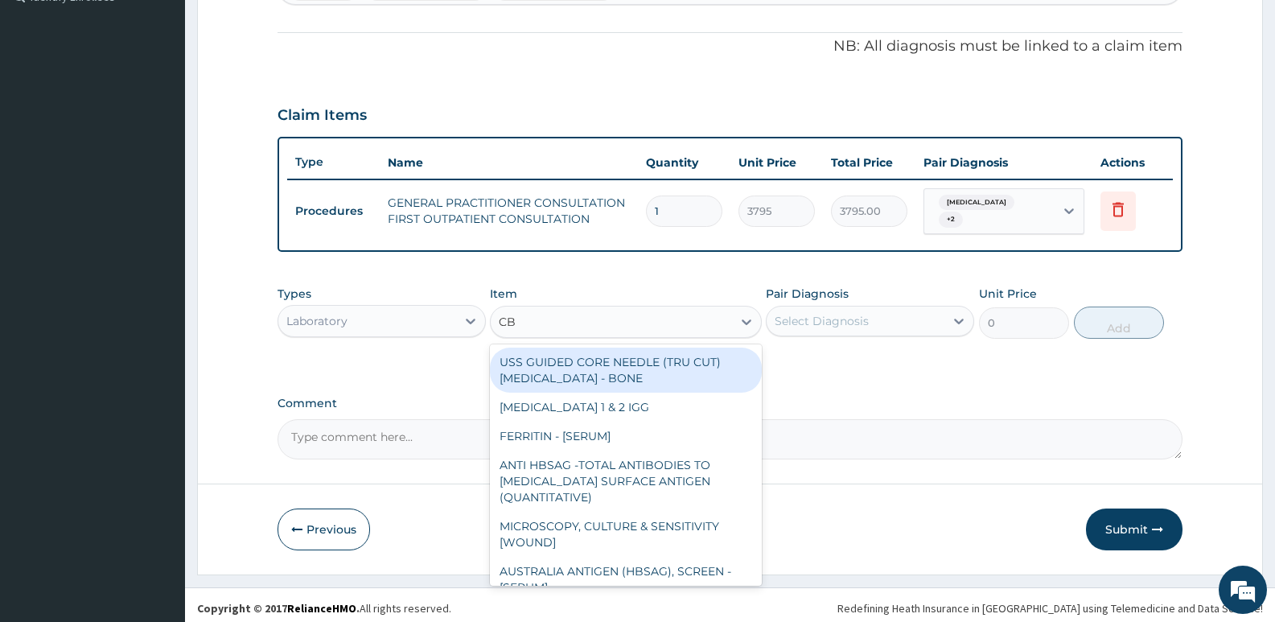
type input "CBC"
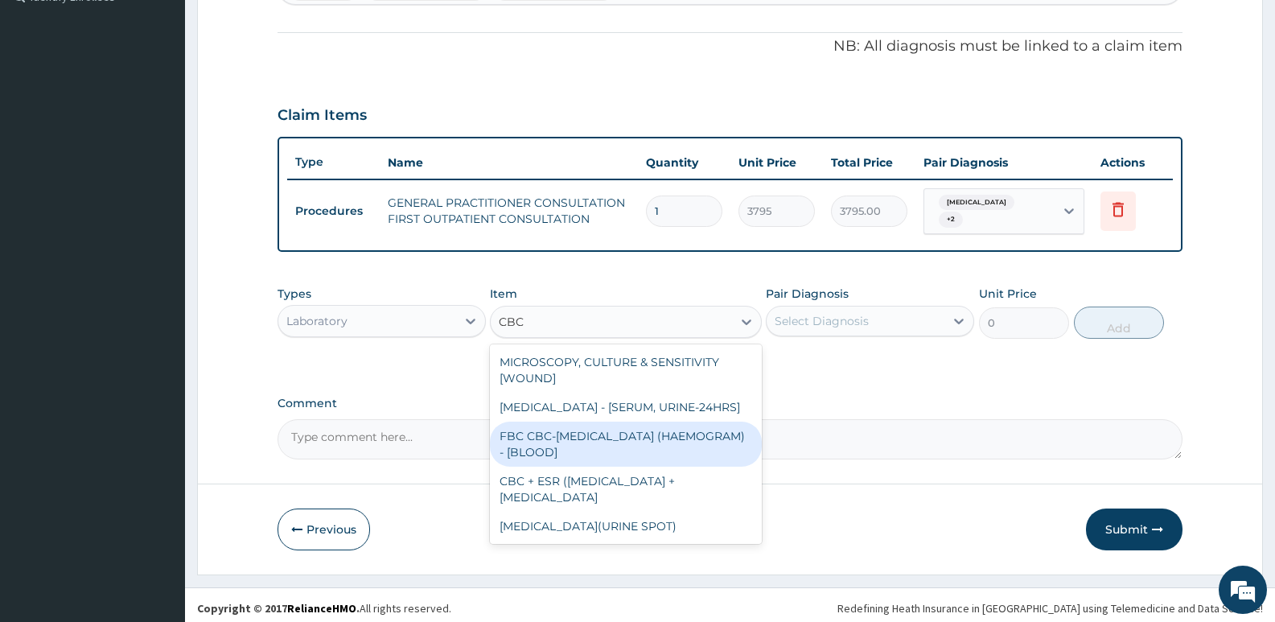
click at [573, 450] on div "FBC CBC-COMPLETE BLOOD COUNT (HAEMOGRAM) - [BLOOD]" at bounding box center [625, 443] width 271 height 45
type input "4600"
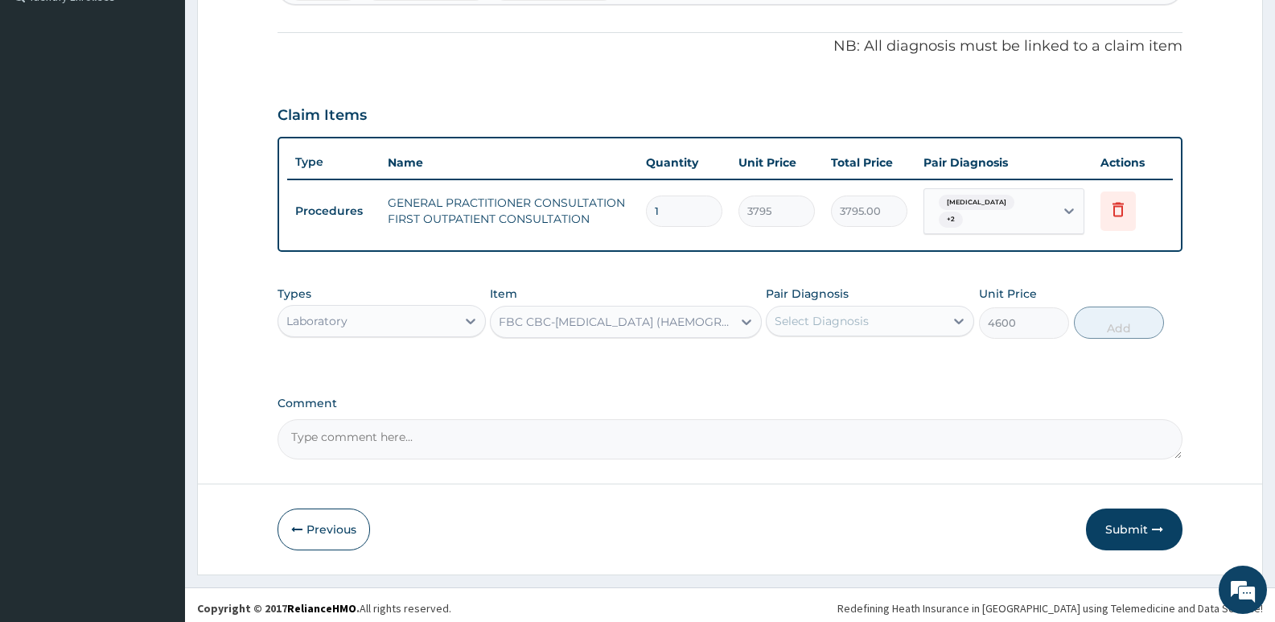
click at [828, 313] on div "Select Diagnosis" at bounding box center [822, 321] width 94 height 16
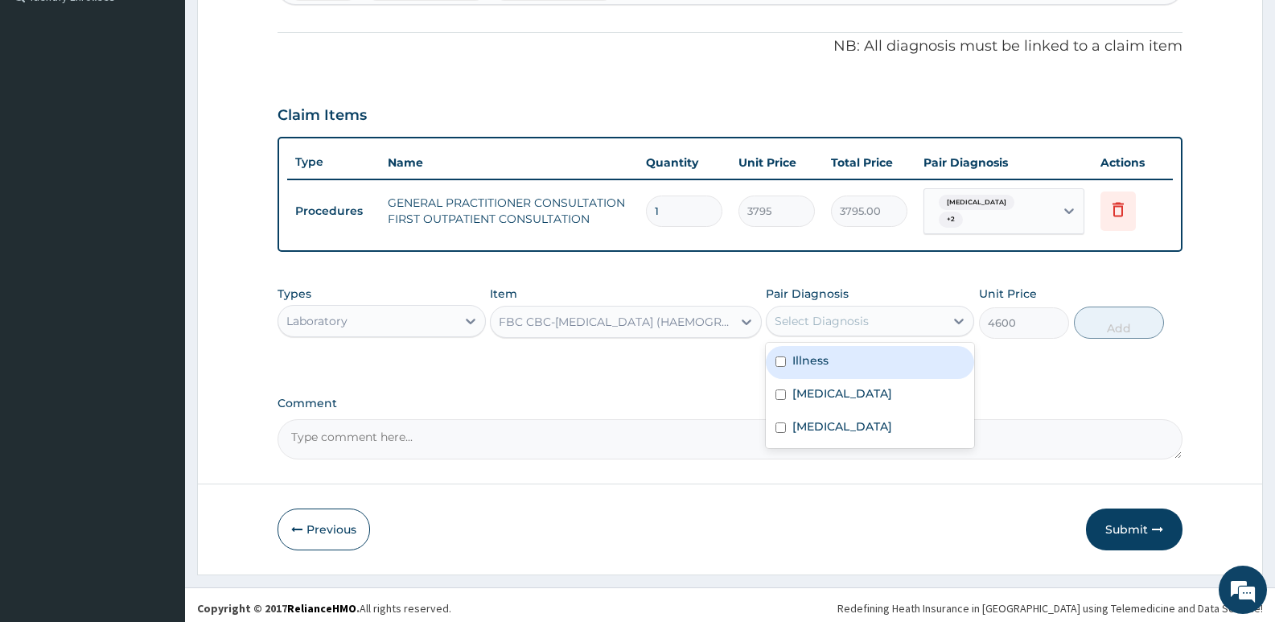
click at [873, 360] on div "Illness" at bounding box center [870, 362] width 208 height 33
checkbox input "true"
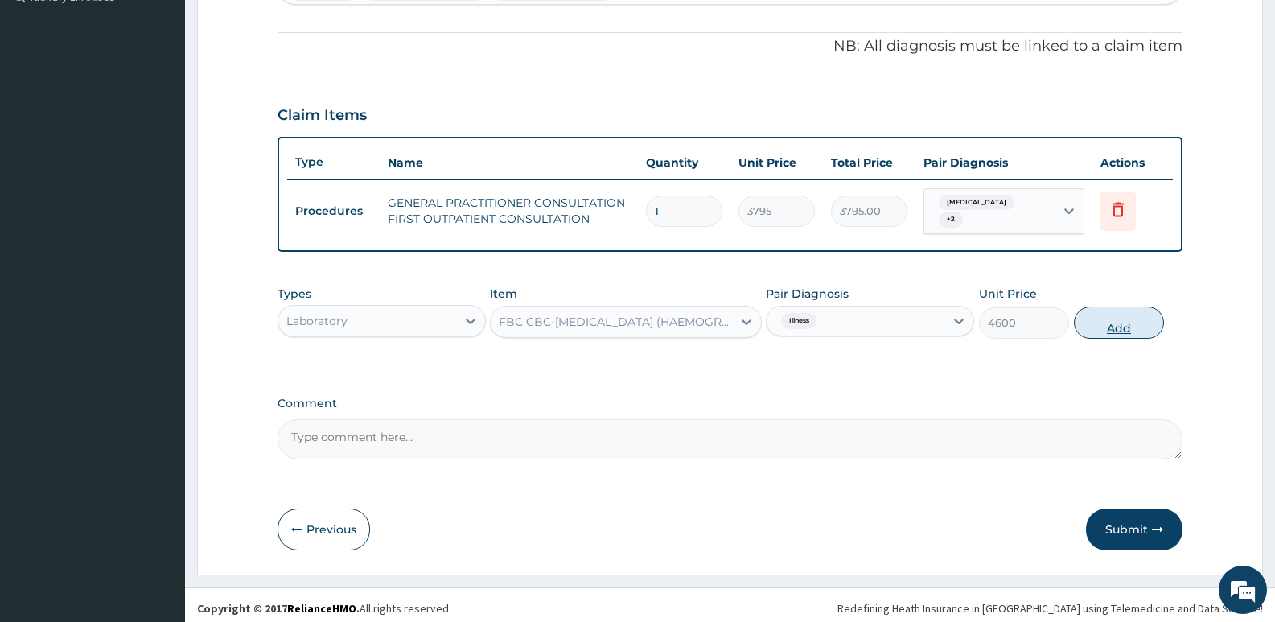
click at [1103, 321] on button "Add" at bounding box center [1119, 322] width 90 height 32
type input "0"
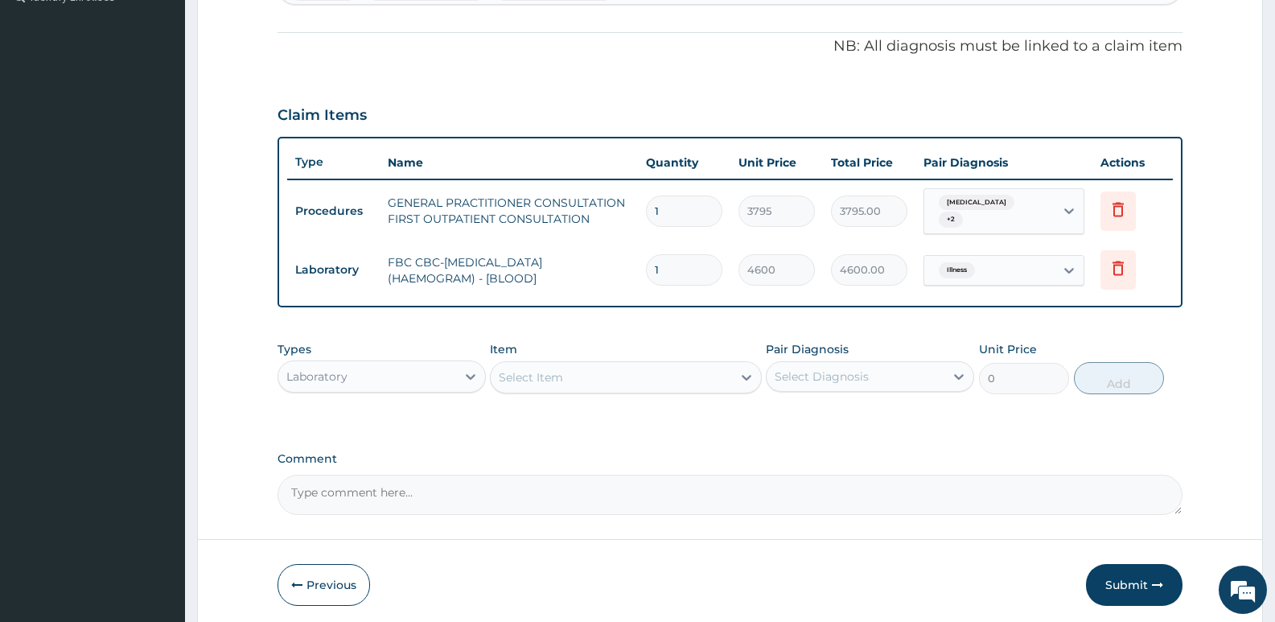
click at [597, 375] on div "Select Item" at bounding box center [611, 377] width 241 height 26
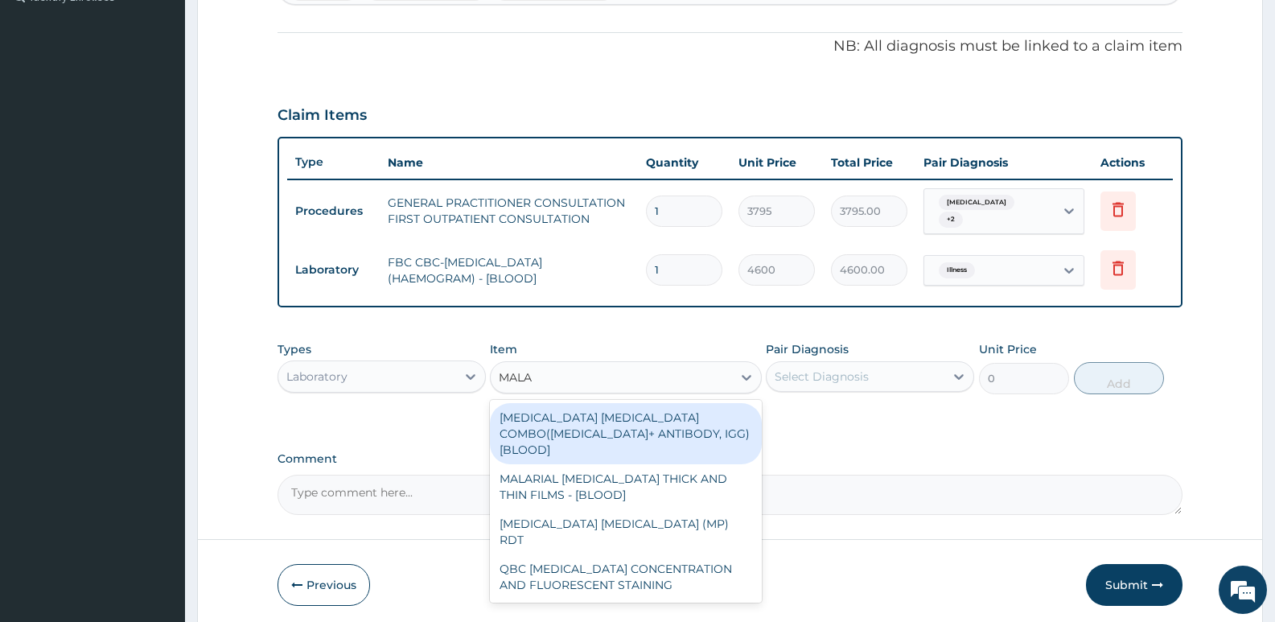
type input "MALAR"
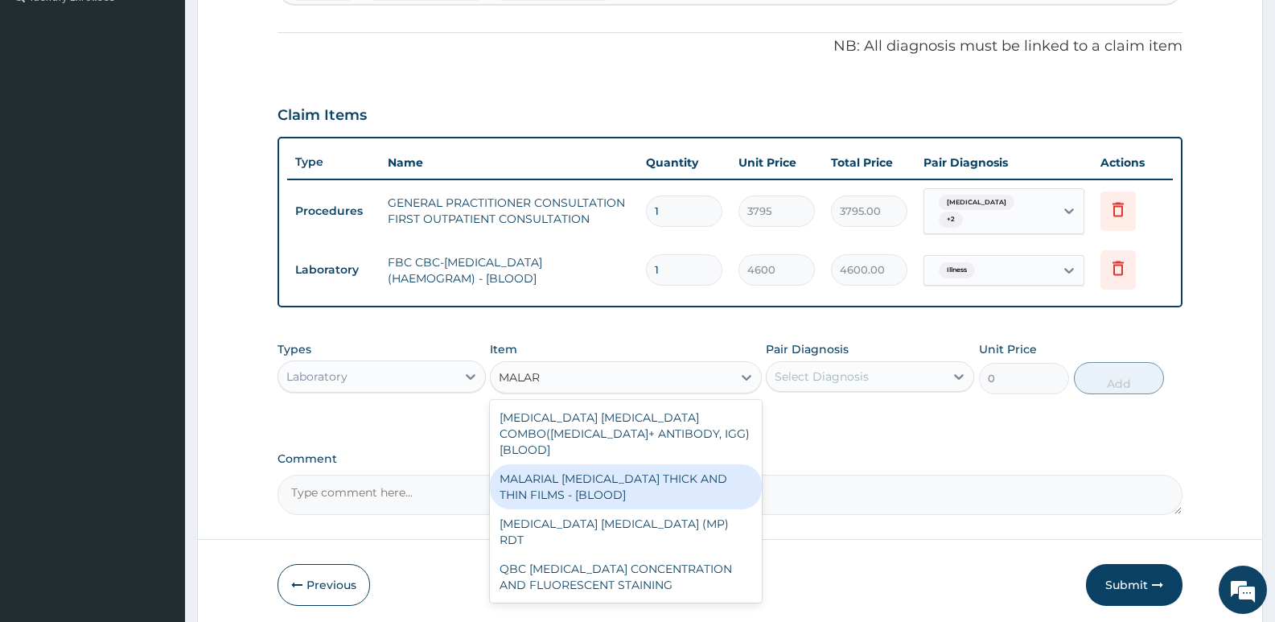
click at [719, 482] on div "MALARIAL PARASITE THICK AND THIN FILMS - [BLOOD]" at bounding box center [625, 486] width 271 height 45
type input "1725"
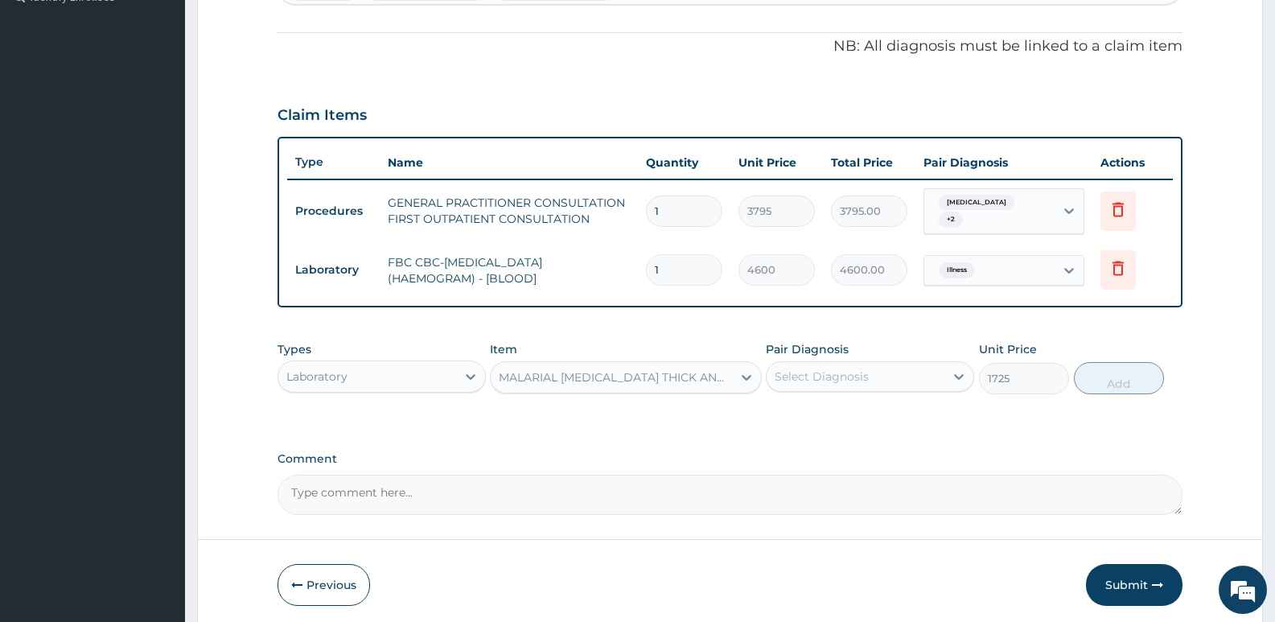
click at [800, 370] on div "Select Diagnosis" at bounding box center [822, 376] width 94 height 16
click at [831, 445] on label "[MEDICAL_DATA]" at bounding box center [842, 449] width 100 height 16
checkbox input "true"
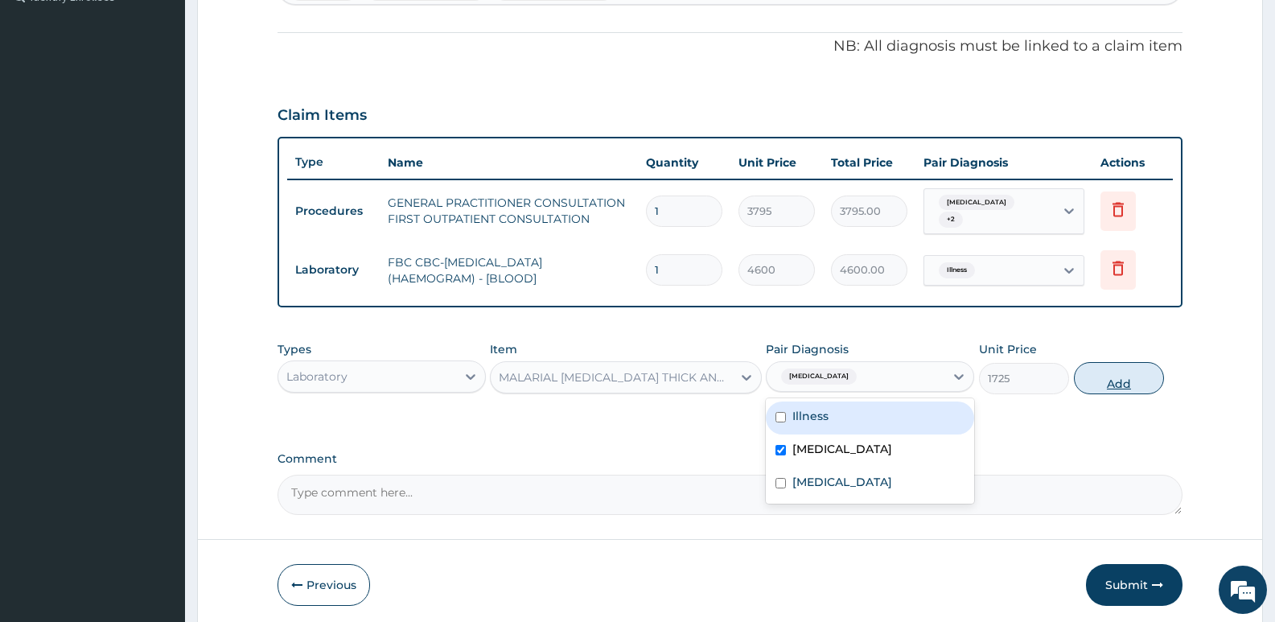
click at [1098, 373] on button "Add" at bounding box center [1119, 378] width 90 height 32
type input "0"
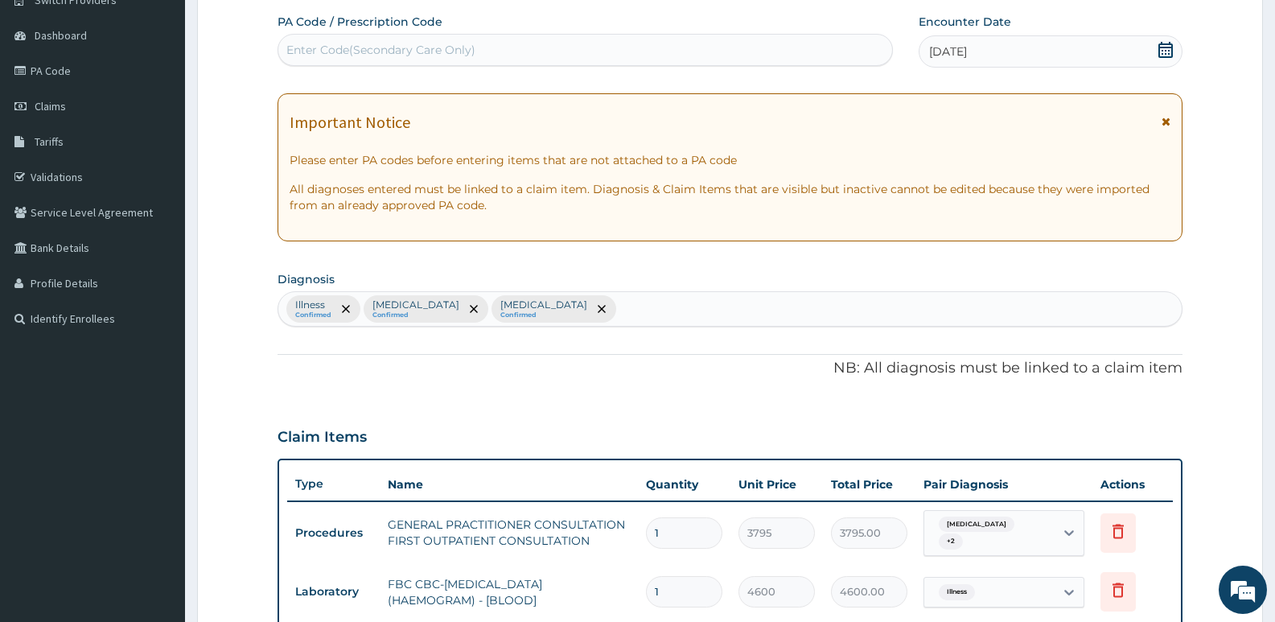
scroll to position [60, 0]
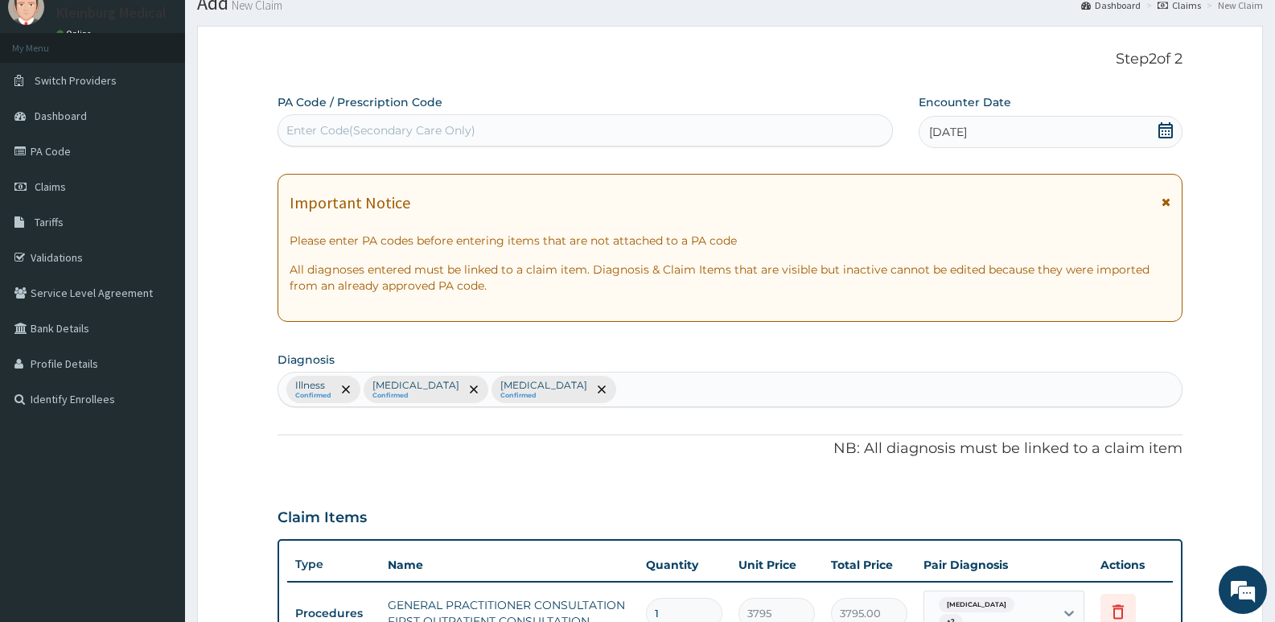
click at [636, 396] on div "Illness Confirmed Malaria Confirmed Acute stress disorder Confirmed" at bounding box center [729, 389] width 903 height 34
type input "SEPSIS"
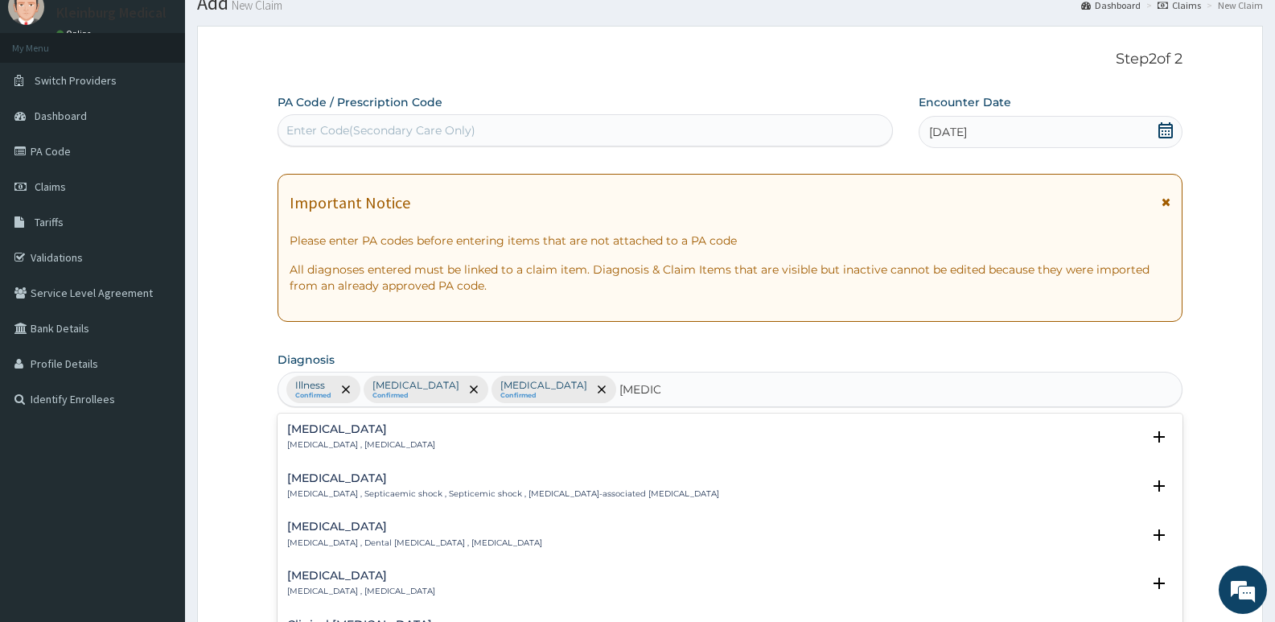
click at [392, 446] on p "[MEDICAL_DATA] , [MEDICAL_DATA]" at bounding box center [361, 444] width 148 height 11
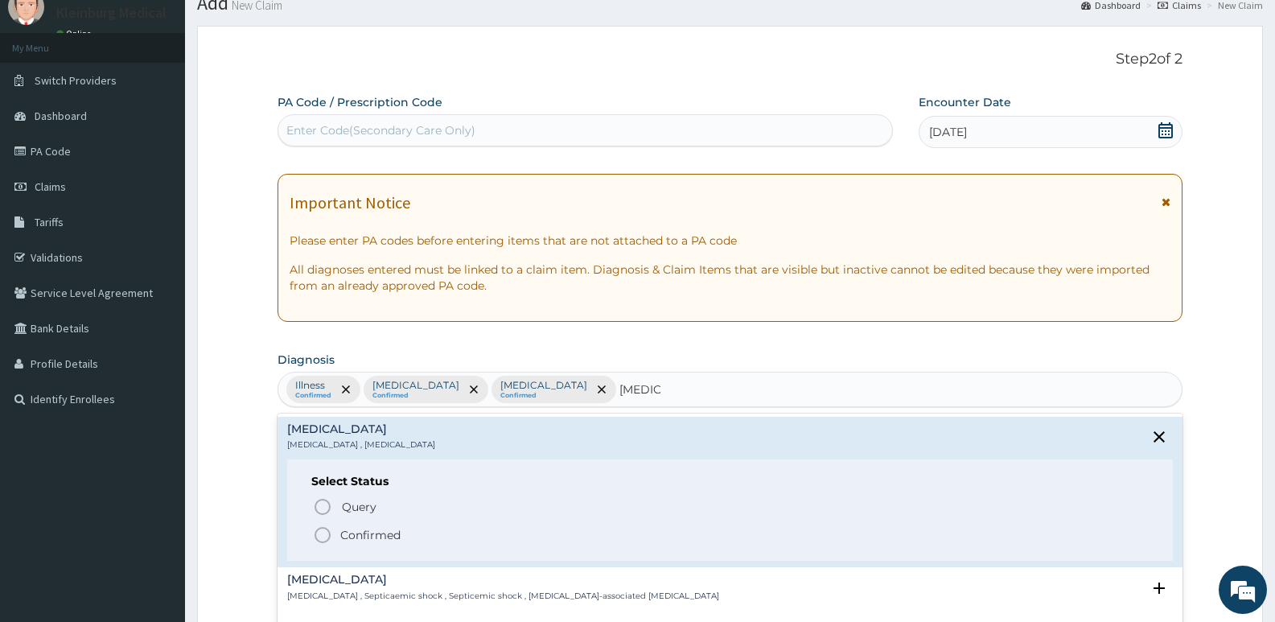
click at [360, 529] on p "Confirmed" at bounding box center [370, 535] width 60 height 16
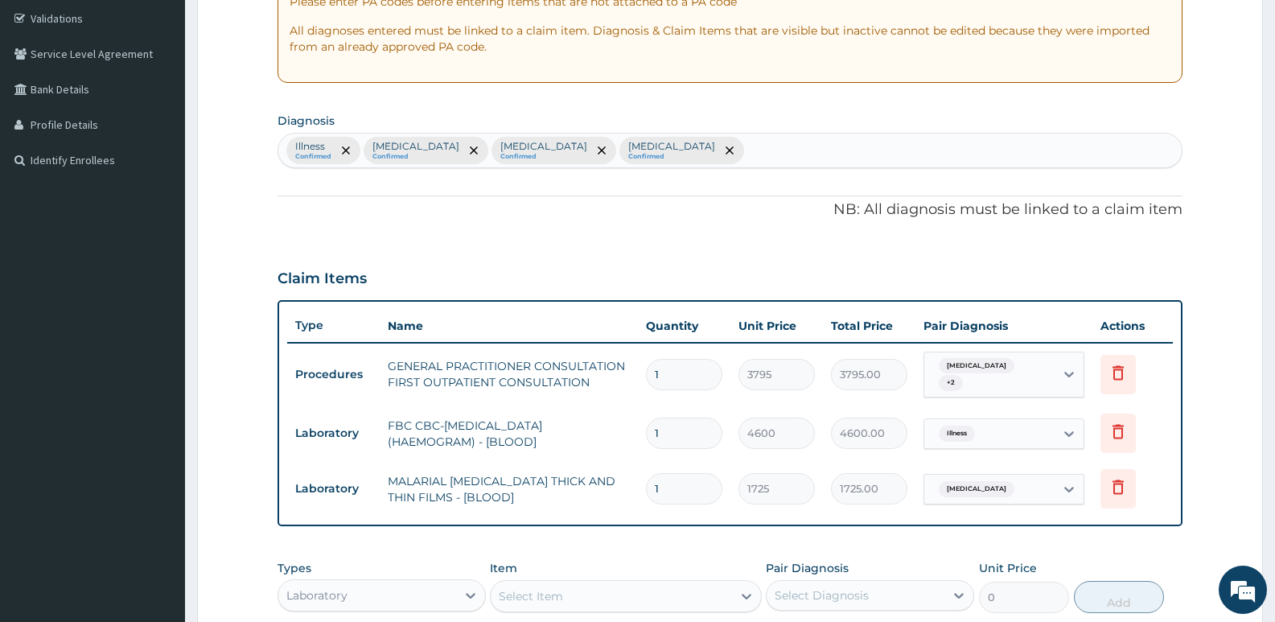
scroll to position [462, 0]
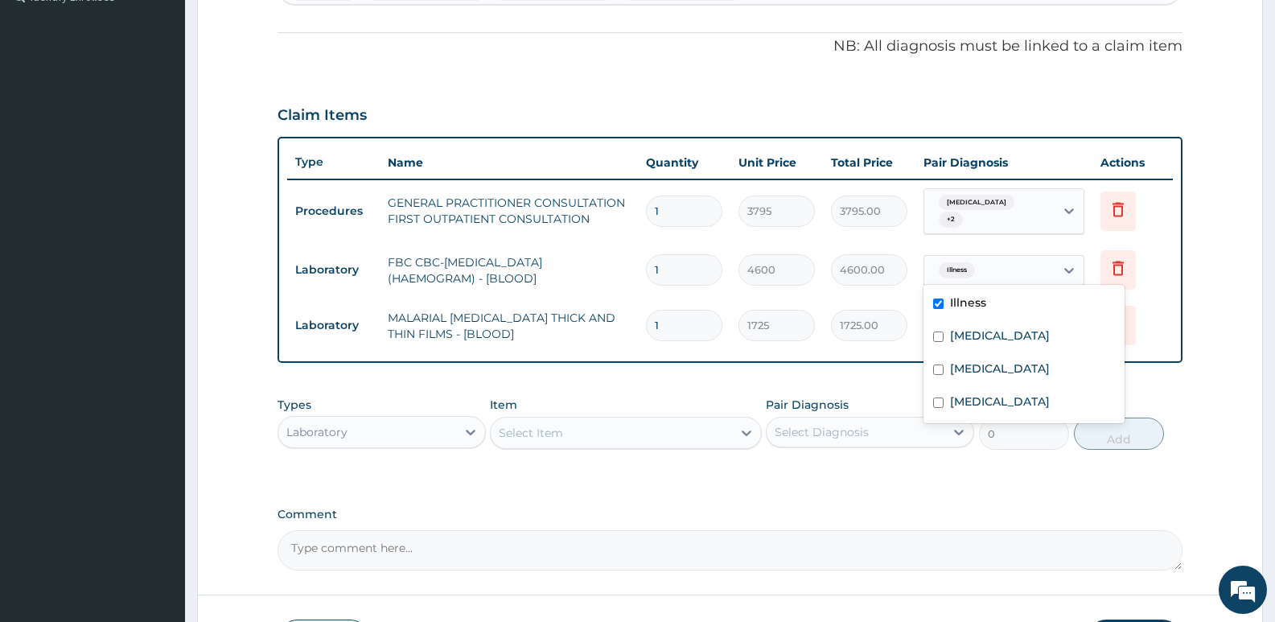
click at [1001, 265] on div "Illness" at bounding box center [989, 270] width 130 height 27
click at [968, 400] on label "[MEDICAL_DATA]" at bounding box center [1000, 401] width 100 height 16
checkbox input "true"
click at [1202, 253] on form "Step 2 of 2 PA Code / Prescription Code Enter Code(Secondary Care Only) Encount…" at bounding box center [730, 155] width 1066 height 1063
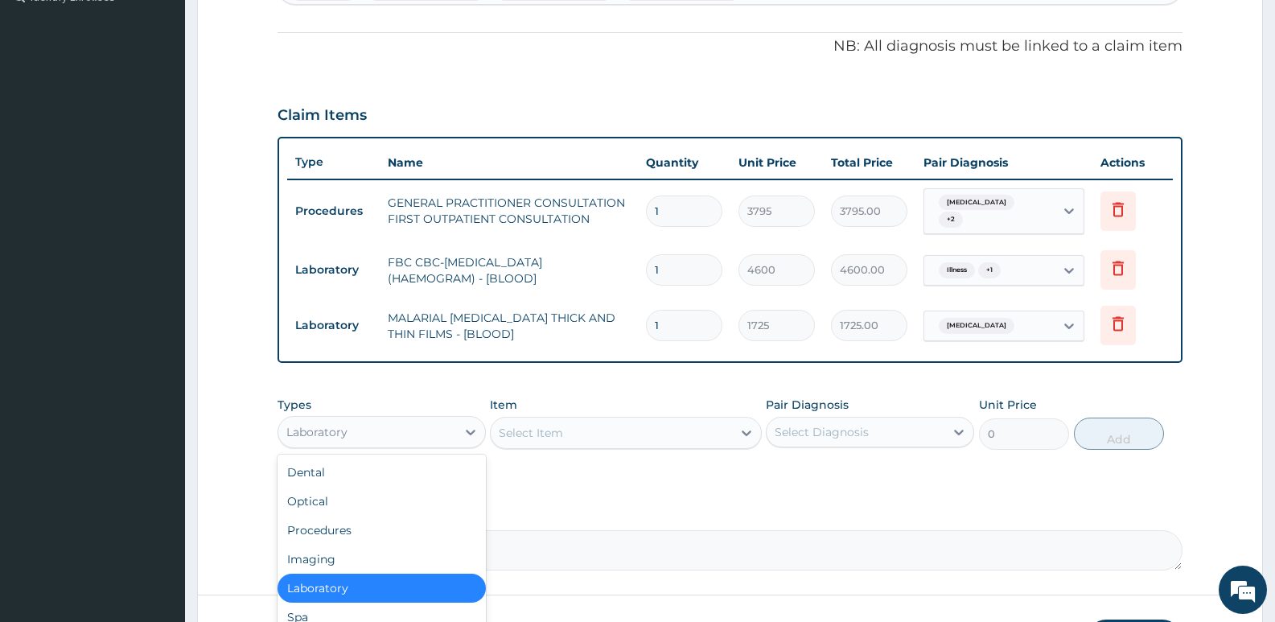
click at [427, 419] on div "Laboratory" at bounding box center [367, 432] width 178 height 26
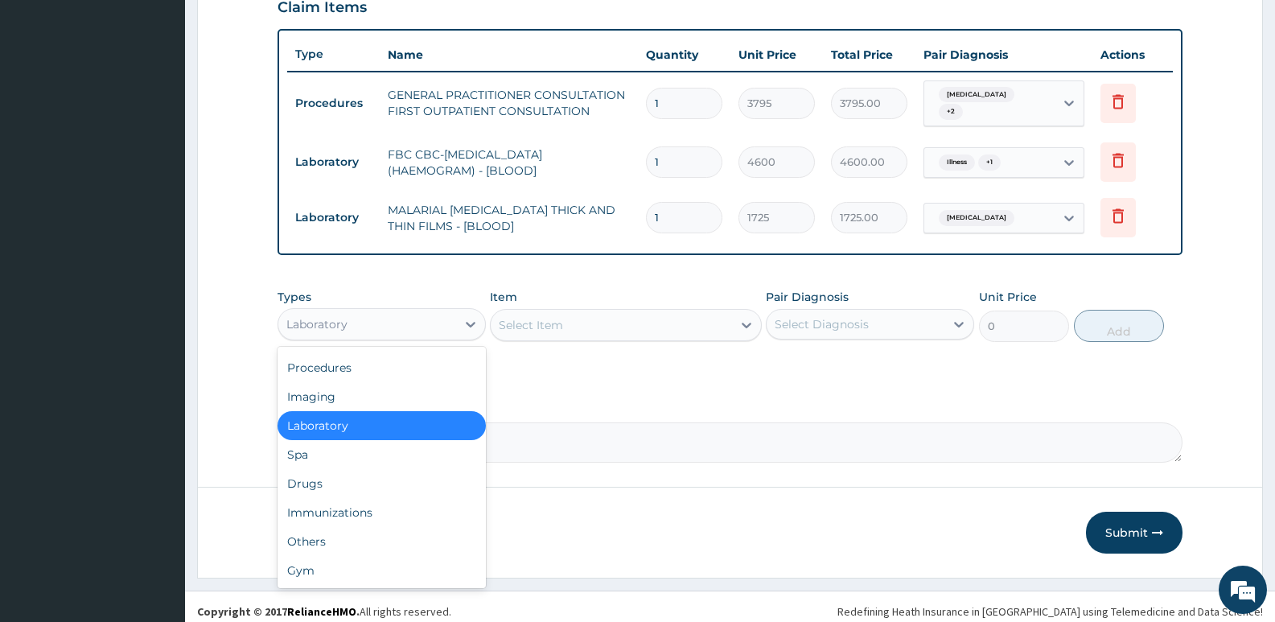
scroll to position [573, 0]
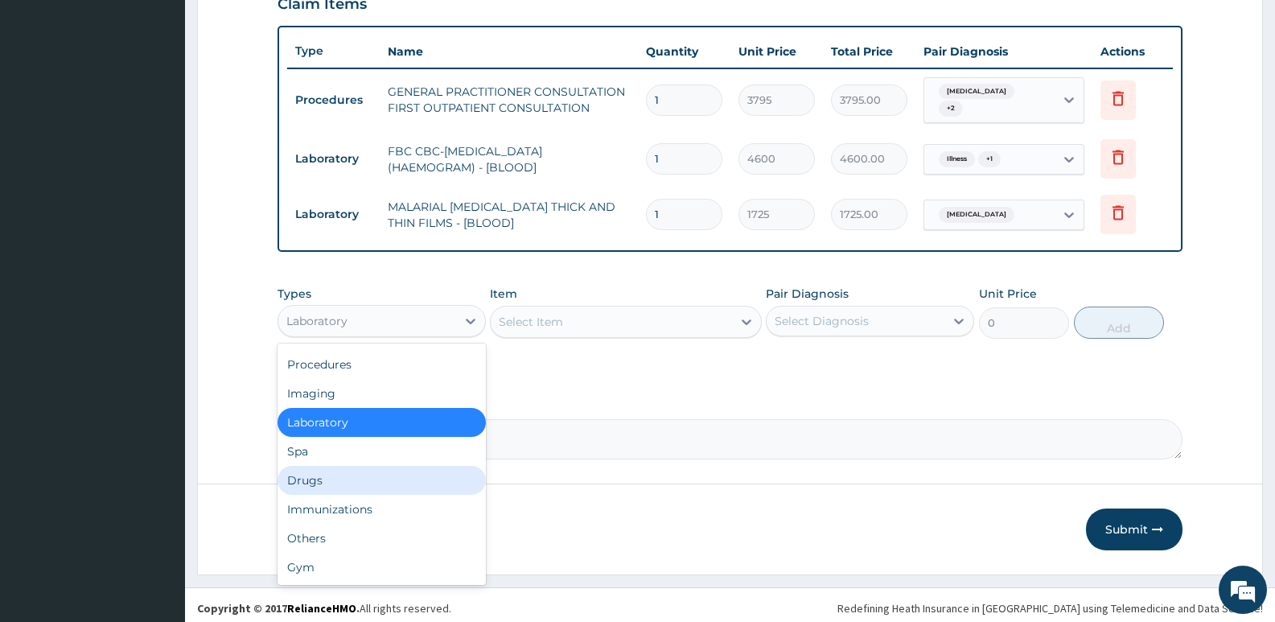
click at [376, 479] on div "Drugs" at bounding box center [382, 480] width 208 height 29
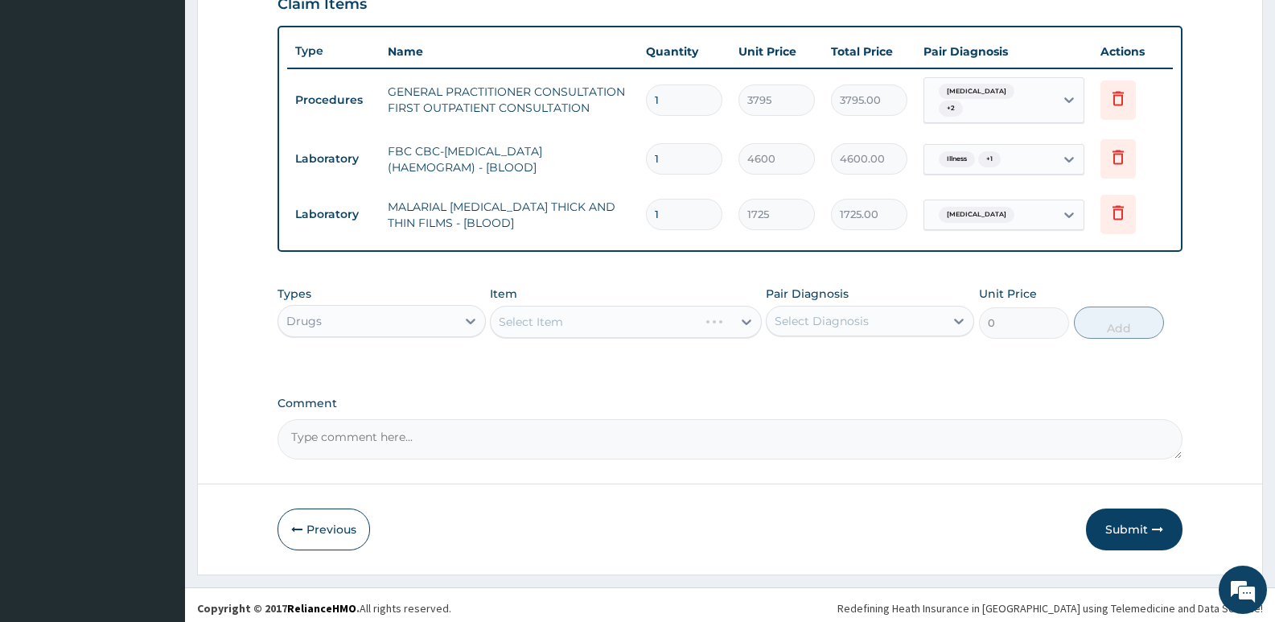
click at [565, 319] on div "Select Item" at bounding box center [625, 322] width 271 height 32
click at [527, 314] on div "Select Item" at bounding box center [531, 322] width 64 height 16
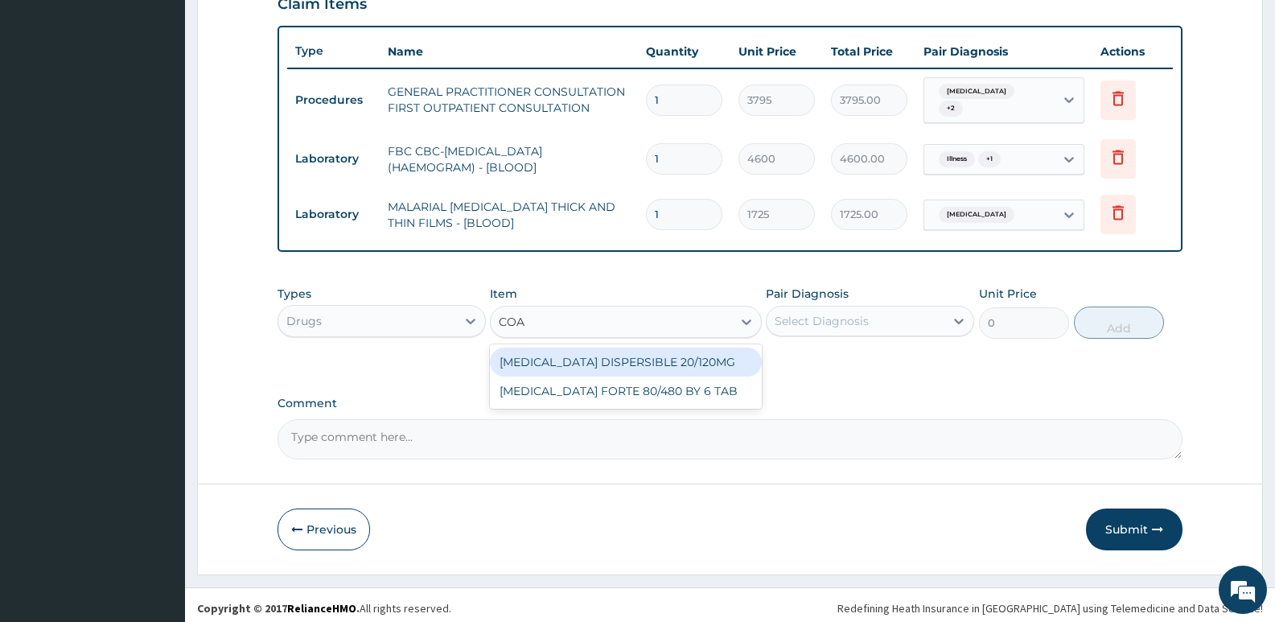
type input "COAR"
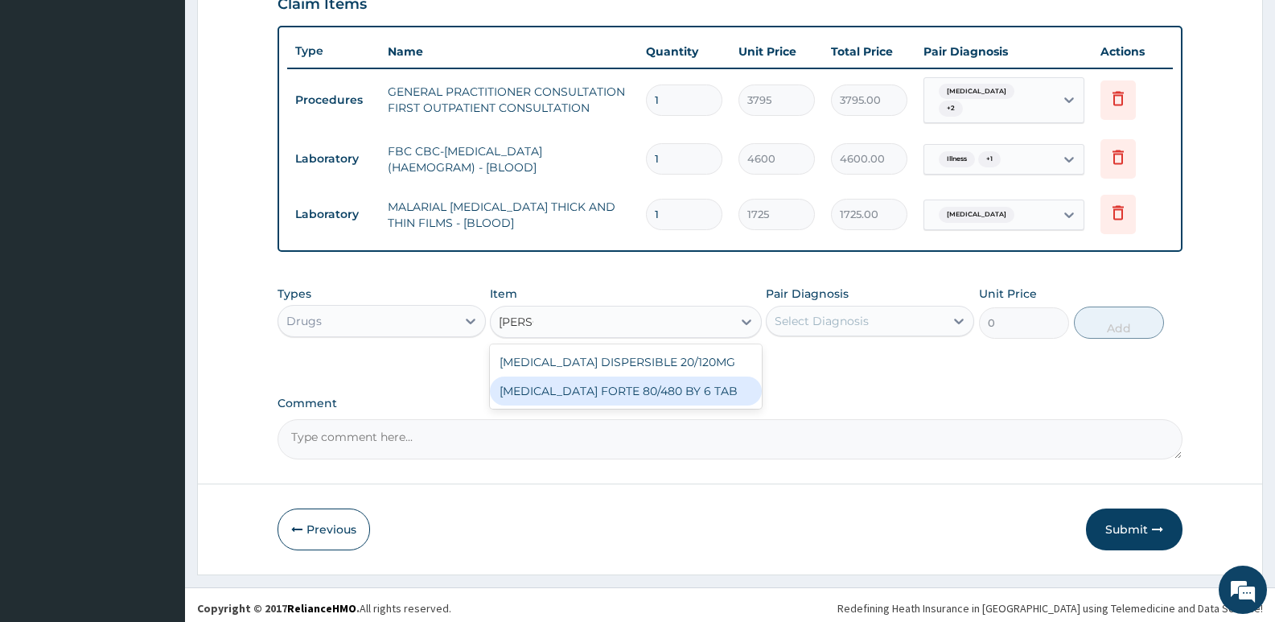
drag, startPoint x: 574, startPoint y: 389, endPoint x: 683, endPoint y: 348, distance: 116.1
click at [581, 389] on div "COARTEM FORTE 80/480 BY 6 TAB" at bounding box center [625, 390] width 271 height 29
type input "480.7"
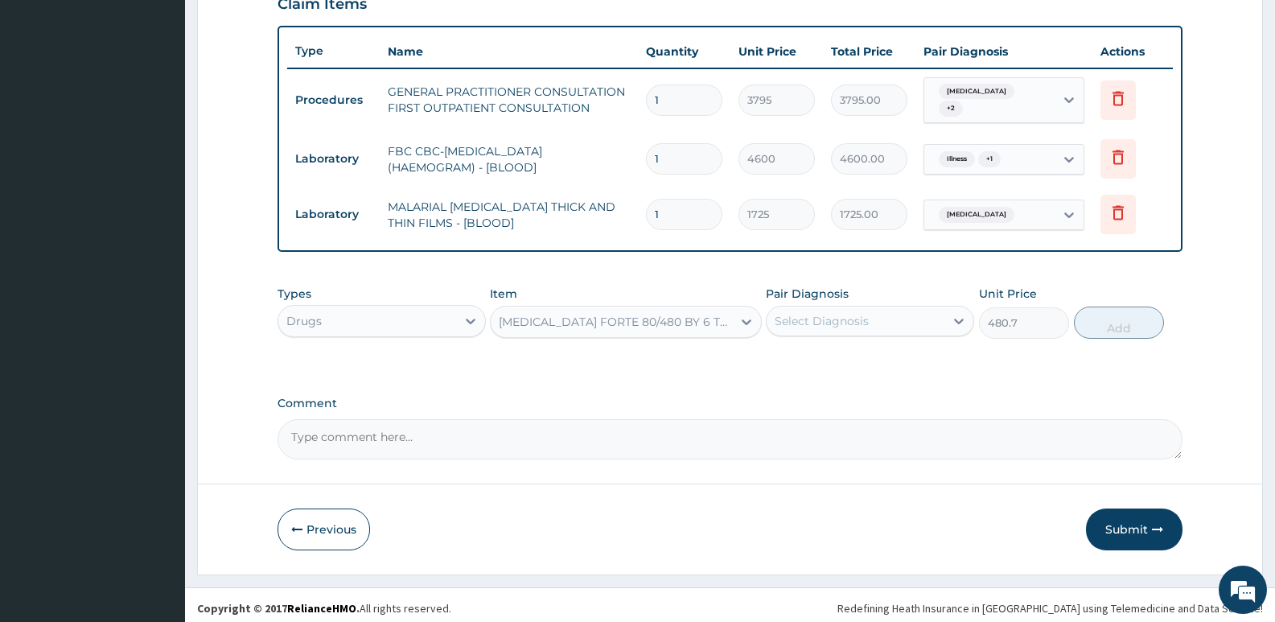
click at [816, 313] on div "Select Diagnosis" at bounding box center [822, 321] width 94 height 16
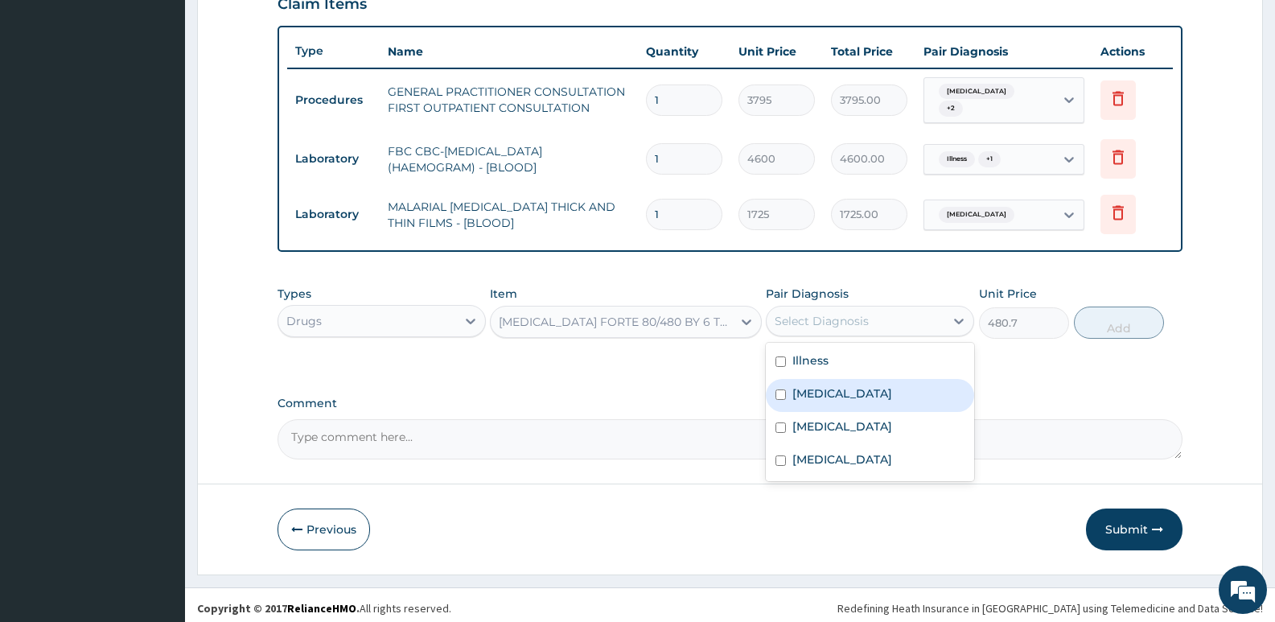
click at [857, 382] on div "[MEDICAL_DATA]" at bounding box center [870, 395] width 208 height 33
checkbox input "true"
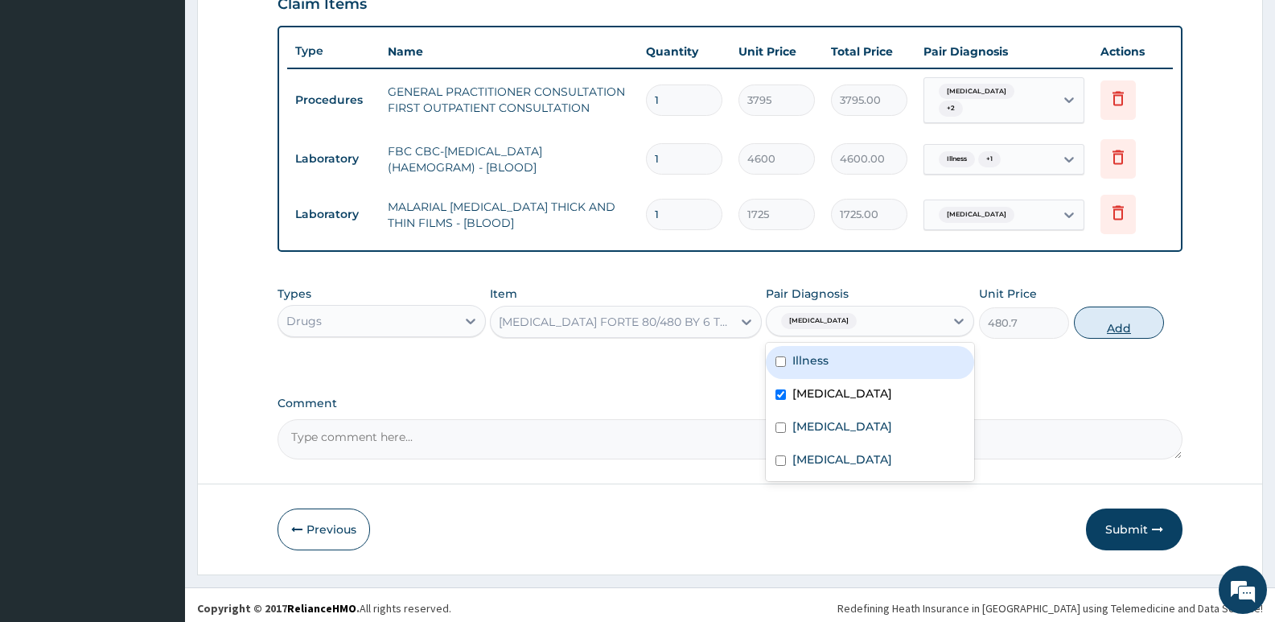
click at [1107, 326] on button "Add" at bounding box center [1119, 322] width 90 height 32
type input "0"
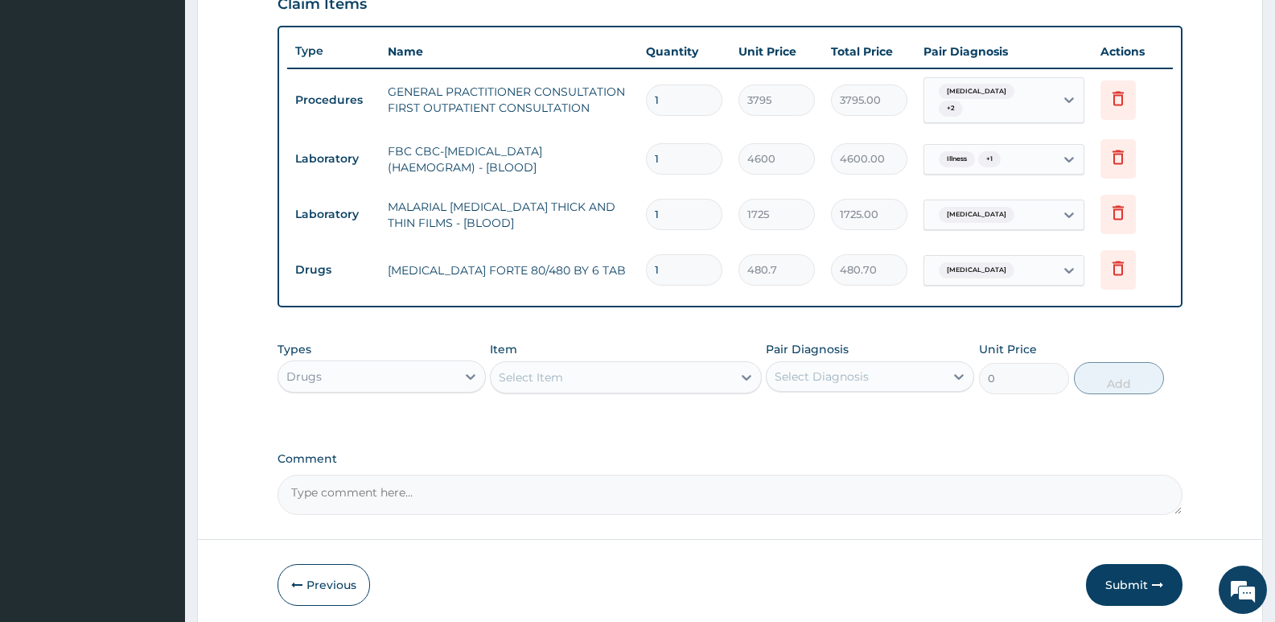
drag, startPoint x: 666, startPoint y: 261, endPoint x: 655, endPoint y: 262, distance: 11.3
click at [655, 262] on input "1" at bounding box center [684, 269] width 76 height 31
type input "6"
type input "2884.20"
type input "6"
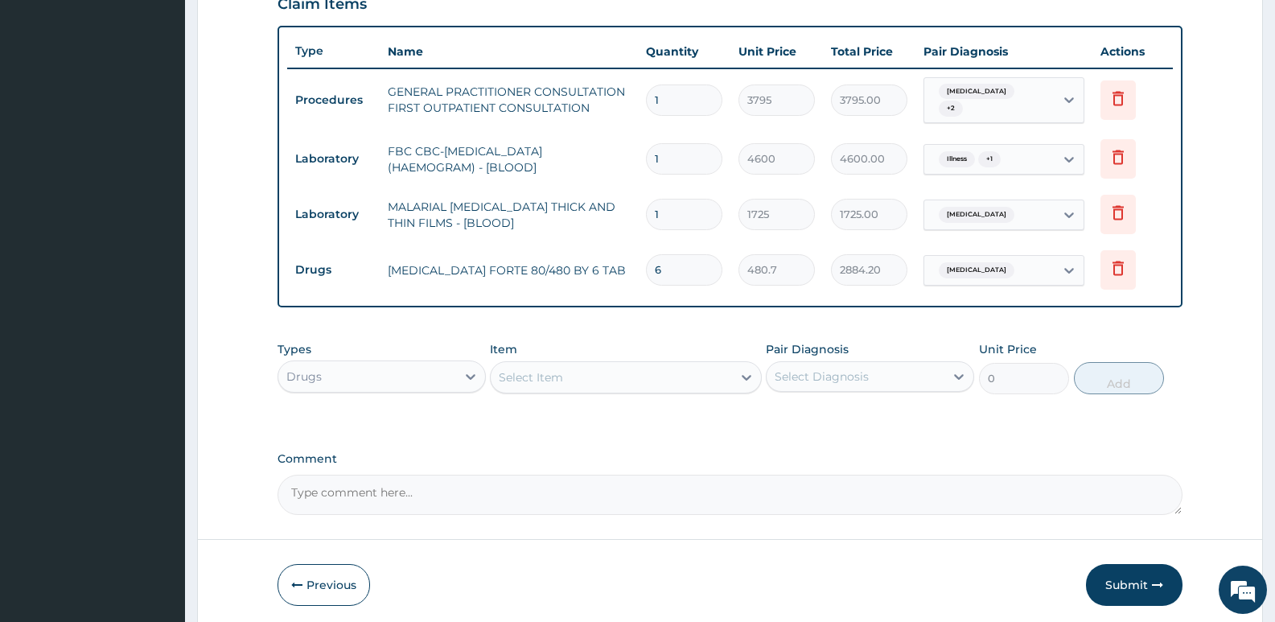
click at [665, 333] on div "Types Drugs Item Select Item Pair Diagnosis Select Diagnosis Unit Price 0 Add" at bounding box center [730, 367] width 905 height 69
click at [547, 371] on div "Select Item" at bounding box center [531, 377] width 64 height 16
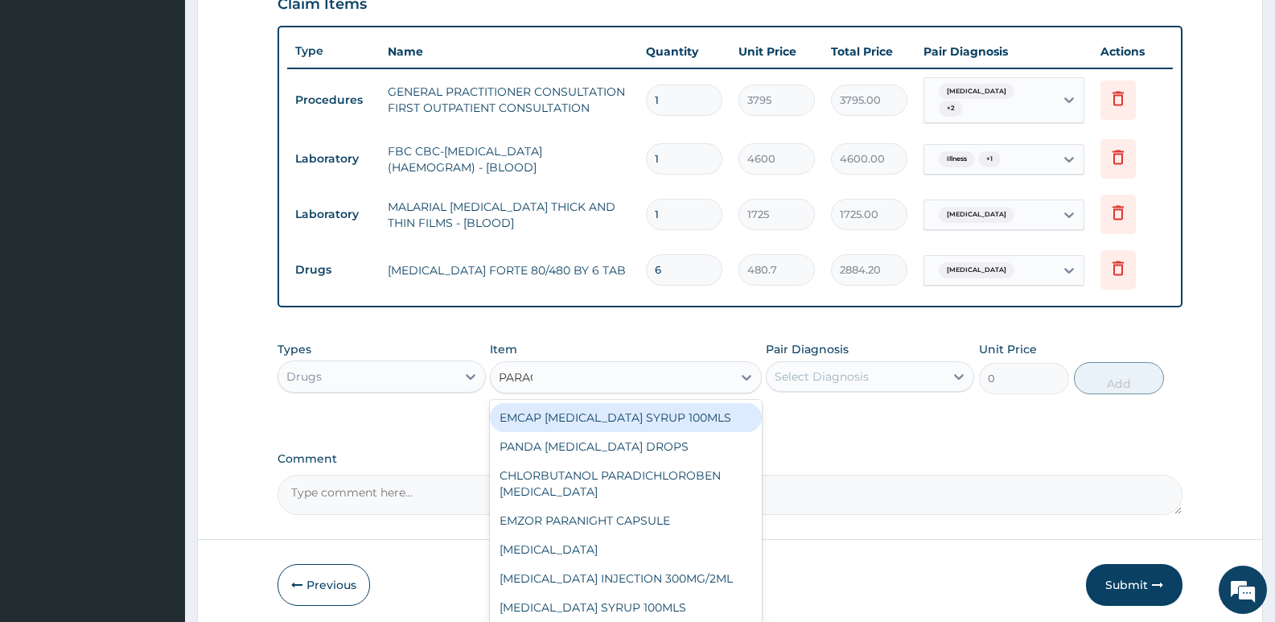
type input "PARACE"
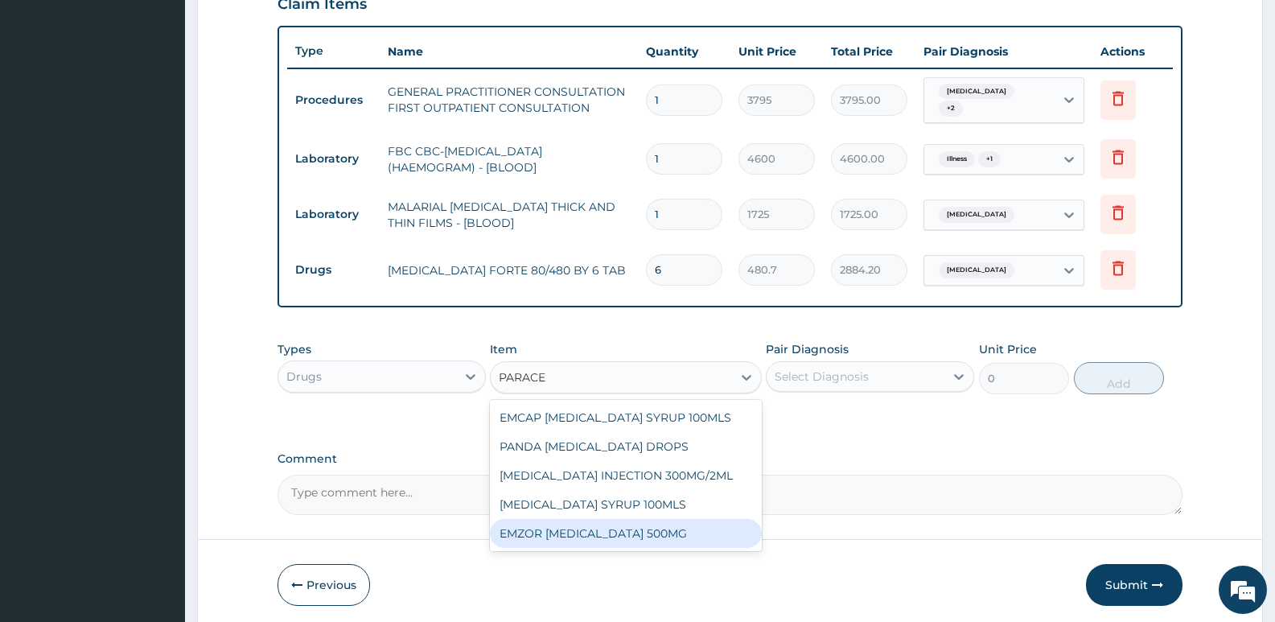
click at [566, 523] on div "EMZOR PARACETAMOL 500MG" at bounding box center [625, 533] width 271 height 29
type input "25.3"
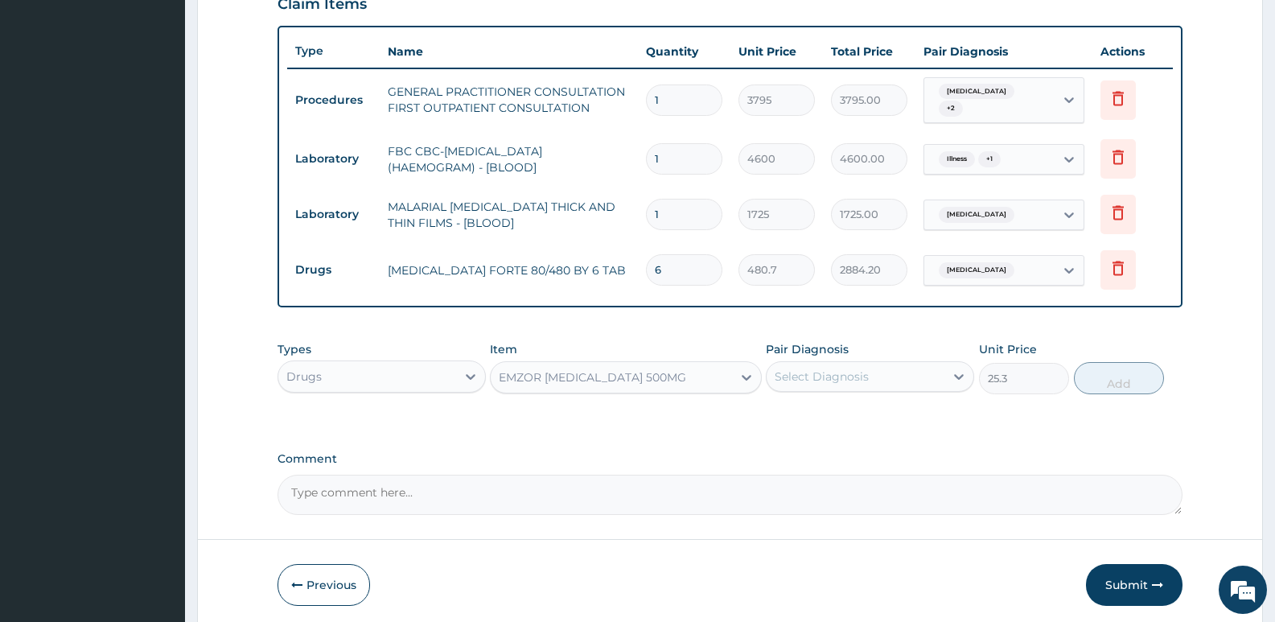
click at [810, 370] on div "Select Diagnosis" at bounding box center [822, 376] width 94 height 16
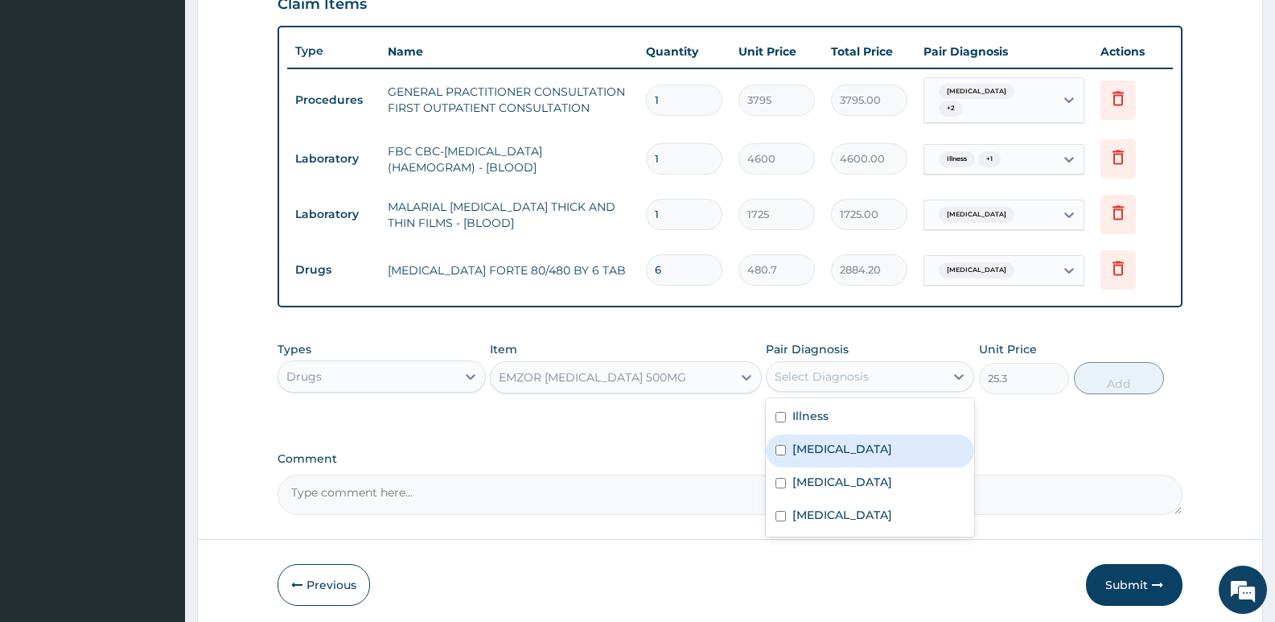
click at [855, 437] on div "[MEDICAL_DATA]" at bounding box center [870, 450] width 208 height 33
checkbox input "true"
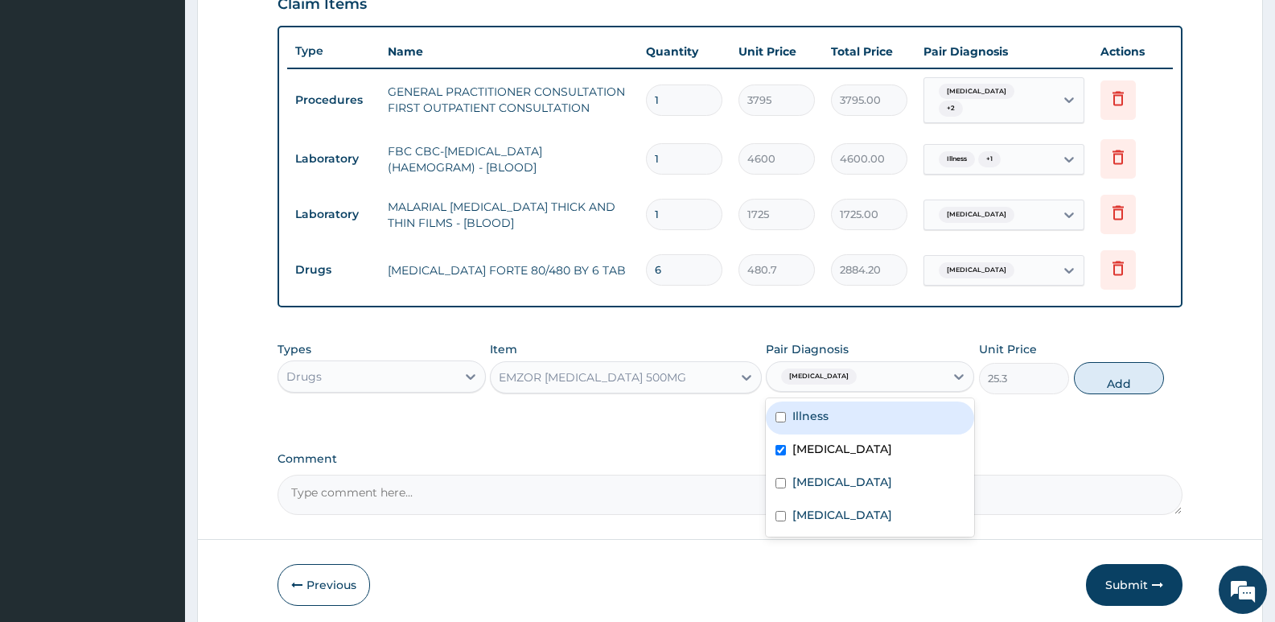
drag, startPoint x: 842, startPoint y: 478, endPoint x: 841, endPoint y: 412, distance: 66.0
click at [841, 412] on div "Illness Malaria Acute stress disorder Sepsis" at bounding box center [870, 467] width 208 height 138
click at [841, 412] on div "Illness" at bounding box center [870, 417] width 208 height 33
checkbox input "true"
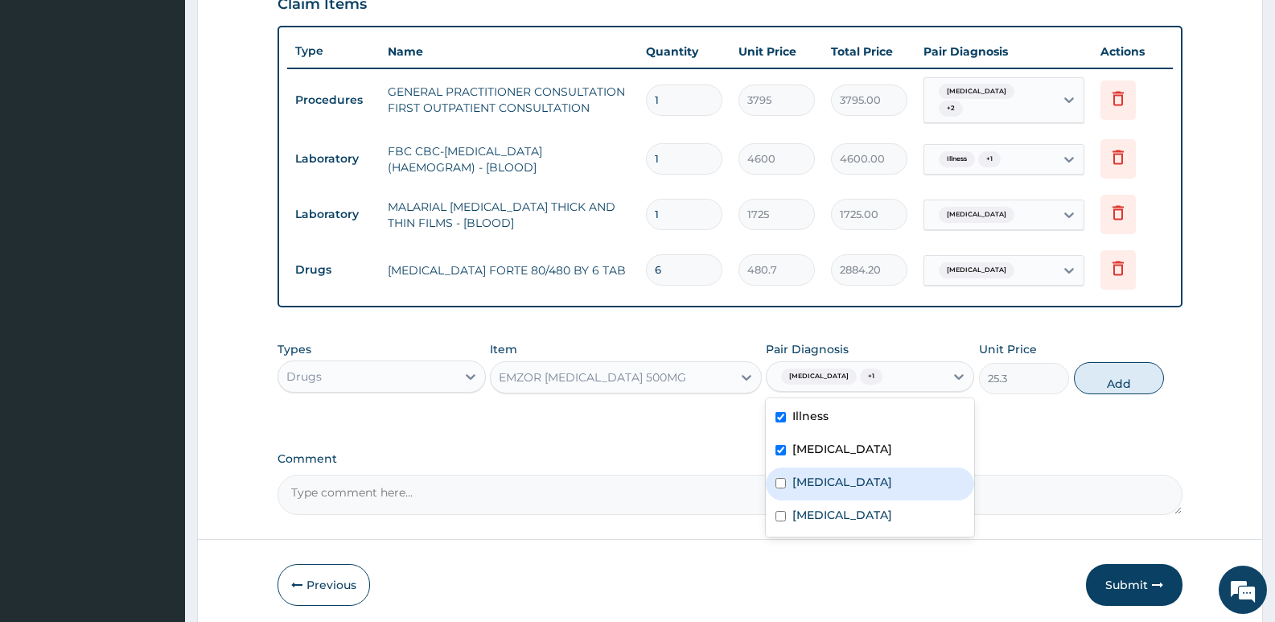
click at [848, 477] on label "Acute stress disorder" at bounding box center [842, 482] width 100 height 16
checkbox input "true"
click at [1092, 367] on button "Add" at bounding box center [1119, 378] width 90 height 32
type input "0"
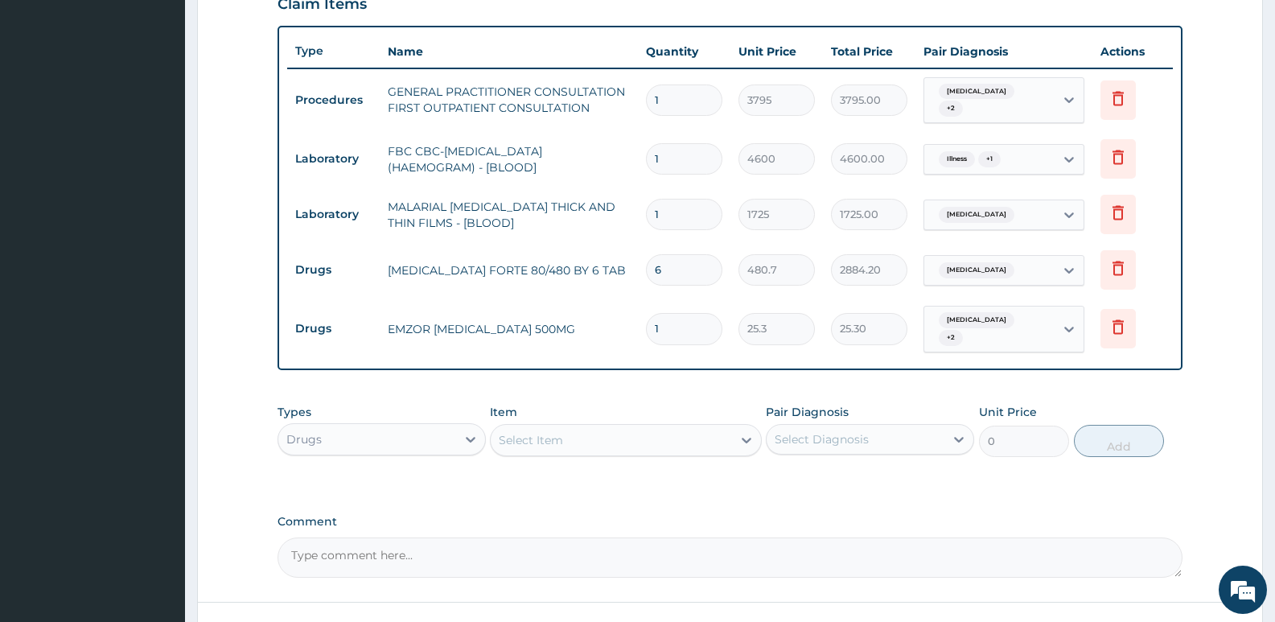
type input "18"
type input "455.40"
type input "18"
click at [699, 368] on div "PA Code / Prescription Code Enter Code(Secondary Care Only) Encounter Date 02-0…" at bounding box center [730, 79] width 905 height 997
click at [609, 427] on div "Select Item" at bounding box center [611, 440] width 241 height 26
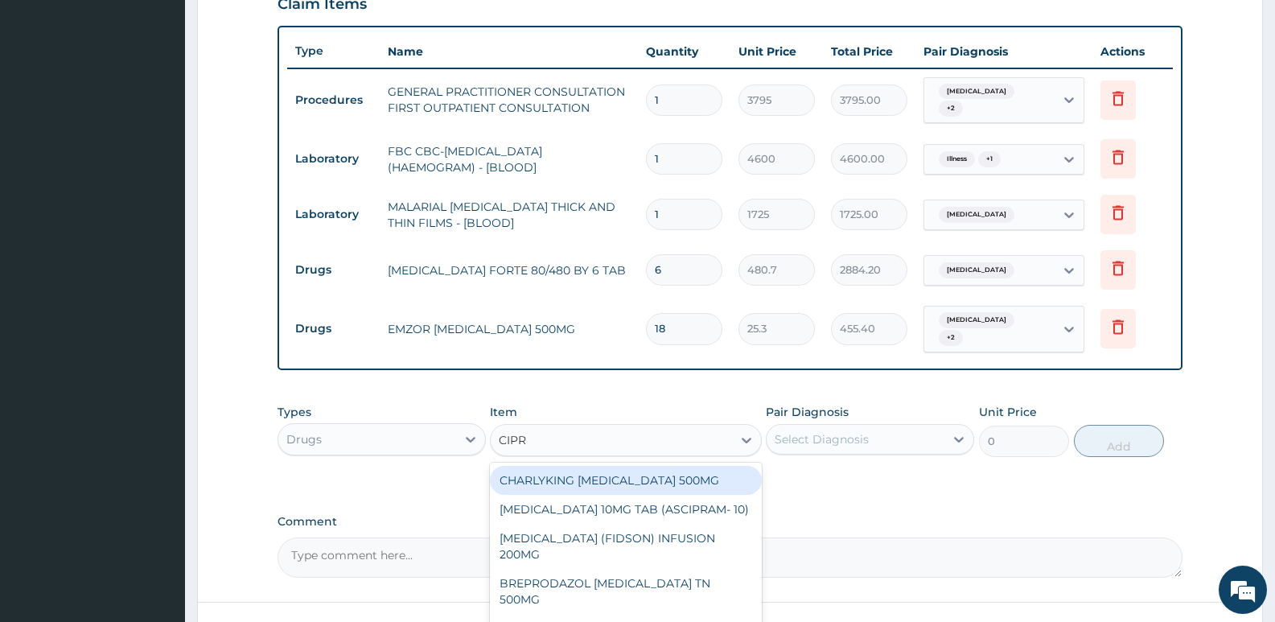
type input "CIPRO"
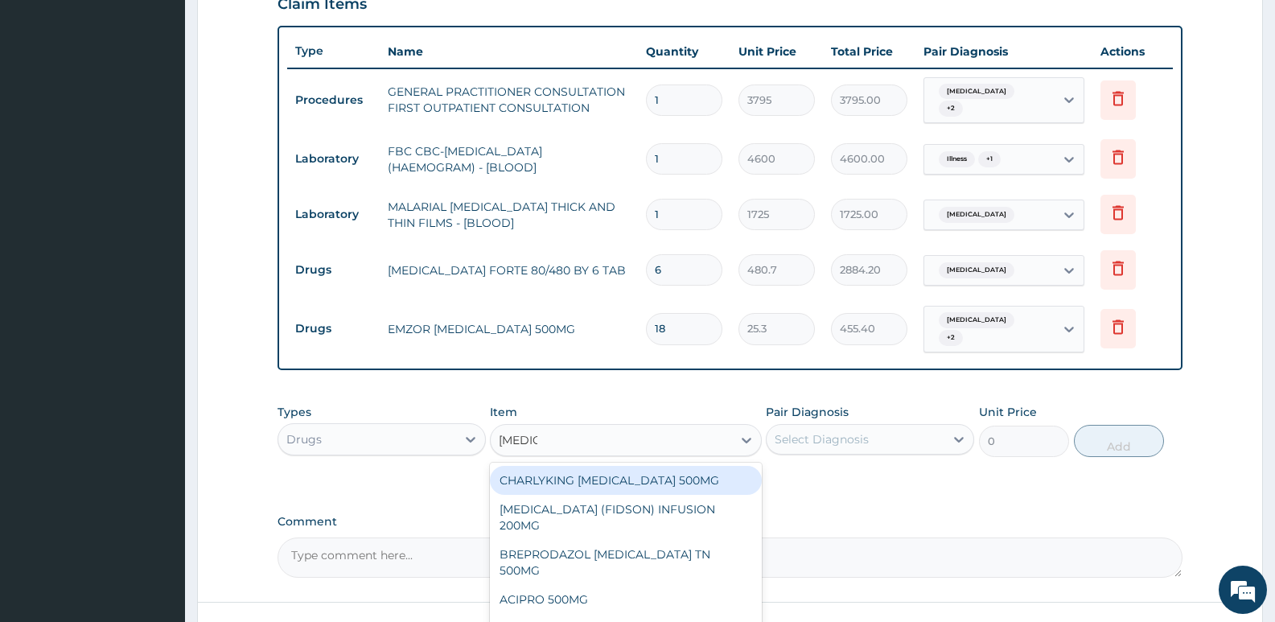
click at [709, 466] on div "CHARLYKING CIPROFLOXACIN 500MG" at bounding box center [625, 480] width 271 height 29
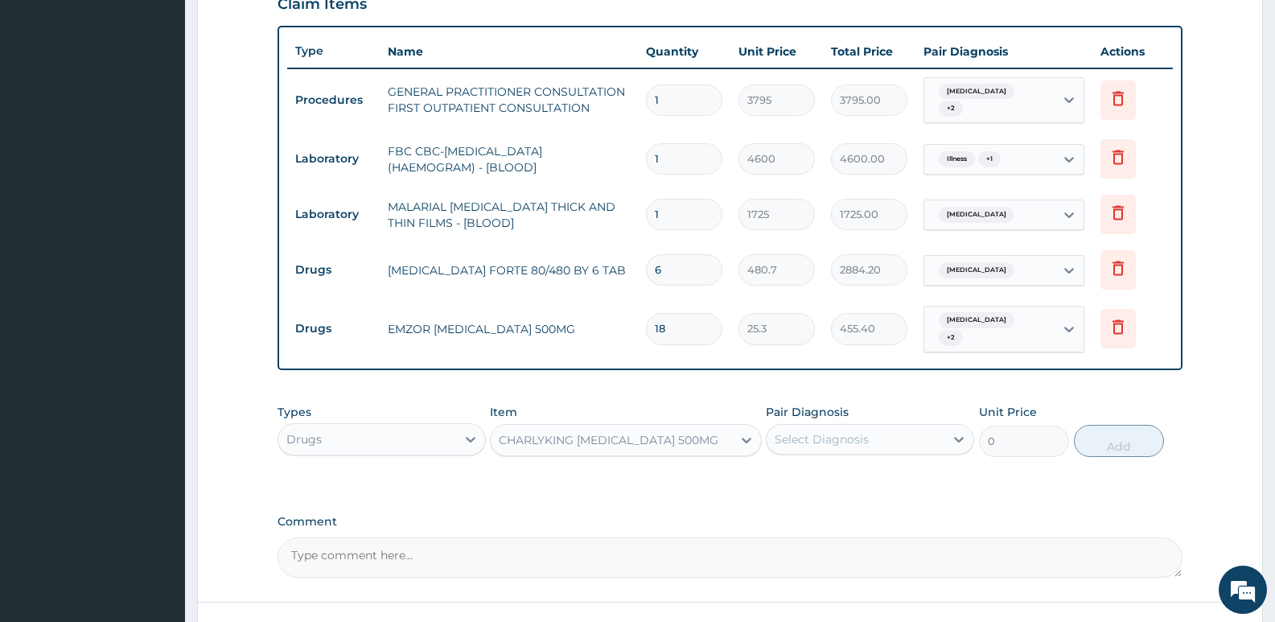
type input "189.75"
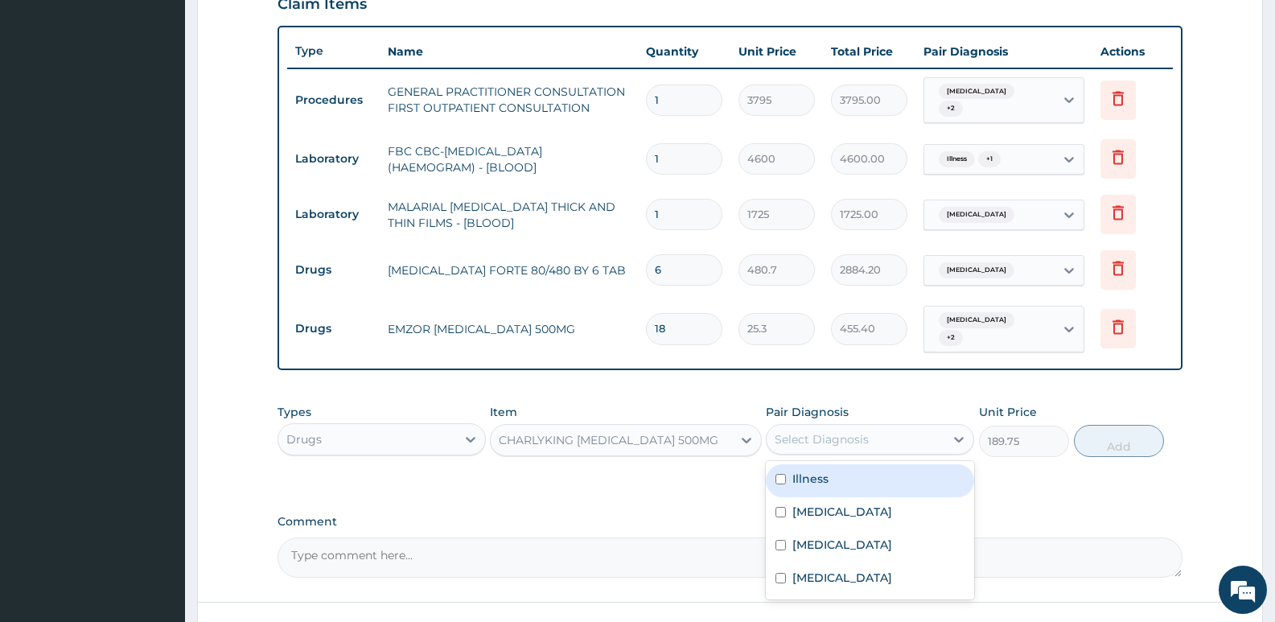
click at [846, 431] on div "Select Diagnosis" at bounding box center [822, 439] width 94 height 16
click at [840, 478] on div "Illness" at bounding box center [870, 480] width 208 height 33
checkbox input "true"
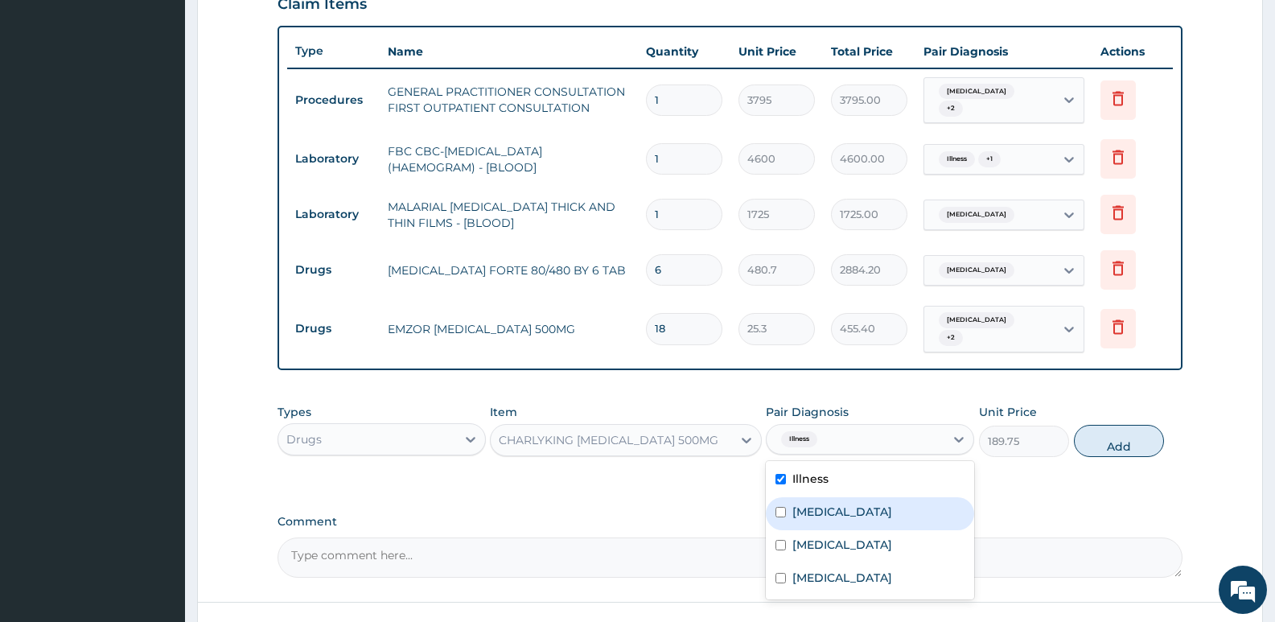
click at [824, 504] on label "[MEDICAL_DATA]" at bounding box center [842, 512] width 100 height 16
checkbox input "true"
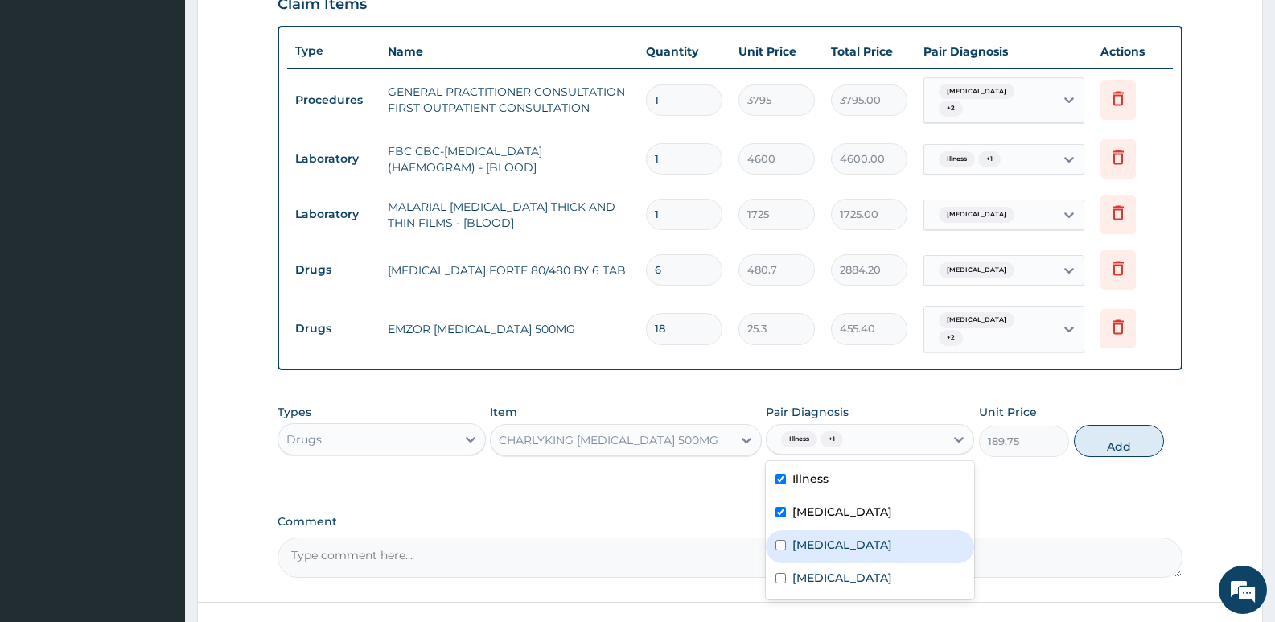
click at [821, 537] on label "Acute stress disorder" at bounding box center [842, 545] width 100 height 16
checkbox input "true"
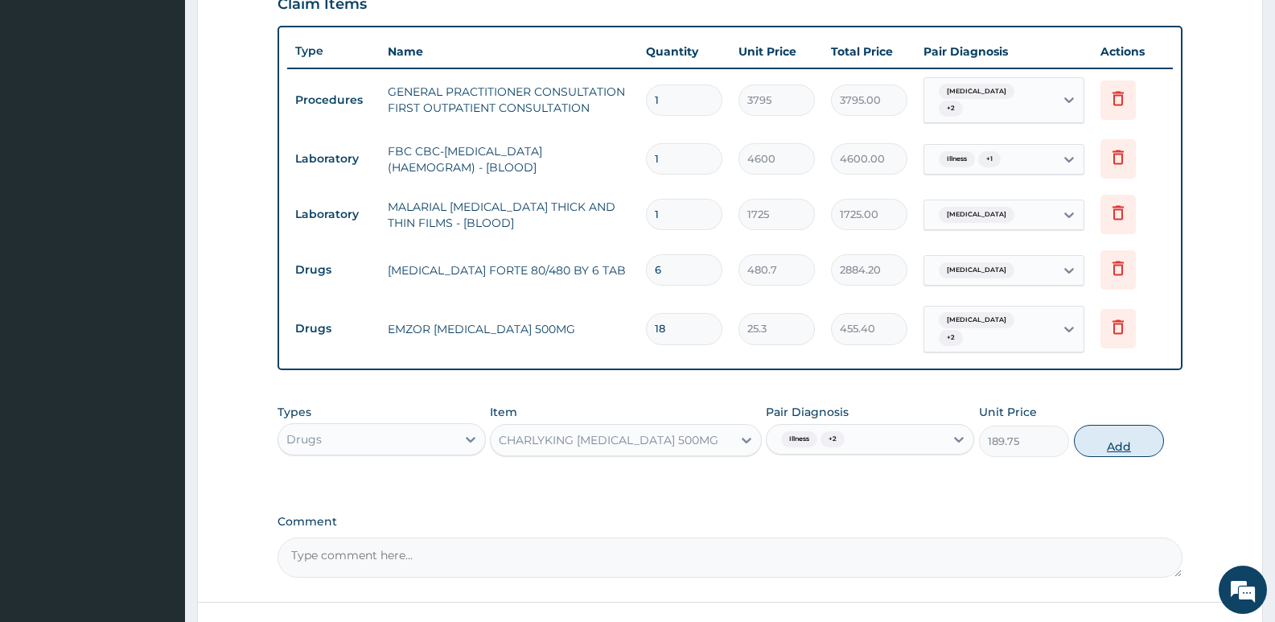
click at [1081, 428] on button "Add" at bounding box center [1119, 441] width 90 height 32
type input "0"
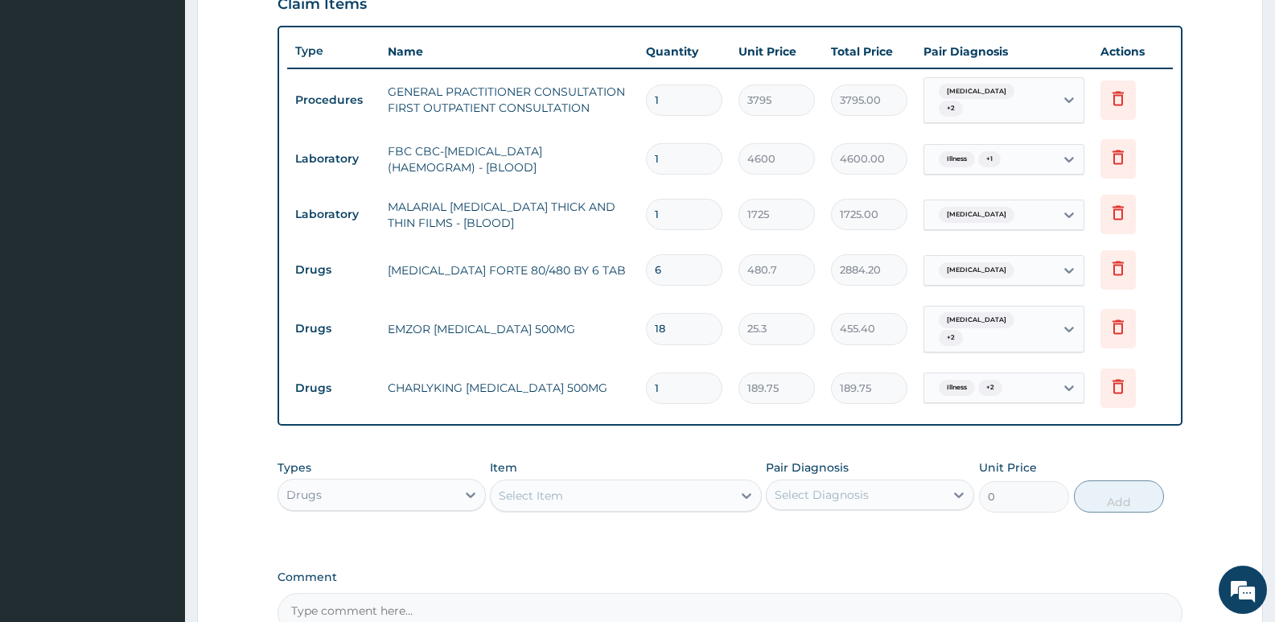
type input "10"
type input "1897.50"
type input "10"
click at [674, 451] on div "Types Drugs Item Select Item Pair Diagnosis Select Diagnosis Unit Price 0 Add" at bounding box center [730, 485] width 905 height 69
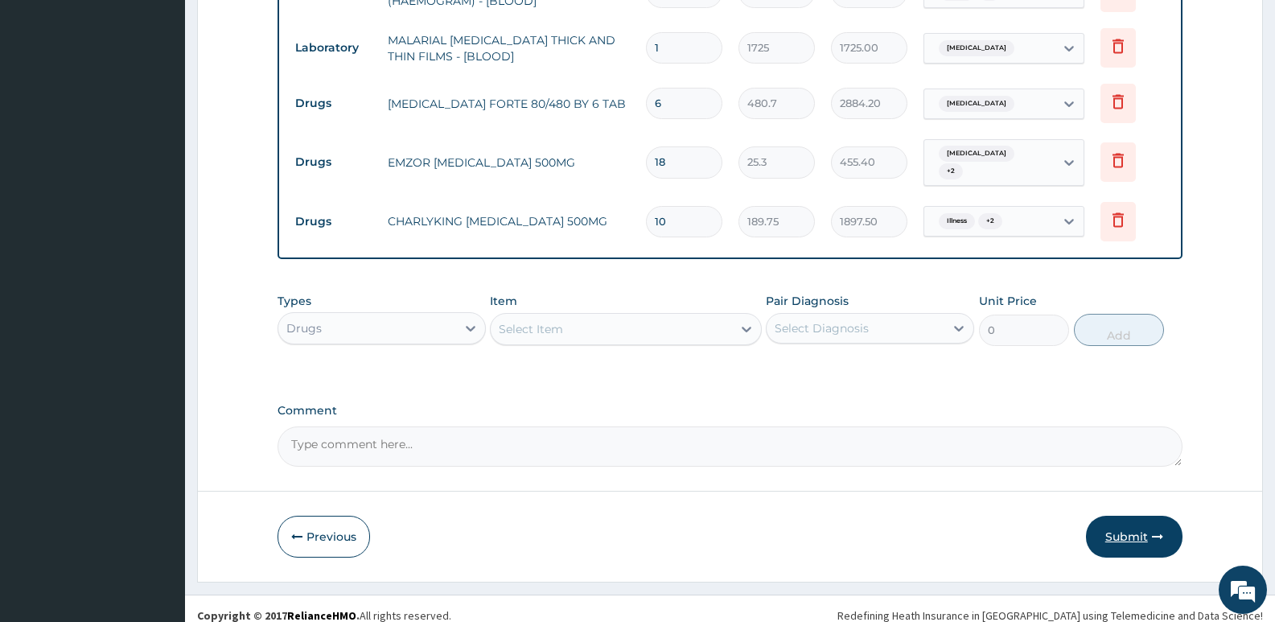
click at [1132, 539] on button "Submit" at bounding box center [1134, 537] width 97 height 42
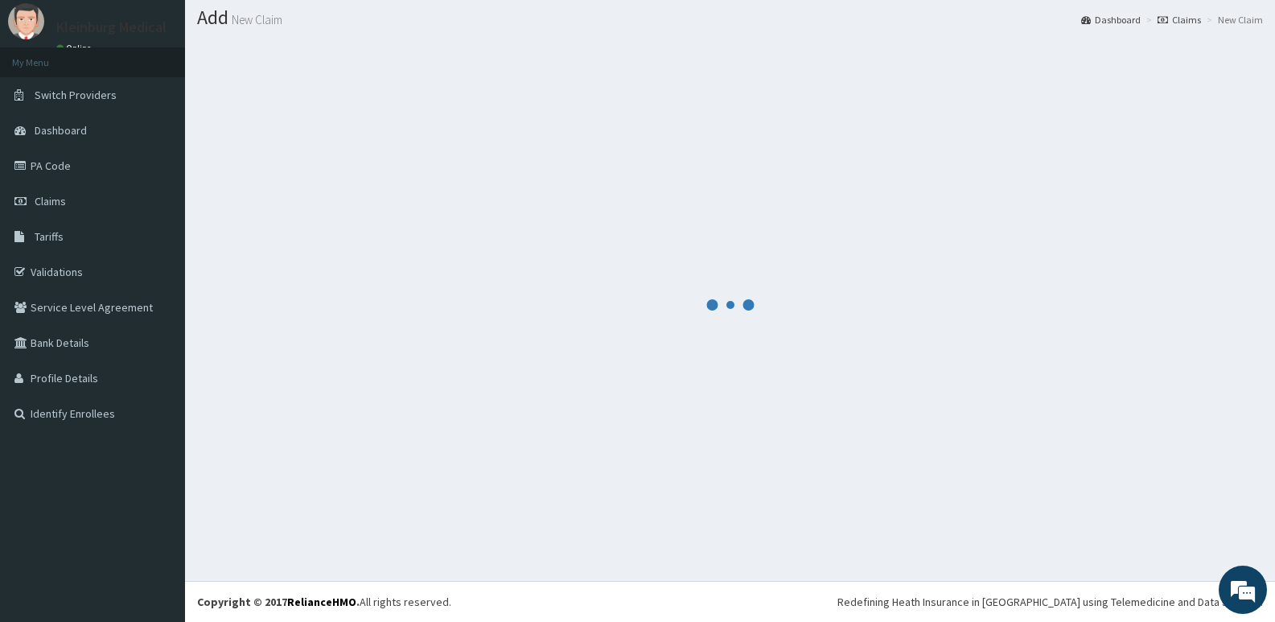
scroll to position [45, 0]
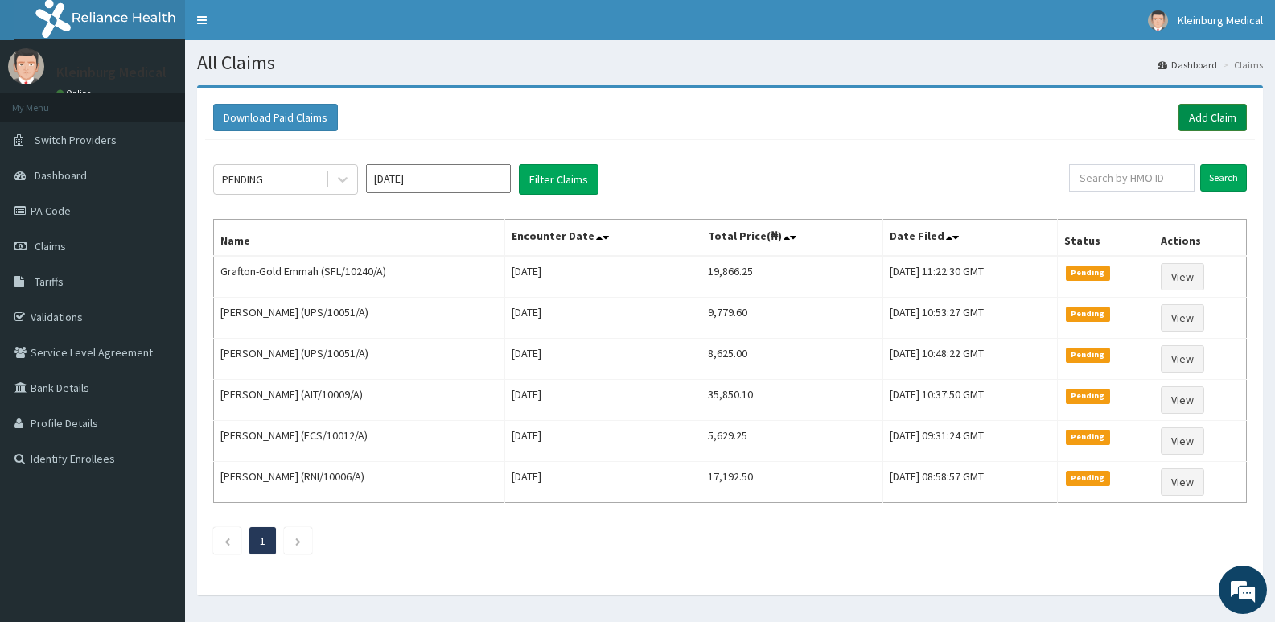
click at [1203, 121] on link "Add Claim" at bounding box center [1212, 117] width 68 height 27
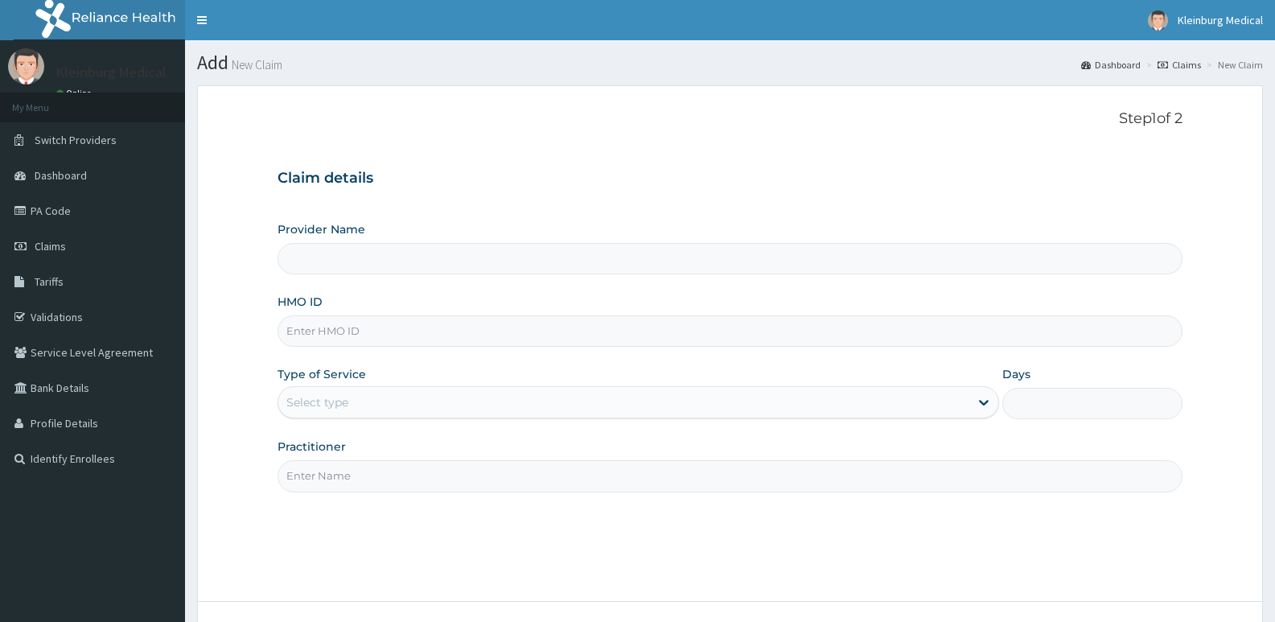
click at [419, 339] on input "HMO ID" at bounding box center [730, 330] width 905 height 31
type input "KLEINBURG MEDICAL(dermatology and diagnostics)- [PERSON_NAME]"
paste input "ALS/10030/A"
type input "ALS/10030/A"
click at [389, 406] on div "Select type" at bounding box center [623, 402] width 690 height 26
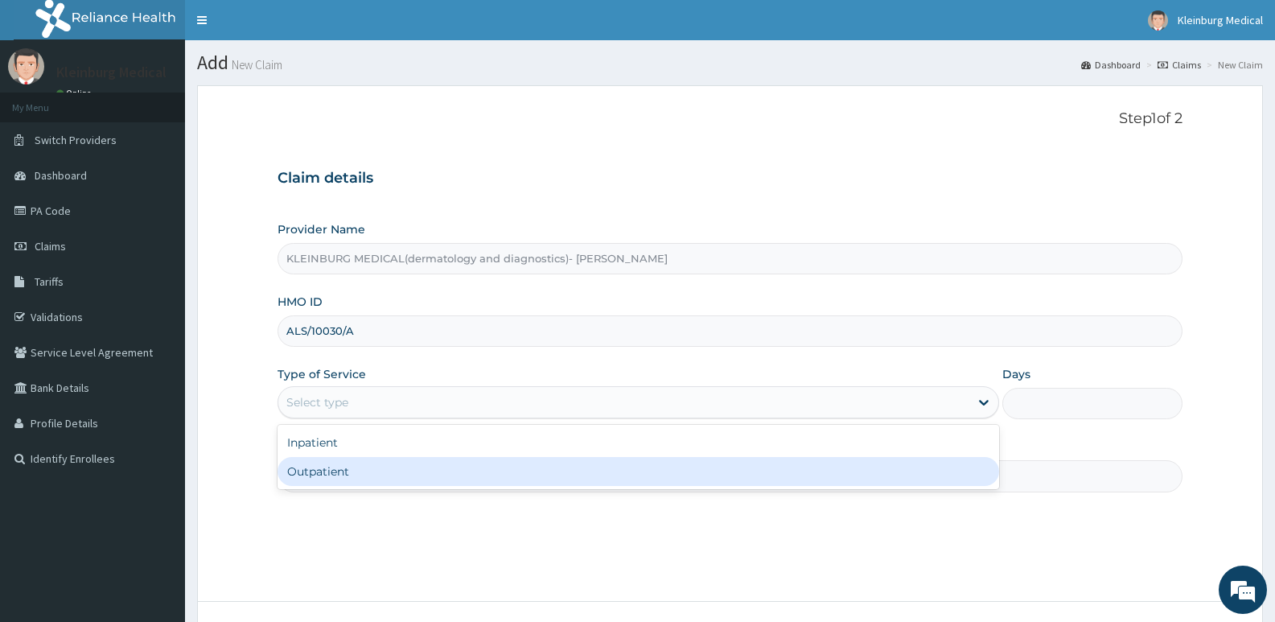
click at [376, 467] on div "Outpatient" at bounding box center [638, 471] width 721 height 29
type input "1"
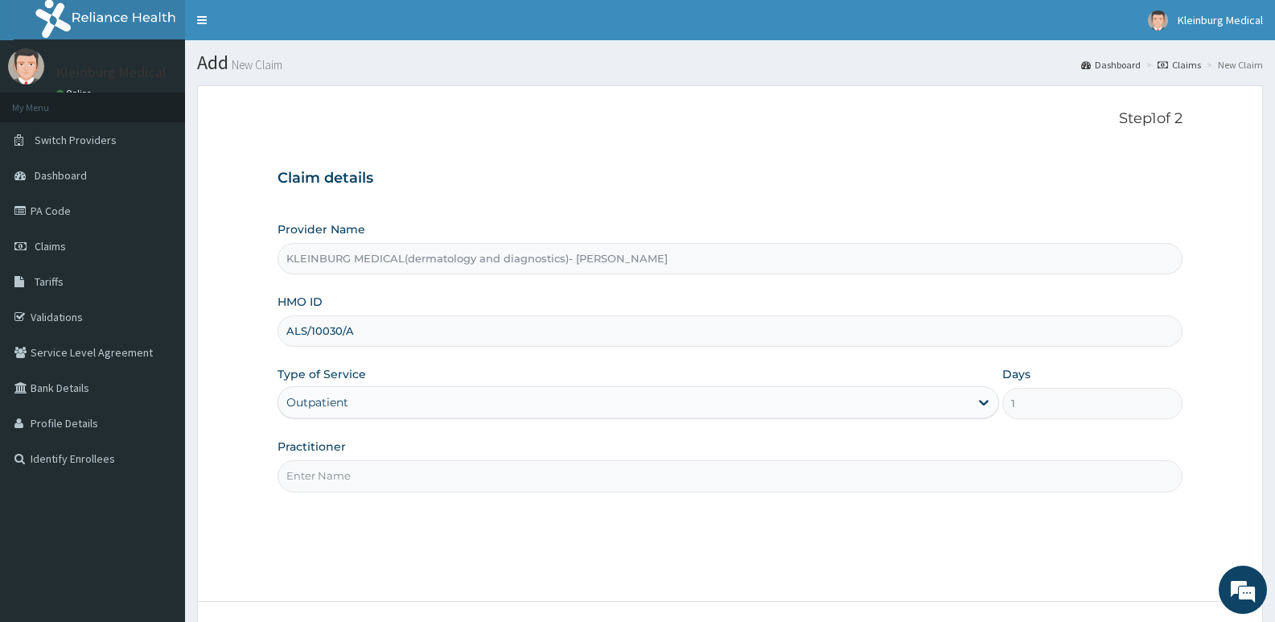
click at [474, 484] on input "Practitioner" at bounding box center [730, 475] width 905 height 31
type input "KLEINBURG MEDICAL(dermatology and diagnostics)- [PERSON_NAME]"
click at [449, 476] on input "Practitioner" at bounding box center [730, 475] width 905 height 31
type input "c"
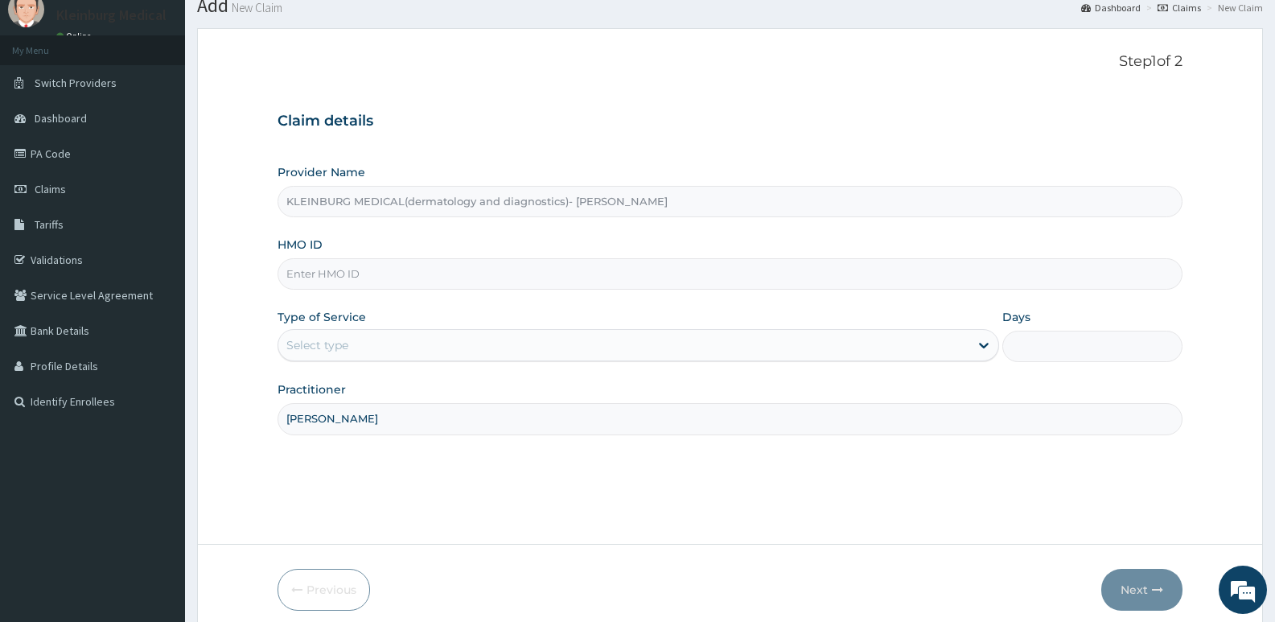
scroll to position [124, 0]
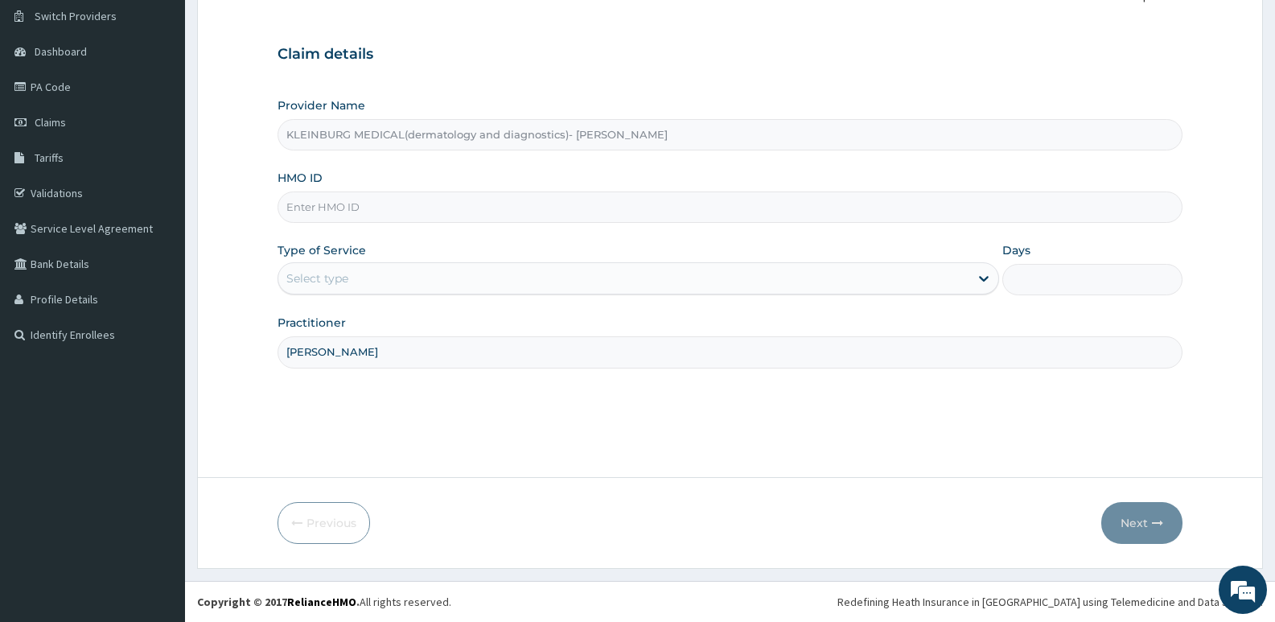
type input "[PERSON_NAME]"
click at [421, 284] on div "Select type" at bounding box center [623, 278] width 690 height 26
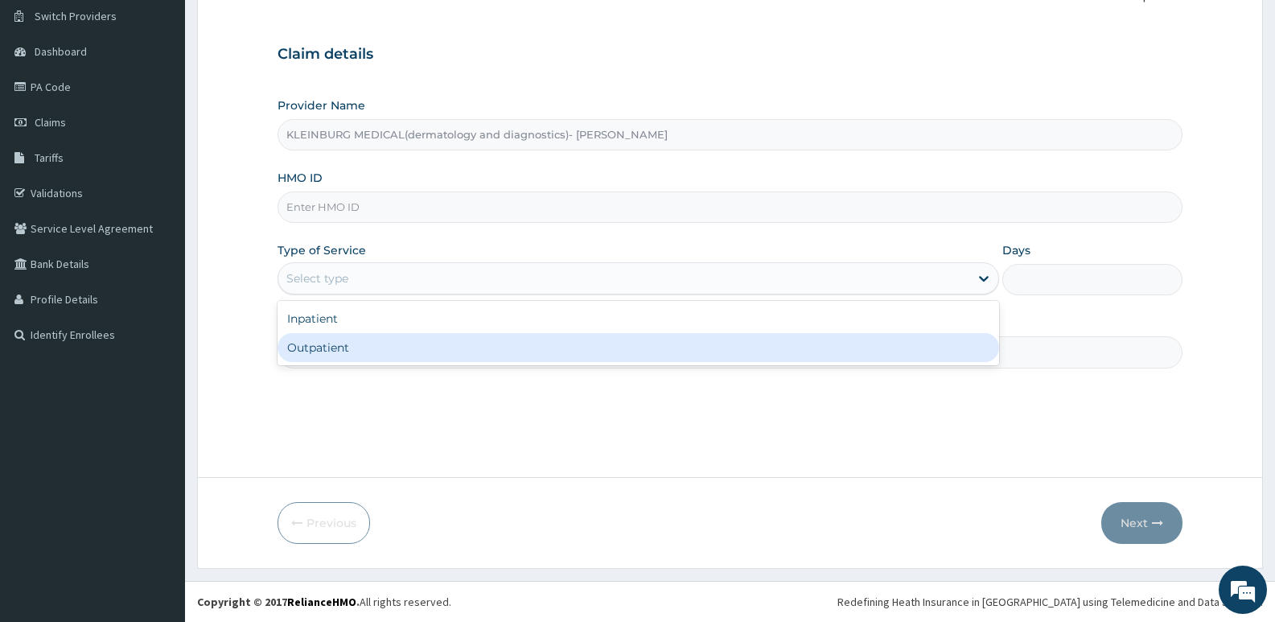
click at [392, 341] on div "Outpatient" at bounding box center [638, 347] width 721 height 29
type input "1"
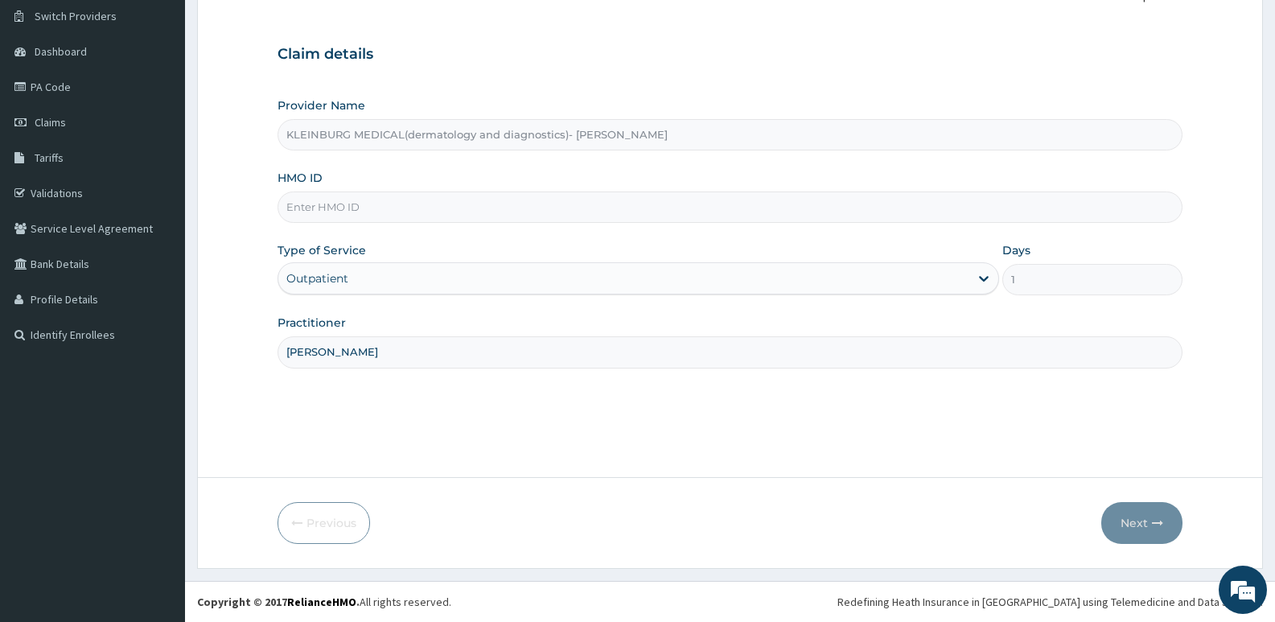
click at [413, 216] on input "HMO ID" at bounding box center [730, 206] width 905 height 31
paste input "ALS/10030/A"
type input "ALS/10030/A"
click at [1116, 516] on button "Next" at bounding box center [1141, 523] width 81 height 42
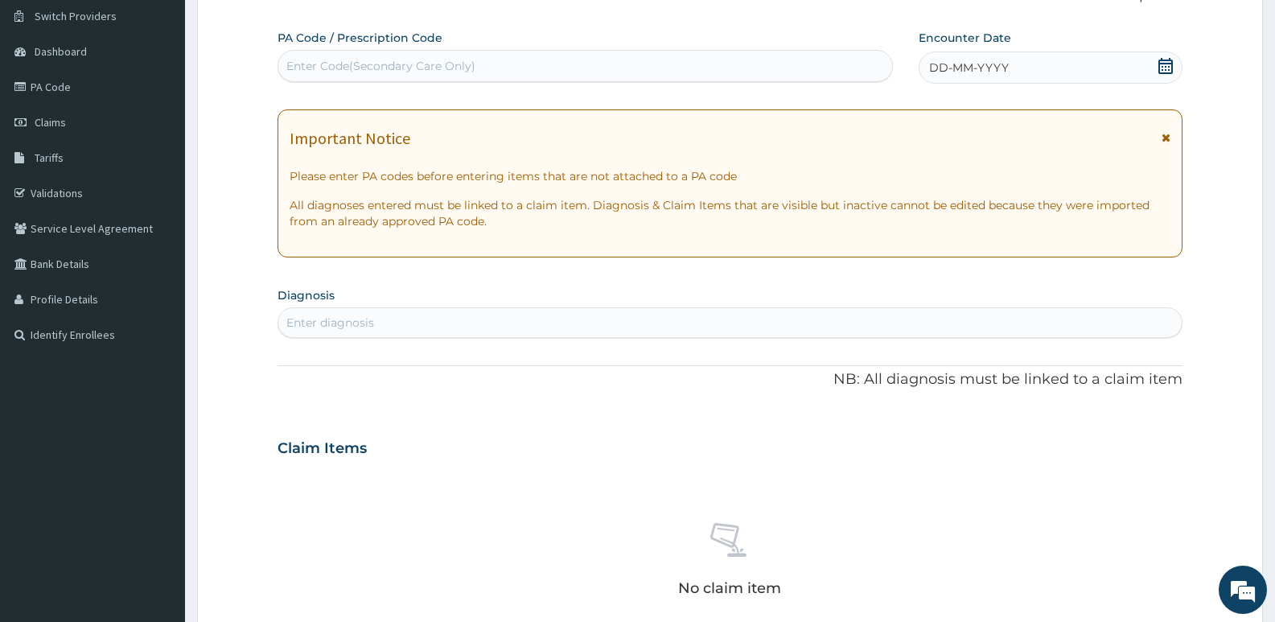
click at [1166, 64] on icon at bounding box center [1165, 66] width 14 height 16
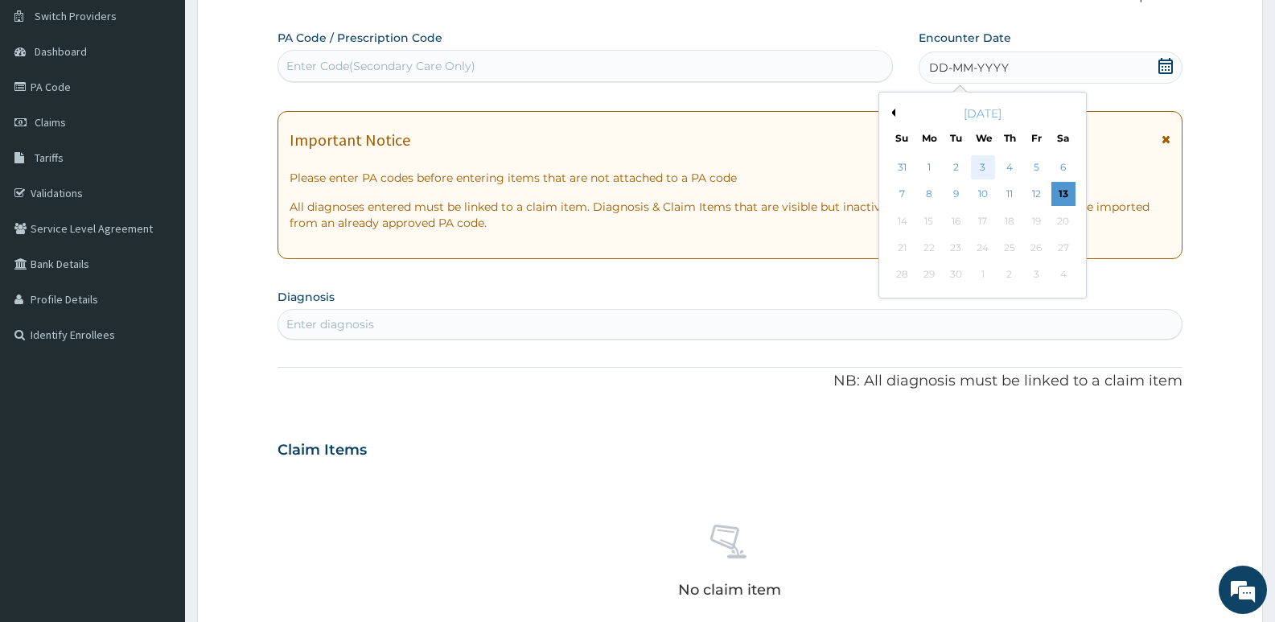
click at [976, 166] on div "3" at bounding box center [983, 167] width 24 height 24
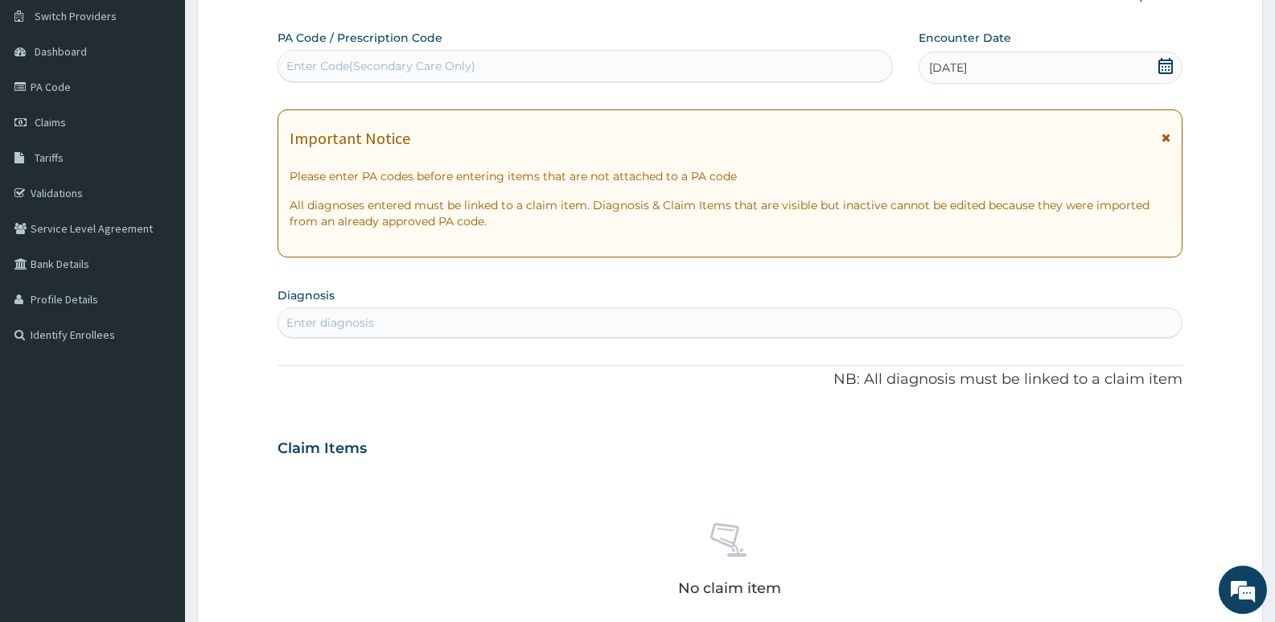
click at [399, 322] on div "Enter diagnosis" at bounding box center [729, 323] width 903 height 26
type input "y"
type input "urti"
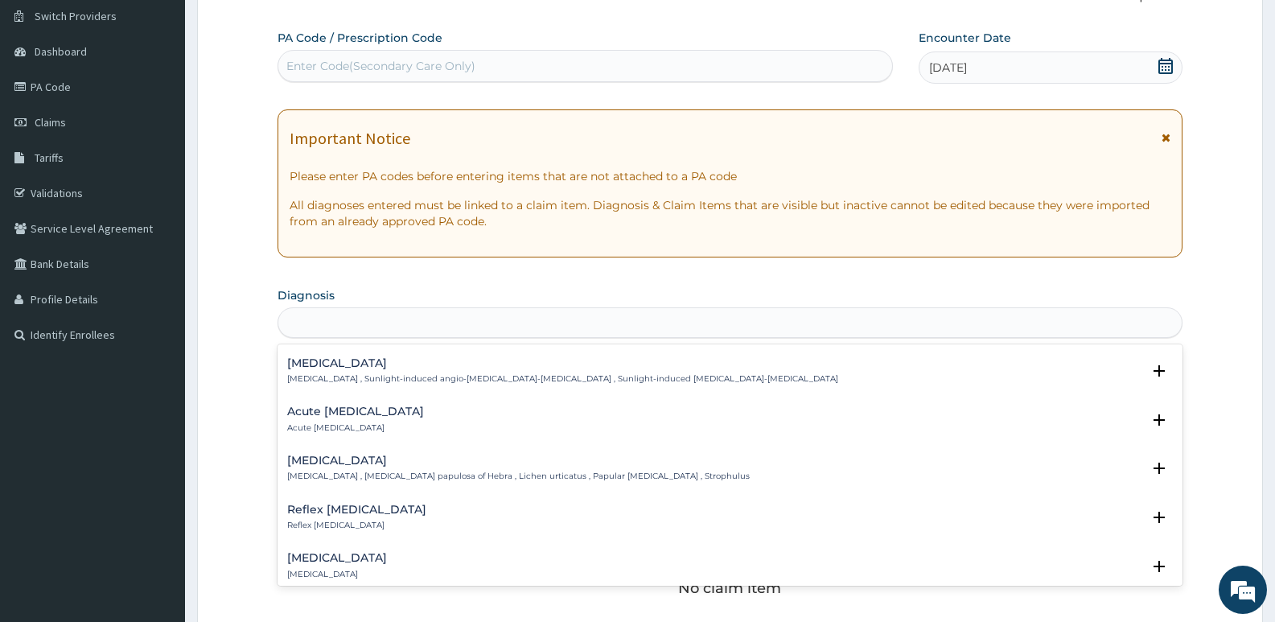
scroll to position [0, 0]
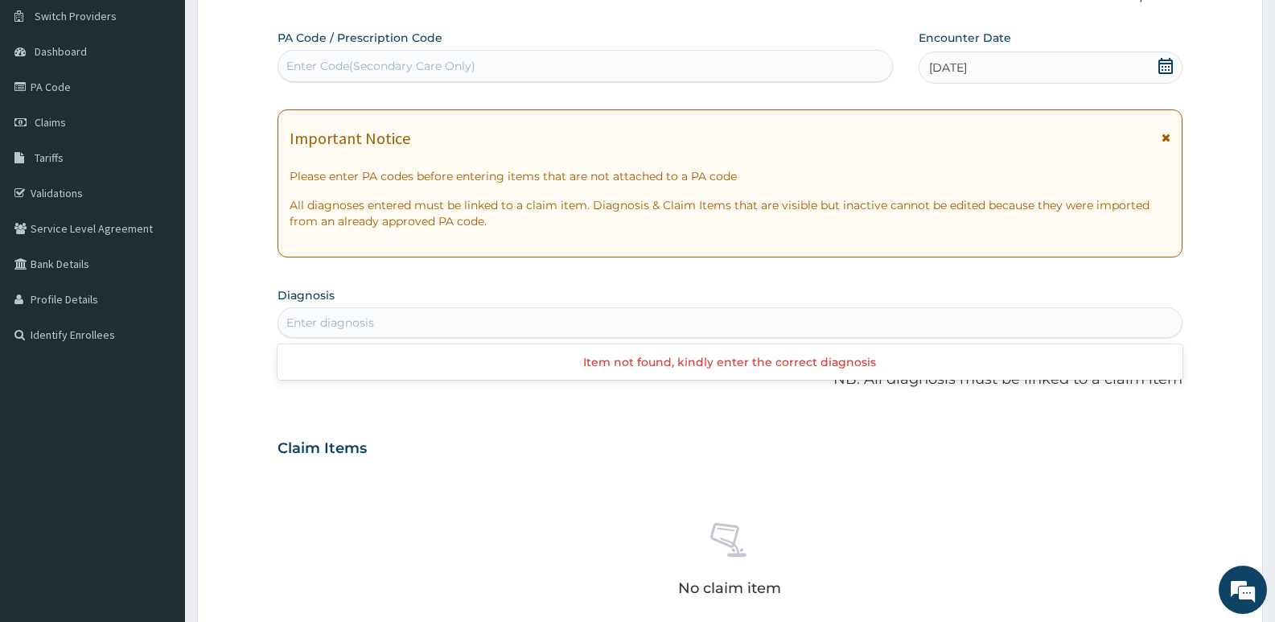
drag, startPoint x: 379, startPoint y: 319, endPoint x: 288, endPoint y: 306, distance: 91.7
click at [288, 306] on section "Diagnosis Use Up and Down to choose options, press Enter to select the currentl…" at bounding box center [730, 310] width 905 height 55
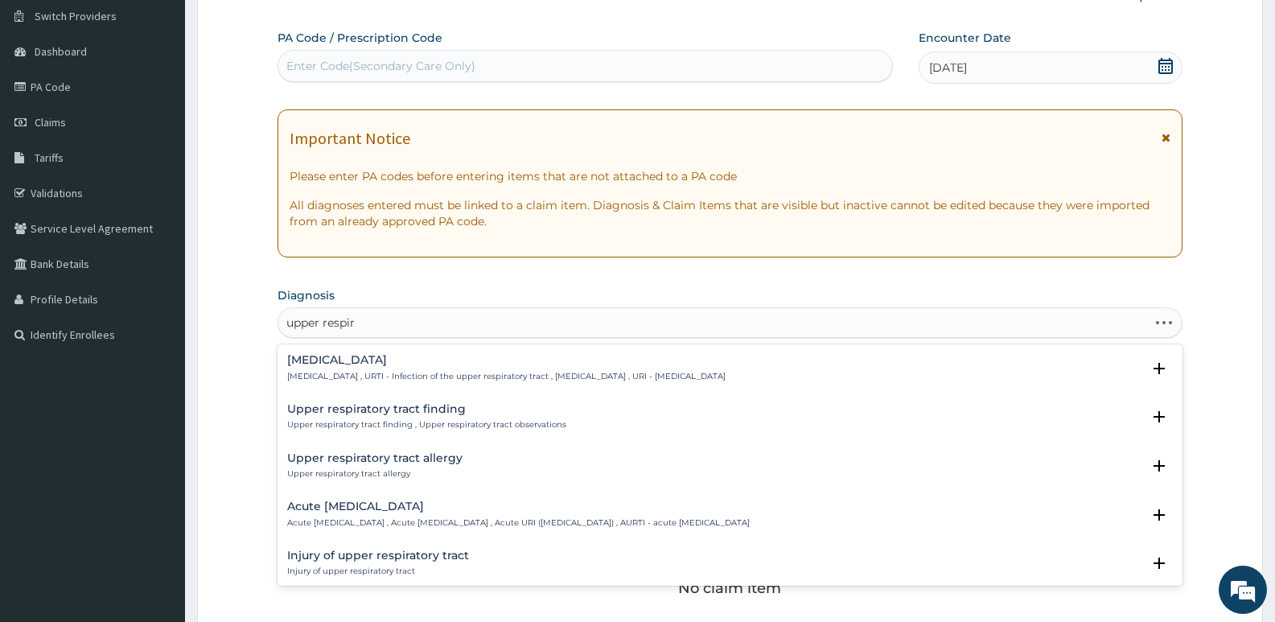
type input "upper respira"
click at [343, 373] on p "[MEDICAL_DATA] , URTI - Infection of the upper respiratory tract , [MEDICAL_DAT…" at bounding box center [506, 376] width 438 height 11
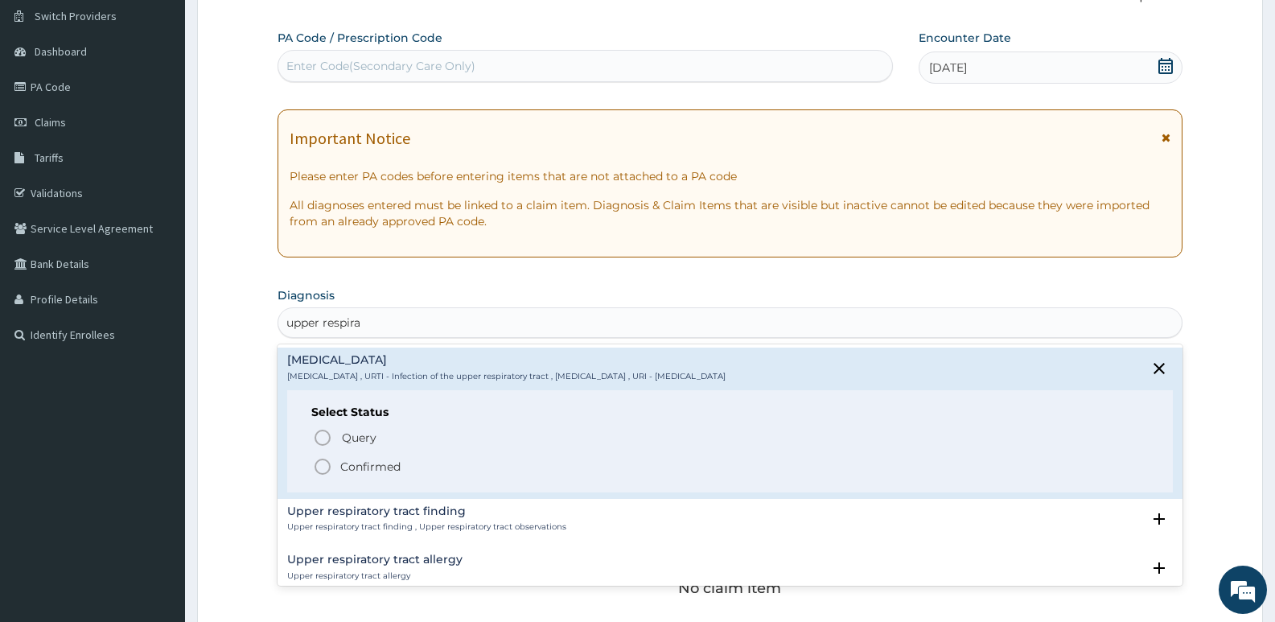
click at [356, 470] on p "Confirmed" at bounding box center [370, 466] width 60 height 16
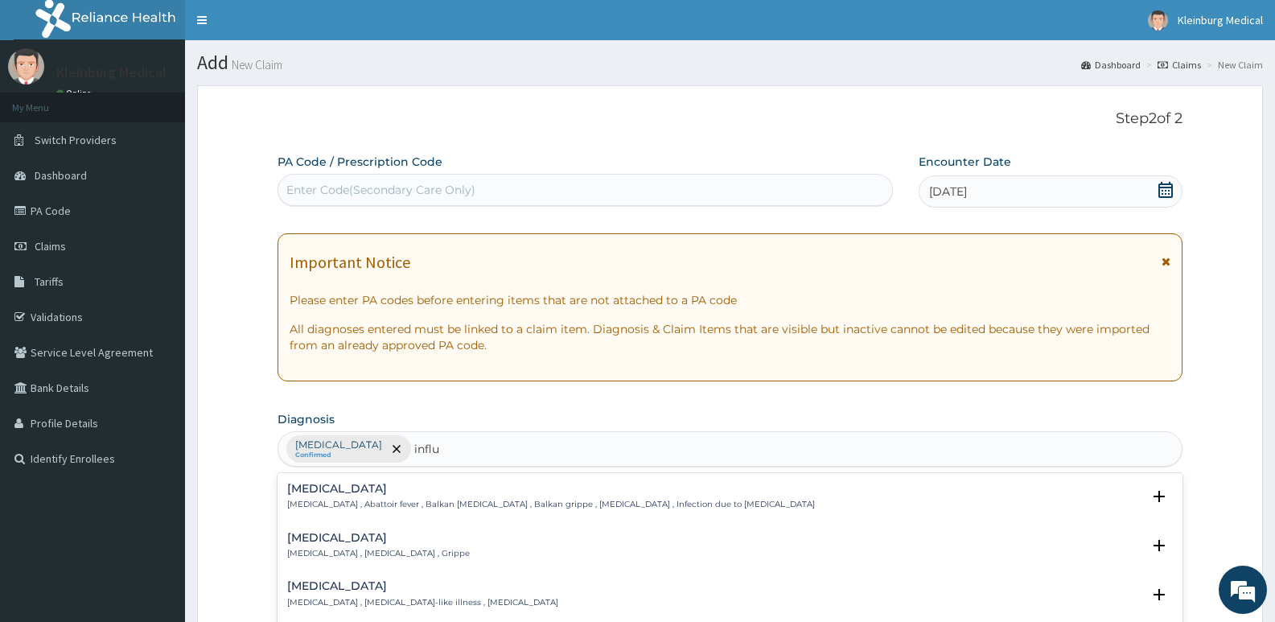
type input "influe"
click at [376, 537] on h4 "[MEDICAL_DATA]" at bounding box center [378, 538] width 183 height 12
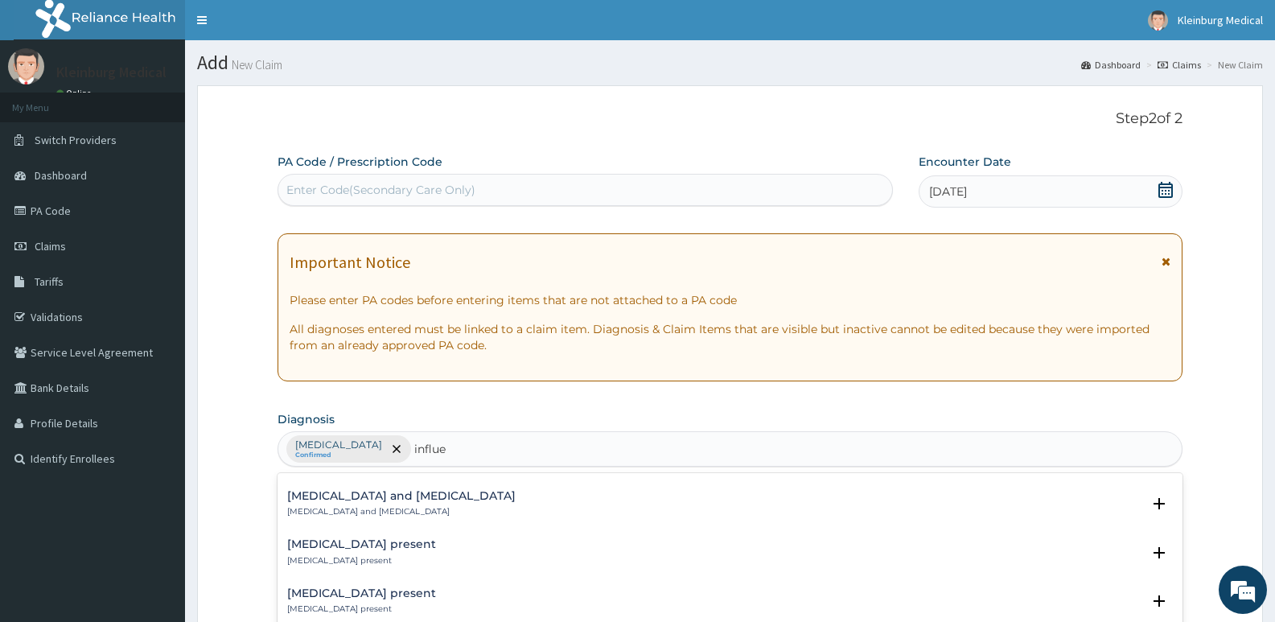
scroll to position [80, 0]
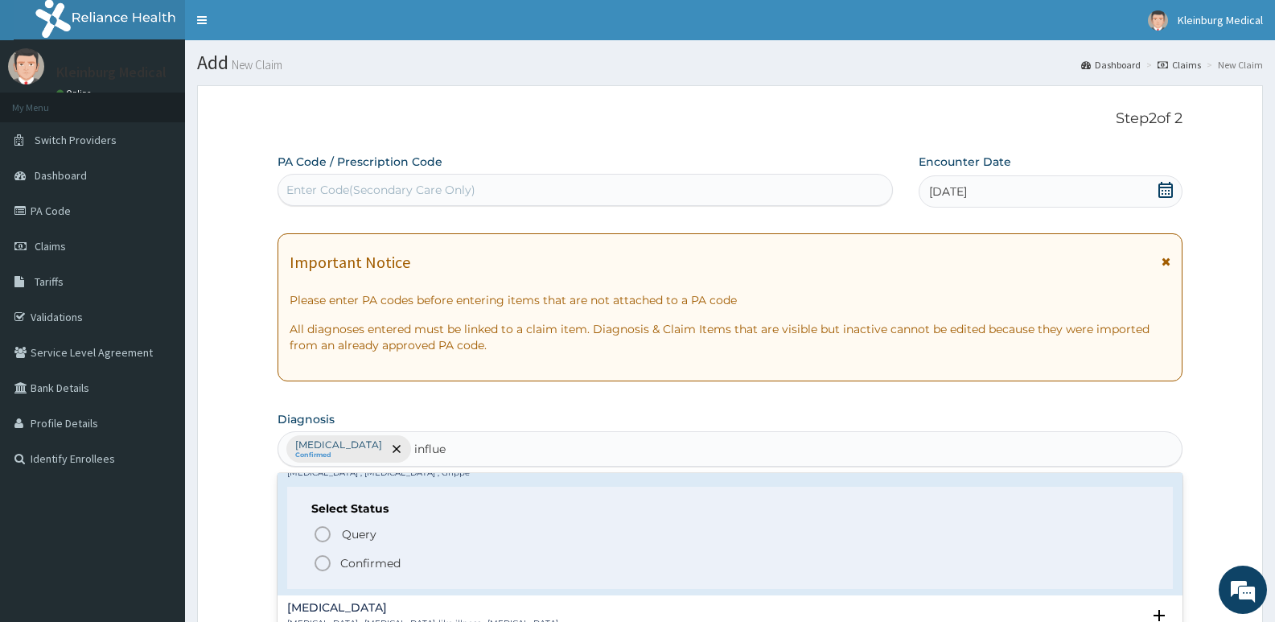
click at [384, 562] on p "Confirmed" at bounding box center [370, 563] width 60 height 16
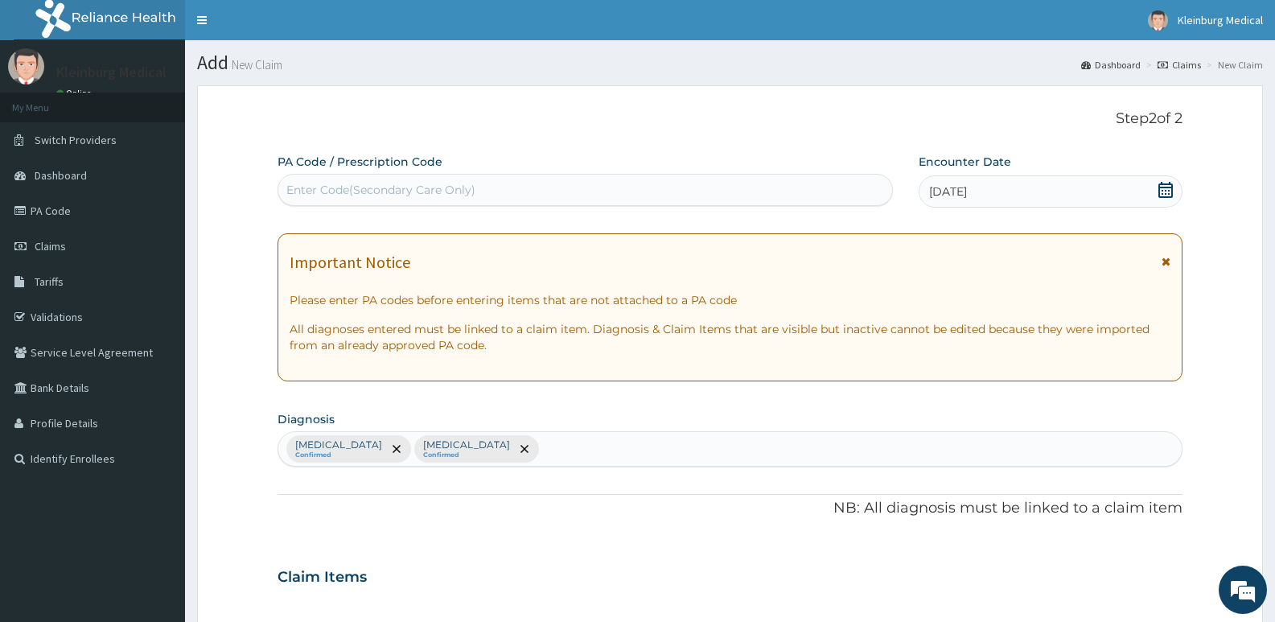
type input ","
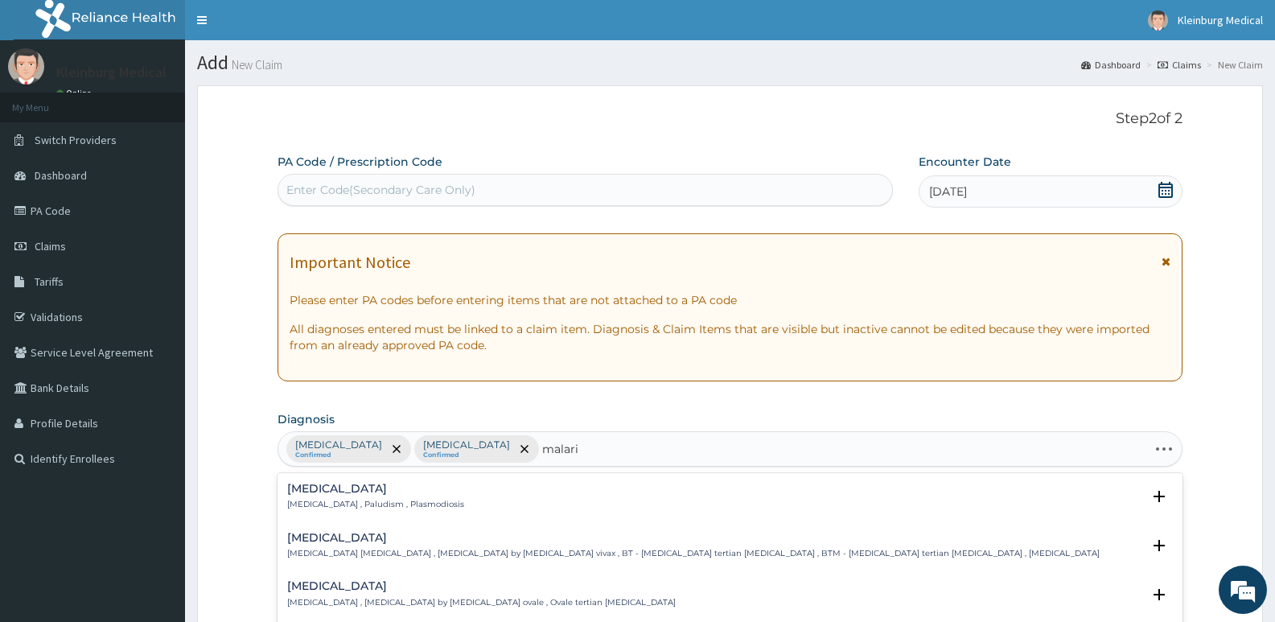
type input "[MEDICAL_DATA]"
click at [366, 489] on h4 "[MEDICAL_DATA]" at bounding box center [375, 489] width 177 height 12
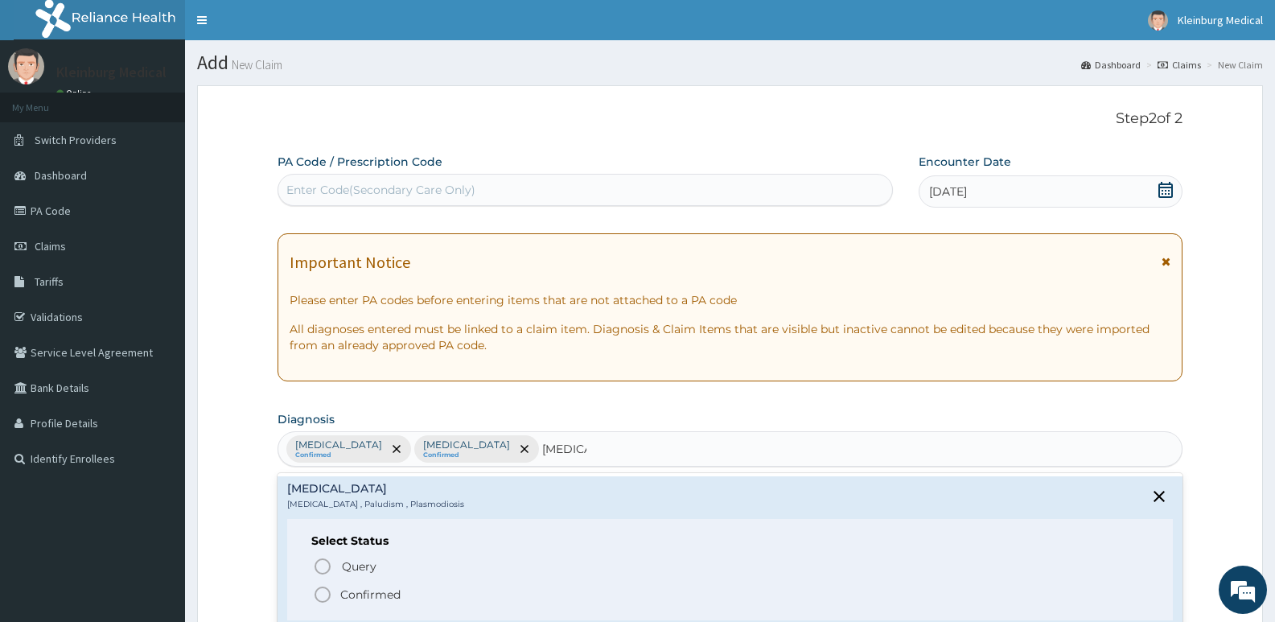
click at [355, 590] on p "Confirmed" at bounding box center [370, 594] width 60 height 16
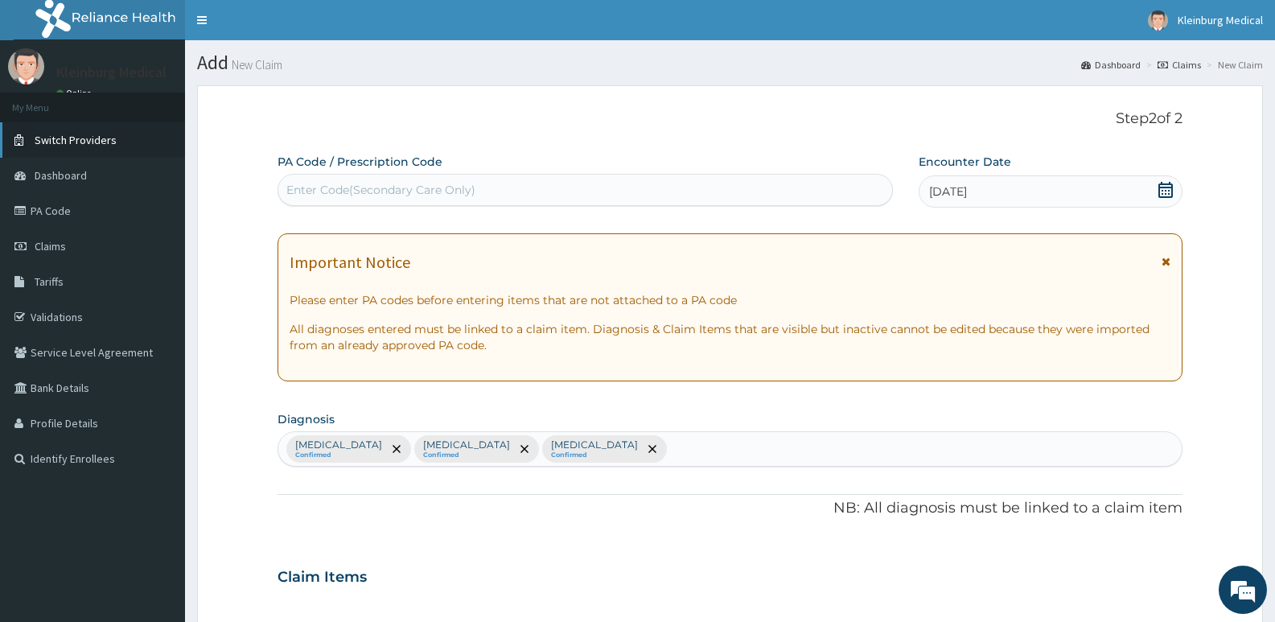
drag, startPoint x: 0, startPoint y: 93, endPoint x: 0, endPoint y: 155, distance: 62.7
click at [674, 454] on div "[MEDICAL_DATA] Confirmed [MEDICAL_DATA] Confirmed [MEDICAL_DATA] Confirmed" at bounding box center [729, 449] width 903 height 34
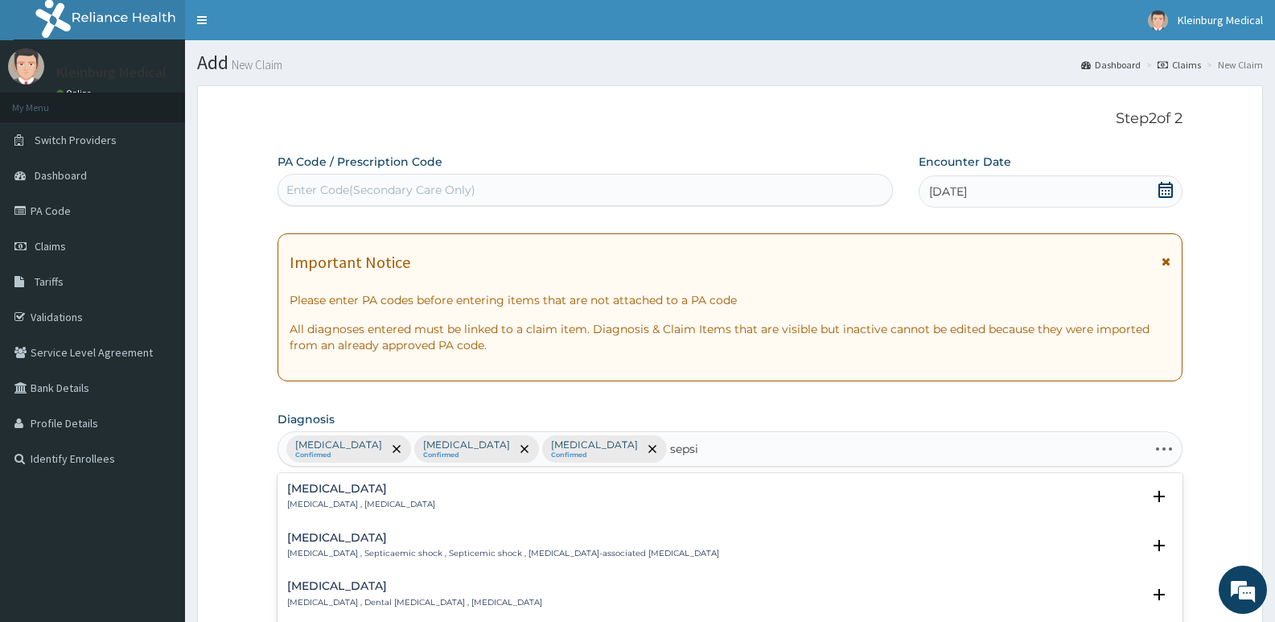
type input "[MEDICAL_DATA]"
click at [369, 512] on div "[MEDICAL_DATA] [MEDICAL_DATA] , [MEDICAL_DATA] Select Status Query Query covers…" at bounding box center [730, 501] width 886 height 36
click at [372, 504] on p "[MEDICAL_DATA] , [MEDICAL_DATA]" at bounding box center [361, 504] width 148 height 11
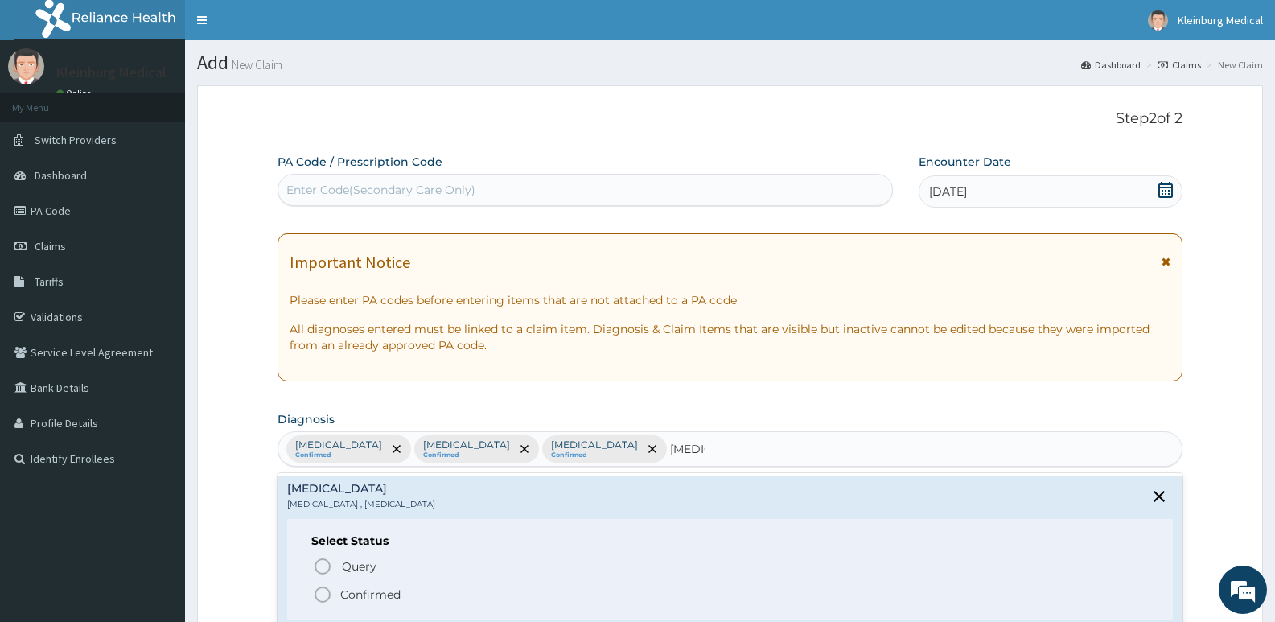
click at [358, 590] on p "Confirmed" at bounding box center [370, 594] width 60 height 16
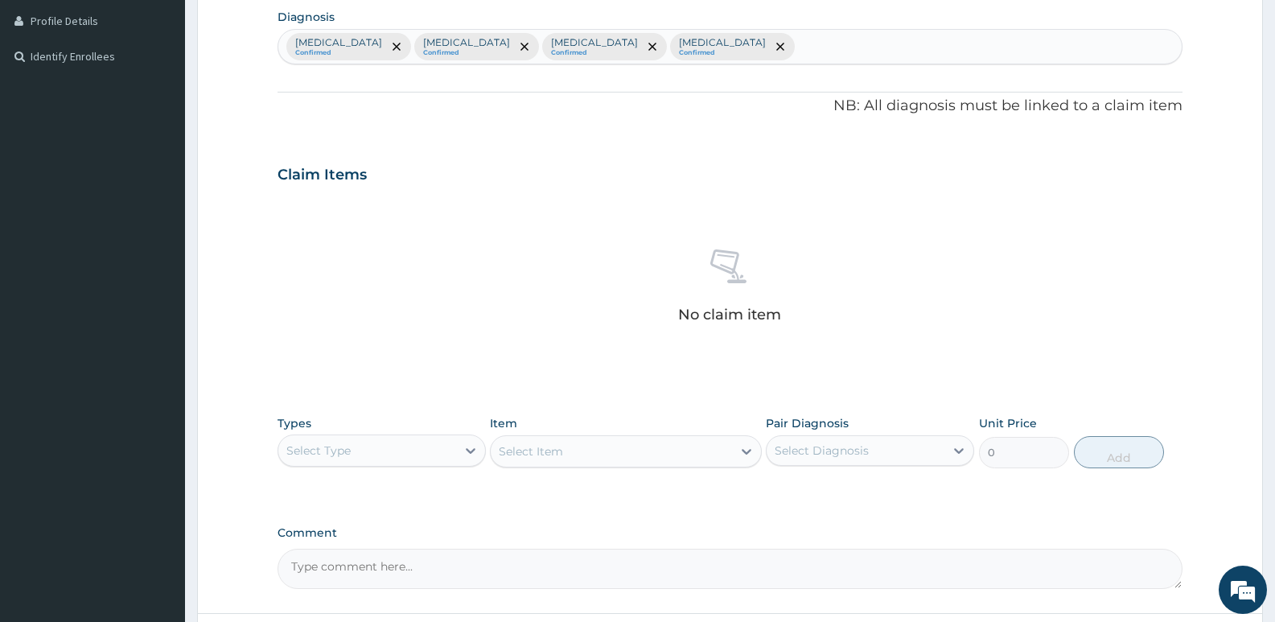
scroll to position [538, 0]
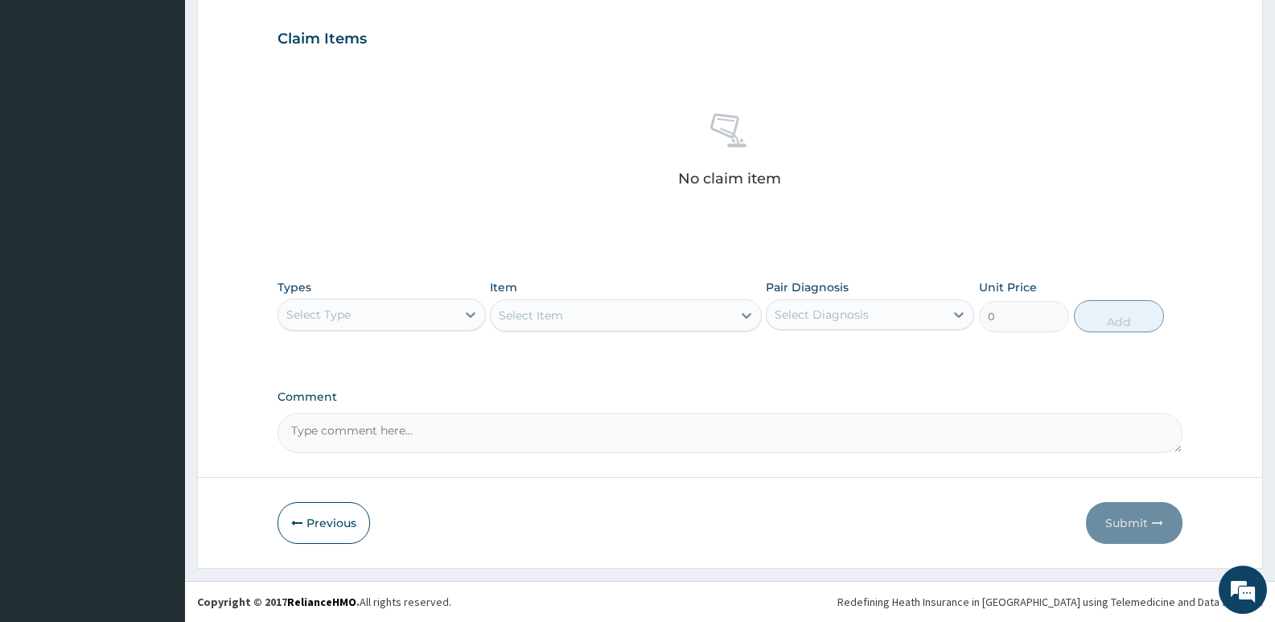
click at [431, 310] on div "Select Type" at bounding box center [367, 315] width 178 height 26
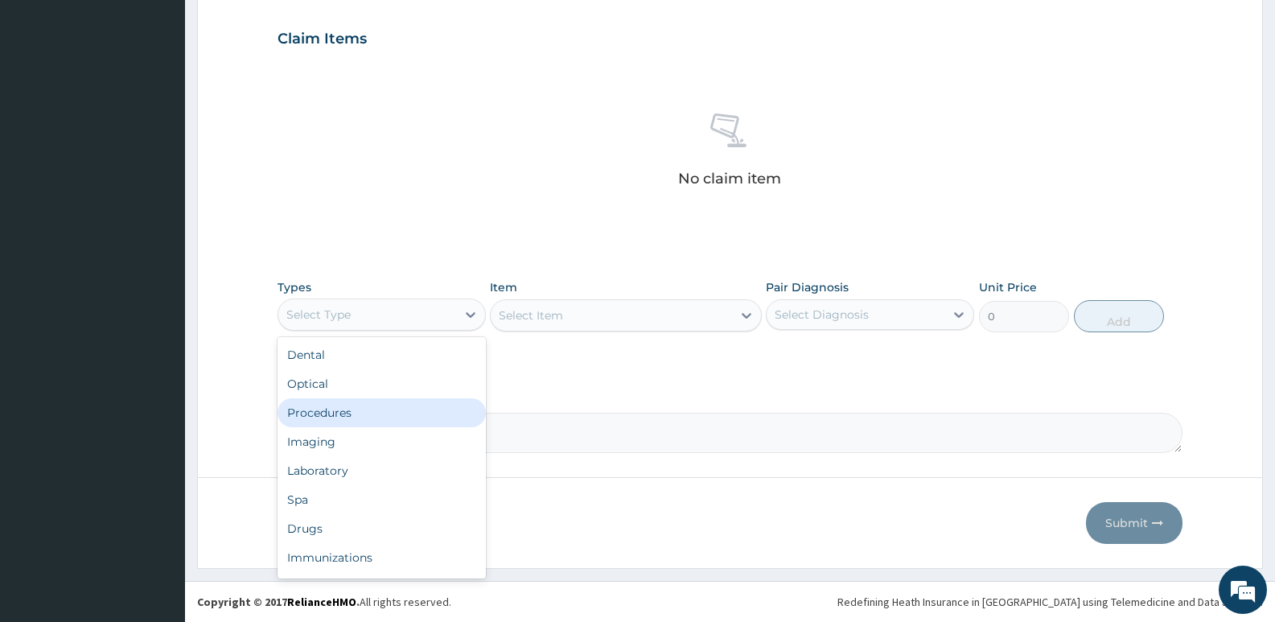
click at [382, 418] on div "Procedures" at bounding box center [382, 412] width 208 height 29
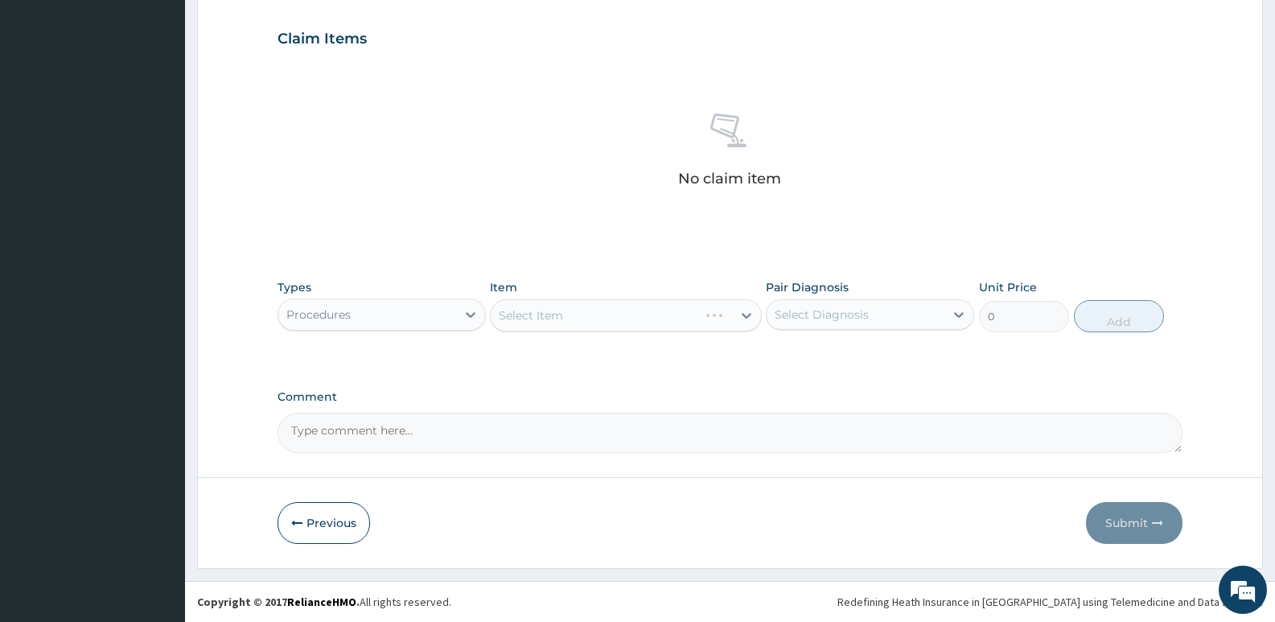
click at [546, 320] on div "Select Item" at bounding box center [625, 315] width 271 height 32
click at [545, 320] on div "Select Item" at bounding box center [625, 315] width 271 height 32
click at [582, 352] on div "Types Procedures Item Select Item Pair Diagnosis Select Diagnosis Unit Price 0 …" at bounding box center [730, 317] width 905 height 93
click at [583, 315] on div "Select Item" at bounding box center [625, 315] width 271 height 32
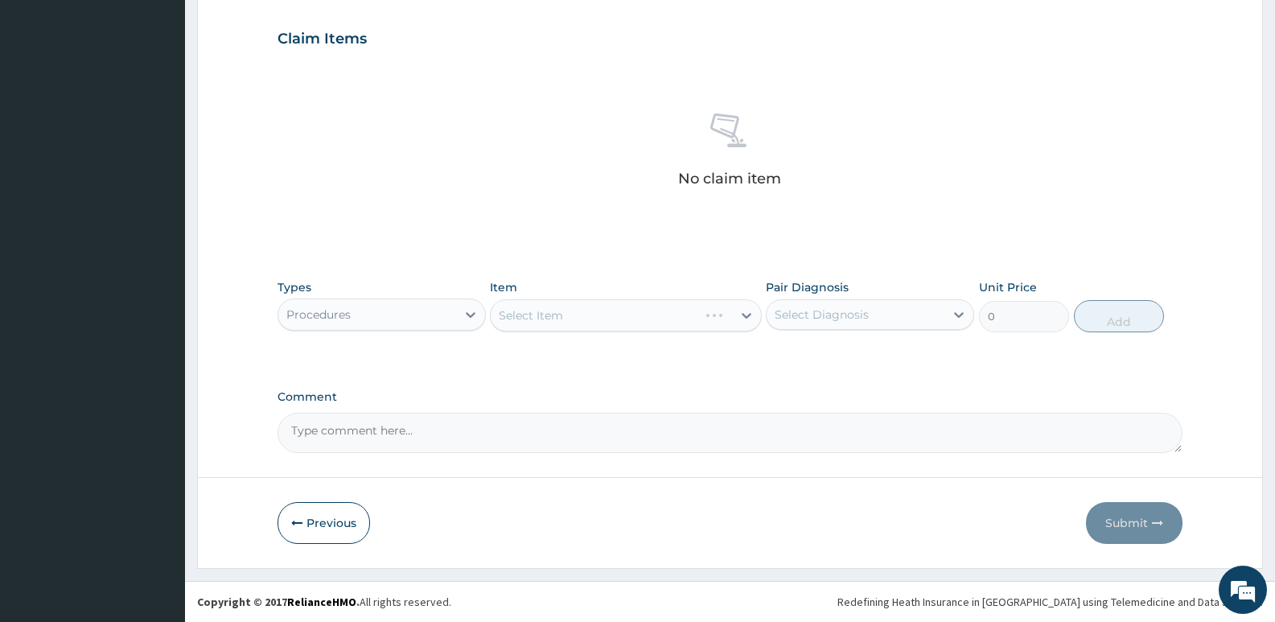
click at [561, 364] on div "Types Procedures Item Select Item Pair Diagnosis Select Diagnosis Unit Price 0 …" at bounding box center [730, 317] width 905 height 93
click at [578, 310] on div "Select Item" at bounding box center [625, 315] width 271 height 32
click at [561, 319] on div "Select Item" at bounding box center [625, 315] width 271 height 32
click at [642, 267] on div "PA Code / Prescription Code Enter Code(Secondary Care Only) Encounter Date [DAT…" at bounding box center [730, 34] width 905 height 837
click at [624, 317] on div "Select Item" at bounding box center [625, 315] width 271 height 32
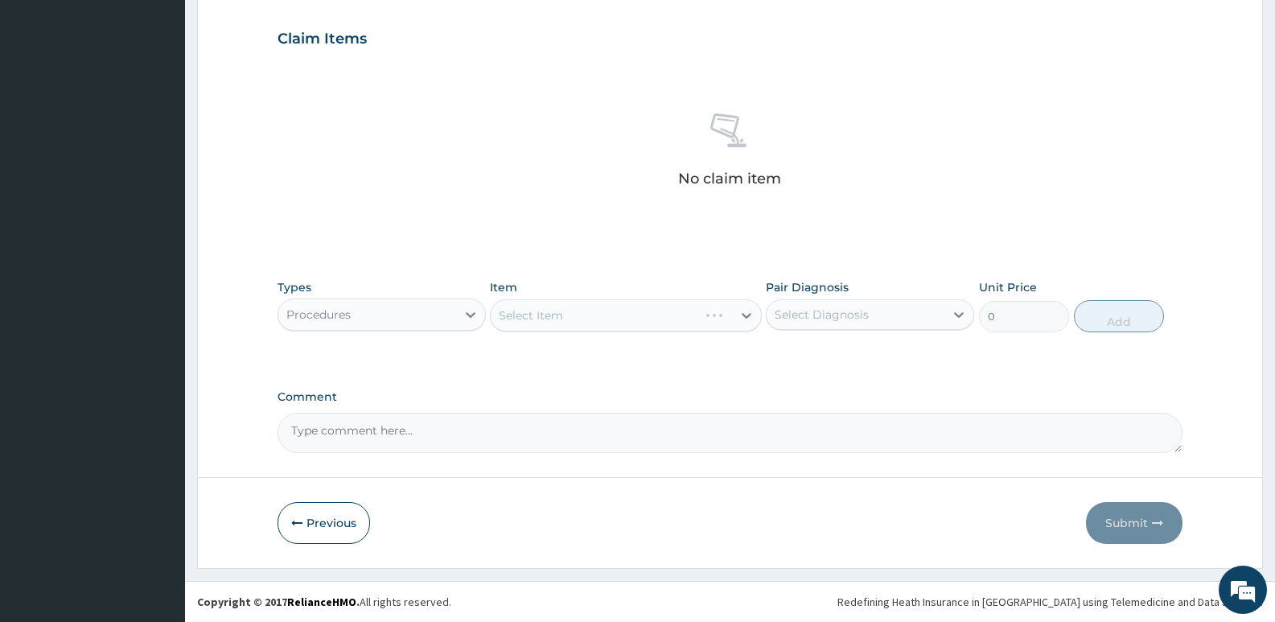
click at [693, 323] on div "Select Item" at bounding box center [625, 315] width 271 height 32
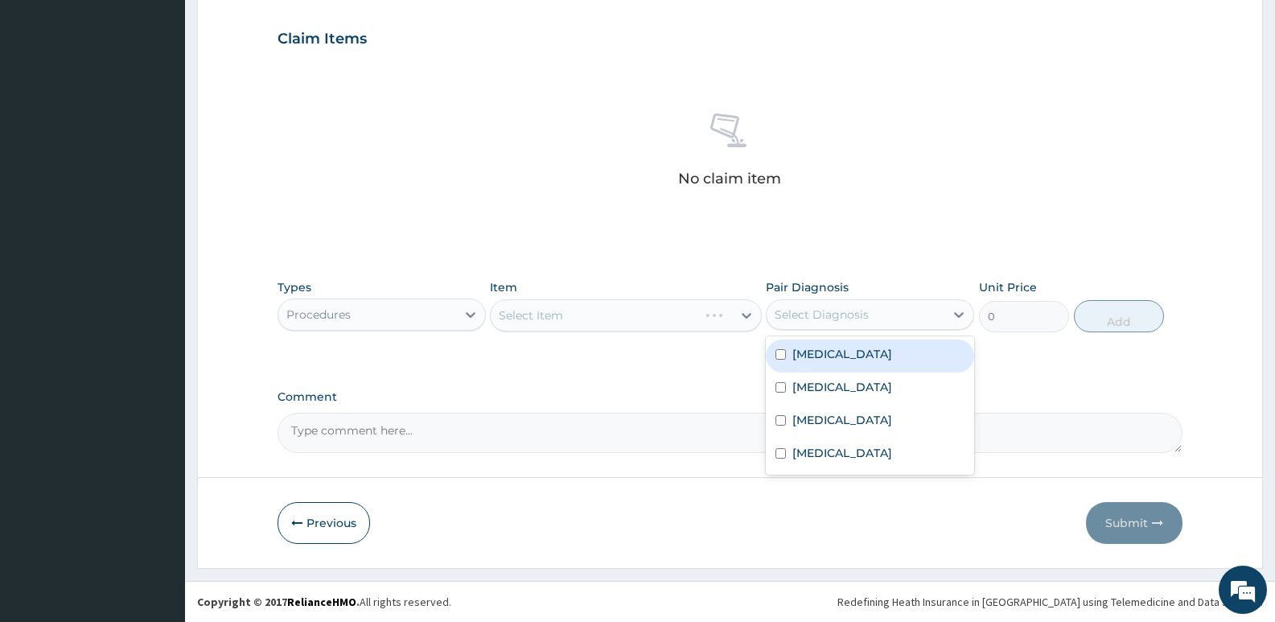
click at [812, 311] on div "Select Diagnosis" at bounding box center [822, 314] width 94 height 16
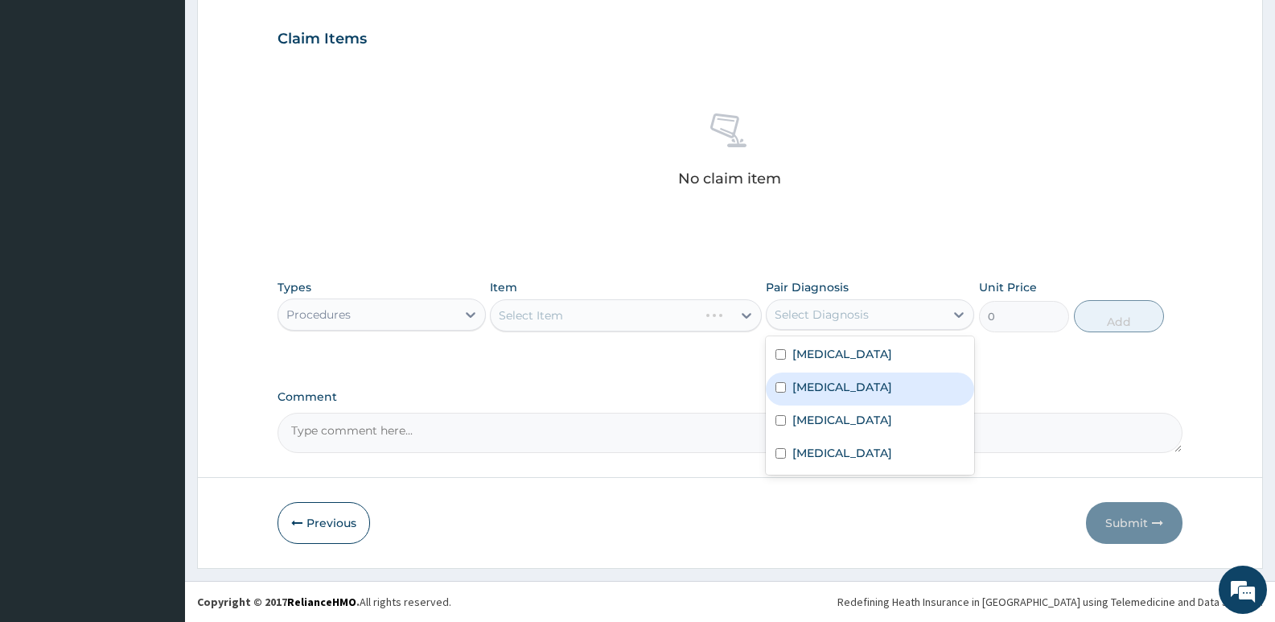
click at [795, 381] on label "[MEDICAL_DATA]" at bounding box center [842, 387] width 100 height 16
checkbox input "true"
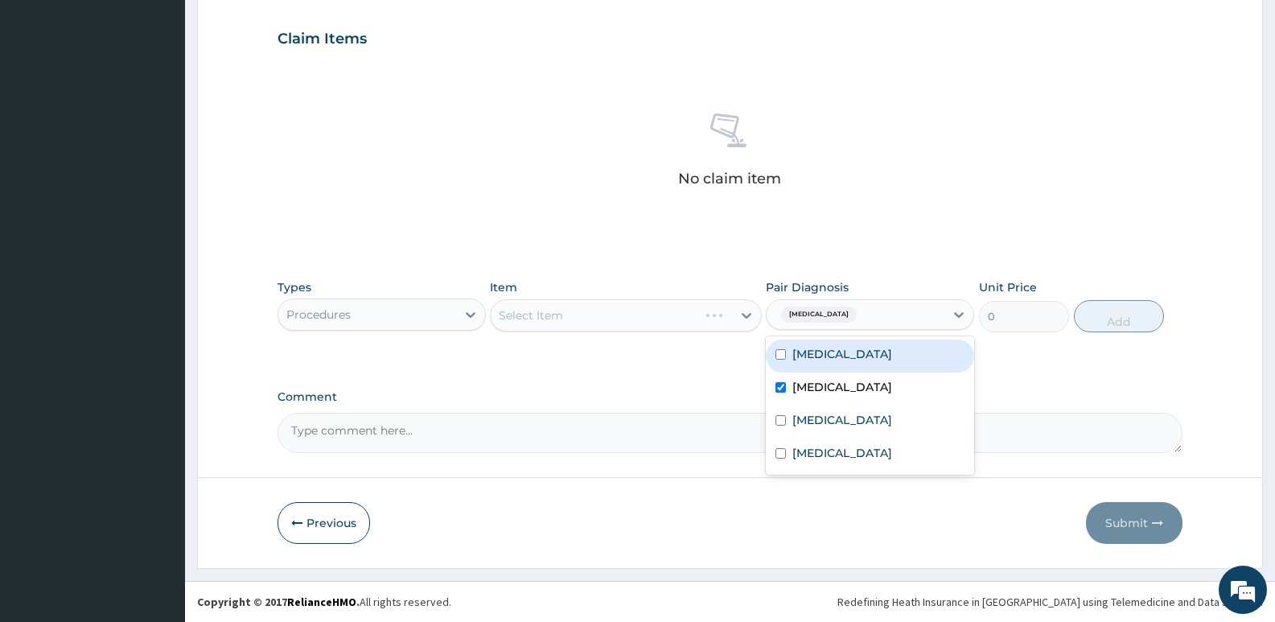
click at [794, 363] on div "[MEDICAL_DATA]" at bounding box center [870, 355] width 208 height 33
checkbox input "true"
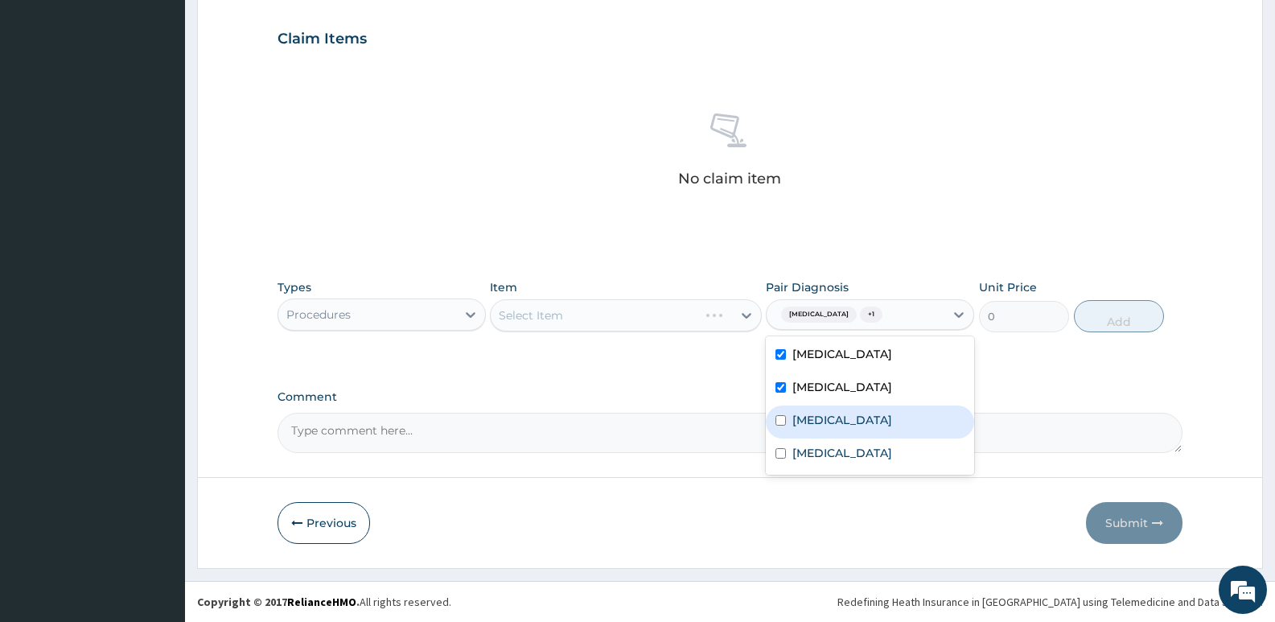
drag, startPoint x: 787, startPoint y: 414, endPoint x: 788, endPoint y: 423, distance: 9.0
click at [787, 415] on div "[MEDICAL_DATA]" at bounding box center [870, 421] width 208 height 33
checkbox input "true"
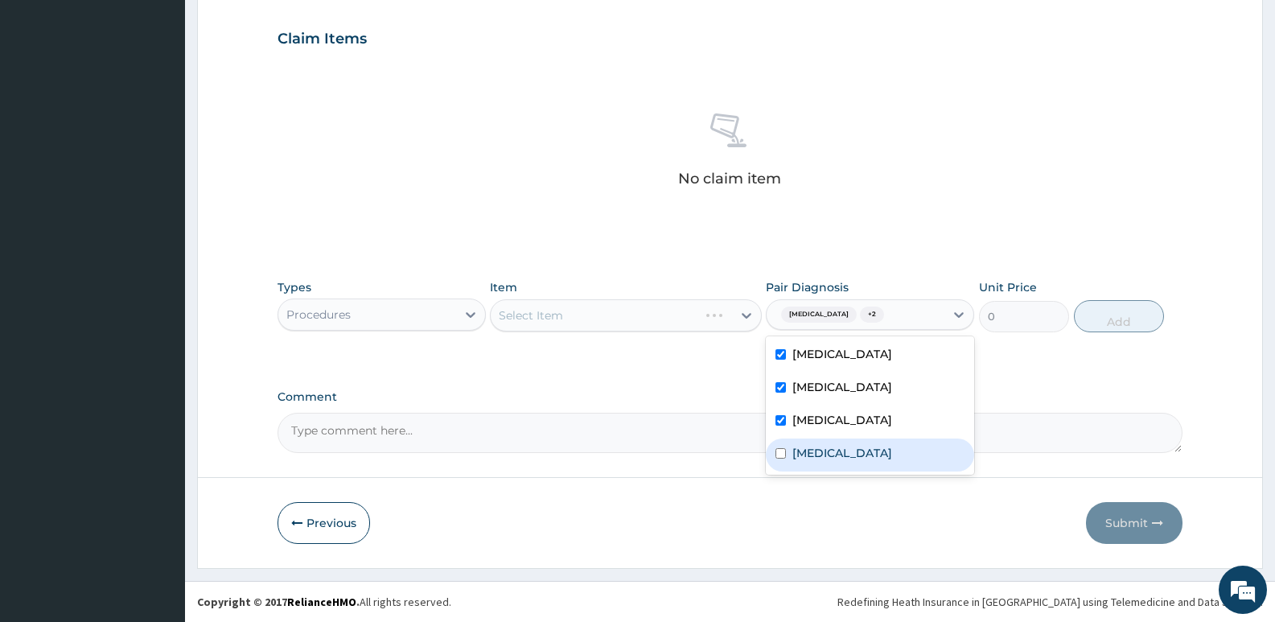
click at [796, 455] on label "[MEDICAL_DATA]" at bounding box center [842, 453] width 100 height 16
checkbox input "true"
click at [611, 310] on div "Select Item" at bounding box center [625, 315] width 271 height 32
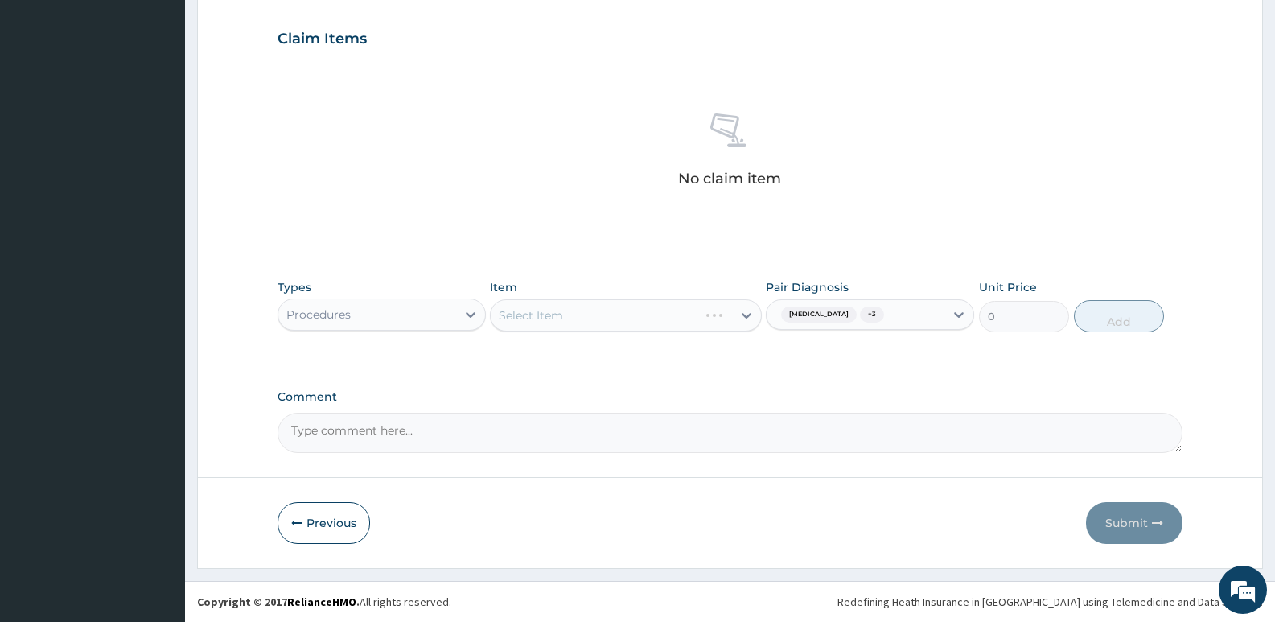
click at [619, 303] on div "Select Item" at bounding box center [625, 315] width 271 height 32
click at [651, 319] on div "Select Item" at bounding box center [625, 315] width 271 height 32
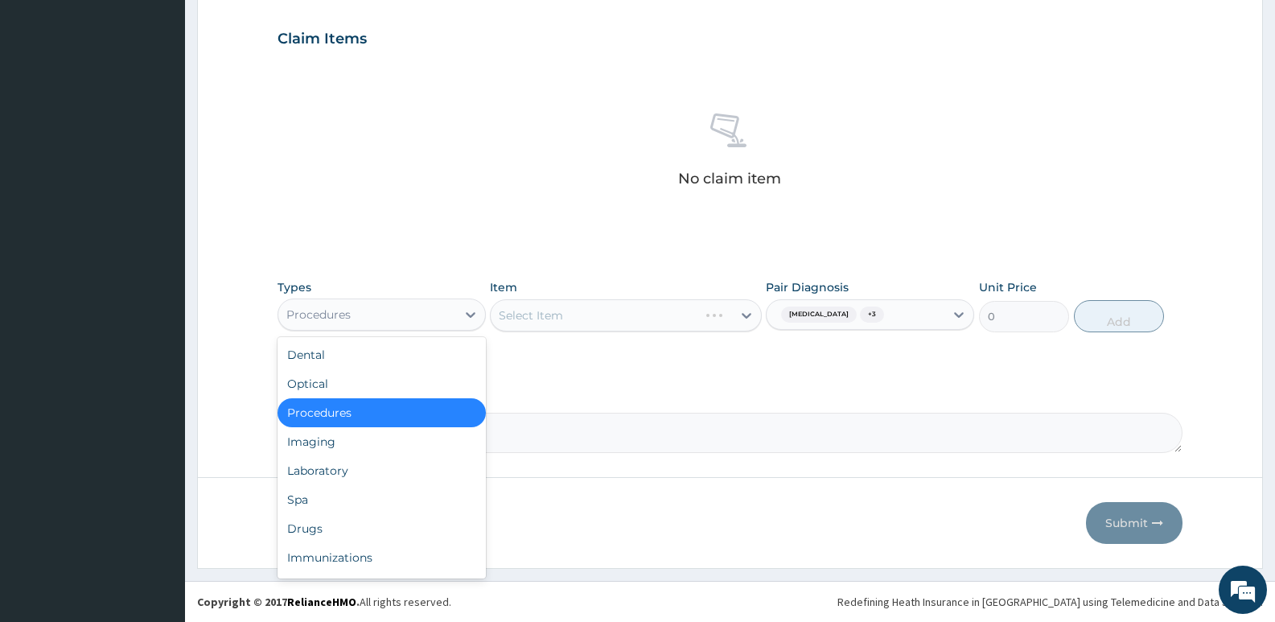
click at [449, 319] on div "Procedures" at bounding box center [367, 315] width 178 height 26
click at [340, 389] on div "Optical" at bounding box center [382, 383] width 208 height 29
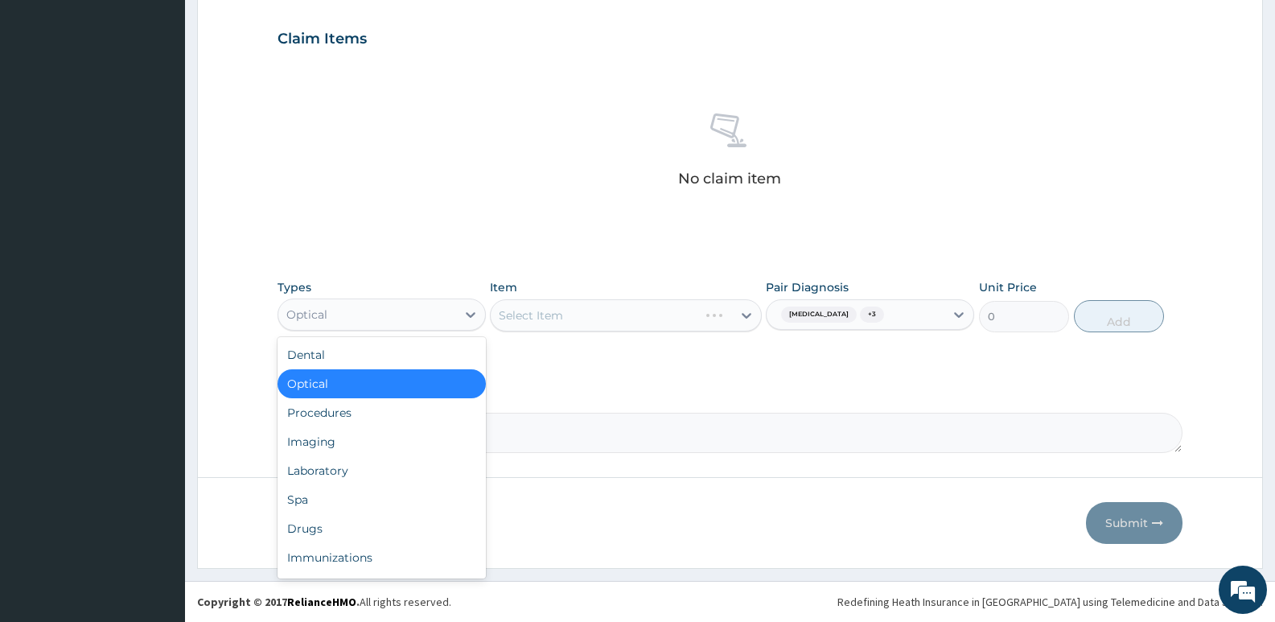
click at [395, 306] on div "Optical" at bounding box center [367, 315] width 178 height 26
click at [364, 413] on div "Procedures" at bounding box center [382, 412] width 208 height 29
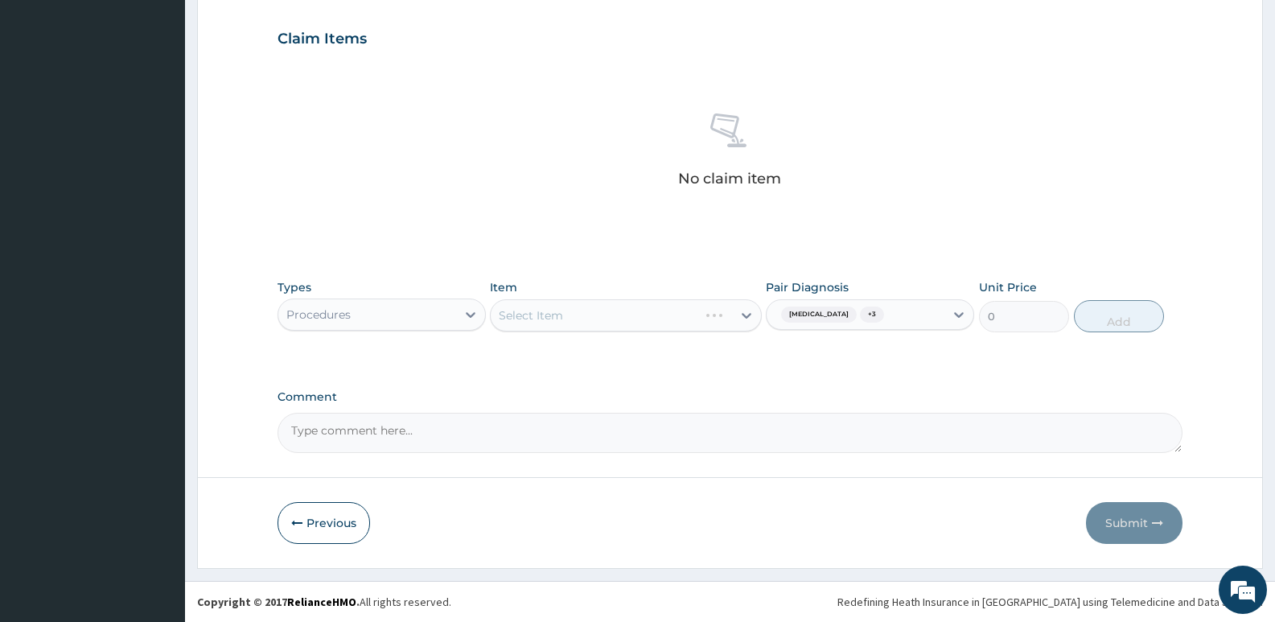
click at [327, 329] on div "Procedures" at bounding box center [382, 314] width 208 height 32
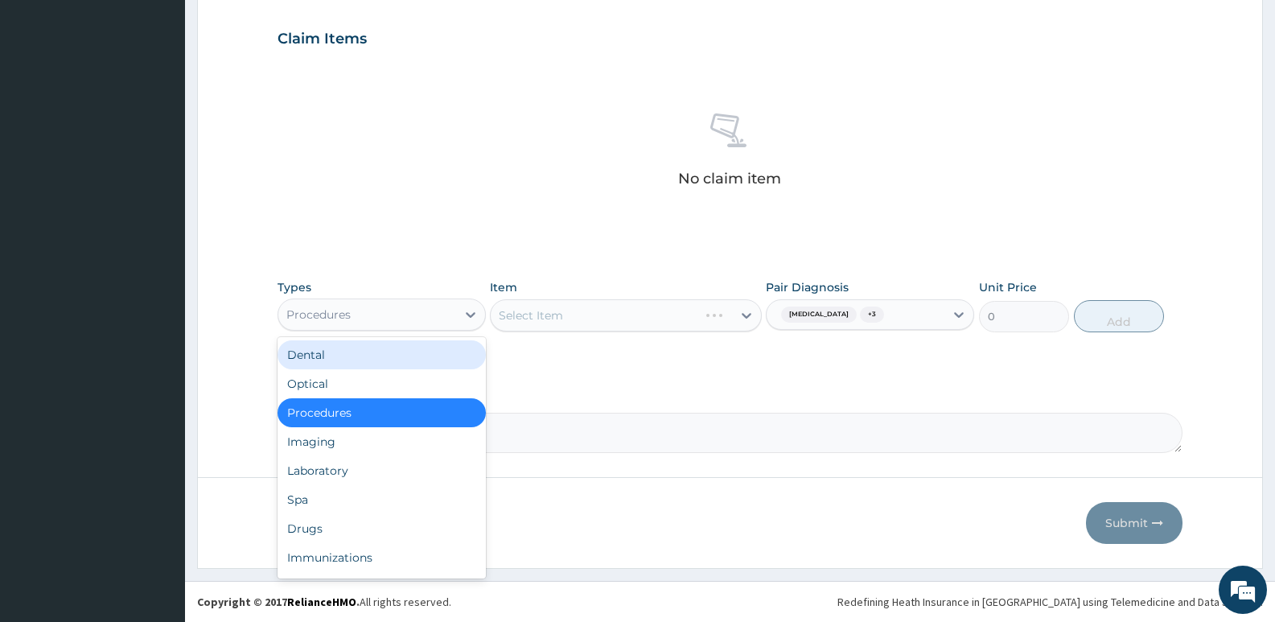
click at [340, 356] on div "Dental" at bounding box center [382, 354] width 208 height 29
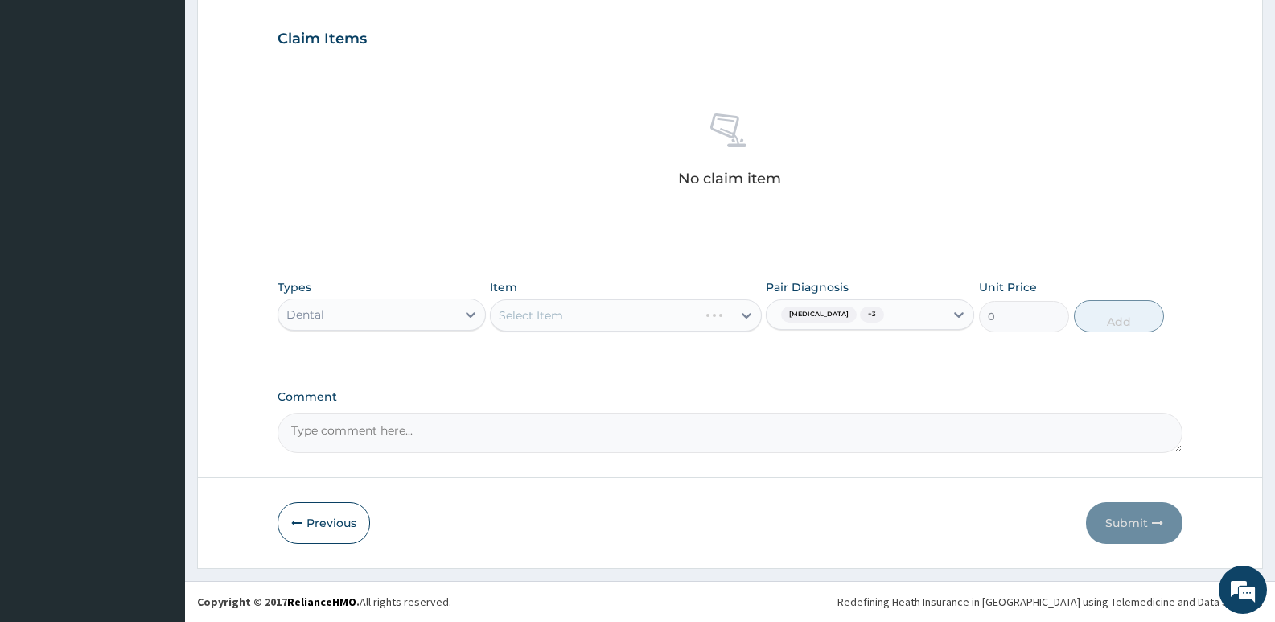
click at [639, 316] on div "Select Item" at bounding box center [625, 315] width 271 height 32
click at [860, 319] on span "+ 3" at bounding box center [872, 314] width 24 height 16
click at [860, 314] on span "+ 3" at bounding box center [872, 314] width 24 height 16
click at [391, 430] on textarea "Comment" at bounding box center [730, 433] width 905 height 40
click at [624, 316] on div "Select Item" at bounding box center [625, 315] width 271 height 32
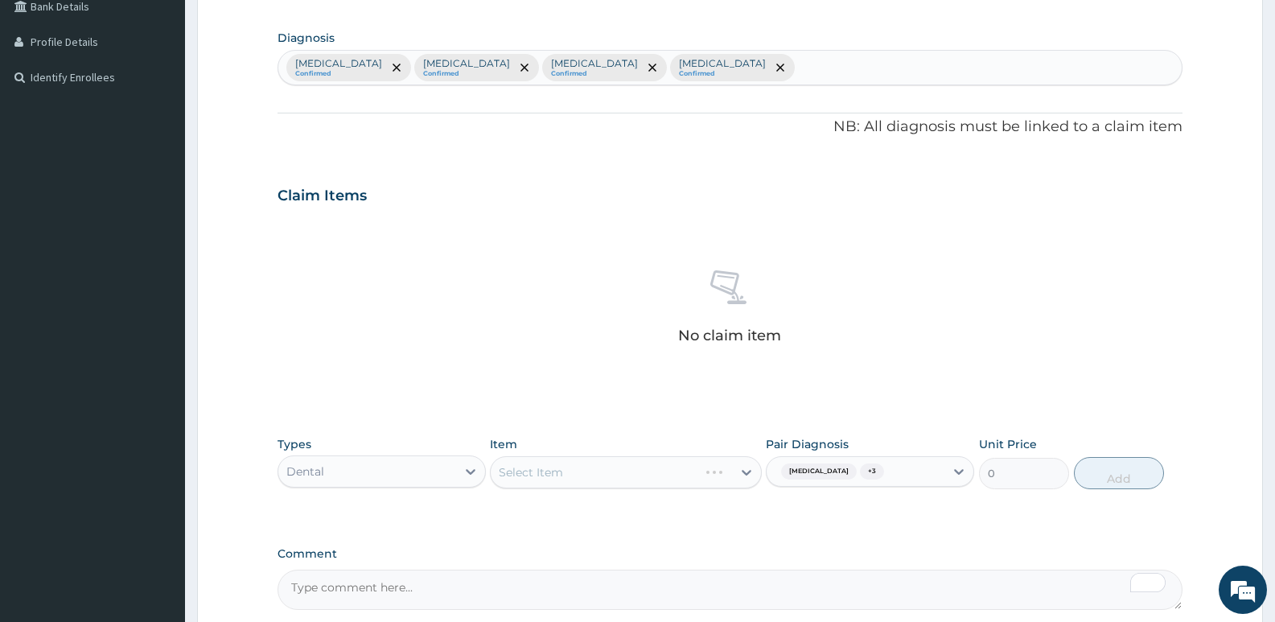
scroll to position [483, 0]
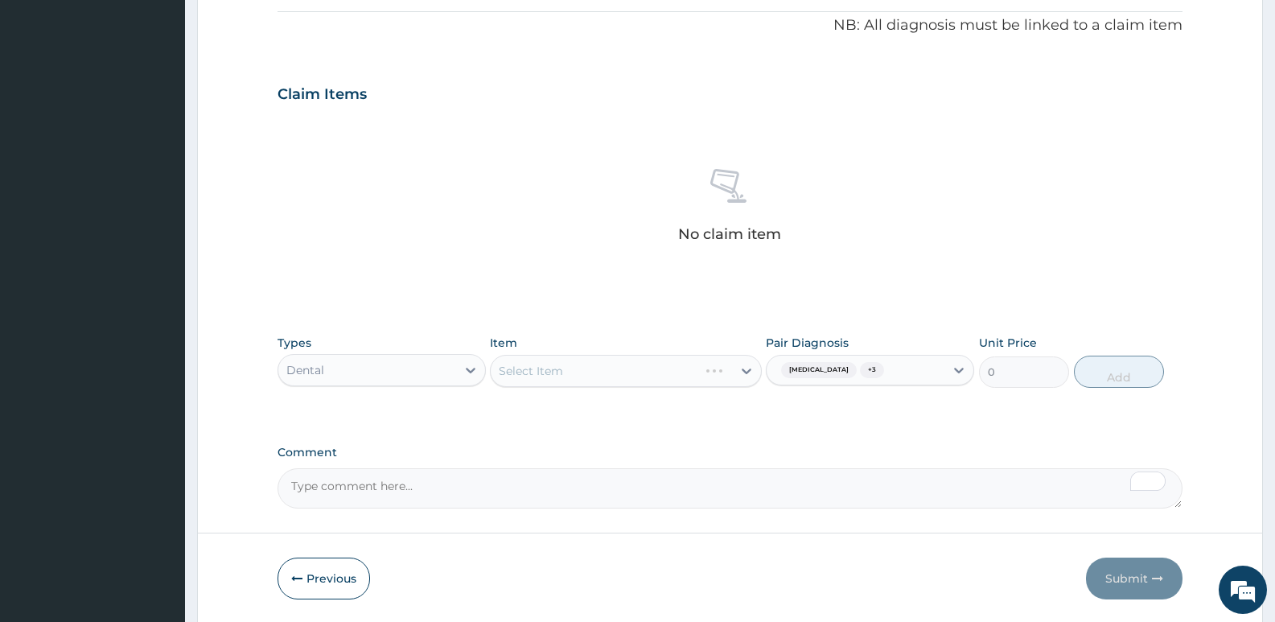
click at [661, 374] on div "Select Item" at bounding box center [625, 371] width 271 height 32
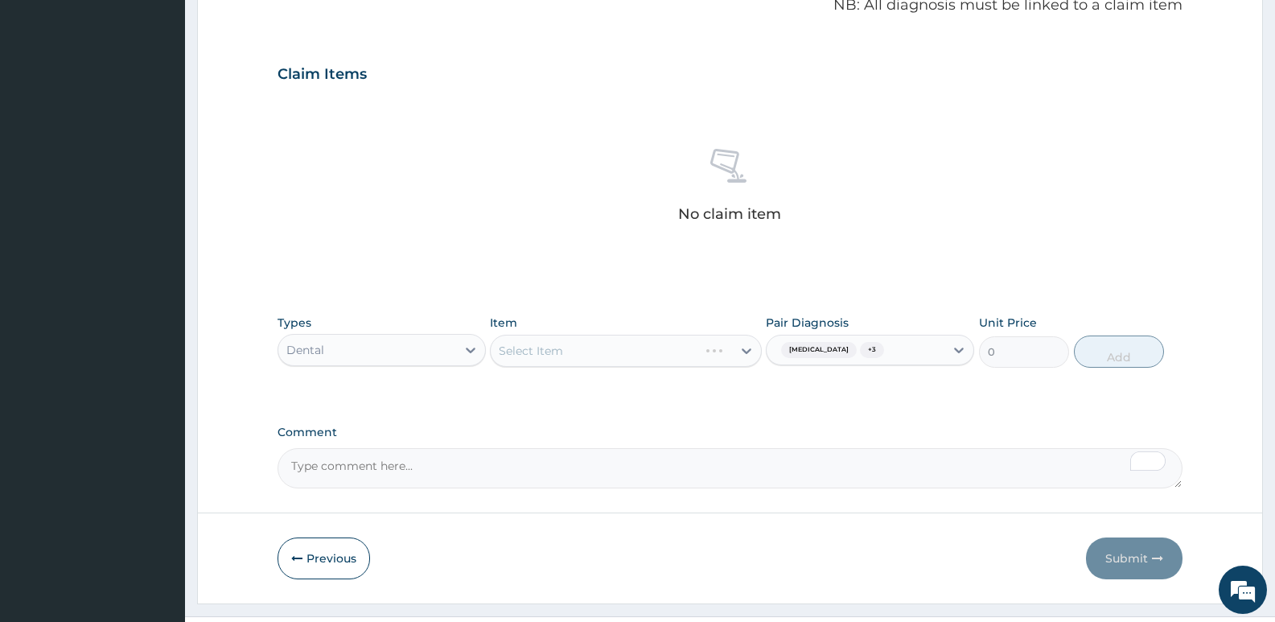
scroll to position [538, 0]
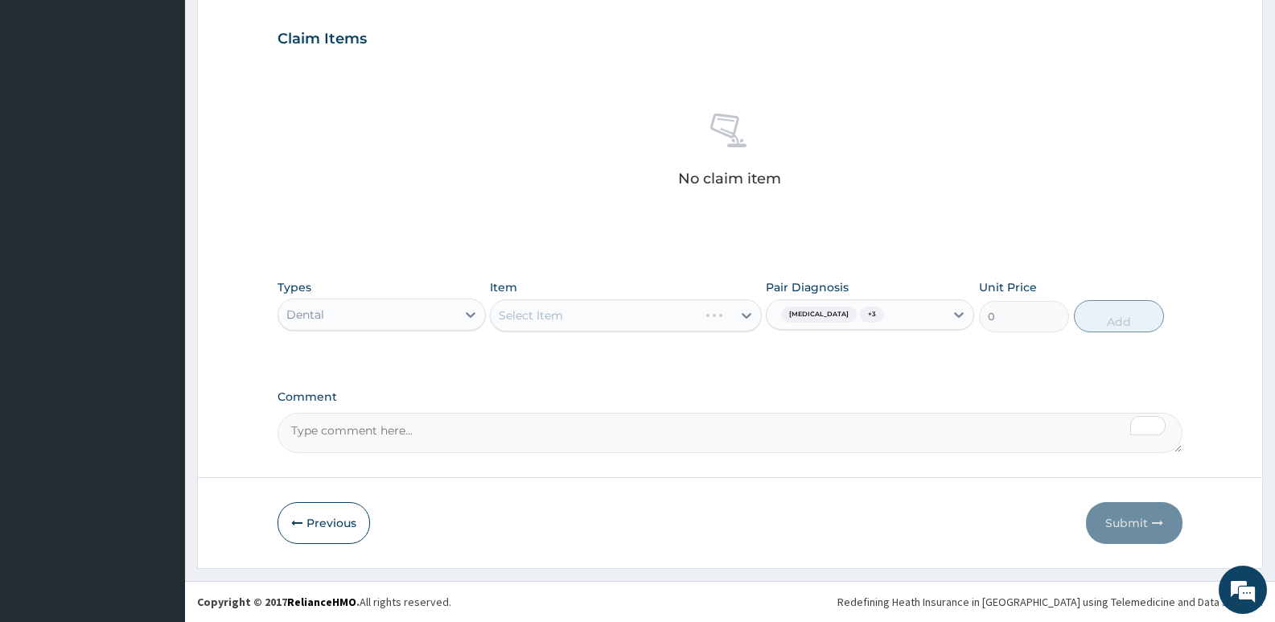
click at [701, 327] on div "Select Item" at bounding box center [625, 315] width 271 height 32
click at [307, 532] on button "Previous" at bounding box center [324, 523] width 93 height 42
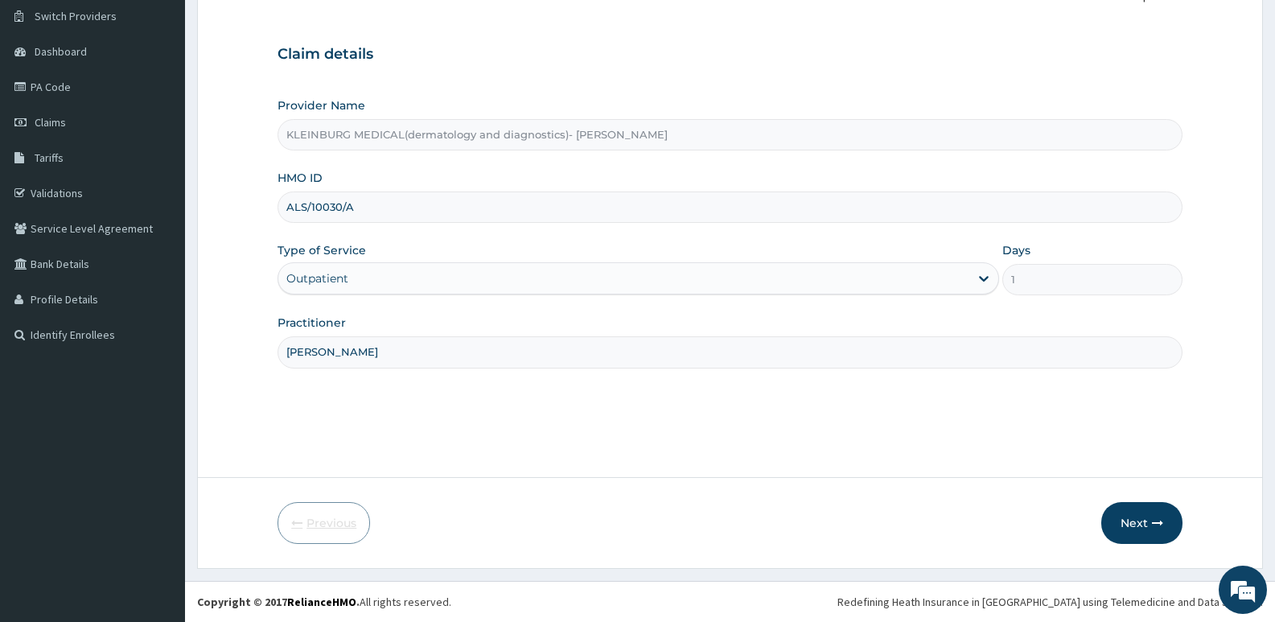
scroll to position [124, 0]
drag, startPoint x: 344, startPoint y: 208, endPoint x: 282, endPoint y: 212, distance: 62.1
click at [282, 212] on input "ALS/10030/A" at bounding box center [730, 206] width 905 height 31
click at [1135, 521] on button "Next" at bounding box center [1141, 523] width 81 height 42
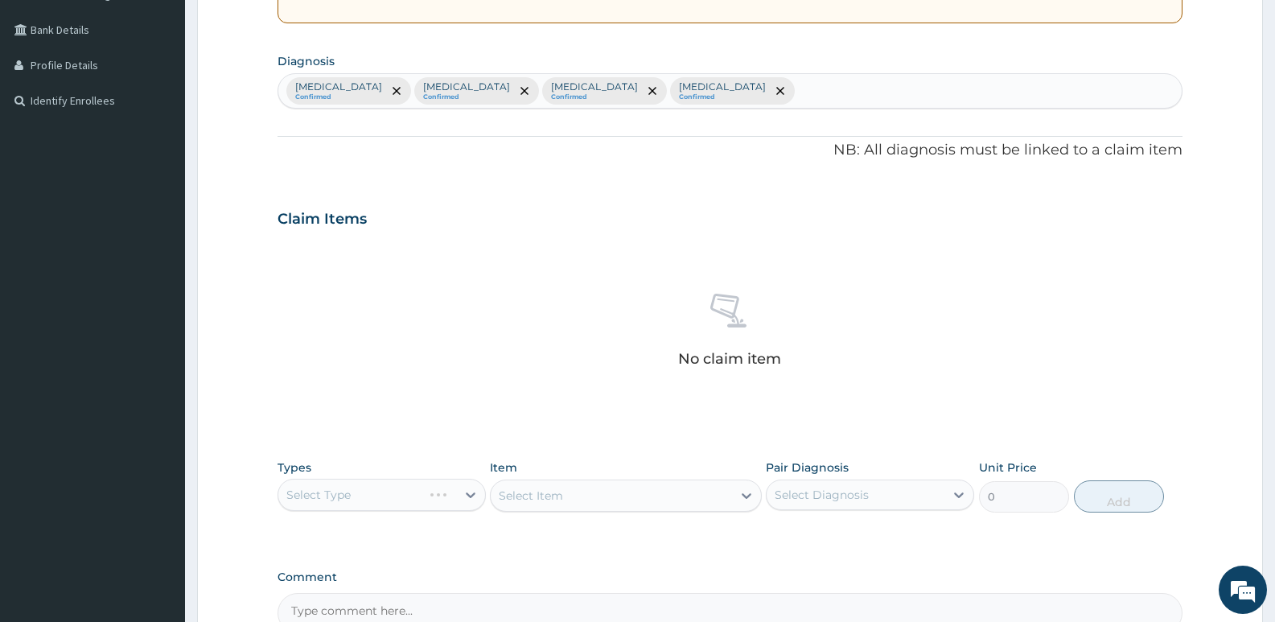
scroll to position [526, 0]
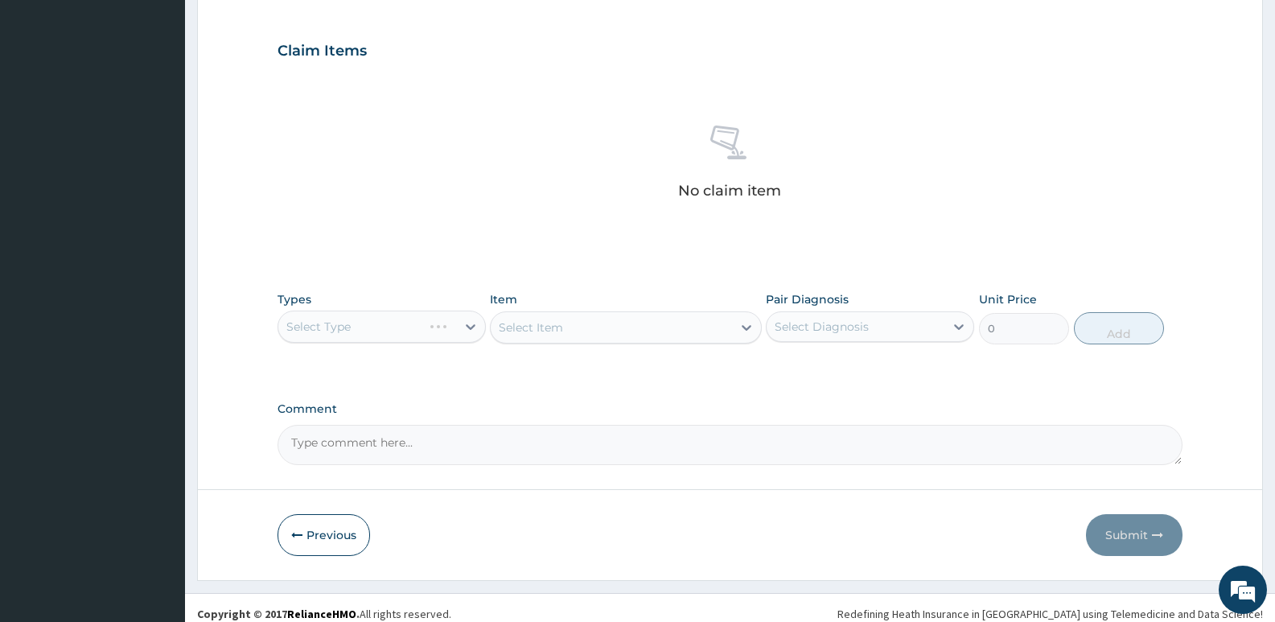
click at [698, 336] on div "Select Item" at bounding box center [625, 327] width 271 height 32
click at [410, 322] on div "Select Type" at bounding box center [382, 326] width 208 height 32
click at [469, 325] on div "Select Type" at bounding box center [382, 326] width 208 height 32
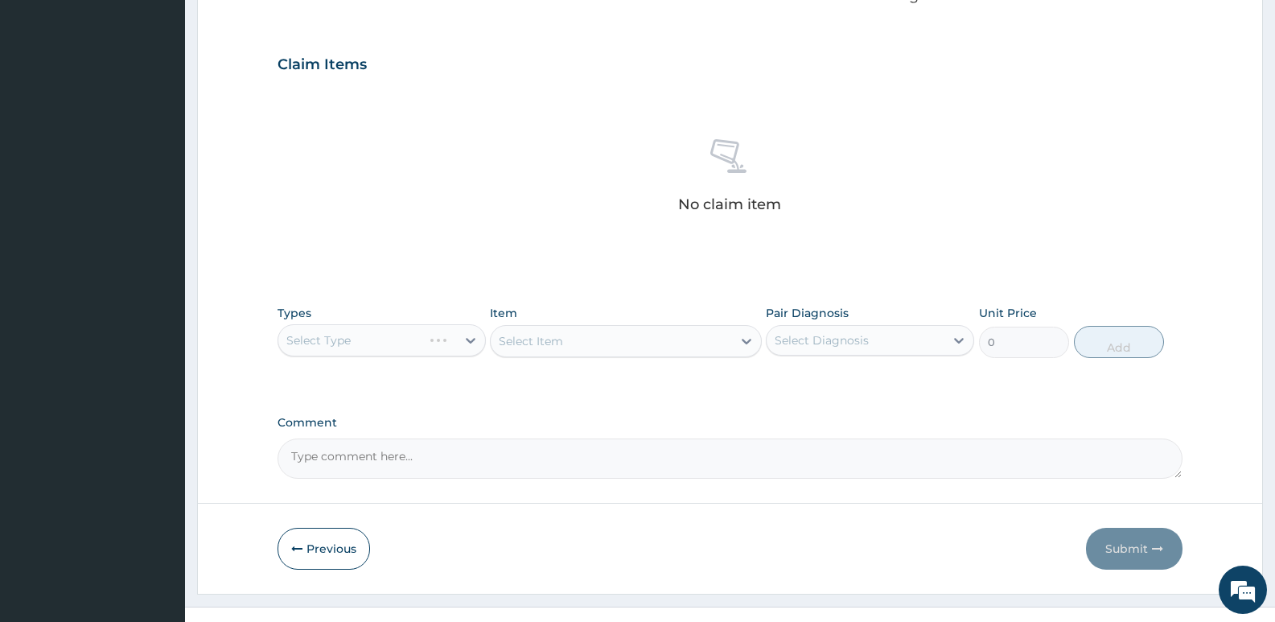
scroll to position [538, 0]
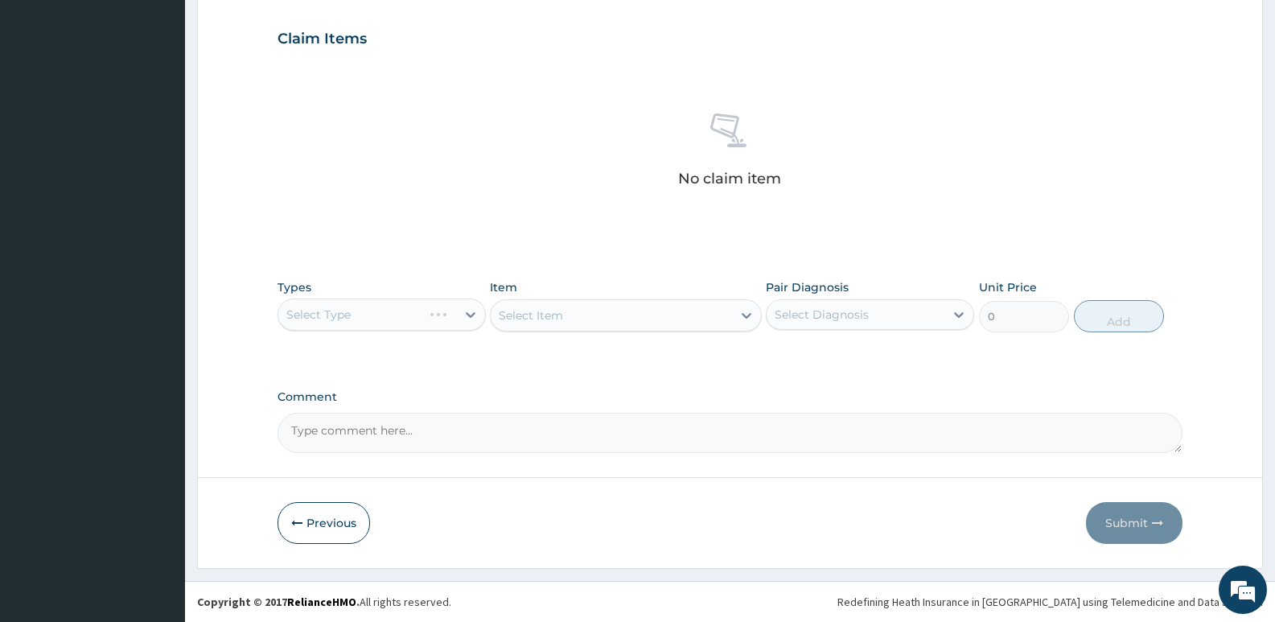
click at [443, 312] on div "Select Type" at bounding box center [382, 314] width 208 height 32
click at [441, 317] on div "Select Type" at bounding box center [382, 314] width 208 height 32
click at [405, 312] on div "Select Type" at bounding box center [382, 314] width 208 height 32
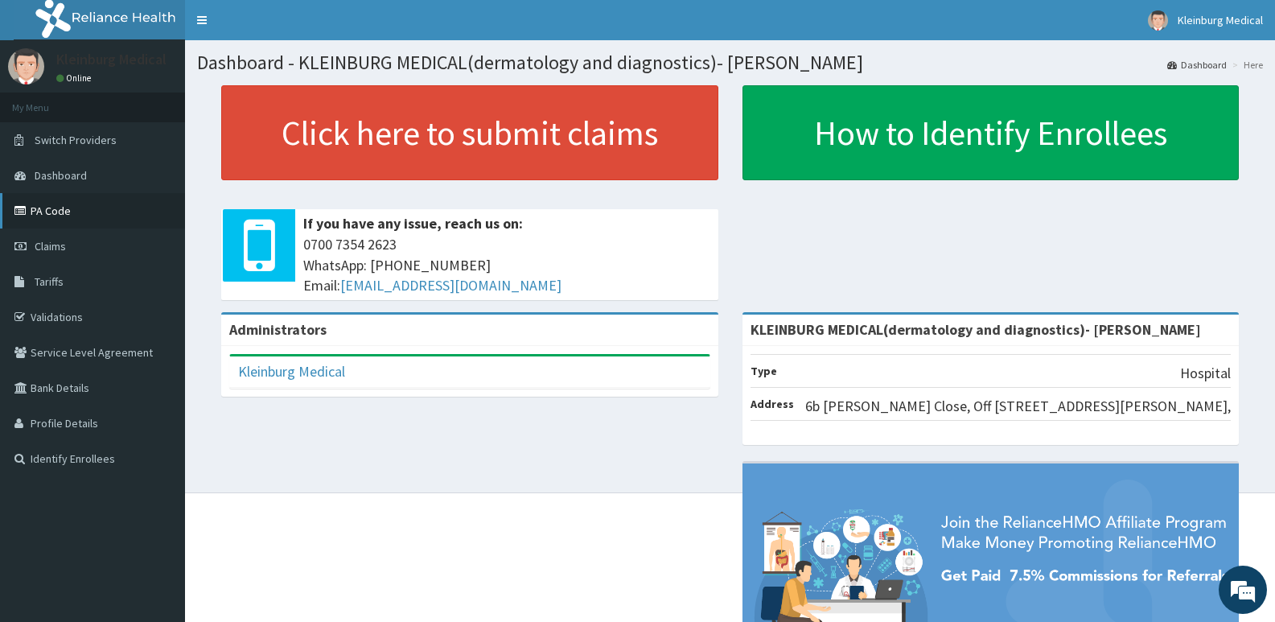
click at [68, 221] on link "PA Code" at bounding box center [92, 210] width 185 height 35
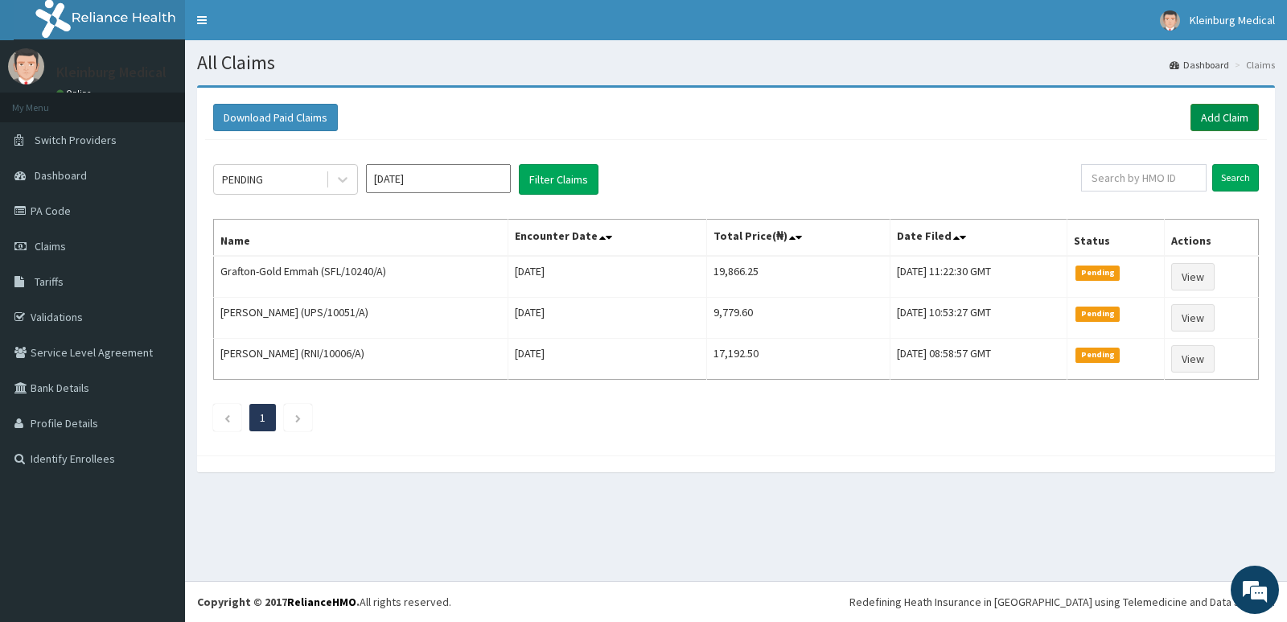
click at [1221, 120] on link "Add Claim" at bounding box center [1224, 117] width 68 height 27
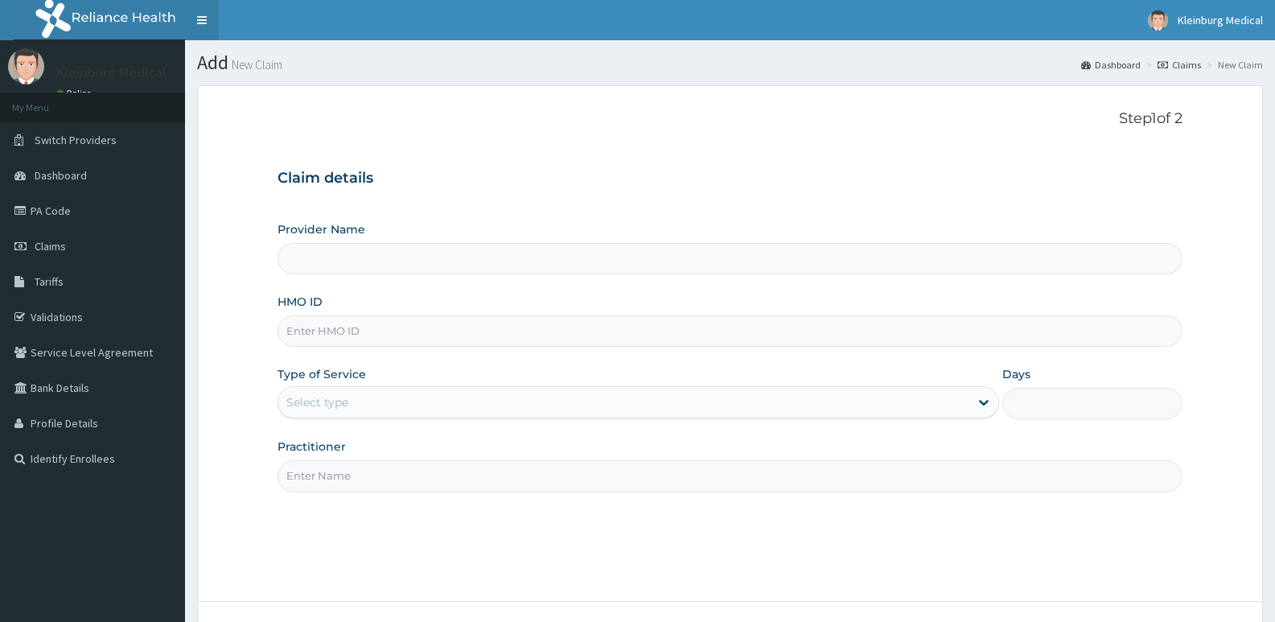
type input "KLEINBURG MEDICAL(dermatology and diagnostics)- [PERSON_NAME]"
click at [404, 471] on input "Practitioner" at bounding box center [730, 475] width 905 height 31
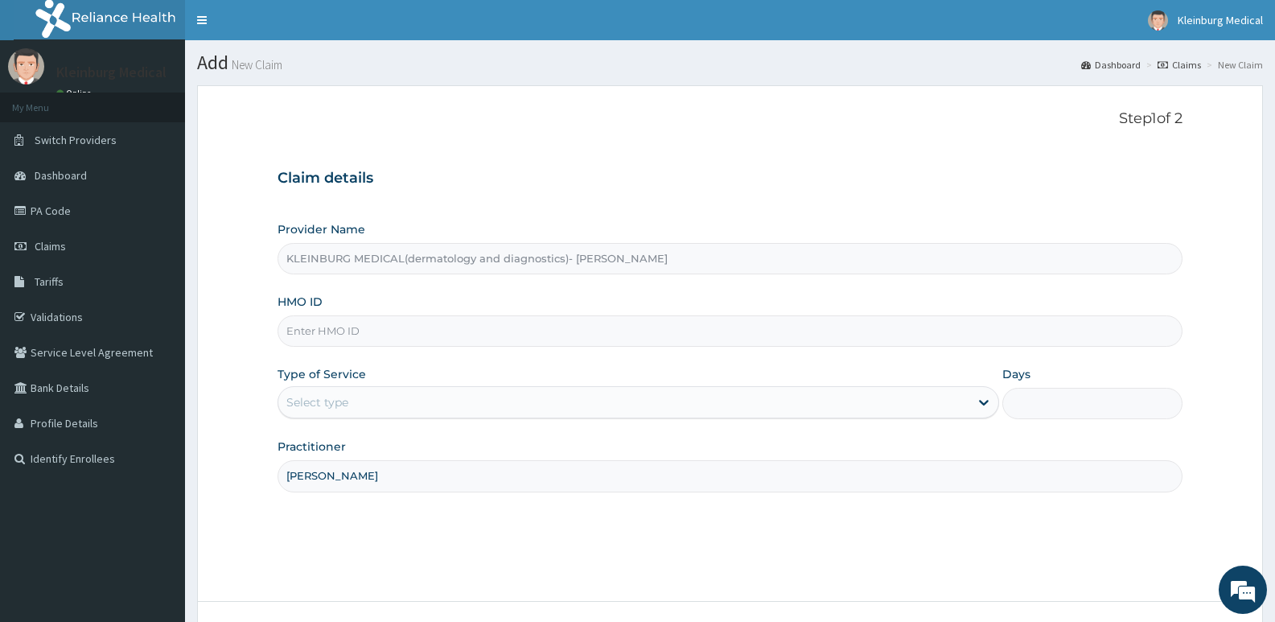
type input "Dr Chisom"
click at [463, 393] on div "Select type" at bounding box center [623, 402] width 690 height 26
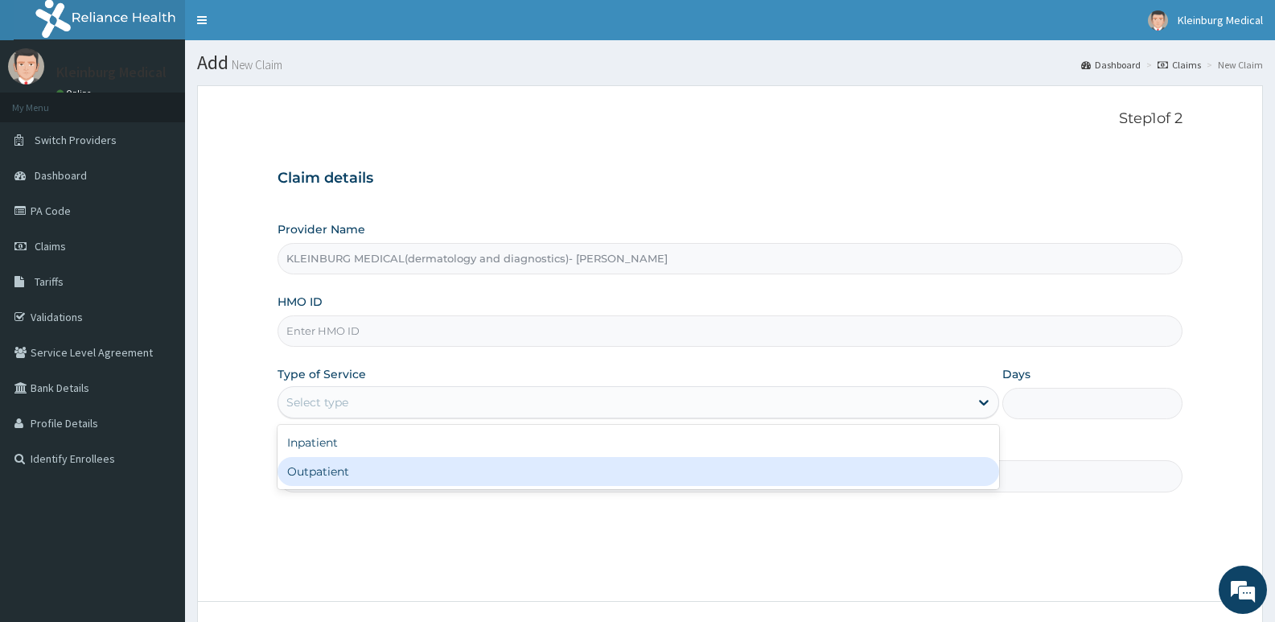
click at [438, 476] on div "Outpatient" at bounding box center [638, 471] width 721 height 29
type input "1"
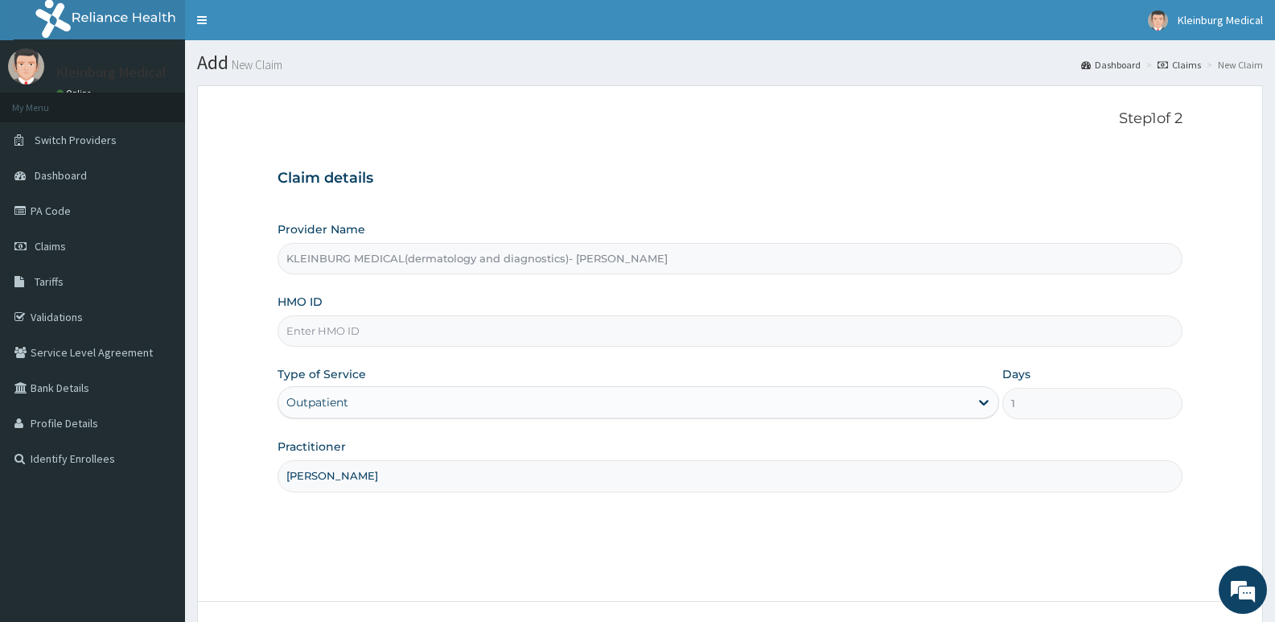
click at [480, 314] on div "HMO ID" at bounding box center [730, 320] width 905 height 53
click at [475, 335] on input "HMO ID" at bounding box center [730, 330] width 905 height 31
paste input "ALS/10030/A"
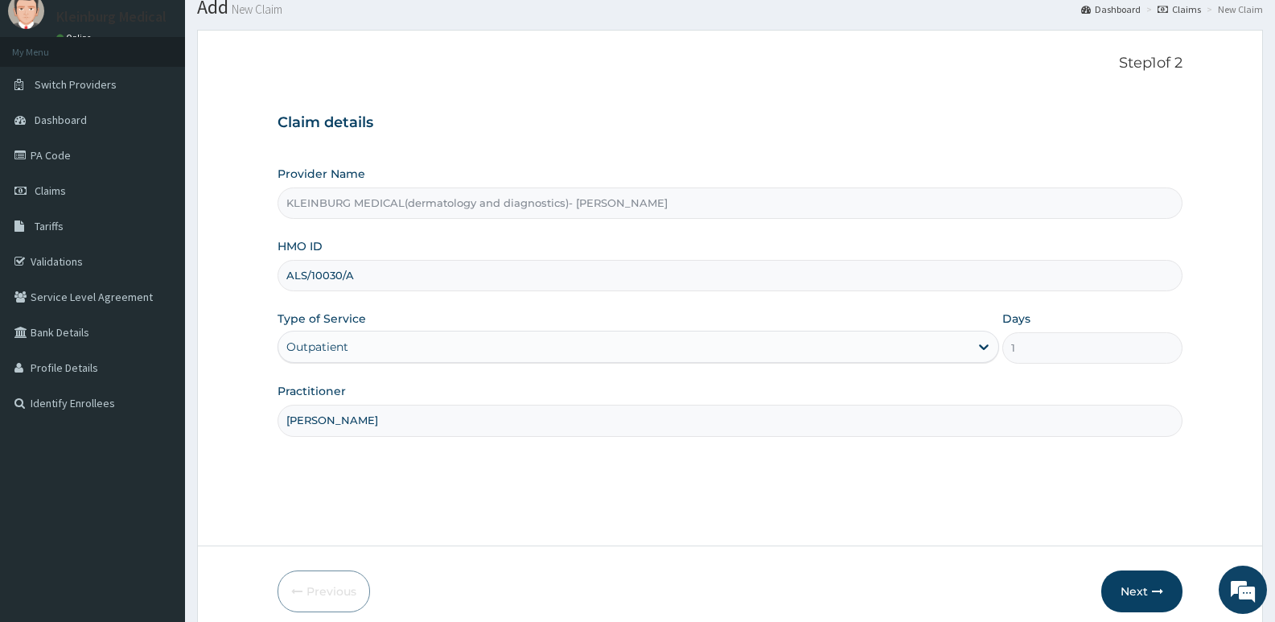
scroll to position [124, 0]
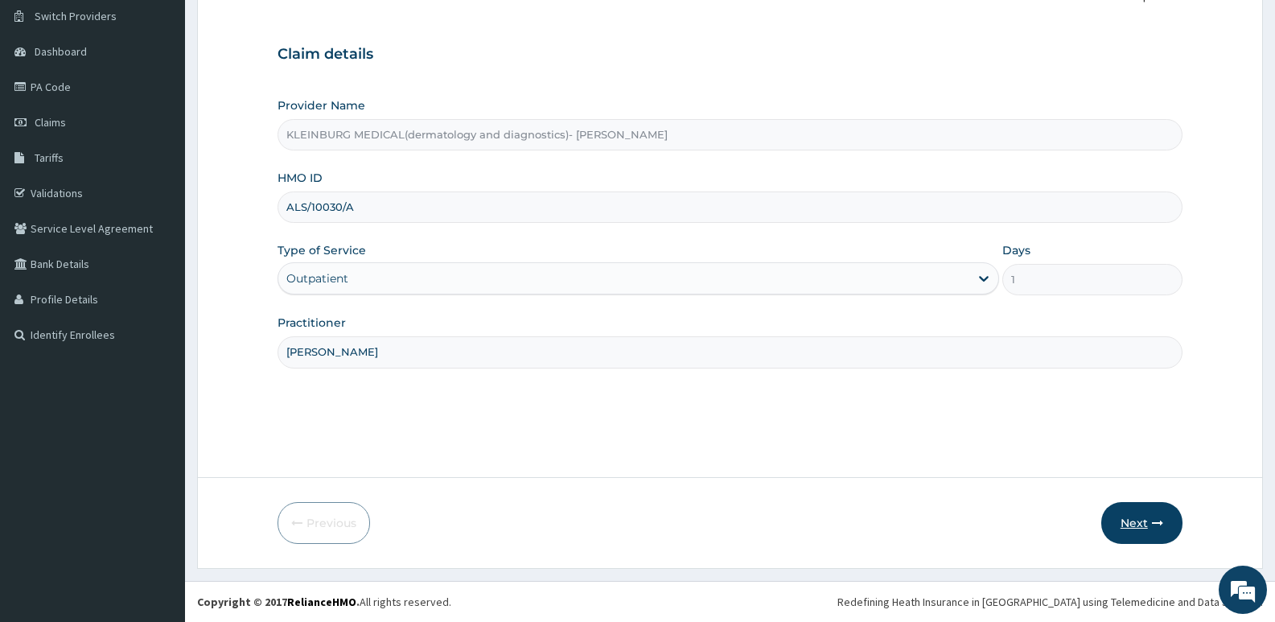
type input "ALS/10030/A"
click at [1114, 525] on button "Next" at bounding box center [1141, 523] width 81 height 42
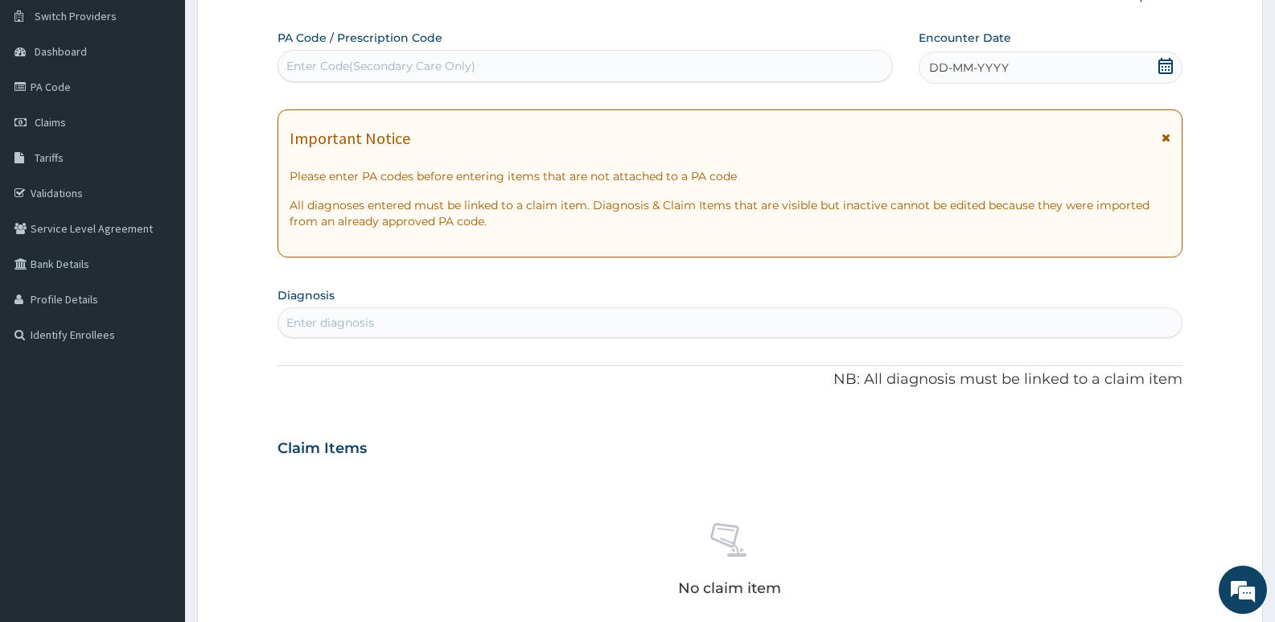
click at [1168, 68] on icon at bounding box center [1165, 66] width 16 height 16
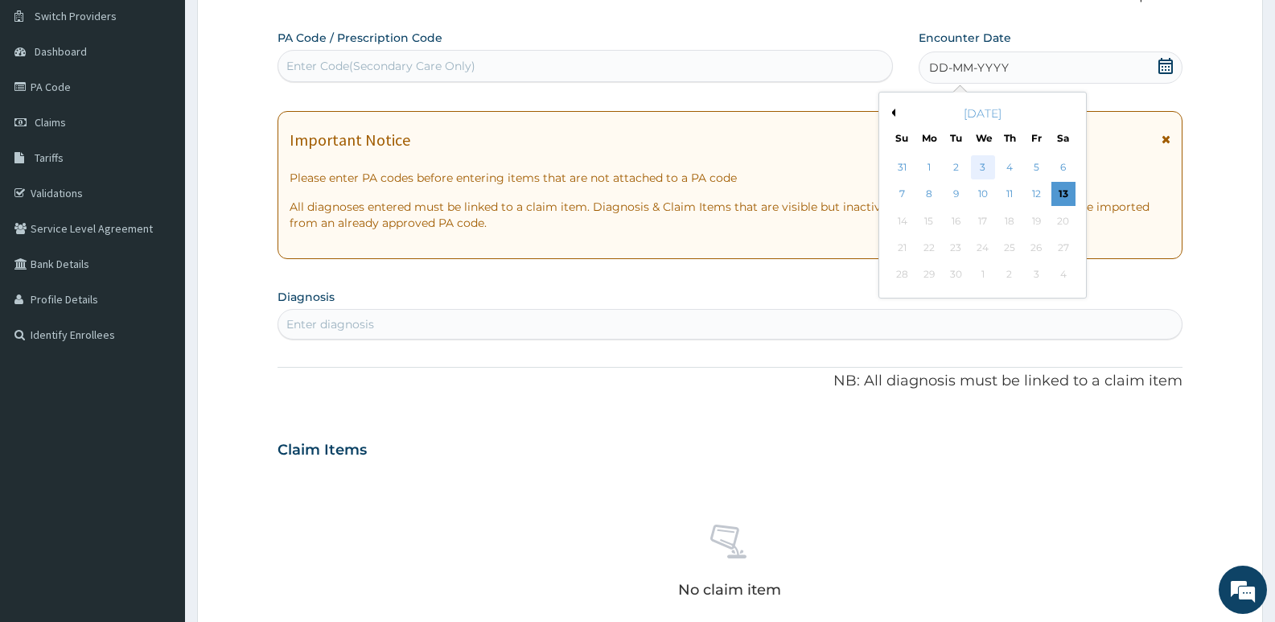
click at [981, 165] on div "3" at bounding box center [983, 167] width 24 height 24
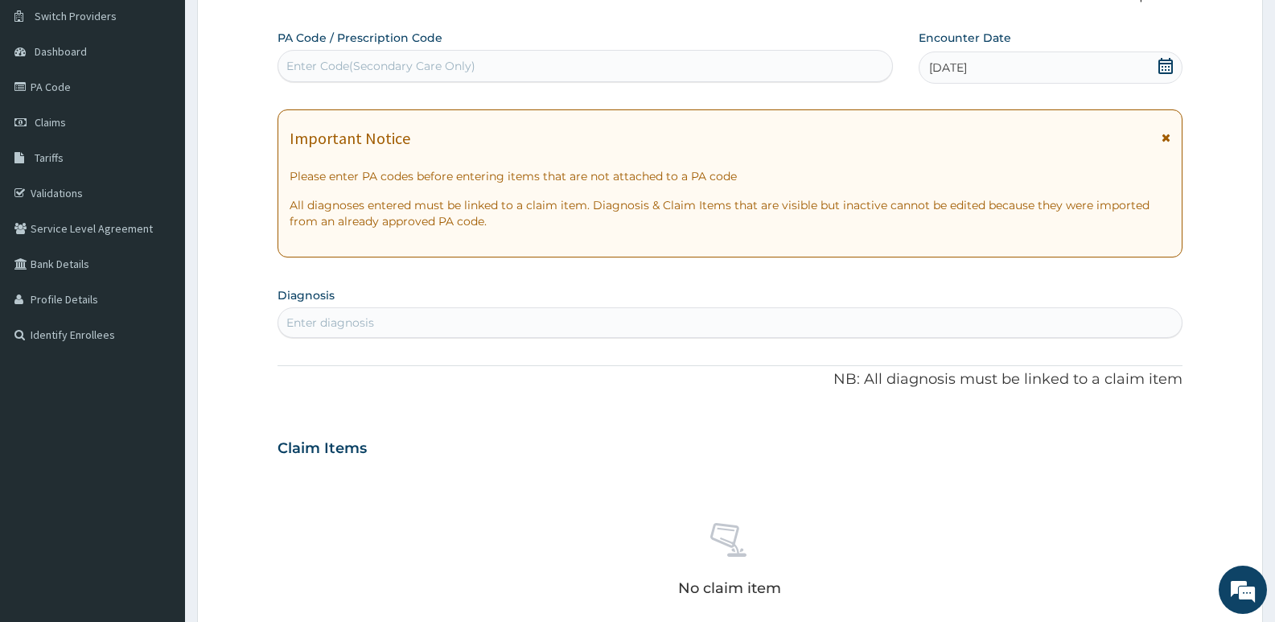
click at [317, 328] on div "Enter diagnosis" at bounding box center [330, 323] width 88 height 16
click at [320, 323] on input "upperrespira" at bounding box center [323, 323] width 74 height 16
type input "upper respira"
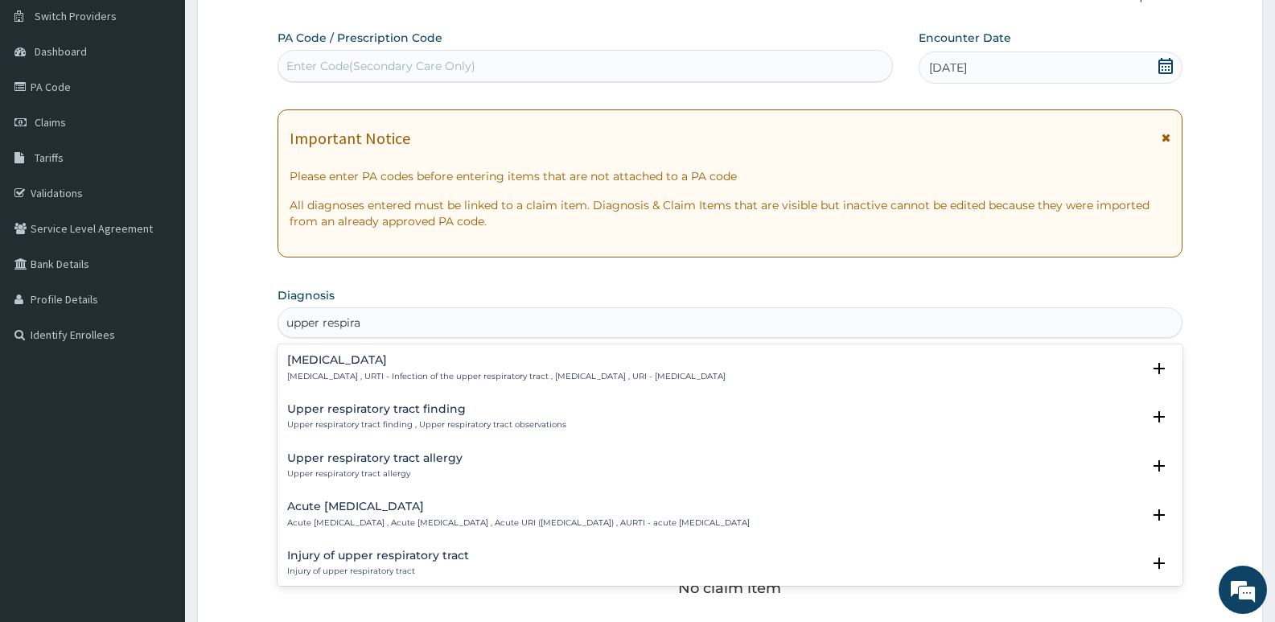
click at [388, 364] on h4 "Upper respiratory infection" at bounding box center [506, 360] width 438 height 12
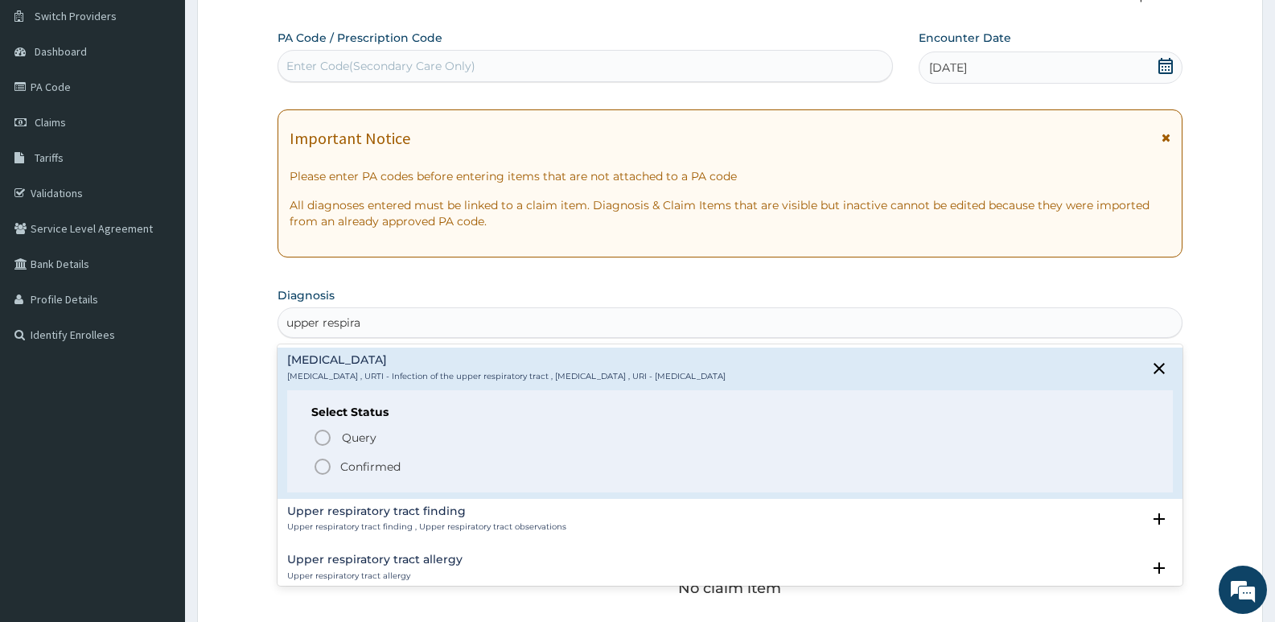
click at [372, 470] on p "Confirmed" at bounding box center [370, 466] width 60 height 16
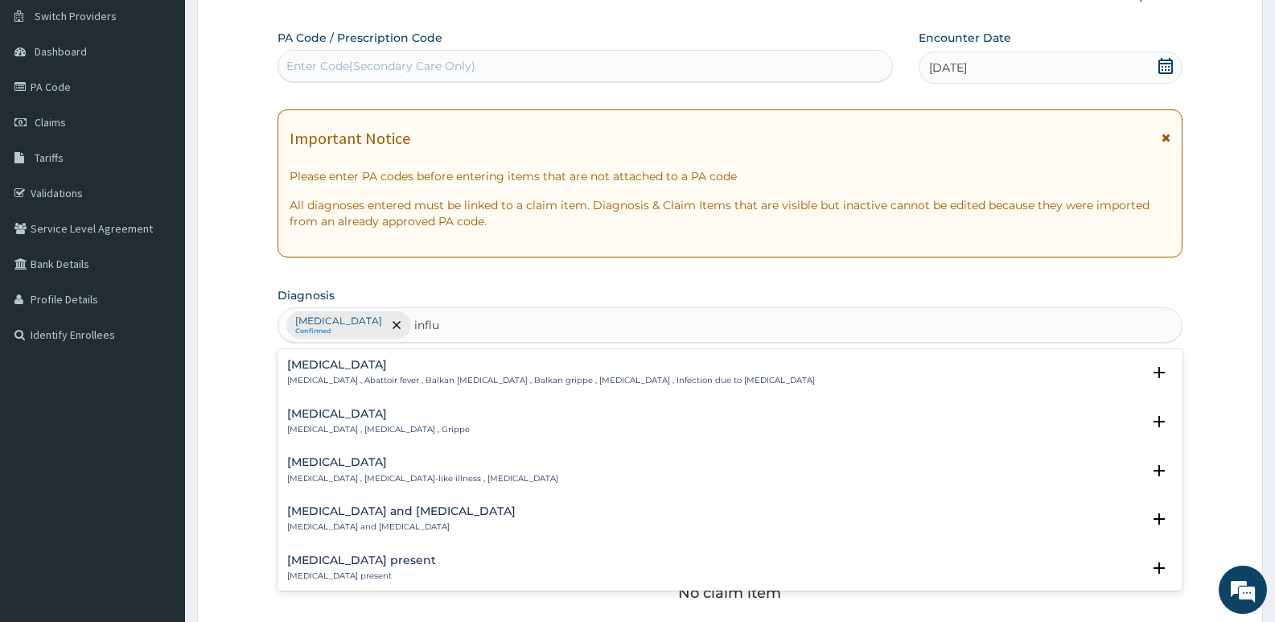
type input "influe"
click at [421, 426] on div "Influenza Influenza , Flu , Grippe" at bounding box center [730, 422] width 886 height 28
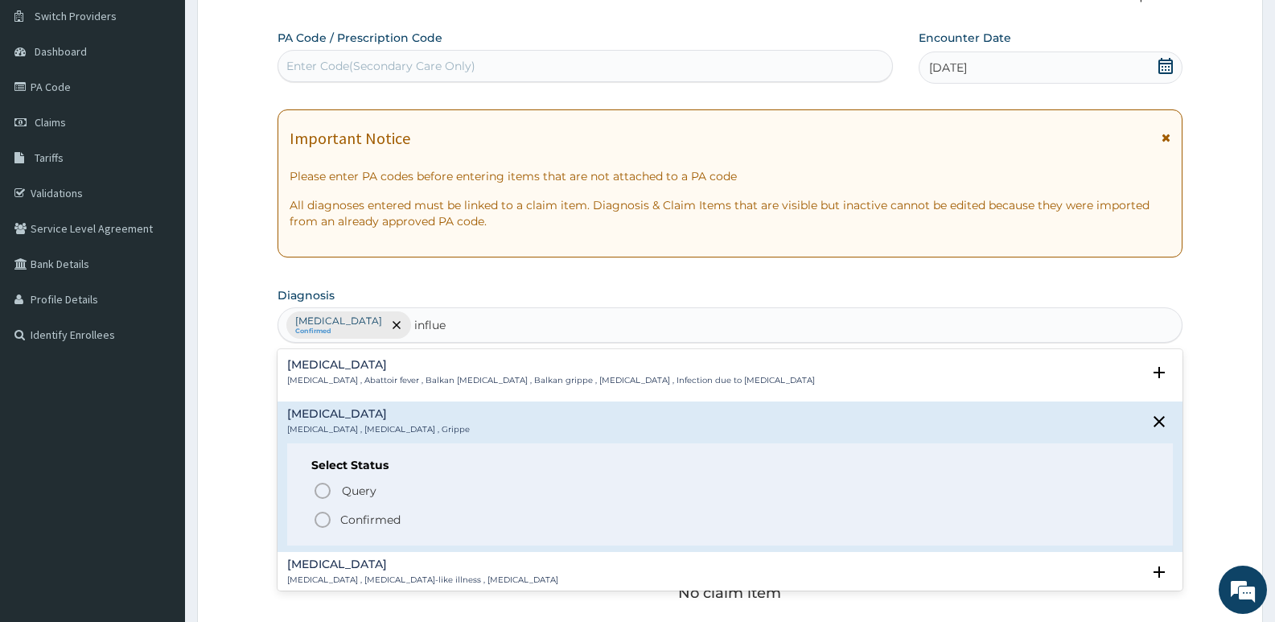
click at [383, 516] on p "Confirmed" at bounding box center [370, 520] width 60 height 16
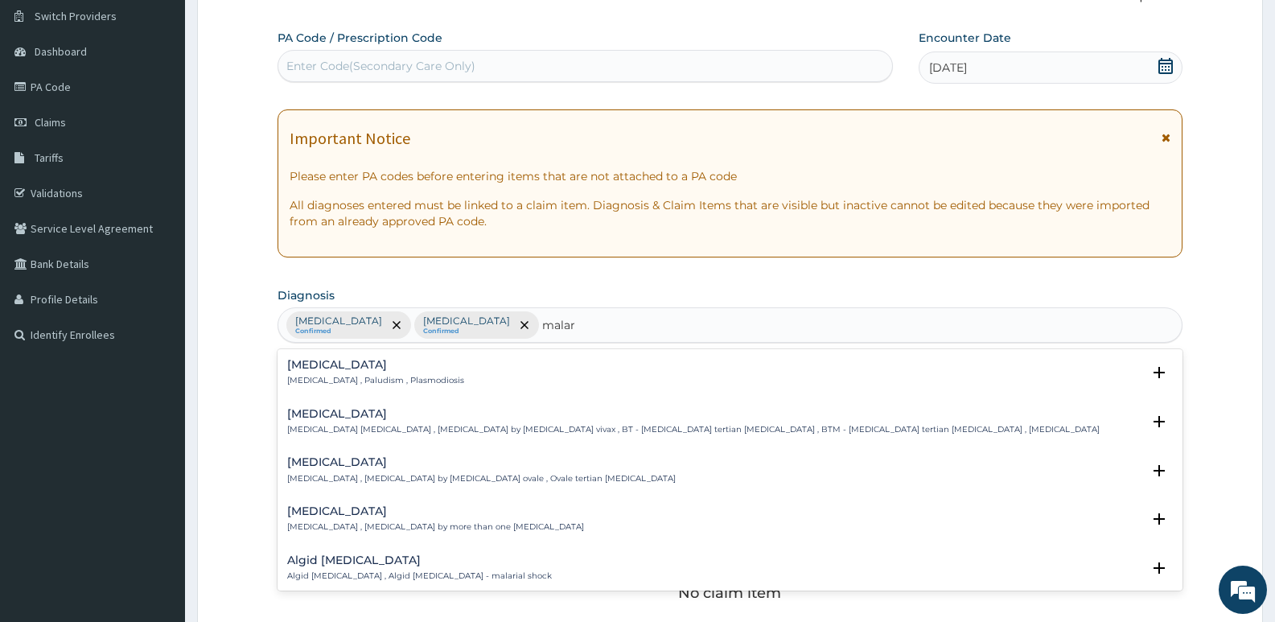
type input "malari"
click at [324, 359] on h4 "Malaria" at bounding box center [375, 365] width 177 height 12
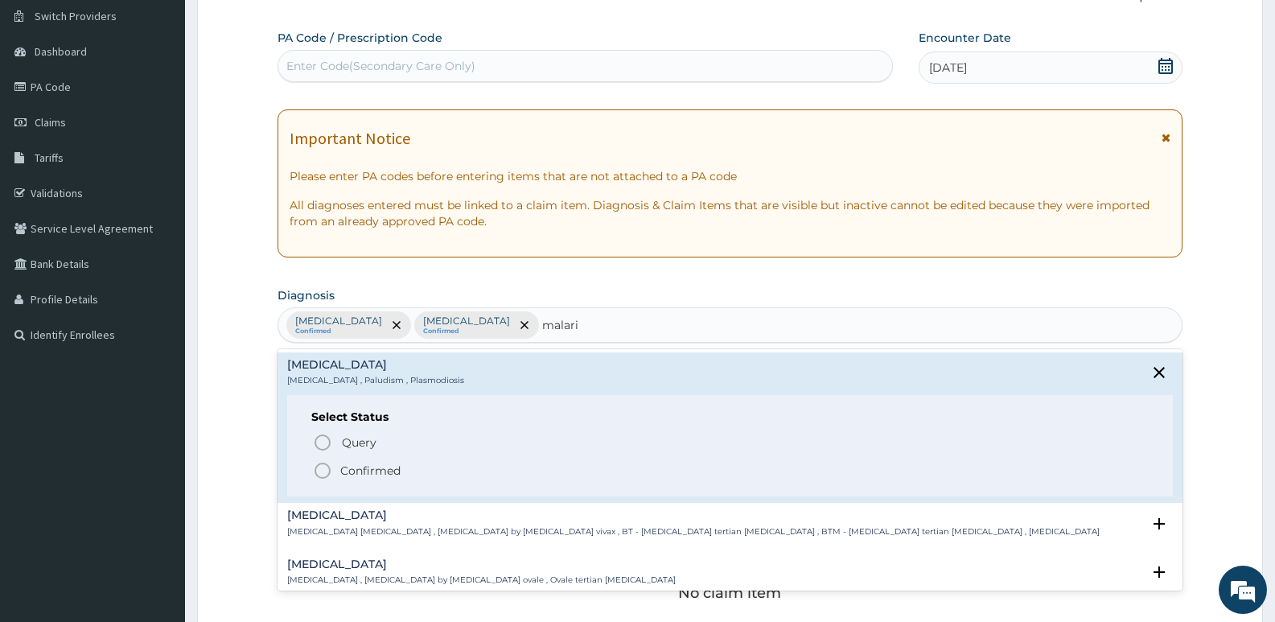
click at [360, 465] on p "Confirmed" at bounding box center [370, 471] width 60 height 16
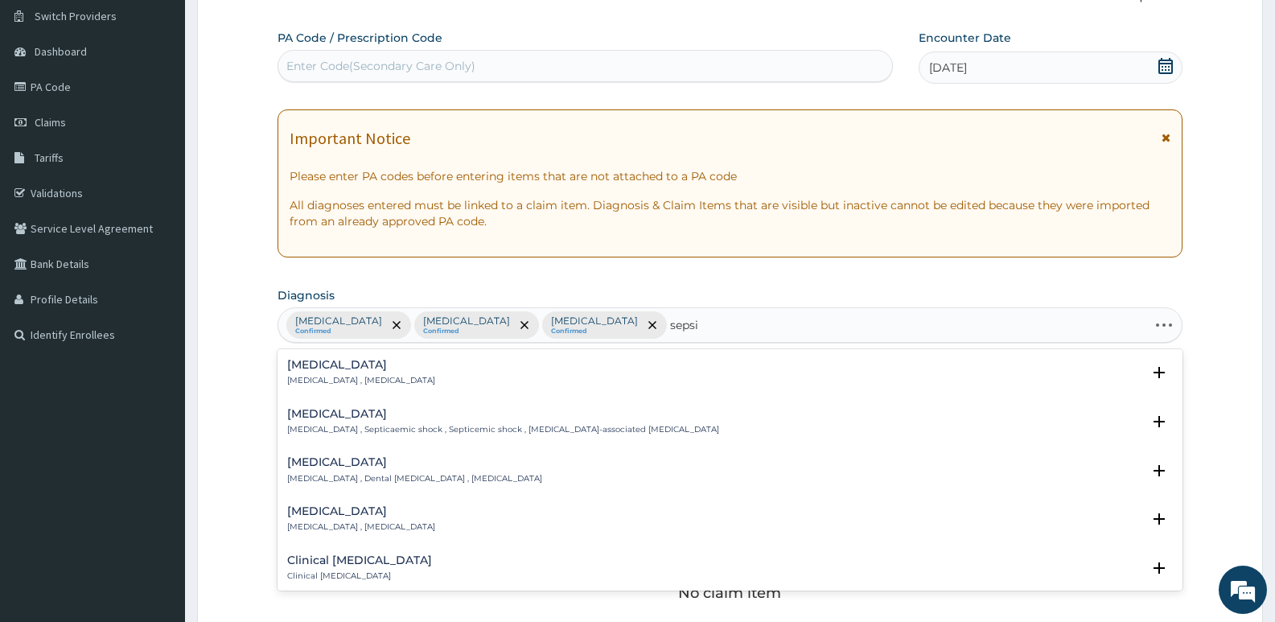
type input "sepsis"
click at [386, 365] on h4 "Sepsis" at bounding box center [361, 365] width 148 height 12
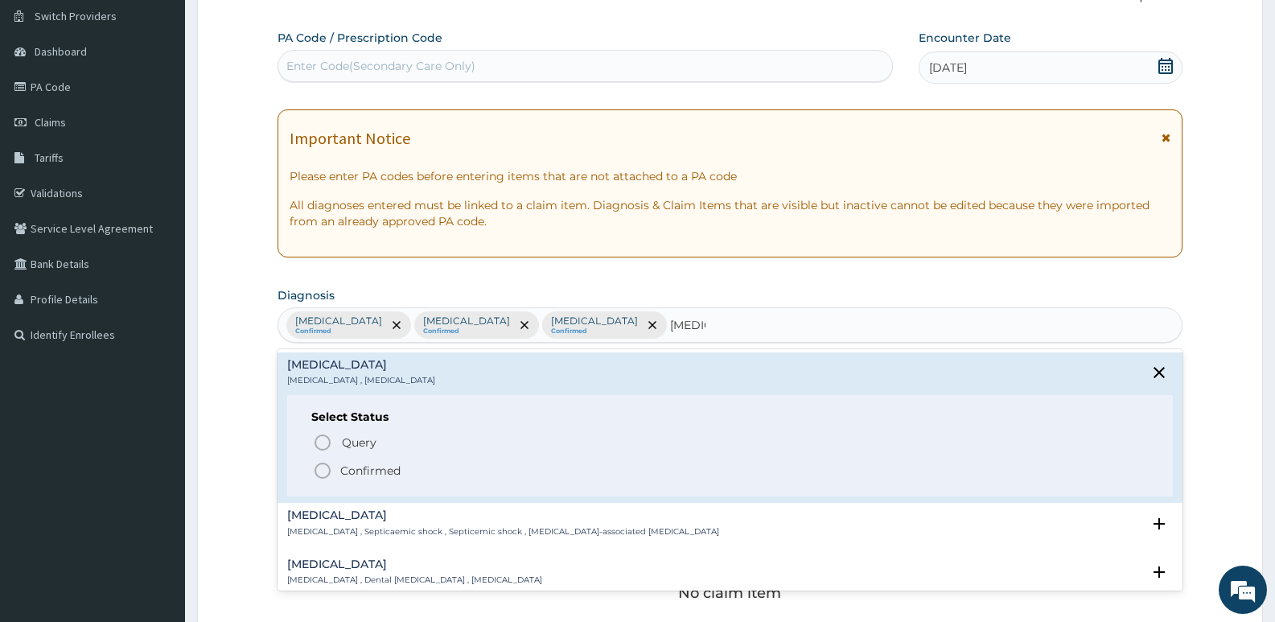
click at [361, 468] on p "Confirmed" at bounding box center [370, 471] width 60 height 16
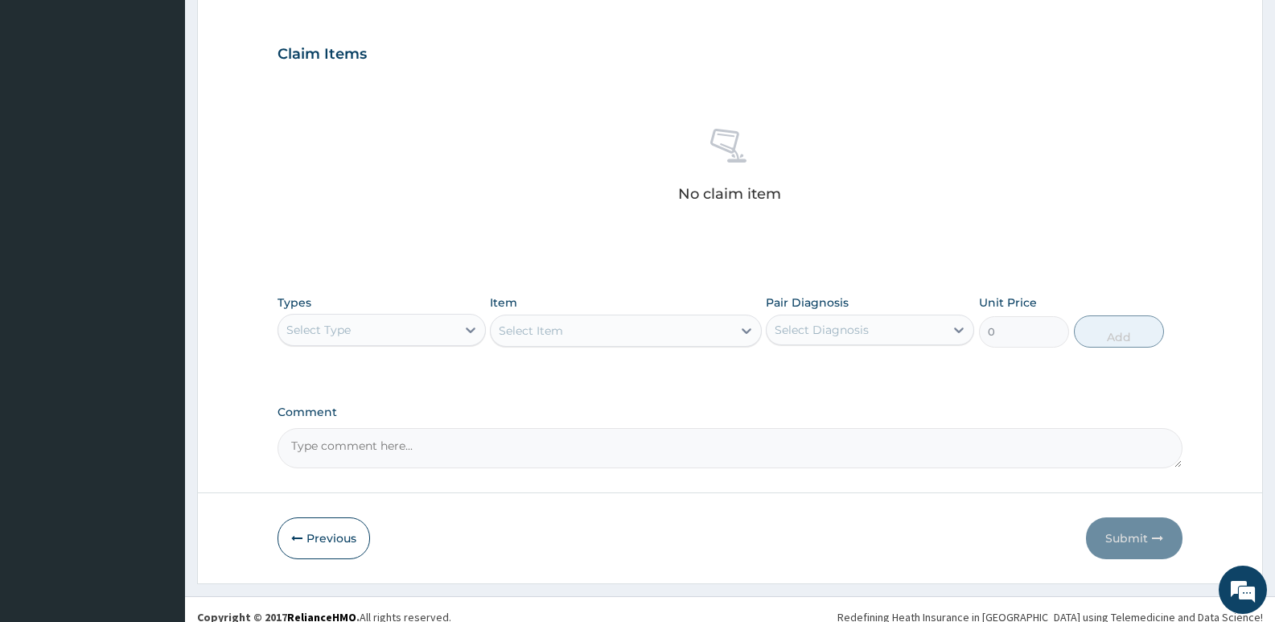
scroll to position [538, 0]
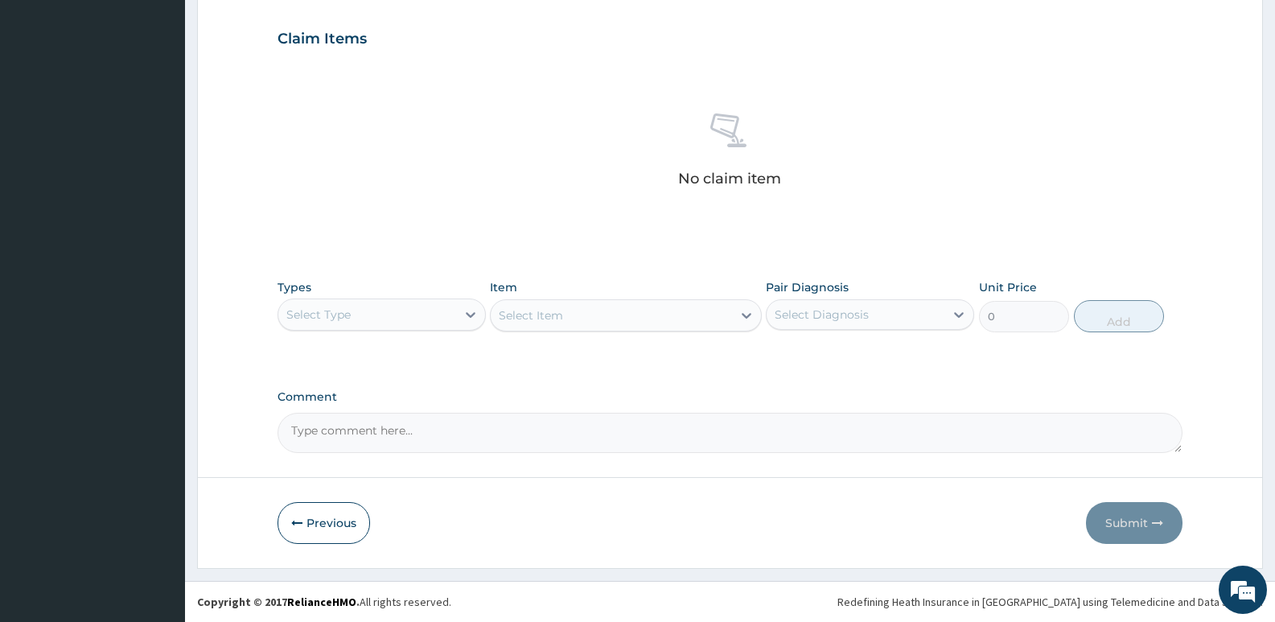
click at [333, 319] on div "Select Type" at bounding box center [318, 314] width 64 height 16
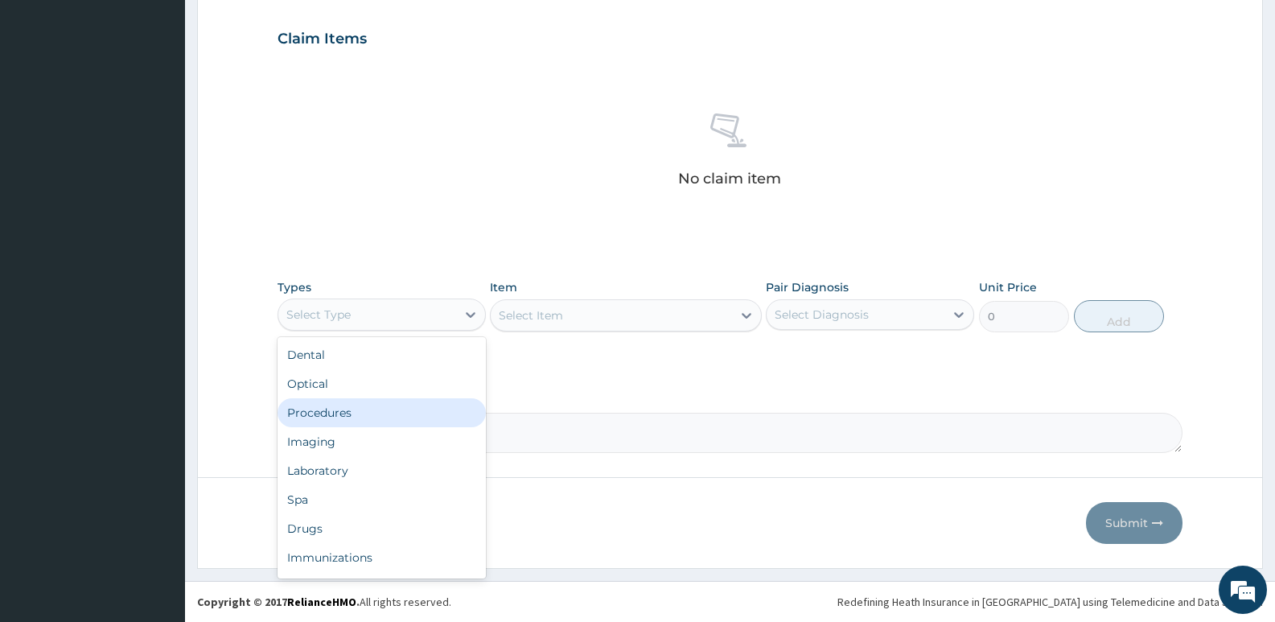
click at [378, 409] on div "Procedures" at bounding box center [382, 412] width 208 height 29
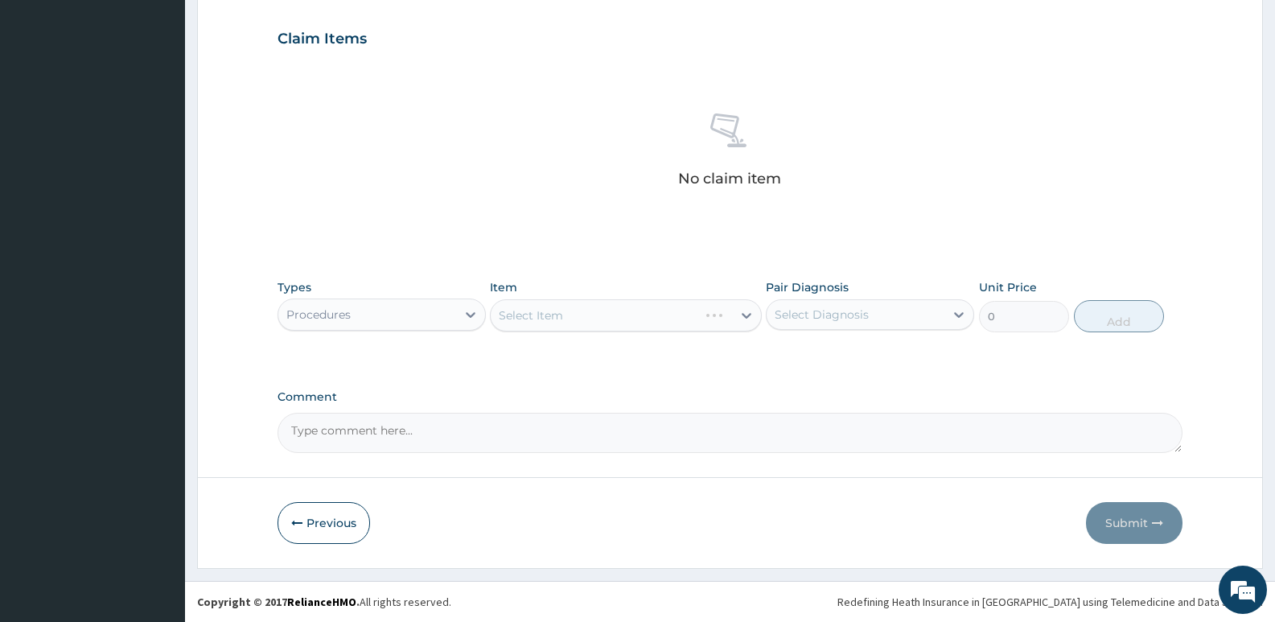
click at [545, 313] on div "Select Item" at bounding box center [625, 315] width 271 height 32
click at [548, 321] on div "Select Item" at bounding box center [531, 315] width 64 height 16
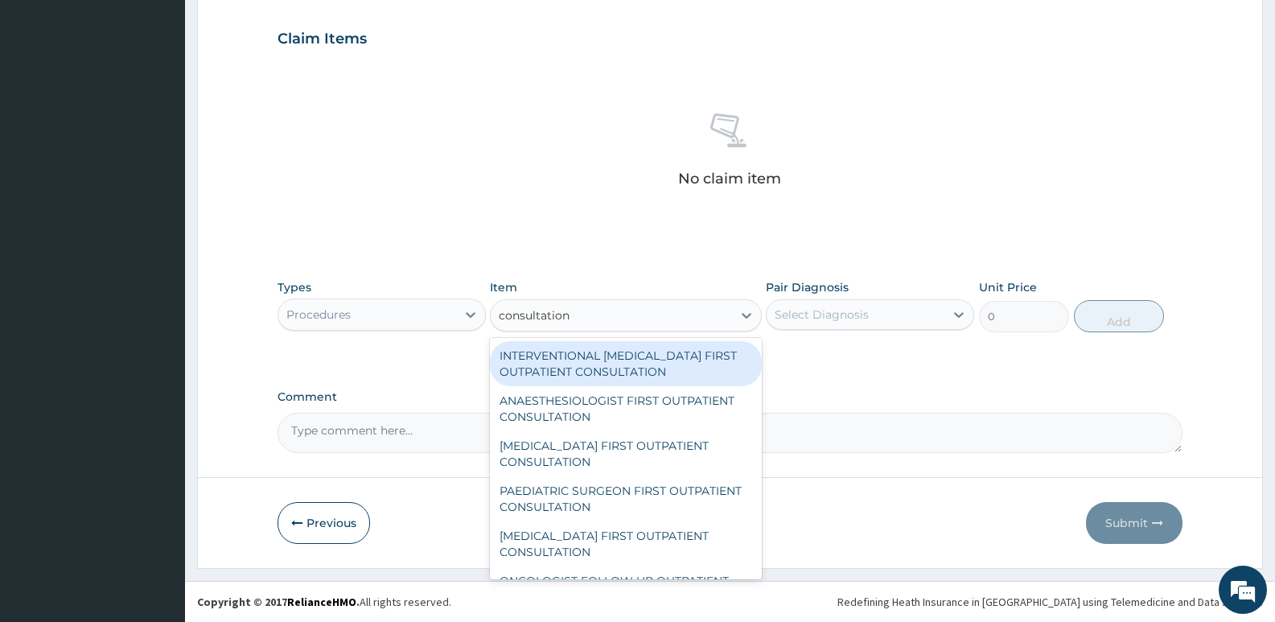
type input "consultation f"
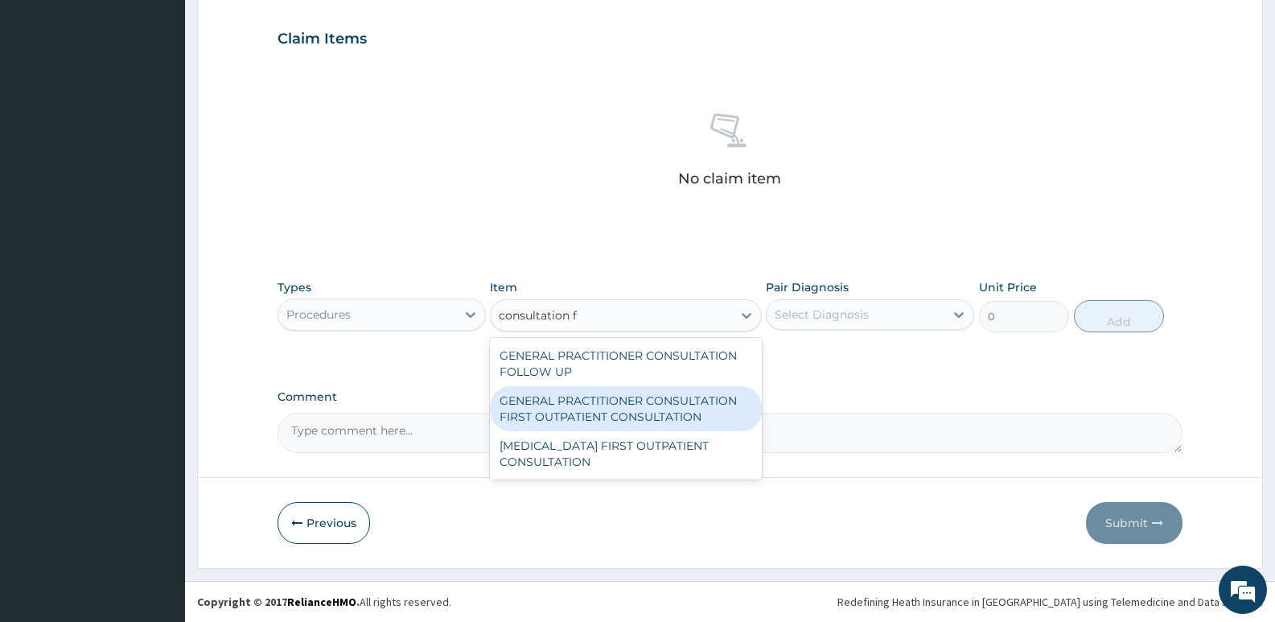
click at [633, 413] on div "GENERAL PRACTITIONER CONSULTATION FIRST OUTPATIENT CONSULTATION" at bounding box center [625, 408] width 271 height 45
type input "3795"
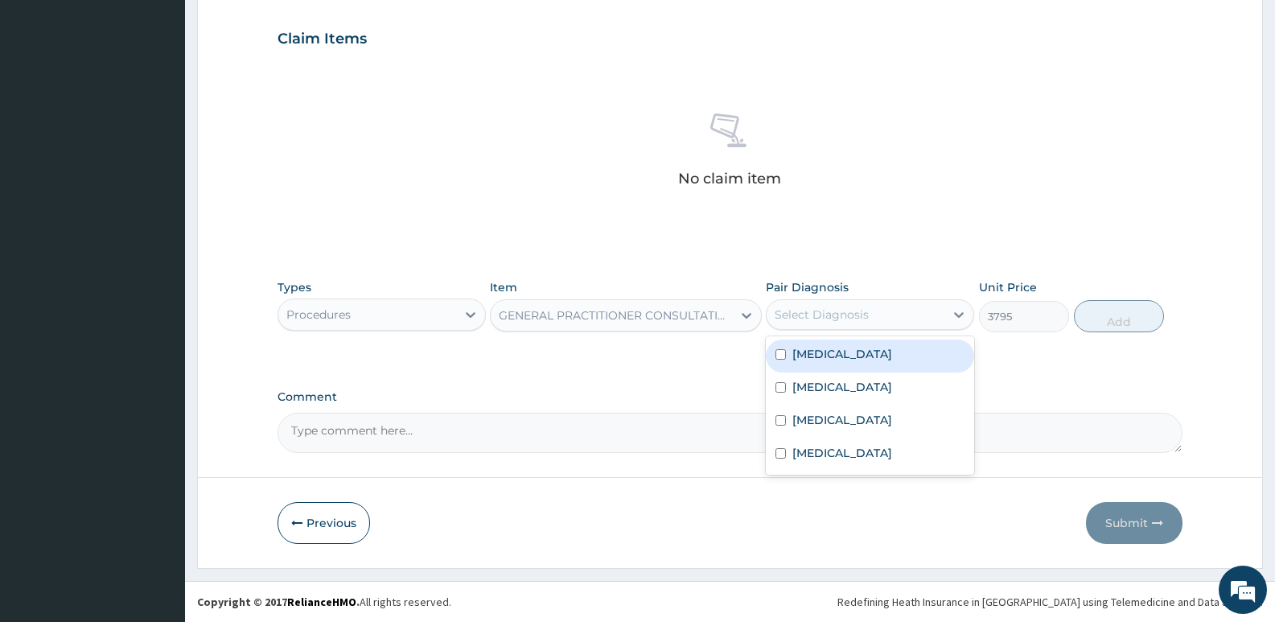
click at [833, 317] on div "Select Diagnosis" at bounding box center [822, 314] width 94 height 16
click at [844, 364] on div "Upper respiratory infection" at bounding box center [870, 355] width 208 height 33
checkbox input "true"
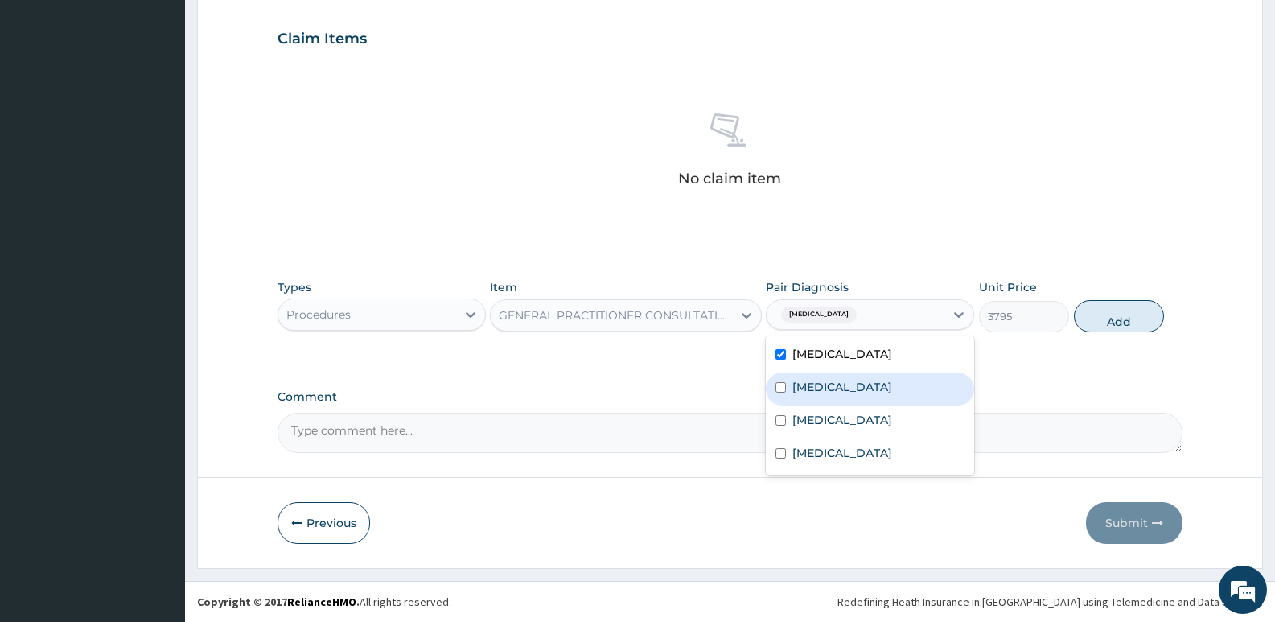
click at [833, 392] on label "Influenza" at bounding box center [842, 387] width 100 height 16
checkbox input "true"
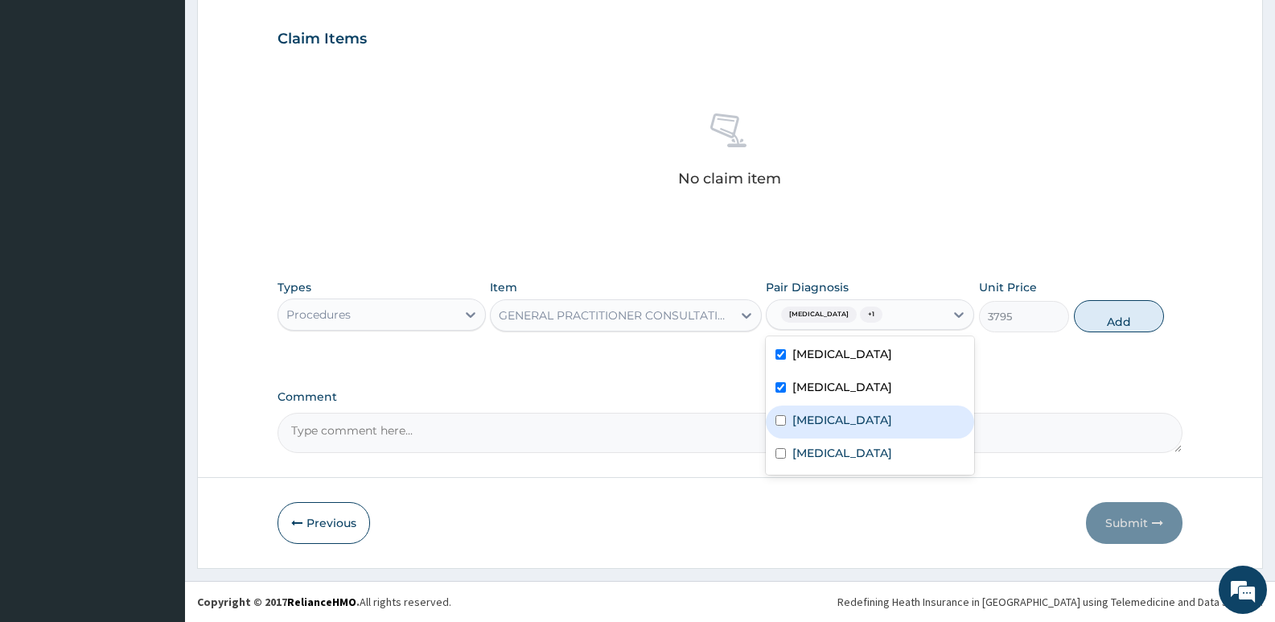
click at [803, 422] on label "Malaria" at bounding box center [842, 420] width 100 height 16
checkbox input "true"
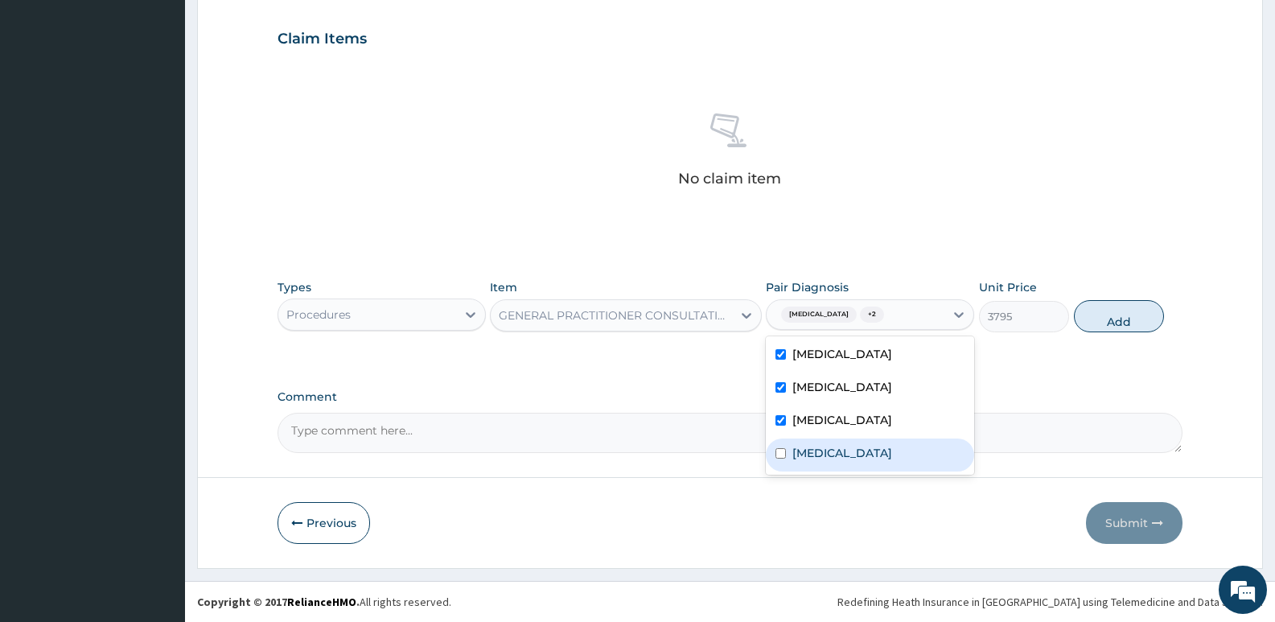
drag, startPoint x: 804, startPoint y: 453, endPoint x: 1059, endPoint y: 306, distance: 293.3
click at [805, 453] on label "Sepsis" at bounding box center [842, 453] width 100 height 16
checkbox input "true"
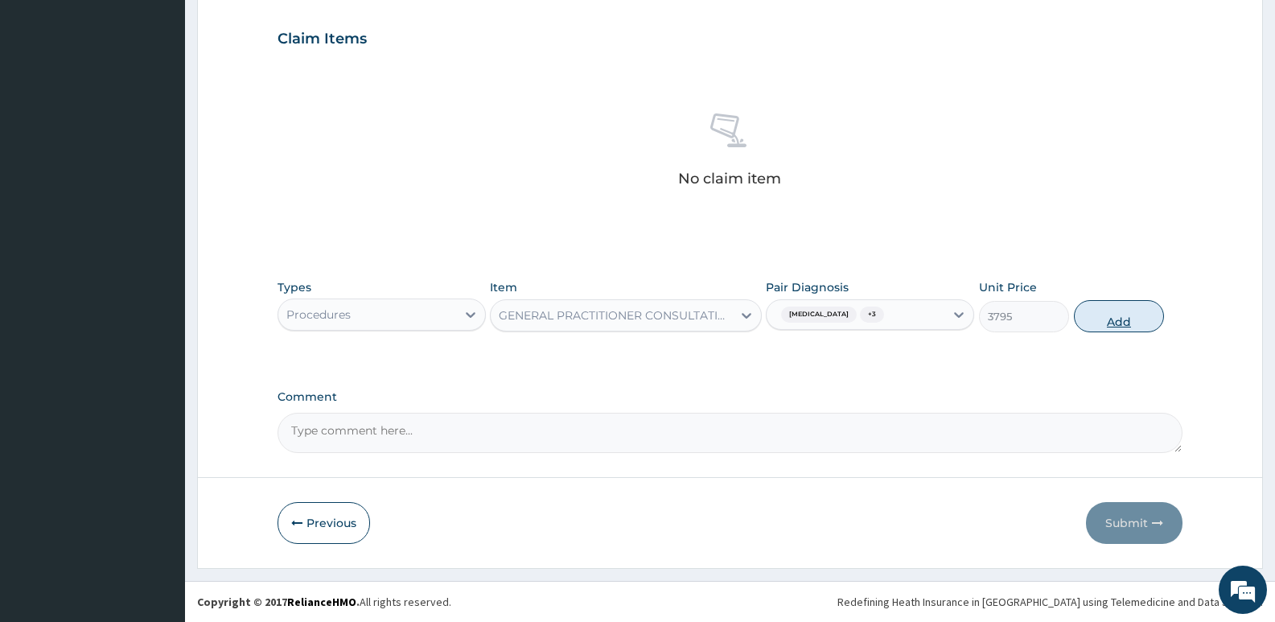
click at [1130, 313] on button "Add" at bounding box center [1119, 316] width 90 height 32
type input "0"
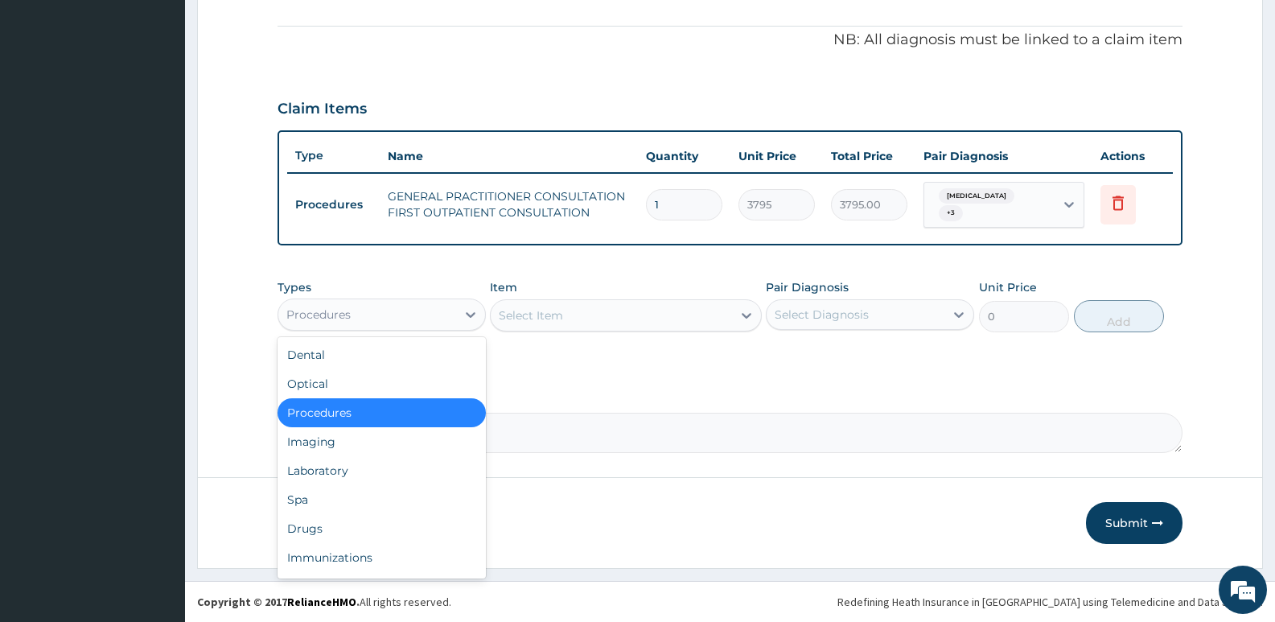
click at [452, 309] on div "Procedures" at bounding box center [367, 315] width 178 height 26
click at [327, 467] on div "Laboratory" at bounding box center [382, 470] width 208 height 29
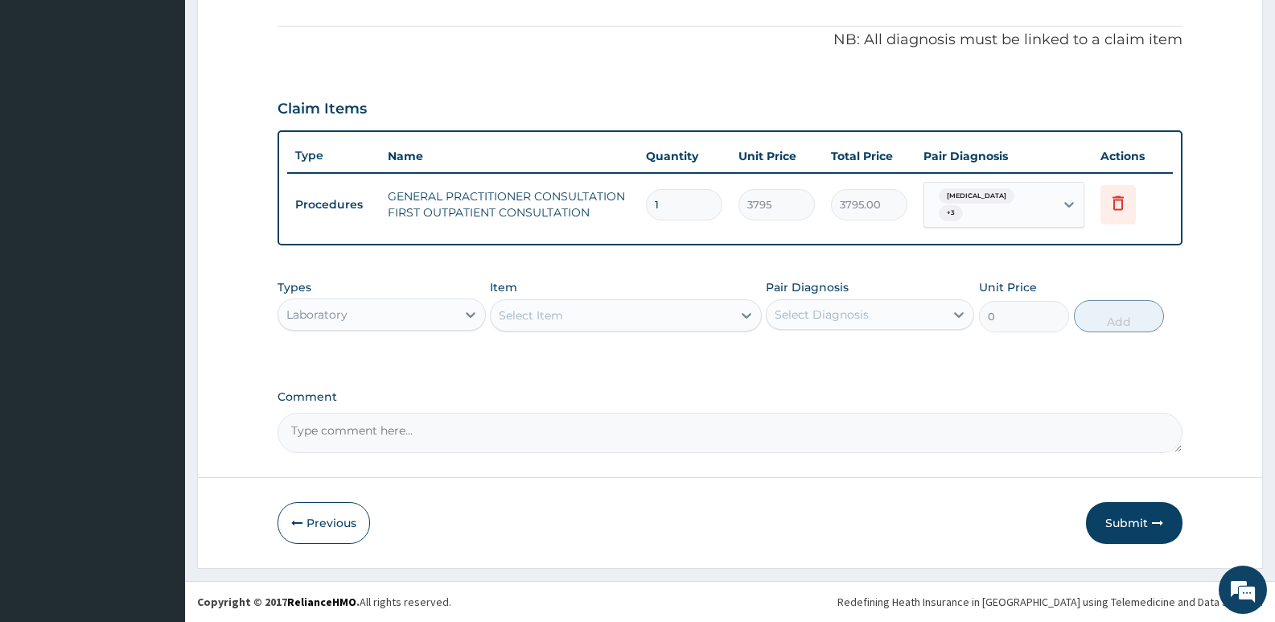
click at [567, 323] on div "Select Item" at bounding box center [611, 315] width 241 height 26
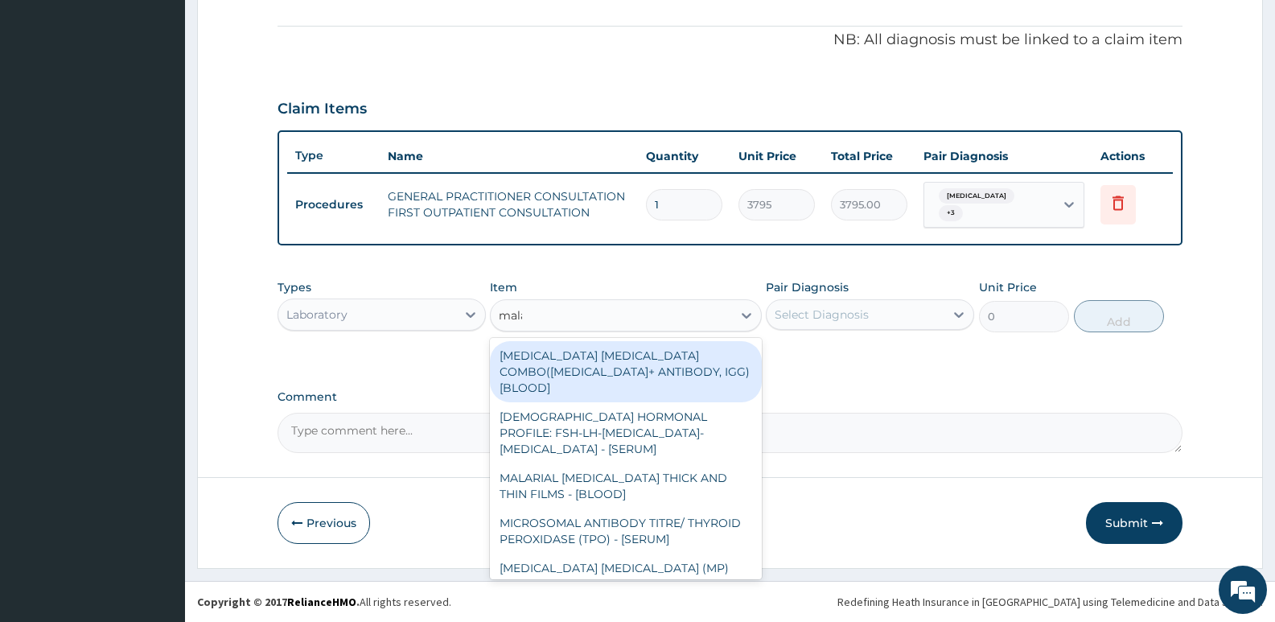
type input "malar"
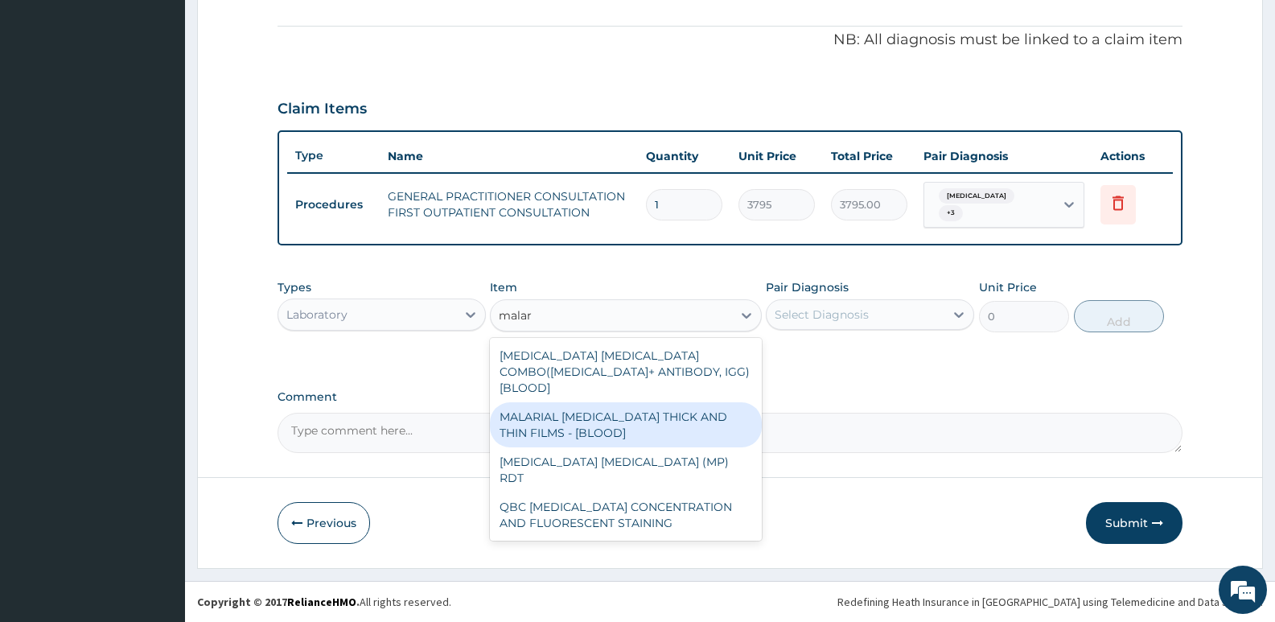
click at [582, 402] on div "MALARIAL PARASITE THICK AND THIN FILMS - [BLOOD]" at bounding box center [625, 424] width 271 height 45
type input "1725"
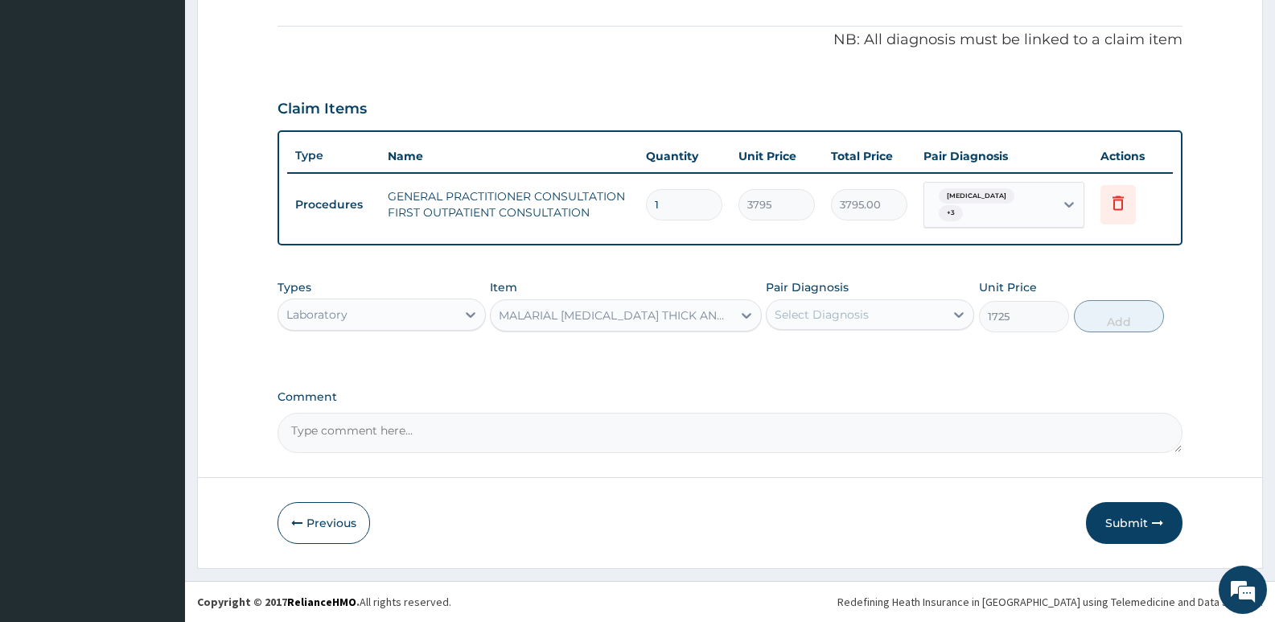
click at [878, 306] on div "Select Diagnosis" at bounding box center [856, 315] width 178 height 26
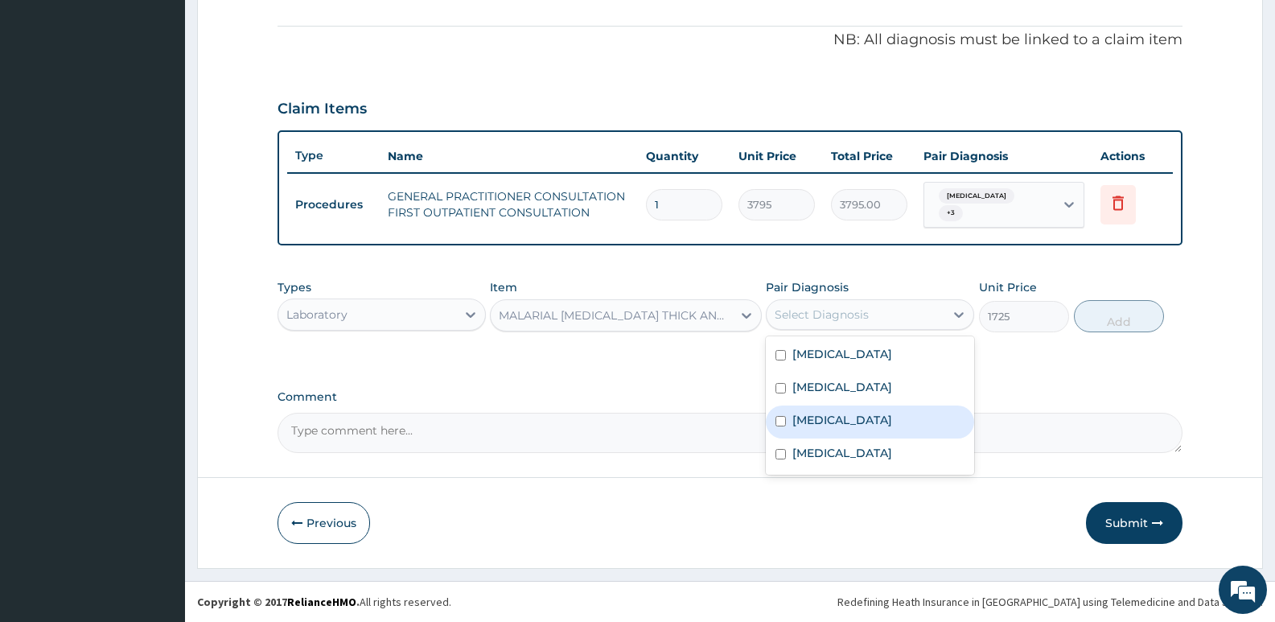
click at [853, 414] on div "[MEDICAL_DATA]" at bounding box center [870, 421] width 208 height 33
checkbox input "true"
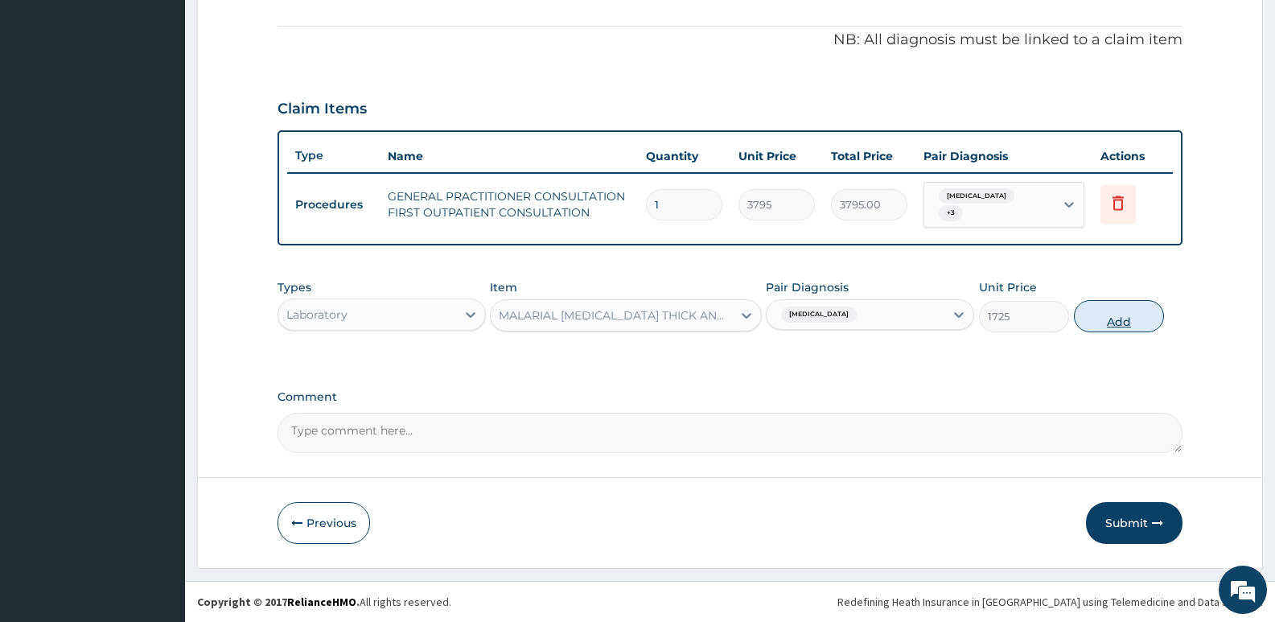
click at [1122, 316] on button "Add" at bounding box center [1119, 316] width 90 height 32
type input "0"
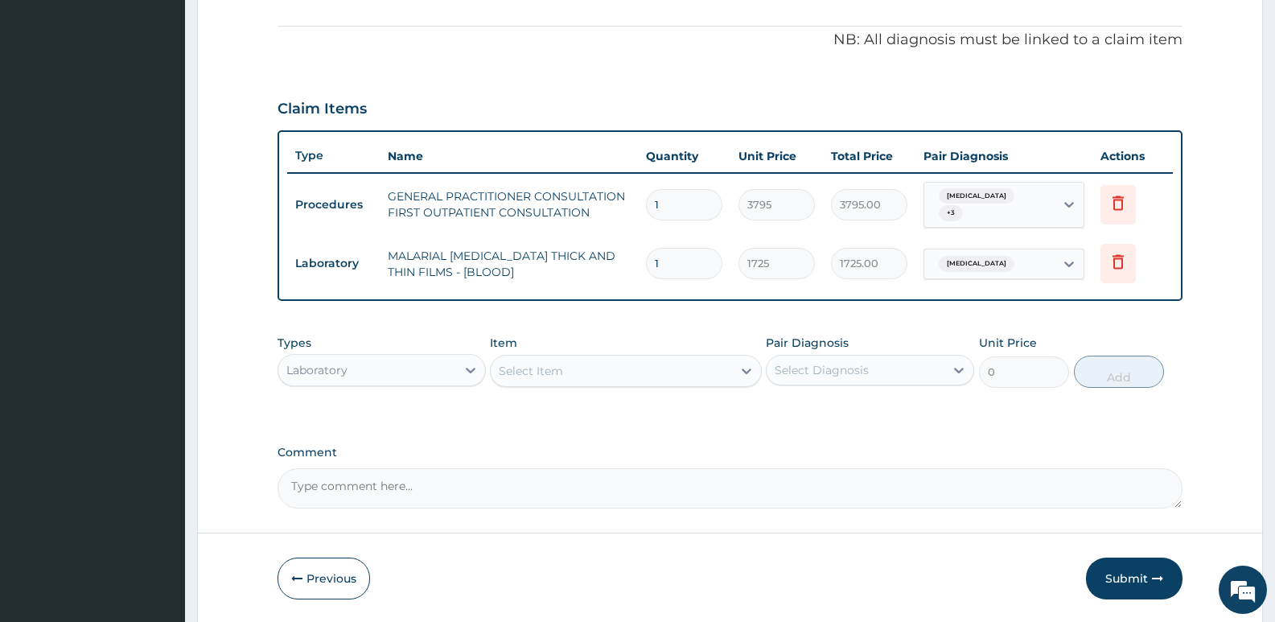
click at [541, 378] on div "Select Item" at bounding box center [531, 371] width 64 height 16
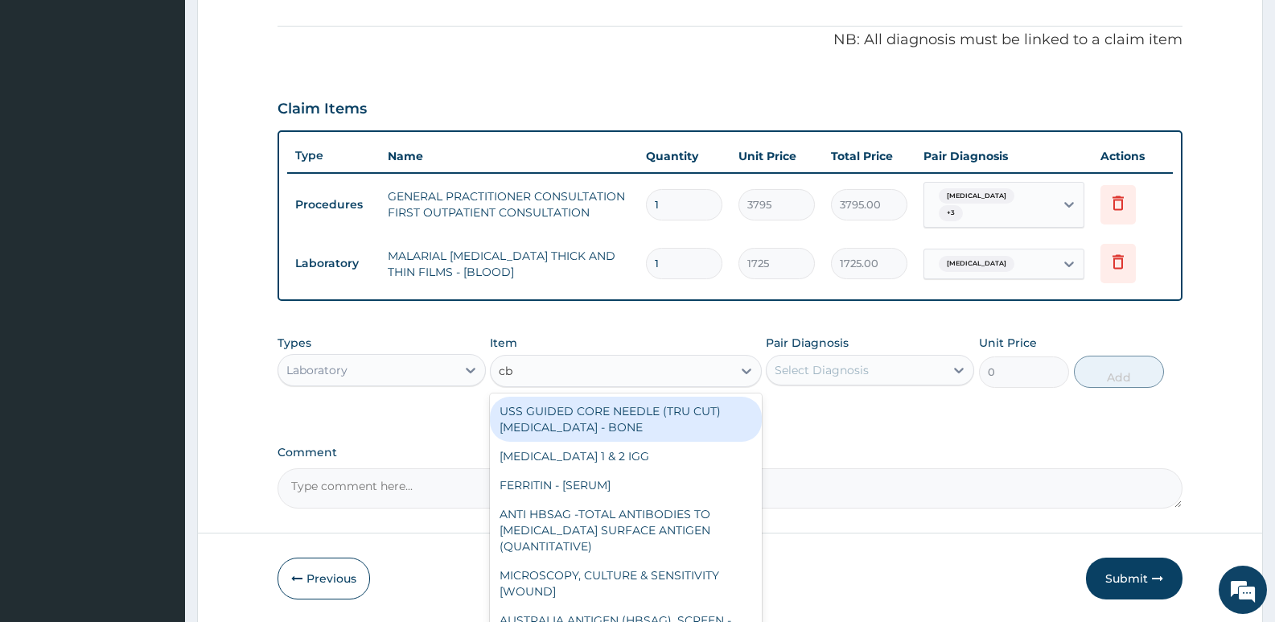
type input "cbc"
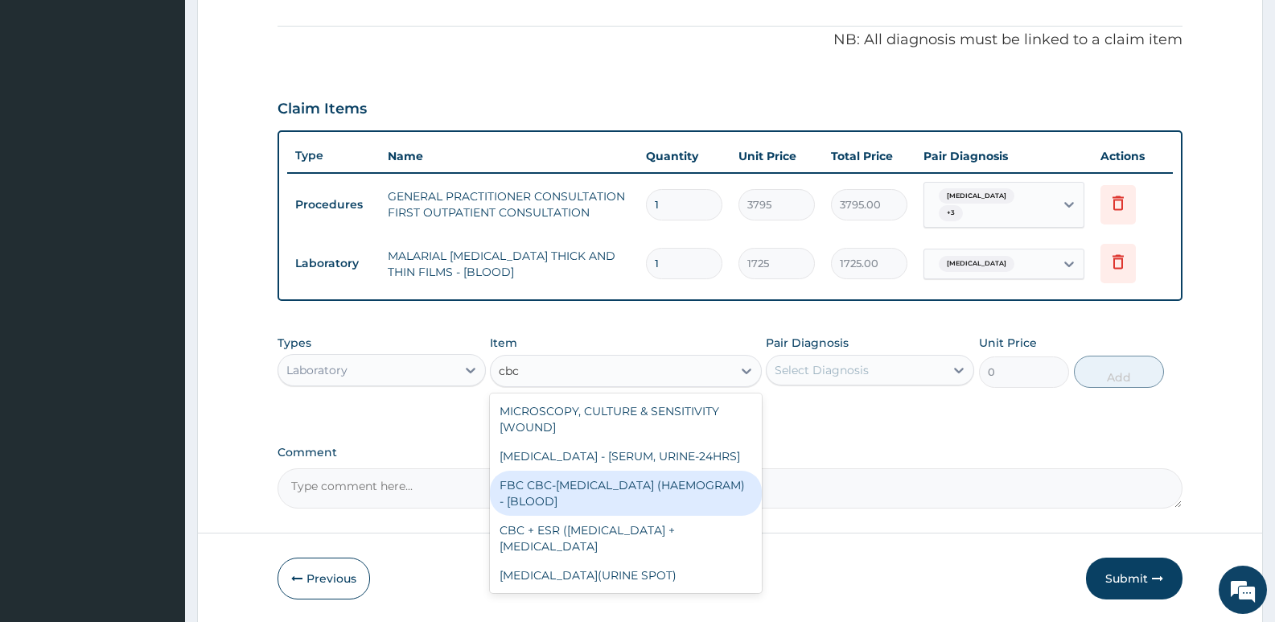
click at [619, 516] on div "FBC CBC-COMPLETE BLOOD COUNT (HAEMOGRAM) - [BLOOD]" at bounding box center [625, 493] width 271 height 45
type input "4600"
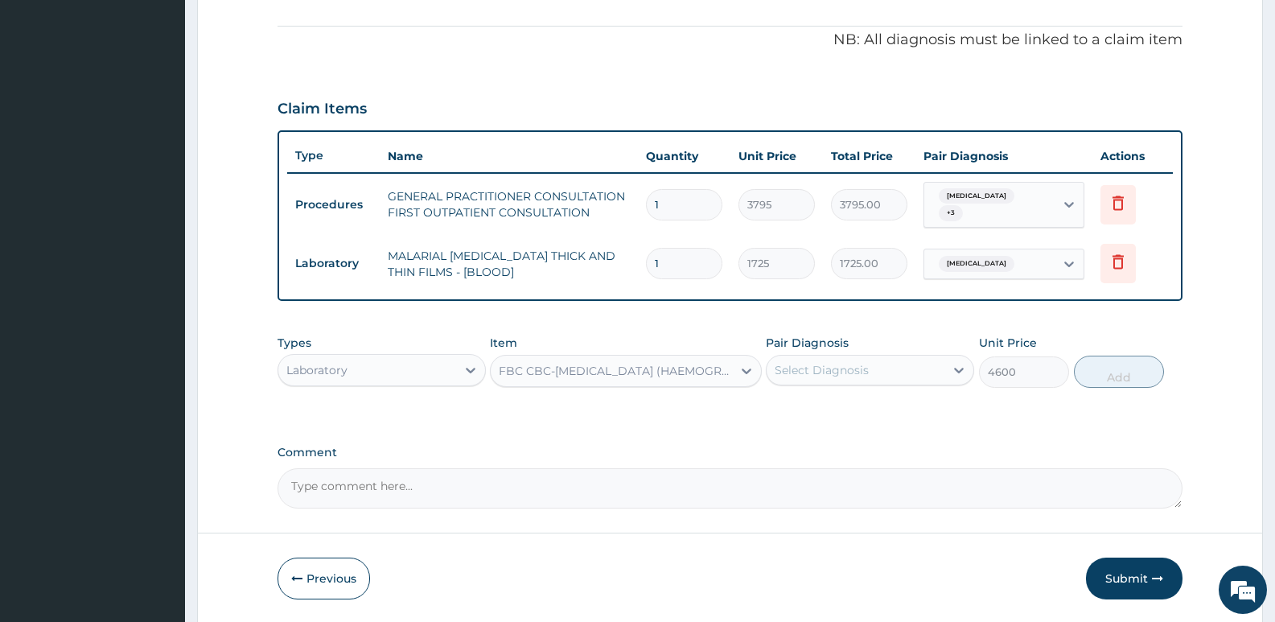
click at [826, 381] on div "Select Diagnosis" at bounding box center [856, 370] width 178 height 26
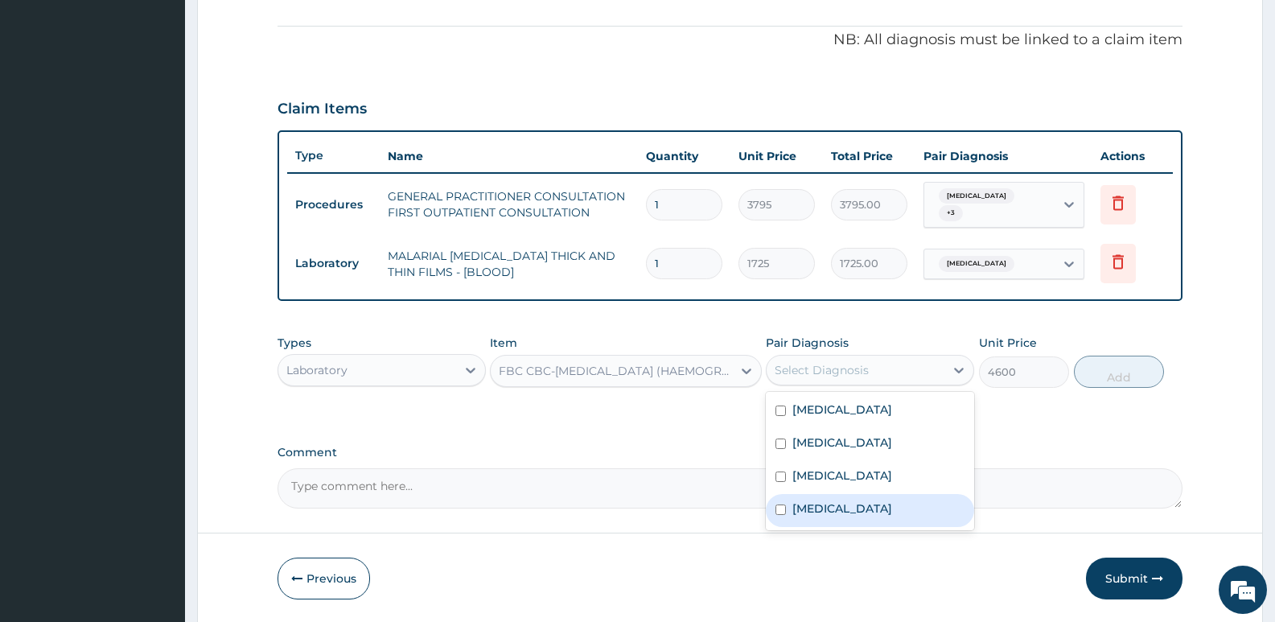
click at [815, 508] on label "Sepsis" at bounding box center [842, 508] width 100 height 16
checkbox input "true"
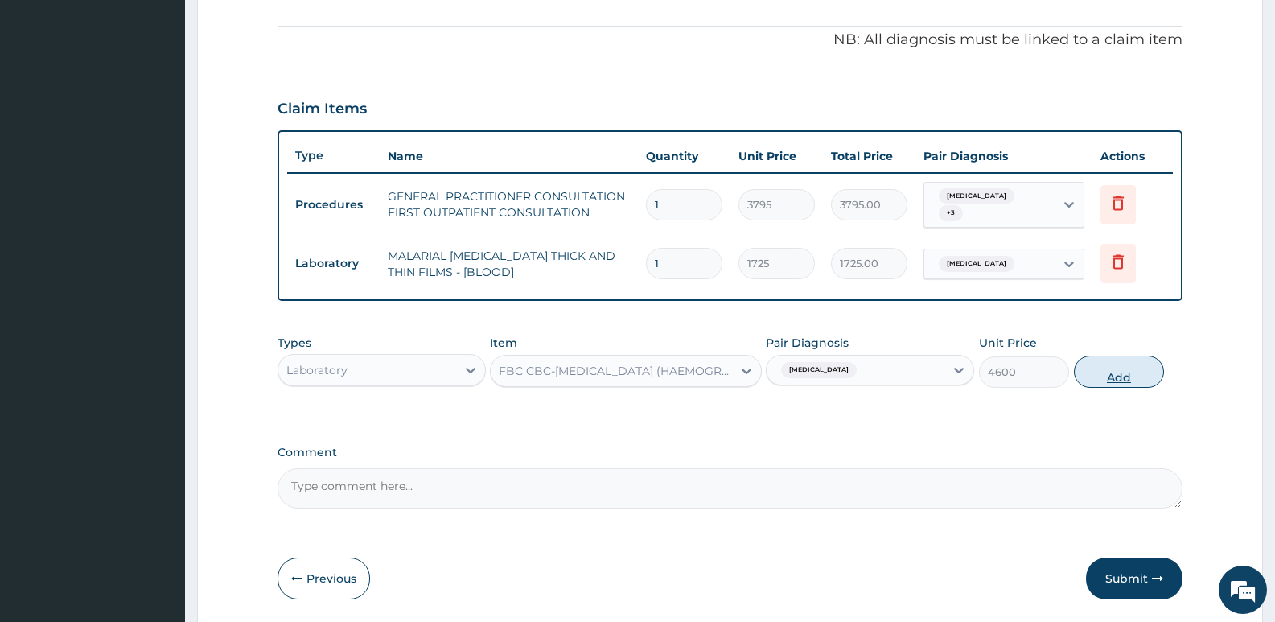
click at [1111, 364] on button "Add" at bounding box center [1119, 372] width 90 height 32
type input "0"
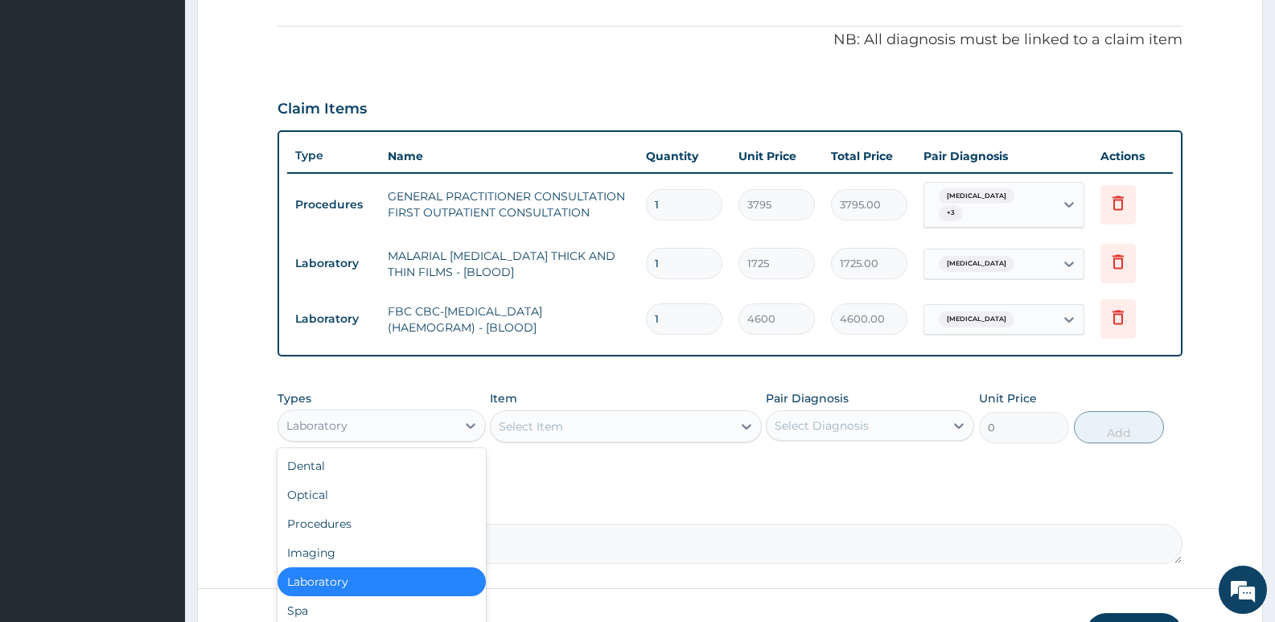
click at [448, 419] on div "Laboratory" at bounding box center [367, 426] width 178 height 26
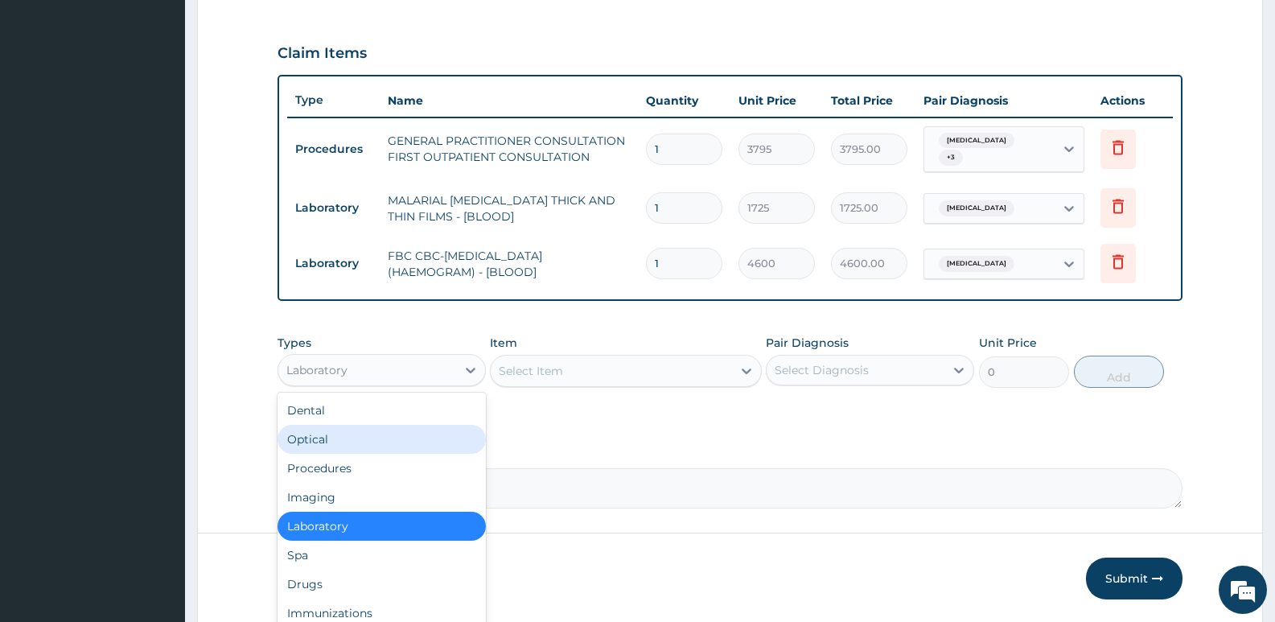
scroll to position [579, 0]
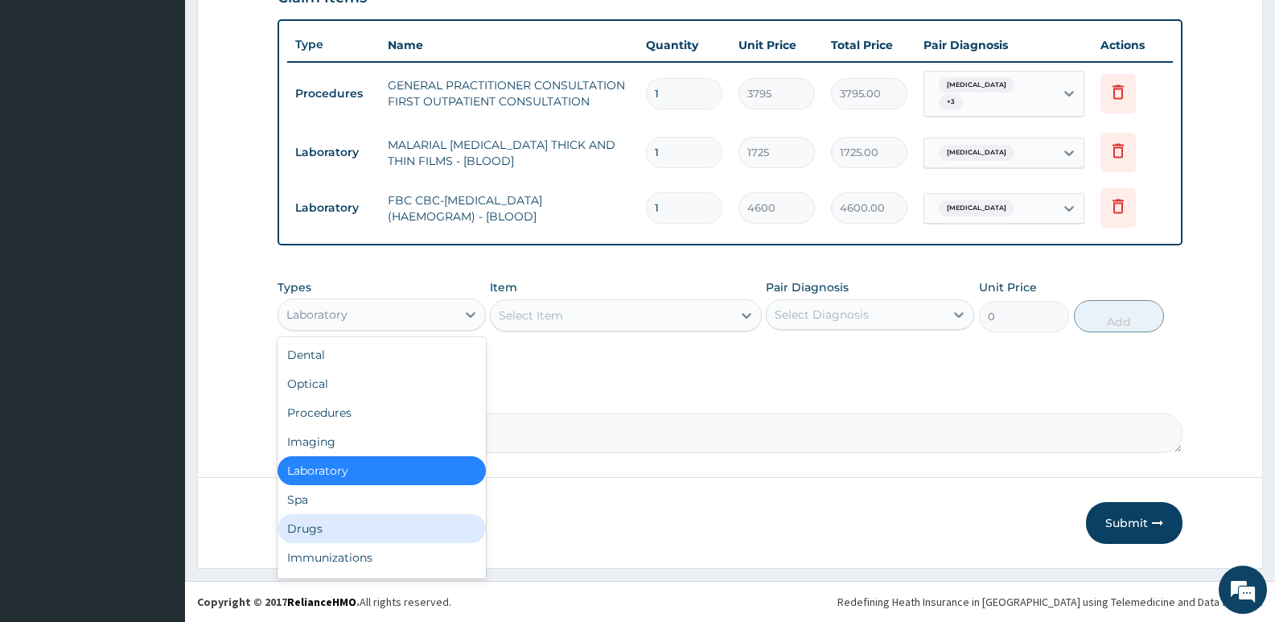
click at [376, 528] on div "Drugs" at bounding box center [382, 528] width 208 height 29
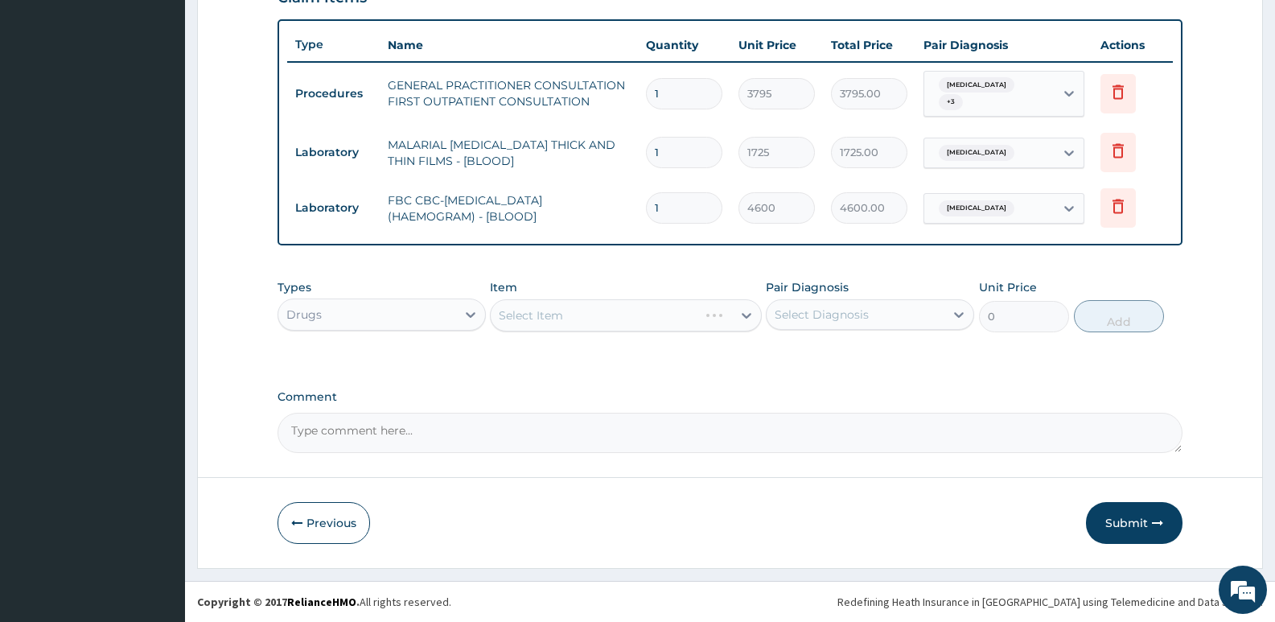
click at [576, 325] on div "Select Item" at bounding box center [625, 315] width 271 height 32
click at [573, 325] on div "Select Item" at bounding box center [625, 315] width 271 height 32
click at [550, 357] on div "Types Drugs Item Select Item Pair Diagnosis Select Diagnosis Unit Price 0 Add" at bounding box center [730, 317] width 905 height 93
click at [555, 323] on div "Select Item" at bounding box center [625, 315] width 271 height 32
click at [614, 269] on div "PA Code / Prescription Code Enter Code(Secondary Care Only) Encounter Date 03-0…" at bounding box center [730, 13] width 905 height 878
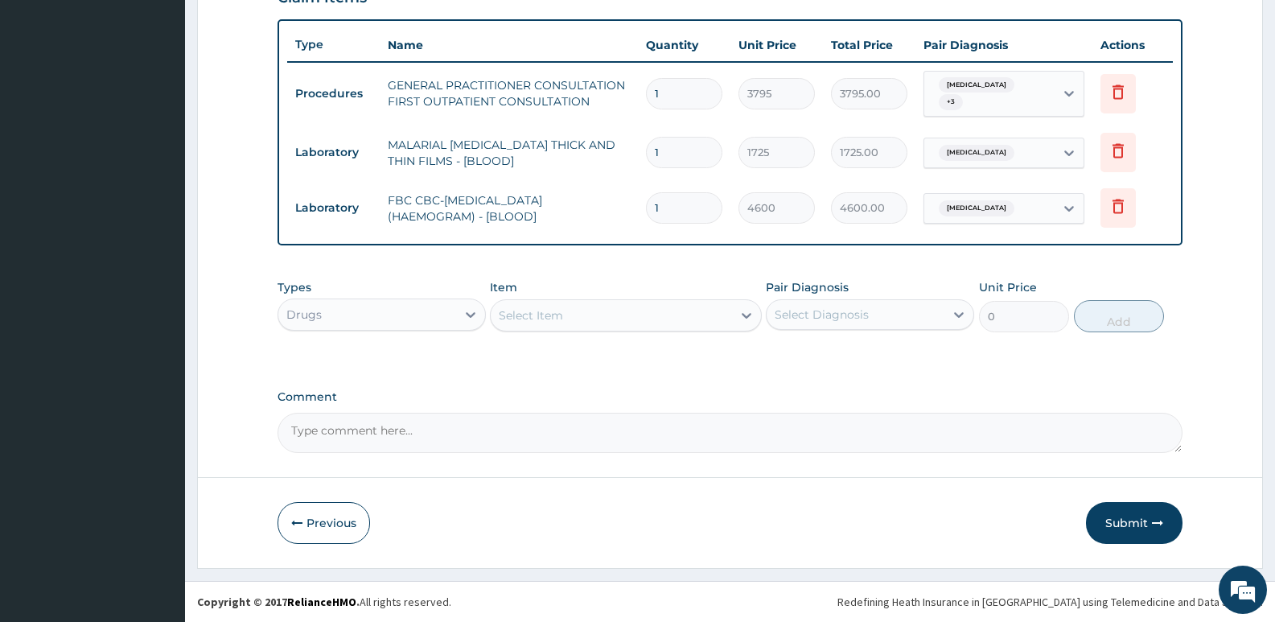
click at [611, 321] on div "Select Item" at bounding box center [611, 315] width 241 height 26
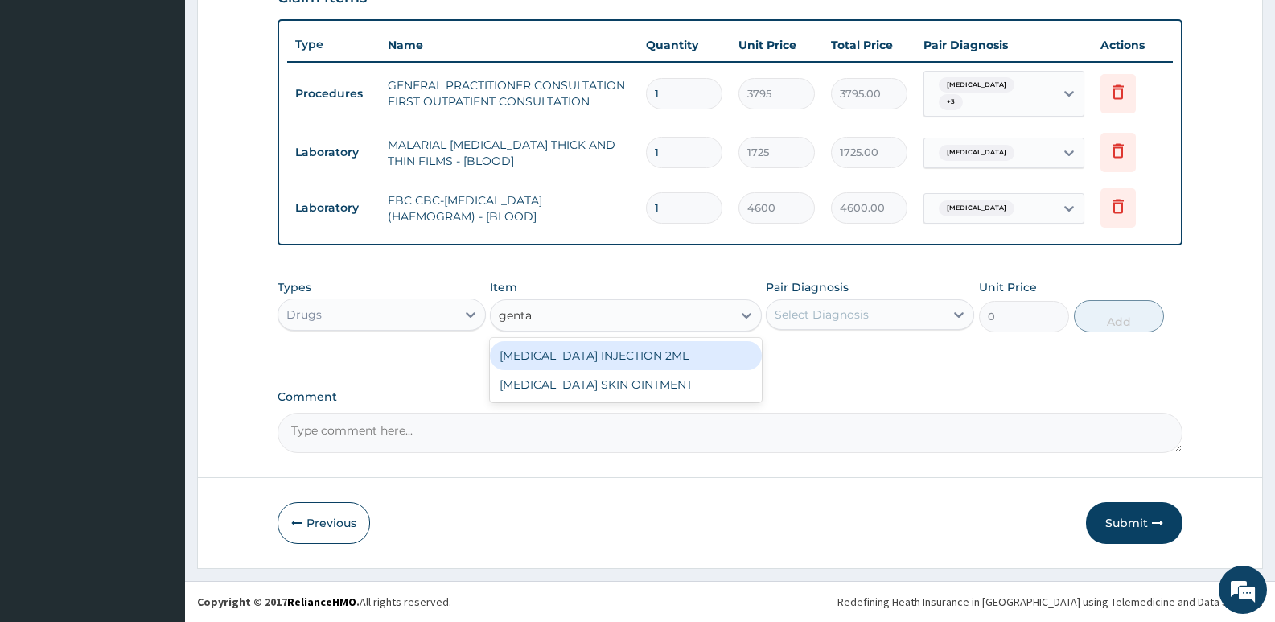
type input "genta"
type input "gent"
click at [630, 360] on div "[MEDICAL_DATA] INJECTION 2ML" at bounding box center [625, 355] width 271 height 29
type input "354.2"
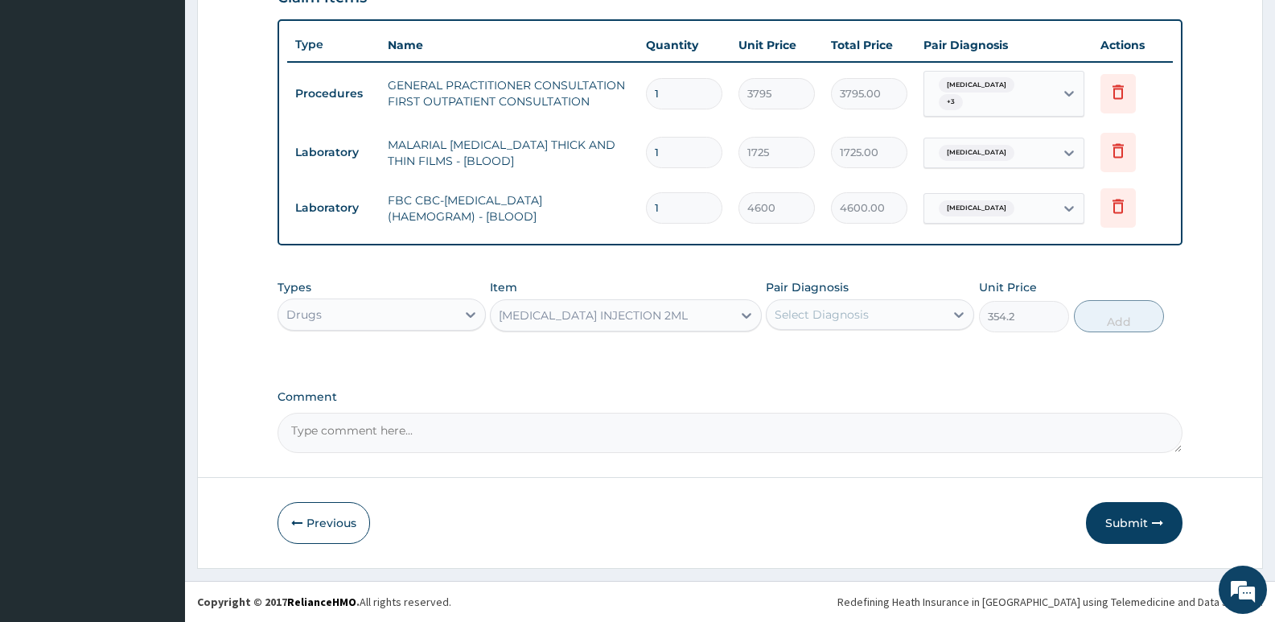
drag, startPoint x: 846, startPoint y: 319, endPoint x: 843, endPoint y: 330, distance: 10.9
click at [845, 319] on div "Select Diagnosis" at bounding box center [822, 314] width 94 height 16
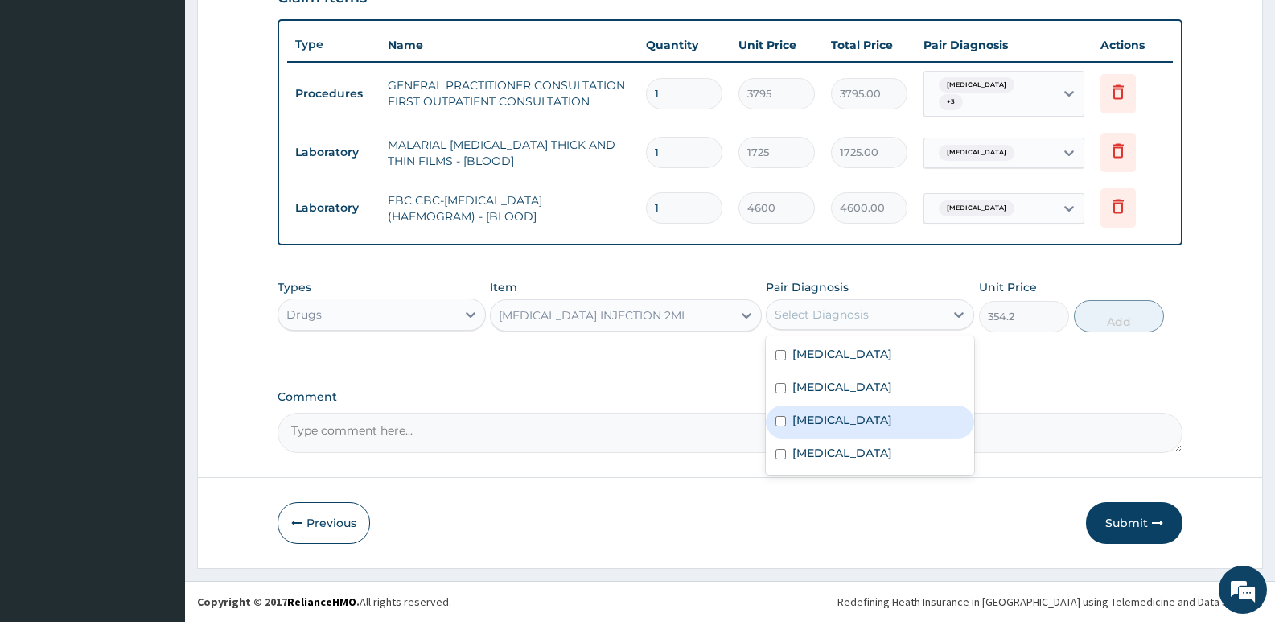
click at [830, 418] on label "[MEDICAL_DATA]" at bounding box center [842, 420] width 100 height 16
checkbox input "true"
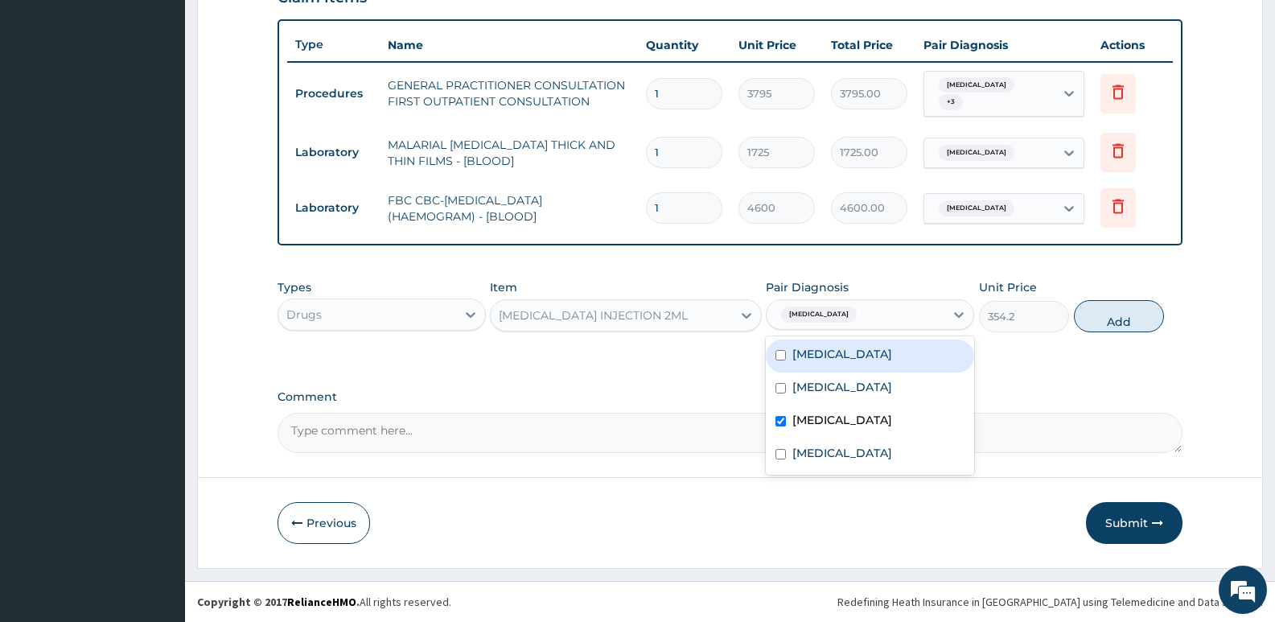
click at [833, 365] on div "Upper respiratory infection" at bounding box center [870, 355] width 208 height 33
checkbox input "true"
click at [1118, 329] on button "Add" at bounding box center [1119, 316] width 90 height 32
type input "0"
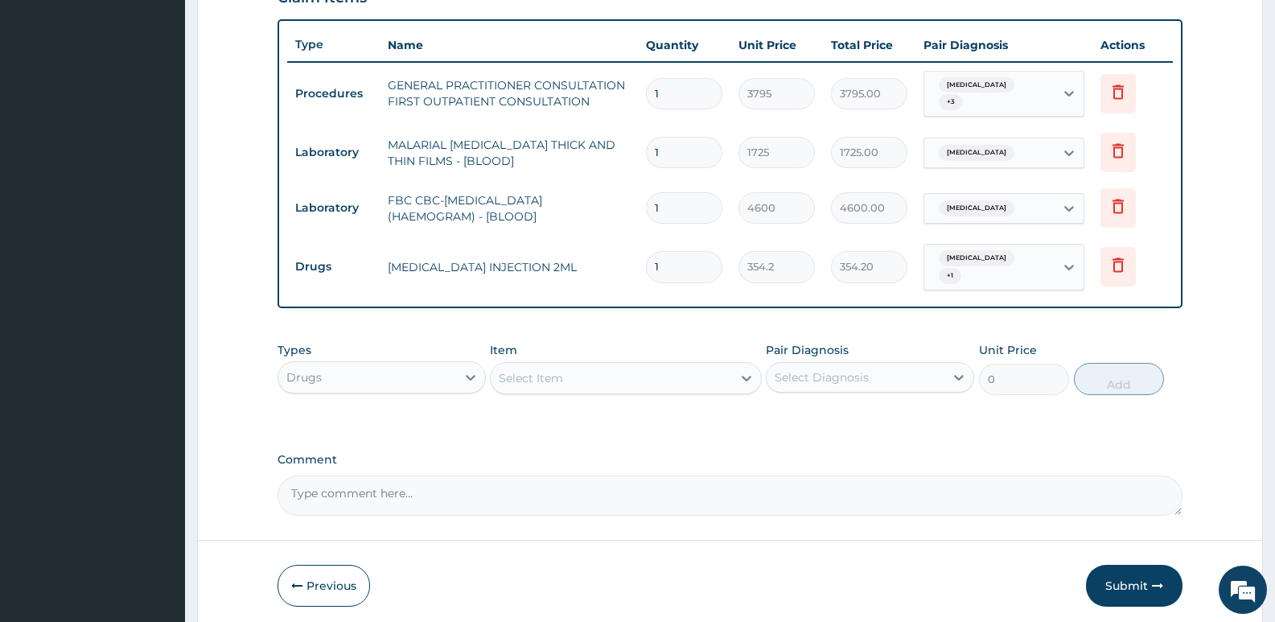
drag, startPoint x: 671, startPoint y: 269, endPoint x: 639, endPoint y: 269, distance: 32.2
click at [639, 269] on td "1" at bounding box center [684, 266] width 93 height 47
type input "2"
type input "708.40"
type input "2"
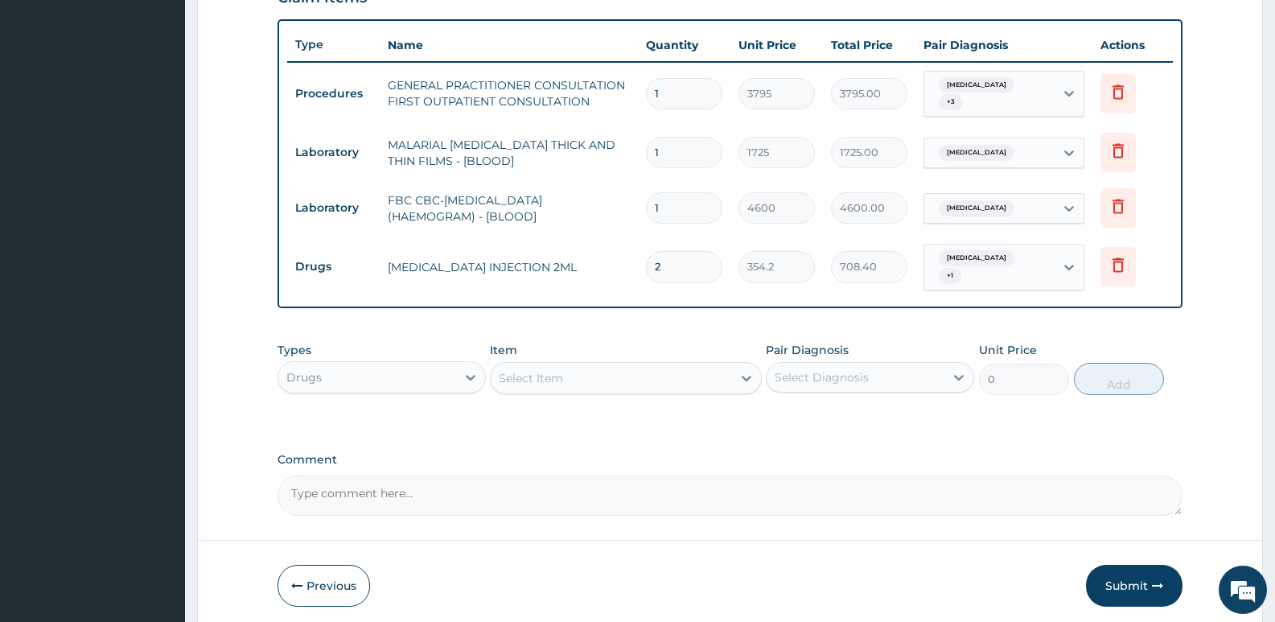
click at [616, 334] on div "Types Drugs Item Select Item Pair Diagnosis Select Diagnosis Unit Price 0 Add" at bounding box center [730, 368] width 905 height 69
click at [597, 385] on div "Select Item" at bounding box center [625, 378] width 271 height 32
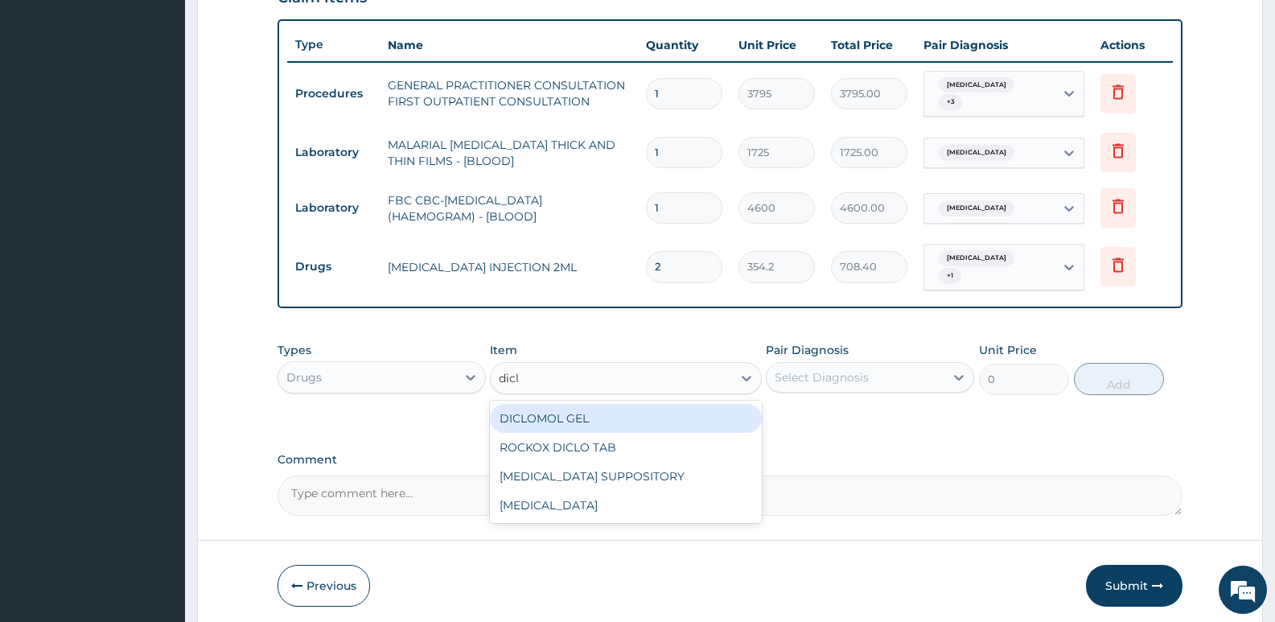
type input "diclo"
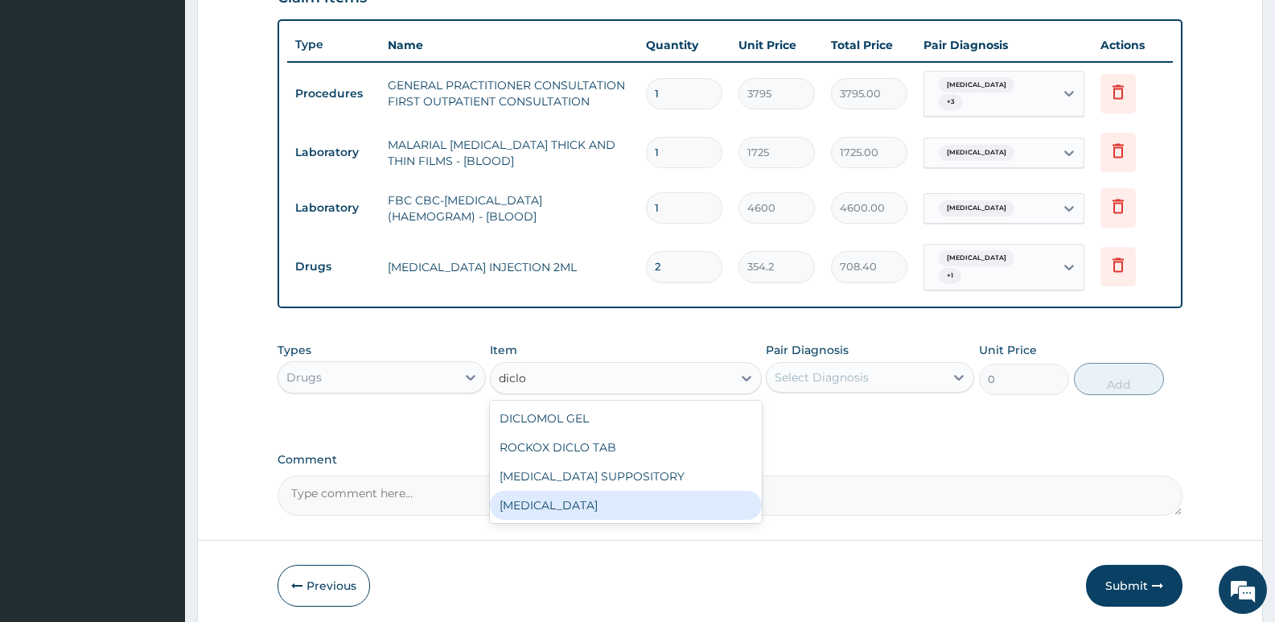
click at [549, 496] on div "[MEDICAL_DATA]" at bounding box center [625, 505] width 271 height 29
type input "632.5"
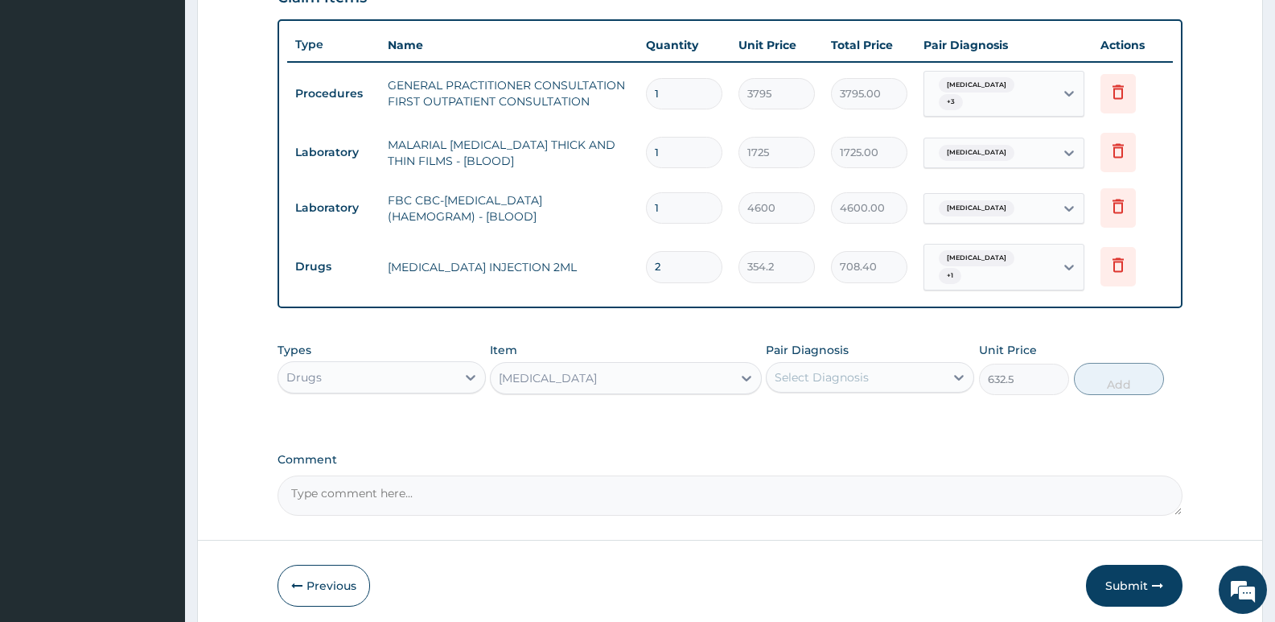
click at [573, 378] on div "[MEDICAL_DATA]" at bounding box center [548, 378] width 98 height 16
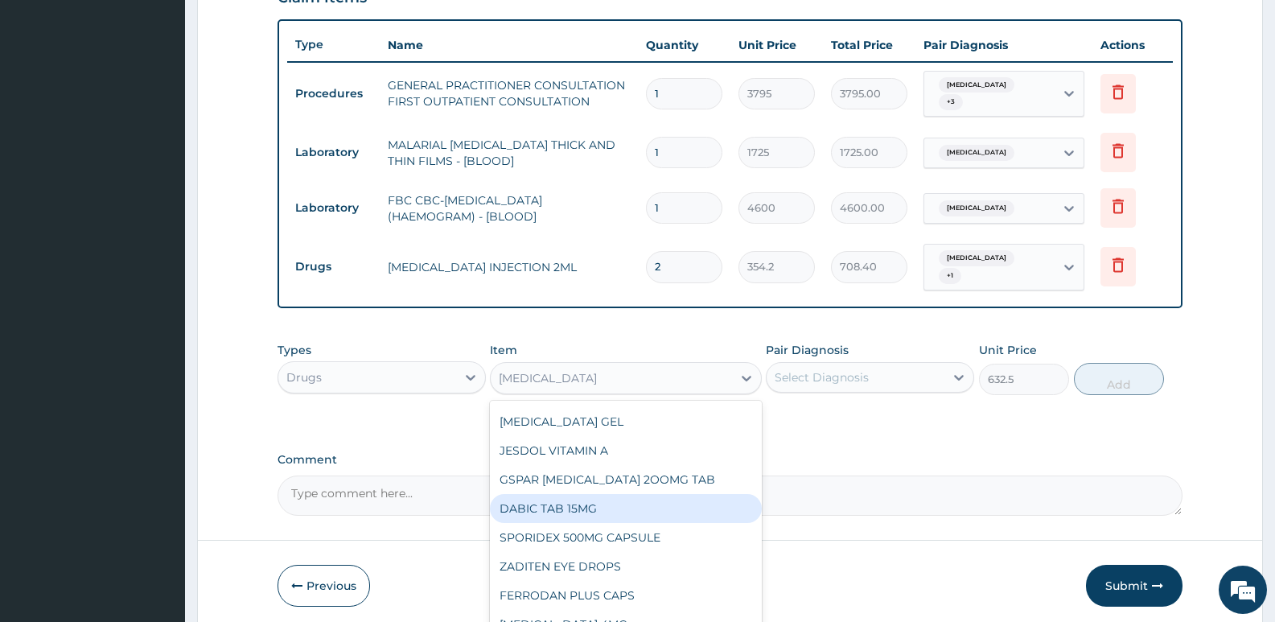
scroll to position [15569, 0]
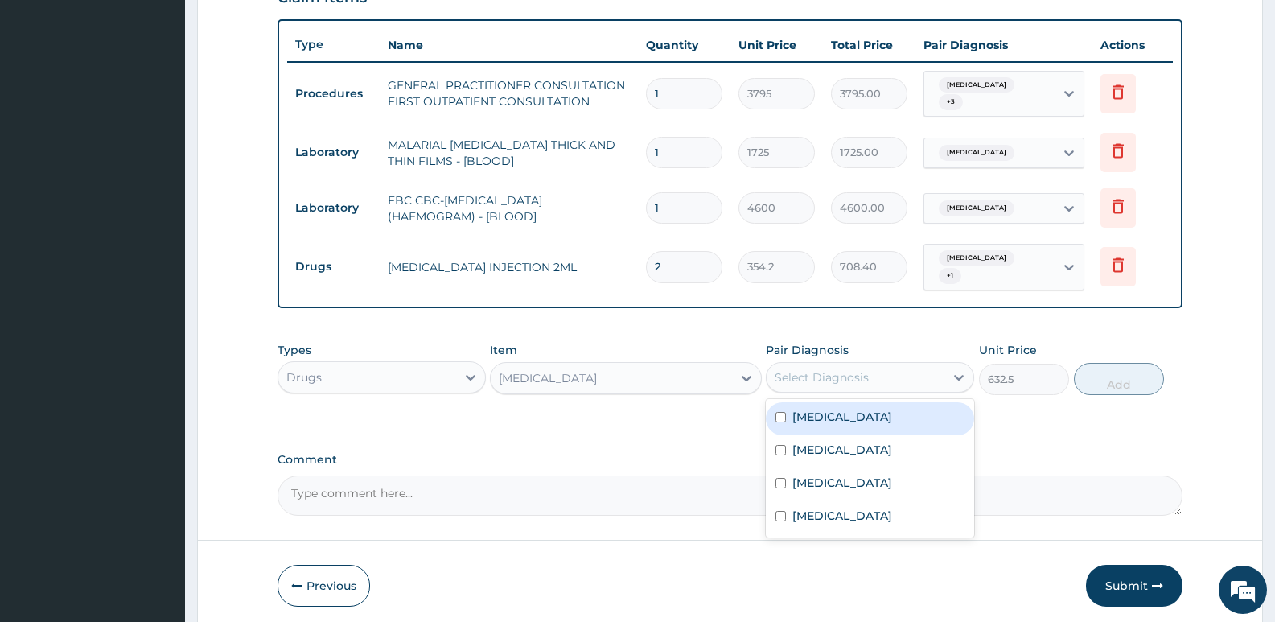
click at [826, 371] on div "Select Diagnosis" at bounding box center [822, 377] width 94 height 16
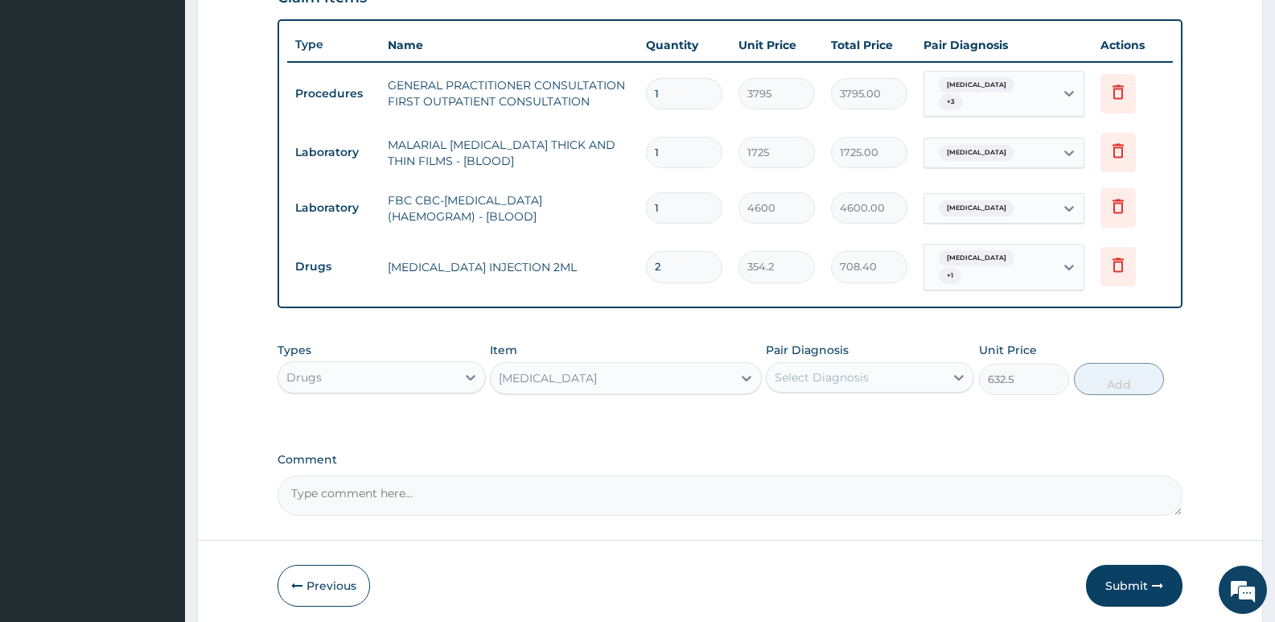
click at [791, 372] on div "Select Diagnosis" at bounding box center [822, 377] width 94 height 16
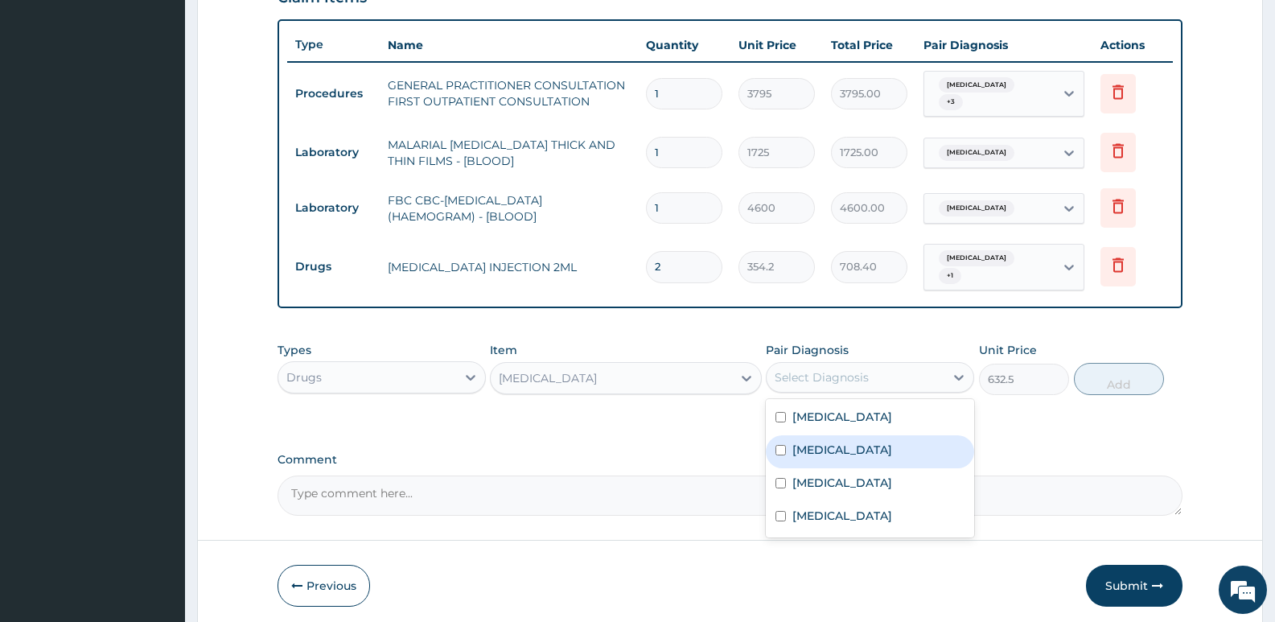
click at [575, 376] on div "[MEDICAL_DATA]" at bounding box center [548, 378] width 98 height 16
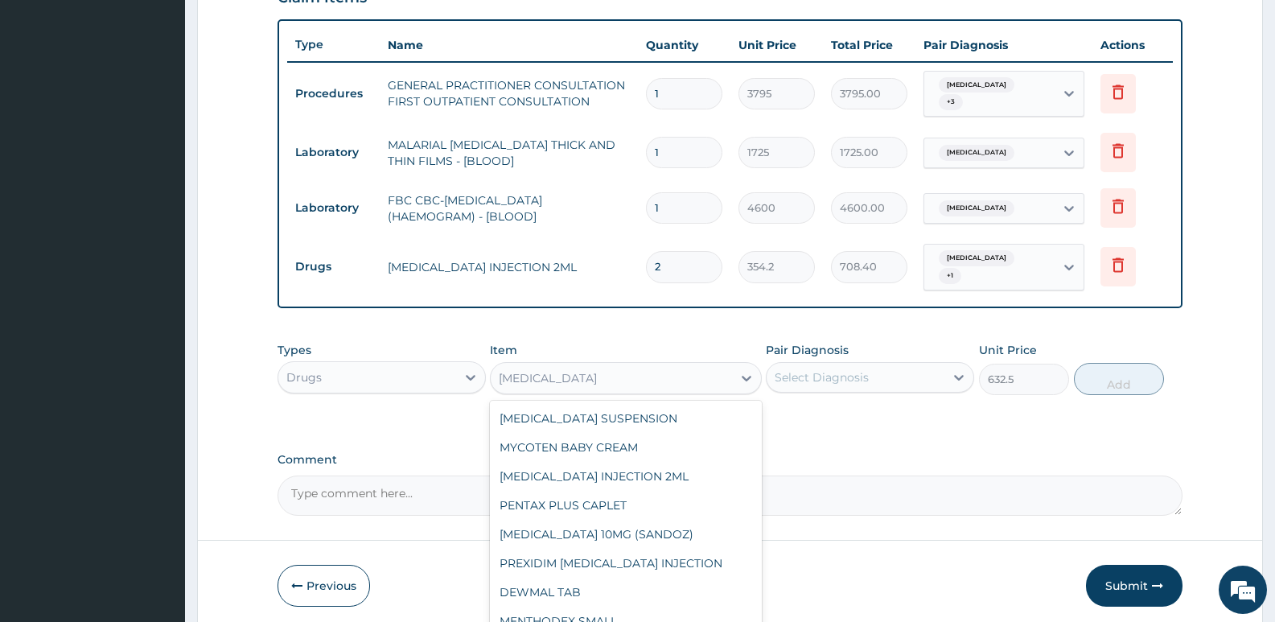
scroll to position [15489, 0]
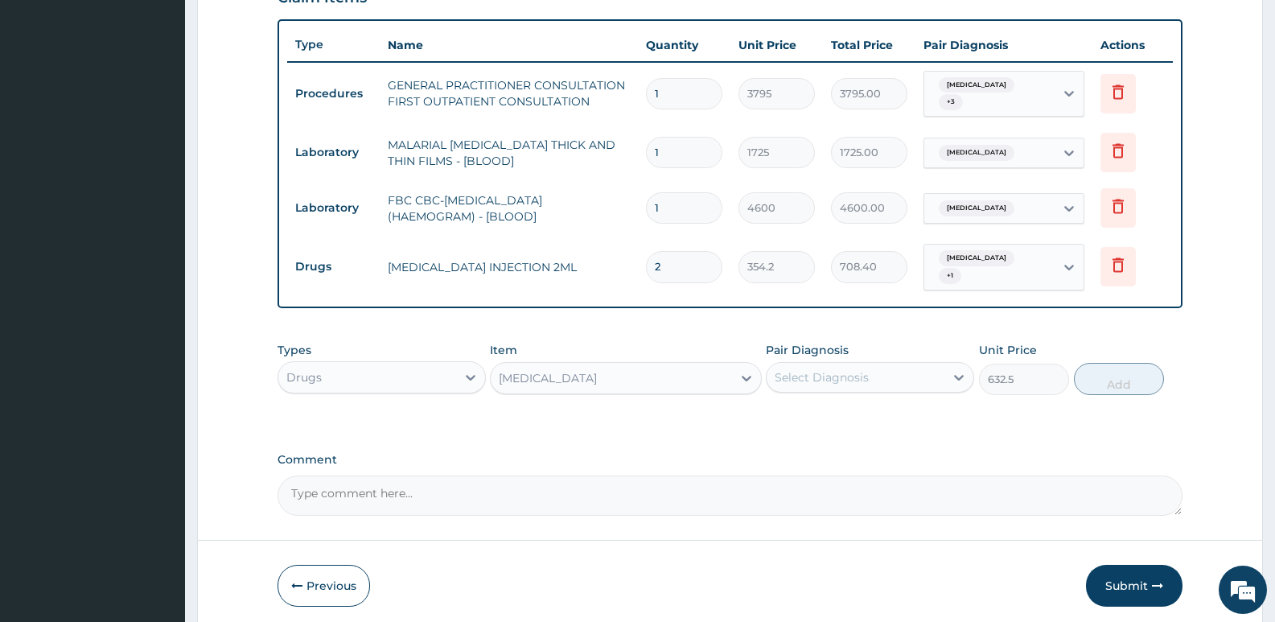
click at [575, 376] on div "[MEDICAL_DATA]" at bounding box center [548, 378] width 98 height 16
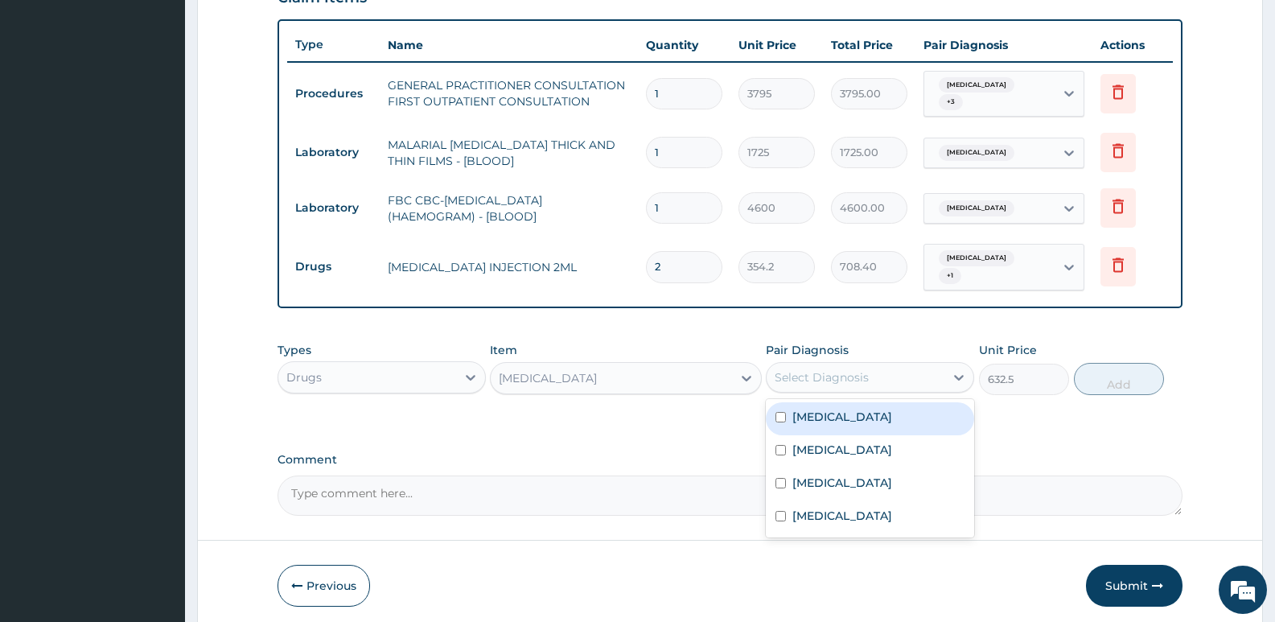
drag, startPoint x: 801, startPoint y: 370, endPoint x: 812, endPoint y: 384, distance: 18.3
click at [803, 372] on div "Select Diagnosis" at bounding box center [822, 377] width 94 height 16
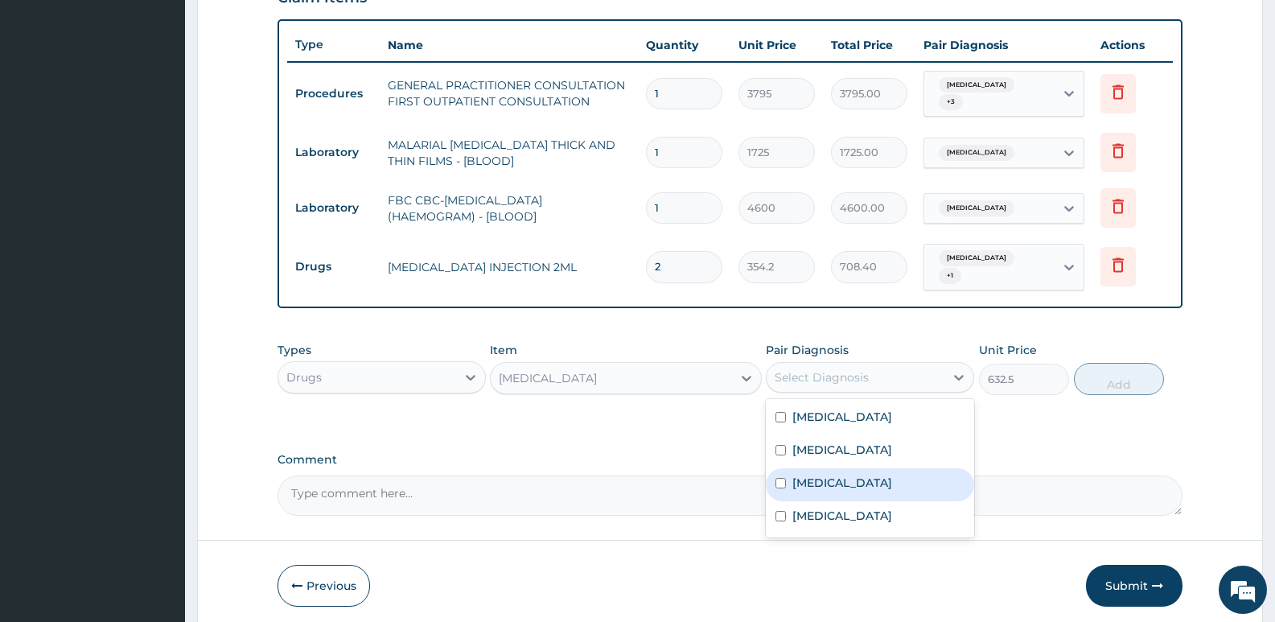
click at [835, 470] on div "[MEDICAL_DATA]" at bounding box center [870, 484] width 208 height 33
checkbox input "true"
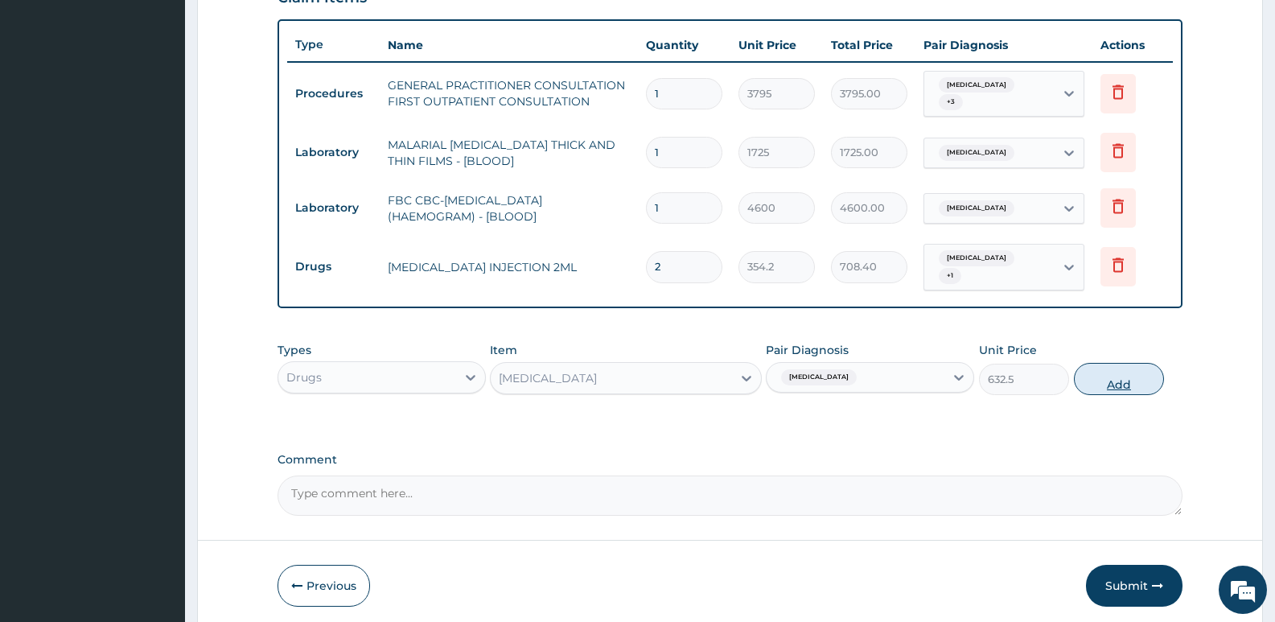
click at [1119, 363] on button "Add" at bounding box center [1119, 379] width 90 height 32
type input "0"
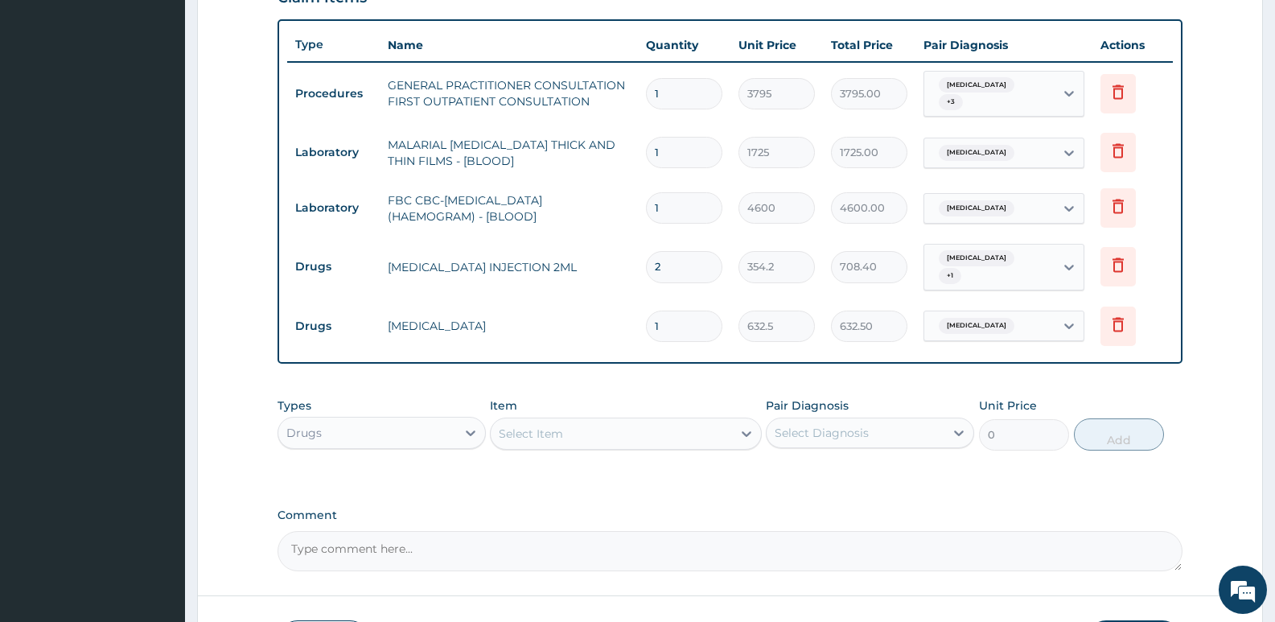
click at [617, 421] on div "Select Item" at bounding box center [611, 434] width 241 height 26
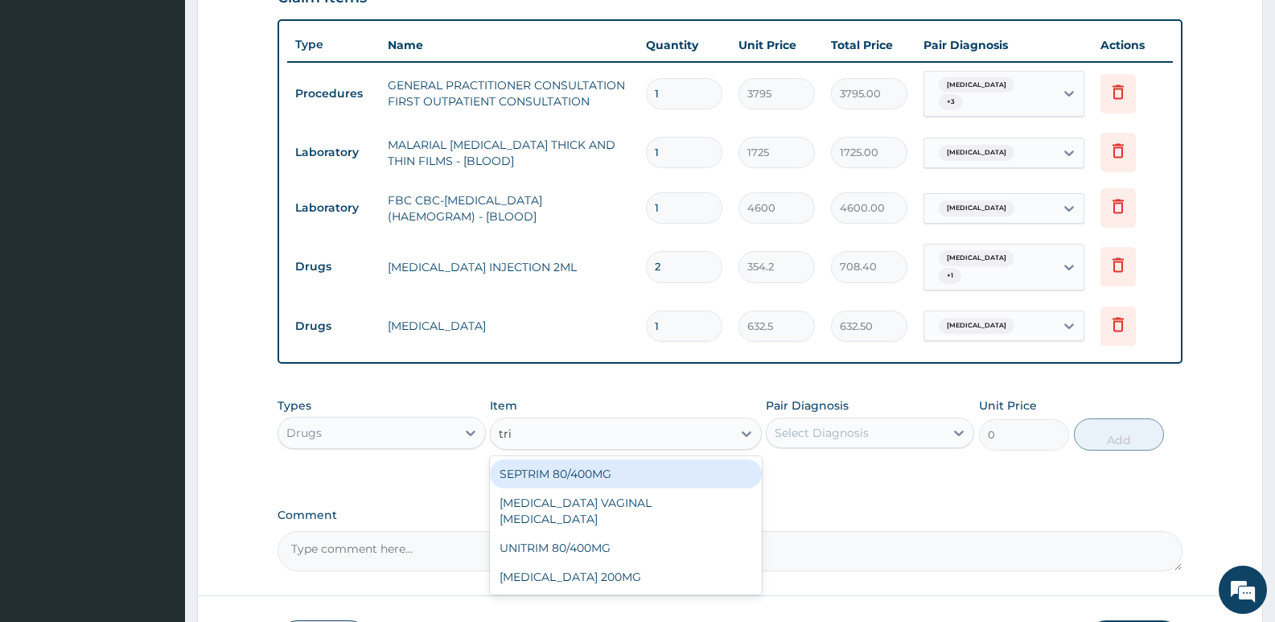
type input "trim"
click at [568, 471] on div "SEPTRIM 80/400MG" at bounding box center [625, 473] width 271 height 29
type input "101.2"
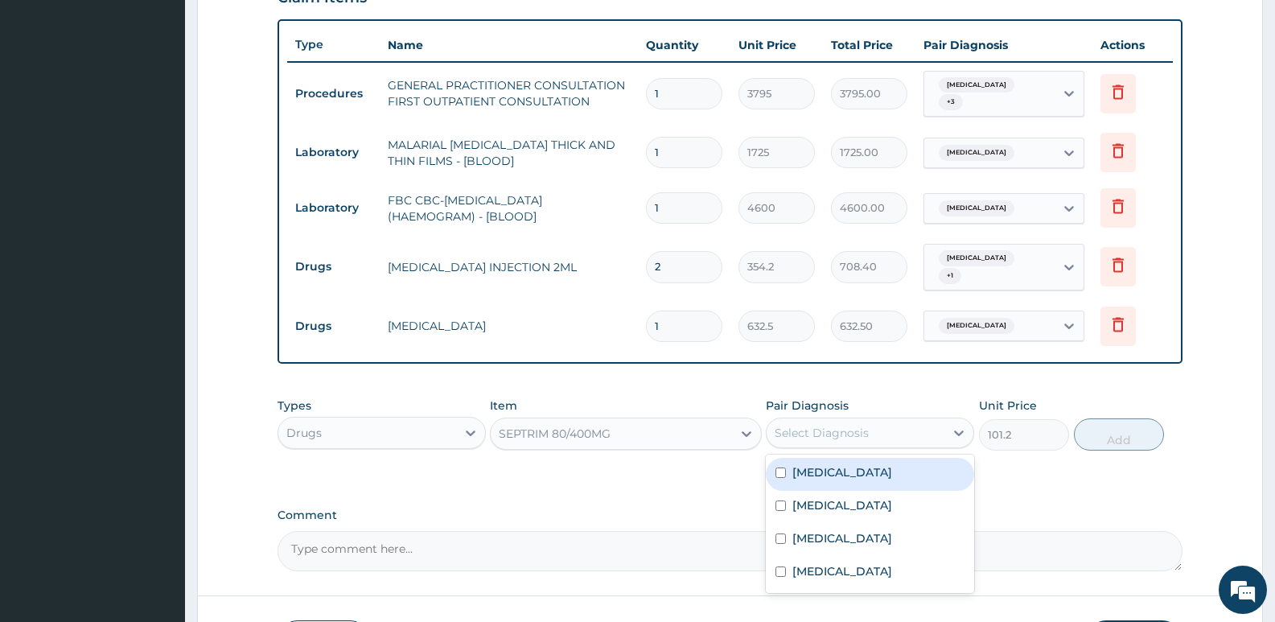
click at [911, 421] on div "Select Diagnosis" at bounding box center [856, 433] width 178 height 26
click at [884, 472] on label "Upper respiratory infection" at bounding box center [842, 472] width 100 height 16
checkbox input "true"
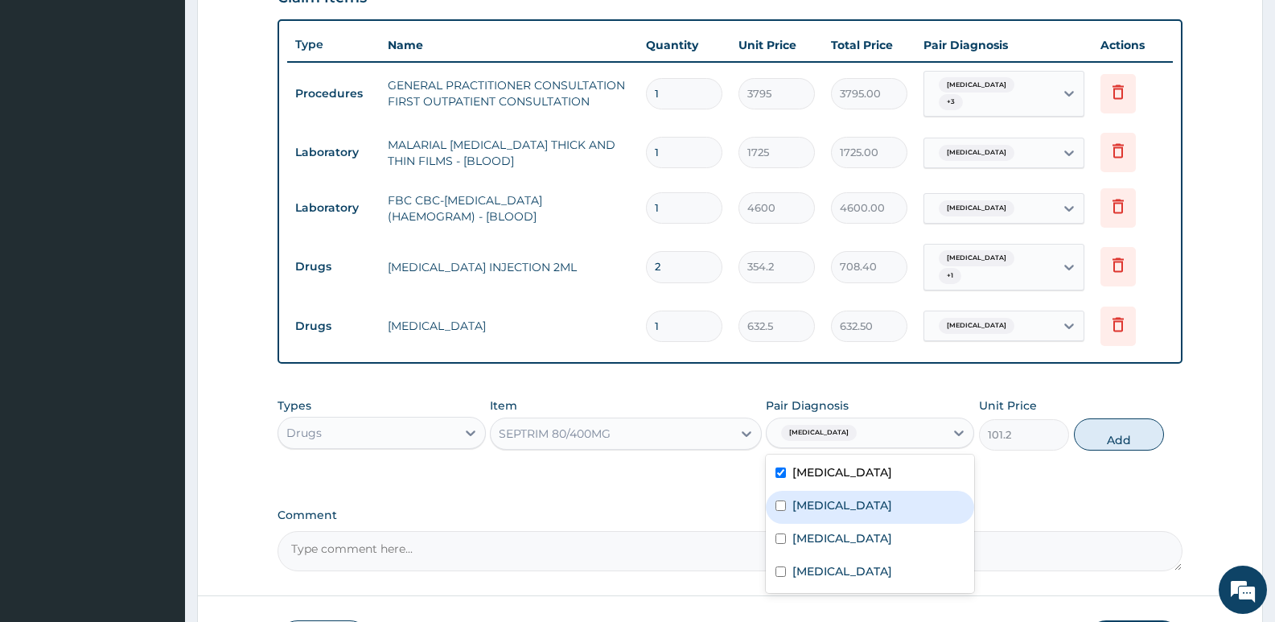
click at [874, 491] on div "Influenza" at bounding box center [870, 507] width 208 height 33
checkbox input "true"
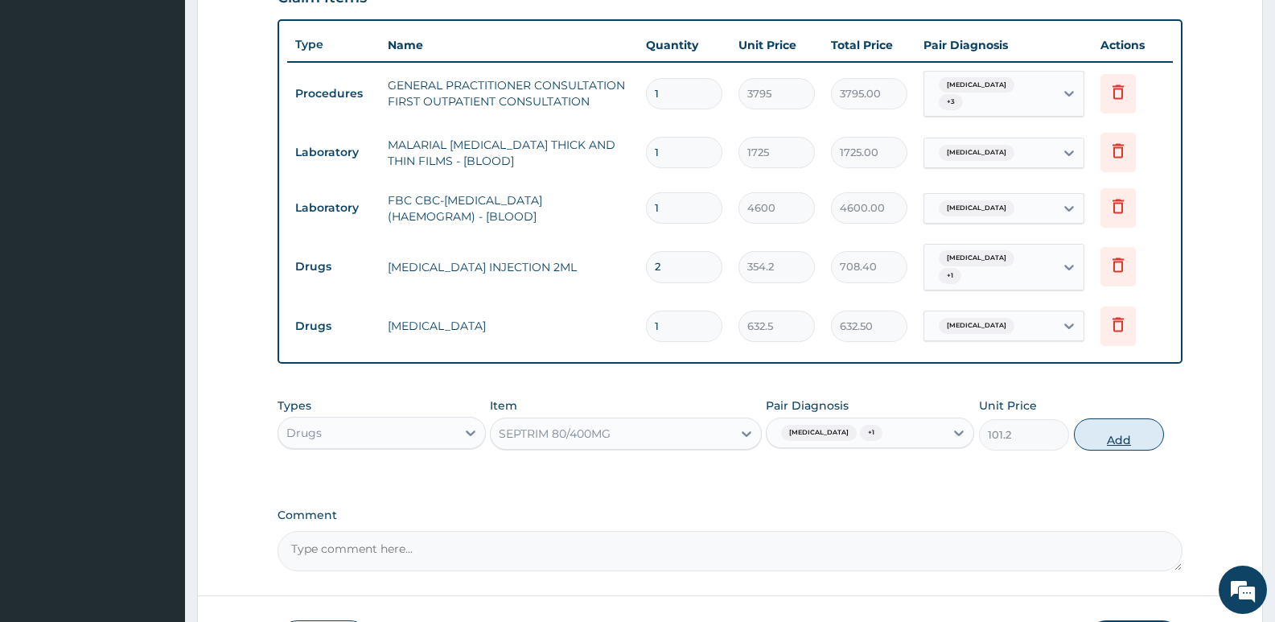
click at [1100, 441] on button "Add" at bounding box center [1119, 434] width 90 height 32
type input "0"
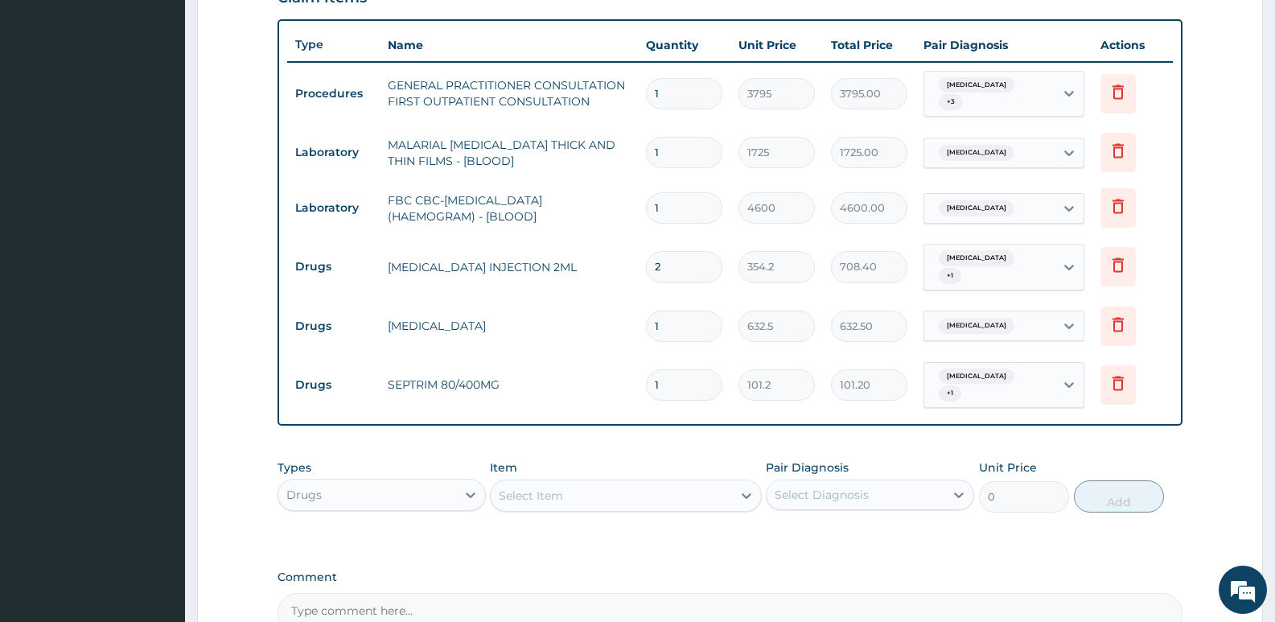
type input "10"
type input "1012.00"
drag, startPoint x: 673, startPoint y: 377, endPoint x: 641, endPoint y: 369, distance: 33.2
click at [641, 369] on td "10" at bounding box center [684, 384] width 93 height 47
type input "2"
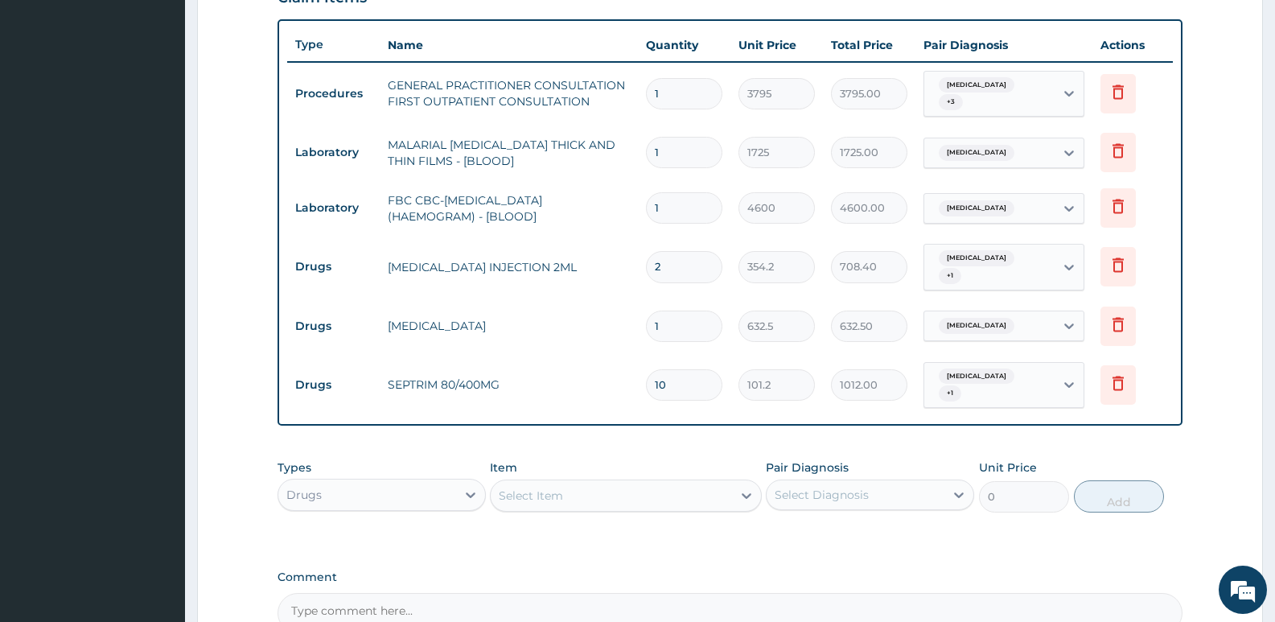
type input "202.40"
type input "20"
type input "2024.00"
type input "20"
click at [585, 483] on div "Select Item" at bounding box center [611, 496] width 241 height 26
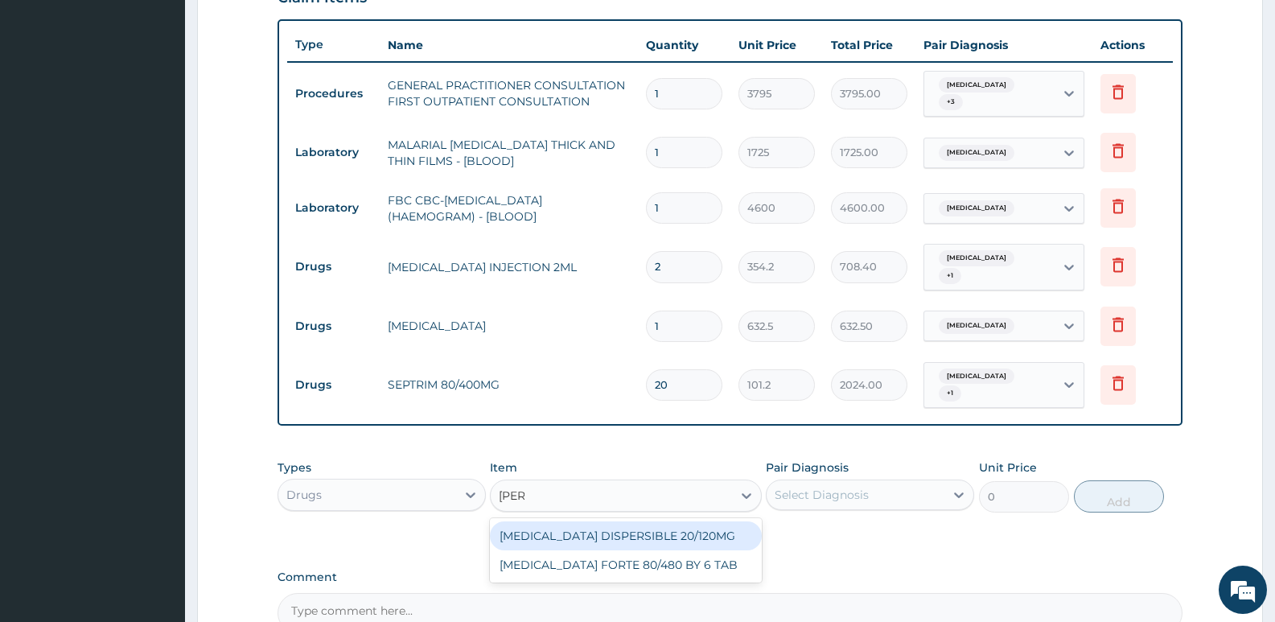
type input "coart"
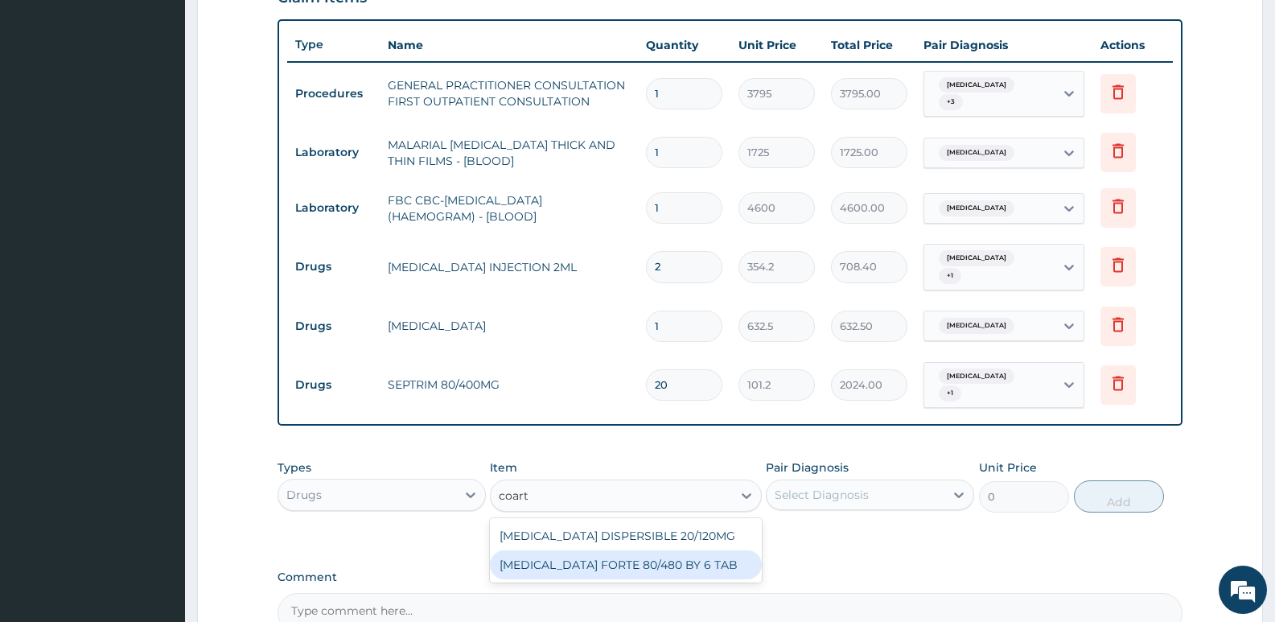
click at [635, 559] on div "[MEDICAL_DATA] FORTE 80/480 BY 6 TAB" at bounding box center [625, 564] width 271 height 29
type input "480.7"
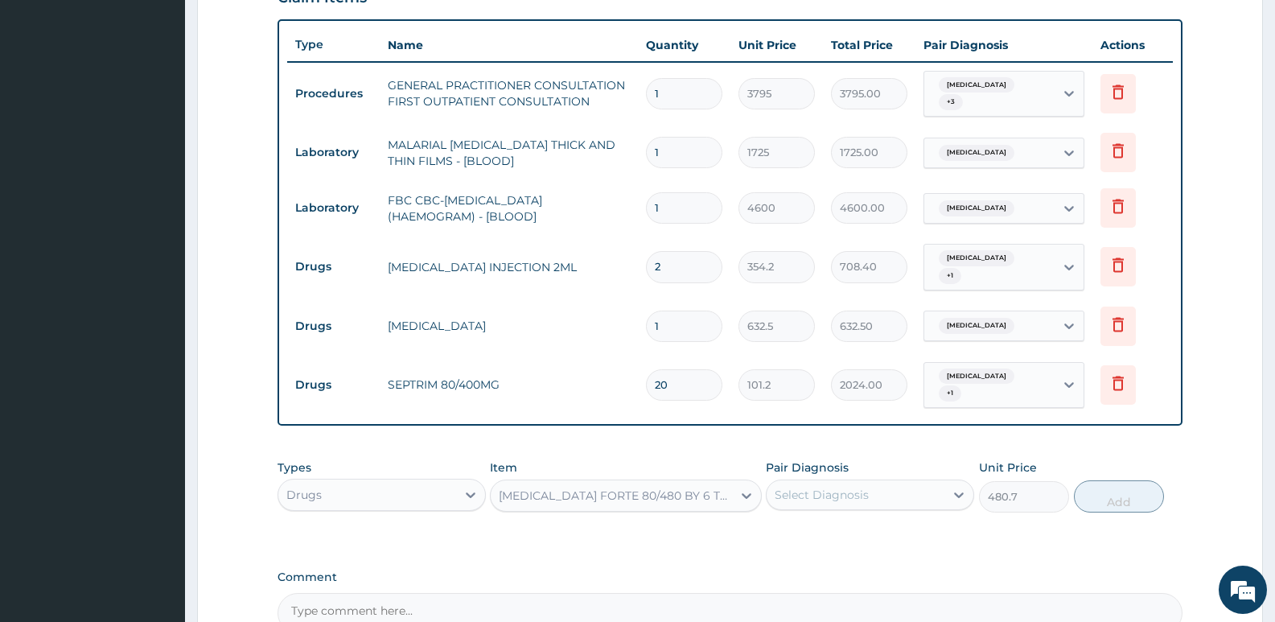
click at [805, 493] on div "Select Diagnosis" at bounding box center [822, 495] width 94 height 16
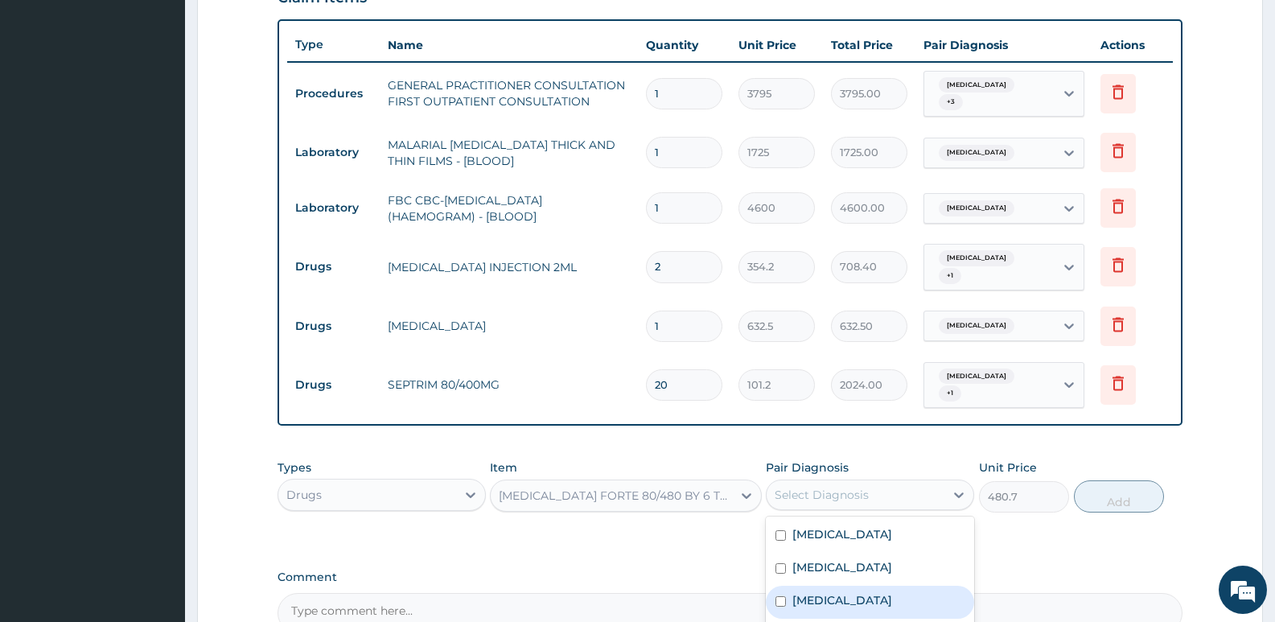
drag, startPoint x: 809, startPoint y: 594, endPoint x: 953, endPoint y: 538, distance: 154.3
click at [810, 594] on label "[MEDICAL_DATA]" at bounding box center [842, 600] width 100 height 16
checkbox input "true"
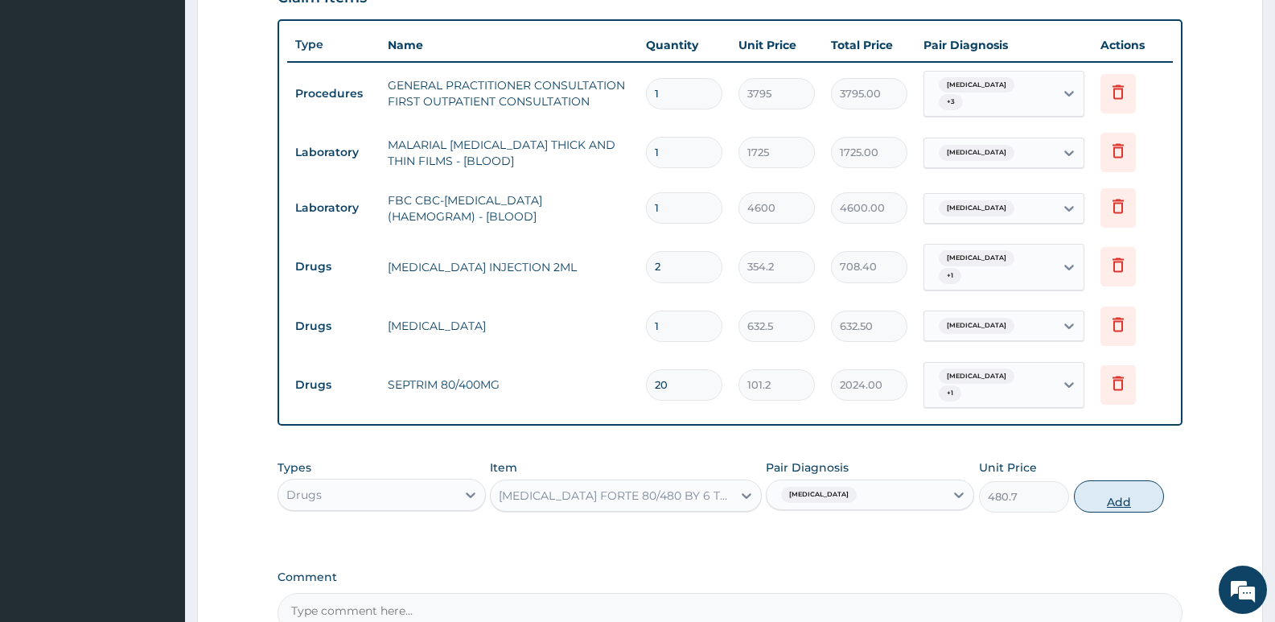
click at [1096, 495] on button "Add" at bounding box center [1119, 496] width 90 height 32
type input "0"
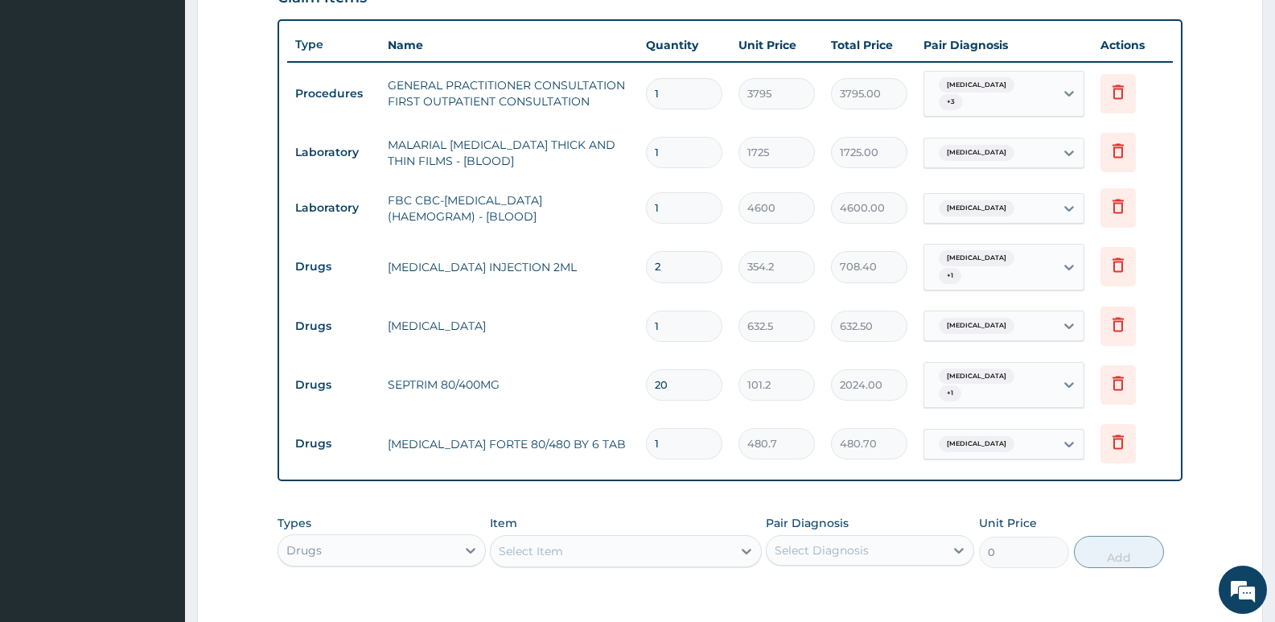
drag, startPoint x: 681, startPoint y: 440, endPoint x: 638, endPoint y: 441, distance: 43.4
click at [638, 441] on td "1" at bounding box center [684, 443] width 93 height 47
type input "6"
type input "2884.20"
type input "6"
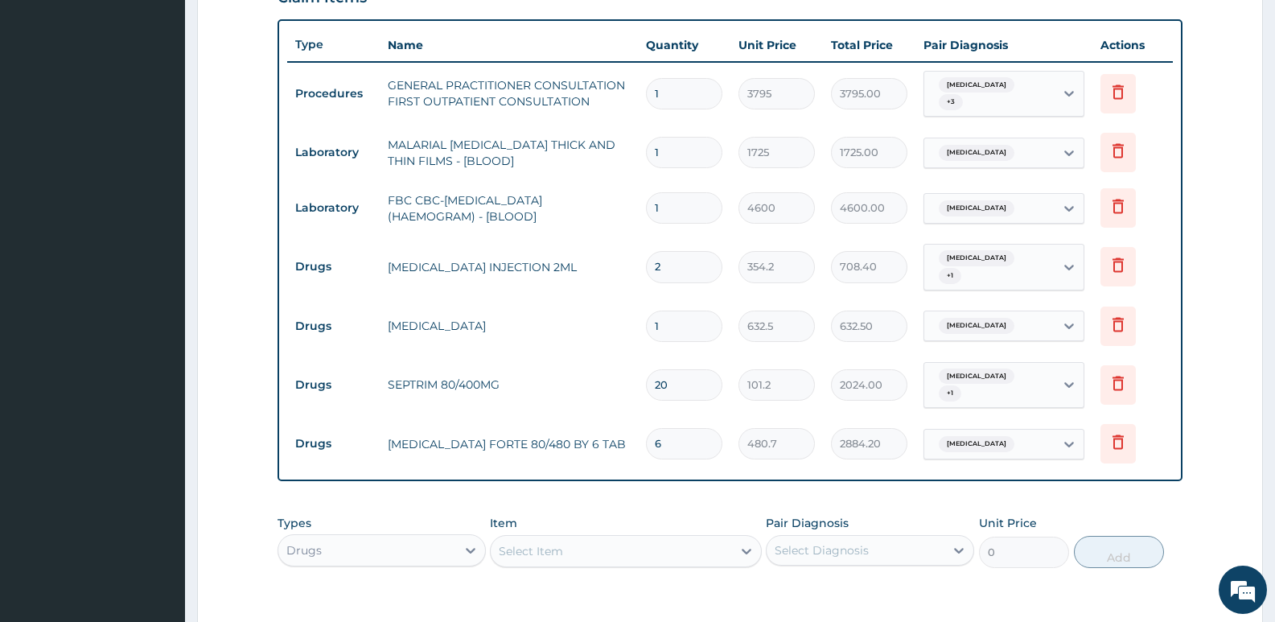
click at [701, 507] on div "Types Drugs Item Select Item Pair Diagnosis Select Diagnosis Unit Price 0 Add" at bounding box center [730, 541] width 905 height 69
click at [586, 541] on div "Select Item" at bounding box center [611, 551] width 241 height 26
type input "ibu"
click at [573, 617] on div "IBUTEN 200" at bounding box center [625, 620] width 271 height 29
type input "88.55"
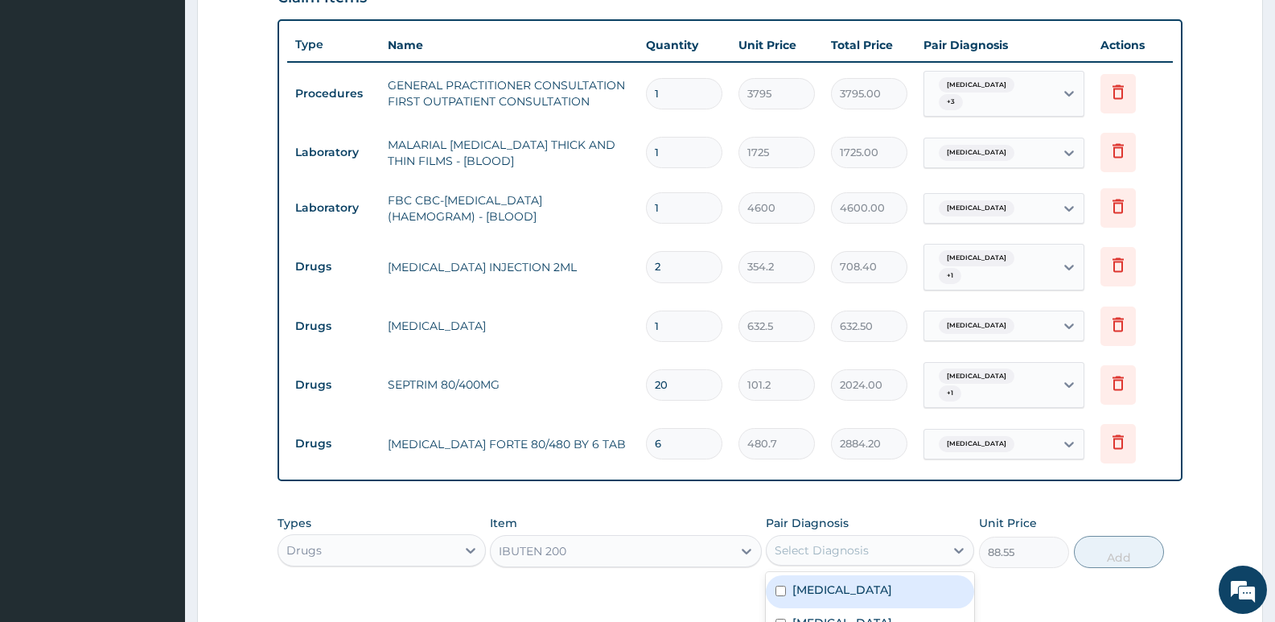
click at [861, 550] on div "Select Diagnosis" at bounding box center [822, 550] width 94 height 16
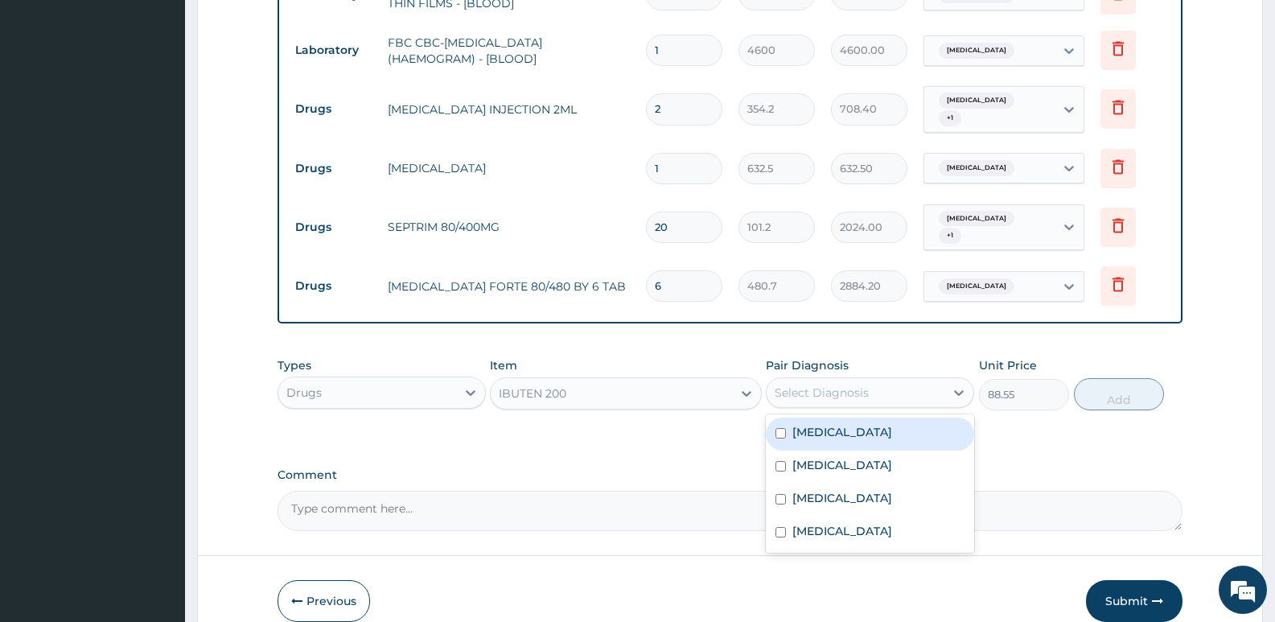
scroll to position [740, 0]
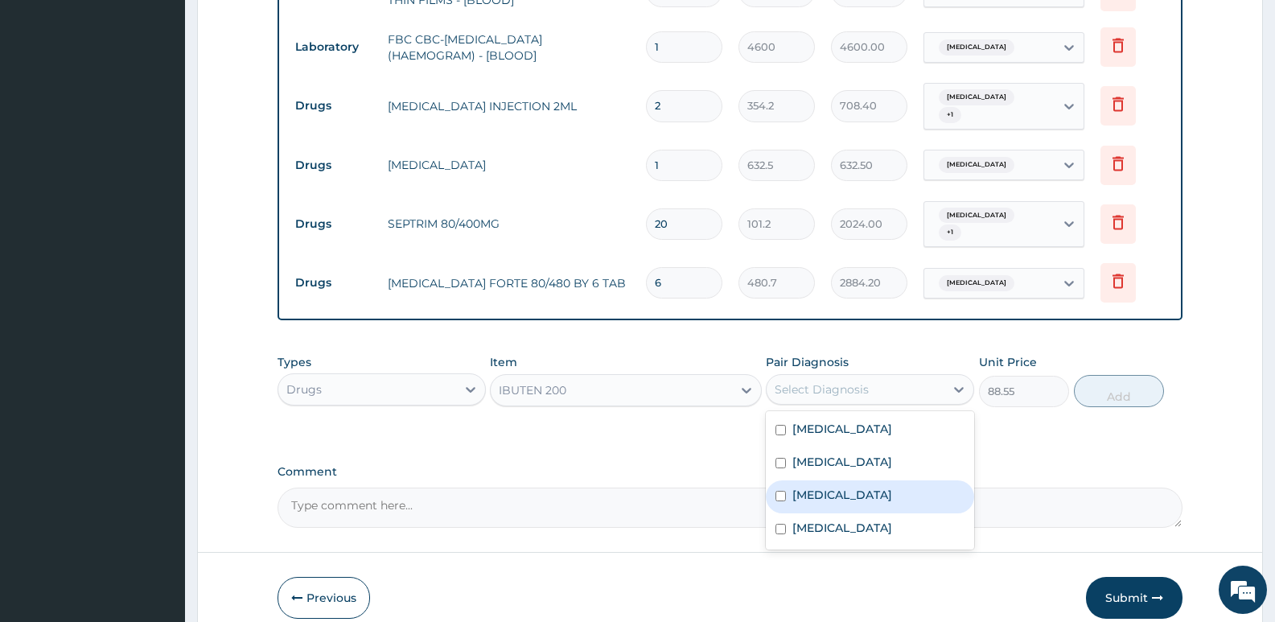
click at [841, 483] on div "[MEDICAL_DATA]" at bounding box center [870, 496] width 208 height 33
checkbox input "true"
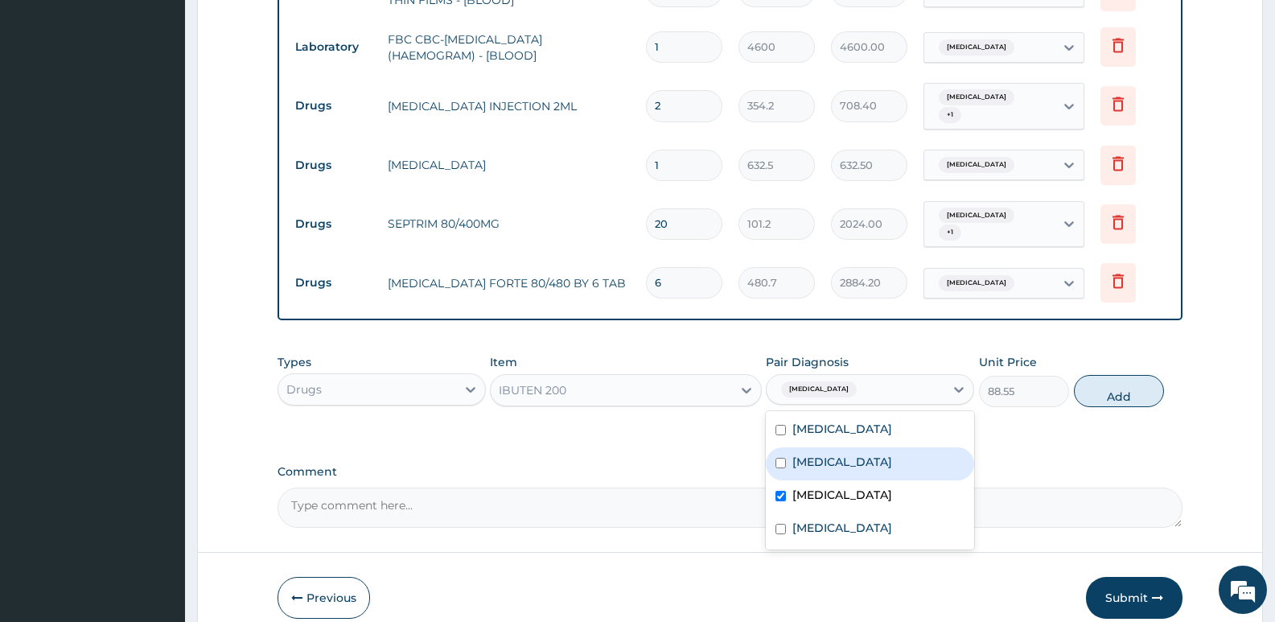
click at [845, 466] on div "Influenza" at bounding box center [870, 463] width 208 height 33
checkbox input "true"
click at [1139, 384] on button "Add" at bounding box center [1119, 391] width 90 height 32
type input "0"
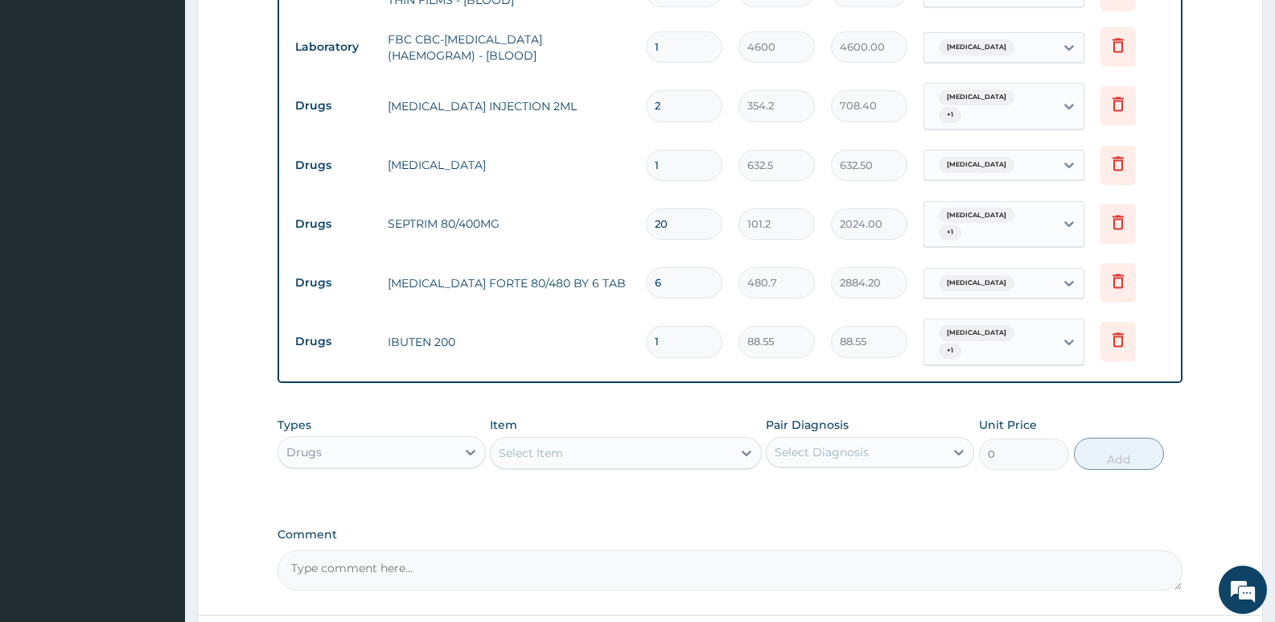
type input "16"
type input "1416.80"
type input "16"
click at [660, 385] on div "PA Code / Prescription Code Enter Code(Secondary Care Only) Encounter Date 03-0…" at bounding box center [730, 2] width 905 height 1177
click at [549, 445] on div "Select Item" at bounding box center [531, 453] width 64 height 16
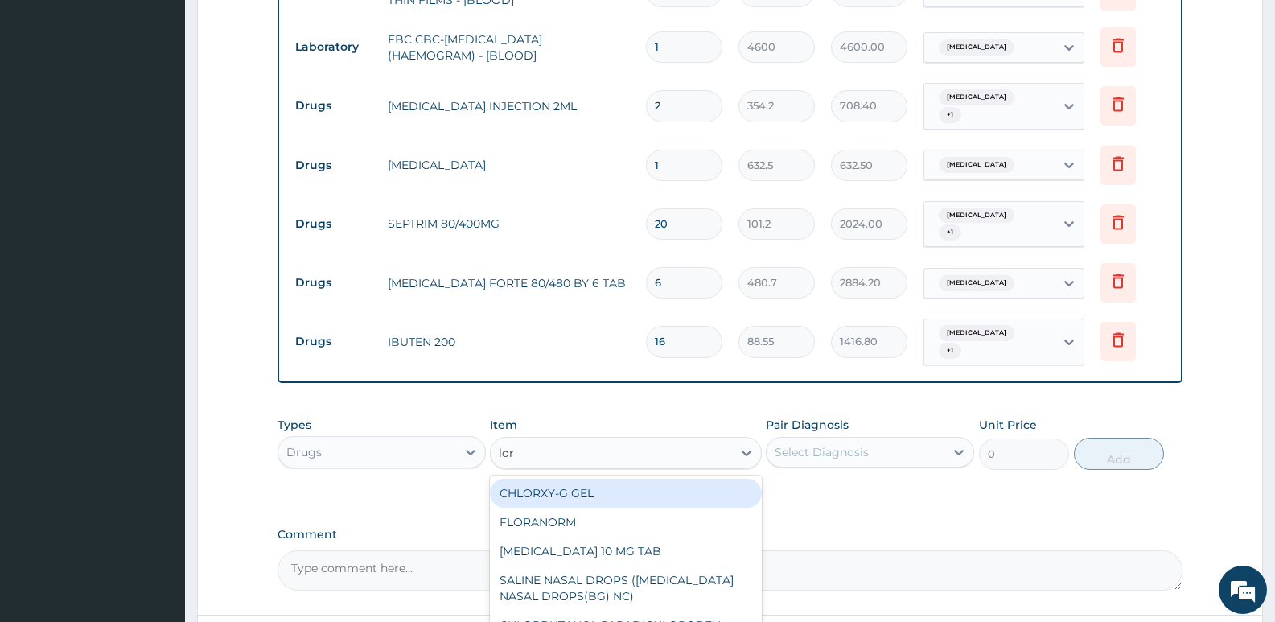
type input "lora"
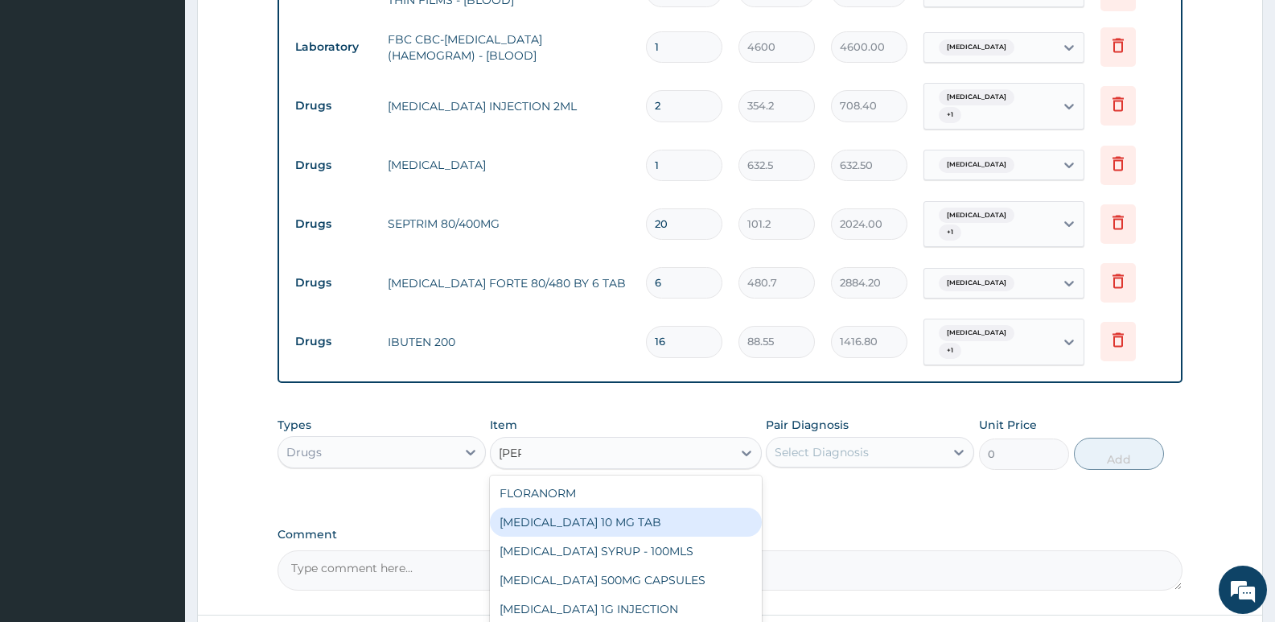
click at [573, 508] on div "[MEDICAL_DATA] 10 MG TAB" at bounding box center [625, 522] width 271 height 29
type input "63.25"
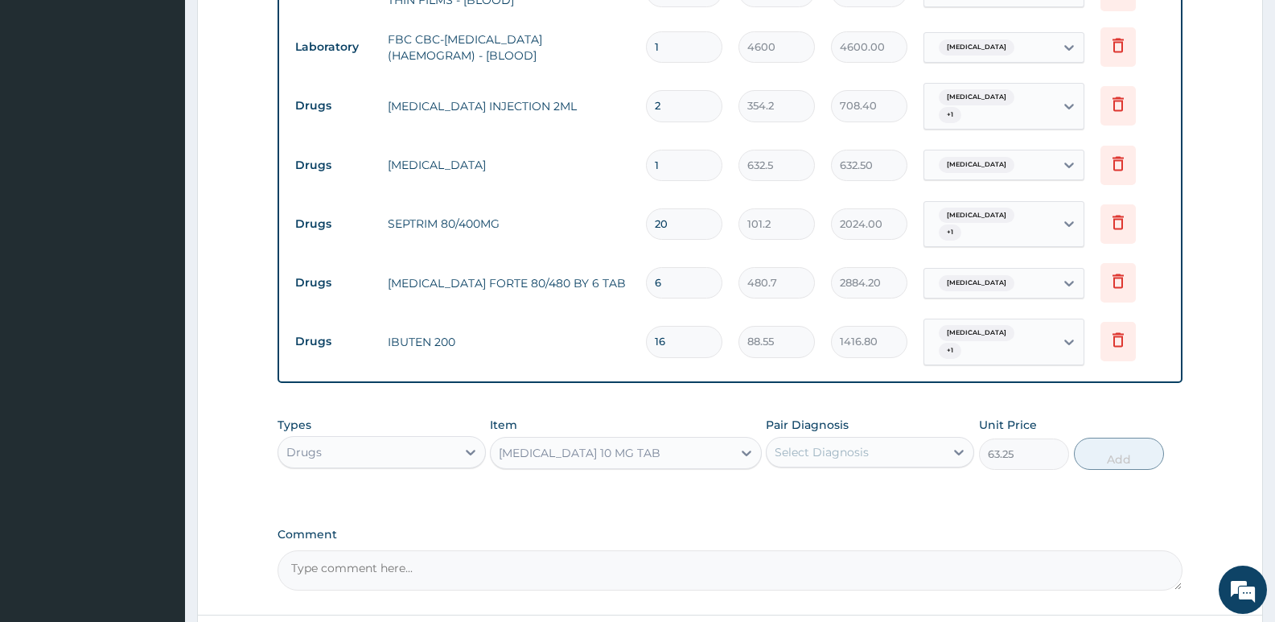
click at [805, 444] on div "Select Diagnosis" at bounding box center [822, 452] width 94 height 16
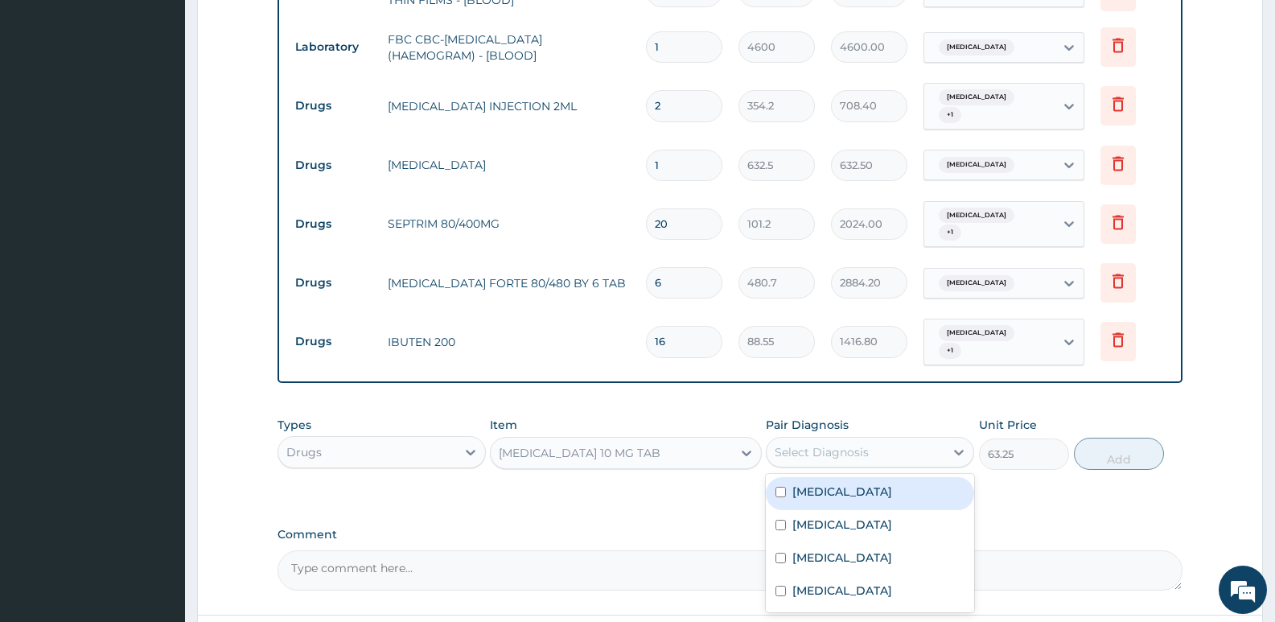
click at [823, 492] on div "Upper respiratory infection" at bounding box center [870, 493] width 208 height 33
checkbox input "true"
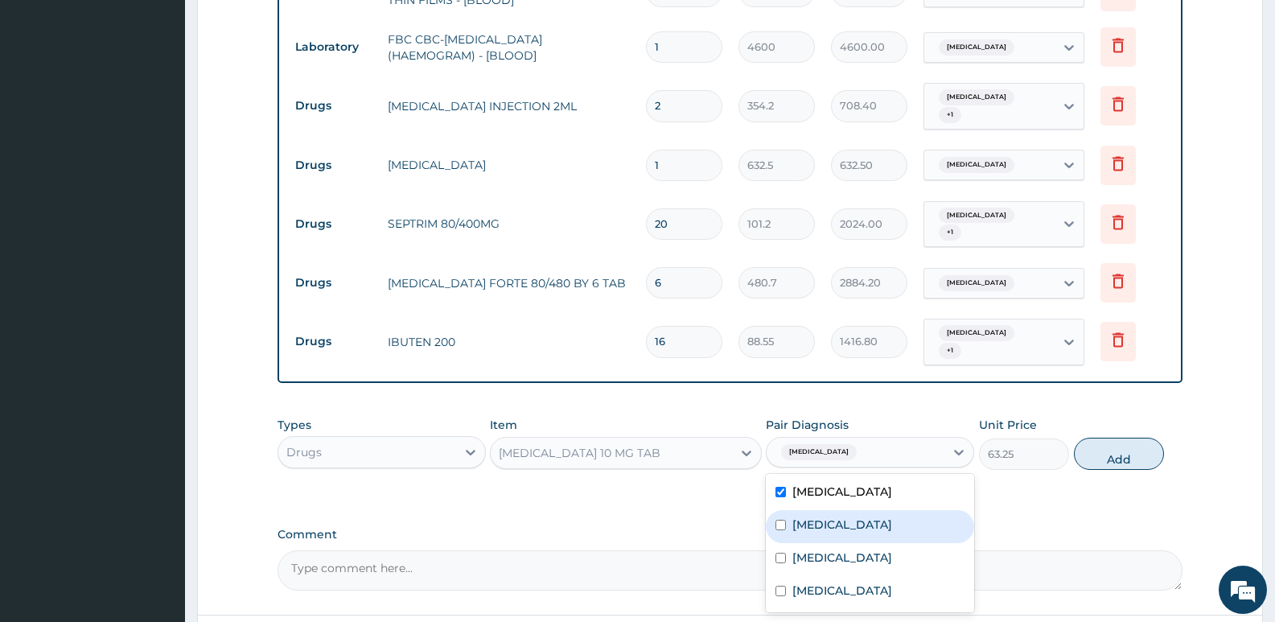
click at [816, 516] on label "Influenza" at bounding box center [842, 524] width 100 height 16
checkbox input "true"
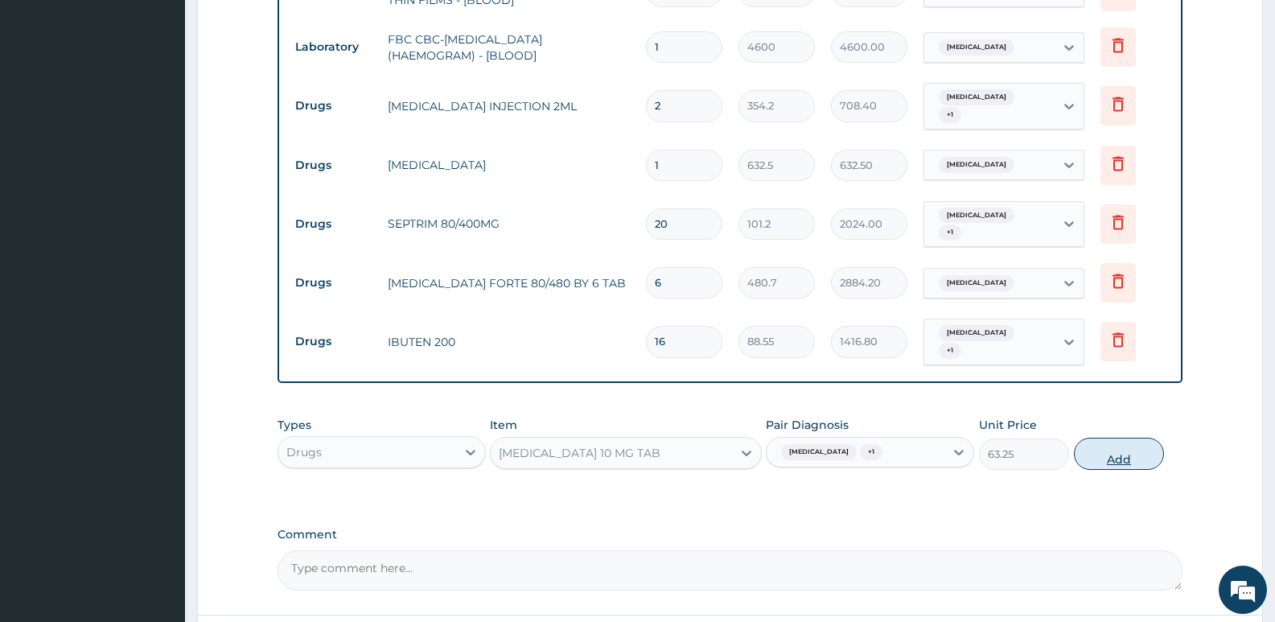
click at [1080, 441] on button "Add" at bounding box center [1119, 454] width 90 height 32
type input "0"
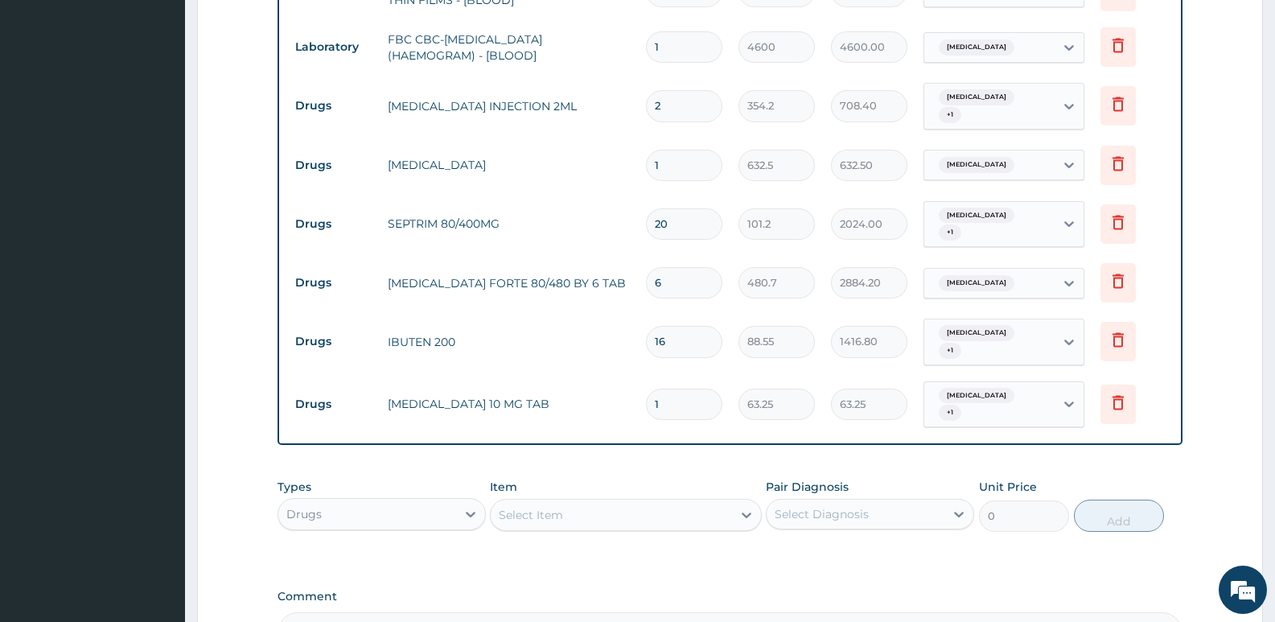
drag, startPoint x: 663, startPoint y: 389, endPoint x: 623, endPoint y: 371, distance: 44.3
click at [650, 389] on input "1" at bounding box center [684, 404] width 76 height 31
type input "4"
type input "253.00"
type input "4"
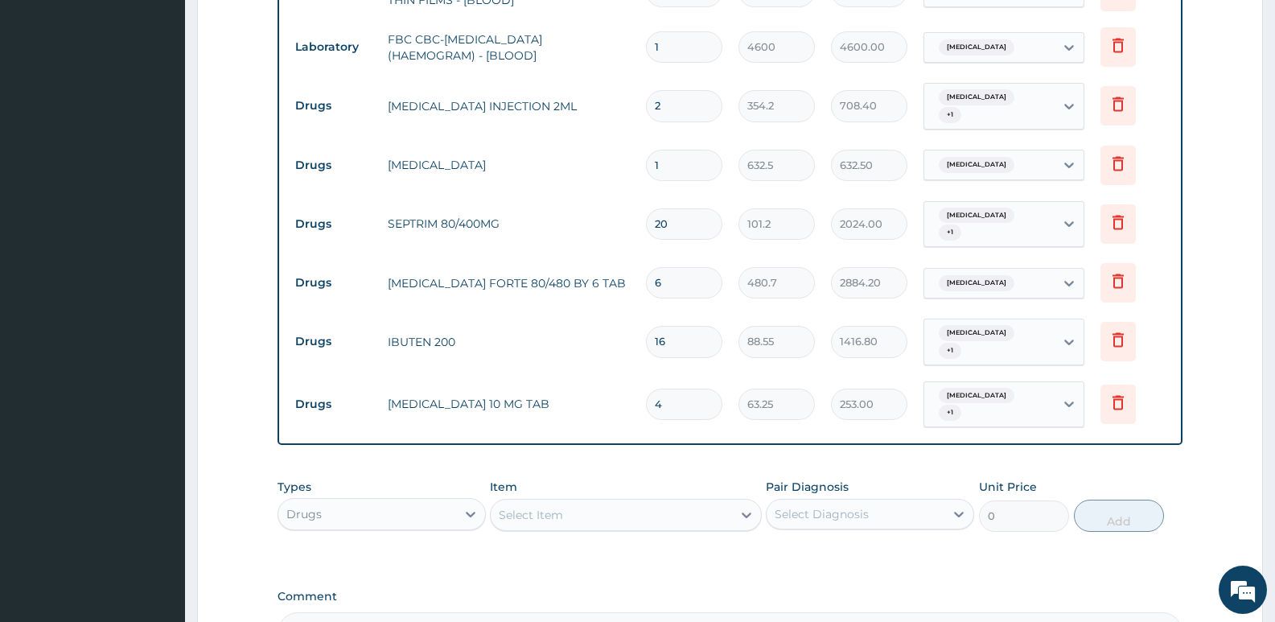
click at [671, 437] on div "PA Code / Prescription Code Enter Code(Secondary Care Only) Encounter Date 03-0…" at bounding box center [730, 33] width 905 height 1239
click at [631, 515] on div "Select Item" at bounding box center [625, 515] width 271 height 32
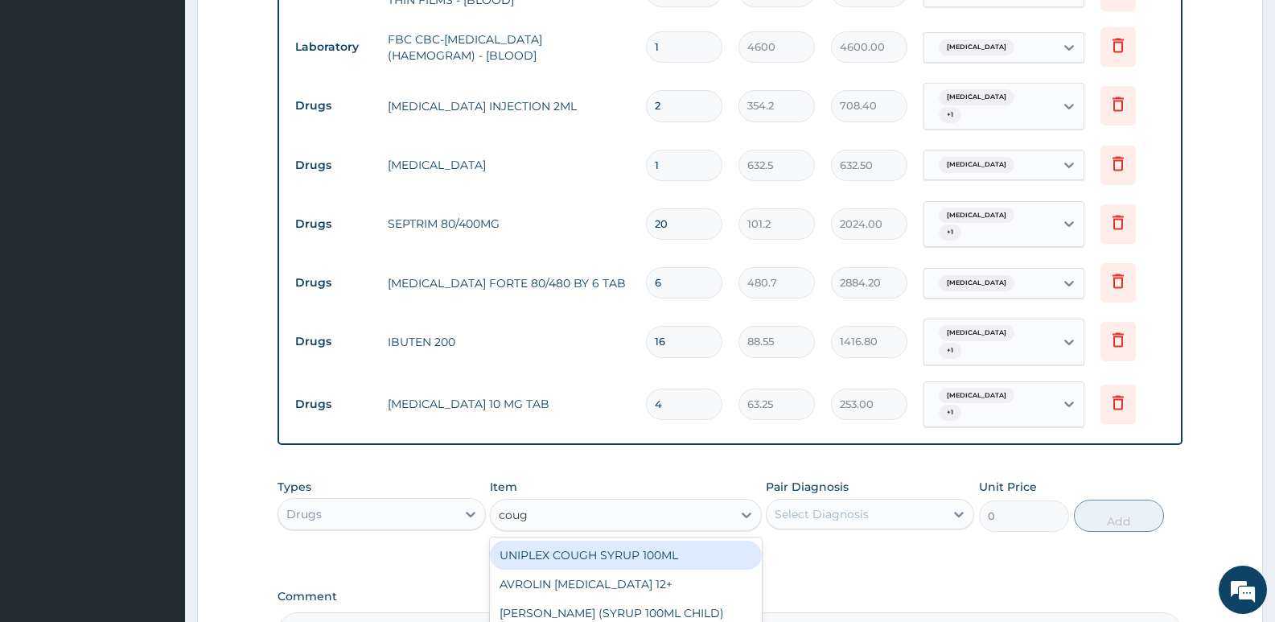
type input "cough"
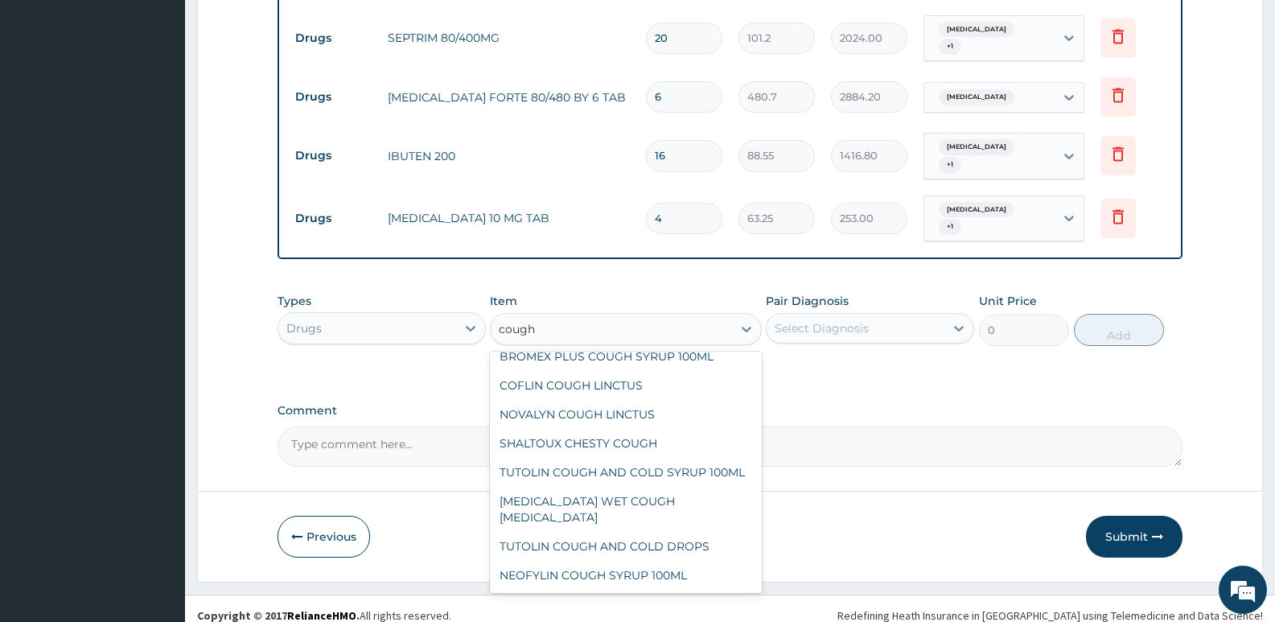
scroll to position [0, 0]
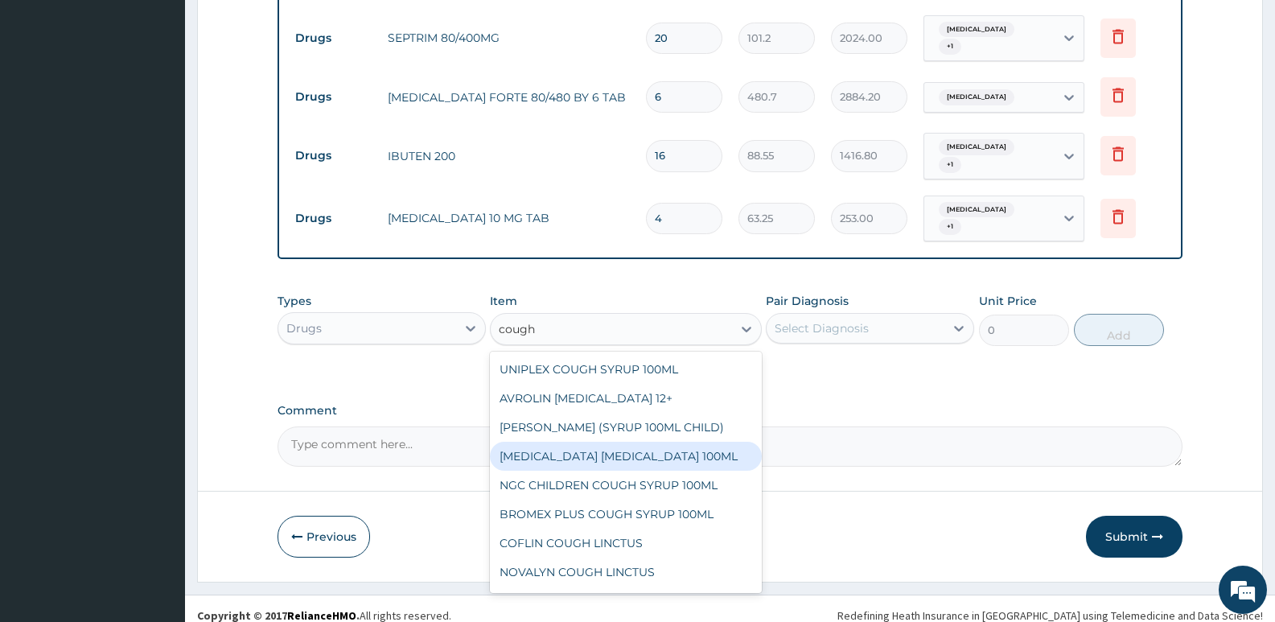
click at [613, 442] on div "[MEDICAL_DATA] [MEDICAL_DATA] 100ML" at bounding box center [625, 456] width 271 height 29
type input "1897.5"
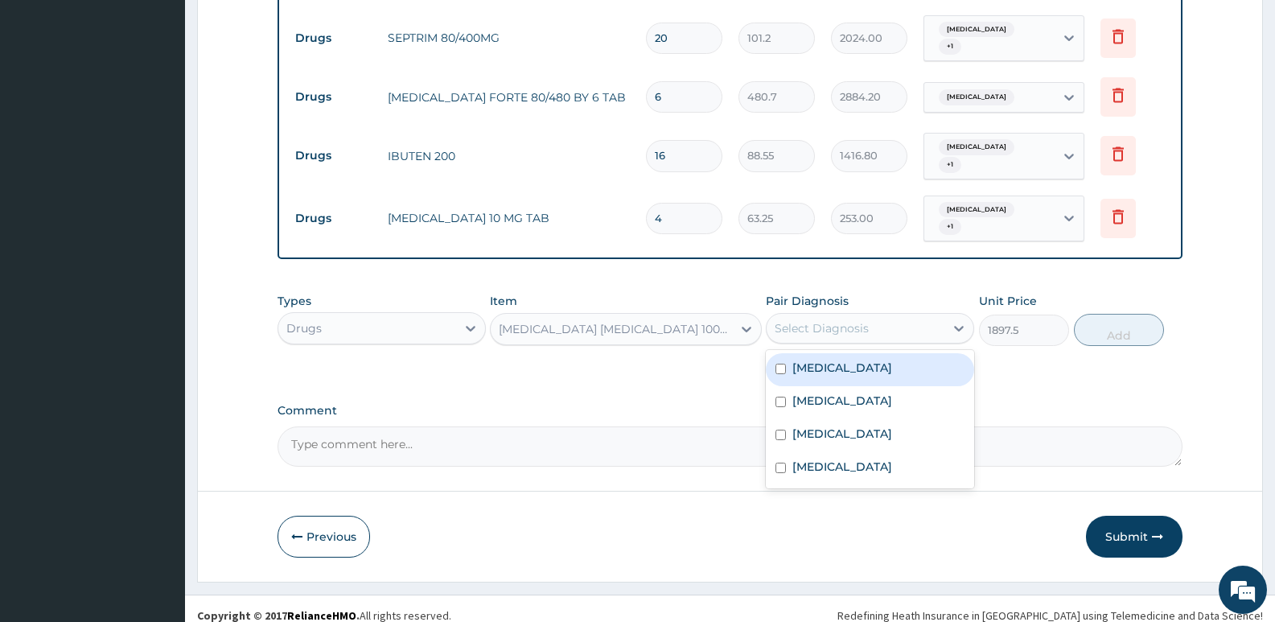
click at [837, 321] on div "Select Diagnosis" at bounding box center [822, 328] width 94 height 16
click at [820, 361] on label "Upper respiratory infection" at bounding box center [842, 368] width 100 height 16
checkbox input "true"
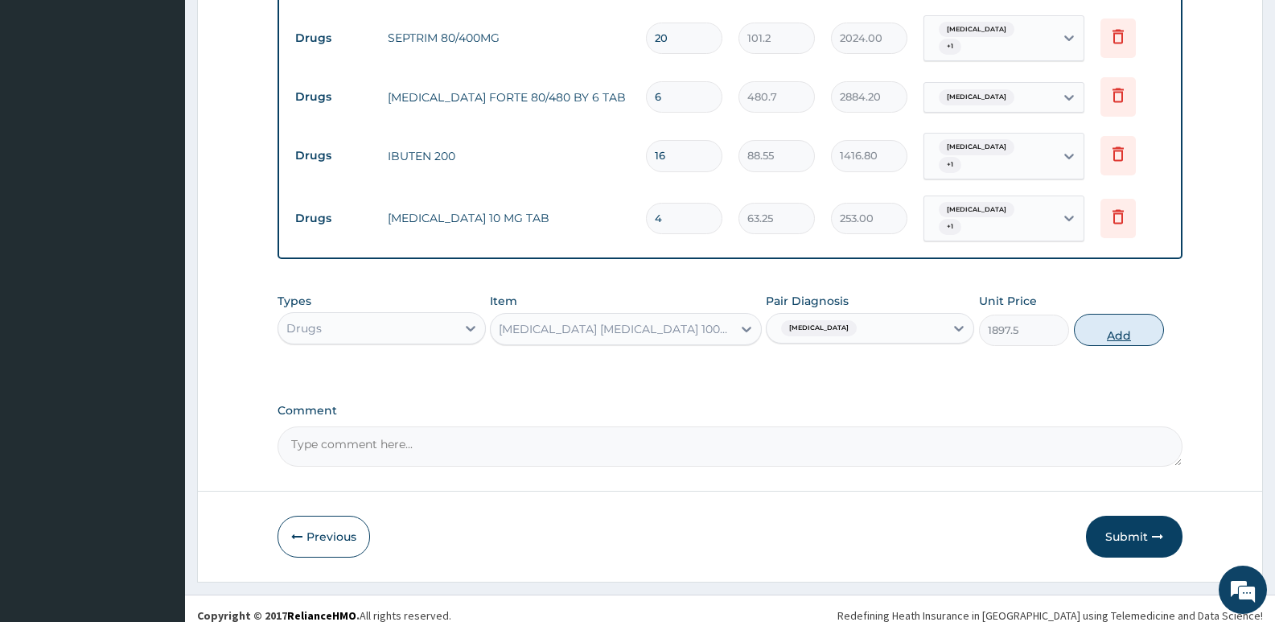
click at [1131, 319] on button "Add" at bounding box center [1119, 330] width 90 height 32
type input "0"
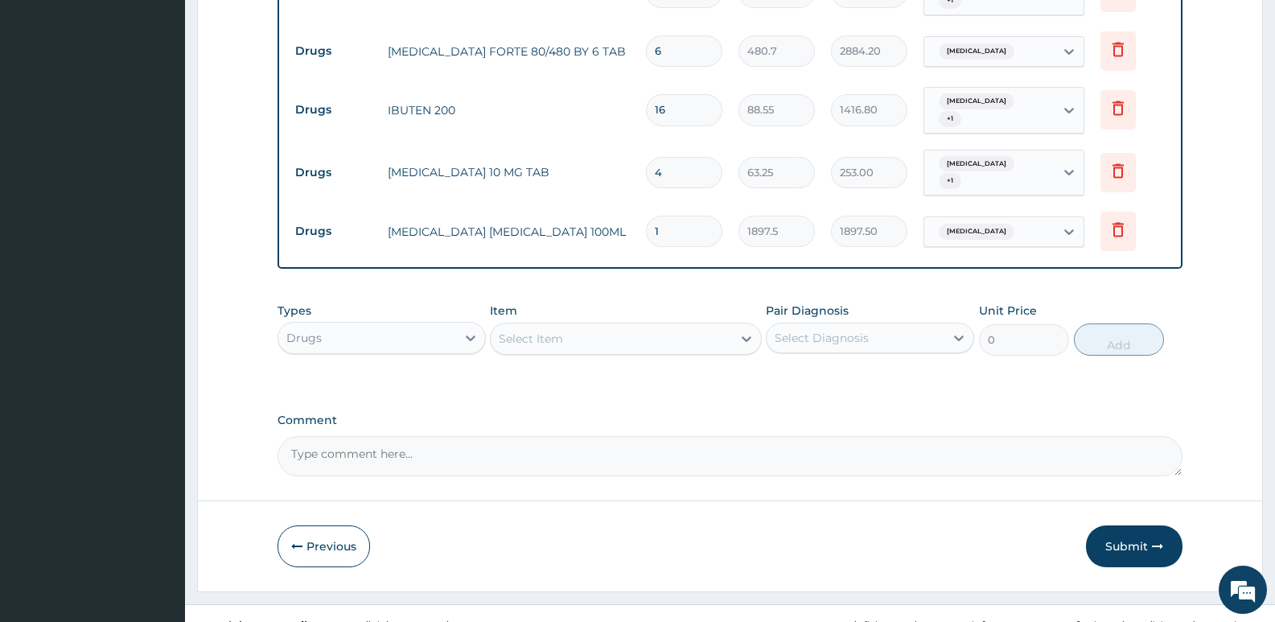
scroll to position [981, 0]
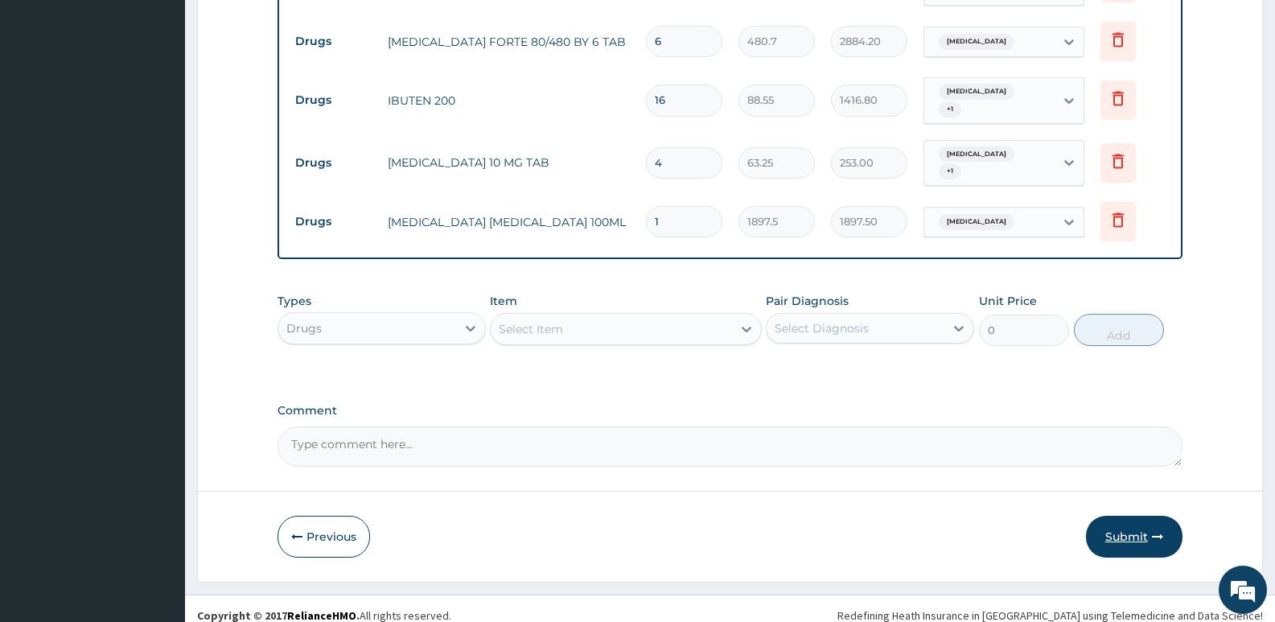
click at [1140, 528] on button "Submit" at bounding box center [1134, 537] width 97 height 42
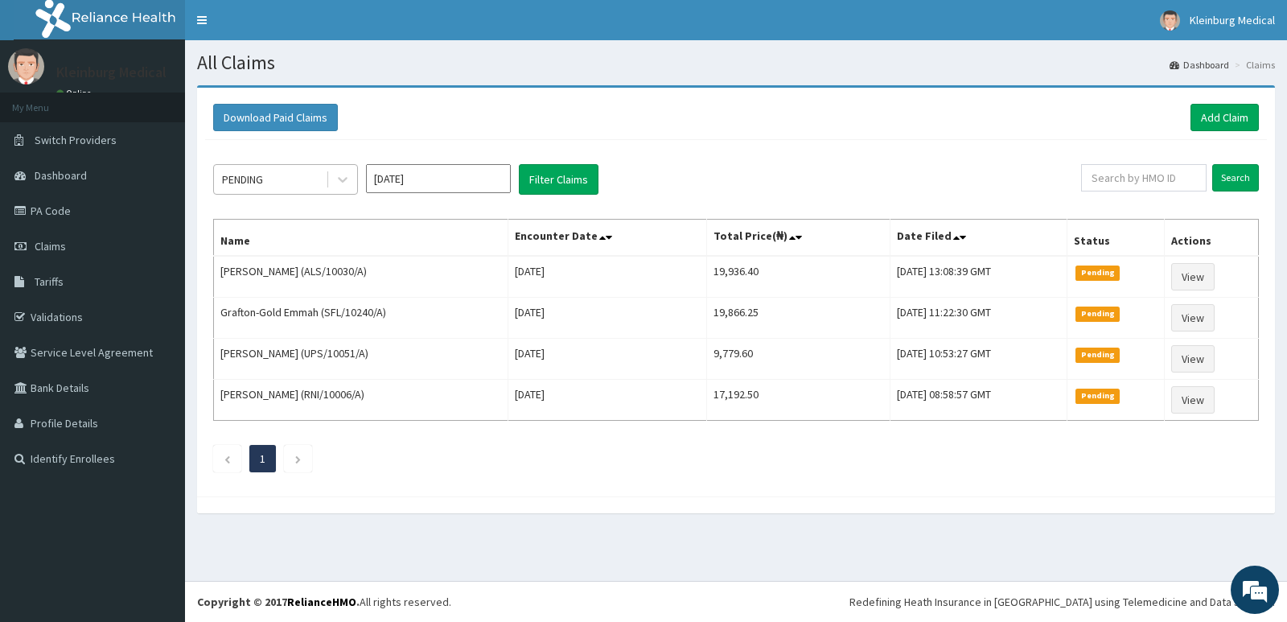
click at [273, 184] on div "PENDING" at bounding box center [270, 180] width 112 height 26
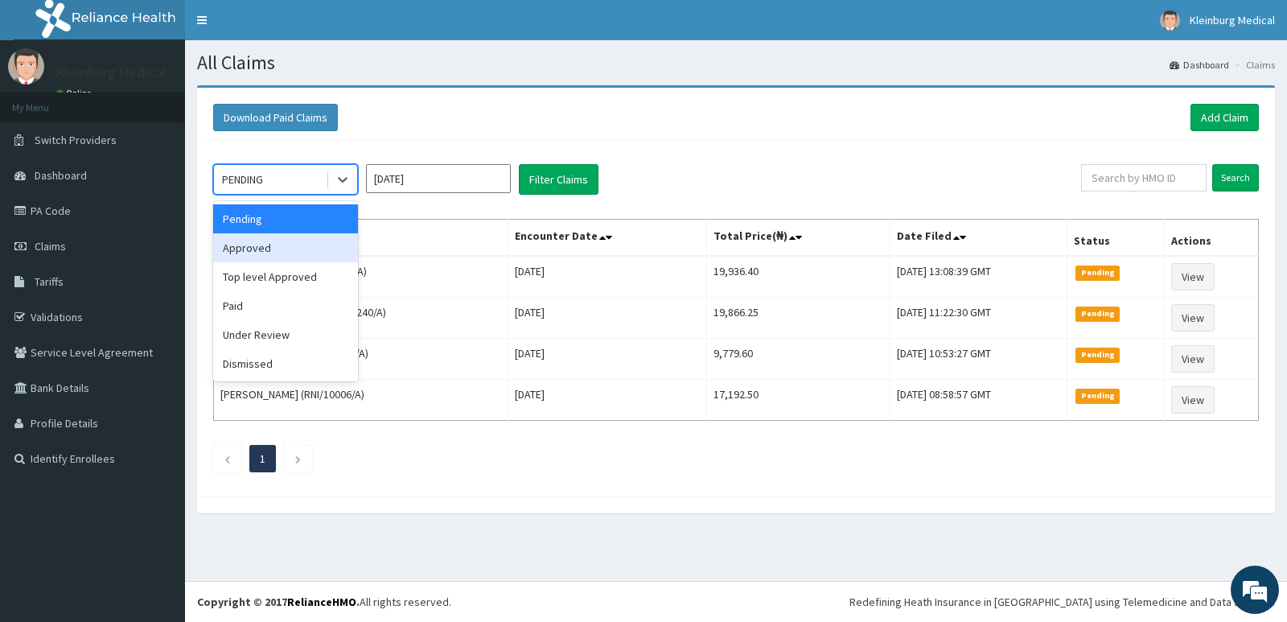
click at [280, 241] on div "Approved" at bounding box center [285, 247] width 145 height 29
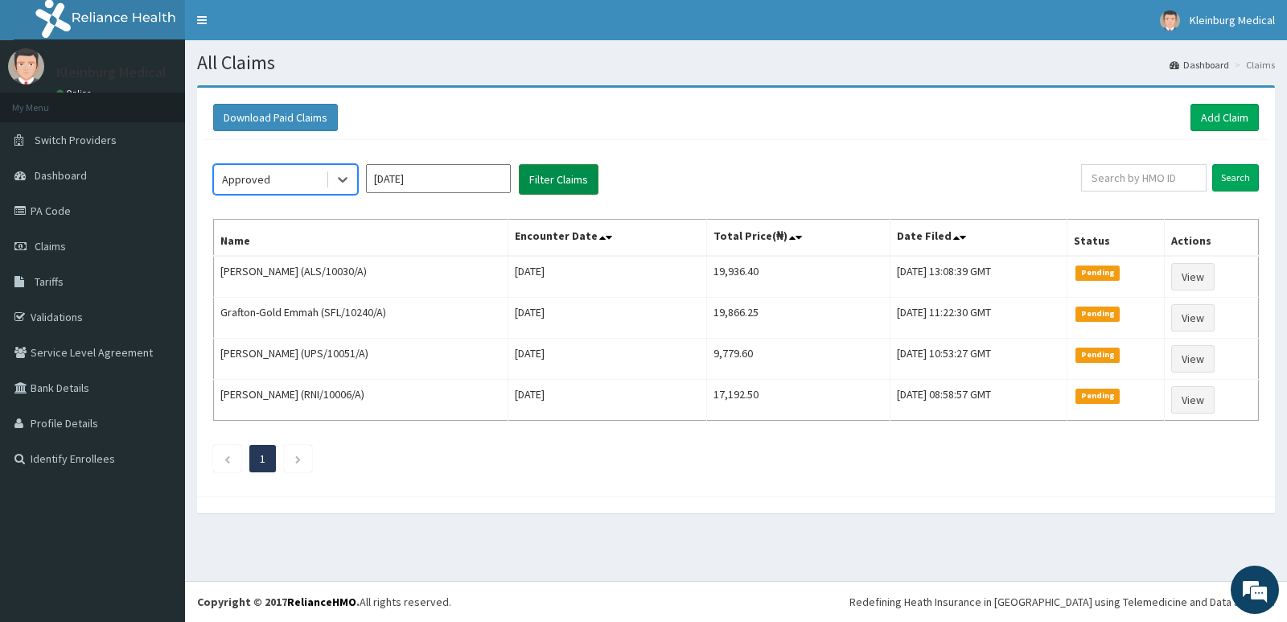
click at [545, 188] on button "Filter Claims" at bounding box center [559, 179] width 80 height 31
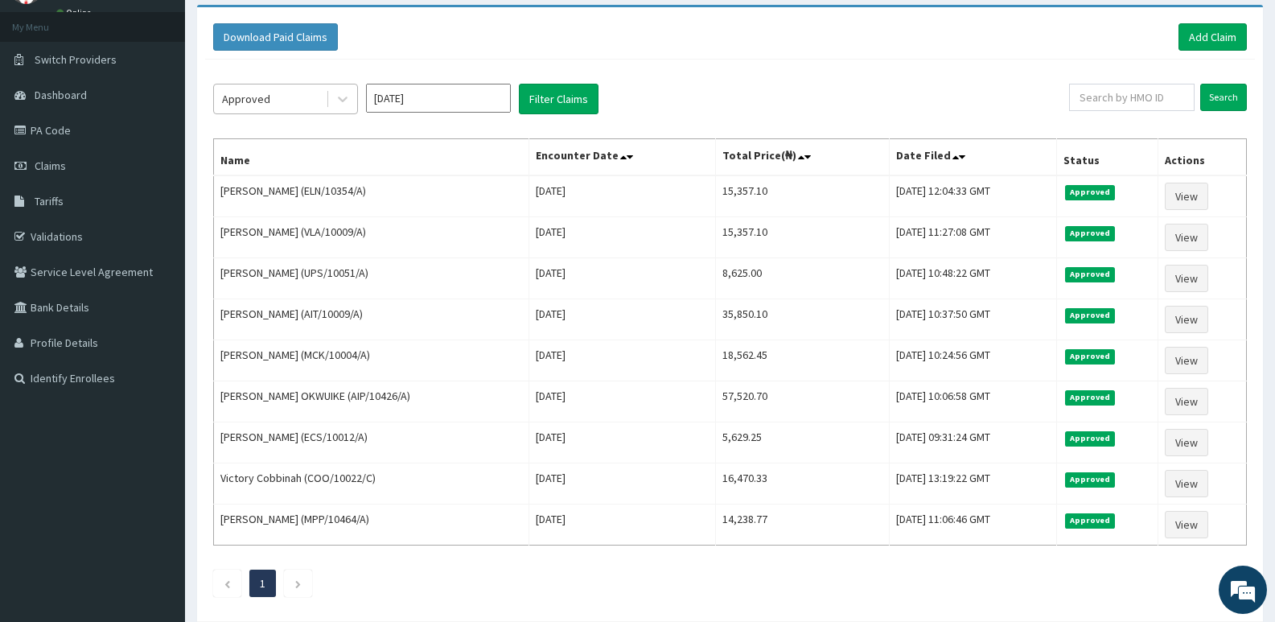
click at [305, 101] on div "Approved" at bounding box center [270, 99] width 112 height 26
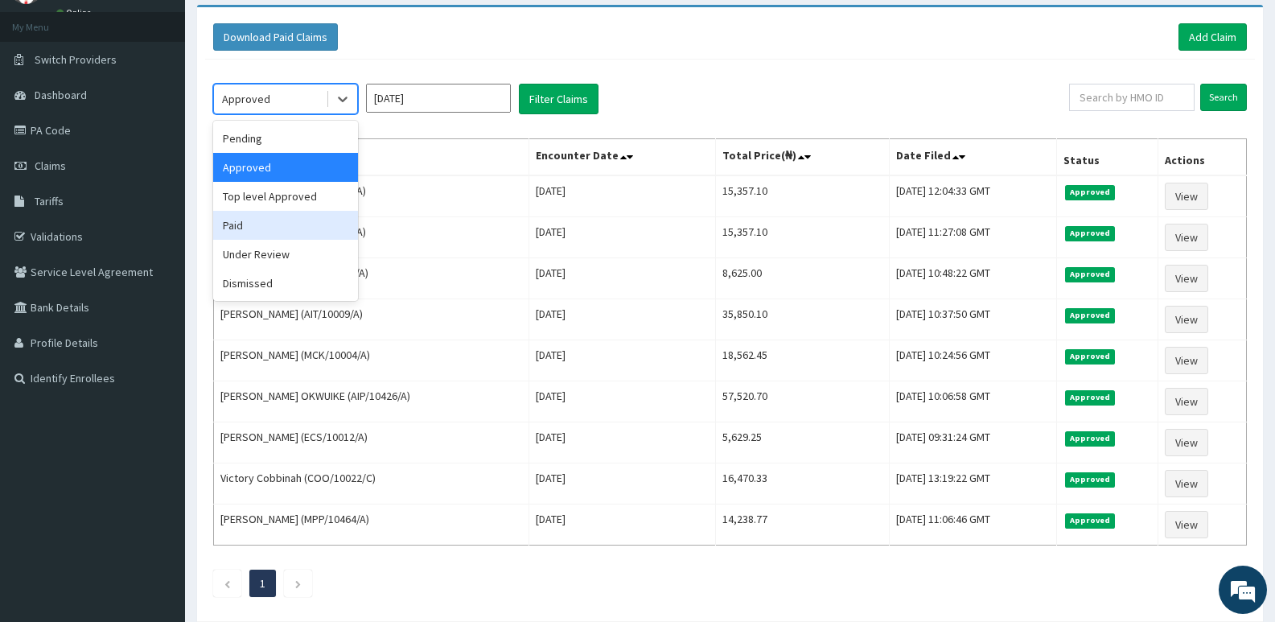
click at [288, 215] on div "Paid" at bounding box center [285, 225] width 145 height 29
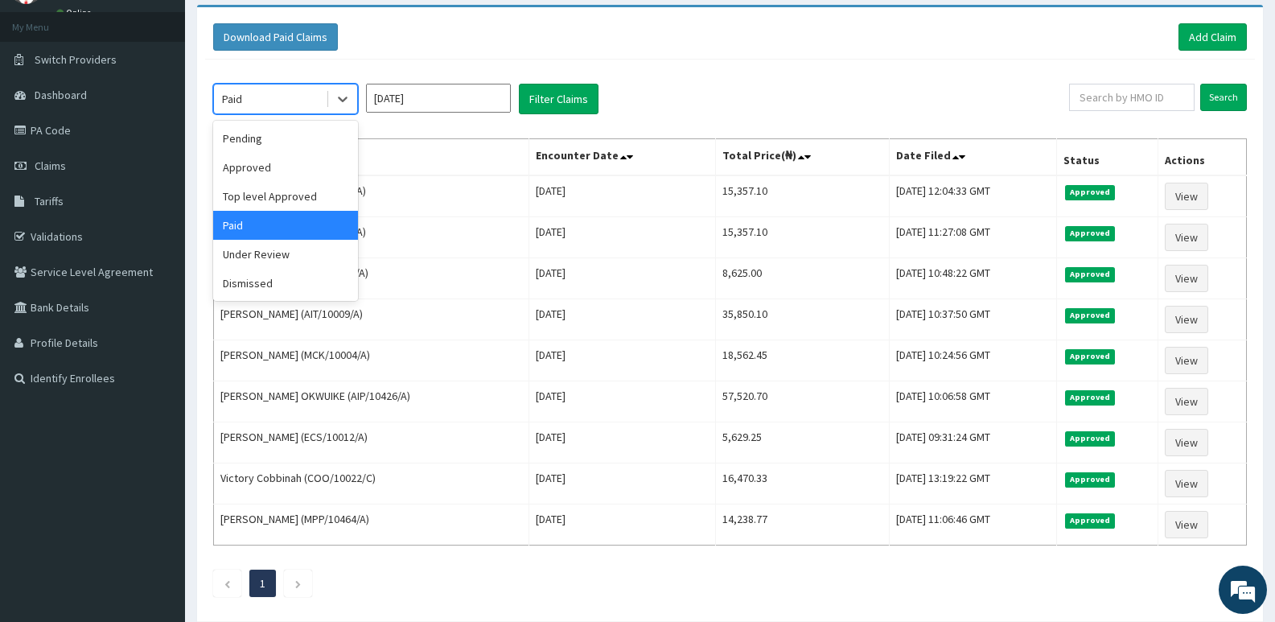
click at [320, 85] on div "Paid" at bounding box center [285, 99] width 145 height 31
click at [283, 146] on div "Pending" at bounding box center [285, 138] width 145 height 29
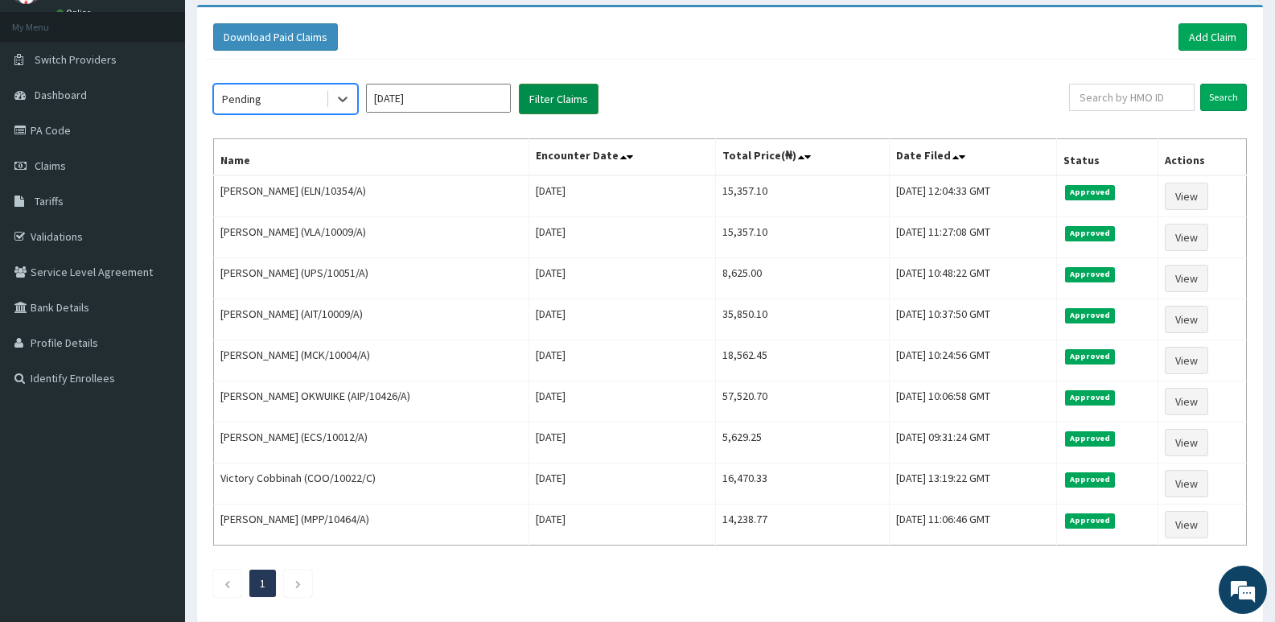
click at [552, 102] on button "Filter Claims" at bounding box center [559, 99] width 80 height 31
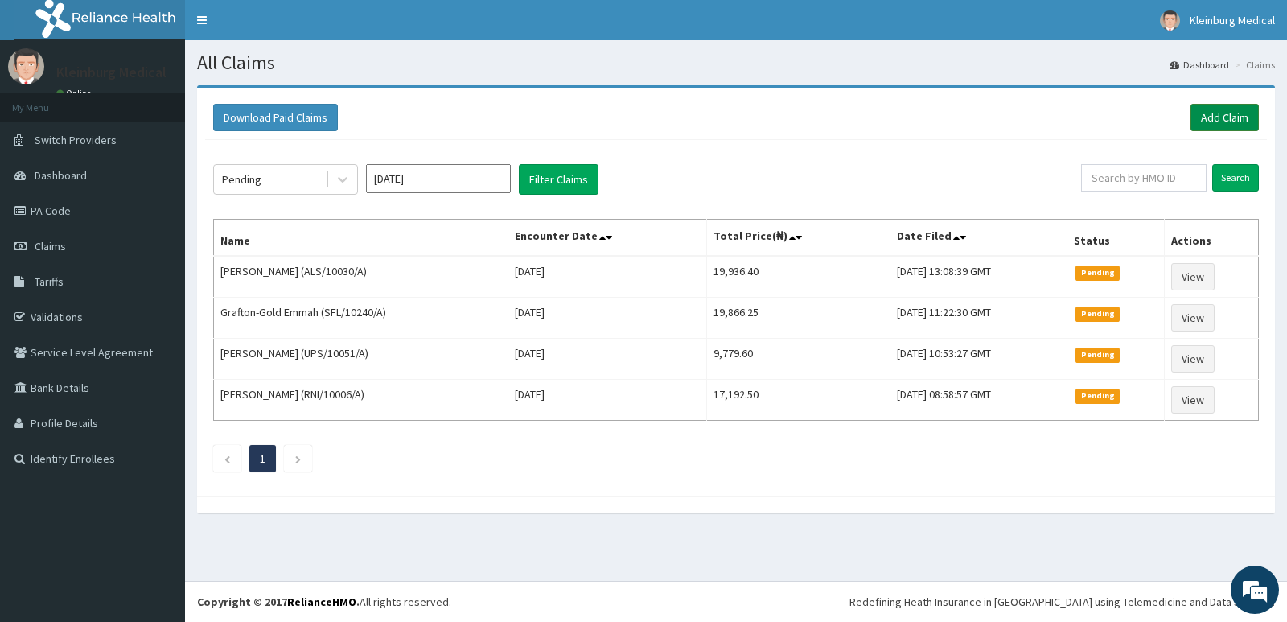
click at [1211, 117] on link "Add Claim" at bounding box center [1224, 117] width 68 height 27
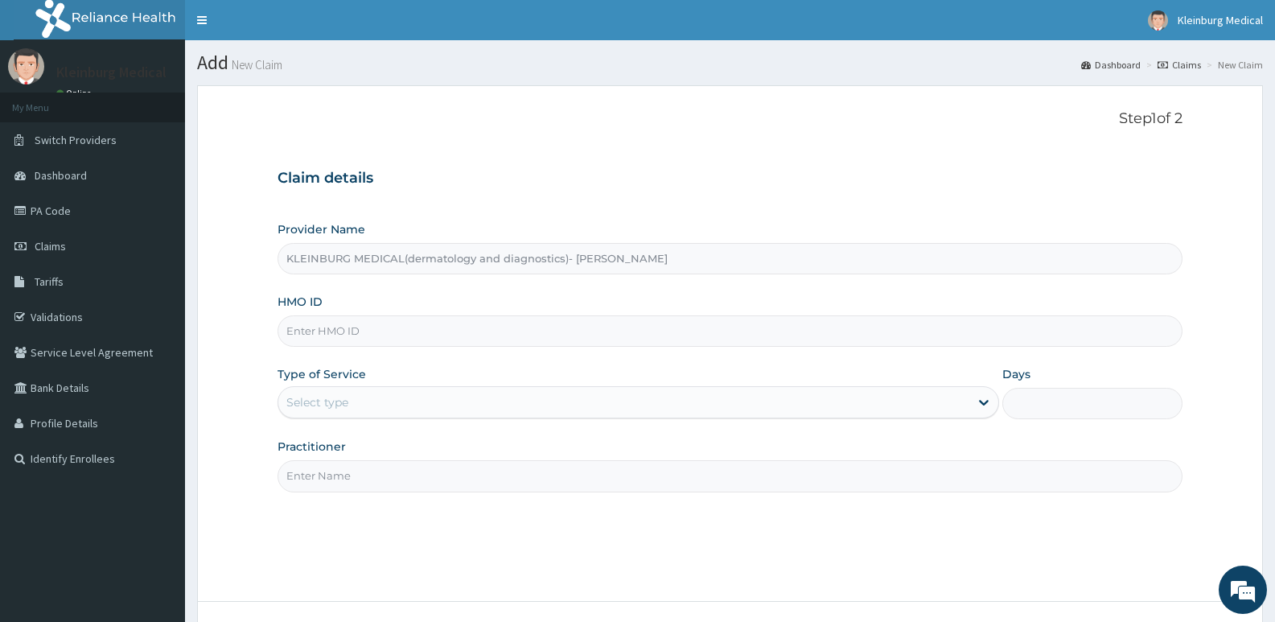
click at [376, 406] on div "Select type" at bounding box center [623, 402] width 690 height 26
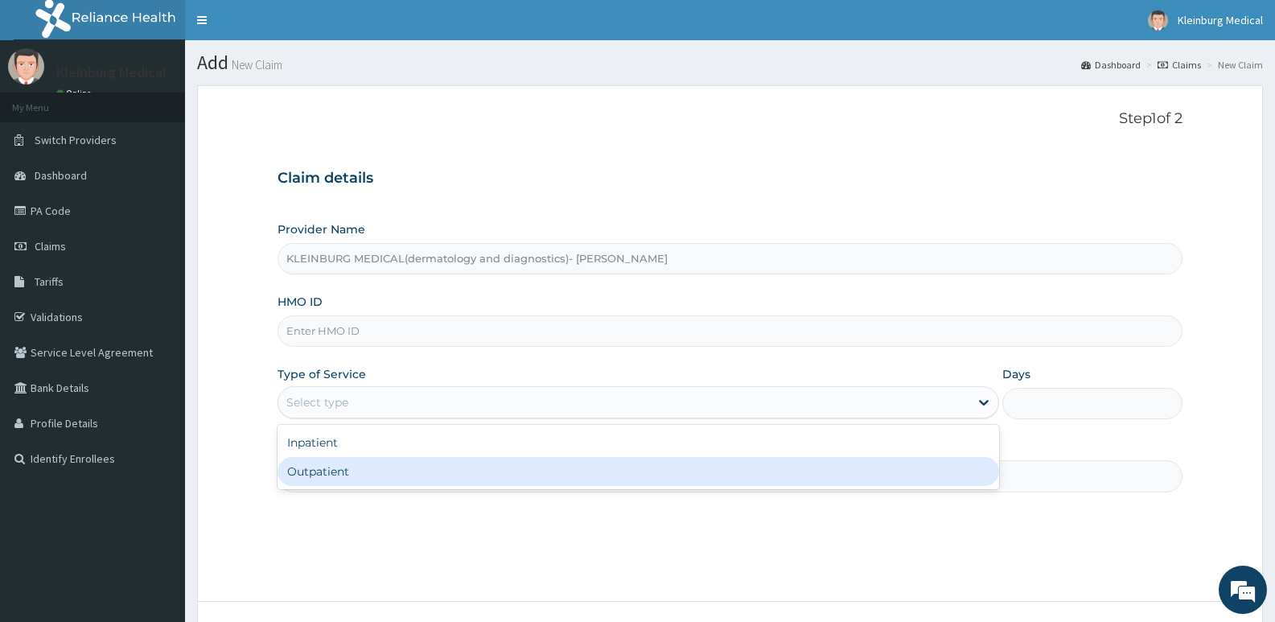
click at [356, 466] on div "Outpatient" at bounding box center [638, 471] width 721 height 29
type input "1"
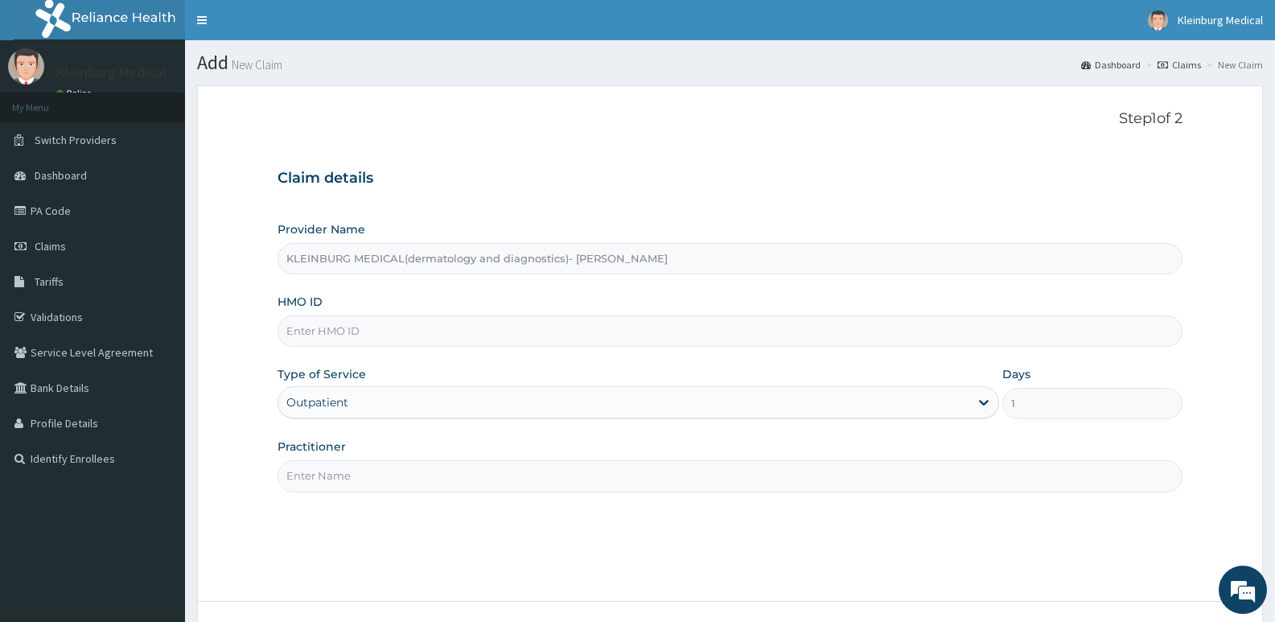
click at [357, 473] on input "Practitioner" at bounding box center [730, 475] width 905 height 31
drag, startPoint x: 354, startPoint y: 476, endPoint x: 309, endPoint y: 471, distance: 45.4
click at [309, 471] on input "[PERSON_NAME]" at bounding box center [730, 475] width 905 height 31
type input "DR BROWN"
click at [403, 326] on input "HMO ID" at bounding box center [730, 330] width 905 height 31
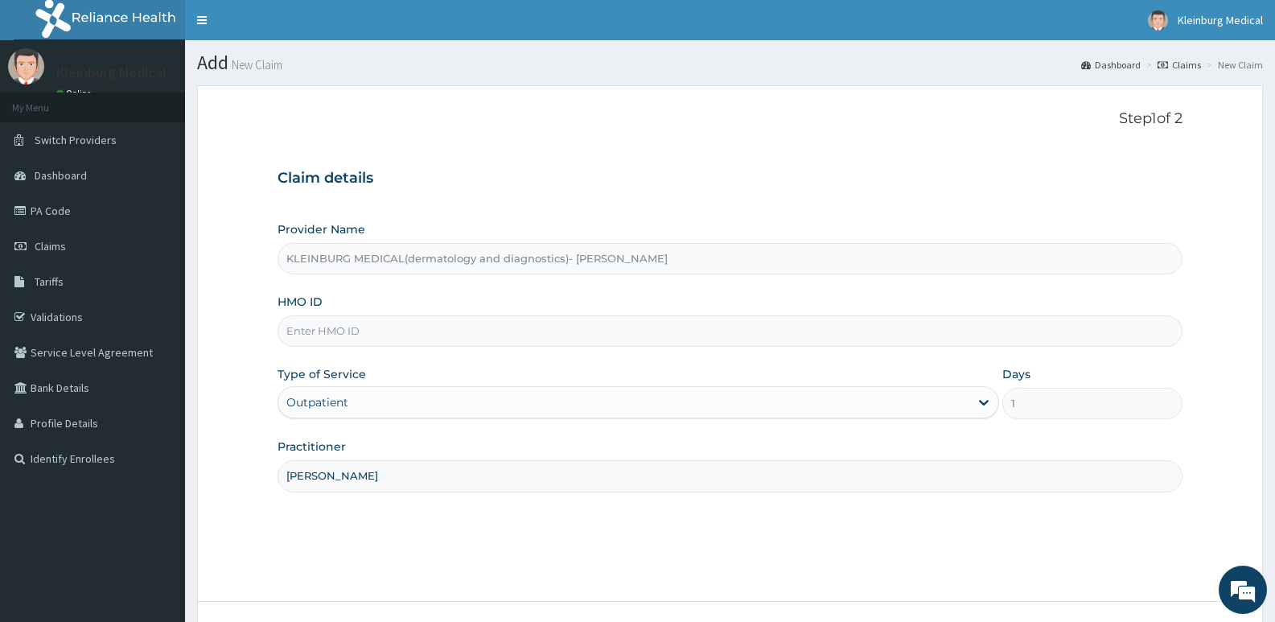
paste input "VLA/10009/A"
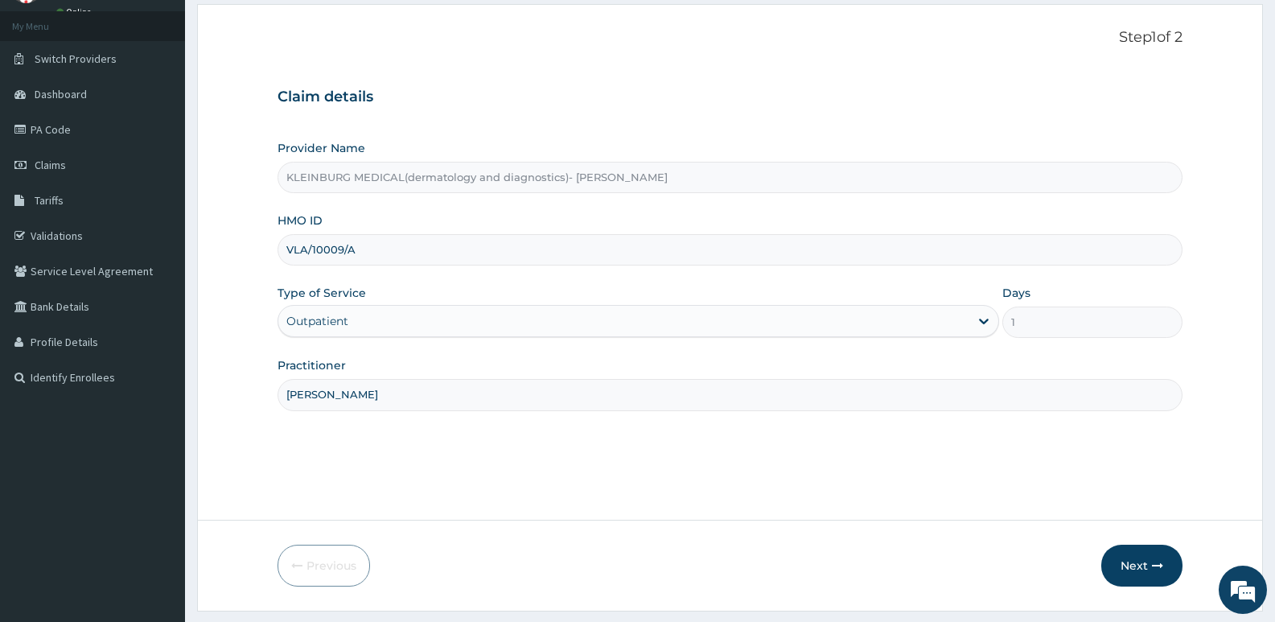
scroll to position [124, 0]
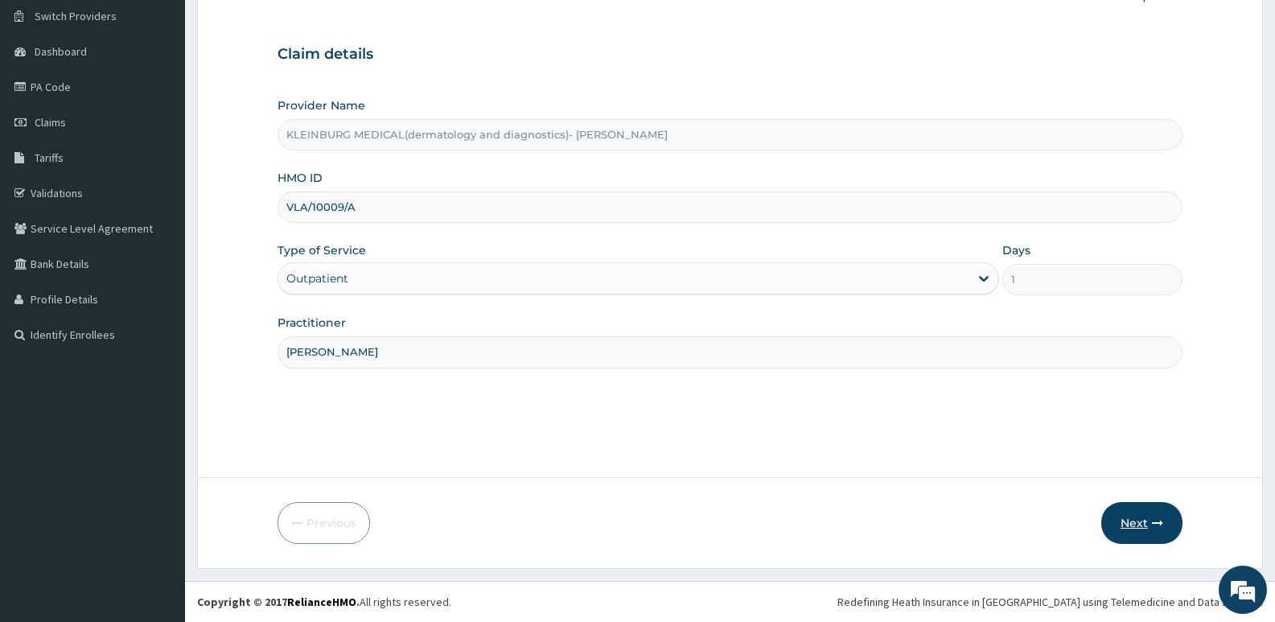
type input "VLA/10009/A"
click at [1152, 528] on icon "button" at bounding box center [1157, 522] width 11 height 11
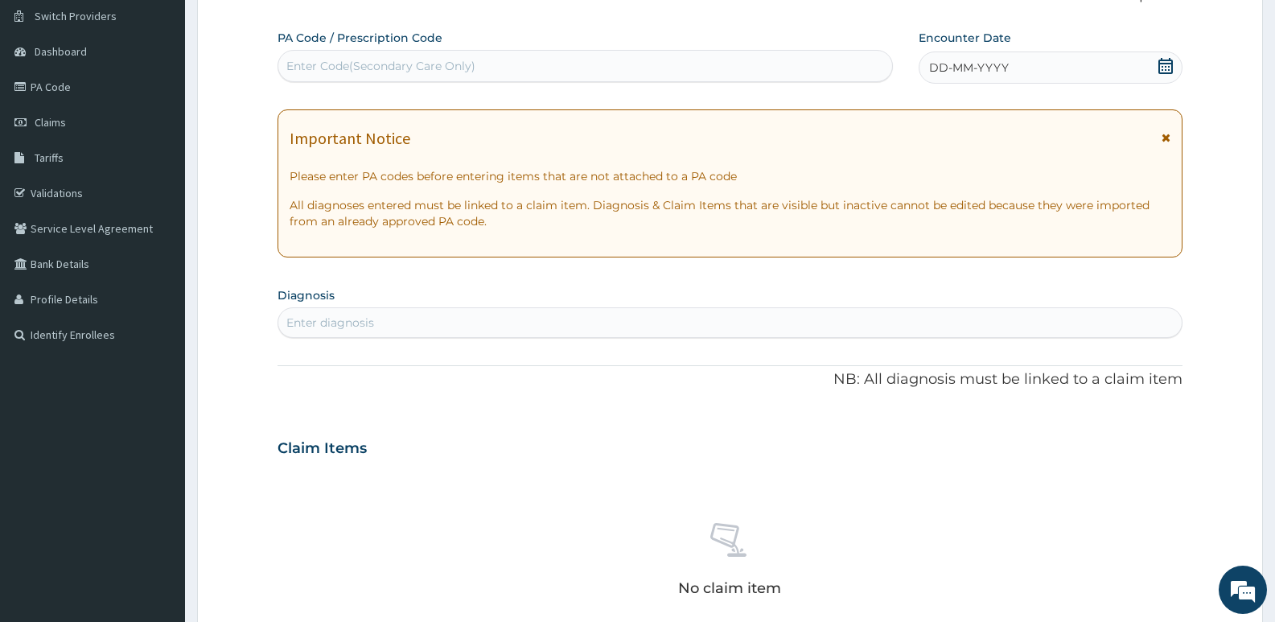
click at [1166, 70] on icon at bounding box center [1165, 66] width 16 height 16
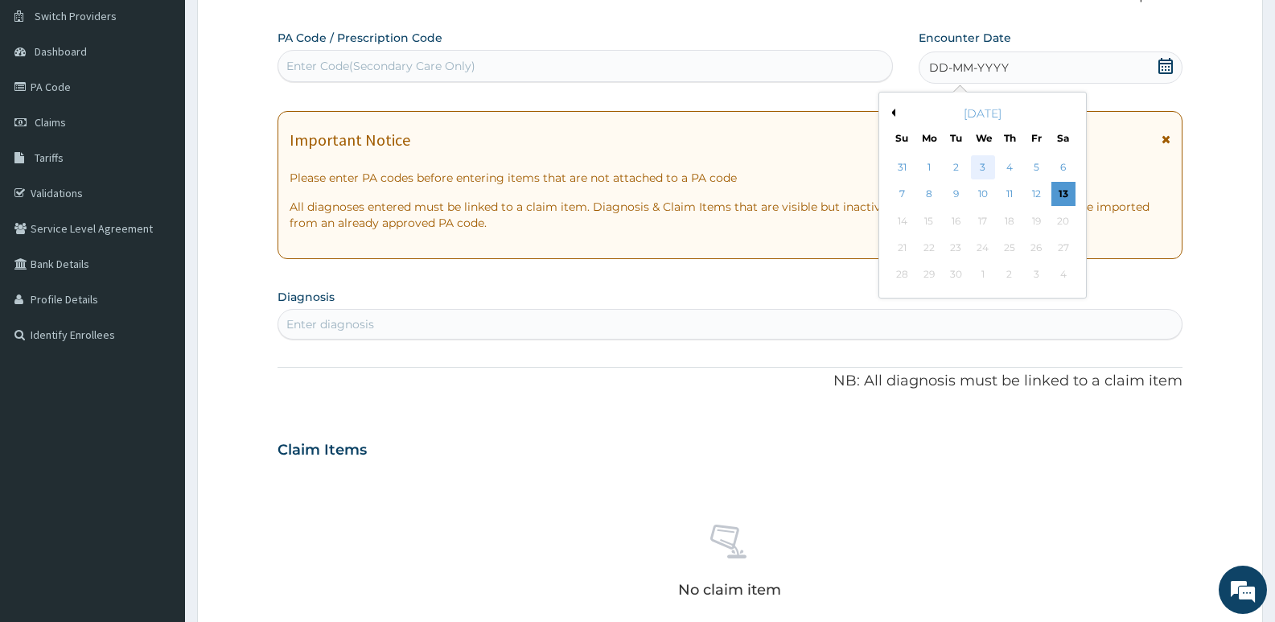
click at [987, 172] on div "3" at bounding box center [983, 167] width 24 height 24
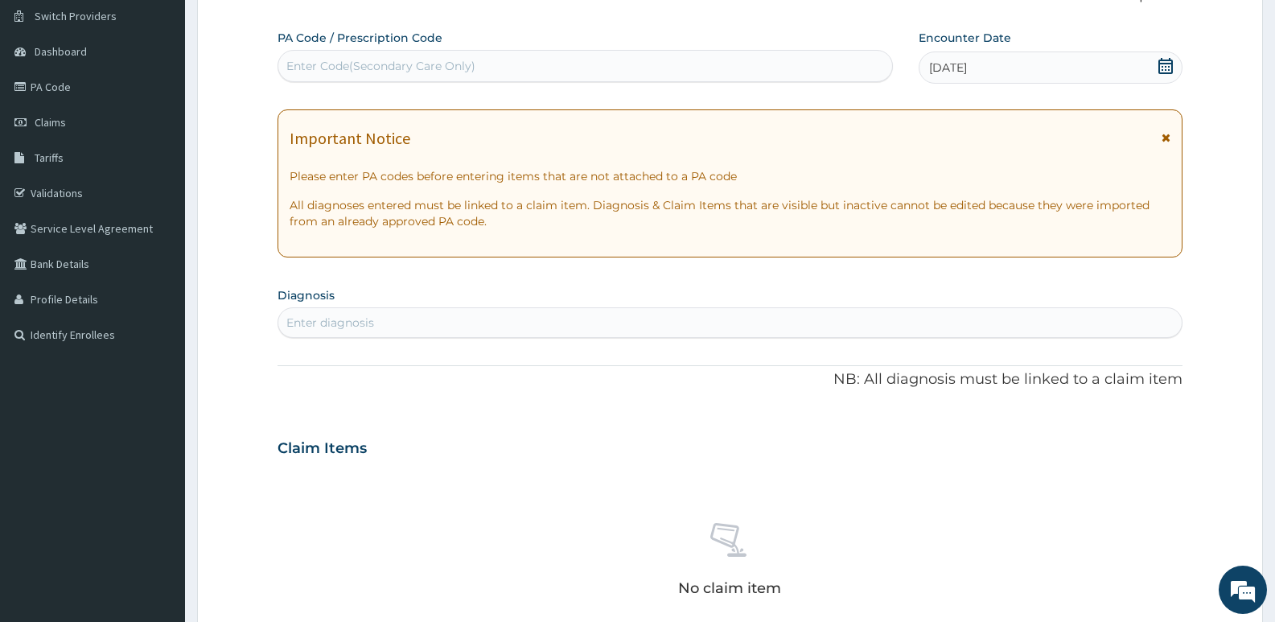
click at [594, 323] on div "Enter diagnosis" at bounding box center [729, 323] width 903 height 26
type input "MALARIA"
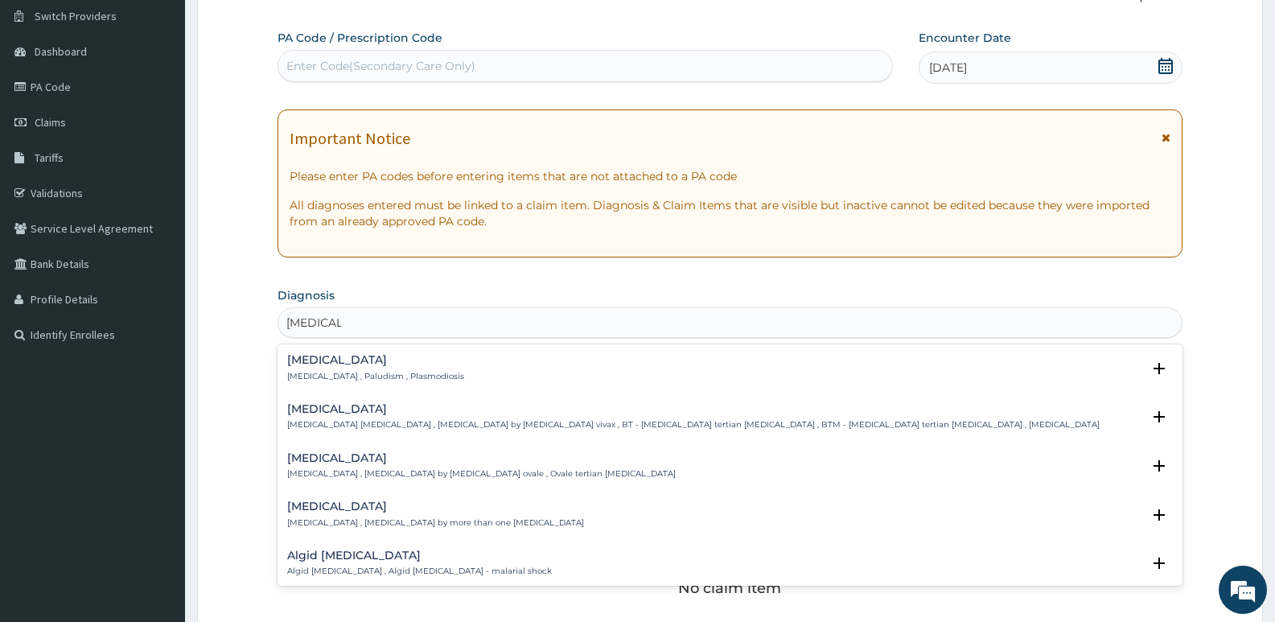
click at [316, 371] on p "Malaria , Paludism , Plasmodiosis" at bounding box center [375, 376] width 177 height 11
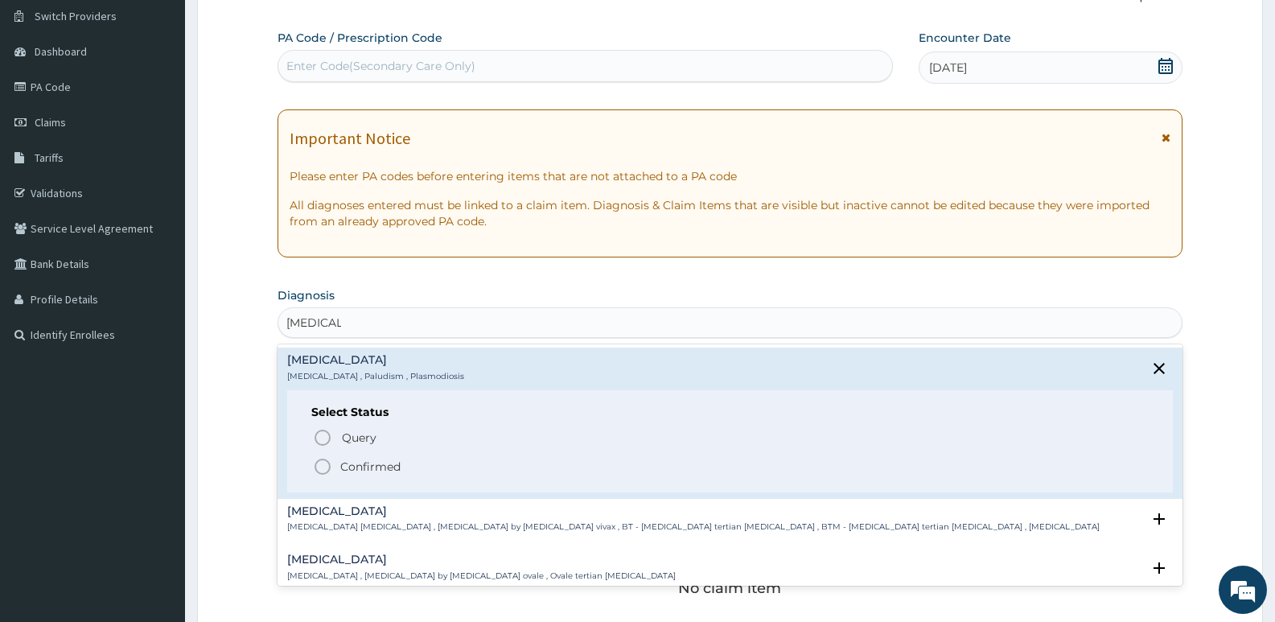
click at [384, 469] on p "Confirmed" at bounding box center [370, 466] width 60 height 16
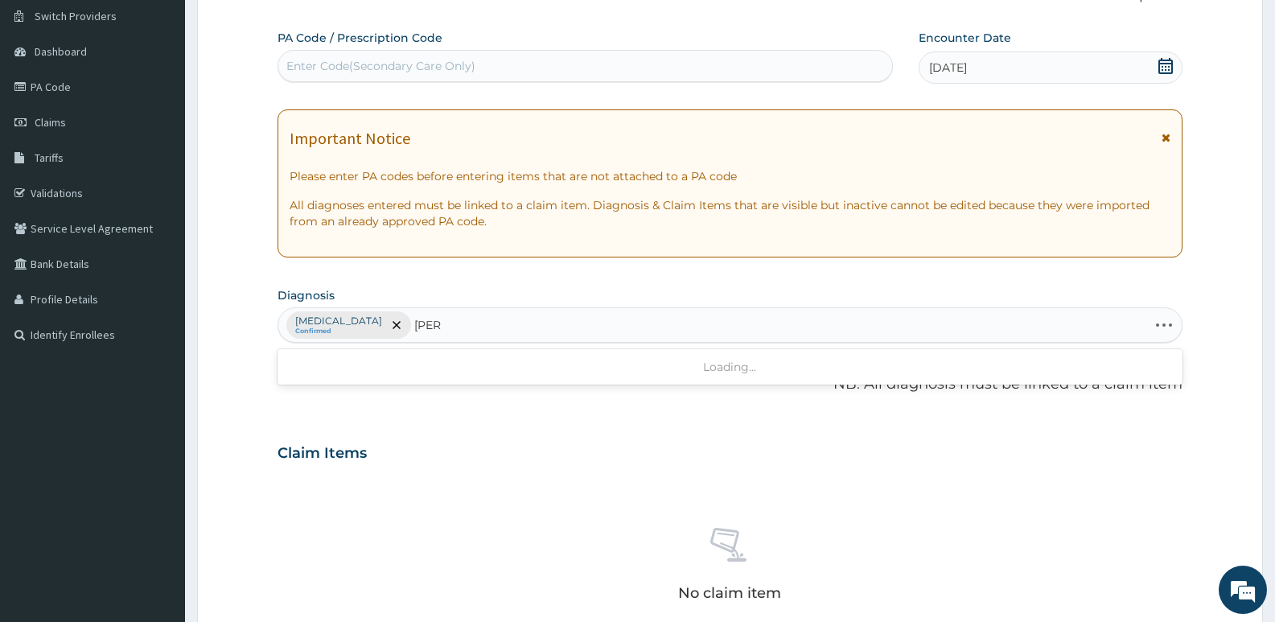
type input "ANAE"
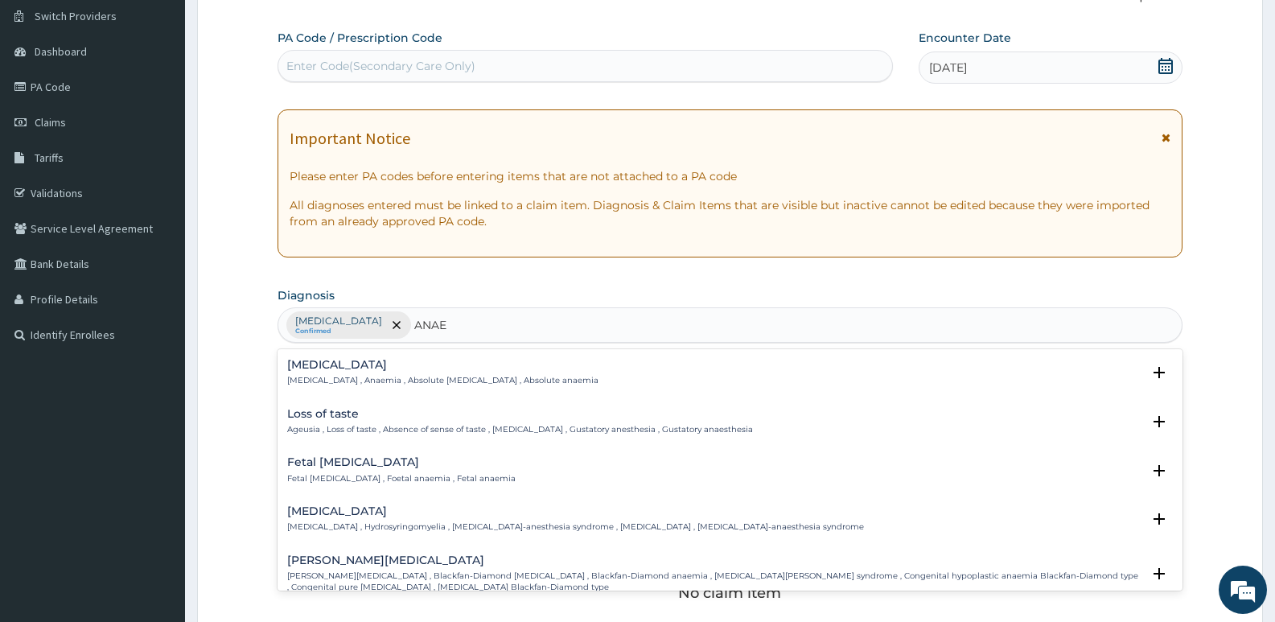
click at [381, 374] on div "Anemia Anemia , Anaemia , Absolute anemia , Absolute anaemia" at bounding box center [442, 373] width 311 height 28
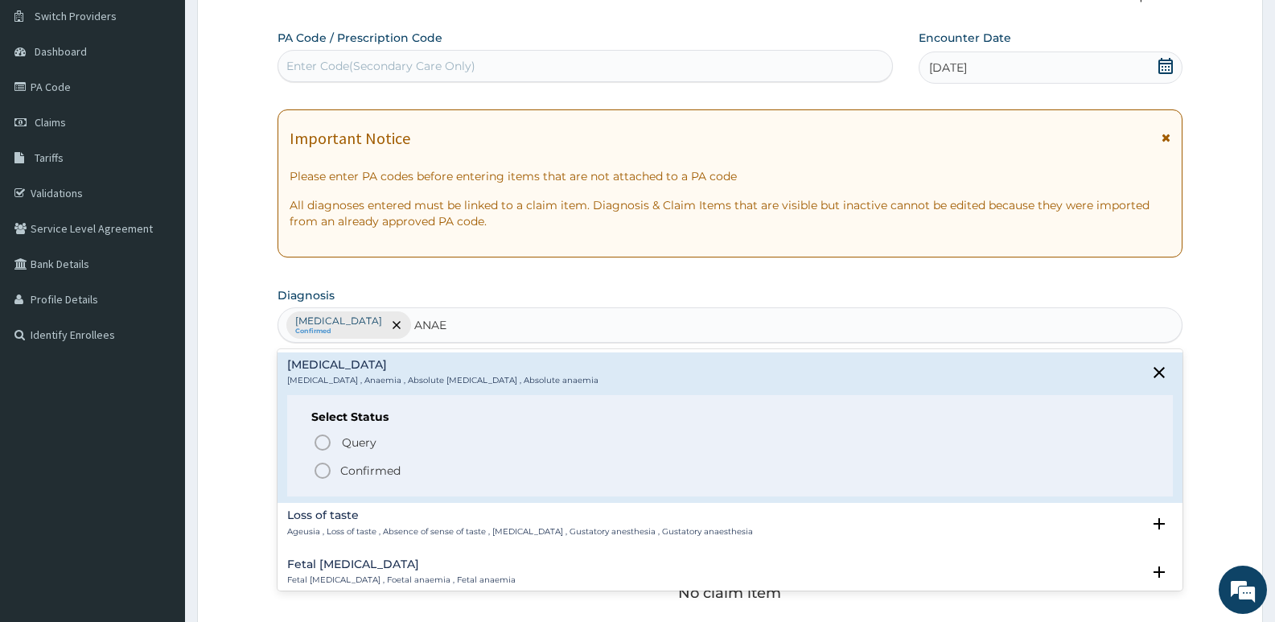
click at [348, 472] on p "Confirmed" at bounding box center [370, 471] width 60 height 16
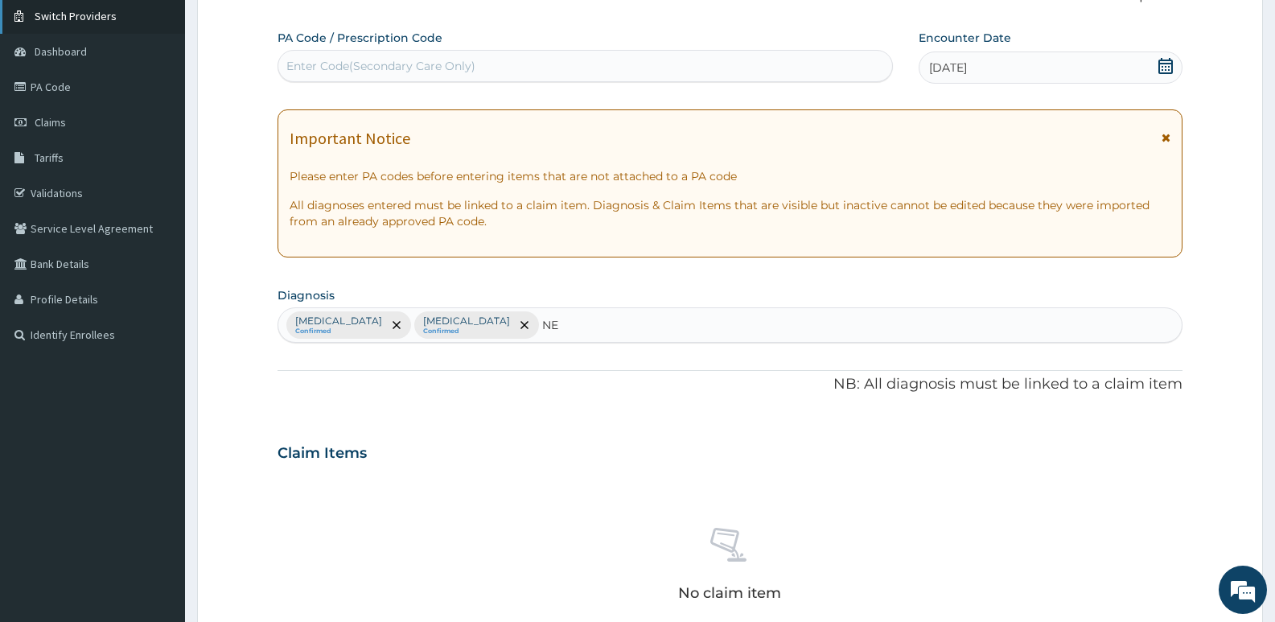
type input "NE"
type input "NEUT"
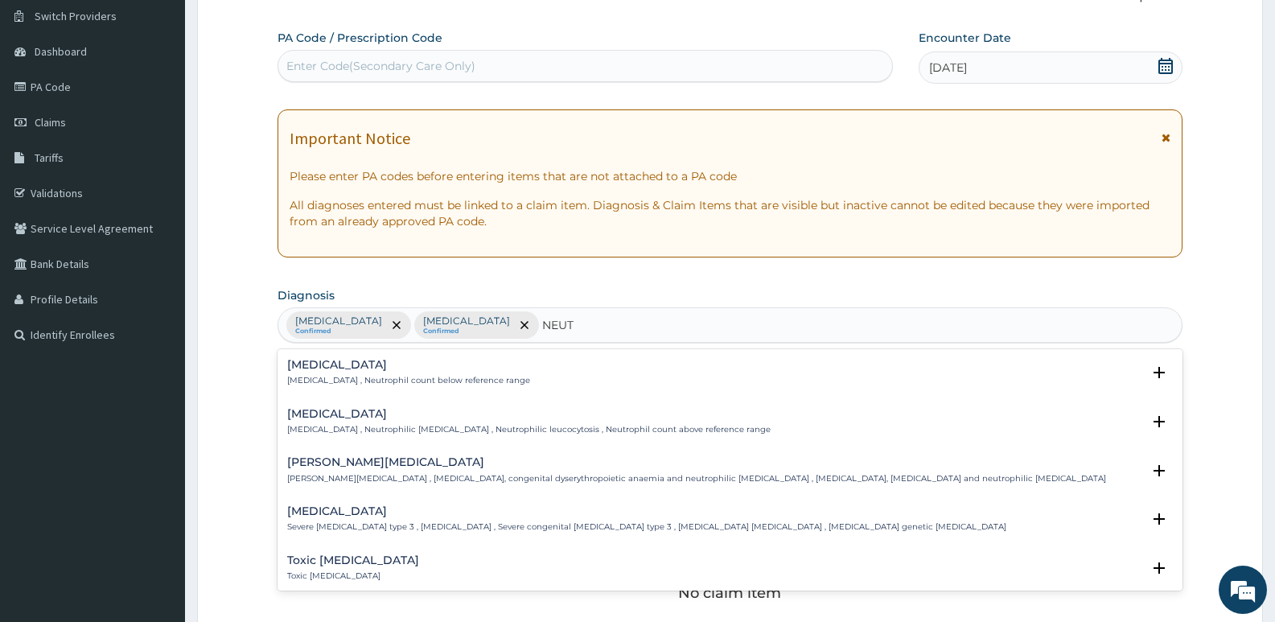
click at [314, 360] on h4 "Neutropenia" at bounding box center [408, 365] width 243 height 12
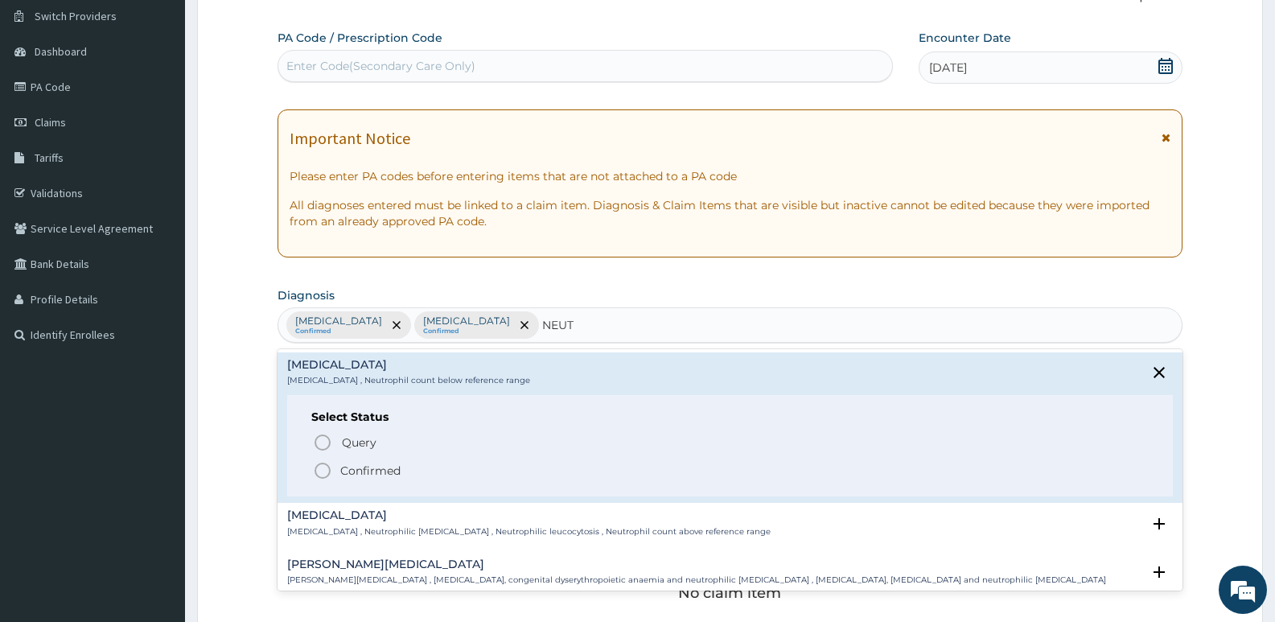
click at [377, 471] on p "Confirmed" at bounding box center [370, 471] width 60 height 16
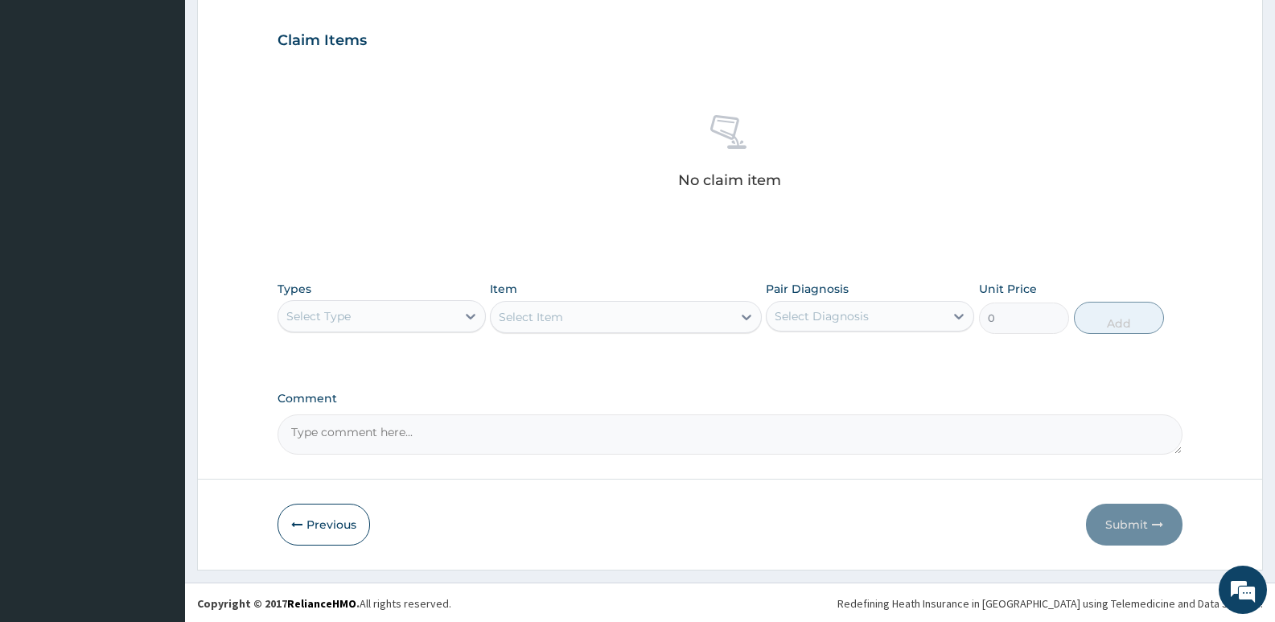
scroll to position [538, 0]
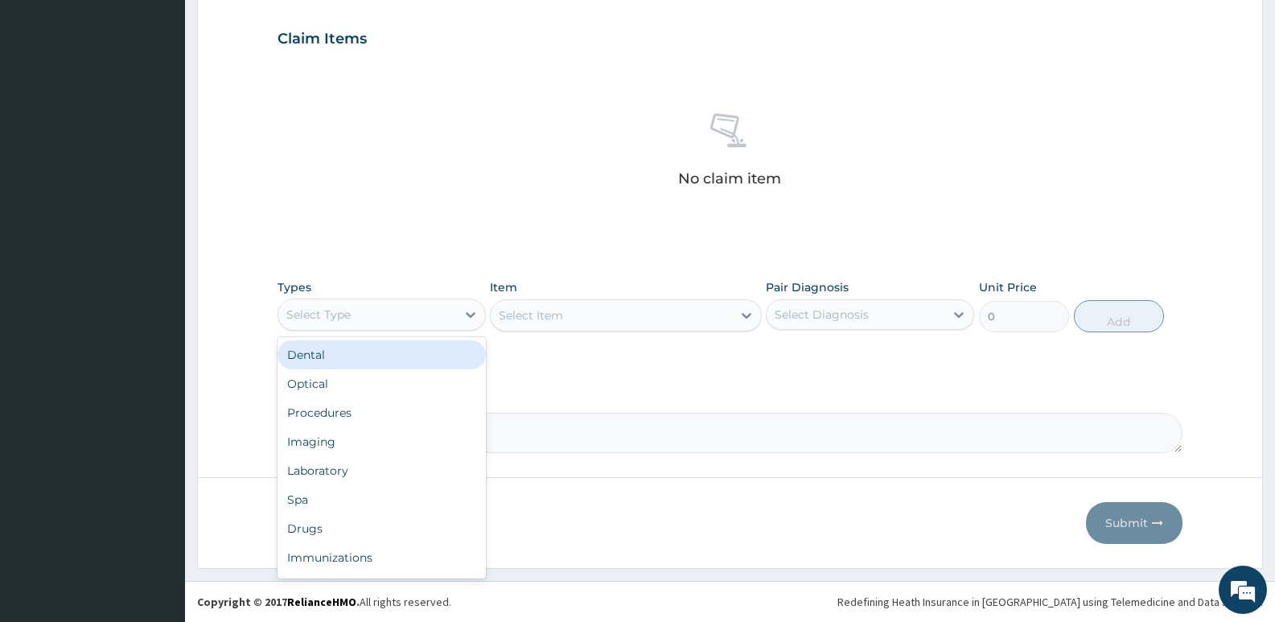
click at [407, 313] on div "Select Type" at bounding box center [367, 315] width 178 height 26
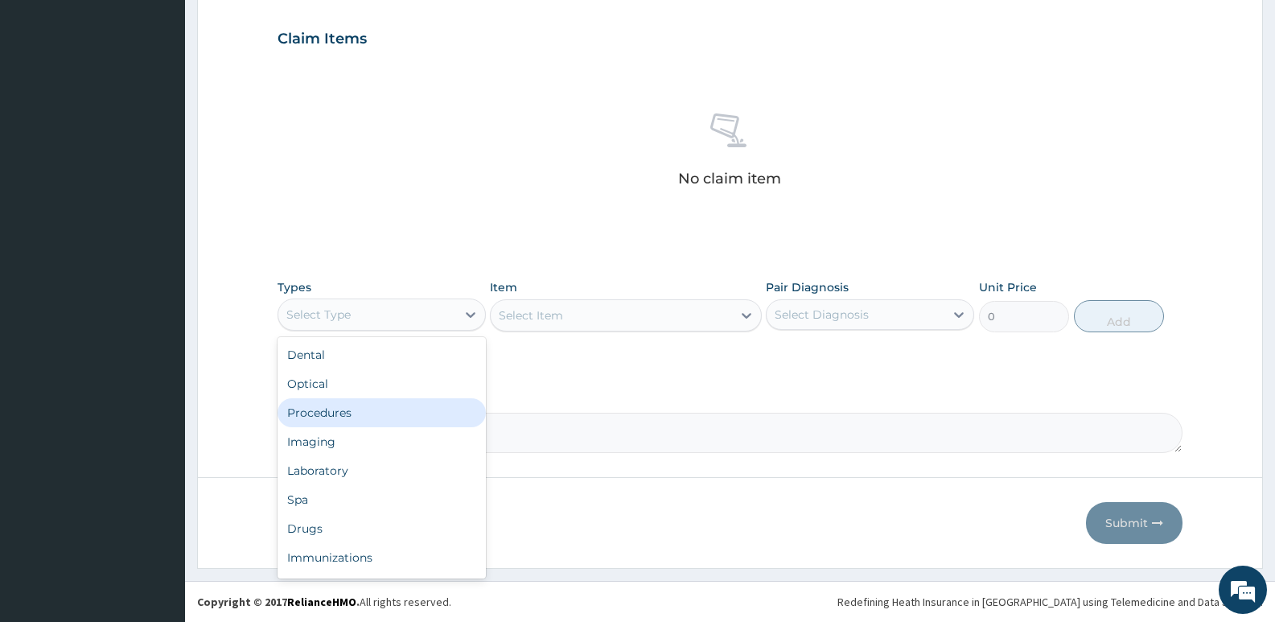
click at [358, 411] on div "Procedures" at bounding box center [382, 412] width 208 height 29
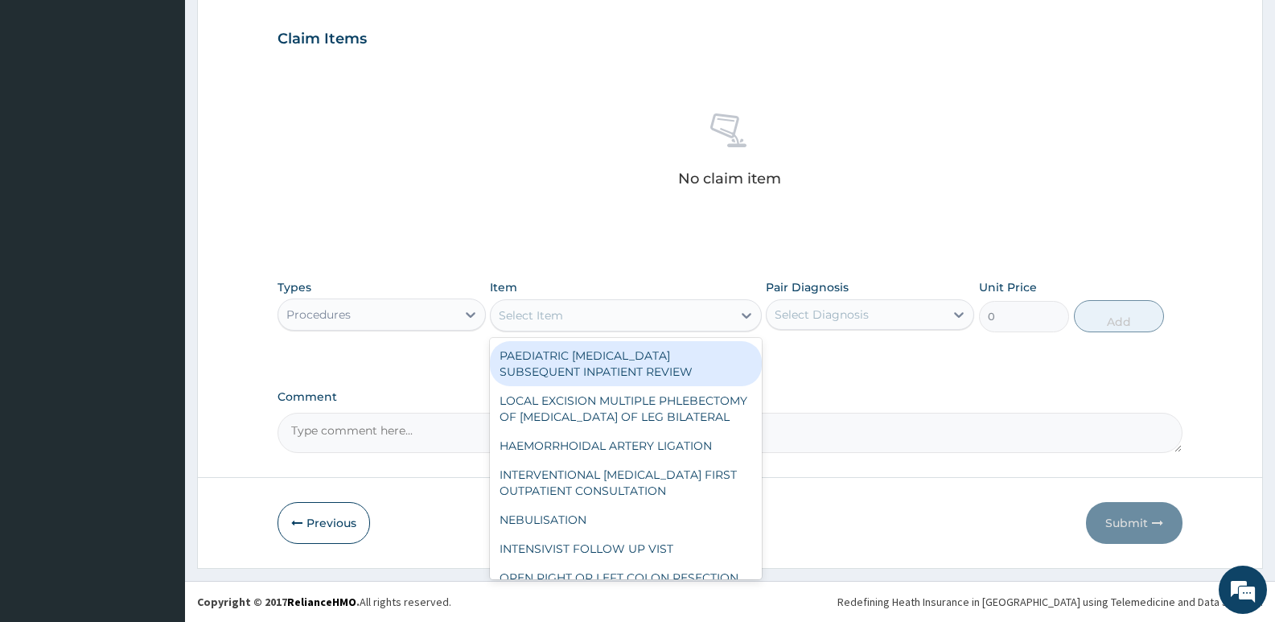
click at [672, 316] on div "Select Item" at bounding box center [611, 315] width 241 height 26
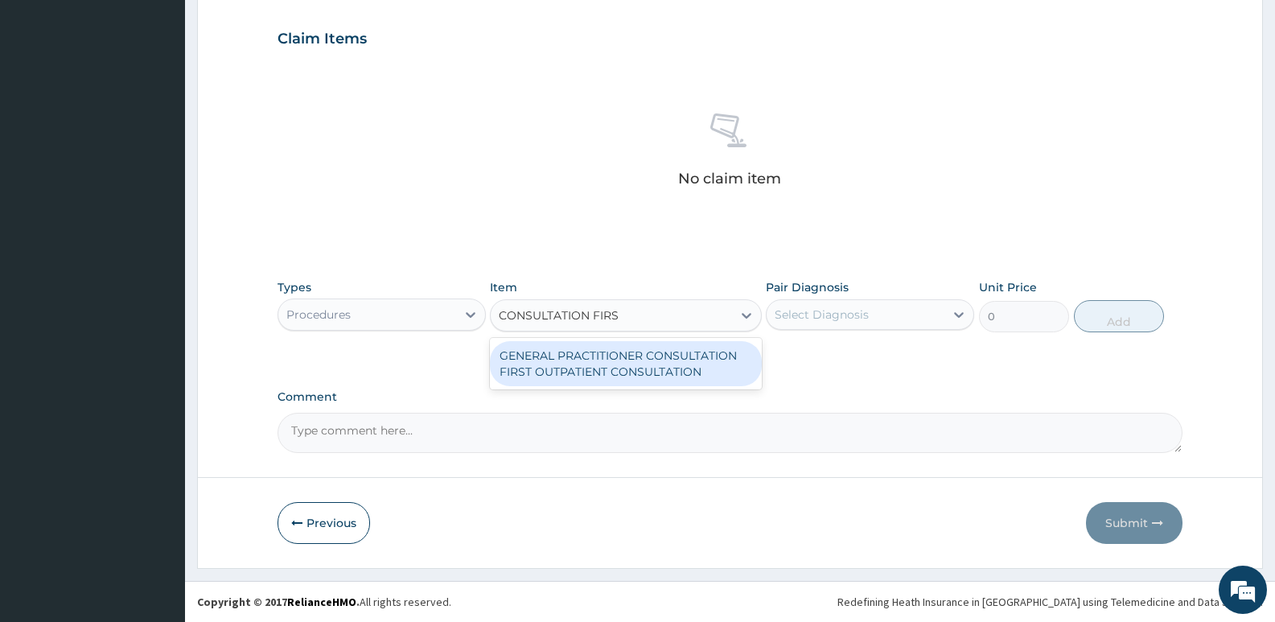
type input "CONSULTATION FIRST"
click at [676, 370] on div "GENERAL PRACTITIONER CONSULTATION FIRST OUTPATIENT CONSULTATION" at bounding box center [625, 363] width 271 height 45
type input "3795"
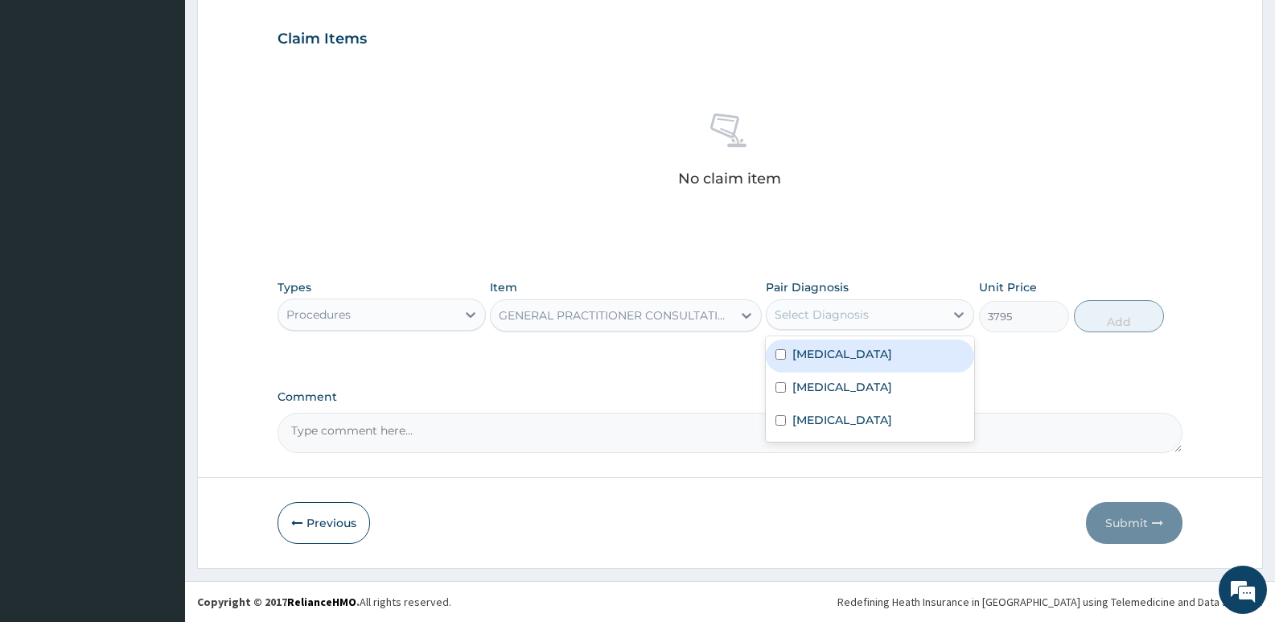
click at [833, 319] on div "Select Diagnosis" at bounding box center [822, 314] width 94 height 16
click at [853, 355] on div "[MEDICAL_DATA]" at bounding box center [870, 355] width 208 height 33
checkbox input "true"
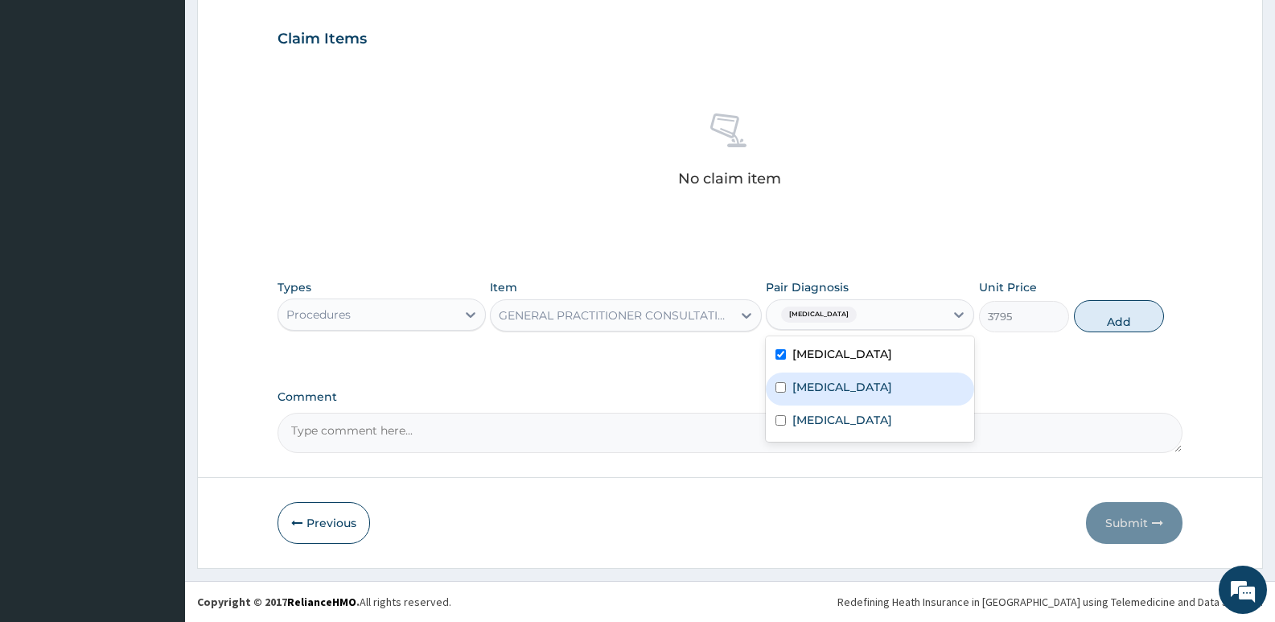
click at [845, 397] on div "Anemia" at bounding box center [870, 388] width 208 height 33
checkbox input "true"
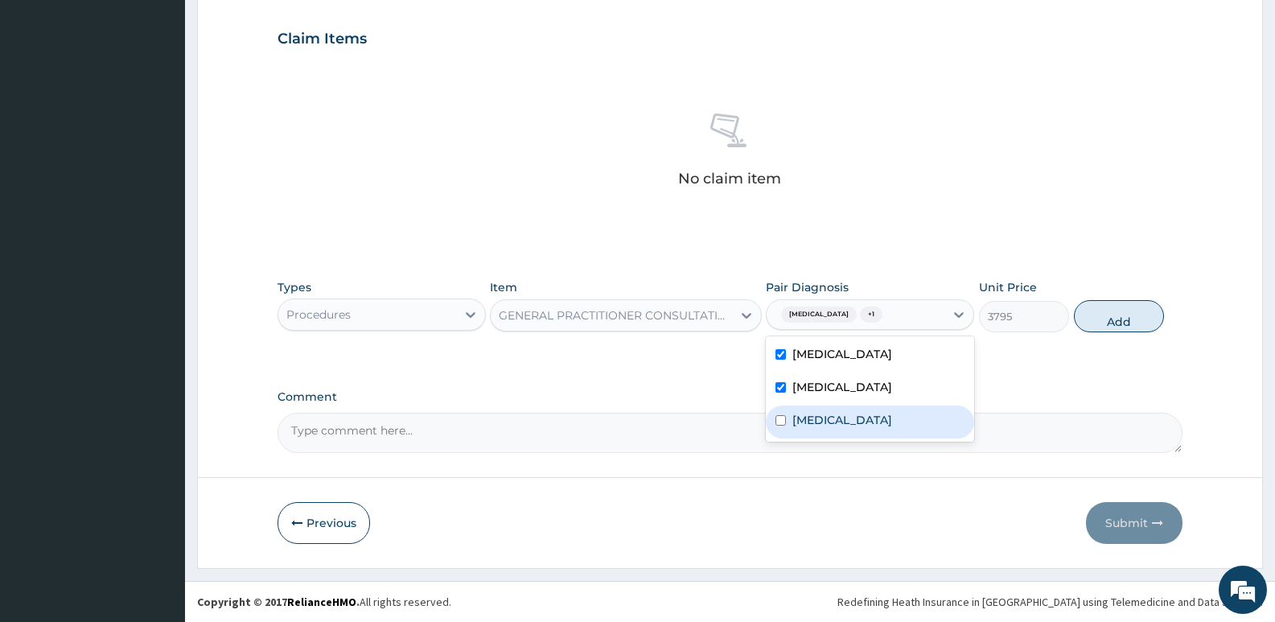
click at [842, 421] on label "Neutropenia" at bounding box center [842, 420] width 100 height 16
checkbox input "true"
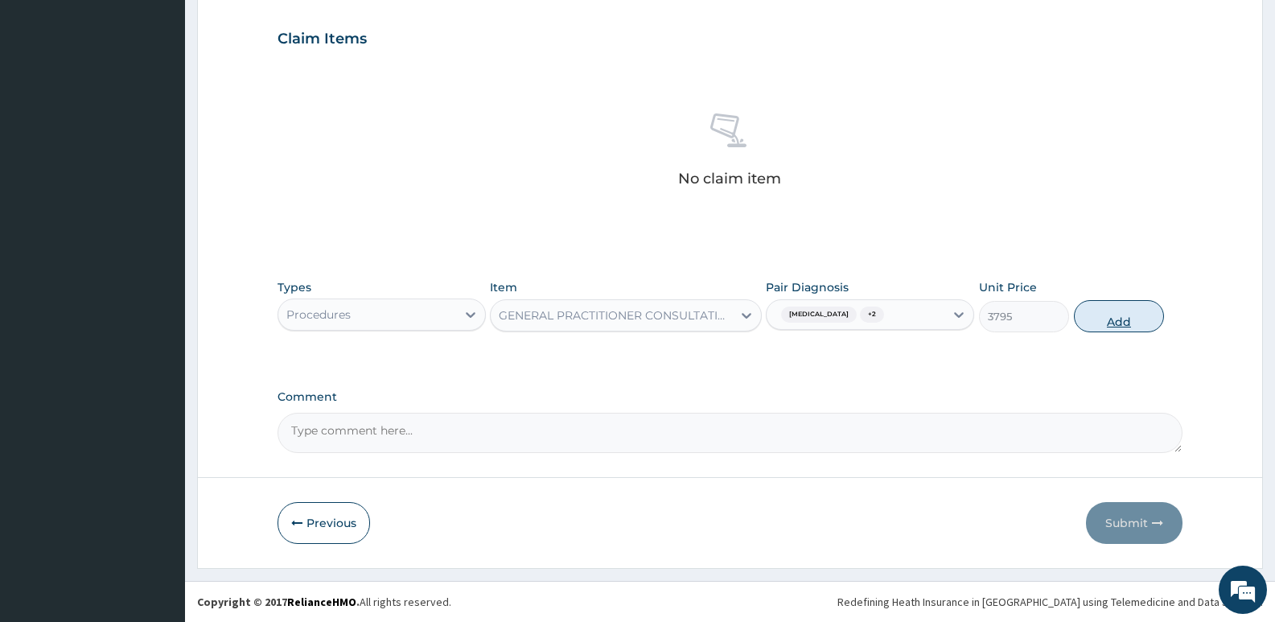
click at [1109, 327] on button "Add" at bounding box center [1119, 316] width 90 height 32
type input "0"
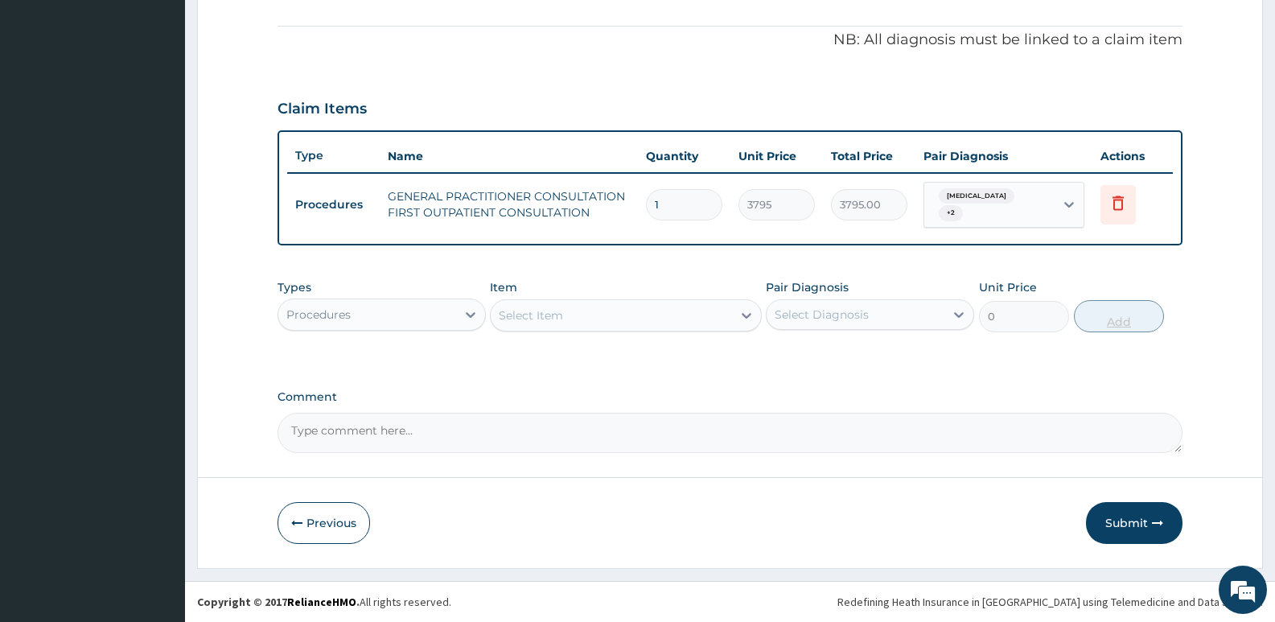
scroll to position [462, 0]
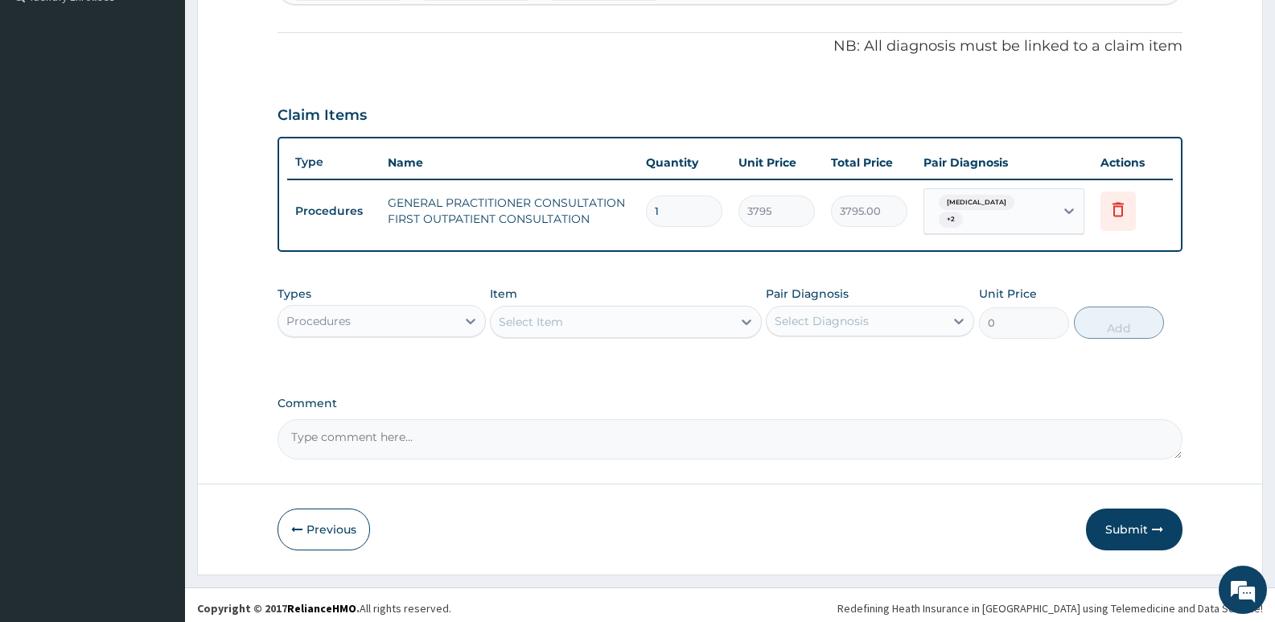
click at [426, 308] on div "Procedures" at bounding box center [367, 321] width 178 height 26
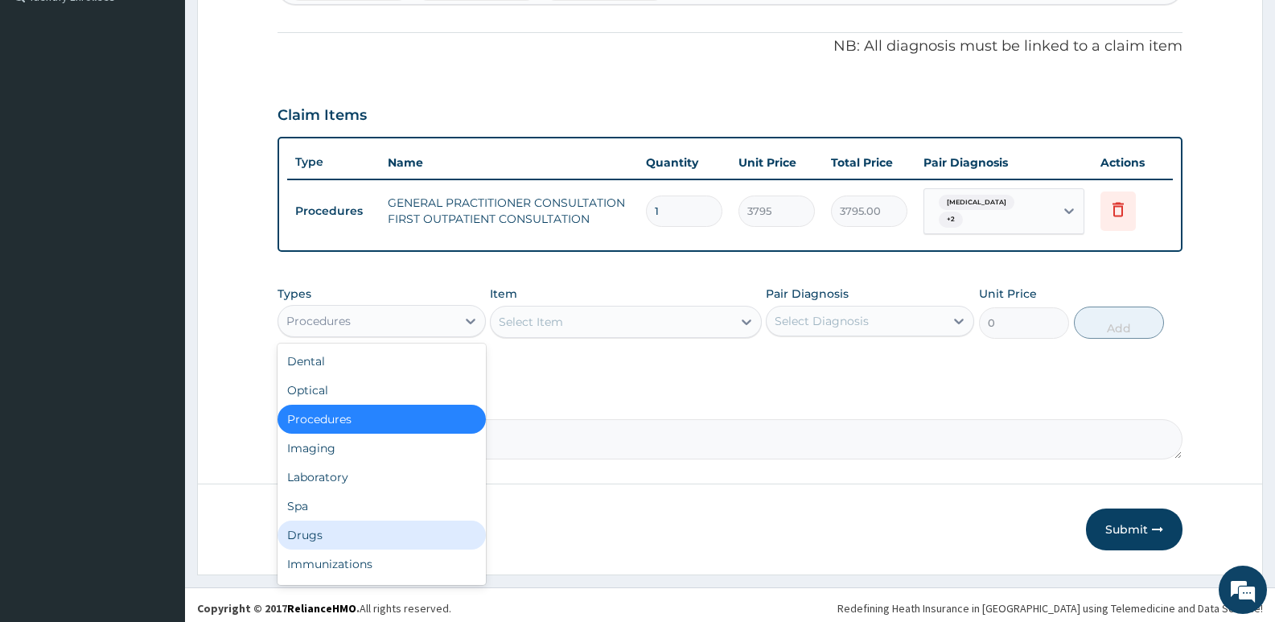
drag, startPoint x: 343, startPoint y: 522, endPoint x: 350, endPoint y: 509, distance: 14.4
click at [345, 520] on div "Drugs" at bounding box center [382, 534] width 208 height 29
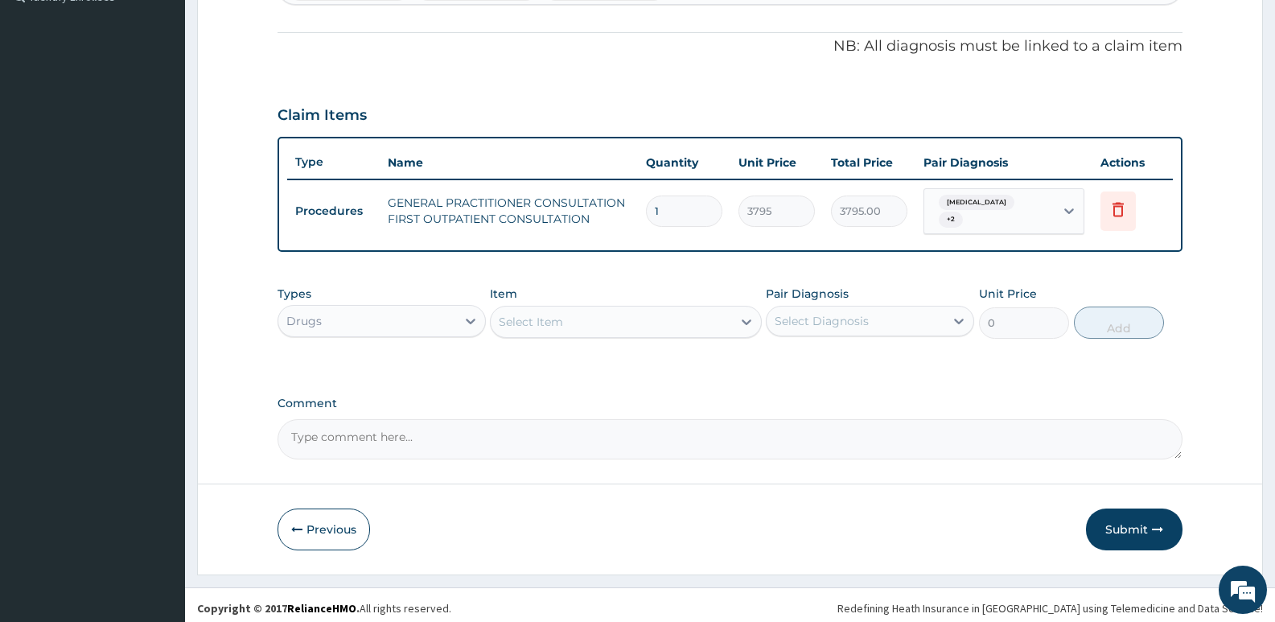
click at [631, 319] on div "Select Item" at bounding box center [611, 322] width 241 height 26
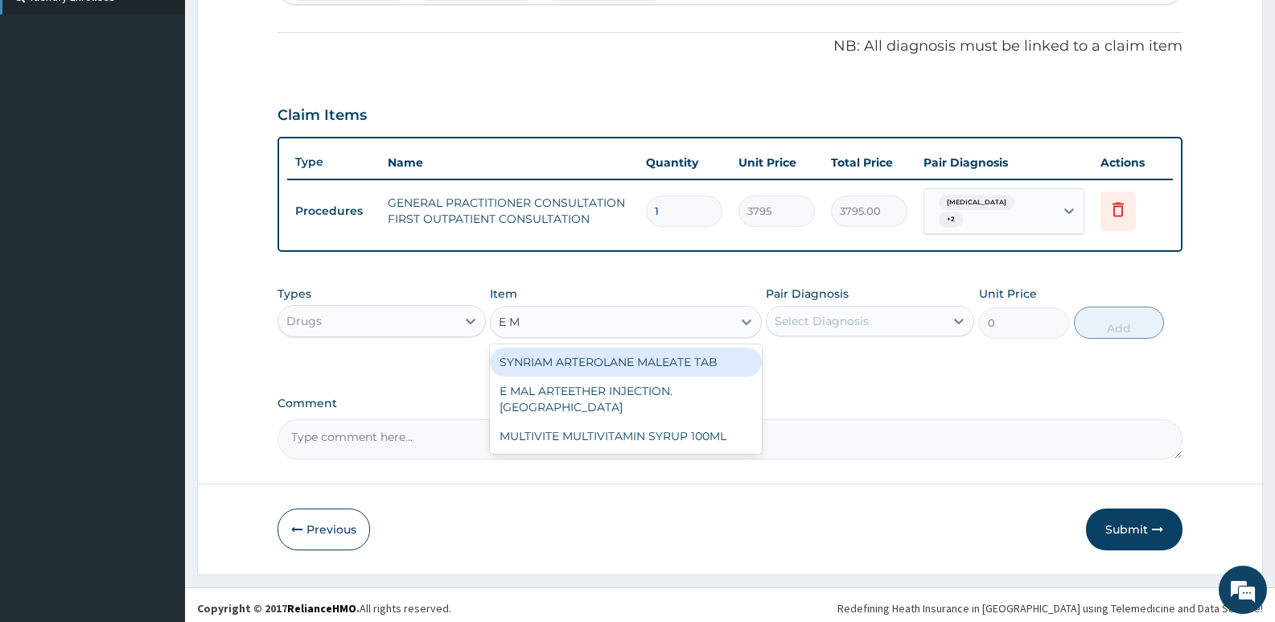
type input "E MA"
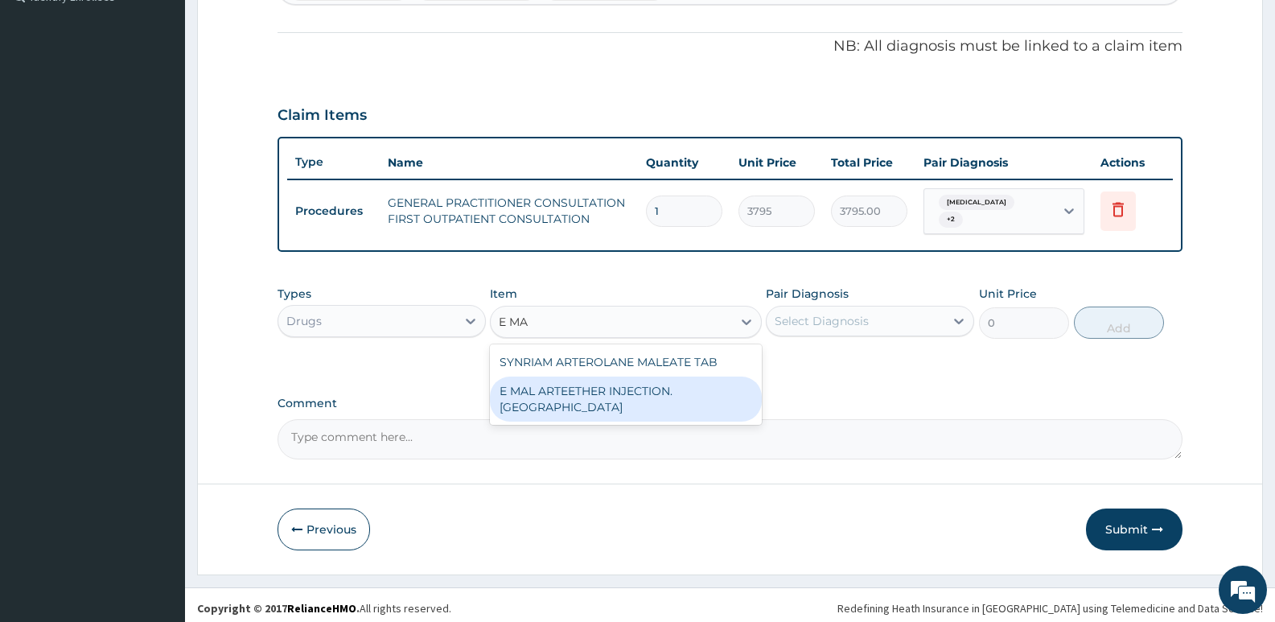
click at [619, 393] on div "E MAL ARTEETHER INJECTION. [GEOGRAPHIC_DATA]" at bounding box center [625, 398] width 271 height 45
type input "1897.5"
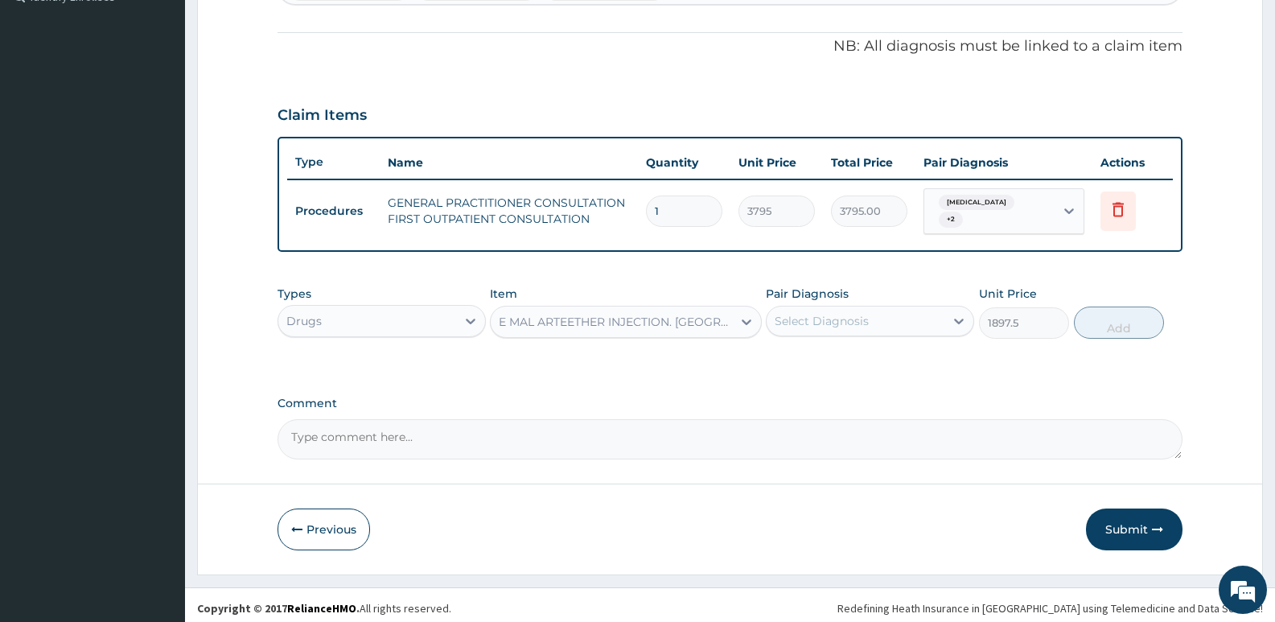
drag, startPoint x: 782, startPoint y: 319, endPoint x: 793, endPoint y: 333, distance: 18.3
click at [789, 321] on div "Select Diagnosis" at bounding box center [822, 321] width 94 height 16
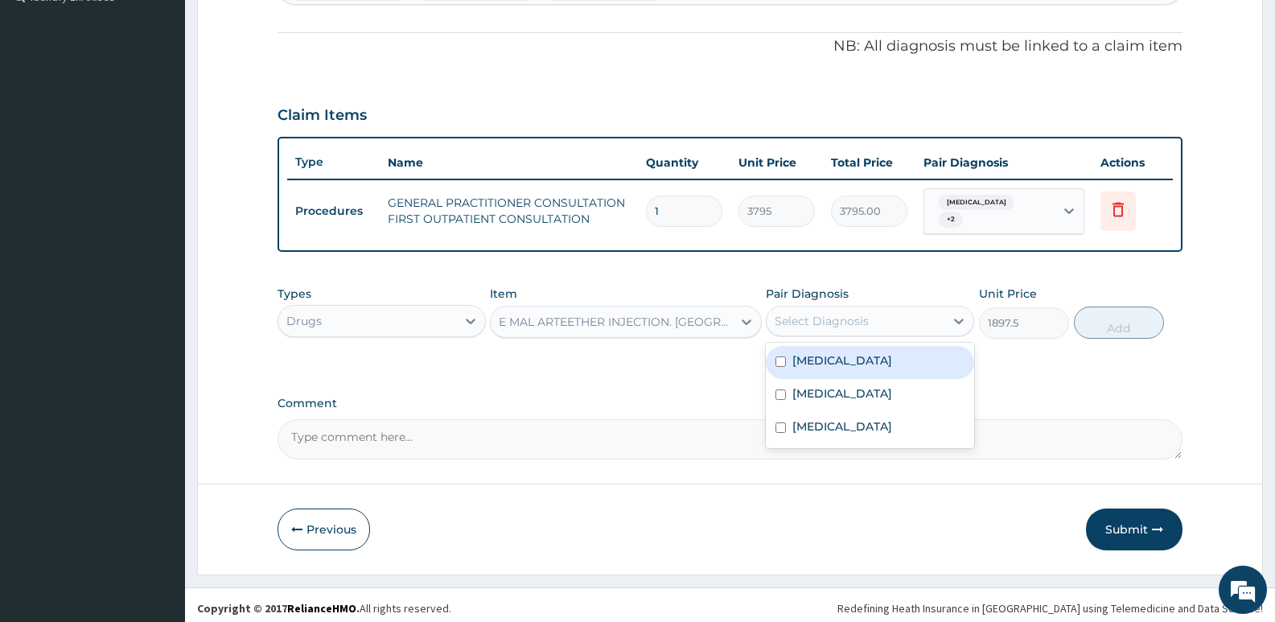
click at [861, 364] on div "[MEDICAL_DATA]" at bounding box center [870, 362] width 208 height 33
checkbox input "true"
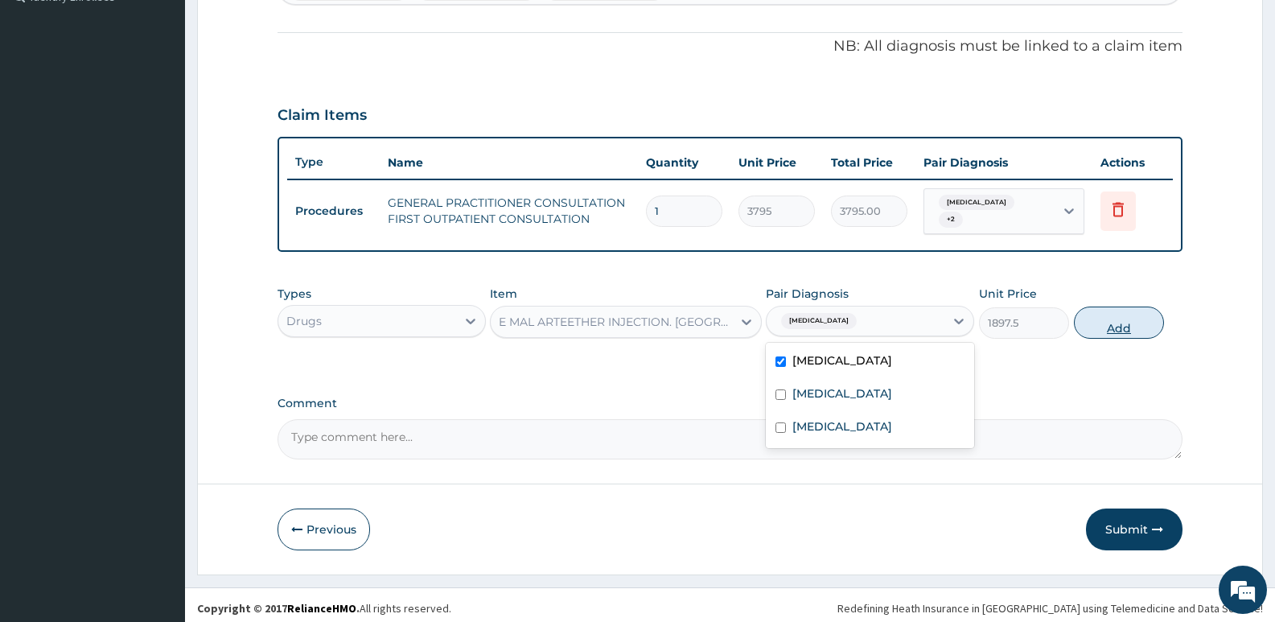
click at [1094, 319] on button "Add" at bounding box center [1119, 322] width 90 height 32
type input "0"
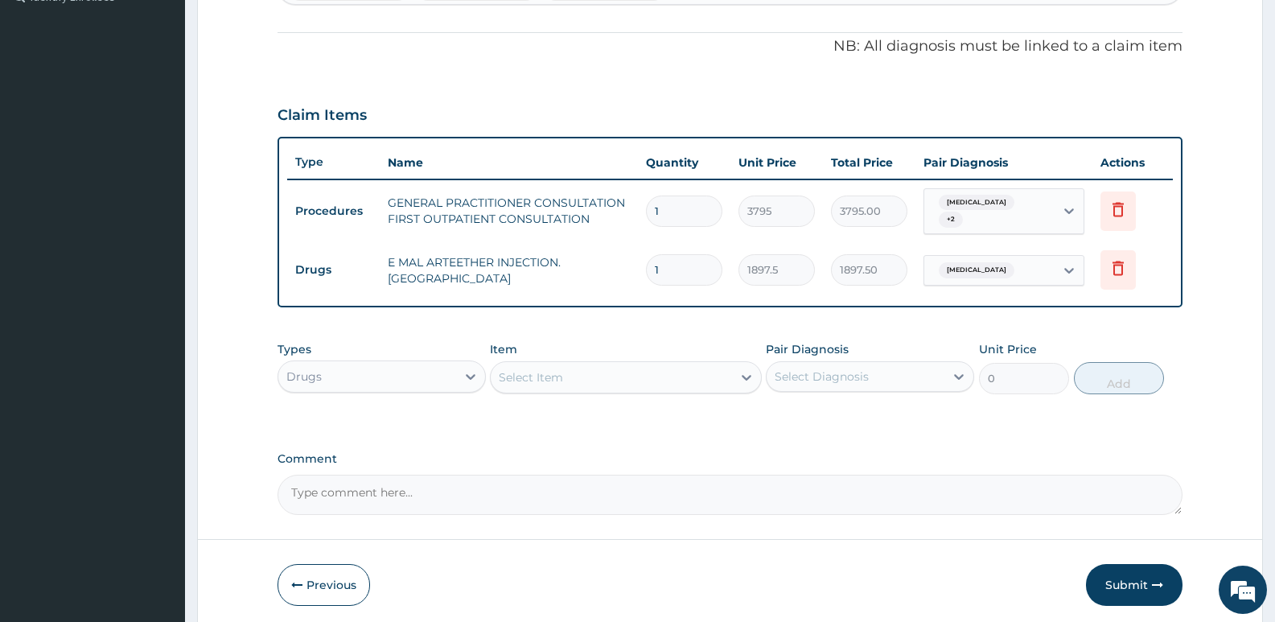
drag, startPoint x: 675, startPoint y: 261, endPoint x: 649, endPoint y: 257, distance: 25.9
click at [649, 257] on input "1" at bounding box center [684, 269] width 76 height 31
type input "2"
type input "3795.00"
type input "2"
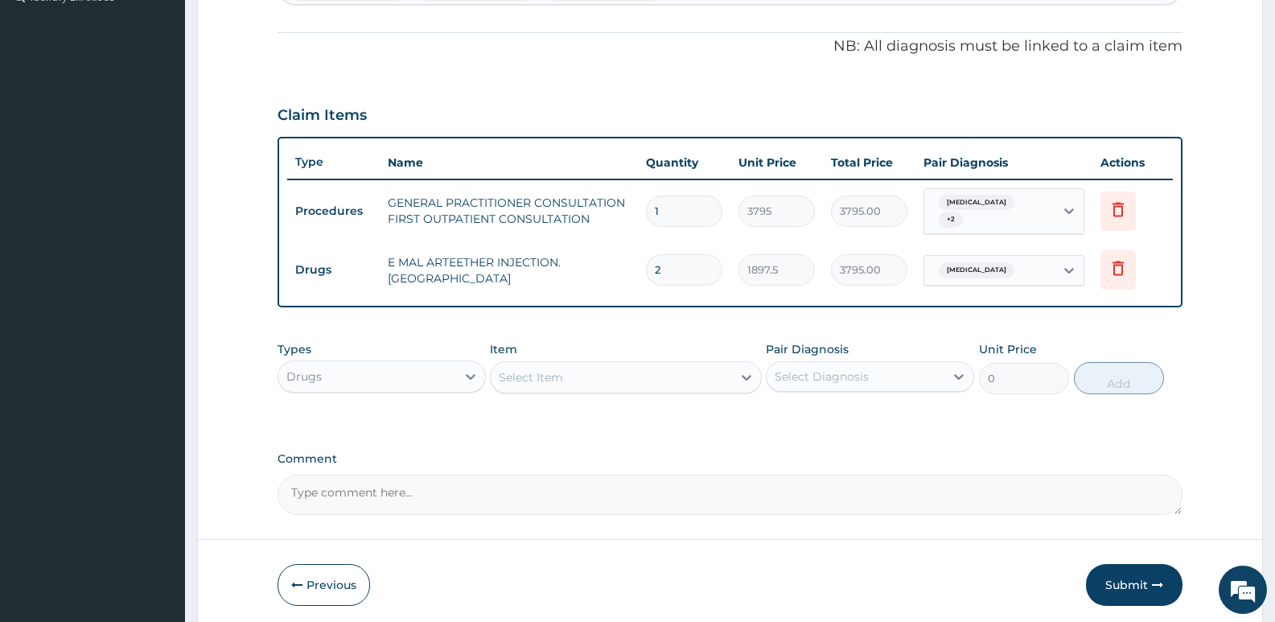
click at [642, 333] on div "Types Drugs Item Select Item Pair Diagnosis Select Diagnosis Unit Price 0 Add" at bounding box center [730, 367] width 905 height 69
click at [554, 382] on div "Select Item" at bounding box center [611, 377] width 241 height 26
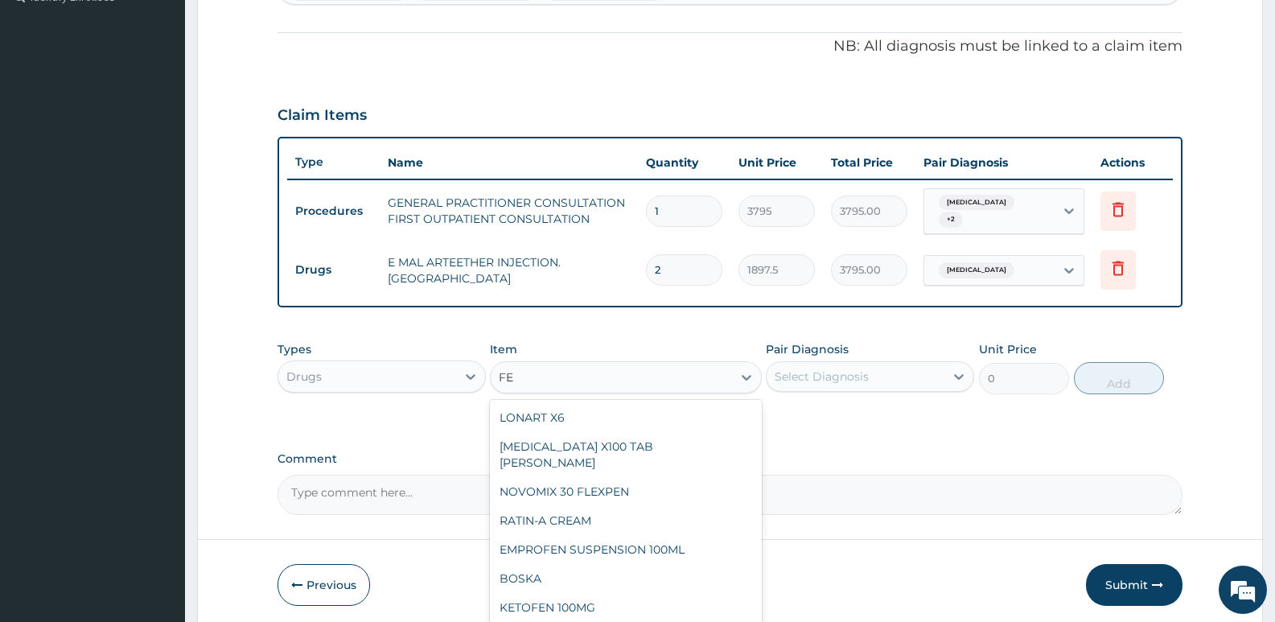
type input "F"
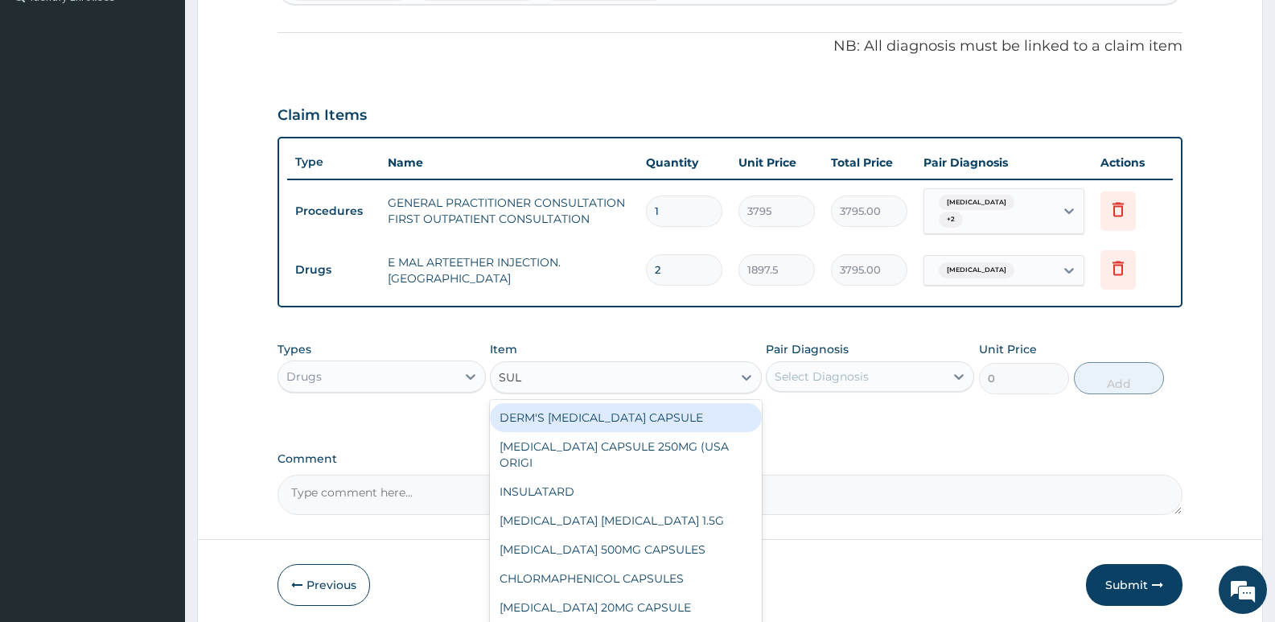
type input "SULF"
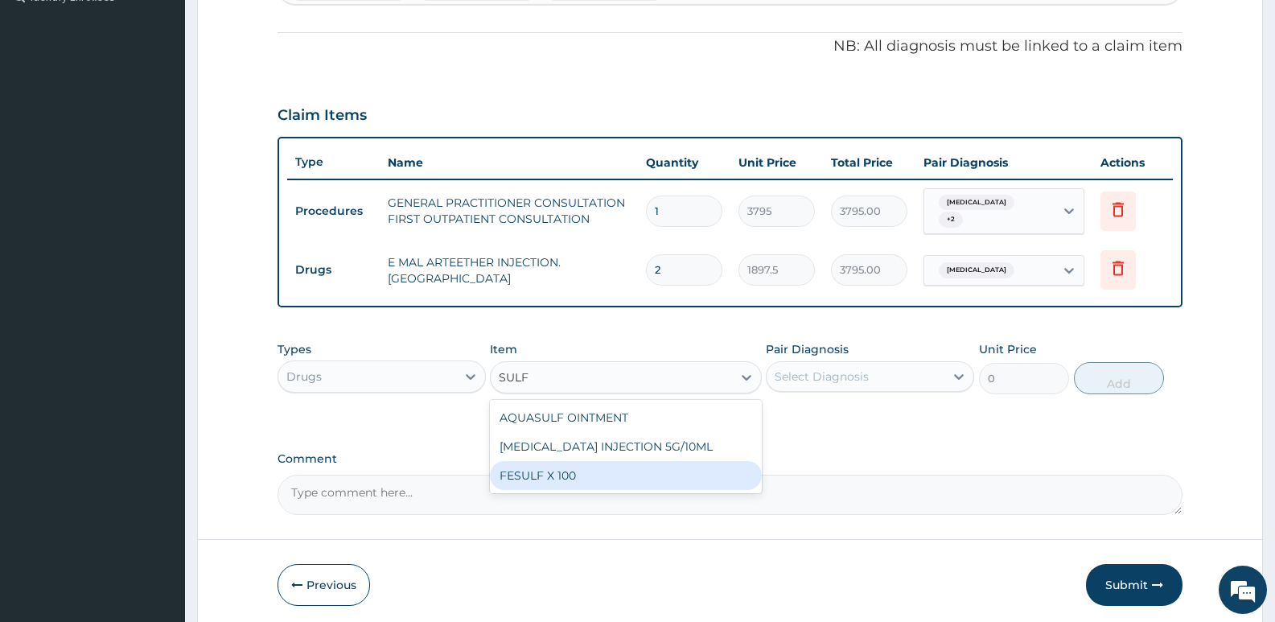
click at [531, 478] on div "FESULF X 100" at bounding box center [625, 475] width 271 height 29
type input "25.3"
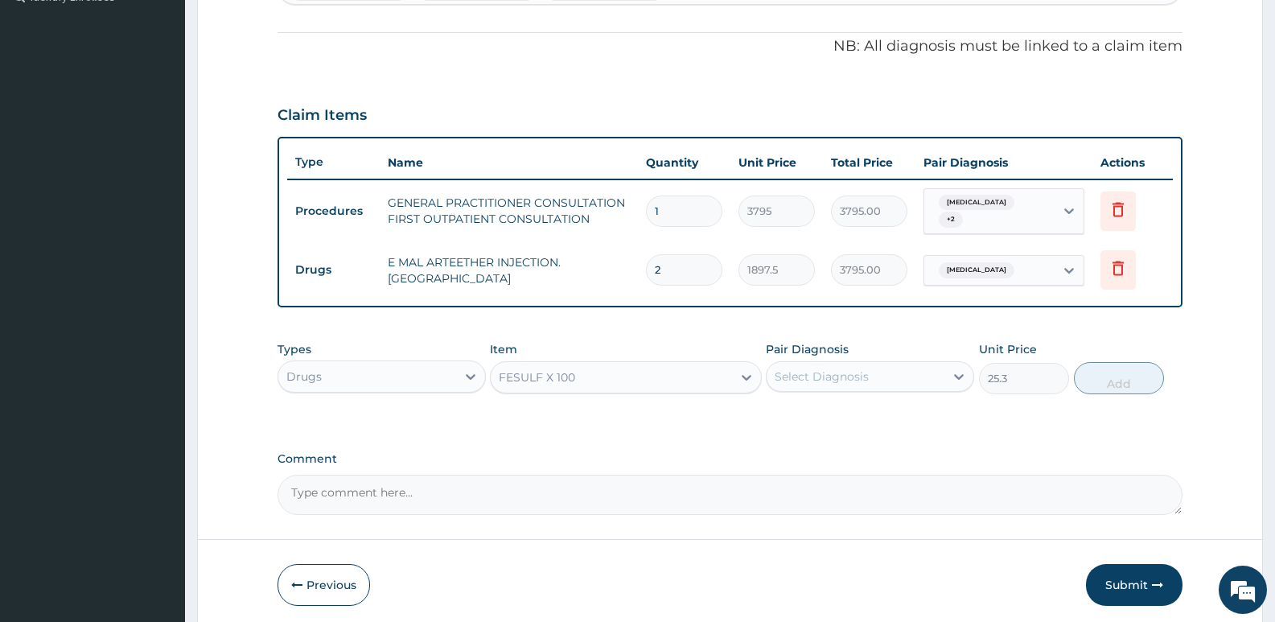
click at [866, 368] on div "Select Diagnosis" at bounding box center [822, 376] width 94 height 16
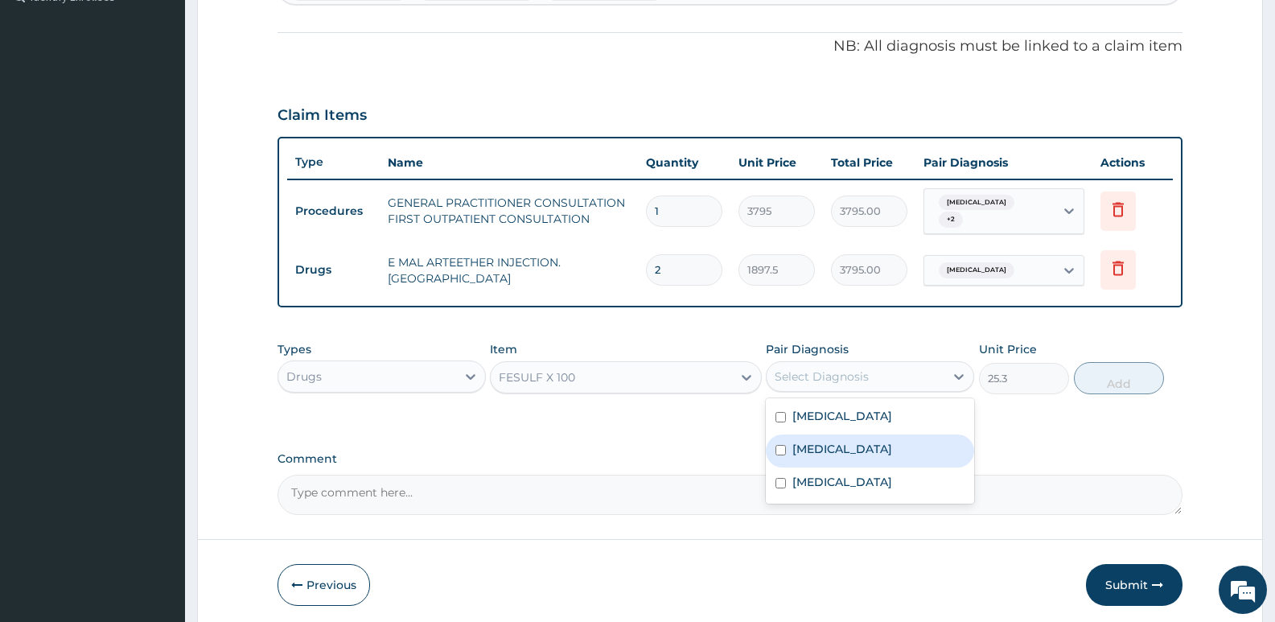
drag, startPoint x: 842, startPoint y: 435, endPoint x: 862, endPoint y: 435, distance: 20.1
click at [849, 435] on div "Anemia" at bounding box center [870, 450] width 208 height 33
checkbox input "true"
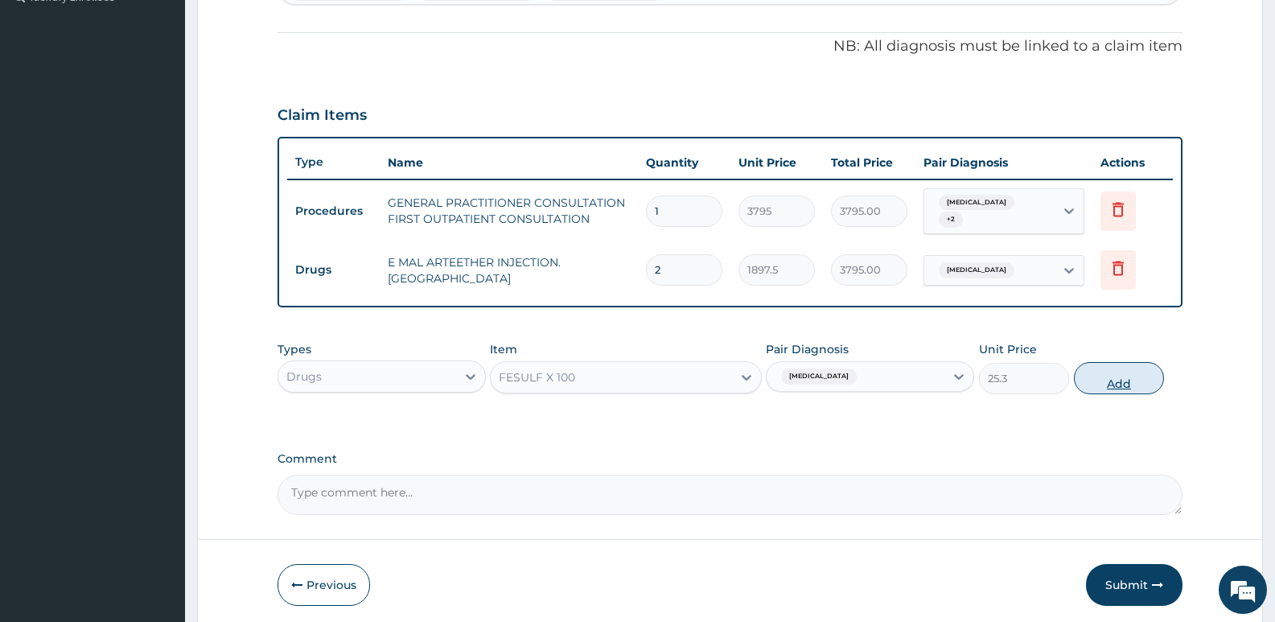
click at [1108, 364] on button "Add" at bounding box center [1119, 378] width 90 height 32
type input "0"
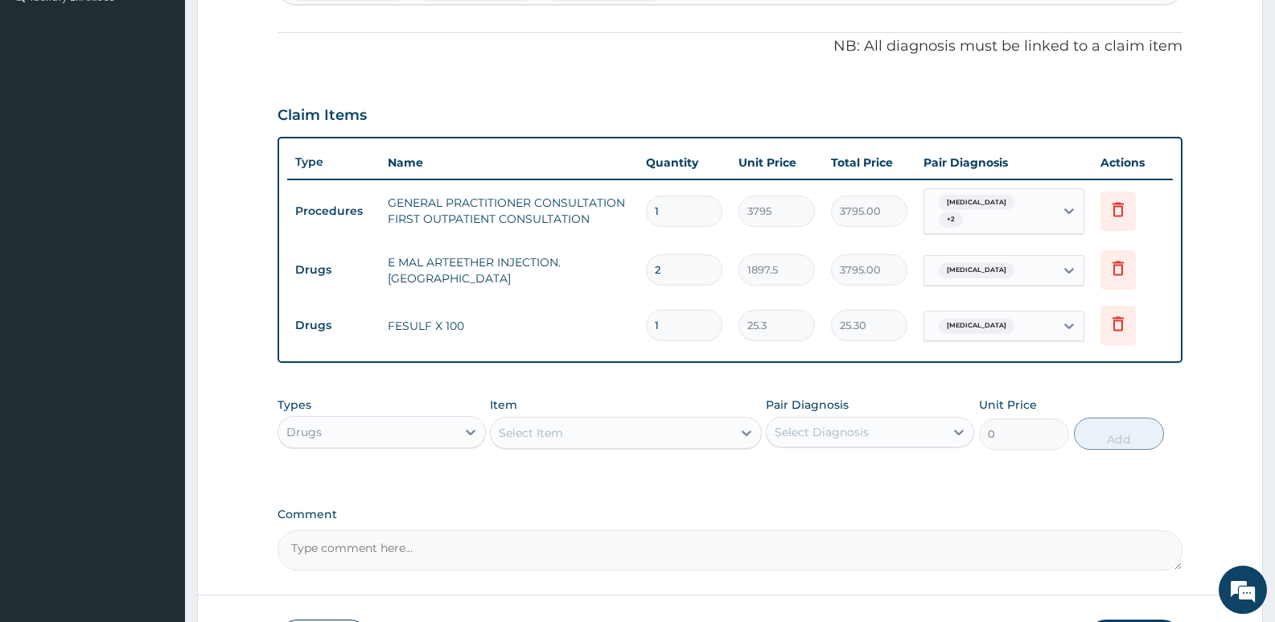
type input "14"
type input "354.20"
type input "14"
click at [537, 425] on div "Select Item" at bounding box center [531, 433] width 64 height 16
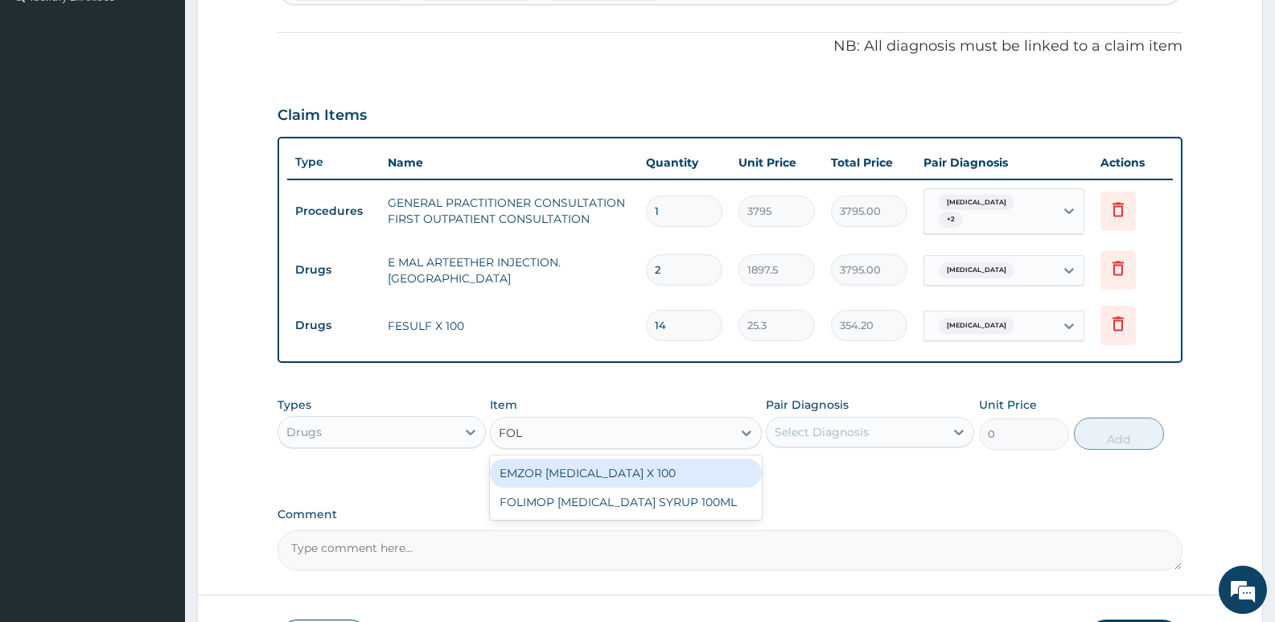
type input "FOLI"
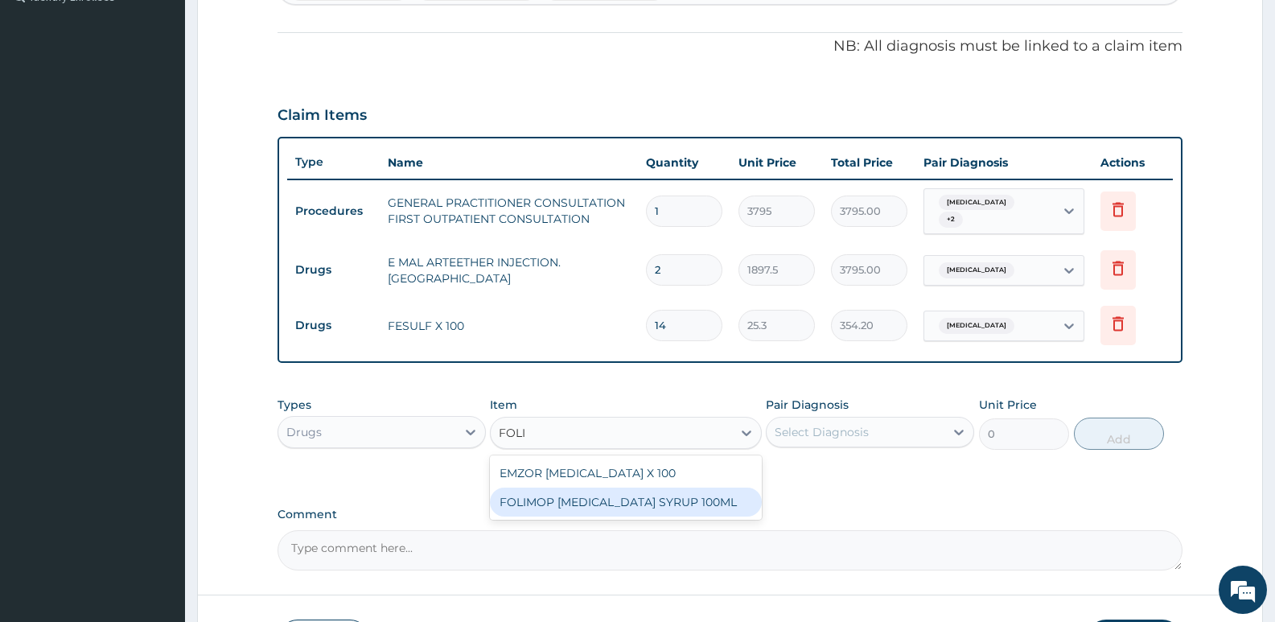
click at [595, 487] on div "FOLIMOP [MEDICAL_DATA] SYRUP 100ML" at bounding box center [625, 501] width 271 height 29
type input "1012"
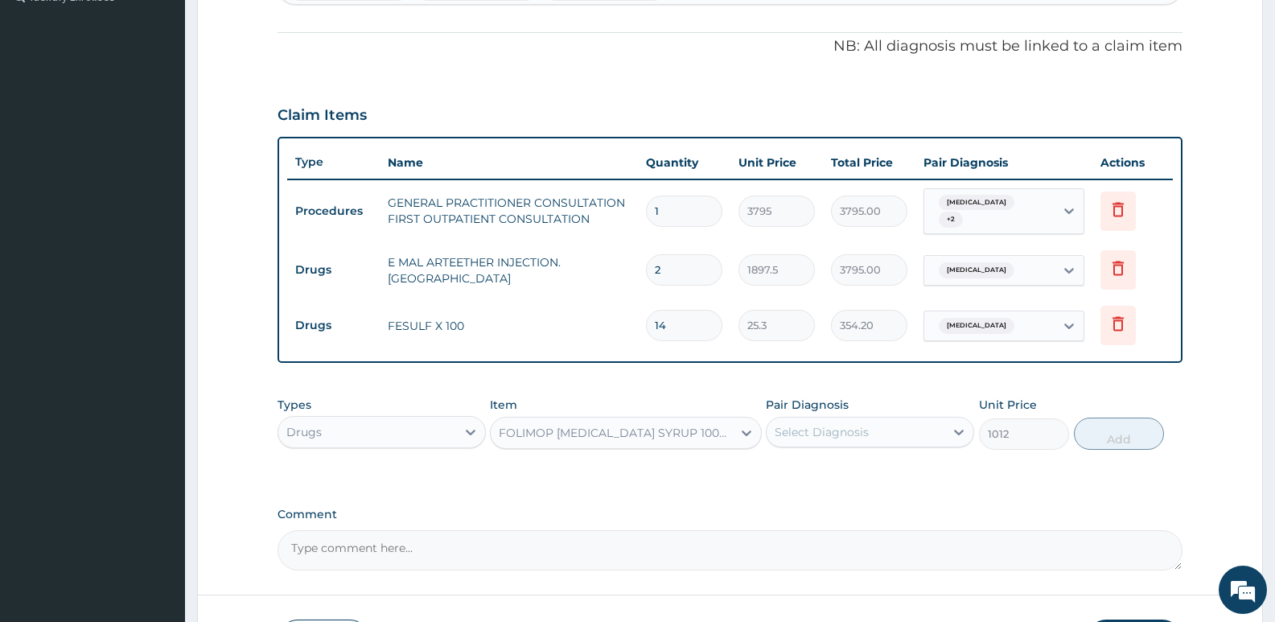
click at [594, 428] on div "FOLIMOP [MEDICAL_DATA] SYRUP 100ML" at bounding box center [616, 433] width 234 height 16
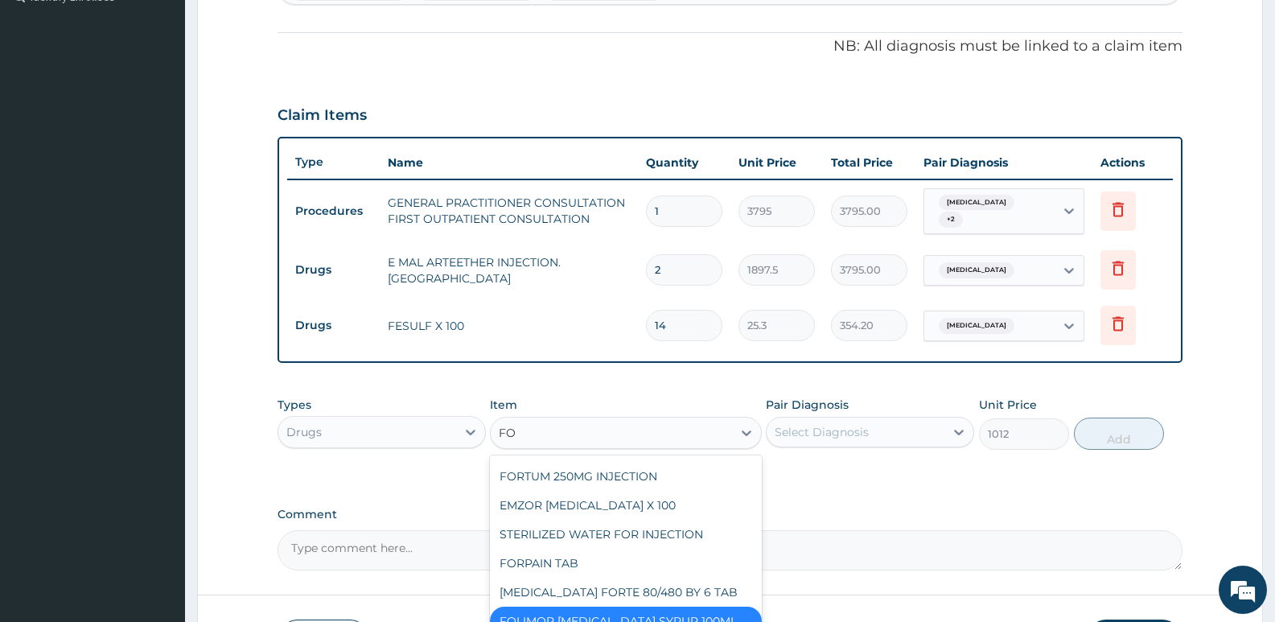
scroll to position [0, 0]
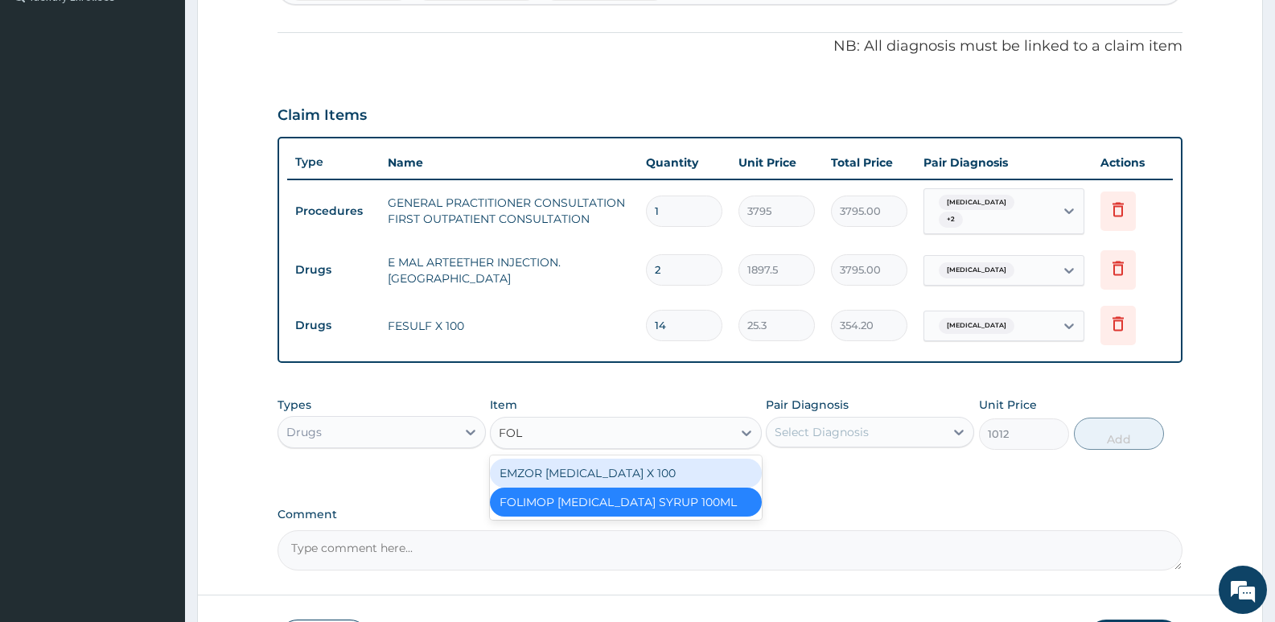
type input "FOLI"
click at [606, 460] on div "EMZOR [MEDICAL_DATA] X 100" at bounding box center [625, 472] width 271 height 29
type input "25.3"
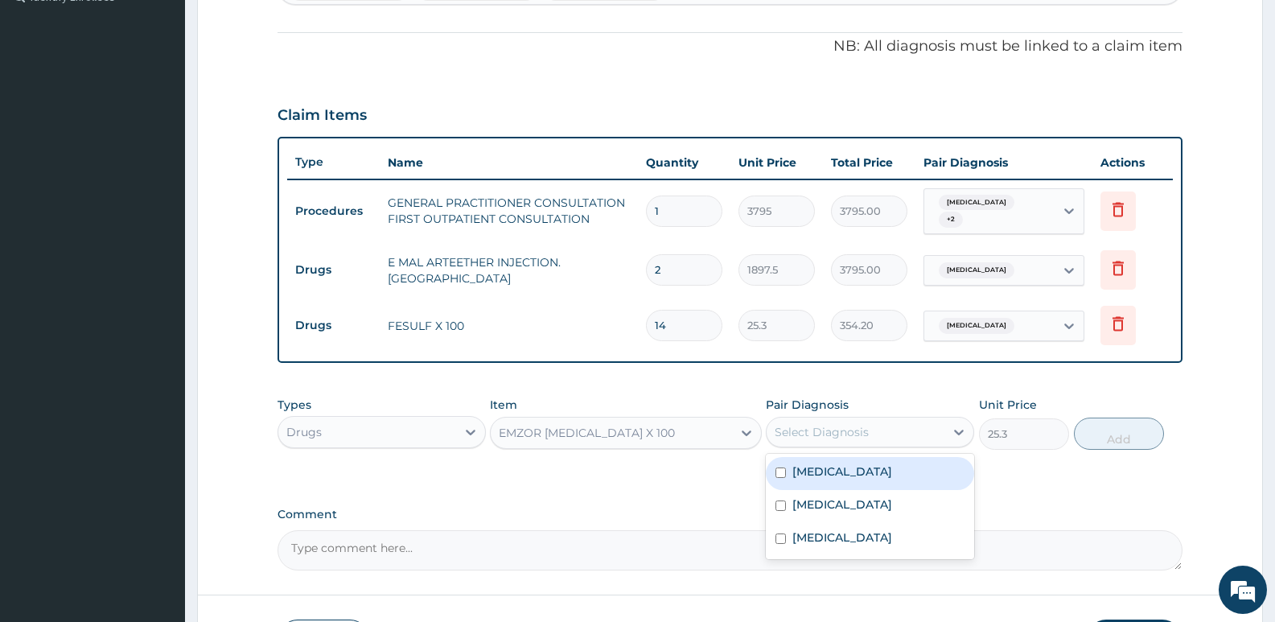
click at [850, 428] on div "Select Diagnosis" at bounding box center [822, 432] width 94 height 16
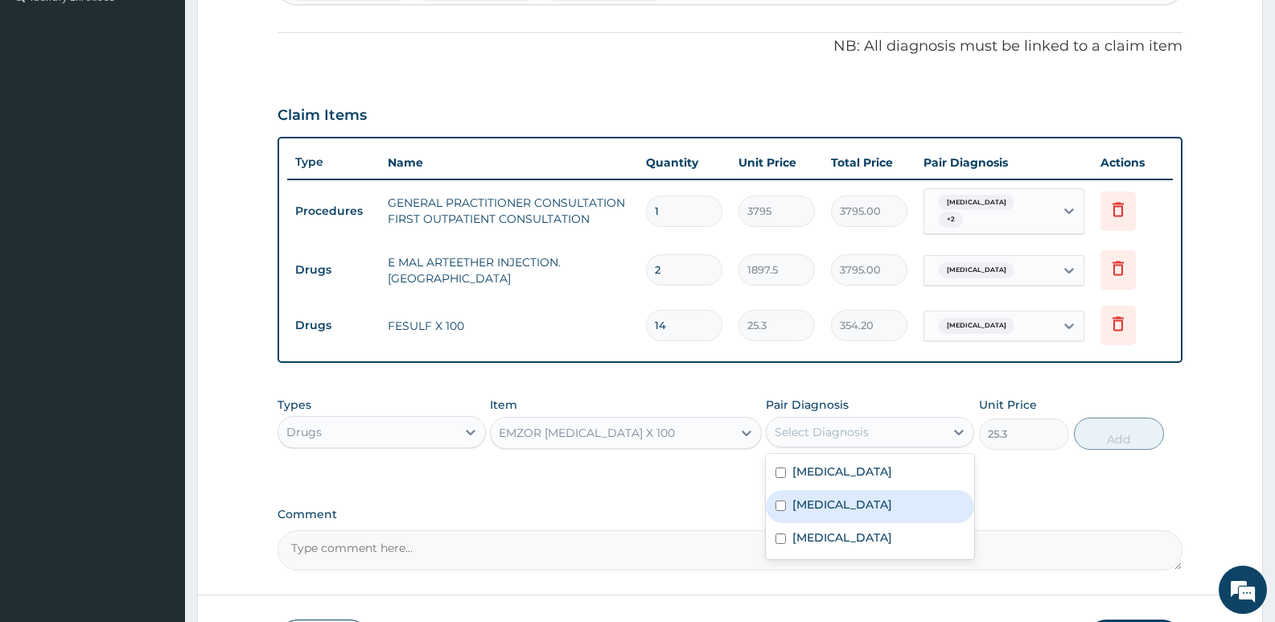
click at [829, 496] on label "Anemia" at bounding box center [842, 504] width 100 height 16
checkbox input "true"
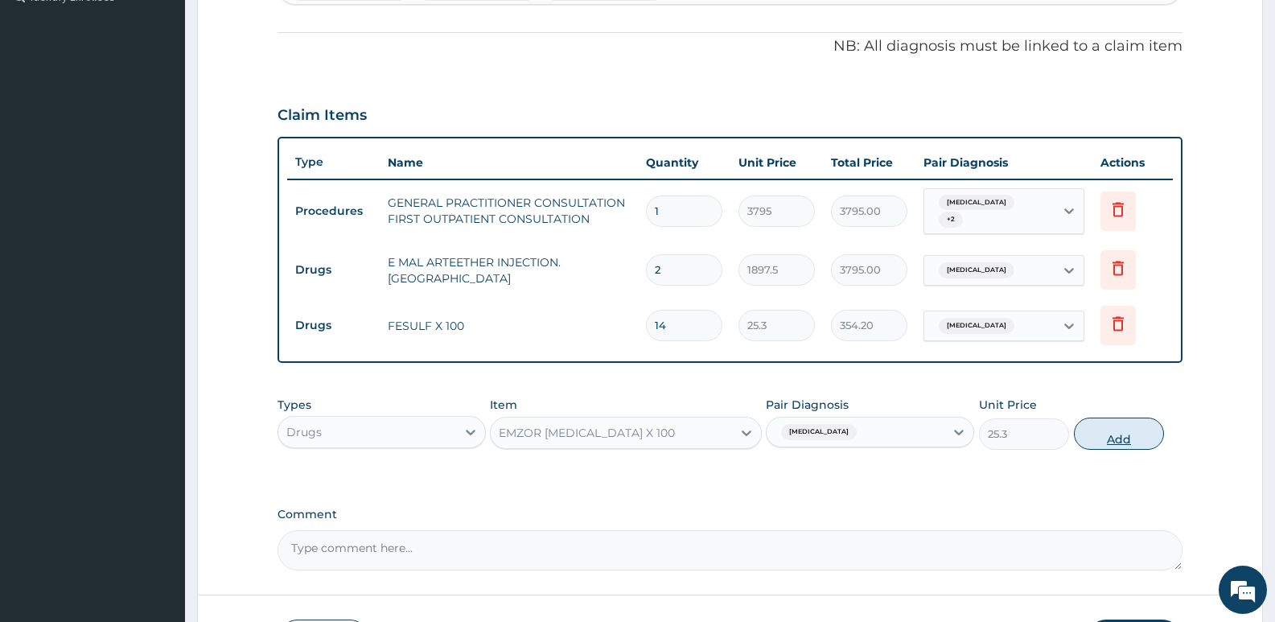
click at [1116, 433] on button "Add" at bounding box center [1119, 433] width 90 height 32
type input "0"
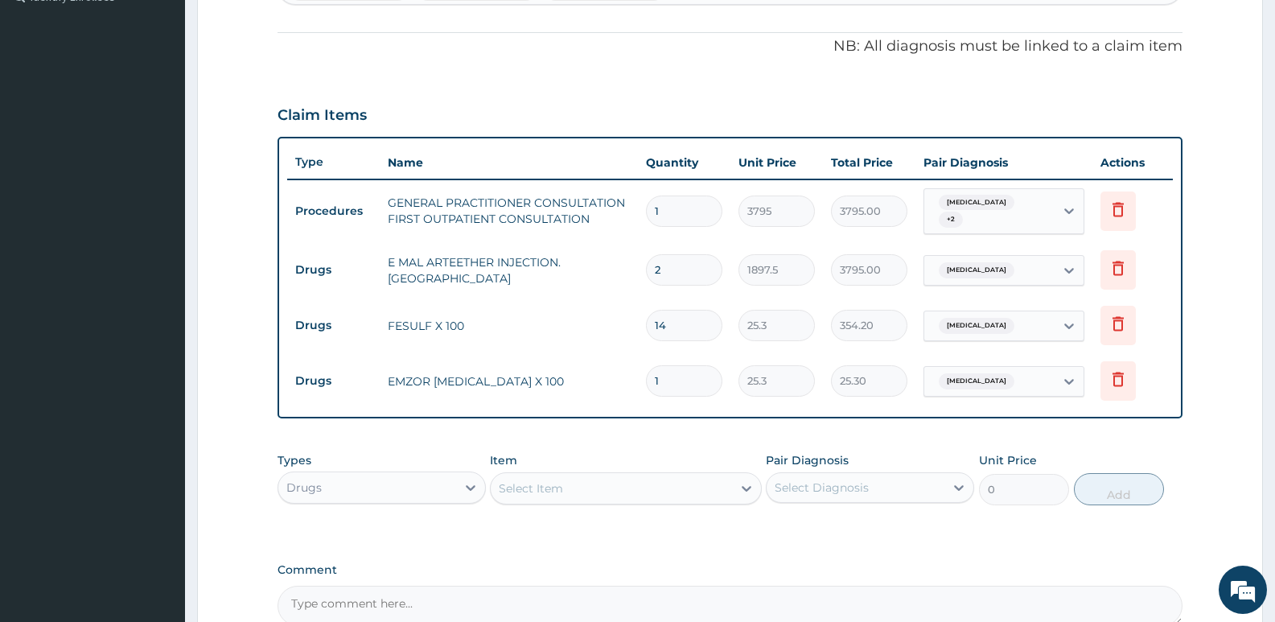
type input "14"
type input "354.20"
type input "14"
click at [644, 434] on div "PA Code / Prescription Code Enter Code(Secondary Care Only) Encounter Date 03-0…" at bounding box center [730, 159] width 905 height 934
click at [517, 475] on div "Select Item" at bounding box center [611, 488] width 241 height 26
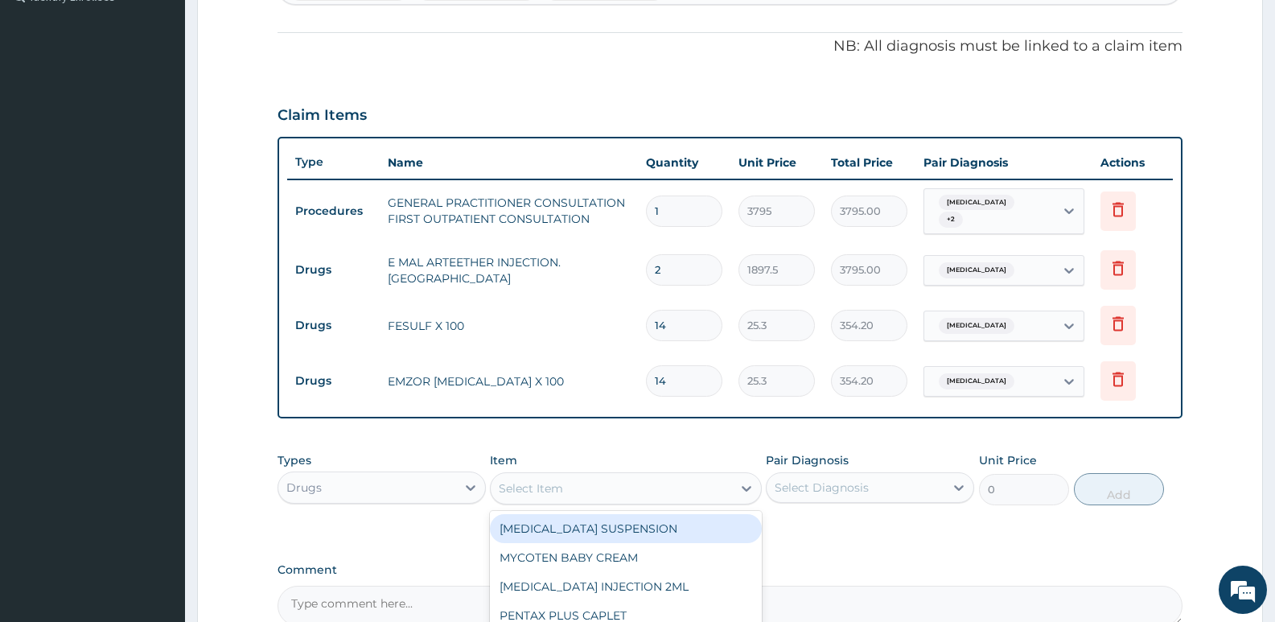
click at [520, 489] on div "Select Item" at bounding box center [531, 488] width 64 height 16
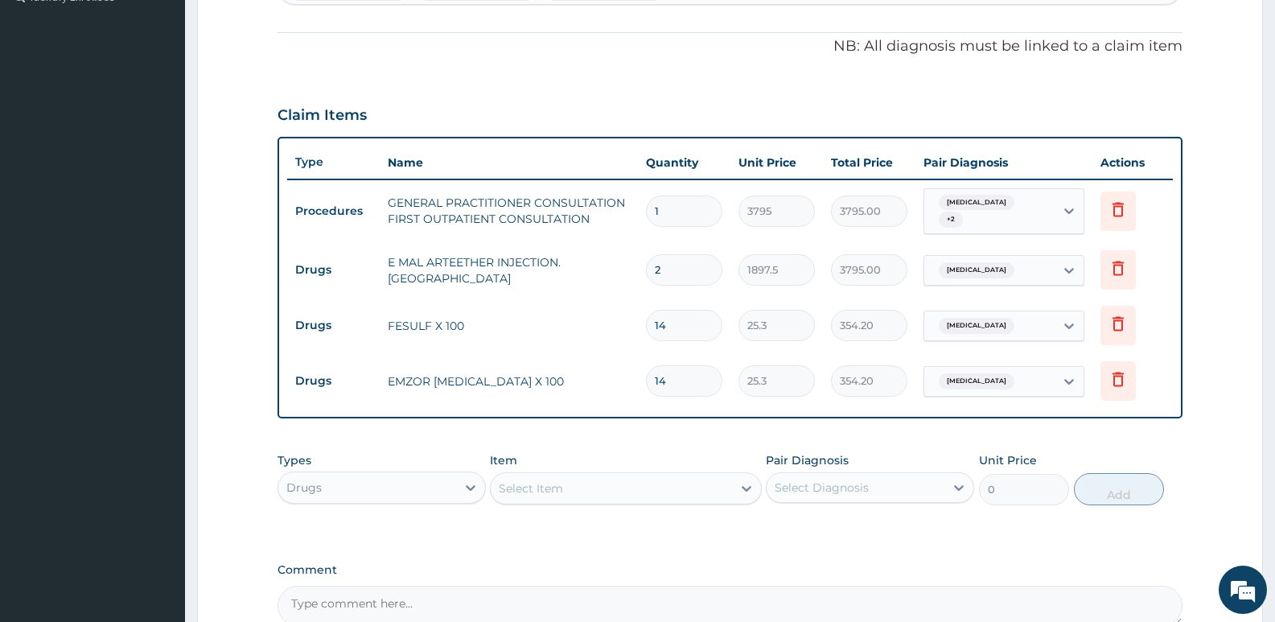
click at [524, 486] on div "Select Item" at bounding box center [531, 488] width 64 height 16
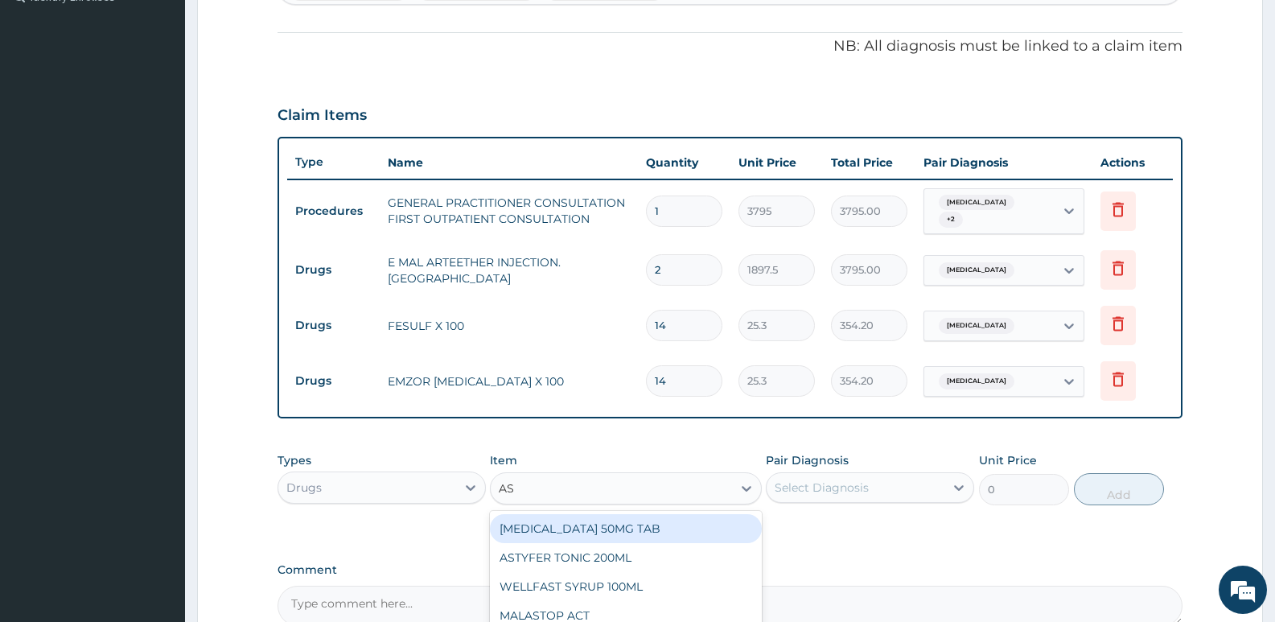
type input "ASC"
click at [552, 522] on div "ASCOMED X100" at bounding box center [625, 528] width 271 height 29
type input "25.3"
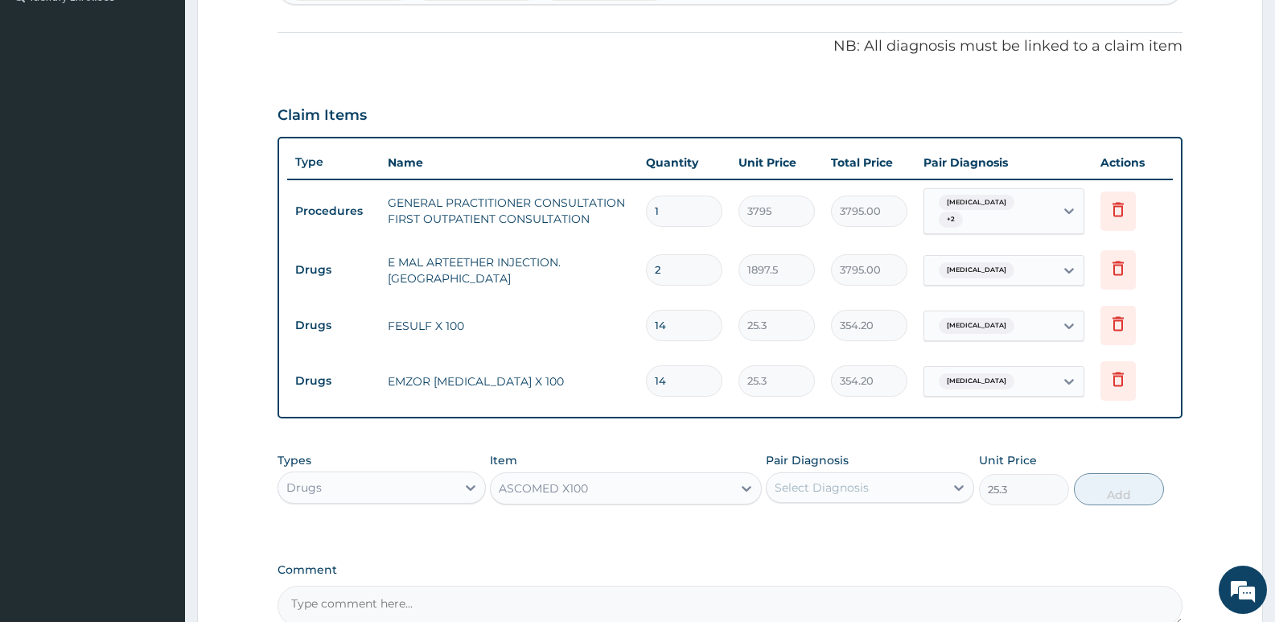
click at [893, 482] on div "Select Diagnosis" at bounding box center [856, 488] width 178 height 26
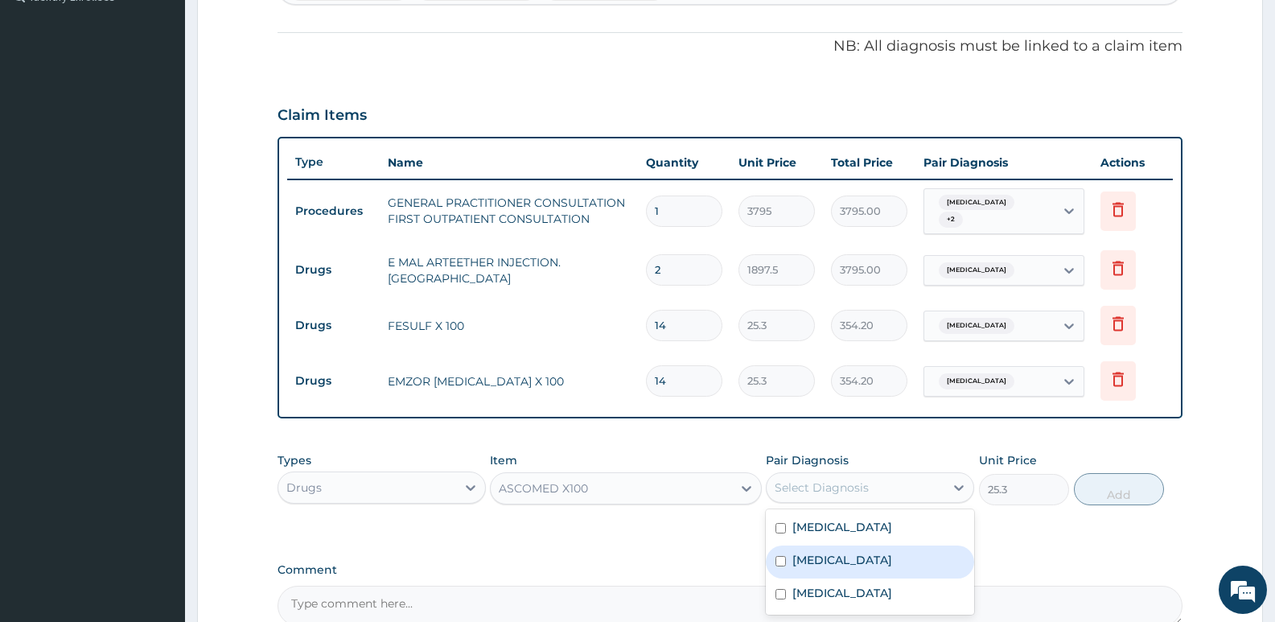
click at [844, 557] on div "Anemia" at bounding box center [870, 561] width 208 height 33
checkbox input "true"
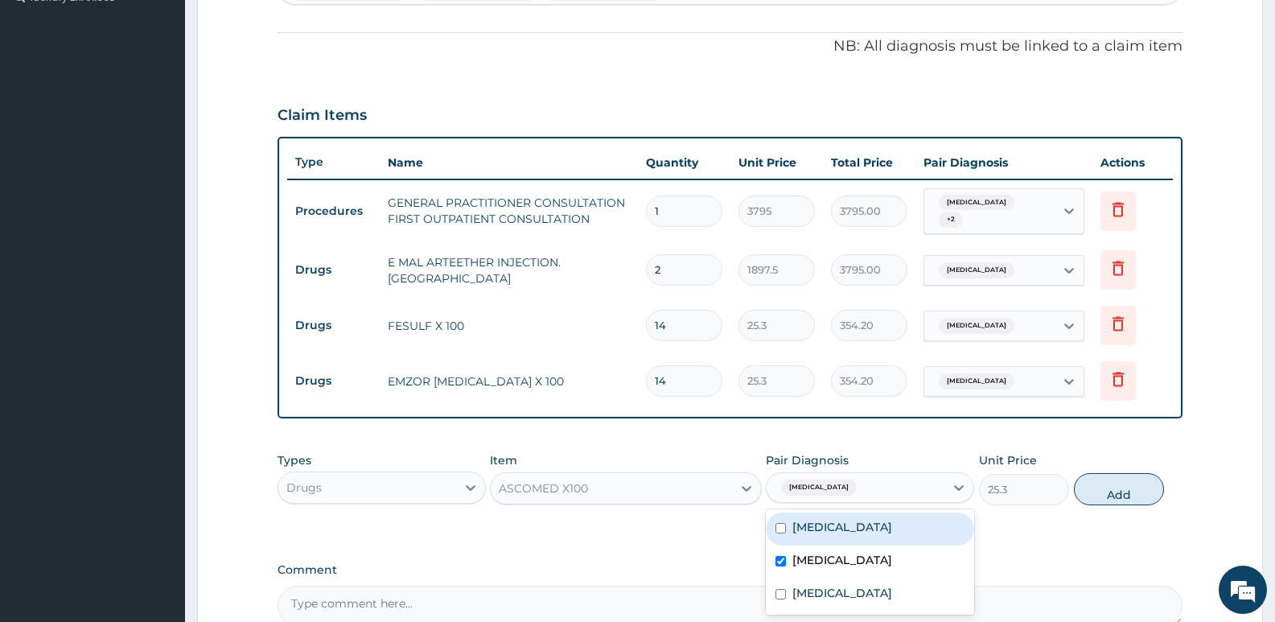
click at [906, 520] on div "[MEDICAL_DATA]" at bounding box center [870, 528] width 208 height 33
checkbox input "true"
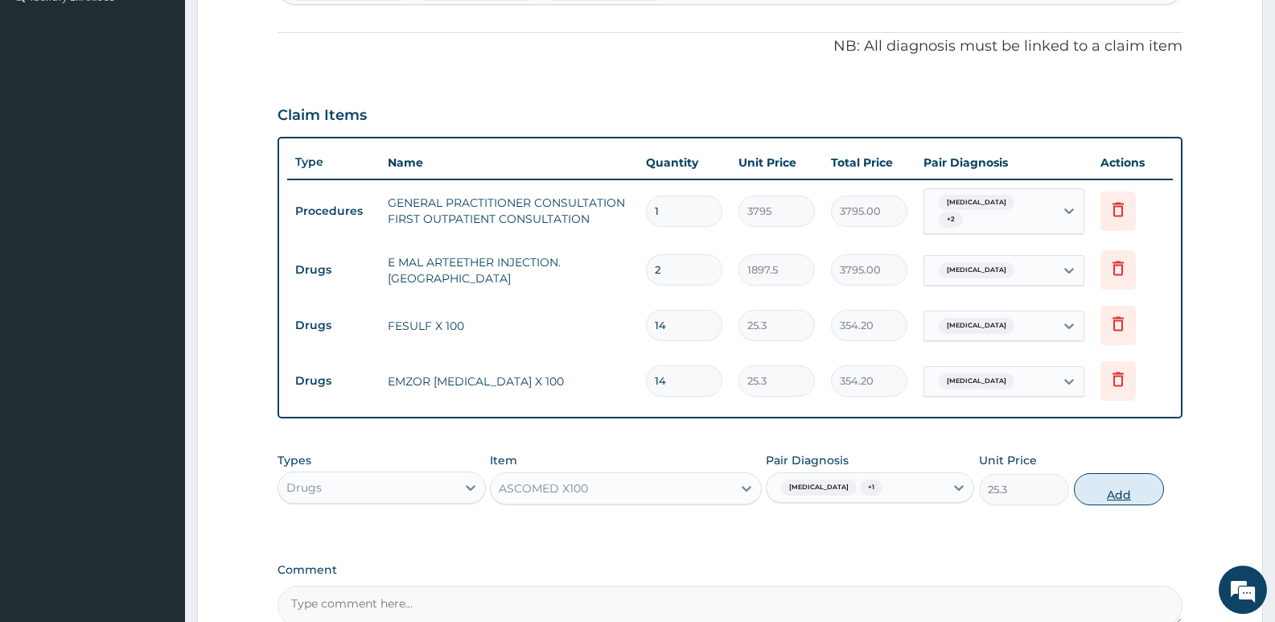
click at [1119, 480] on button "Add" at bounding box center [1119, 489] width 90 height 32
type input "0"
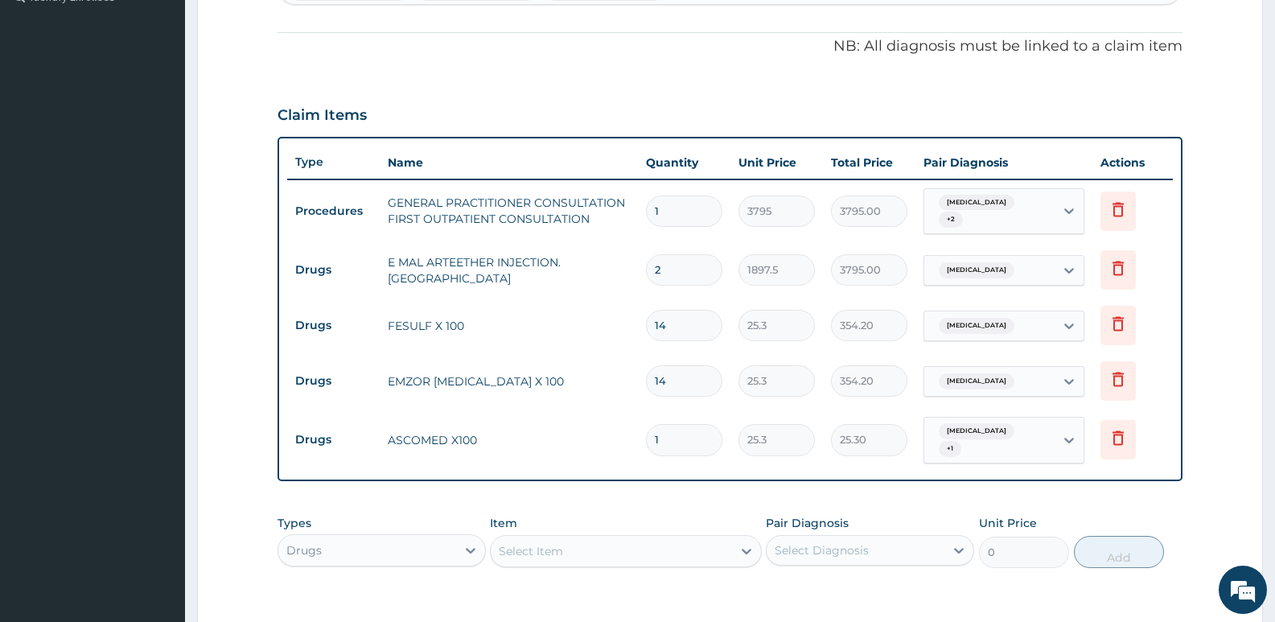
drag, startPoint x: 676, startPoint y: 430, endPoint x: 627, endPoint y: 417, distance: 50.9
click at [627, 417] on tr "Drugs ASCOMED X100 1 25.3 25.30 Anemia + 1 Delete" at bounding box center [730, 440] width 886 height 63
type input "4"
type input "101.20"
type input "42"
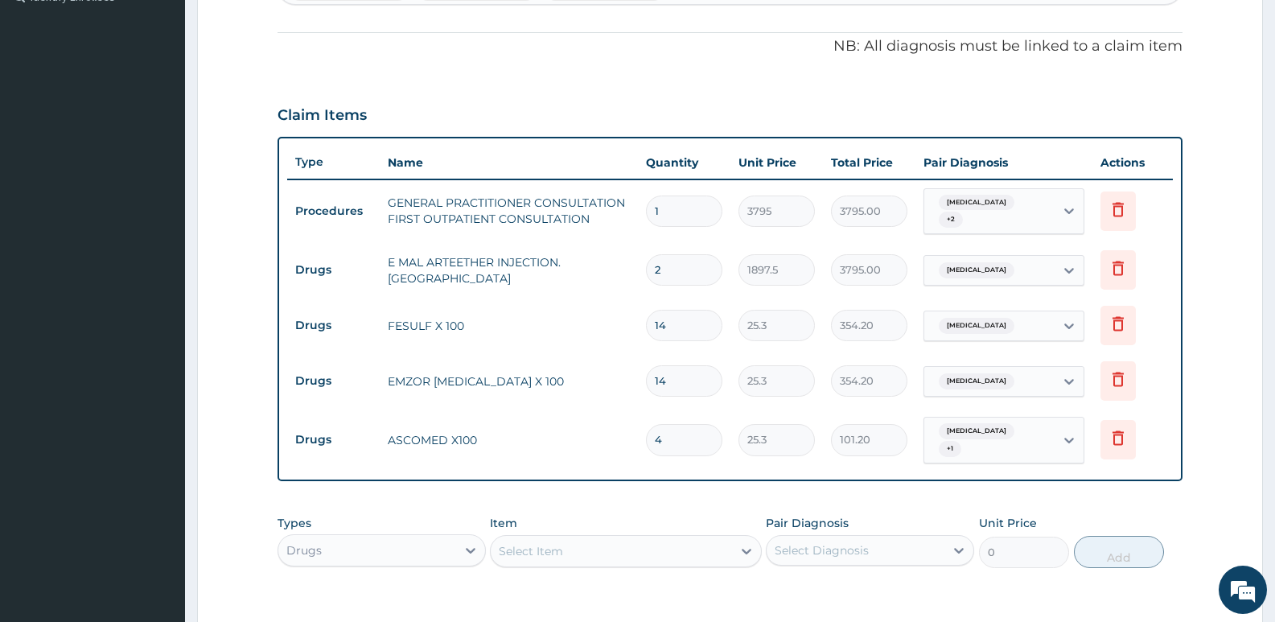
type input "1062.60"
type input "42"
click at [627, 409] on tr "Drugs ASCOMED X100 42 25.3 1062.60 Anemia + 1 Delete" at bounding box center [730, 440] width 886 height 63
click at [540, 543] on div "Select Item" at bounding box center [531, 551] width 64 height 16
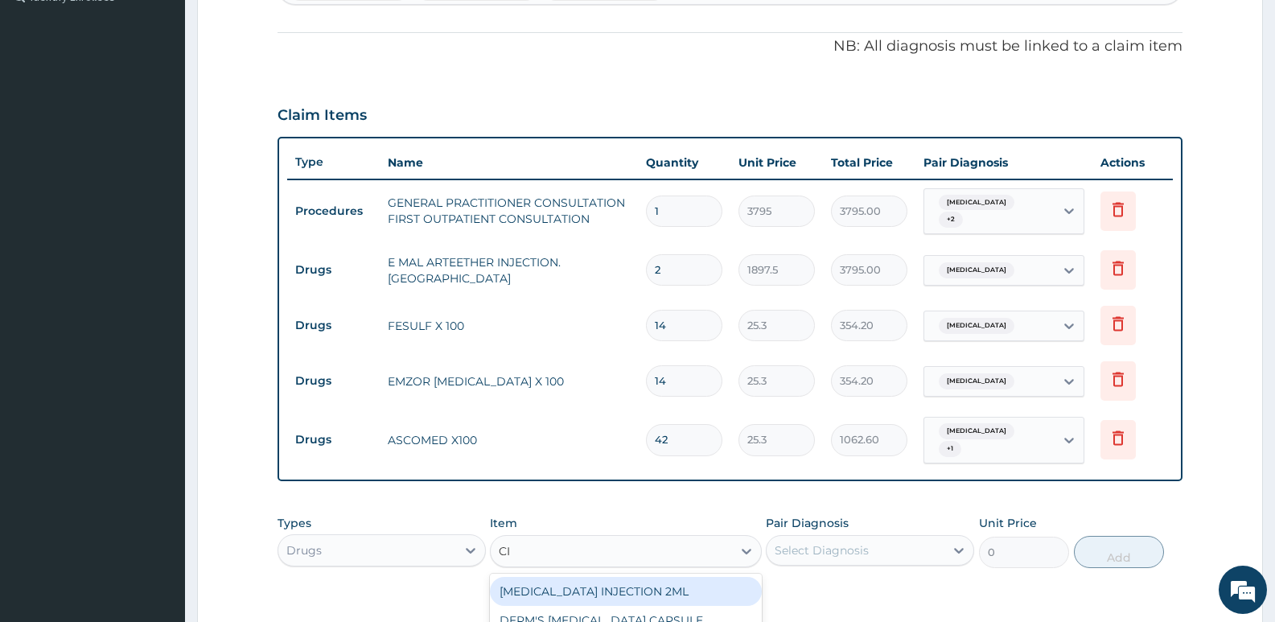
type input "CIP"
click at [584, 577] on div "CHARLYKING [MEDICAL_DATA] 500MG" at bounding box center [625, 591] width 271 height 29
type input "189.75"
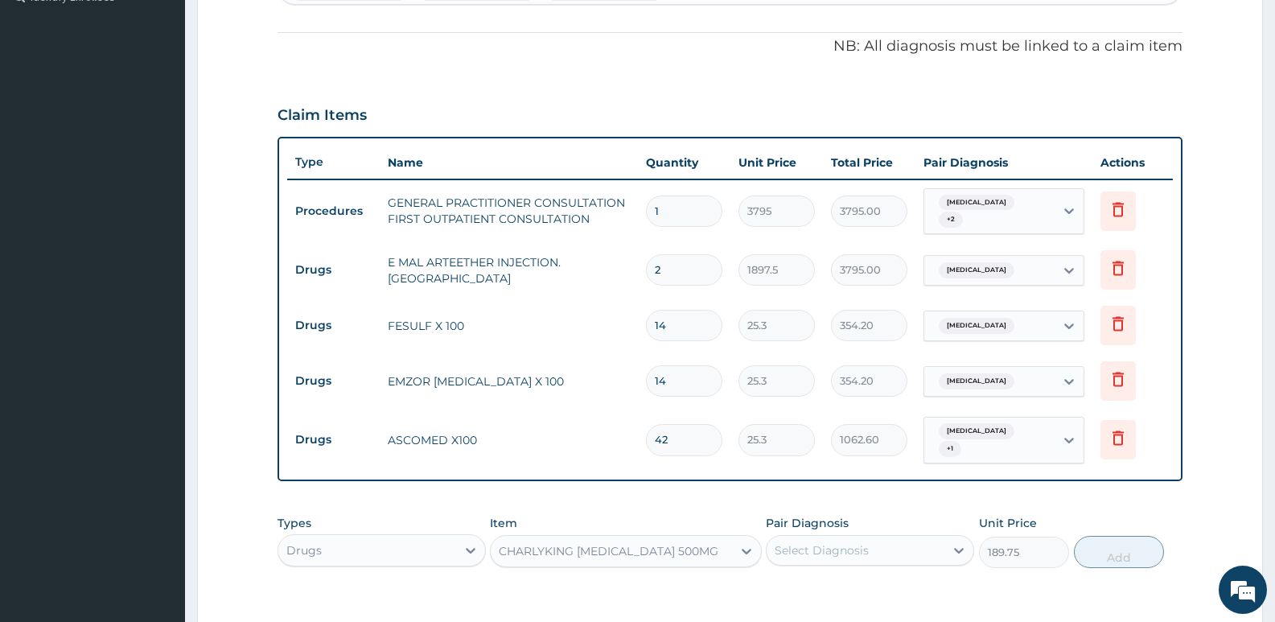
click at [884, 544] on div "Select Diagnosis" at bounding box center [856, 550] width 178 height 26
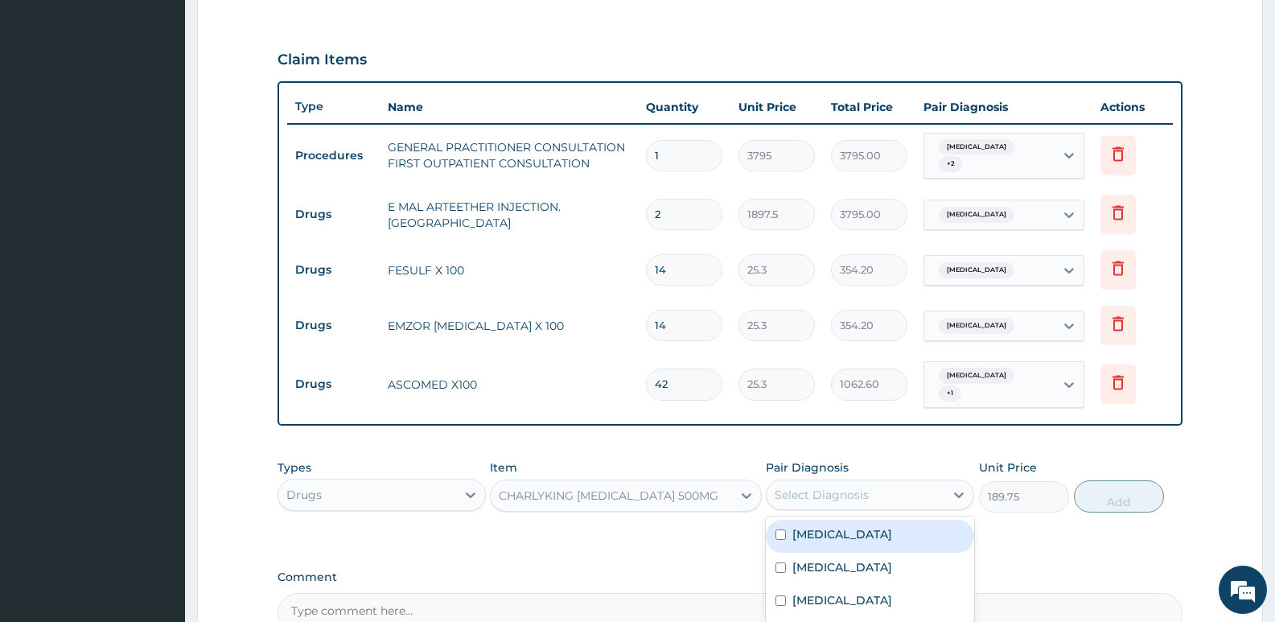
scroll to position [684, 0]
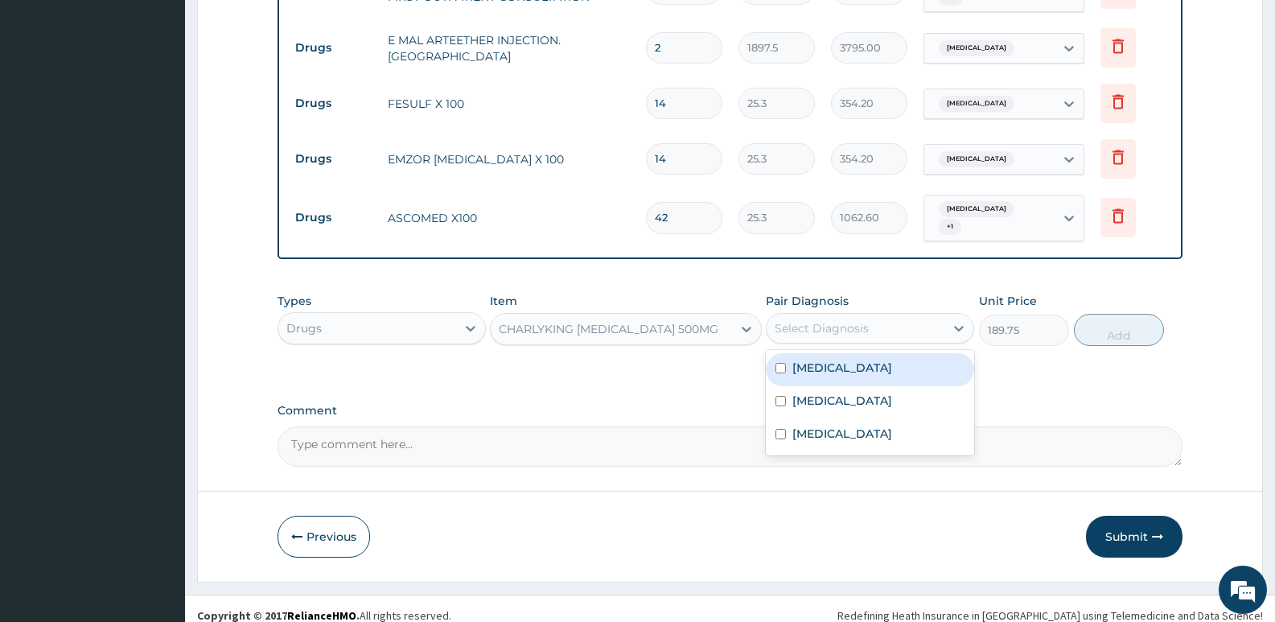
click at [830, 360] on label "[MEDICAL_DATA]" at bounding box center [842, 368] width 100 height 16
checkbox input "true"
drag, startPoint x: 1143, startPoint y: 312, endPoint x: 1108, endPoint y: 312, distance: 34.6
click at [1141, 314] on button "Add" at bounding box center [1119, 330] width 90 height 32
type input "0"
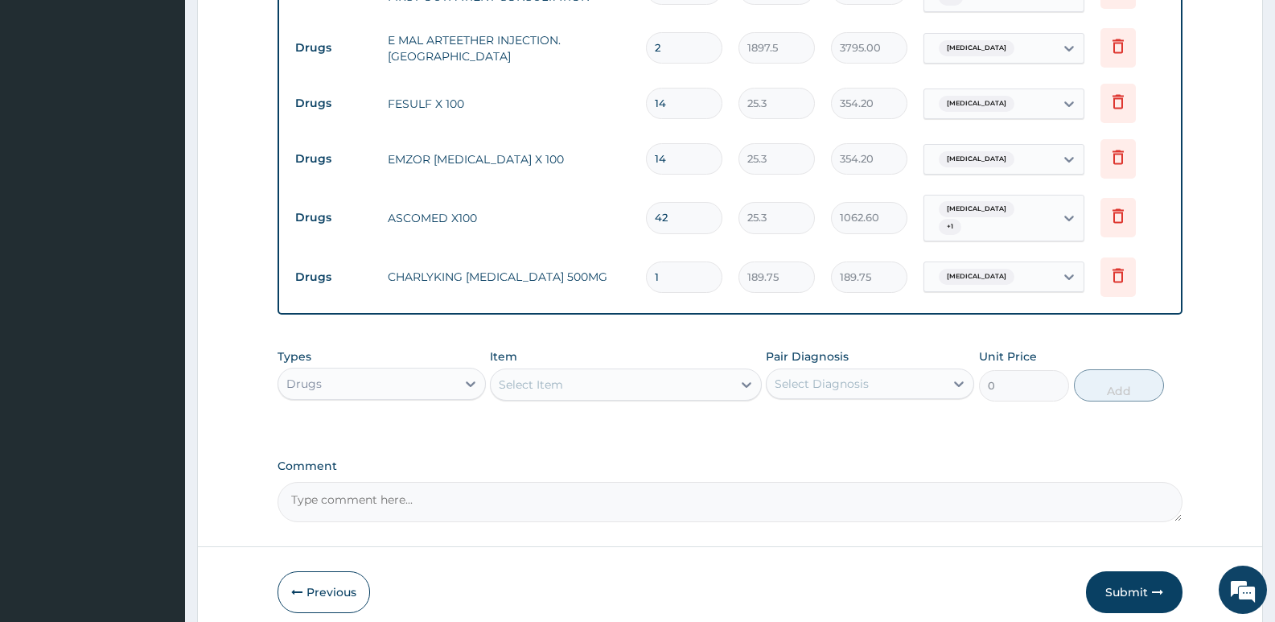
type input "10"
type input "1897.50"
type input "10"
click at [1118, 582] on button "Submit" at bounding box center [1134, 592] width 97 height 42
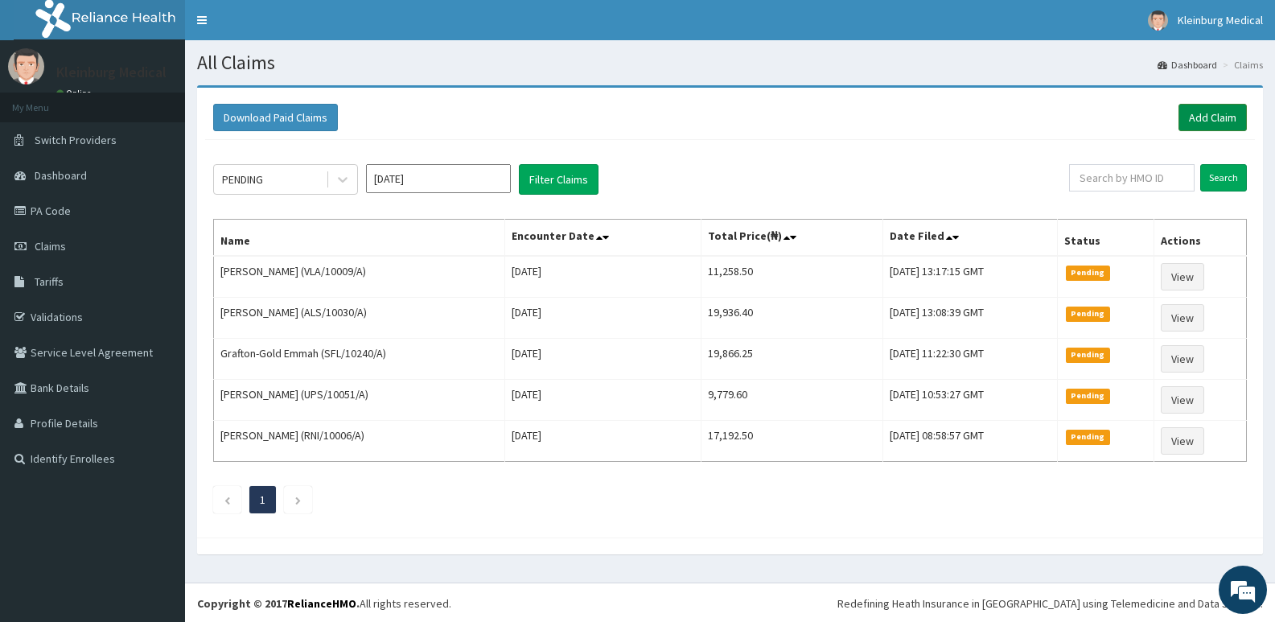
click at [1203, 122] on link "Add Claim" at bounding box center [1212, 117] width 68 height 27
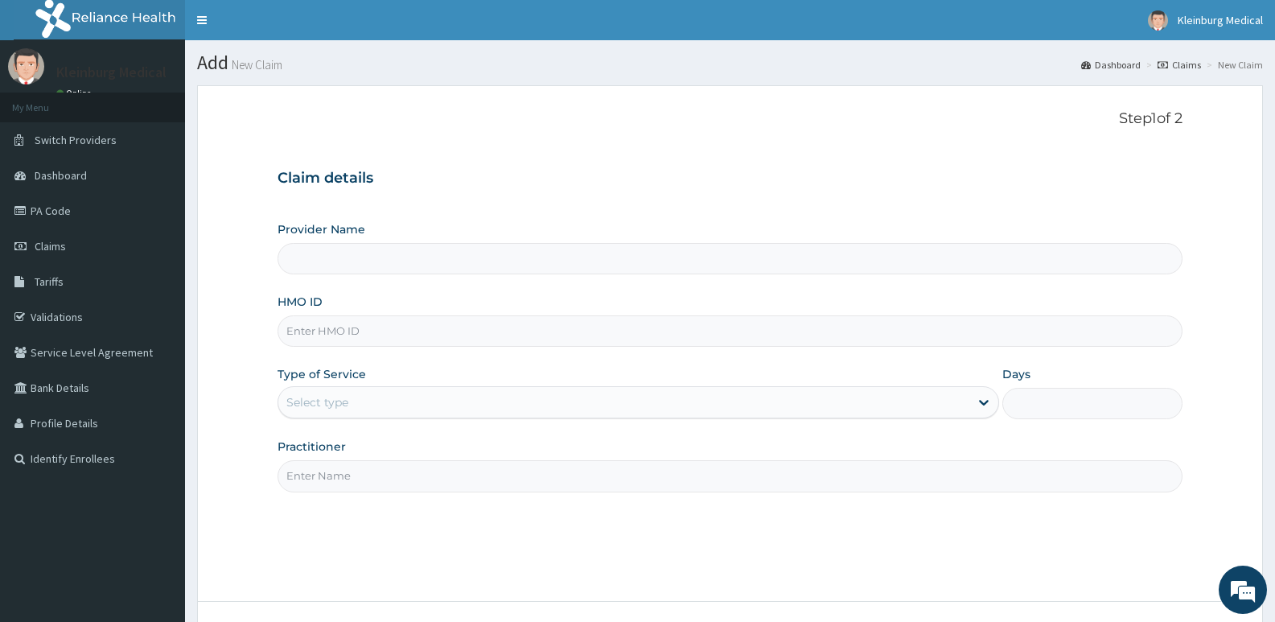
type input "KLEINBURG MEDICAL(dermatology and diagnostics)- [PERSON_NAME]"
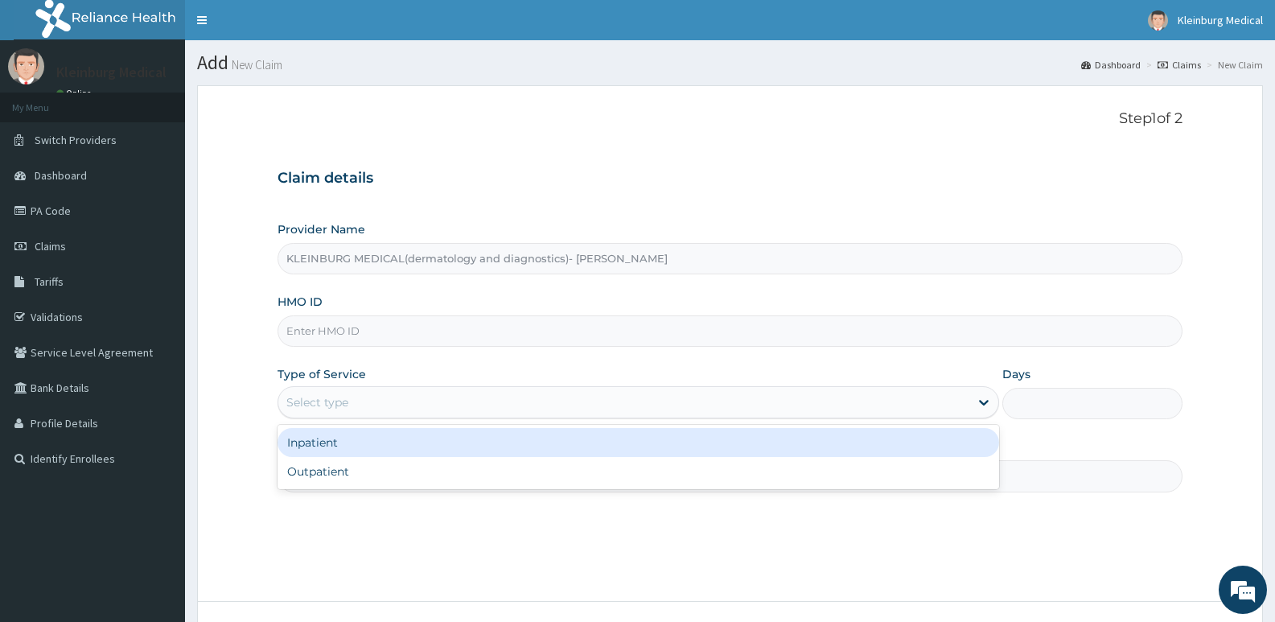
click at [695, 389] on div "Select type" at bounding box center [638, 402] width 721 height 32
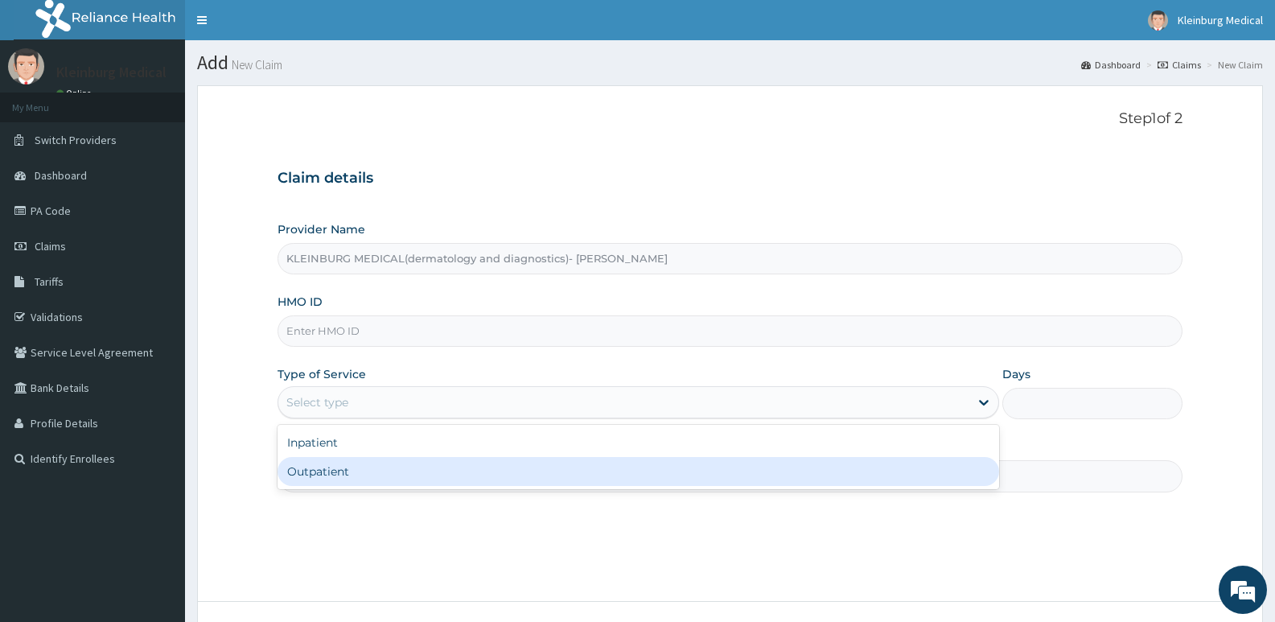
click at [587, 465] on div "Outpatient" at bounding box center [638, 471] width 721 height 29
type input "1"
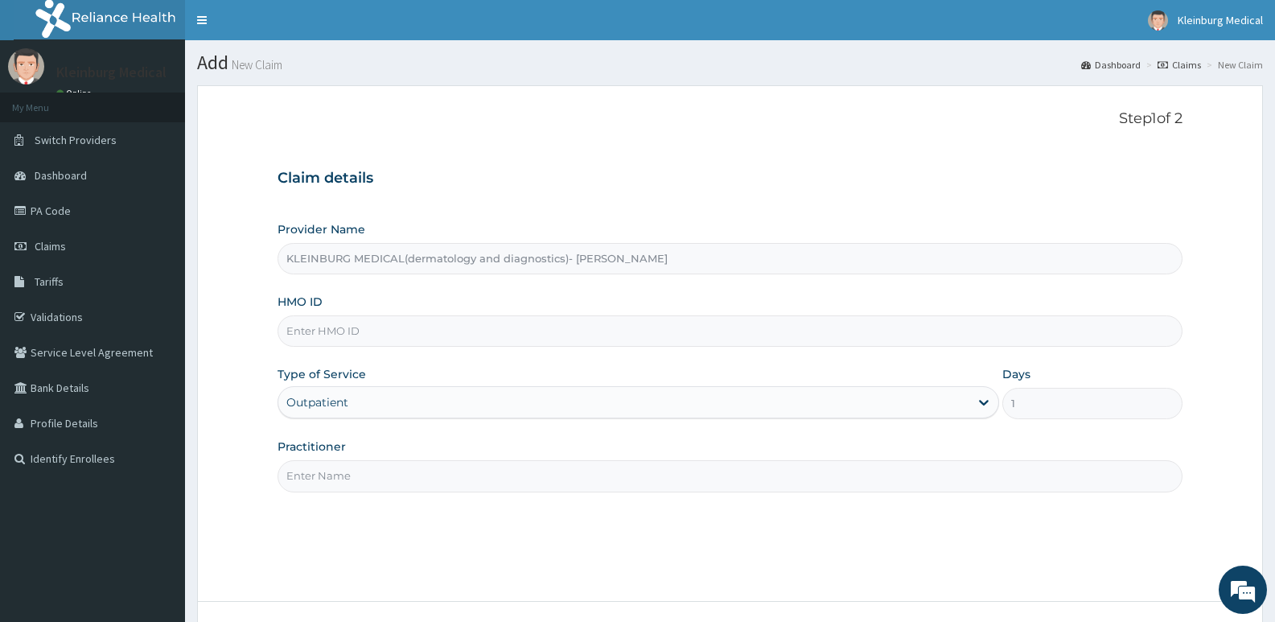
click at [360, 478] on input "Practitioner" at bounding box center [730, 475] width 905 height 31
type input "d"
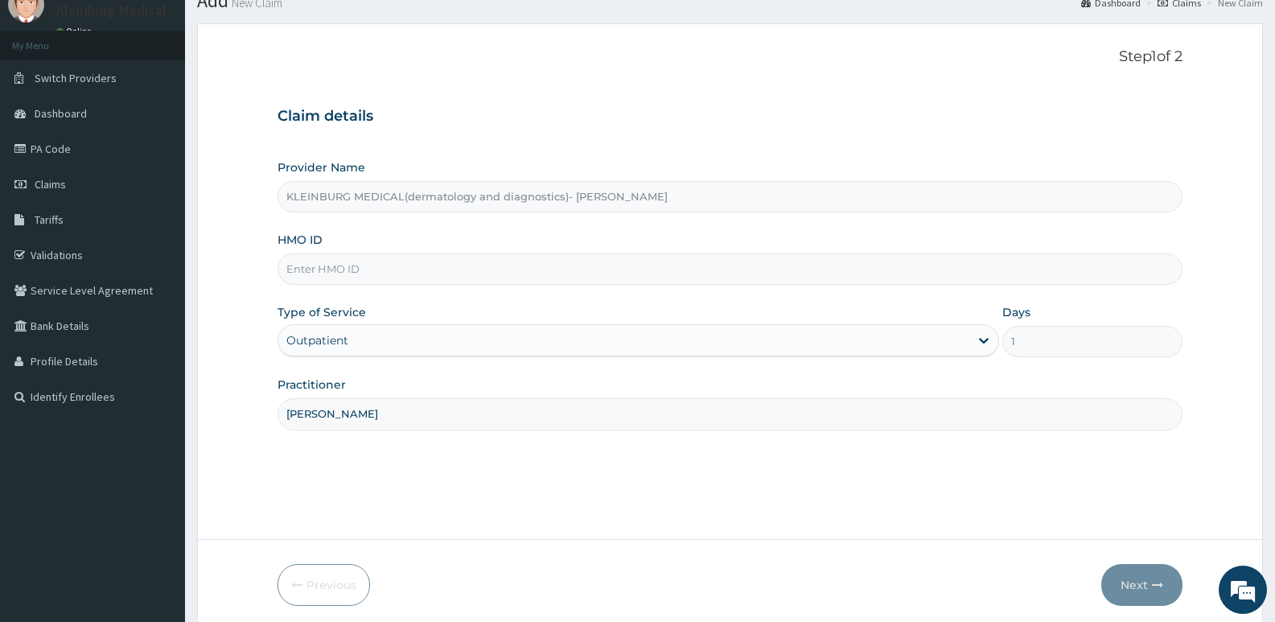
scroll to position [124, 0]
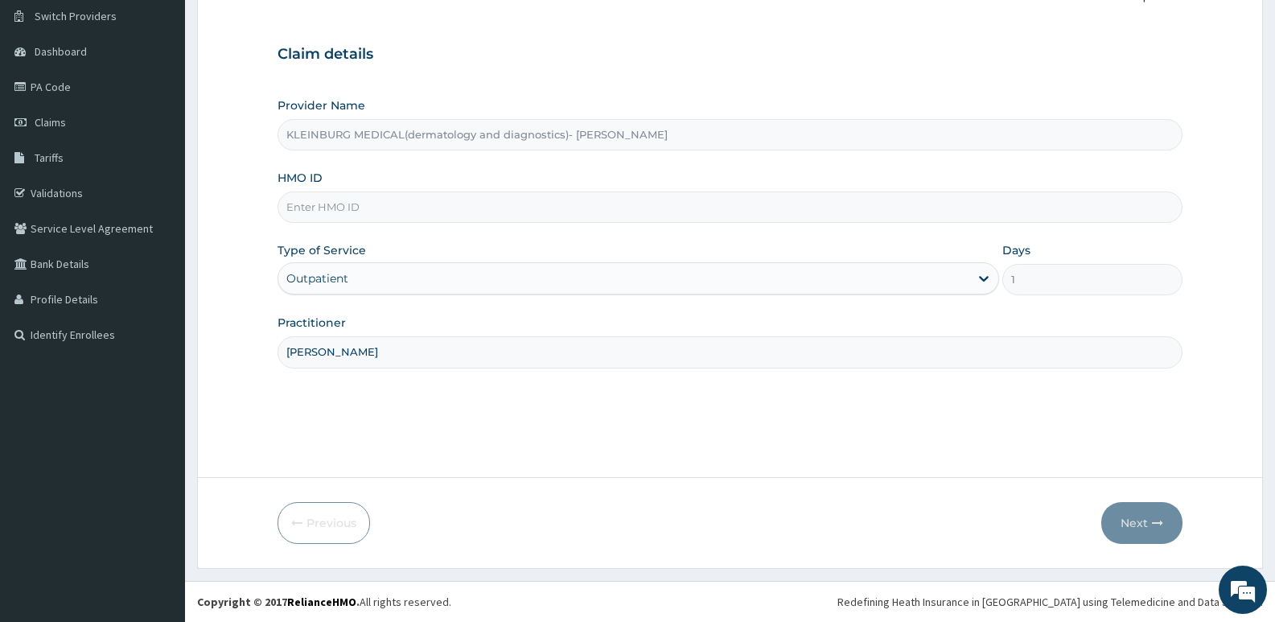
type input "DR CHISOM"
click at [468, 220] on input "HMO ID" at bounding box center [730, 206] width 905 height 31
paste input "SFL/10240/A"
type input "SFL/10240/A"
click at [1157, 533] on button "Next" at bounding box center [1141, 523] width 81 height 42
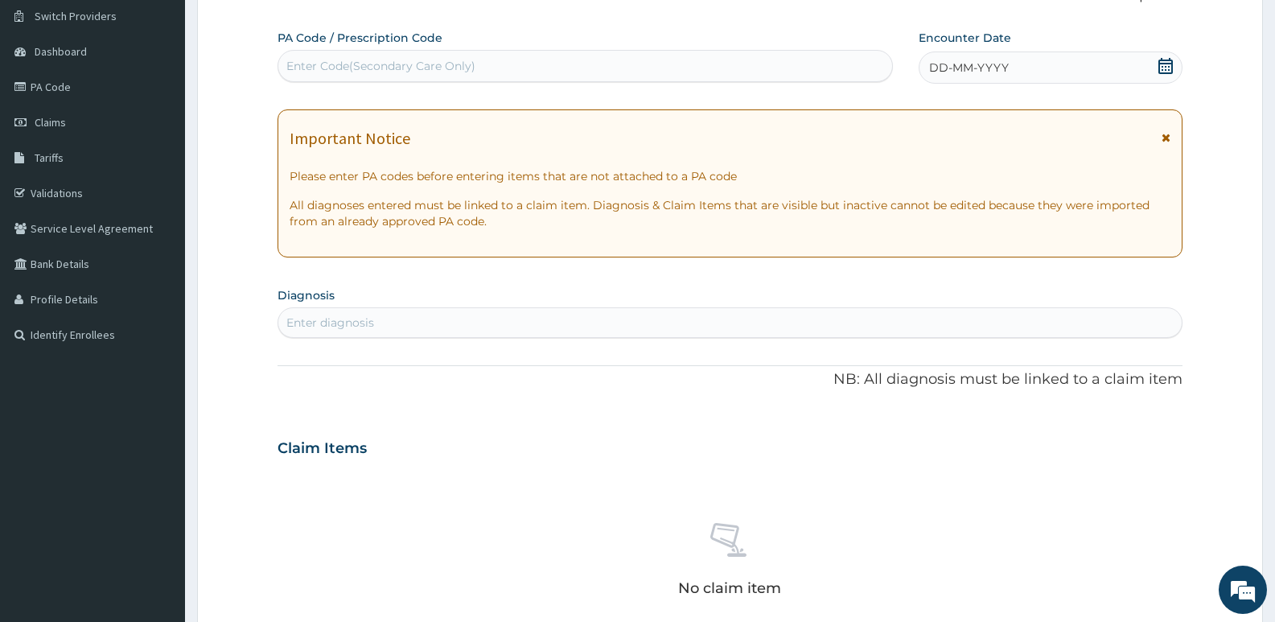
click at [1171, 67] on icon at bounding box center [1165, 66] width 14 height 16
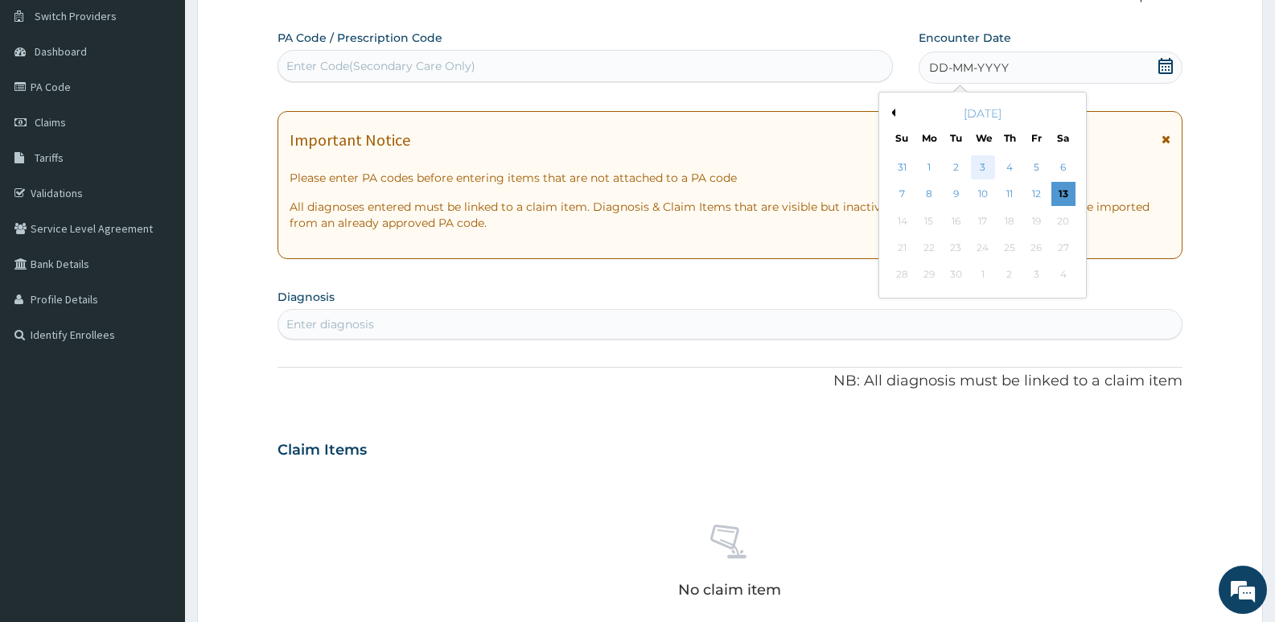
click at [982, 169] on div "3" at bounding box center [983, 167] width 24 height 24
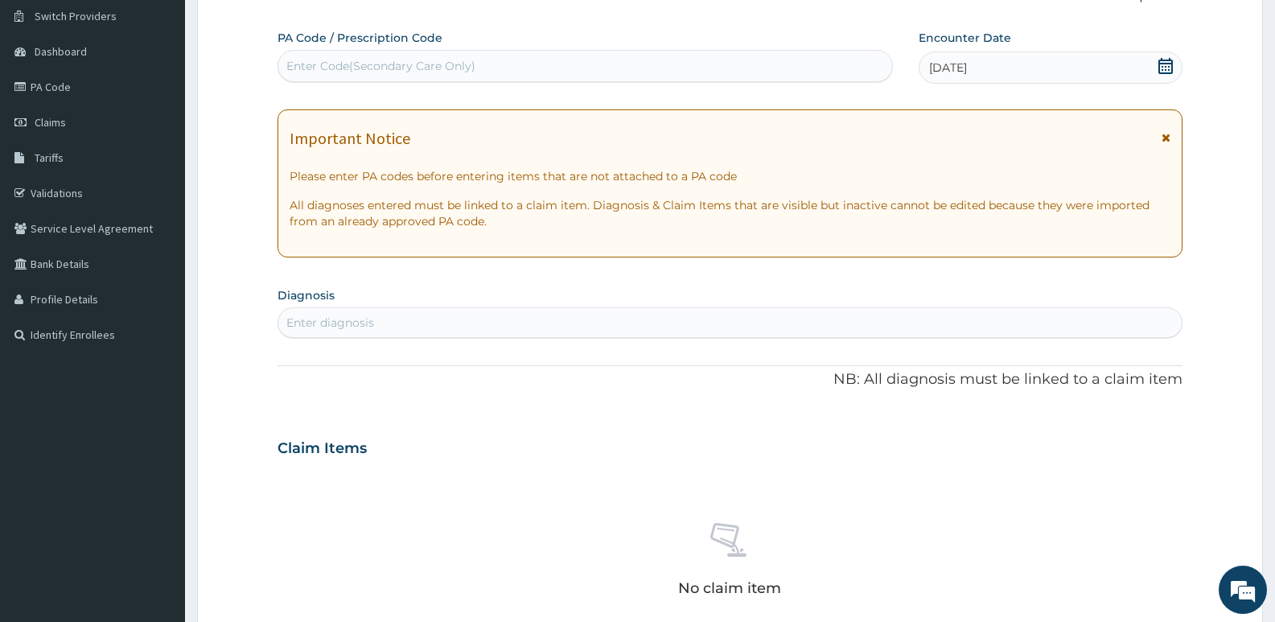
click at [526, 310] on div "Enter diagnosis" at bounding box center [729, 323] width 903 height 26
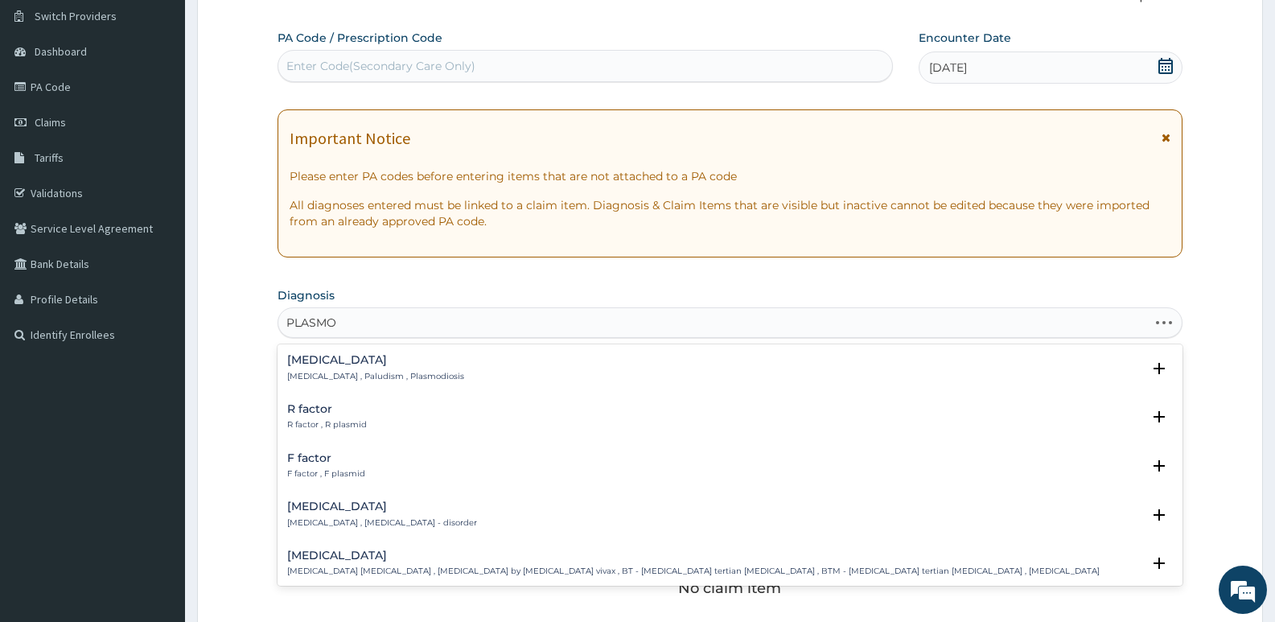
type input "PLASMOD"
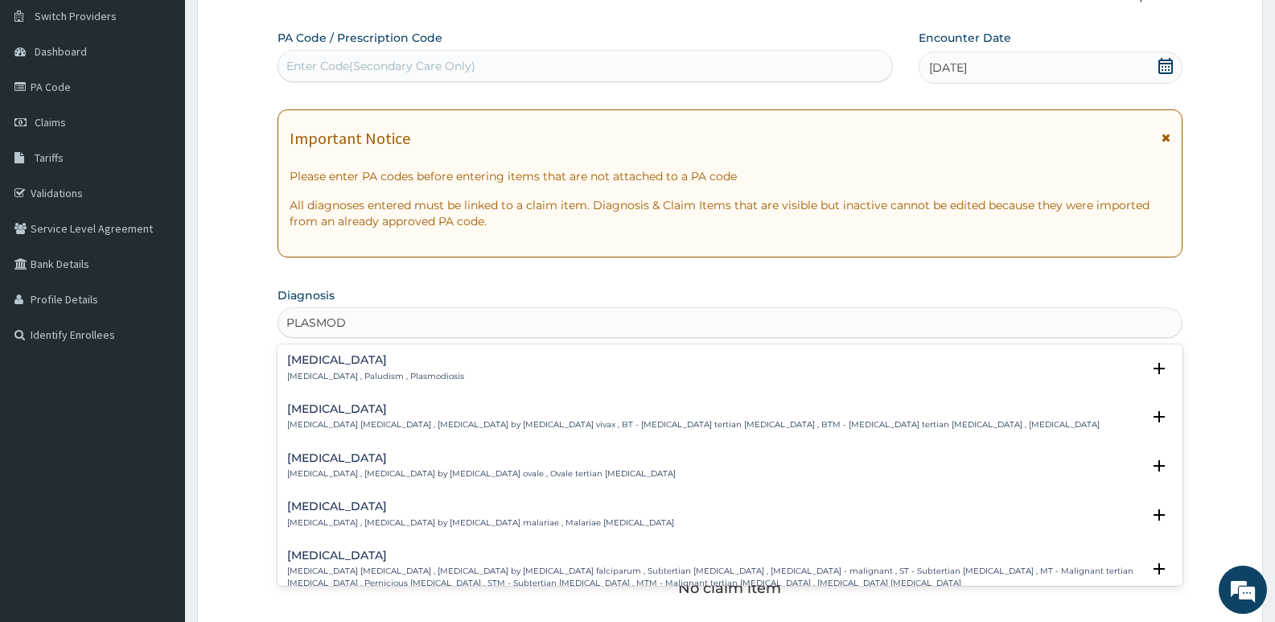
click at [464, 366] on div "[MEDICAL_DATA] [MEDICAL_DATA] , Paludism , Plasmodiosis" at bounding box center [730, 368] width 886 height 28
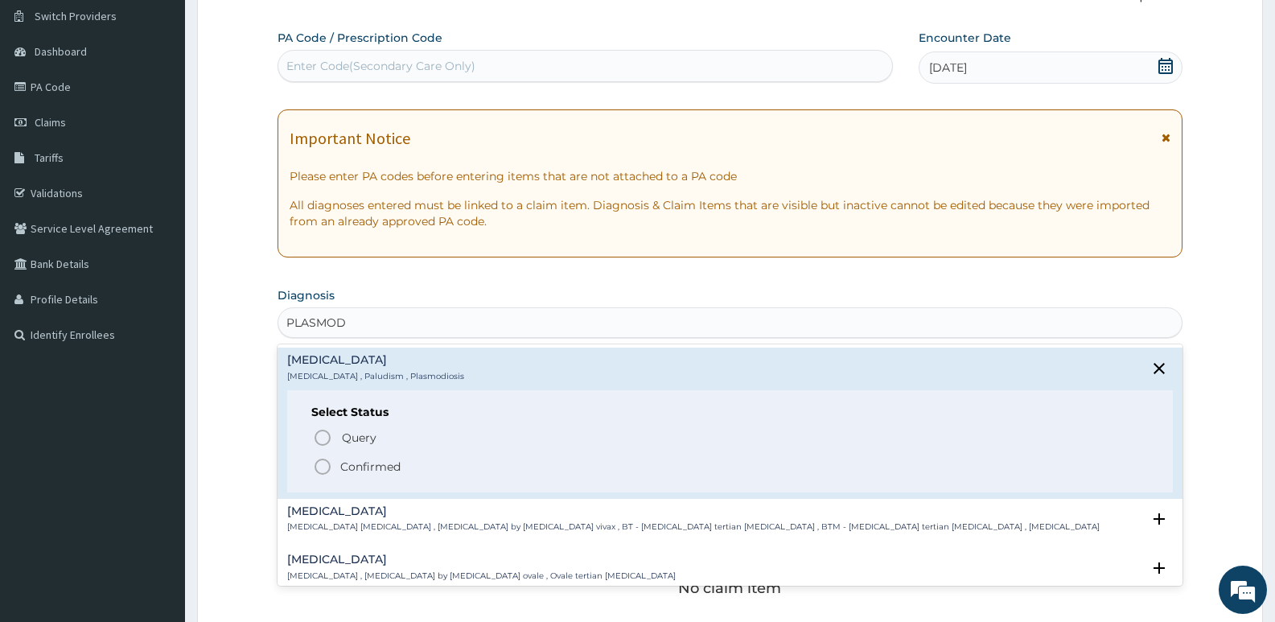
click at [372, 465] on p "Confirmed" at bounding box center [370, 466] width 60 height 16
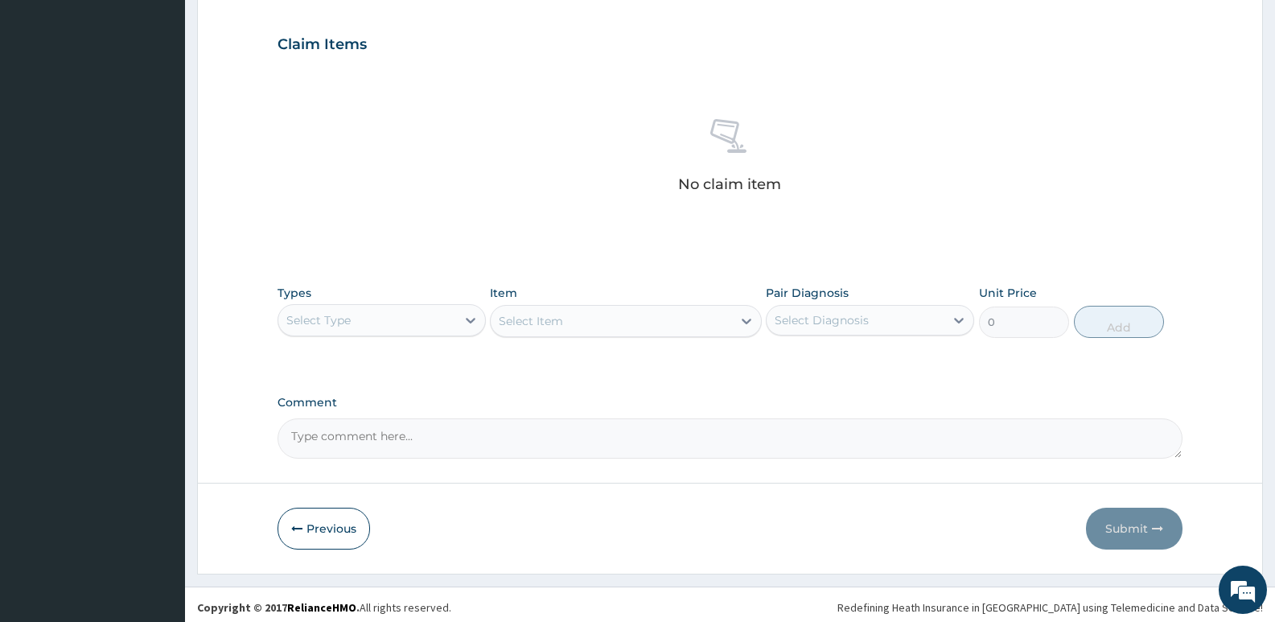
scroll to position [538, 0]
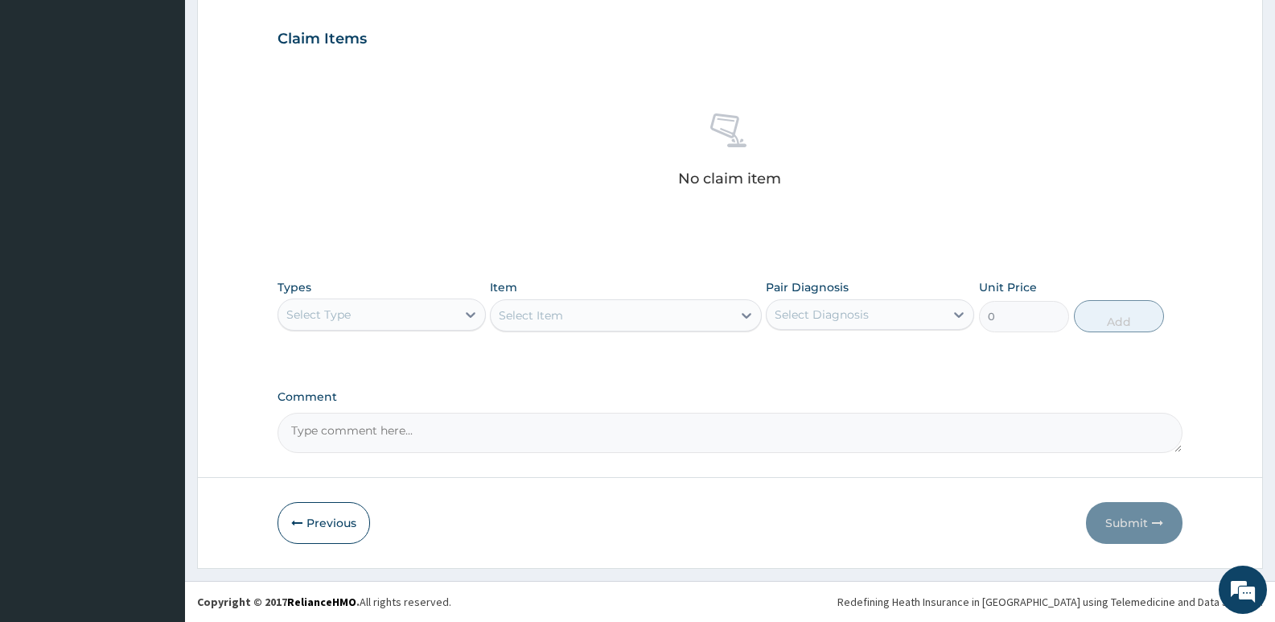
click at [382, 324] on div "Select Type" at bounding box center [367, 315] width 178 height 26
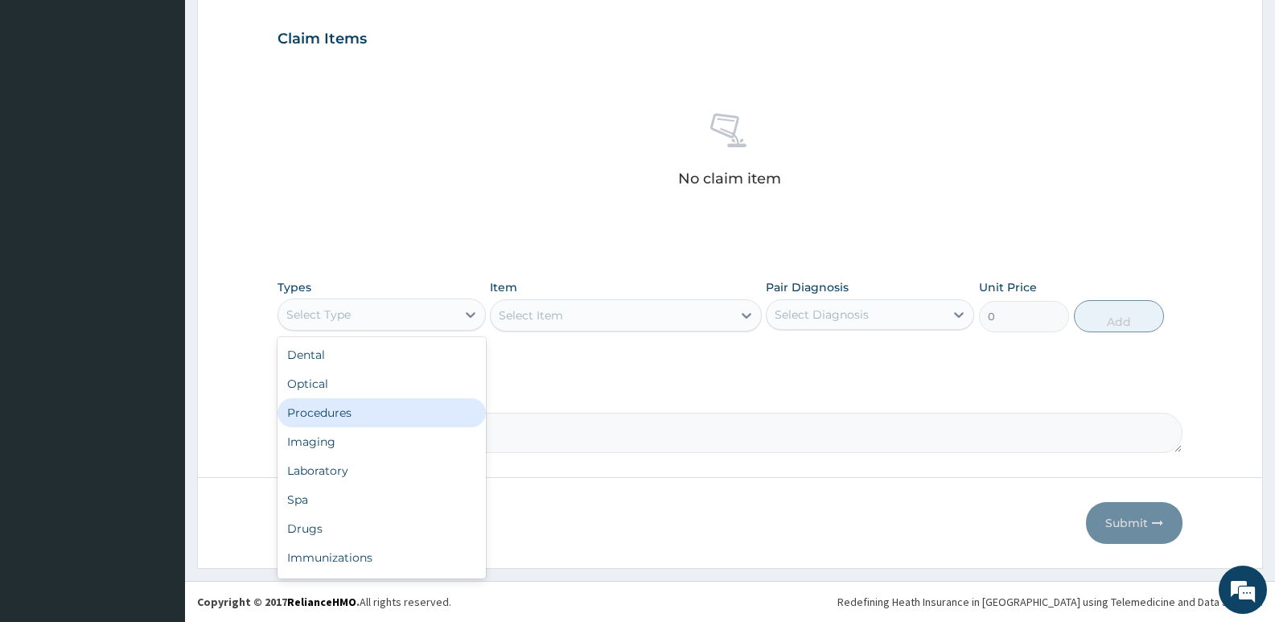
click at [338, 416] on div "Procedures" at bounding box center [382, 412] width 208 height 29
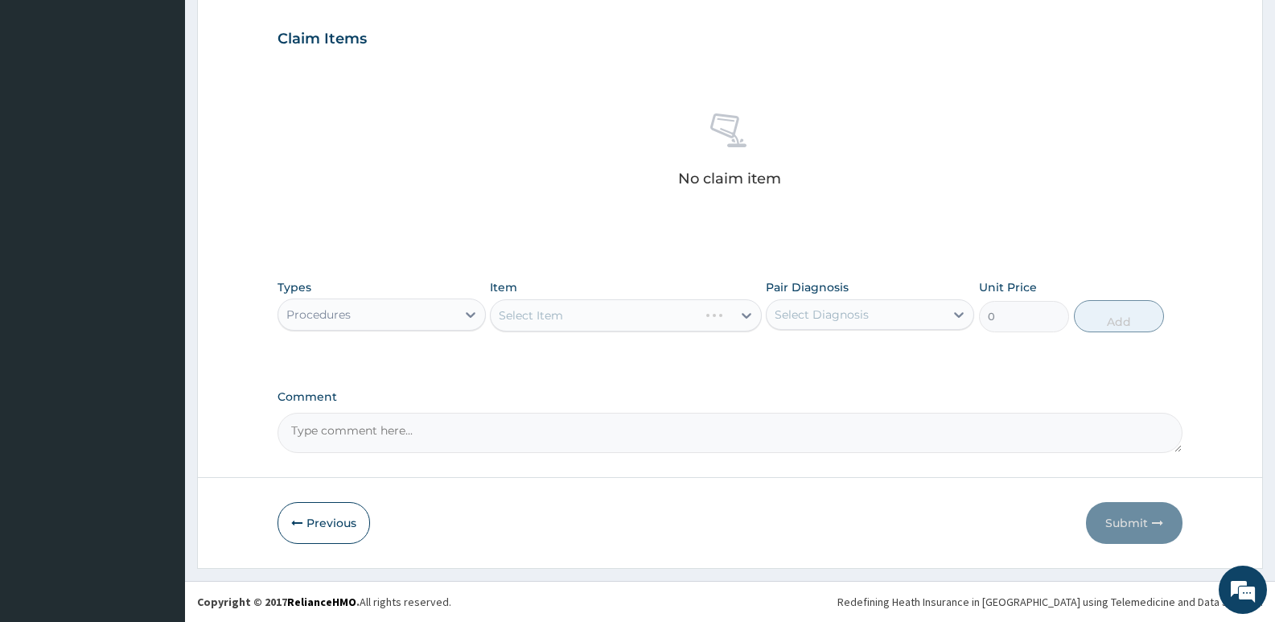
click at [569, 312] on div "Select Item" at bounding box center [625, 315] width 271 height 32
click at [565, 303] on div "Select Item" at bounding box center [625, 315] width 271 height 32
click at [525, 293] on div "Item Select Item" at bounding box center [625, 305] width 271 height 53
click at [531, 318] on div "Select Item" at bounding box center [625, 315] width 271 height 32
drag, startPoint x: 730, startPoint y: 224, endPoint x: 734, endPoint y: 235, distance: 11.2
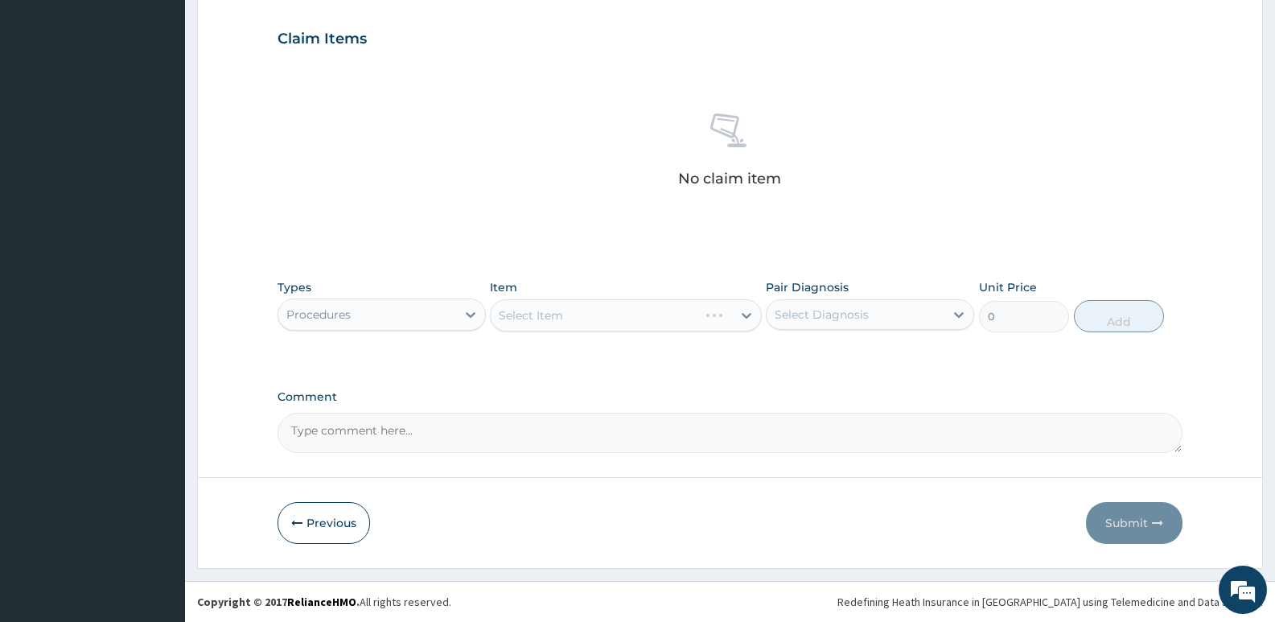
click at [731, 224] on div "No claim item" at bounding box center [730, 152] width 905 height 185
click at [605, 310] on div "Select Item" at bounding box center [611, 315] width 241 height 26
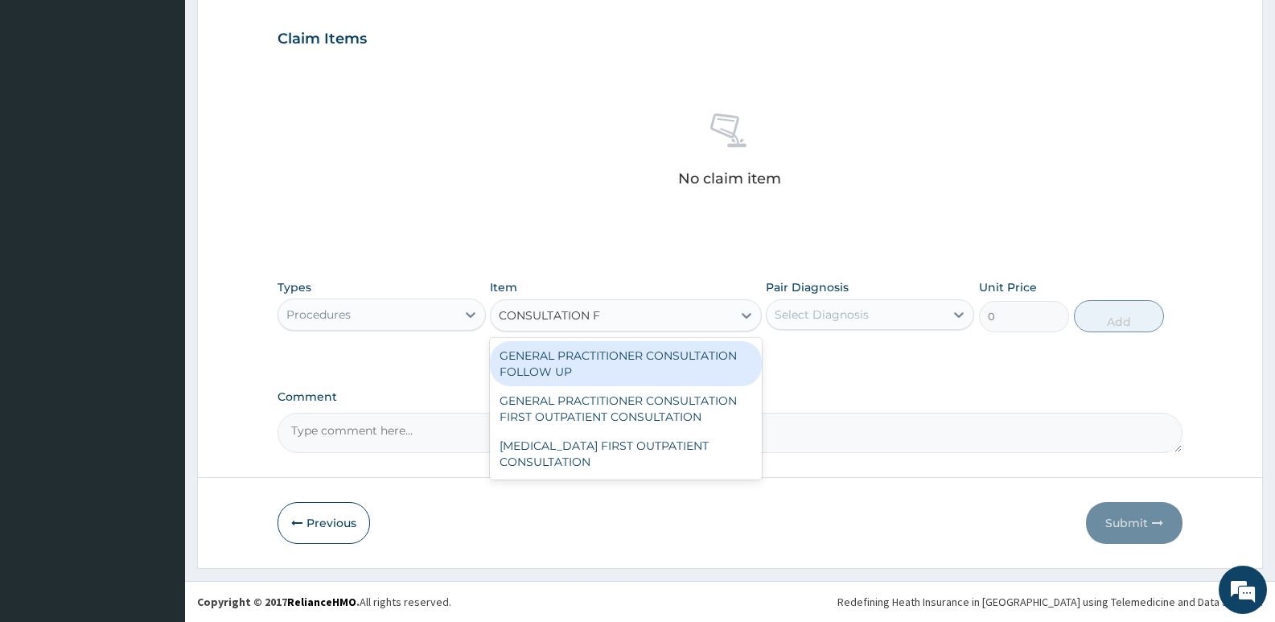
scroll to position [0, 0]
type input "CONSULTATION FOLL"
click at [663, 376] on div "GENERAL PRACTITIONER CONSULTATION FOLLOW UP" at bounding box center [625, 363] width 271 height 45
type input "2530"
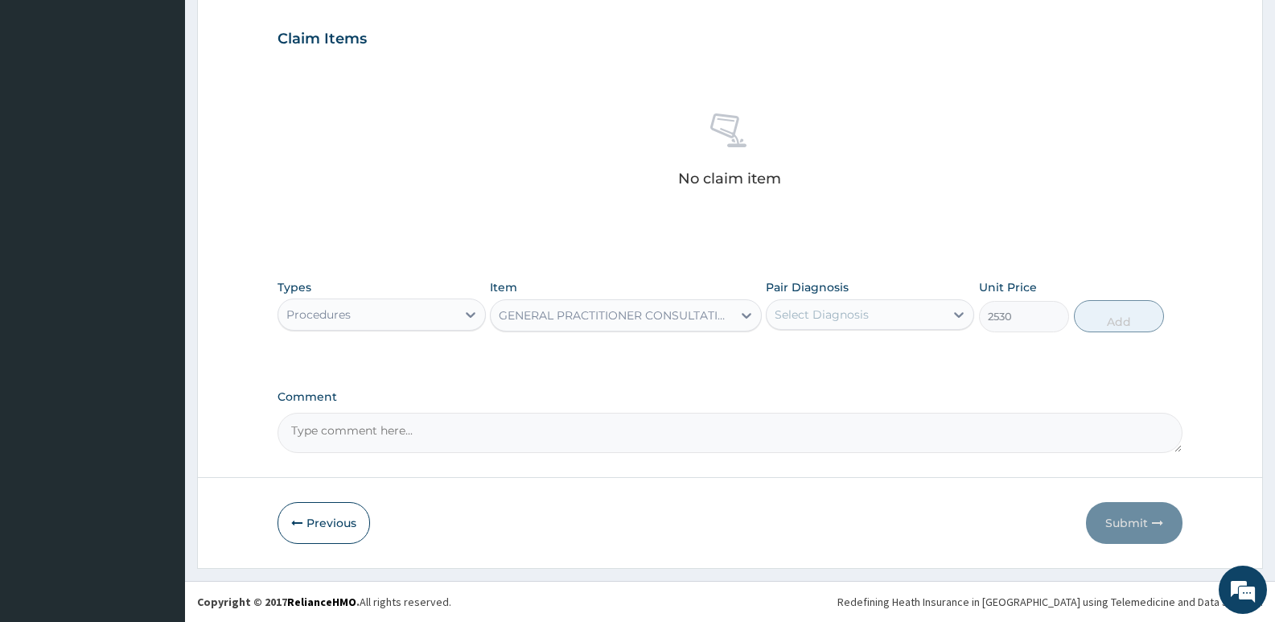
click at [809, 319] on div "Select Diagnosis" at bounding box center [822, 314] width 94 height 16
drag, startPoint x: 815, startPoint y: 356, endPoint x: 847, endPoint y: 353, distance: 32.3
click at [827, 357] on label "Malaria" at bounding box center [842, 354] width 100 height 16
checkbox input "true"
click at [1128, 312] on button "Add" at bounding box center [1119, 316] width 90 height 32
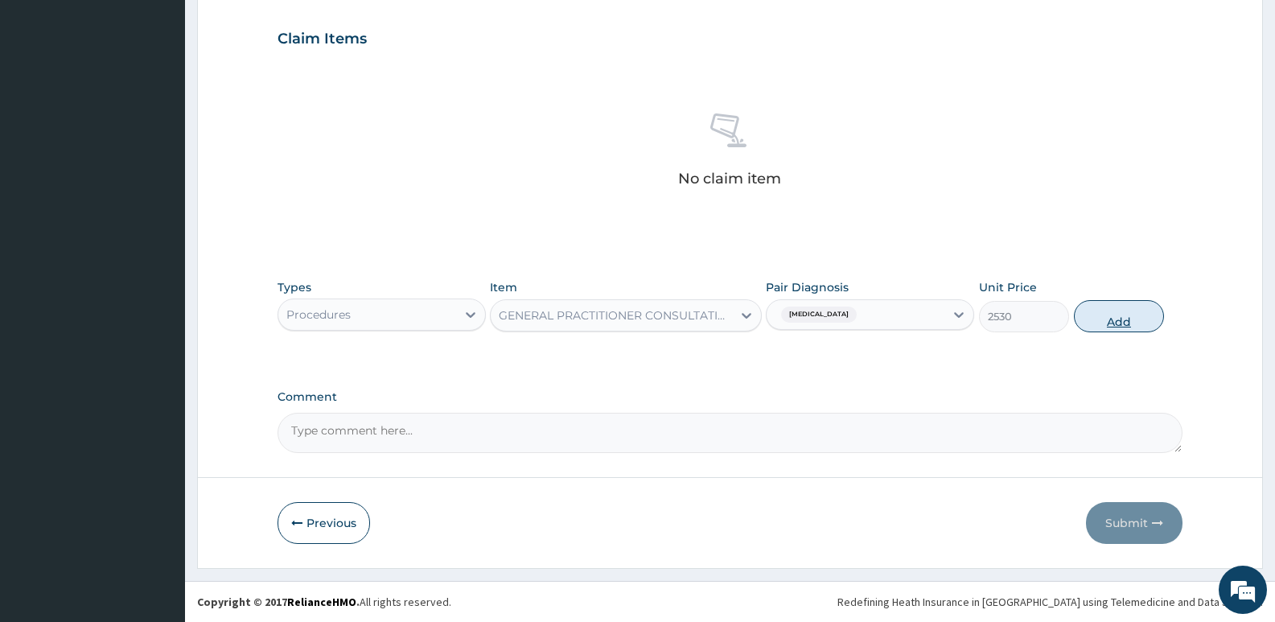
type input "0"
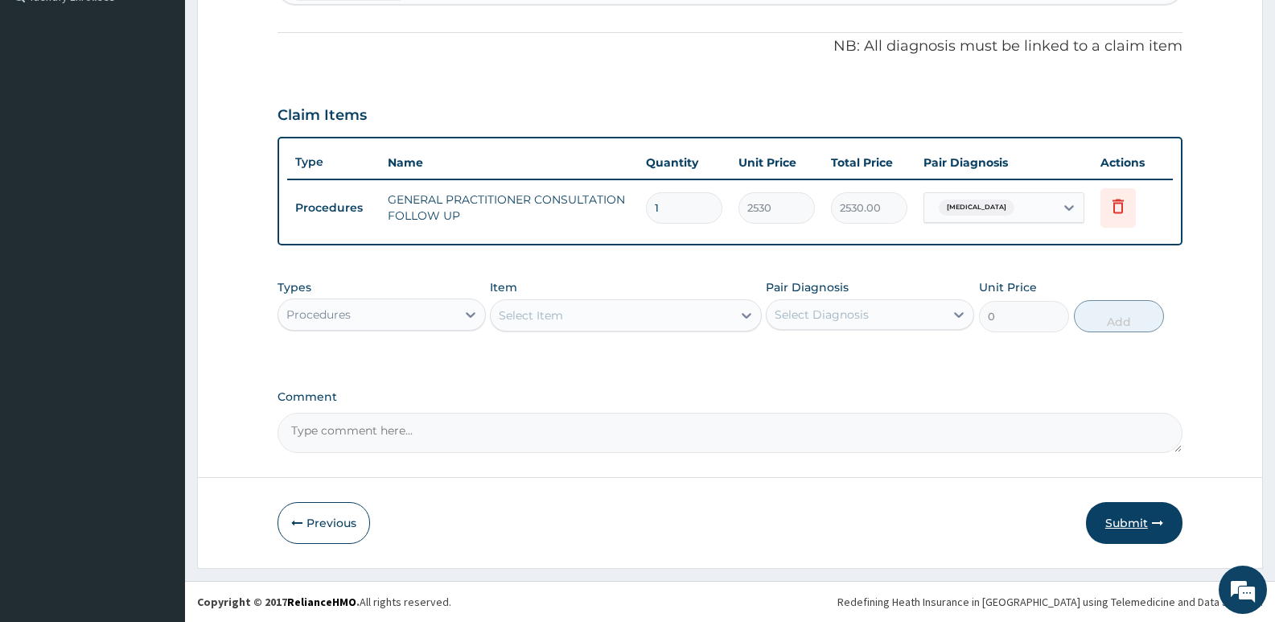
click at [1133, 523] on button "Submit" at bounding box center [1134, 523] width 97 height 42
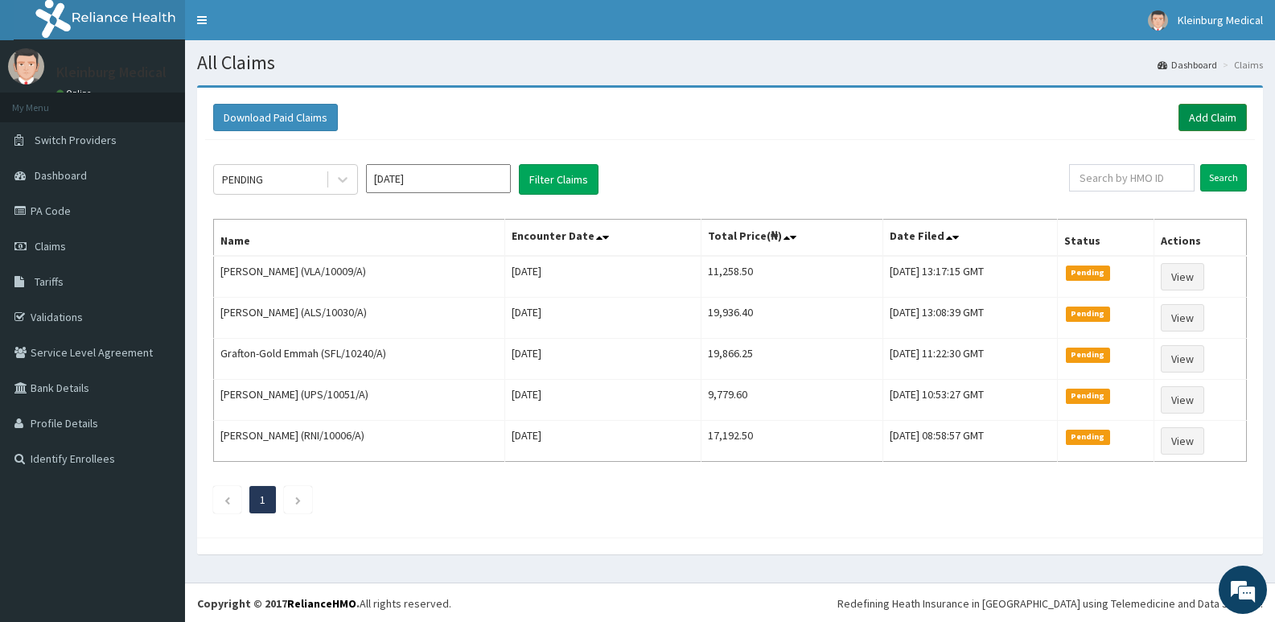
click at [1198, 127] on link "Add Claim" at bounding box center [1212, 117] width 68 height 27
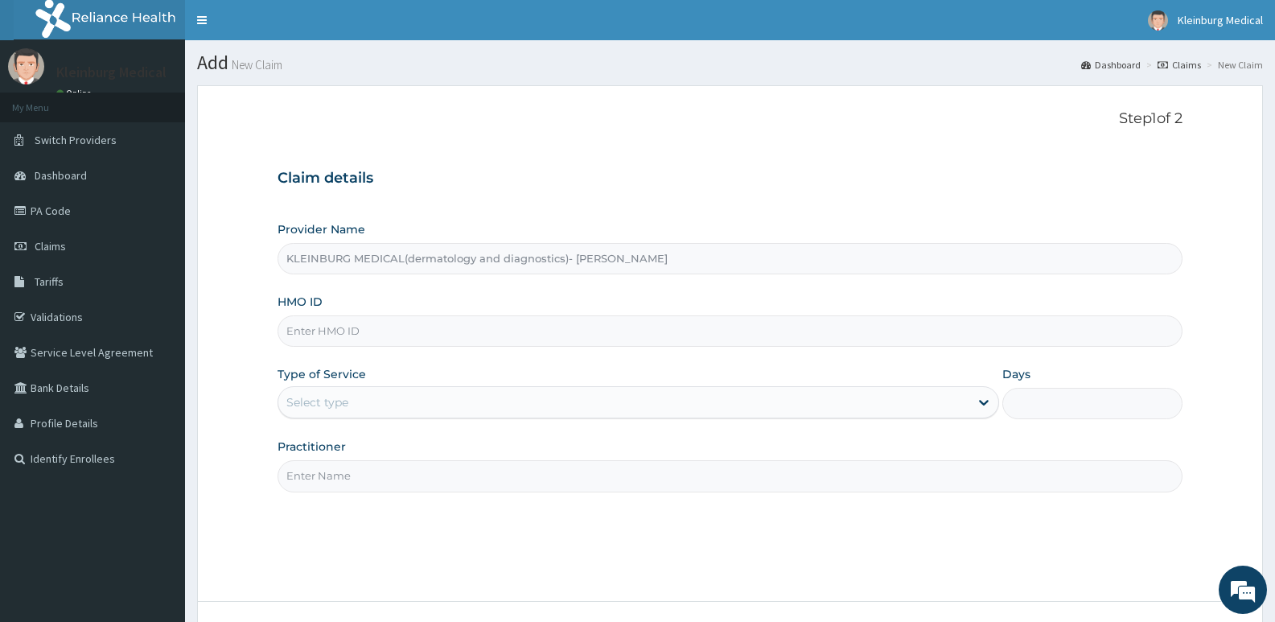
type input "KLEINBURG MEDICAL(dermatology and diagnostics)- [PERSON_NAME]"
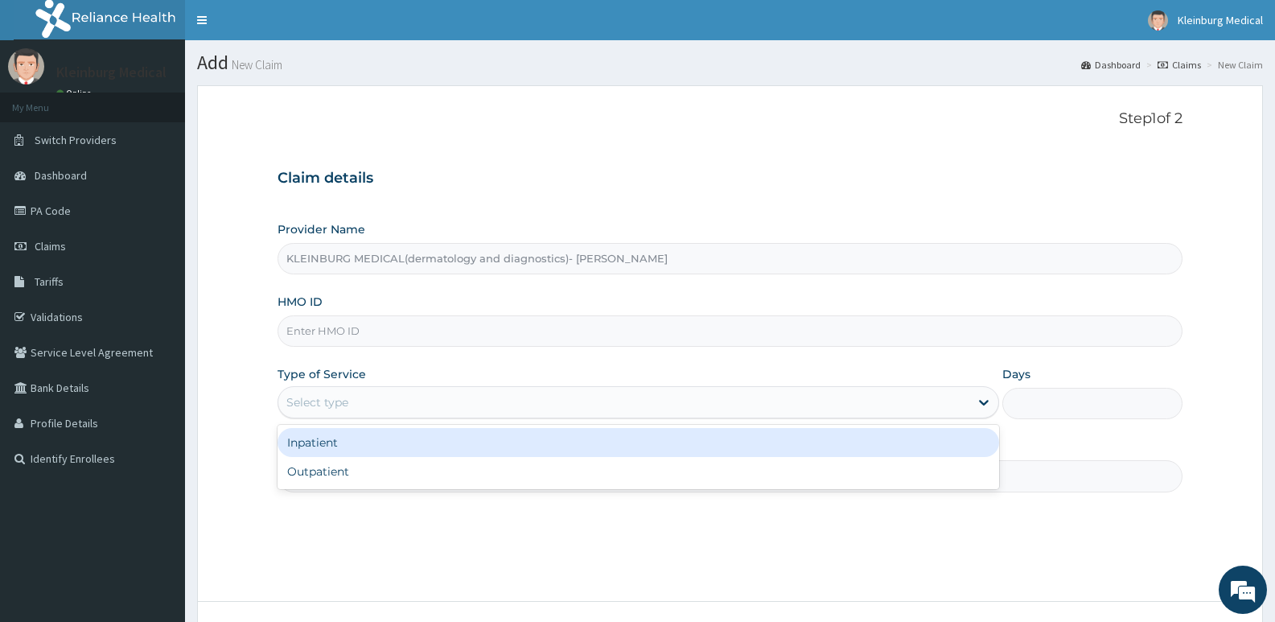
click at [401, 404] on div "Select type" at bounding box center [623, 402] width 690 height 26
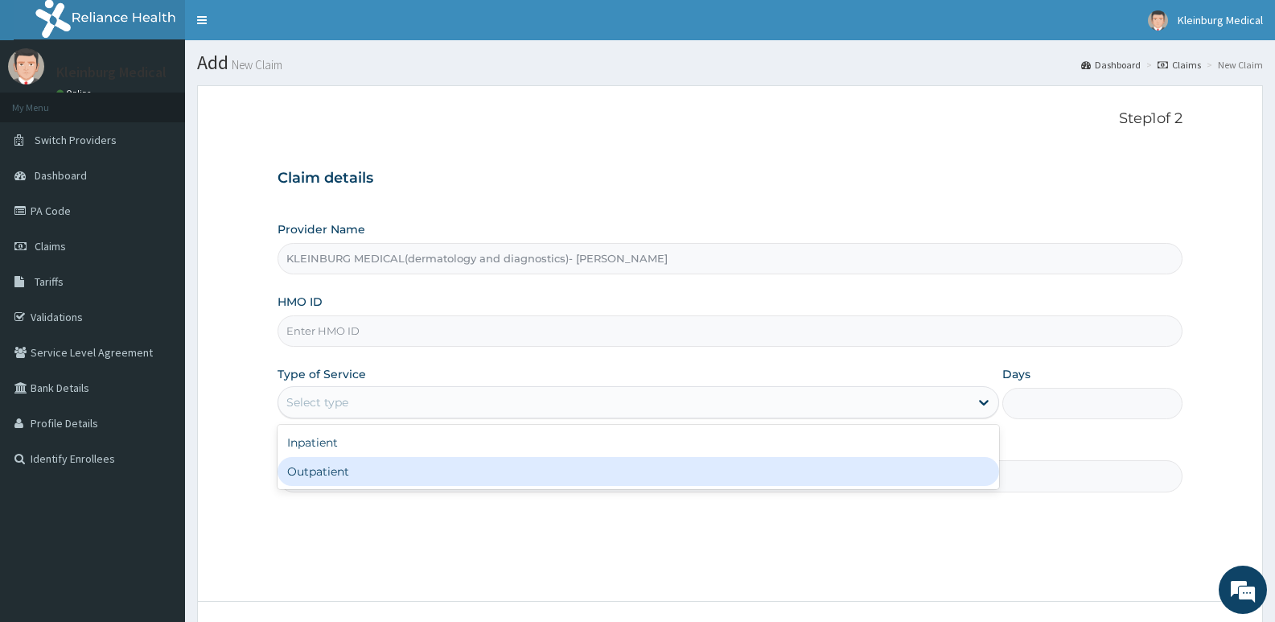
click at [339, 472] on div "Outpatient" at bounding box center [638, 471] width 721 height 29
type input "1"
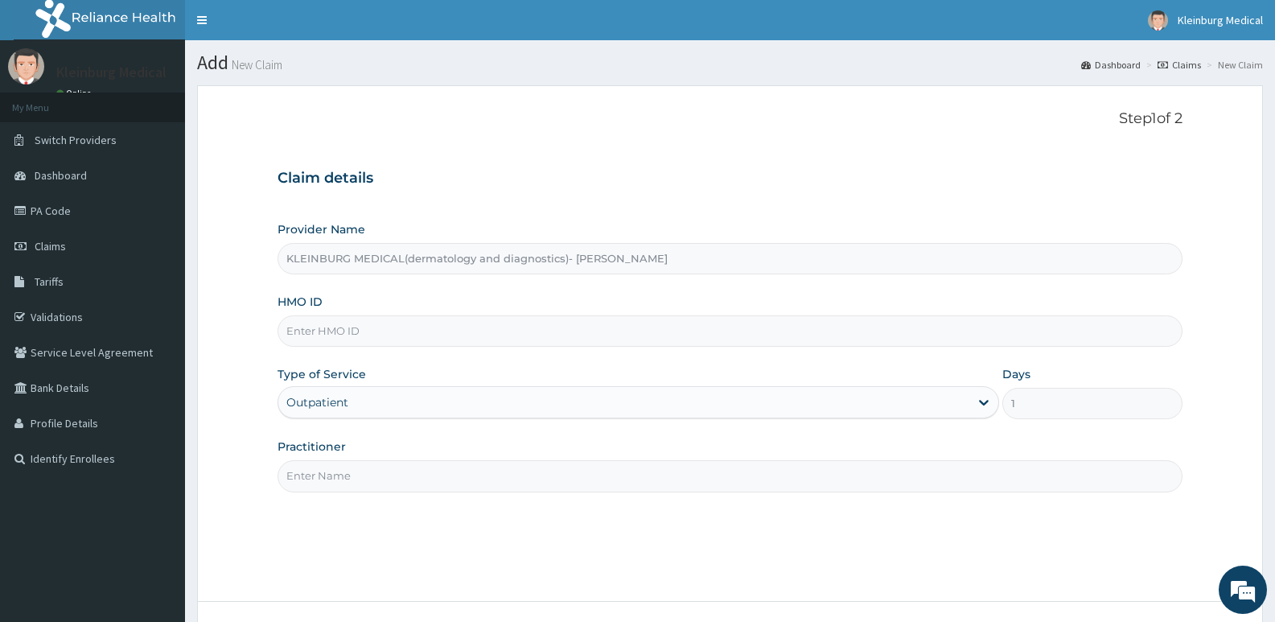
click at [371, 473] on input "Practitioner" at bounding box center [730, 475] width 905 height 31
type input "[PERSON_NAME]"
click at [491, 334] on input "HMO ID" at bounding box center [730, 330] width 905 height 31
paste input "AIP/10426/A"
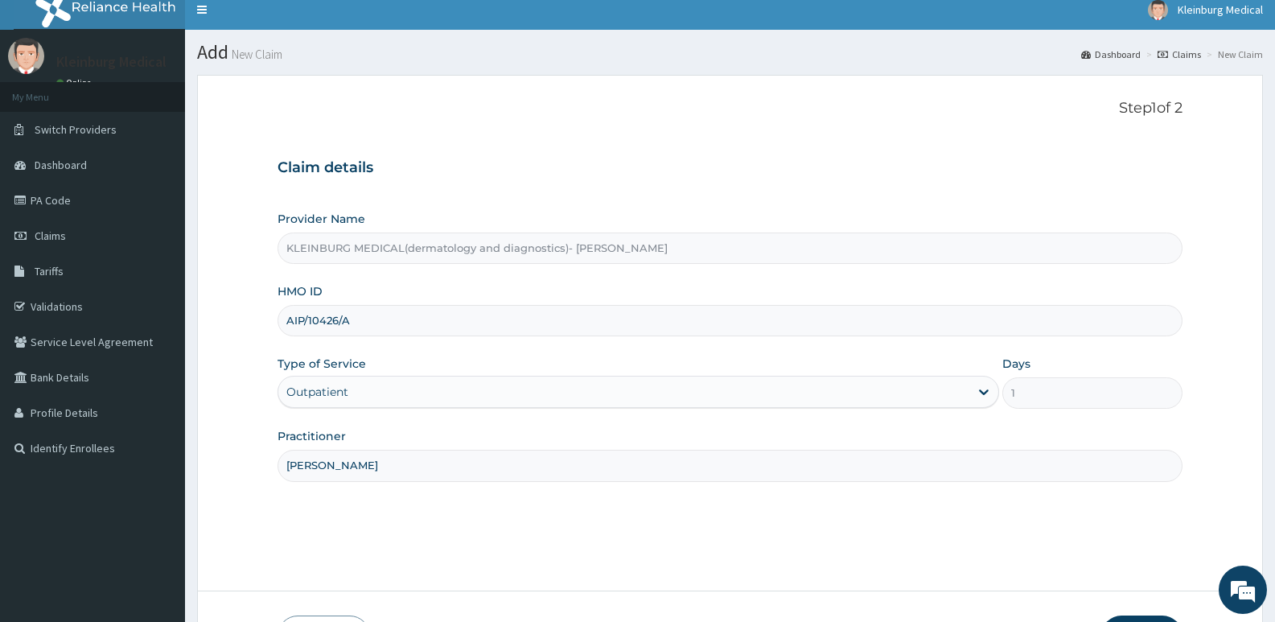
scroll to position [124, 0]
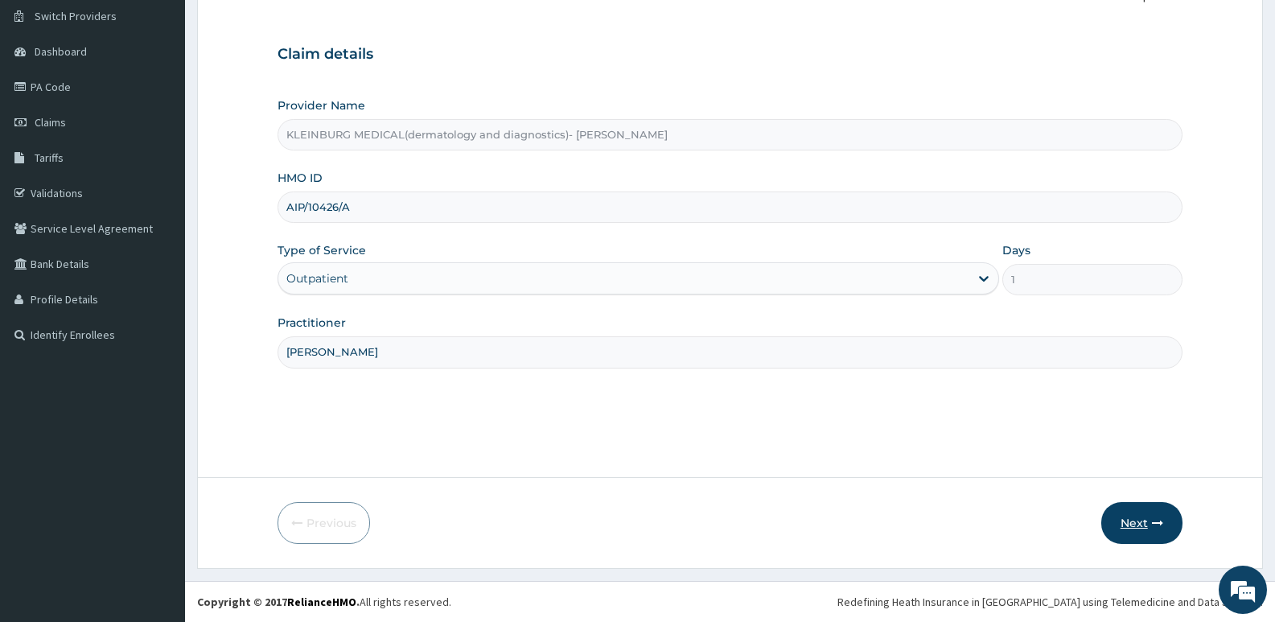
type input "AIP/10426/A"
click at [1137, 512] on button "Next" at bounding box center [1141, 523] width 81 height 42
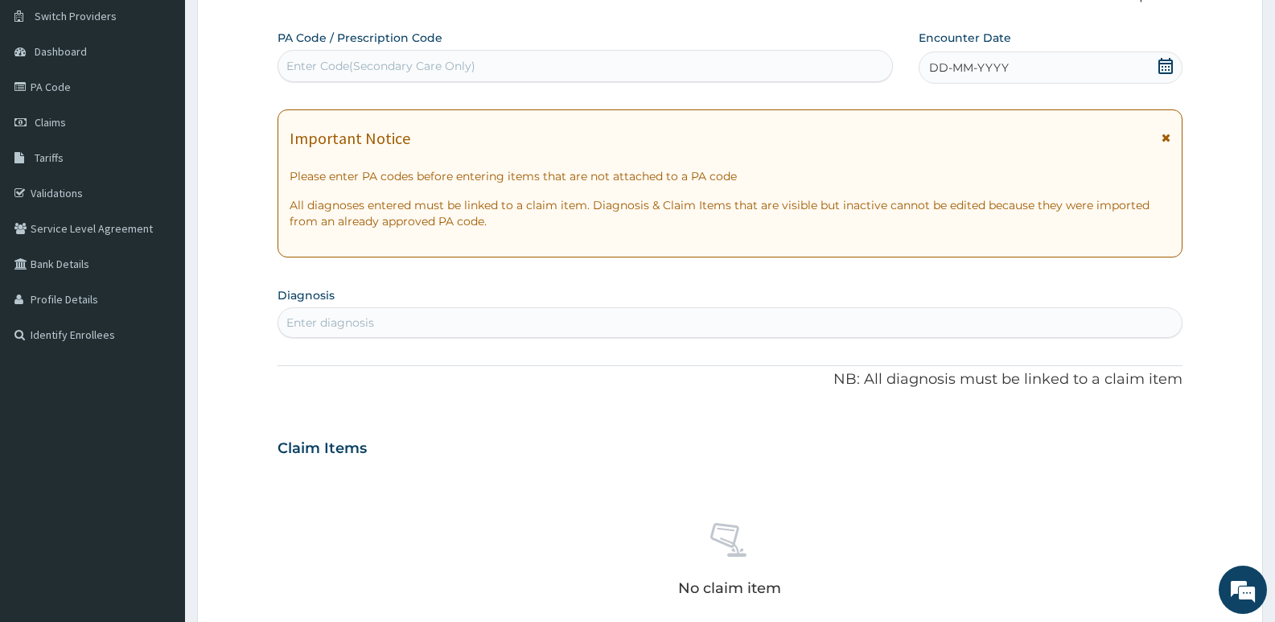
click at [1168, 70] on icon at bounding box center [1165, 66] width 14 height 16
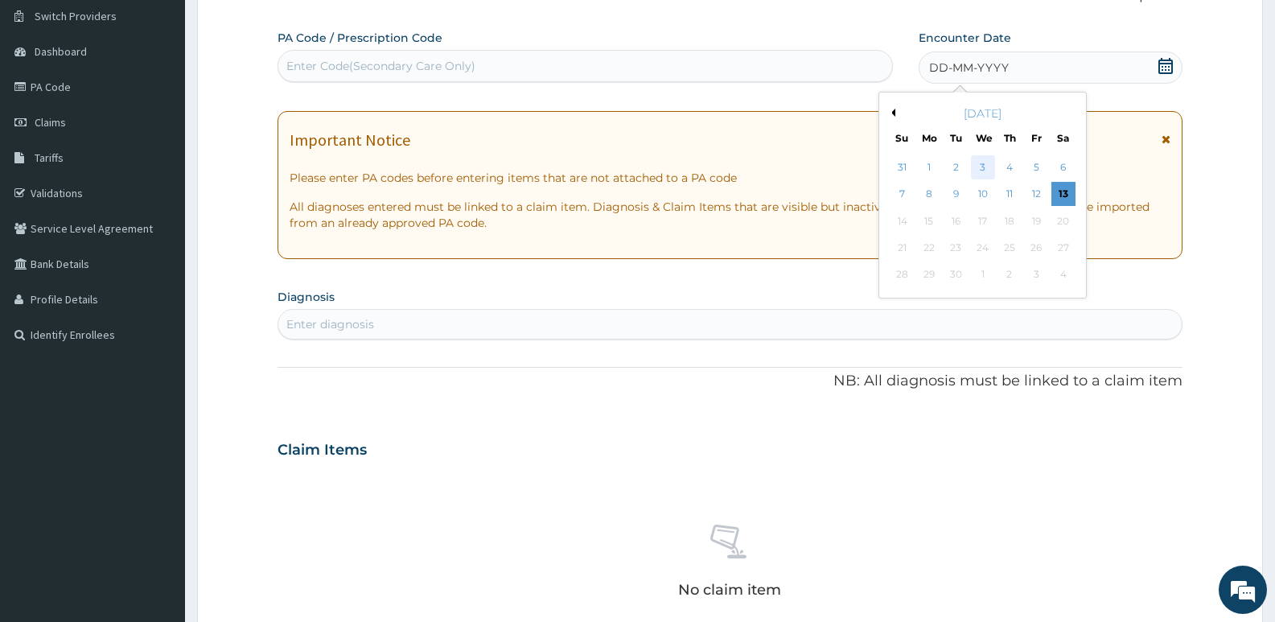
click at [986, 165] on div "3" at bounding box center [983, 167] width 24 height 24
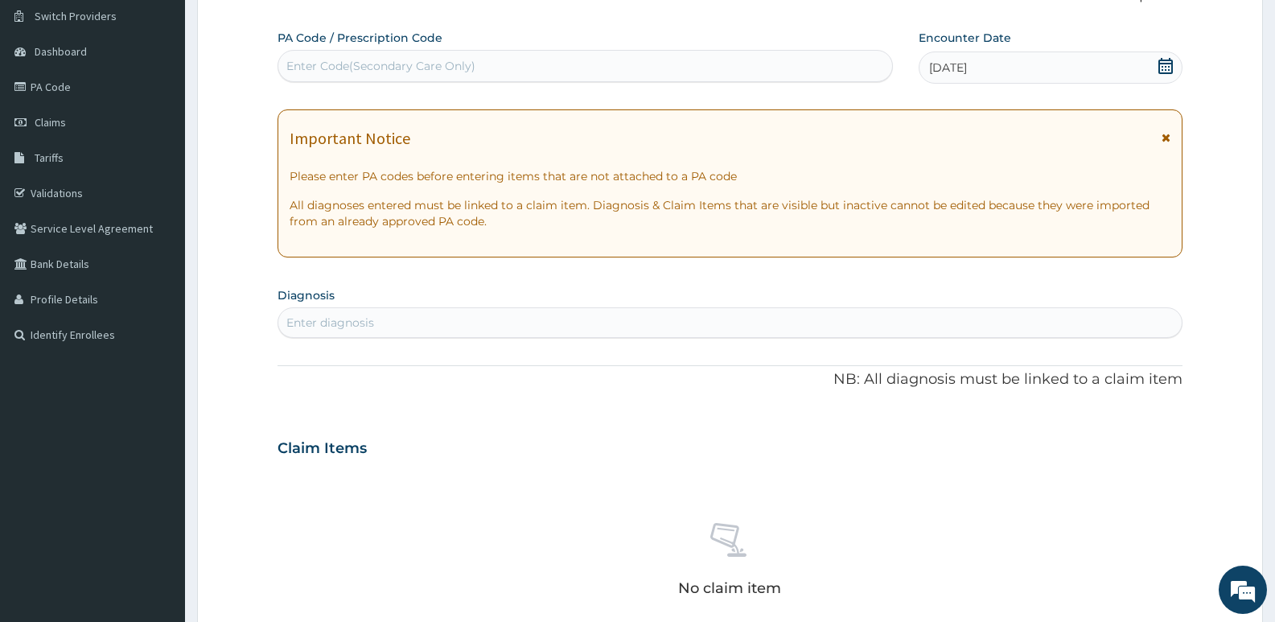
click at [500, 315] on div "Enter diagnosis" at bounding box center [729, 323] width 903 height 26
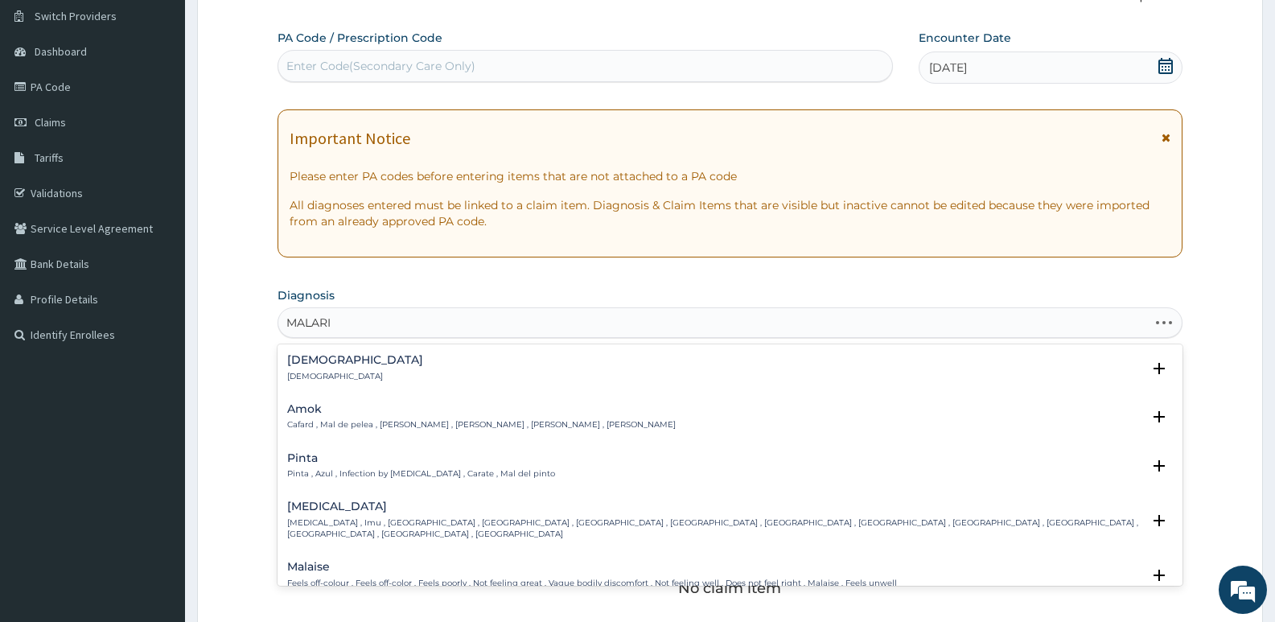
type input "[MEDICAL_DATA]"
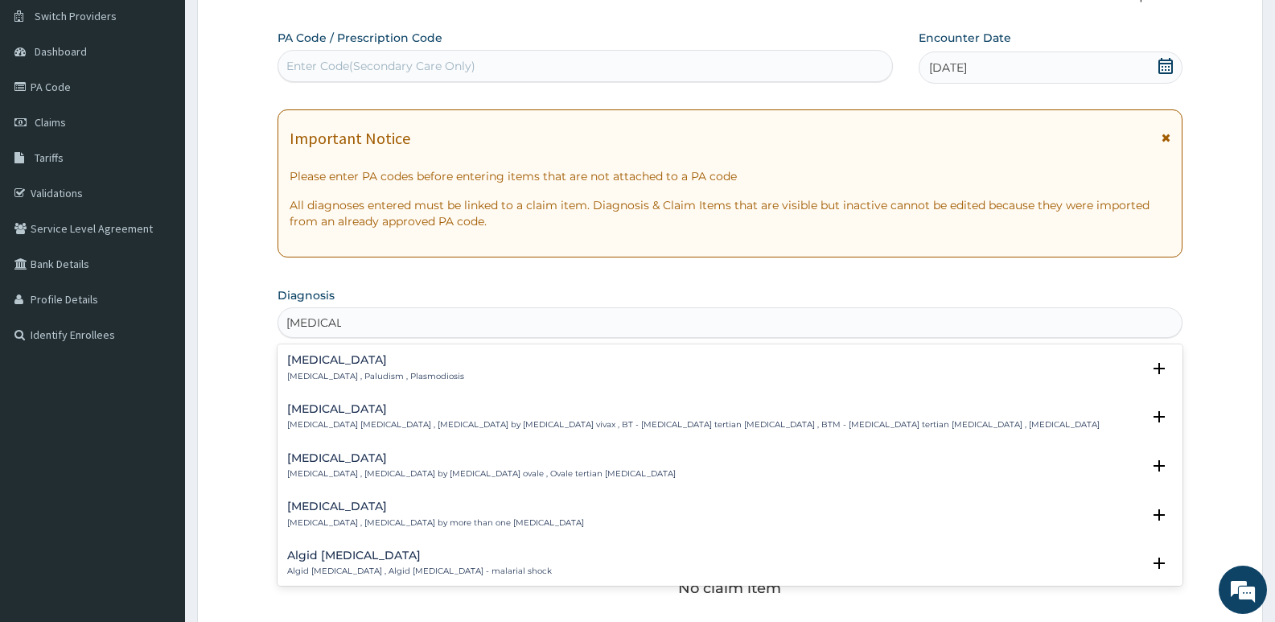
click at [426, 369] on div "[MEDICAL_DATA] [MEDICAL_DATA] , Paludism , Plasmodiosis" at bounding box center [730, 368] width 886 height 28
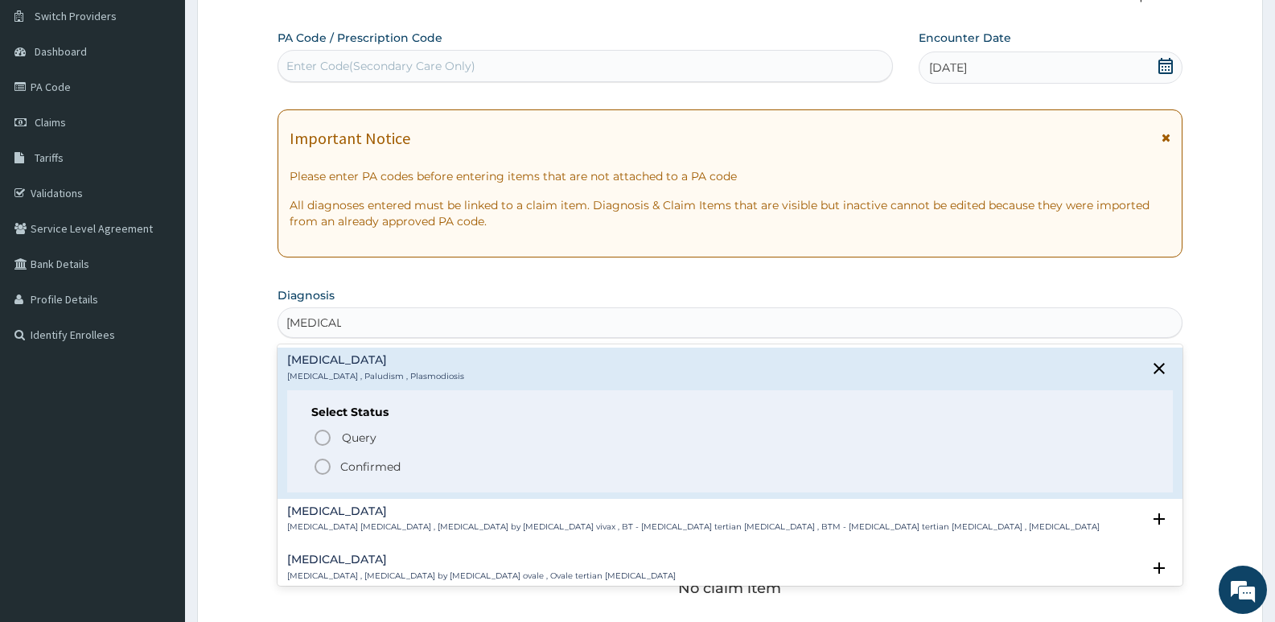
click at [360, 465] on p "Confirmed" at bounding box center [370, 466] width 60 height 16
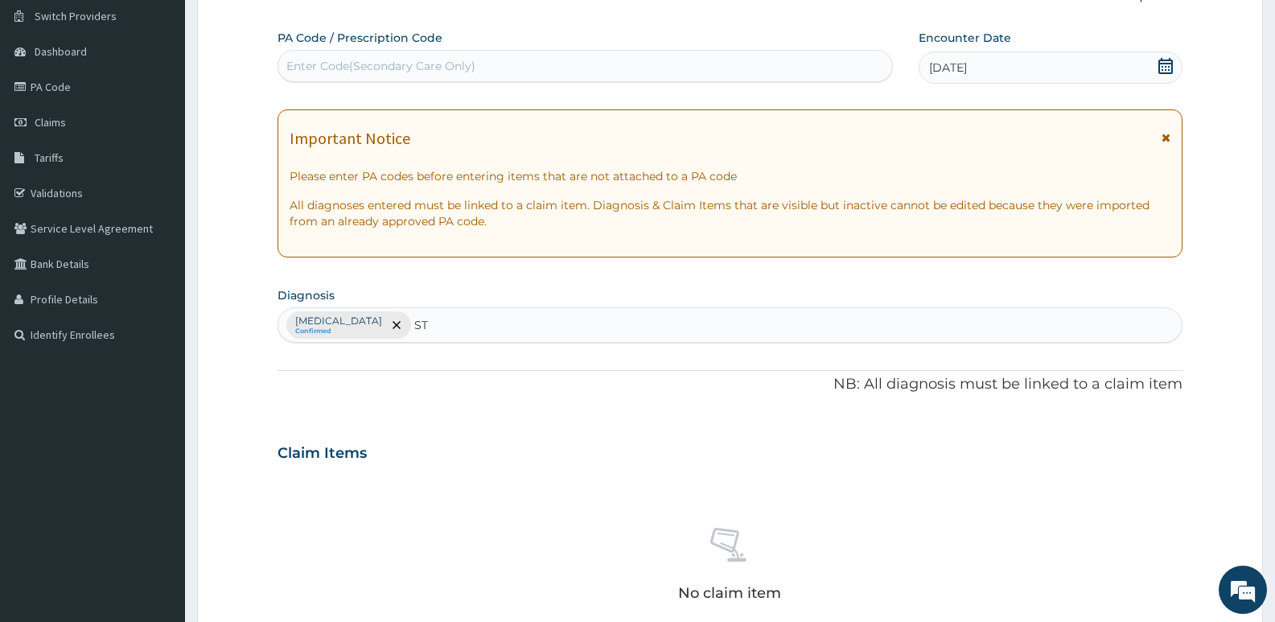
type input "S"
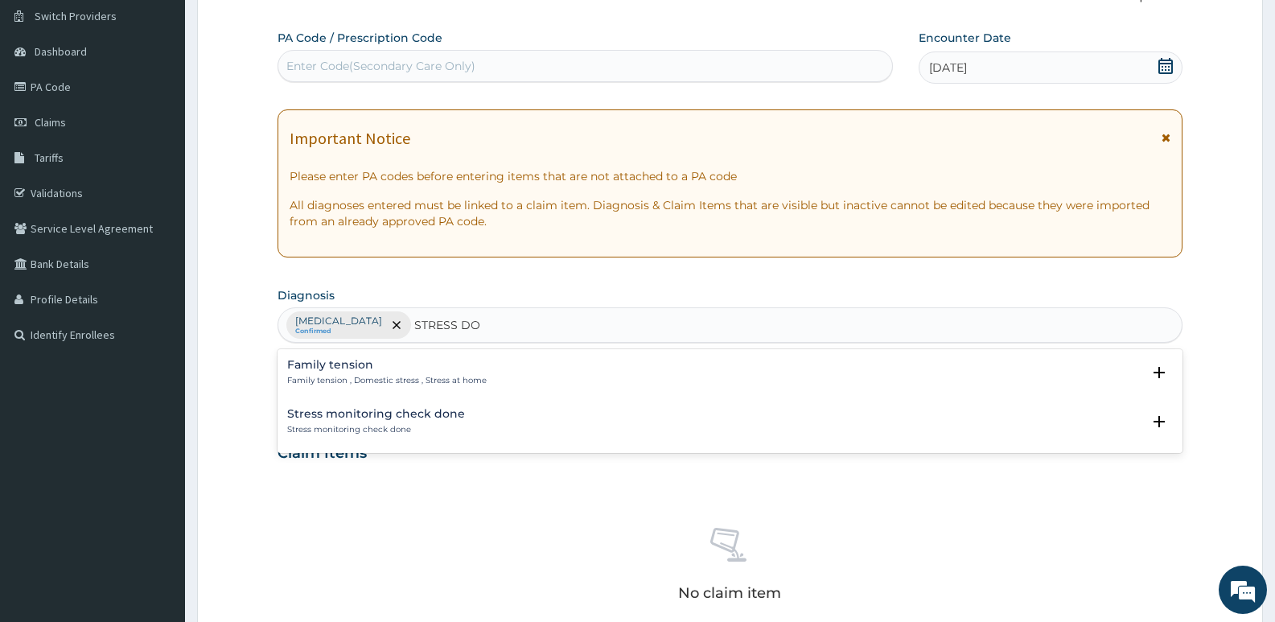
scroll to position [0, 0]
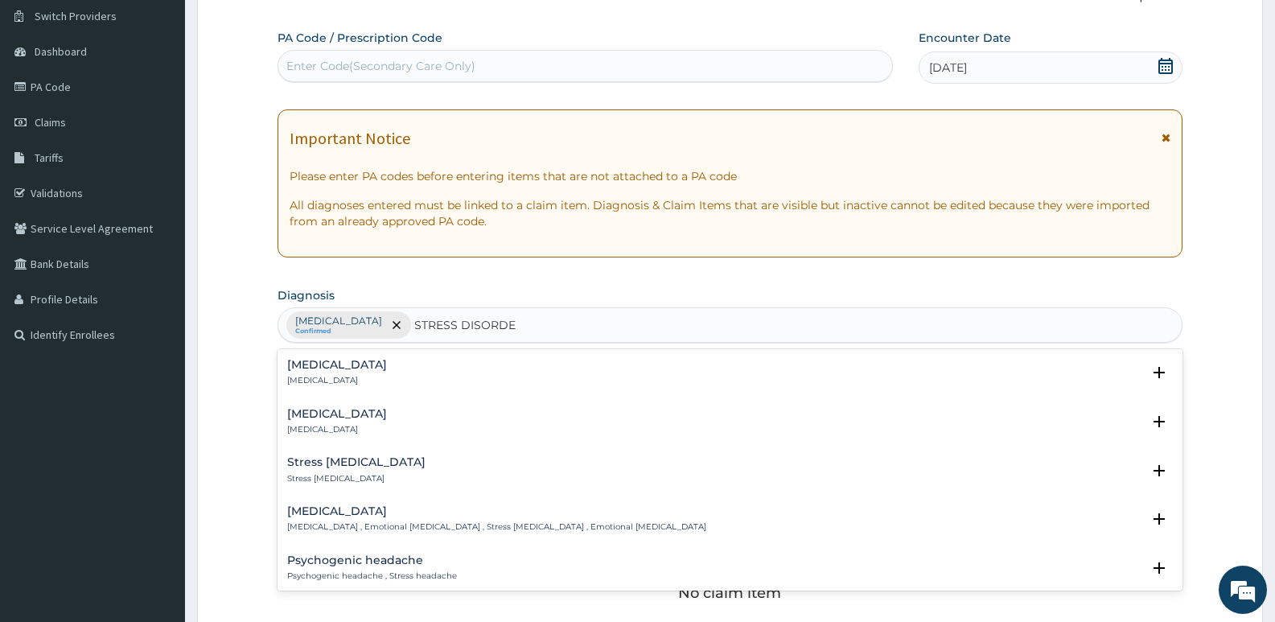
type input "STRESS DISORDER"
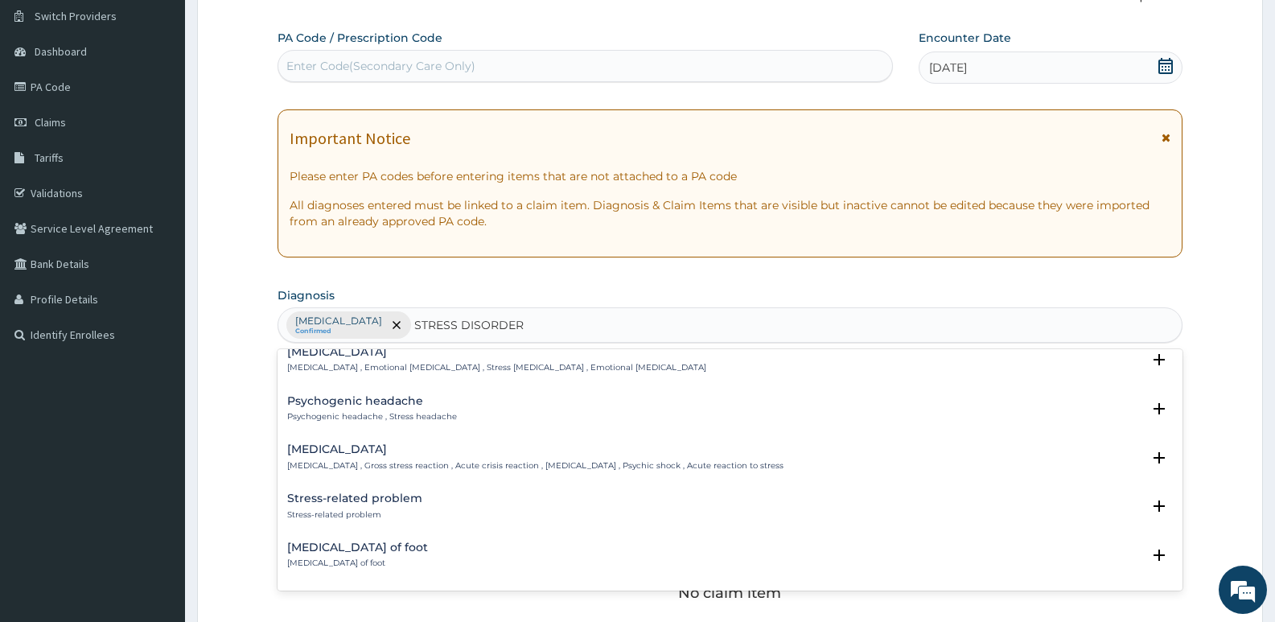
scroll to position [161, 0]
click at [399, 454] on h4 "Acute stress disorder" at bounding box center [535, 448] width 496 height 12
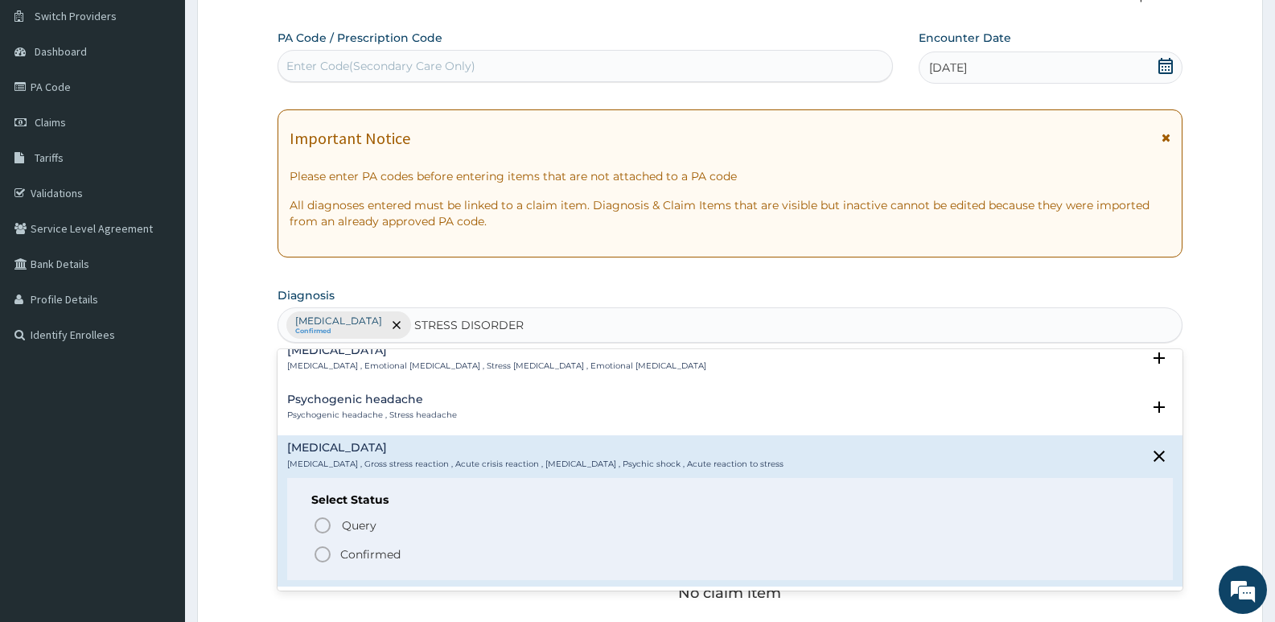
click at [371, 554] on p "Confirmed" at bounding box center [370, 554] width 60 height 16
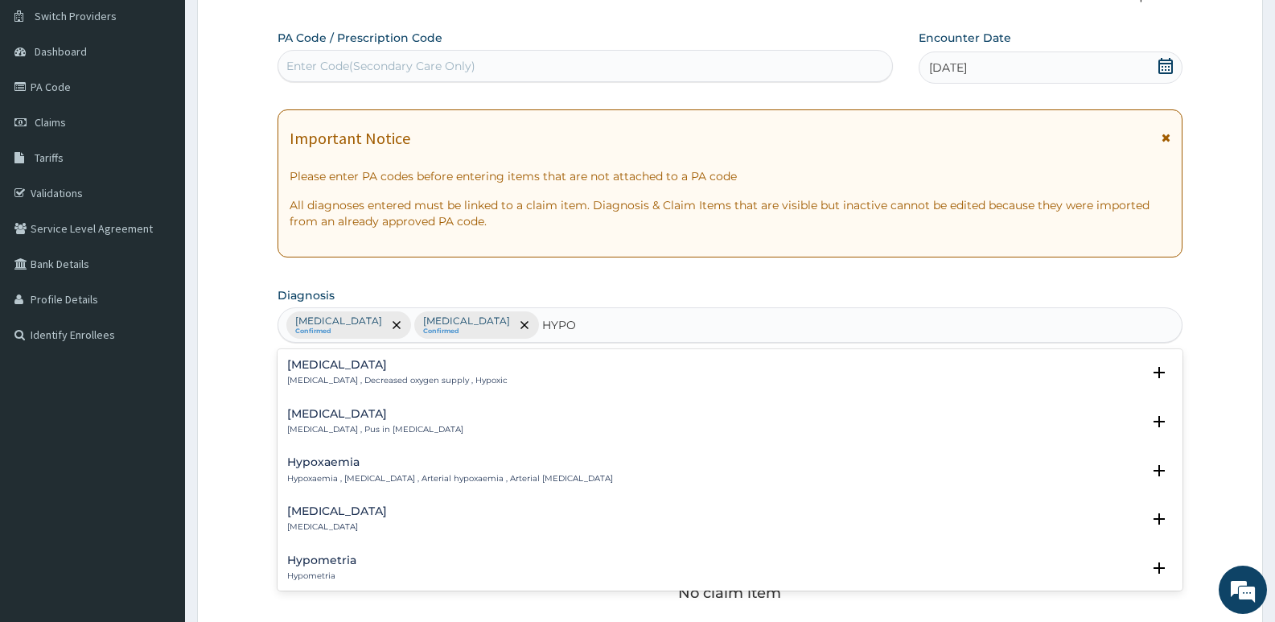
type input "HYPOG"
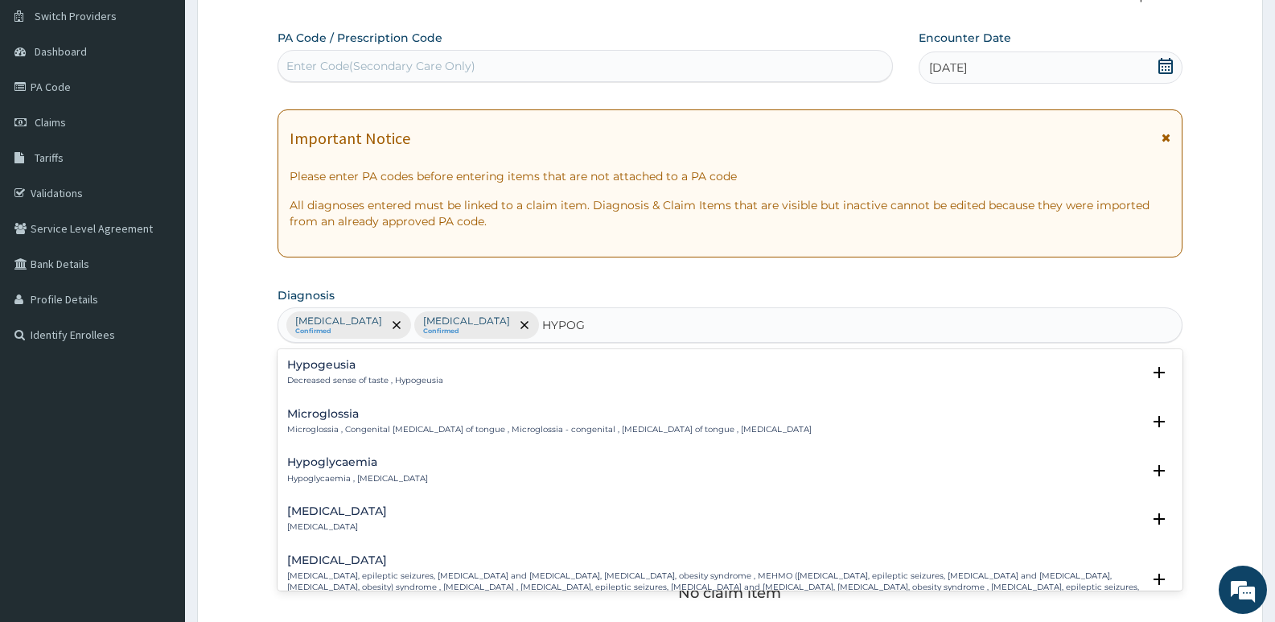
click at [397, 483] on p "Hypoglycaemia , Hypoglycemia" at bounding box center [357, 478] width 141 height 11
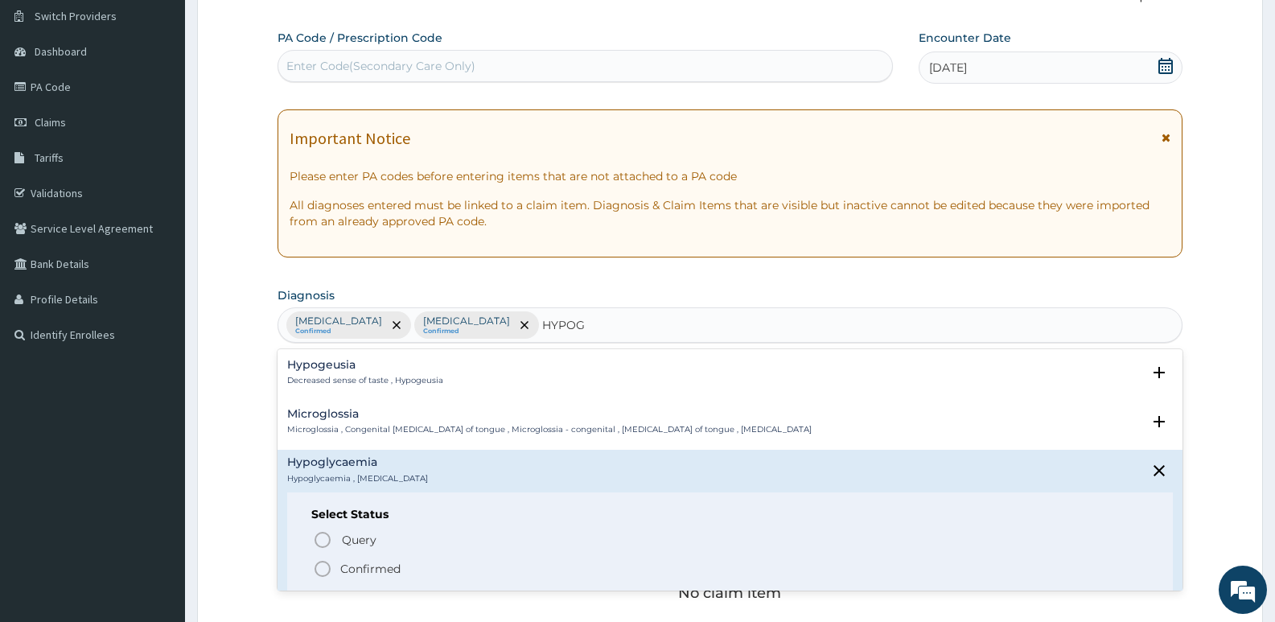
click at [383, 564] on p "Confirmed" at bounding box center [370, 569] width 60 height 16
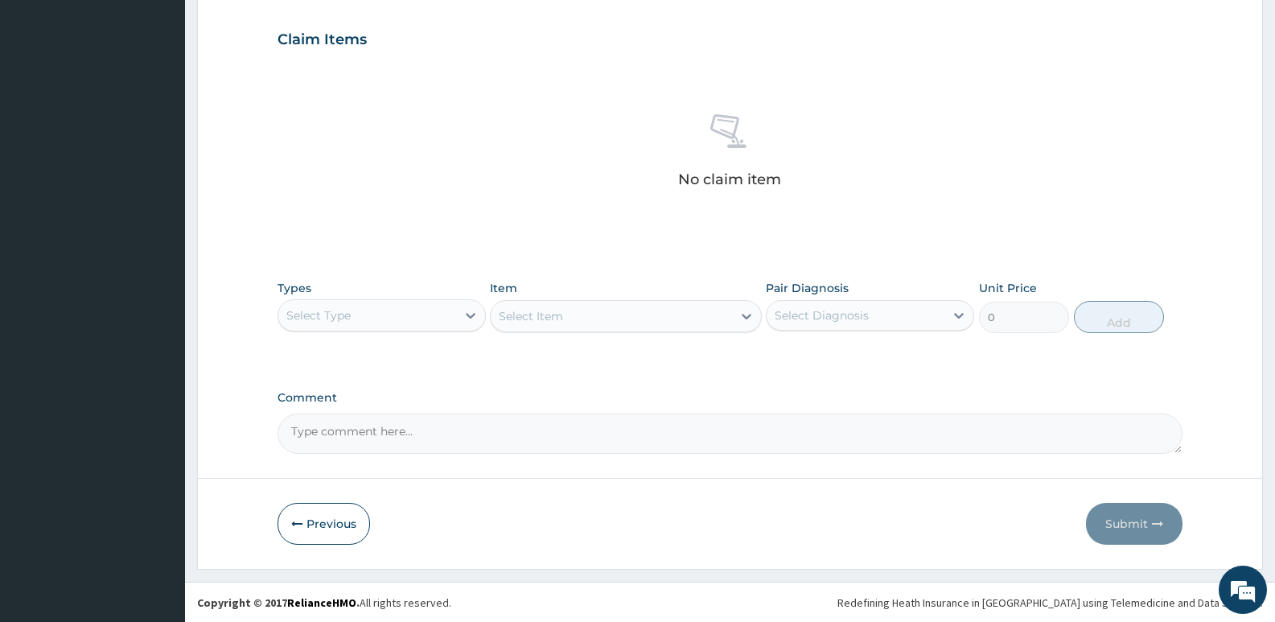
scroll to position [538, 0]
click at [396, 311] on div "Select Type" at bounding box center [367, 315] width 178 height 26
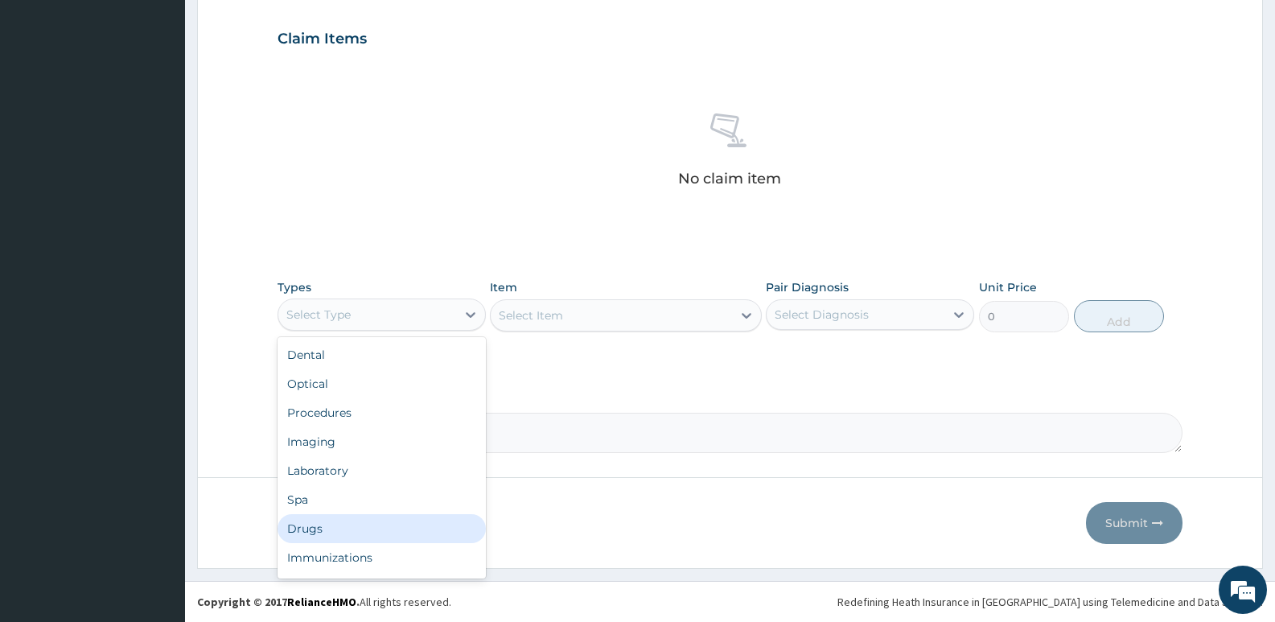
click at [335, 531] on div "Drugs" at bounding box center [382, 528] width 208 height 29
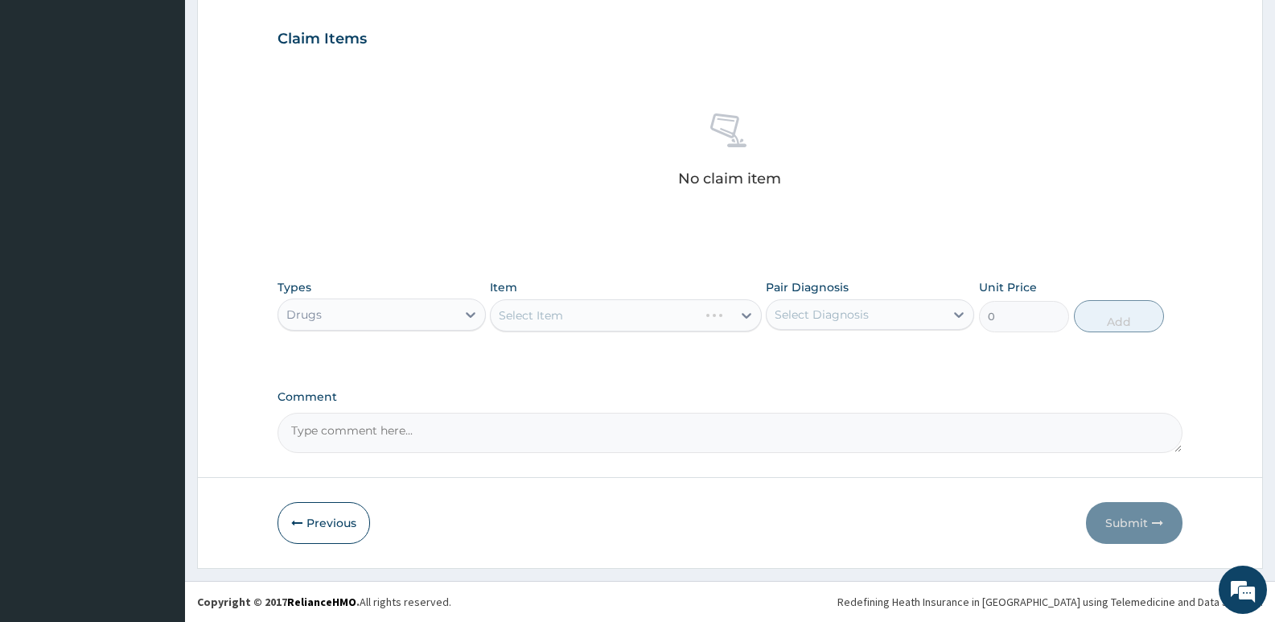
click at [568, 321] on div "Select Item" at bounding box center [625, 315] width 271 height 32
click at [574, 316] on div "Select Item" at bounding box center [611, 315] width 241 height 26
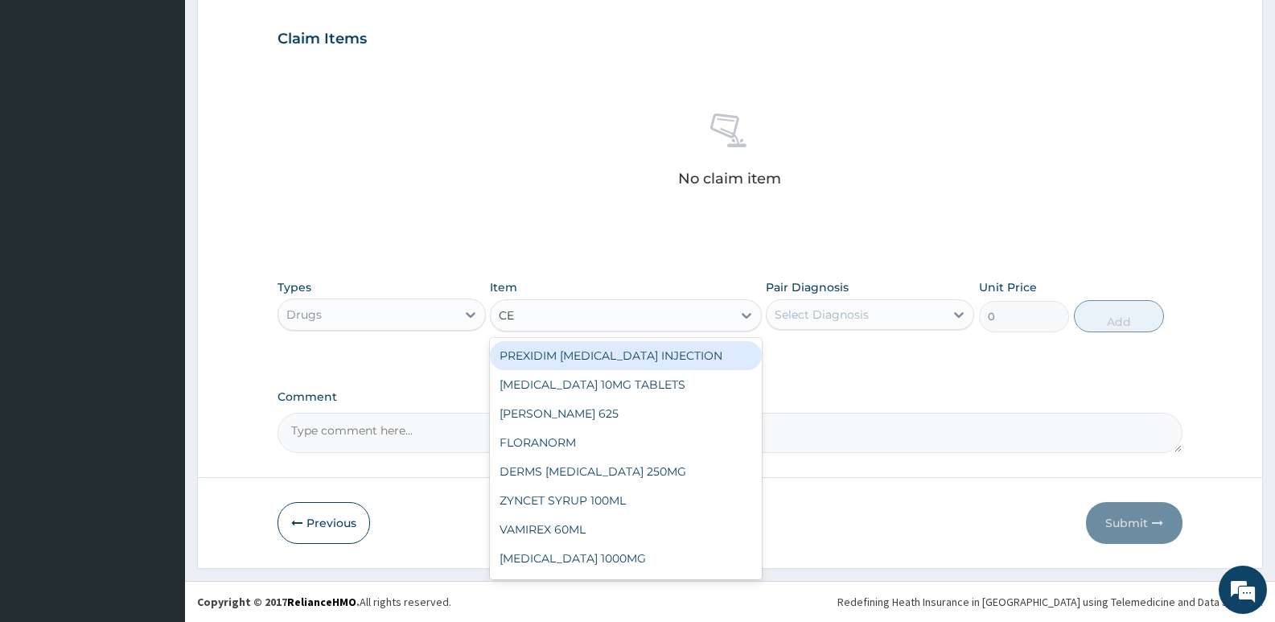
type input "CEF"
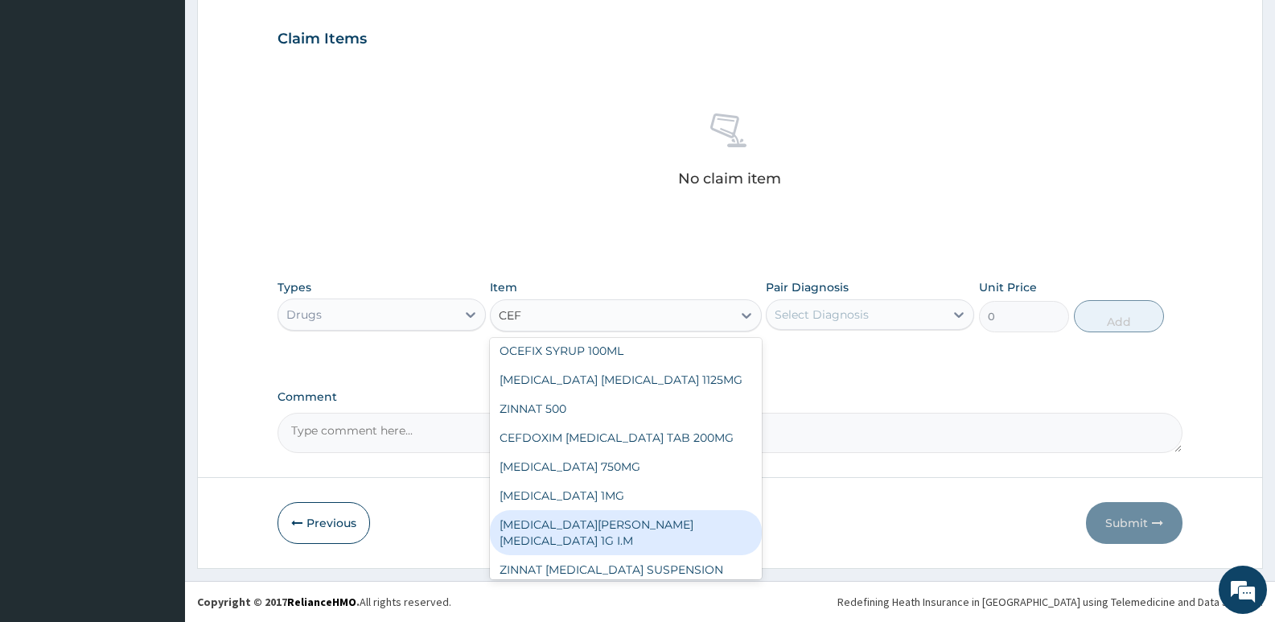
scroll to position [386, 0]
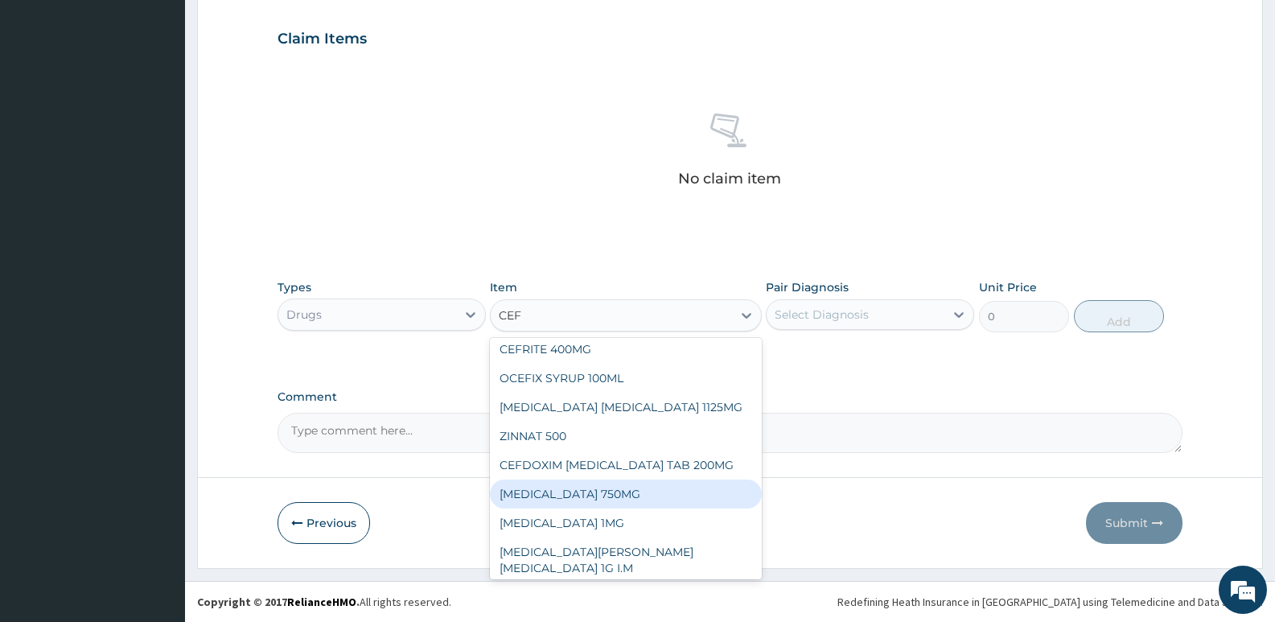
click at [603, 486] on div "CEFUROXIME 750MG" at bounding box center [625, 493] width 271 height 29
type input "1897.5"
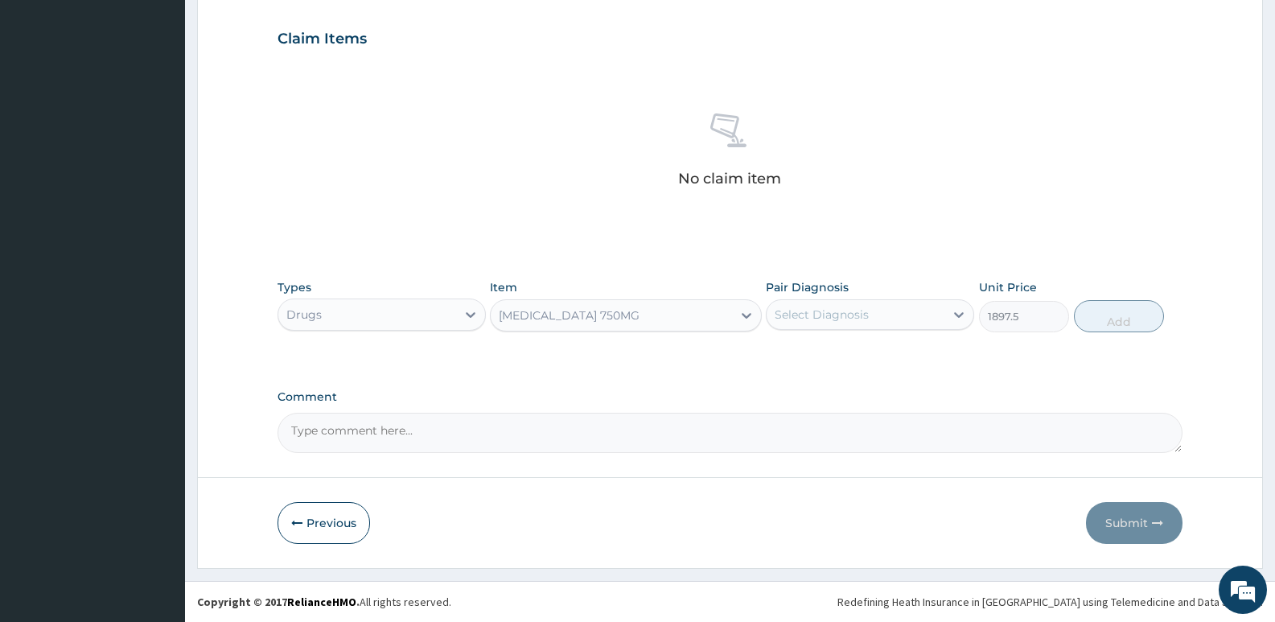
click at [826, 308] on div "Select Diagnosis" at bounding box center [822, 314] width 94 height 16
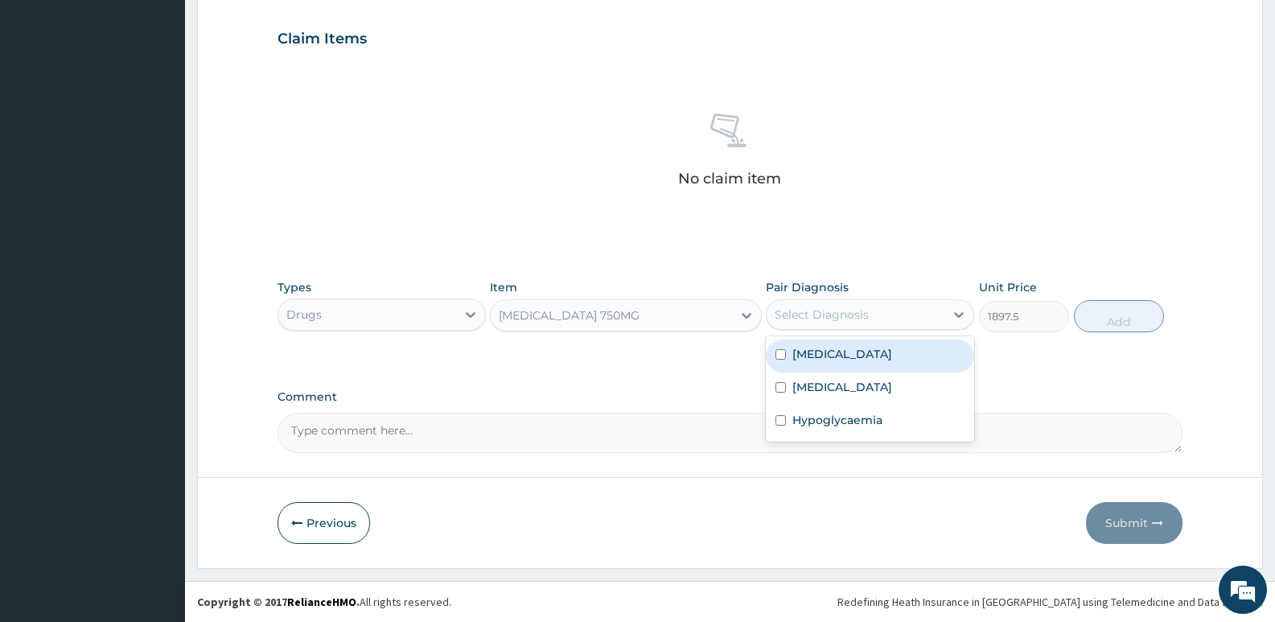
click at [643, 321] on div "CEFUROXIME 750MG" at bounding box center [611, 315] width 241 height 26
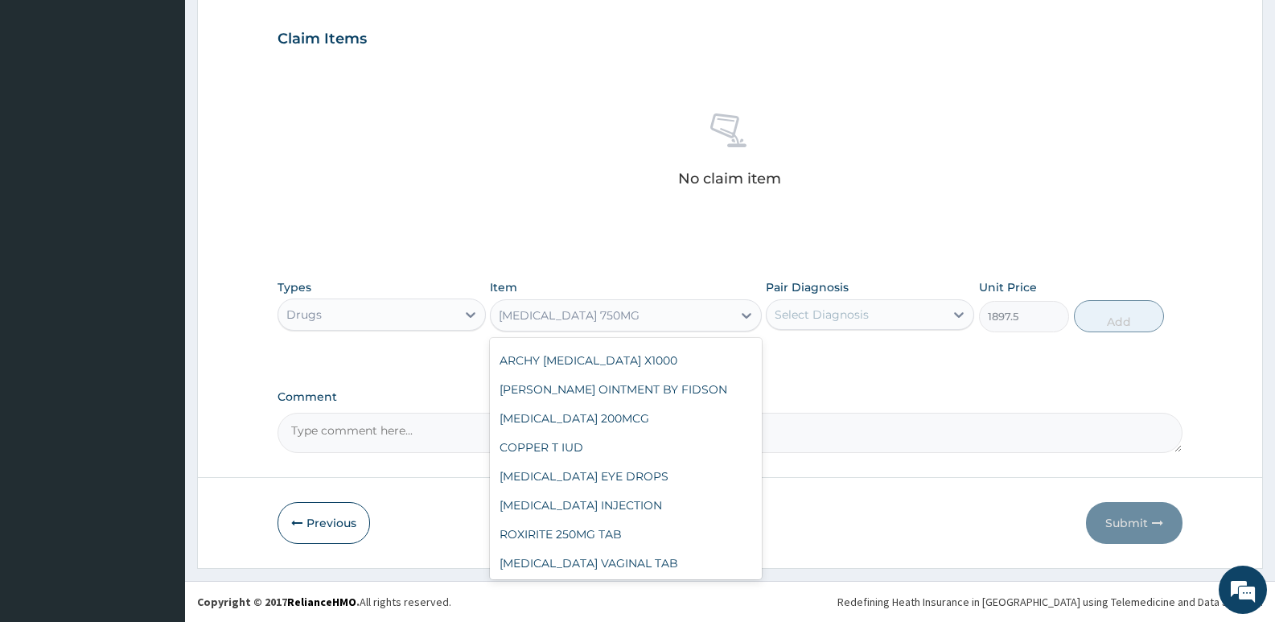
scroll to position [18359, 0]
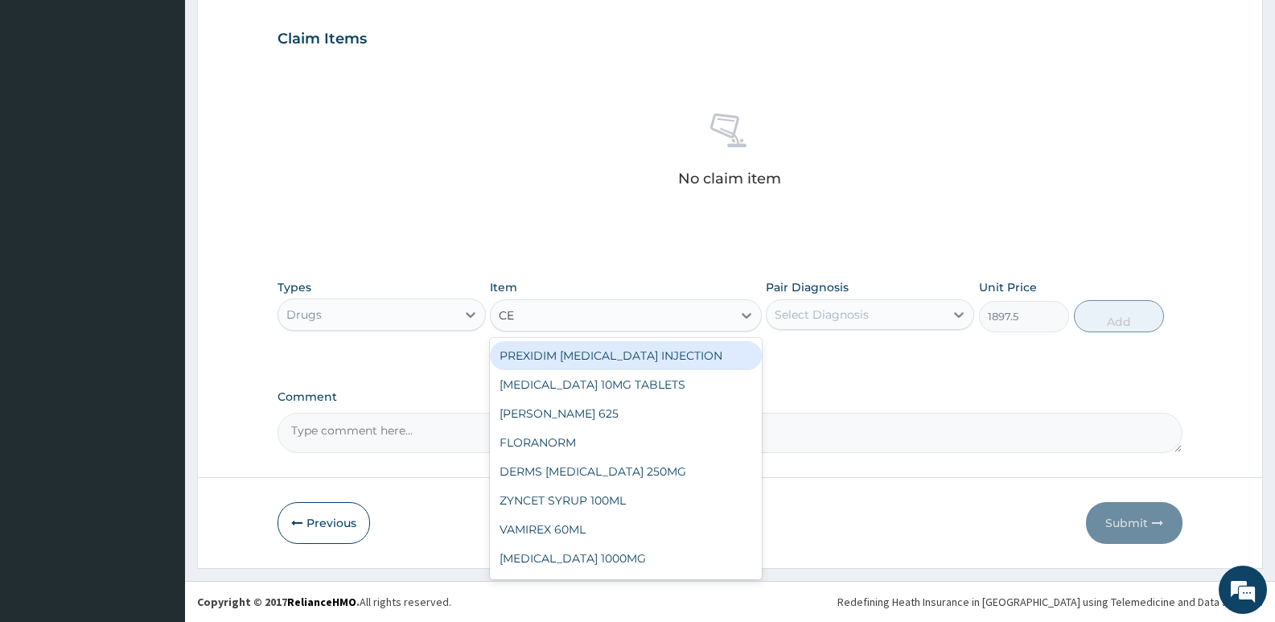
type input "CEF"
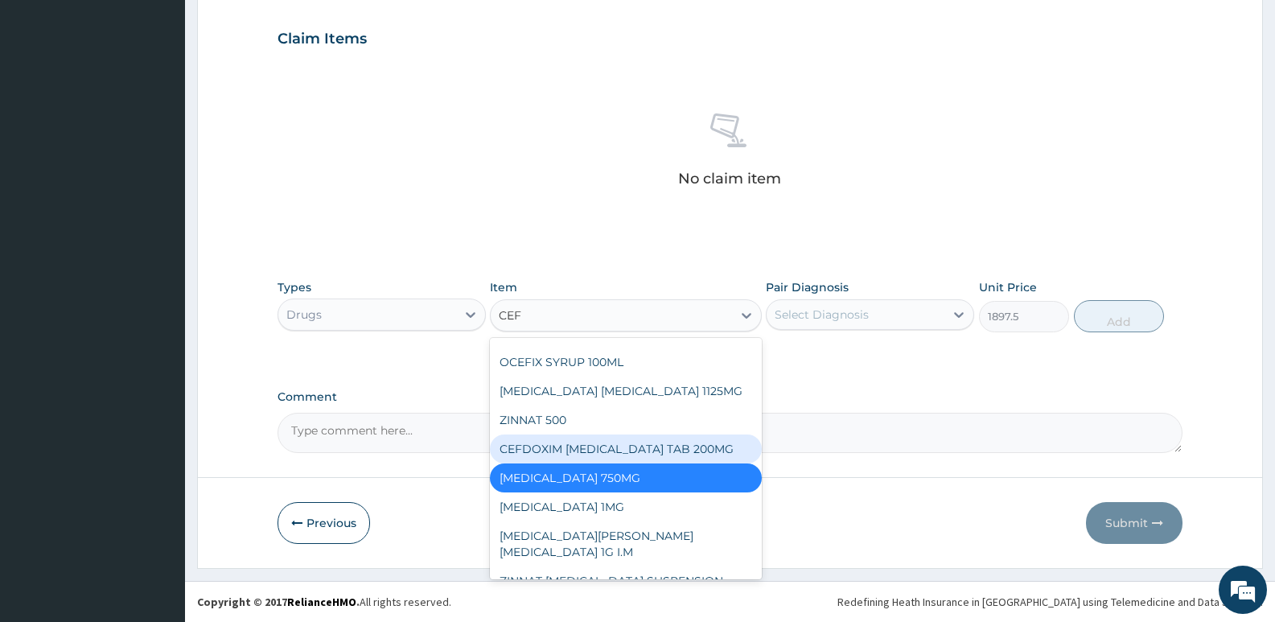
scroll to position [467, 0]
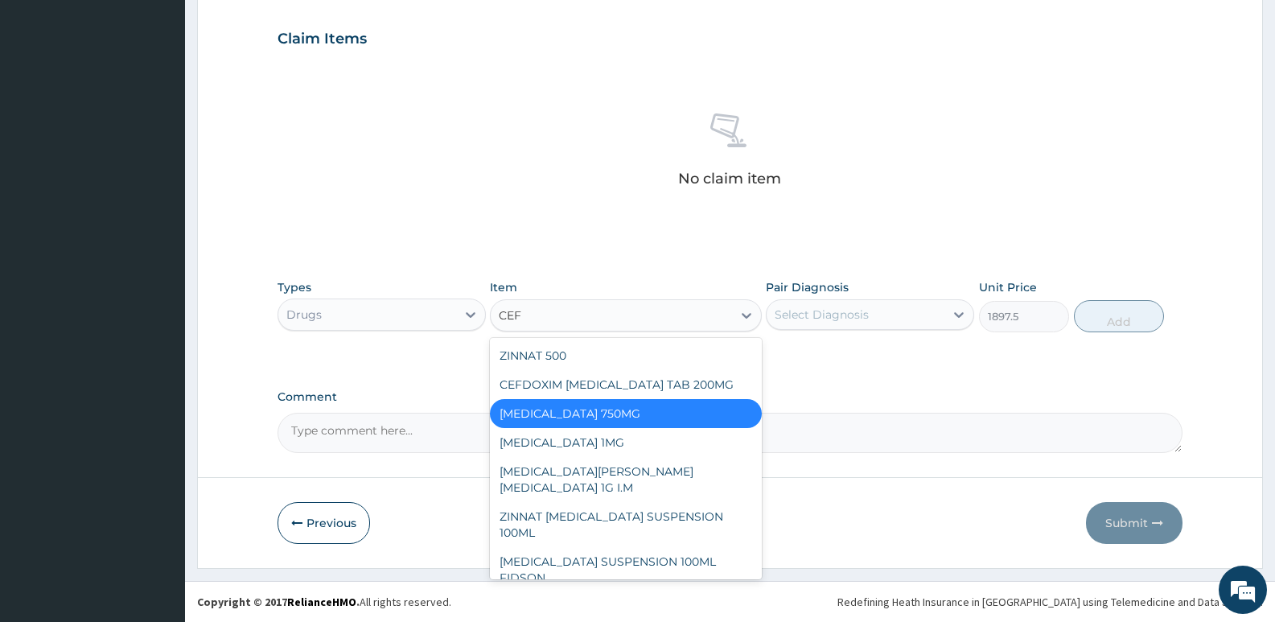
click at [617, 414] on div "CEFUROXIME 750MG" at bounding box center [625, 413] width 271 height 29
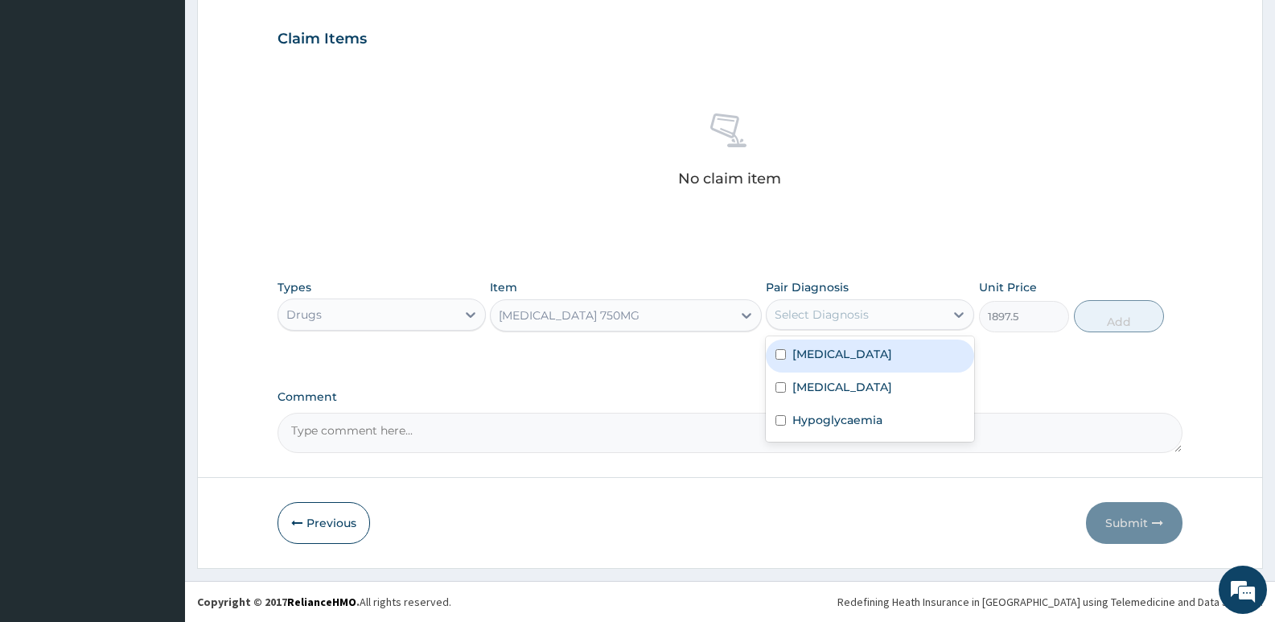
drag, startPoint x: 783, startPoint y: 322, endPoint x: 803, endPoint y: 315, distance: 20.6
click at [786, 321] on div "Select Diagnosis" at bounding box center [822, 314] width 94 height 16
click at [833, 362] on div "Malaria" at bounding box center [870, 355] width 208 height 33
checkbox input "true"
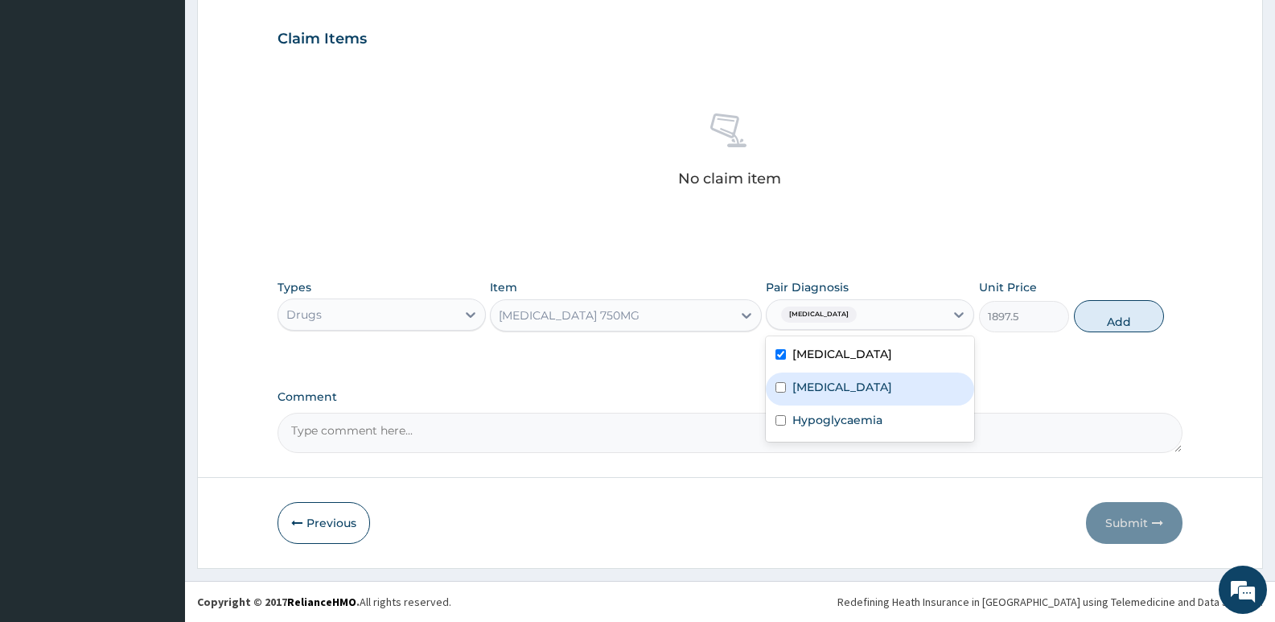
click at [835, 388] on label "Acute stress disorder" at bounding box center [842, 387] width 100 height 16
checkbox input "false"
click at [1086, 319] on button "Add" at bounding box center [1119, 316] width 90 height 32
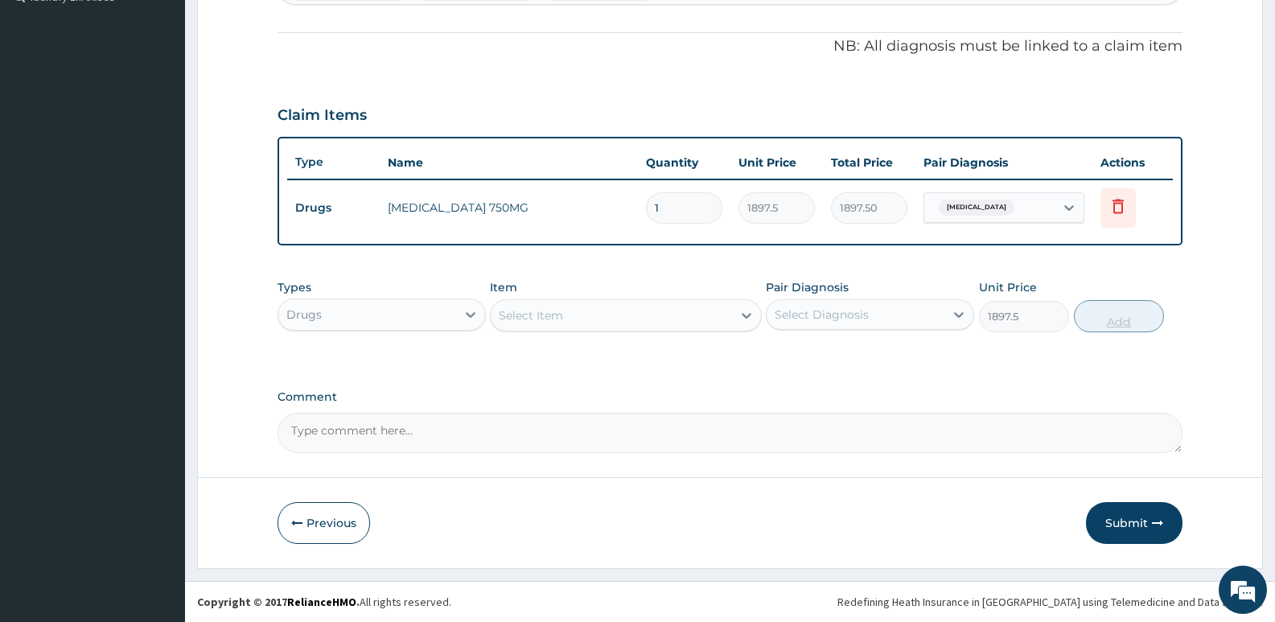
type input "0"
type input "0.00"
type input "5"
type input "9487.50"
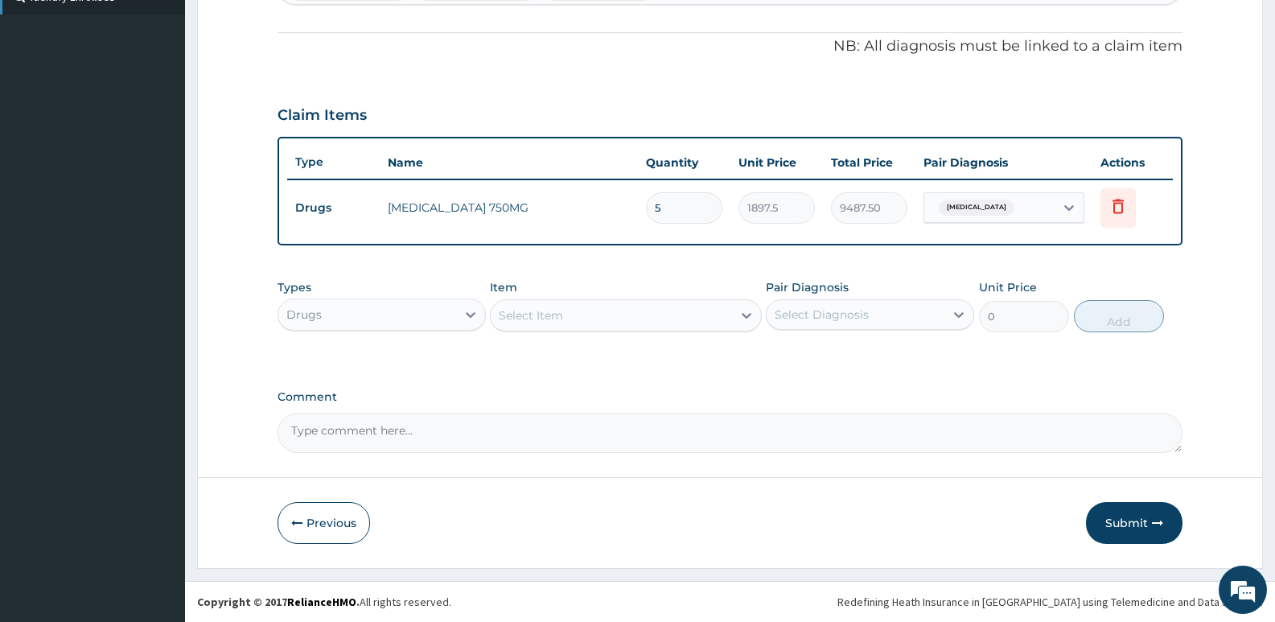
type input "5"
click at [551, 304] on div "Select Item" at bounding box center [611, 315] width 241 height 26
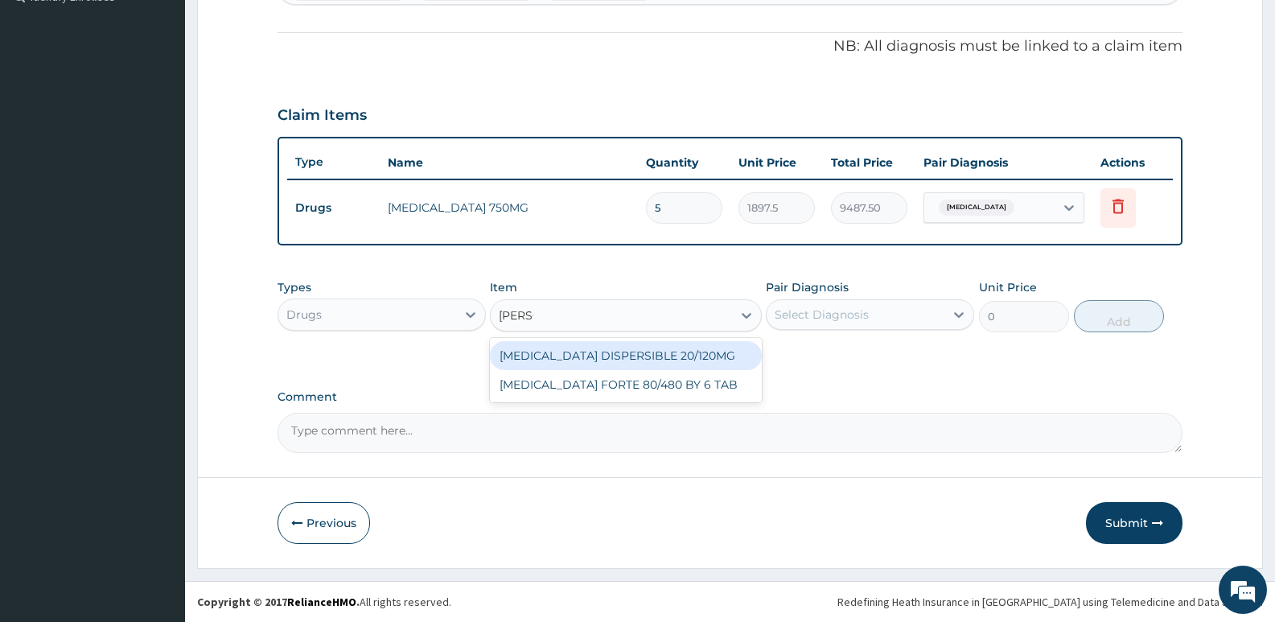
type input "COART"
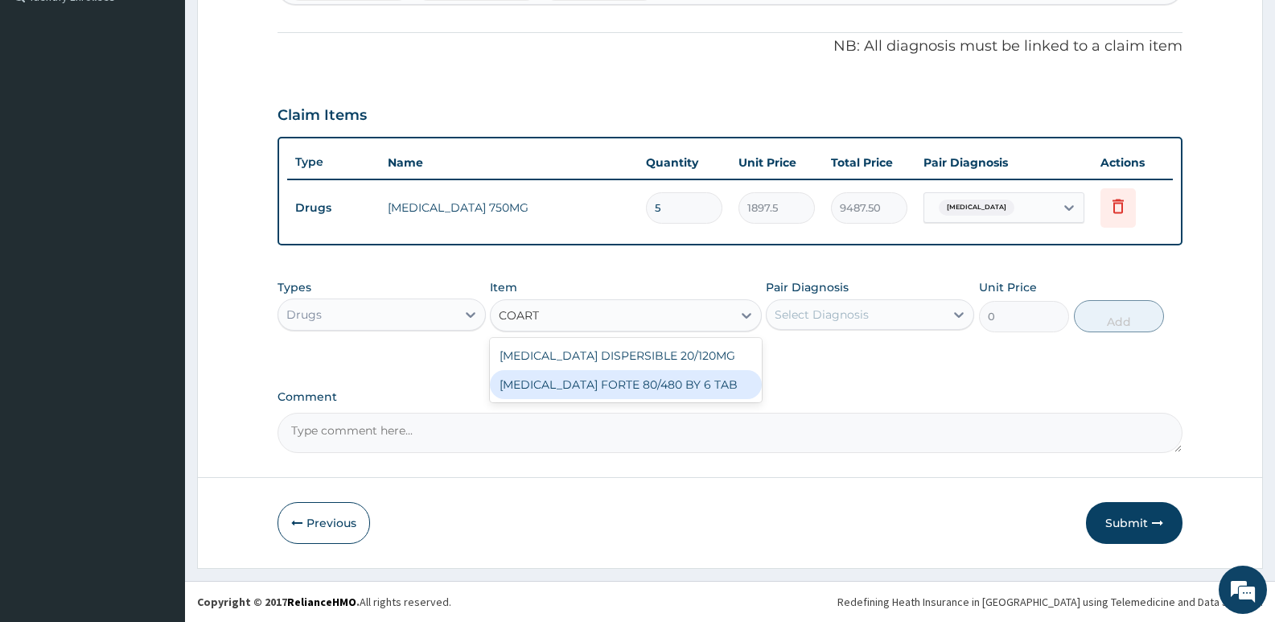
click at [622, 388] on div "COARTEM FORTE 80/480 BY 6 TAB" at bounding box center [625, 384] width 271 height 29
type input "480.7"
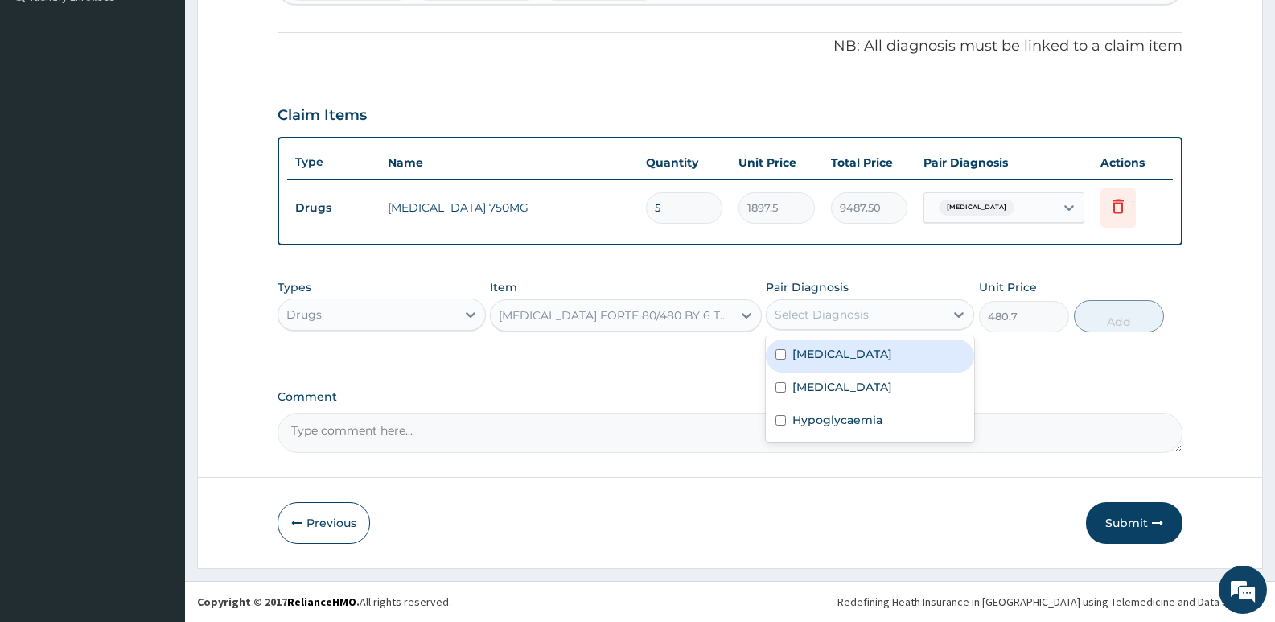
click at [804, 312] on div "Select Diagnosis" at bounding box center [822, 314] width 94 height 16
click at [835, 358] on div "Malaria" at bounding box center [870, 355] width 208 height 33
checkbox input "true"
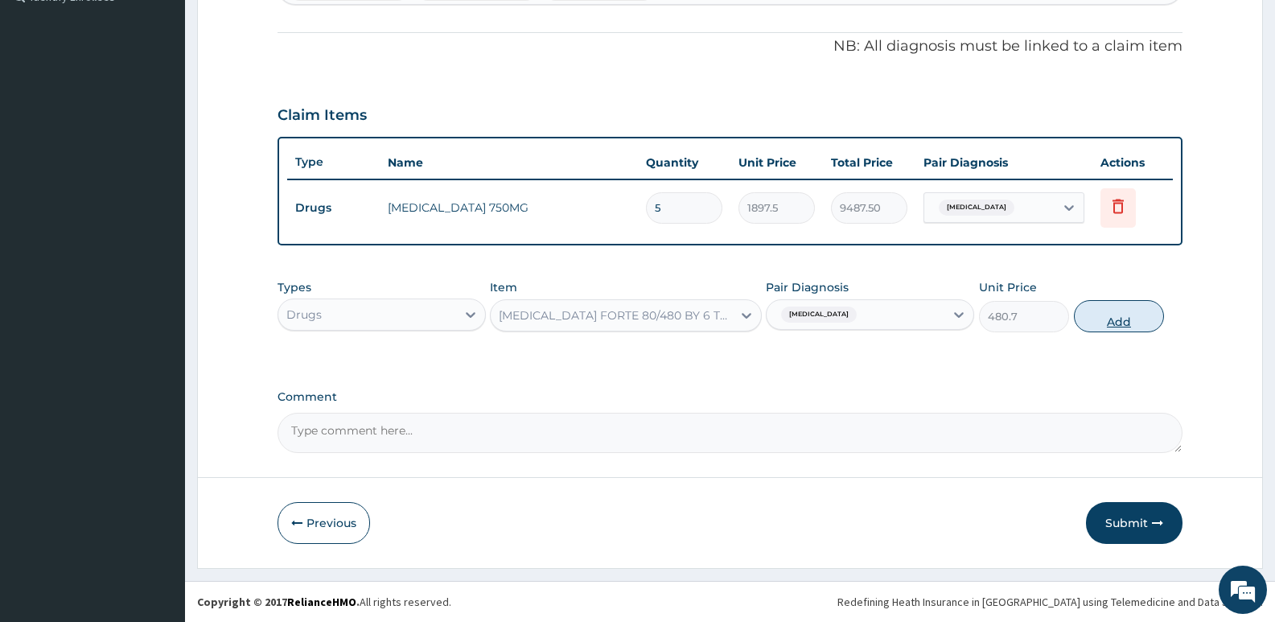
click at [1099, 315] on button "Add" at bounding box center [1119, 316] width 90 height 32
type input "0"
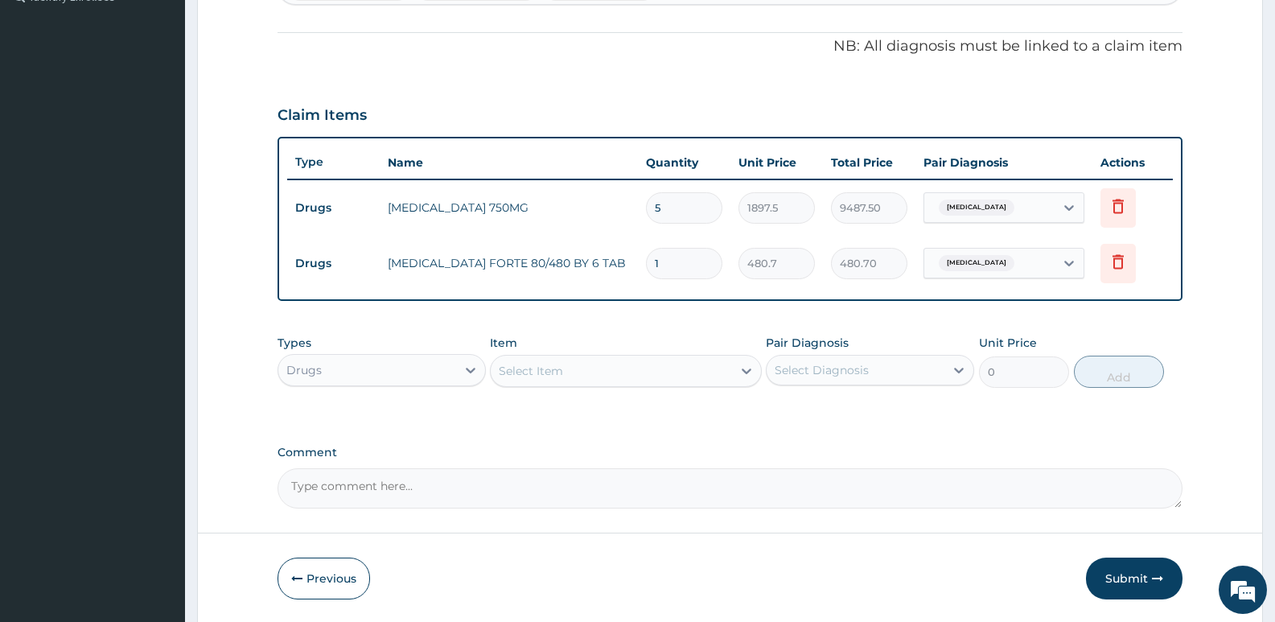
drag, startPoint x: 672, startPoint y: 268, endPoint x: 651, endPoint y: 259, distance: 23.5
click at [651, 259] on input "1" at bounding box center [684, 263] width 76 height 31
type input "6"
type input "2884.20"
type input "6"
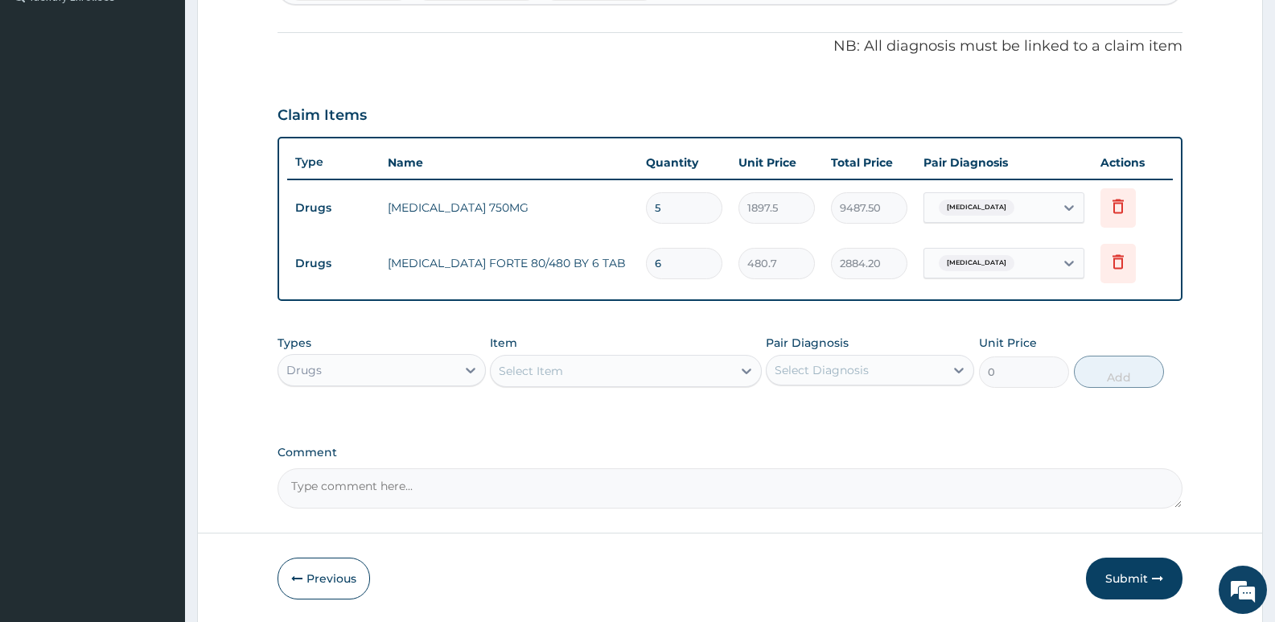
click at [613, 349] on div "Item Select Item" at bounding box center [625, 361] width 271 height 53
click at [561, 366] on div "Select Item" at bounding box center [531, 371] width 64 height 16
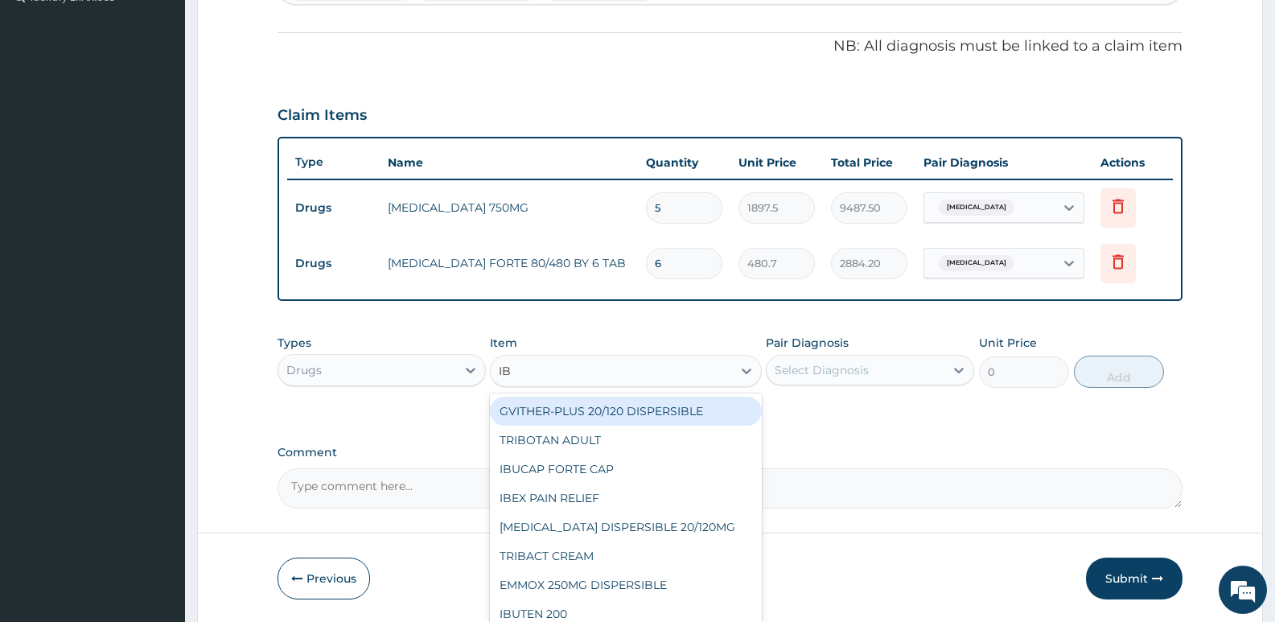
type input "IBU"
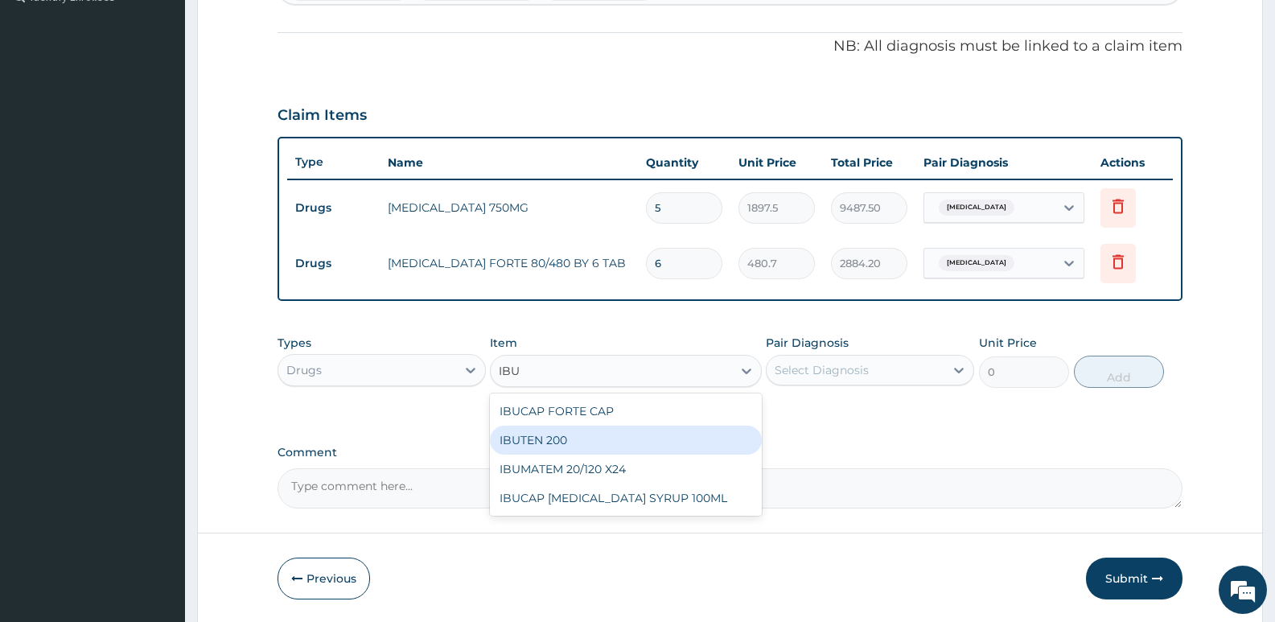
drag, startPoint x: 552, startPoint y: 423, endPoint x: 549, endPoint y: 439, distance: 16.4
click at [549, 439] on div "IBUCAP FORTE CAP IBUTEN 200 IBUMATEM 20/120 X24 IBUCAP COLD AND FLU SYRUP 100ML" at bounding box center [625, 454] width 271 height 122
click at [549, 439] on div "IBUTEN 200" at bounding box center [625, 440] width 271 height 29
type input "88.55"
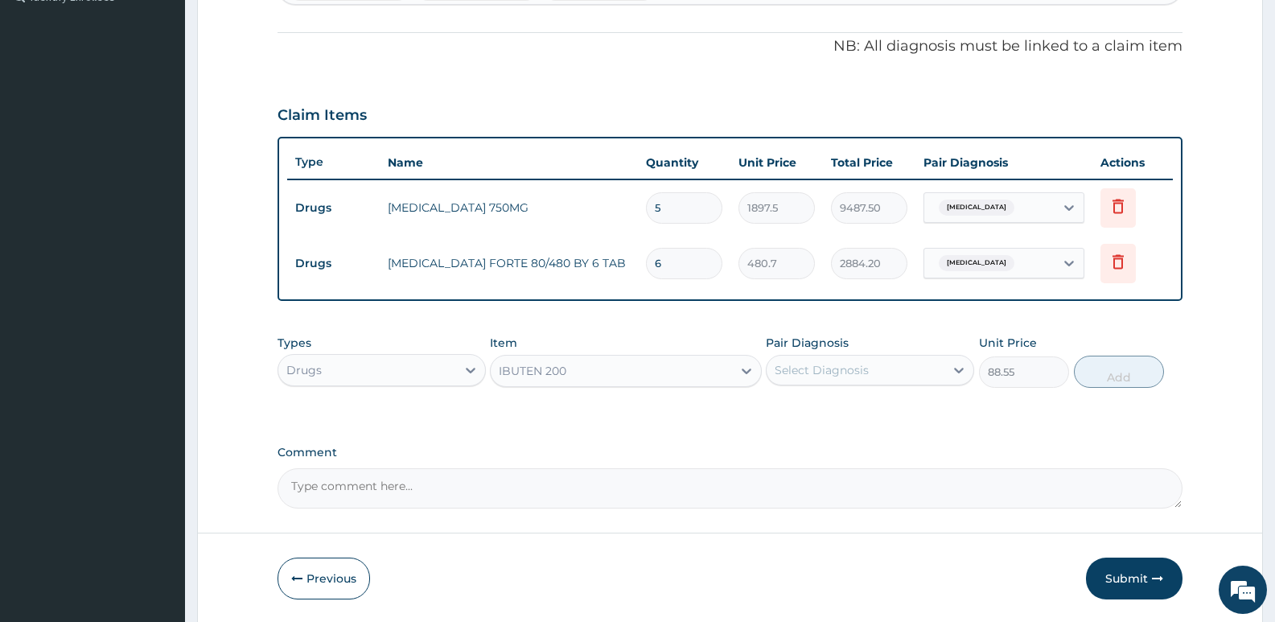
click at [845, 376] on div "Select Diagnosis" at bounding box center [822, 370] width 94 height 16
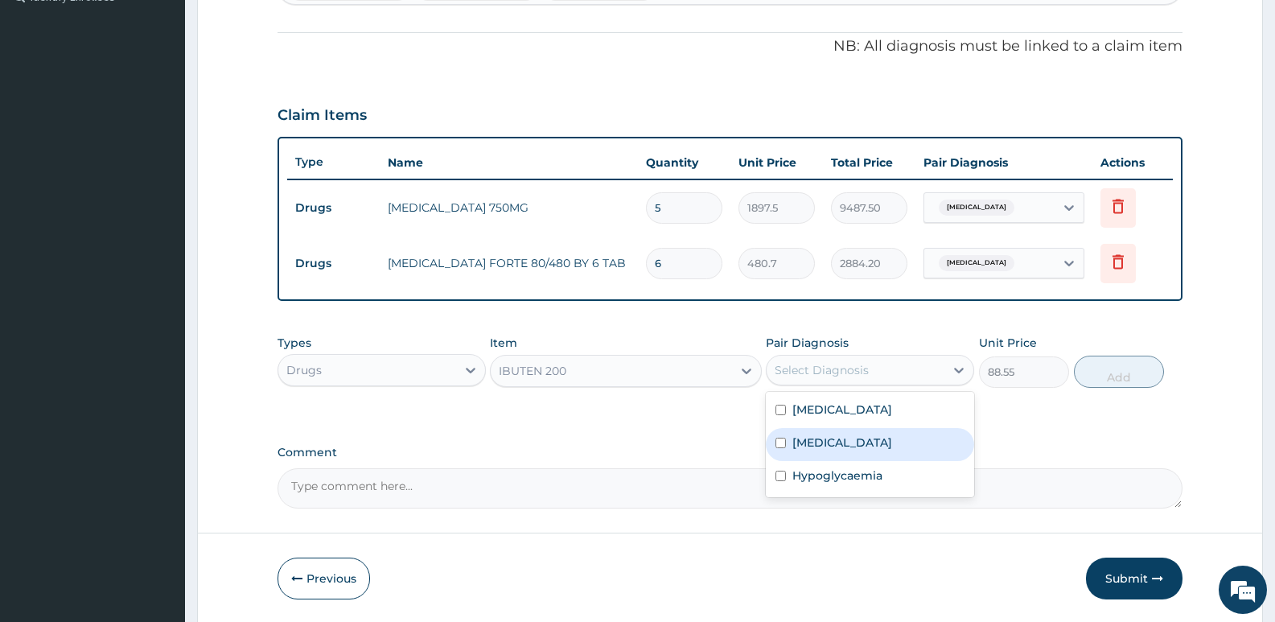
click at [824, 444] on label "Acute stress disorder" at bounding box center [842, 442] width 100 height 16
checkbox input "true"
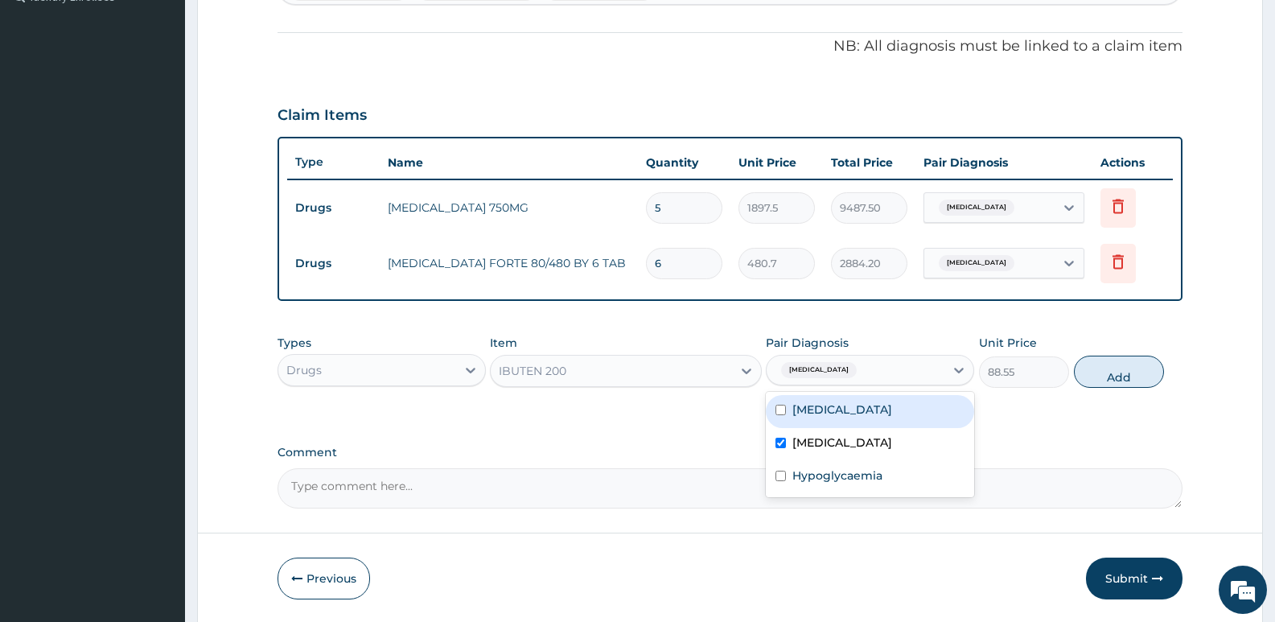
click at [832, 417] on div "Malaria" at bounding box center [870, 411] width 208 height 33
checkbox input "true"
click at [1087, 384] on button "Add" at bounding box center [1119, 372] width 90 height 32
type input "0"
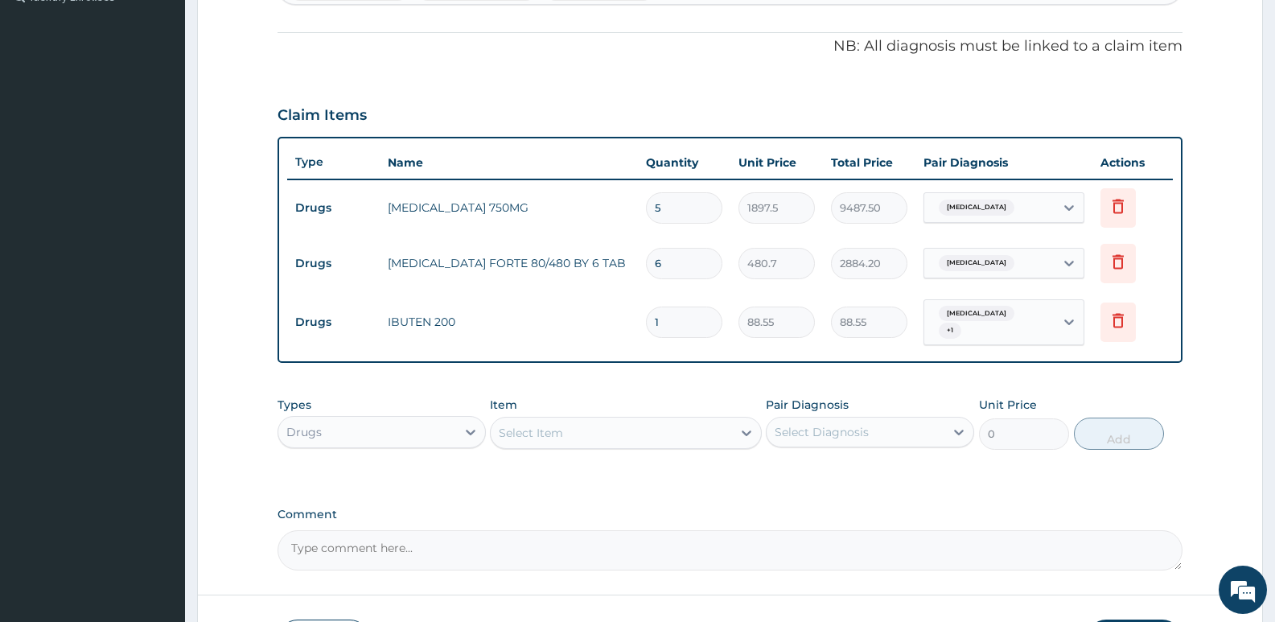
type input "16"
type input "1416.80"
type input "16"
click at [588, 99] on div "Claim Items" at bounding box center [730, 112] width 905 height 42
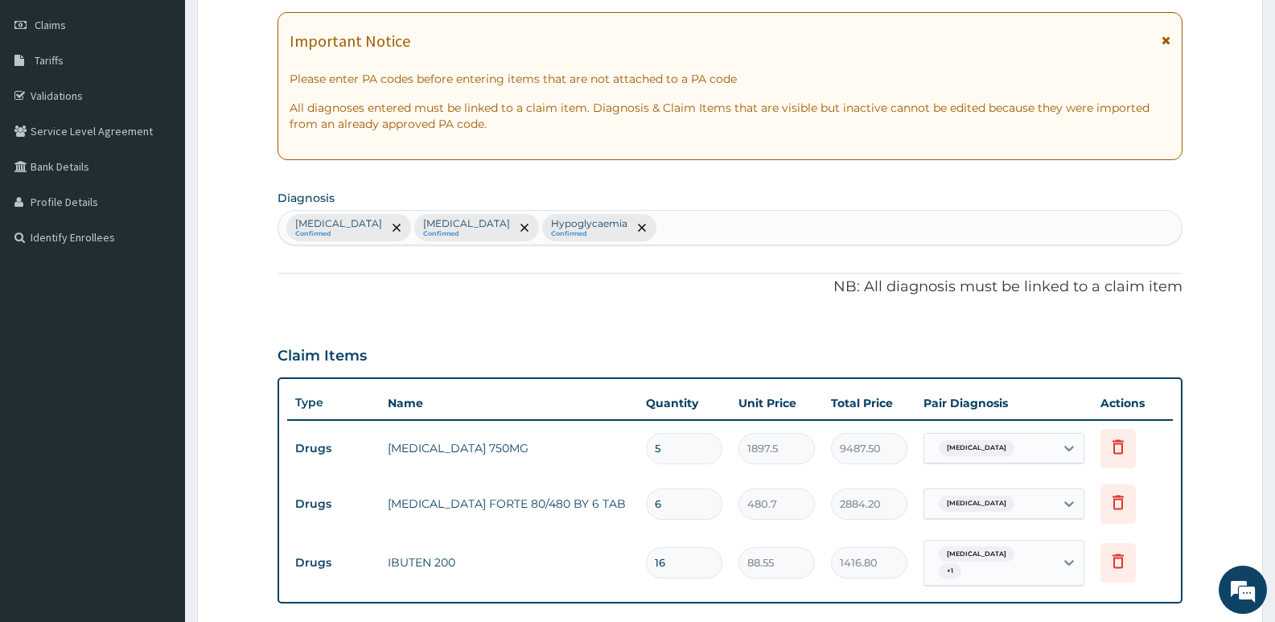
scroll to position [220, 0]
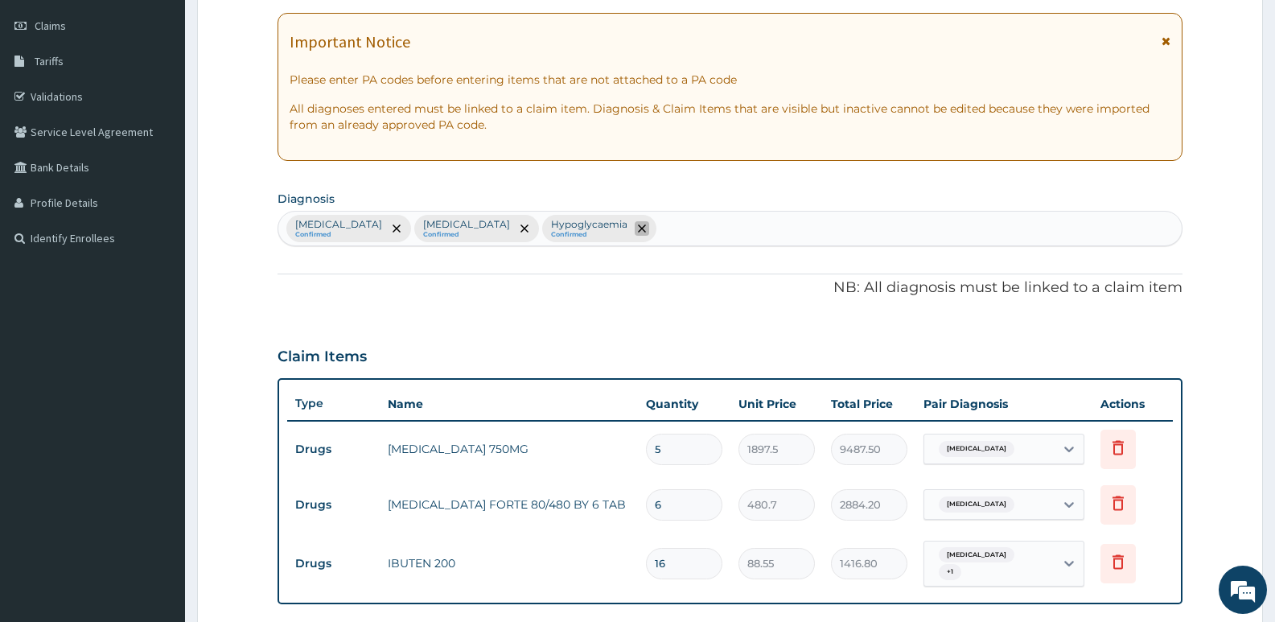
click at [638, 228] on icon "remove selection option" at bounding box center [642, 228] width 8 height 8
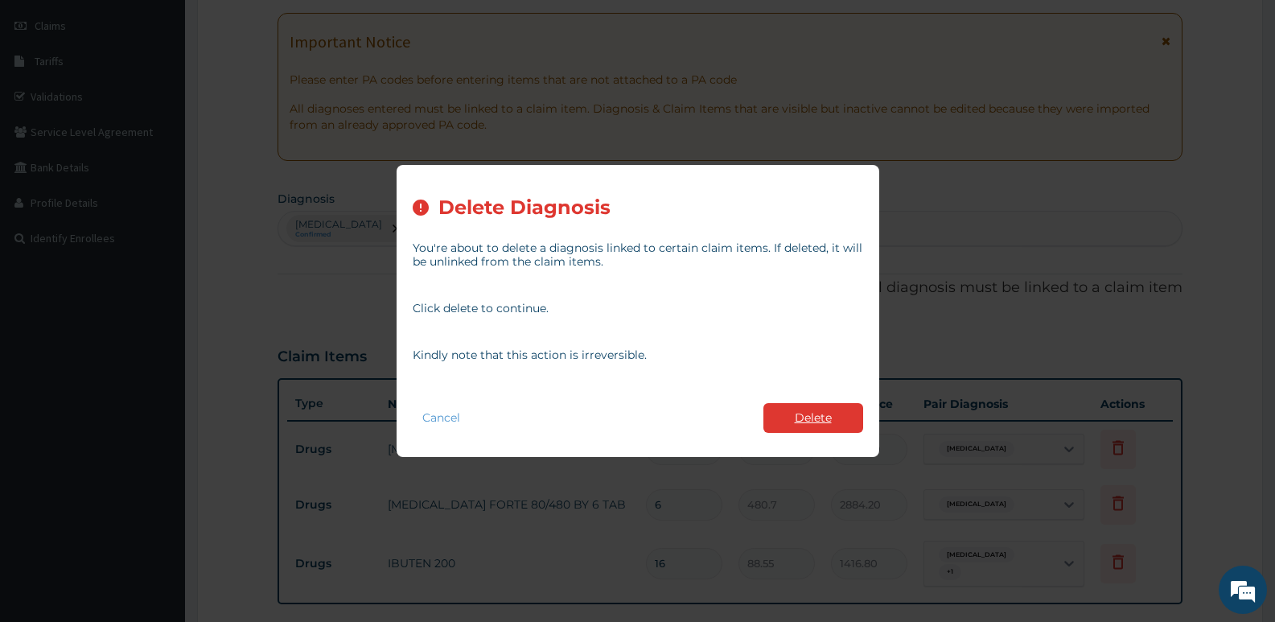
click at [807, 421] on button "Delete" at bounding box center [813, 418] width 100 height 30
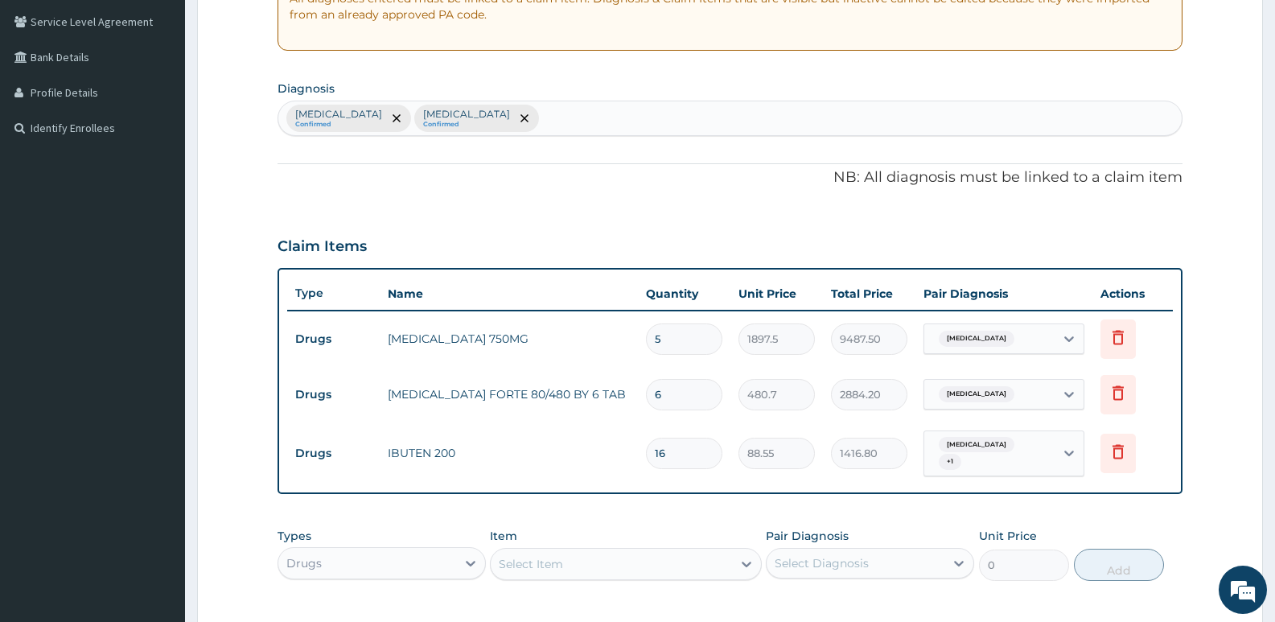
scroll to position [579, 0]
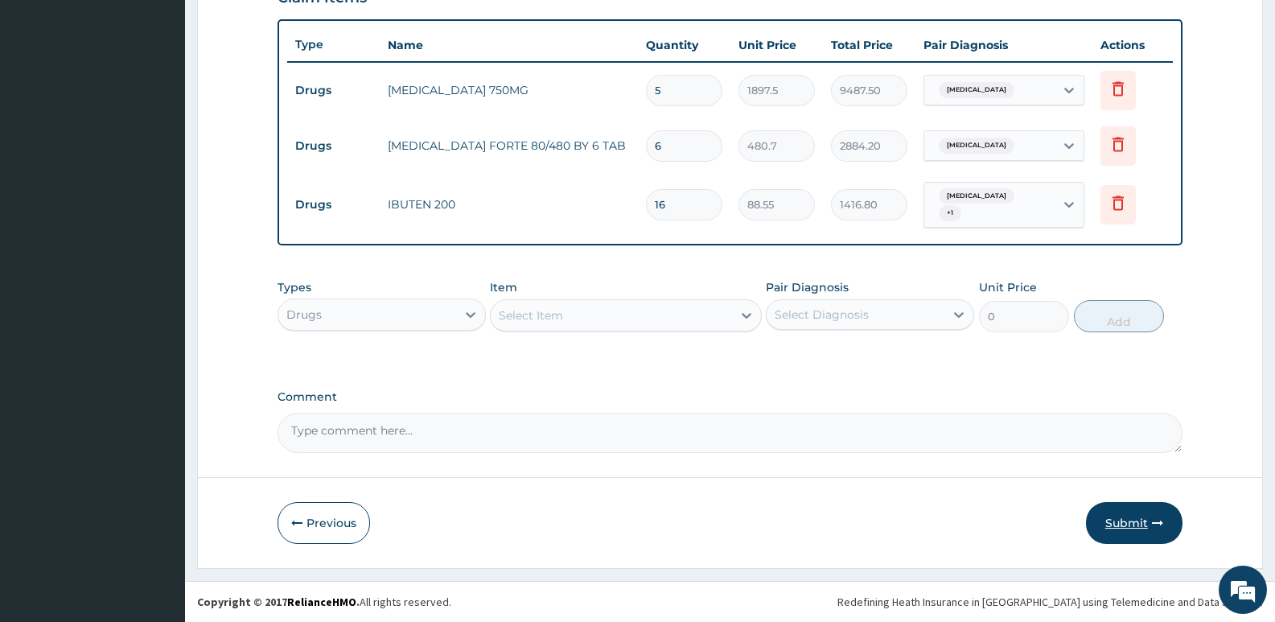
drag, startPoint x: 860, startPoint y: 222, endPoint x: 1120, endPoint y: 521, distance: 396.3
click at [1108, 519] on button "Submit" at bounding box center [1134, 523] width 97 height 42
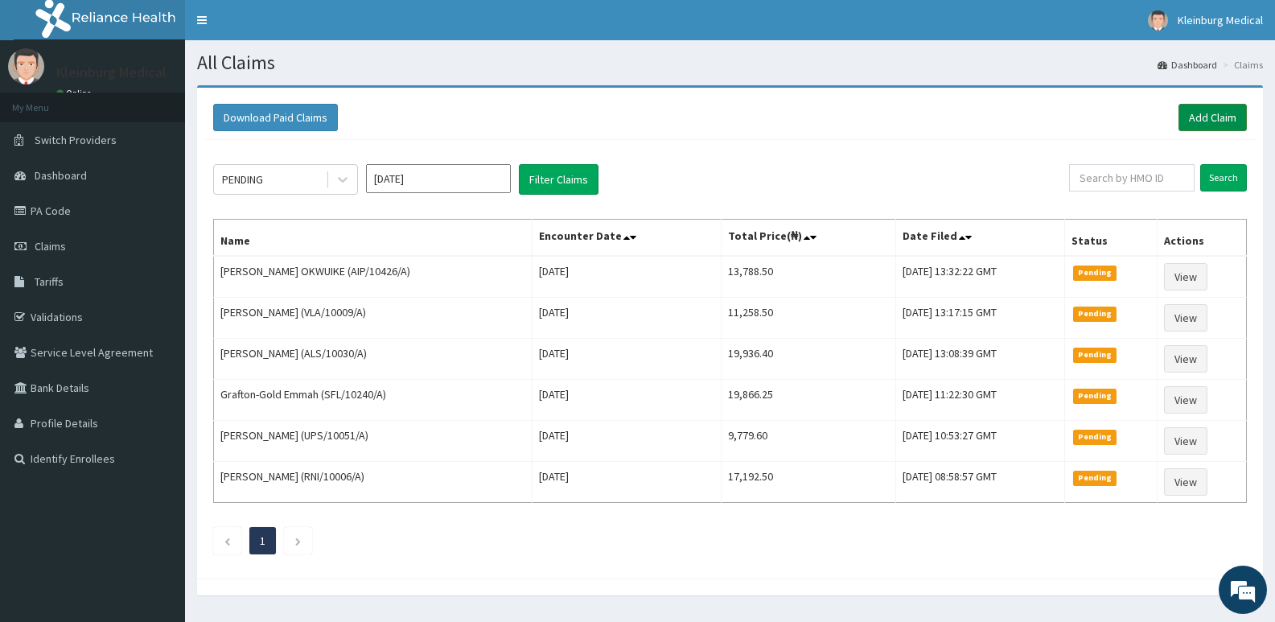
click at [1229, 114] on link "Add Claim" at bounding box center [1212, 117] width 68 height 27
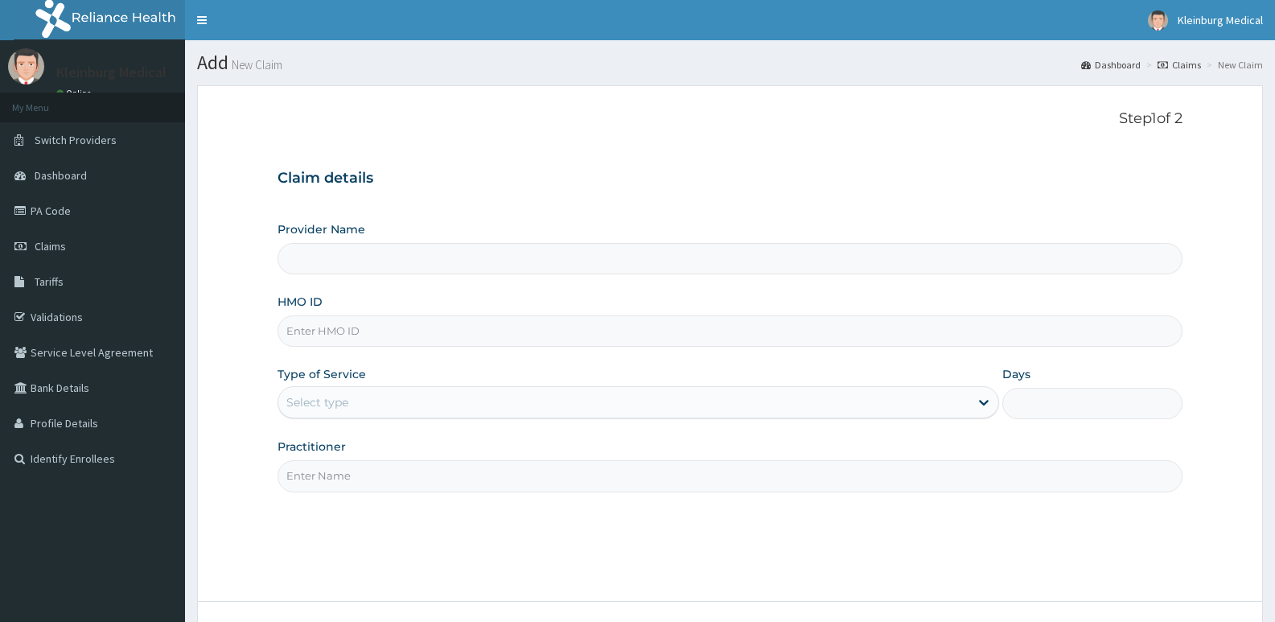
type input "KLEINBURG MEDICAL(dermatology and diagnostics)- [PERSON_NAME]"
click at [401, 335] on input "HMO ID" at bounding box center [730, 330] width 905 height 31
paste input "MCK/10004/A"
type input "MCK/10004/A"
click at [396, 403] on div "Select type" at bounding box center [623, 402] width 690 height 26
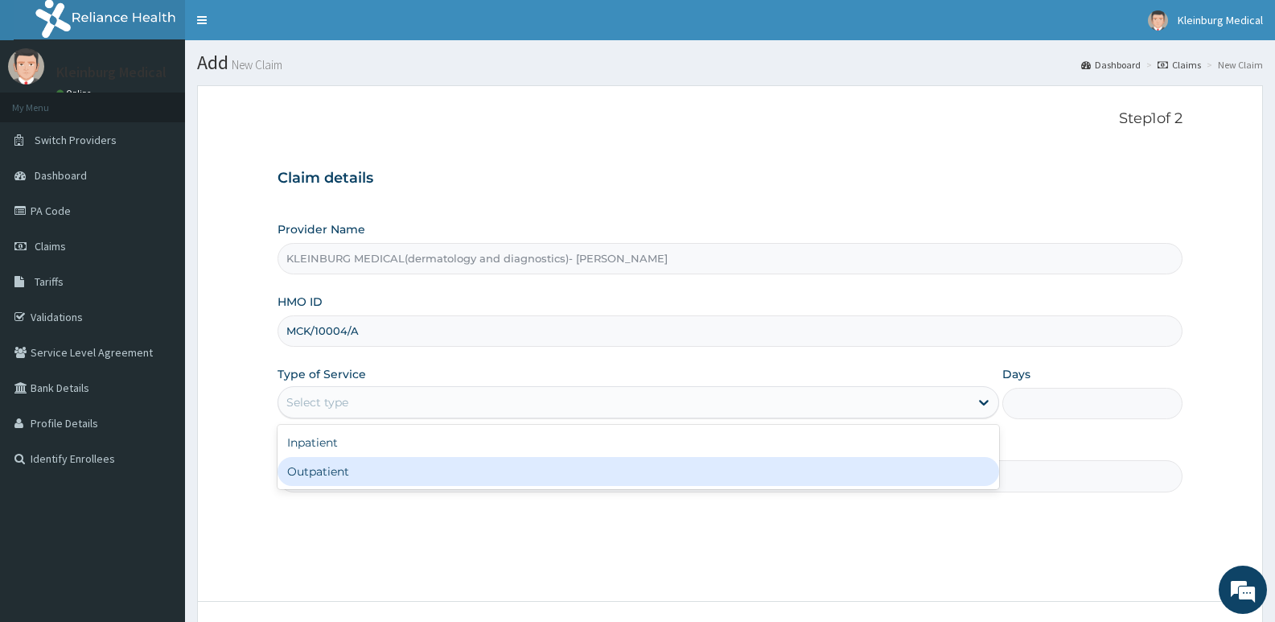
drag, startPoint x: 382, startPoint y: 470, endPoint x: 380, endPoint y: 479, distance: 9.2
click at [381, 475] on div "Outpatient" at bounding box center [638, 471] width 721 height 29
type input "1"
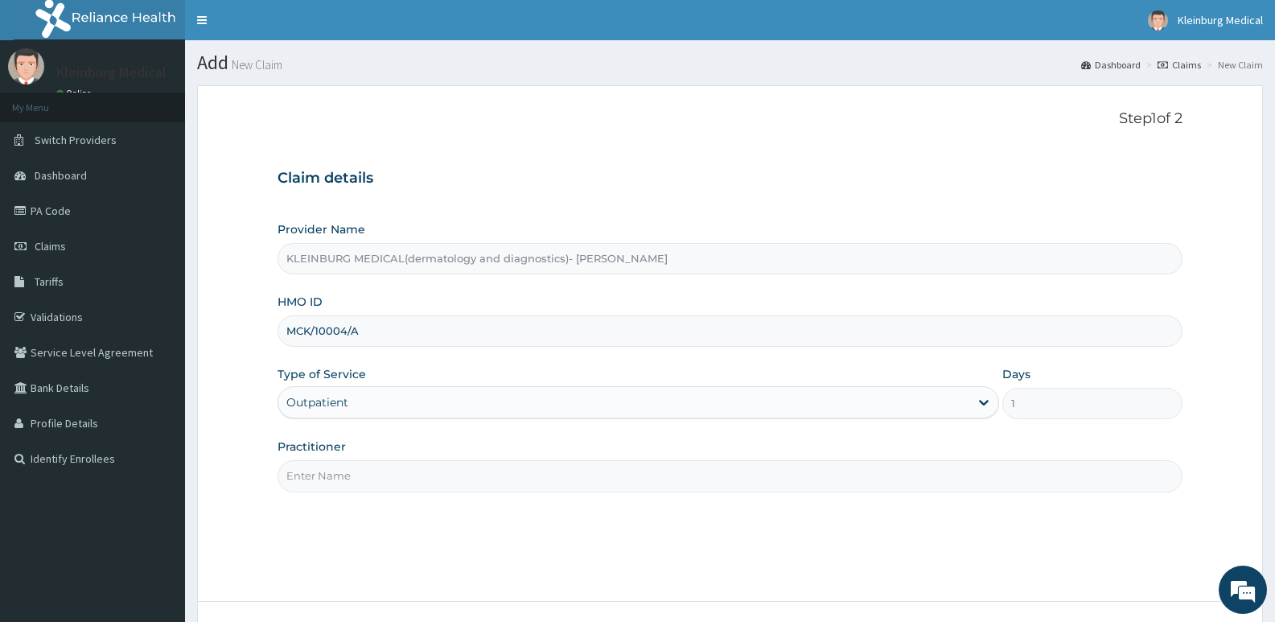
click at [380, 479] on input "Practitioner" at bounding box center [730, 475] width 905 height 31
type input "d"
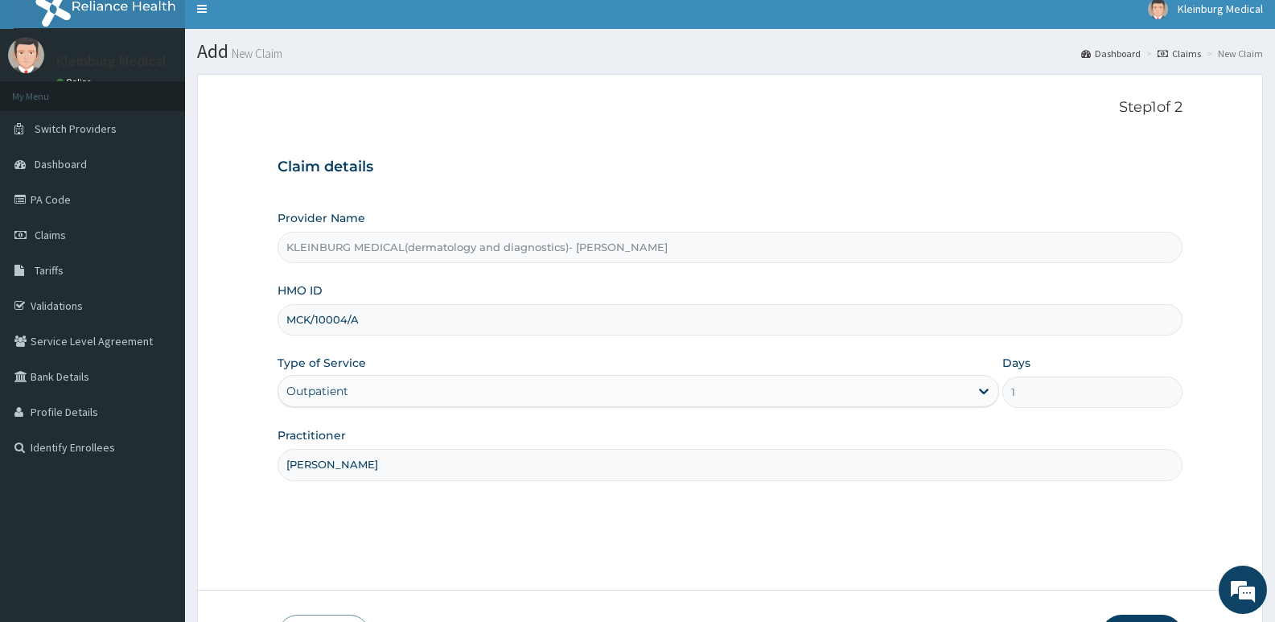
scroll to position [124, 0]
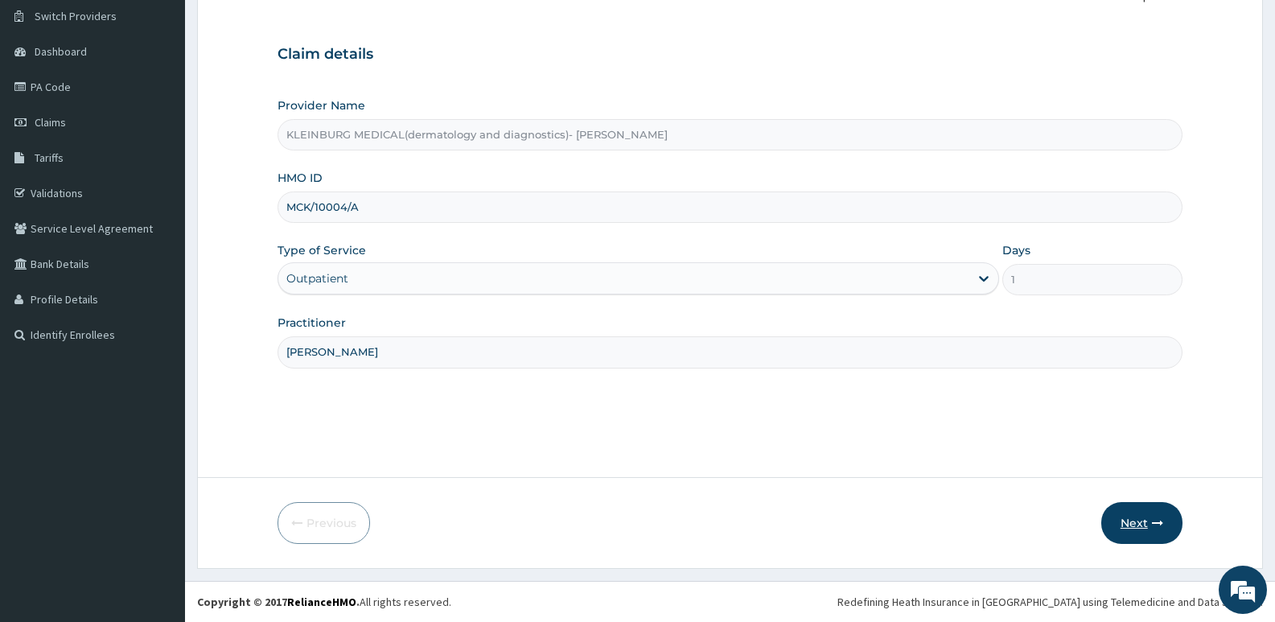
type input "[PERSON_NAME]"
click at [1145, 524] on button "Next" at bounding box center [1141, 523] width 81 height 42
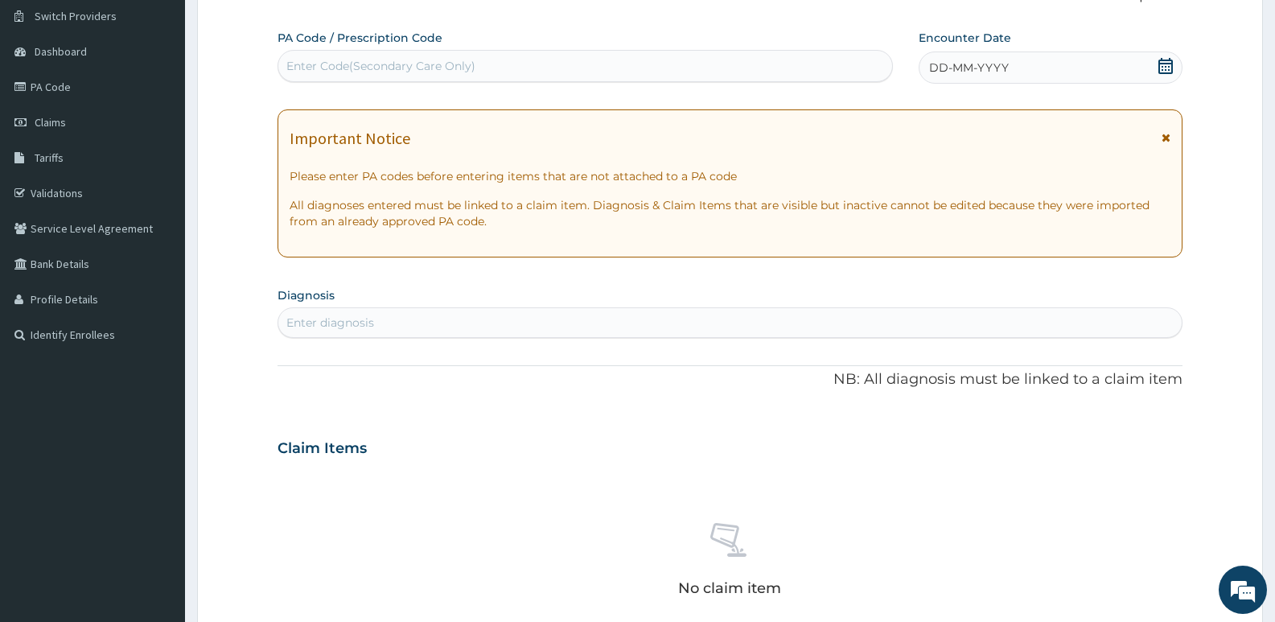
click at [1170, 67] on icon at bounding box center [1165, 66] width 16 height 16
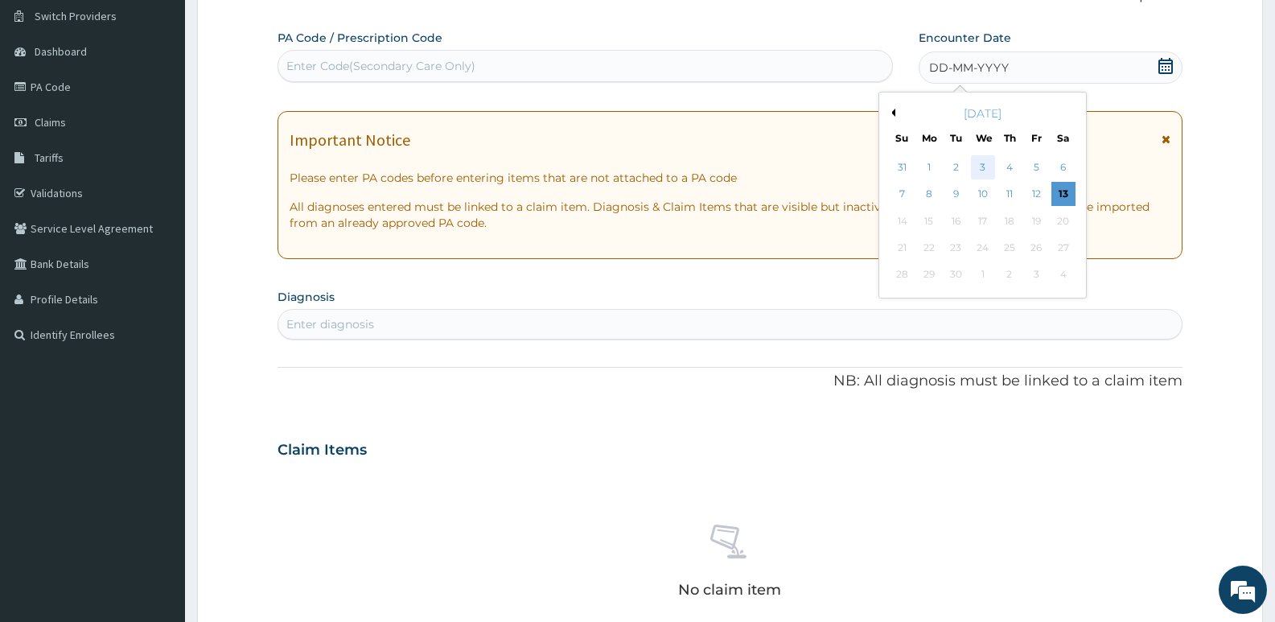
click at [977, 164] on div "3" at bounding box center [983, 167] width 24 height 24
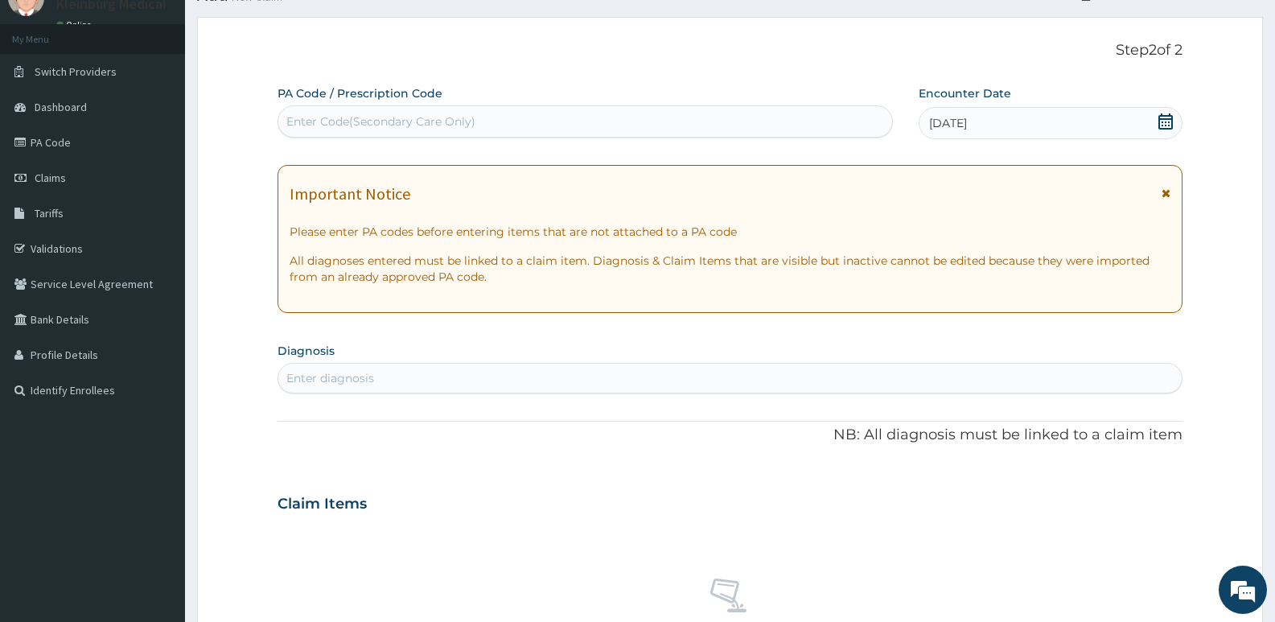
scroll to position [161, 0]
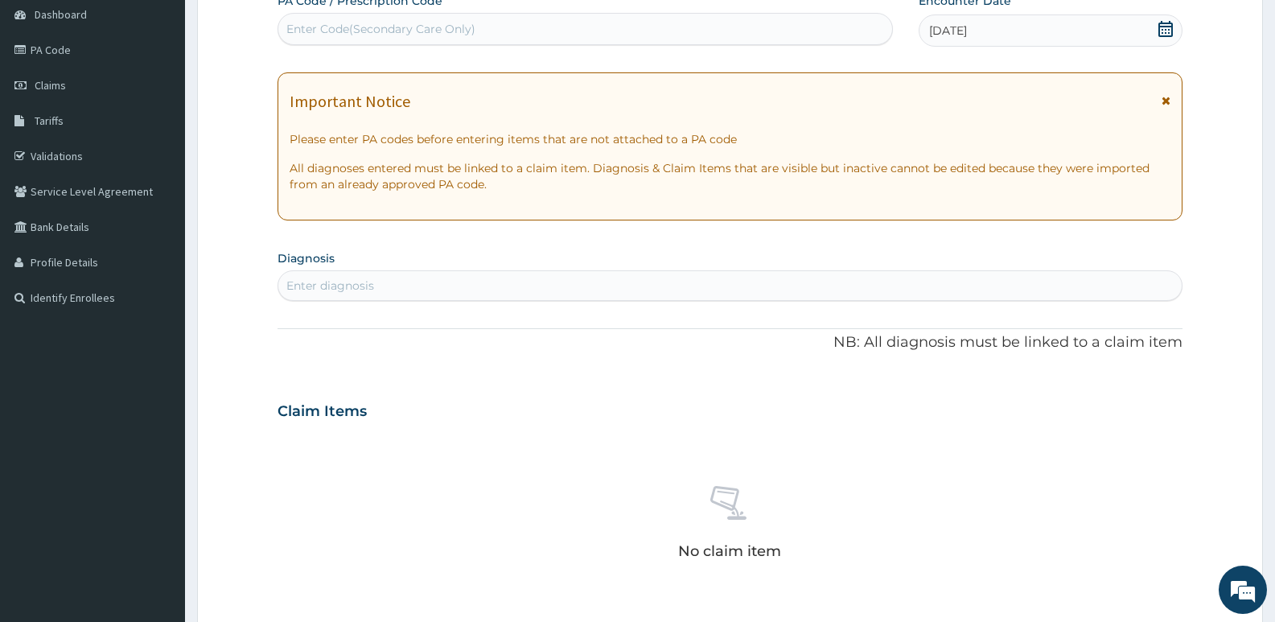
click at [619, 294] on div "Enter diagnosis" at bounding box center [729, 286] width 903 height 26
type input "PLASMODI"
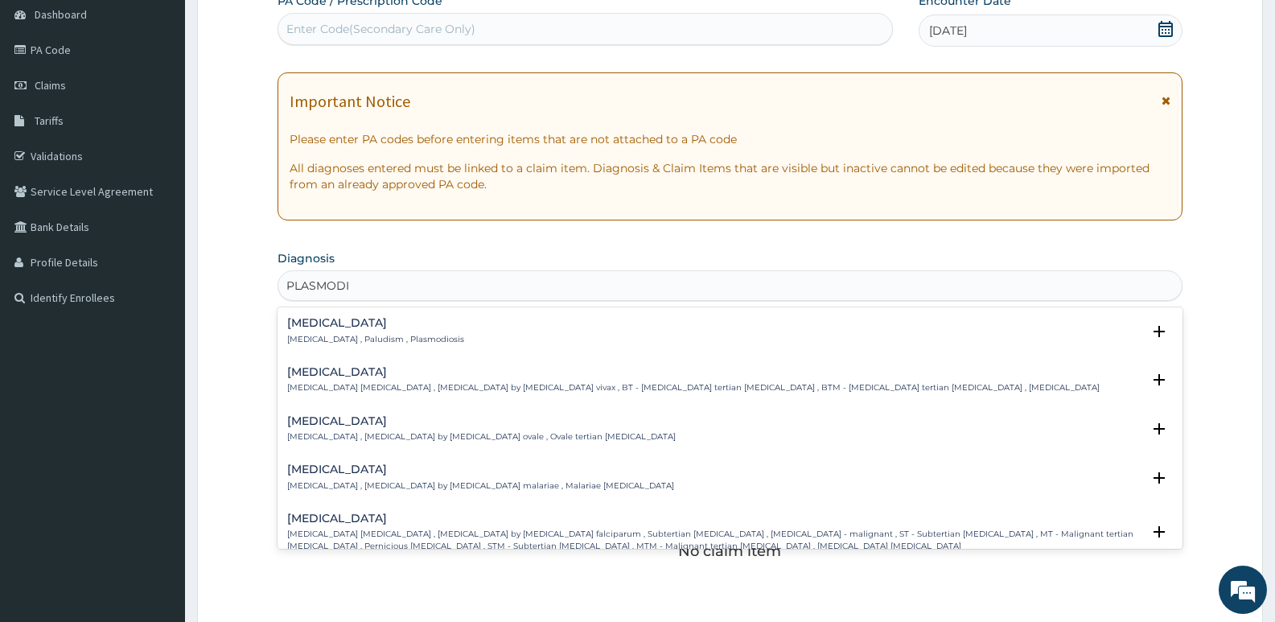
click at [451, 340] on div "[MEDICAL_DATA] [MEDICAL_DATA] , Paludism , Plasmodiosis" at bounding box center [730, 331] width 886 height 28
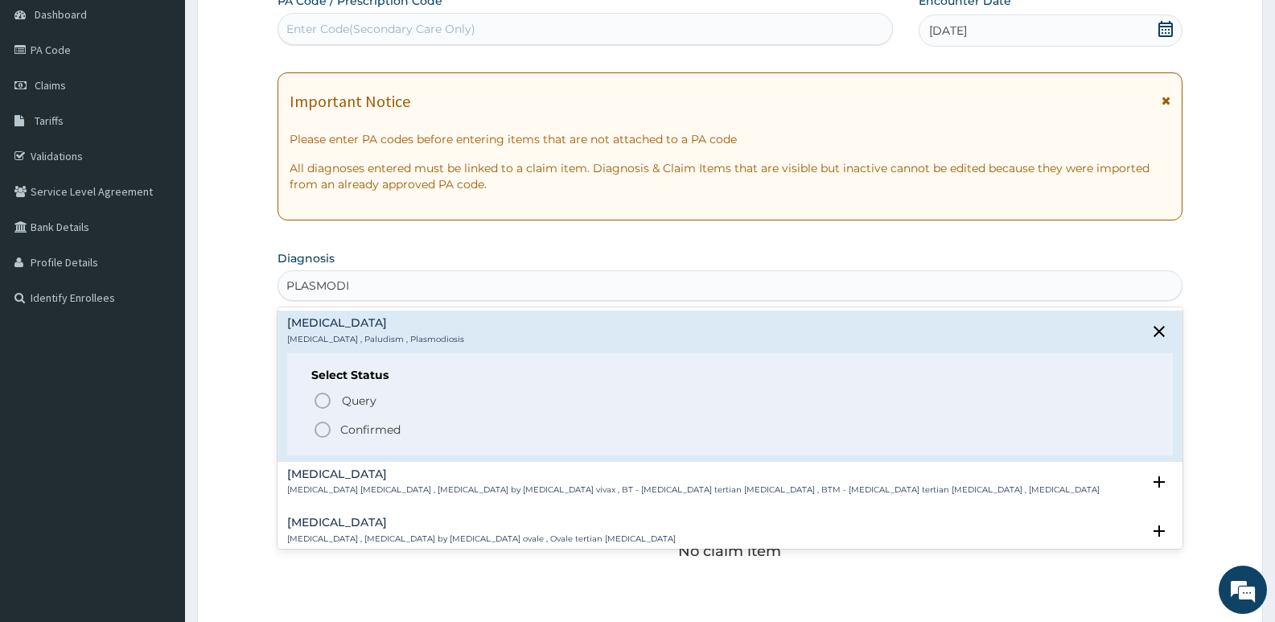
click at [388, 429] on p "Confirmed" at bounding box center [370, 429] width 60 height 16
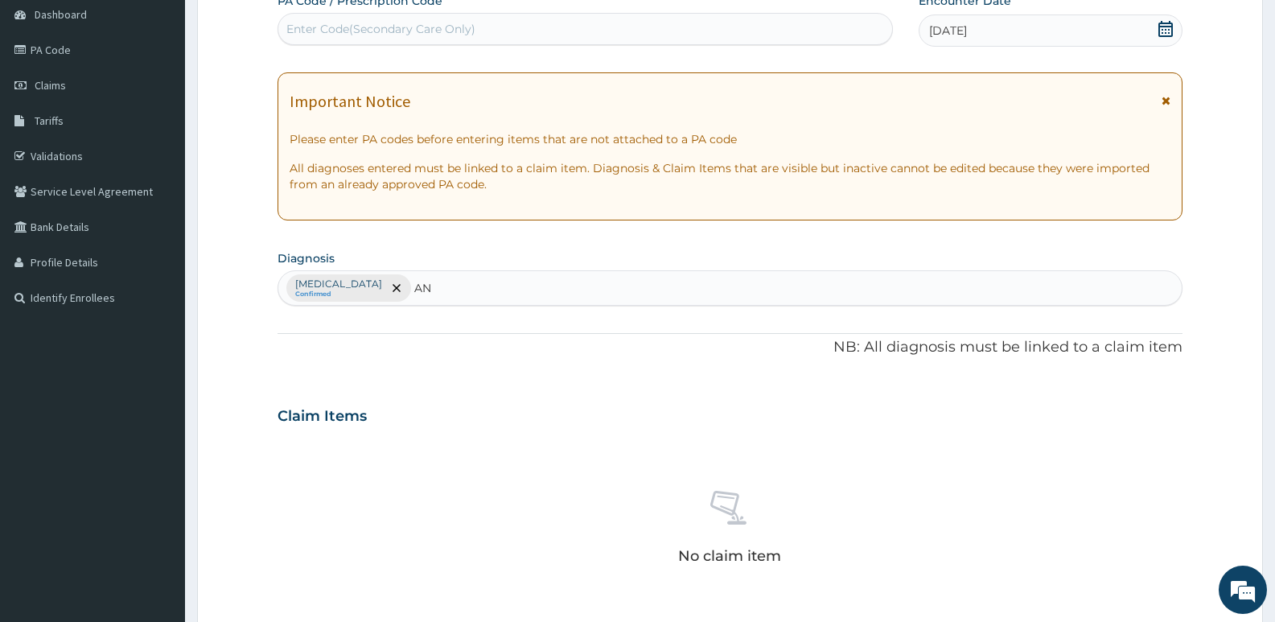
type input "ANE"
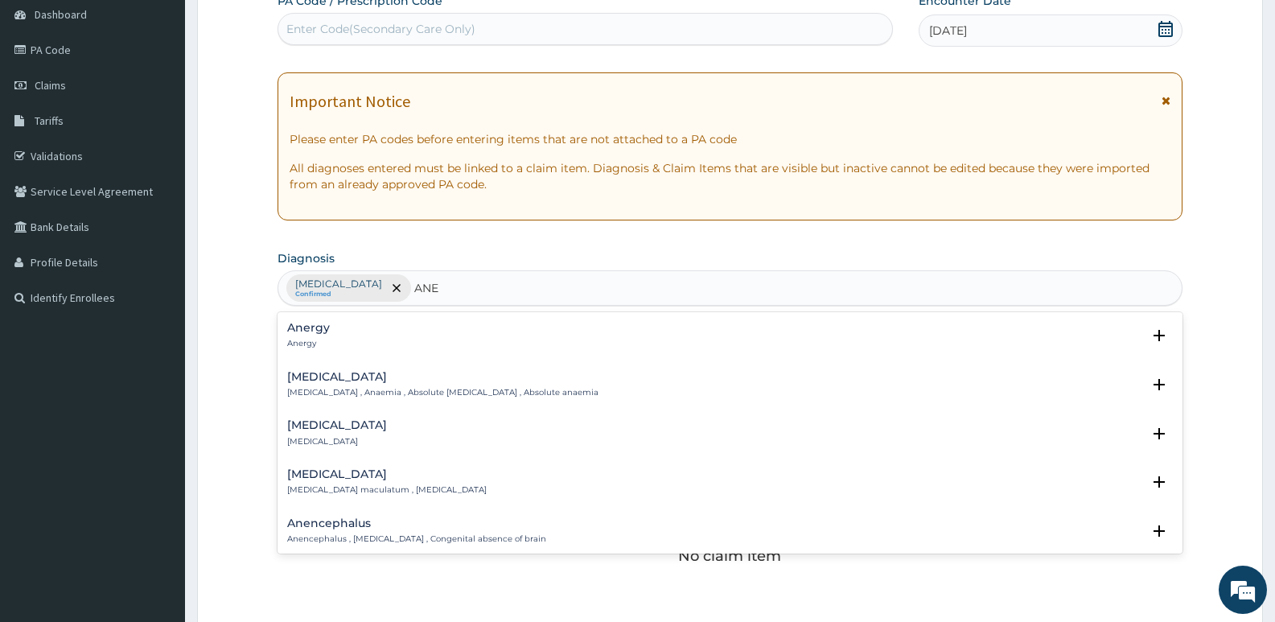
click at [389, 380] on h4 "[MEDICAL_DATA]" at bounding box center [442, 377] width 311 height 12
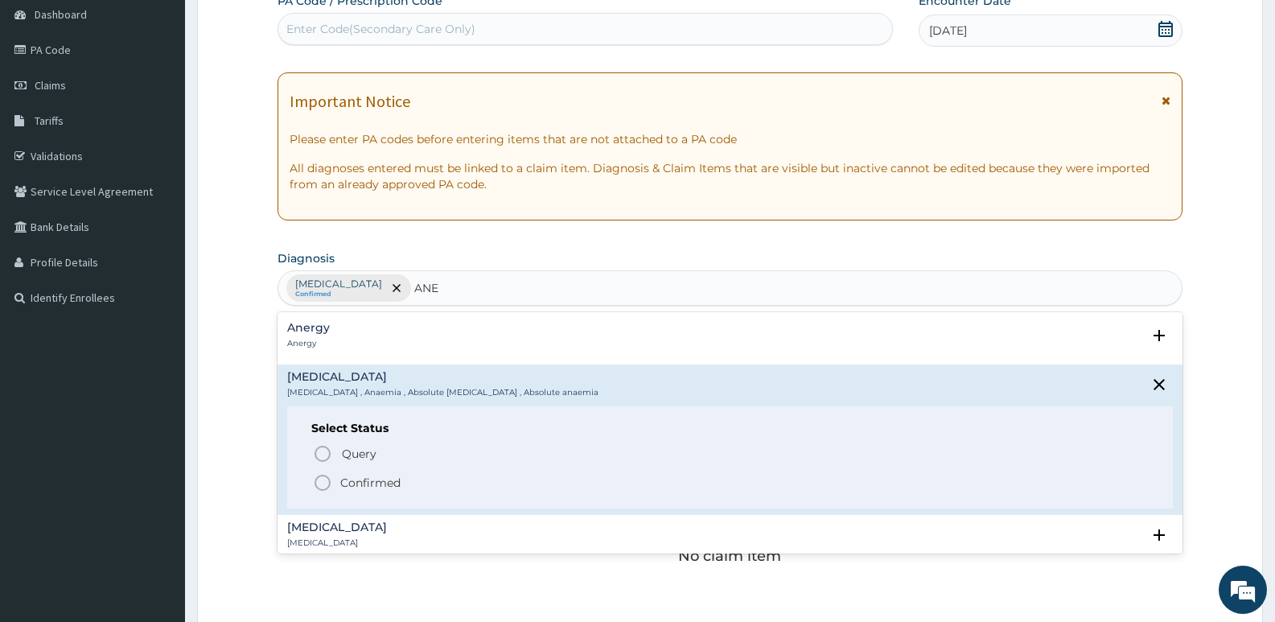
click at [378, 478] on p "Confirmed" at bounding box center [370, 483] width 60 height 16
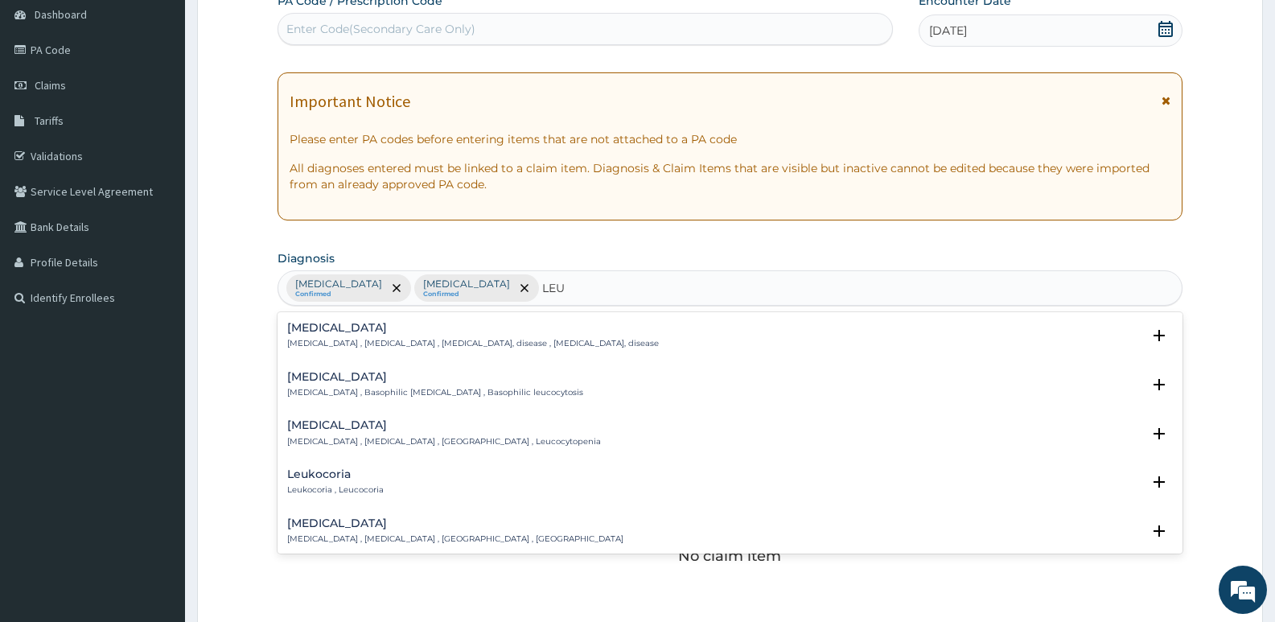
type input "LEU"
type input "LEUKO"
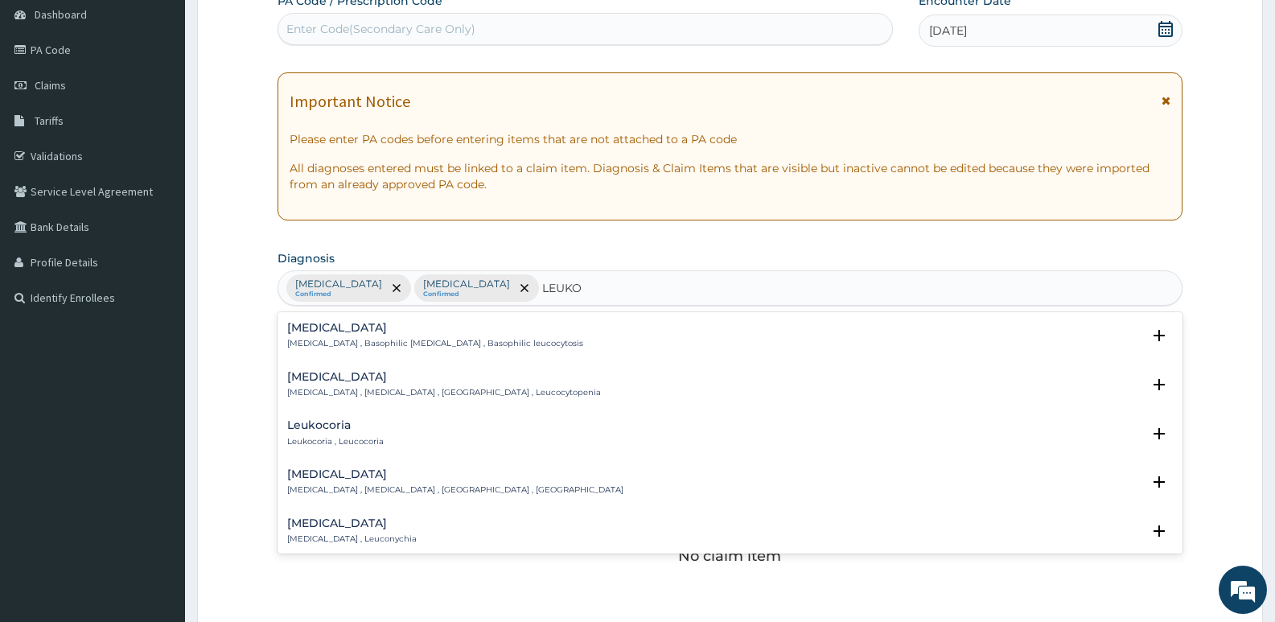
click at [390, 388] on p "[MEDICAL_DATA] , [MEDICAL_DATA] , [GEOGRAPHIC_DATA] , Leucocytopenia" at bounding box center [444, 392] width 314 height 11
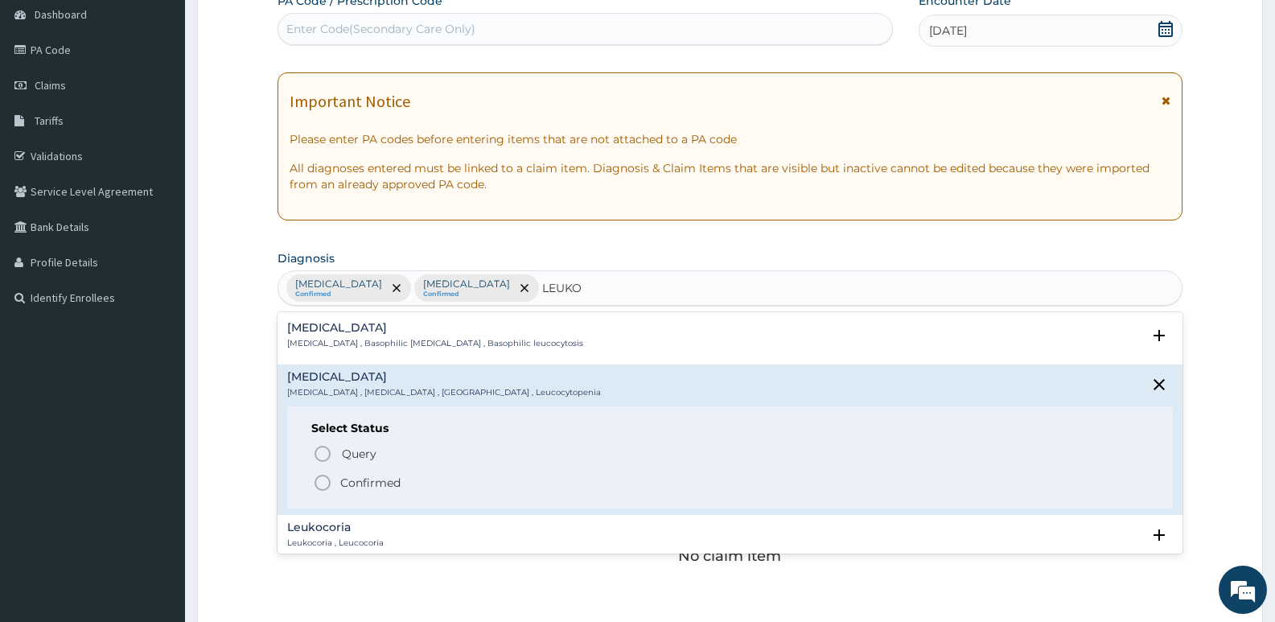
click at [372, 475] on p "Confirmed" at bounding box center [370, 483] width 60 height 16
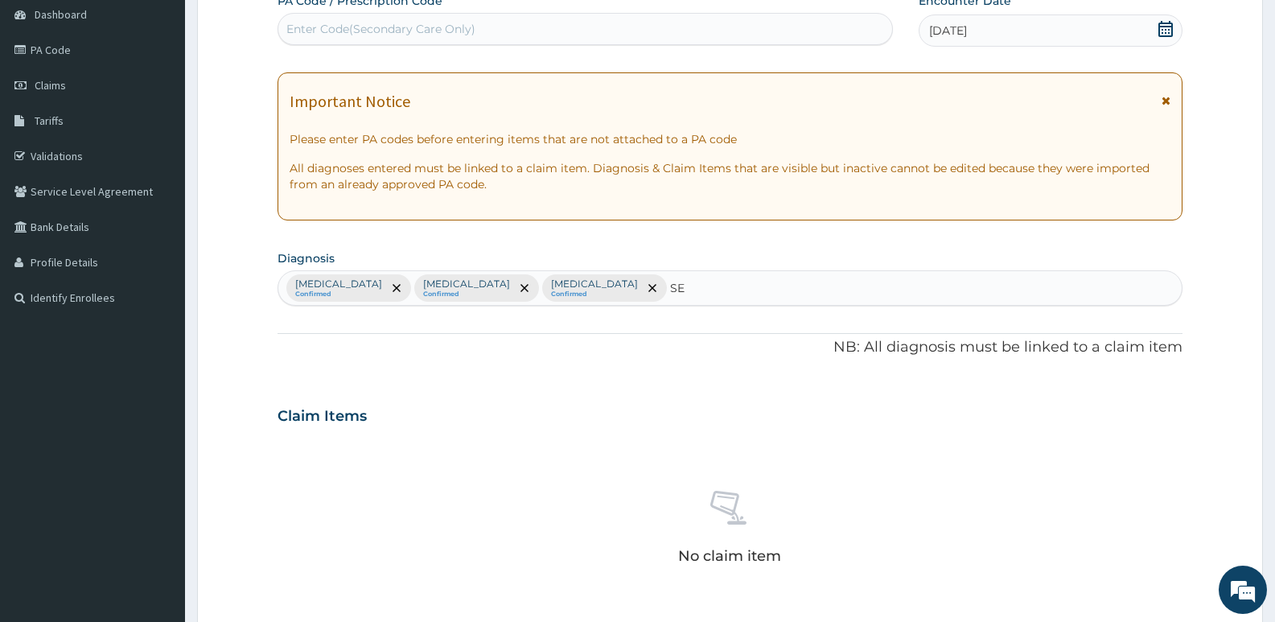
type input "SEP"
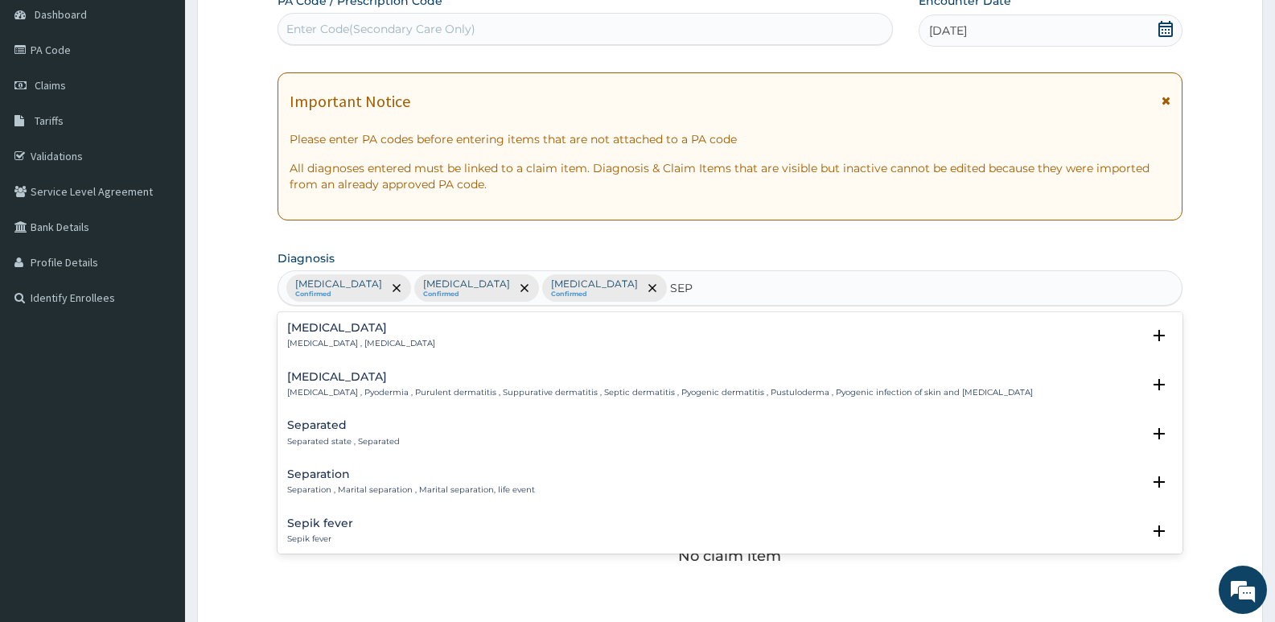
click at [438, 335] on div "[MEDICAL_DATA] [MEDICAL_DATA] , [MEDICAL_DATA]" at bounding box center [730, 336] width 886 height 28
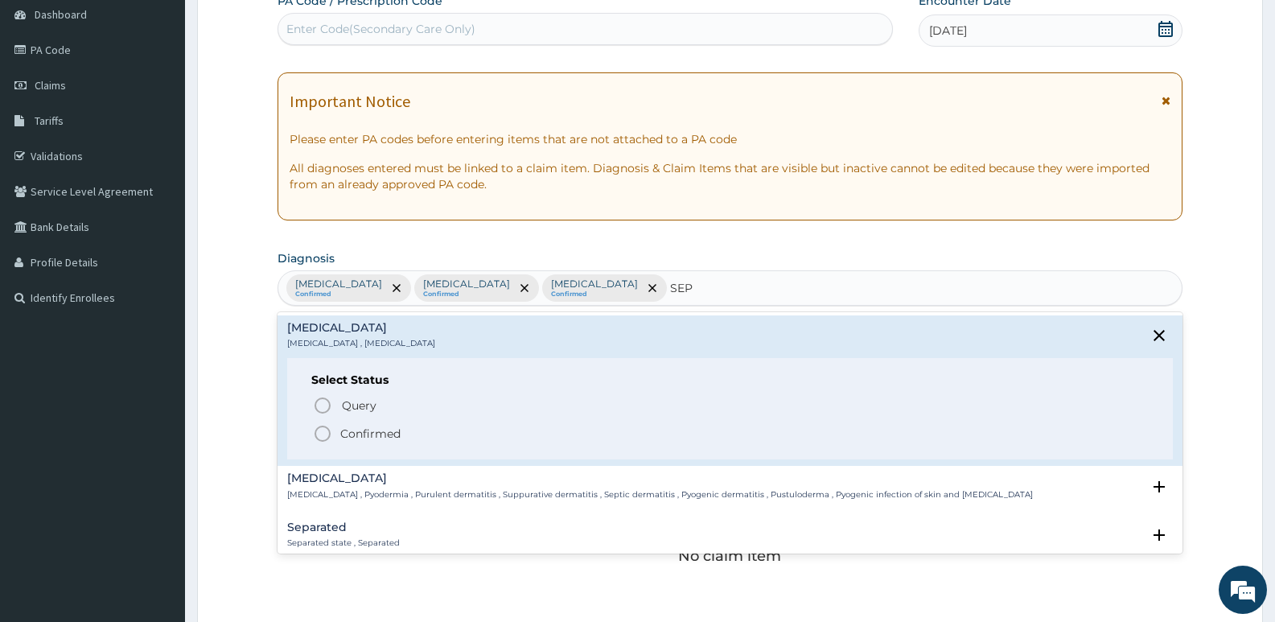
click at [372, 434] on p "Confirmed" at bounding box center [370, 434] width 60 height 16
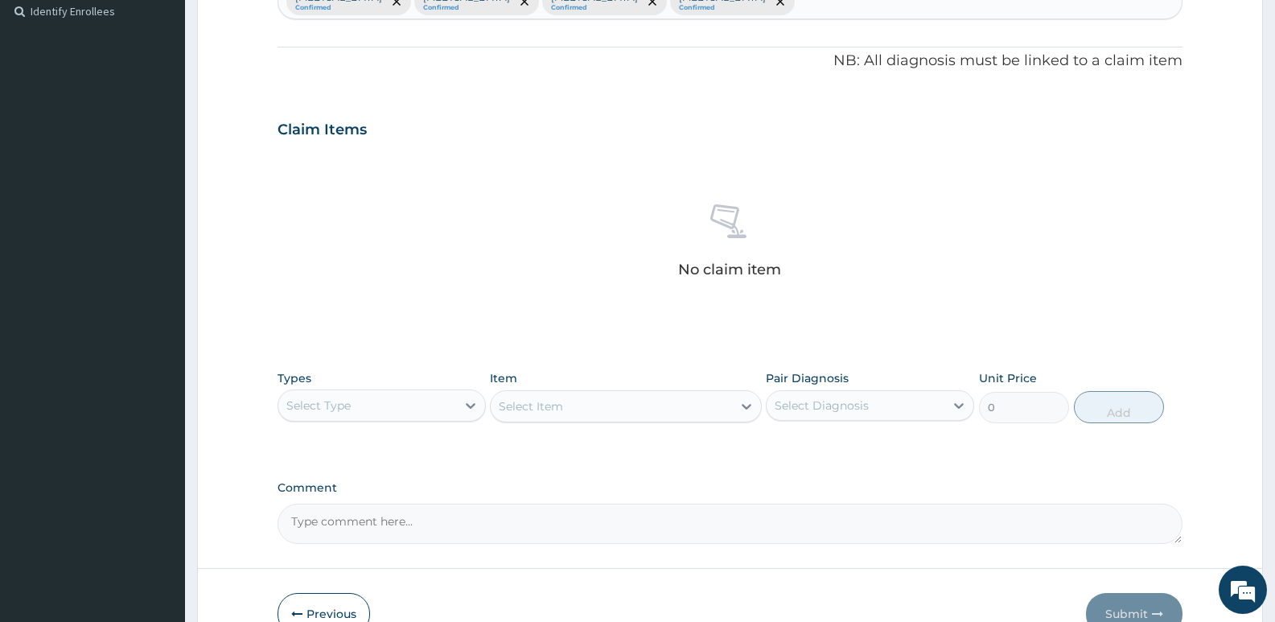
scroll to position [538, 0]
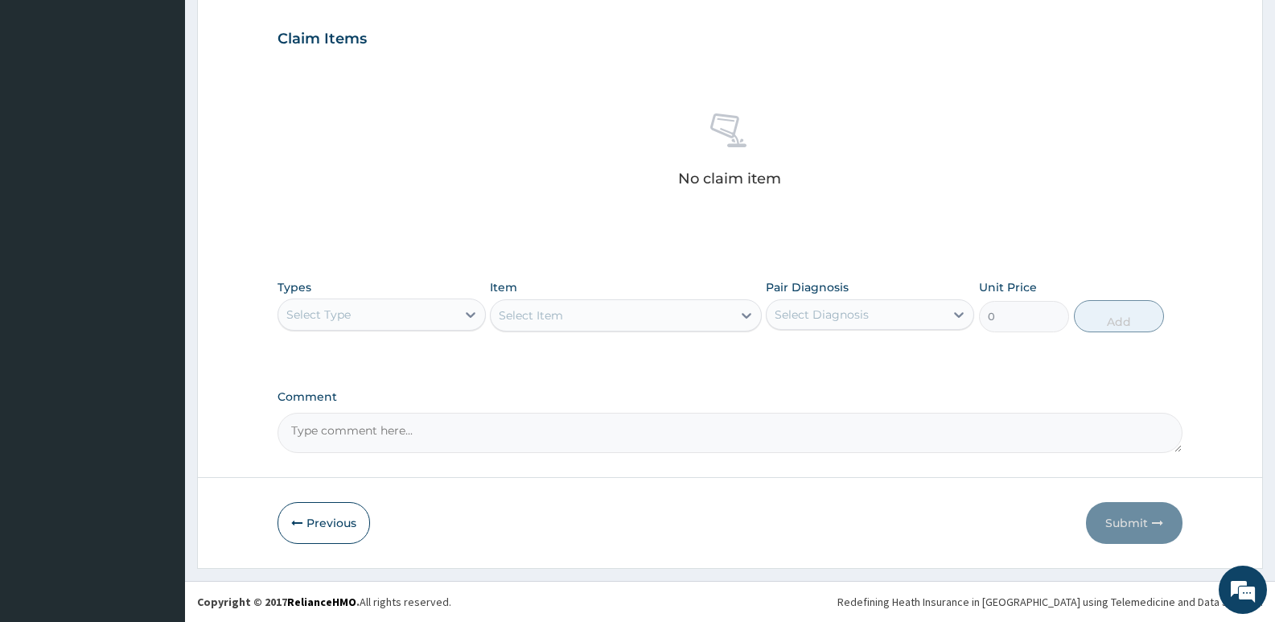
click at [359, 315] on div "Select Type" at bounding box center [367, 315] width 178 height 26
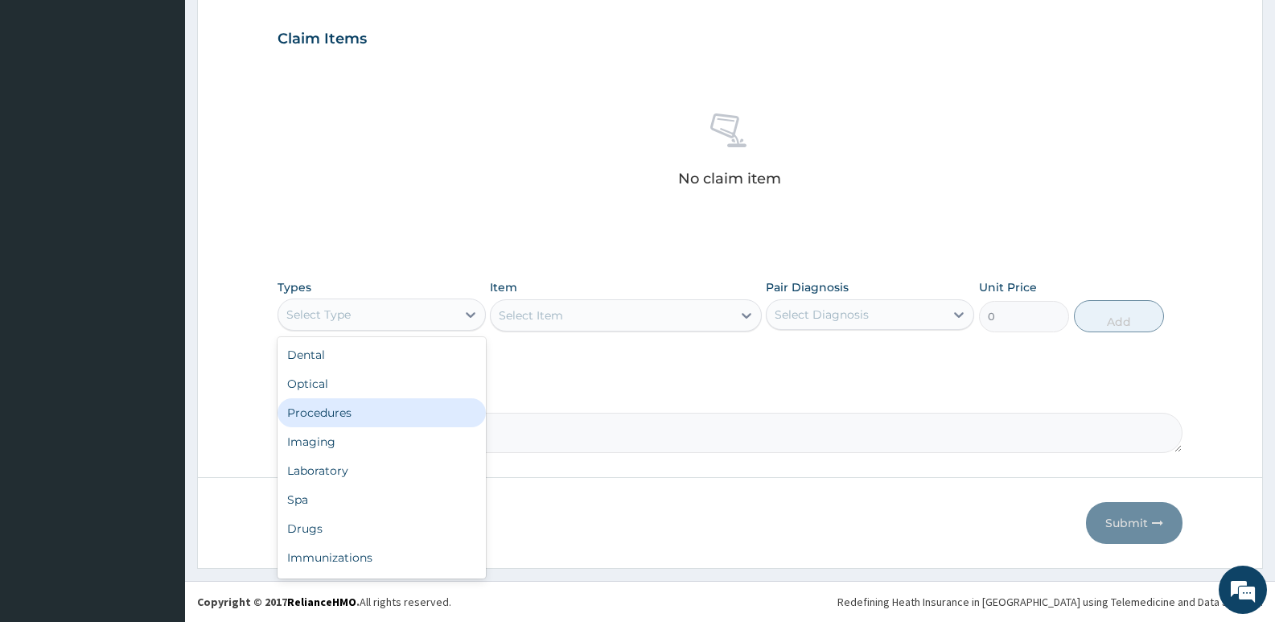
click at [320, 403] on div "Procedures" at bounding box center [382, 412] width 208 height 29
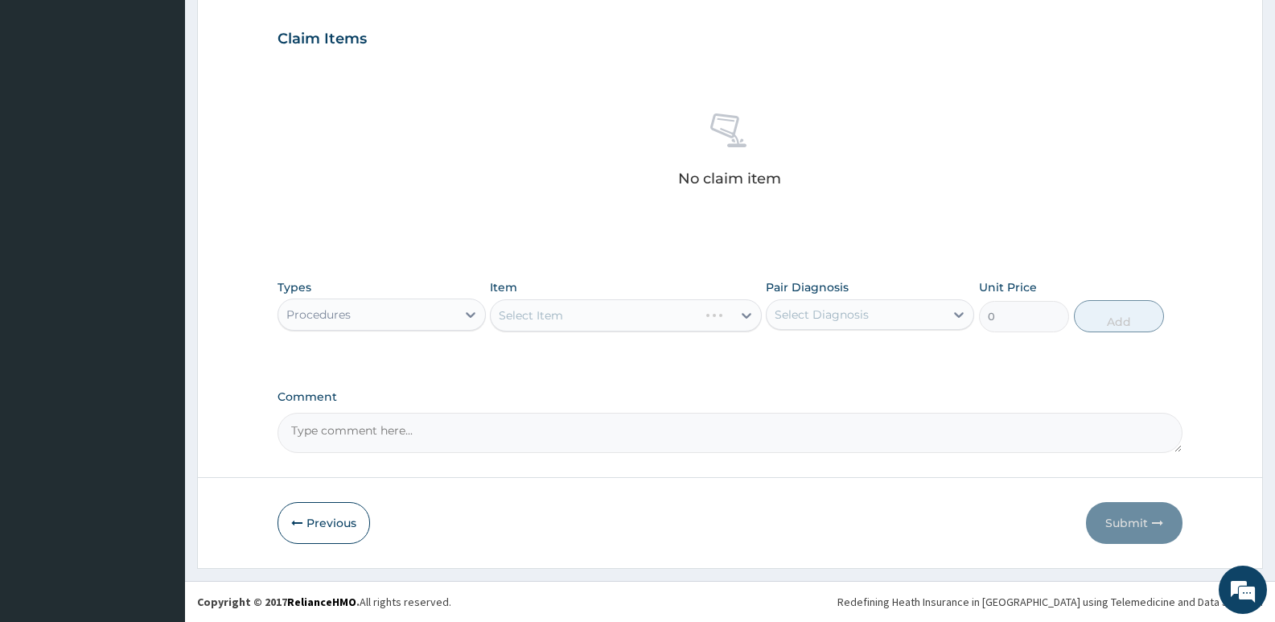
click at [734, 314] on div "Select Item" at bounding box center [625, 315] width 271 height 32
click at [743, 320] on div "Select Item" at bounding box center [625, 315] width 271 height 32
click at [726, 315] on div "Select Item" at bounding box center [611, 315] width 241 height 26
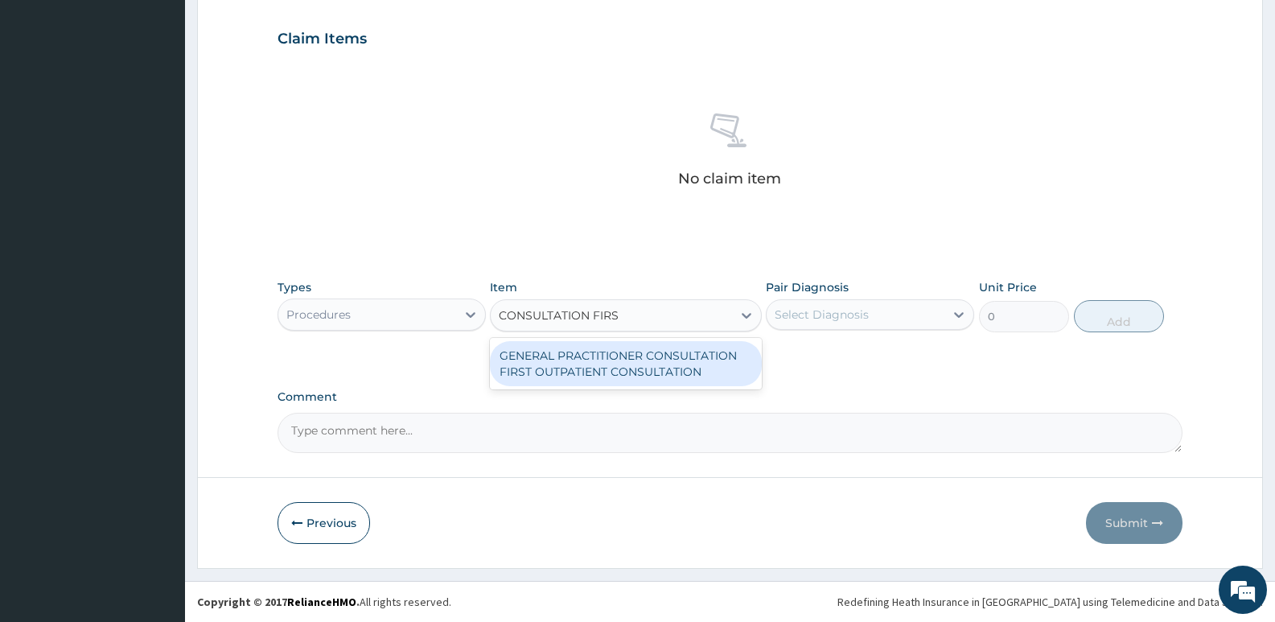
type input "CONSULTATION FIRST"
click at [632, 348] on div "GENERAL PRACTITIONER CONSULTATION FIRST OUTPATIENT CONSULTATION" at bounding box center [625, 363] width 271 height 45
type input "3795"
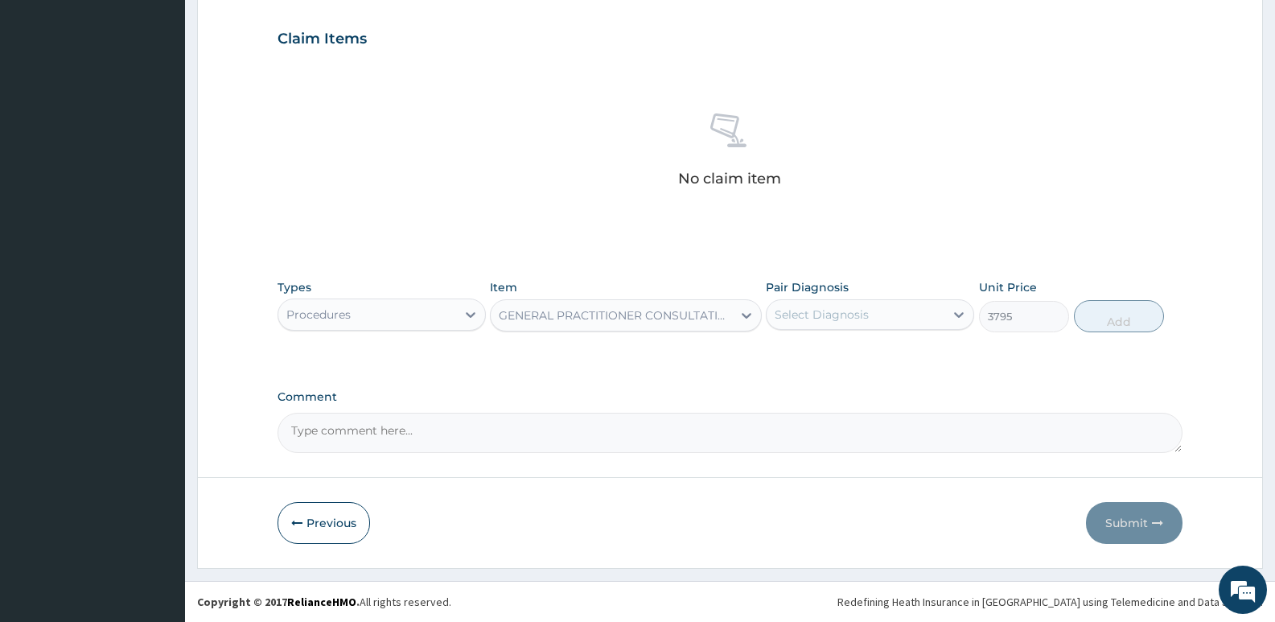
click at [819, 315] on div "Select Diagnosis" at bounding box center [822, 314] width 94 height 16
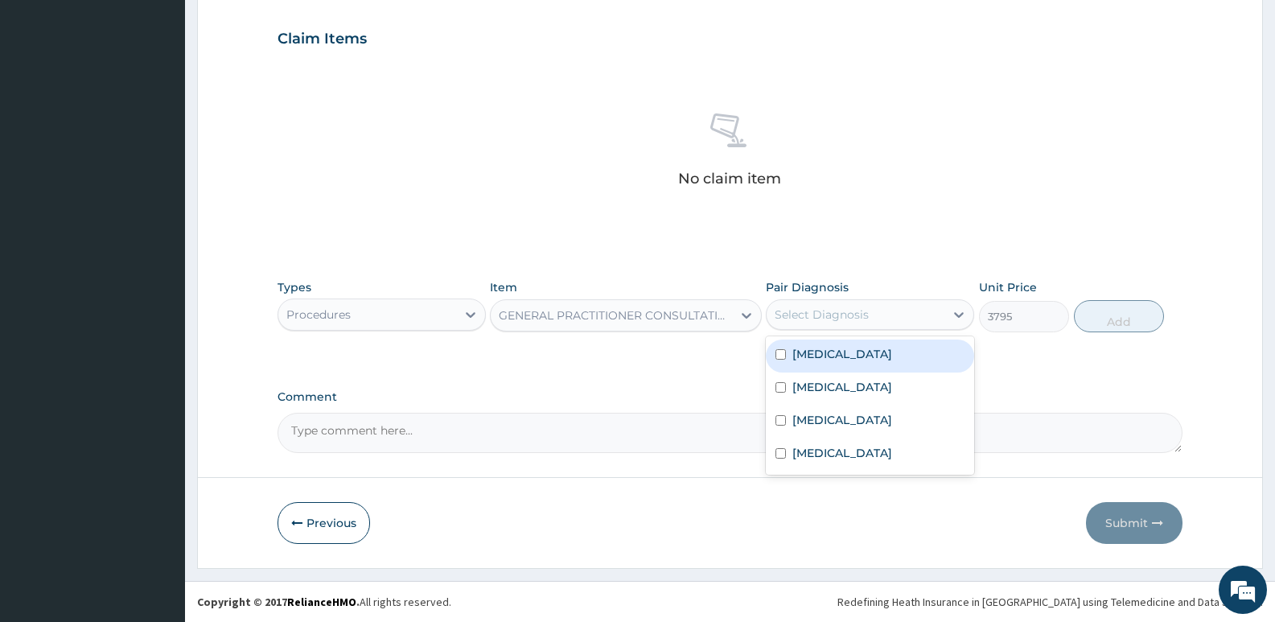
click at [832, 361] on label "Malaria" at bounding box center [842, 354] width 100 height 16
checkbox input "true"
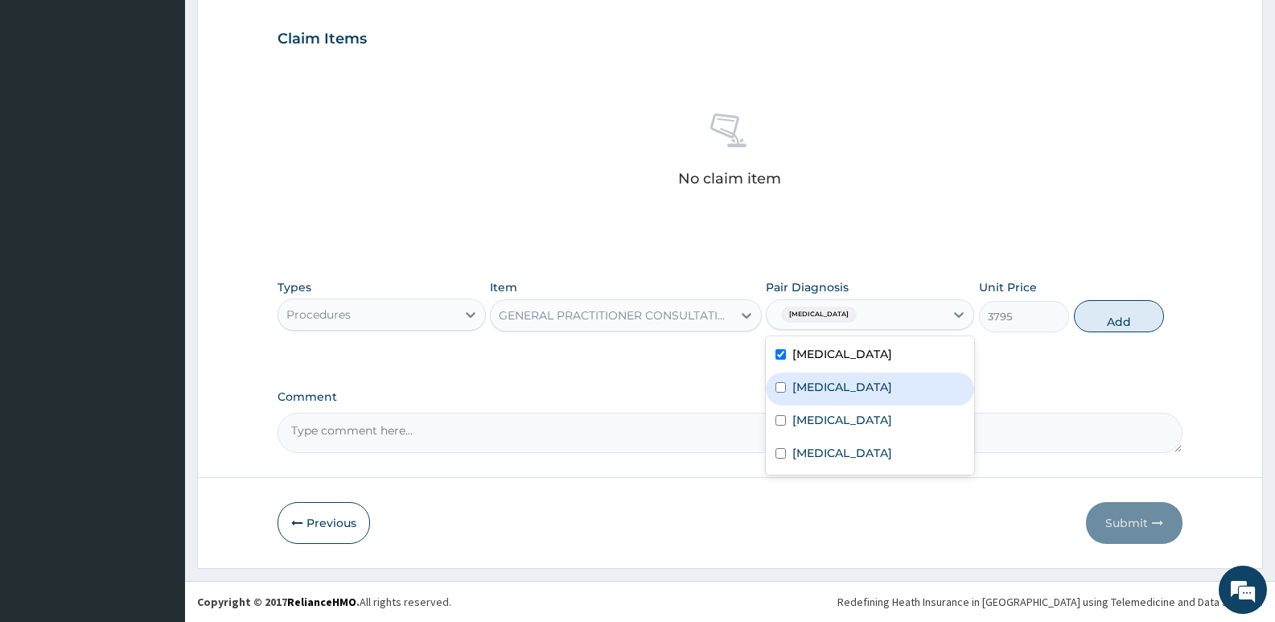
click at [827, 401] on div "Anemia" at bounding box center [870, 388] width 208 height 33
checkbox input "true"
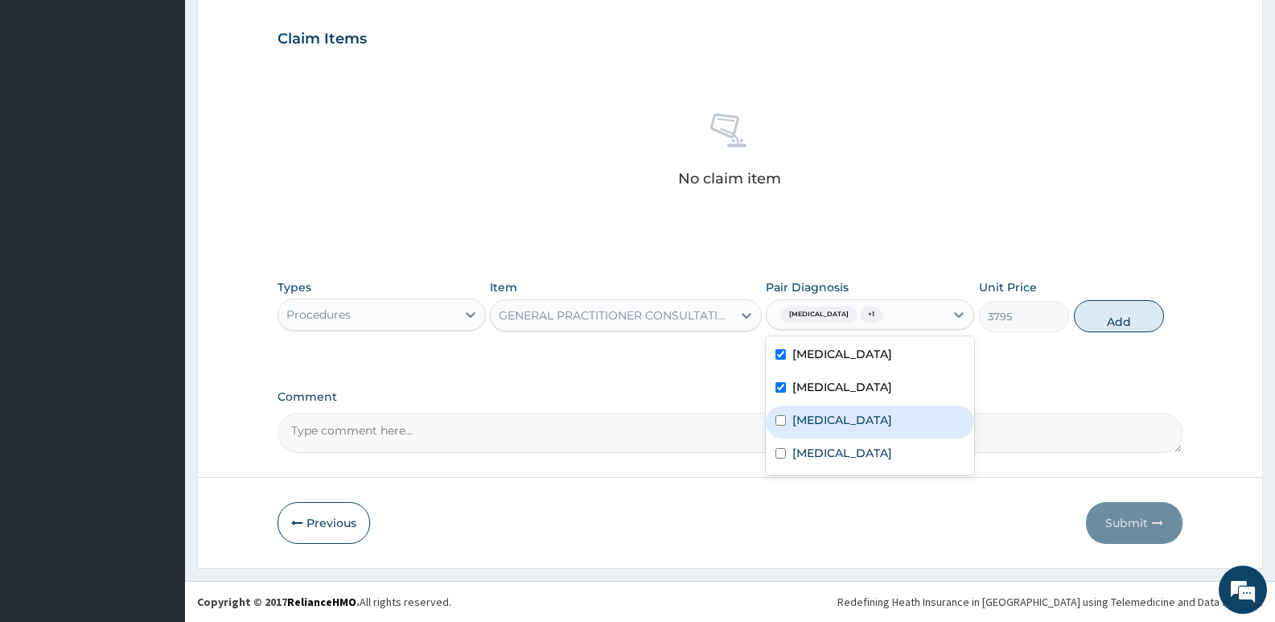
click at [826, 426] on label "Leukopenia" at bounding box center [842, 420] width 100 height 16
checkbox input "true"
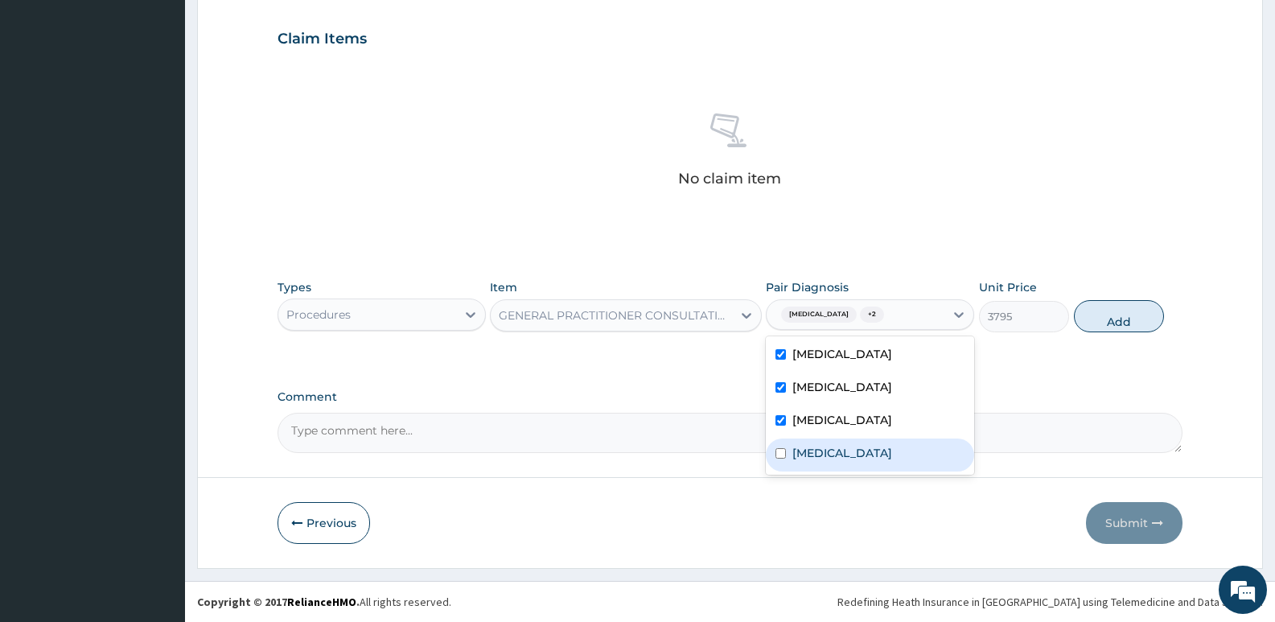
click at [820, 450] on label "Sepsis" at bounding box center [842, 453] width 100 height 16
checkbox input "true"
click at [1099, 327] on button "Add" at bounding box center [1119, 316] width 90 height 32
type input "0"
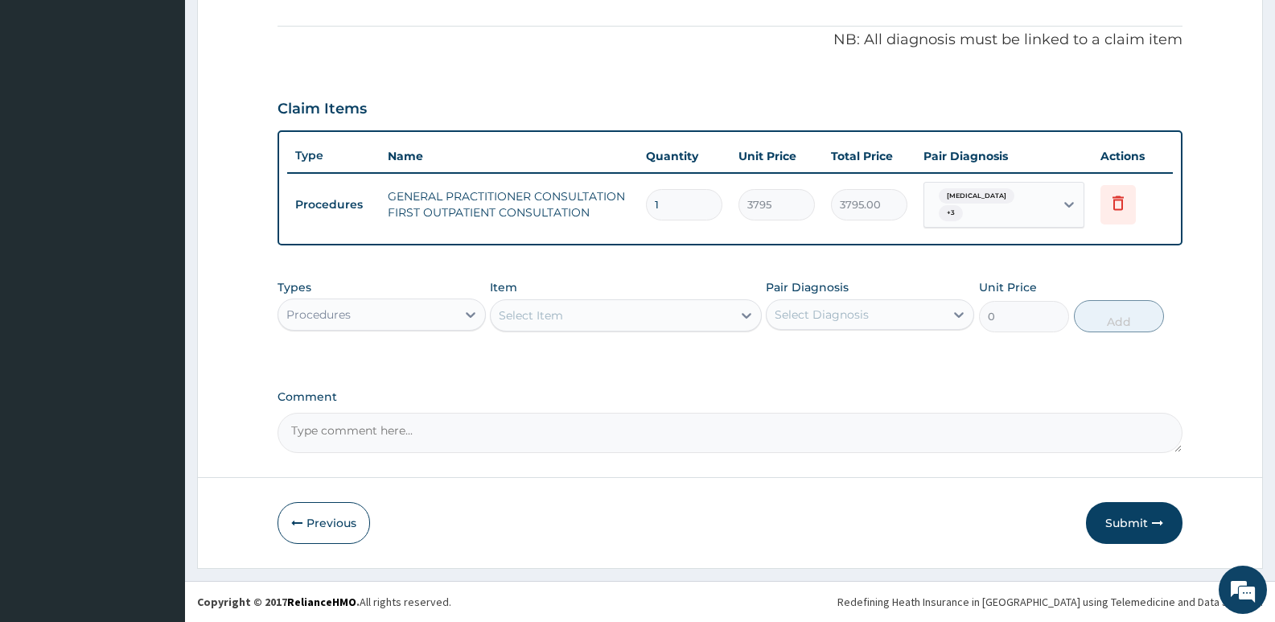
scroll to position [462, 0]
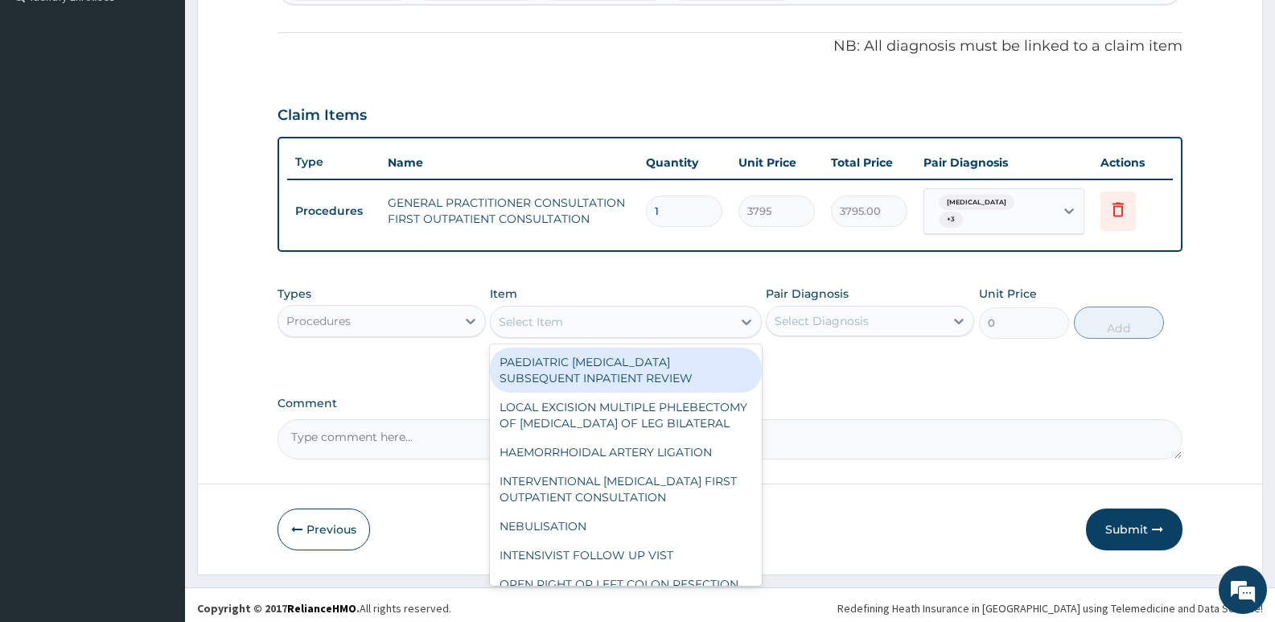
click at [540, 316] on div "Select Item" at bounding box center [531, 322] width 64 height 16
click at [442, 319] on div "Procedures" at bounding box center [367, 321] width 178 height 26
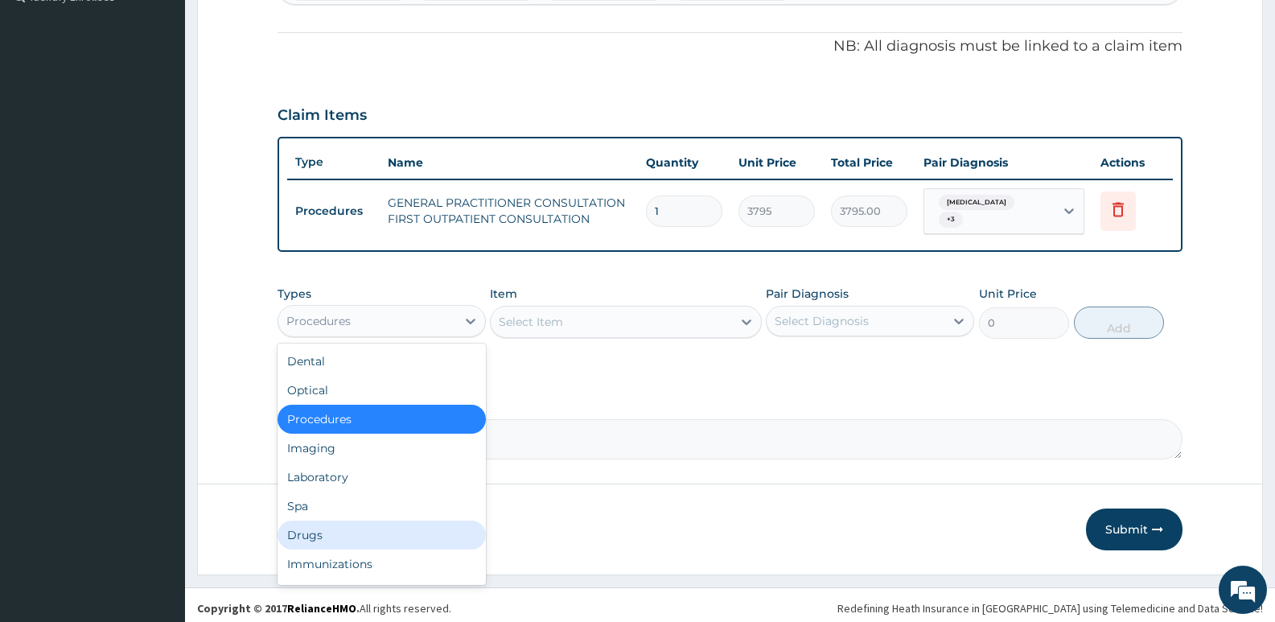
click at [287, 532] on div "Drugs" at bounding box center [382, 534] width 208 height 29
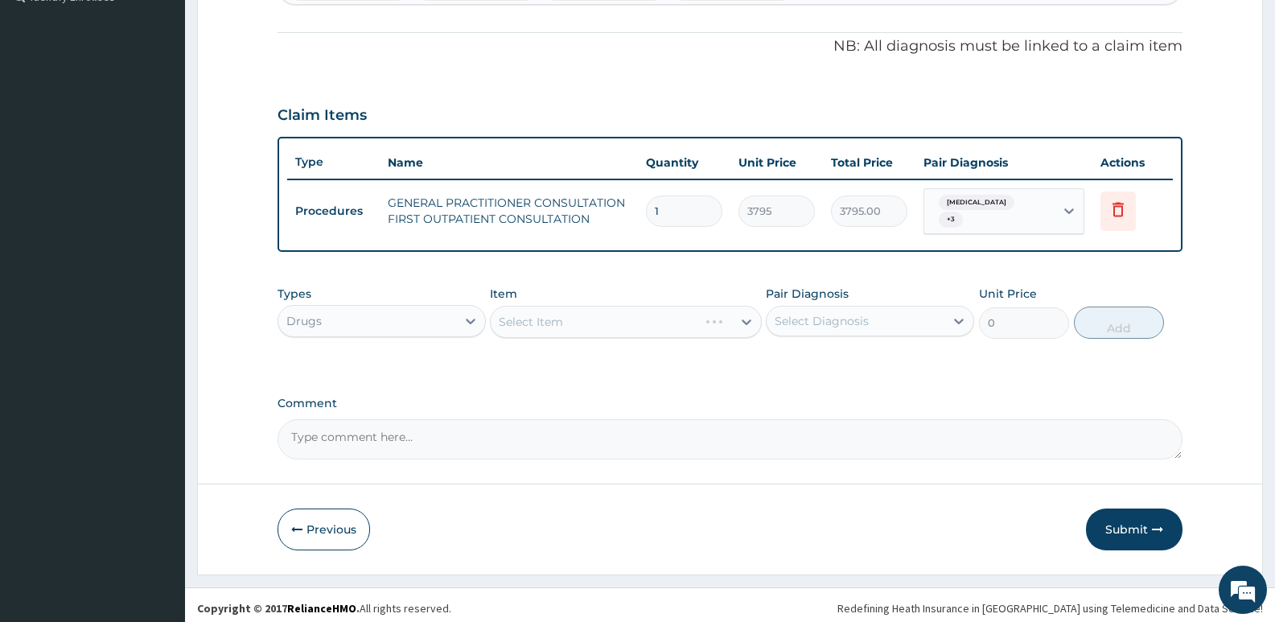
click at [551, 310] on div "Select Item" at bounding box center [625, 322] width 271 height 32
click at [510, 322] on div "Select Item" at bounding box center [625, 322] width 271 height 32
click at [542, 313] on div "Select Item" at bounding box center [625, 322] width 271 height 32
click at [542, 278] on div "Types Drugs Item Select Item Pair Diagnosis Select Diagnosis Unit Price 0 Add" at bounding box center [730, 312] width 905 height 69
click at [531, 327] on div "Select Item" at bounding box center [625, 322] width 271 height 32
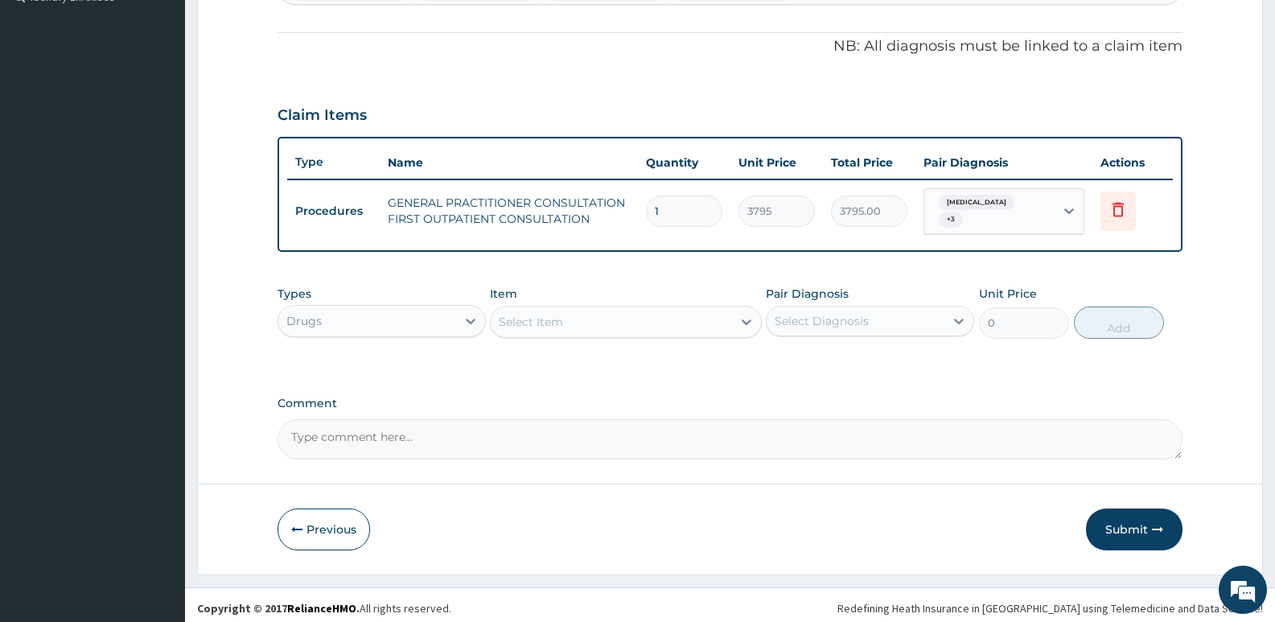
click at [532, 314] on div "Select Item" at bounding box center [531, 322] width 64 height 16
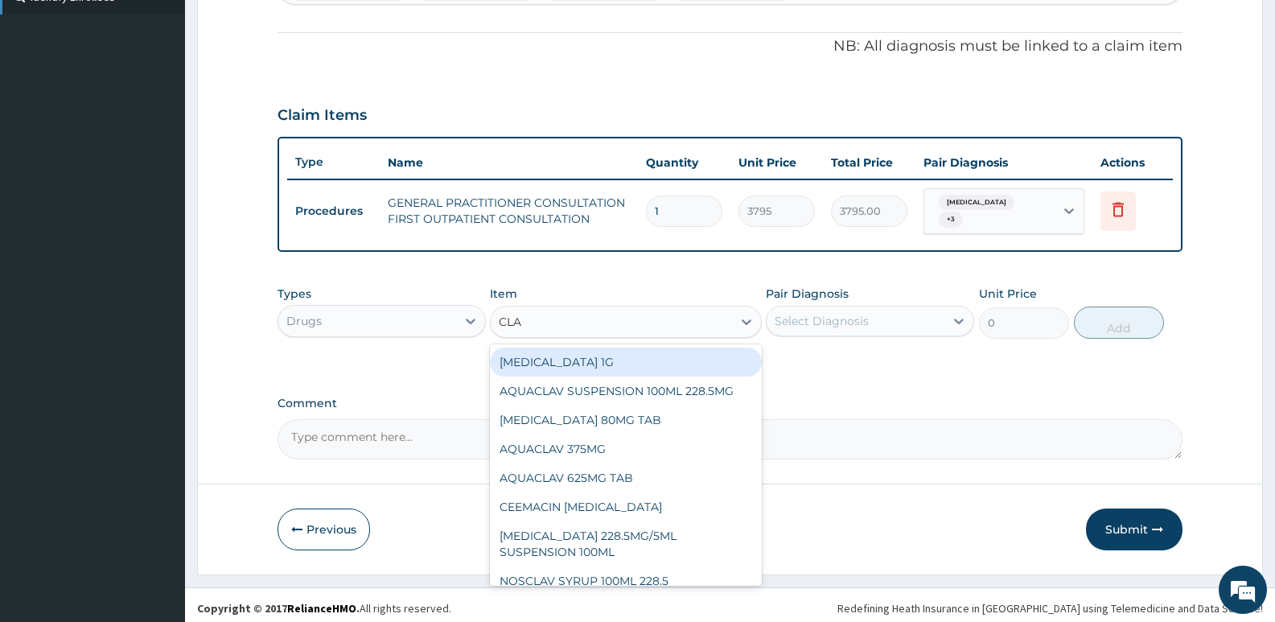
type input "CLA"
type input "CLAR"
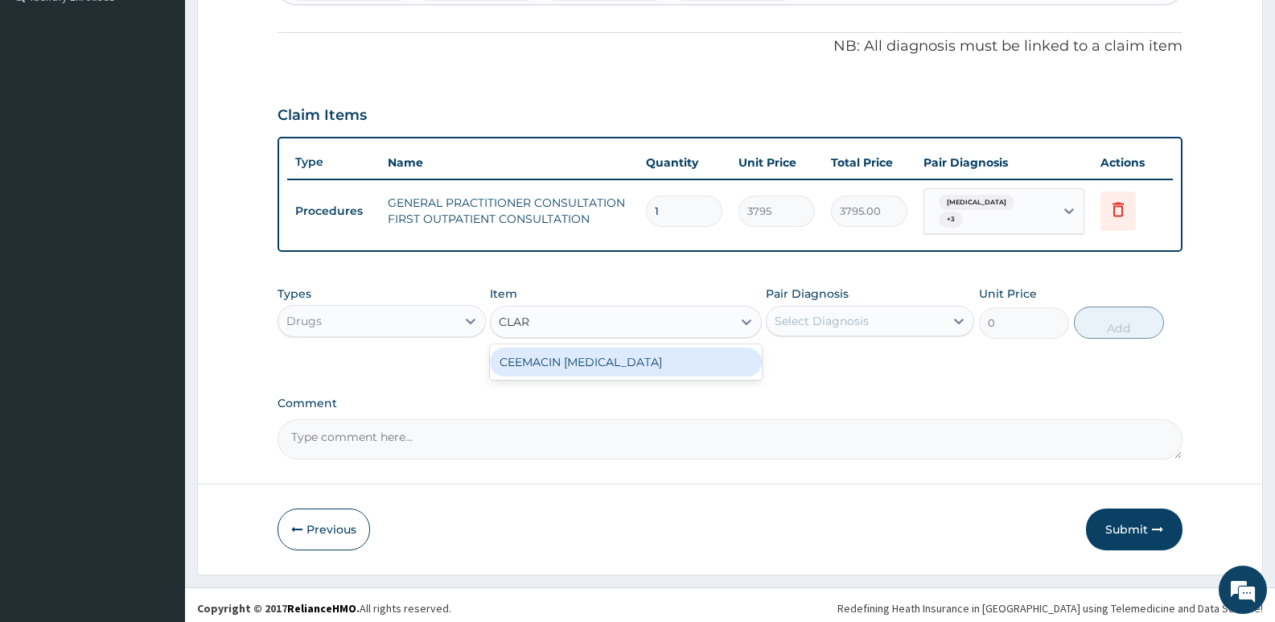
click at [583, 347] on div "CEEMACIN CLARITHROMYCIN" at bounding box center [625, 361] width 271 height 29
type input "253"
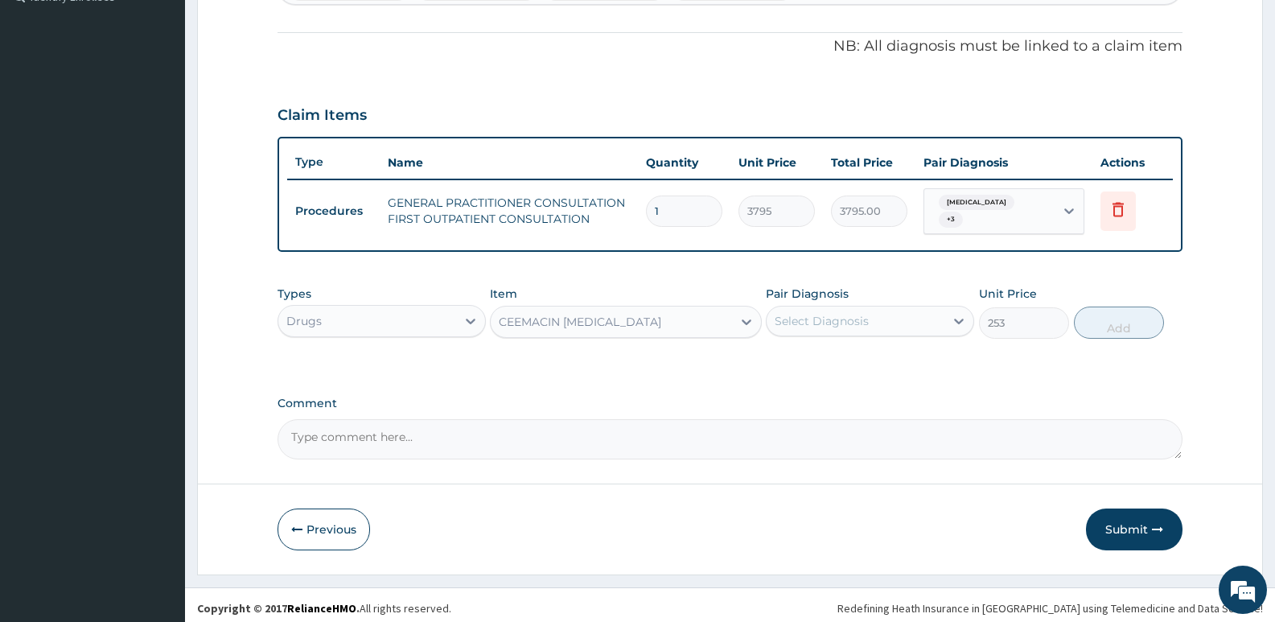
click at [843, 323] on div "Select Diagnosis" at bounding box center [856, 321] width 178 height 26
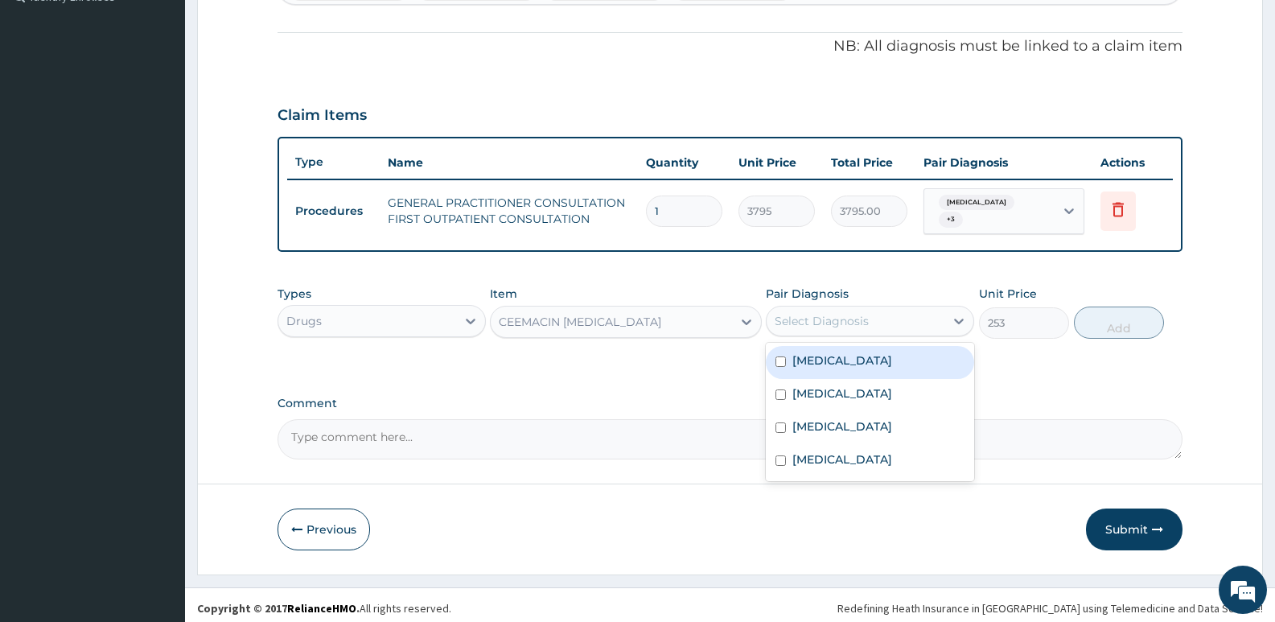
click at [869, 328] on div "Select Diagnosis" at bounding box center [870, 321] width 208 height 31
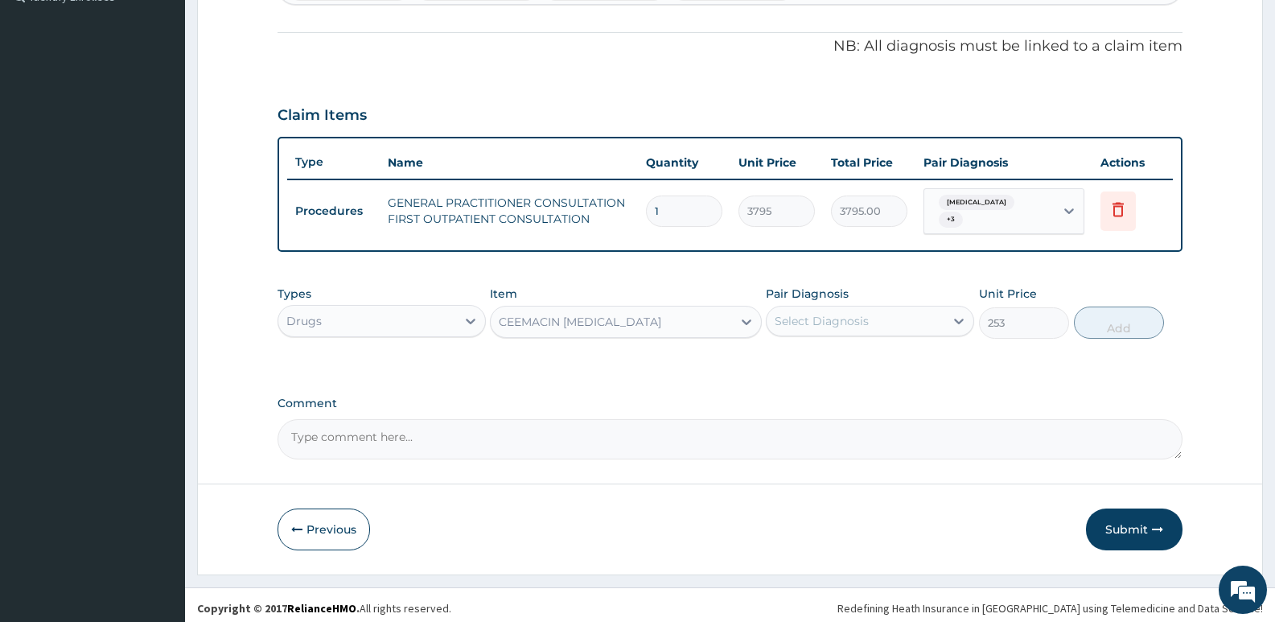
click at [850, 308] on div "Select Diagnosis" at bounding box center [856, 321] width 178 height 26
click at [797, 306] on div "Select Diagnosis" at bounding box center [870, 321] width 208 height 31
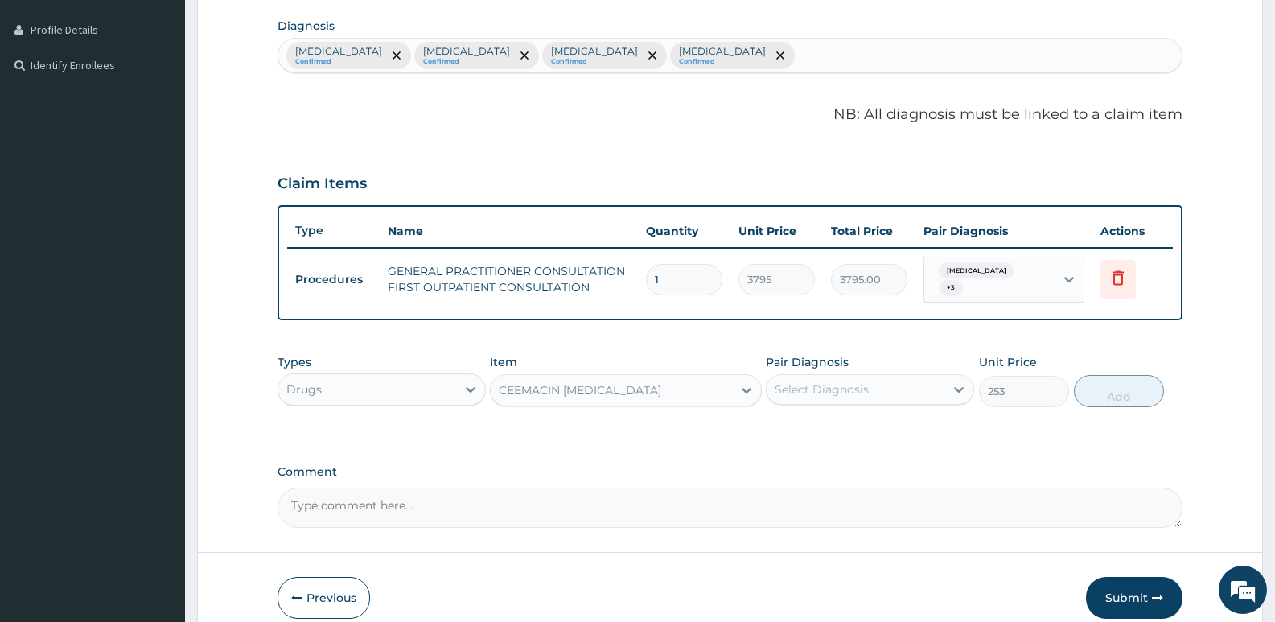
scroll to position [301, 0]
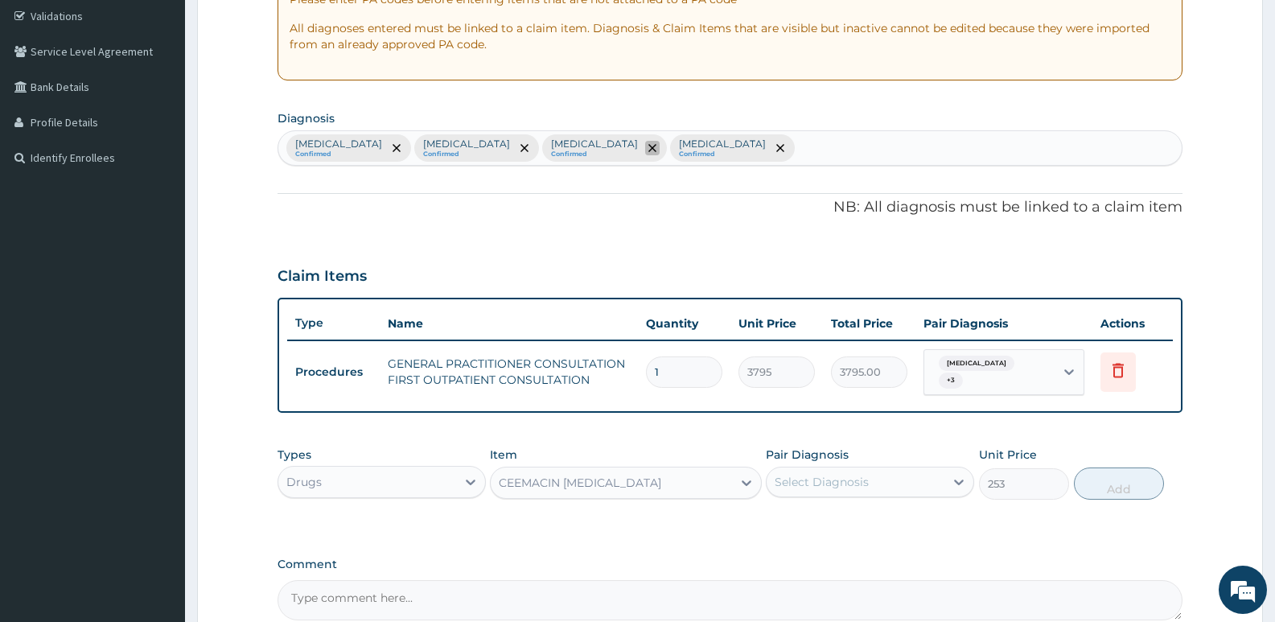
click at [648, 144] on icon "remove selection option" at bounding box center [652, 148] width 8 height 8
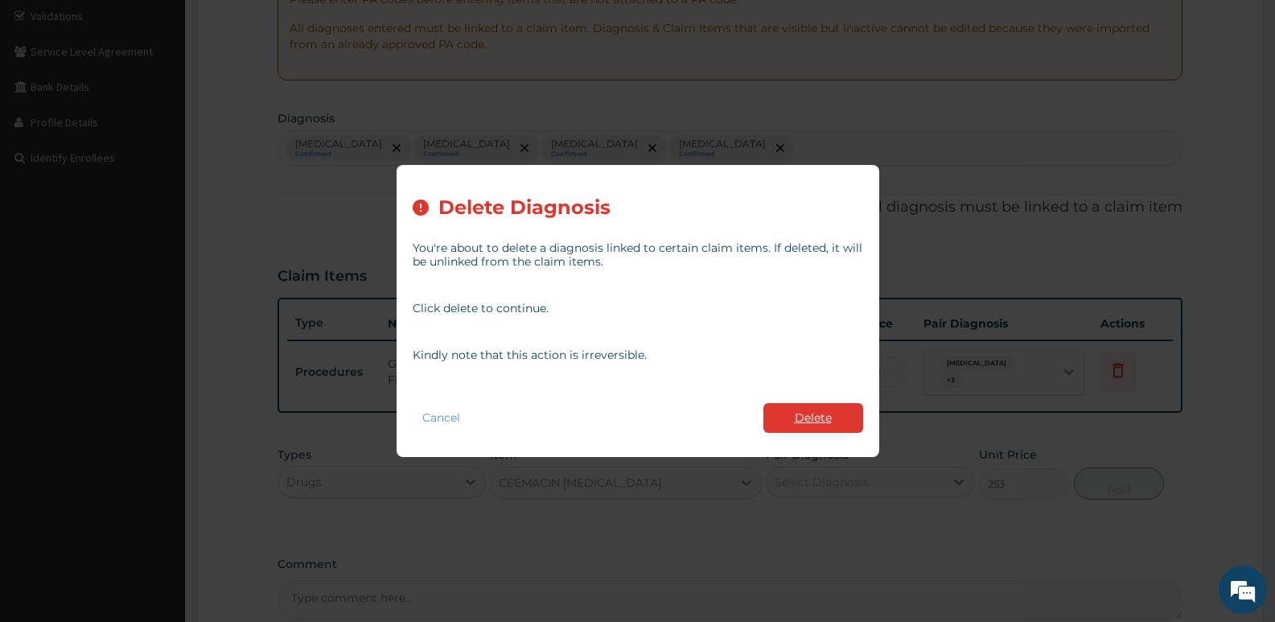
click at [812, 421] on button "Delete" at bounding box center [813, 418] width 100 height 30
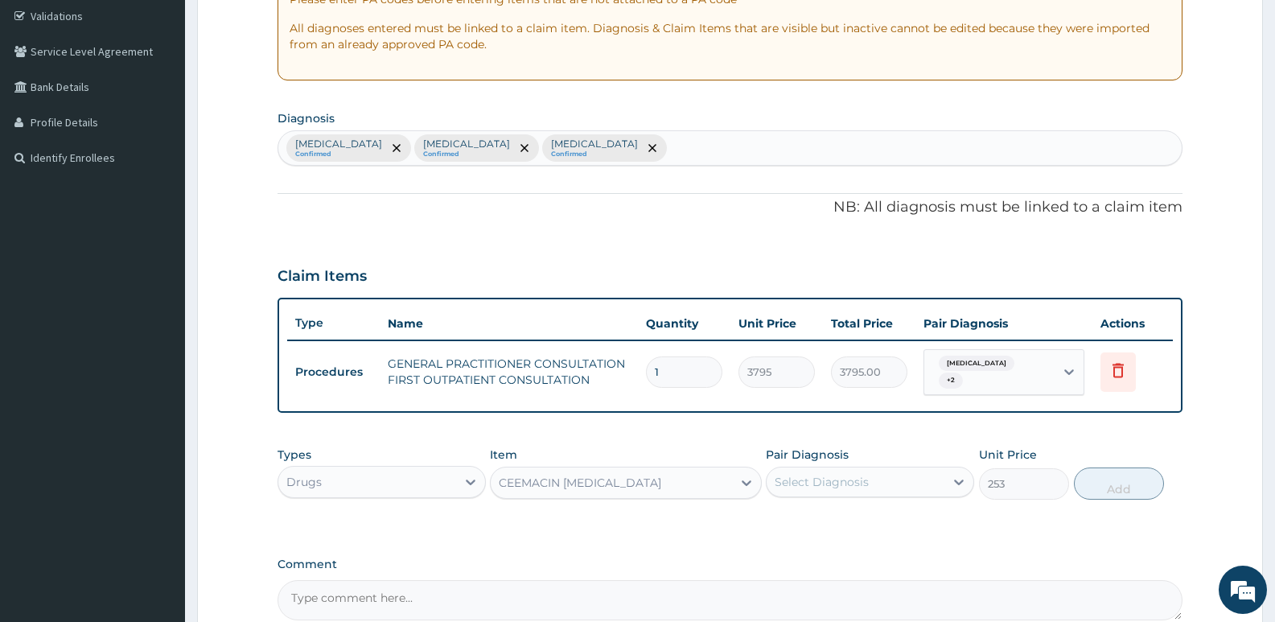
click at [583, 139] on div "Malaria Confirmed Anemia Confirmed Sepsis Confirmed" at bounding box center [729, 148] width 903 height 34
click at [847, 474] on div "Select Diagnosis" at bounding box center [822, 482] width 94 height 16
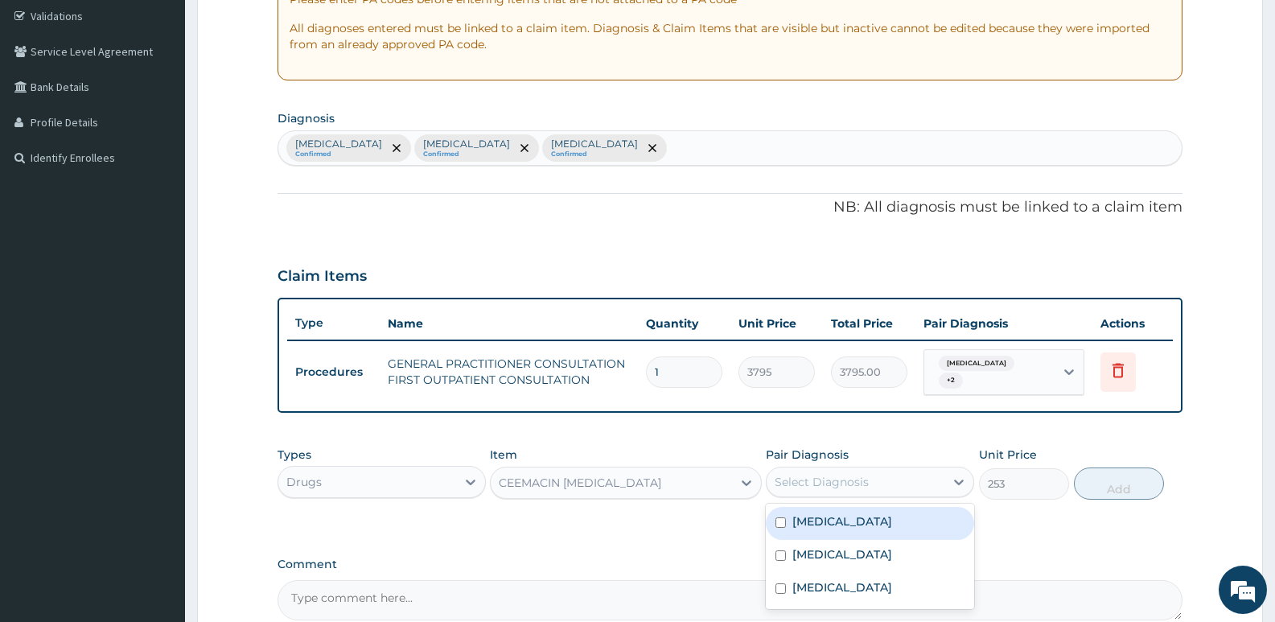
click at [552, 146] on div "Malaria Confirmed Anemia Confirmed Sepsis Confirmed" at bounding box center [729, 148] width 903 height 34
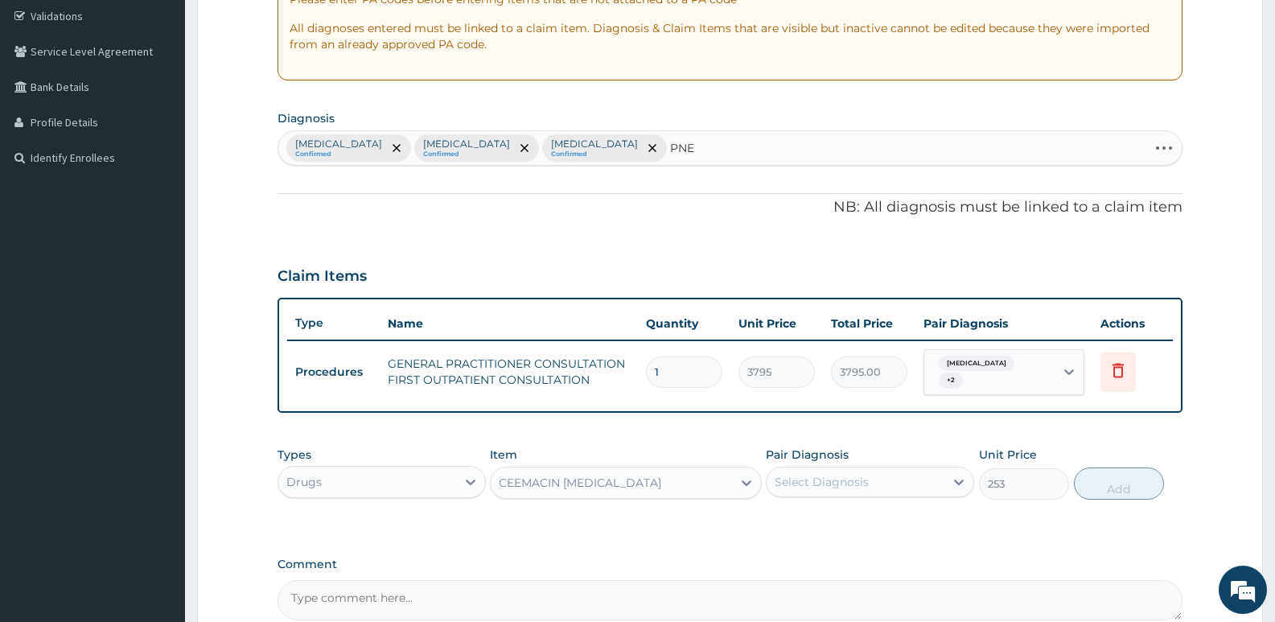
type input "PNEU"
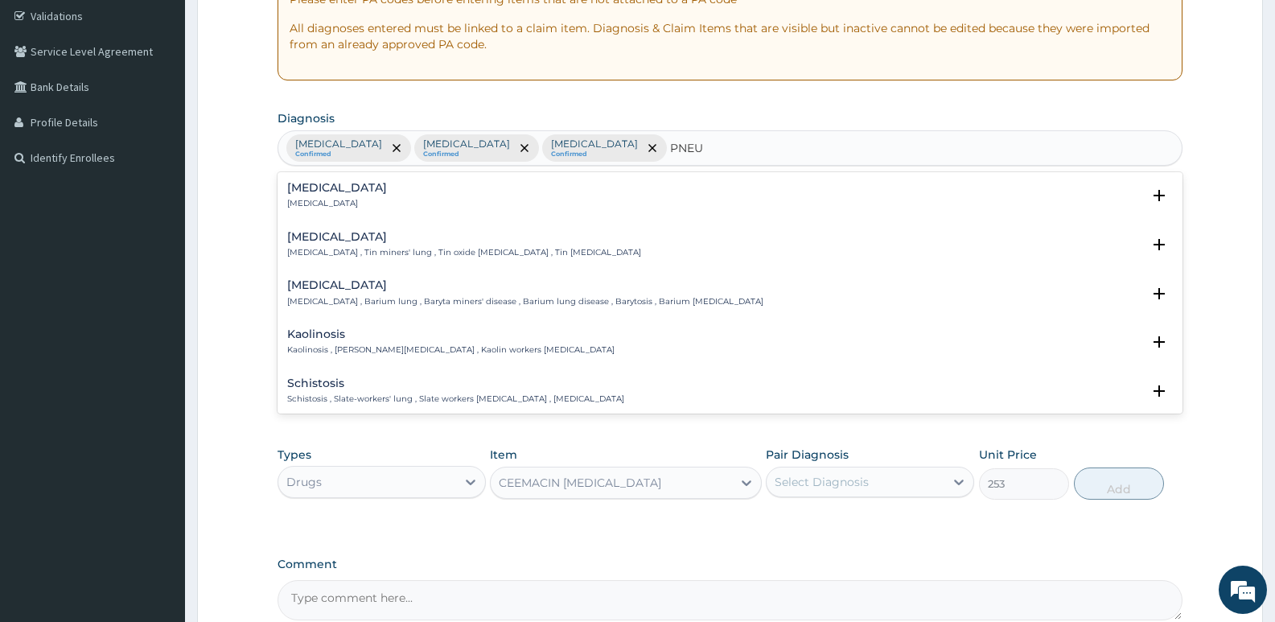
click at [420, 195] on div "Pneumonia Pneumonia" at bounding box center [730, 196] width 886 height 28
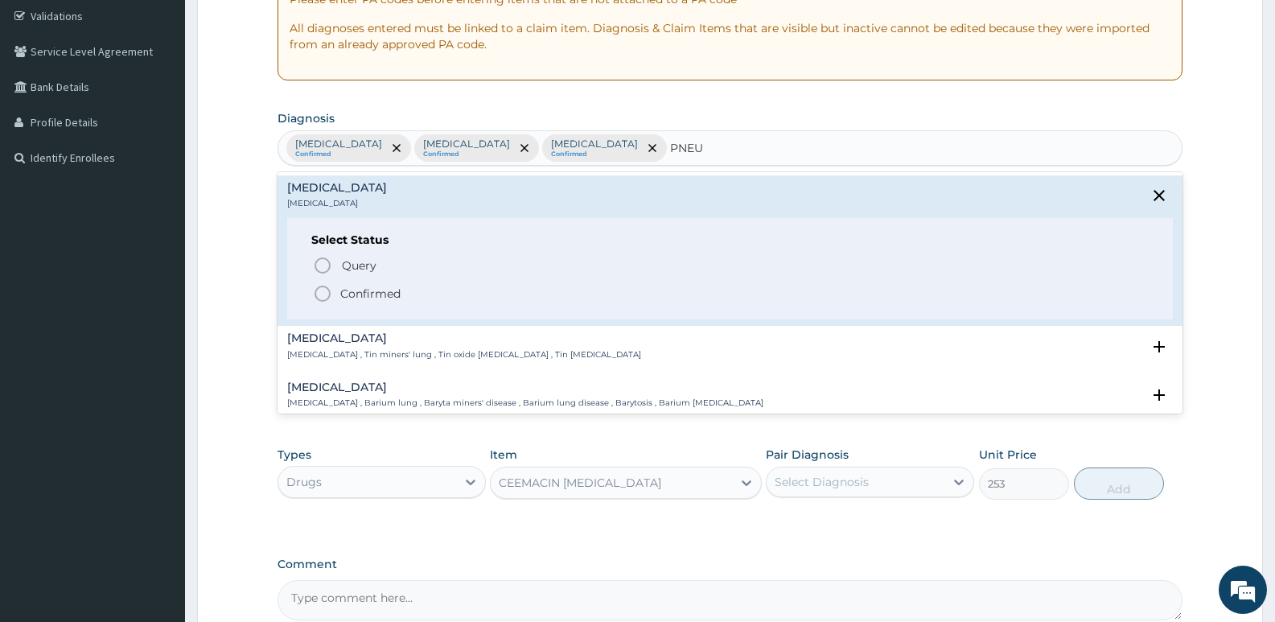
click at [375, 300] on p "Confirmed" at bounding box center [370, 294] width 60 height 16
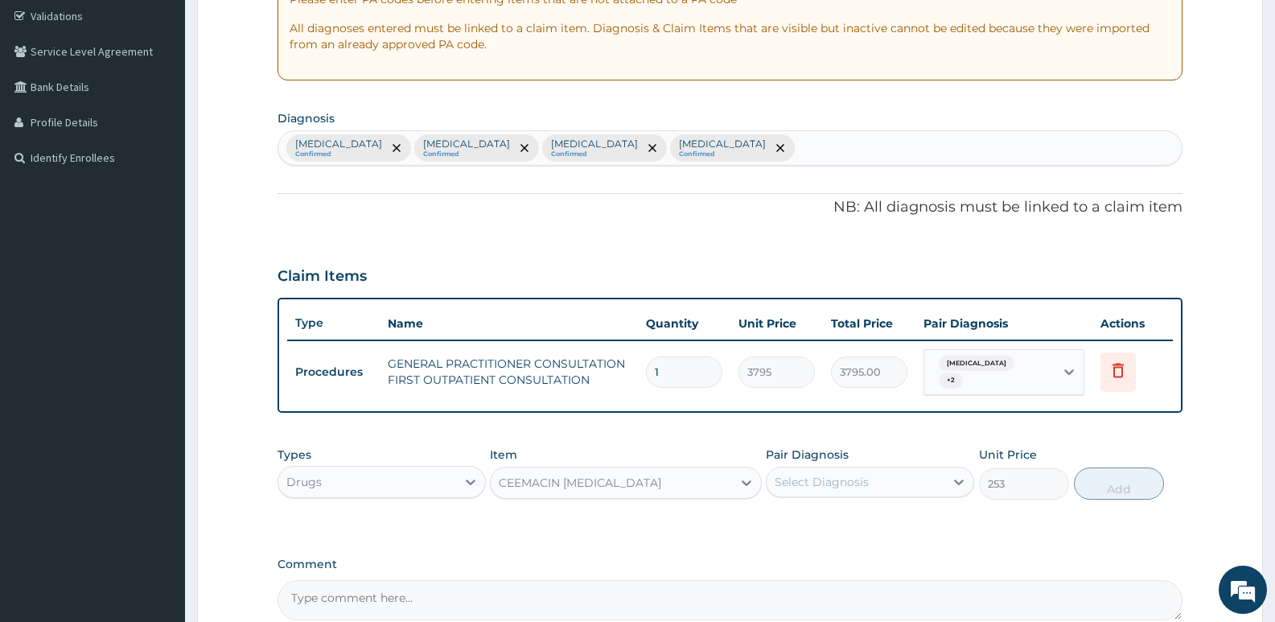
click at [838, 480] on div "Select Diagnosis" at bounding box center [822, 482] width 94 height 16
drag, startPoint x: 837, startPoint y: 613, endPoint x: 855, endPoint y: 595, distance: 25.0
click at [837, 614] on label "Pneumonia" at bounding box center [842, 620] width 100 height 16
checkbox input "true"
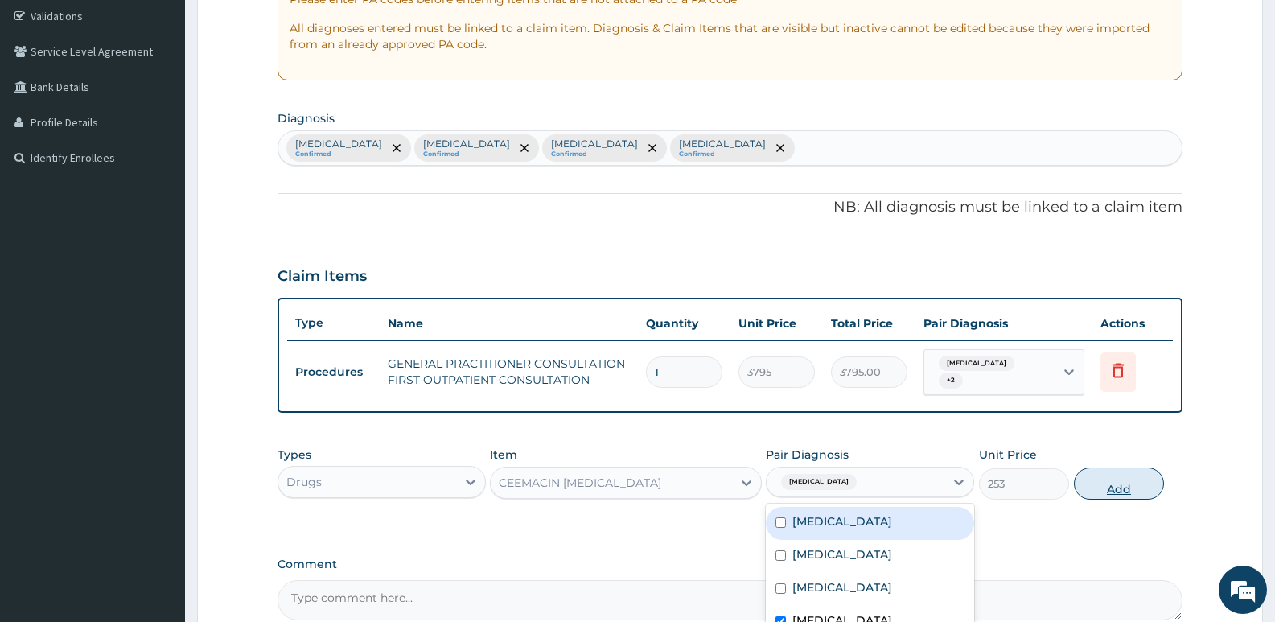
click at [1108, 475] on button "Add" at bounding box center [1119, 483] width 90 height 32
type input "0"
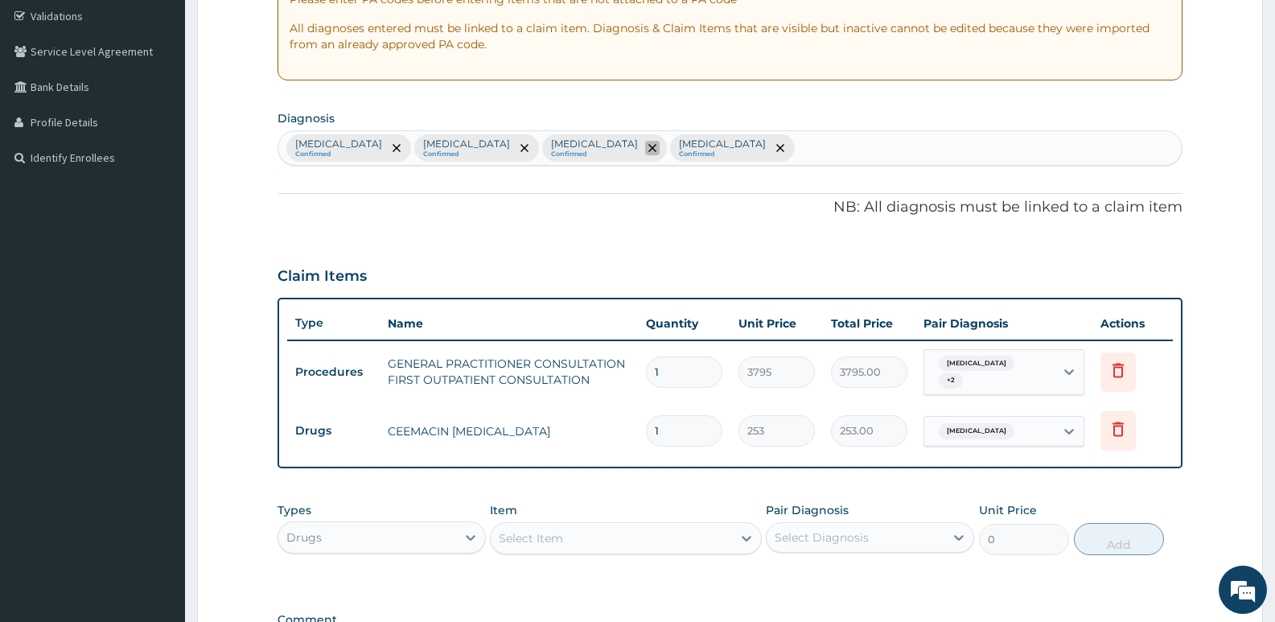
click at [645, 153] on span "remove selection option" at bounding box center [652, 148] width 14 height 14
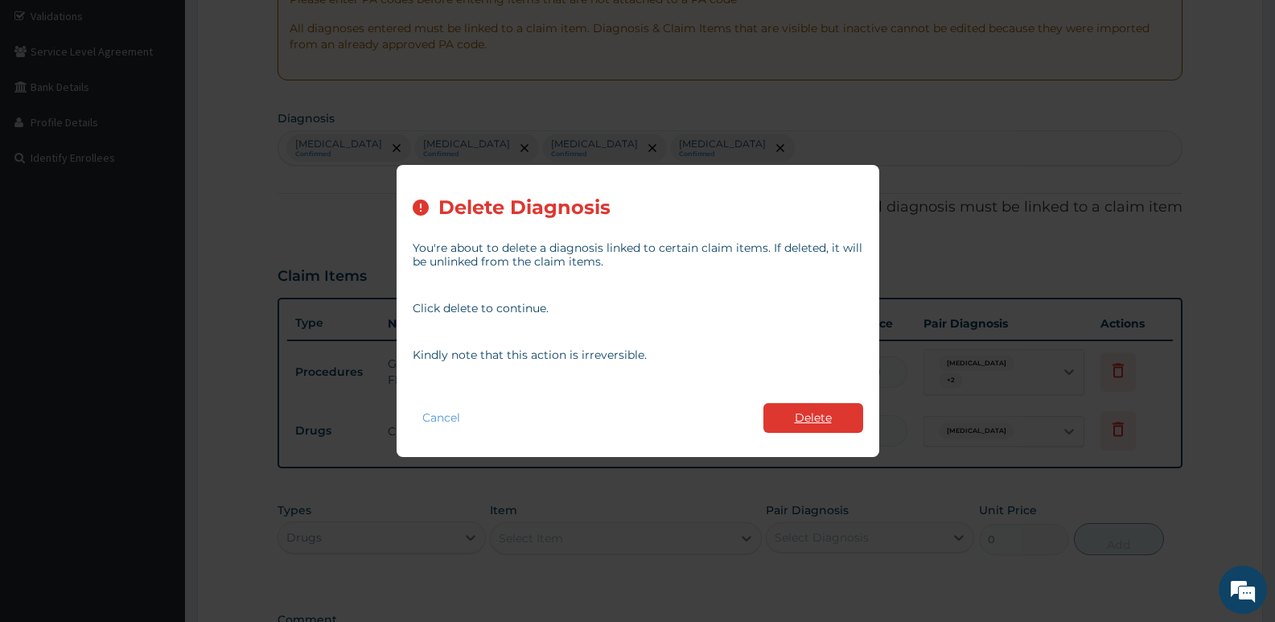
click at [821, 411] on button "Delete" at bounding box center [813, 418] width 100 height 30
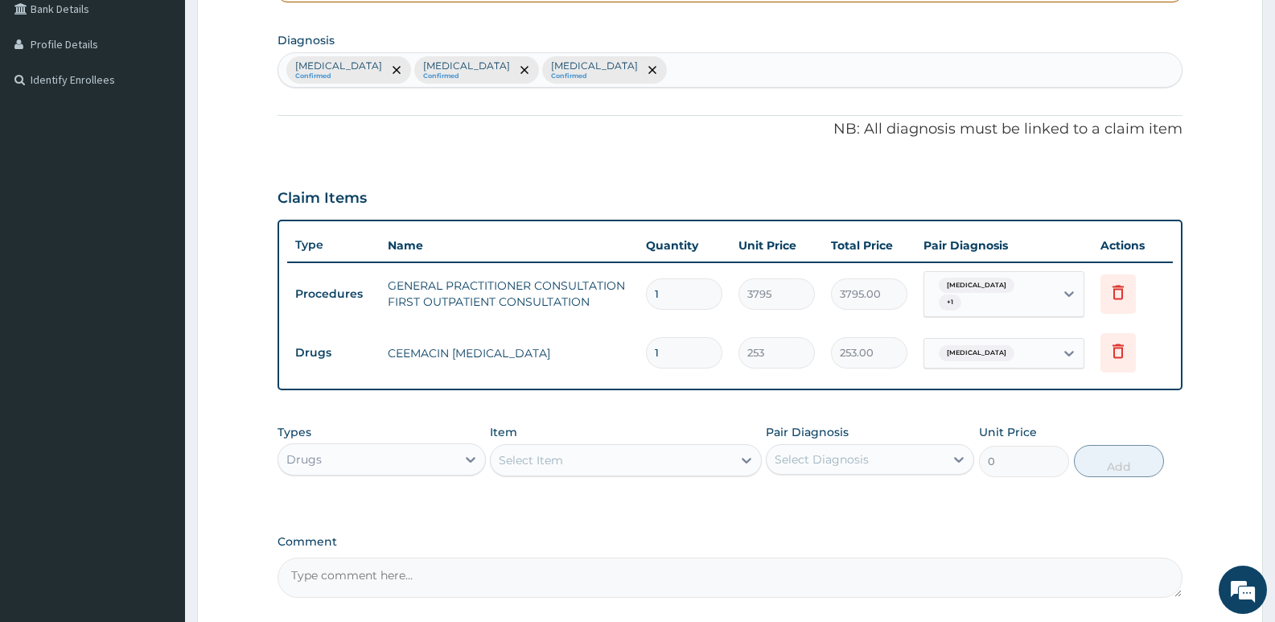
scroll to position [381, 0]
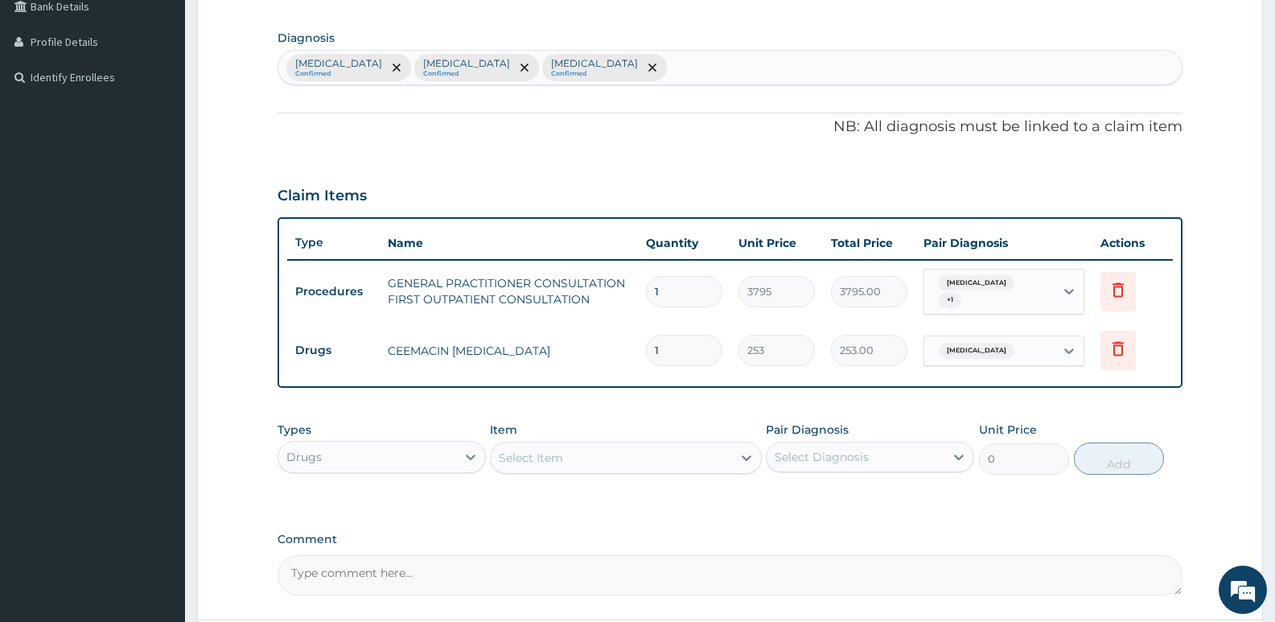
click at [513, 450] on div "Select Item" at bounding box center [531, 458] width 64 height 16
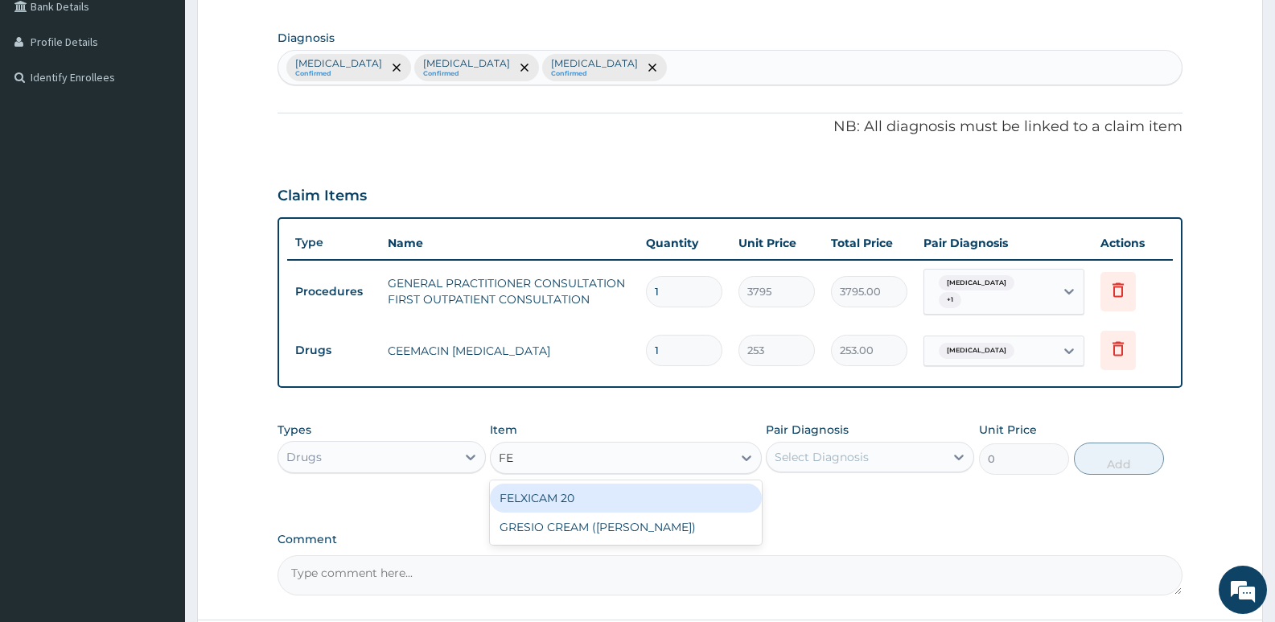
type input "F"
type input "SULF"
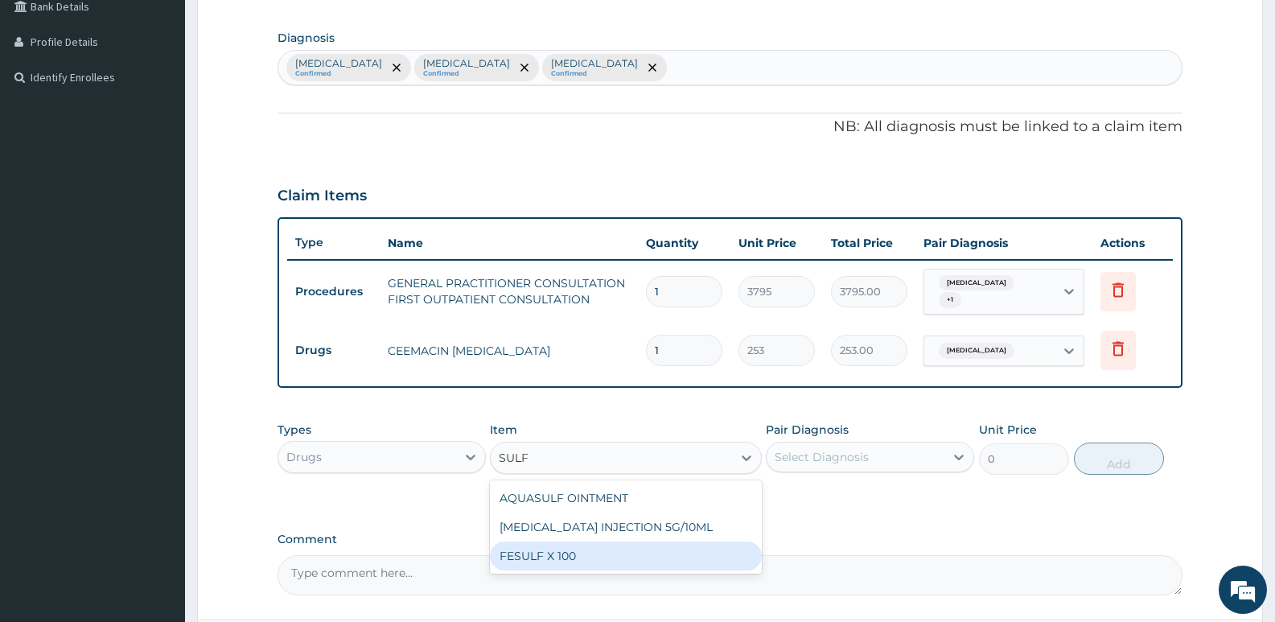
click at [585, 548] on div "FESULF X 100" at bounding box center [625, 555] width 271 height 29
type input "25.3"
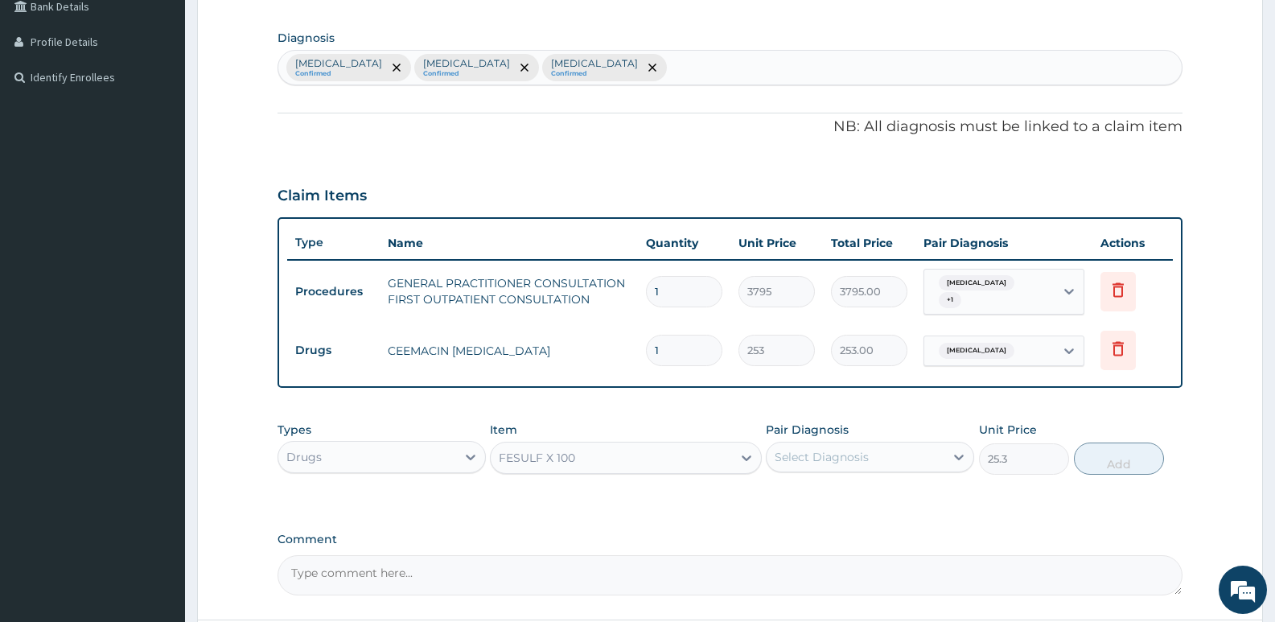
click at [856, 458] on div "Select Diagnosis" at bounding box center [822, 457] width 94 height 16
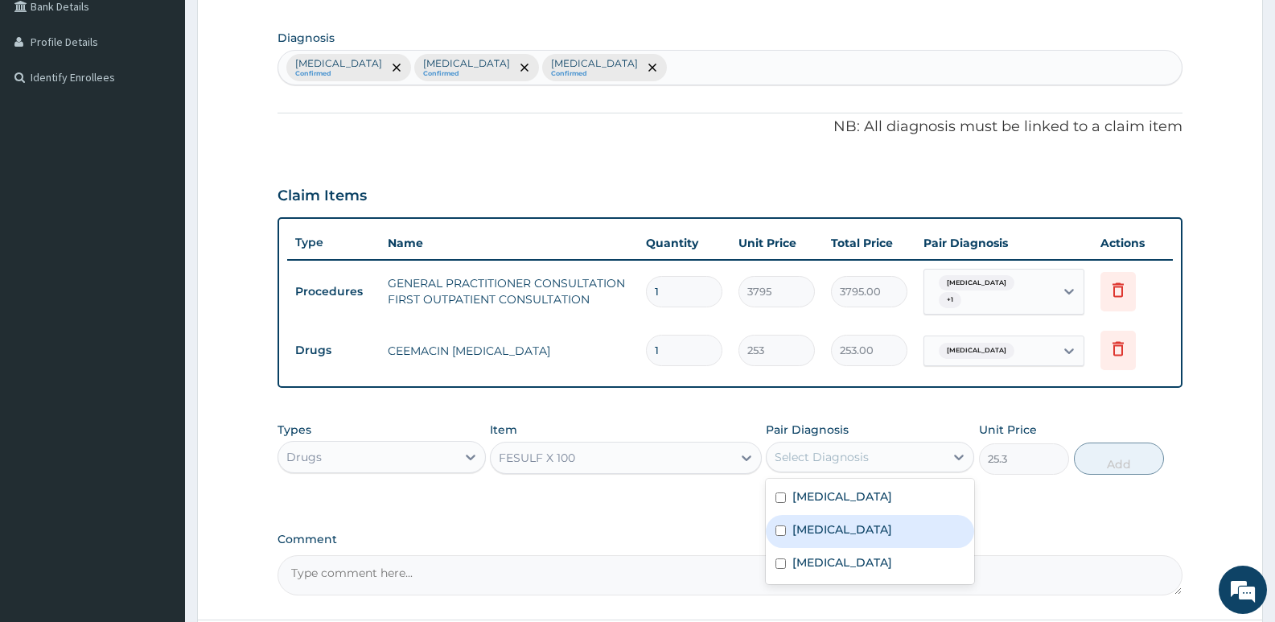
click at [840, 528] on div "Anemia" at bounding box center [870, 531] width 208 height 33
checkbox input "true"
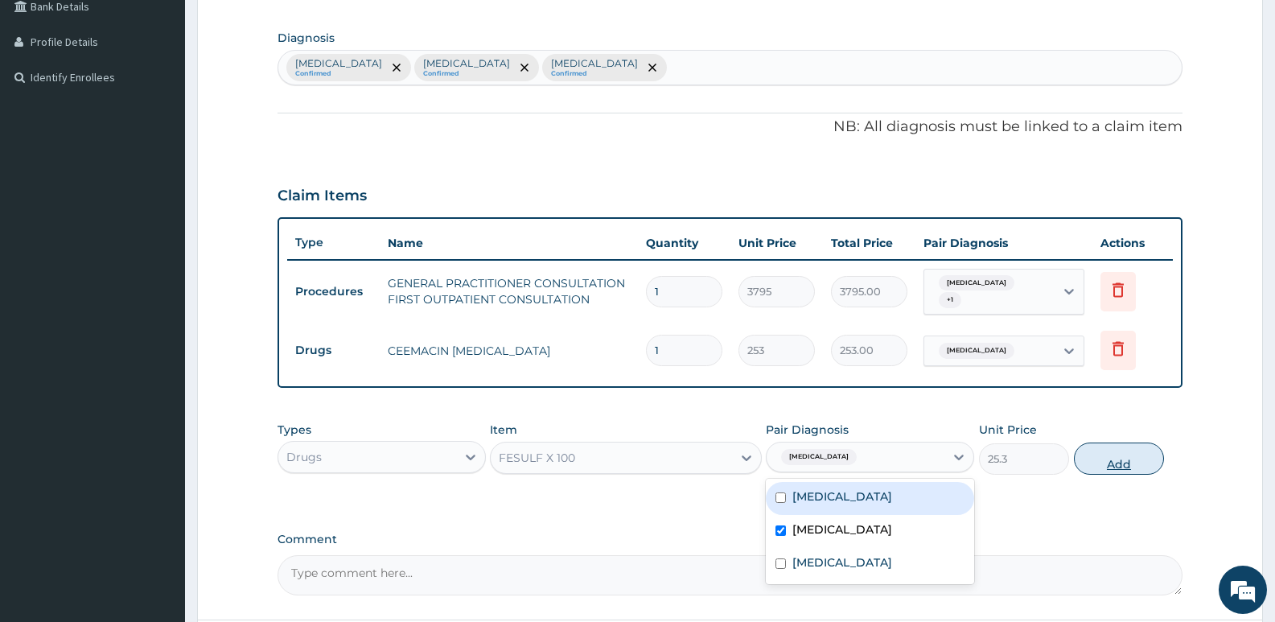
click at [1103, 452] on button "Add" at bounding box center [1119, 458] width 90 height 32
type input "0"
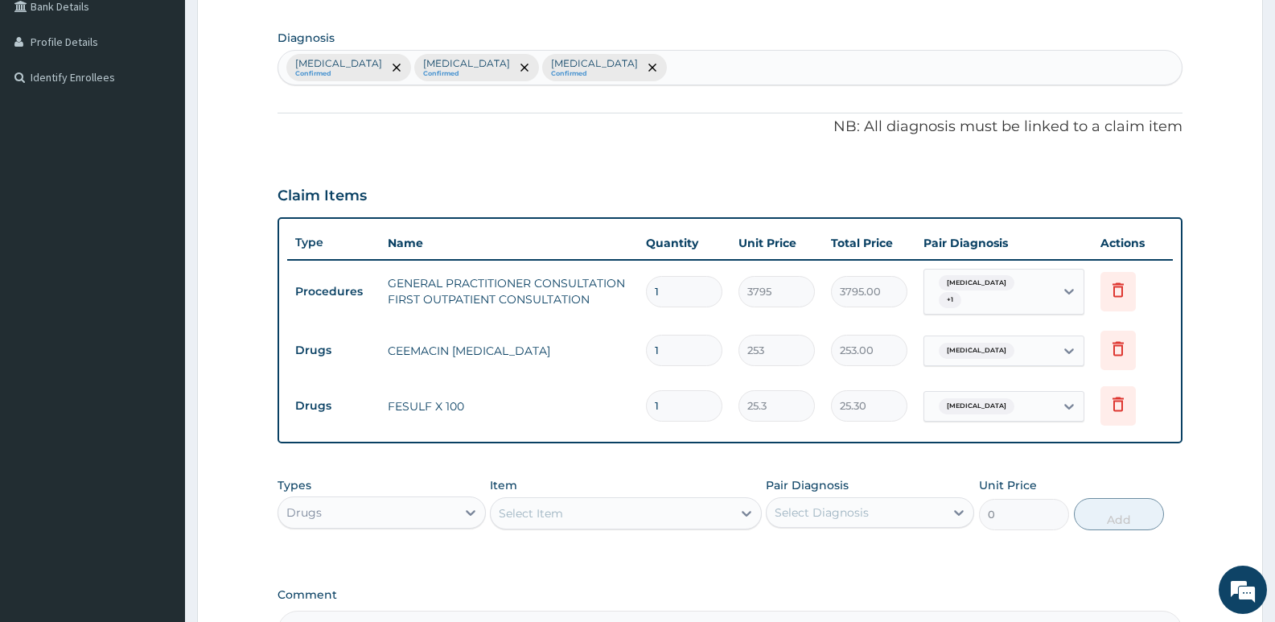
type input "14"
type input "354.20"
type input "14"
click at [561, 378] on tr "Drugs FESULF X 100 14 25.3 354.20 Anemia Delete" at bounding box center [730, 406] width 886 height 56
click at [684, 339] on input "1" at bounding box center [684, 350] width 76 height 31
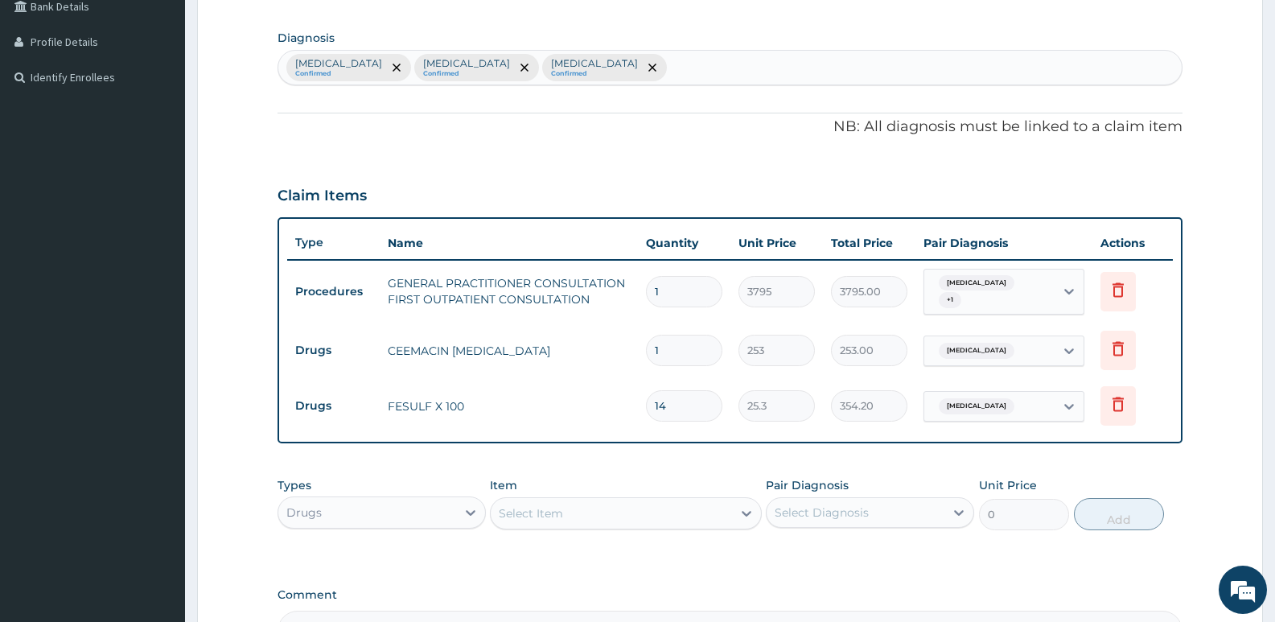
type input "10"
type input "2530.00"
type input "10"
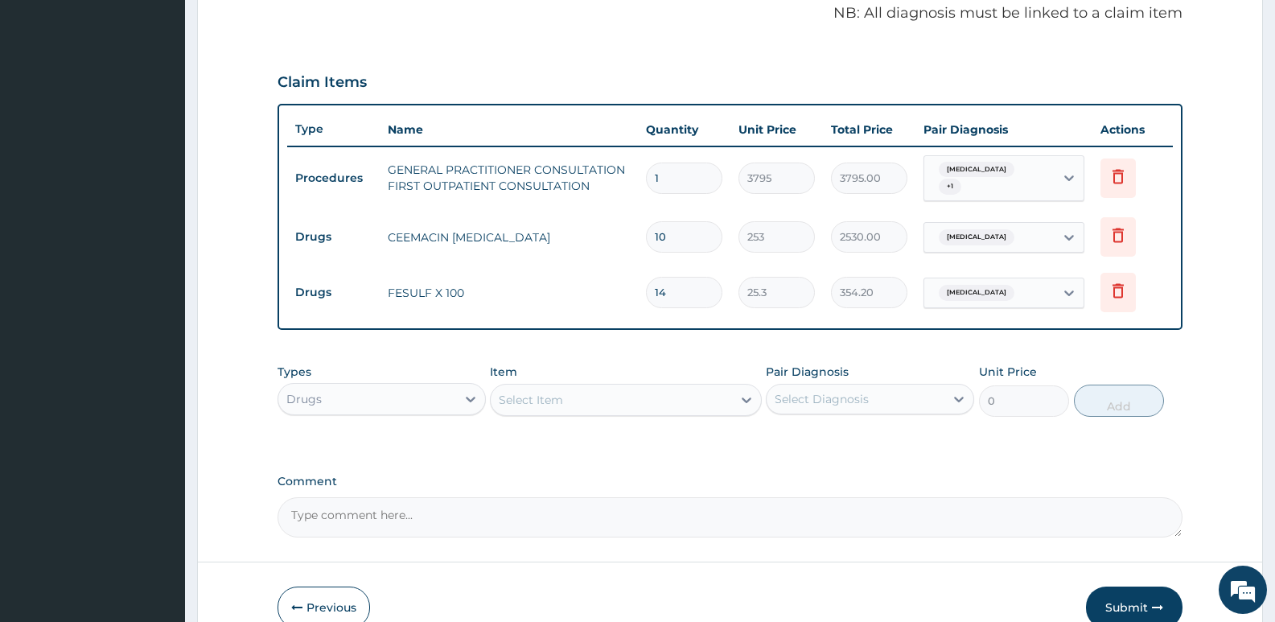
scroll to position [573, 0]
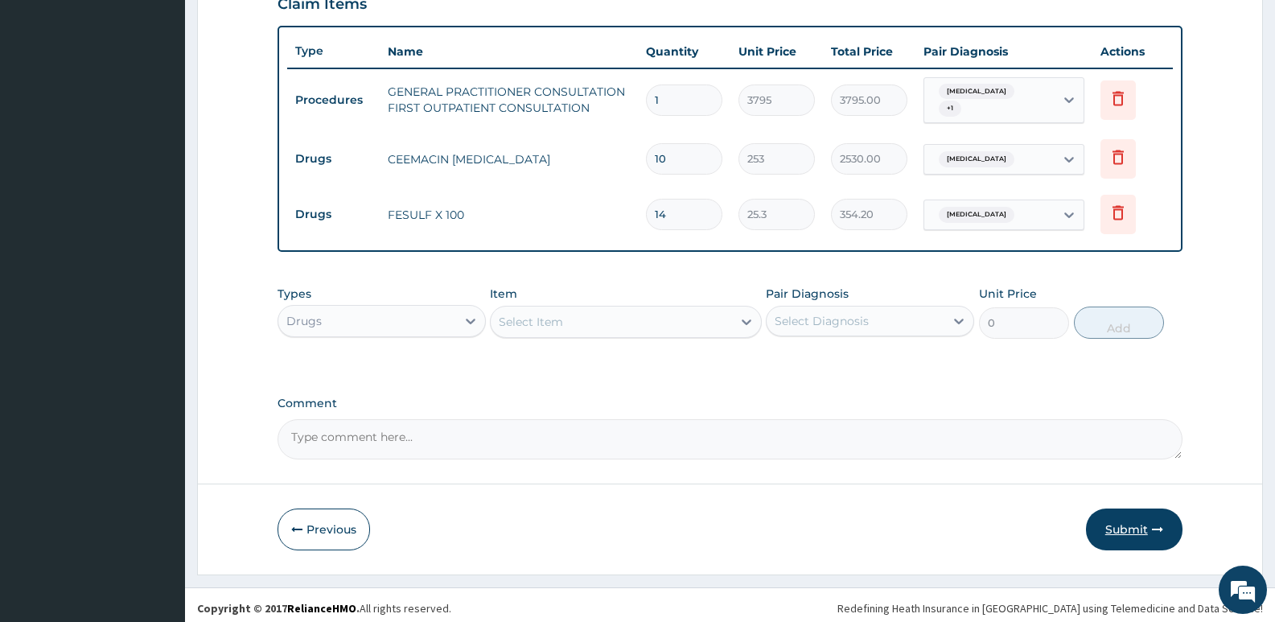
click at [1132, 516] on button "Submit" at bounding box center [1134, 529] width 97 height 42
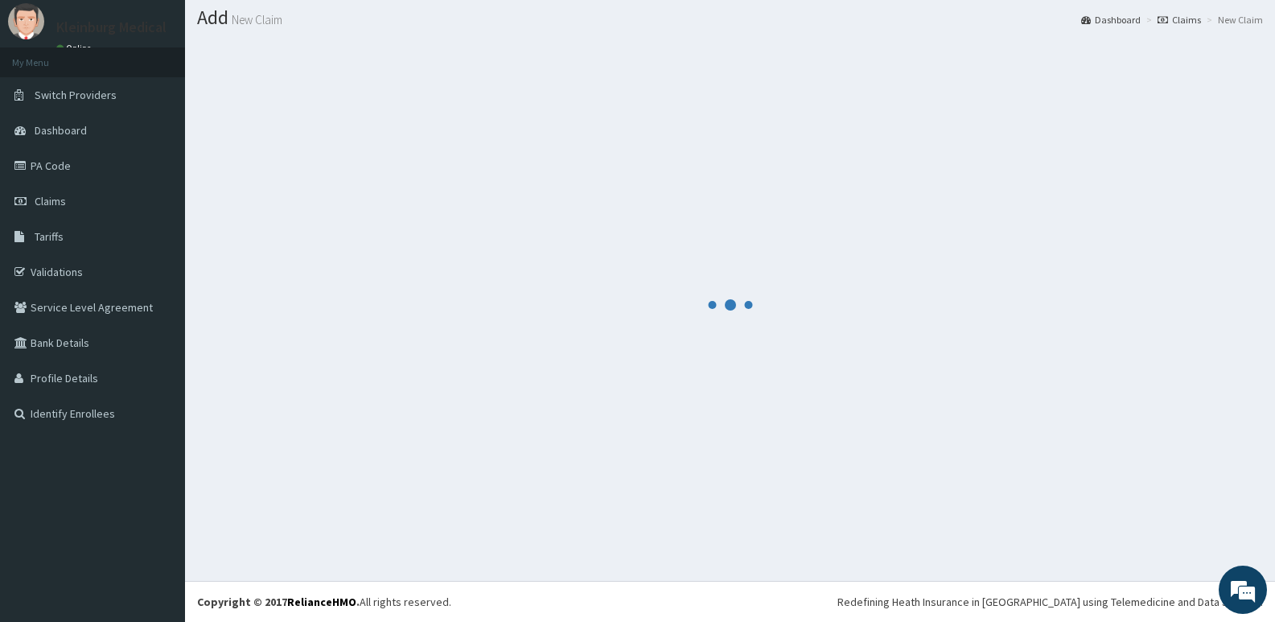
scroll to position [45, 0]
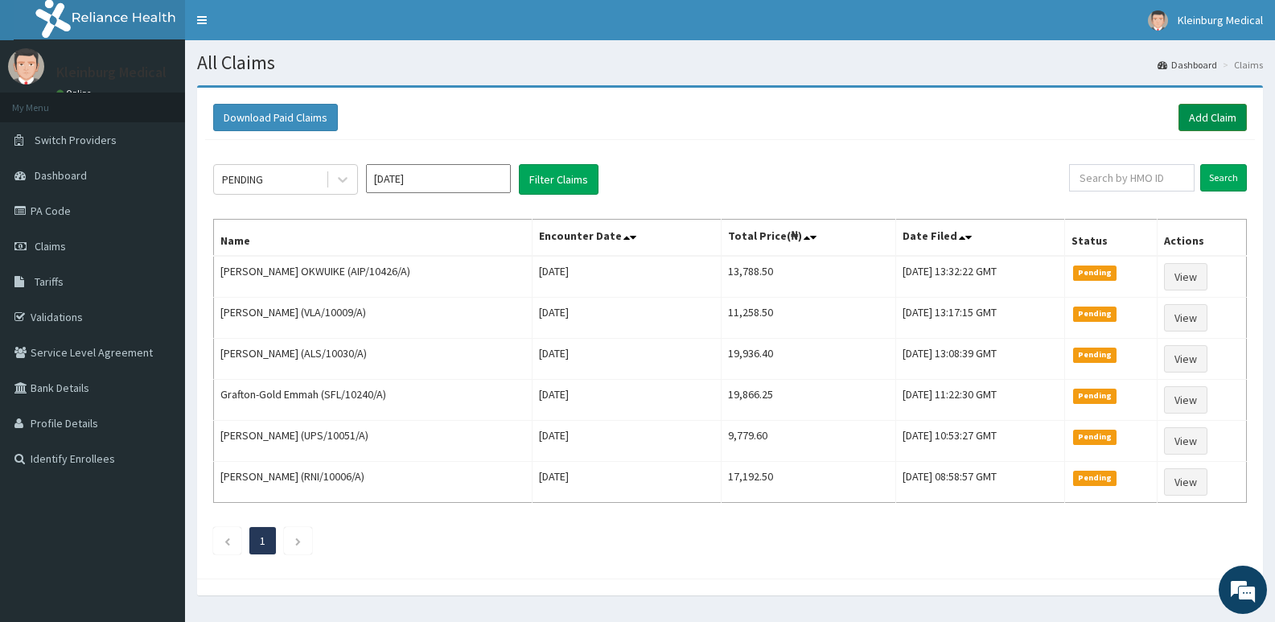
click at [1210, 115] on link "Add Claim" at bounding box center [1212, 117] width 68 height 27
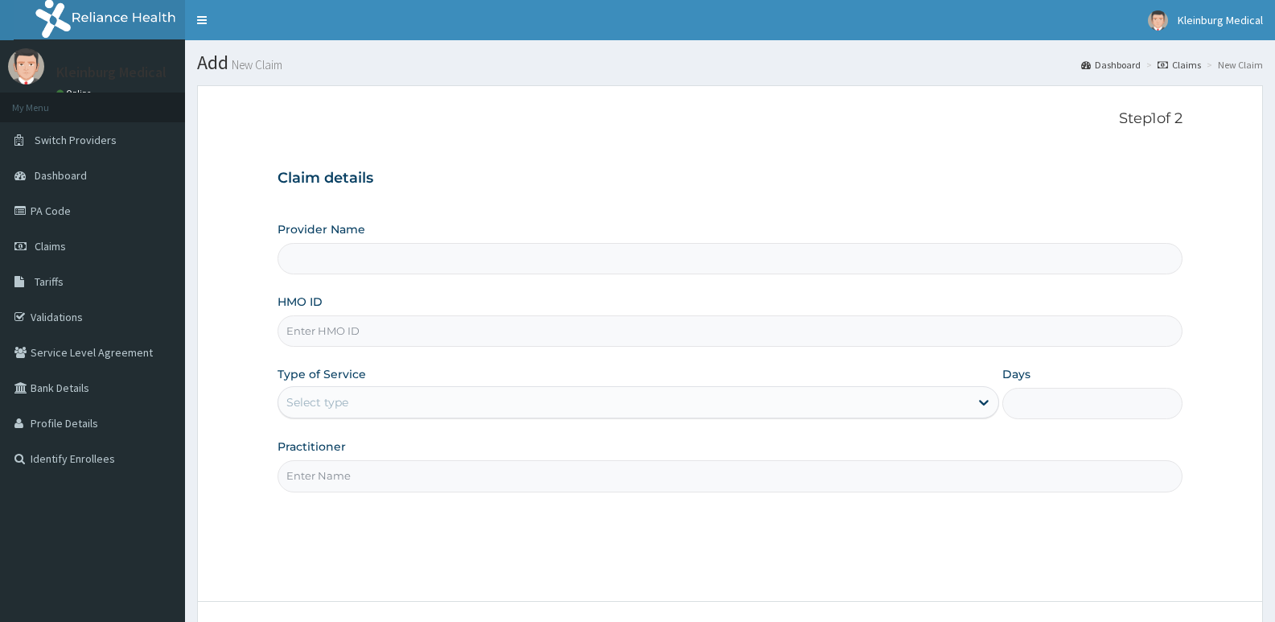
drag, startPoint x: 0, startPoint y: 0, endPoint x: 393, endPoint y: 343, distance: 522.2
click at [393, 343] on input "HMO ID" at bounding box center [730, 330] width 905 height 31
paste input "KSB/11266/A"
type input "KSB/11266/A"
type input "KLEINBURG MEDICAL(dermatology and diagnostics)- [PERSON_NAME]"
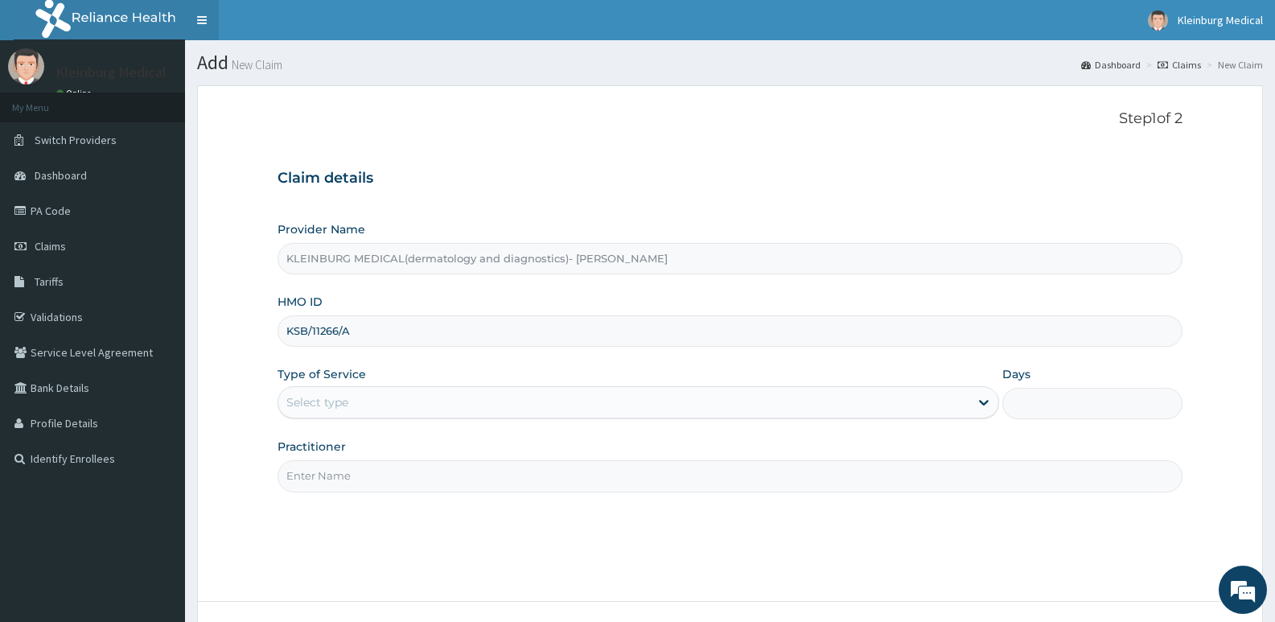
type input "KSB/11266/A"
click at [417, 405] on div "Select type" at bounding box center [623, 402] width 690 height 26
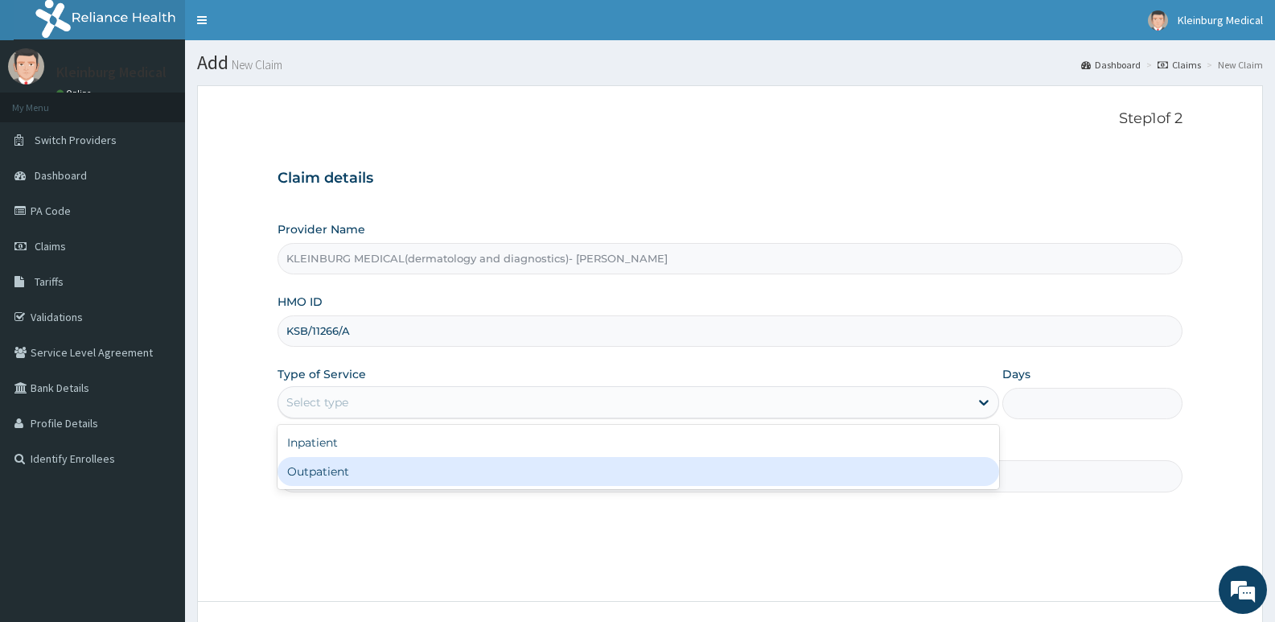
drag, startPoint x: 382, startPoint y: 476, endPoint x: 377, endPoint y: 456, distance: 20.7
click at [381, 475] on div "Outpatient" at bounding box center [638, 471] width 721 height 29
type input "1"
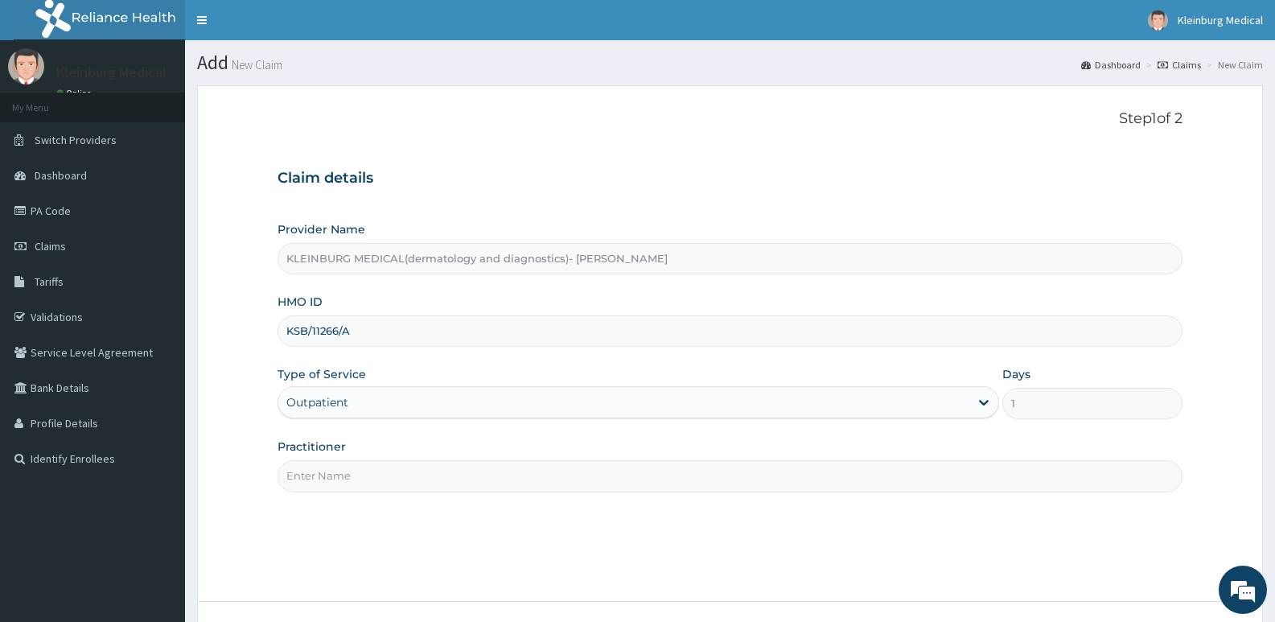
click at [465, 467] on input "Practitioner" at bounding box center [730, 475] width 905 height 31
type input "d"
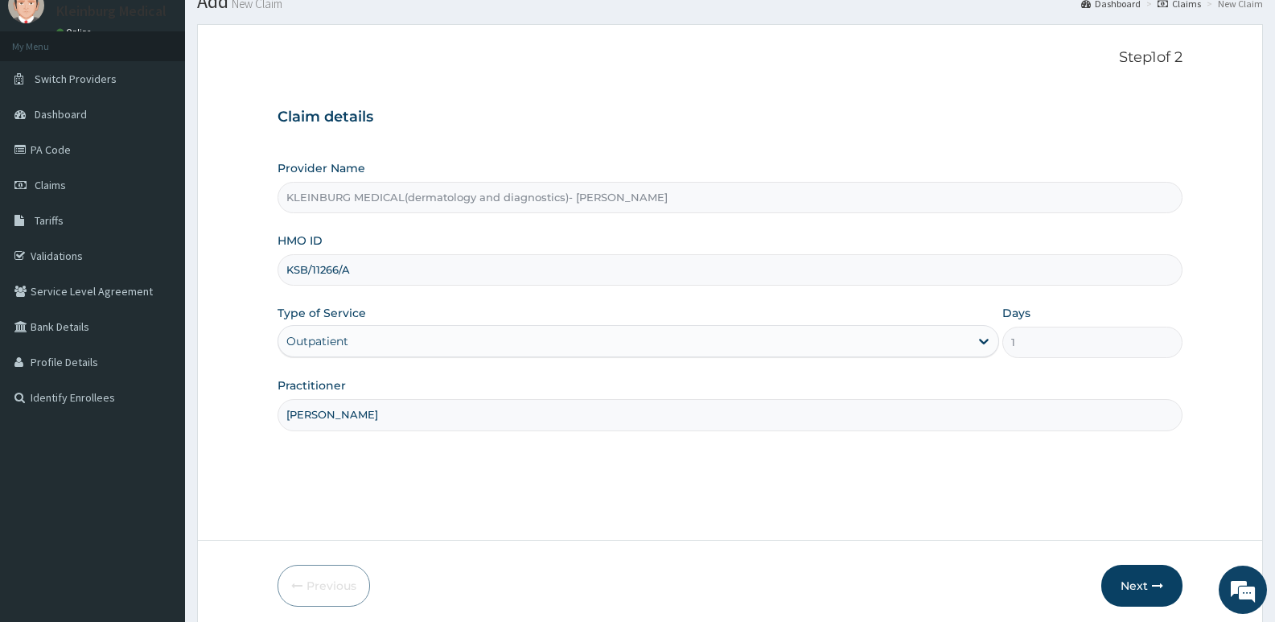
scroll to position [124, 0]
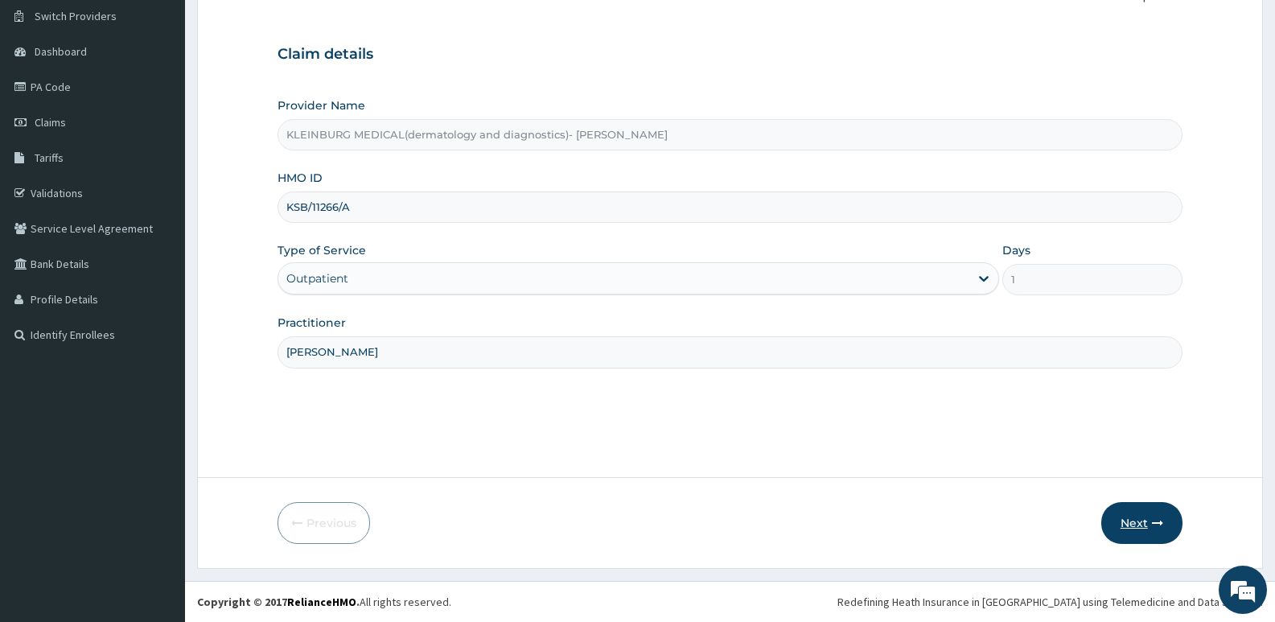
type input "[PERSON_NAME]"
click at [1132, 524] on button "Next" at bounding box center [1141, 523] width 81 height 42
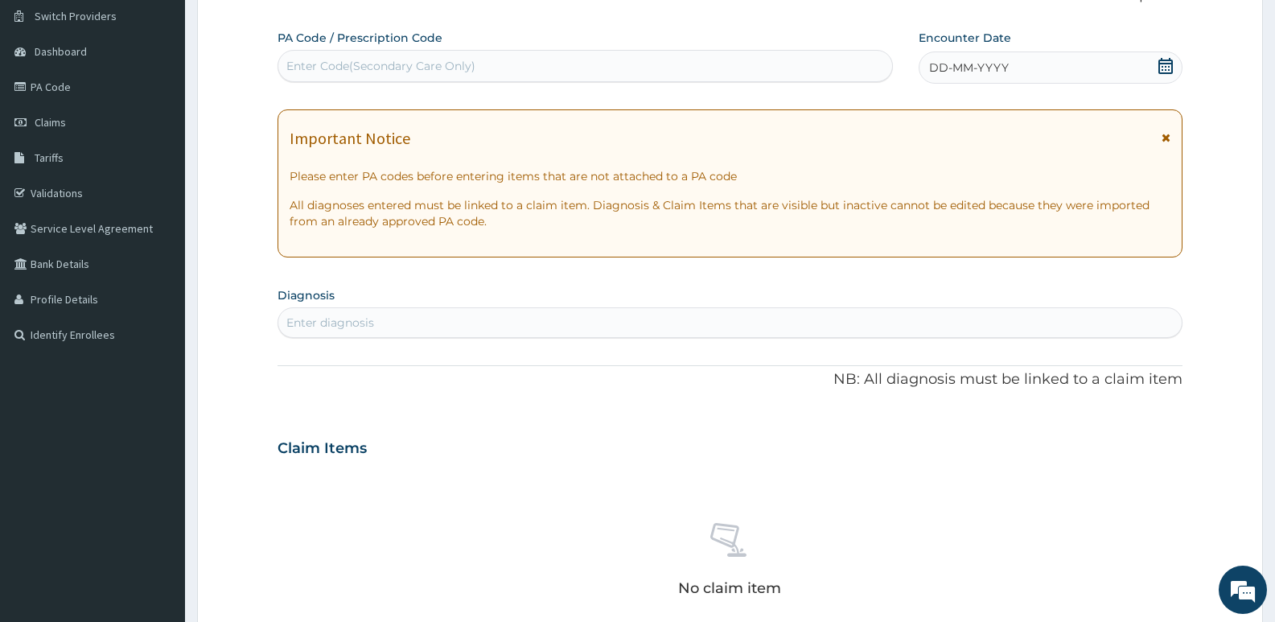
click at [1167, 71] on icon at bounding box center [1165, 66] width 16 height 16
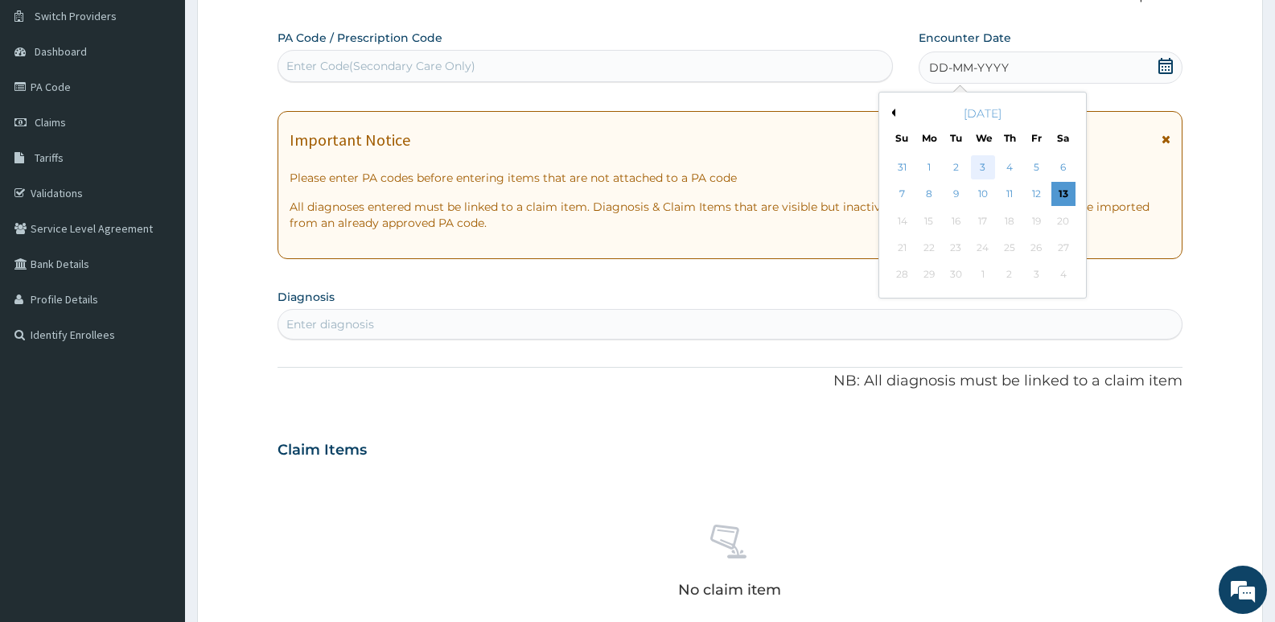
click at [985, 167] on div "3" at bounding box center [983, 167] width 24 height 24
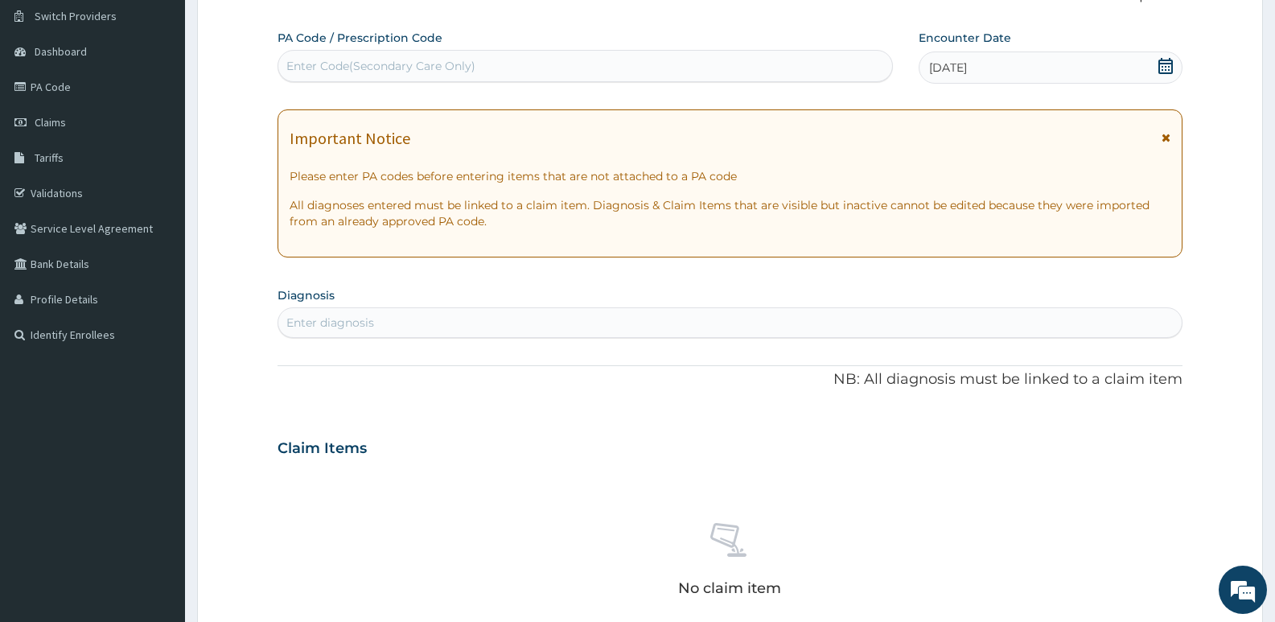
click at [442, 327] on div "Enter diagnosis" at bounding box center [729, 323] width 903 height 26
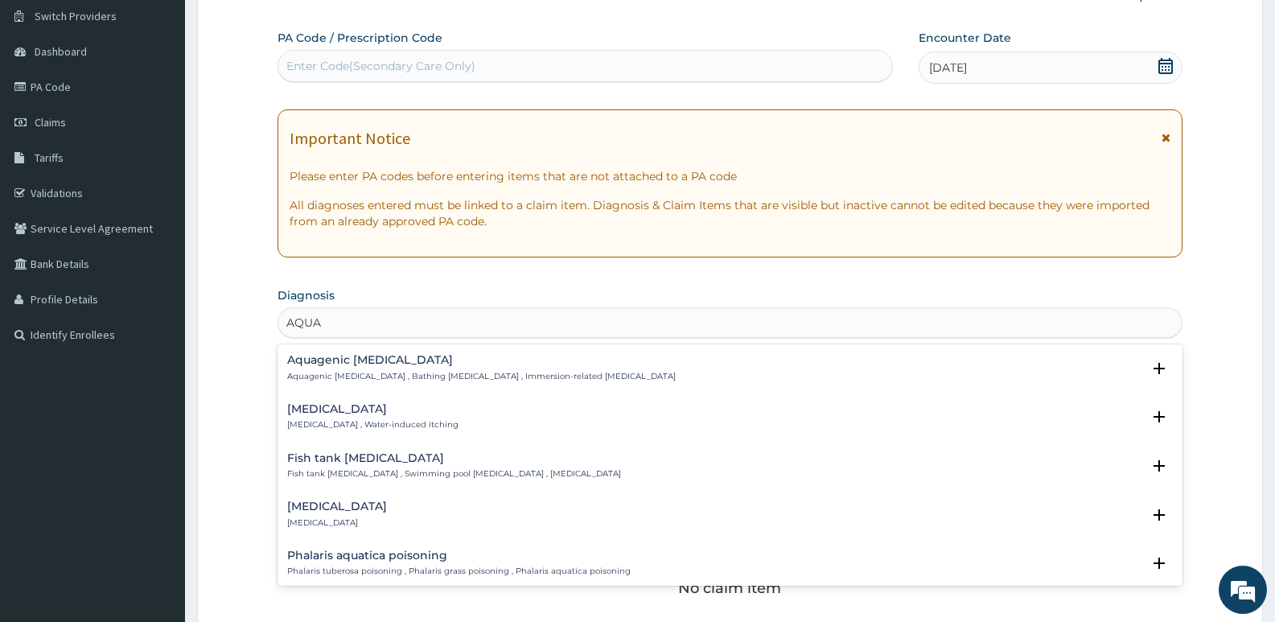
type input "AQUAG"
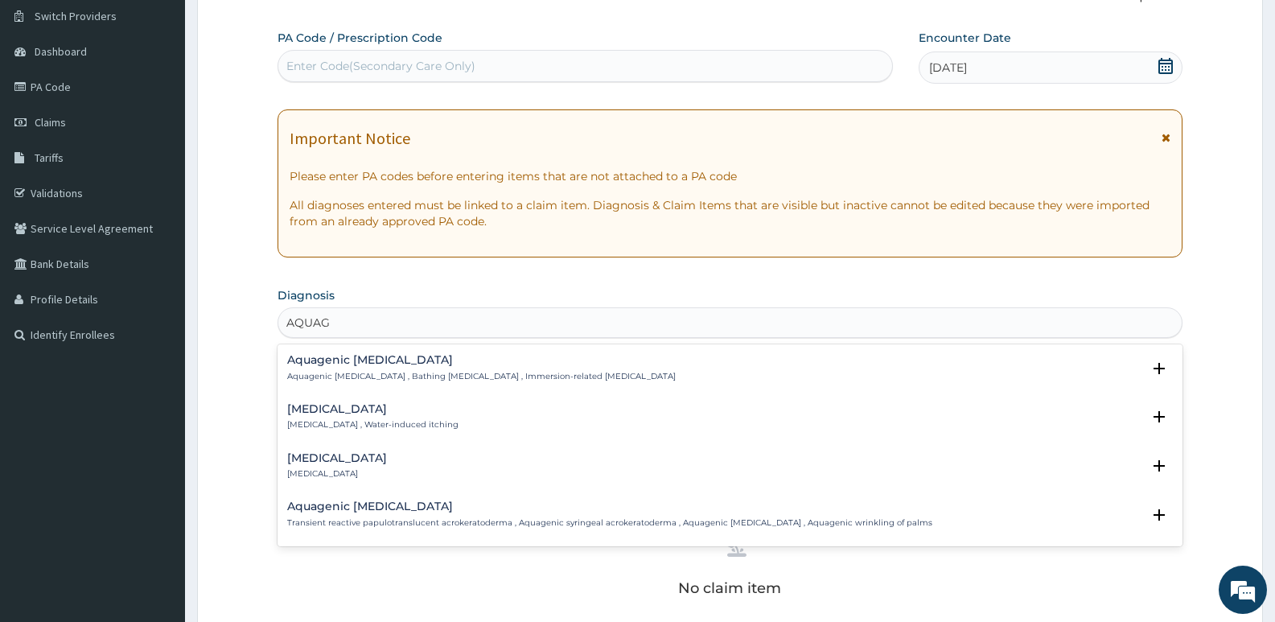
click at [406, 430] on p "Aquagenic pruritus , Water-induced itching" at bounding box center [372, 424] width 171 height 11
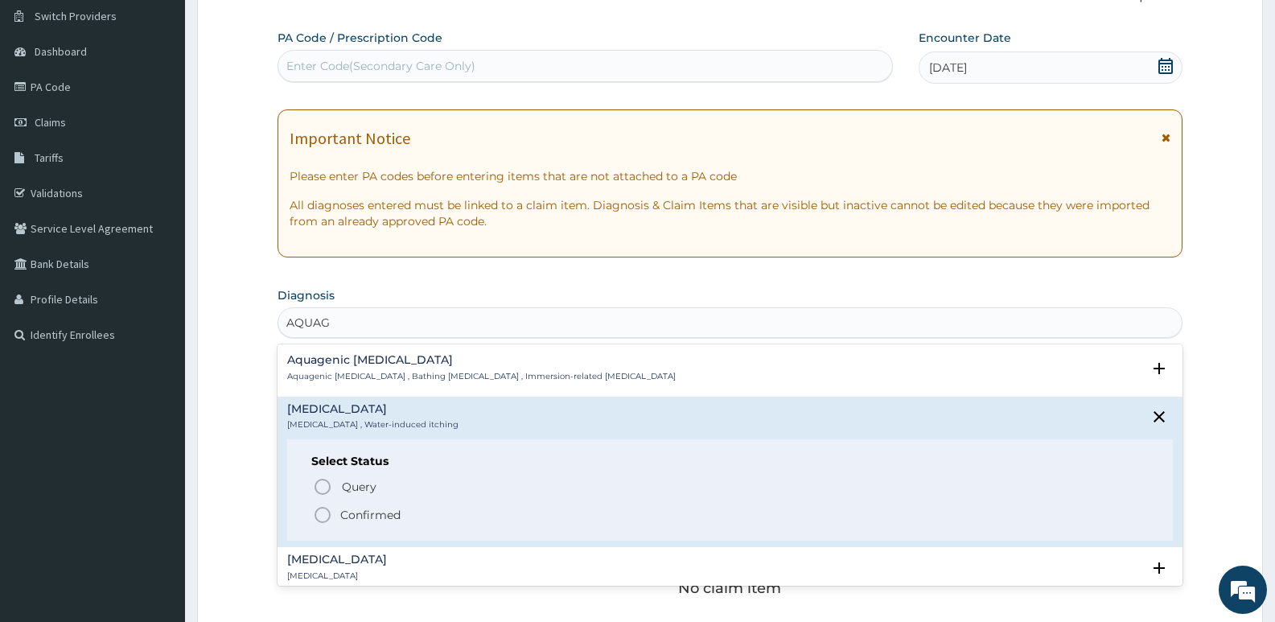
drag, startPoint x: 376, startPoint y: 519, endPoint x: 379, endPoint y: 483, distance: 36.3
click at [376, 520] on p "Confirmed" at bounding box center [370, 515] width 60 height 16
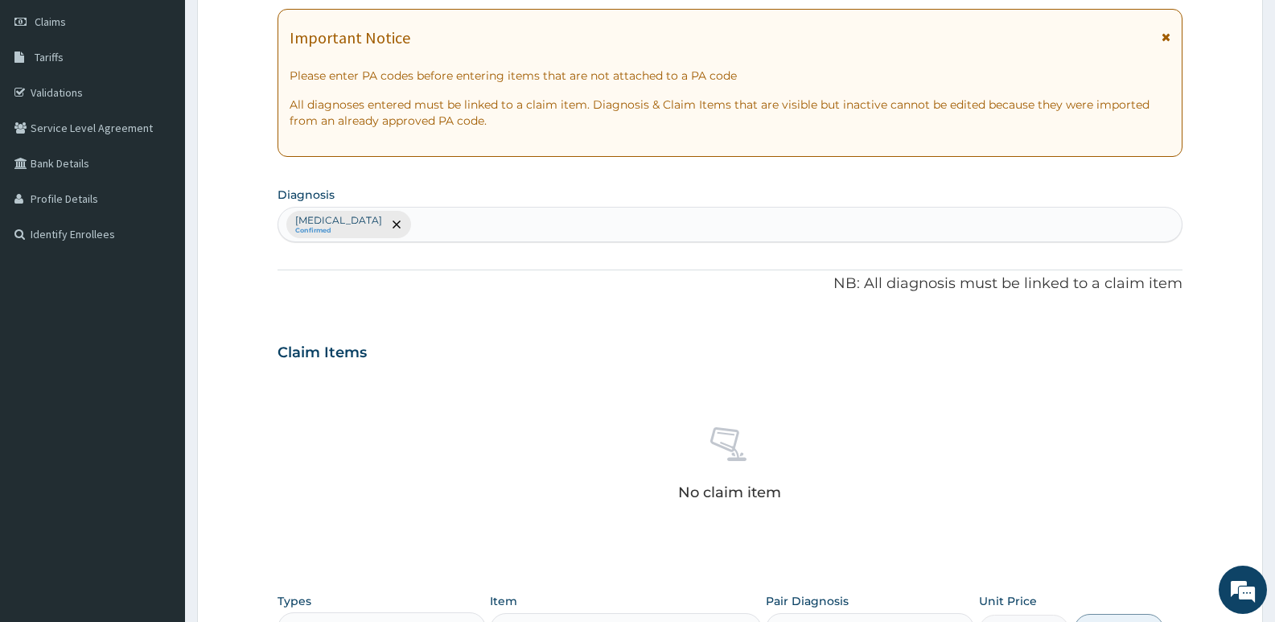
scroll to position [526, 0]
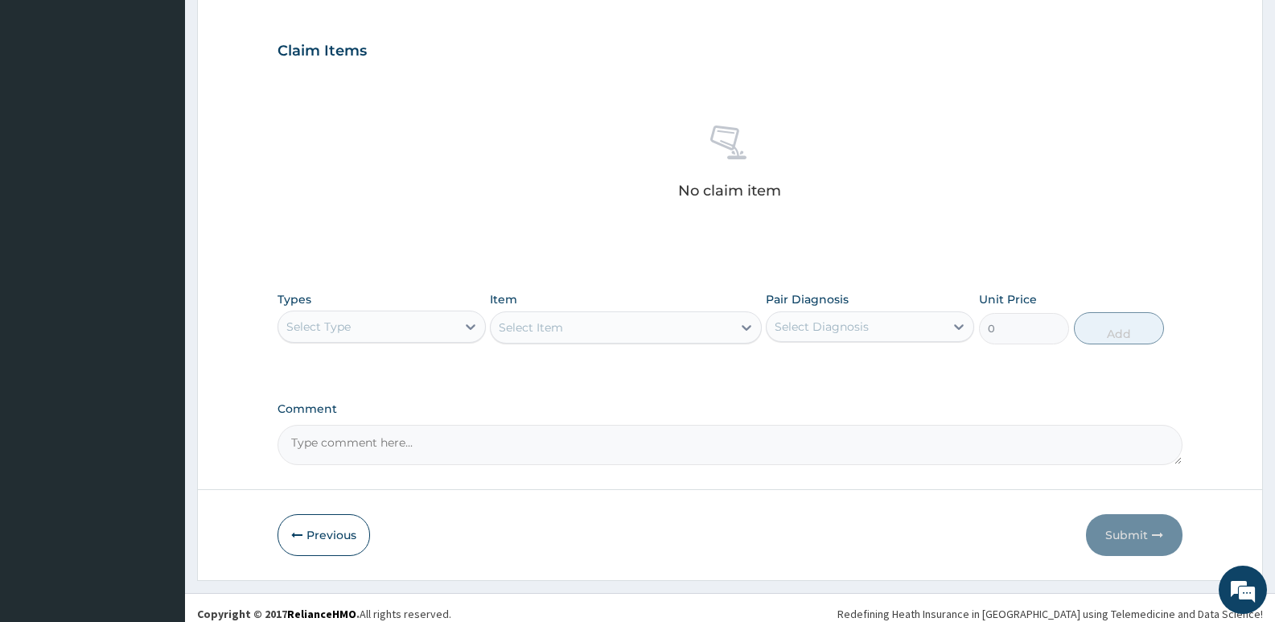
drag, startPoint x: 373, startPoint y: 318, endPoint x: 367, endPoint y: 343, distance: 25.8
click at [372, 318] on div "Select Type" at bounding box center [367, 327] width 178 height 26
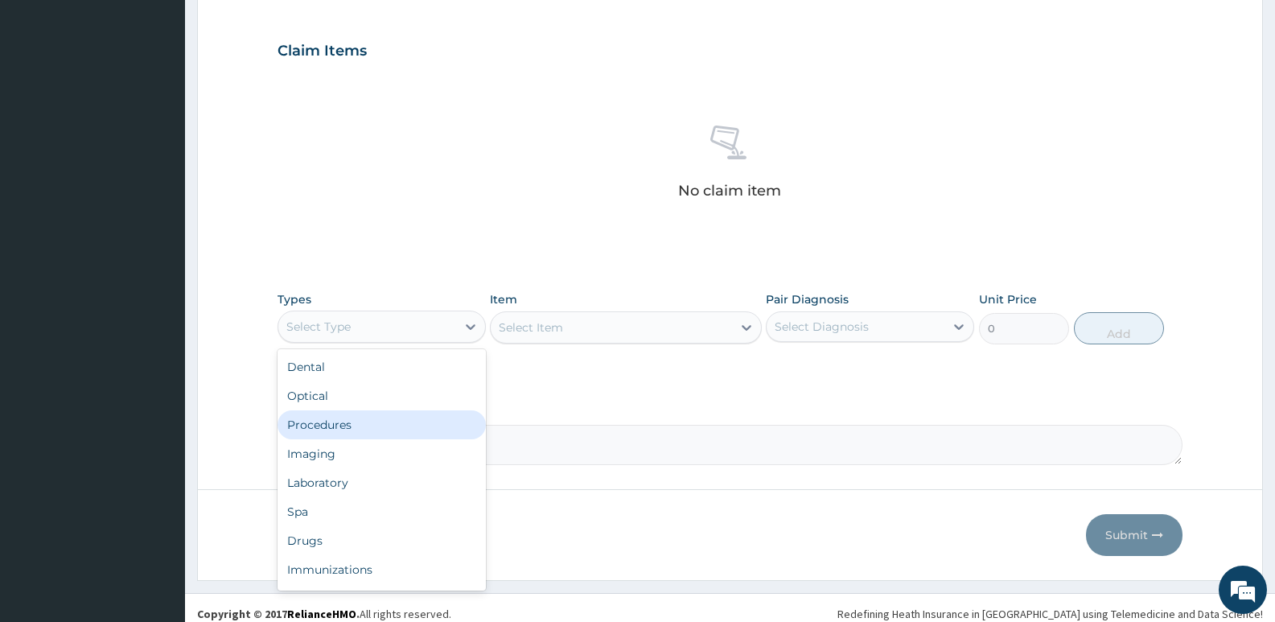
click at [352, 425] on div "Procedures" at bounding box center [382, 424] width 208 height 29
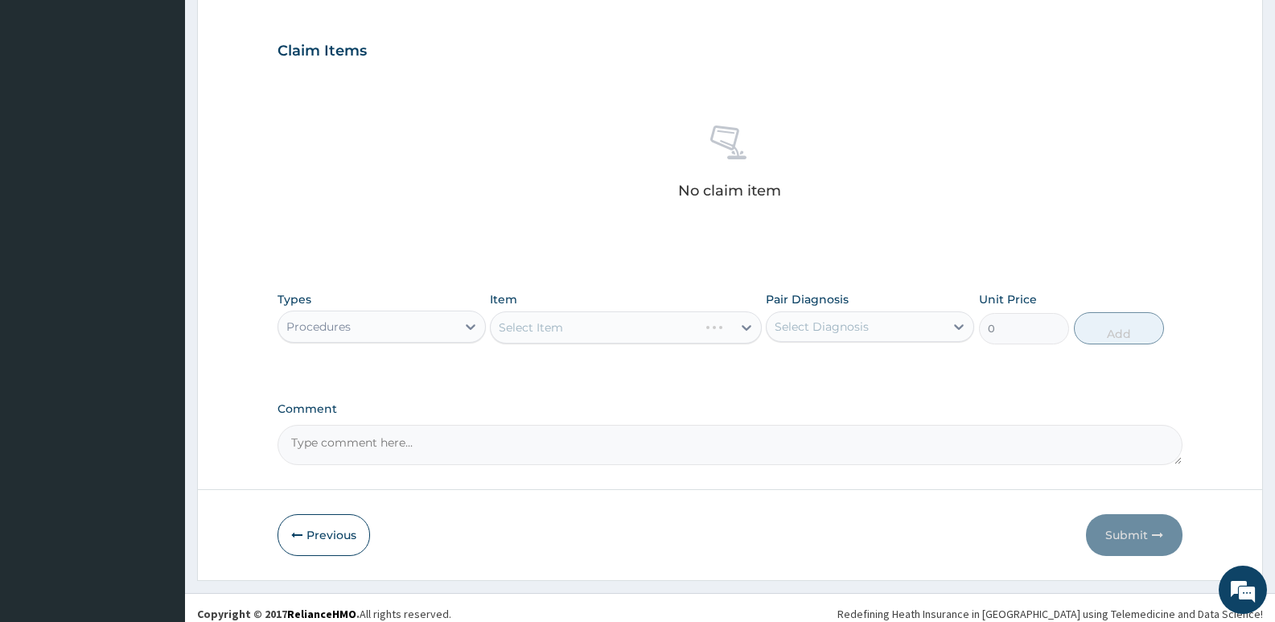
click at [548, 314] on div "Select Item" at bounding box center [625, 327] width 271 height 32
click at [546, 331] on div "Select Item" at bounding box center [625, 327] width 271 height 32
click at [589, 257] on div "PA Code / Prescription Code Enter Code(Secondary Care Only) Encounter Date 03-0…" at bounding box center [730, 46] width 905 height 837
click at [578, 335] on div "Select Item" at bounding box center [611, 328] width 241 height 26
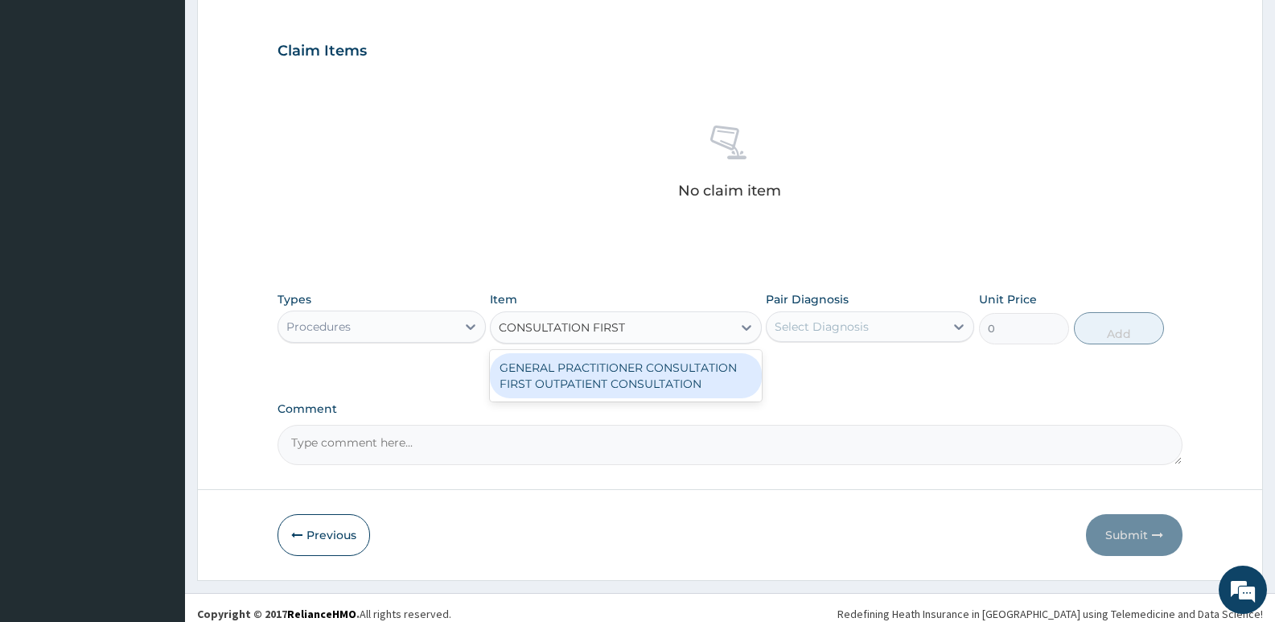
type input "CONSULTATION FIRST"
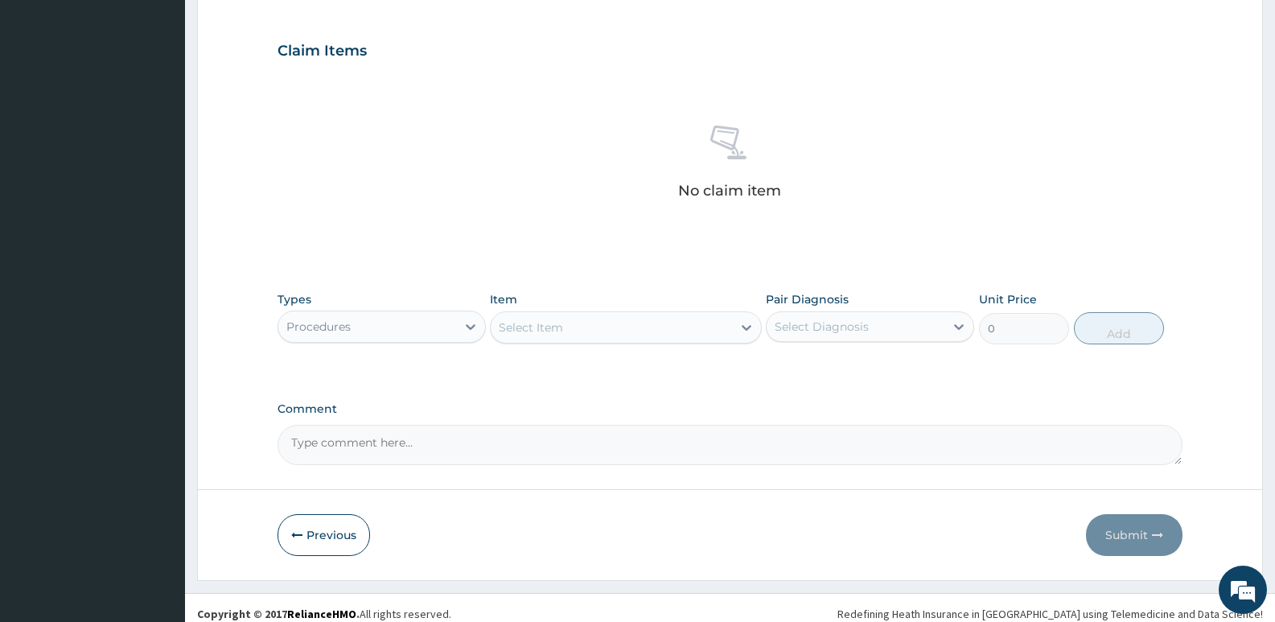
click at [673, 406] on label "Comment" at bounding box center [730, 409] width 905 height 14
click at [673, 425] on textarea "Comment" at bounding box center [730, 445] width 905 height 40
click at [666, 327] on div "Select Item" at bounding box center [611, 328] width 241 height 26
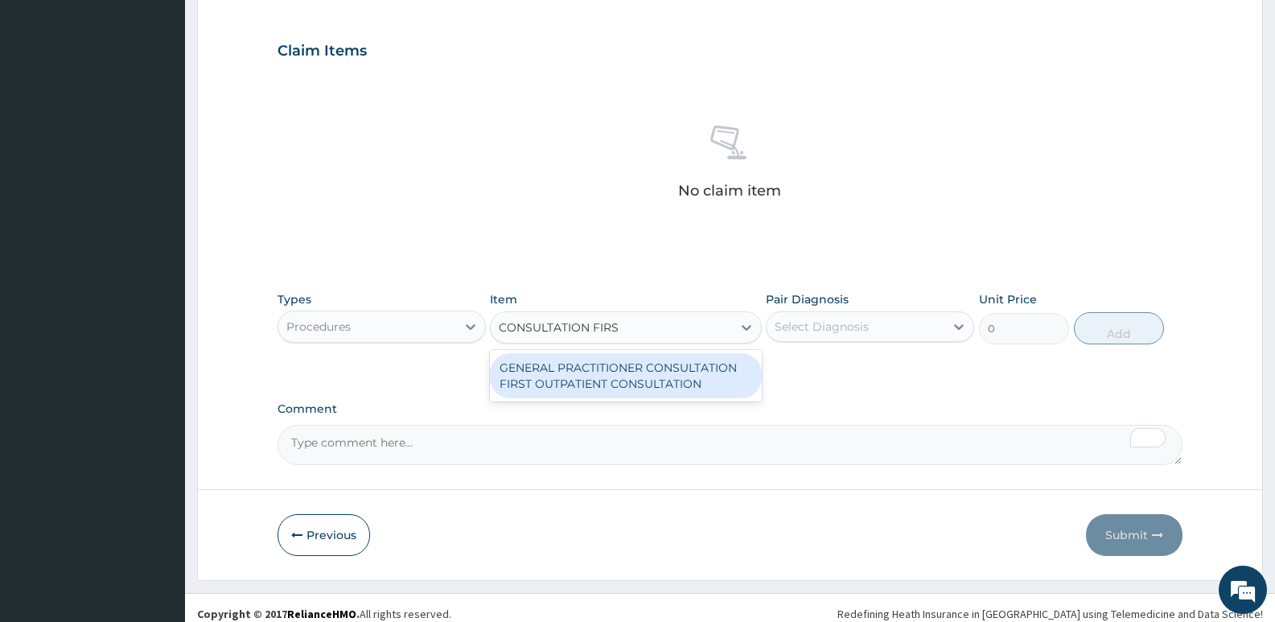
type input "CONSULTATION FIRST"
click at [669, 373] on div "GENERAL PRACTITIONER CONSULTATION FIRST OUTPATIENT CONSULTATION" at bounding box center [625, 375] width 271 height 45
type input "3795"
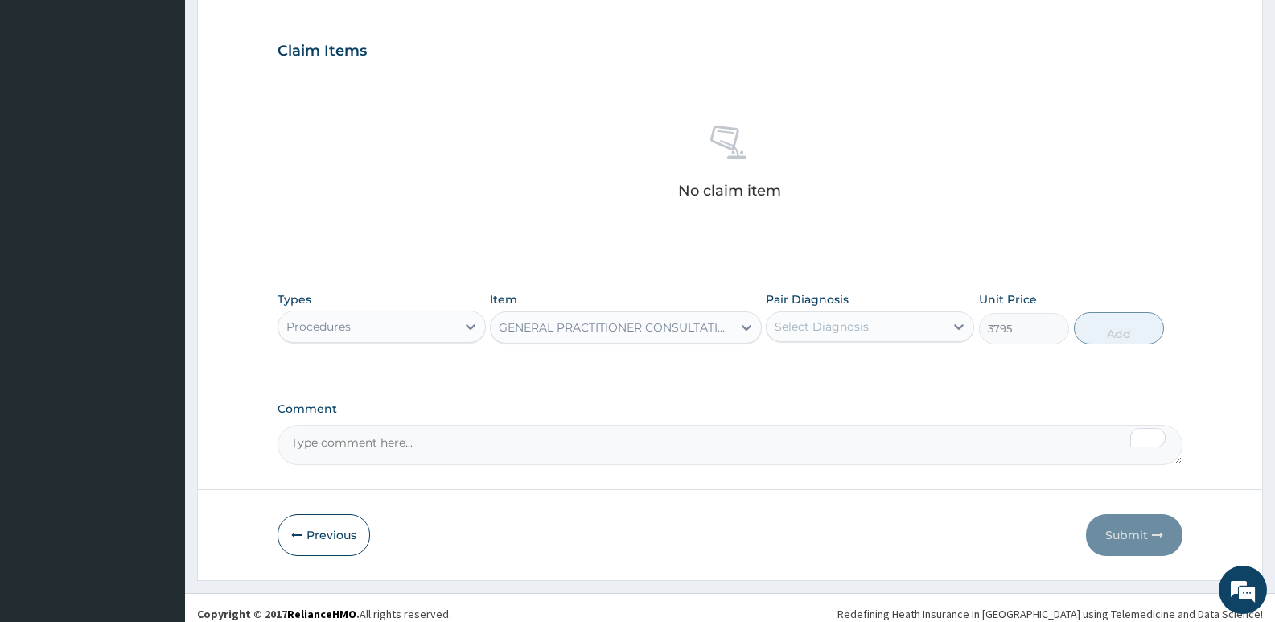
click at [792, 319] on div "Select Diagnosis" at bounding box center [822, 327] width 94 height 16
drag, startPoint x: 796, startPoint y: 370, endPoint x: 938, endPoint y: 361, distance: 142.6
click at [822, 372] on label "Aquagenic pruritus" at bounding box center [842, 366] width 100 height 16
checkbox input "true"
click at [1088, 322] on button "Add" at bounding box center [1119, 328] width 90 height 32
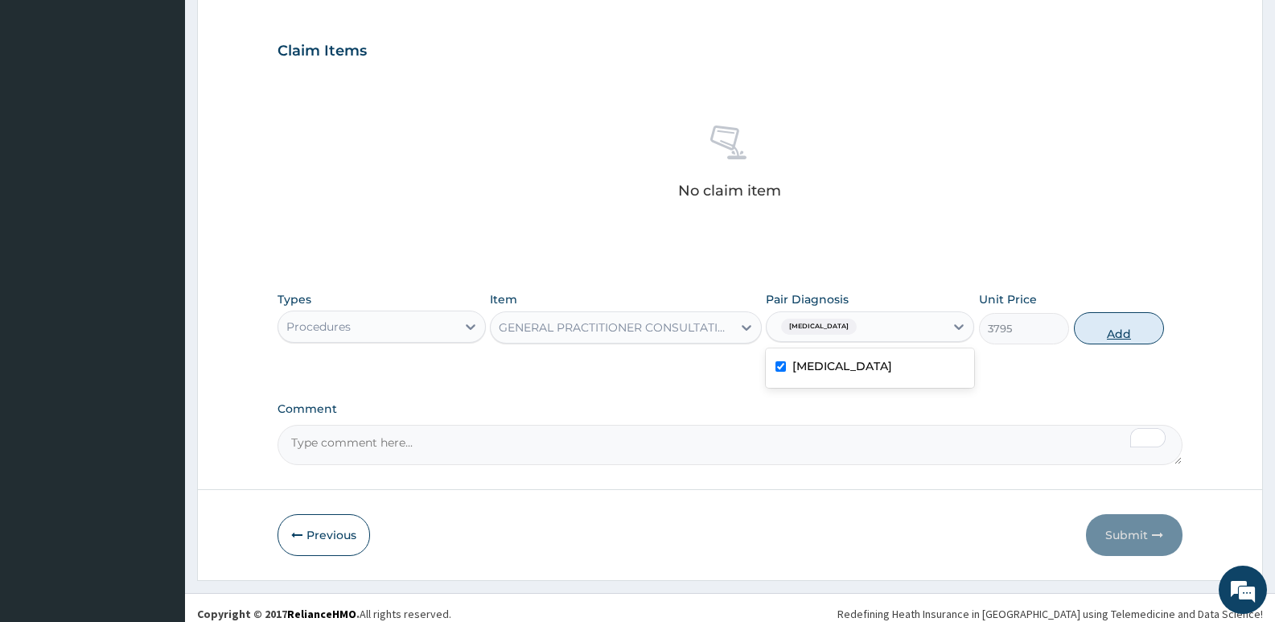
type input "0"
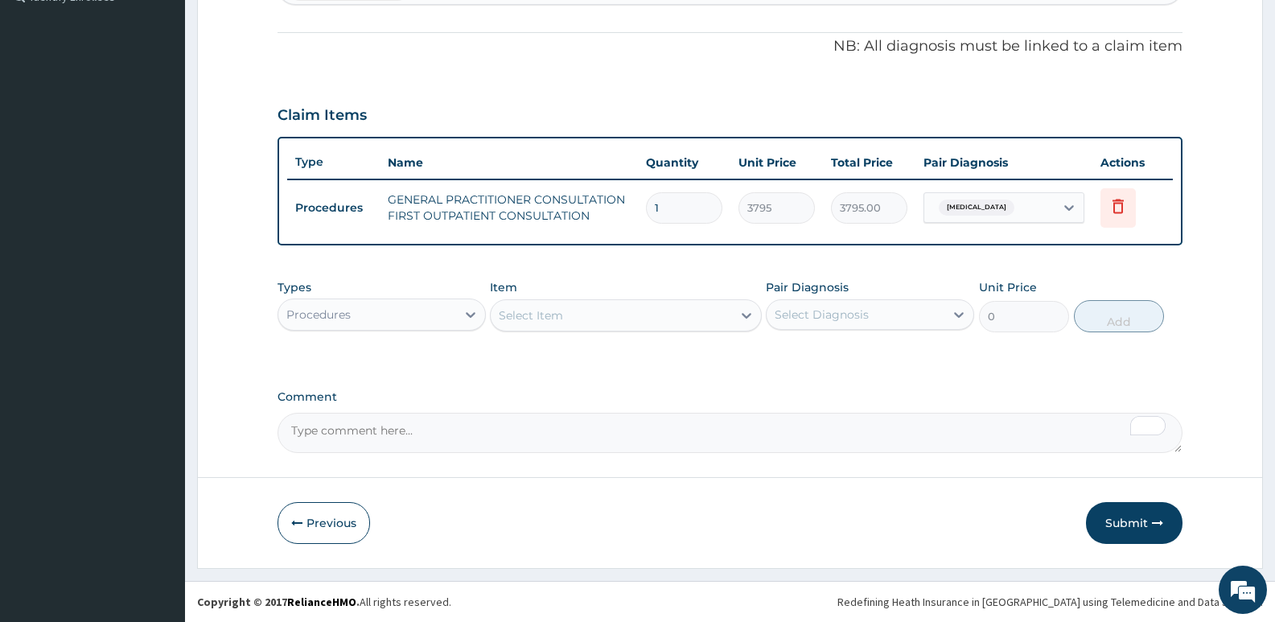
scroll to position [462, 0]
click at [619, 311] on div "Select Item" at bounding box center [611, 315] width 241 height 26
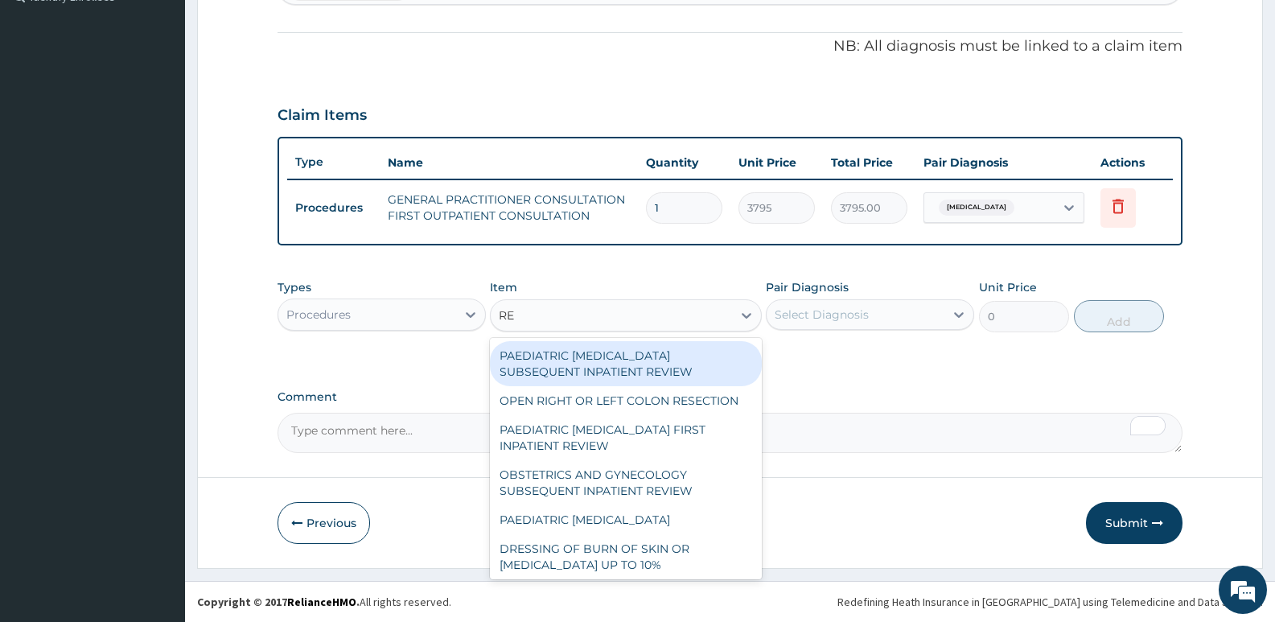
type input "REG"
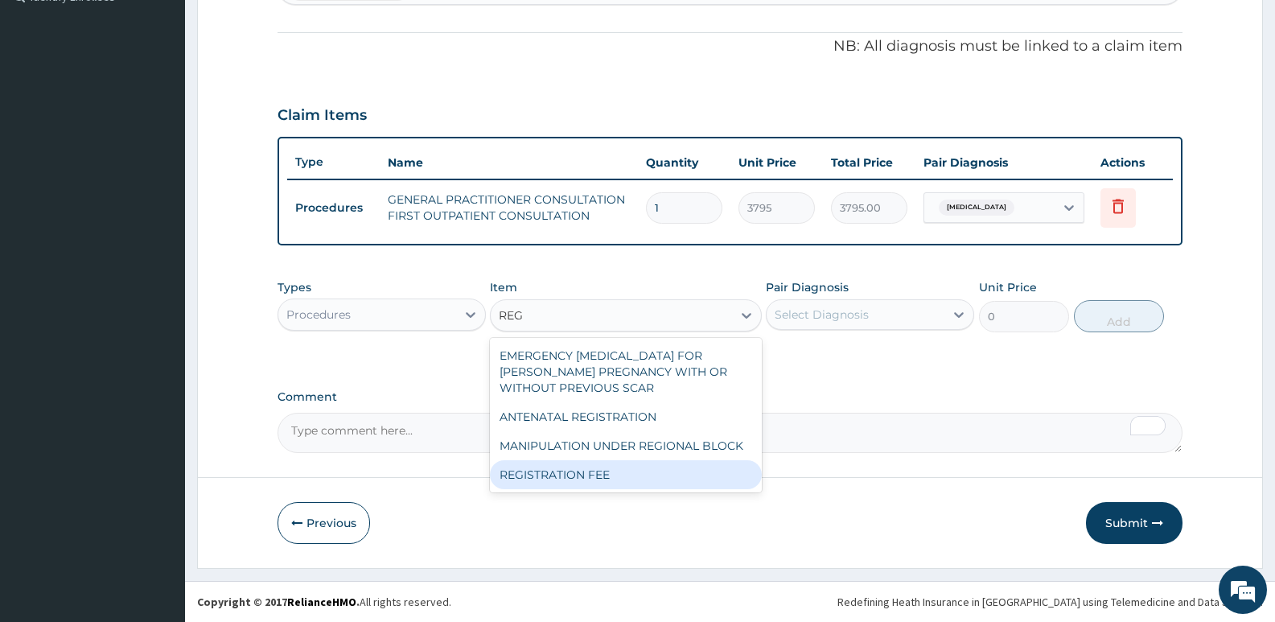
click at [629, 480] on div "REGISTRATION FEE" at bounding box center [625, 474] width 271 height 29
type input "2300"
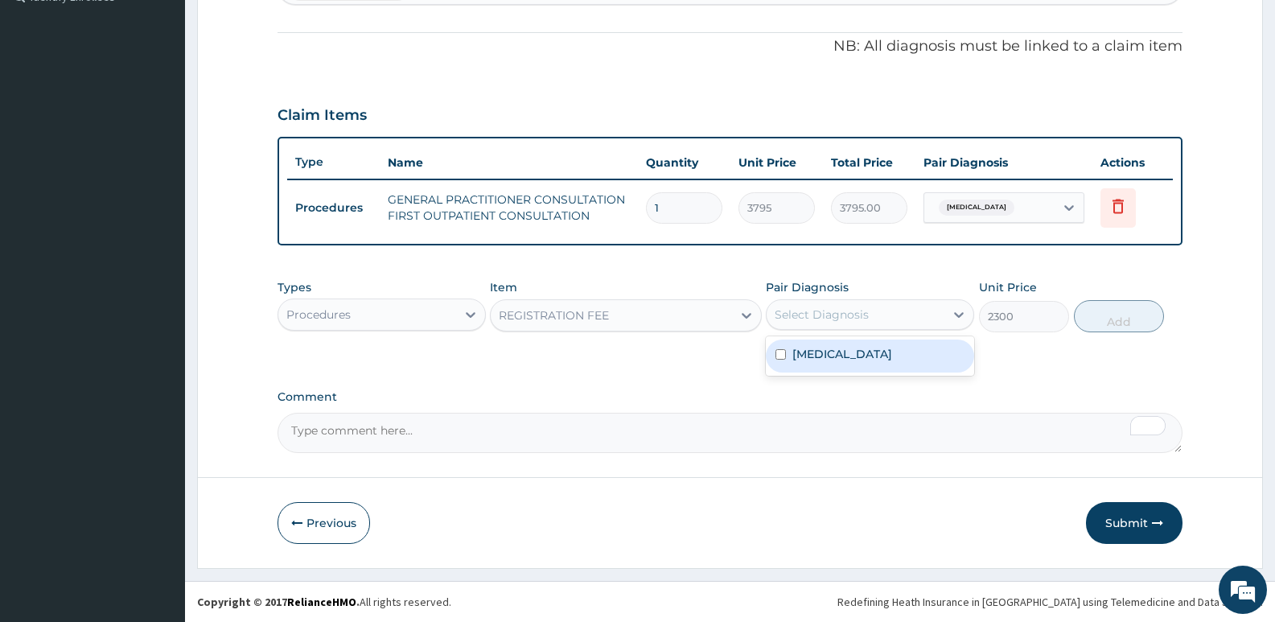
click at [832, 315] on div "Select Diagnosis" at bounding box center [822, 314] width 94 height 16
drag, startPoint x: 837, startPoint y: 353, endPoint x: 868, endPoint y: 355, distance: 30.6
click at [848, 355] on label "Aquagenic pruritus" at bounding box center [842, 354] width 100 height 16
checkbox input "true"
click at [1137, 332] on div "Types Procedures Item REGISTRATION FEE Pair Diagnosis option Aquagenic pruritus…" at bounding box center [730, 305] width 905 height 69
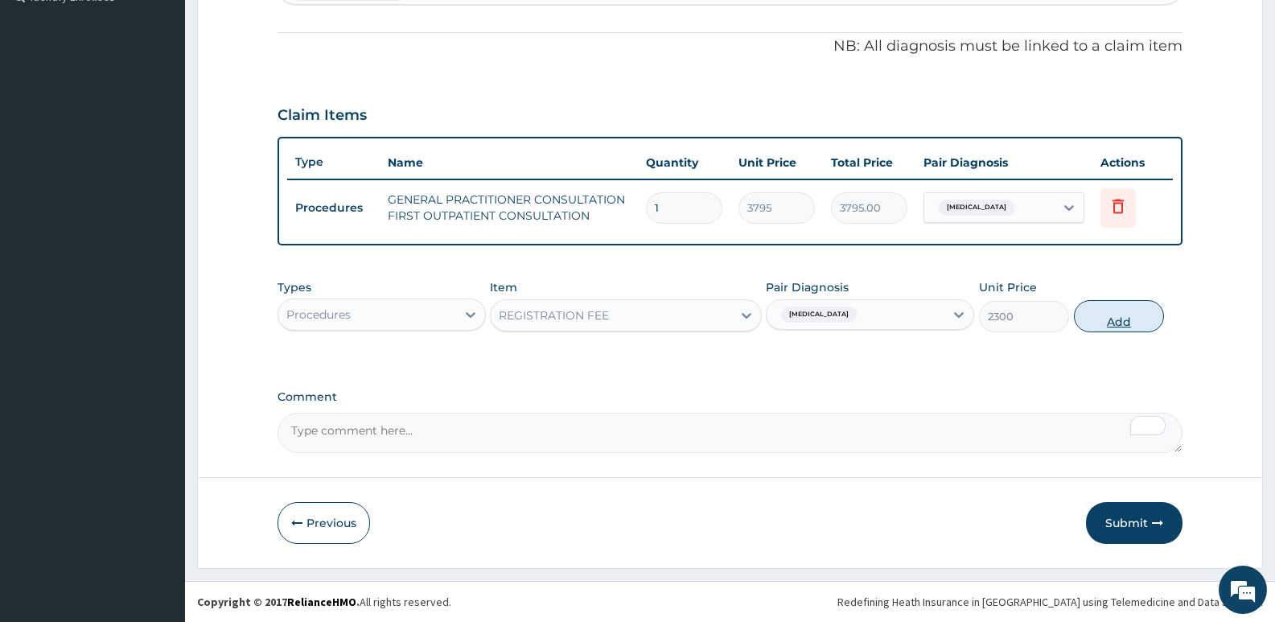
click at [1122, 319] on button "Add" at bounding box center [1119, 316] width 90 height 32
type input "0"
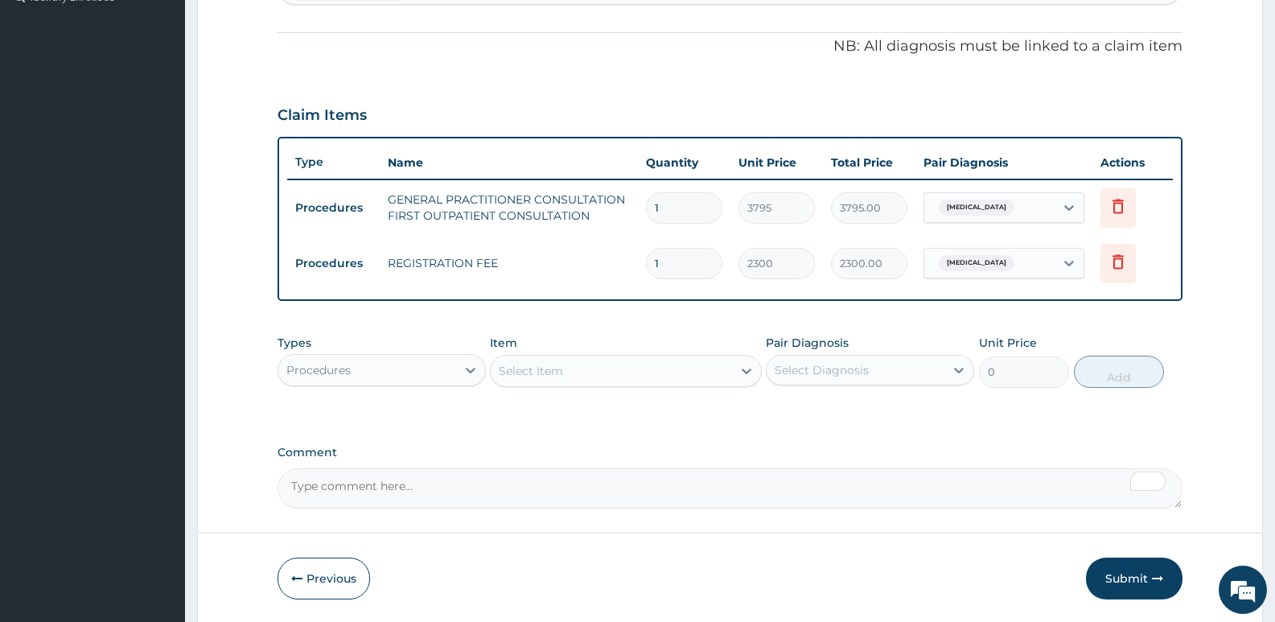
click at [598, 366] on div "Select Item" at bounding box center [611, 371] width 241 height 26
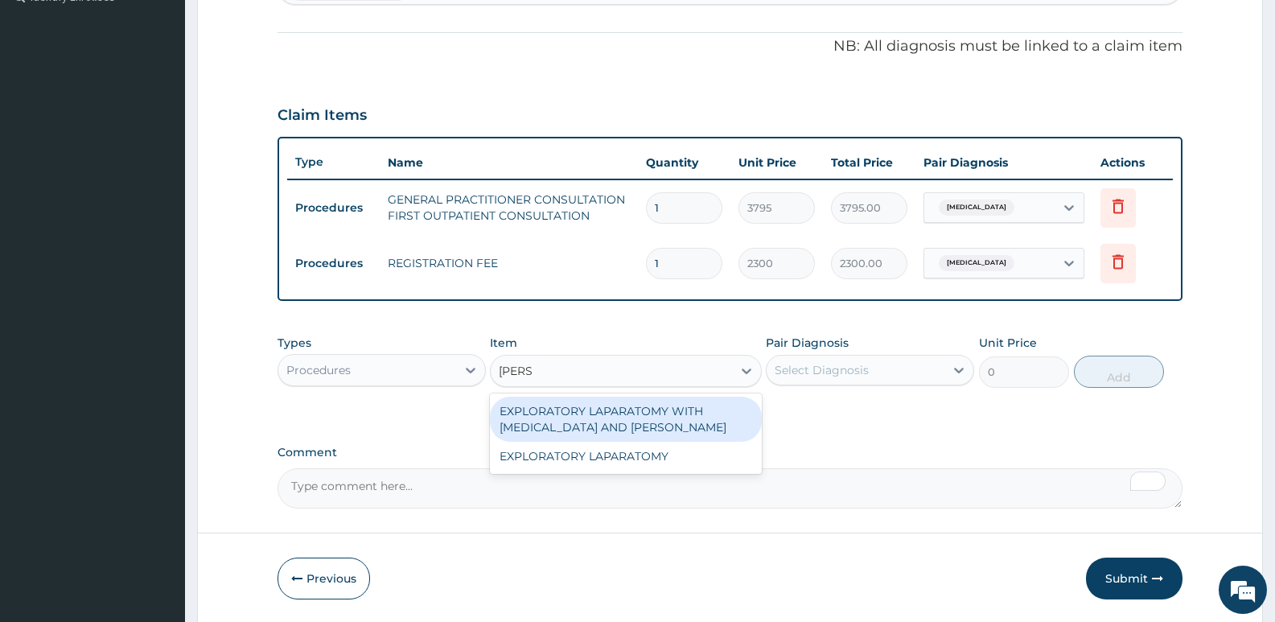
type input "LORA"
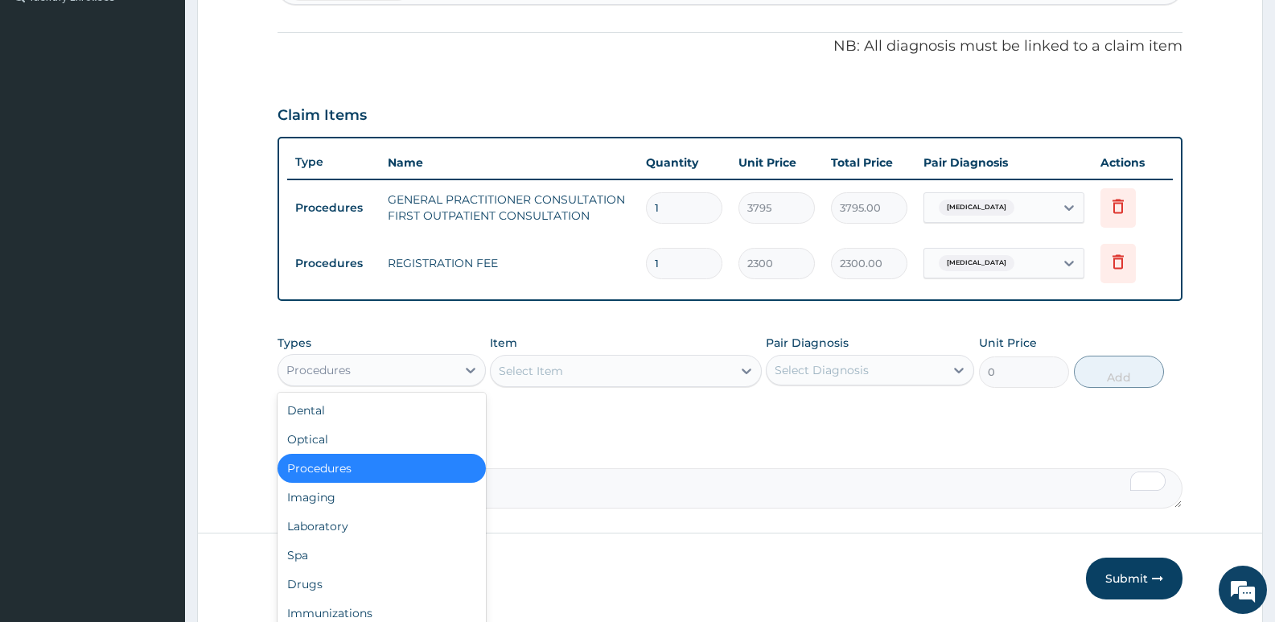
click at [390, 364] on div "Procedures" at bounding box center [367, 370] width 178 height 26
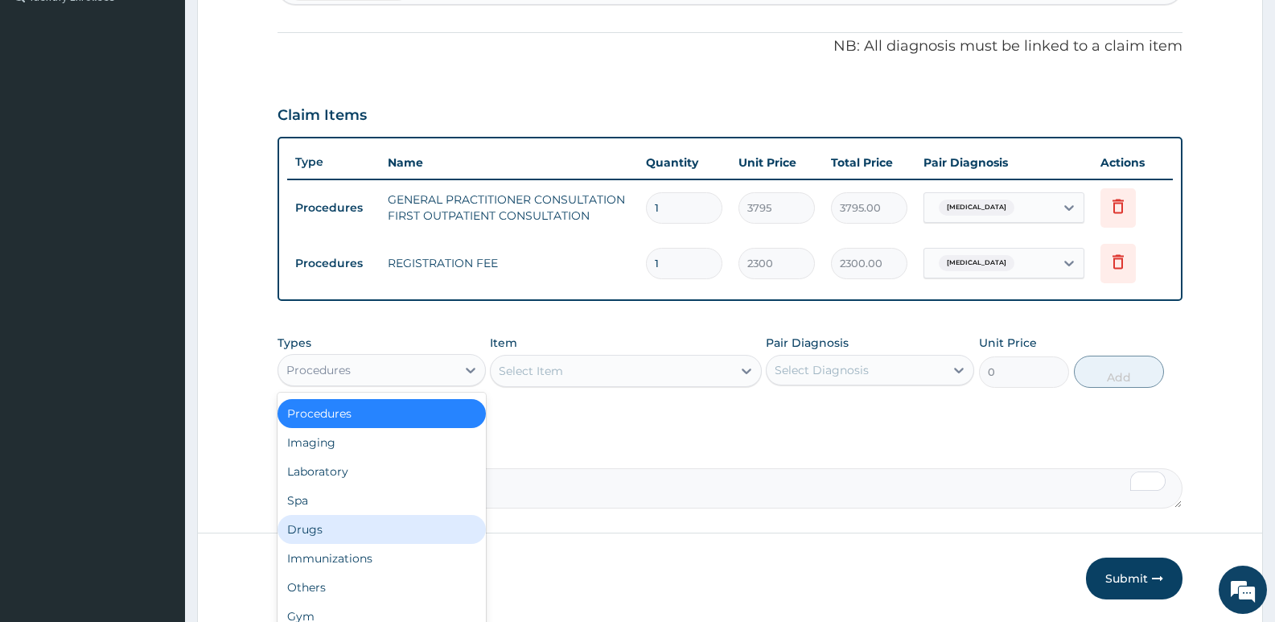
click at [368, 532] on div "Drugs" at bounding box center [382, 529] width 208 height 29
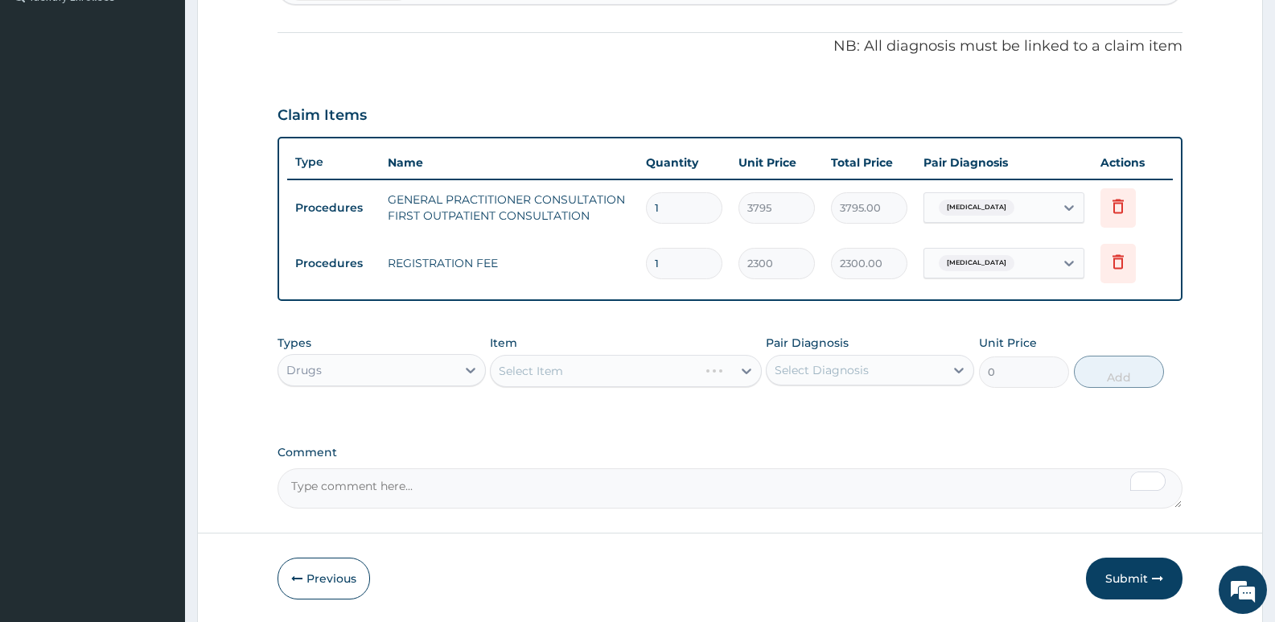
click at [687, 436] on div "PA Code / Prescription Code Enter Code(Secondary Care Only) Encounter Date 03-0…" at bounding box center [730, 100] width 905 height 816
click at [683, 378] on div "Select Item" at bounding box center [625, 371] width 271 height 32
click at [797, 368] on div "Select Diagnosis" at bounding box center [822, 370] width 94 height 16
click at [712, 370] on div "Select Item" at bounding box center [625, 371] width 271 height 32
click at [655, 421] on div "PA Code / Prescription Code Enter Code(Secondary Care Only) Encounter Date 03-0…" at bounding box center [730, 100] width 905 height 816
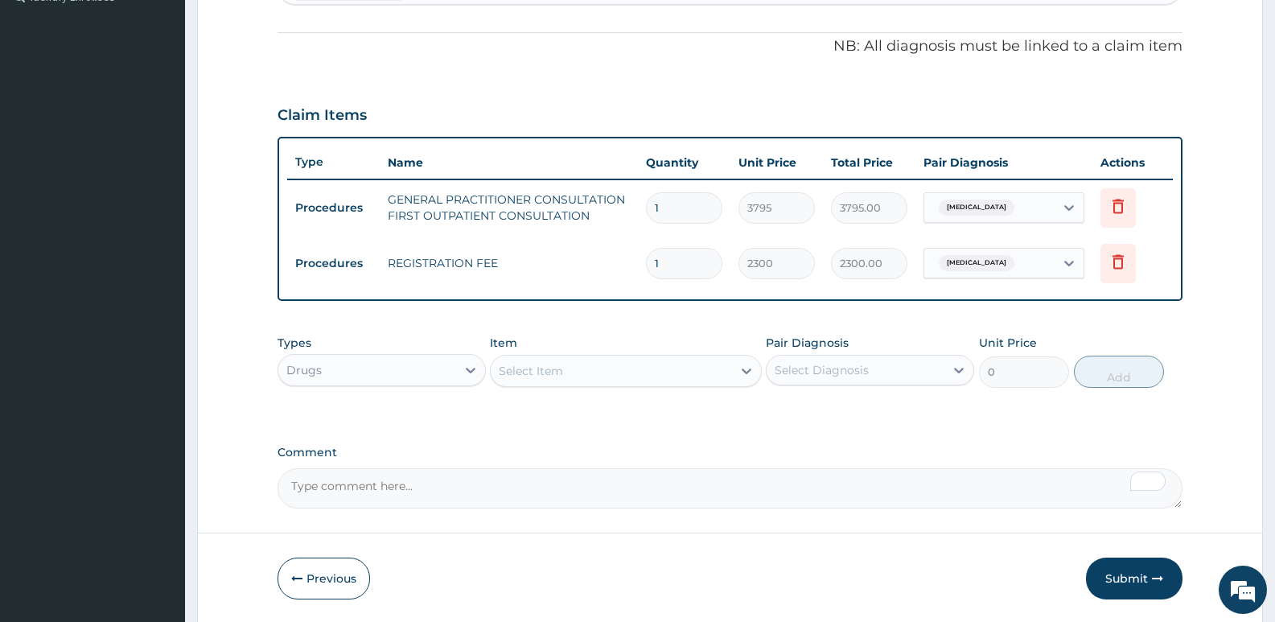
click at [694, 377] on div "Select Item" at bounding box center [611, 371] width 241 height 26
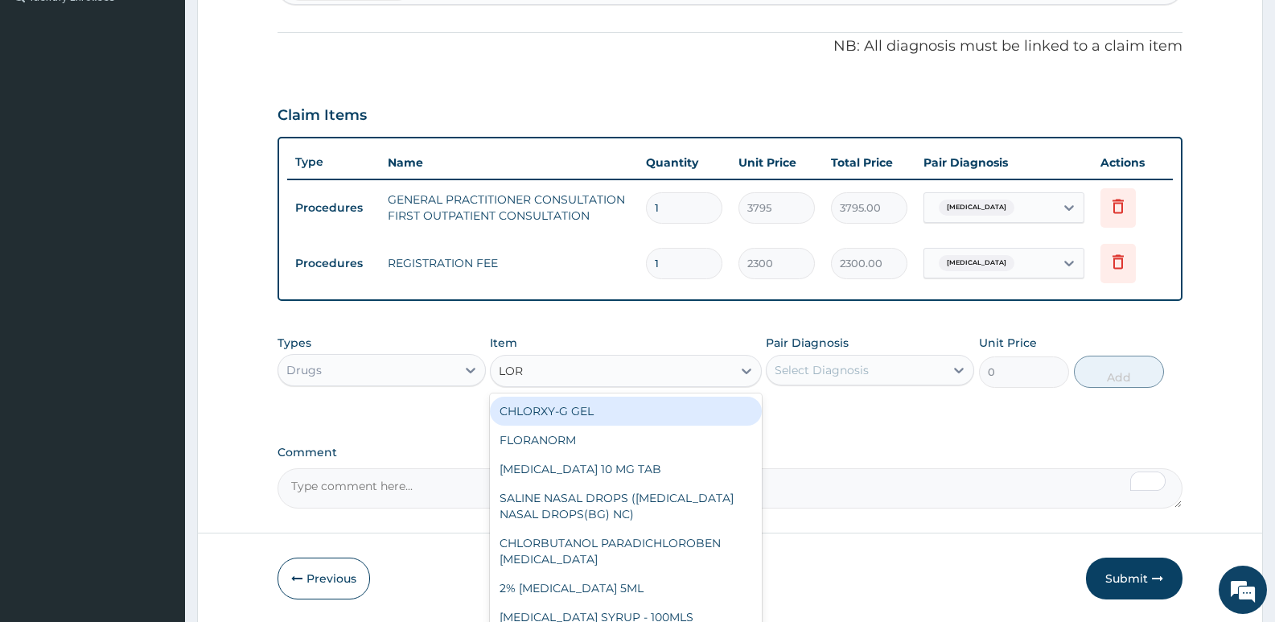
type input "LORA"
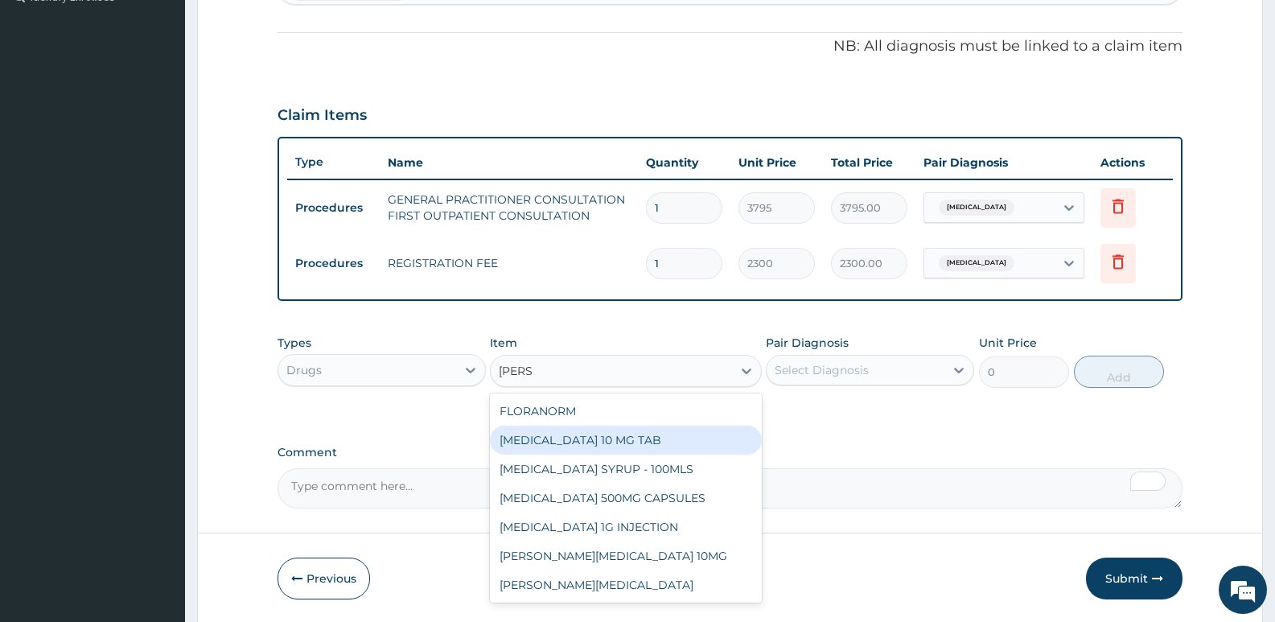
click at [659, 442] on div "LORATADINE 10 MG TAB" at bounding box center [625, 440] width 271 height 29
type input "63.25"
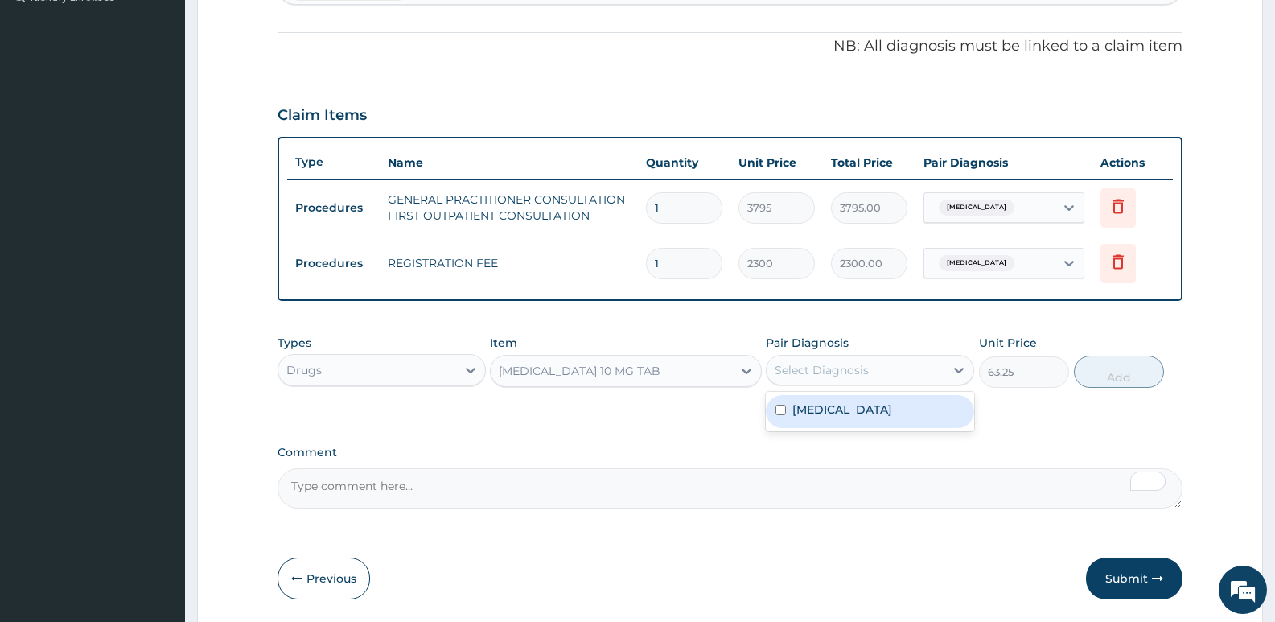
click at [828, 381] on div "Select Diagnosis" at bounding box center [856, 370] width 178 height 26
click at [857, 419] on div "Aquagenic pruritus" at bounding box center [870, 411] width 208 height 33
checkbox input "true"
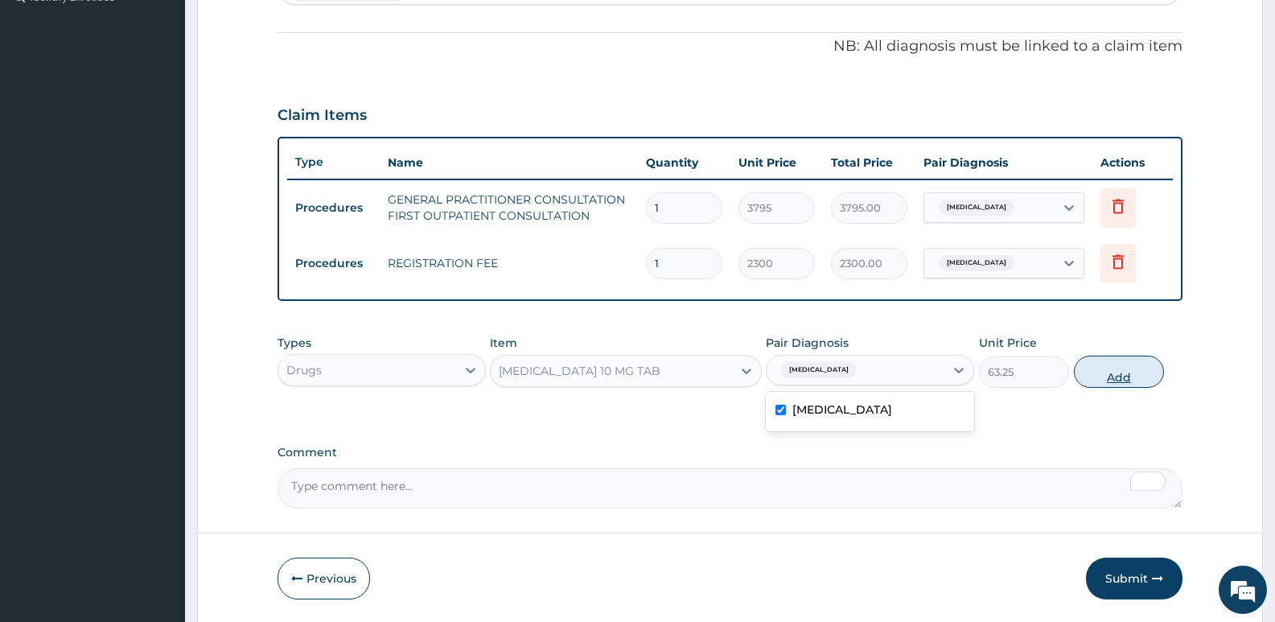
click at [1105, 367] on button "Add" at bounding box center [1119, 372] width 90 height 32
type input "0"
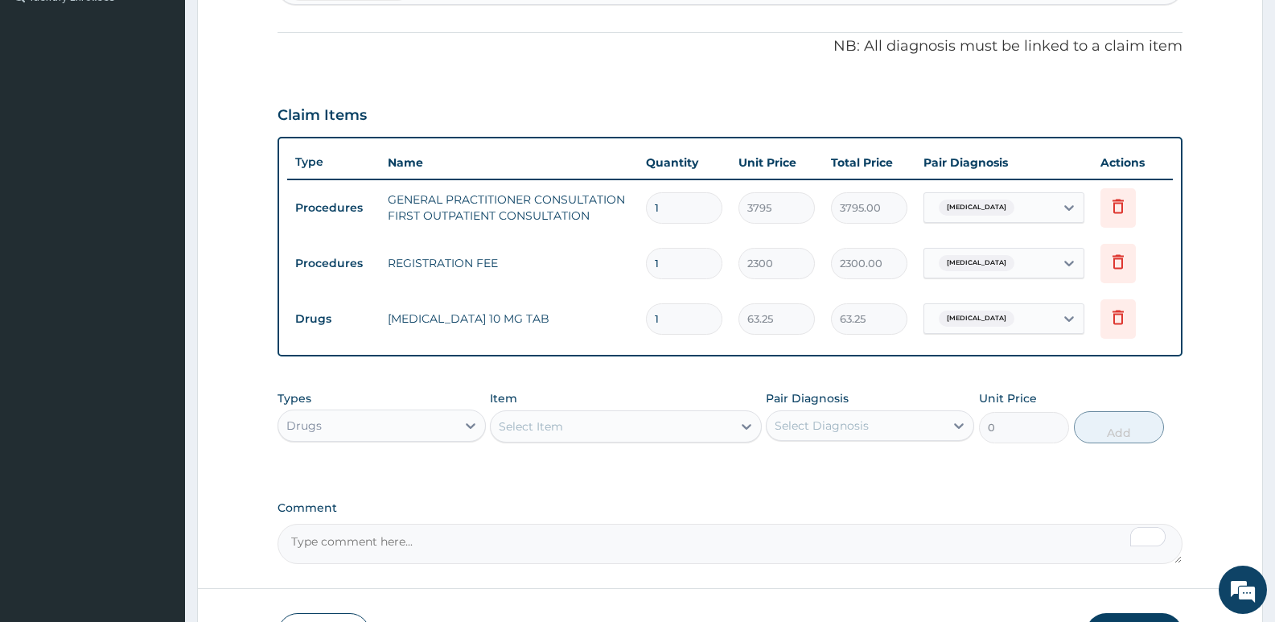
type input "0.00"
type input "5"
type input "316.25"
type input "5"
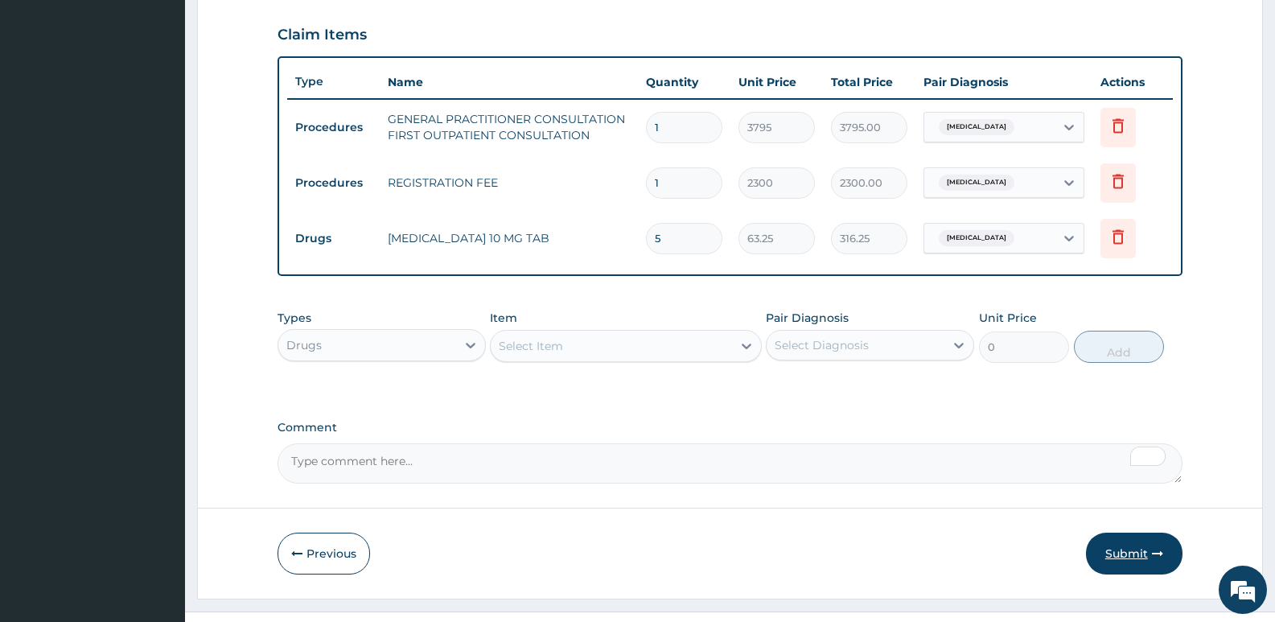
click at [1136, 561] on button "Submit" at bounding box center [1134, 553] width 97 height 42
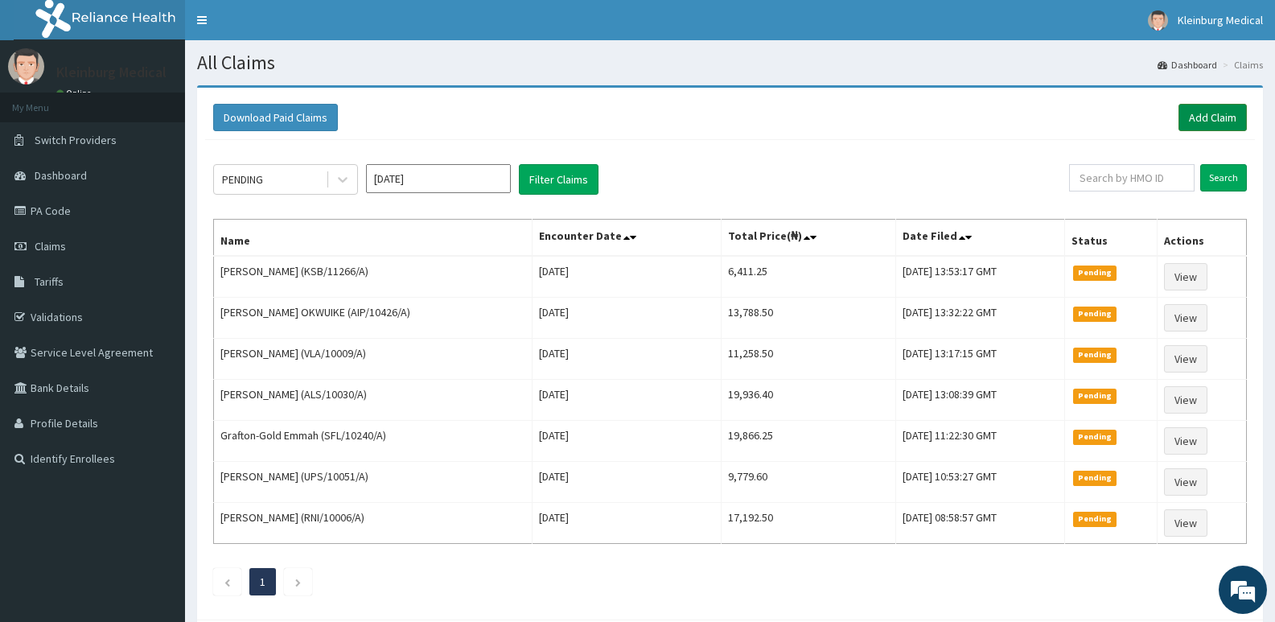
click at [1215, 122] on link "Add Claim" at bounding box center [1212, 117] width 68 height 27
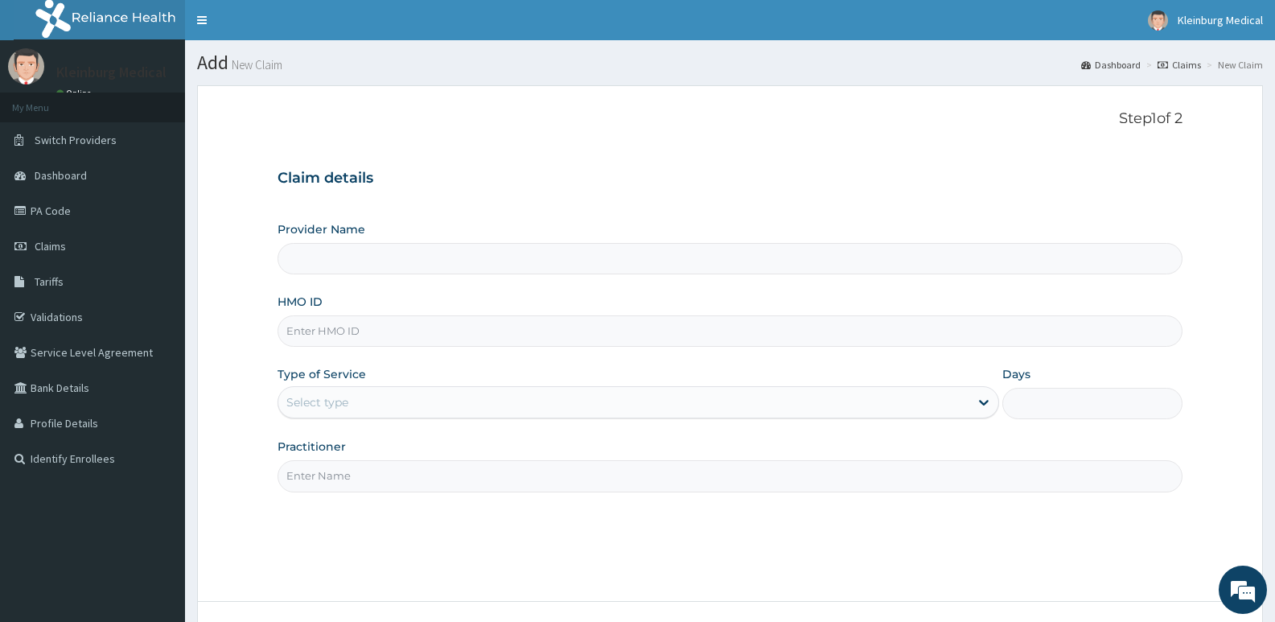
drag, startPoint x: 0, startPoint y: 0, endPoint x: 428, endPoint y: 328, distance: 539.3
click at [429, 328] on input "HMO ID" at bounding box center [730, 330] width 905 height 31
type input "KLEINBURG MEDICAL(dermatology and diagnostics)- [PERSON_NAME]"
paste input "MPP/10464/A"
type input "MPP/10464/A"
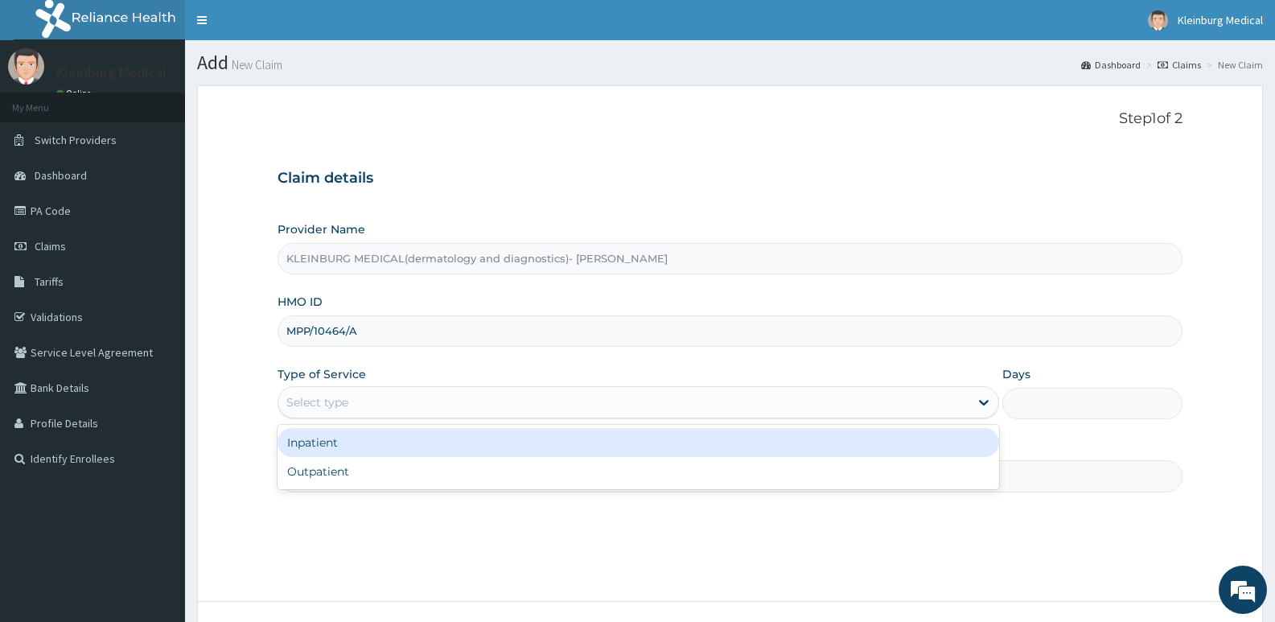
click at [424, 398] on div "Select type" at bounding box center [623, 402] width 690 height 26
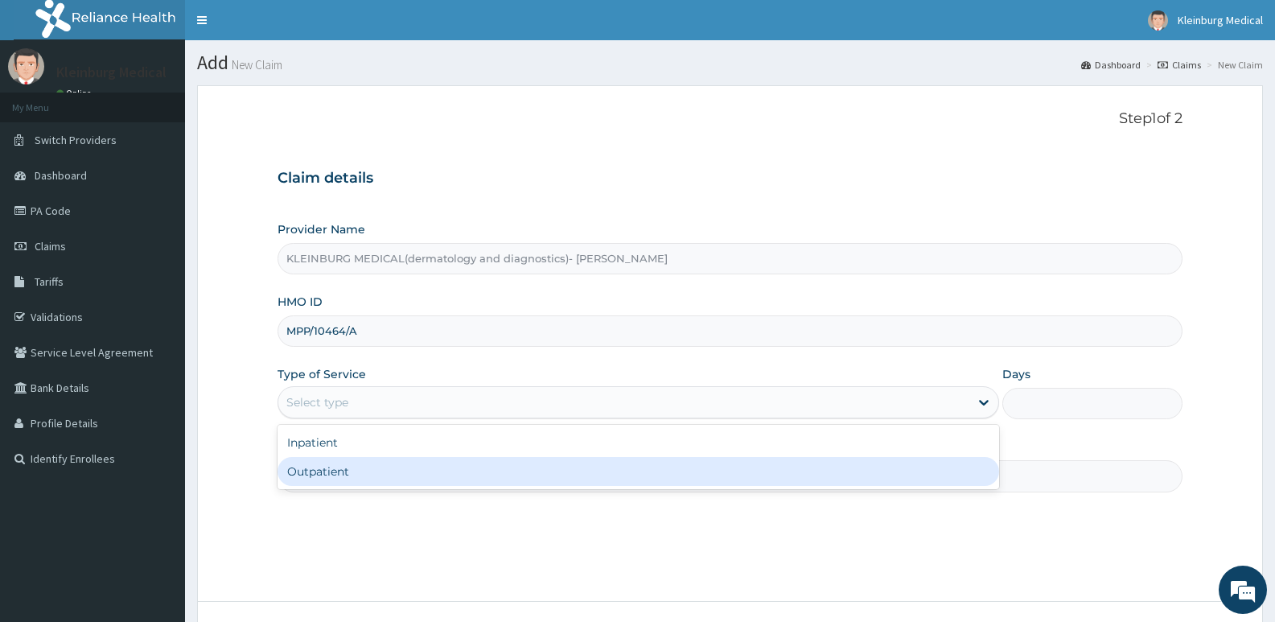
click at [393, 479] on div "Outpatient" at bounding box center [638, 471] width 721 height 29
type input "1"
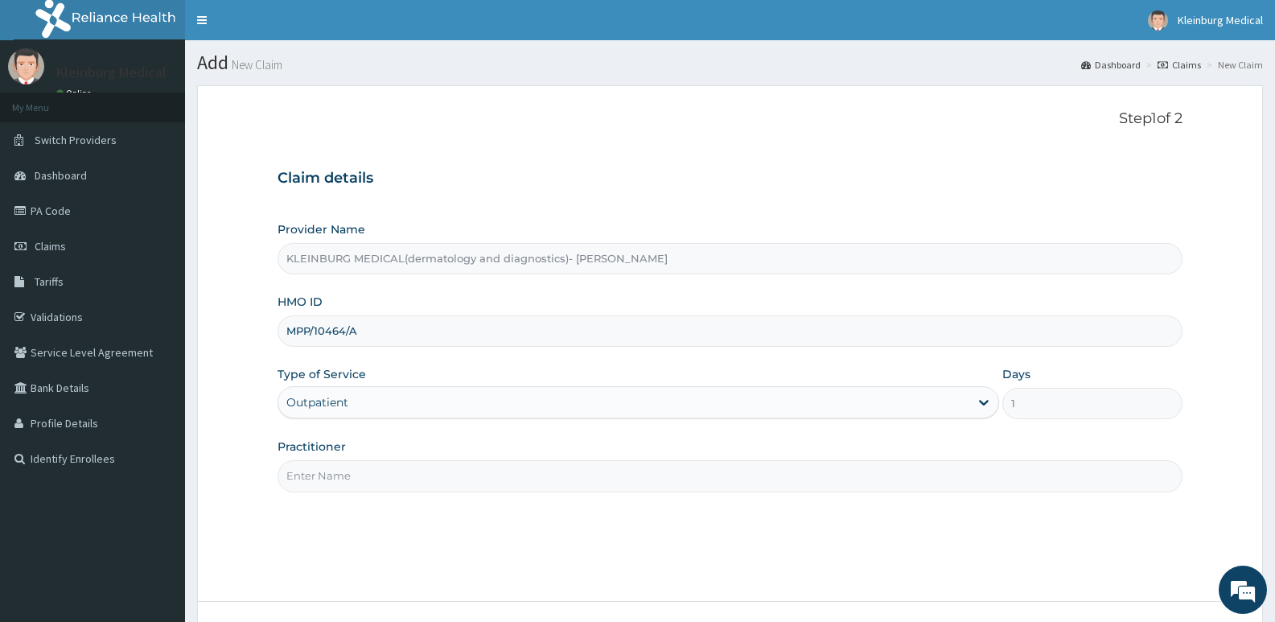
click at [390, 479] on input "Practitioner" at bounding box center [730, 475] width 905 height 31
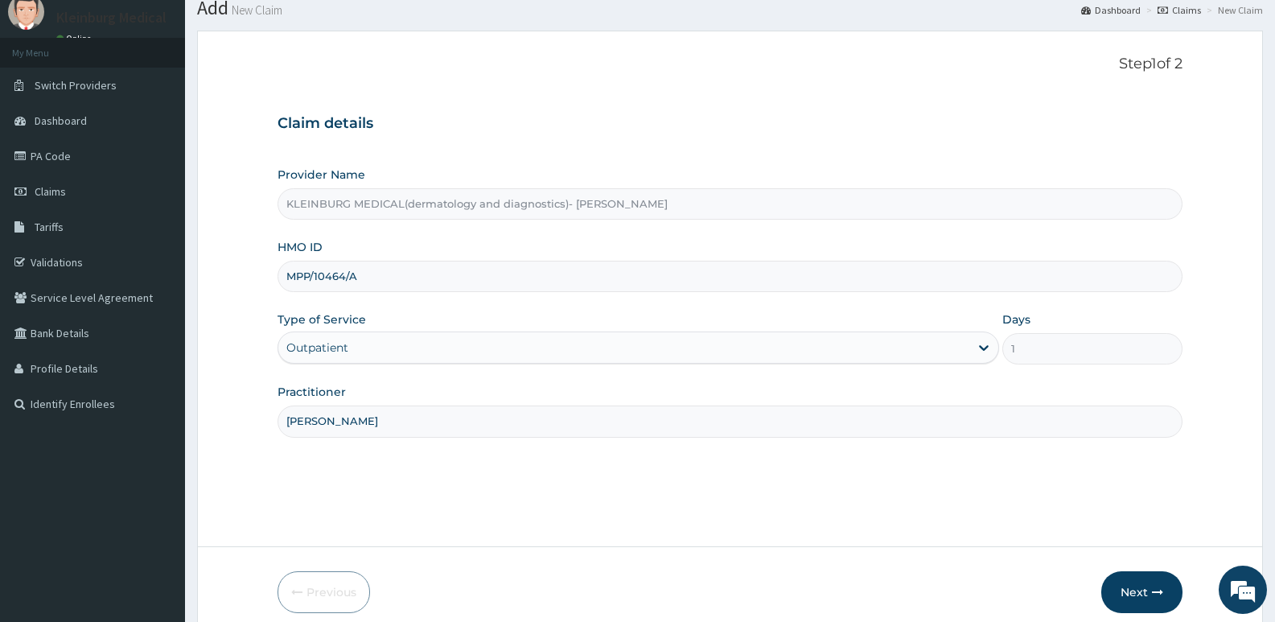
scroll to position [124, 0]
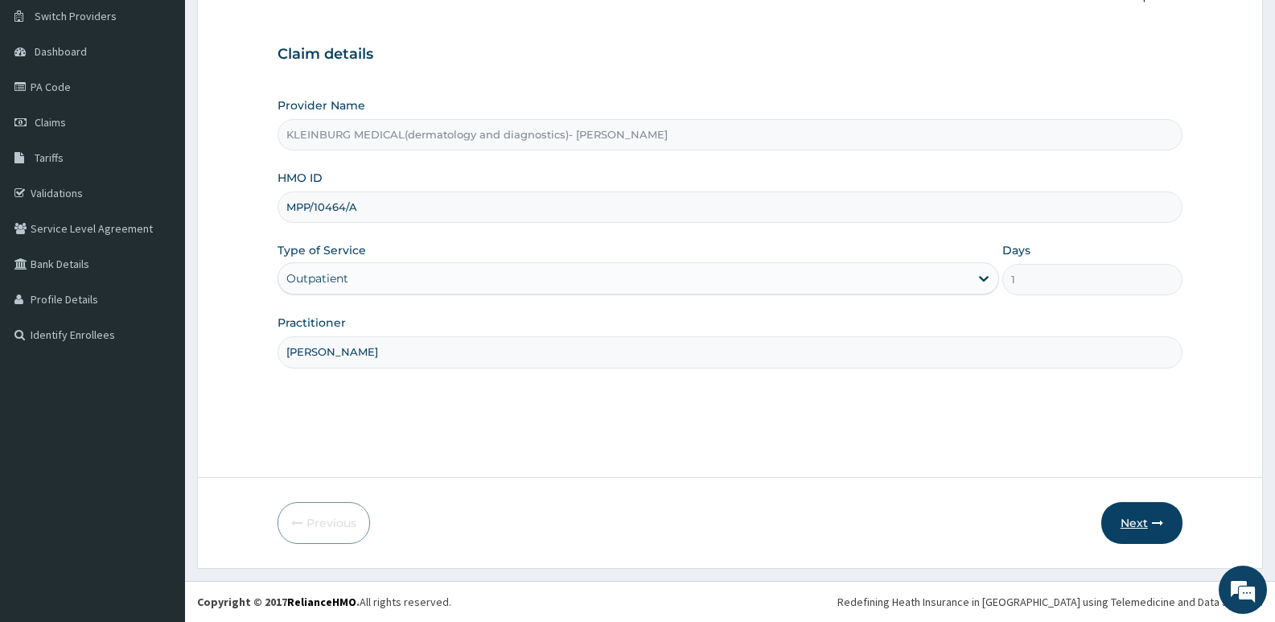
type input "[PERSON_NAME]"
click at [1153, 536] on button "Next" at bounding box center [1141, 523] width 81 height 42
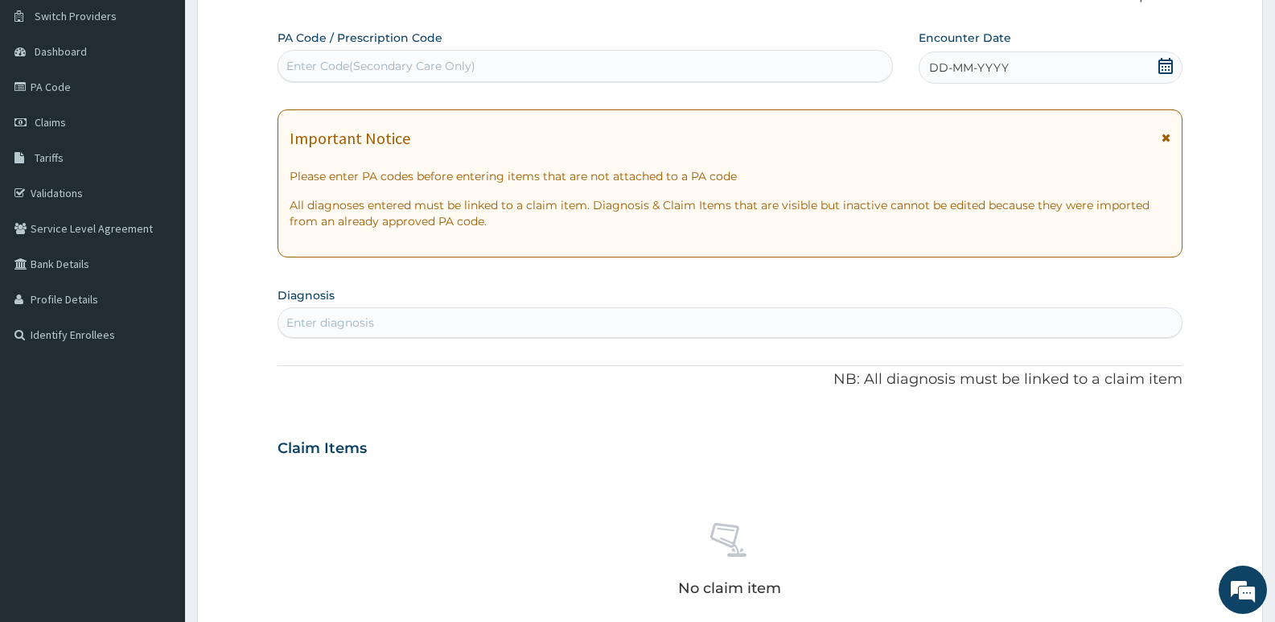
click at [410, 68] on div "Enter Code(Secondary Care Only)" at bounding box center [380, 66] width 189 height 16
paste input "PA/72A3ED"
type input "PA/72A3ED"
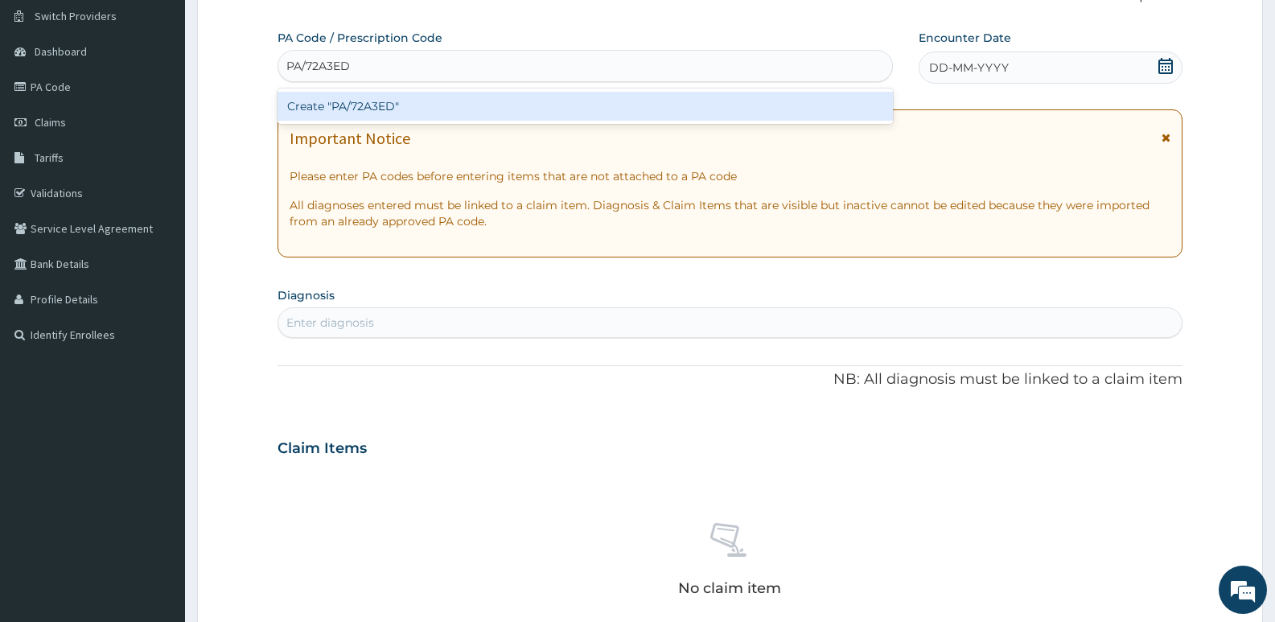
click at [478, 103] on div "Create "PA/72A3ED"" at bounding box center [585, 106] width 615 height 29
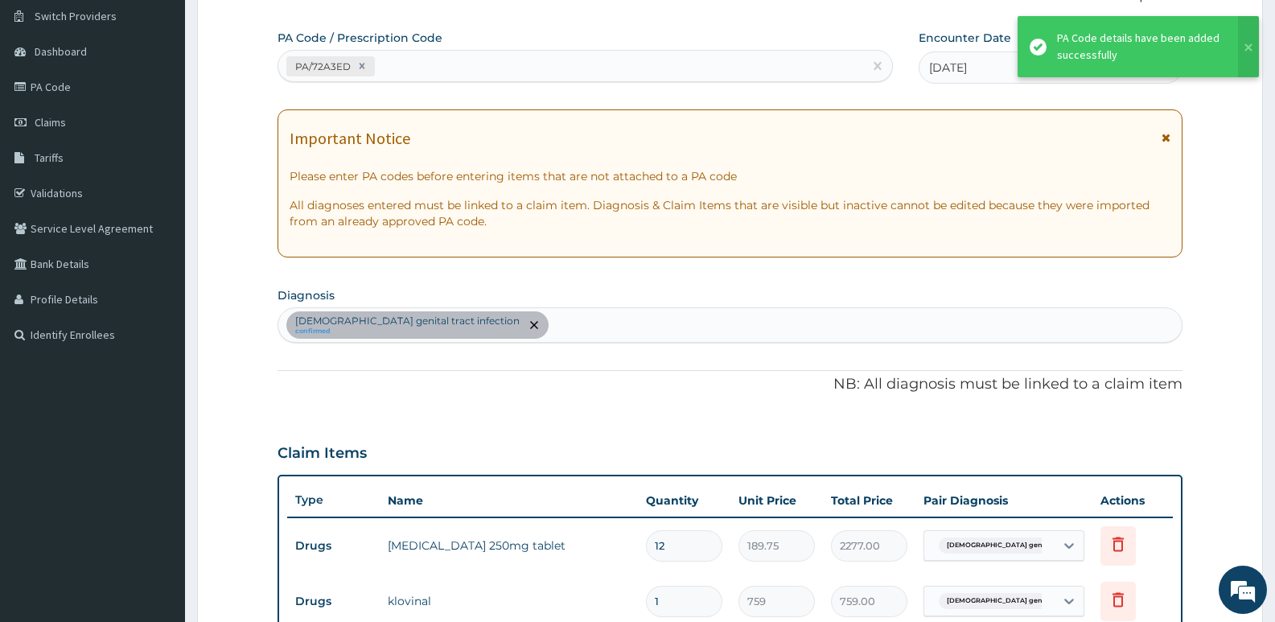
scroll to position [470, 0]
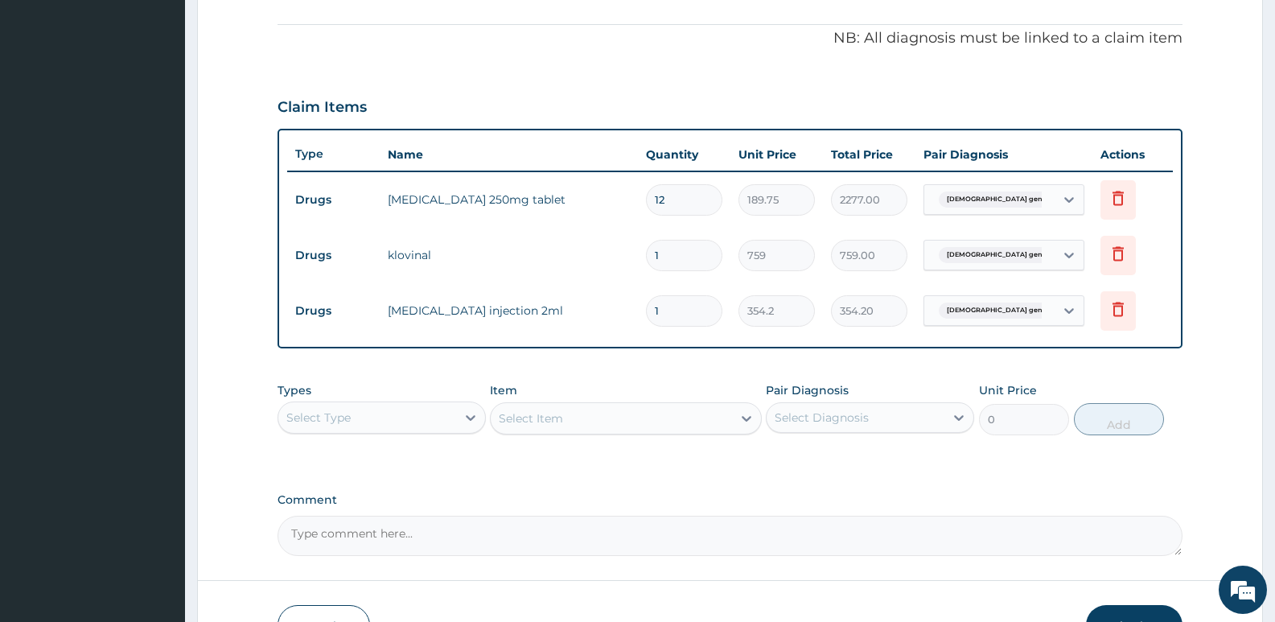
click at [400, 423] on div "Select Type" at bounding box center [367, 418] width 178 height 26
click at [360, 520] on div "Procedures" at bounding box center [382, 515] width 208 height 29
click at [547, 423] on div "Select Item" at bounding box center [625, 418] width 271 height 32
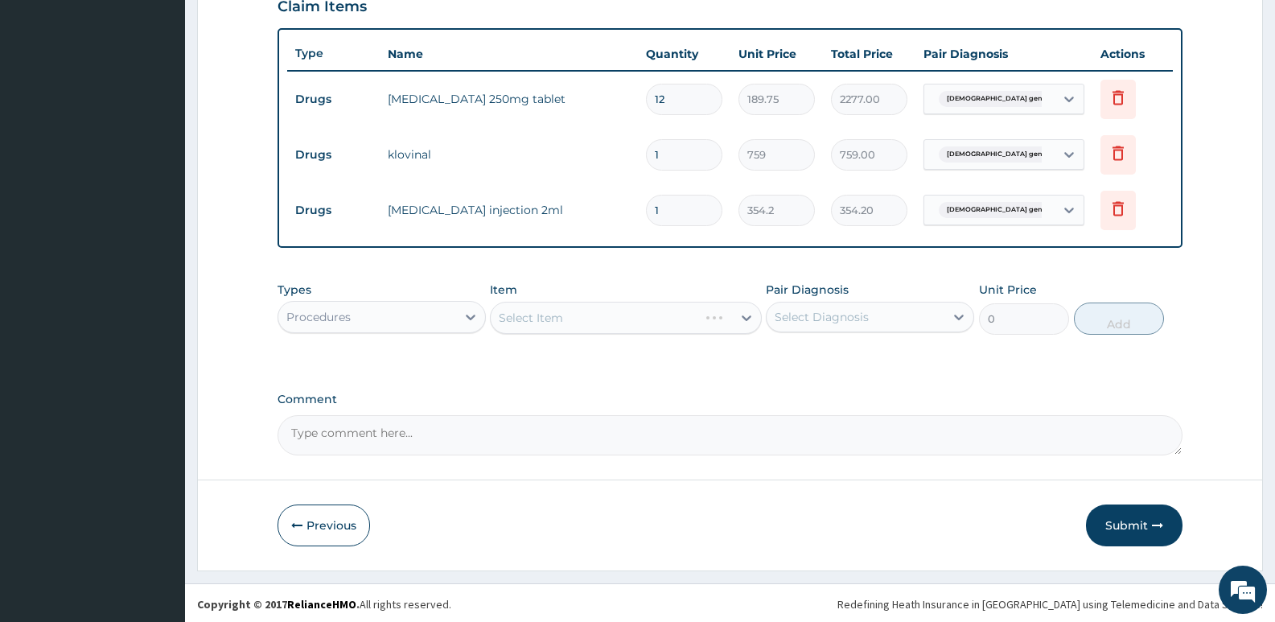
scroll to position [573, 0]
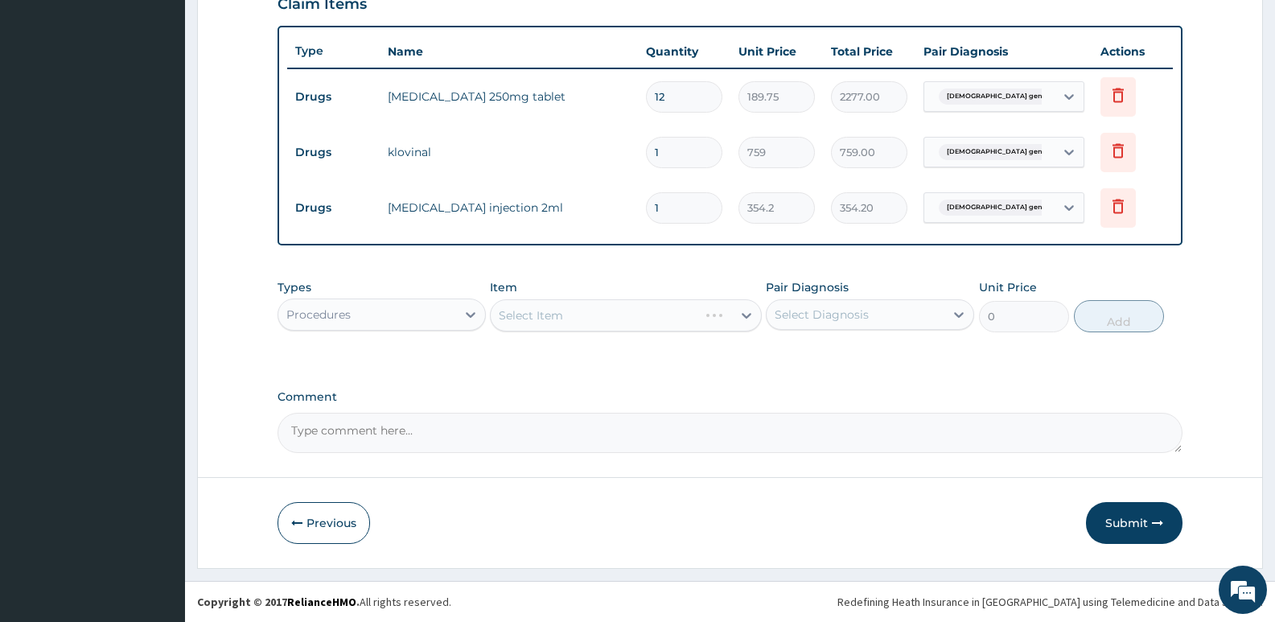
click at [619, 321] on div "Select Item" at bounding box center [625, 315] width 271 height 32
click at [687, 316] on div "Select Item" at bounding box center [611, 315] width 241 height 26
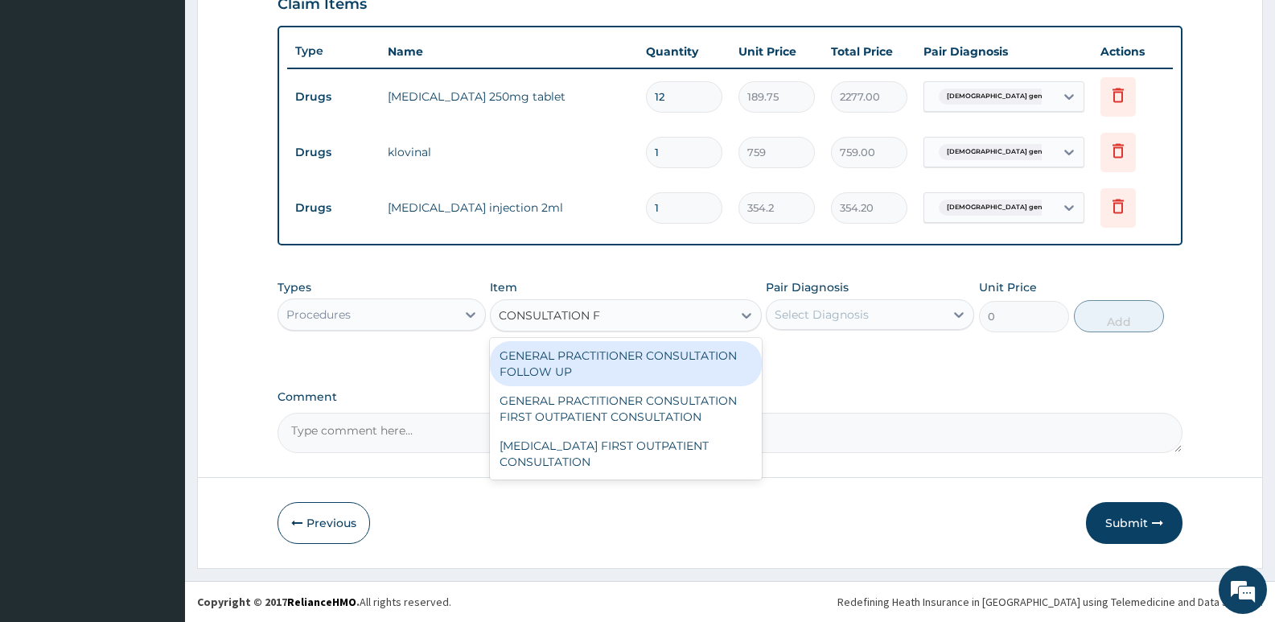
type input "CONSULTATION FI"
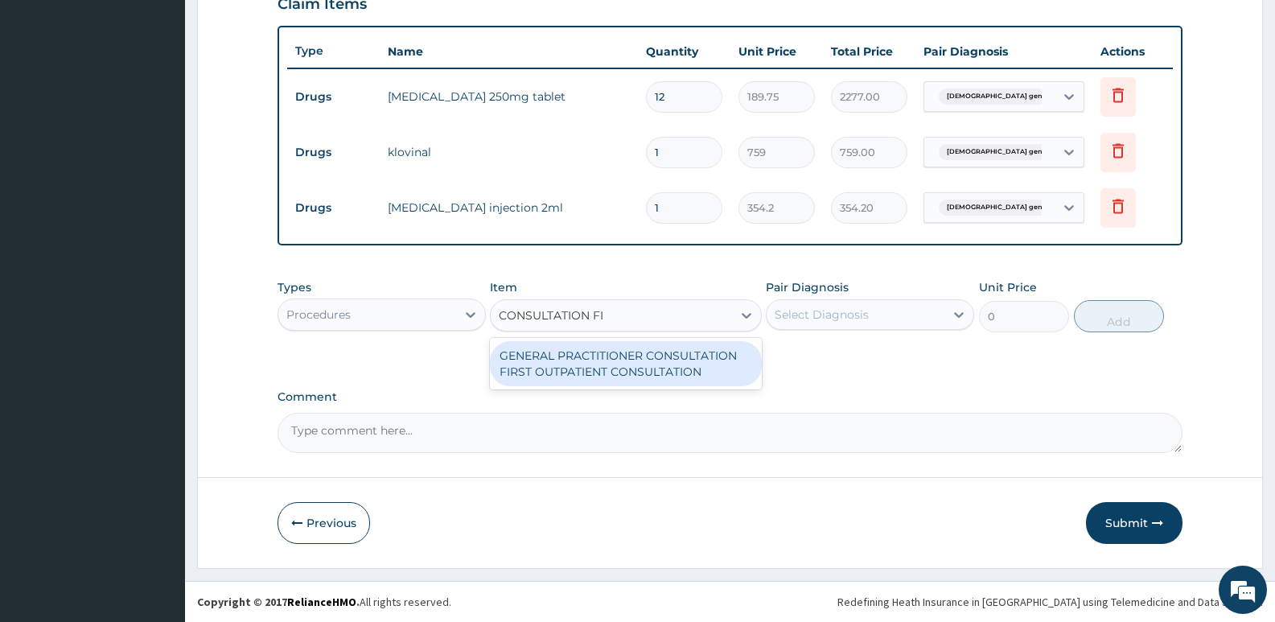
click at [689, 364] on div "GENERAL PRACTITIONER CONSULTATION FIRST OUTPATIENT CONSULTATION" at bounding box center [625, 363] width 271 height 45
type input "3795"
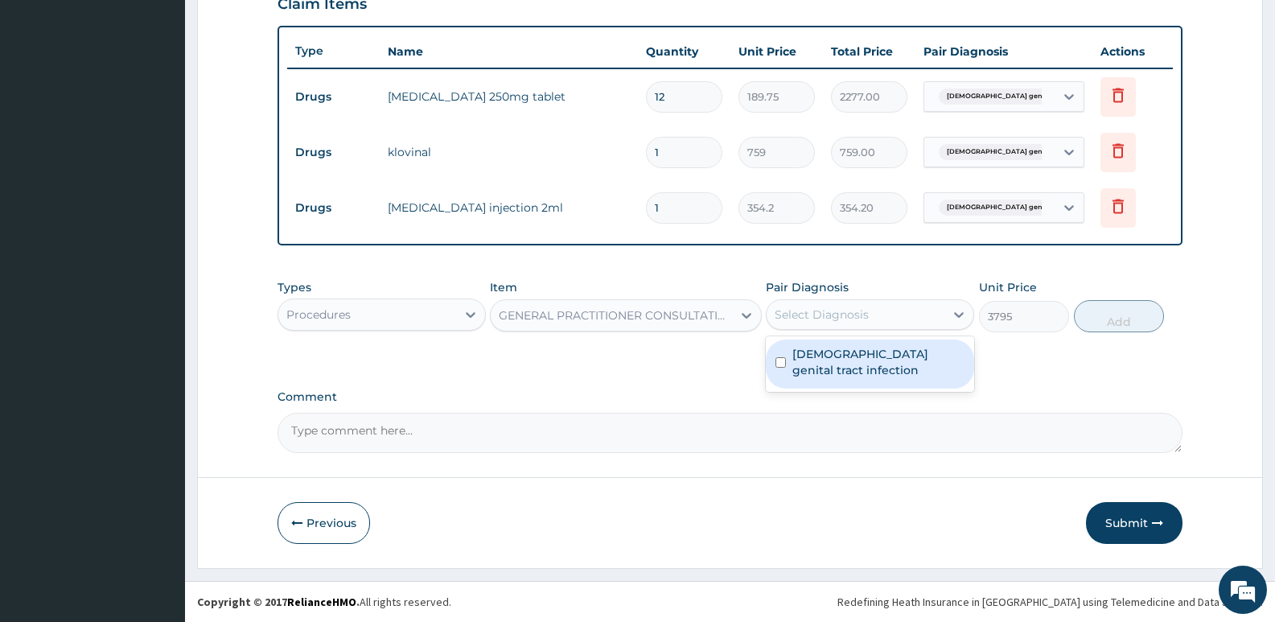
click at [816, 319] on div "Select Diagnosis" at bounding box center [822, 314] width 94 height 16
click at [817, 365] on div "[DEMOGRAPHIC_DATA] genital tract infection" at bounding box center [870, 363] width 208 height 49
checkbox input "true"
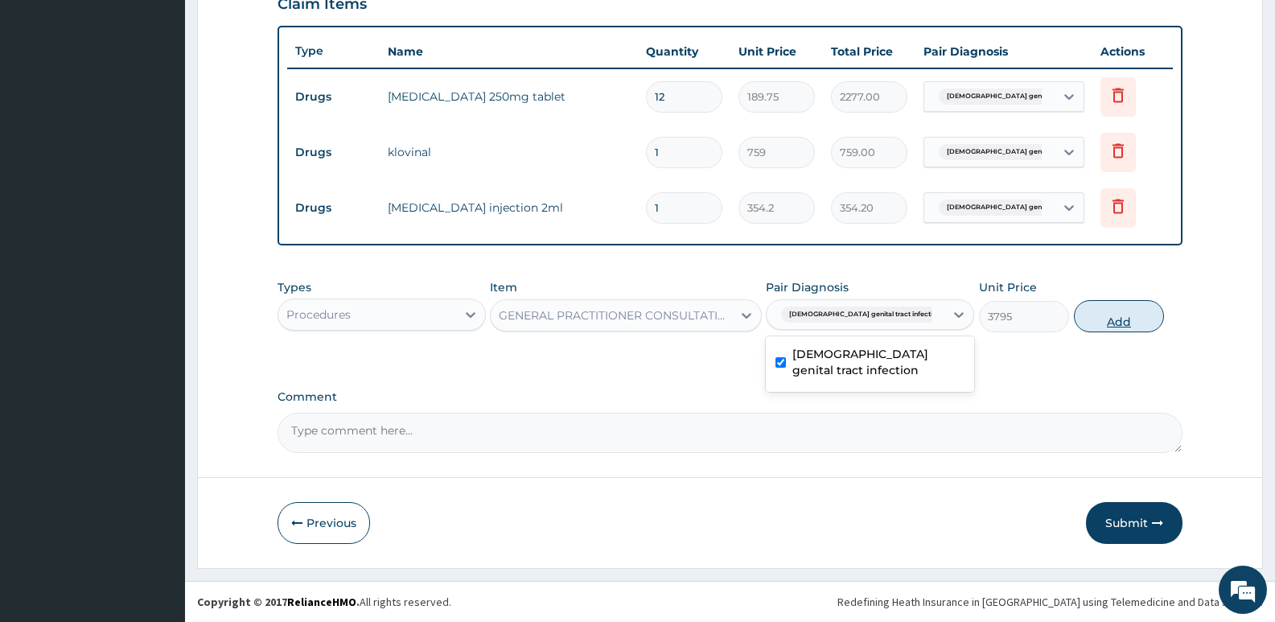
click at [1087, 315] on button "Add" at bounding box center [1119, 316] width 90 height 32
type input "0"
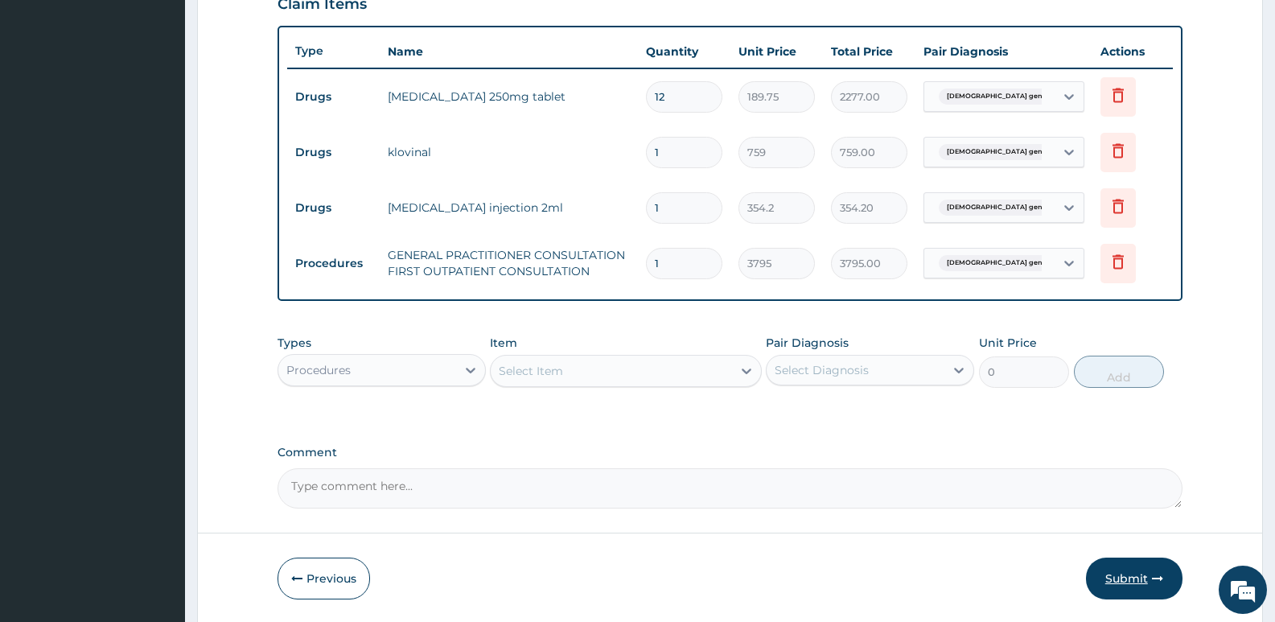
click at [1121, 578] on button "Submit" at bounding box center [1134, 578] width 97 height 42
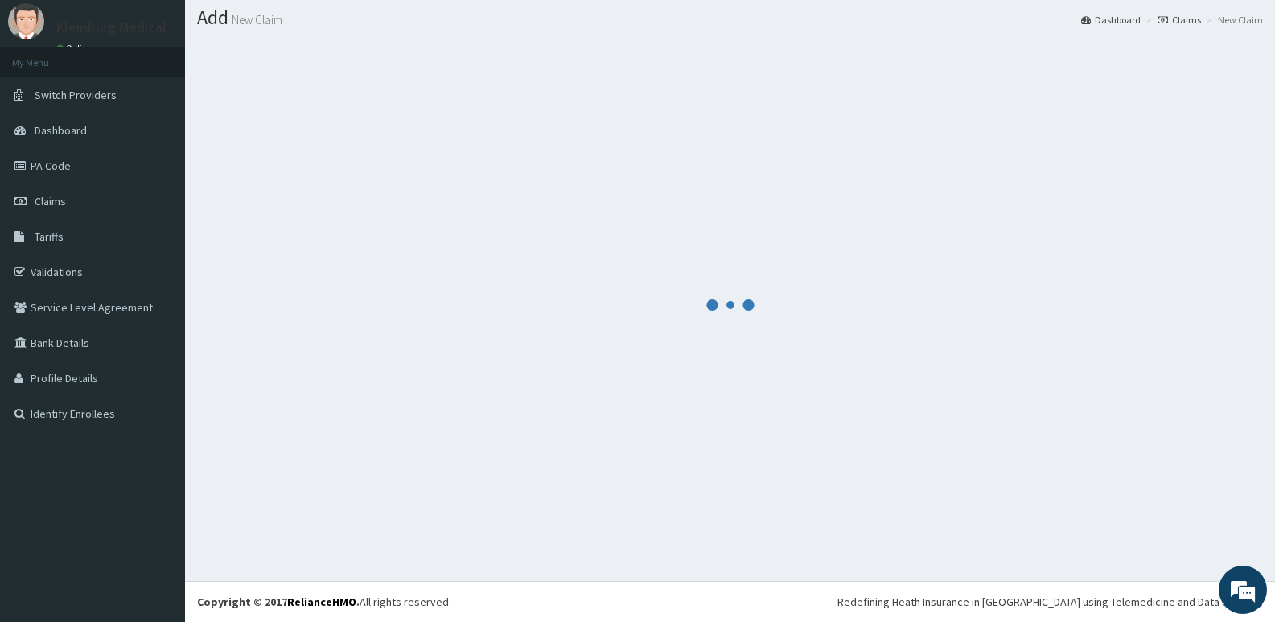
scroll to position [45, 0]
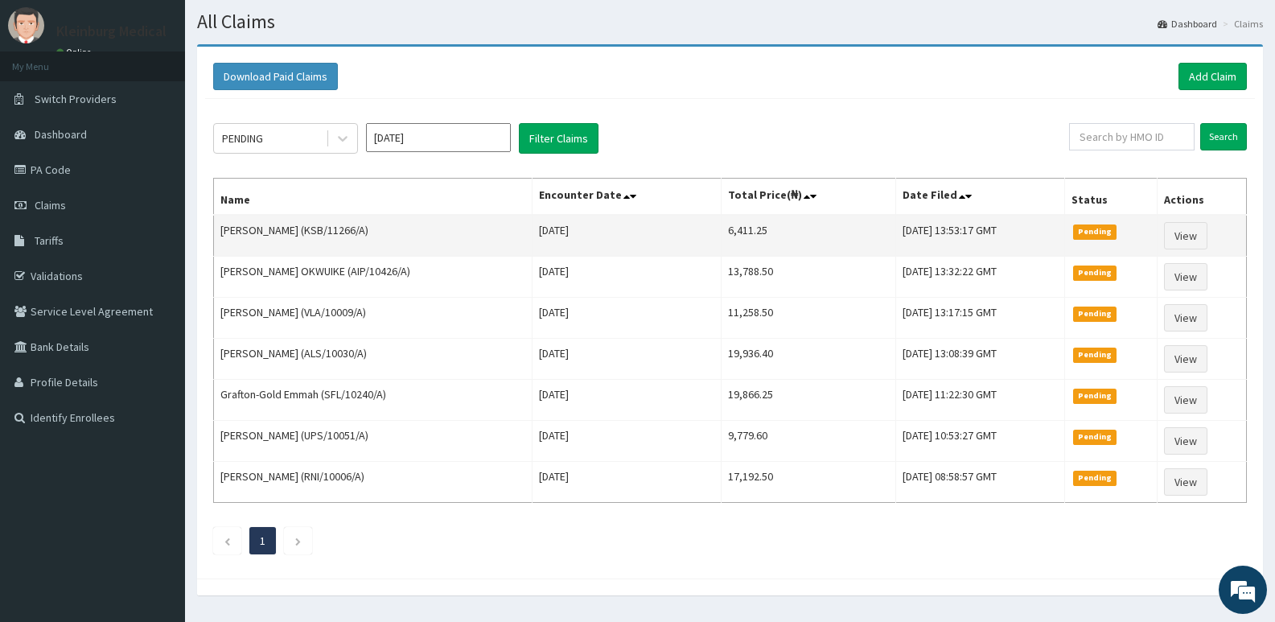
scroll to position [3, 0]
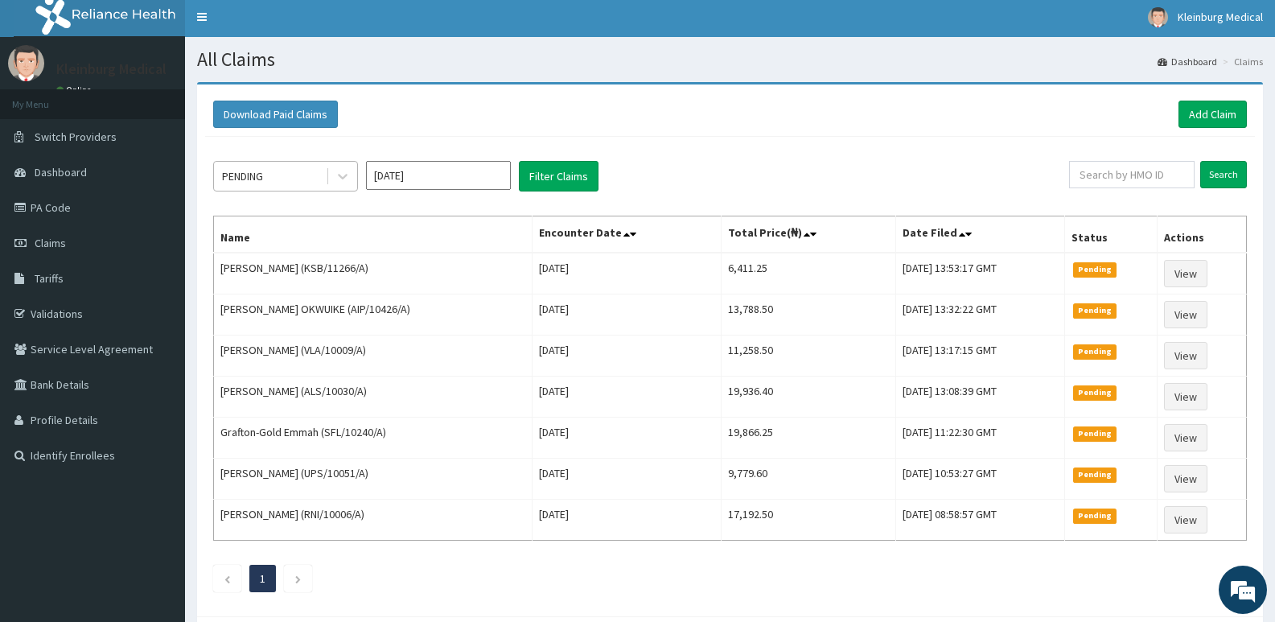
click at [285, 171] on div "PENDING" at bounding box center [270, 176] width 112 height 26
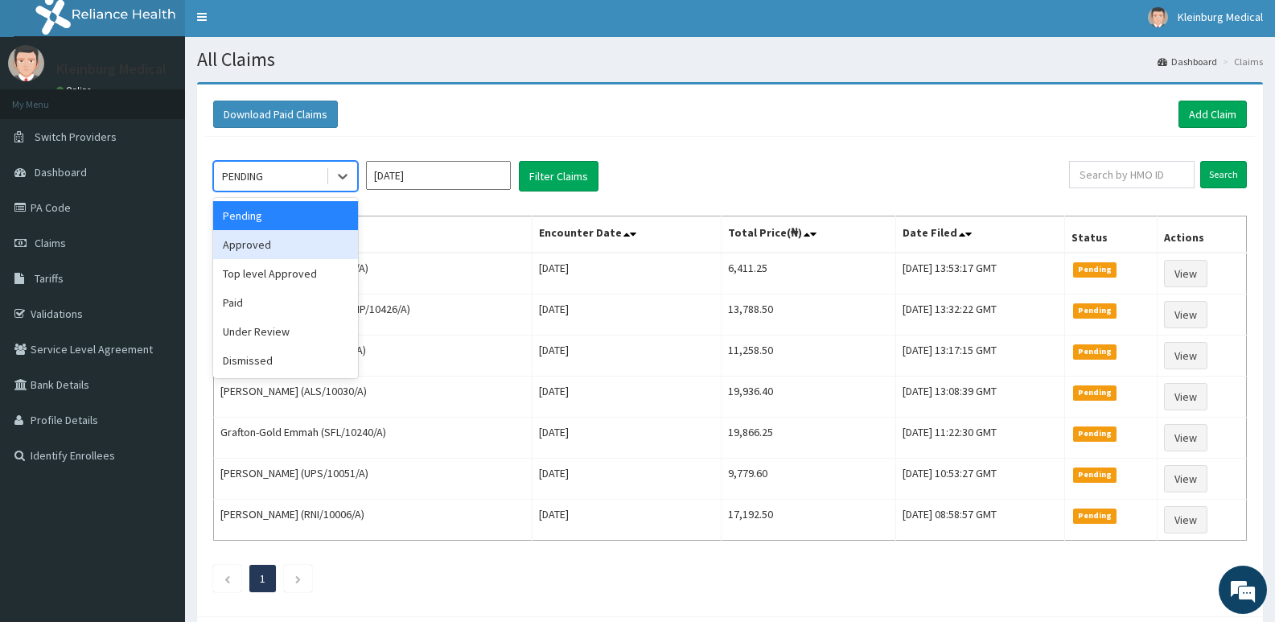
click at [301, 241] on div "Approved" at bounding box center [285, 244] width 145 height 29
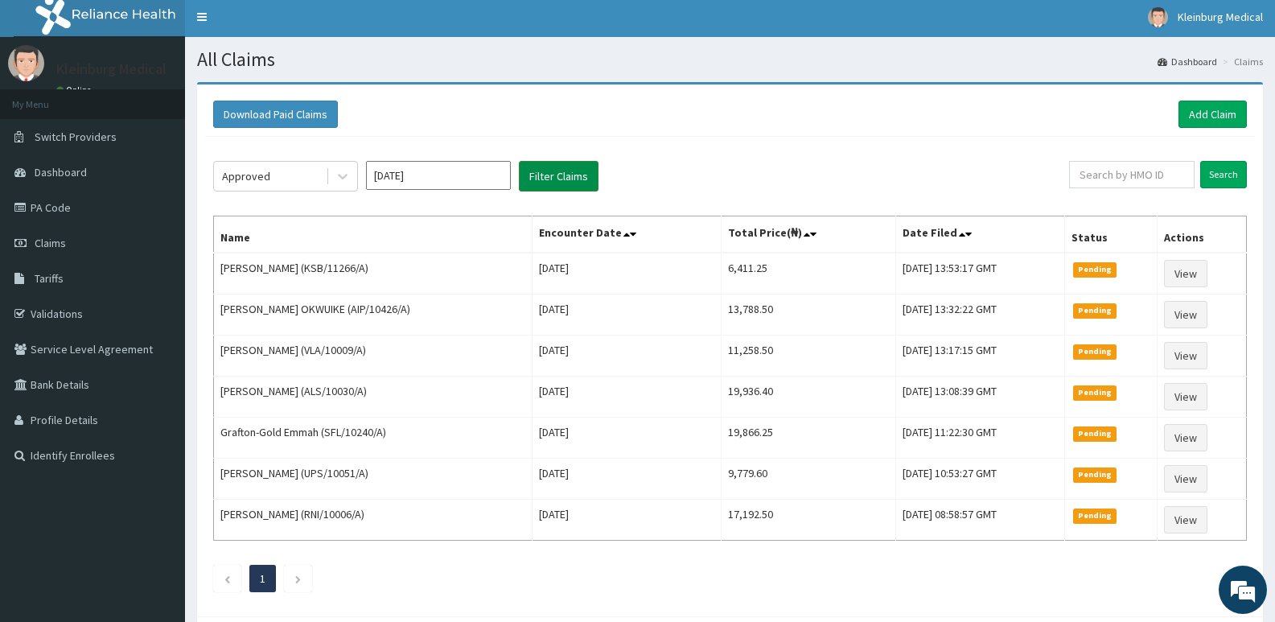
click at [545, 173] on button "Filter Claims" at bounding box center [559, 176] width 80 height 31
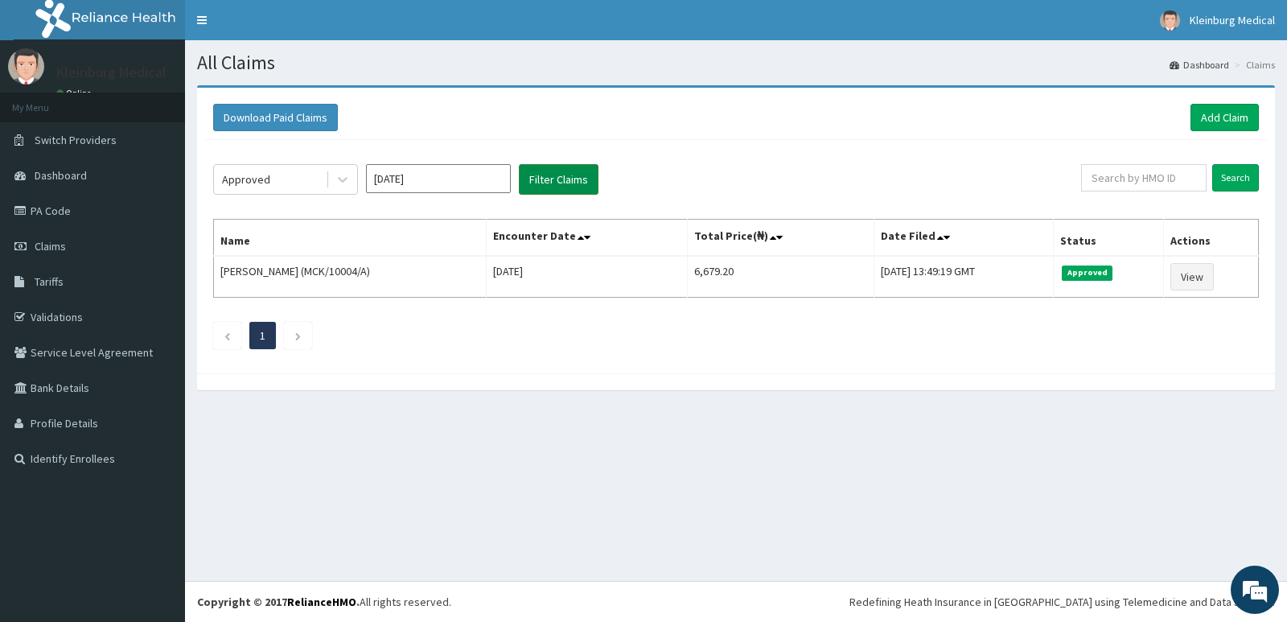
scroll to position [0, 0]
click at [316, 185] on div "Approved" at bounding box center [270, 180] width 112 height 26
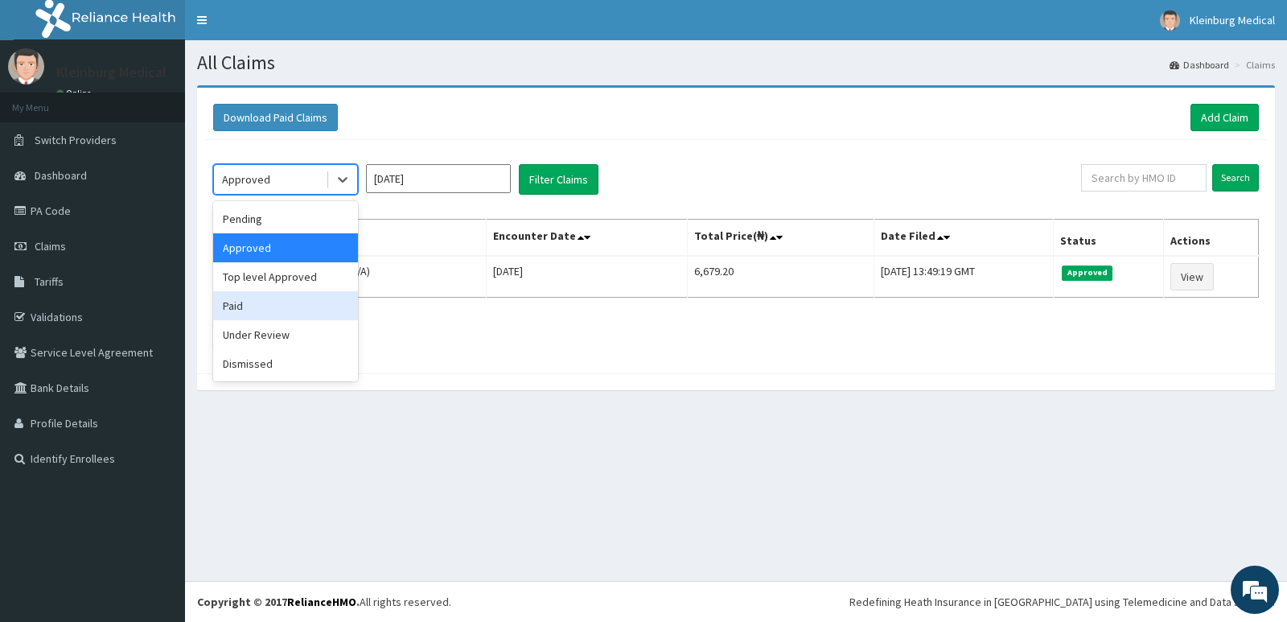
click at [305, 306] on div "Paid" at bounding box center [285, 305] width 145 height 29
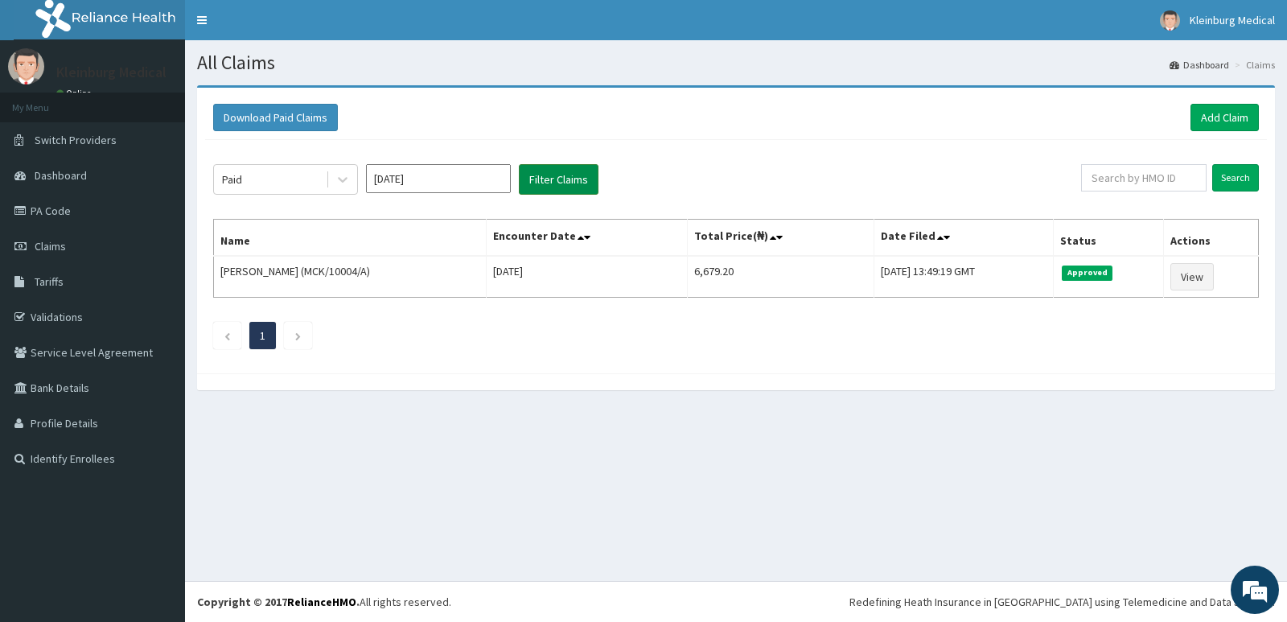
click at [539, 181] on button "Filter Claims" at bounding box center [559, 179] width 80 height 31
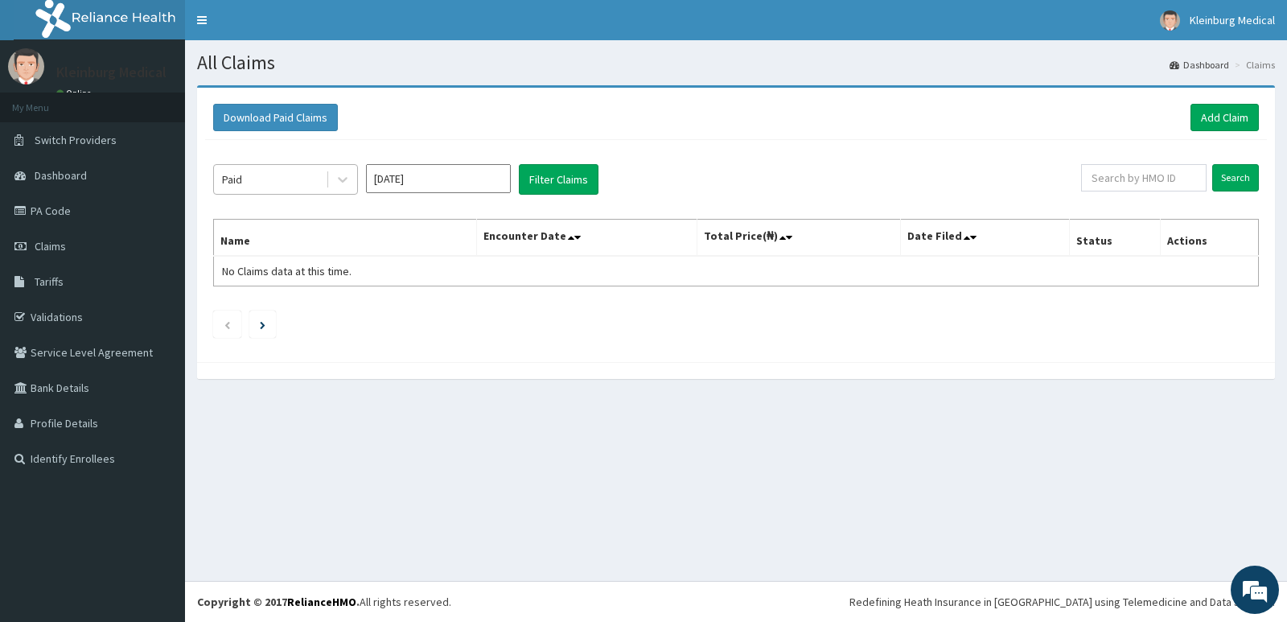
click at [302, 177] on div "Paid" at bounding box center [270, 180] width 112 height 26
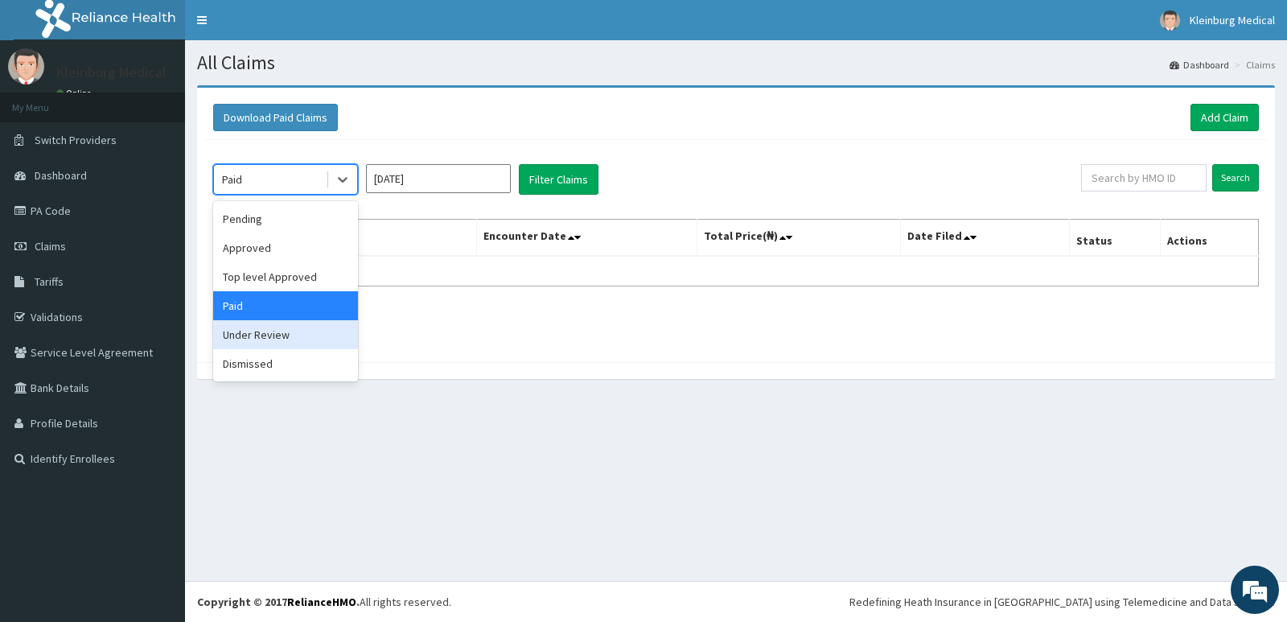
click at [291, 332] on div "Under Review" at bounding box center [285, 334] width 145 height 29
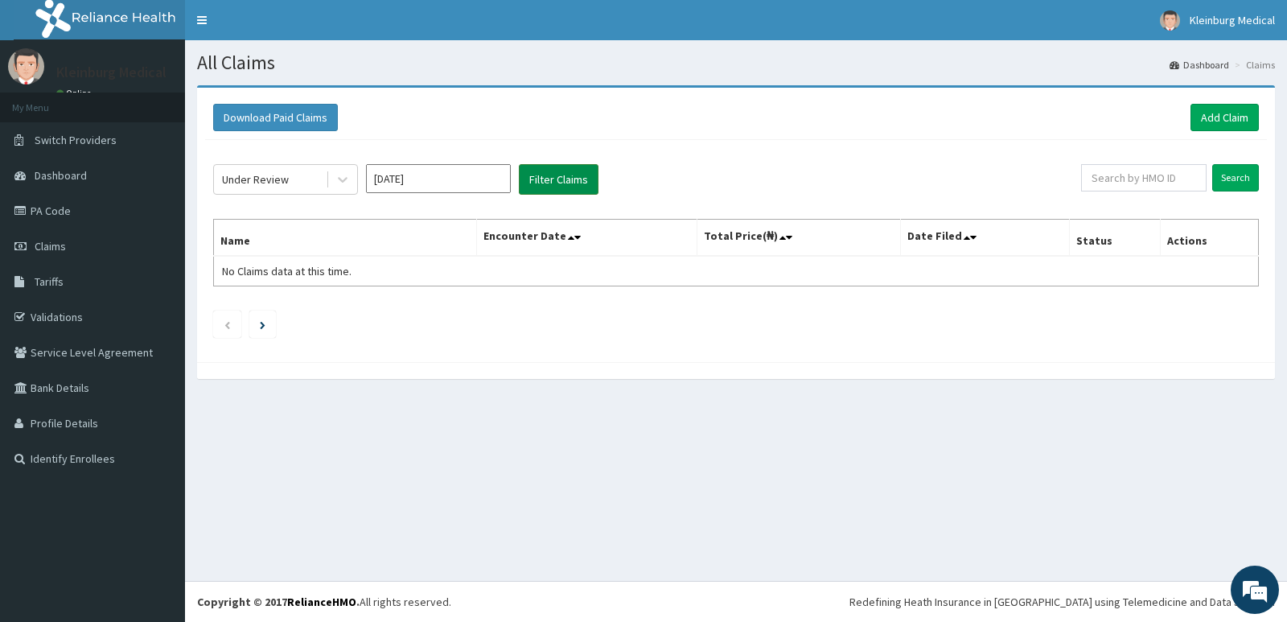
click at [543, 180] on button "Filter Claims" at bounding box center [559, 179] width 80 height 31
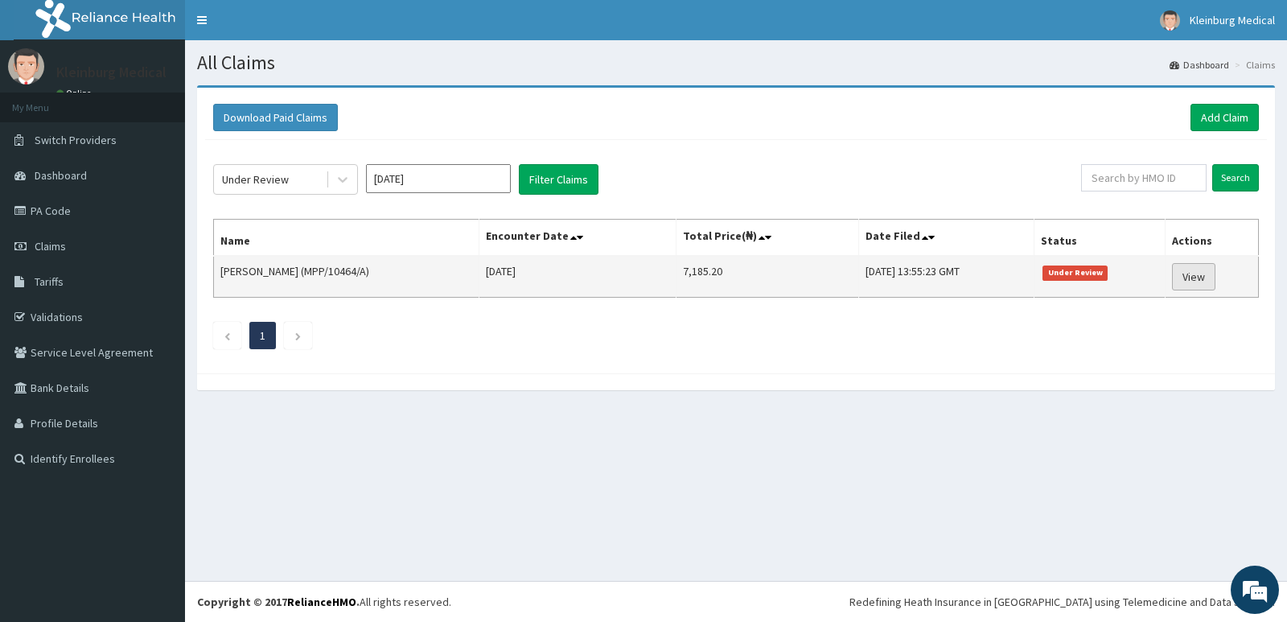
click at [1215, 281] on link "View" at bounding box center [1193, 276] width 43 height 27
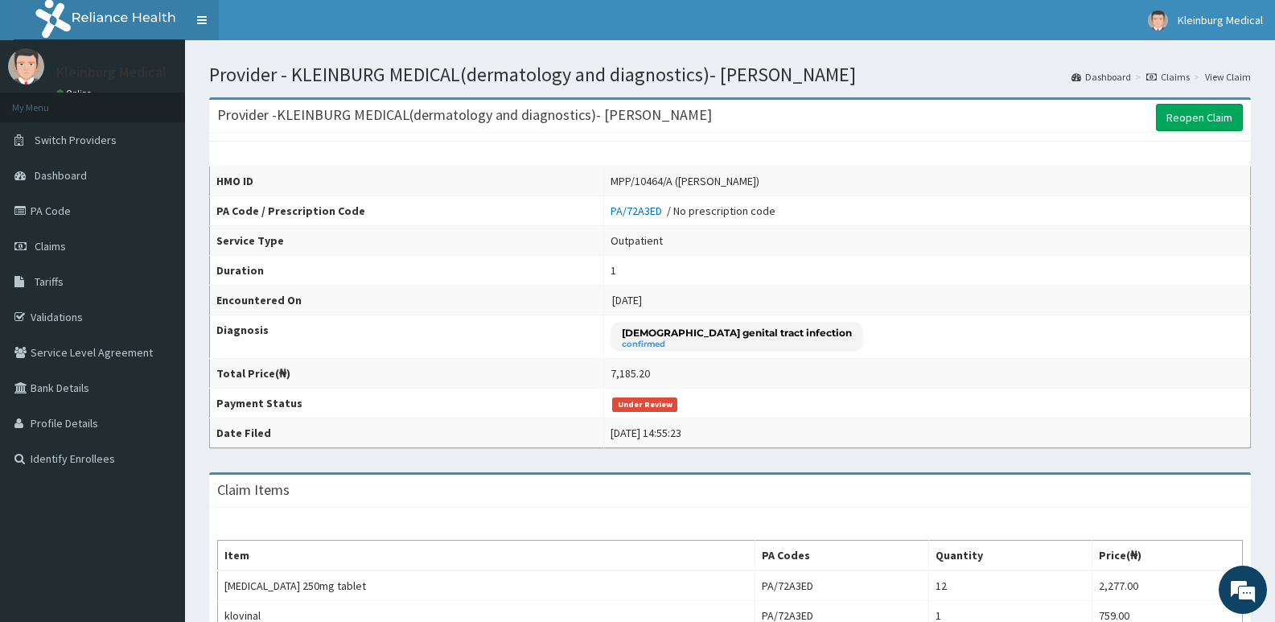
click at [208, 23] on link "Toggle navigation" at bounding box center [202, 20] width 34 height 40
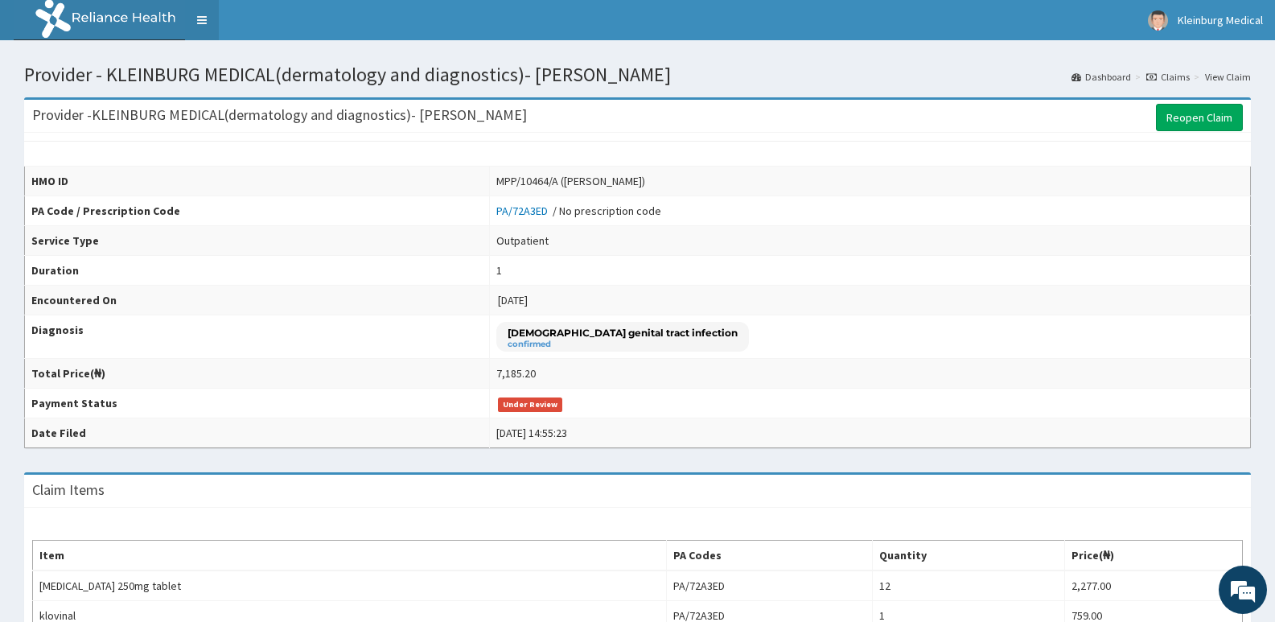
click at [201, 20] on link "Toggle navigation" at bounding box center [202, 20] width 34 height 40
